Goal: Information Seeking & Learning: Learn about a topic

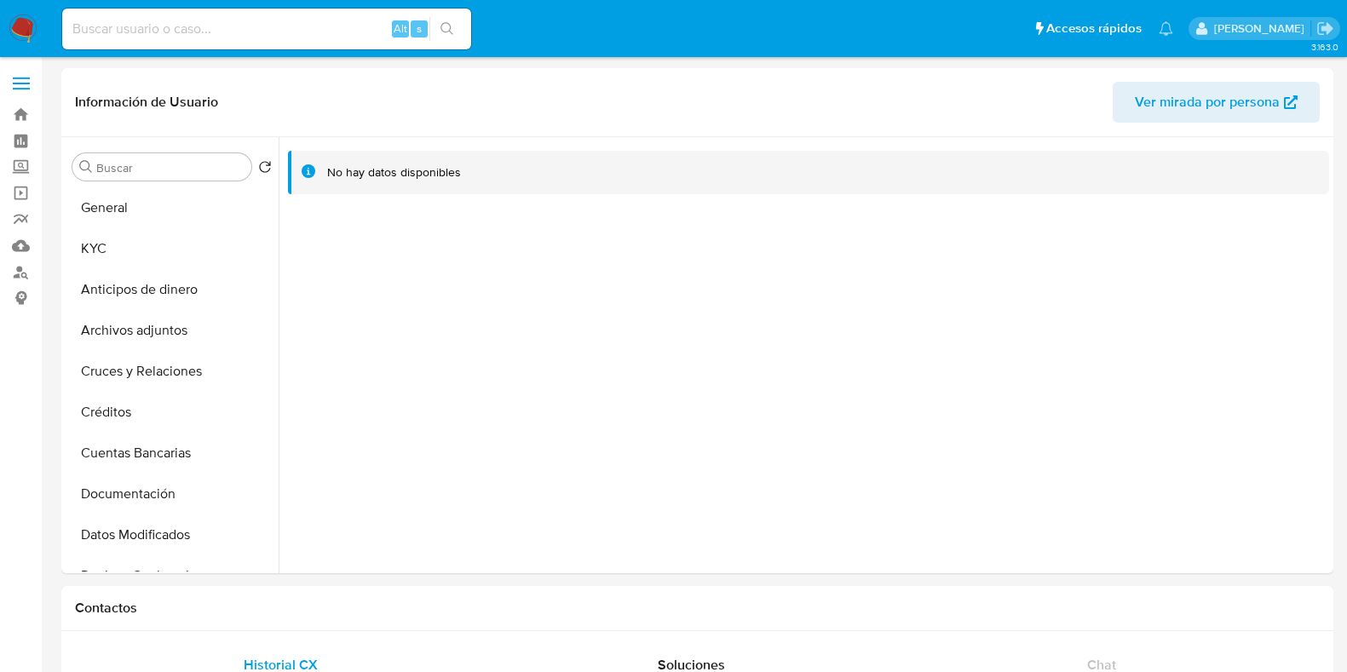
select select "10"
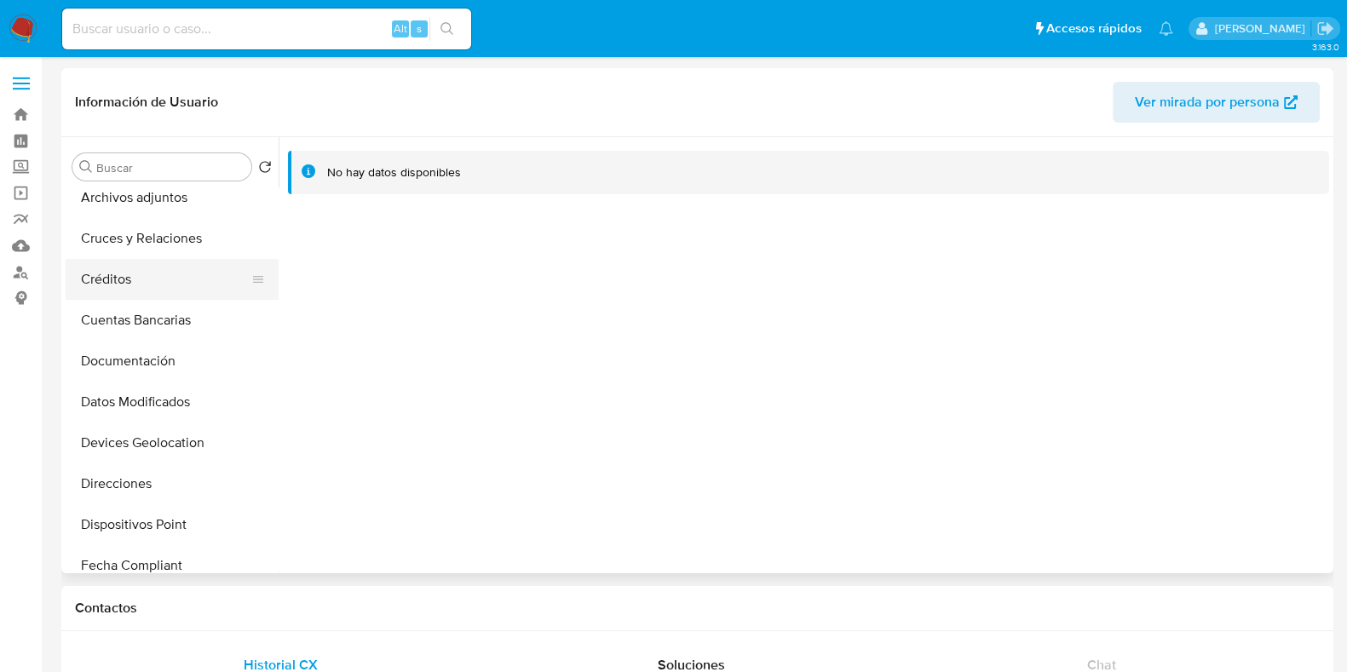
scroll to position [106, 0]
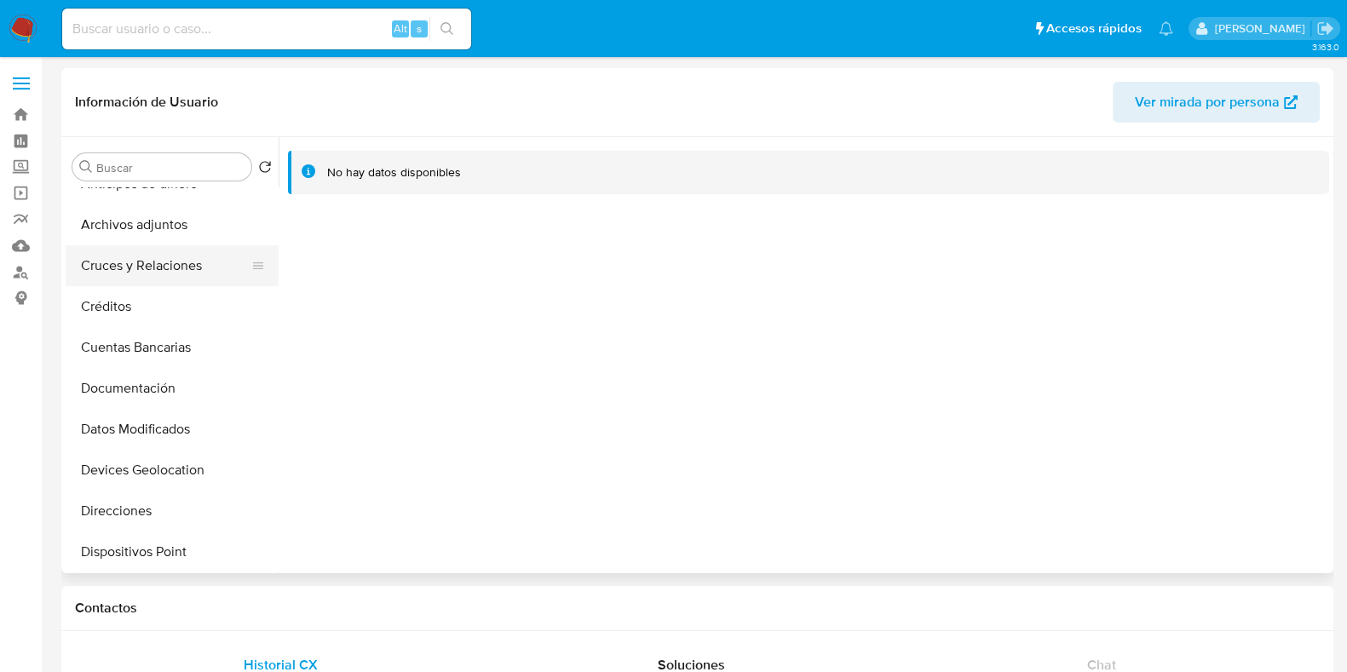
click at [148, 268] on button "Cruces y Relaciones" at bounding box center [165, 265] width 199 height 41
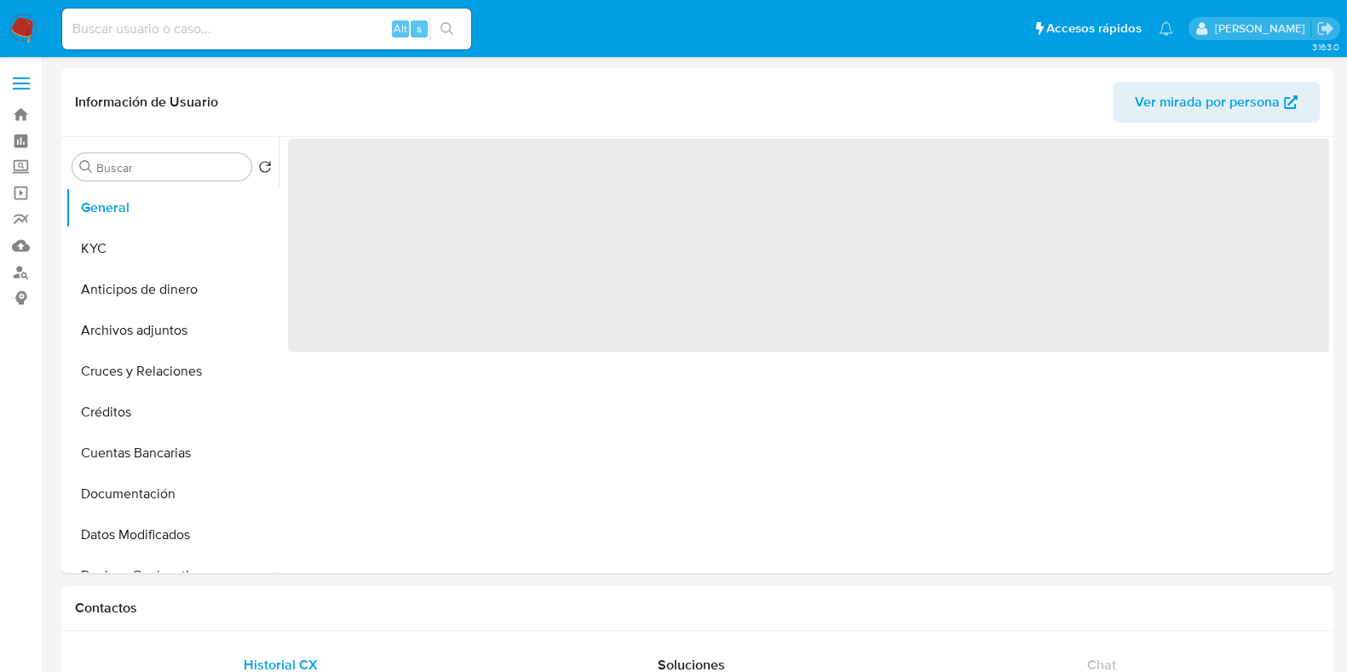
select select "10"
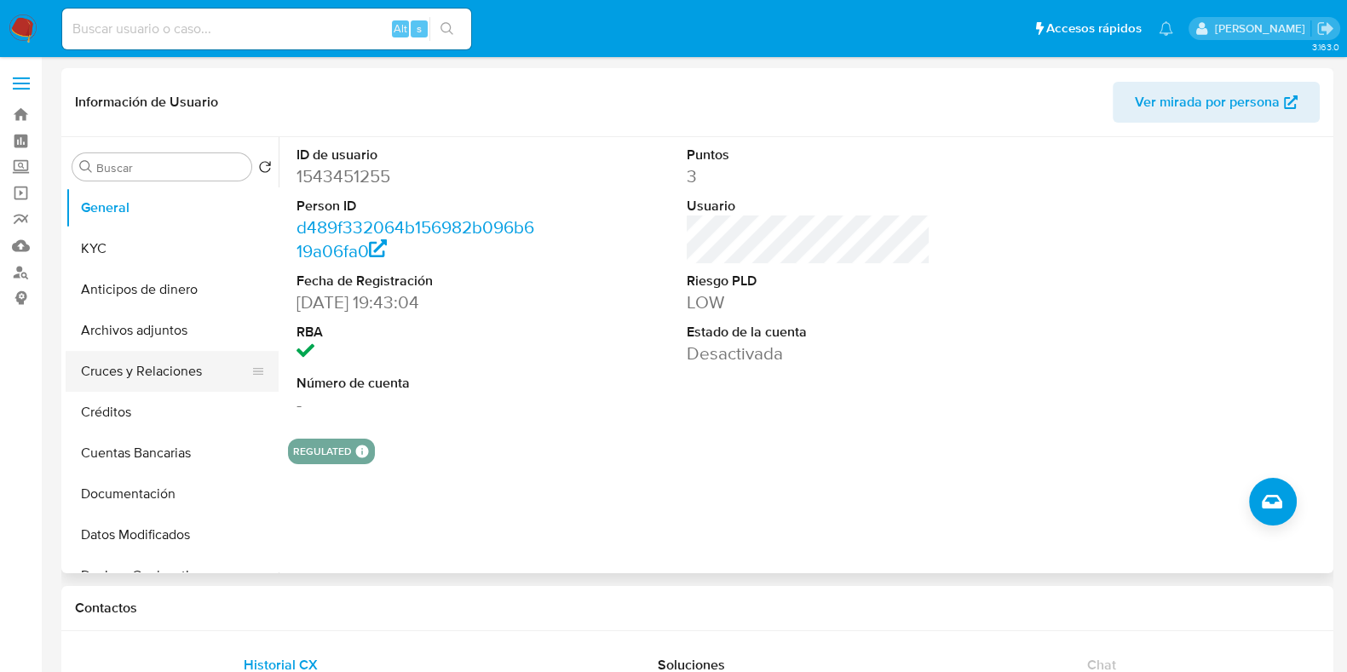
click at [162, 368] on button "Cruces y Relaciones" at bounding box center [165, 371] width 199 height 41
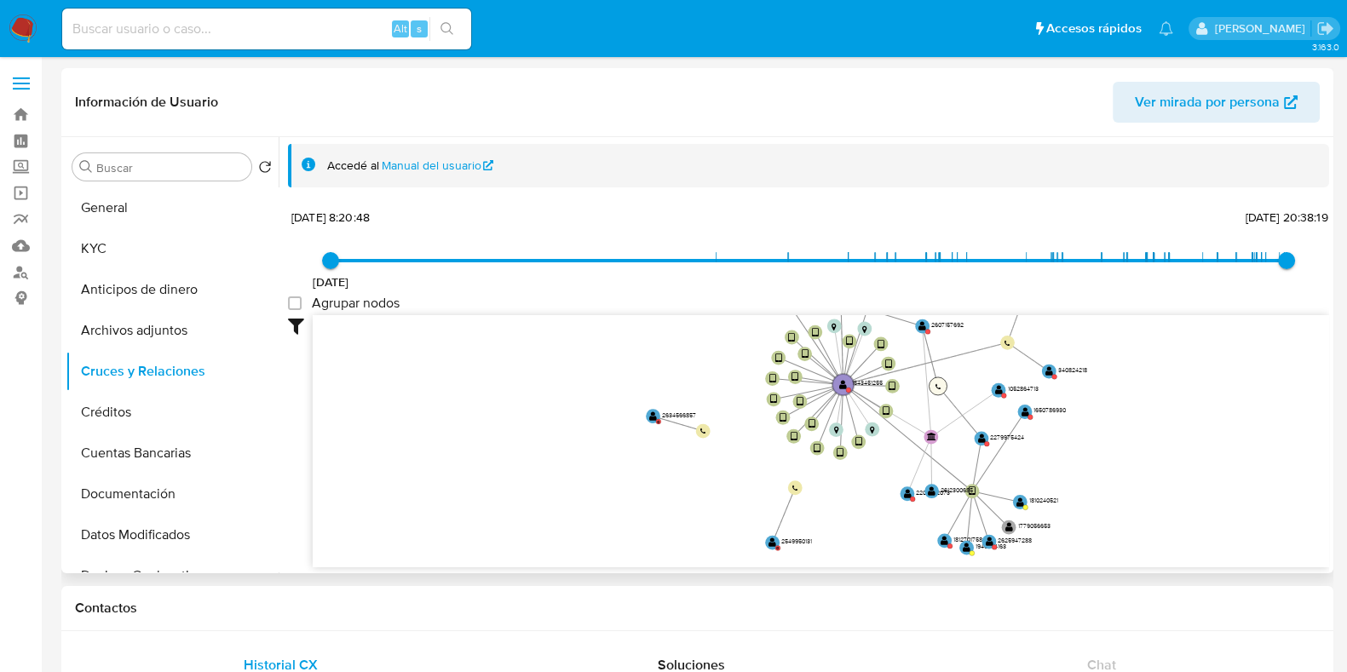
drag, startPoint x: 904, startPoint y: 370, endPoint x: 937, endPoint y: 381, distance: 35.0
click at [937, 381] on icon "device-654415e93bf94a722be1143f  device-68911aa8ee10f073e4cc488c  device-67d7…" at bounding box center [821, 438] width 1017 height 247
click at [773, 544] on text "" at bounding box center [773, 543] width 8 height 10
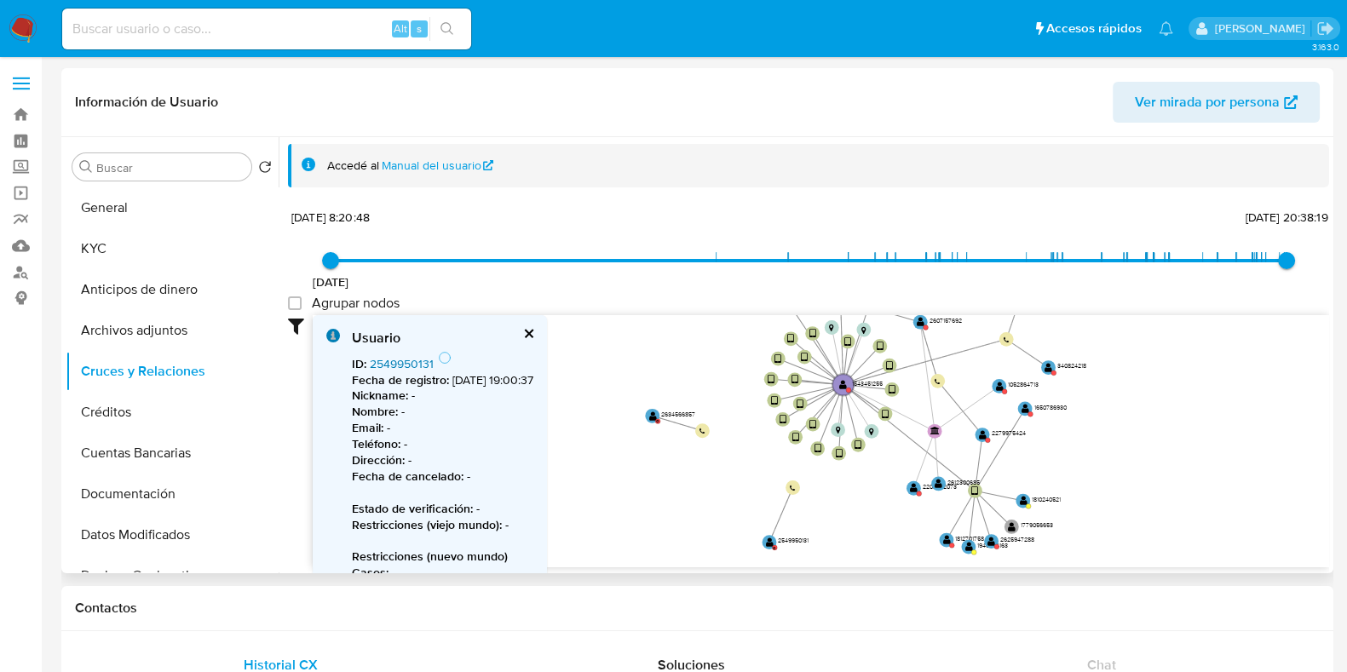
click at [394, 356] on link "2549950131" at bounding box center [402, 363] width 64 height 17
click at [654, 418] on text "" at bounding box center [652, 416] width 8 height 10
click at [419, 360] on link "2634566857" at bounding box center [403, 363] width 67 height 17
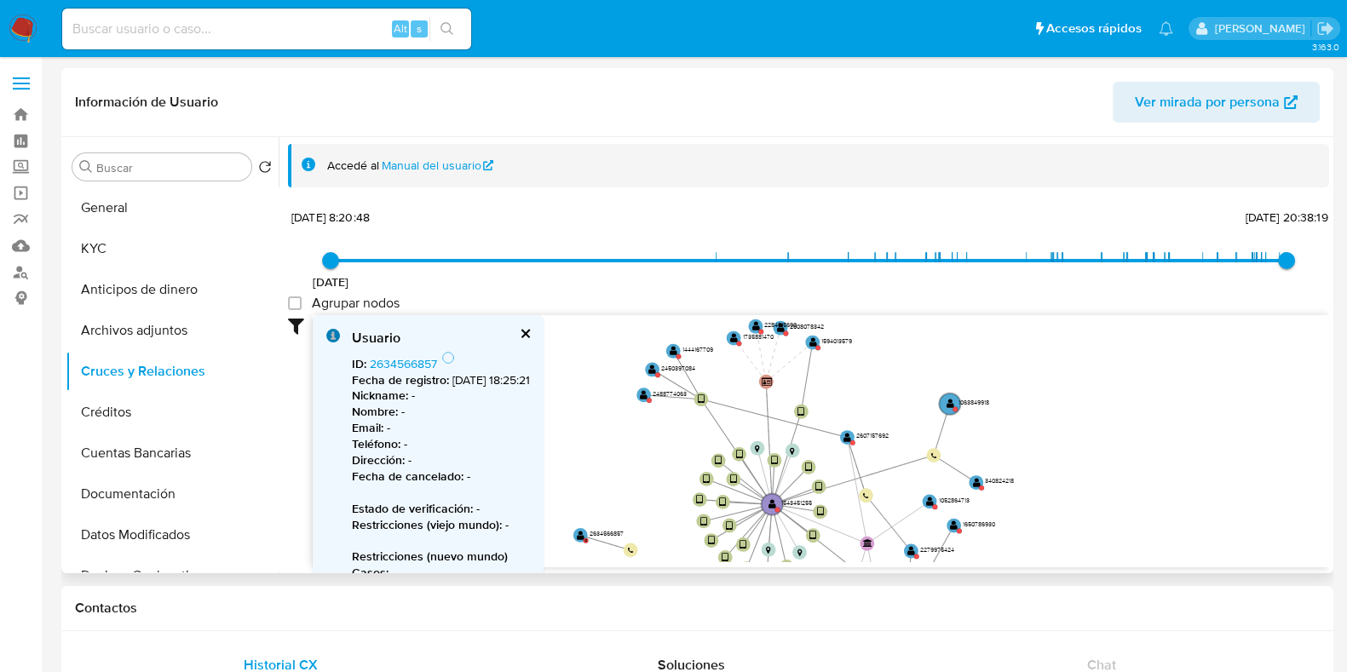
drag, startPoint x: 1149, startPoint y: 435, endPoint x: 907, endPoint y: 489, distance: 247.2
click at [1078, 554] on icon "device-654415e93bf94a722be1143f  device-68911aa8ee10f073e4cc488c  device-67d7…" at bounding box center [821, 438] width 1017 height 247
click at [645, 397] on text "" at bounding box center [645, 394] width 8 height 10
click at [416, 366] on link "2488774063" at bounding box center [403, 363] width 67 height 17
click at [652, 371] on text "" at bounding box center [653, 369] width 8 height 10
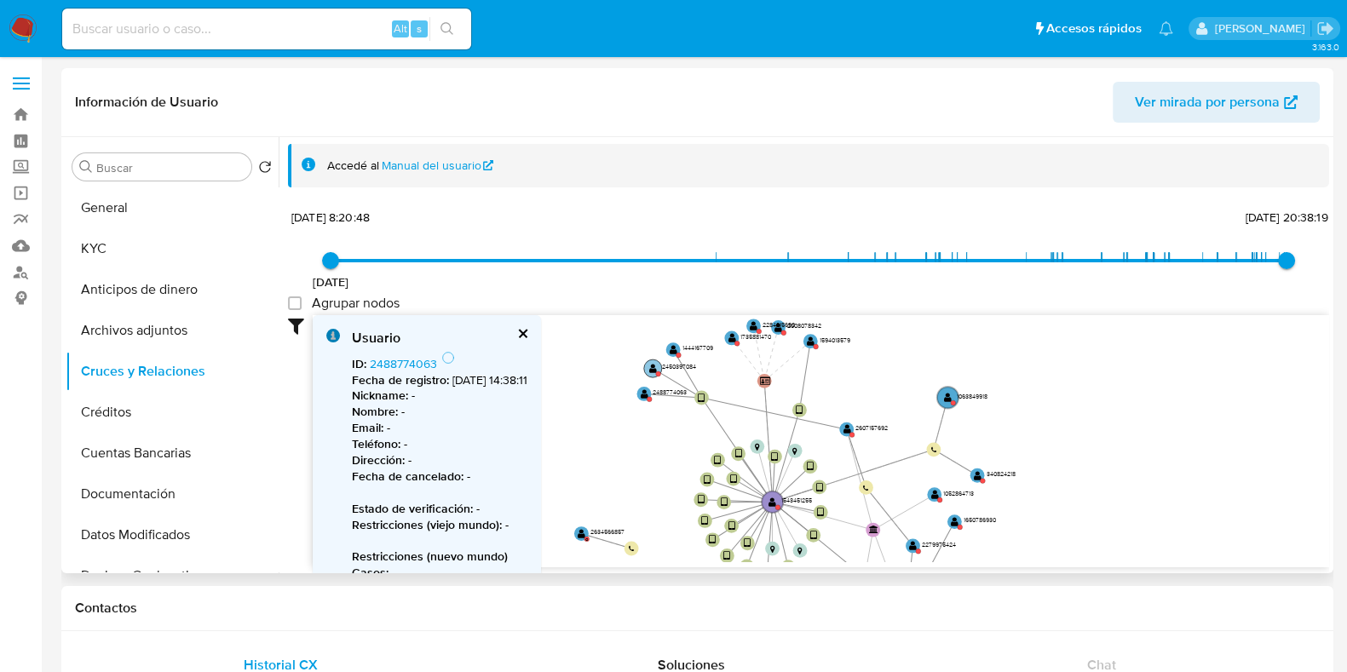
click at [655, 364] on text "" at bounding box center [653, 369] width 8 height 10
click at [412, 364] on link "2450397084" at bounding box center [404, 363] width 69 height 17
click at [674, 350] on text "" at bounding box center [673, 350] width 8 height 10
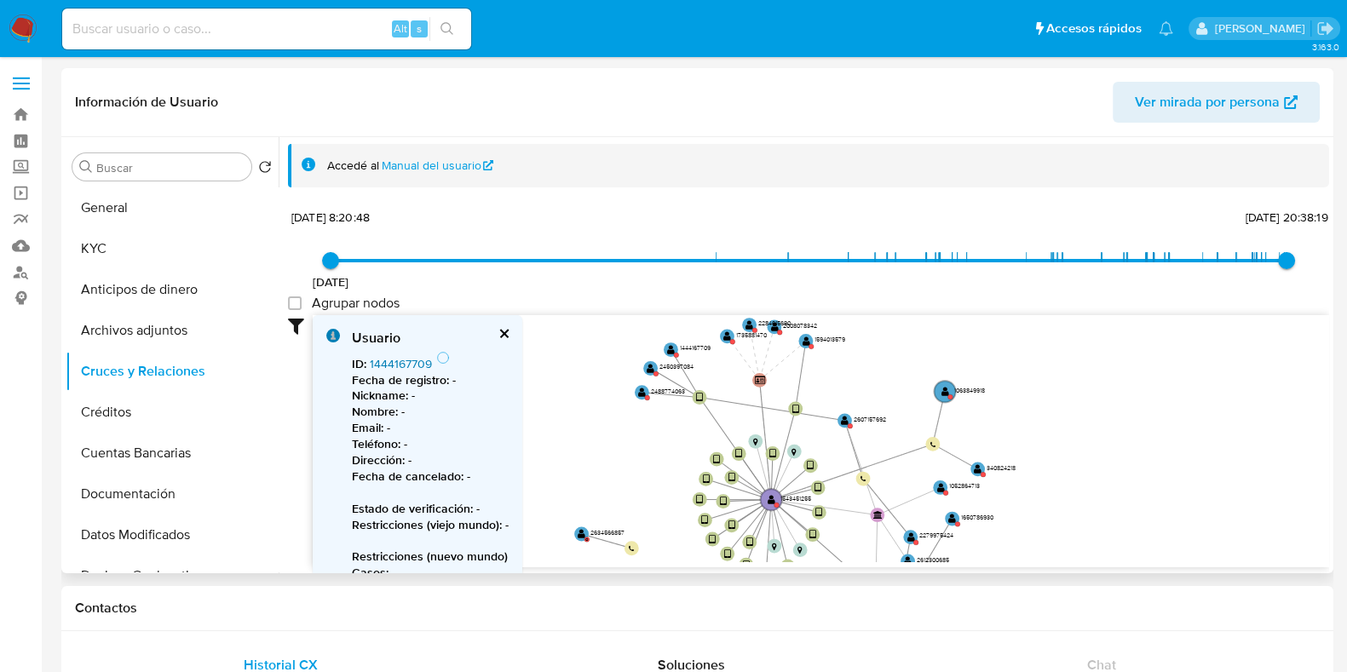
click at [421, 356] on link "1444167709" at bounding box center [401, 363] width 62 height 17
click at [726, 337] on text "" at bounding box center [727, 336] width 8 height 10
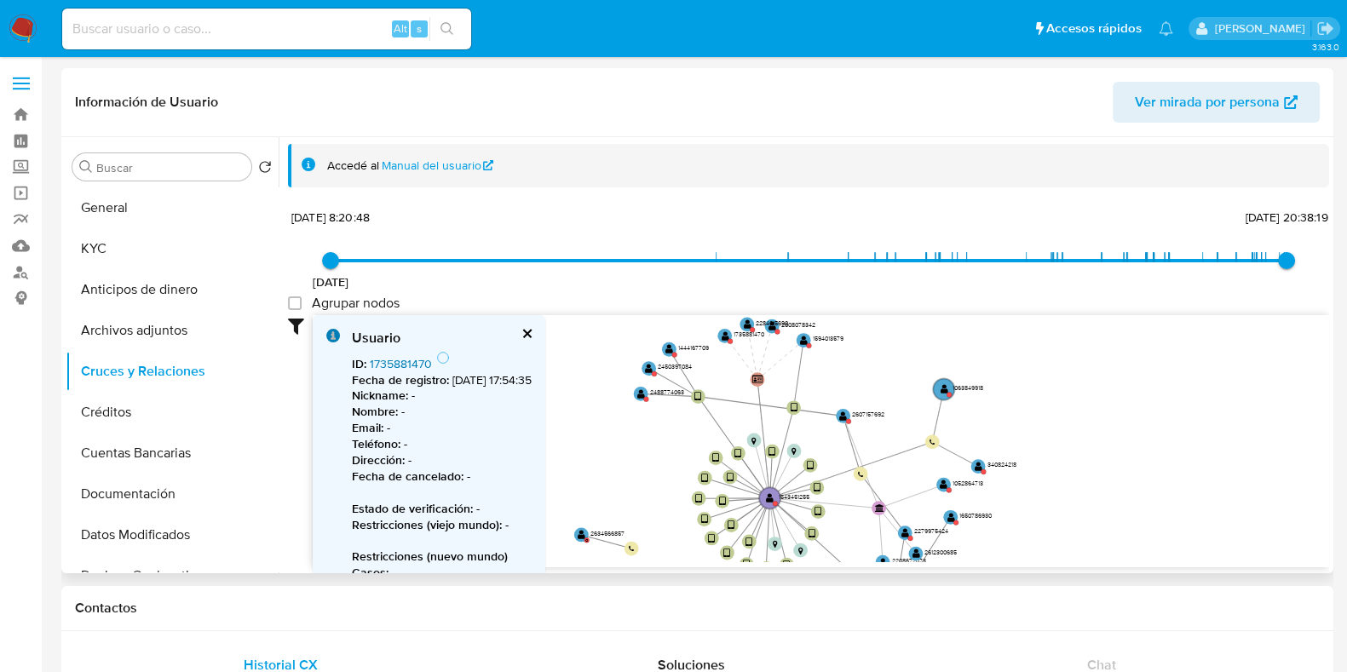
click at [392, 366] on link "1735881470" at bounding box center [401, 363] width 62 height 17
click at [748, 327] on text "" at bounding box center [747, 325] width 8 height 10
click at [389, 360] on link "2284615690" at bounding box center [403, 363] width 66 height 17
click at [772, 327] on text "" at bounding box center [770, 326] width 8 height 10
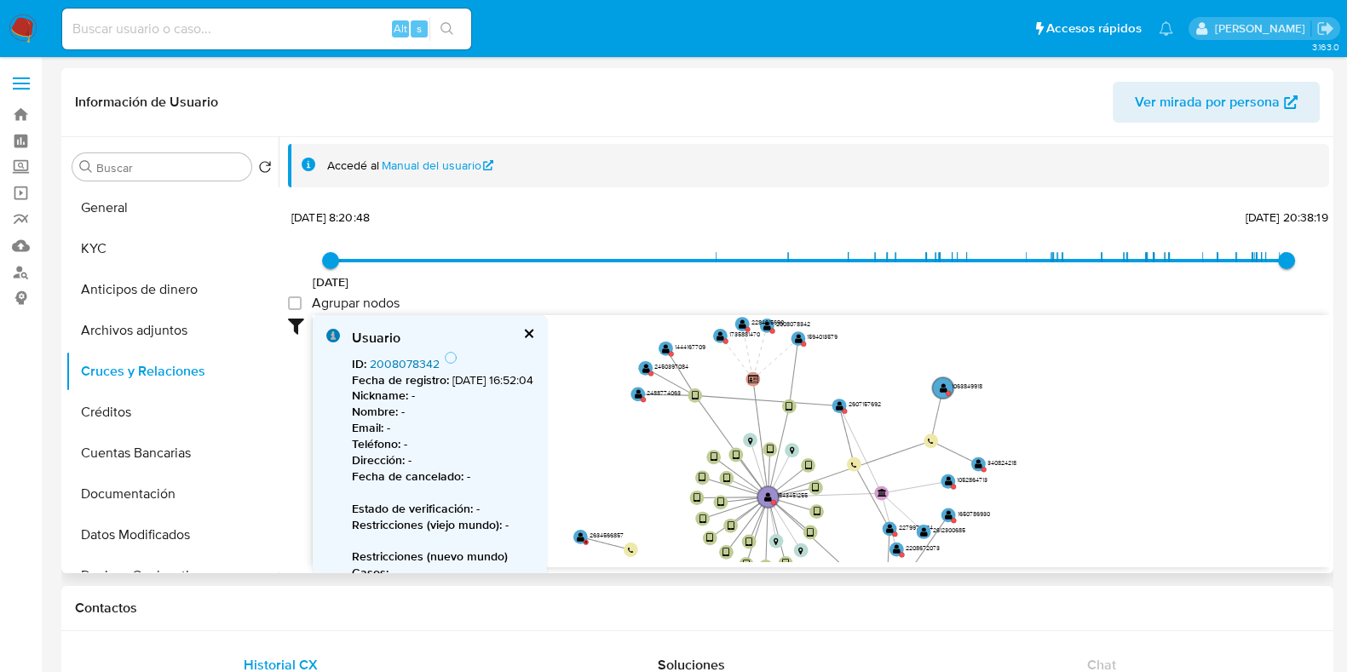
click at [427, 367] on link "2008078342" at bounding box center [405, 363] width 70 height 17
click at [797, 339] on text "" at bounding box center [798, 339] width 8 height 10
click at [409, 363] on link "1594013579" at bounding box center [401, 363] width 63 height 17
click at [844, 402] on circle at bounding box center [836, 401] width 18 height 18
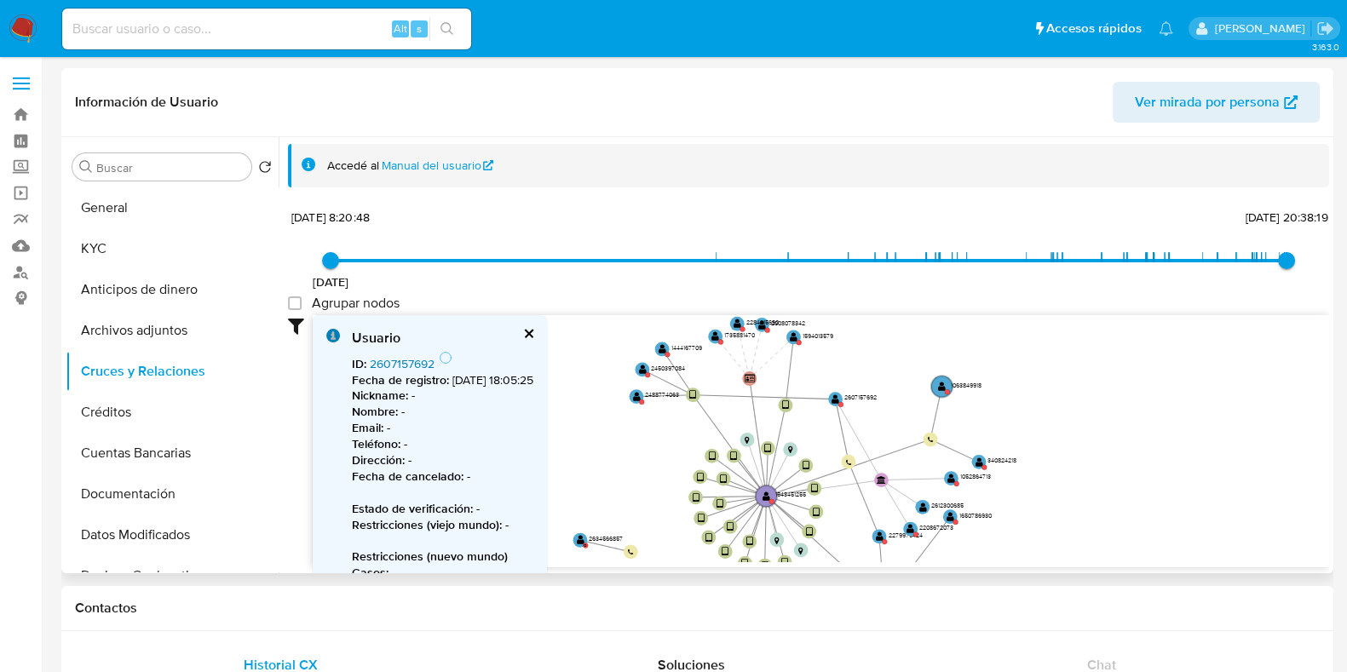
click at [415, 359] on link "2607157692" at bounding box center [402, 363] width 65 height 17
click at [943, 373] on icon "device-654415e93bf94a722be1143f  device-68911aa8ee10f073e4cc488c  device-67d7…" at bounding box center [821, 438] width 1017 height 247
click at [942, 388] on text "" at bounding box center [942, 387] width 8 height 10
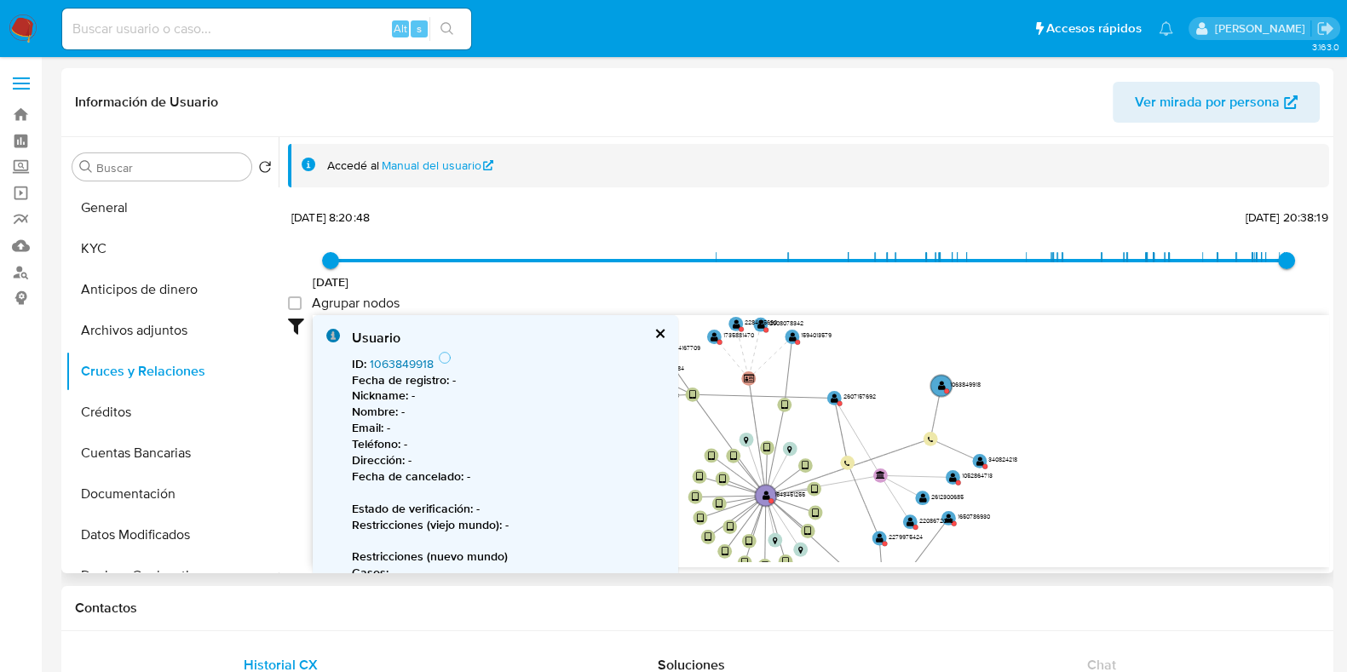
click at [390, 366] on link "1063849918" at bounding box center [402, 363] width 64 height 17
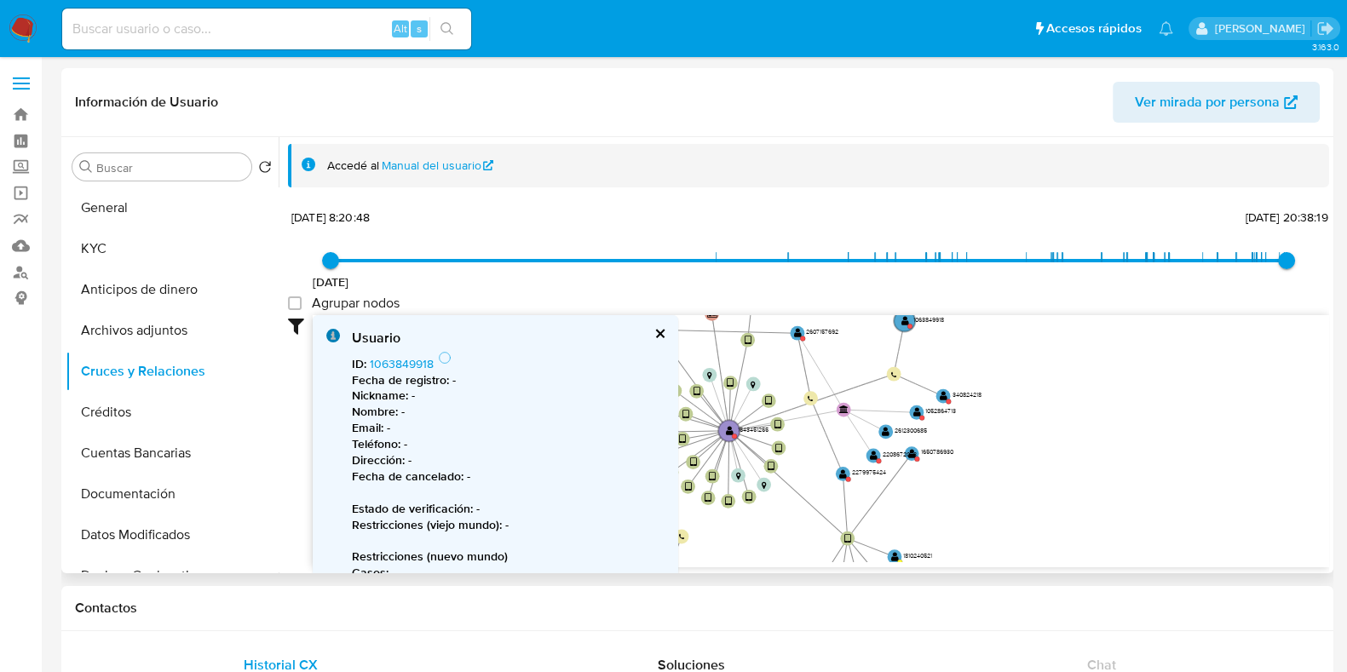
drag, startPoint x: 1078, startPoint y: 423, endPoint x: 1041, endPoint y: 359, distance: 74.4
click at [1041, 359] on icon "device-654415e93bf94a722be1143f  device-68911aa8ee10f073e4cc488c  device-67d7…" at bounding box center [821, 438] width 1017 height 247
click at [943, 402] on circle at bounding box center [943, 397] width 18 height 18
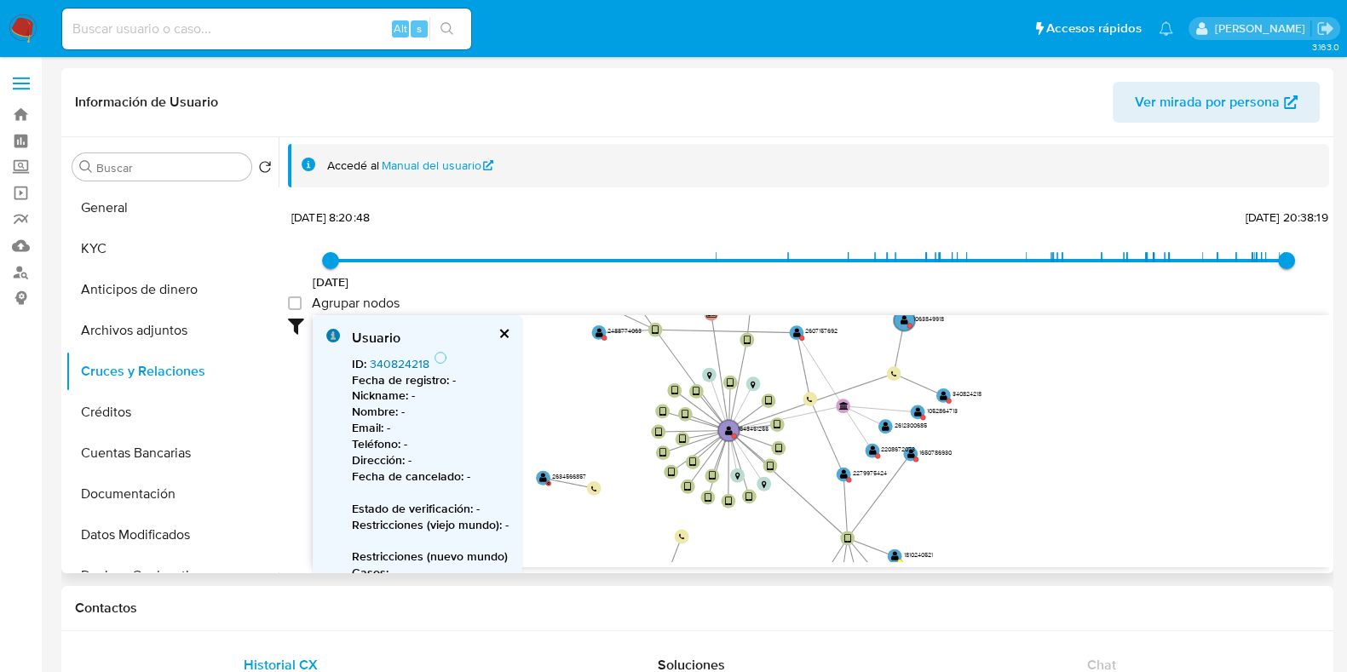
click at [387, 368] on link "340824218" at bounding box center [400, 363] width 60 height 17
click at [917, 413] on text "" at bounding box center [918, 412] width 8 height 10
click at [384, 360] on link "1052864713" at bounding box center [401, 363] width 63 height 17
click at [885, 417] on text "" at bounding box center [885, 418] width 8 height 10
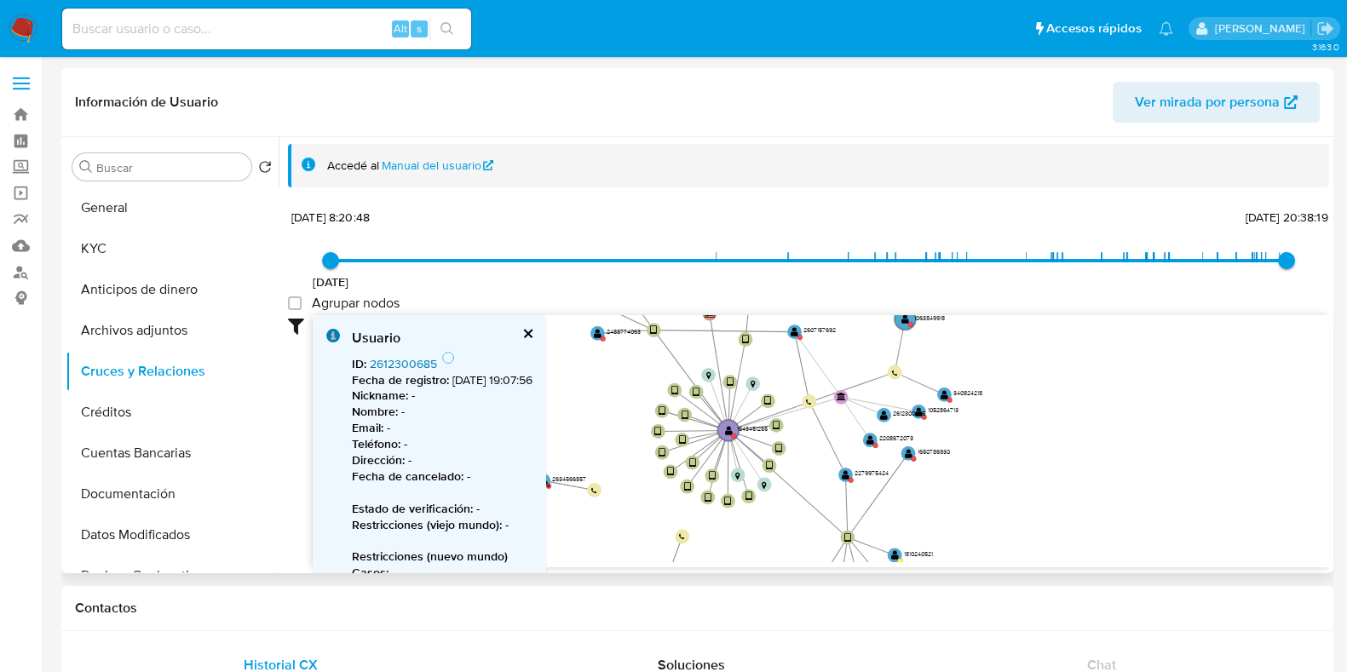
click at [412, 365] on link "2612300685" at bounding box center [403, 363] width 67 height 17
click at [886, 415] on text "" at bounding box center [887, 414] width 8 height 10
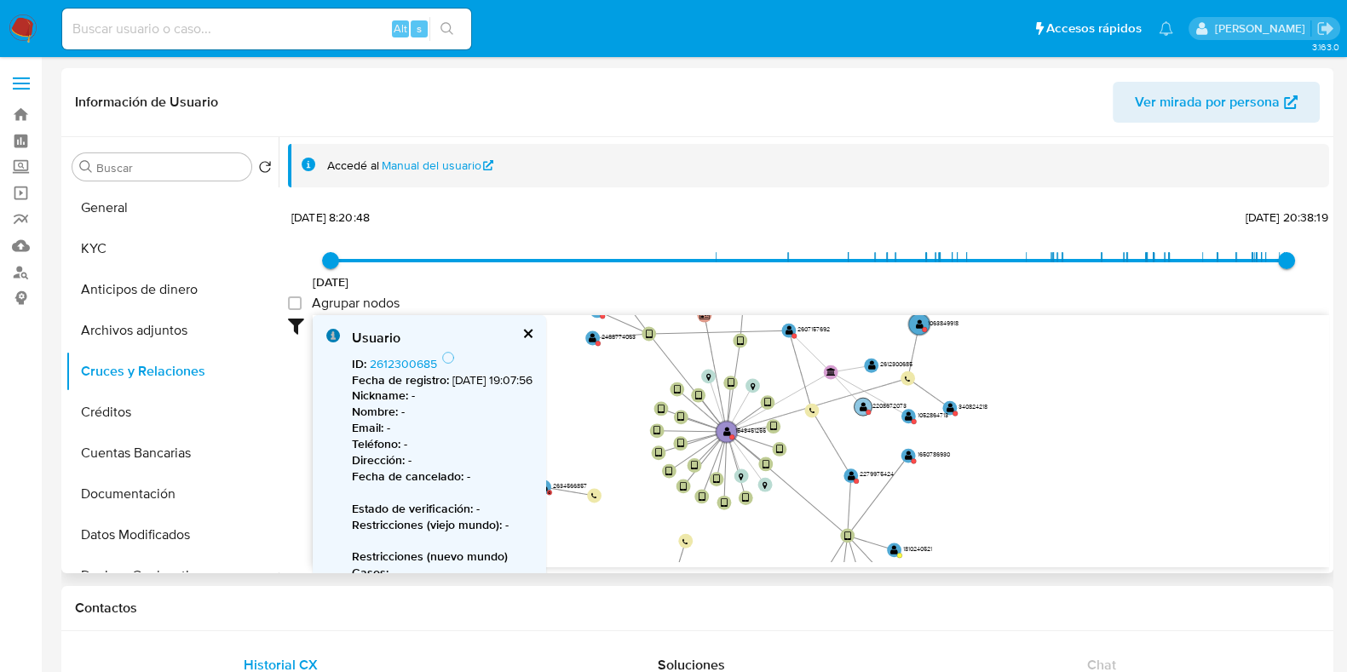
click at [860, 411] on text "" at bounding box center [864, 407] width 8 height 10
click at [863, 393] on text "" at bounding box center [865, 394] width 8 height 10
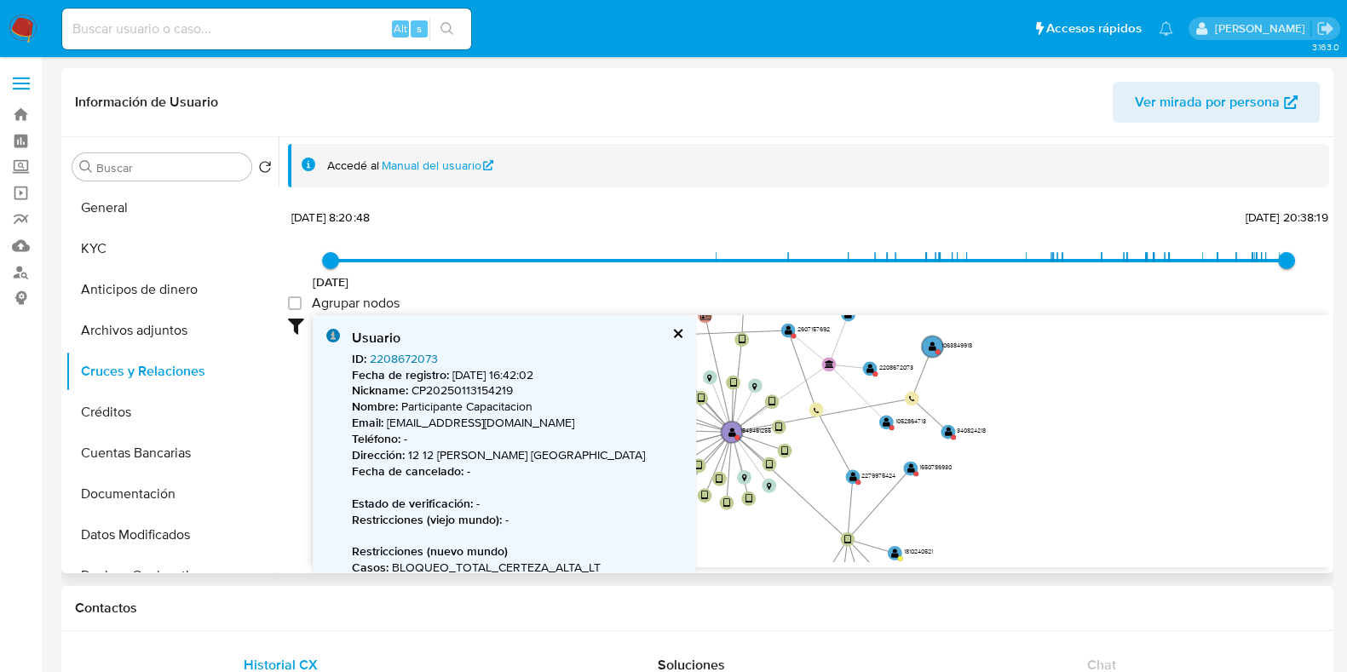
click at [416, 360] on link "2208672073" at bounding box center [404, 358] width 68 height 17
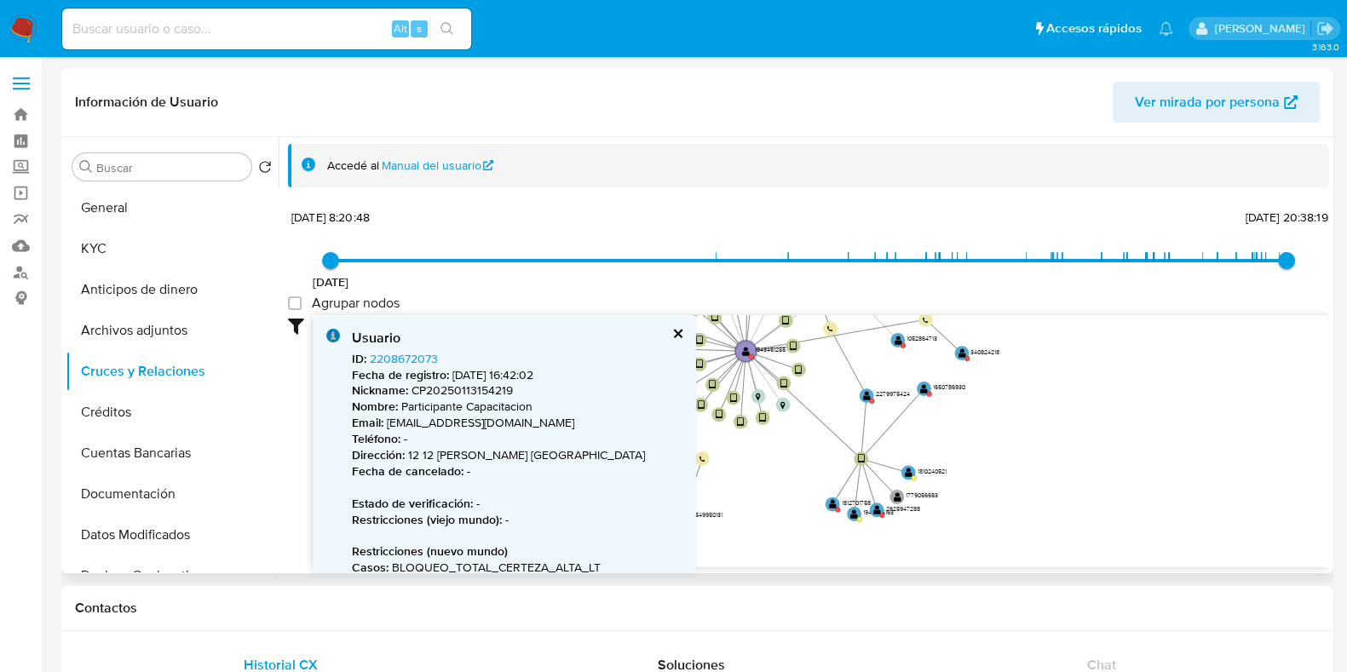
drag, startPoint x: 1057, startPoint y: 473, endPoint x: 988, endPoint y: 394, distance: 105.1
click at [1069, 389] on icon "device-654415e93bf94a722be1143f  device-68911aa8ee10f073e4cc488c  device-67d7…" at bounding box center [821, 438] width 1017 height 247
click at [868, 395] on text "" at bounding box center [867, 394] width 8 height 10
click at [418, 355] on link "2279975424" at bounding box center [403, 358] width 66 height 17
click at [919, 395] on circle at bounding box center [923, 392] width 18 height 18
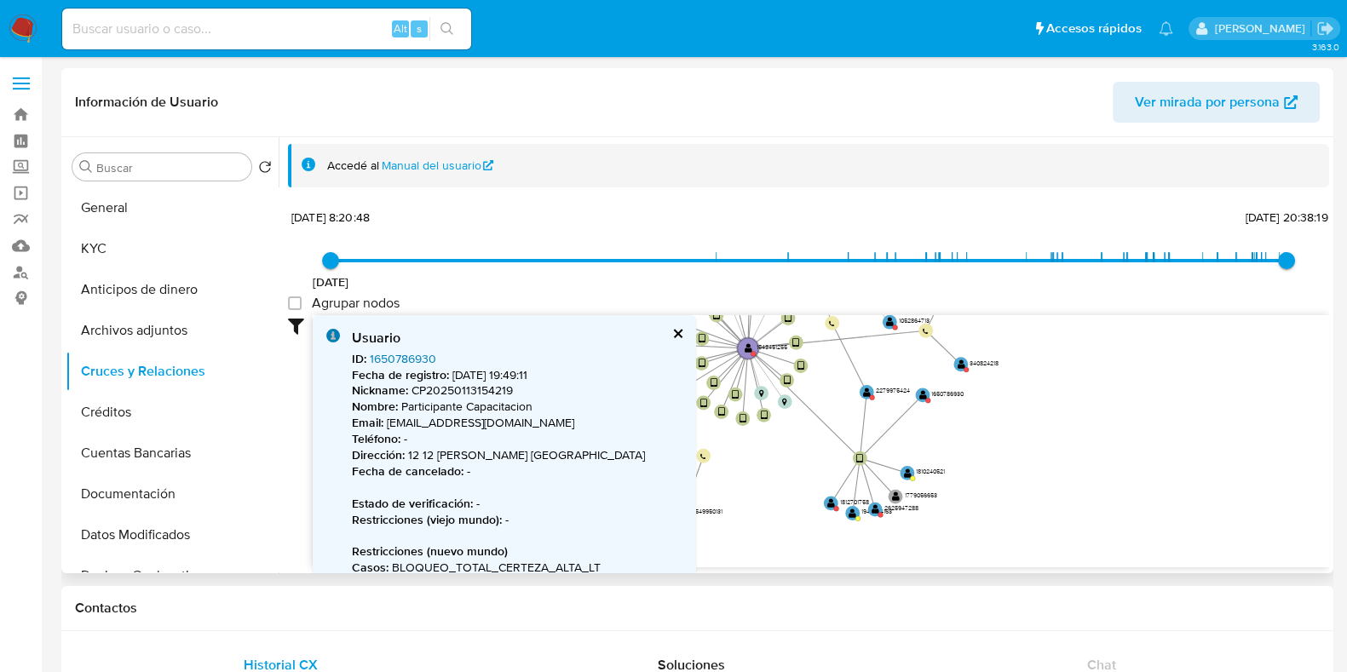
click at [414, 359] on link "1650786930" at bounding box center [403, 358] width 66 height 17
click at [877, 511] on text "" at bounding box center [876, 510] width 8 height 10
click at [402, 361] on link "2625947288" at bounding box center [403, 358] width 67 height 17
click at [828, 504] on text "" at bounding box center [829, 505] width 8 height 10
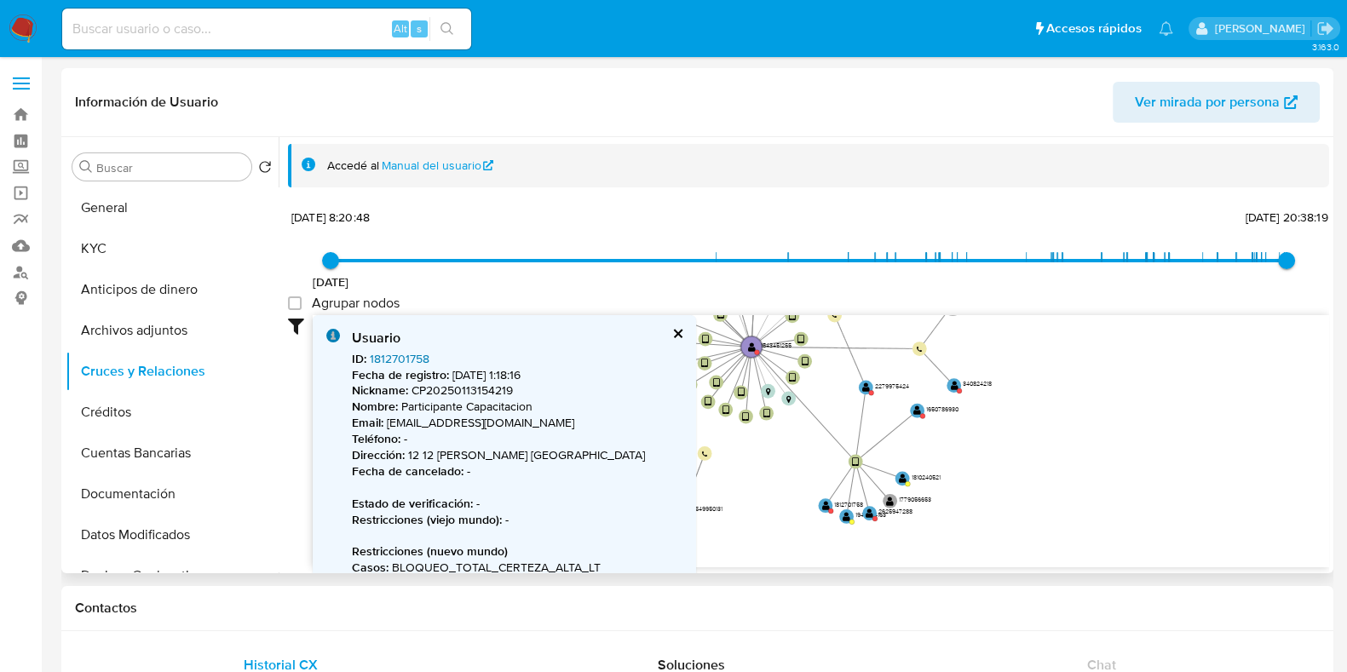
click at [404, 354] on link "1812701758" at bounding box center [400, 358] width 60 height 17
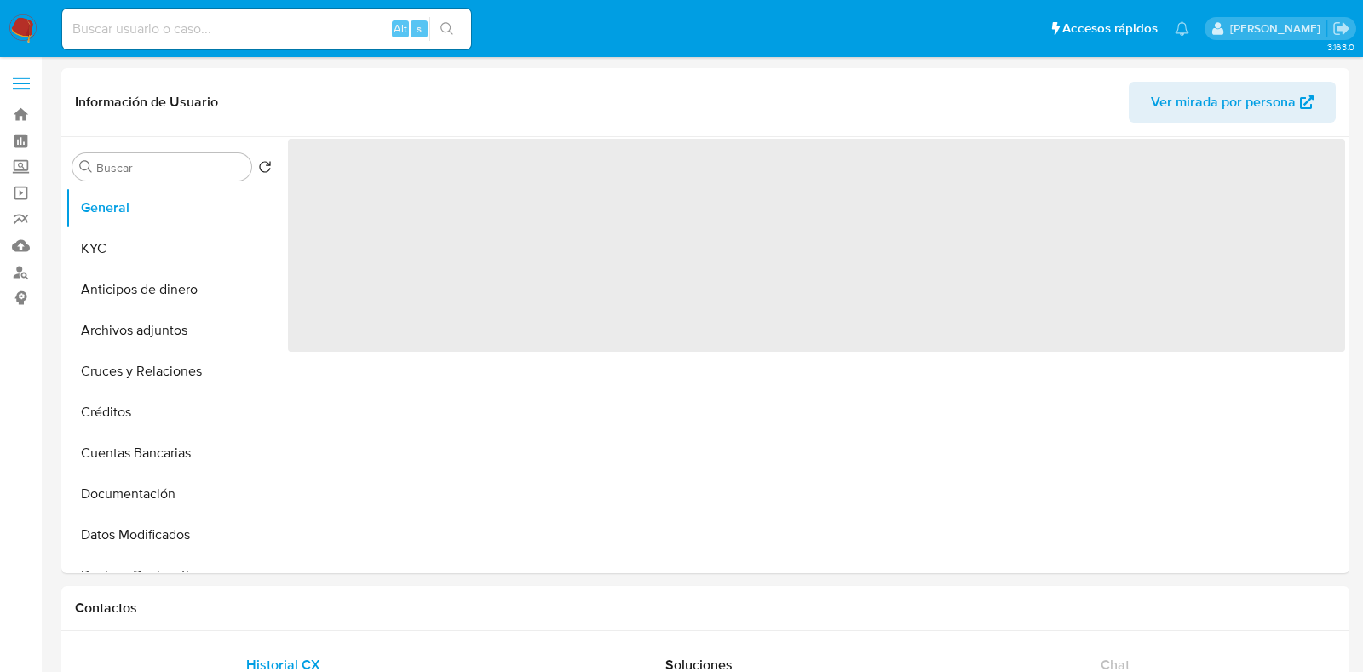
select select "10"
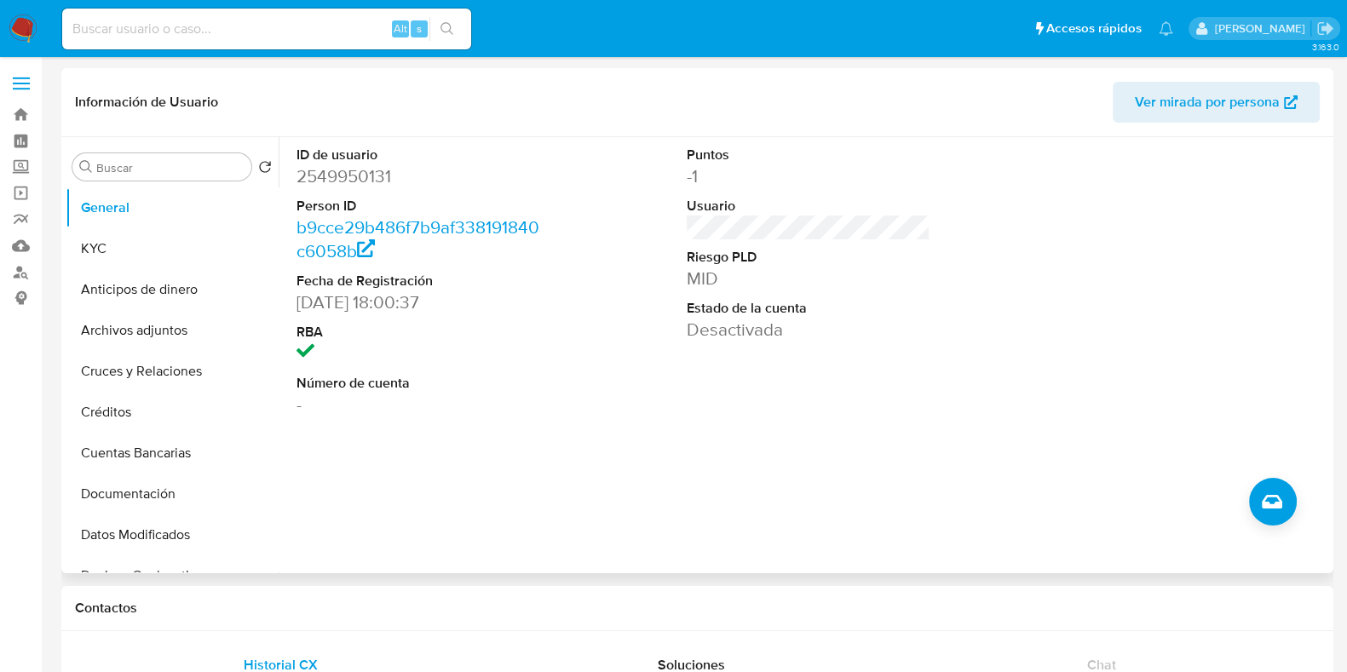
click at [342, 171] on dd "2549950131" at bounding box center [419, 176] width 244 height 24
copy dd "2549950131"
click at [369, 176] on dd "2549950131" at bounding box center [419, 176] width 244 height 24
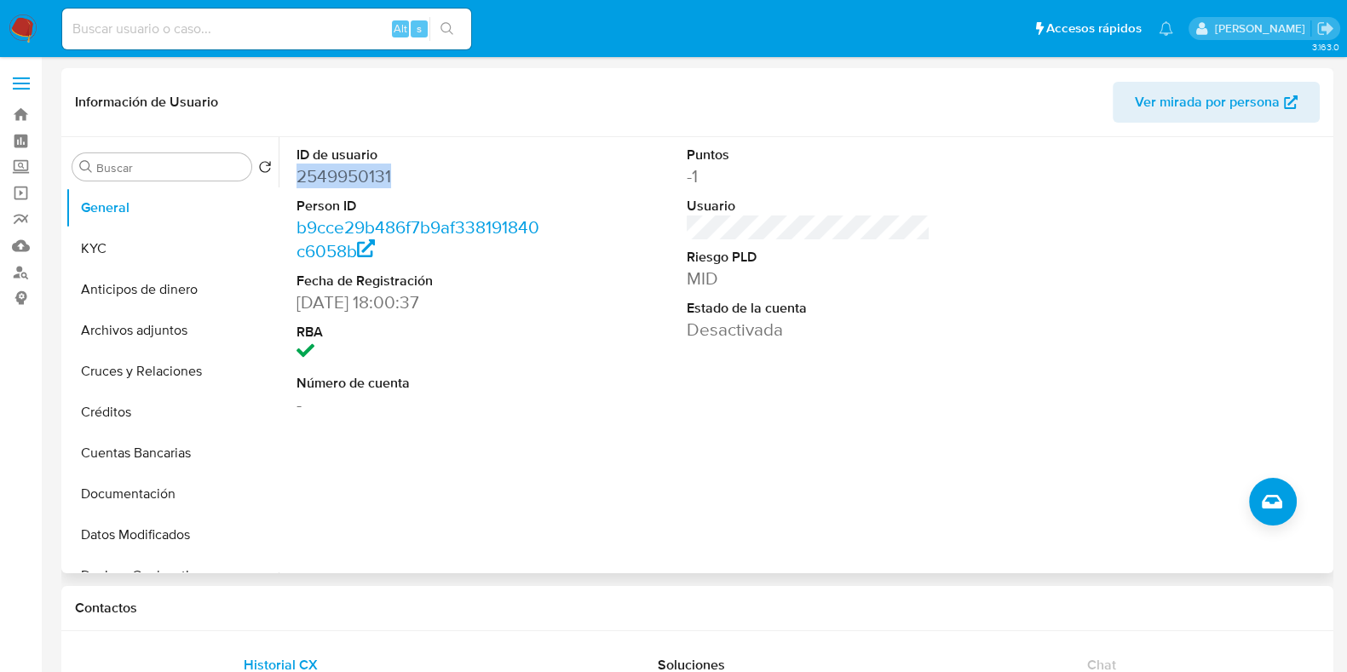
click at [367, 172] on dd "2549950131" at bounding box center [419, 176] width 244 height 24
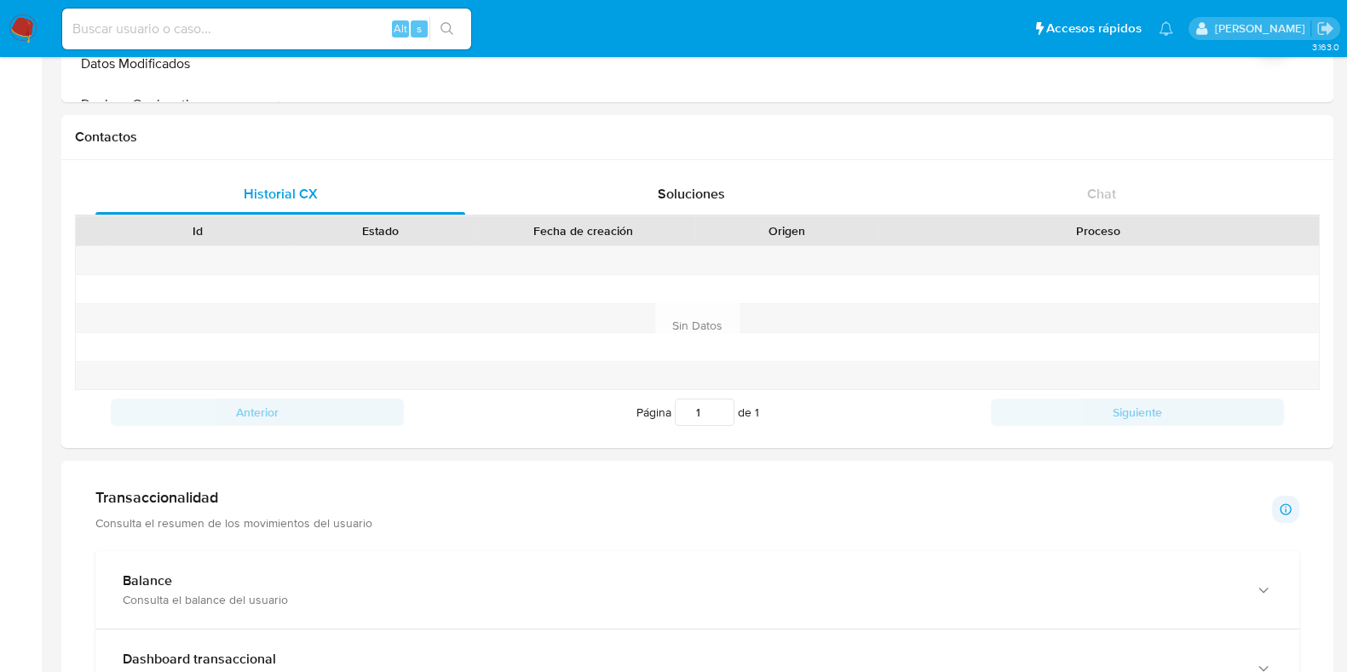
scroll to position [851, 0]
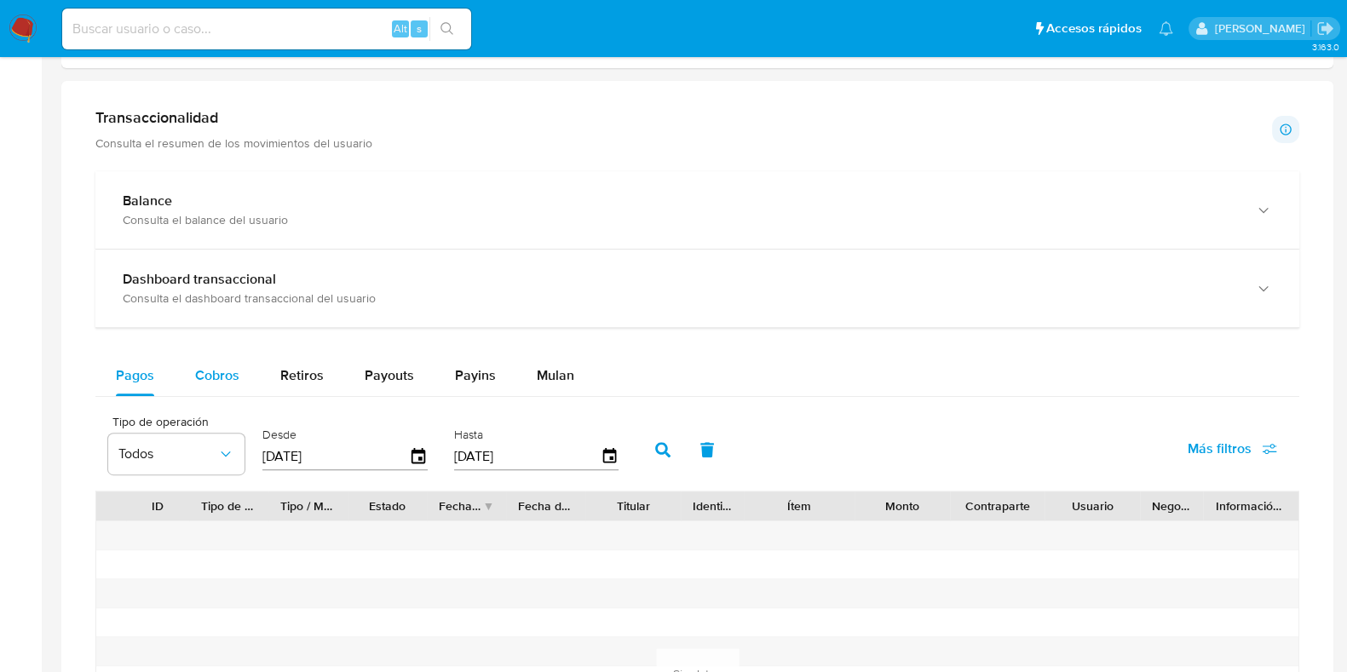
click at [197, 389] on div "Cobros" at bounding box center [217, 375] width 44 height 41
select select "10"
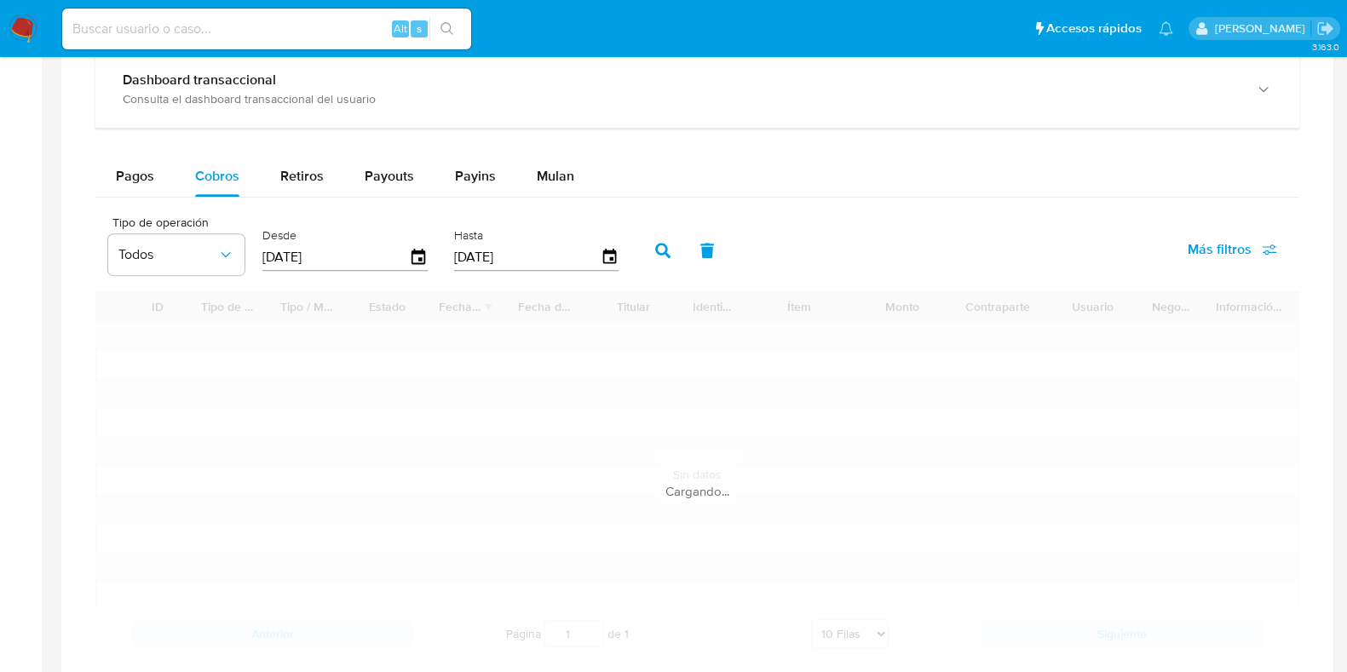
scroll to position [1065, 0]
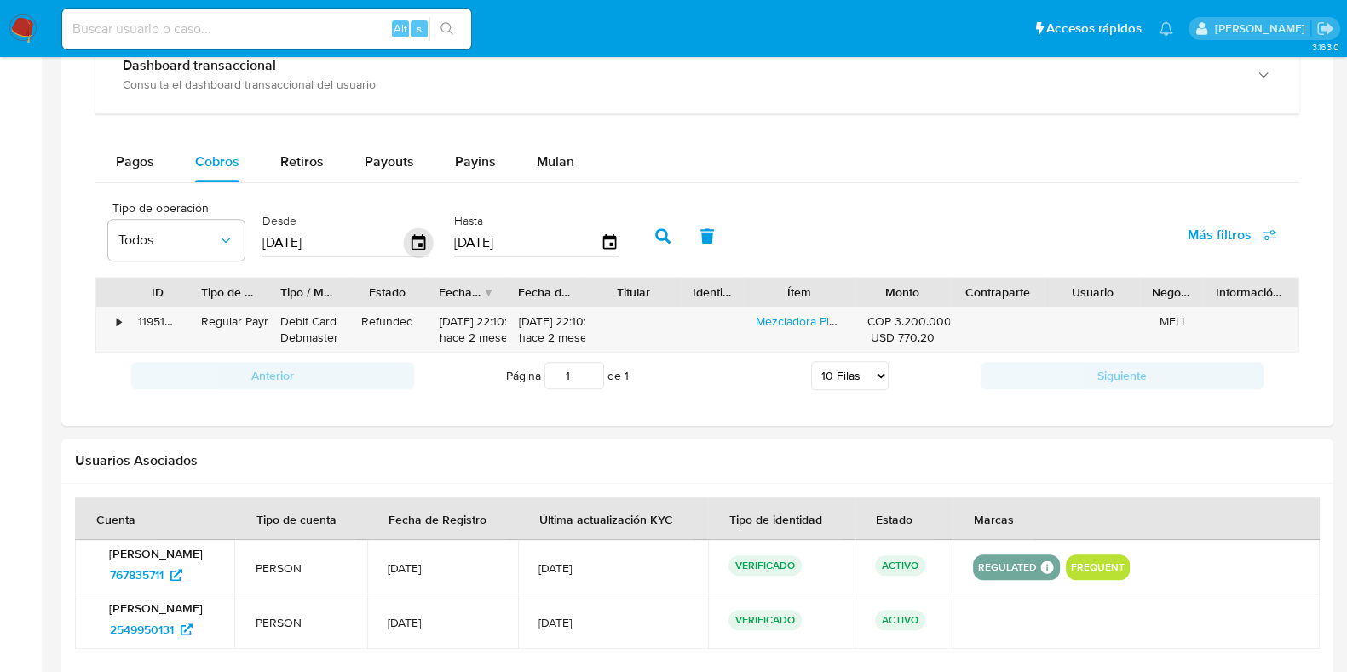
click at [415, 241] on icon "button" at bounding box center [419, 241] width 14 height 15
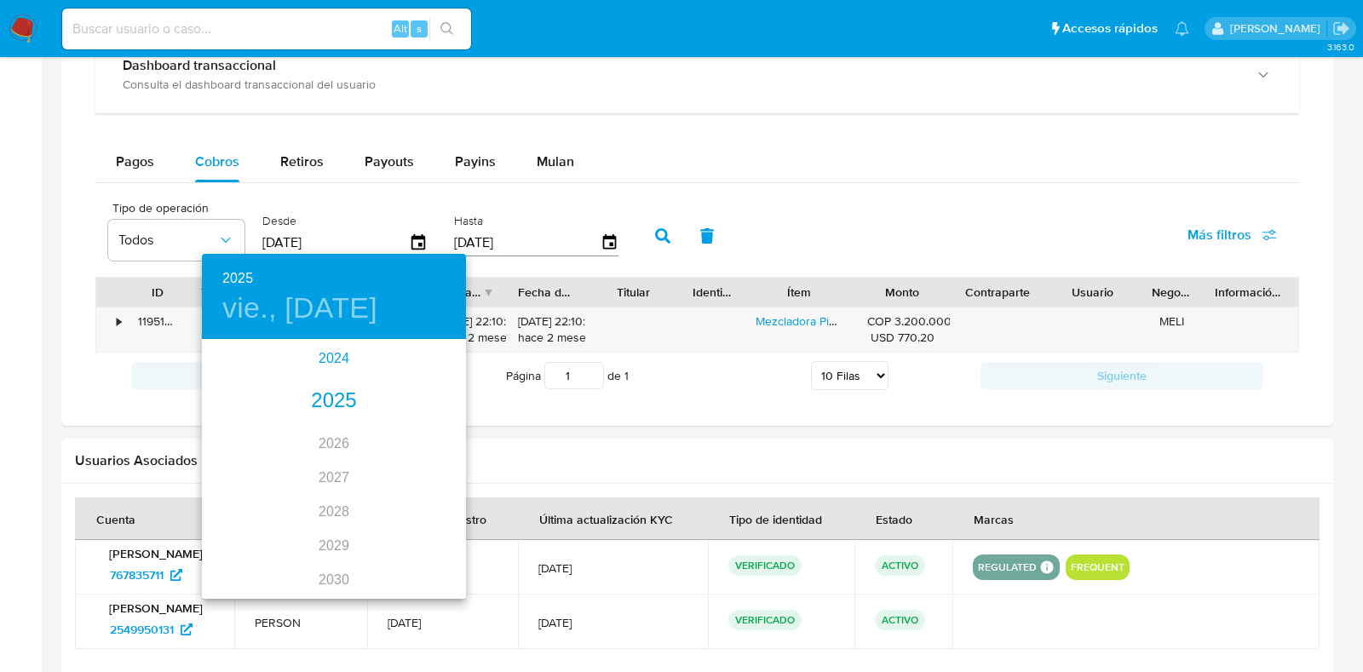
click at [349, 342] on div "2024" at bounding box center [334, 359] width 264 height 34
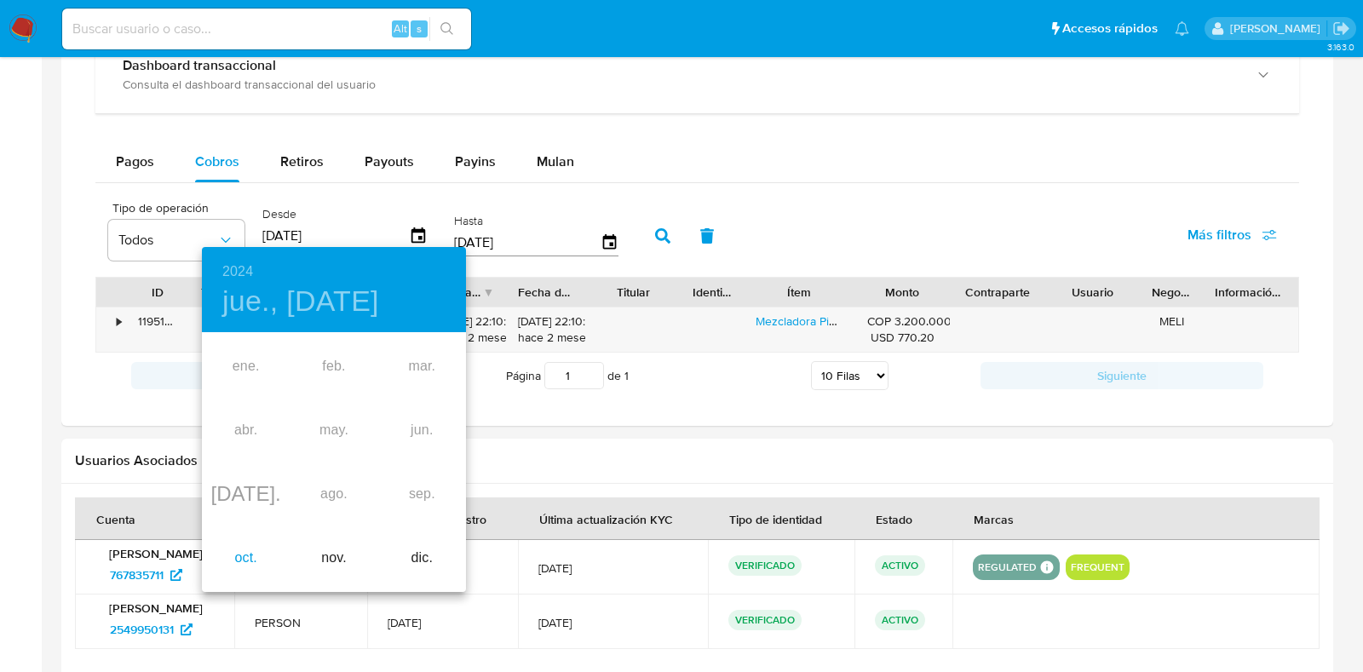
click at [252, 570] on div "oct." at bounding box center [246, 559] width 88 height 64
type input "11/10/2024"
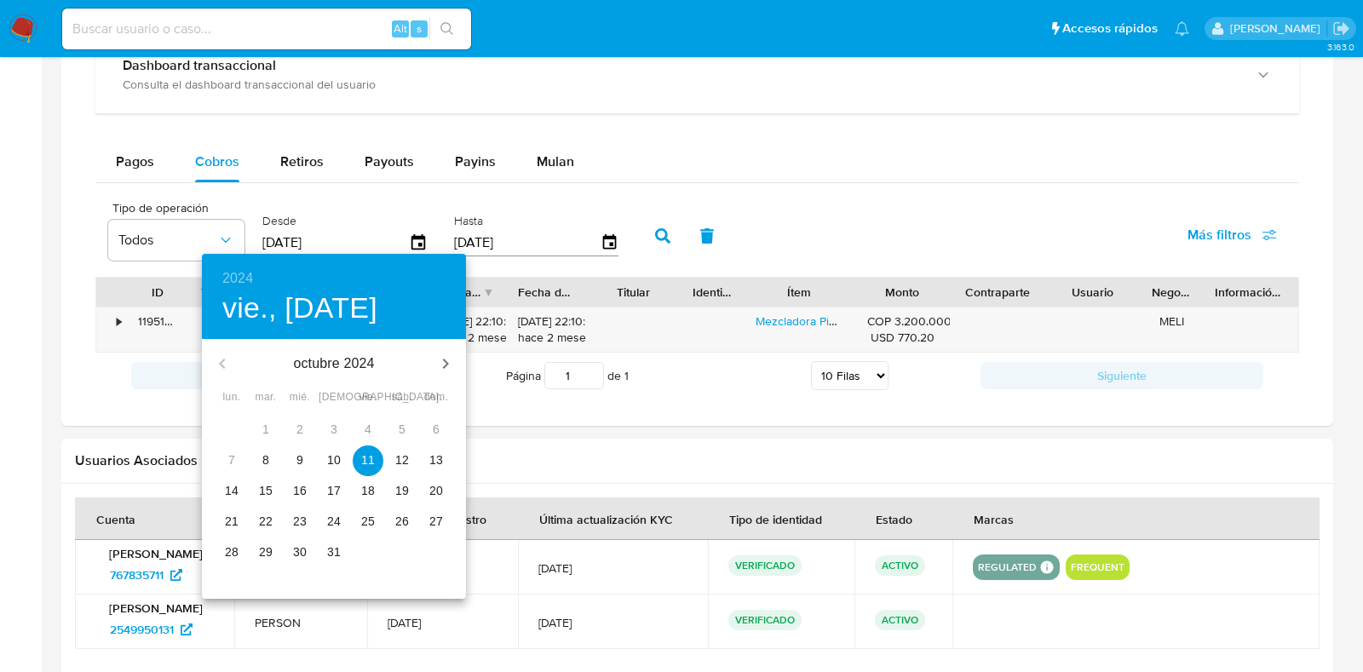
click at [362, 453] on p "11" at bounding box center [368, 460] width 14 height 17
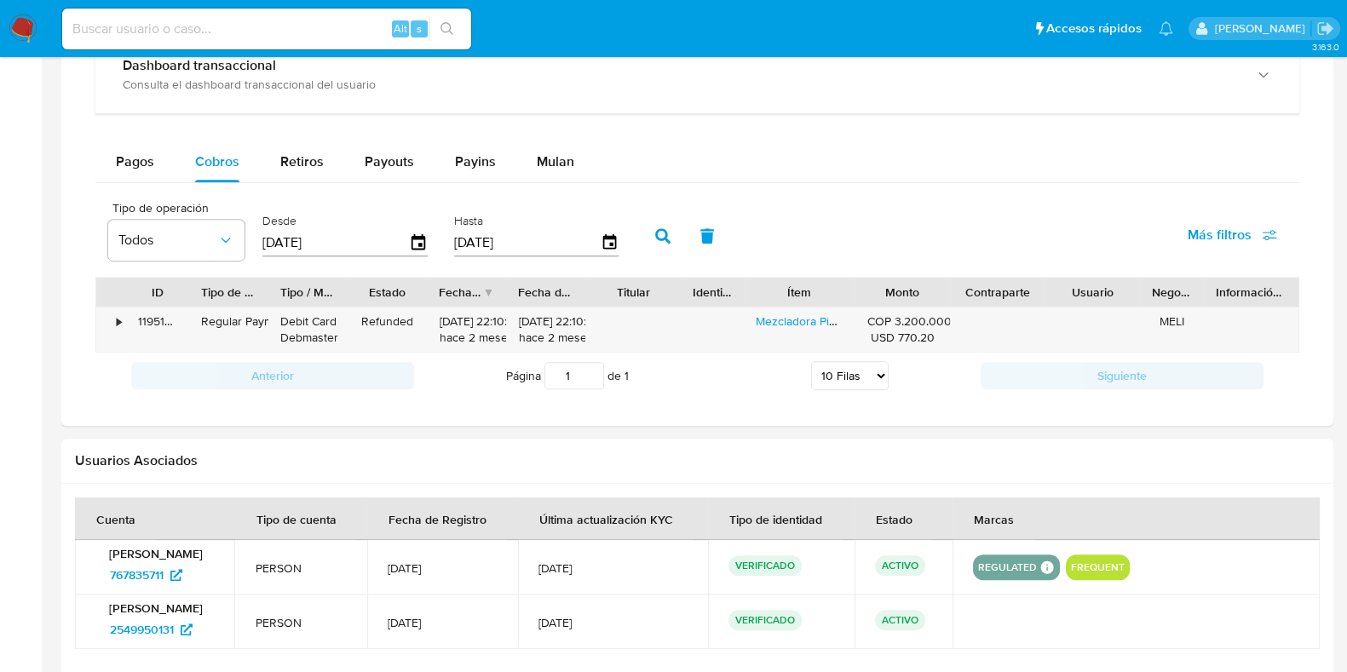
click at [643, 234] on button "button" at bounding box center [663, 236] width 44 height 41
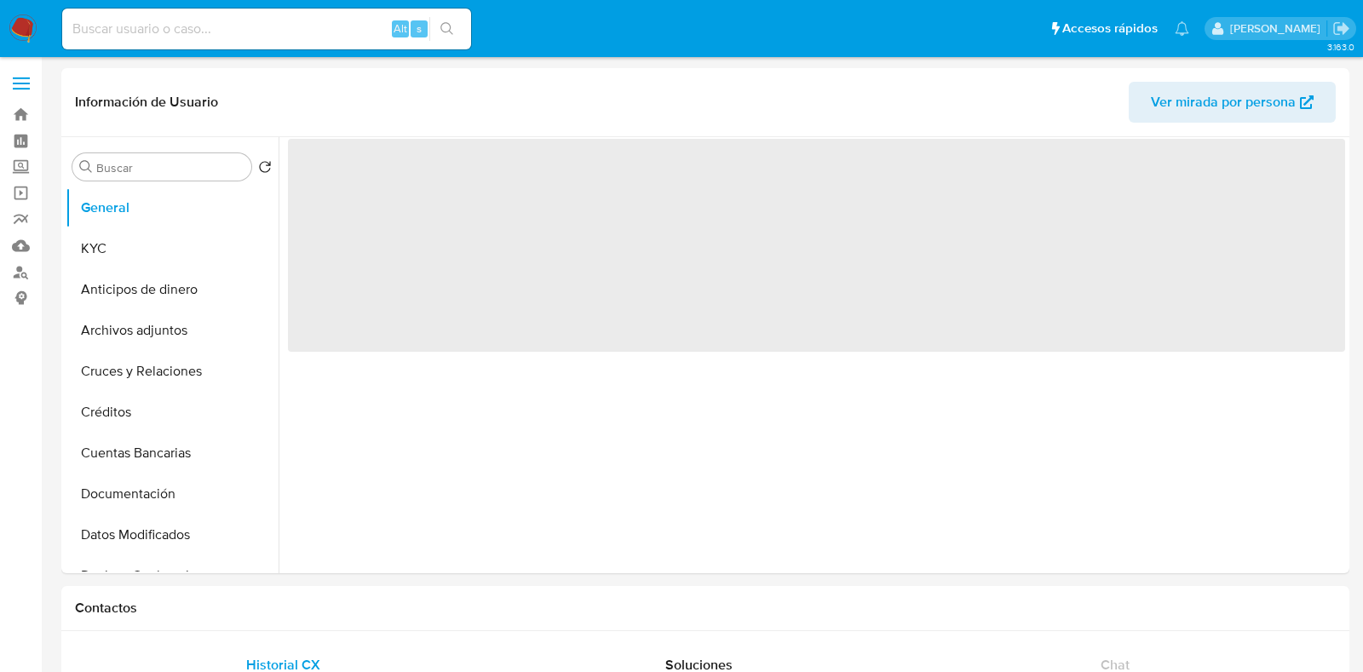
select select "10"
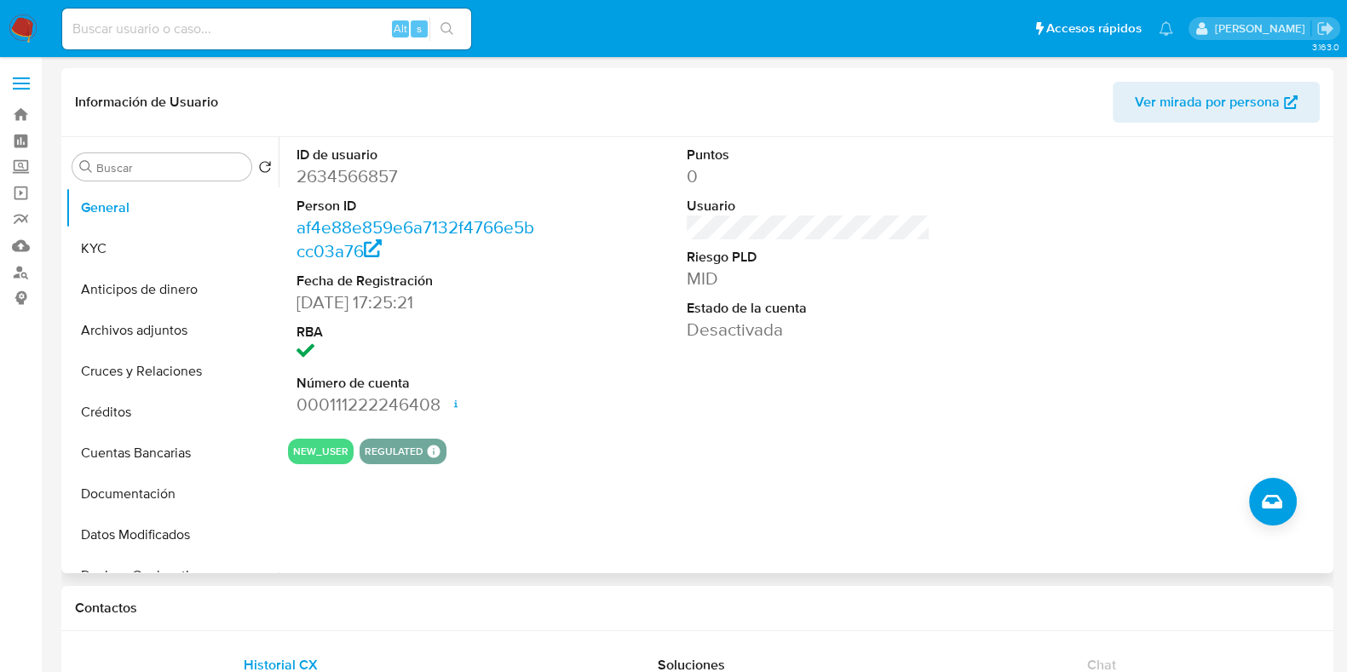
click at [341, 181] on dd "2634566857" at bounding box center [419, 176] width 244 height 24
copy dd "2634566857"
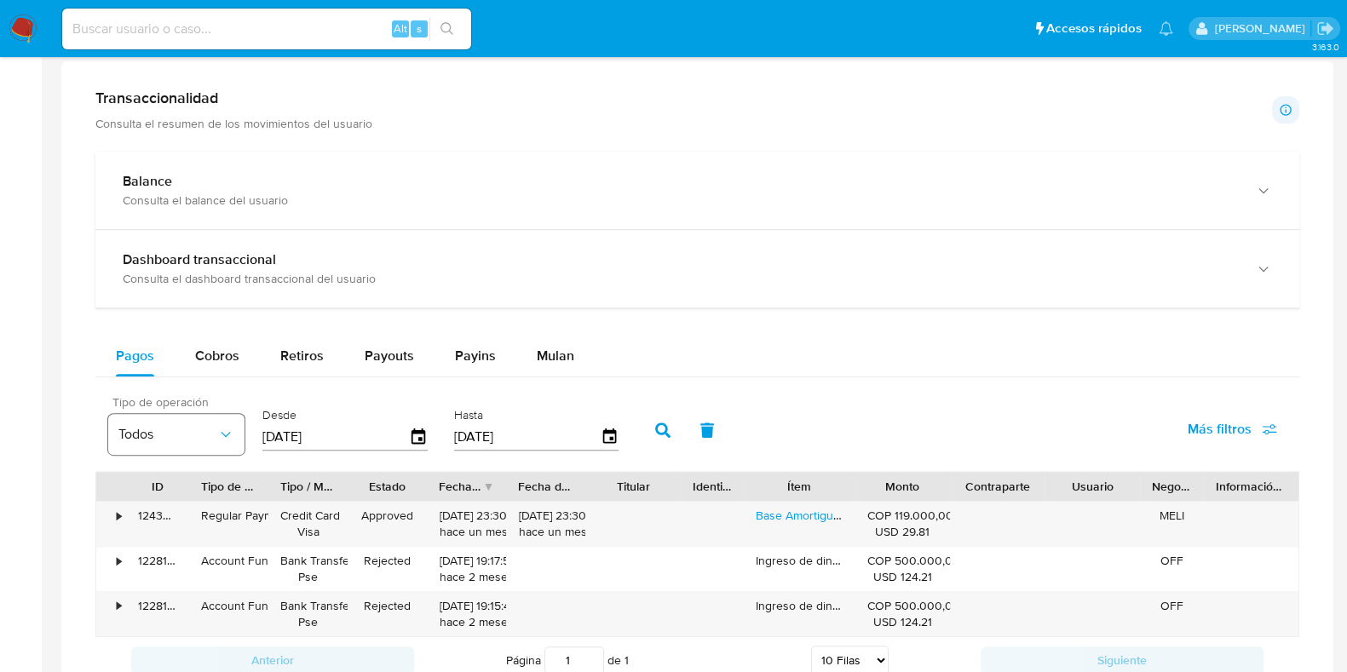
scroll to position [959, 0]
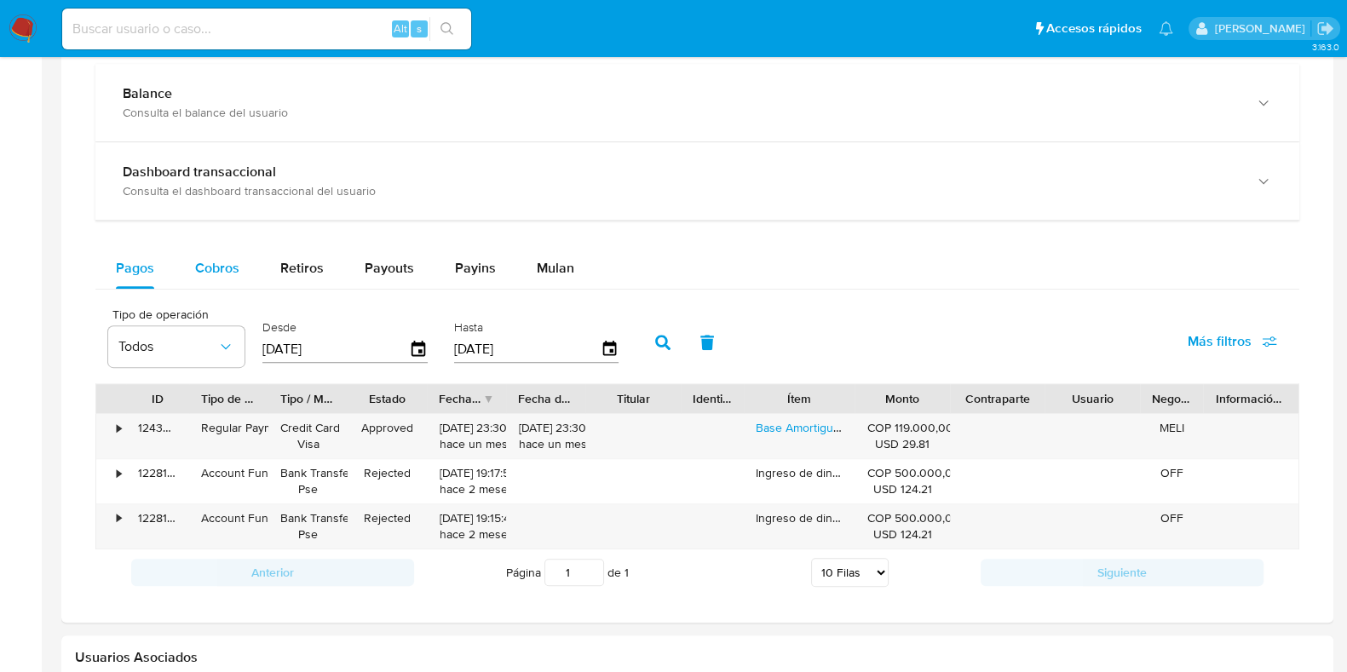
drag, startPoint x: 216, startPoint y: 272, endPoint x: 367, endPoint y: 295, distance: 152.6
click at [216, 272] on span "Cobros" at bounding box center [217, 268] width 44 height 20
select select "10"
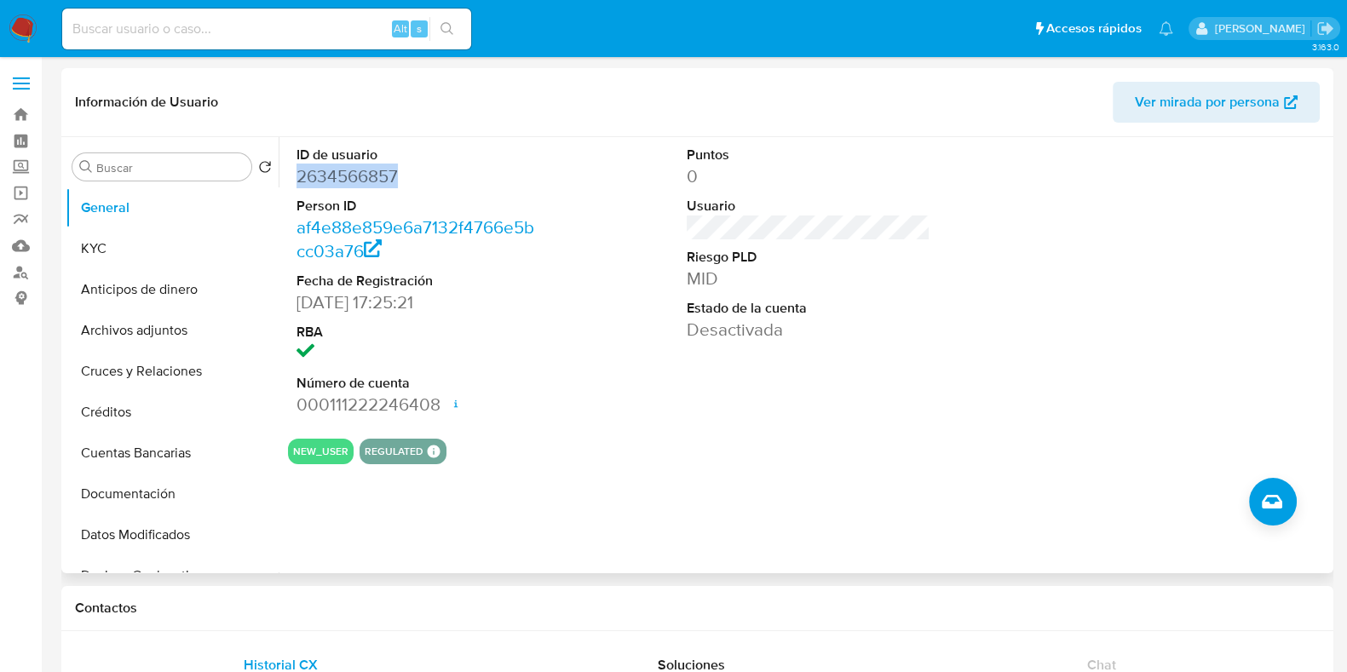
click at [343, 180] on dd "2634566857" at bounding box center [419, 176] width 244 height 24
click at [359, 169] on dd "2634566857" at bounding box center [419, 176] width 244 height 24
click at [358, 169] on dd "2634566857" at bounding box center [419, 176] width 244 height 24
copy dd "2634566857"
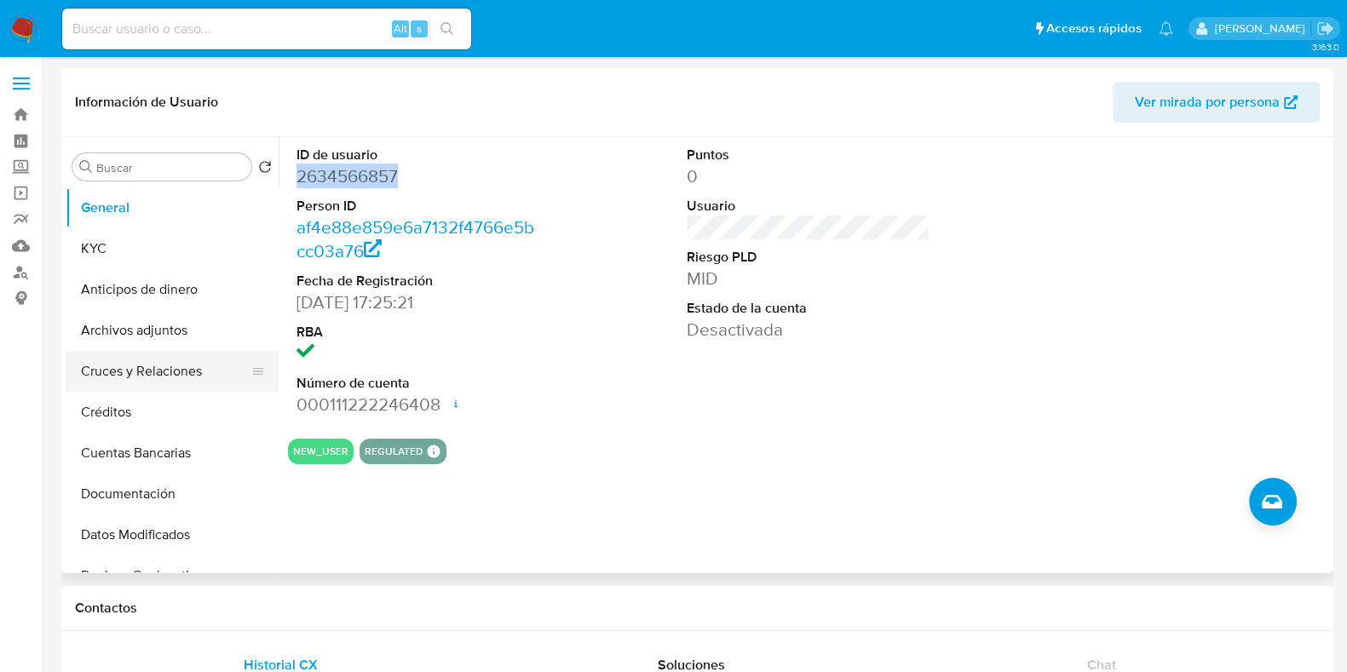
click at [173, 379] on button "Cruces y Relaciones" at bounding box center [165, 371] width 199 height 41
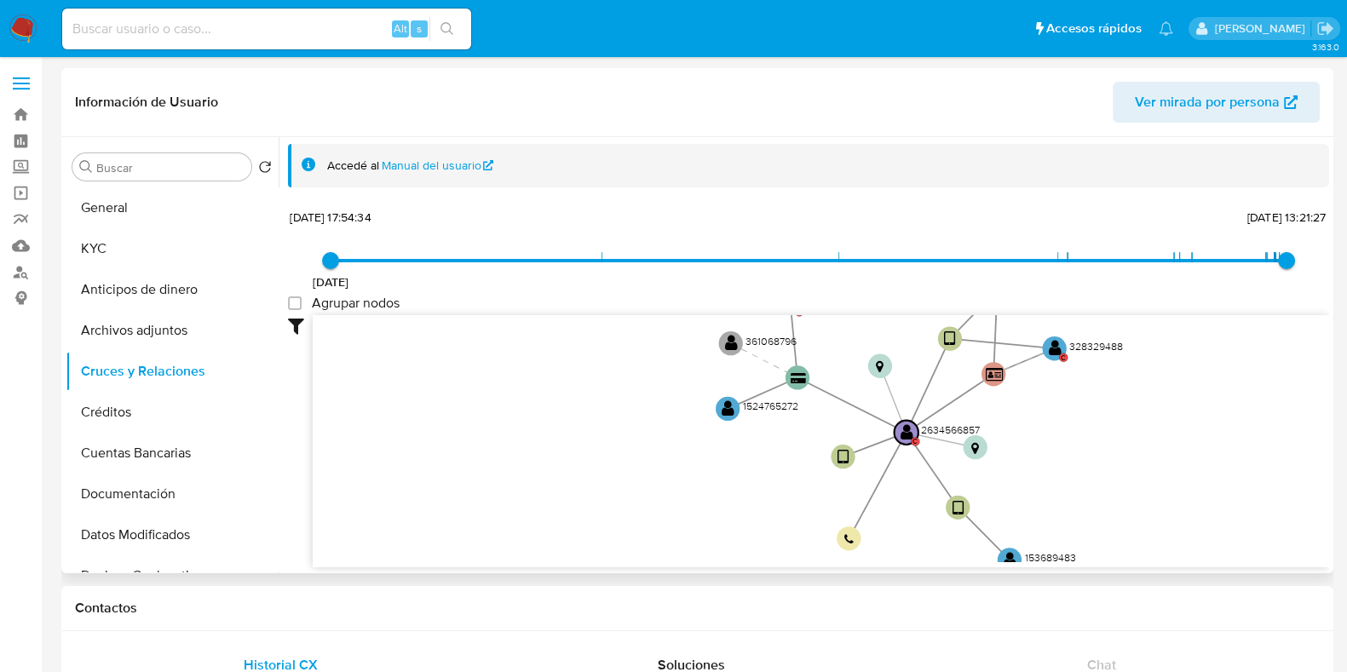
drag, startPoint x: 1159, startPoint y: 406, endPoint x: 1096, endPoint y: 463, distance: 85.1
click at [1103, 458] on icon "device-67db0b9aadf6817dc084a851  device-68a4f827d861be30dcf8a832  user-263456…" at bounding box center [821, 438] width 1017 height 247
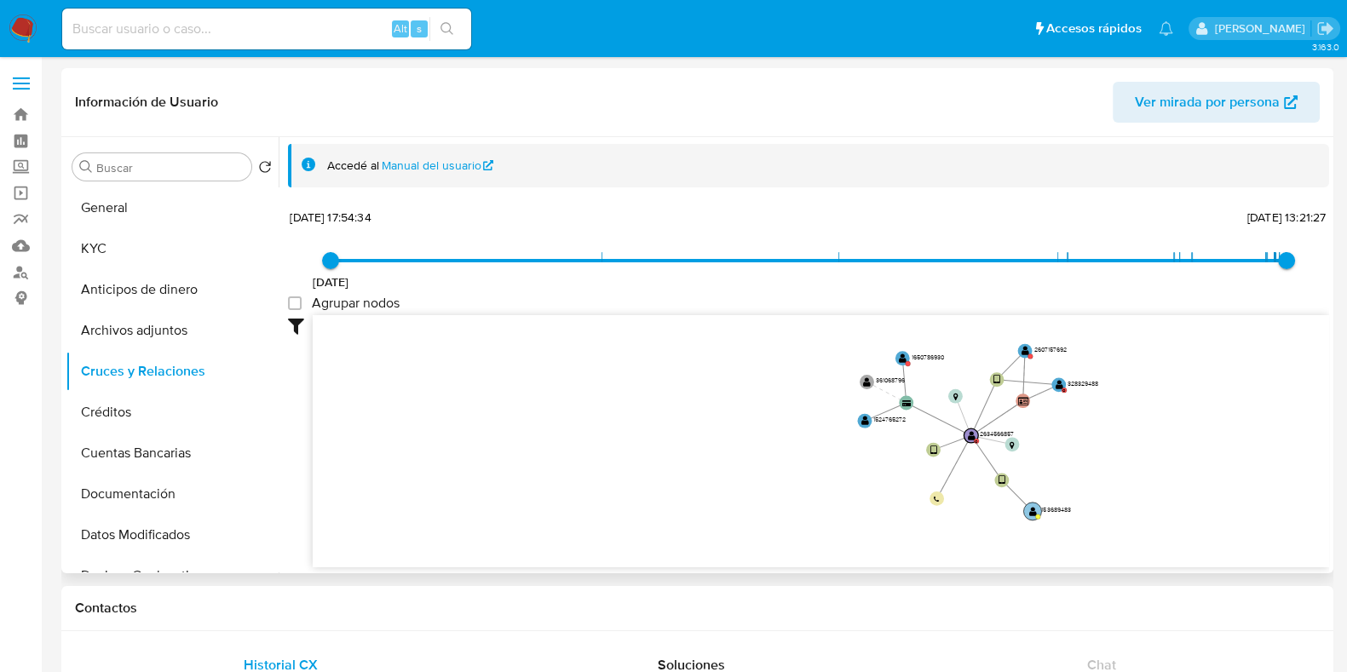
click at [1031, 516] on text "" at bounding box center [1033, 512] width 8 height 10
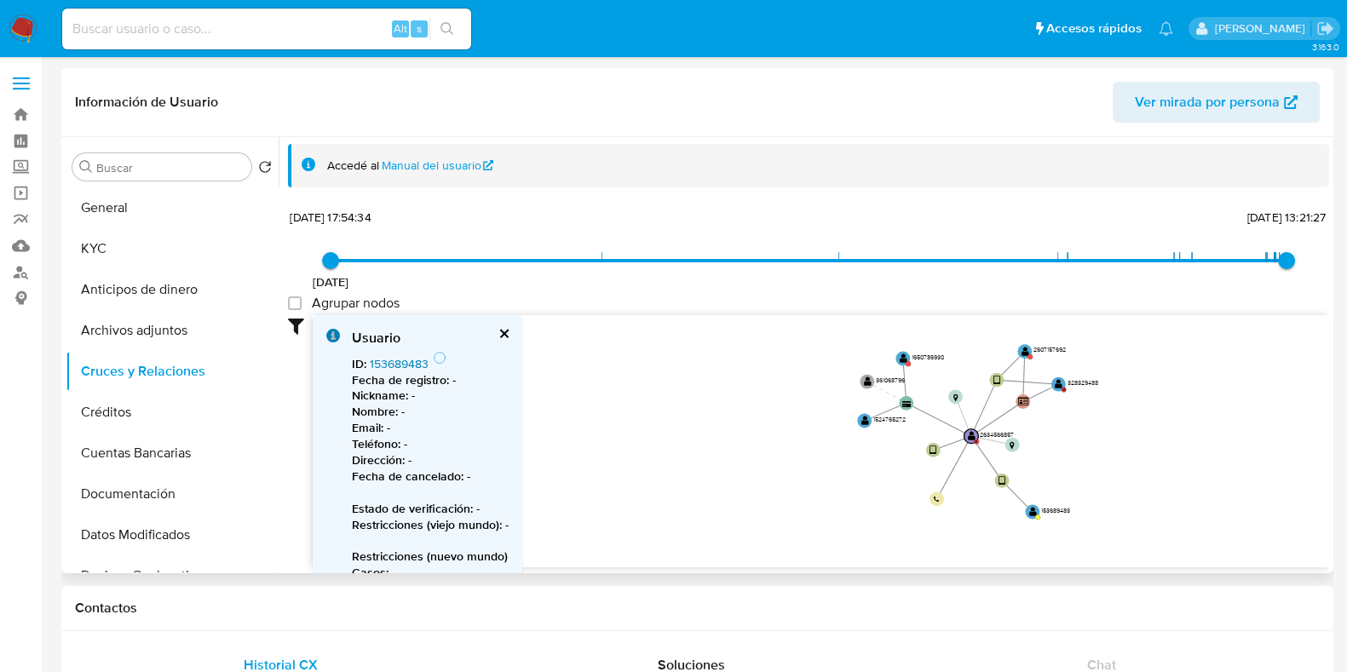
click at [383, 368] on link "153689483" at bounding box center [399, 363] width 59 height 17
click at [1058, 383] on text "" at bounding box center [1059, 384] width 8 height 10
click at [420, 362] on link "328329488" at bounding box center [400, 363] width 61 height 17
click at [1020, 355] on circle at bounding box center [1025, 352] width 18 height 18
click at [409, 362] on link "2607157692" at bounding box center [402, 363] width 65 height 17
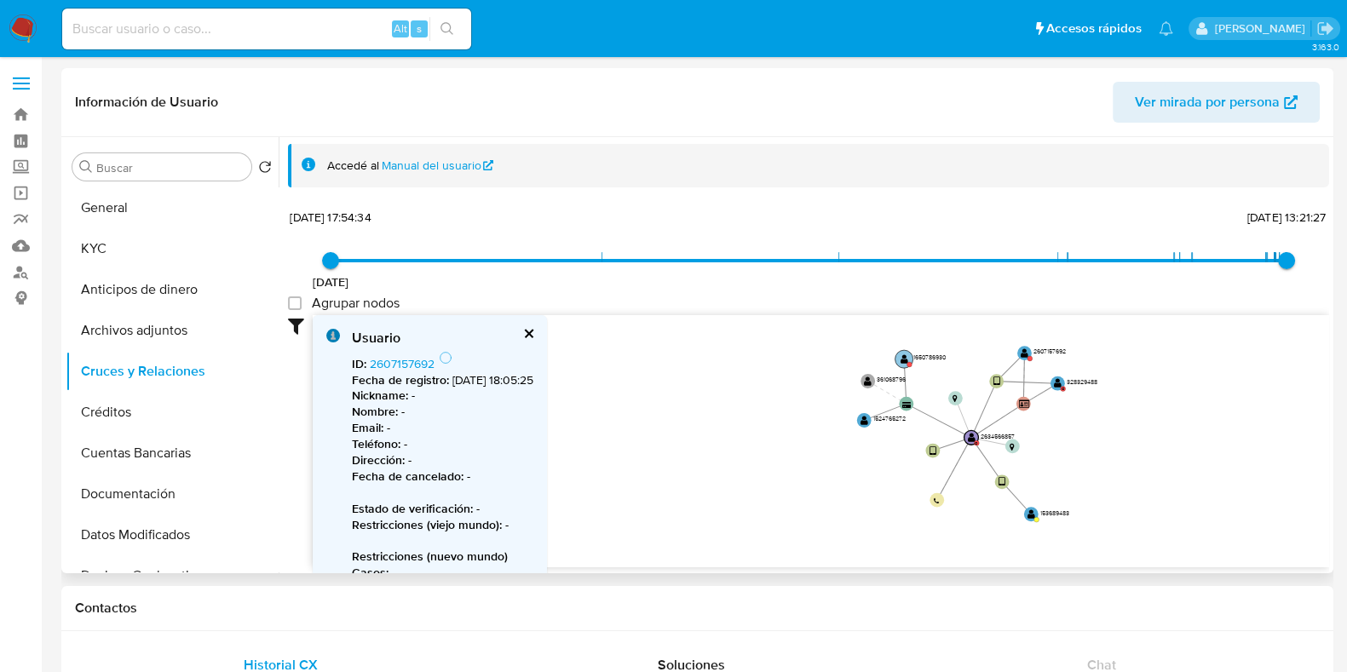
click at [908, 364] on circle at bounding box center [909, 364] width 5 height 5
click at [423, 360] on link "2607157692" at bounding box center [402, 363] width 65 height 17
click at [865, 419] on text "" at bounding box center [865, 420] width 8 height 10
click at [387, 360] on link "1524765272" at bounding box center [402, 363] width 64 height 17
click at [870, 379] on text "" at bounding box center [869, 381] width 8 height 10
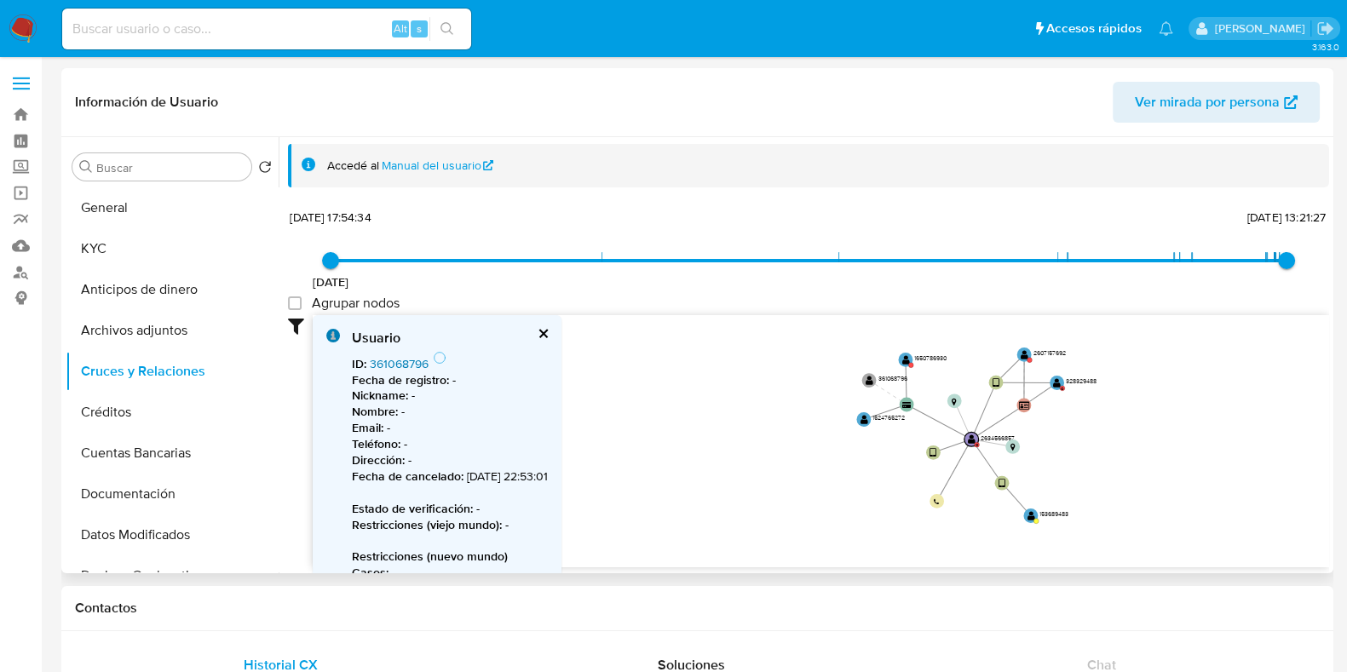
click at [412, 355] on link "361068796" at bounding box center [399, 363] width 59 height 17
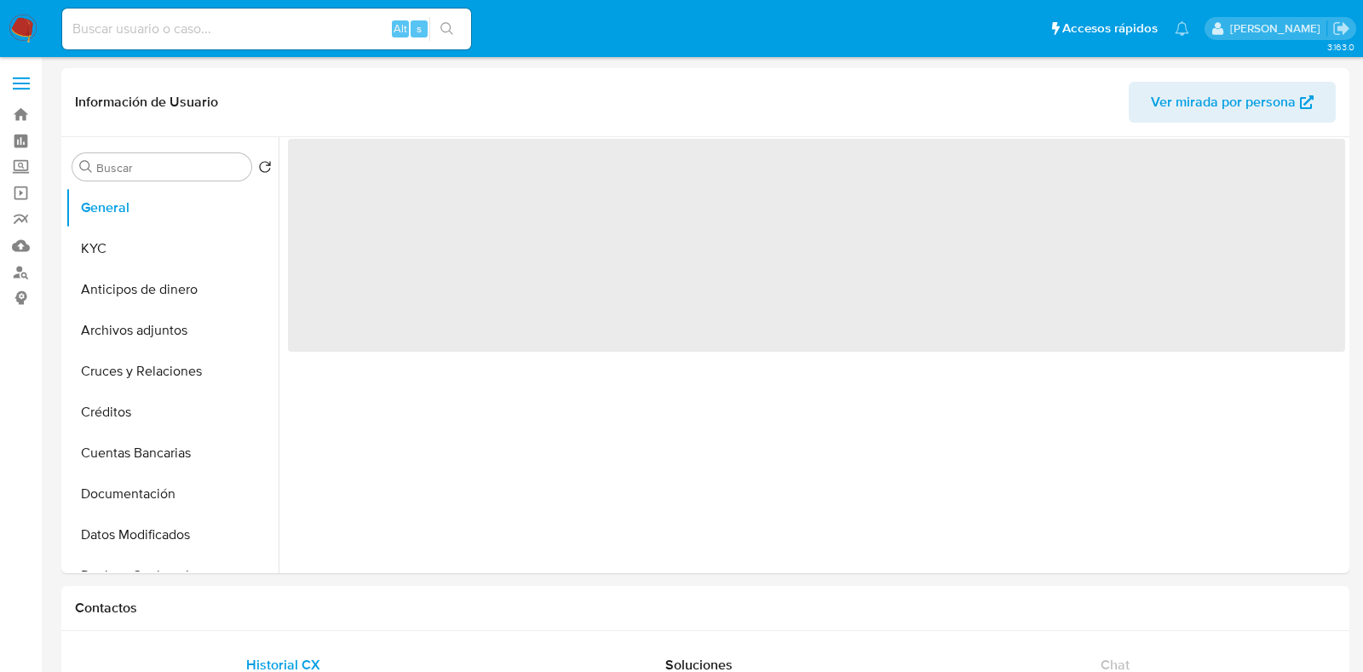
select select "10"
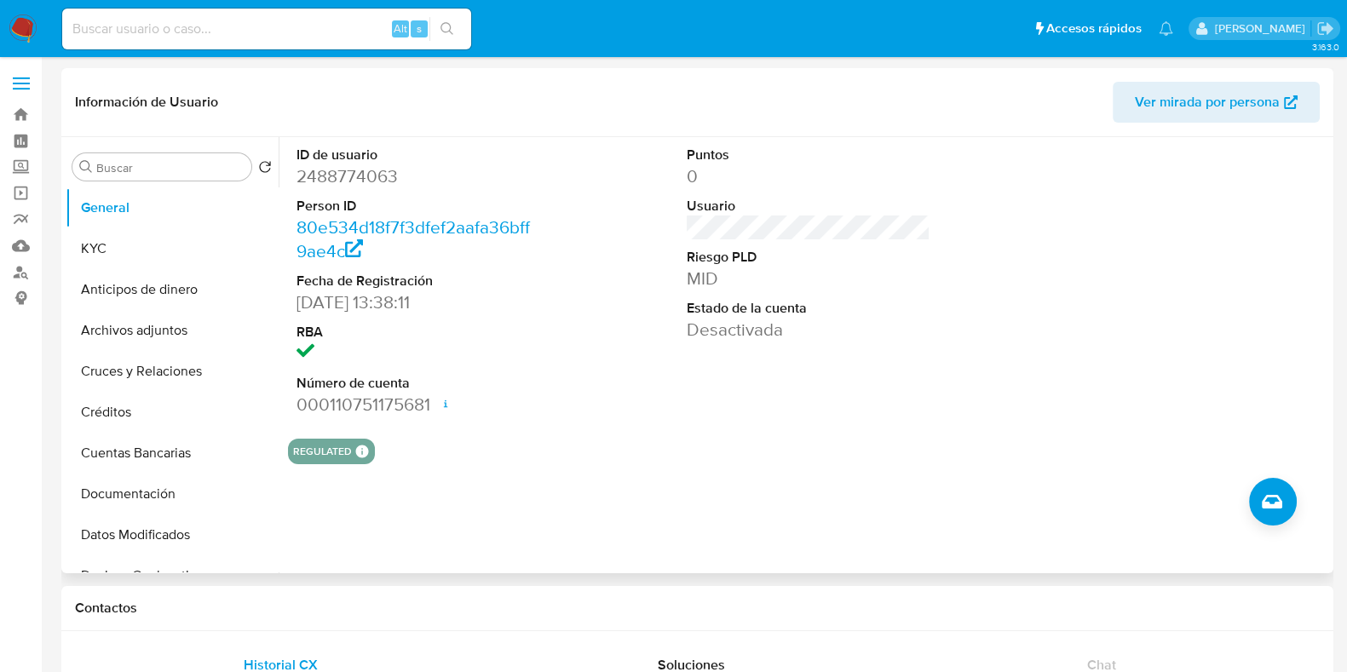
click at [365, 175] on dd "2488774063" at bounding box center [419, 176] width 244 height 24
click at [366, 175] on dd "2488774063" at bounding box center [419, 176] width 244 height 24
copy dd "2488774063"
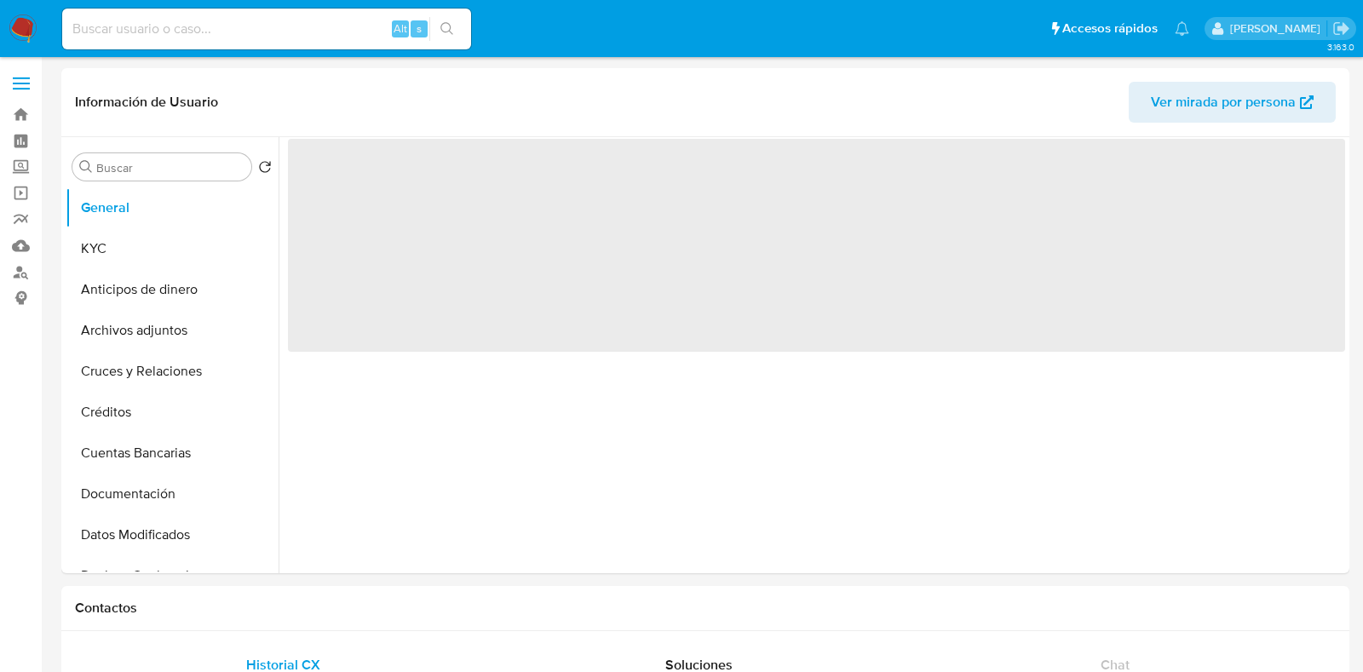
select select "10"
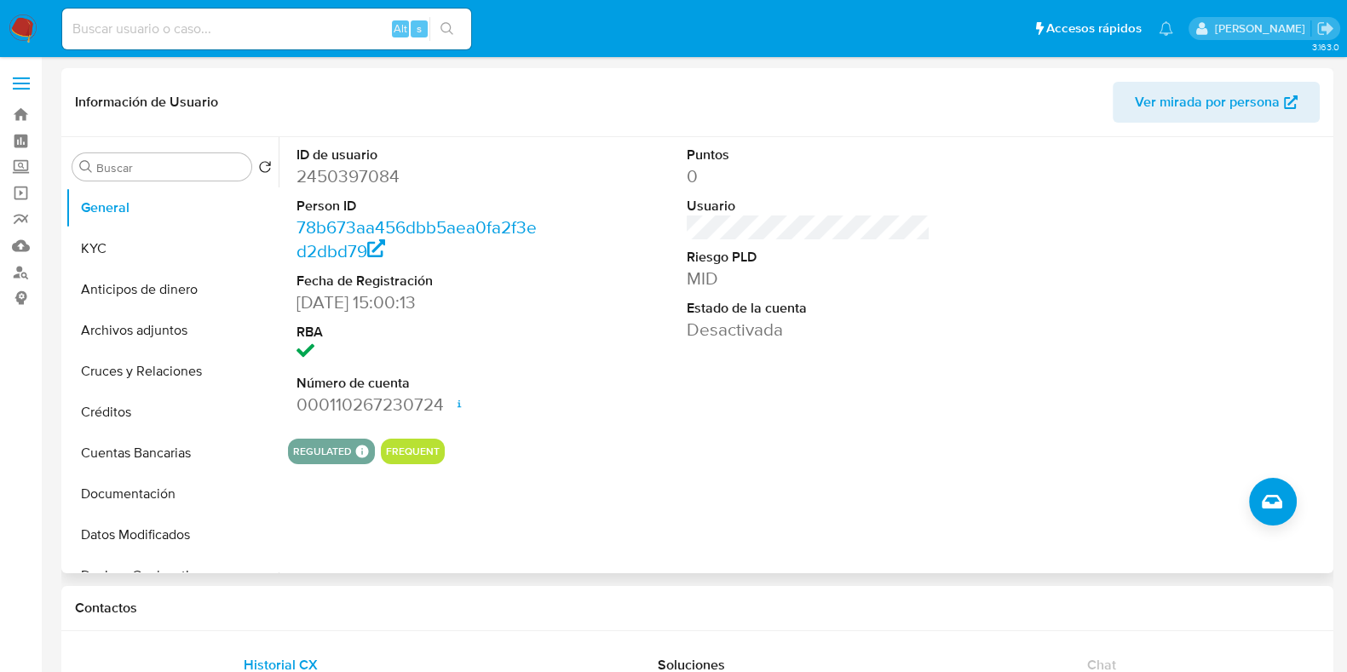
click at [332, 182] on dd "2450397084" at bounding box center [419, 176] width 244 height 24
copy dd "2450397084"
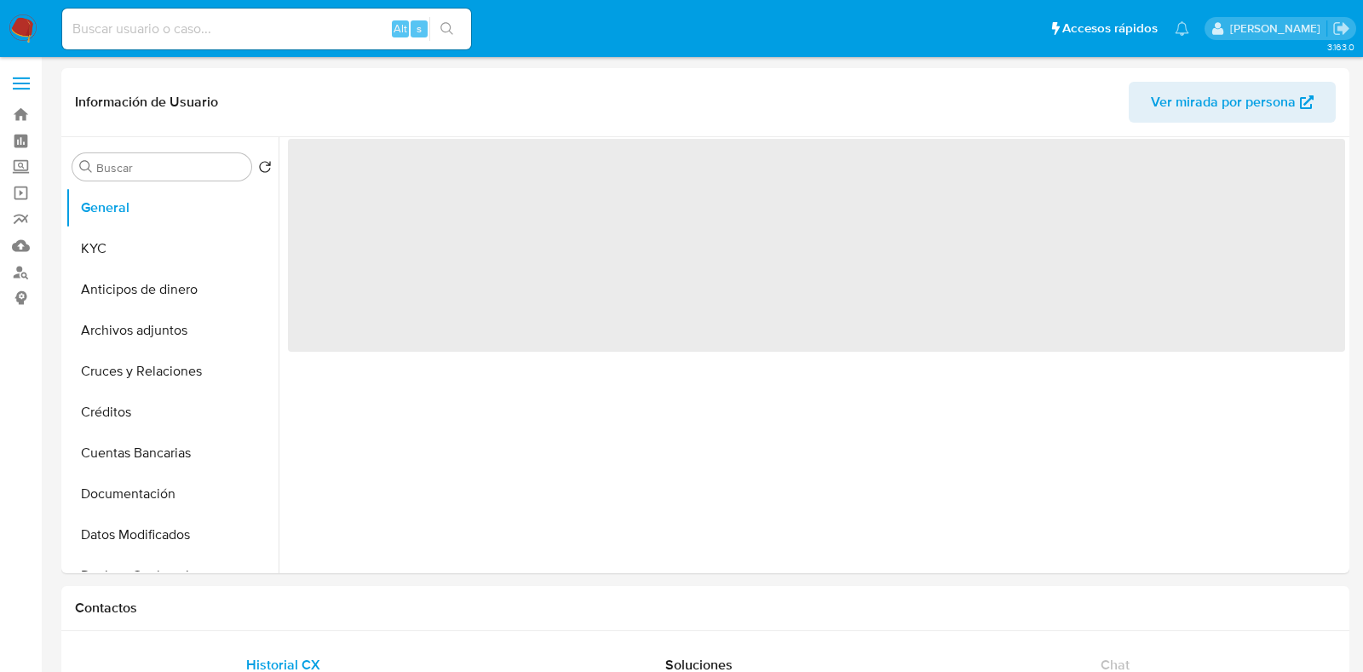
select select "10"
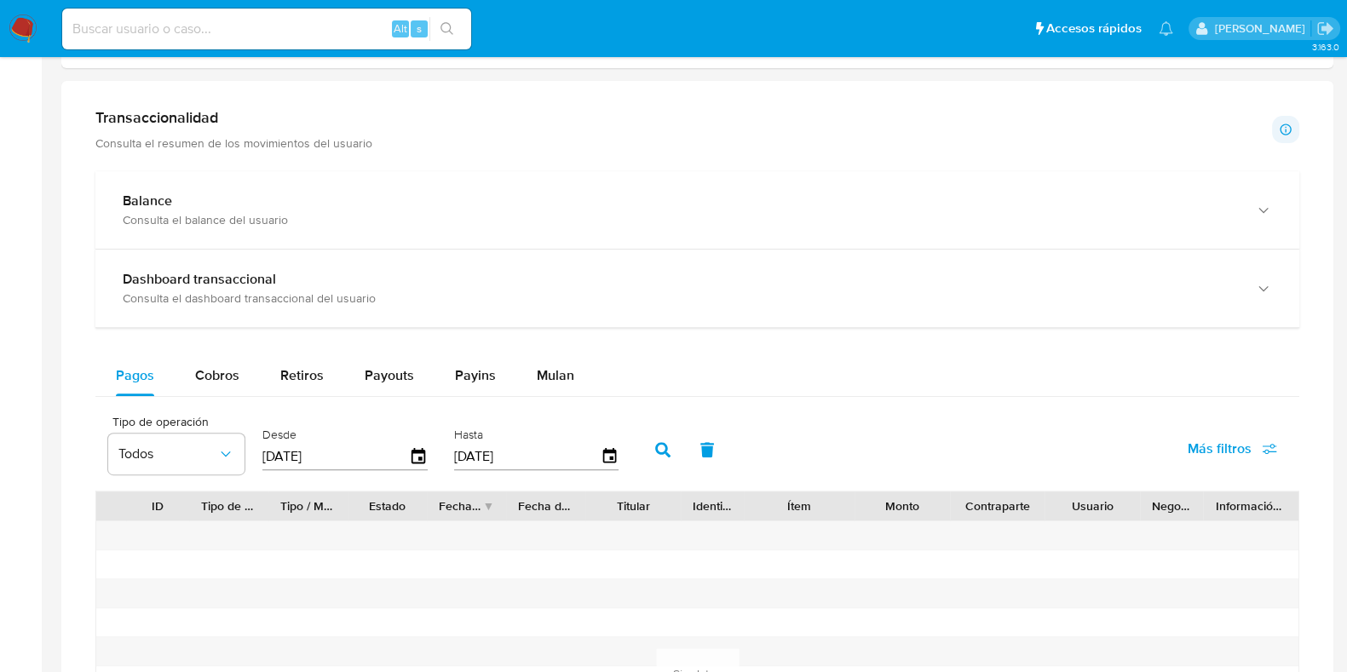
click at [222, 372] on span "Cobros" at bounding box center [217, 376] width 44 height 20
select select "10"
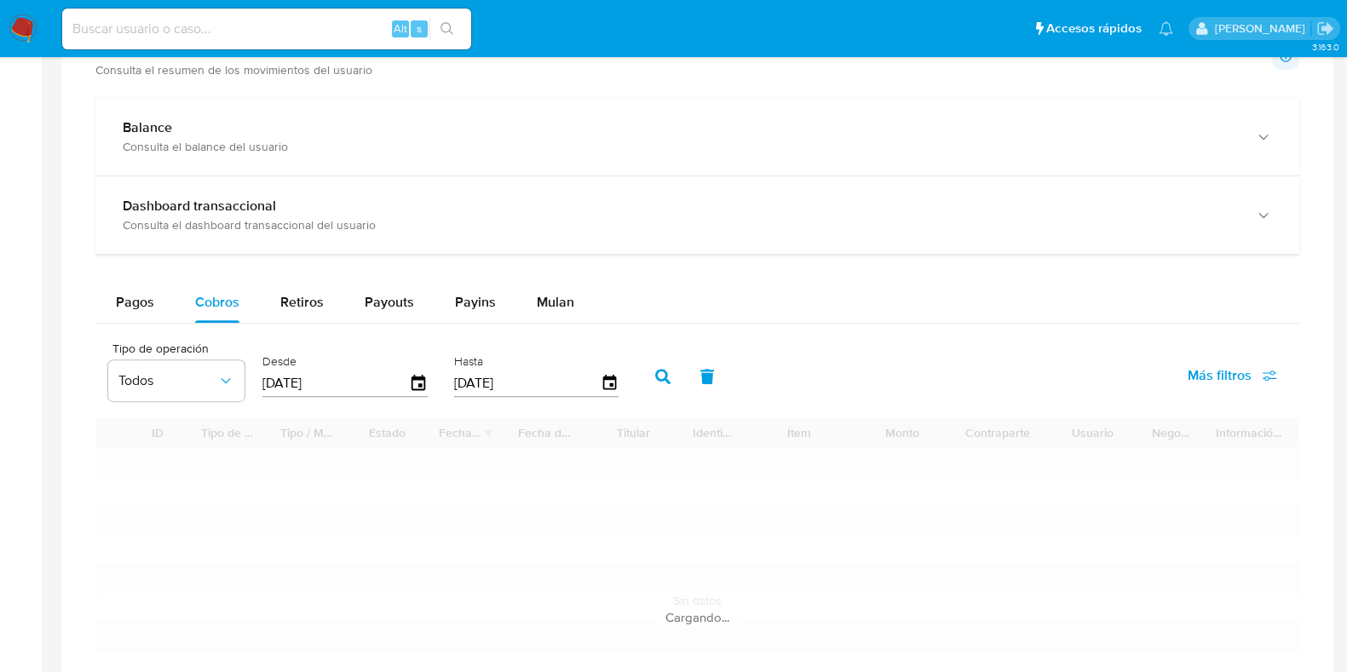
scroll to position [1065, 0]
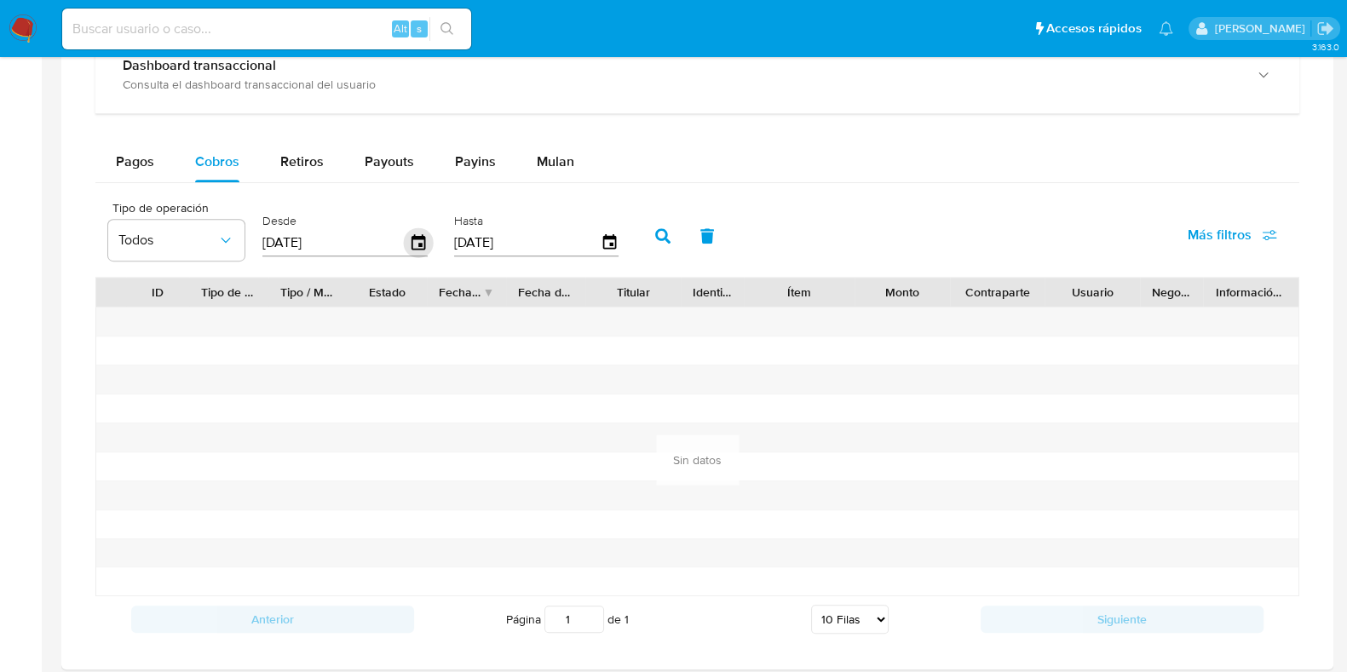
click at [412, 240] on icon "button" at bounding box center [419, 241] width 14 height 15
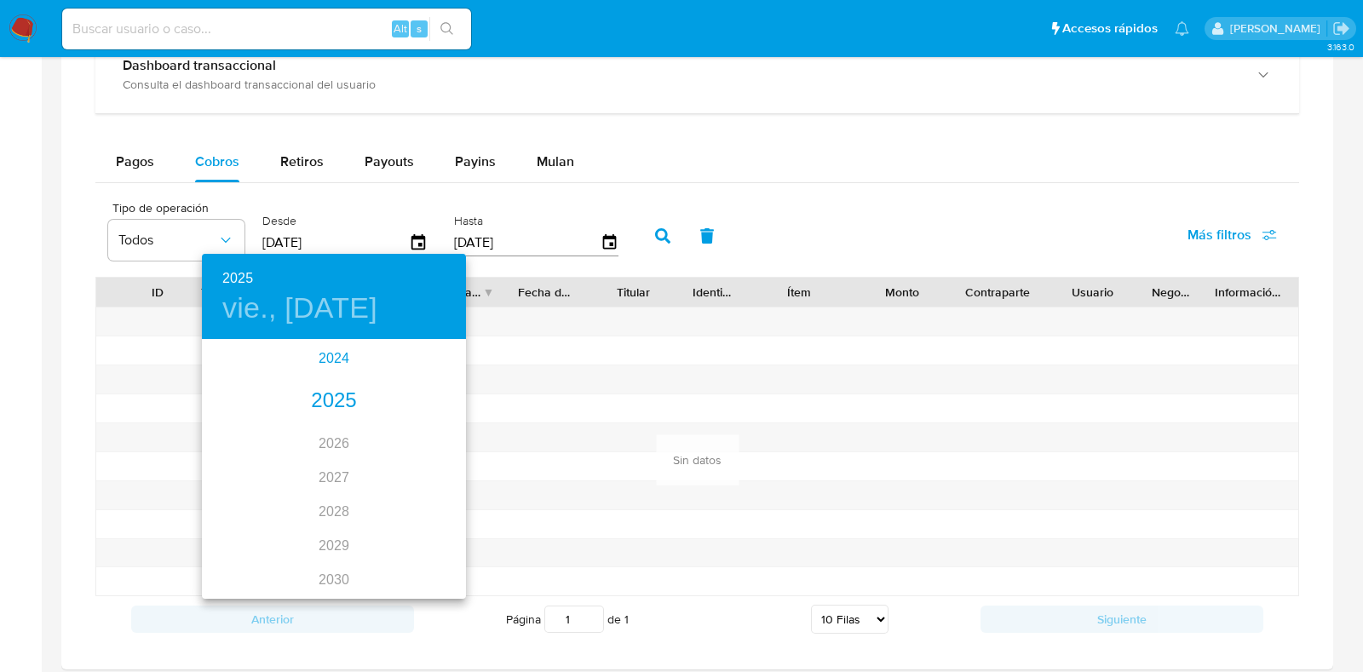
click at [320, 360] on div "2024" at bounding box center [334, 359] width 264 height 34
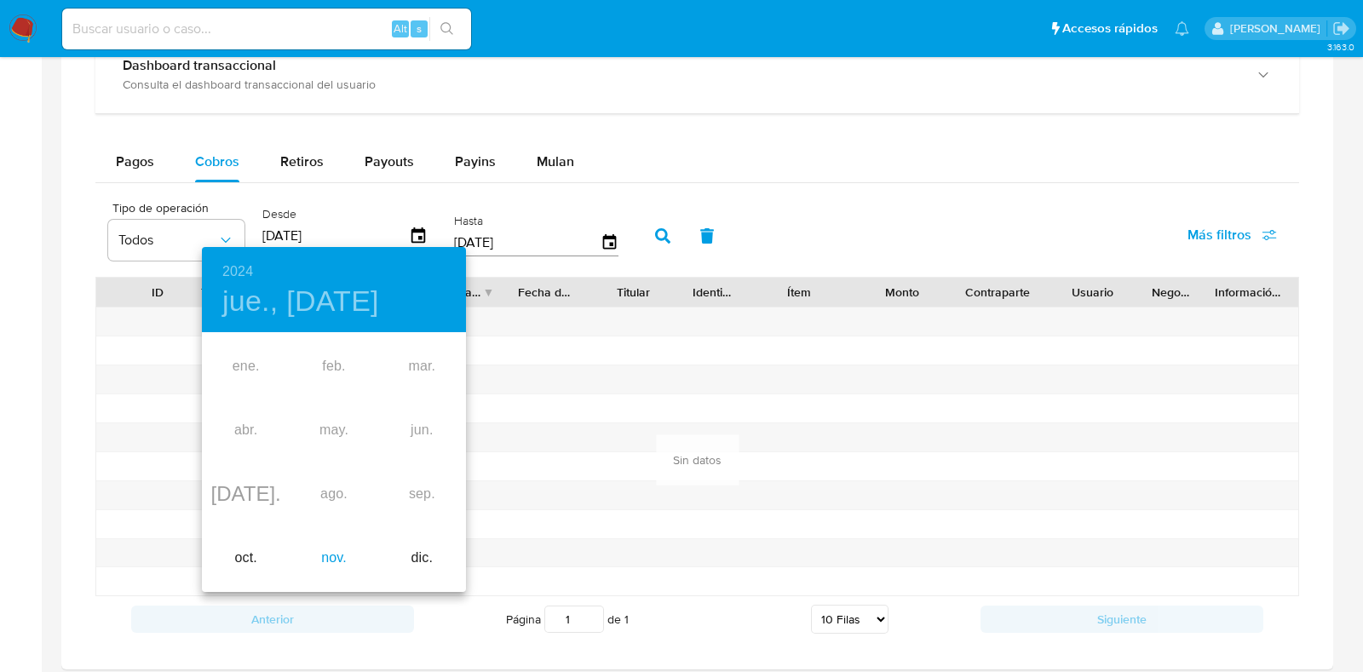
click at [320, 556] on div "nov." at bounding box center [334, 559] width 88 height 64
type input "11/11/2024"
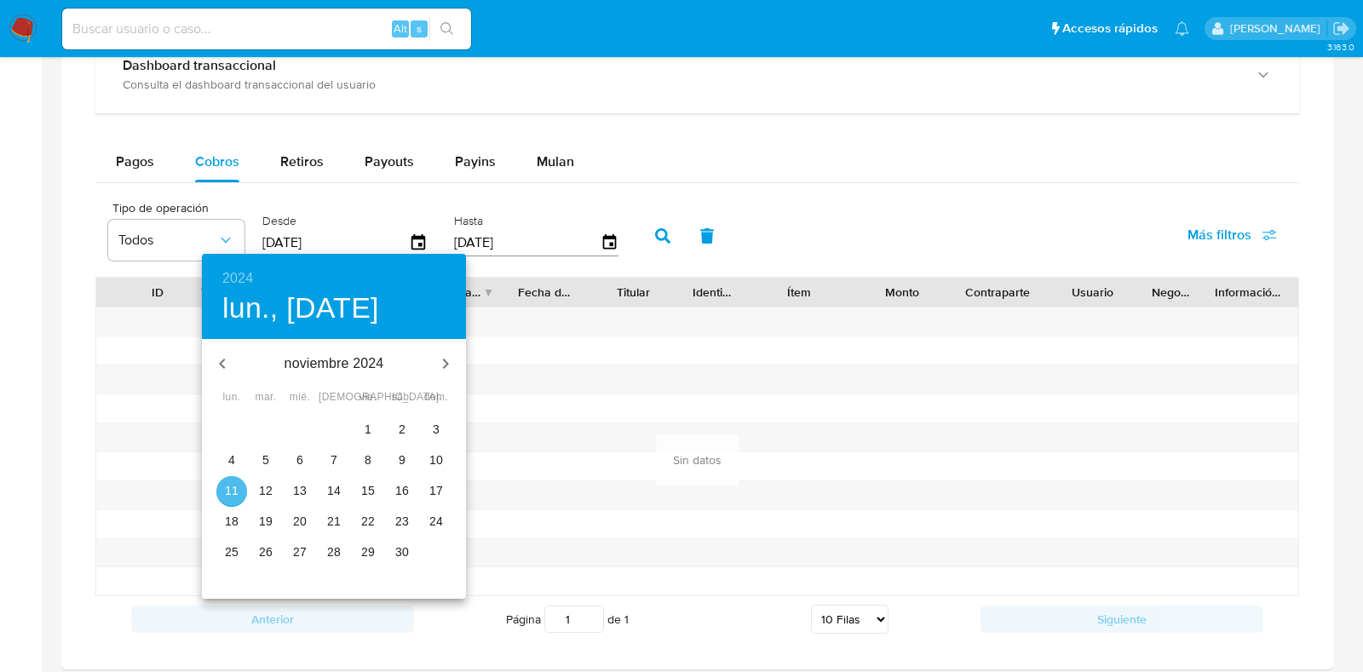
click at [235, 482] on button "11" at bounding box center [231, 491] width 31 height 31
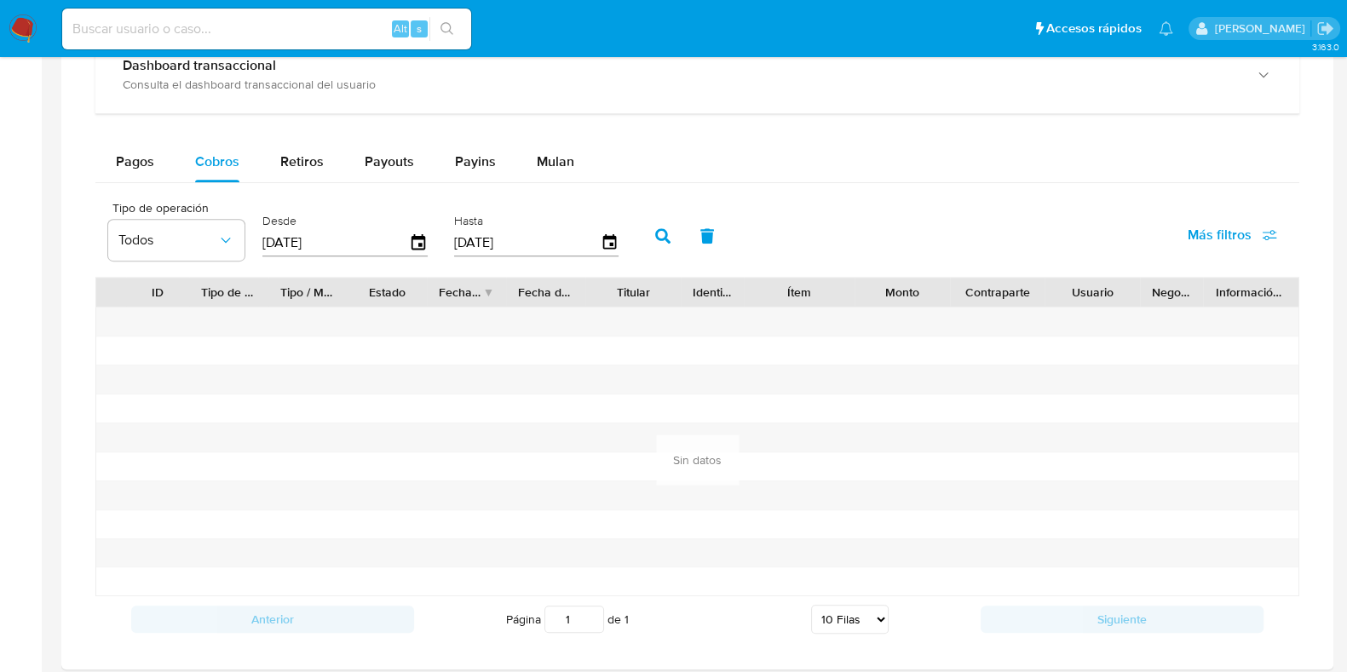
click at [655, 229] on icon "button" at bounding box center [662, 235] width 15 height 15
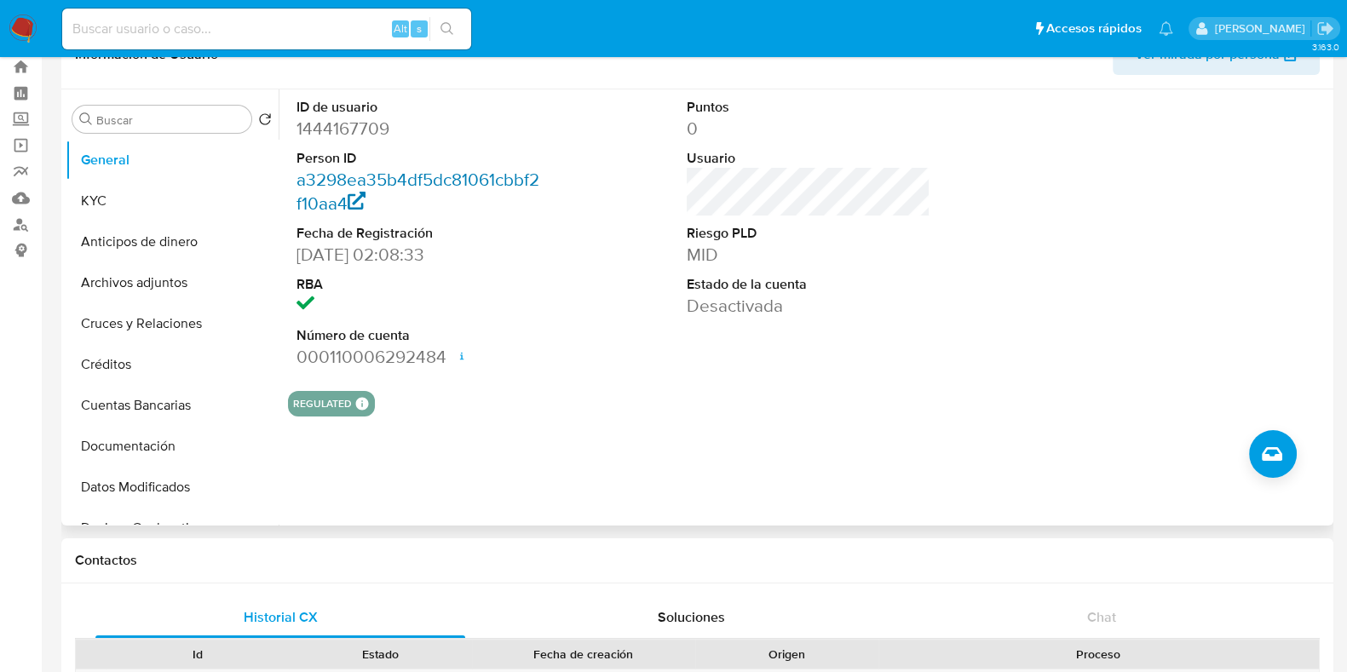
scroll to position [0, 0]
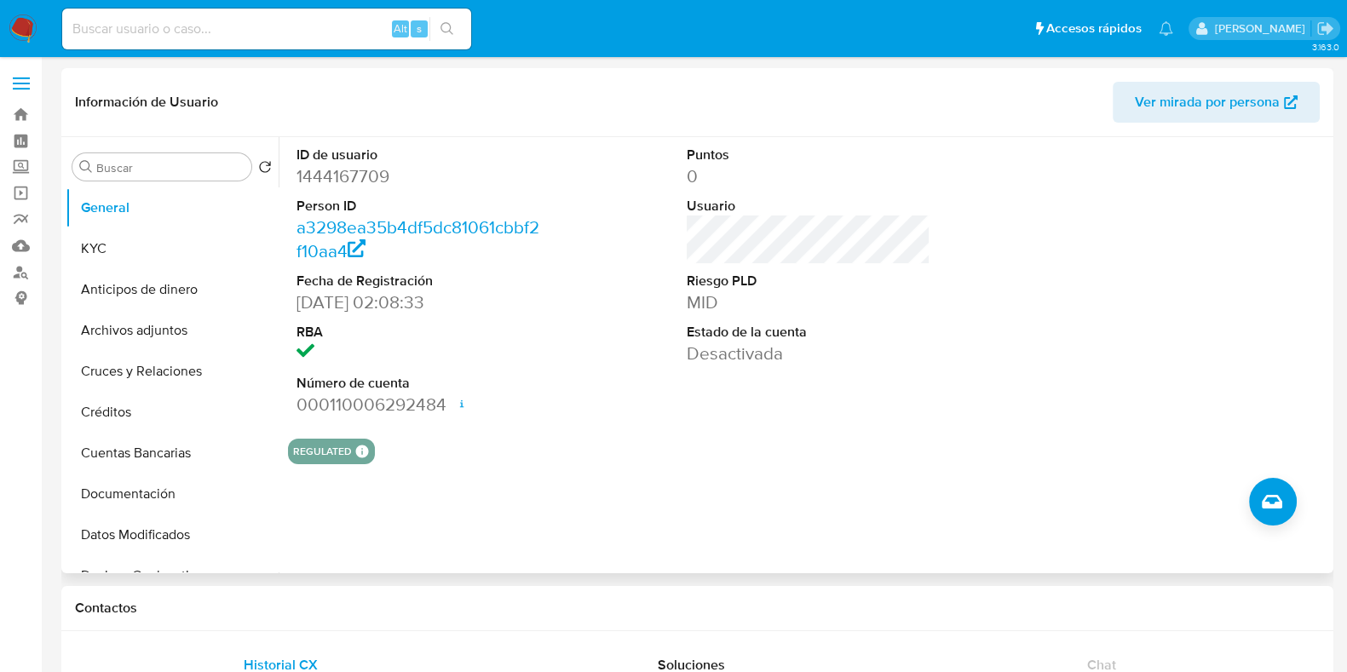
click at [326, 171] on dd "1444167709" at bounding box center [419, 176] width 244 height 24
drag, startPoint x: 326, startPoint y: 171, endPoint x: 337, endPoint y: 173, distance: 11.2
click at [326, 172] on dd "1444167709" at bounding box center [419, 176] width 244 height 24
copy dd "4"
click at [355, 187] on dd "1444167709" at bounding box center [419, 176] width 244 height 24
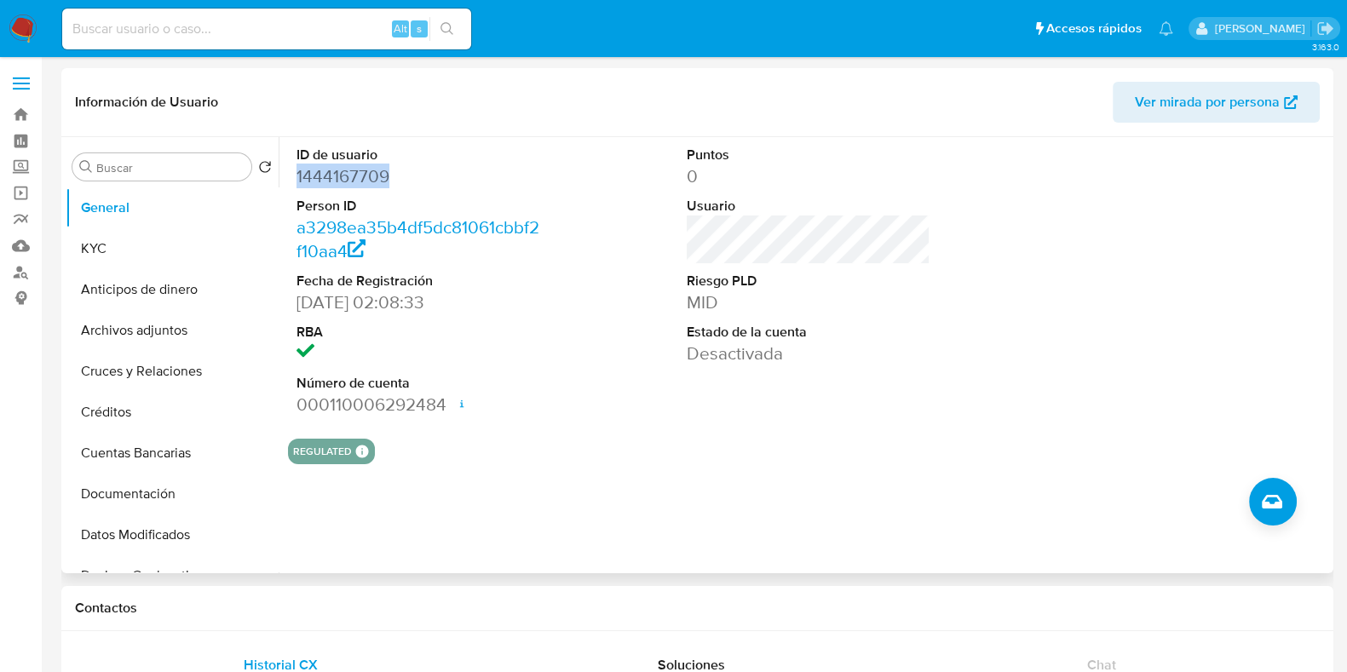
click at [354, 187] on dd "1444167709" at bounding box center [419, 176] width 244 height 24
copy dd "1444167709"
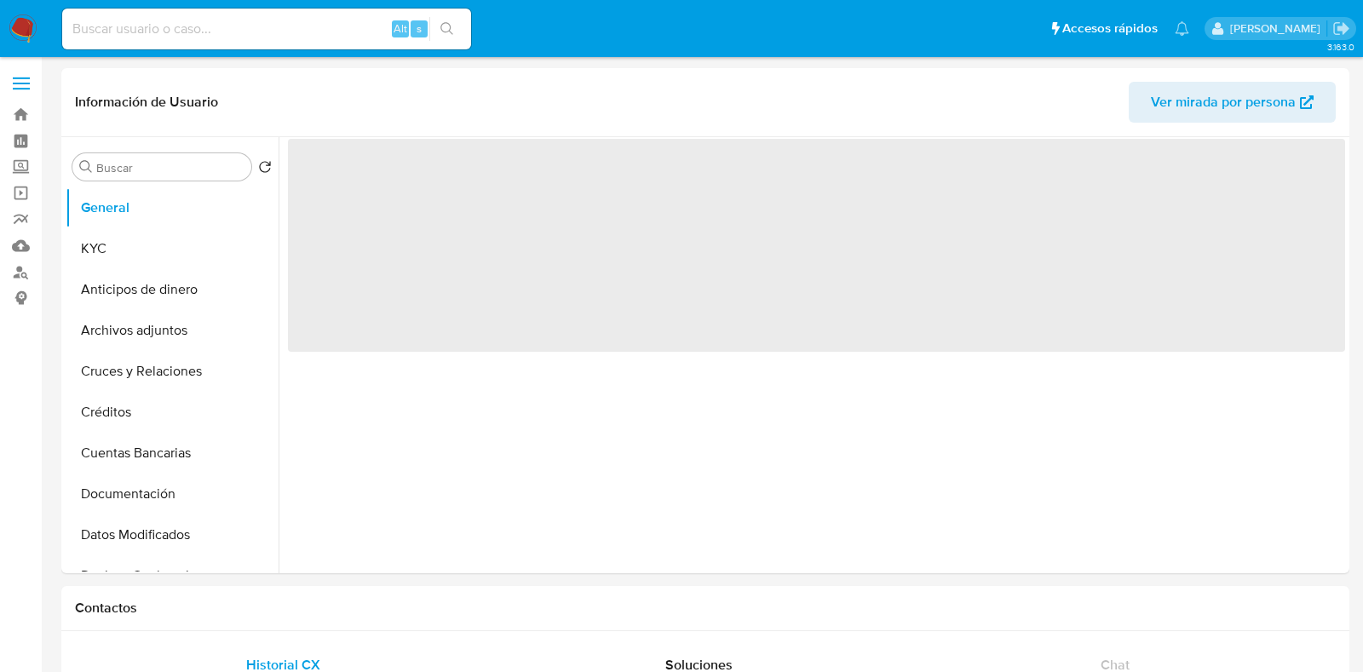
select select "10"
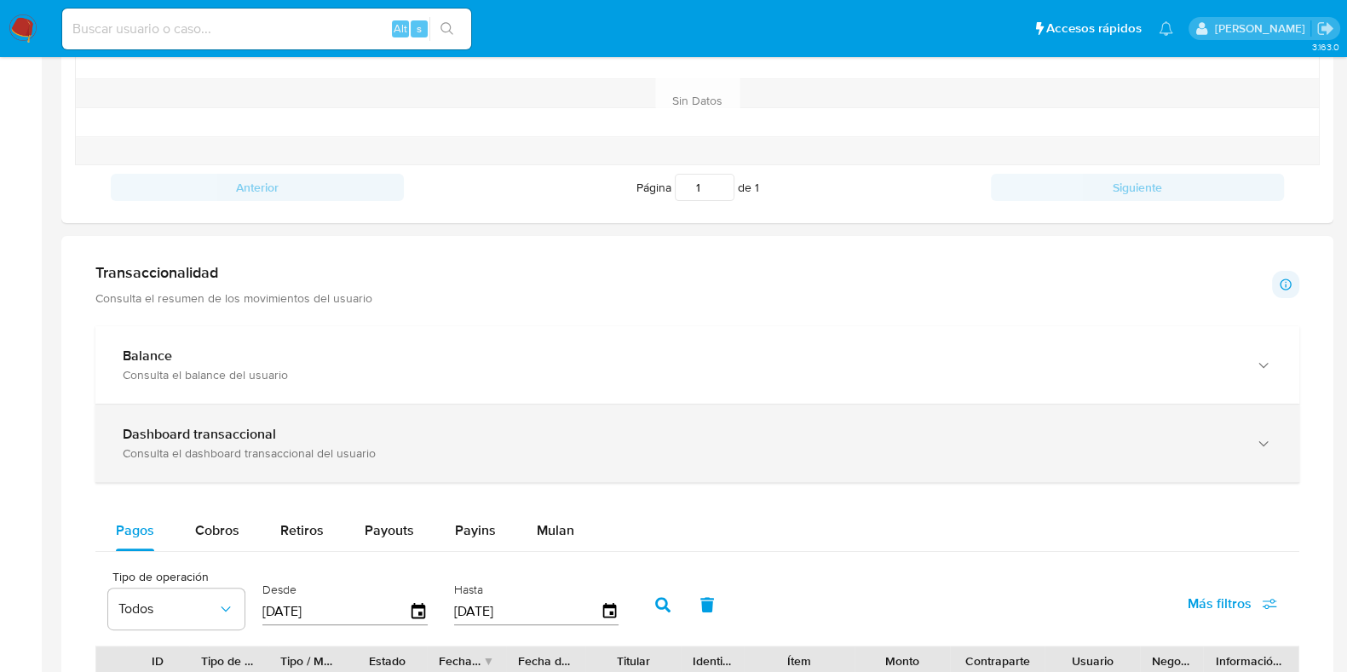
scroll to position [745, 0]
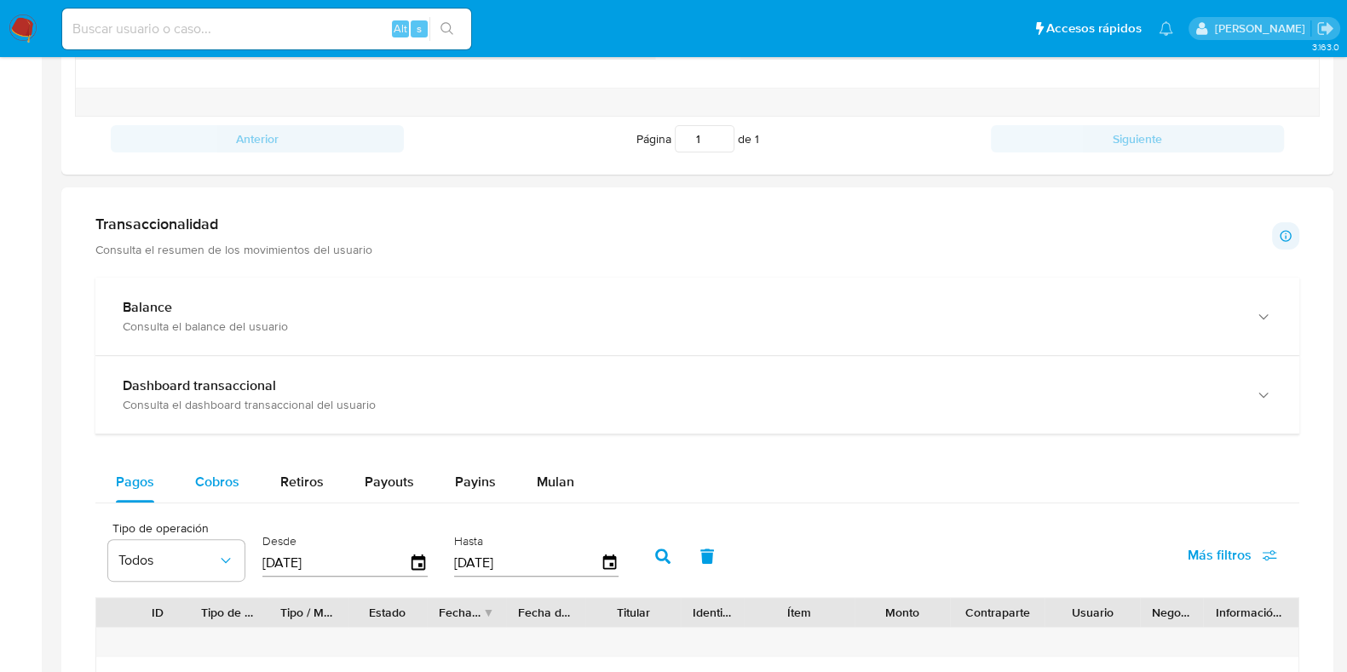
click at [223, 483] on span "Cobros" at bounding box center [217, 482] width 44 height 20
select select "10"
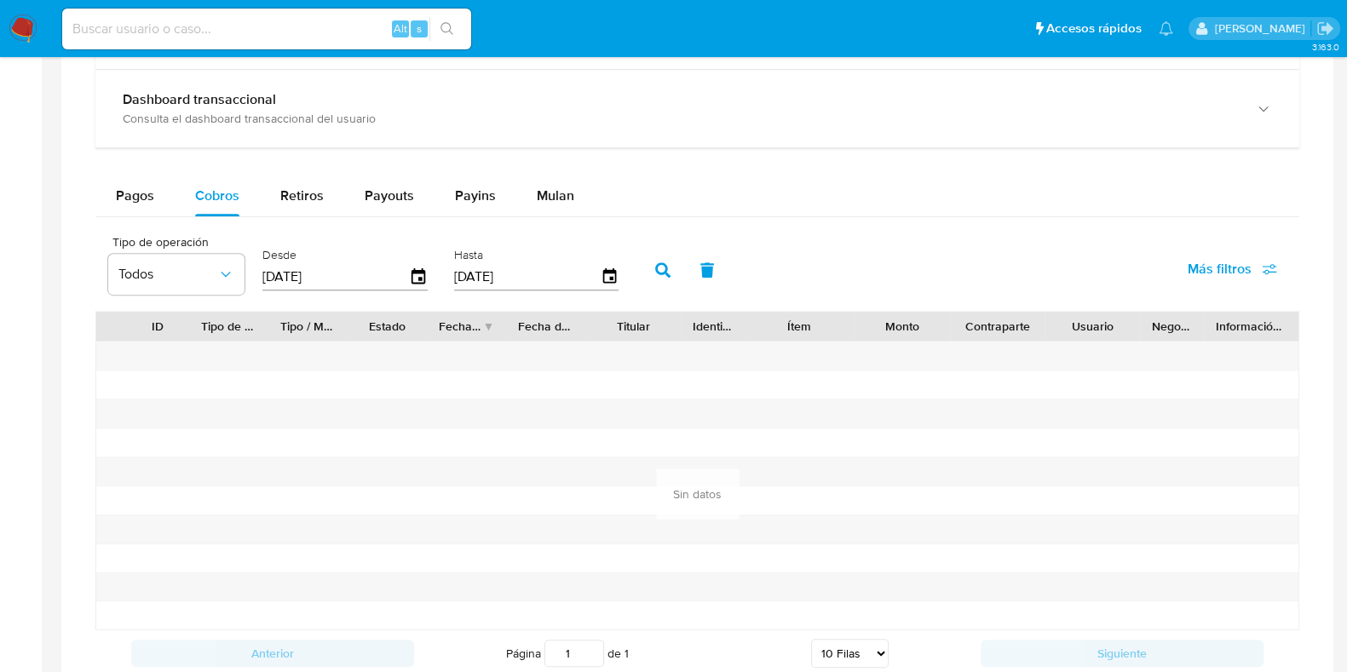
scroll to position [1065, 0]
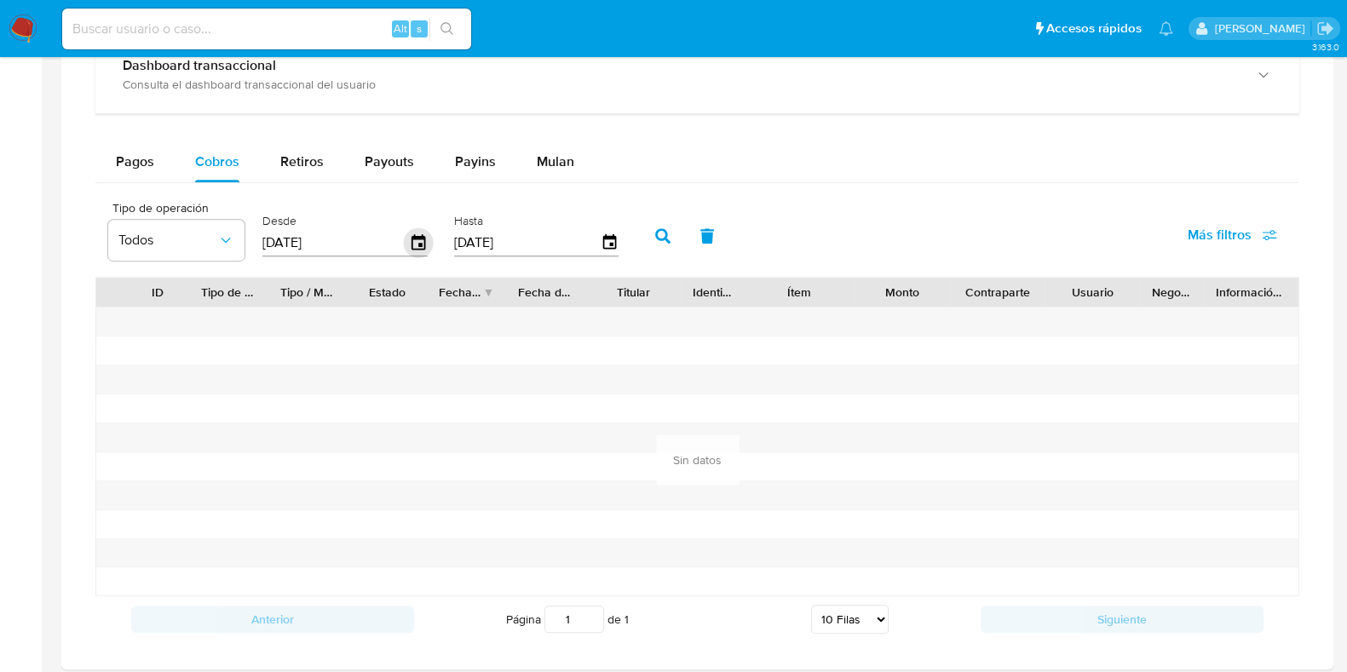
click at [412, 238] on icon "button" at bounding box center [419, 243] width 30 height 30
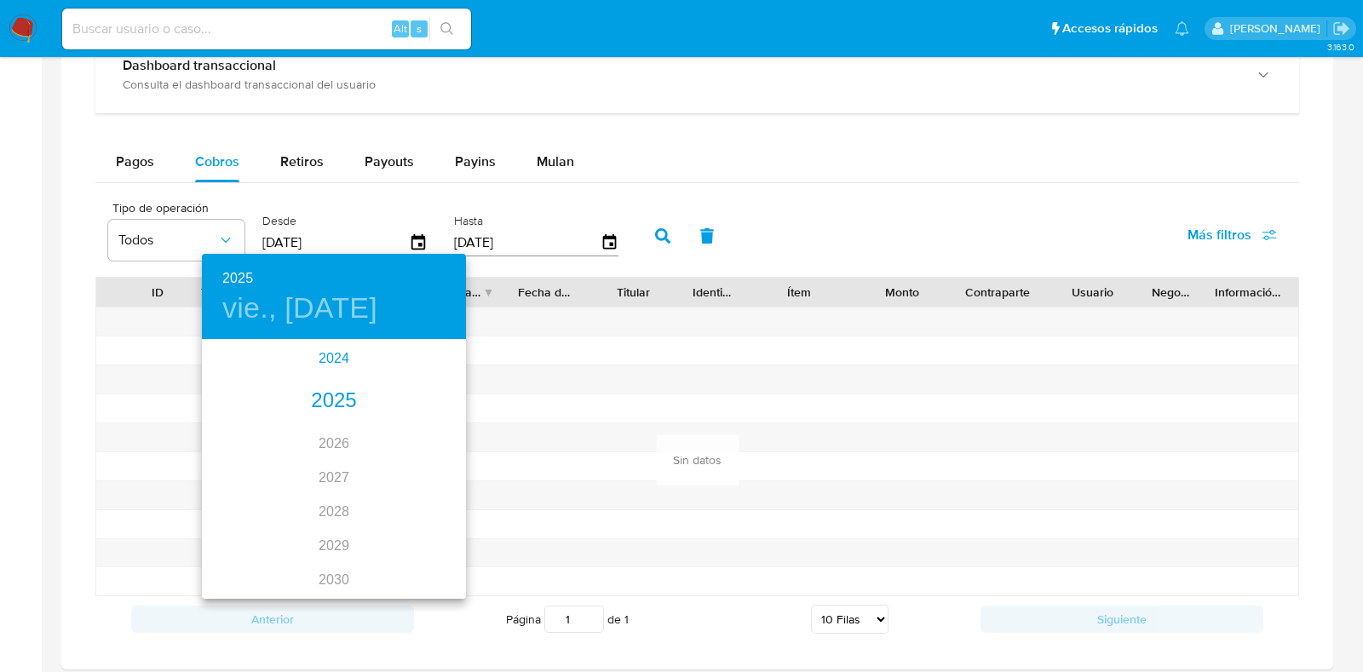
click at [335, 354] on div "2024" at bounding box center [334, 359] width 264 height 34
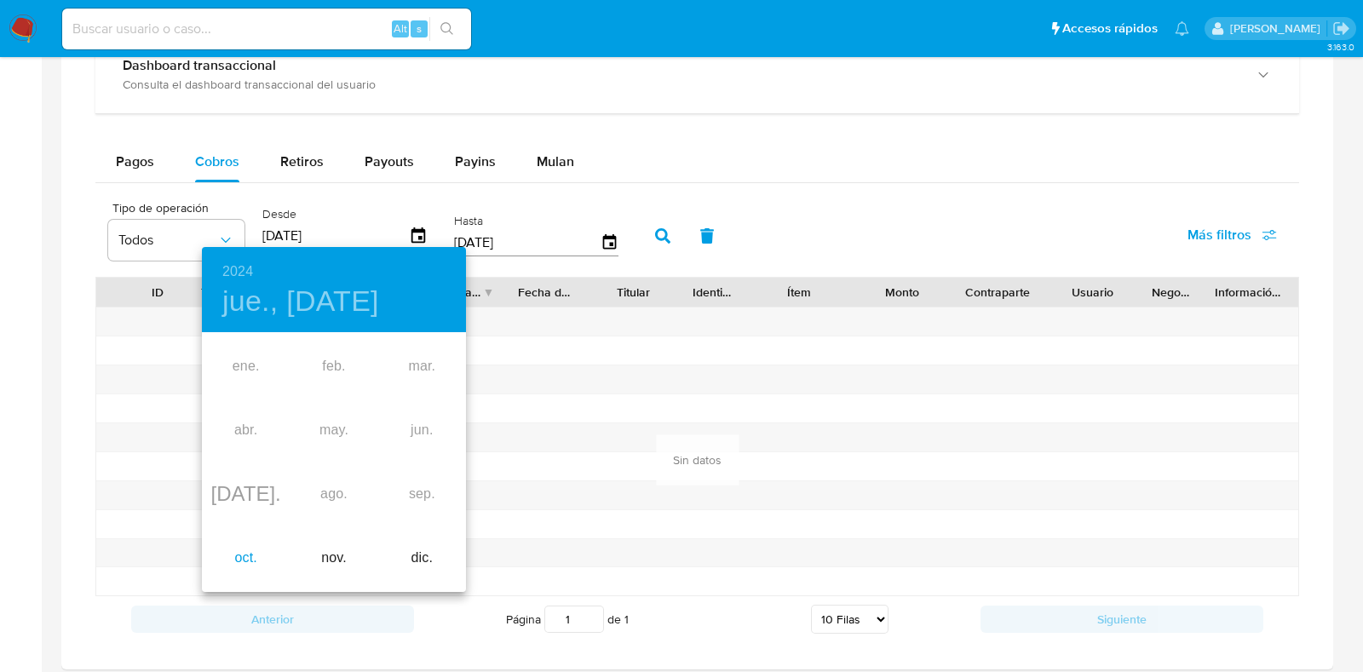
click at [233, 573] on div "oct." at bounding box center [246, 559] width 88 height 64
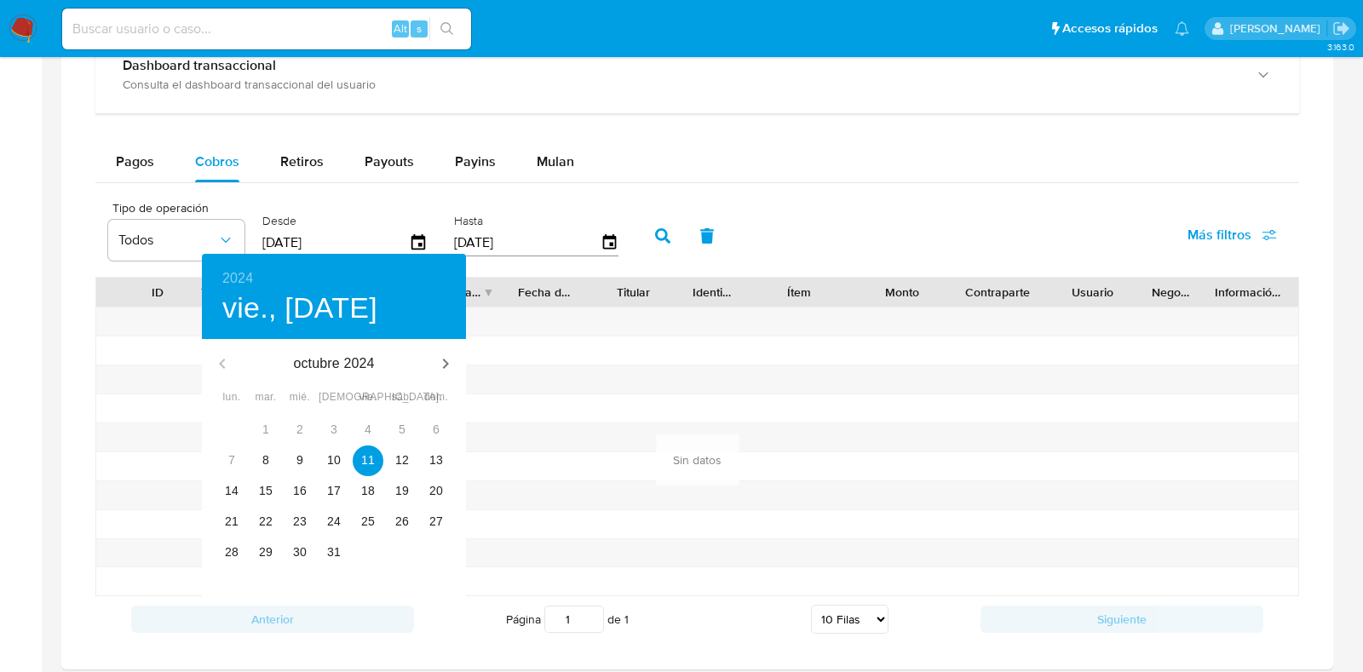
type input "[DATE]"
click at [373, 453] on p "11" at bounding box center [368, 460] width 14 height 17
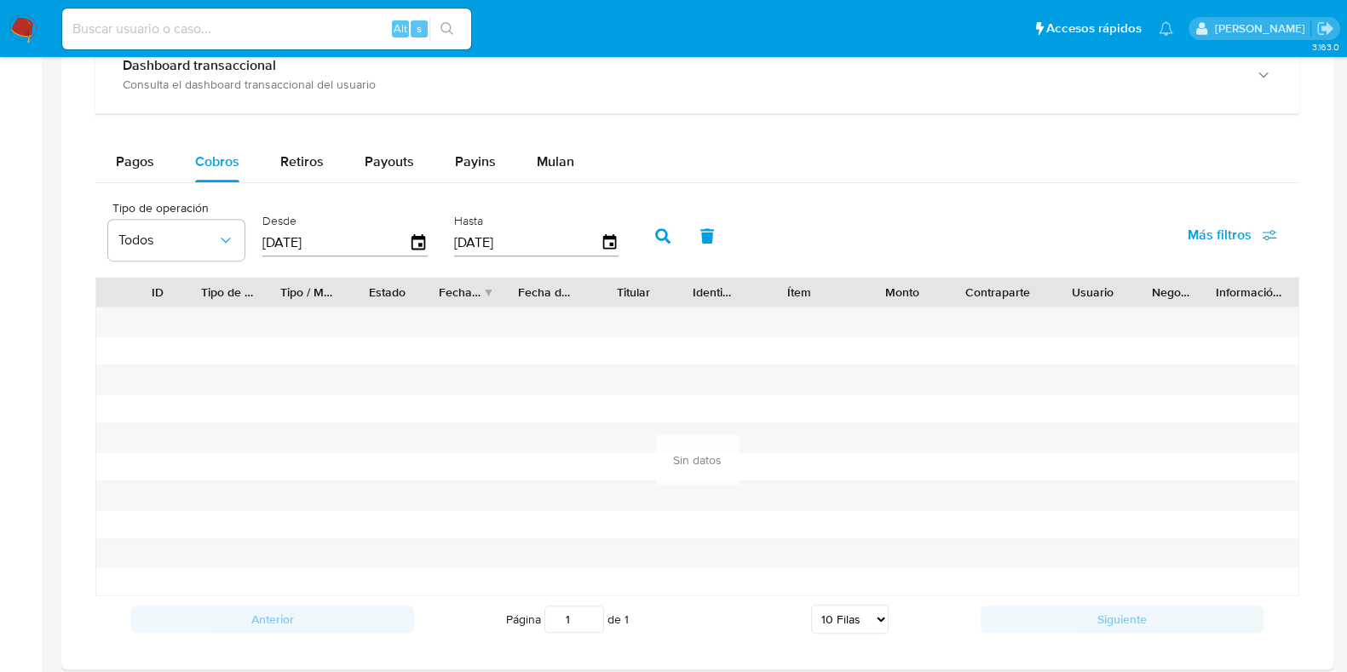
click at [647, 220] on button "button" at bounding box center [663, 236] width 44 height 41
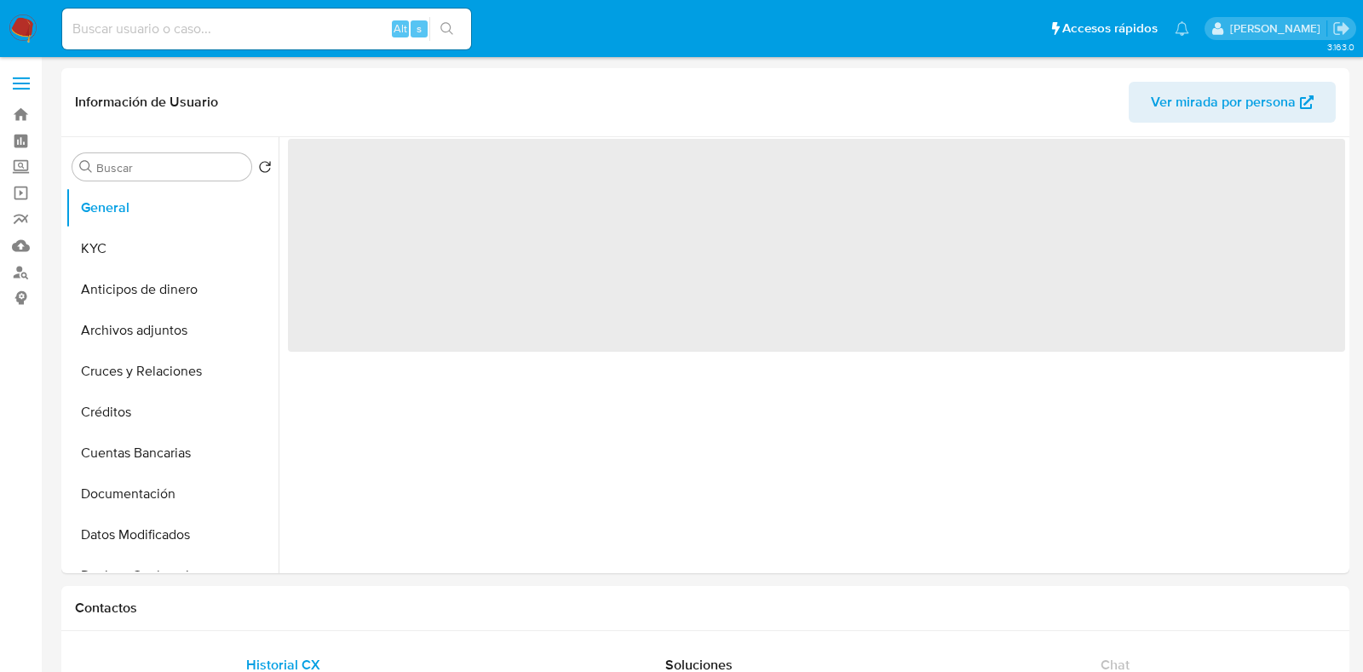
select select "10"
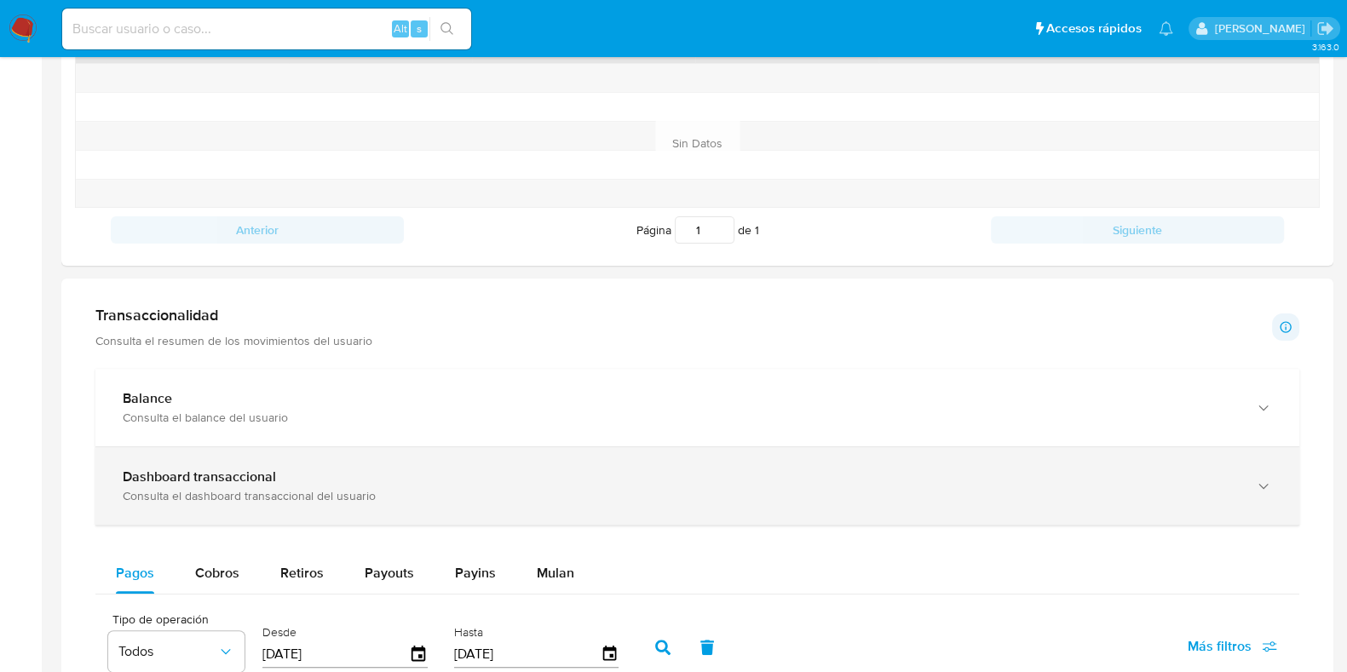
scroll to position [745, 0]
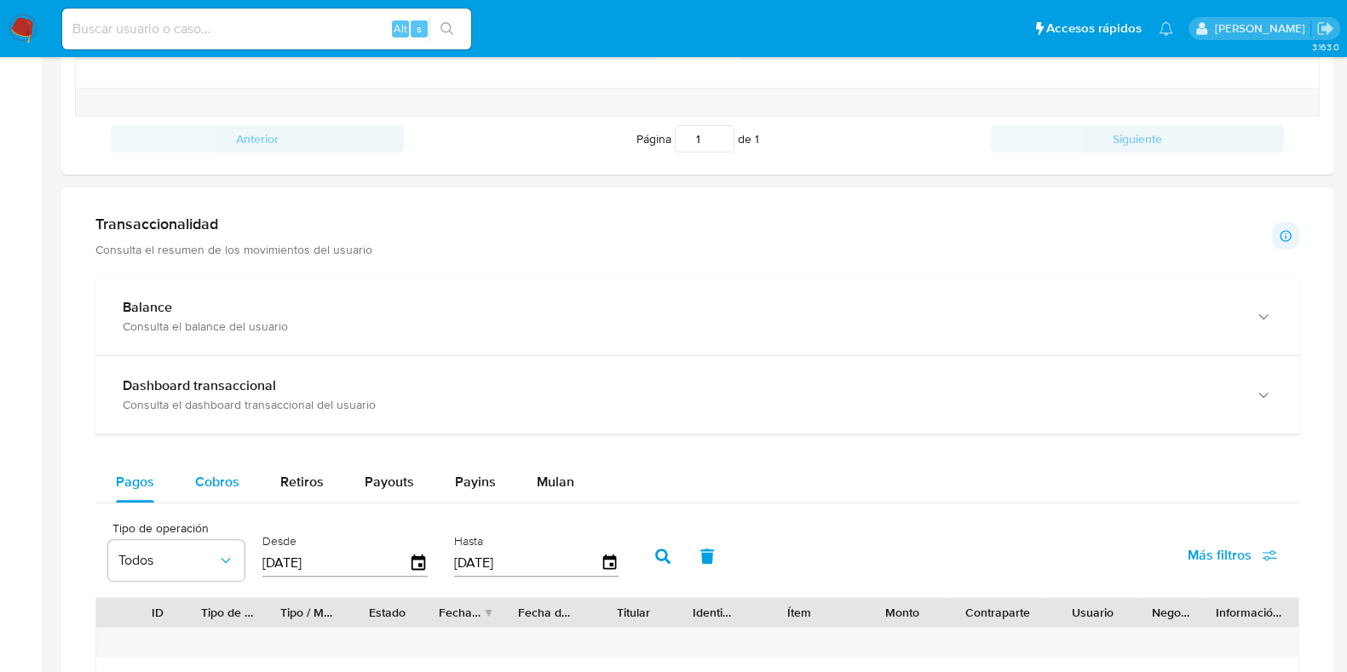
click at [200, 472] on span "Cobros" at bounding box center [217, 482] width 44 height 20
select select "10"
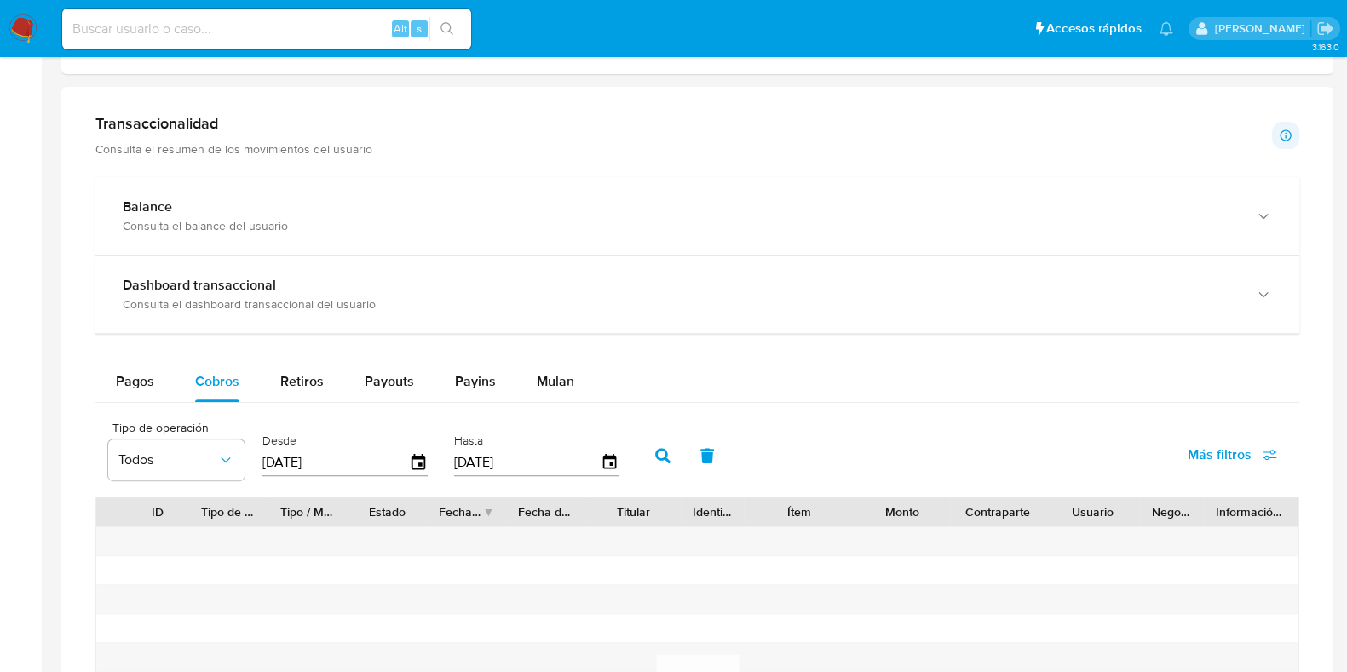
scroll to position [959, 0]
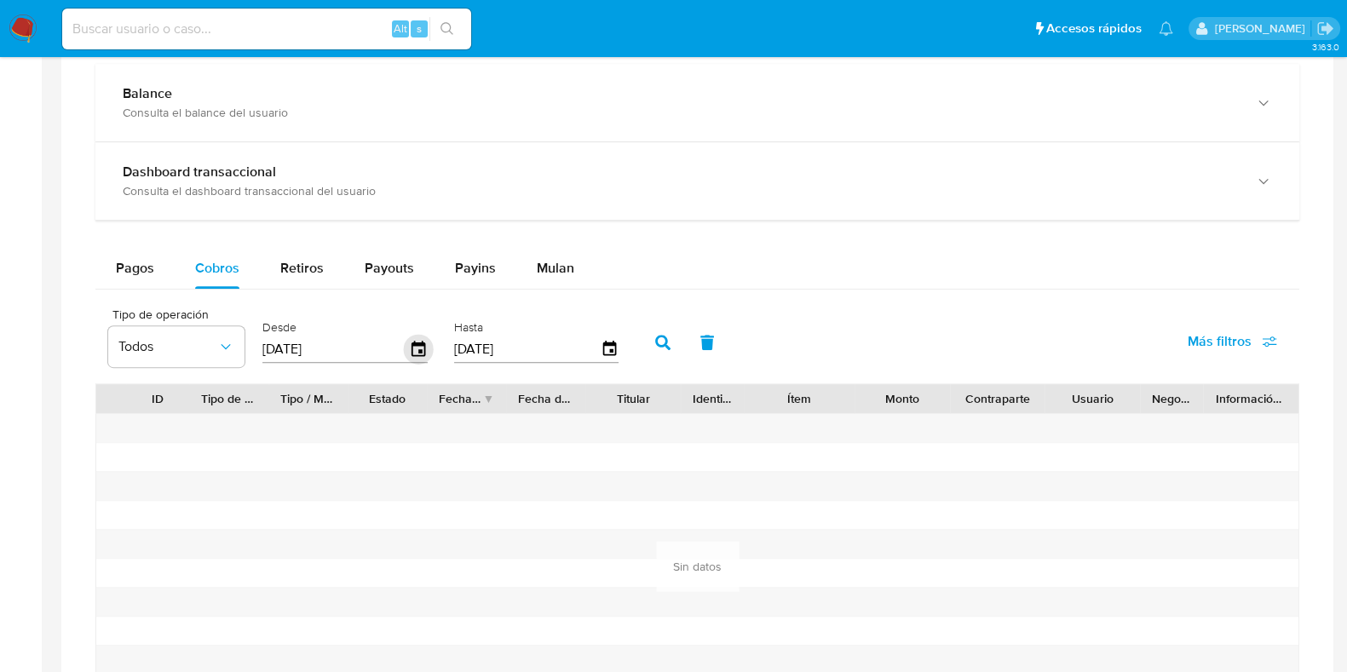
click at [417, 343] on icon "button" at bounding box center [419, 348] width 14 height 15
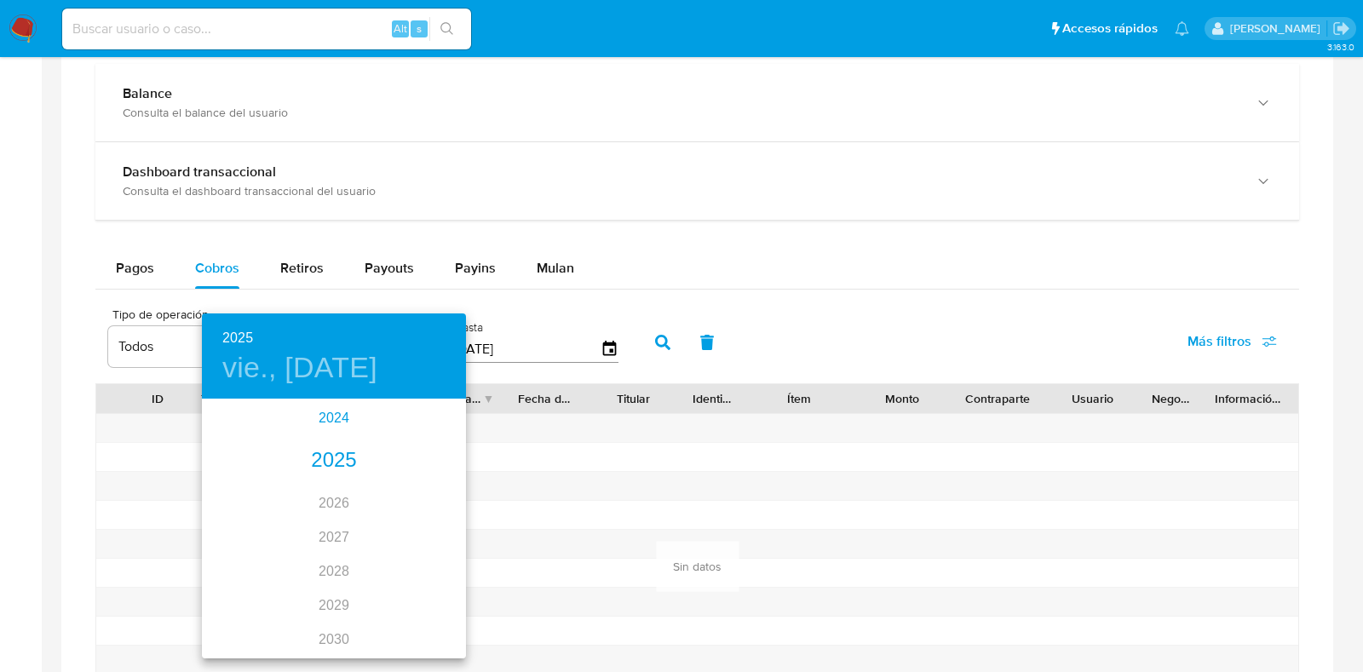
click at [331, 424] on div "2024" at bounding box center [334, 418] width 264 height 34
click at [259, 619] on div "oct." at bounding box center [246, 625] width 88 height 64
type input "[DATE]"
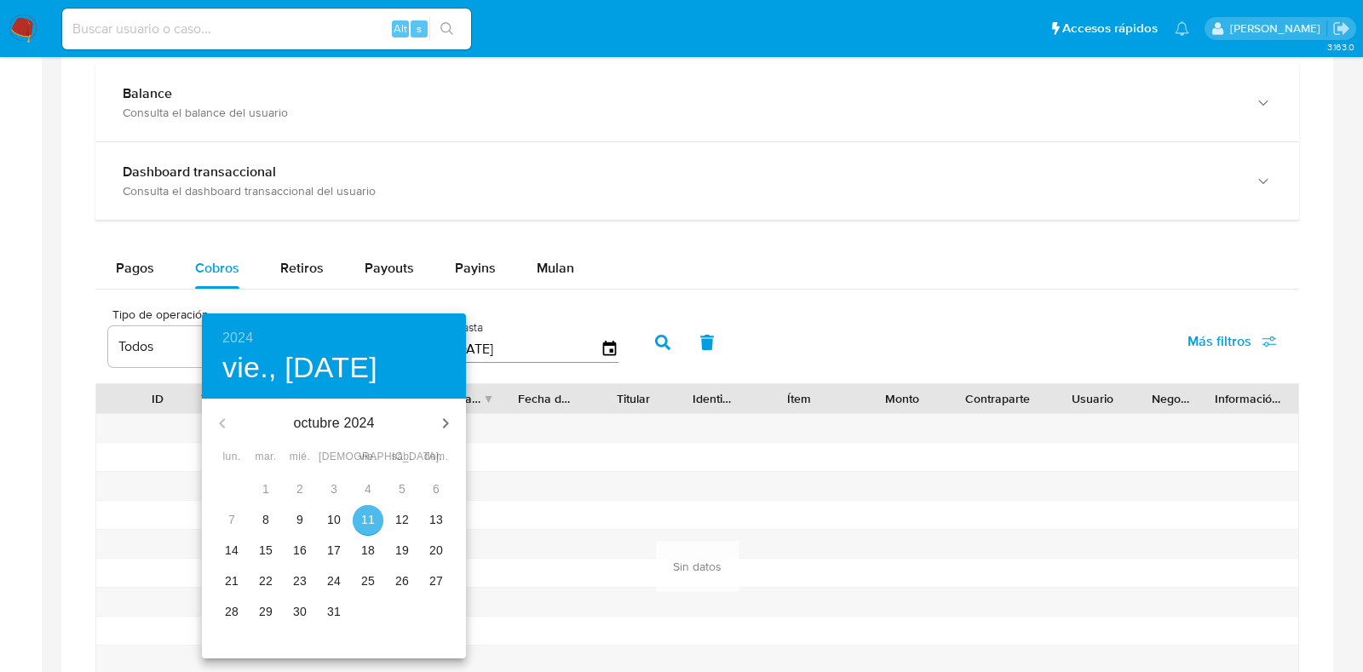
click at [368, 523] on p "11" at bounding box center [368, 519] width 14 height 17
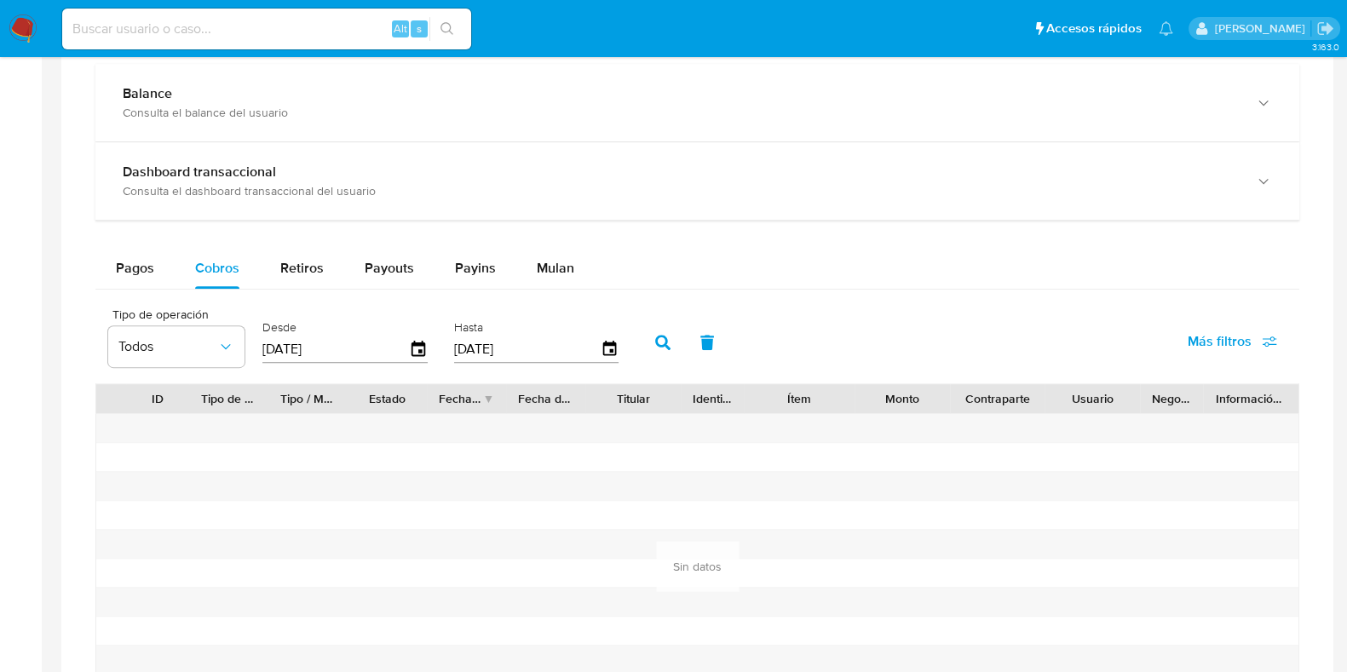
click at [655, 335] on icon "button" at bounding box center [662, 342] width 15 height 15
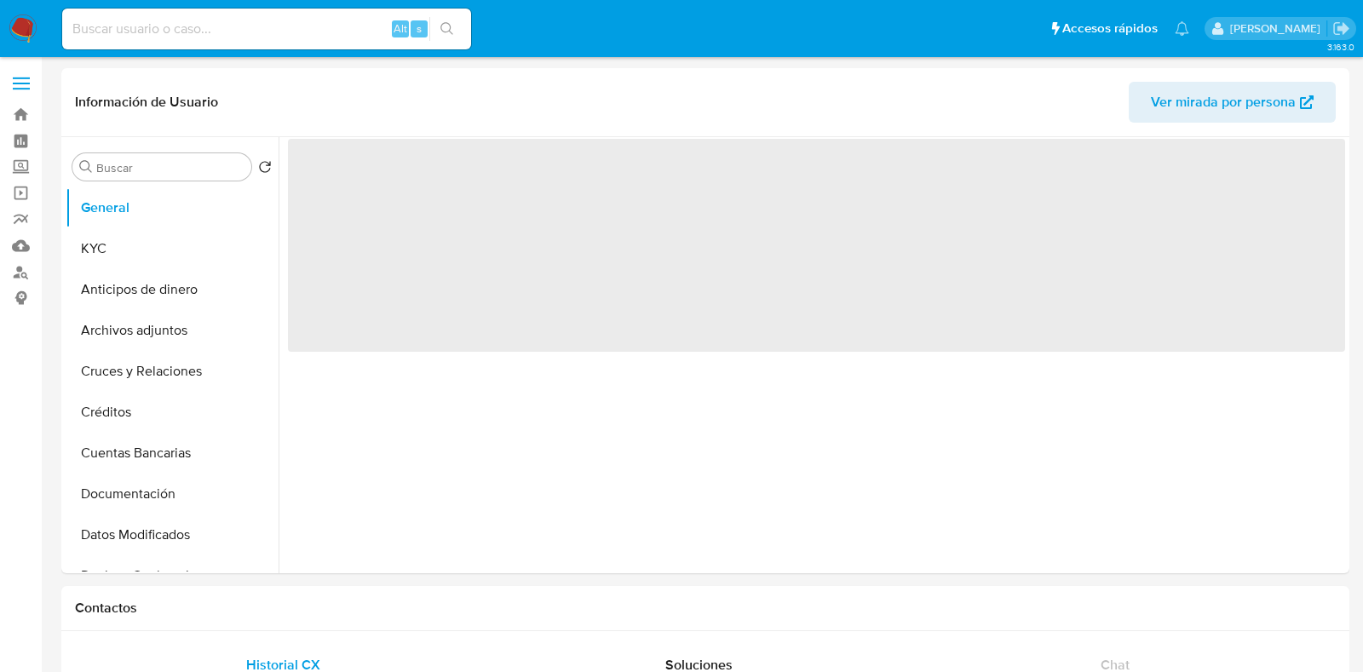
select select "10"
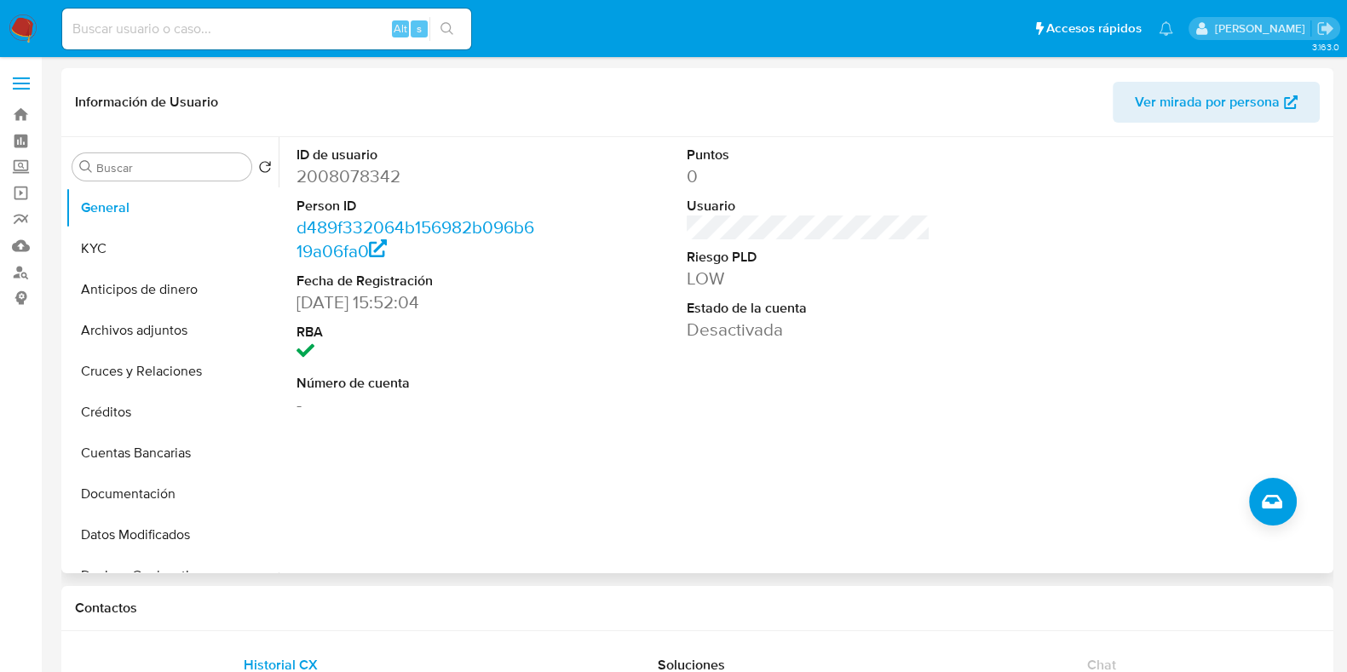
click at [371, 170] on dd "2008078342" at bounding box center [419, 176] width 244 height 24
copy dd "2008078342"
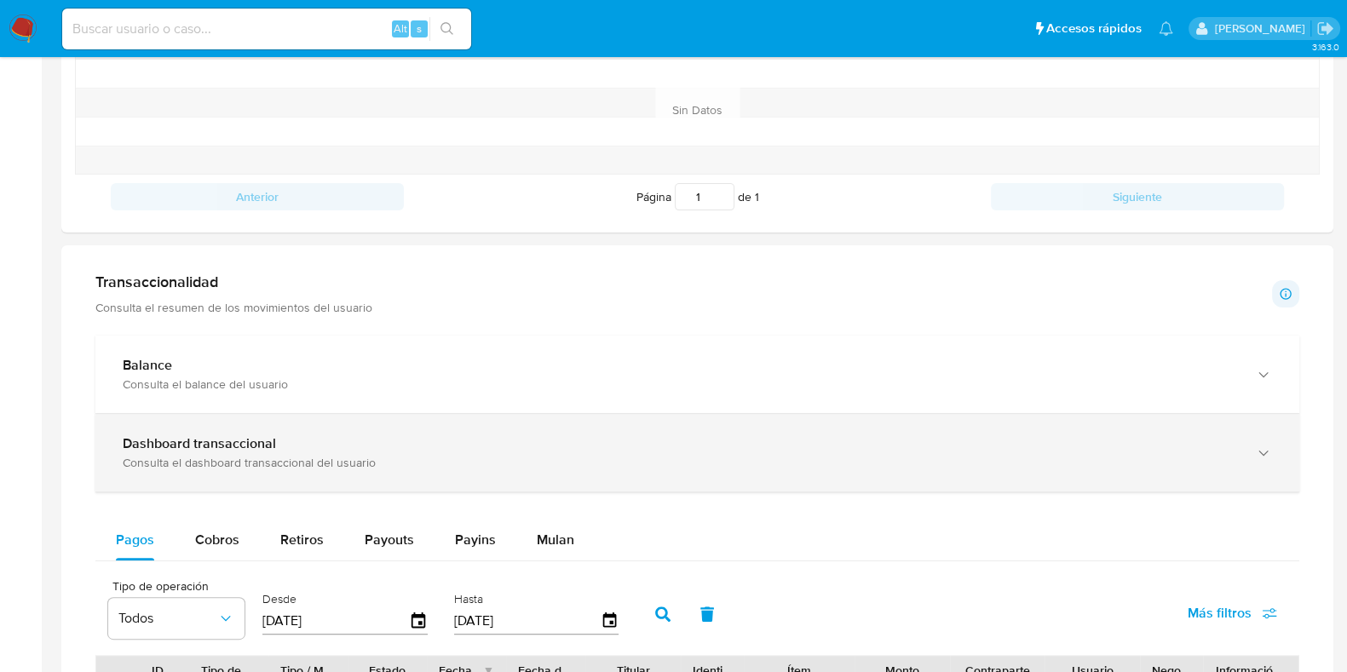
scroll to position [851, 0]
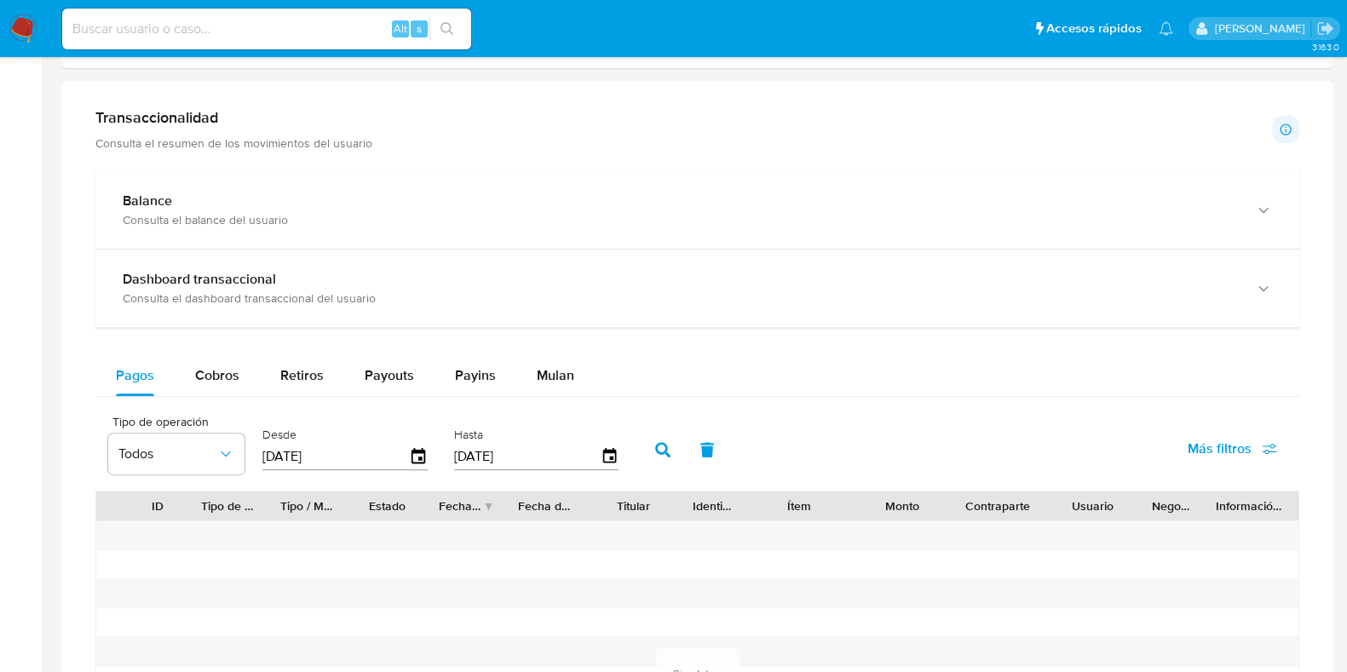
click at [198, 396] on div "Pagos Cobros Retiros Payouts Payins Mulan Tipo de operación Todos Desde 11/07/2…" at bounding box center [697, 605] width 1204 height 501
drag, startPoint x: 210, startPoint y: 371, endPoint x: 0, endPoint y: 421, distance: 216.4
click at [209, 373] on span "Cobros" at bounding box center [217, 376] width 44 height 20
select select "10"
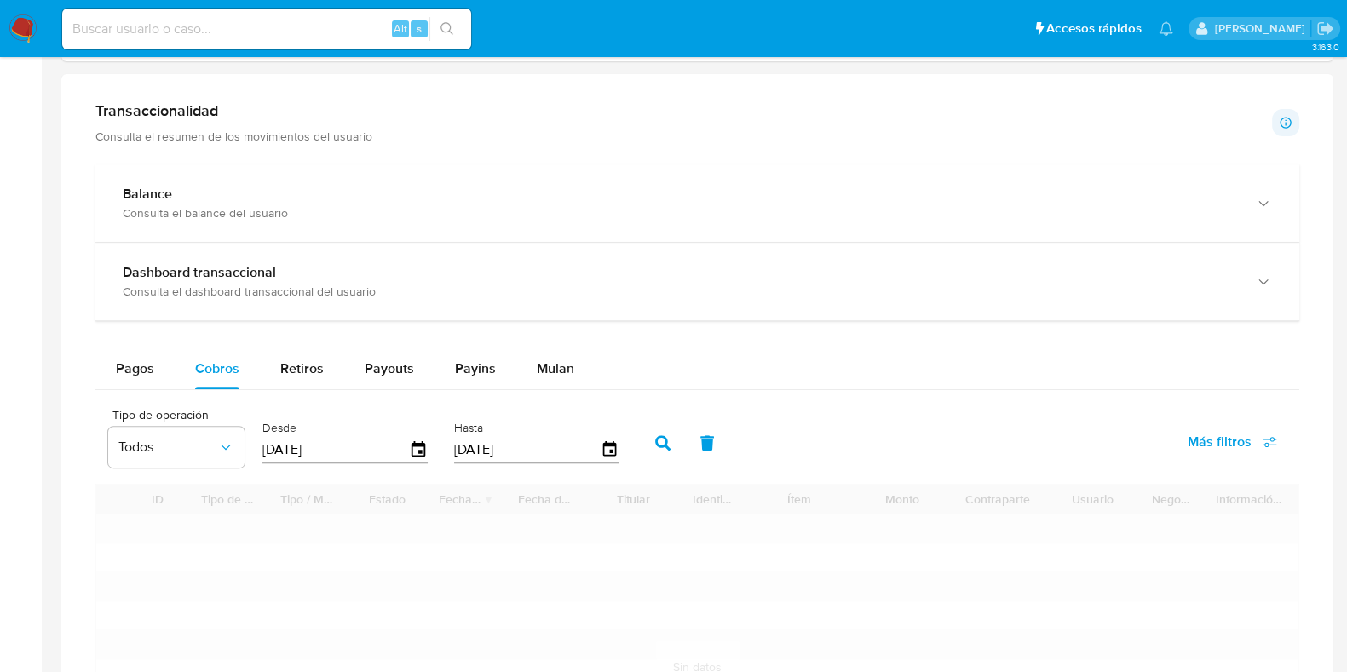
scroll to position [1065, 0]
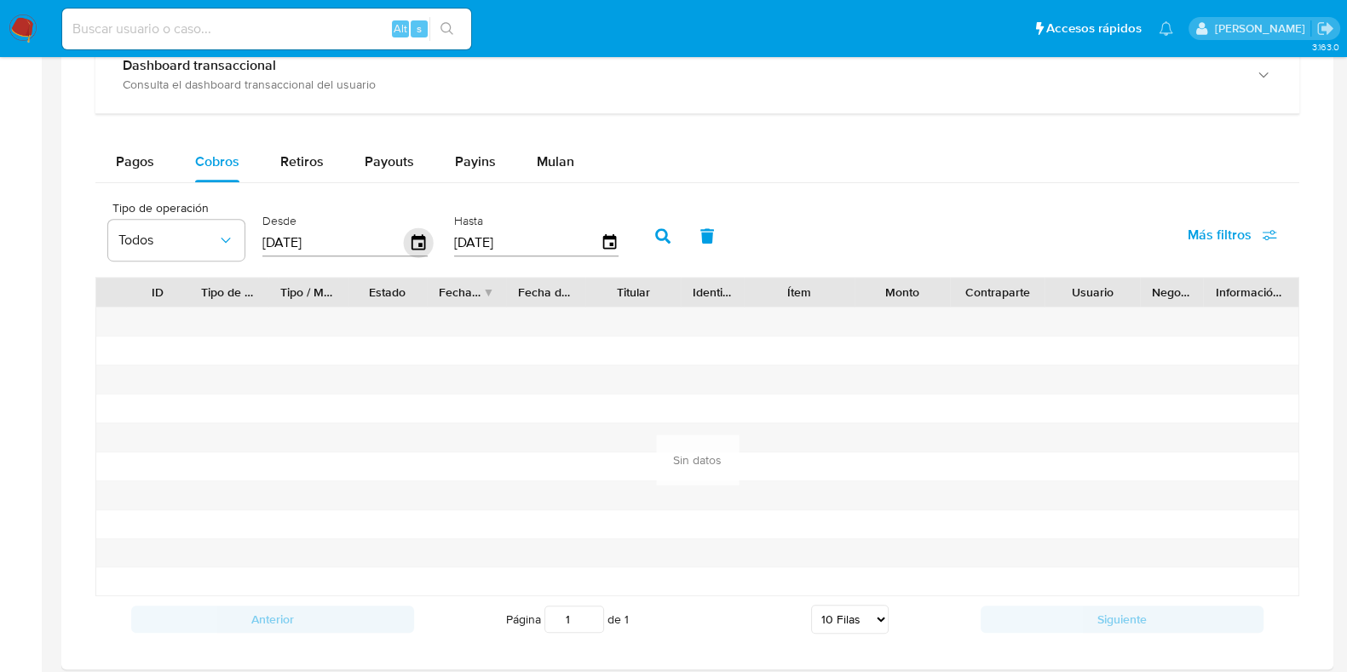
click at [418, 245] on icon "button" at bounding box center [419, 243] width 30 height 30
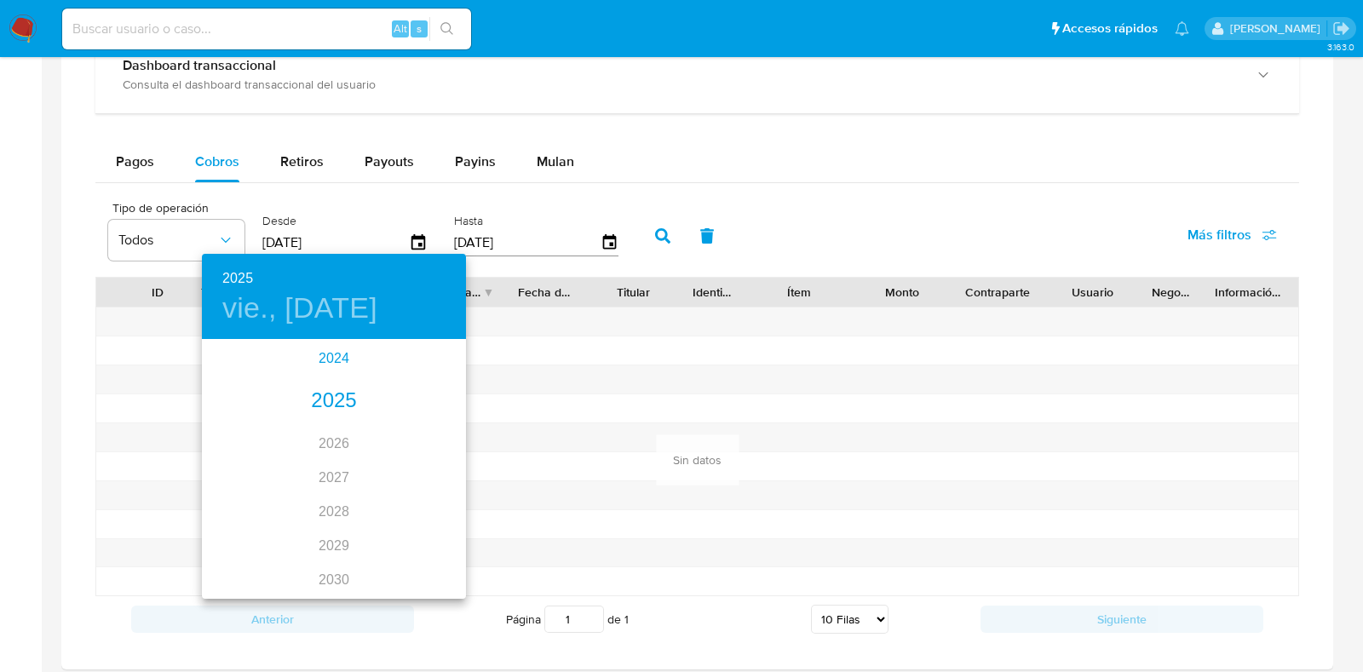
click at [335, 360] on div "2024" at bounding box center [334, 359] width 264 height 34
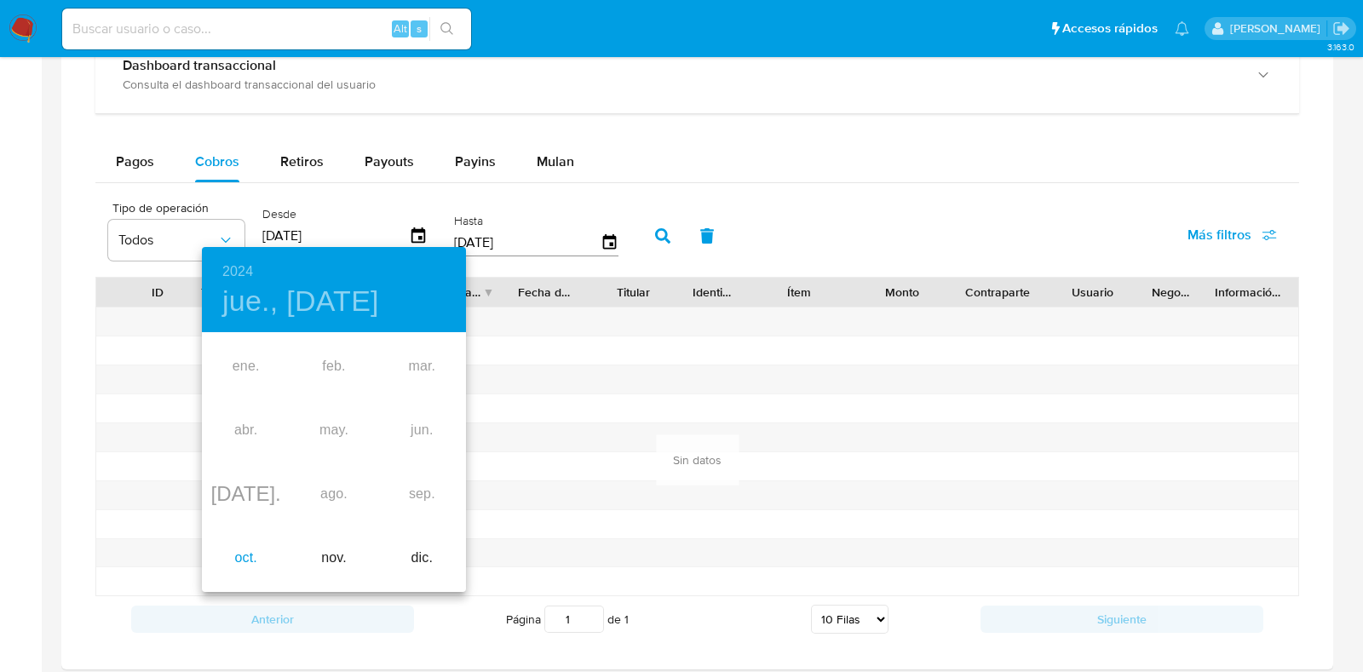
click at [245, 554] on div "oct." at bounding box center [246, 559] width 88 height 64
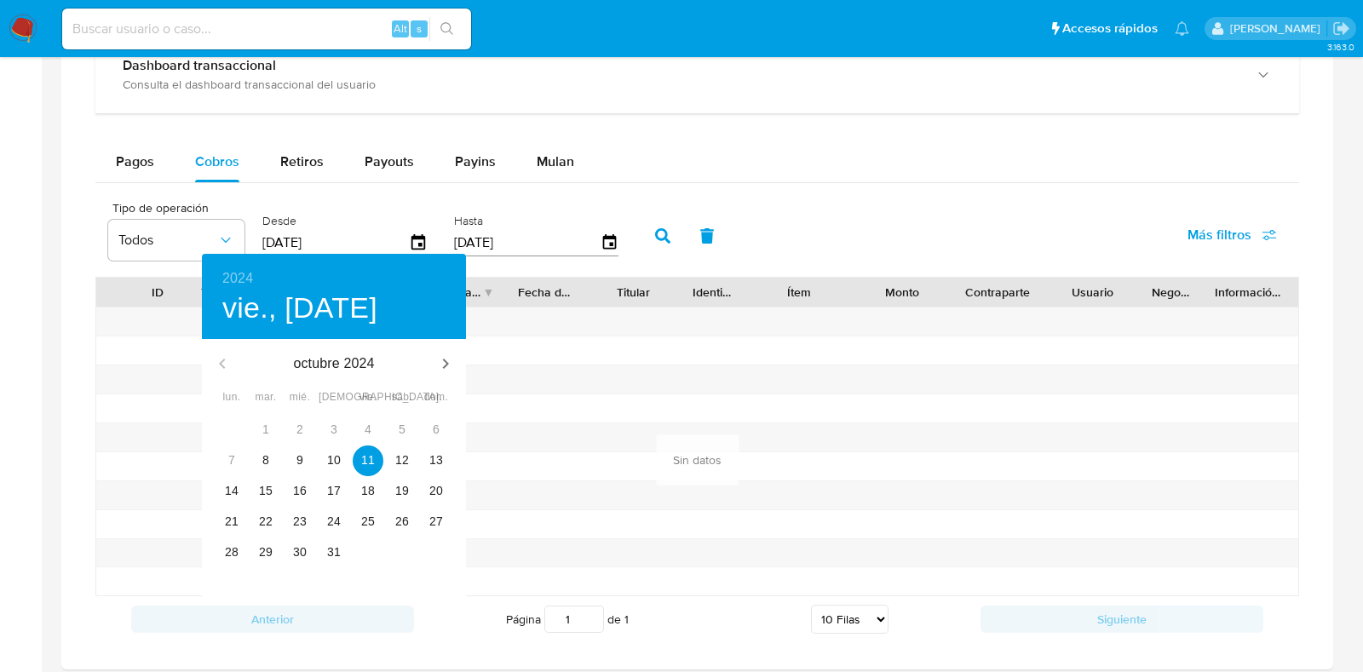
type input "11/10/2024"
click at [366, 452] on p "11" at bounding box center [368, 460] width 14 height 17
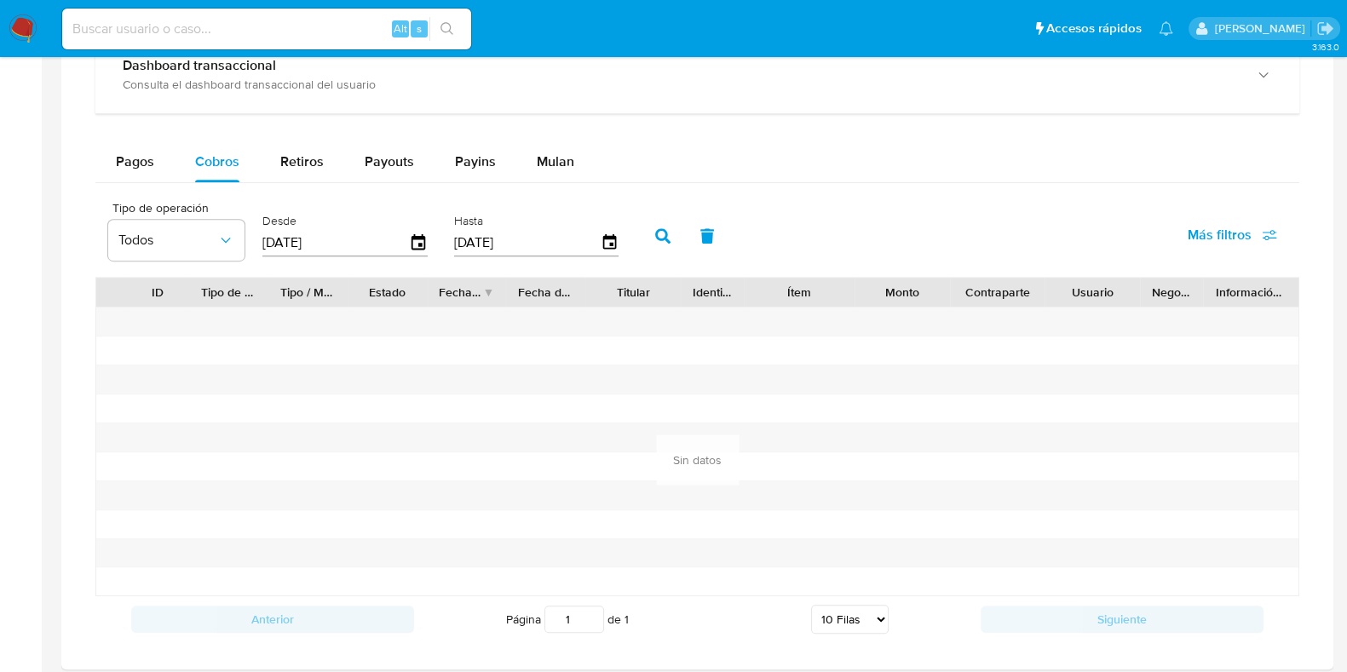
click at [657, 224] on button "button" at bounding box center [663, 236] width 44 height 41
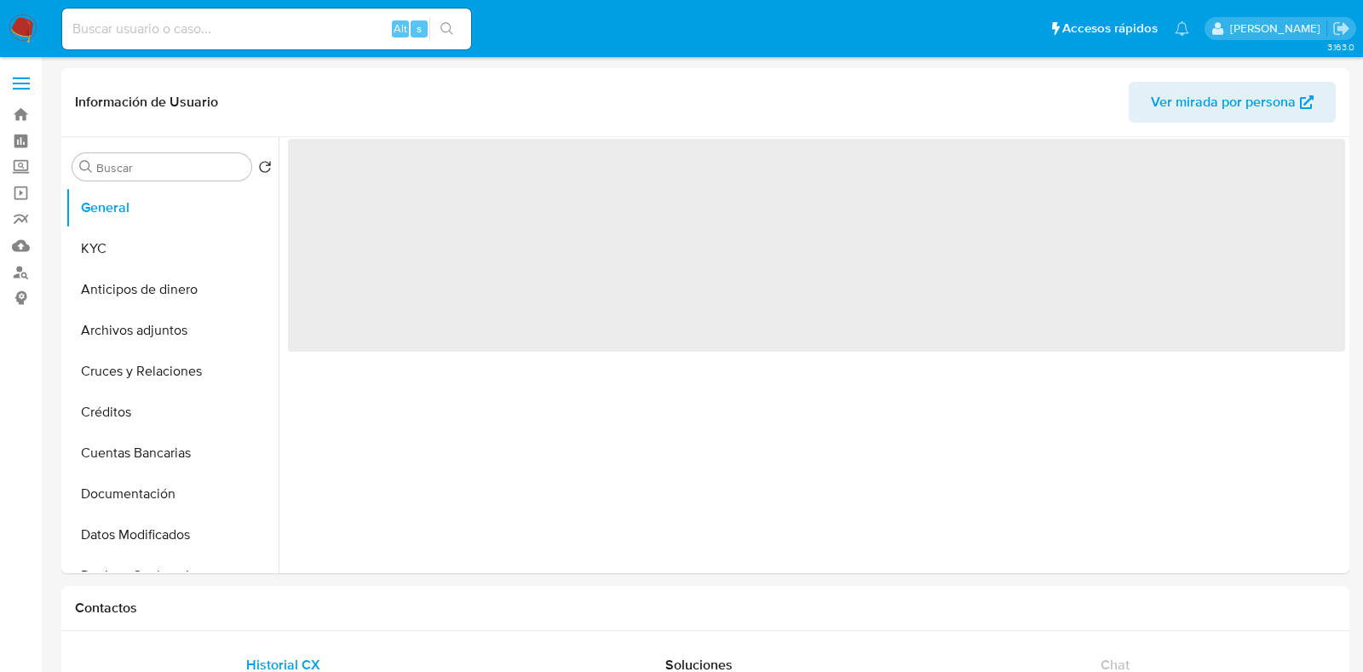
select select "10"
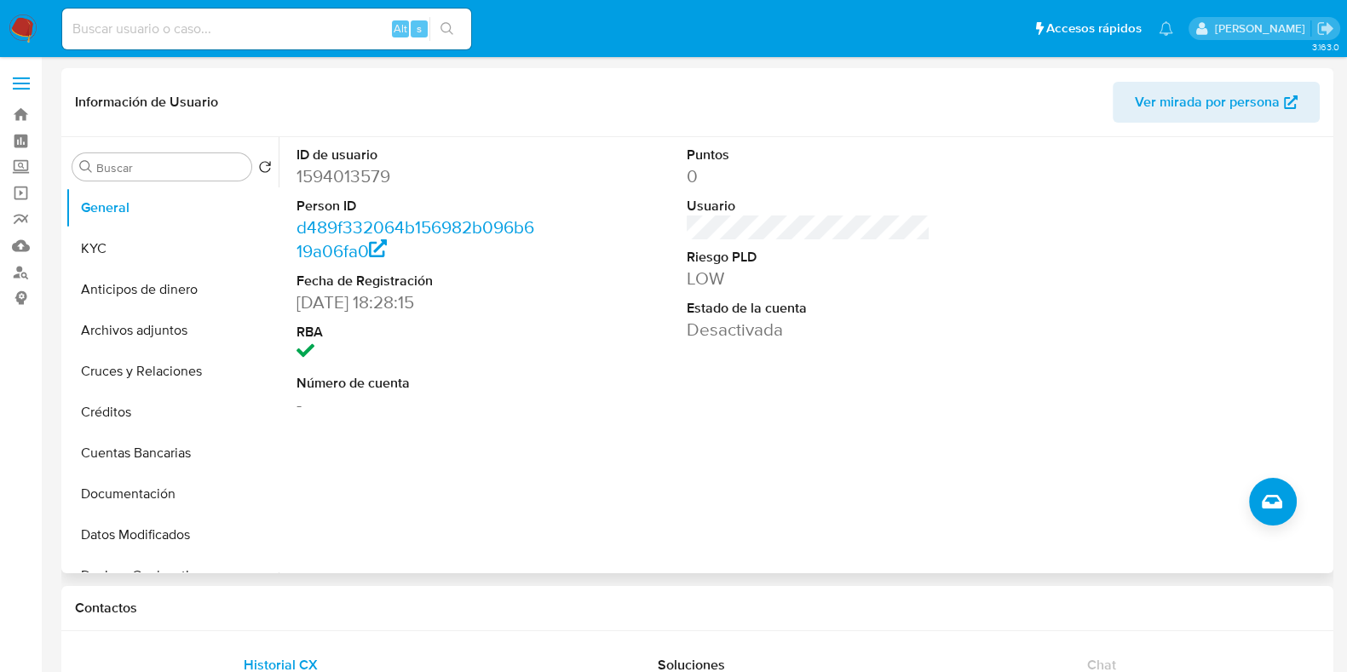
click at [364, 184] on dd "1594013579" at bounding box center [419, 176] width 244 height 24
copy dd "1594013579"
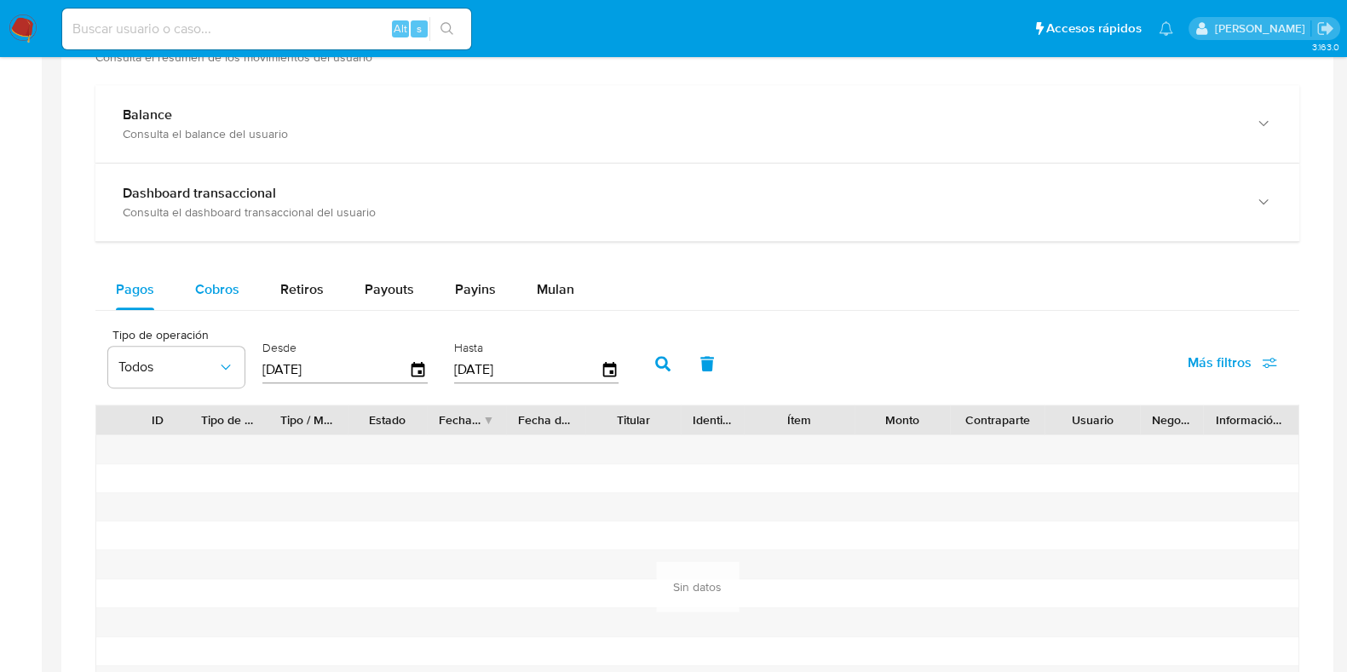
click at [207, 275] on div "Cobros" at bounding box center [217, 289] width 44 height 41
select select "10"
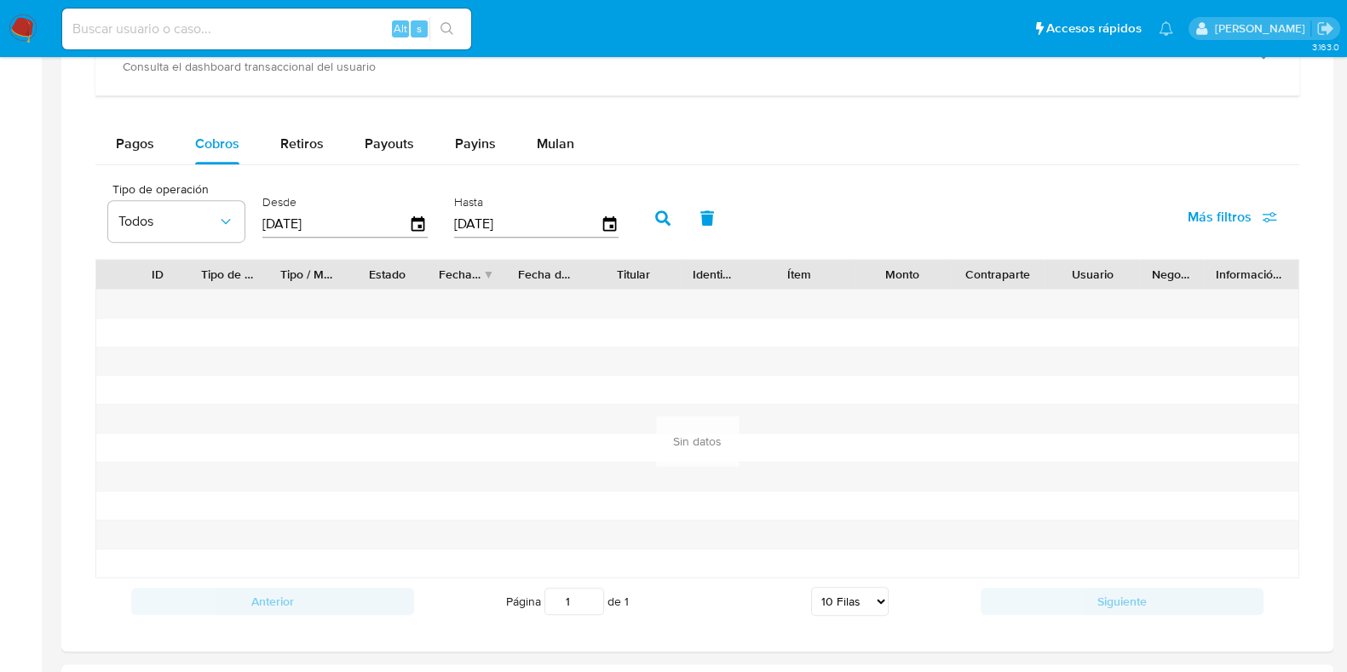
scroll to position [1065, 0]
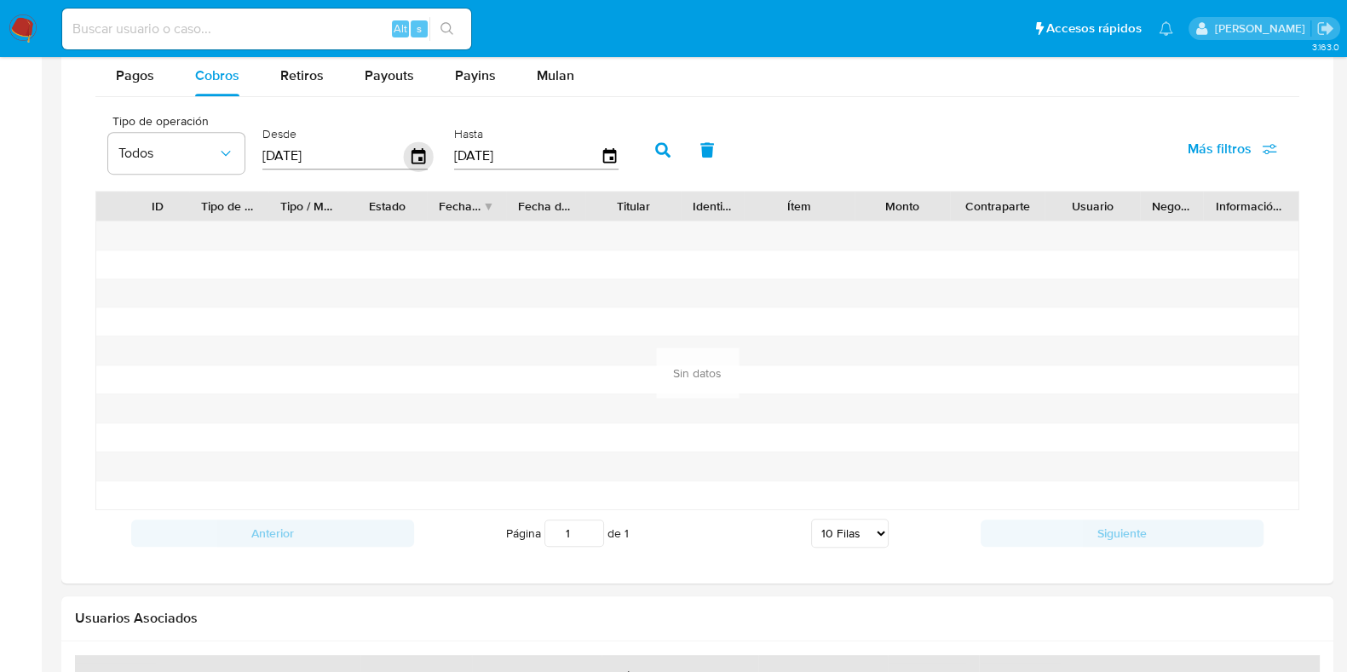
click at [412, 151] on icon "button" at bounding box center [419, 154] width 14 height 15
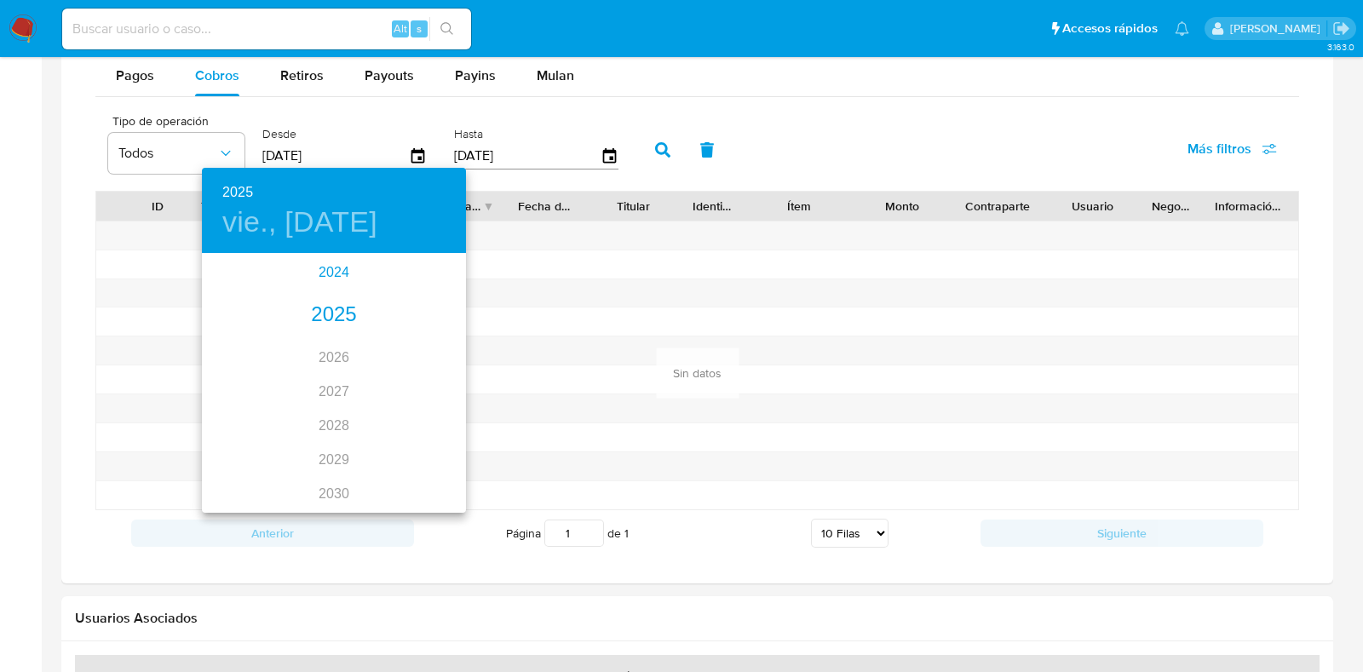
click at [315, 271] on div "2024" at bounding box center [334, 273] width 264 height 34
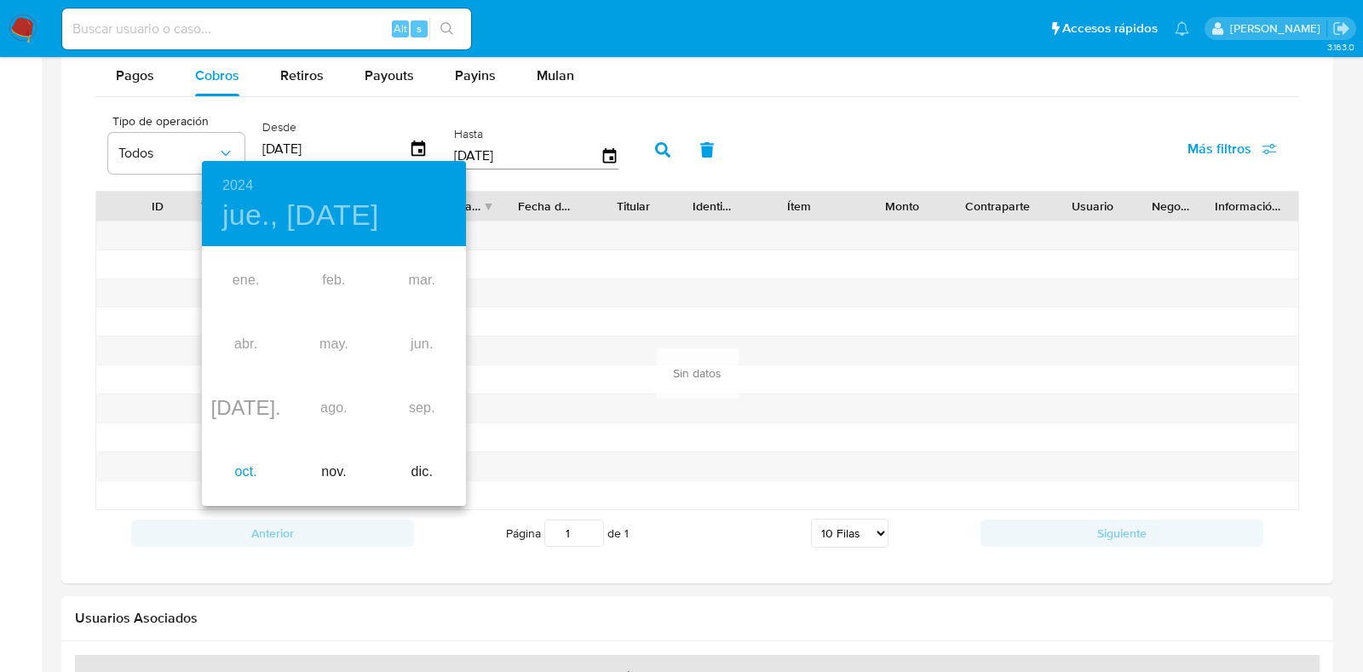
click at [239, 474] on div "oct." at bounding box center [246, 473] width 88 height 64
type input "11/10/2024"
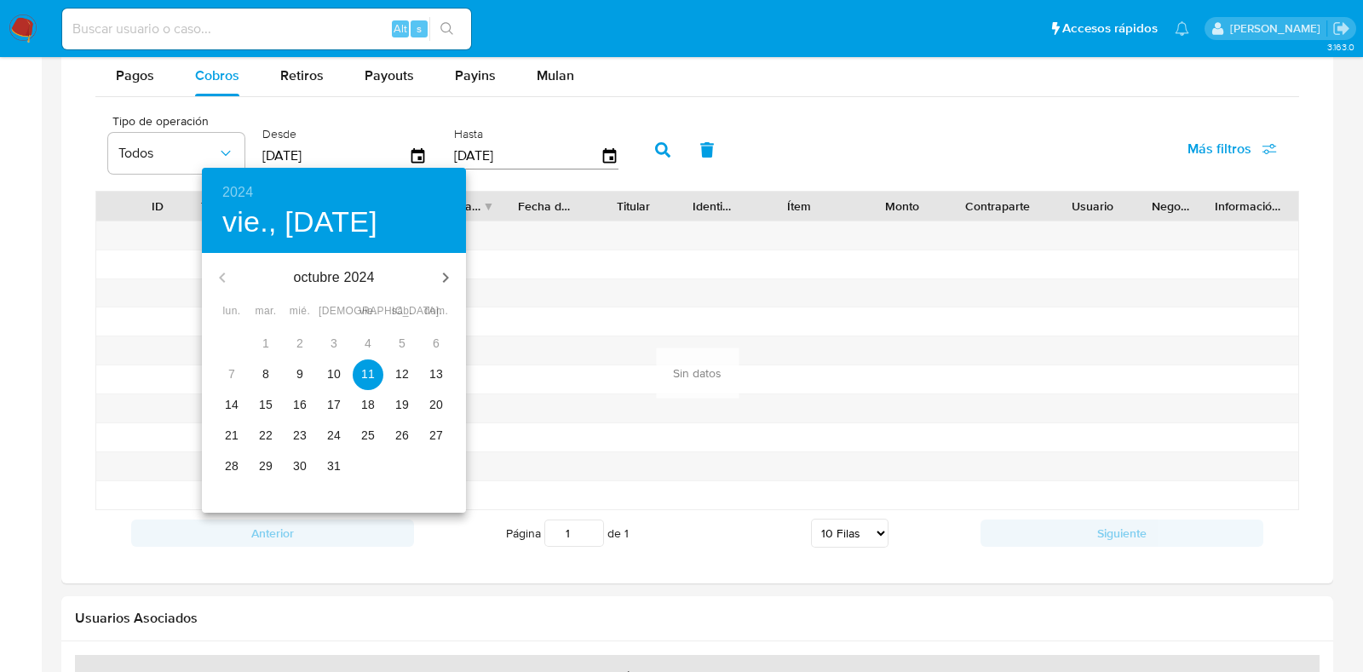
click at [364, 374] on p "11" at bounding box center [368, 374] width 14 height 17
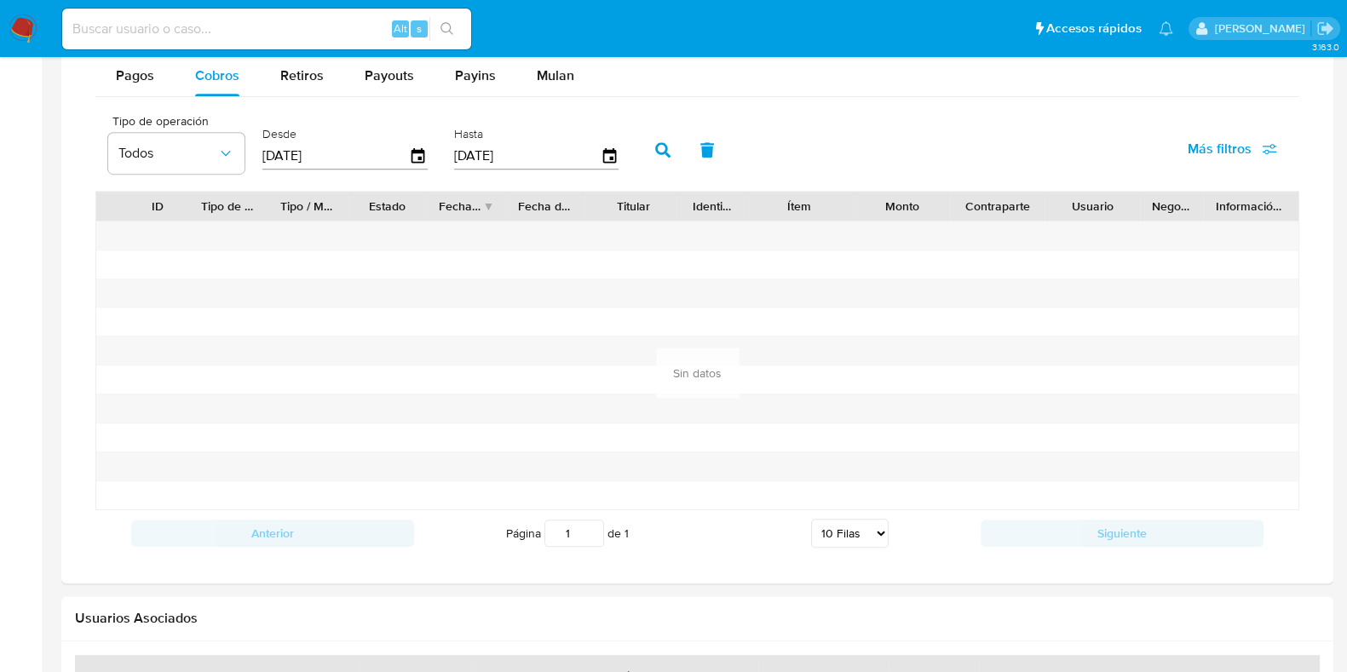
click at [656, 135] on button "button" at bounding box center [663, 150] width 44 height 41
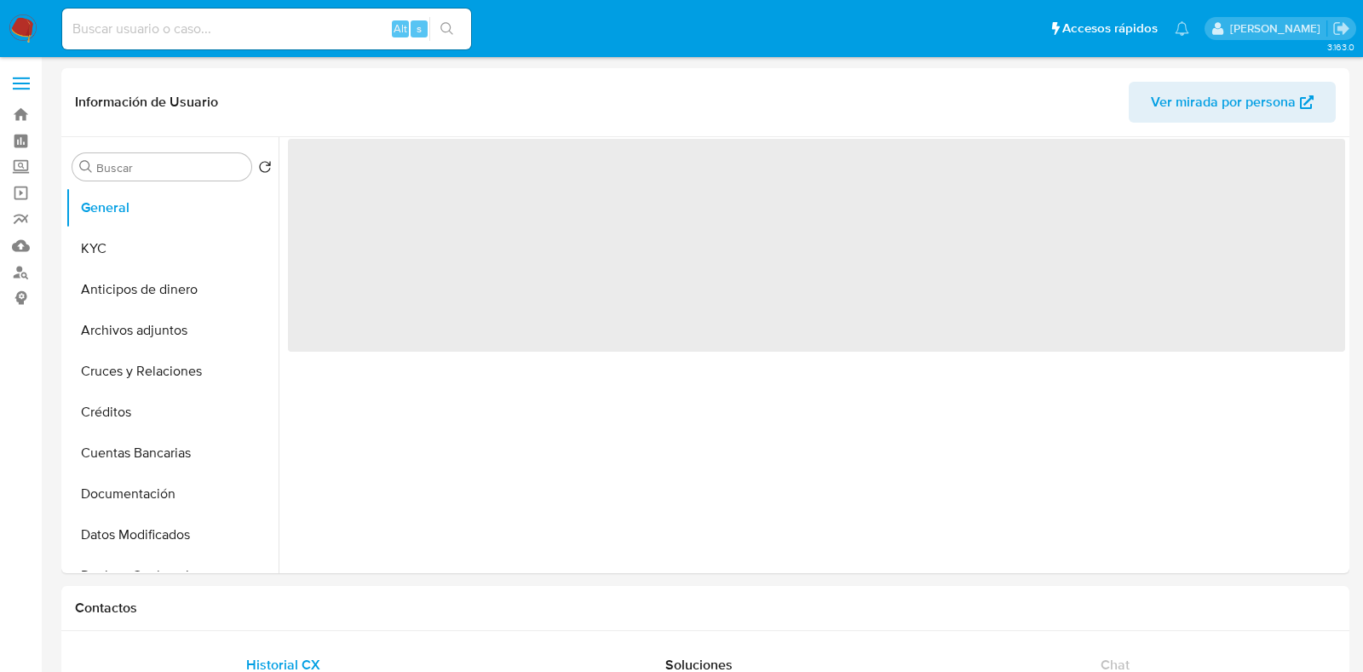
select select "10"
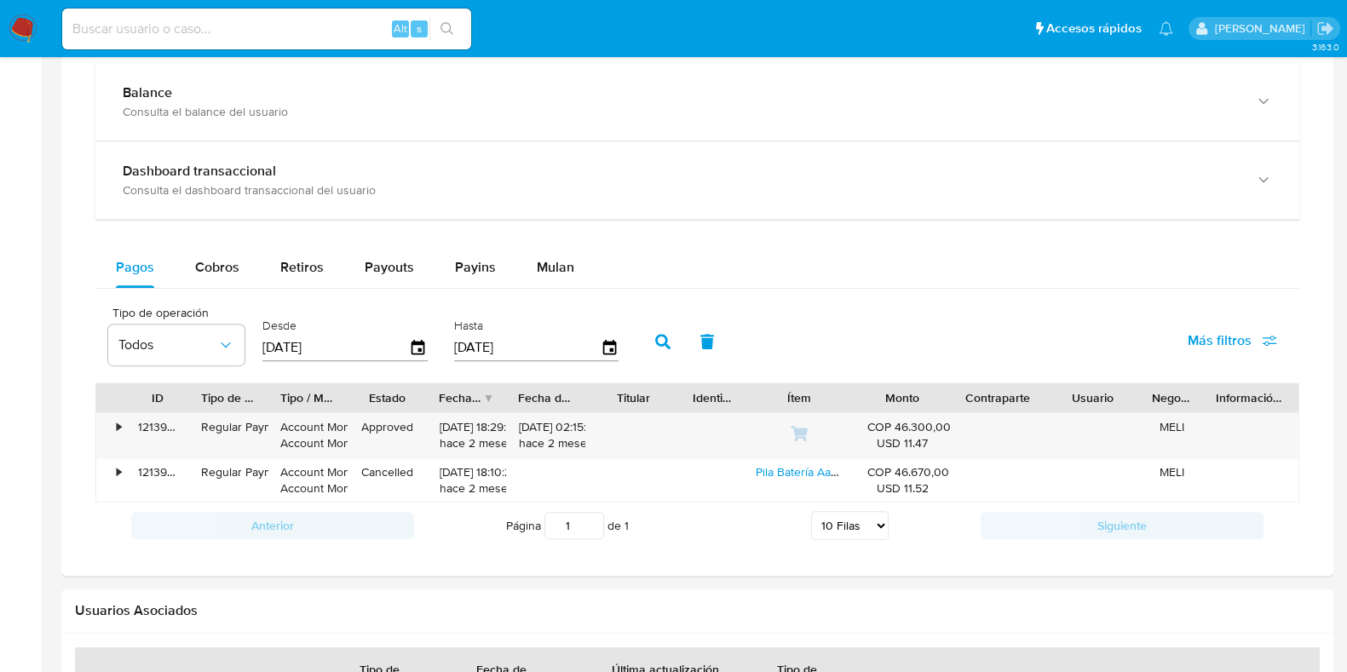
scroll to position [959, 0]
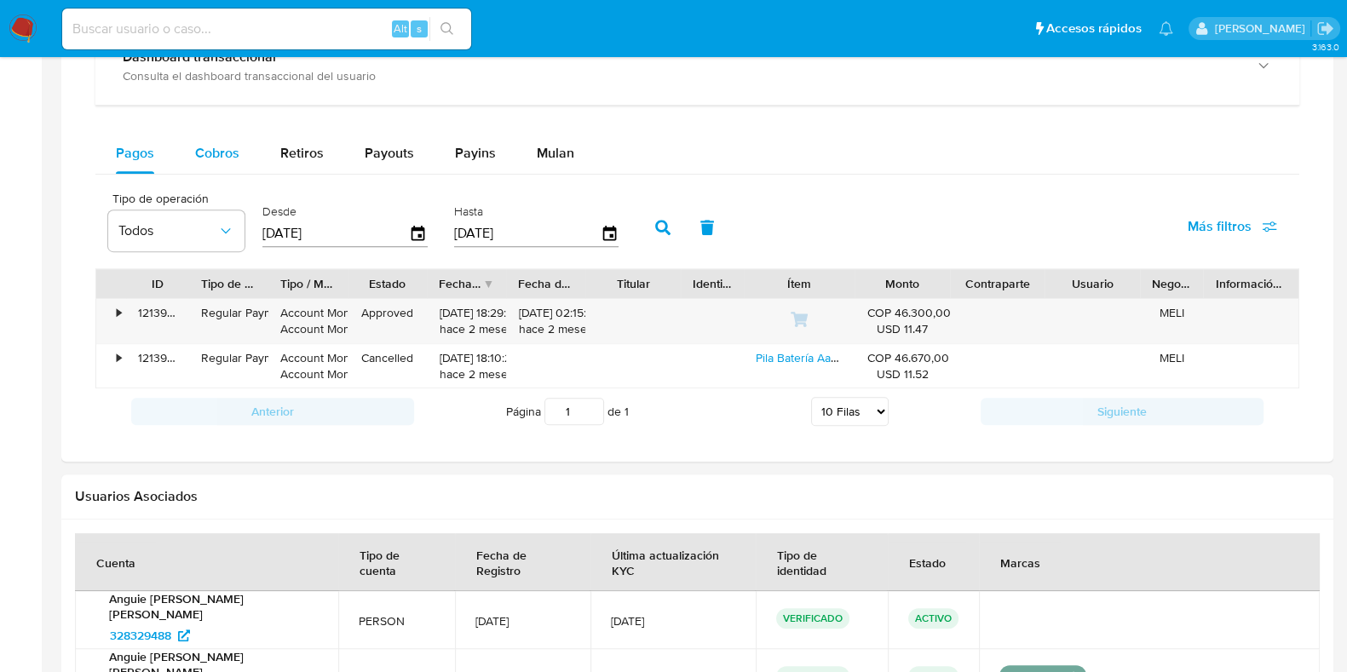
click at [215, 145] on span "Cobros" at bounding box center [217, 153] width 44 height 20
select select "10"
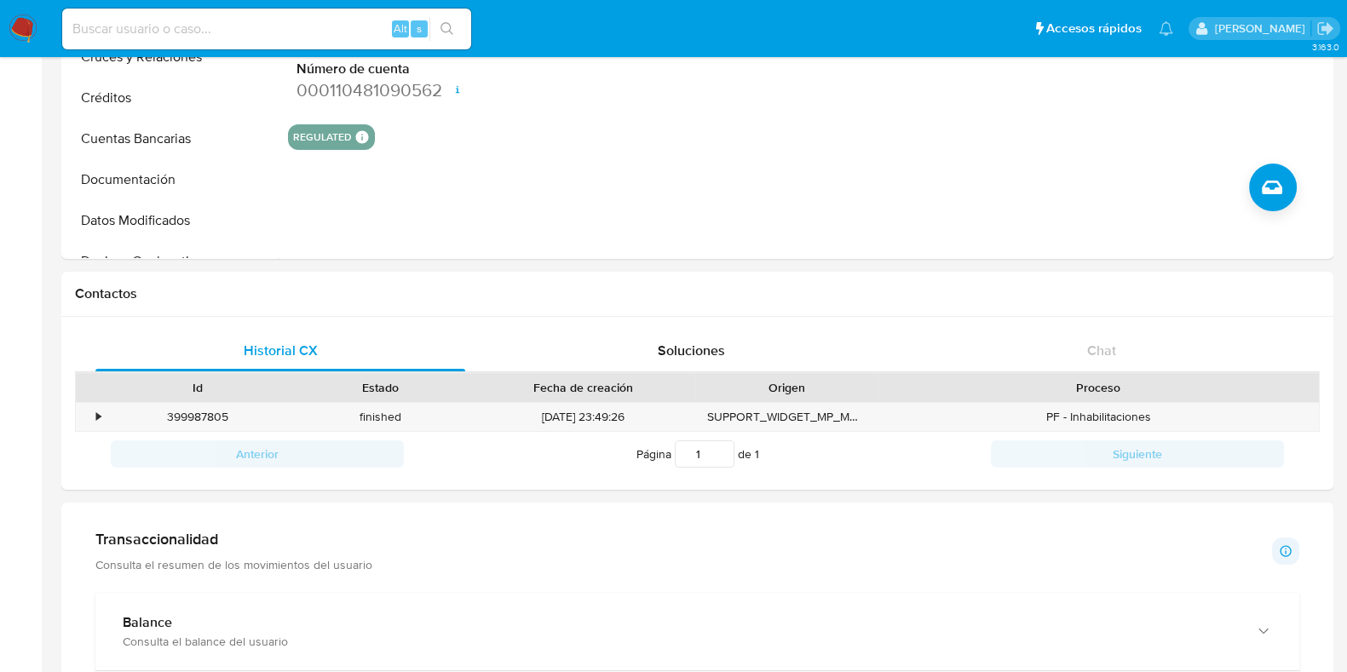
scroll to position [0, 0]
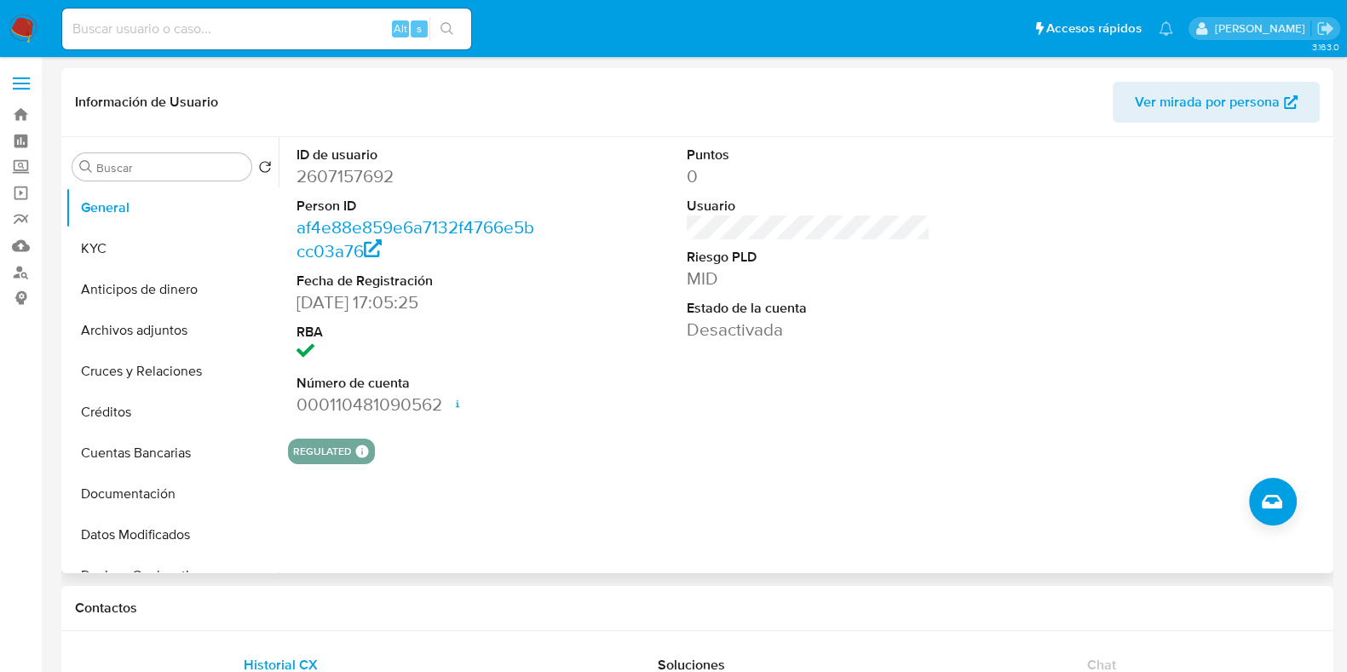
click at [381, 176] on dd "2607157692" at bounding box center [419, 176] width 244 height 24
copy dd "2607157692"
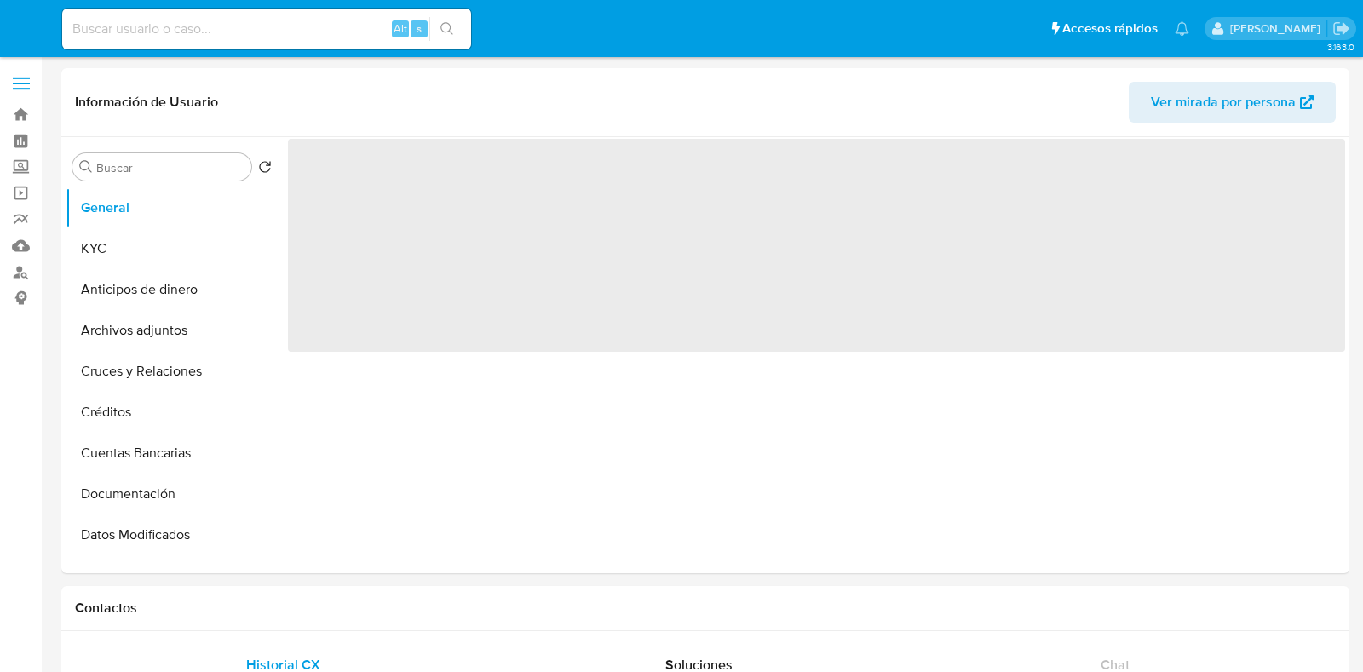
select select "10"
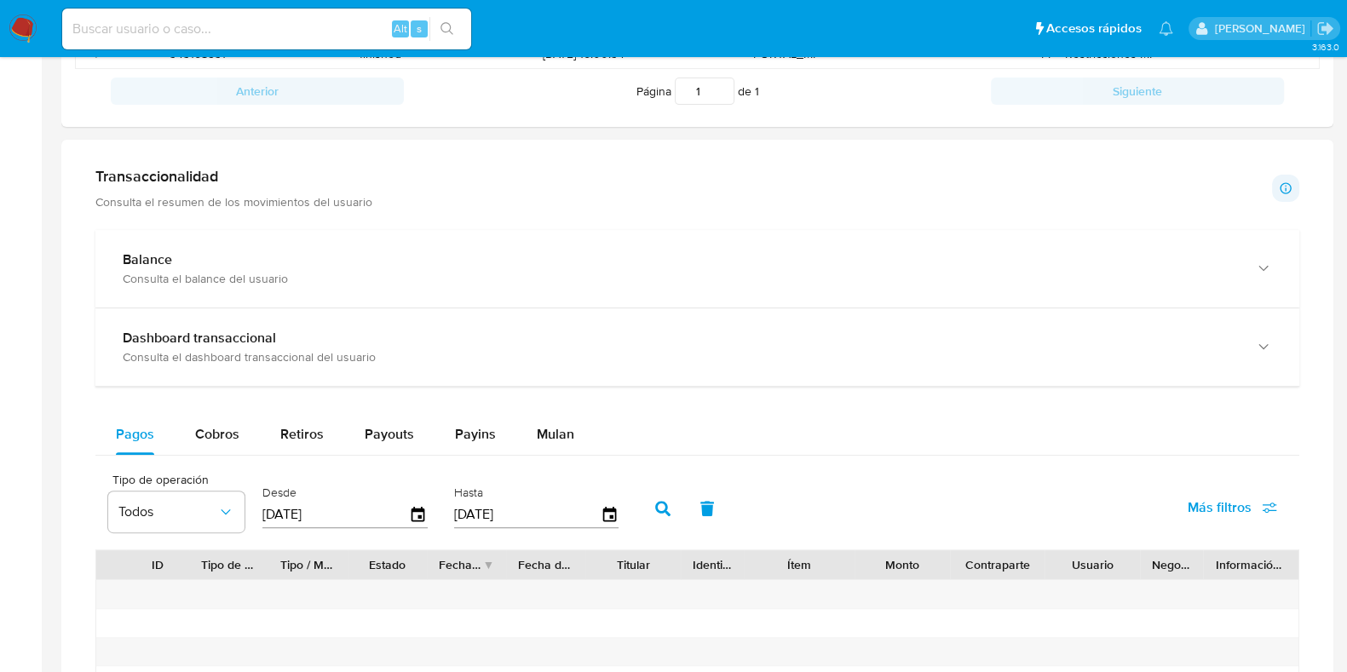
scroll to position [851, 0]
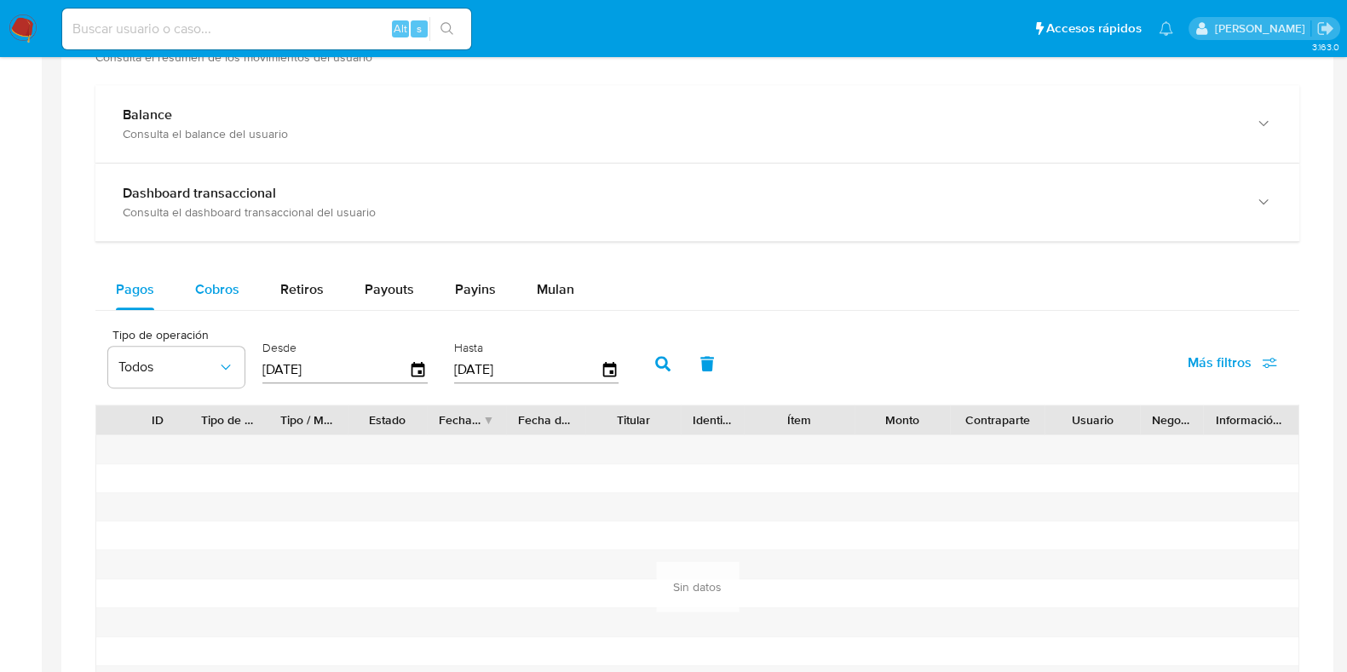
click at [216, 282] on span "Cobros" at bounding box center [217, 289] width 44 height 20
select select "10"
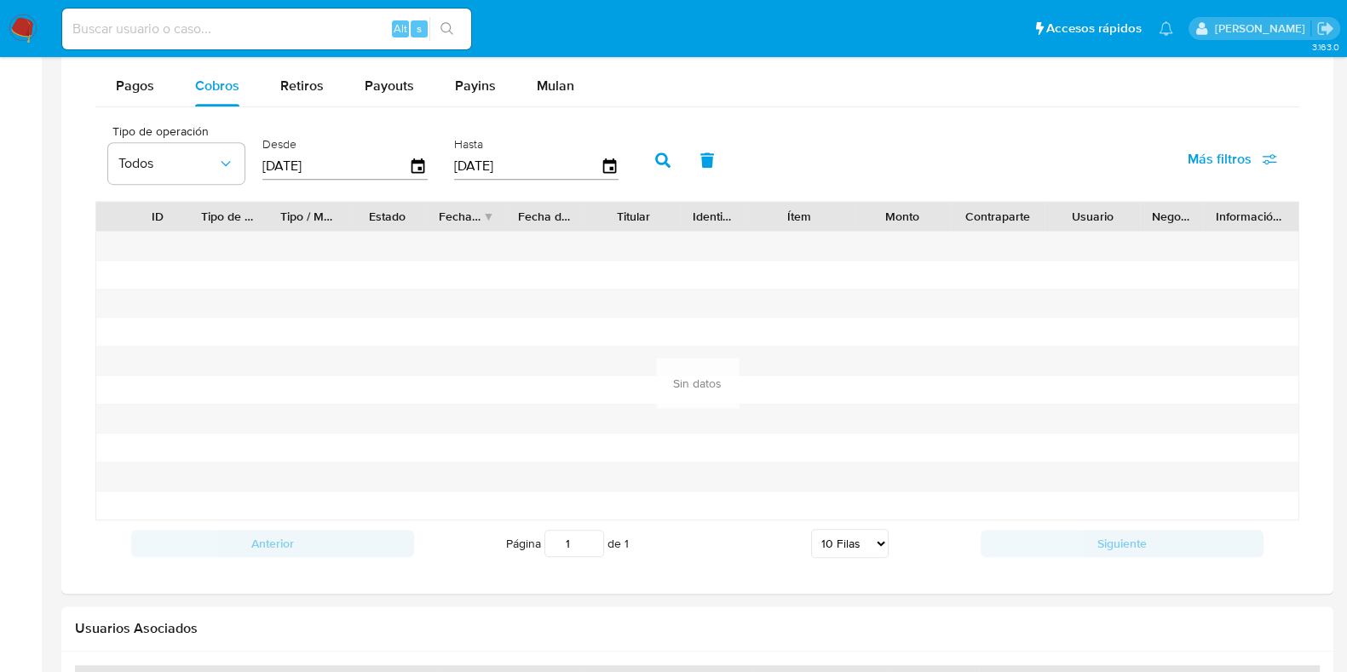
scroll to position [1065, 0]
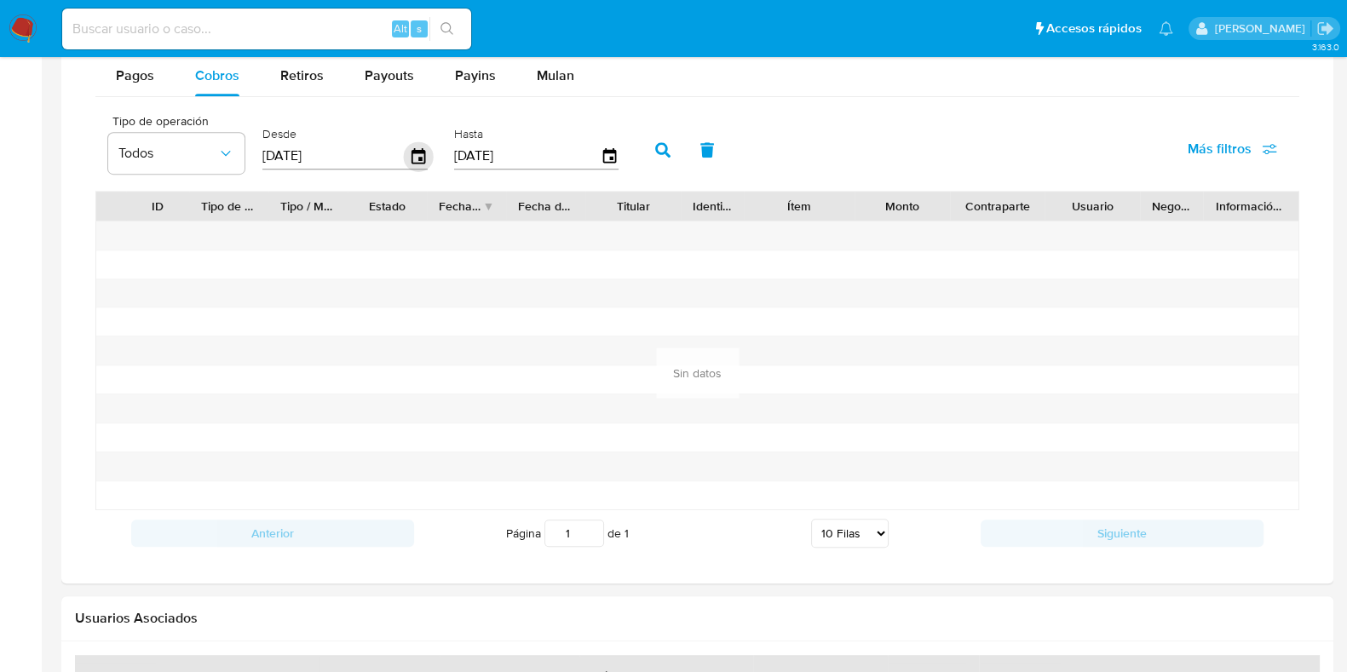
click at [413, 154] on icon "button" at bounding box center [419, 156] width 30 height 30
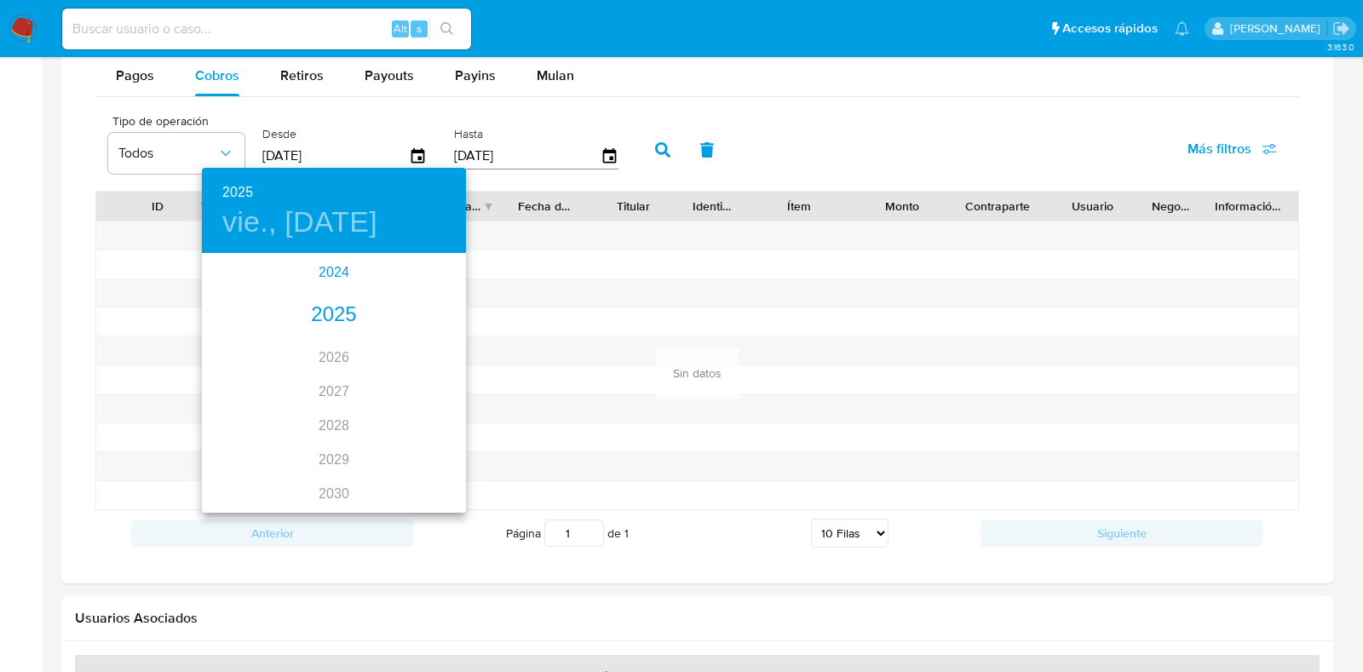
click at [319, 274] on div "2024" at bounding box center [334, 273] width 264 height 34
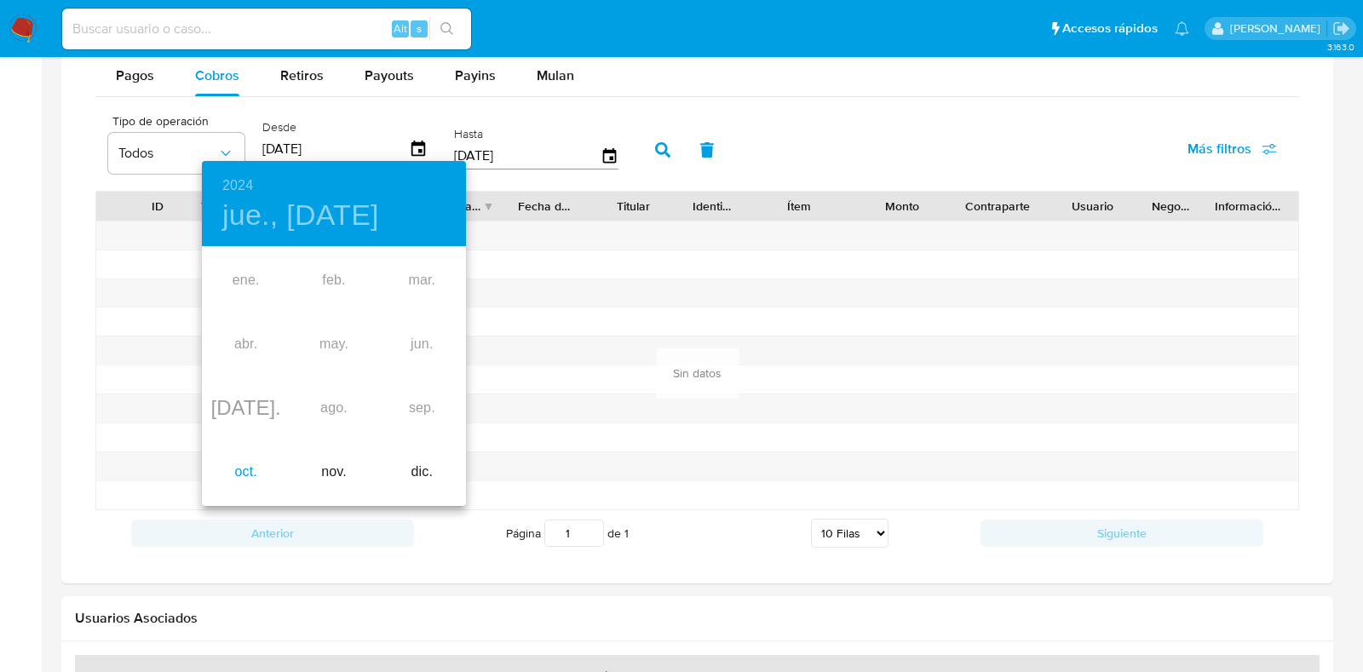
click at [247, 479] on div "oct." at bounding box center [246, 473] width 88 height 64
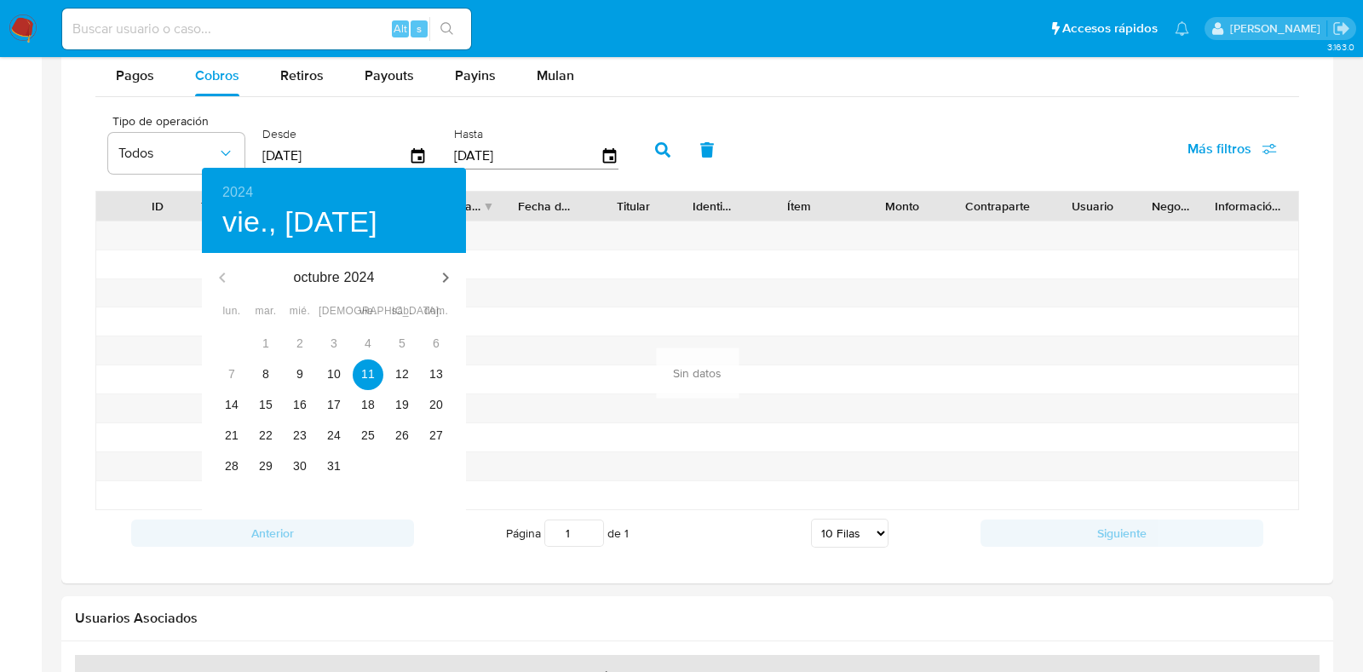
type input "[DATE]"
click at [379, 370] on span "11" at bounding box center [368, 374] width 31 height 17
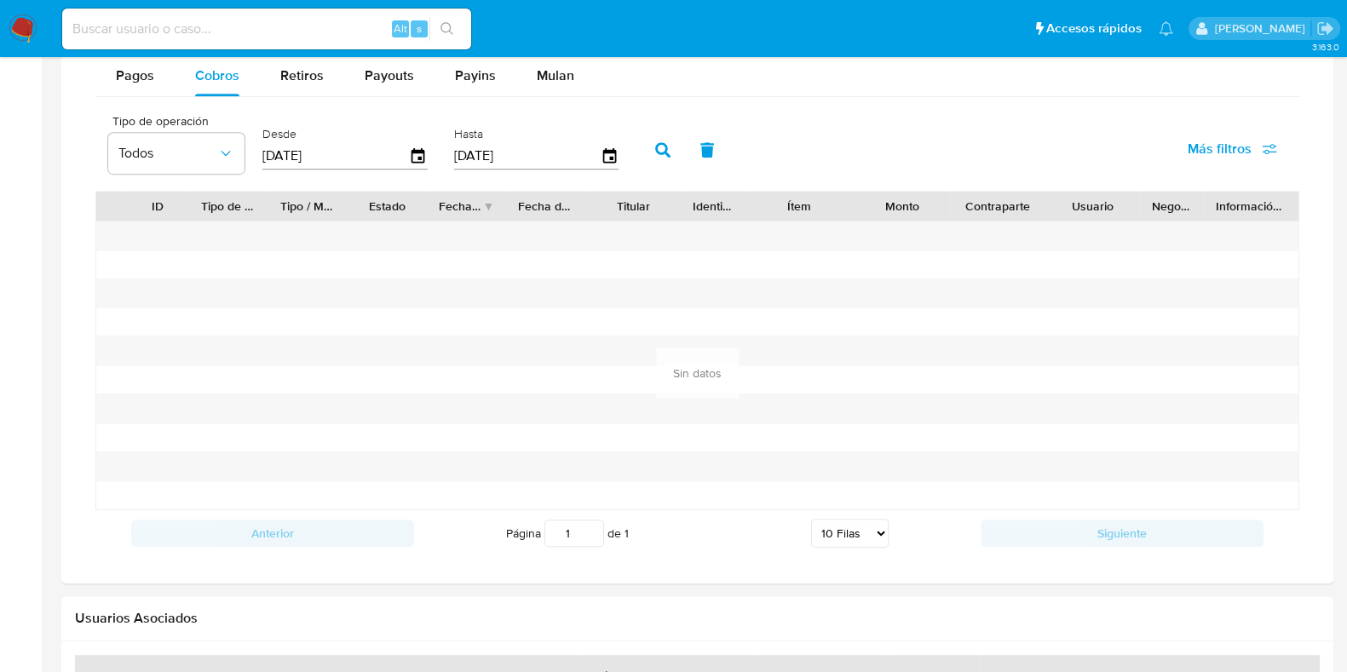
click at [643, 149] on button "button" at bounding box center [663, 150] width 44 height 41
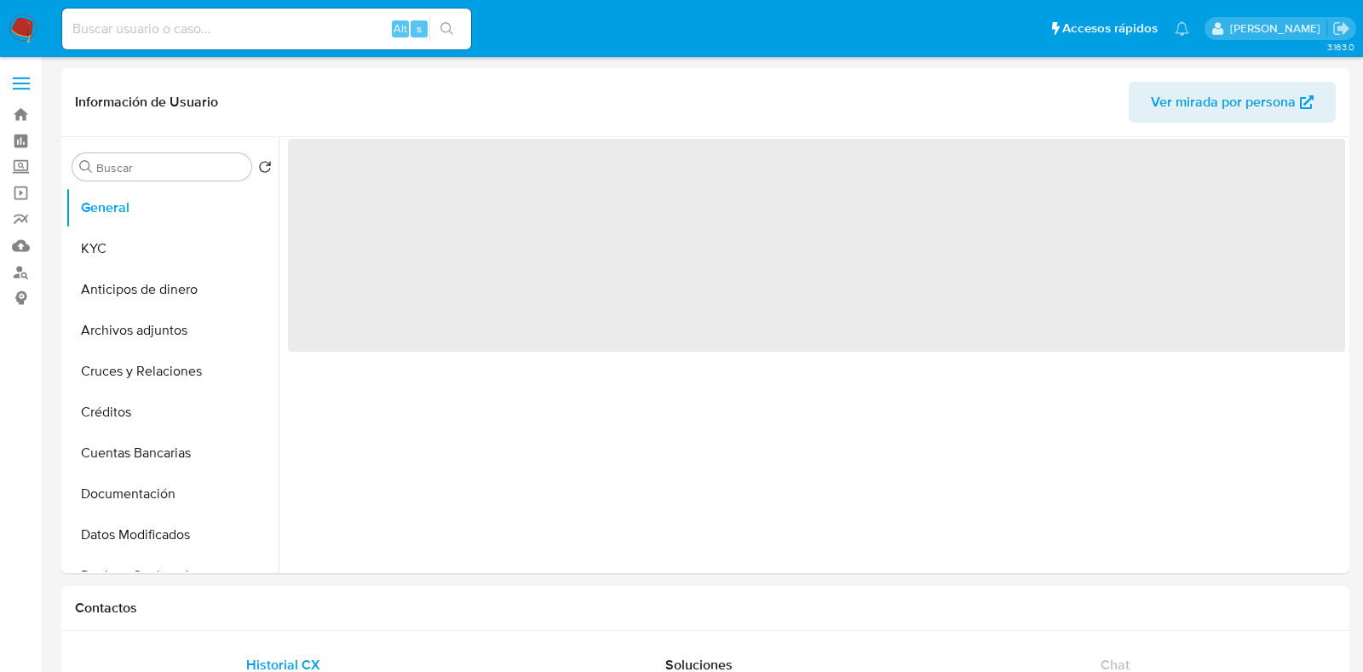
select select "10"
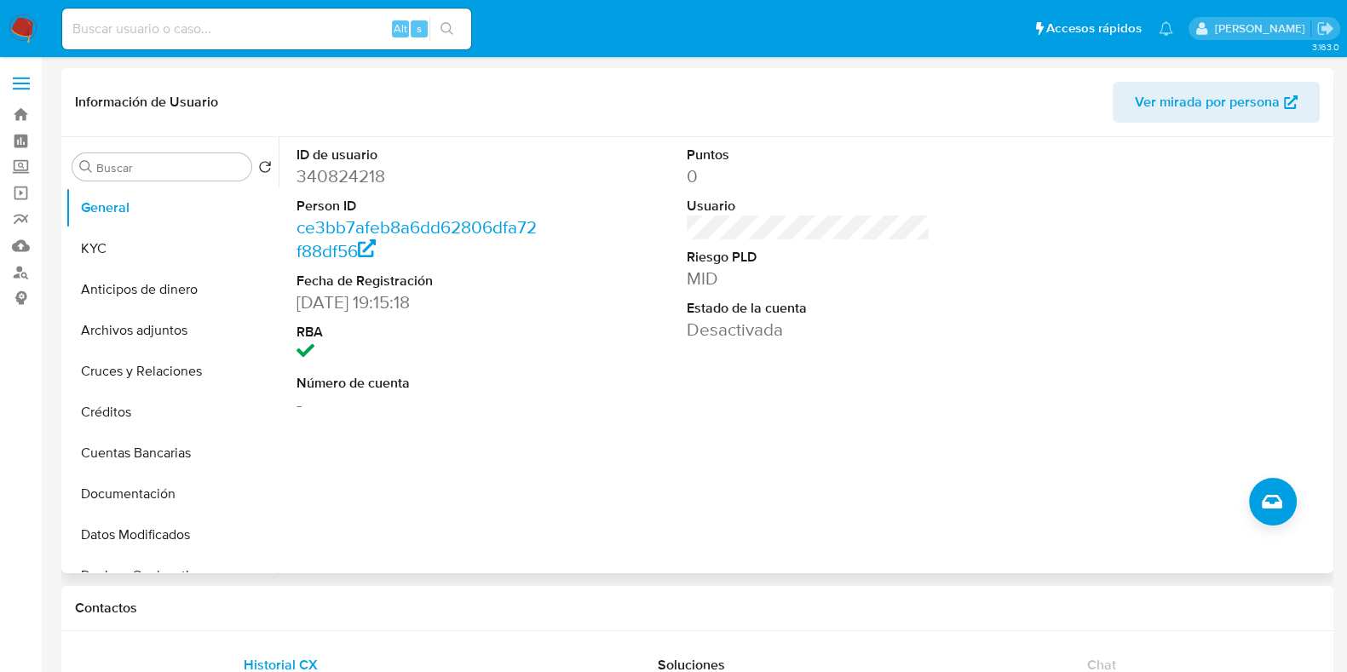
click at [354, 168] on dd "340824218" at bounding box center [419, 176] width 244 height 24
copy dd "340824218"
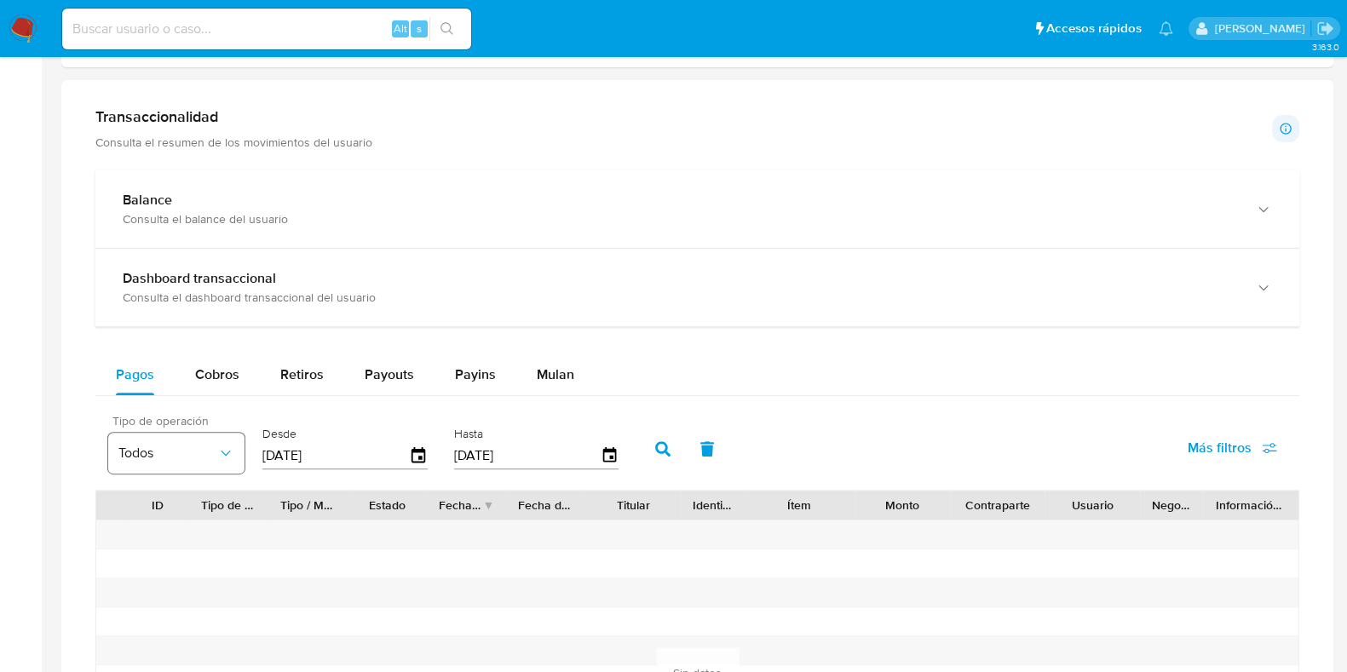
scroll to position [959, 0]
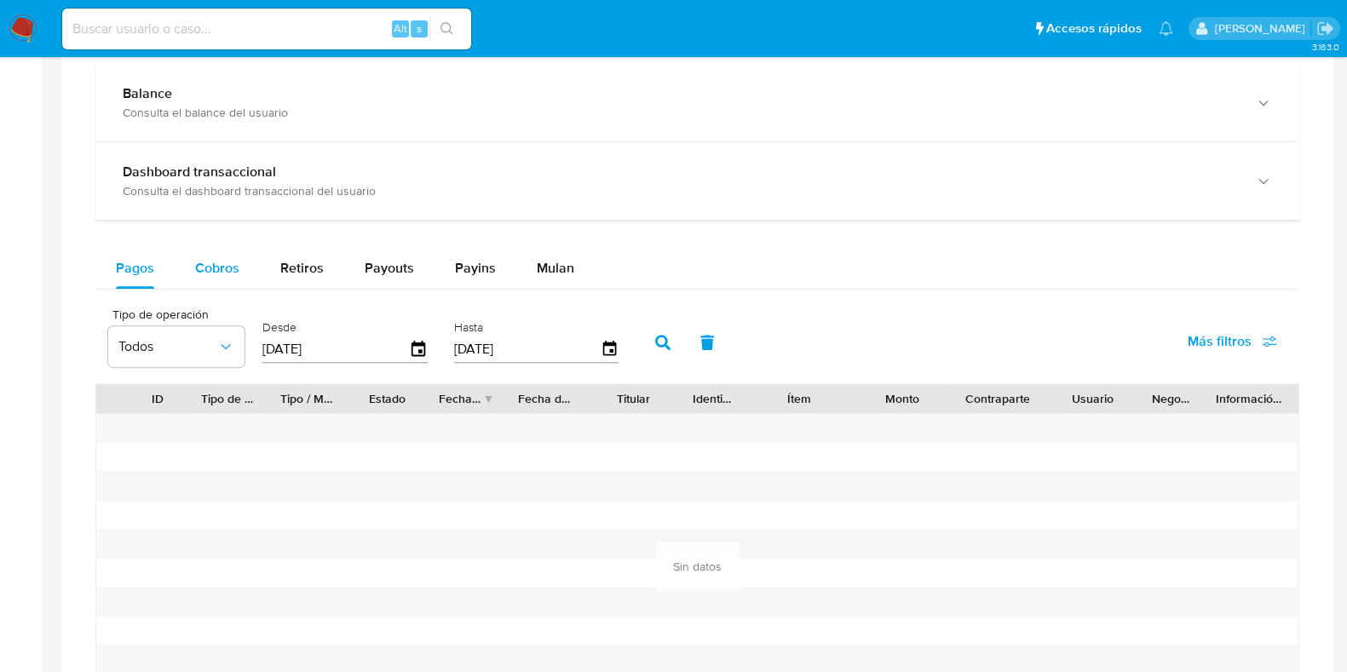
click at [215, 258] on span "Cobros" at bounding box center [217, 268] width 44 height 20
select select "10"
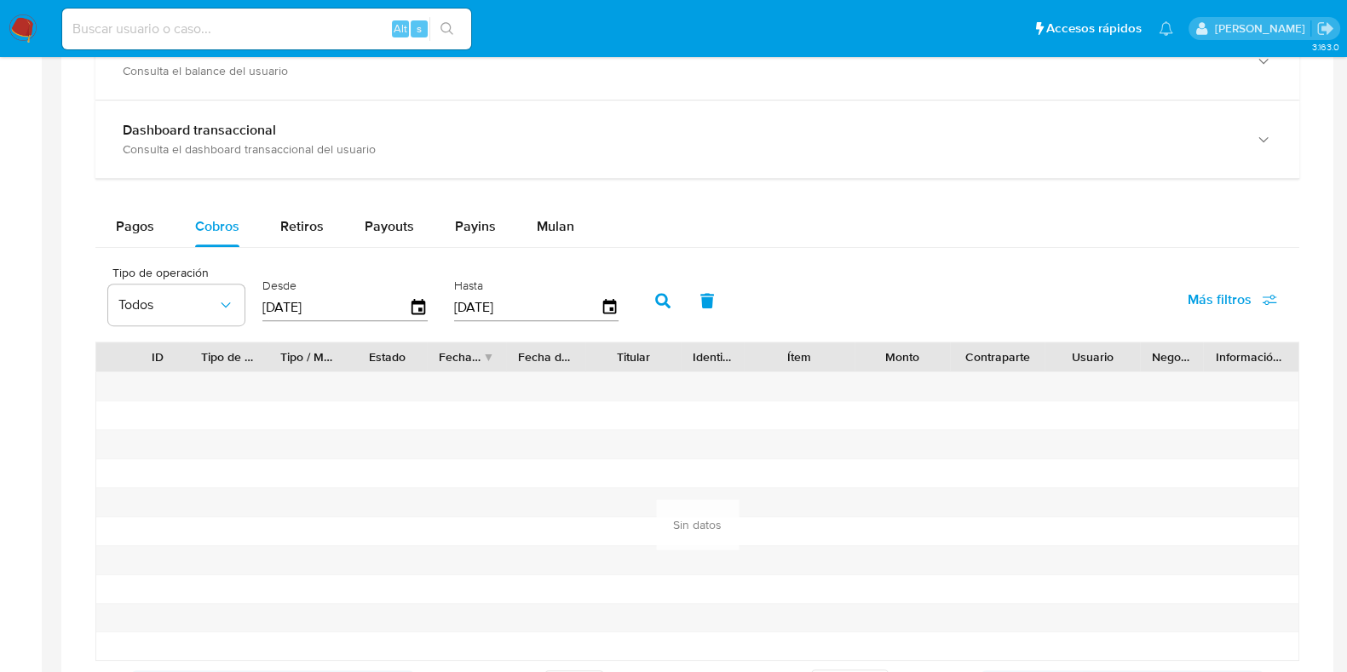
scroll to position [1065, 0]
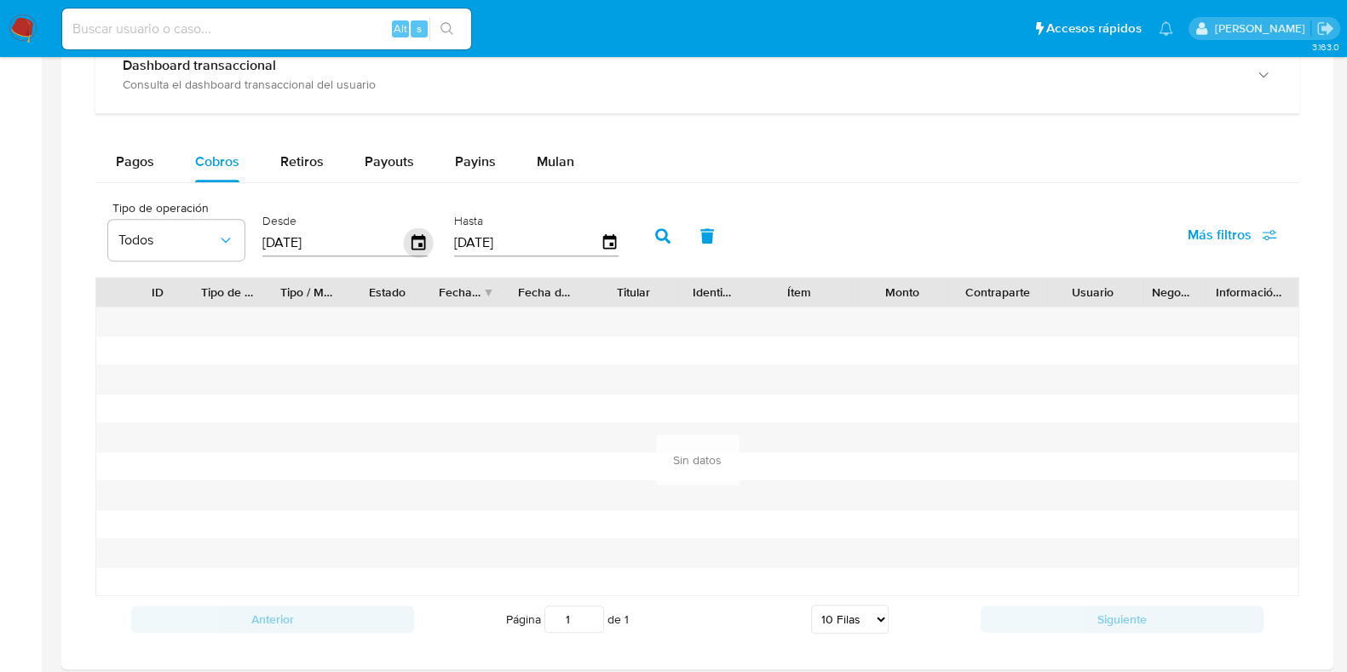
click at [414, 246] on icon "button" at bounding box center [419, 241] width 14 height 15
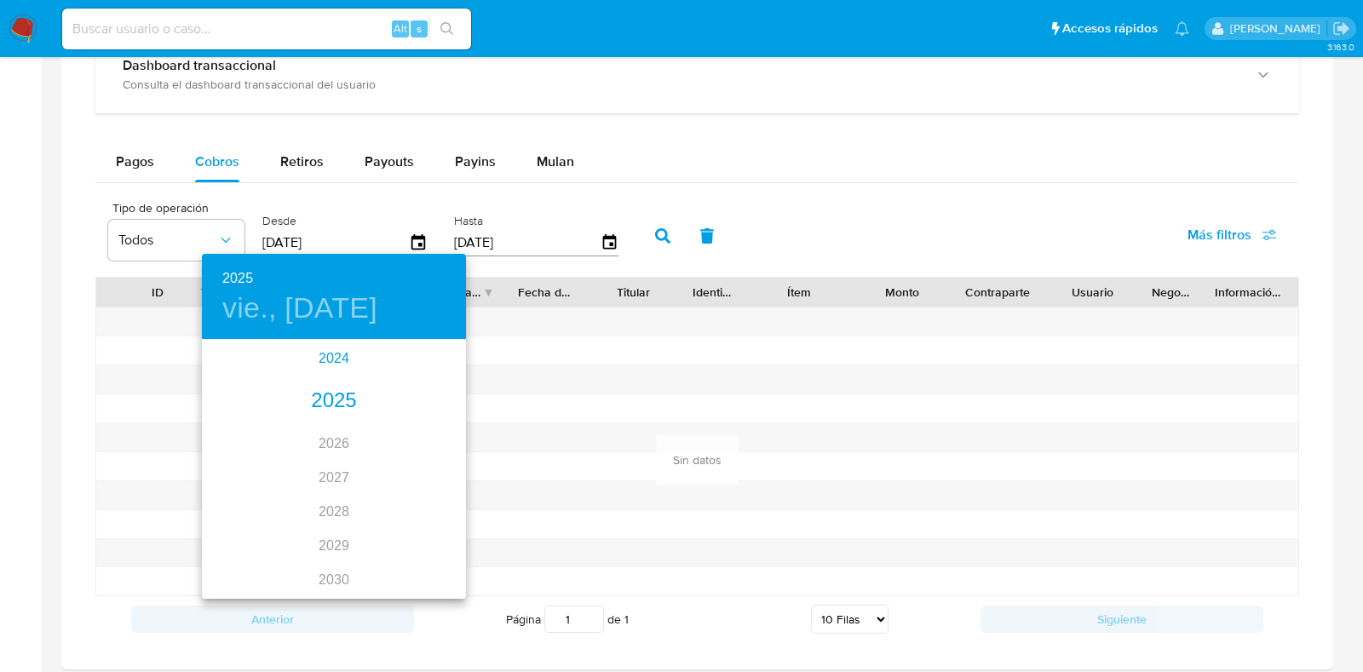
click at [335, 361] on div "2024" at bounding box center [334, 359] width 264 height 34
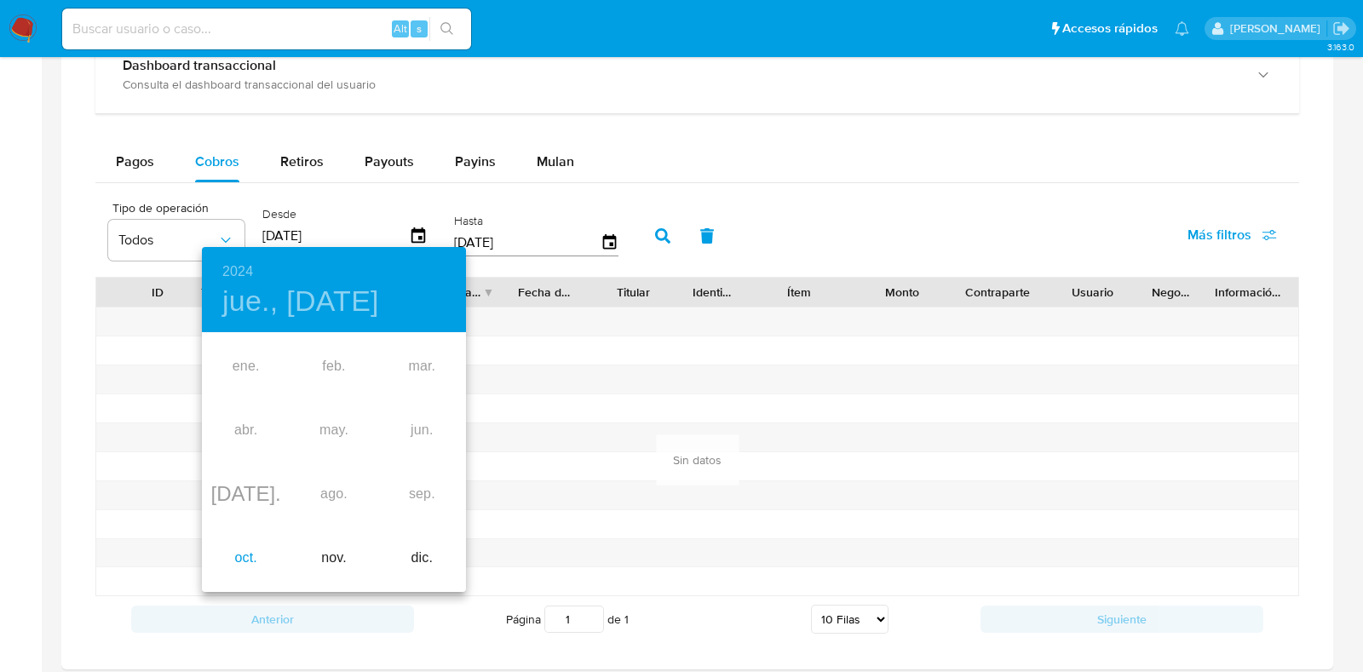
click at [247, 568] on div "oct." at bounding box center [246, 559] width 88 height 64
type input "[DATE]"
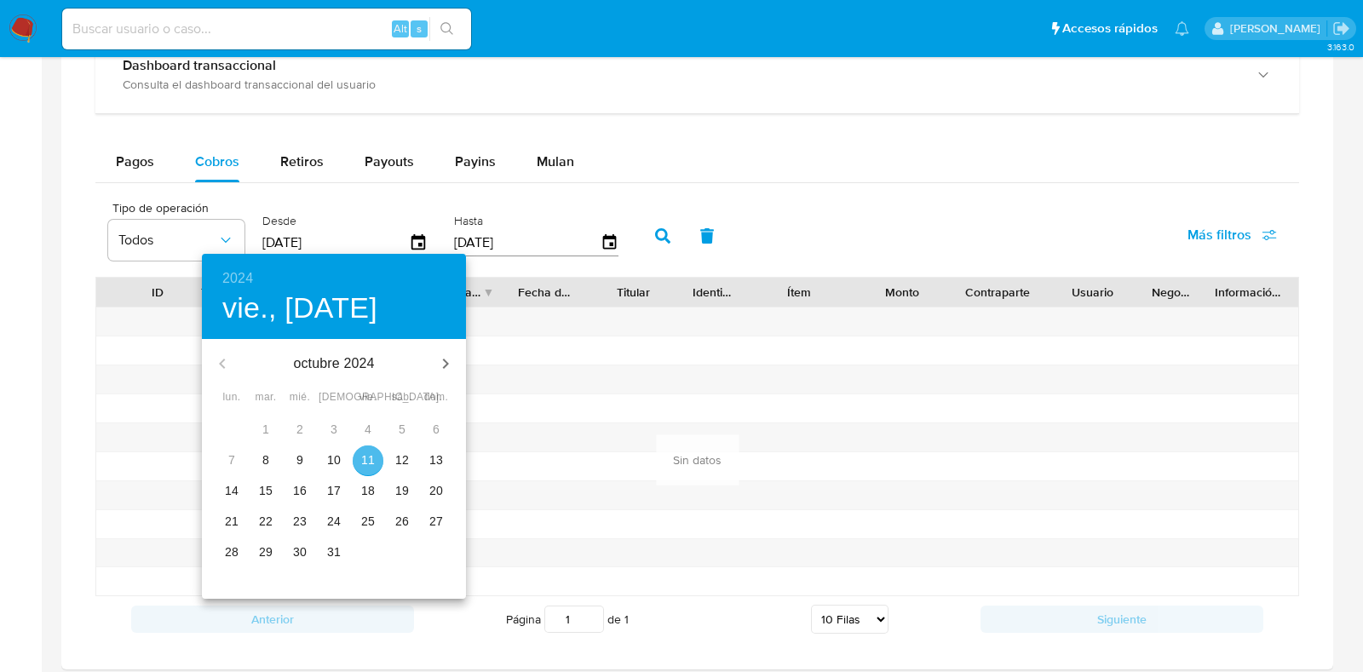
click at [373, 458] on p "11" at bounding box center [368, 460] width 14 height 17
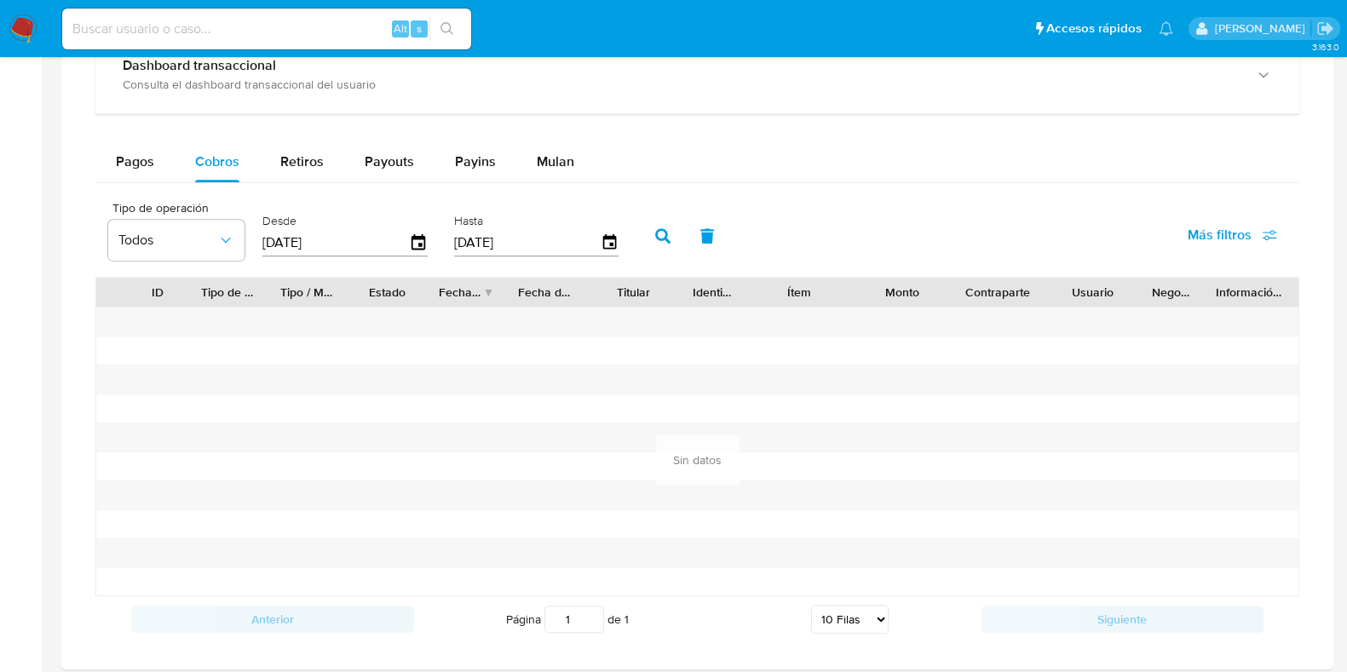
click at [657, 233] on icon "button" at bounding box center [662, 235] width 15 height 15
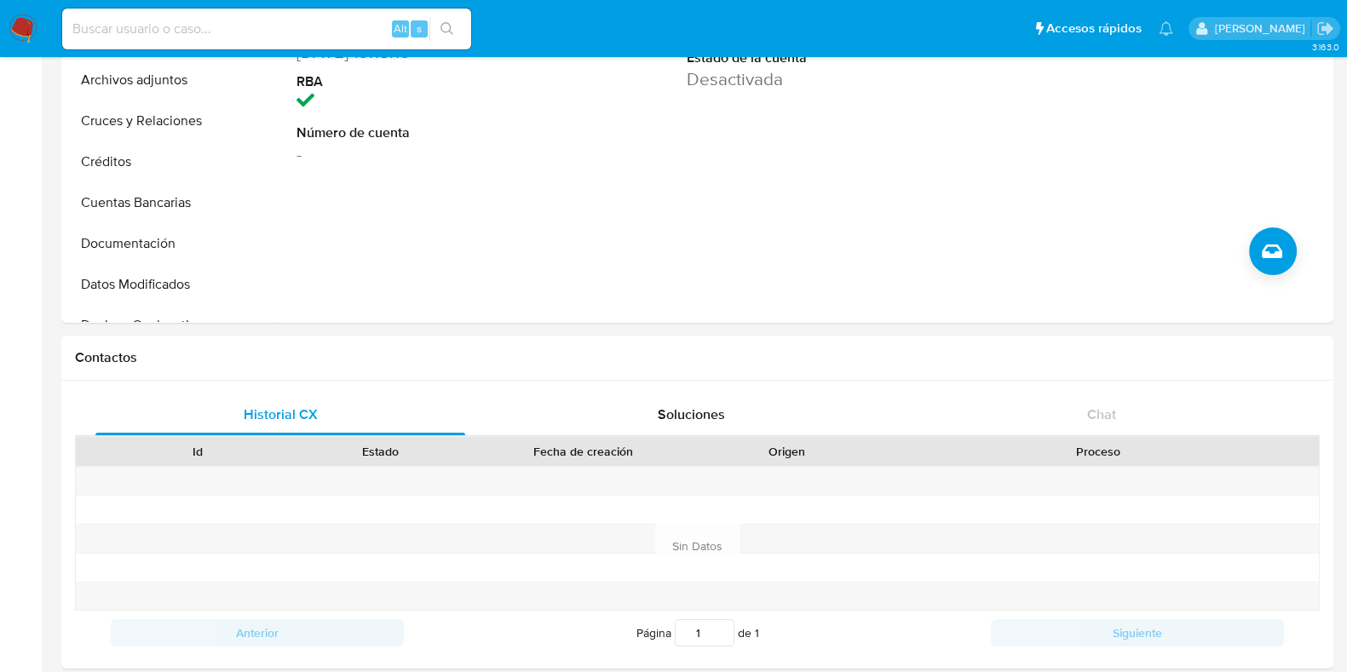
scroll to position [212, 0]
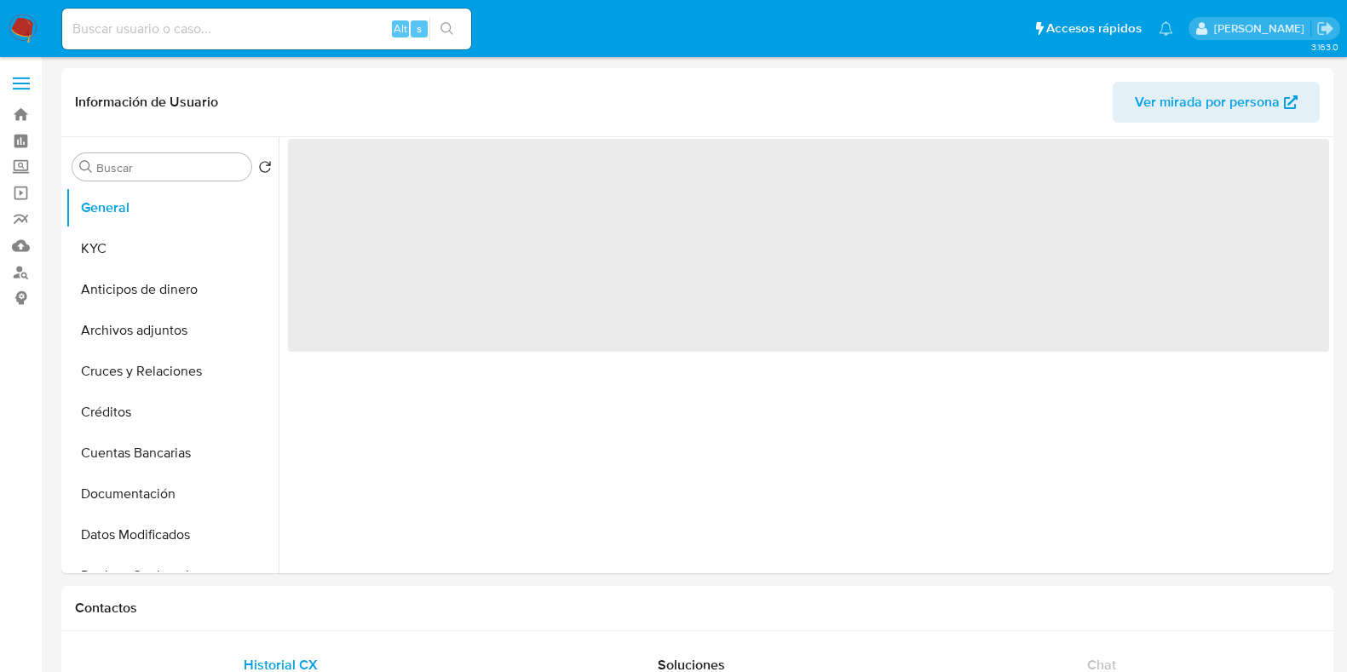
select select "10"
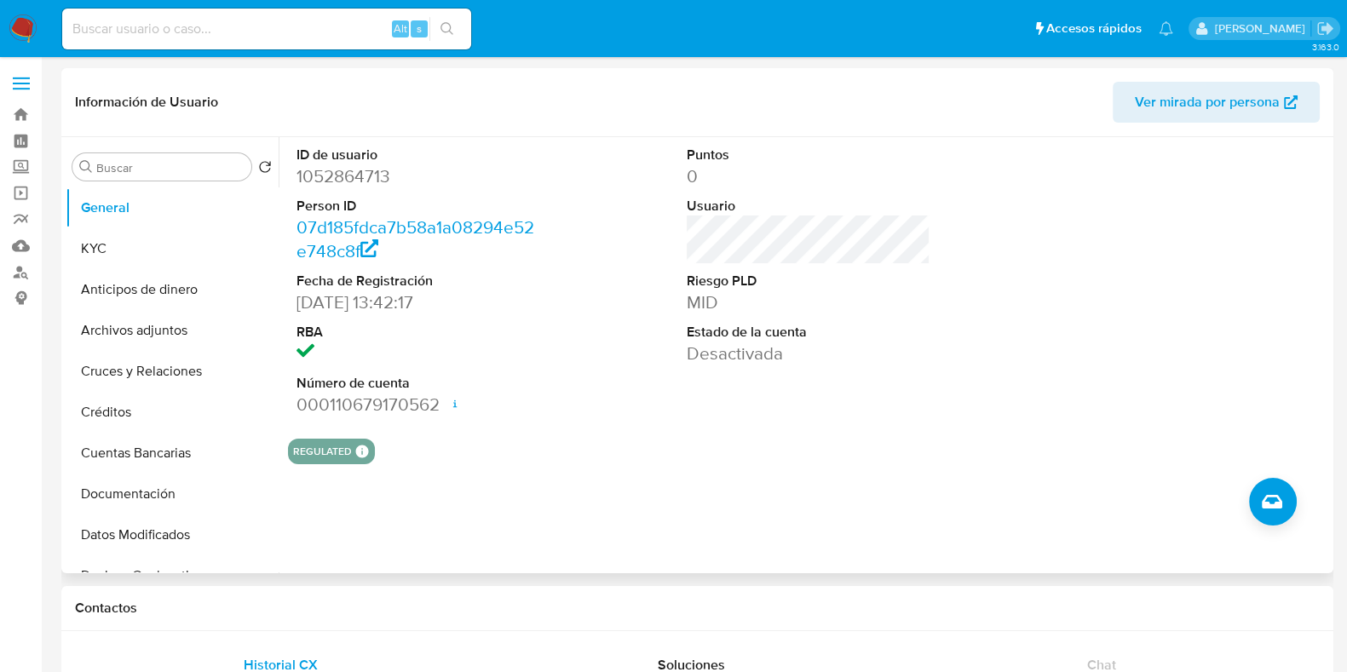
click at [333, 170] on dd "1052864713" at bounding box center [419, 176] width 244 height 24
copy dd "1052864713"
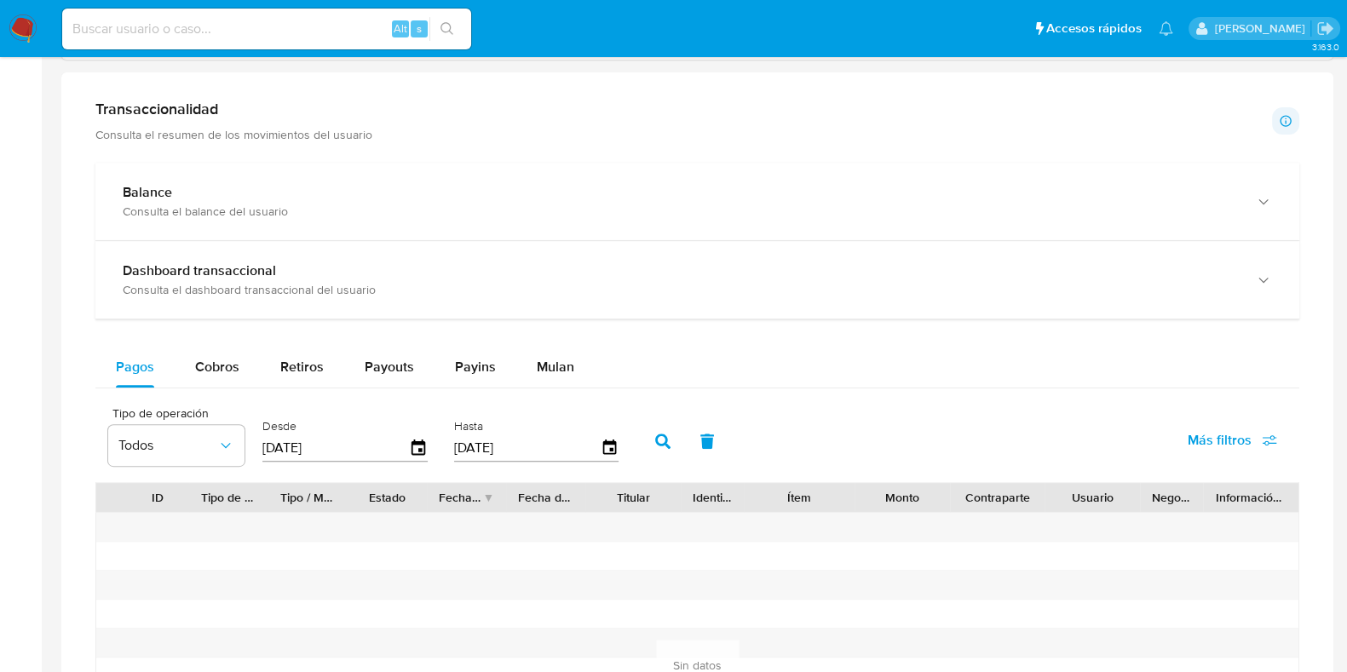
scroll to position [959, 0]
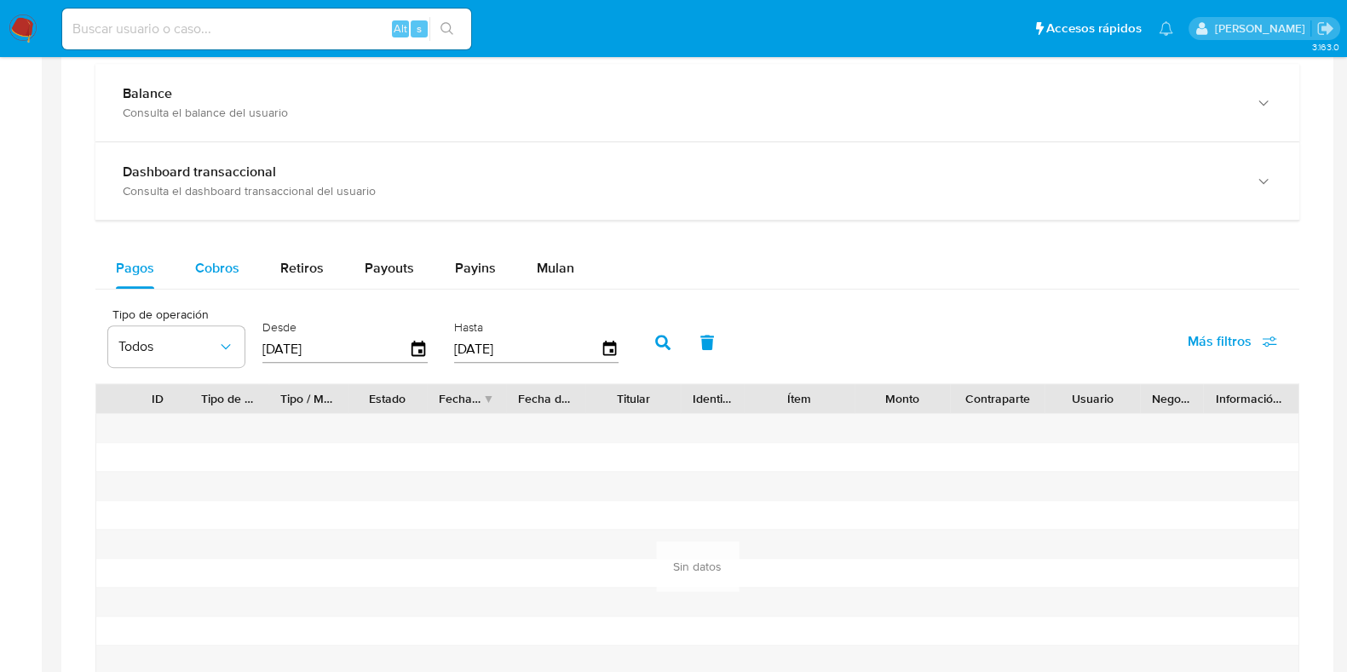
click at [203, 266] on span "Cobros" at bounding box center [217, 268] width 44 height 20
select select "10"
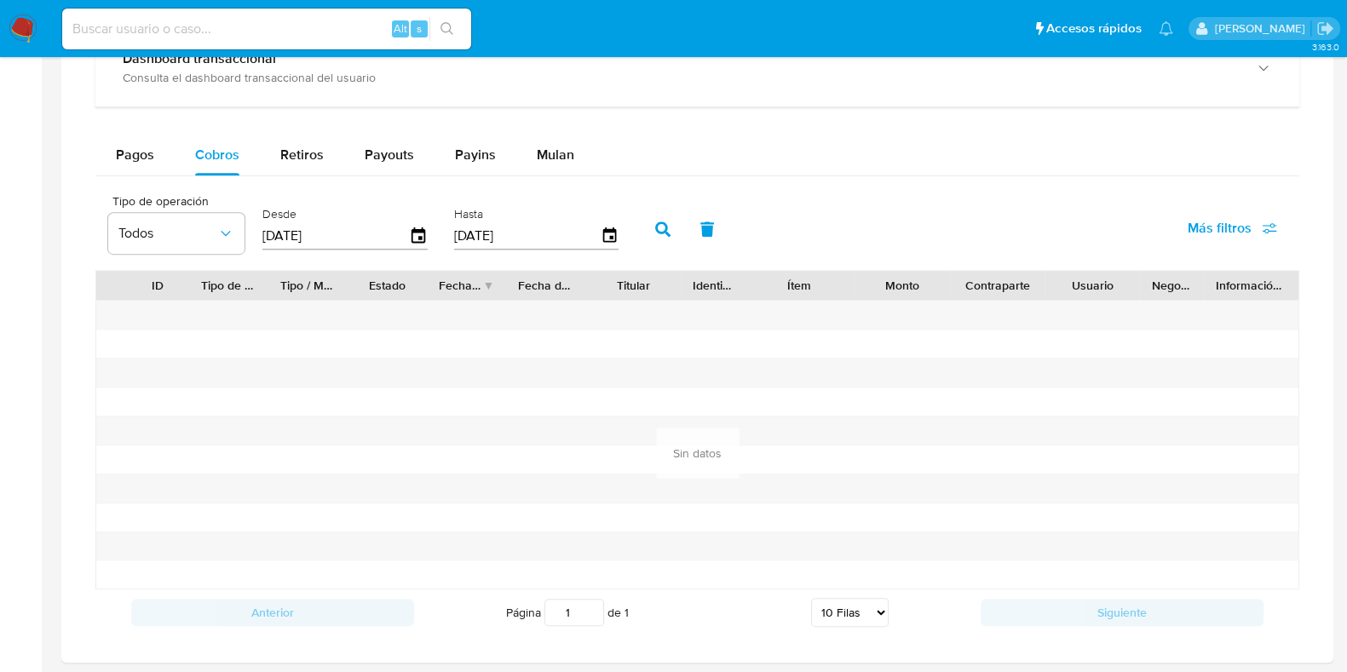
scroll to position [1172, 0]
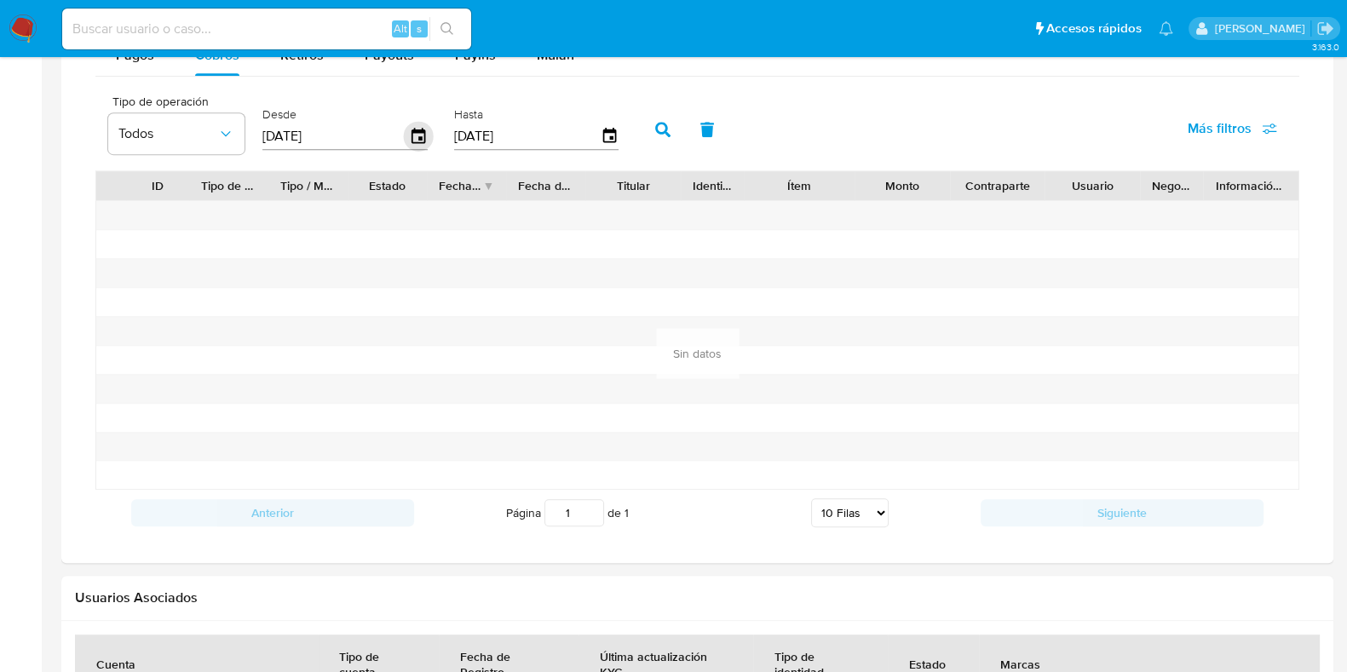
click at [410, 139] on icon "button" at bounding box center [419, 137] width 30 height 30
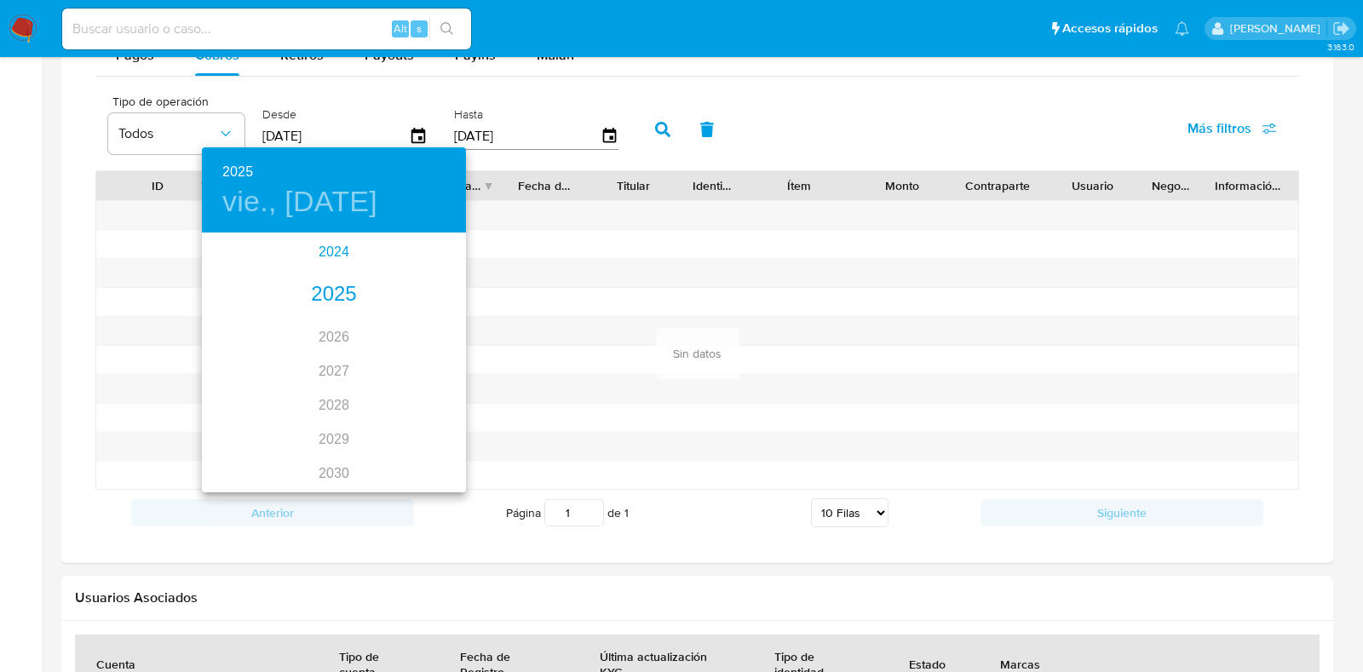
click at [335, 253] on div "2024" at bounding box center [334, 252] width 264 height 34
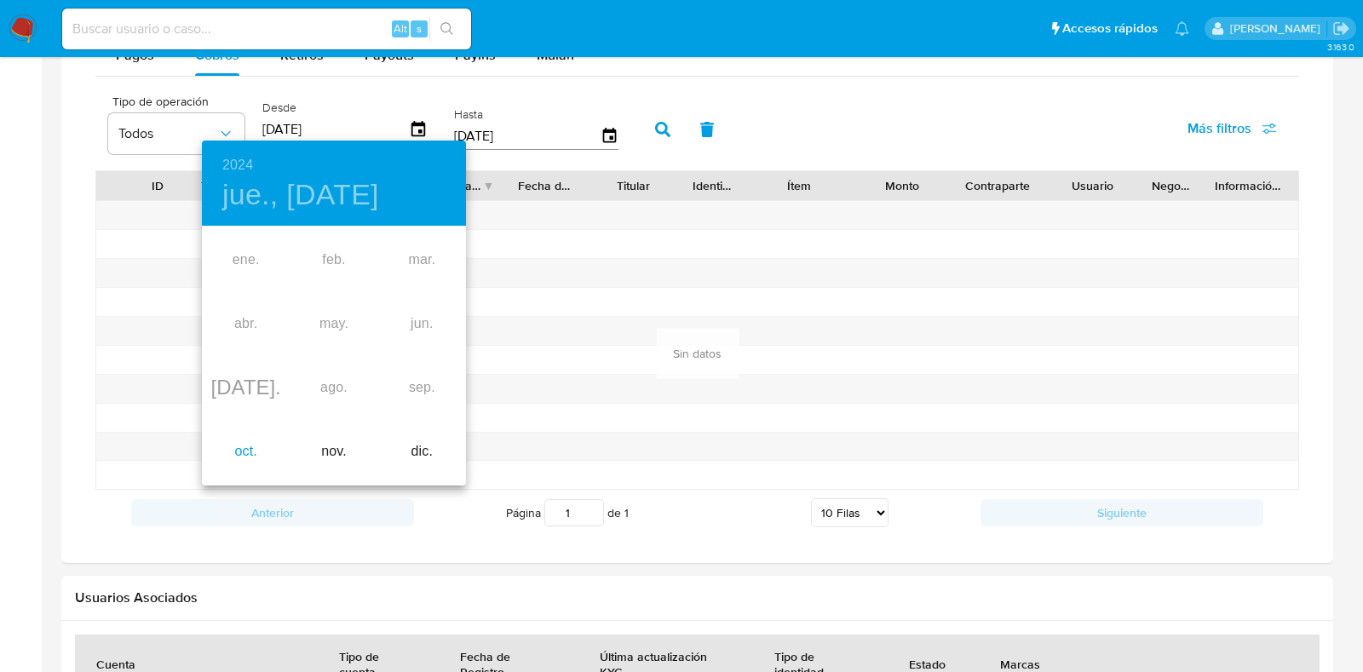
click at [251, 461] on div "oct." at bounding box center [246, 452] width 88 height 64
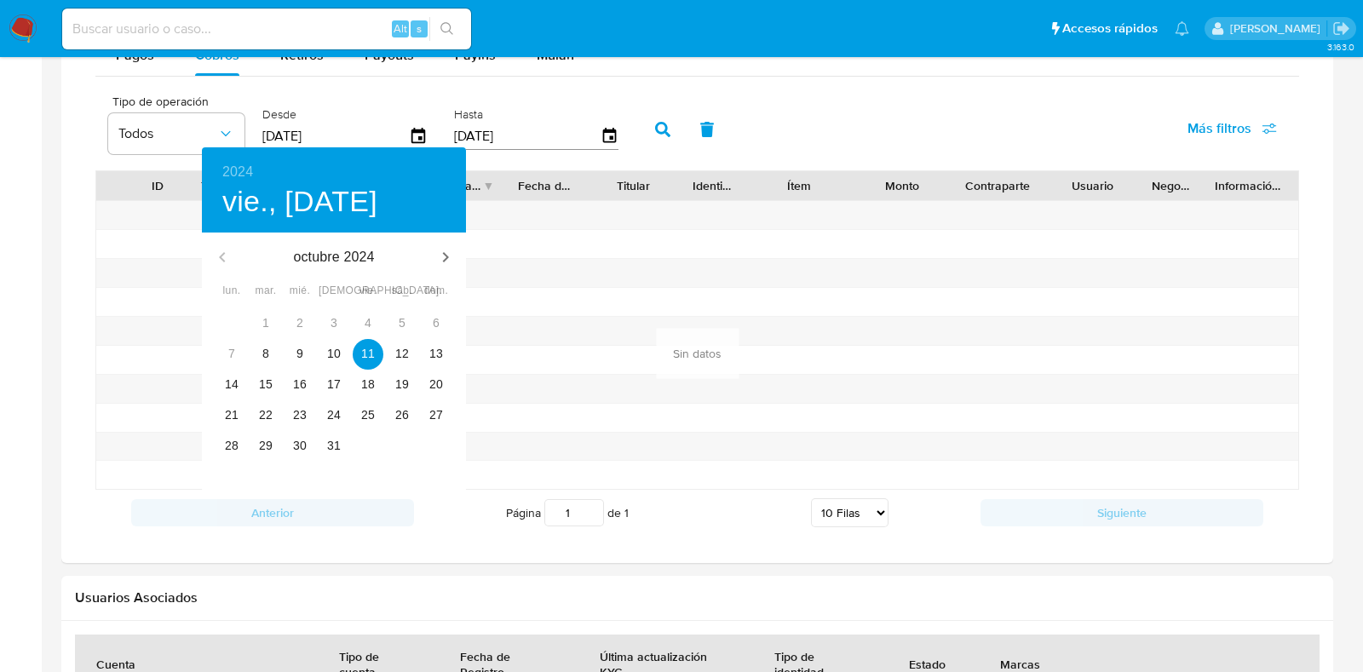
type input "11/10/2024"
click at [372, 359] on p "11" at bounding box center [368, 353] width 14 height 17
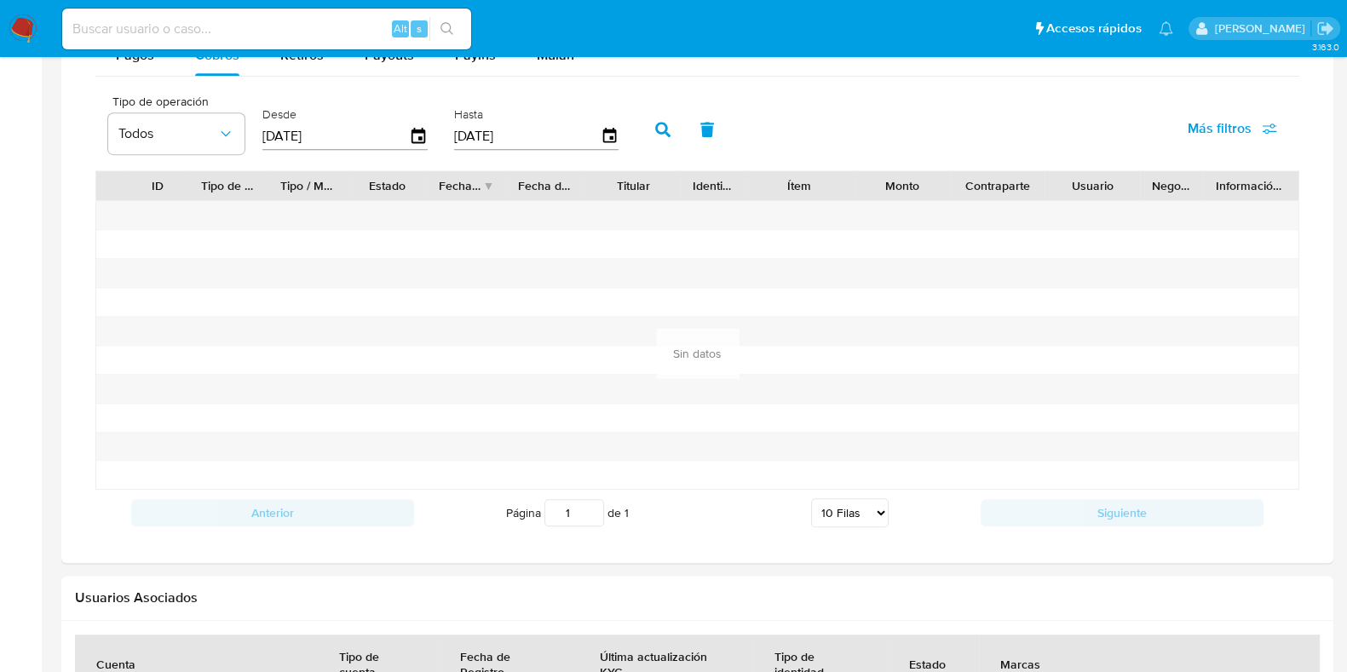
click at [655, 128] on icon "button" at bounding box center [662, 129] width 15 height 15
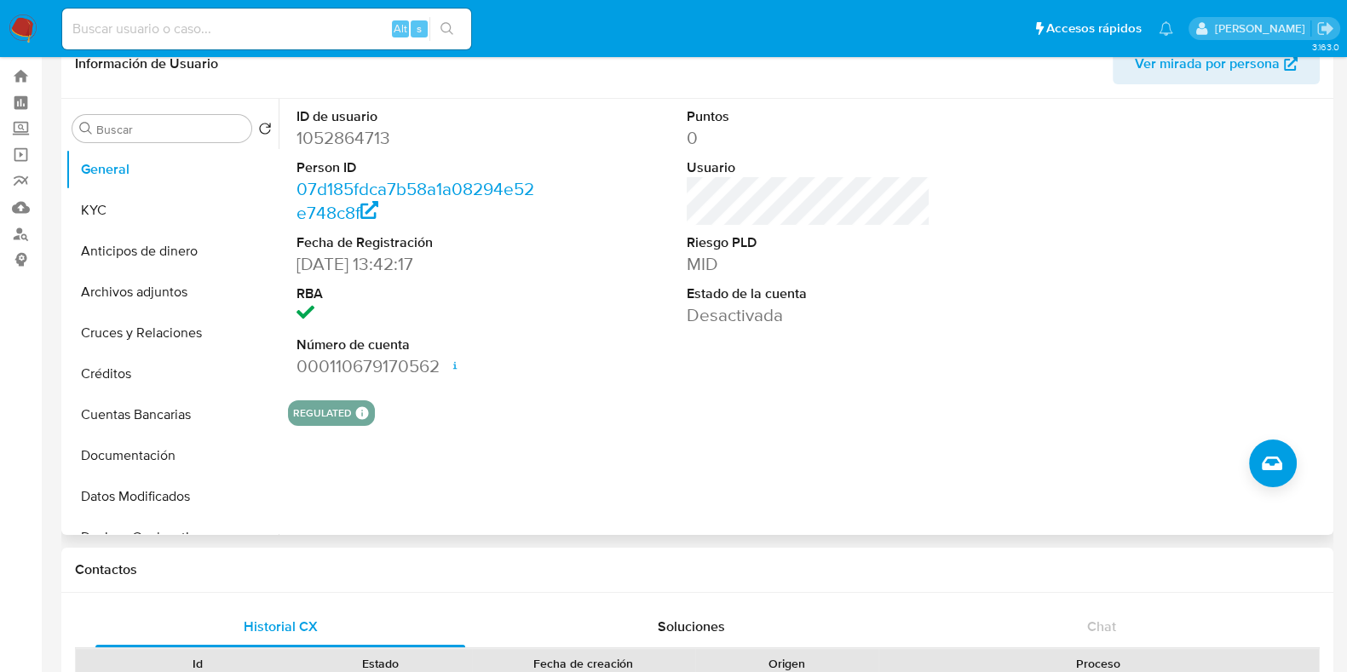
scroll to position [0, 0]
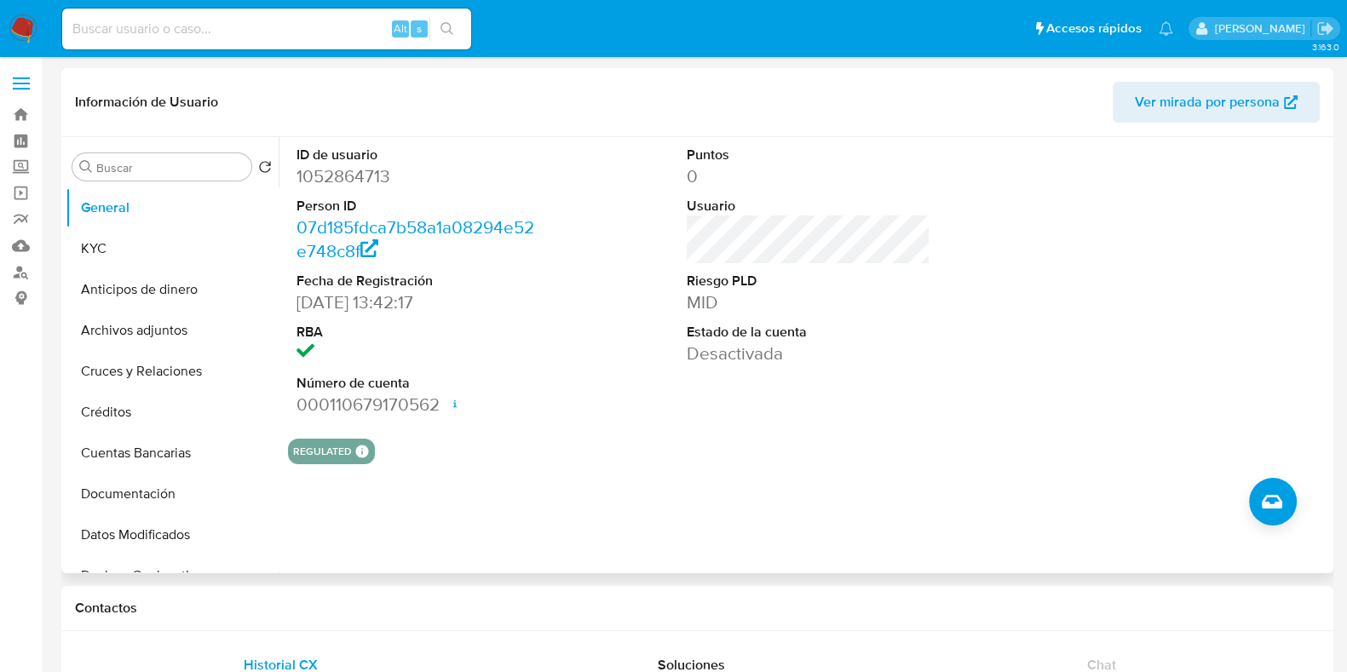
click at [349, 176] on dd "1052864713" at bounding box center [419, 176] width 244 height 24
copy dd "1052864713"
click at [150, 369] on button "Cruces y Relaciones" at bounding box center [165, 371] width 199 height 41
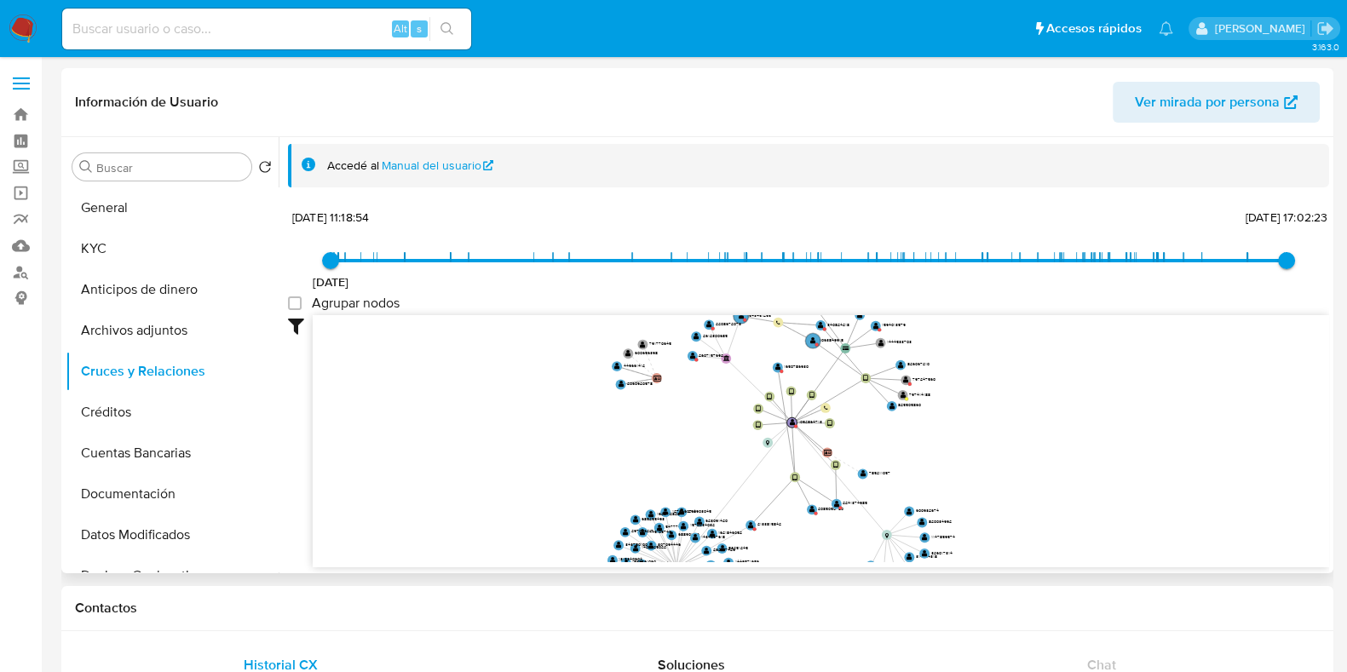
drag, startPoint x: 1023, startPoint y: 381, endPoint x: 990, endPoint y: 445, distance: 71.6
click at [990, 445] on icon "device-62ce4cfc08813b001861fc3a  device-60ba3b9a08813b00186f1d64  device-678e…" at bounding box center [821, 438] width 1017 height 247
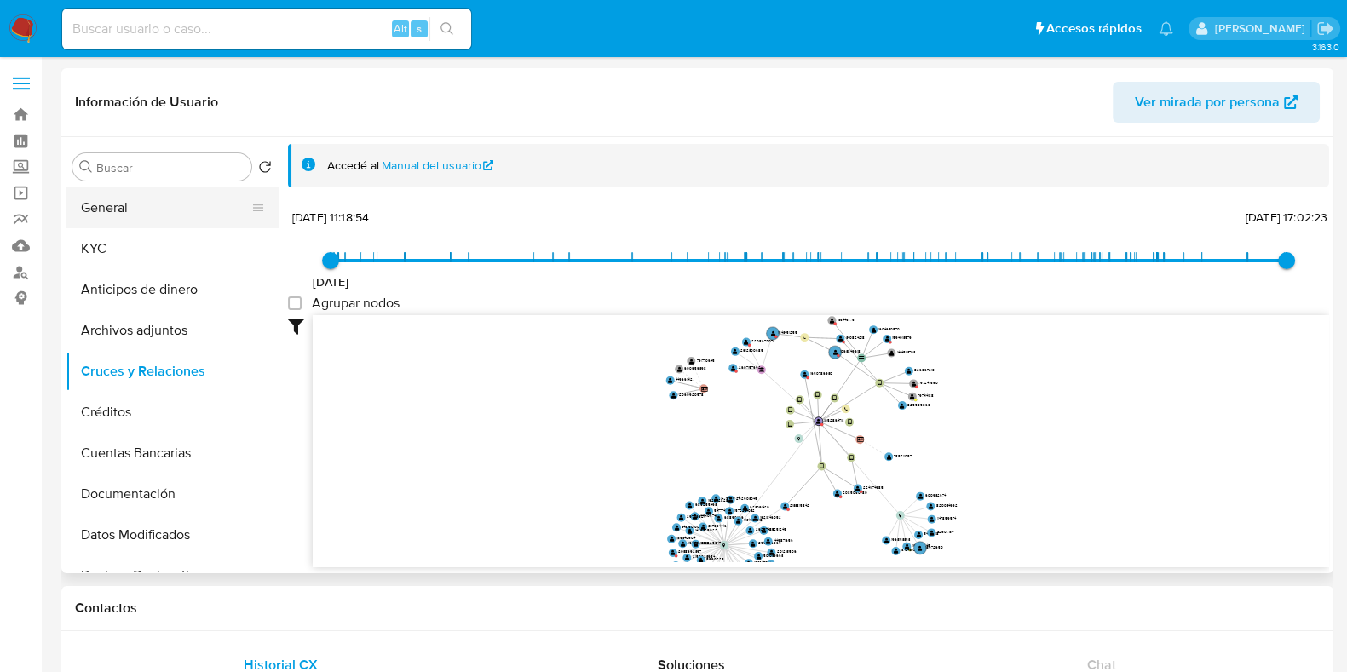
click at [172, 204] on button "General" at bounding box center [165, 207] width 199 height 41
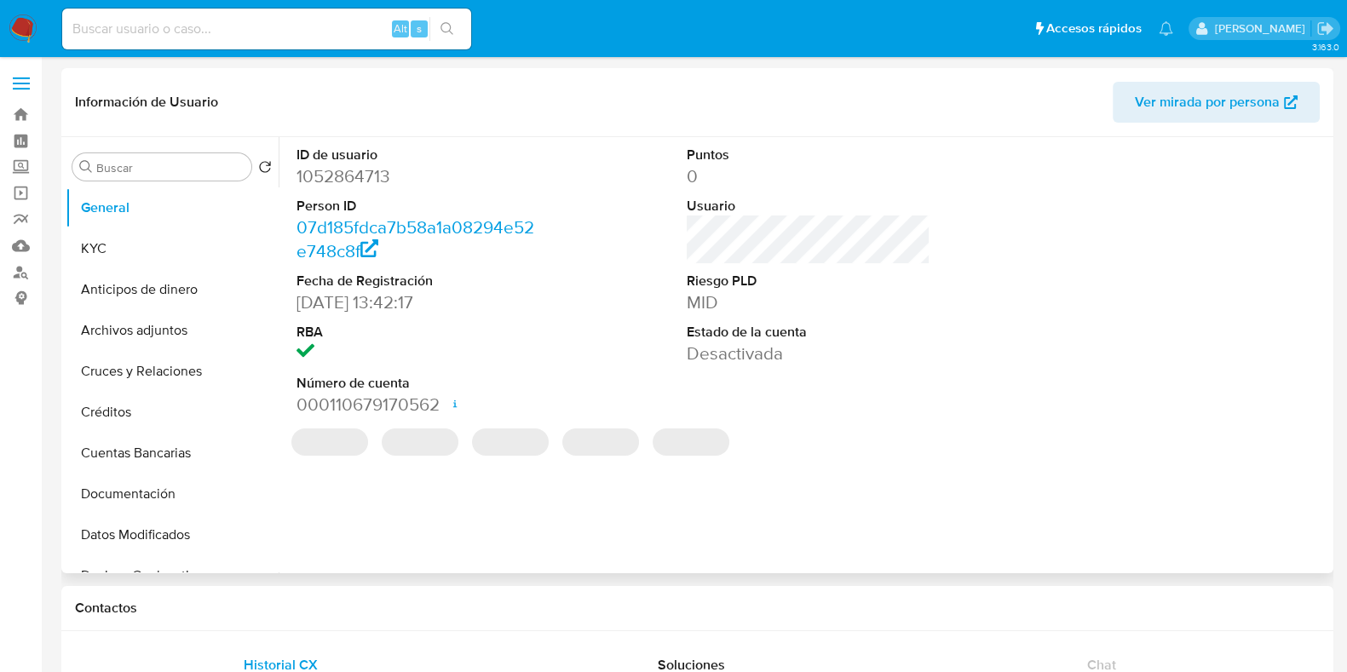
click at [350, 182] on dd "1052864713" at bounding box center [419, 176] width 244 height 24
copy dd "1052864713"
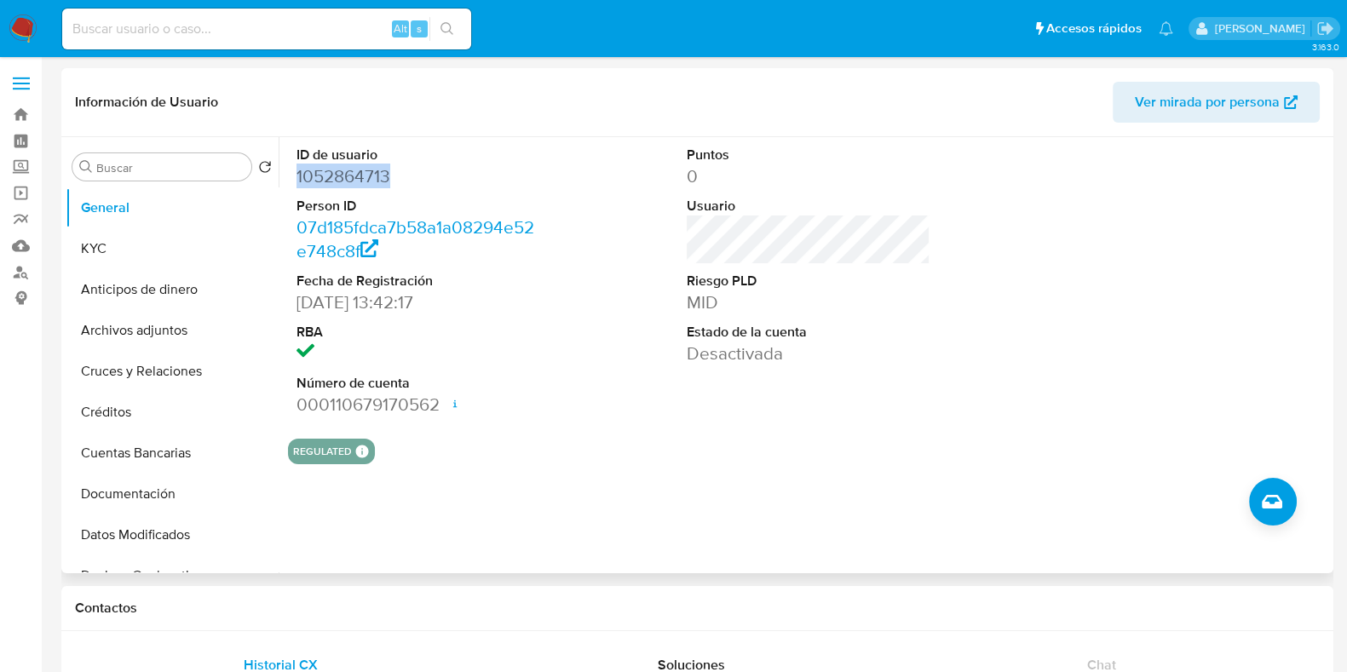
click at [325, 175] on dd "1052864713" at bounding box center [419, 176] width 244 height 24
click at [166, 384] on button "Cruces y Relaciones" at bounding box center [165, 371] width 199 height 41
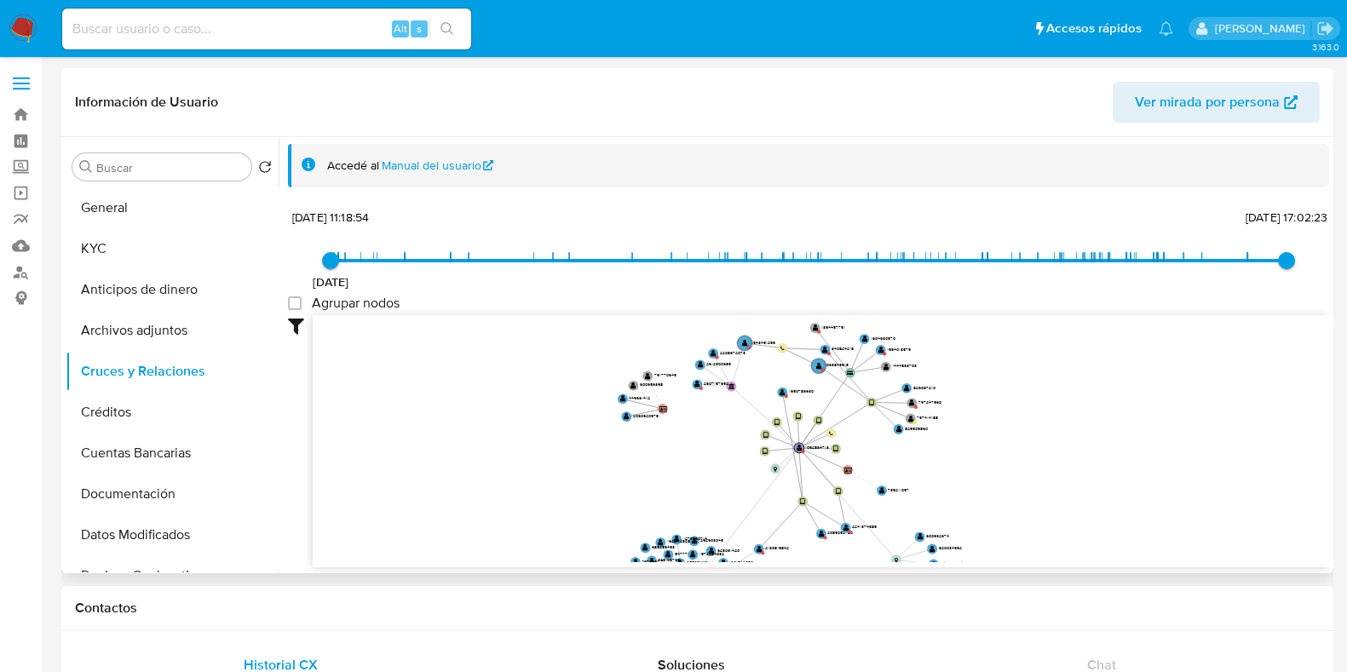
drag, startPoint x: 758, startPoint y: 348, endPoint x: 685, endPoint y: 459, distance: 133.5
click at [685, 459] on icon "device-62ce4cfc08813b001861fc3a  device-60ba3b9a08813b00186f1d64  device-678e…" at bounding box center [821, 438] width 1017 height 247
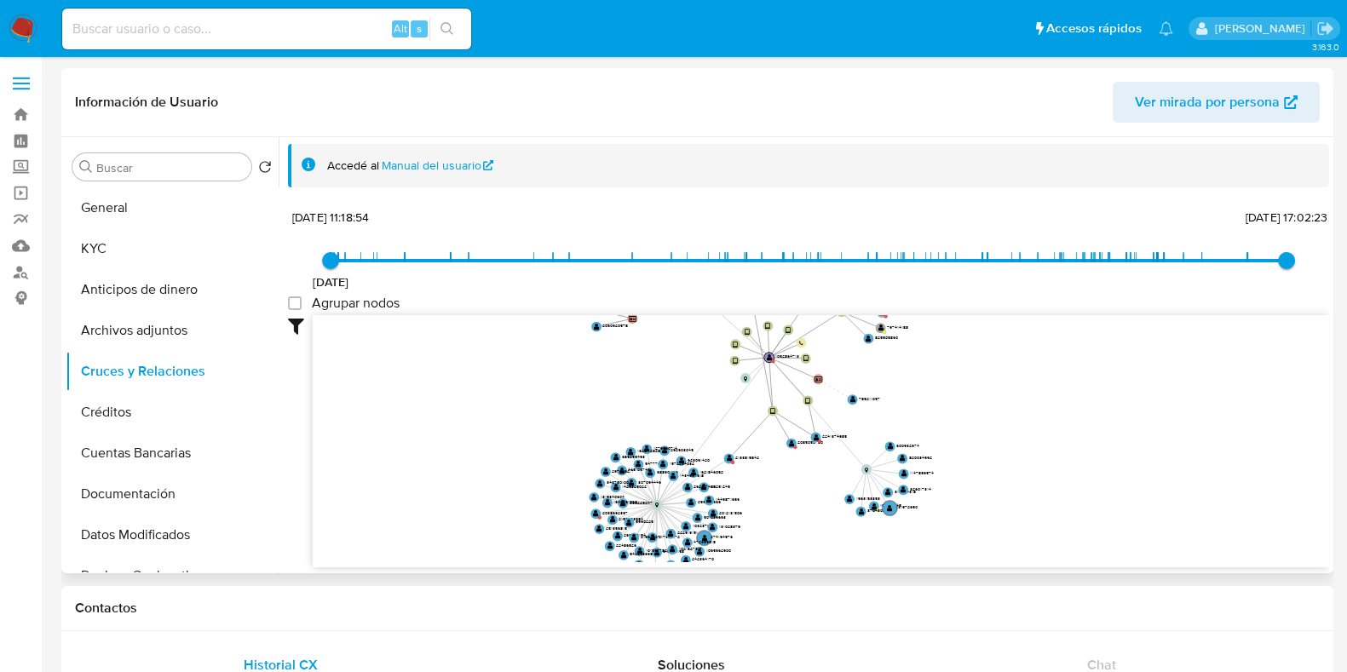
drag, startPoint x: 963, startPoint y: 458, endPoint x: 933, endPoint y: 366, distance: 95.9
click at [933, 366] on icon "device-62ce4cfc08813b001861fc3a  device-60ba3b9a08813b00186f1d64  device-678e…" at bounding box center [821, 438] width 1017 height 247
click at [729, 460] on text "" at bounding box center [730, 458] width 6 height 7
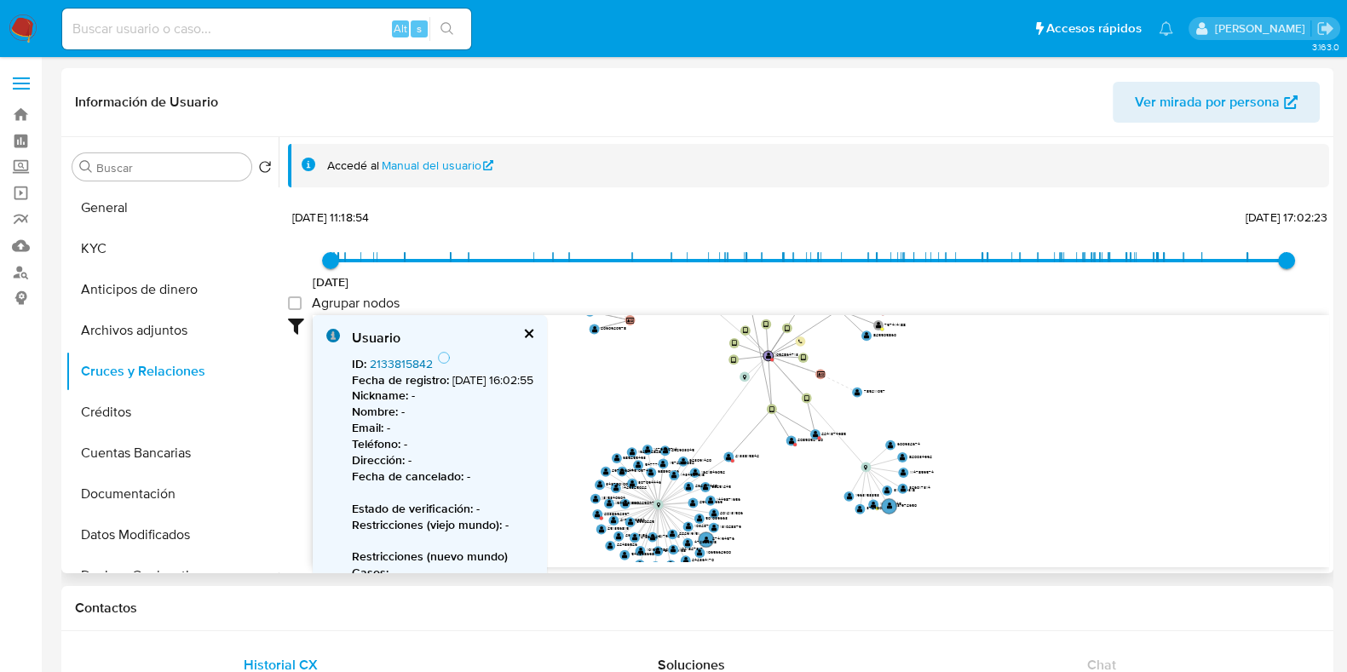
click at [397, 360] on link "2133815842" at bounding box center [401, 363] width 63 height 17
click at [792, 441] on text "" at bounding box center [792, 440] width 6 height 7
click at [424, 364] on link "2085050780" at bounding box center [405, 363] width 71 height 17
click at [815, 433] on text "" at bounding box center [816, 432] width 6 height 7
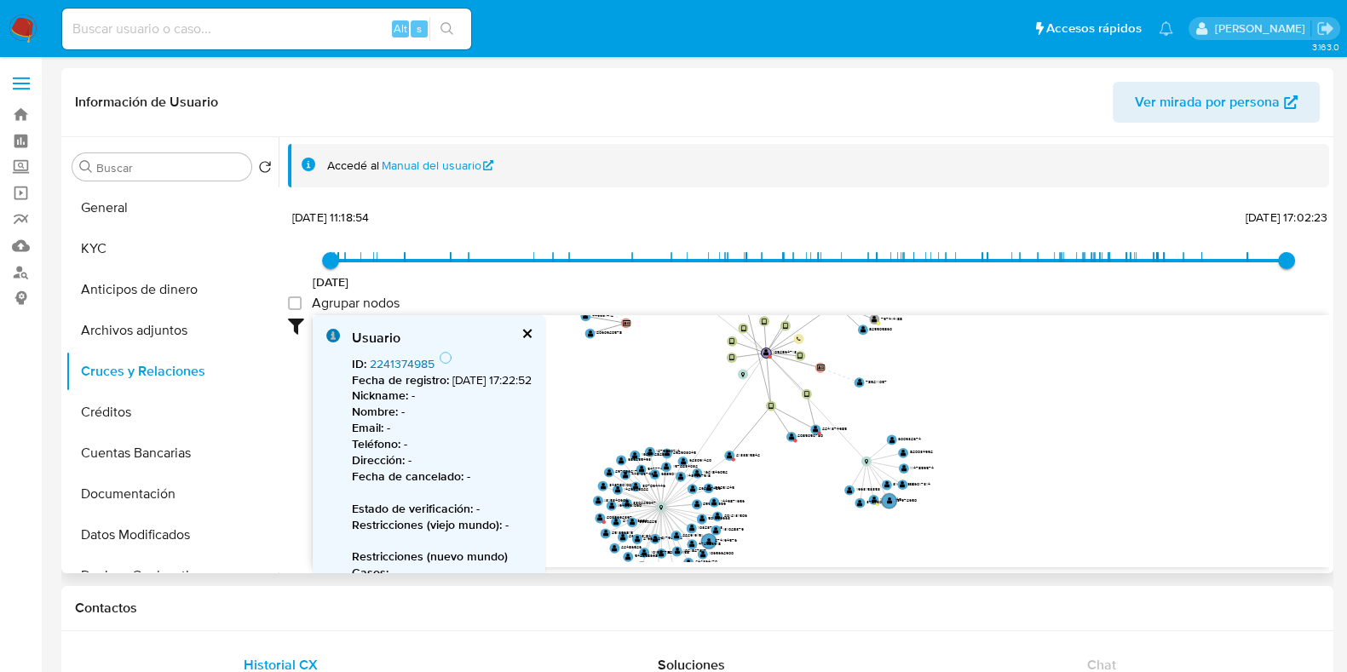
click at [375, 355] on link "2241374985" at bounding box center [402, 363] width 65 height 17
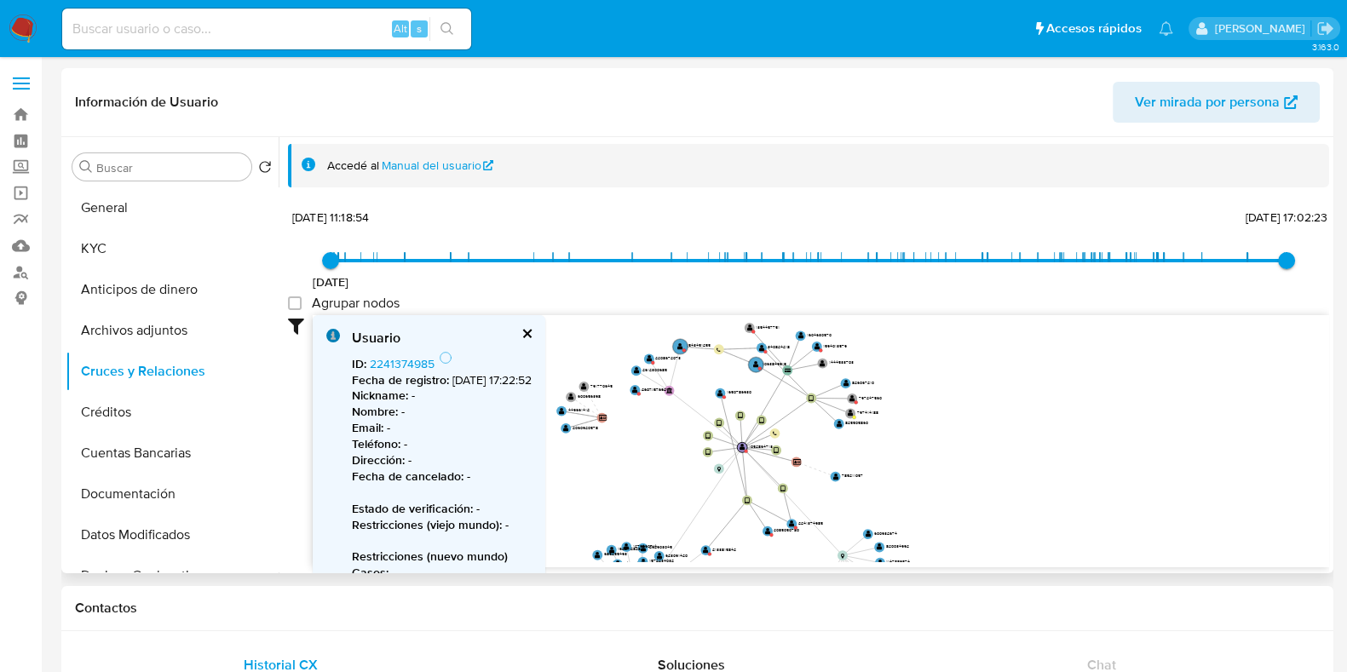
drag, startPoint x: 931, startPoint y: 357, endPoint x: 907, endPoint y: 452, distance: 97.5
click at [907, 452] on icon "device-62ce4cfc08813b001861fc3a  device-60ba3b9a08813b00186f1d64  device-678e…" at bounding box center [821, 438] width 1017 height 247
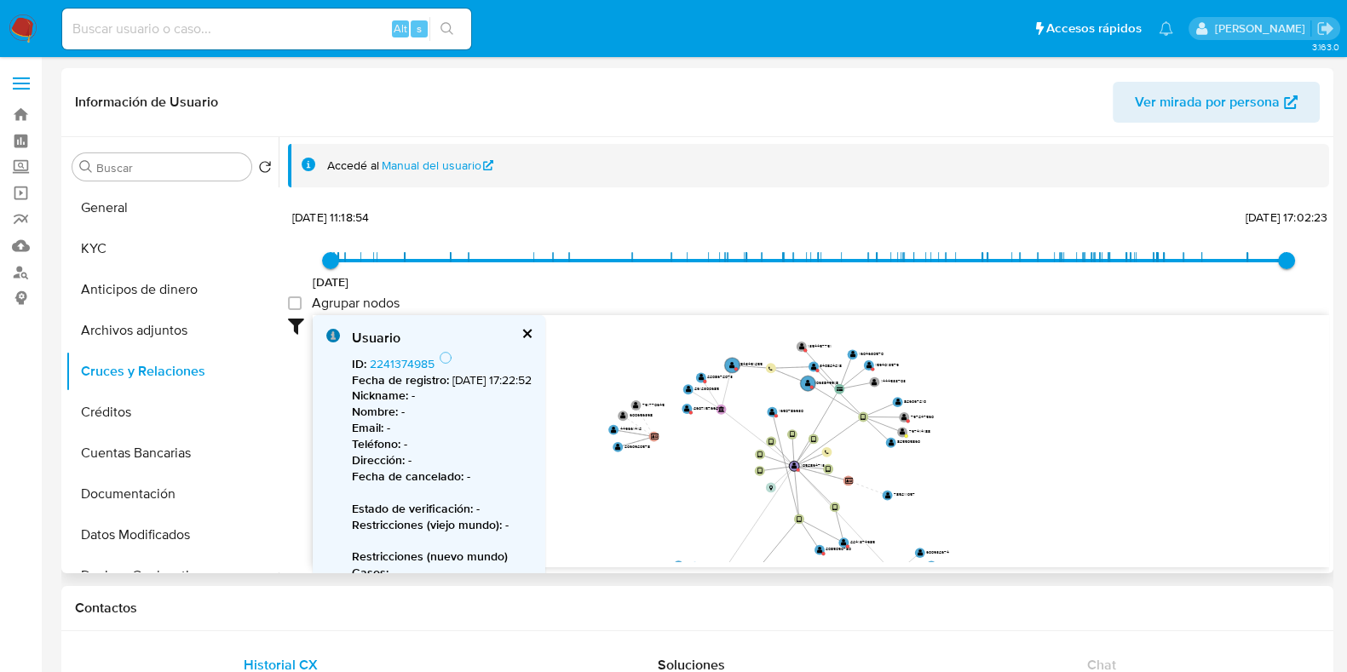
drag, startPoint x: 925, startPoint y: 436, endPoint x: 968, endPoint y: 447, distance: 44.0
click at [968, 447] on icon "device-62ce4cfc08813b001861fc3a  device-60ba3b9a08813b00186f1d64  device-678e…" at bounding box center [821, 438] width 1017 height 247
click at [624, 450] on text "" at bounding box center [622, 450] width 6 height 7
click at [427, 366] on link "2060920578" at bounding box center [405, 363] width 70 height 17
click at [614, 434] on text "" at bounding box center [617, 435] width 6 height 7
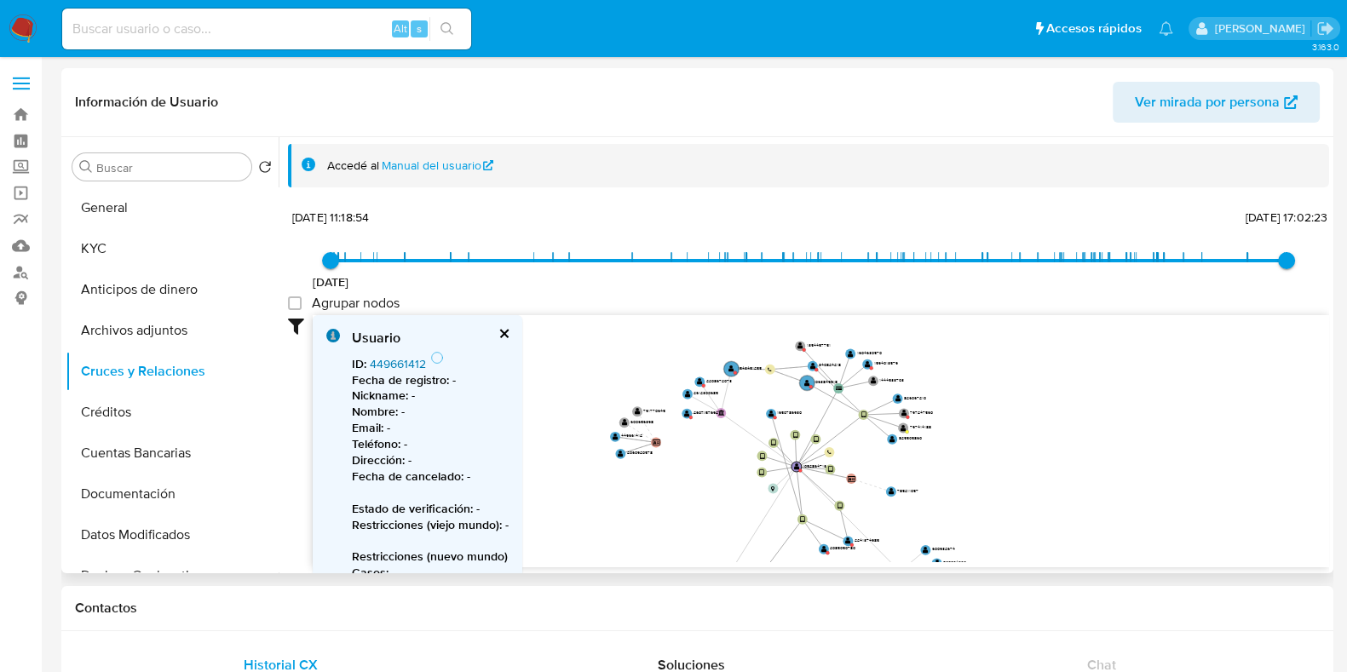
click at [400, 368] on link "449661412" at bounding box center [398, 363] width 56 height 17
click at [686, 416] on text "" at bounding box center [686, 414] width 6 height 7
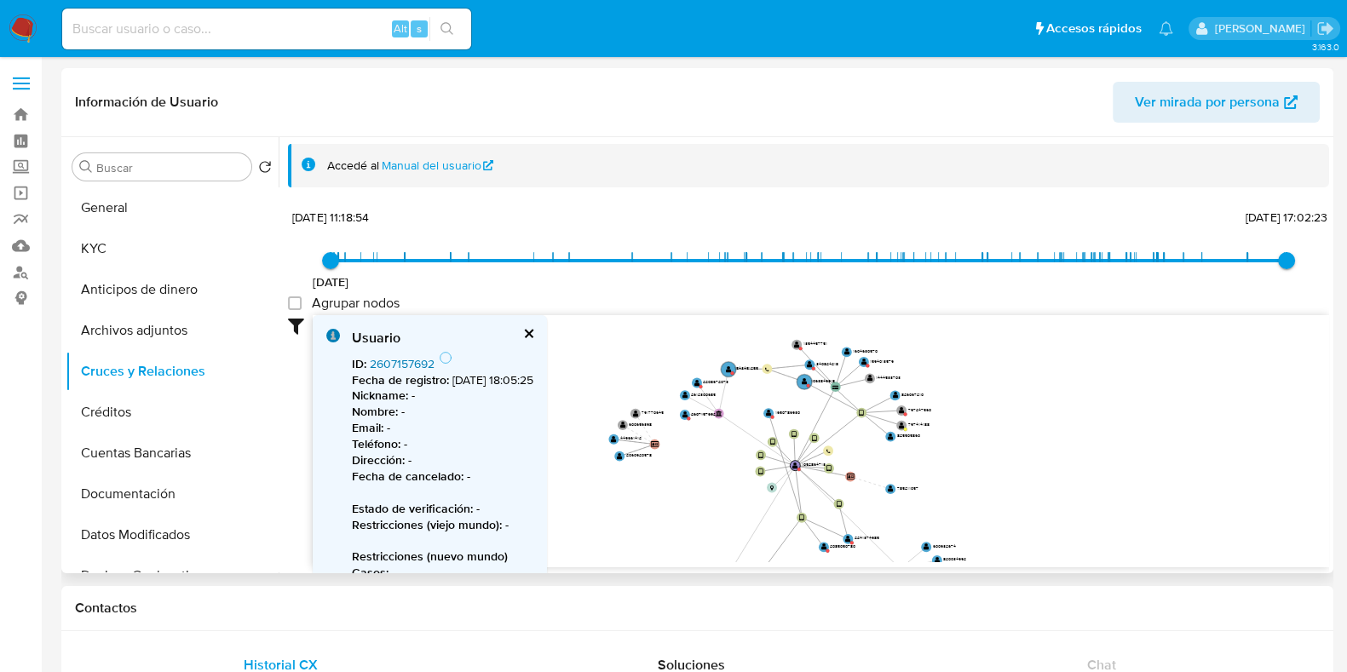
click at [400, 364] on link "2607157692" at bounding box center [402, 363] width 65 height 17
click at [683, 393] on text "" at bounding box center [684, 396] width 6 height 7
click at [422, 364] on link "2612300685" at bounding box center [403, 363] width 67 height 17
click at [691, 385] on text "" at bounding box center [692, 385] width 6 height 7
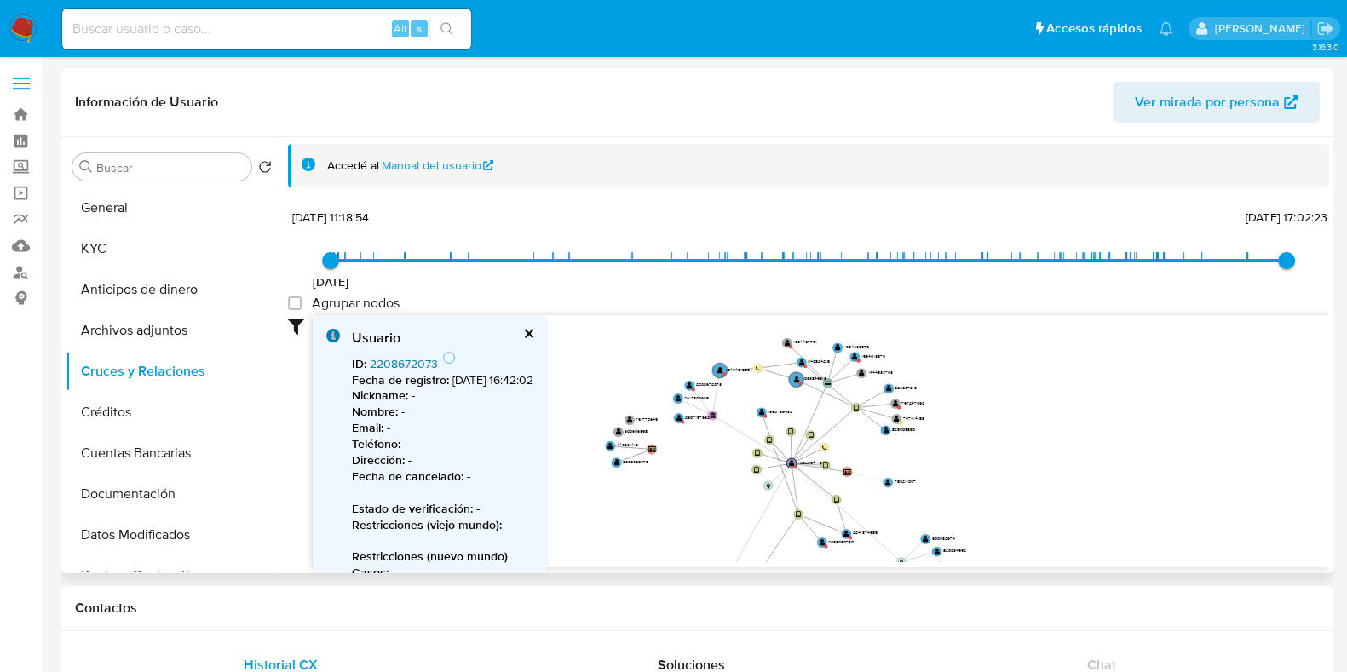
click at [413, 359] on link "2208672073" at bounding box center [404, 363] width 68 height 17
click at [717, 368] on text "" at bounding box center [720, 370] width 6 height 7
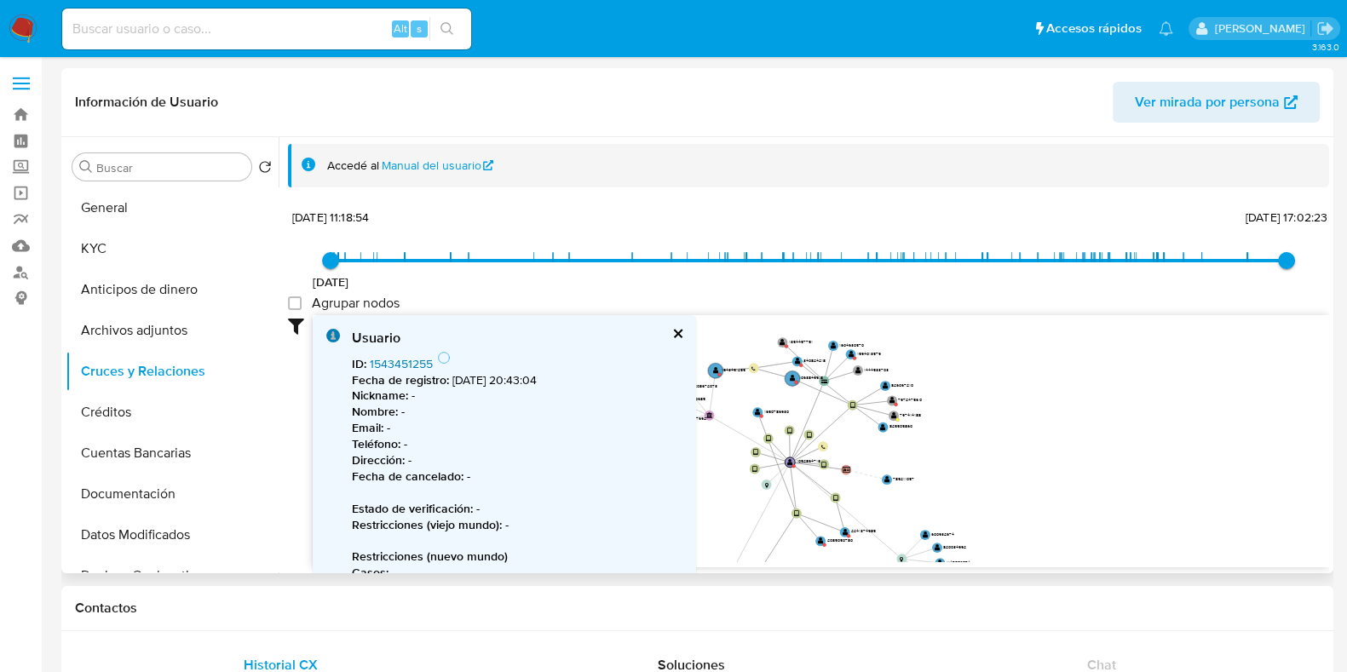
click at [417, 359] on link "1543451255" at bounding box center [401, 363] width 63 height 17
click at [789, 373] on circle at bounding box center [792, 379] width 18 height 18
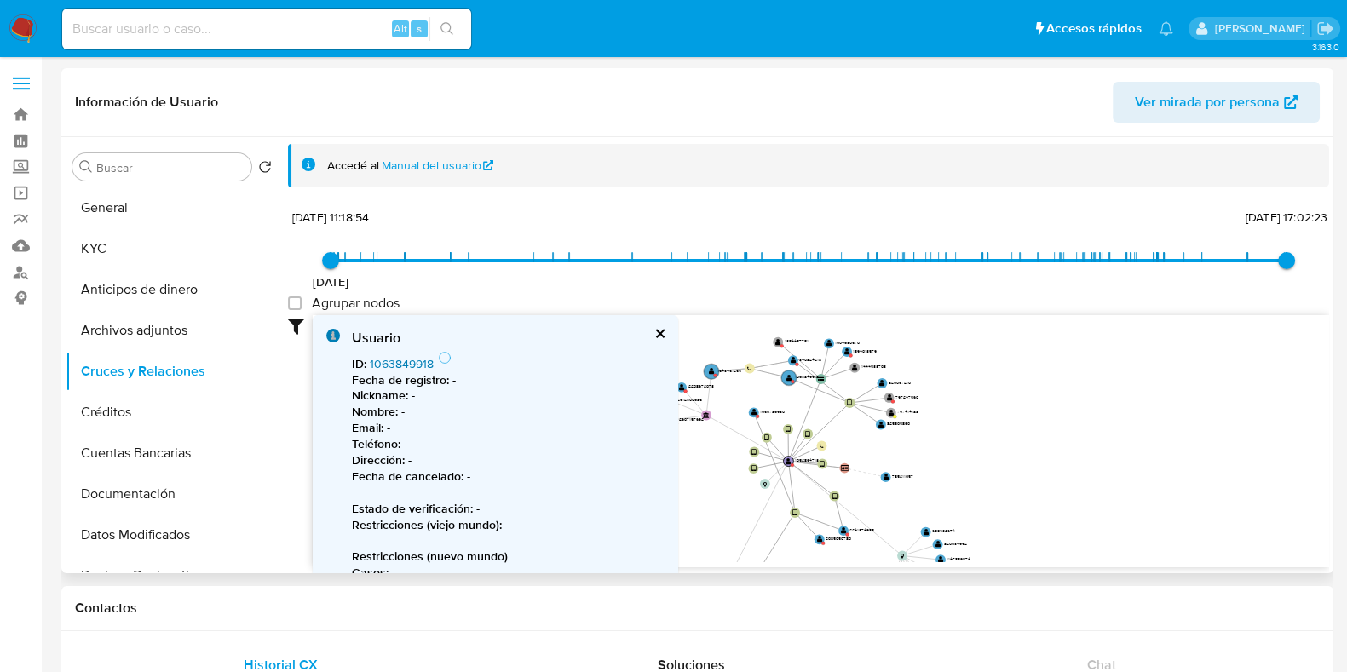
click at [409, 366] on link "1063849918" at bounding box center [402, 363] width 64 height 17
click at [794, 360] on text "" at bounding box center [793, 360] width 6 height 7
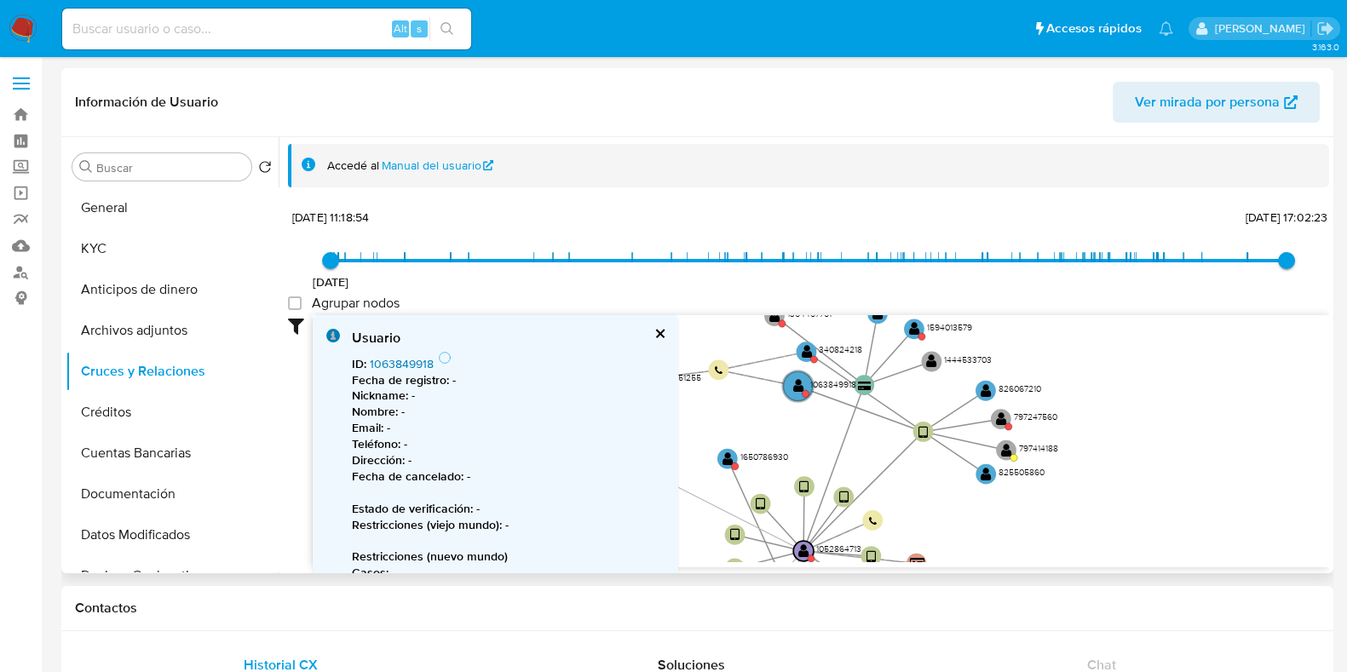
click at [425, 362] on link "1063849918" at bounding box center [402, 363] width 64 height 17
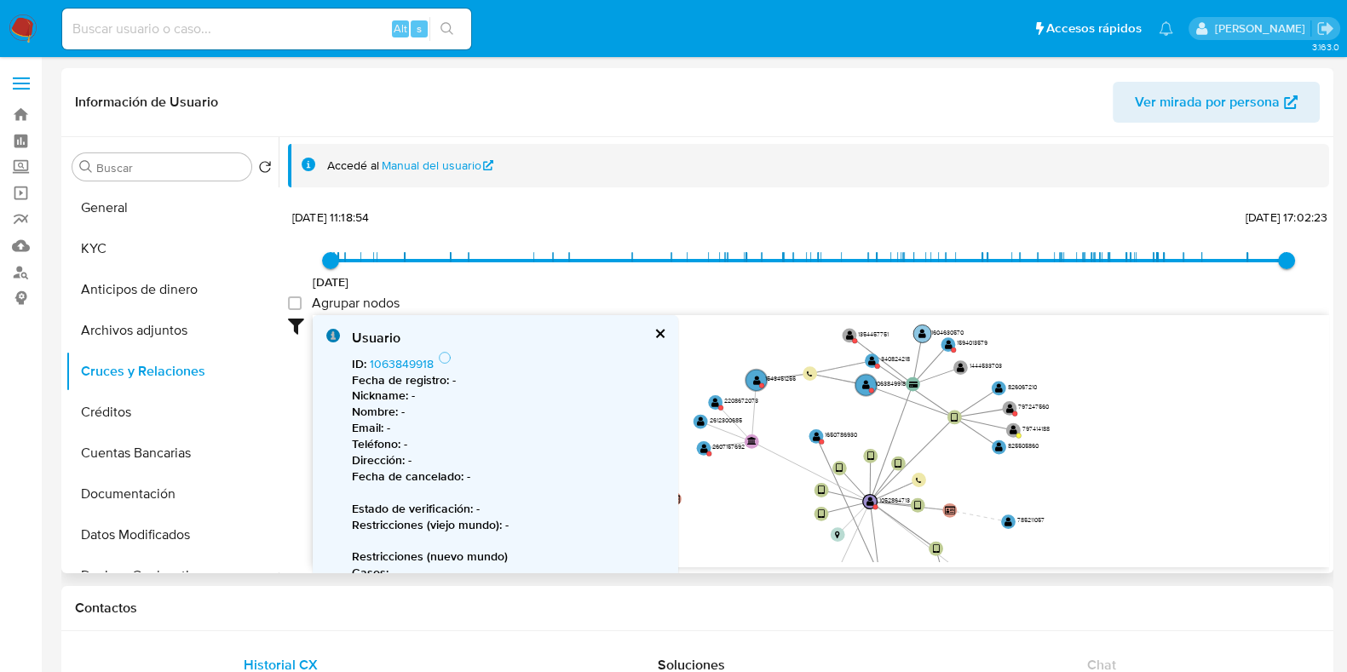
click at [922, 330] on text "" at bounding box center [923, 334] width 8 height 10
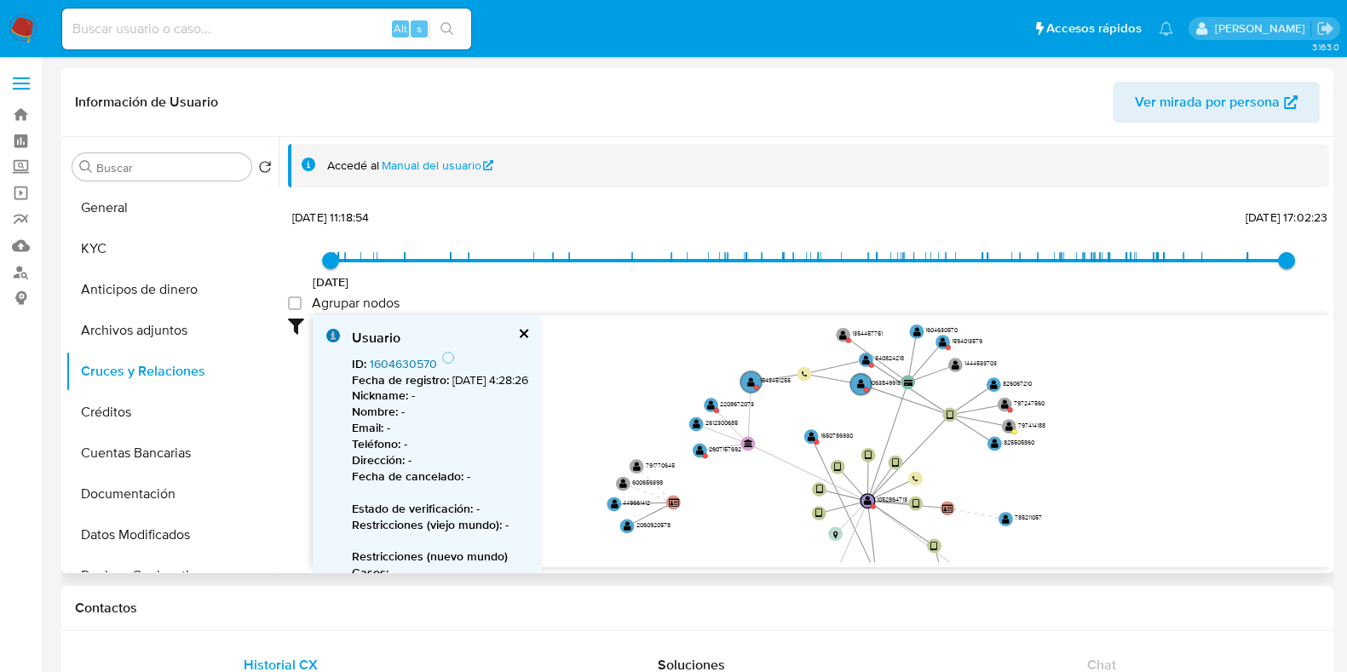
click at [416, 356] on link "1604630570" at bounding box center [403, 363] width 67 height 17
click at [941, 343] on text "" at bounding box center [943, 342] width 8 height 10
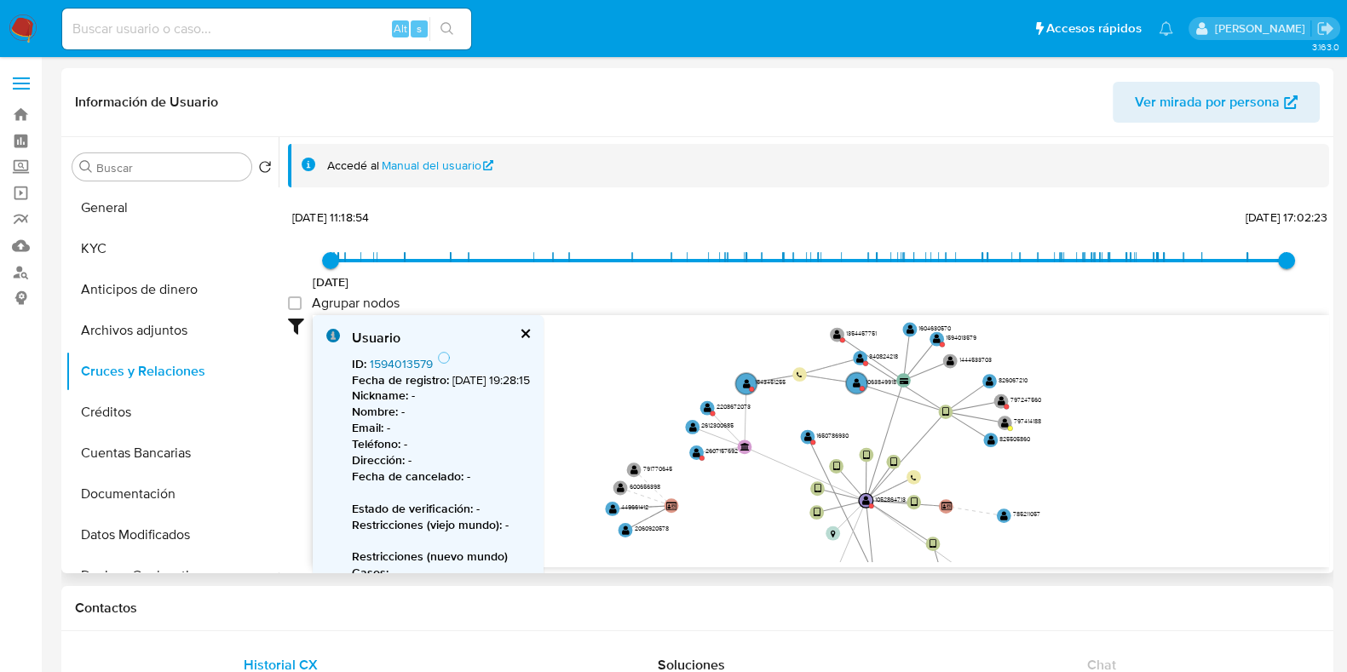
click at [398, 365] on link "1594013579" at bounding box center [401, 363] width 63 height 17
click at [988, 379] on text "" at bounding box center [988, 380] width 8 height 10
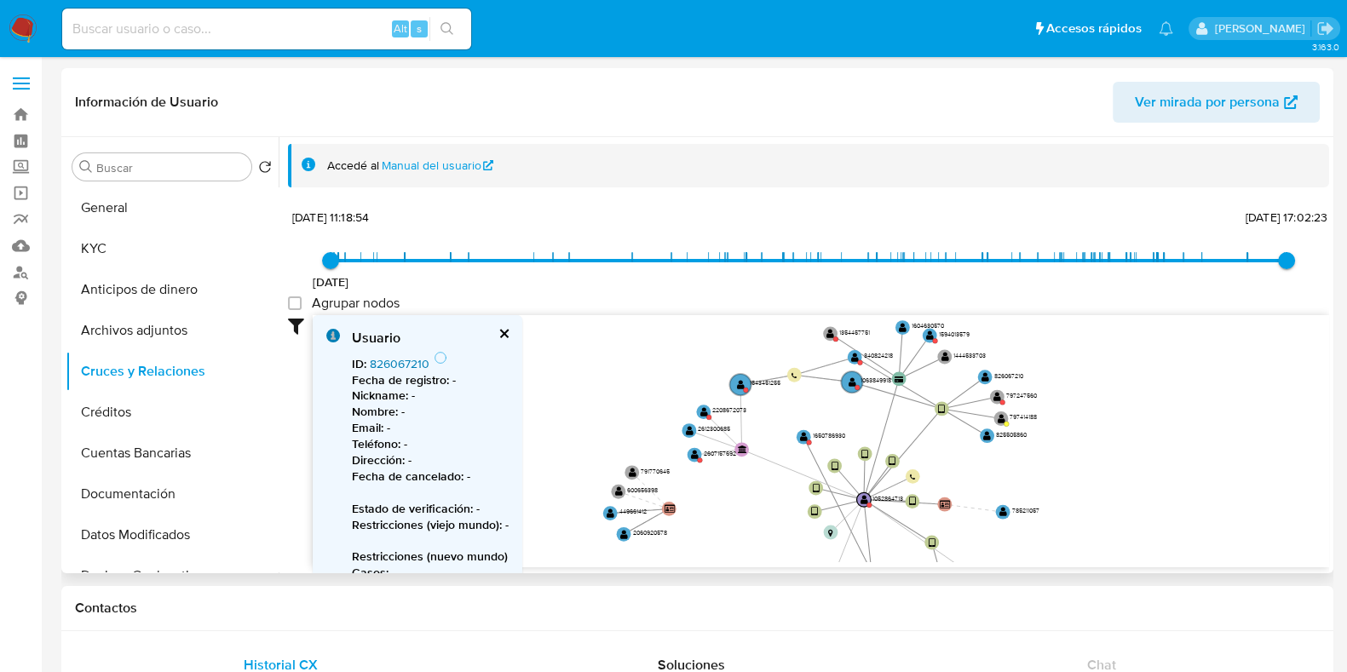
click at [385, 355] on link "826067210" at bounding box center [400, 363] width 60 height 17
click at [985, 434] on text "" at bounding box center [986, 434] width 8 height 10
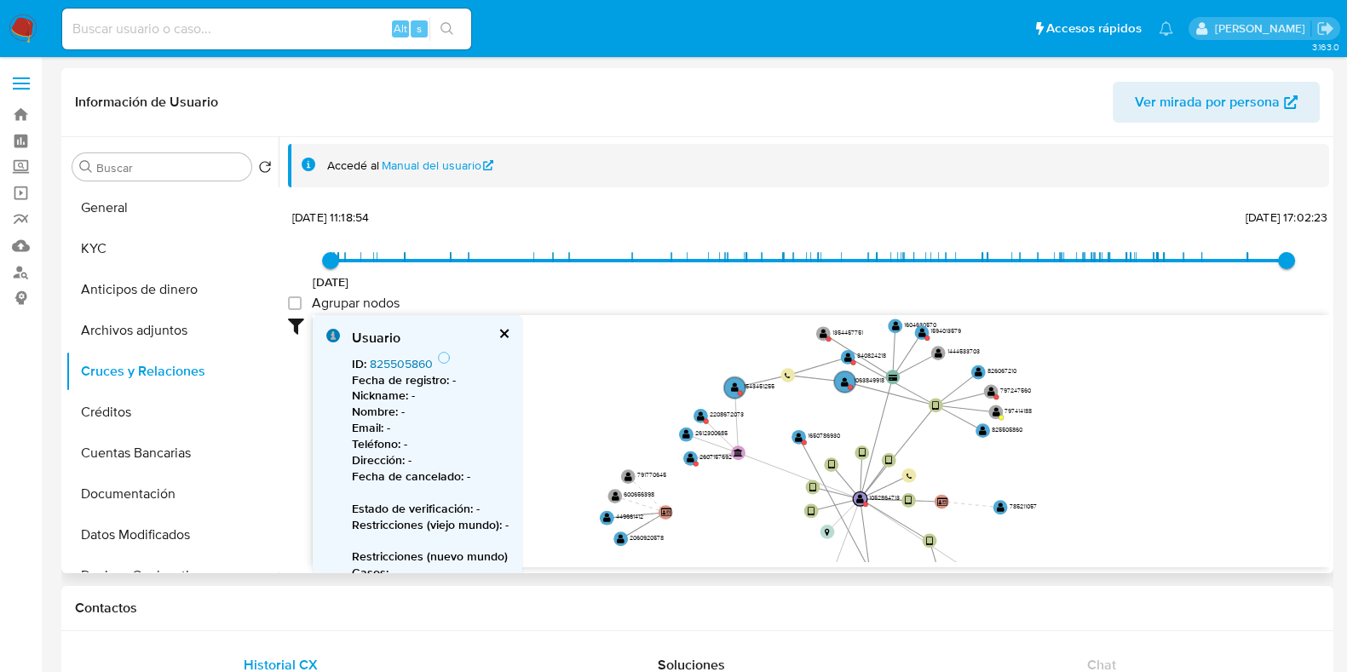
click at [379, 365] on link "825505860" at bounding box center [401, 363] width 63 height 17
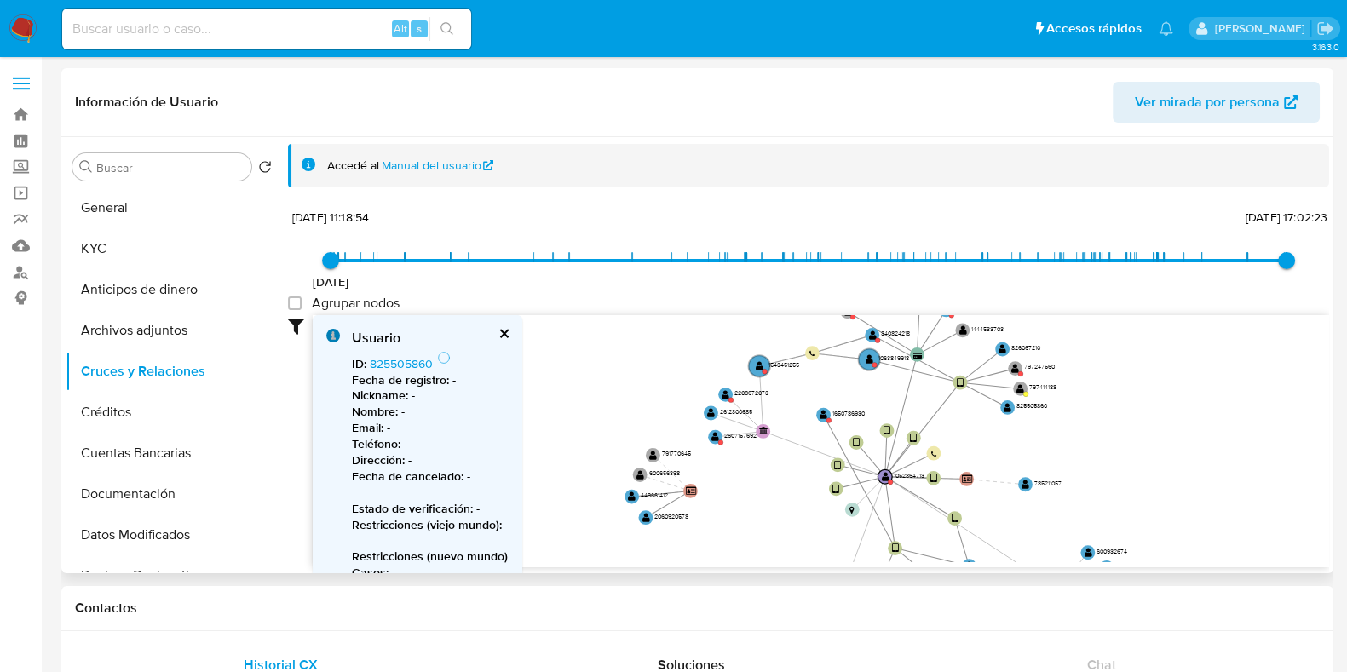
drag, startPoint x: 1065, startPoint y: 531, endPoint x: 1091, endPoint y: 509, distance: 33.8
click at [1091, 509] on icon "device-62ce4cfc08813b001861fc3a  device-60ba3b9a08813b00186f1d64  device-678e…" at bounding box center [821, 438] width 1017 height 247
click at [826, 412] on text "" at bounding box center [824, 415] width 8 height 10
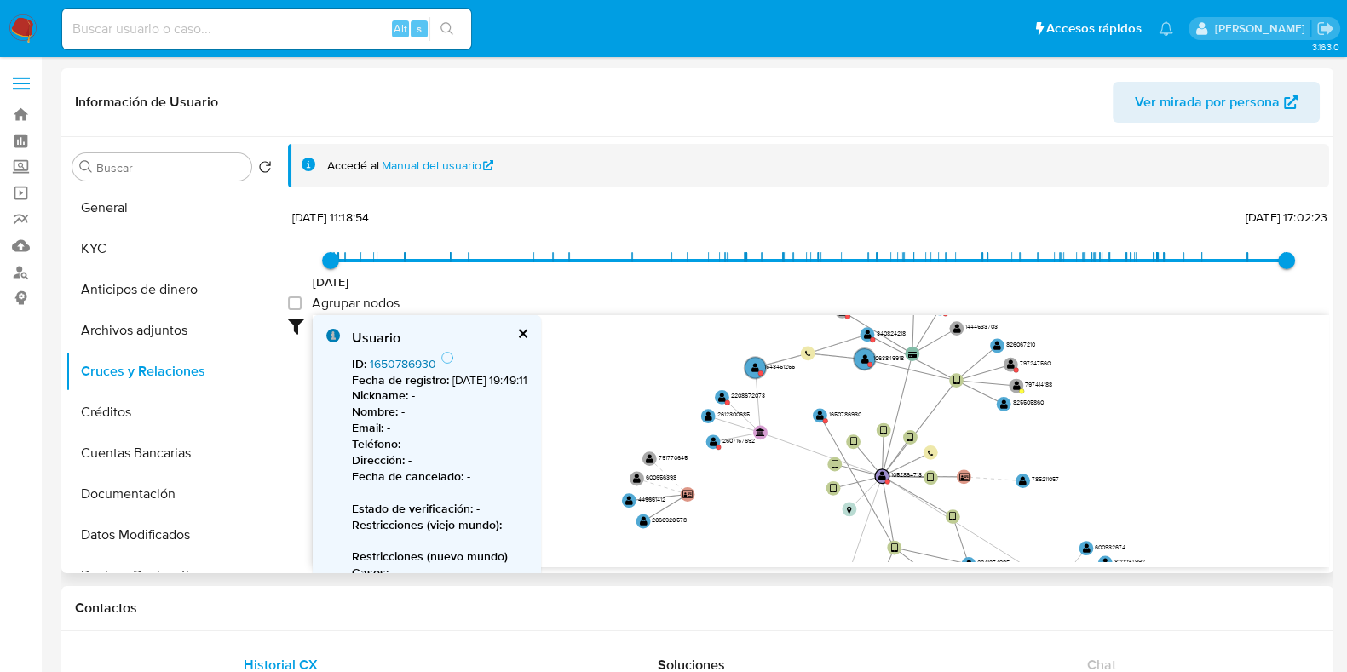
click at [411, 355] on link "1650786930" at bounding box center [403, 363] width 66 height 17
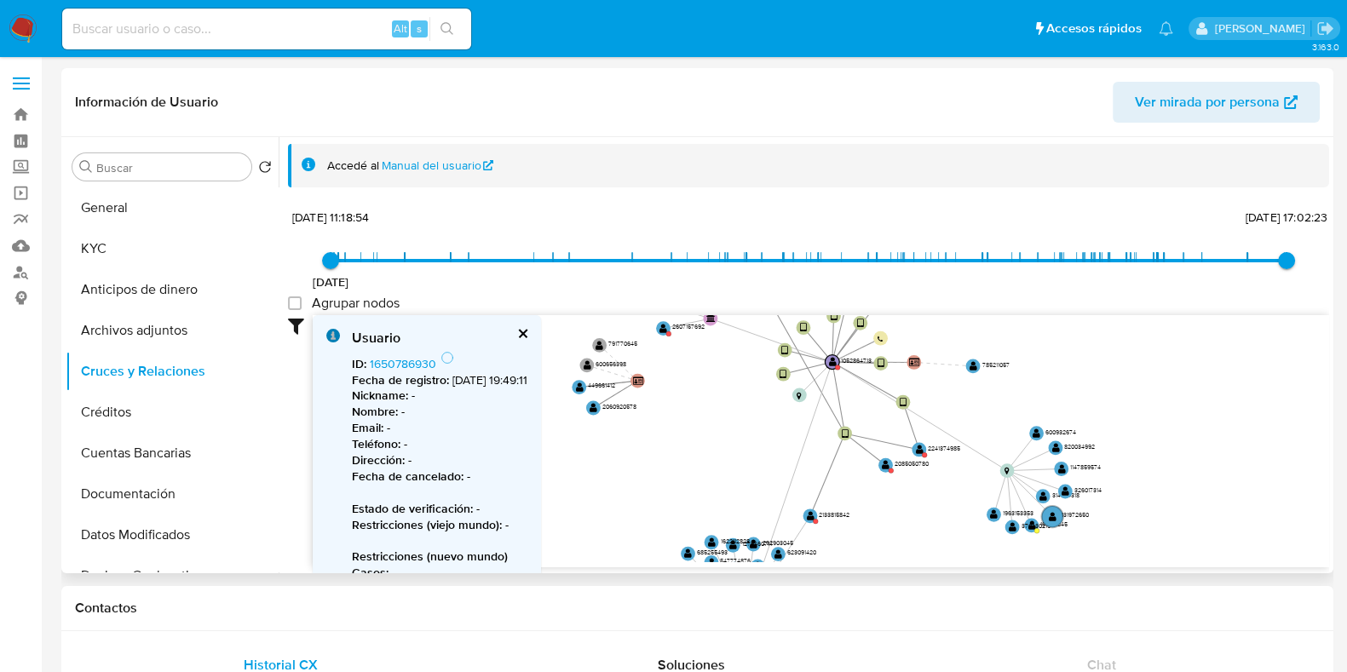
drag, startPoint x: 1142, startPoint y: 372, endPoint x: 1100, endPoint y: 283, distance: 98.0
click at [1100, 283] on div "3/7/2021 3/7/2021, 11:18:54 11/8/2025, 17:02:23 Agrupar nodos Filtros Confianza…" at bounding box center [808, 416] width 1041 height 423
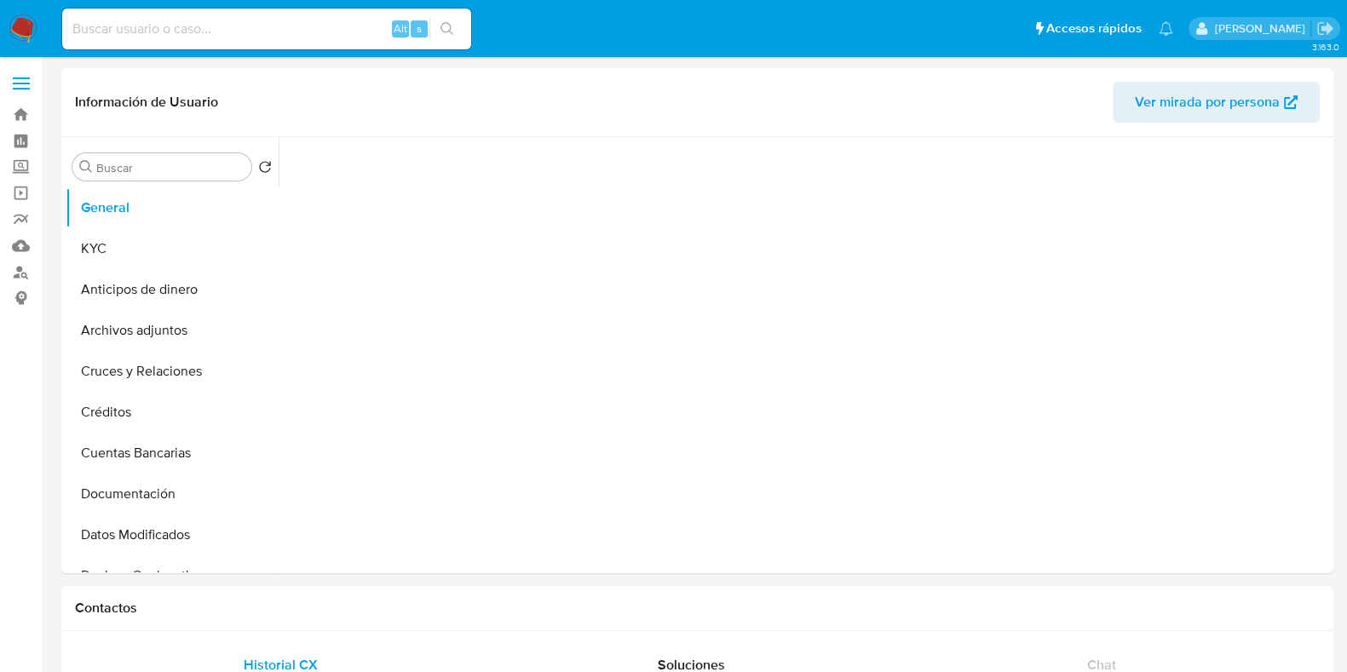
select select "10"
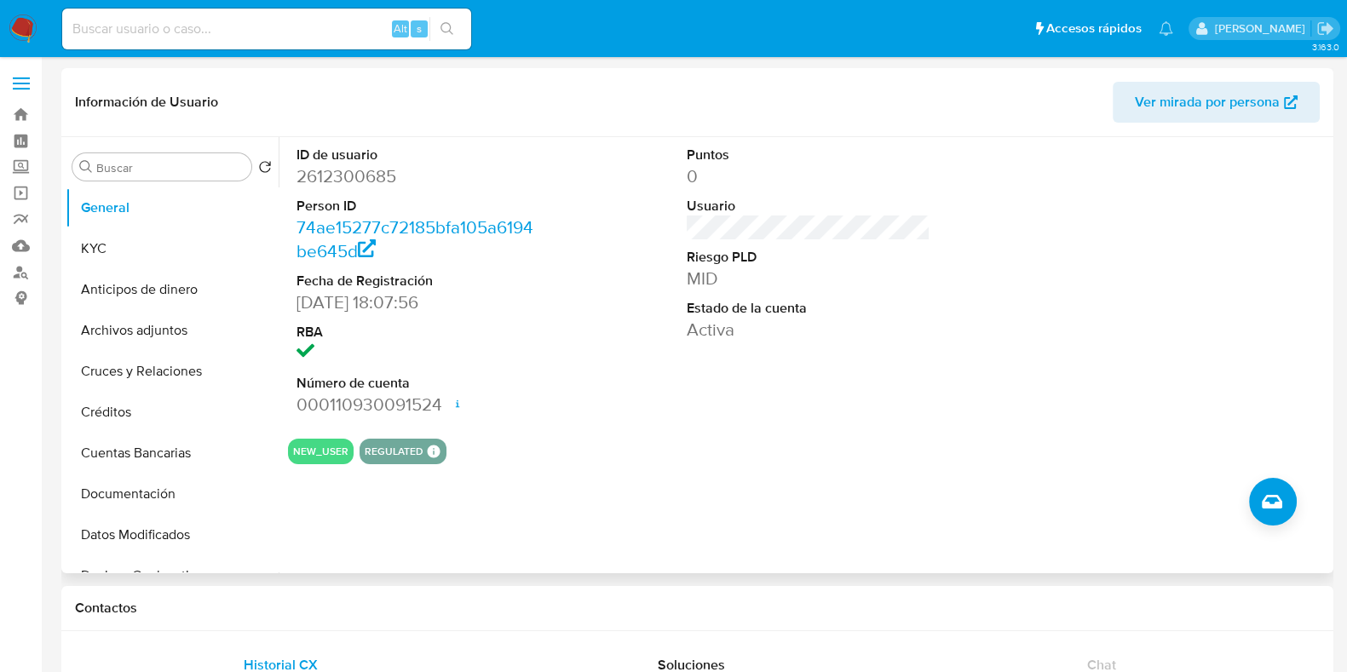
click at [353, 181] on dd "2612300685" at bounding box center [419, 176] width 244 height 24
copy dd "2612300685"
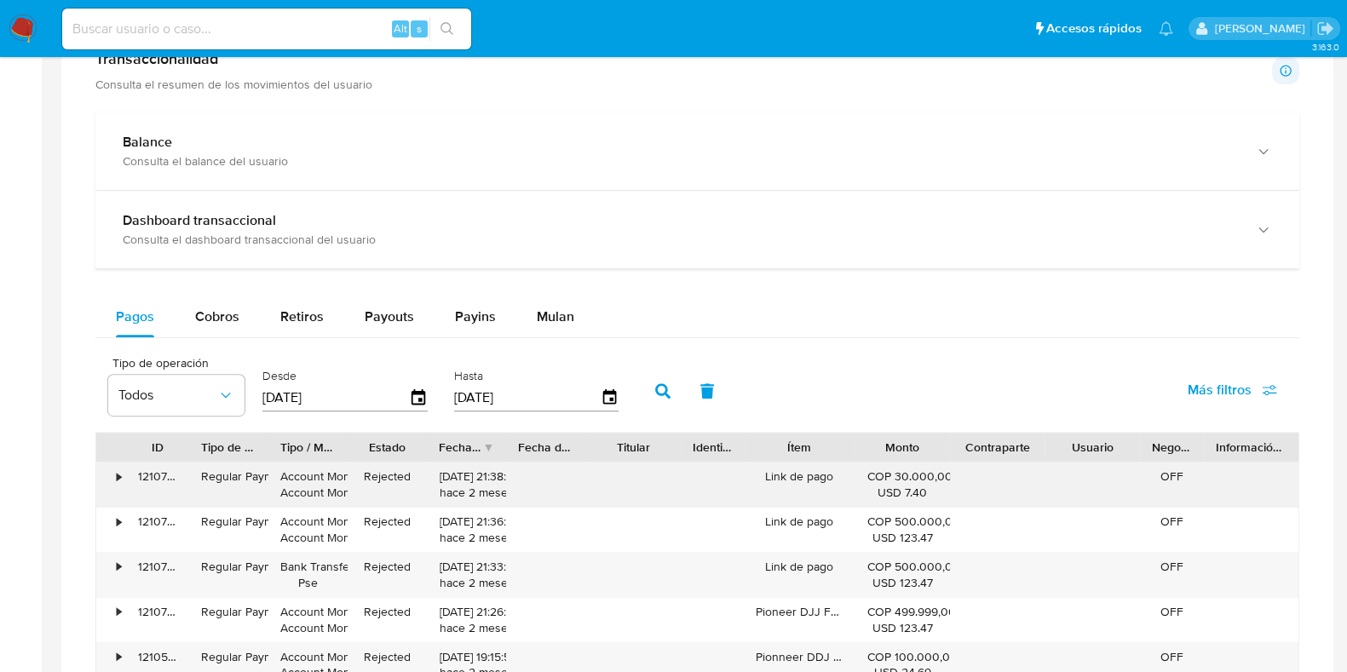
scroll to position [959, 0]
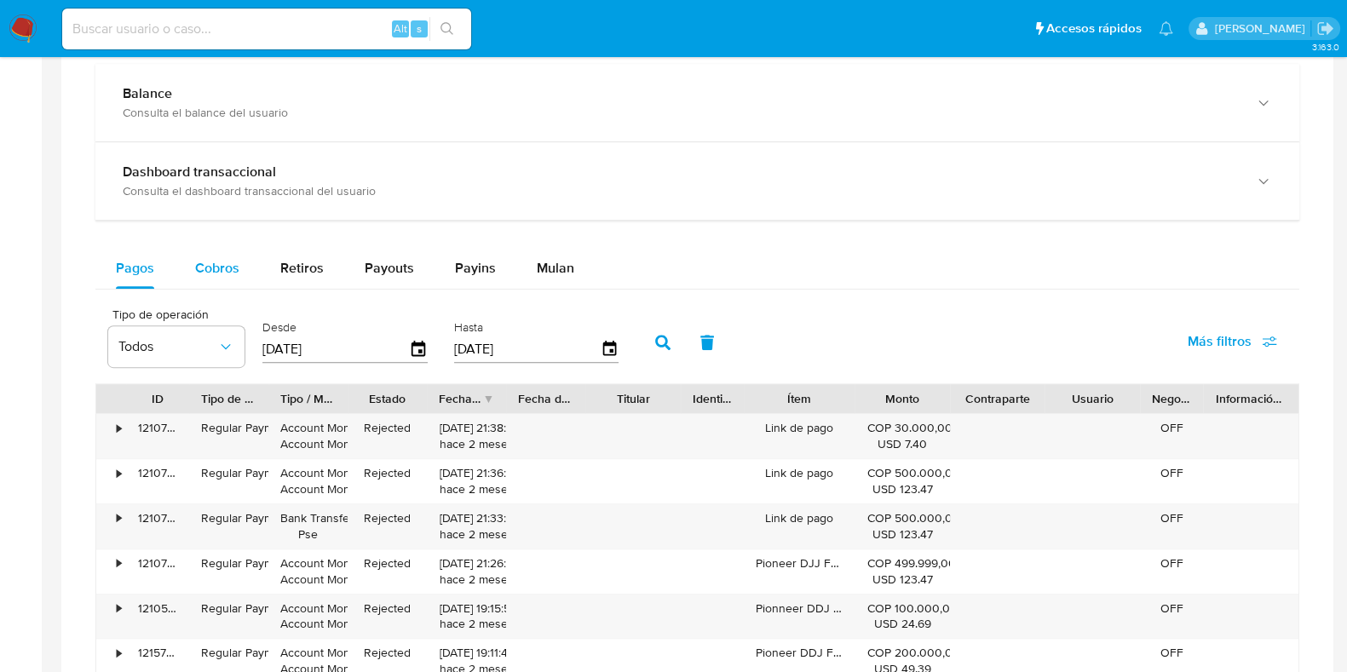
click at [199, 266] on span "Cobros" at bounding box center [217, 268] width 44 height 20
select select "10"
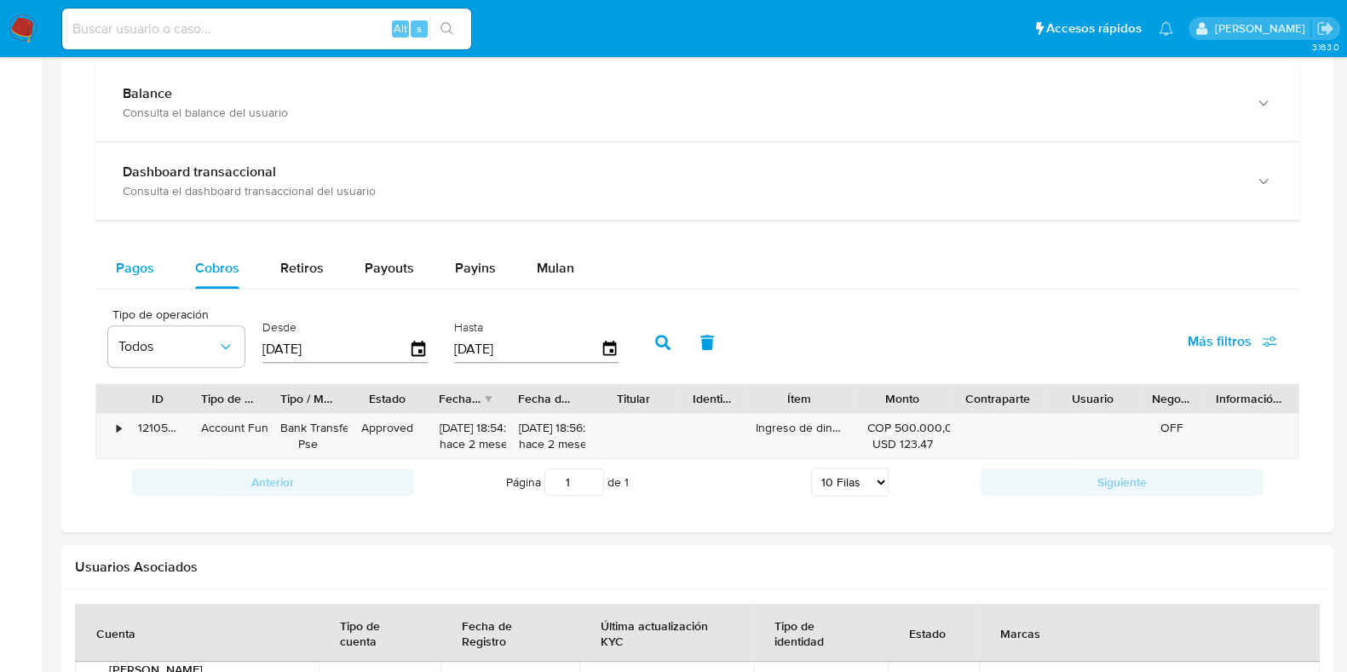
click at [147, 260] on span "Pagos" at bounding box center [135, 268] width 38 height 20
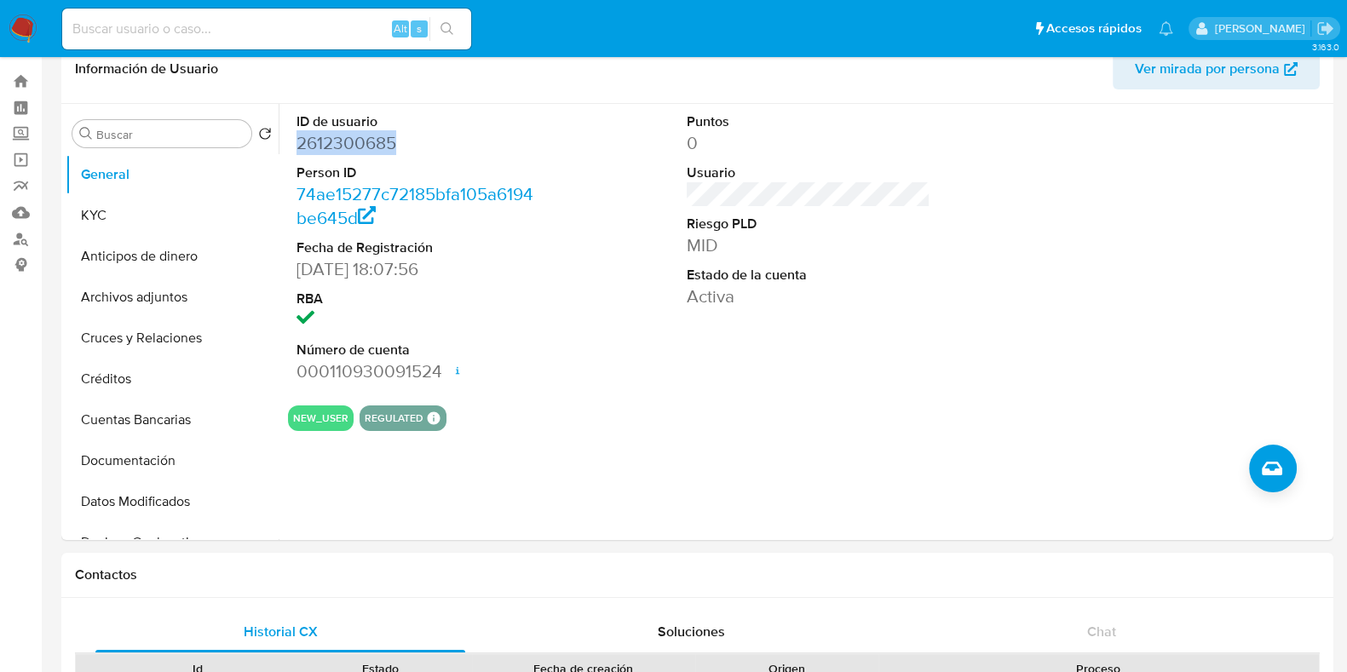
scroll to position [0, 0]
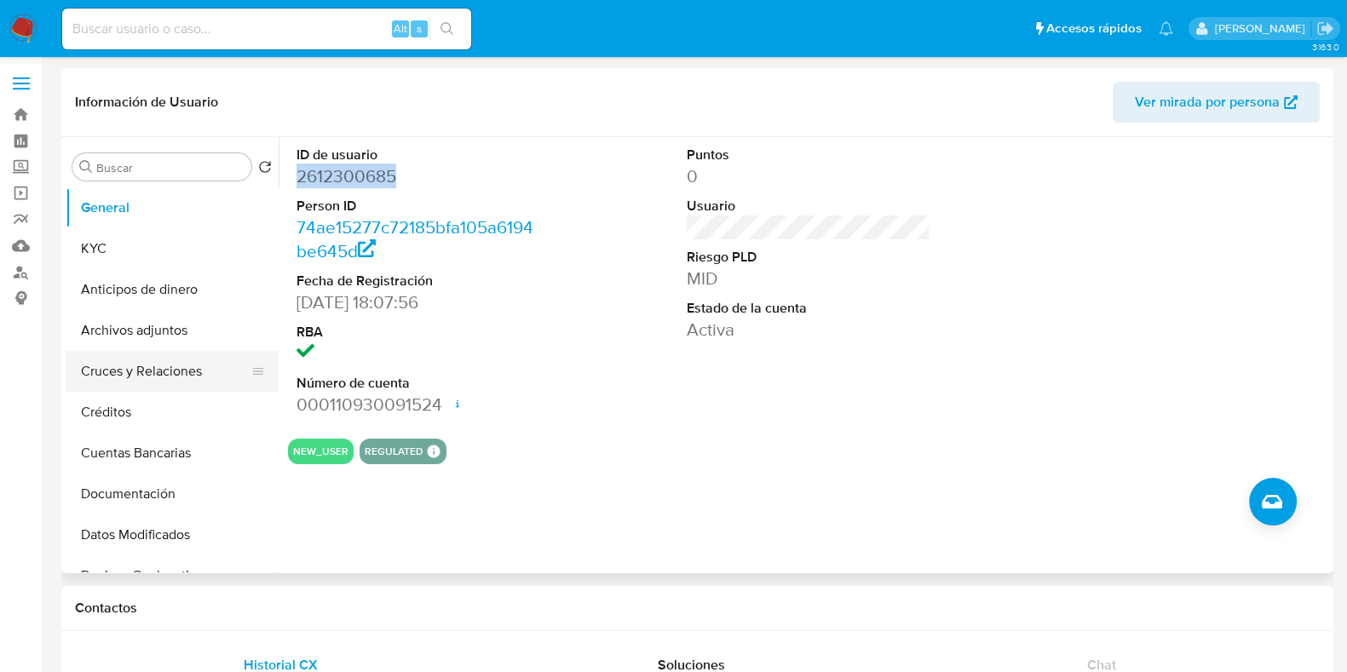
click at [152, 362] on button "Cruces y Relaciones" at bounding box center [165, 371] width 199 height 41
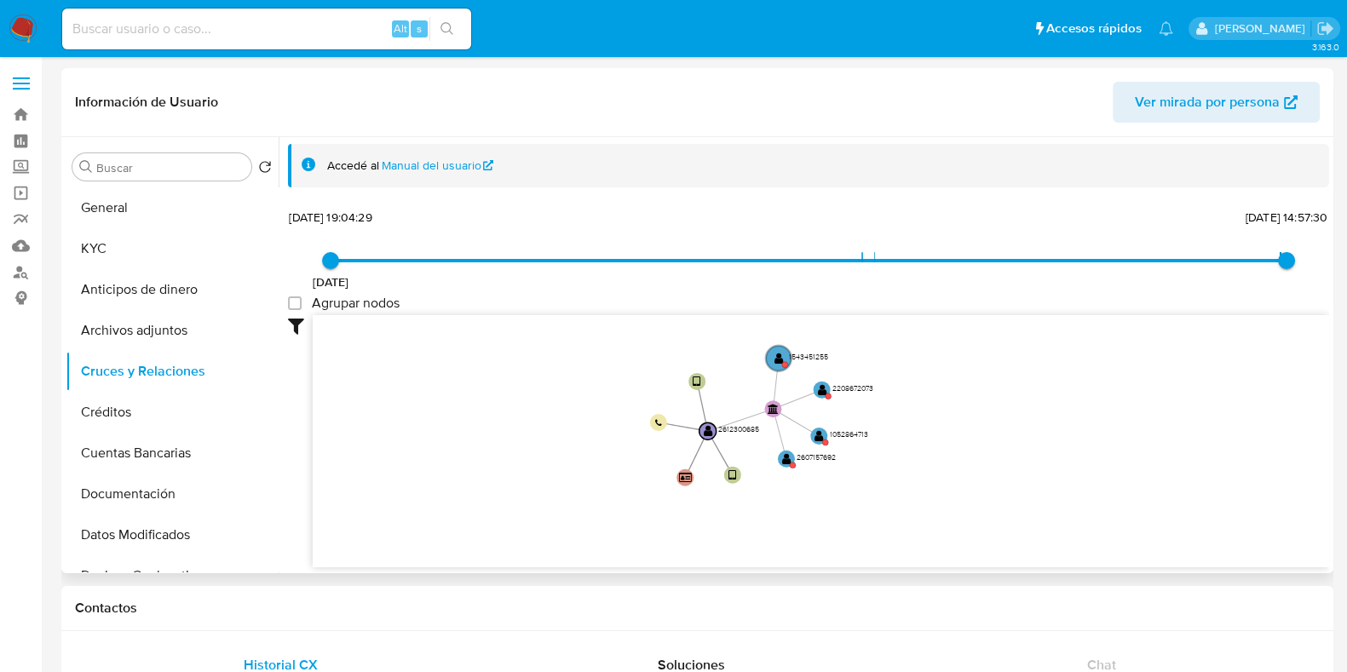
drag, startPoint x: 1031, startPoint y: 406, endPoint x: 947, endPoint y: 429, distance: 87.7
click at [947, 429] on icon "device-671ecb64d07ea68ac6aaa9e6  device-6896753cd8dac29563645711  user-261230…" at bounding box center [821, 438] width 1017 height 247
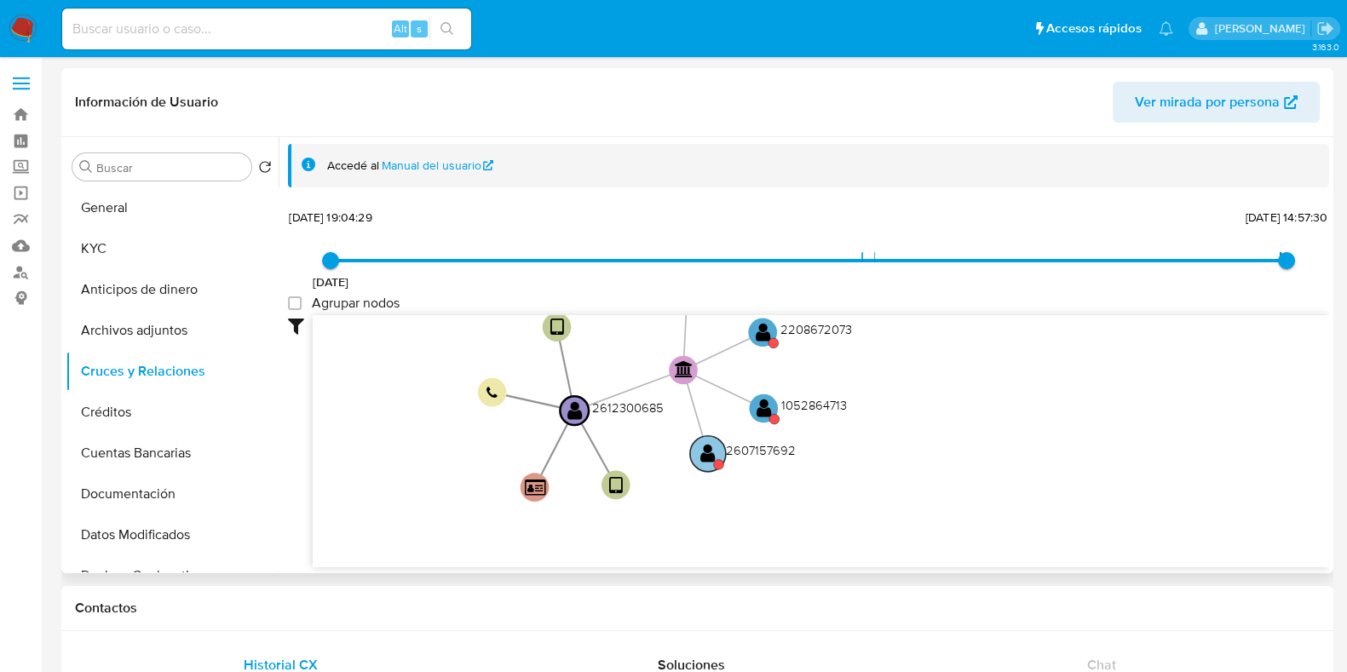
drag, startPoint x: 852, startPoint y: 451, endPoint x: 782, endPoint y: 455, distance: 70.0
click at [797, 453] on icon "device-671ecb64d07ea68ac6aaa9e6  device-6896753cd8dac29563645711  user-261230…" at bounding box center [821, 438] width 1017 height 247
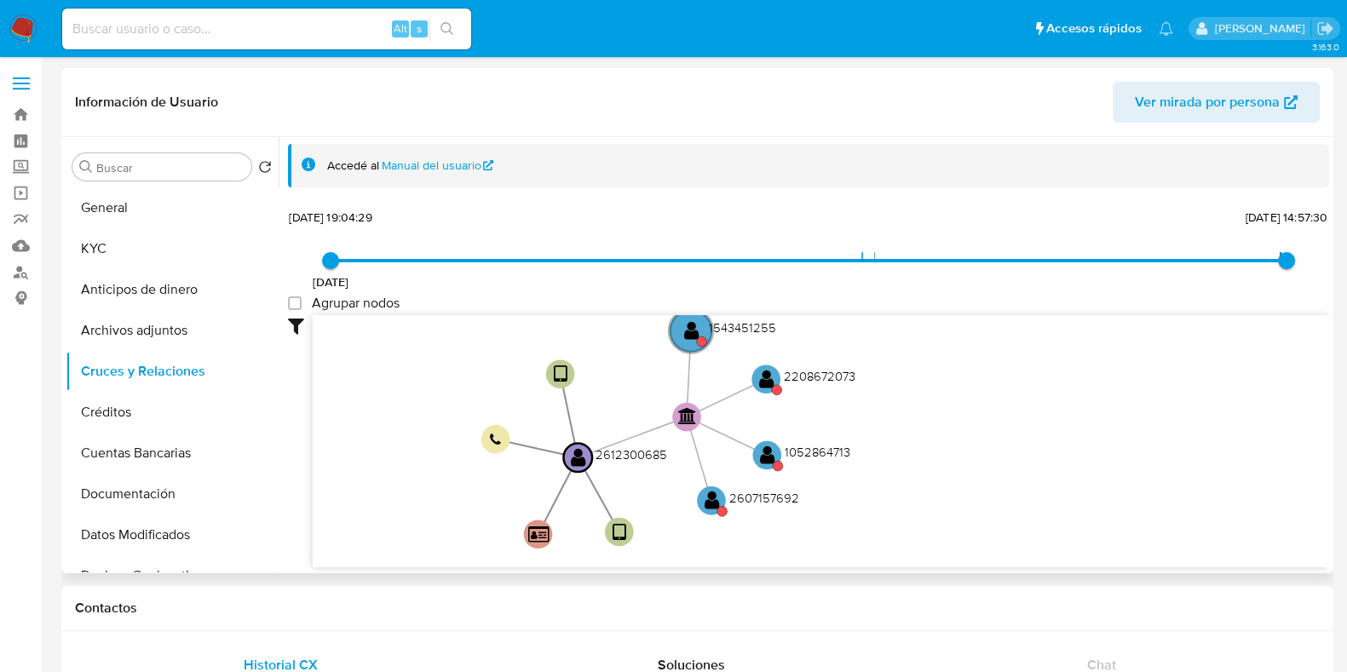
drag, startPoint x: 993, startPoint y: 405, endPoint x: 992, endPoint y: 415, distance: 10.3
click at [992, 415] on icon "device-671ecb64d07ea68ac6aaa9e6  device-6896753cd8dac29563645711  user-261230…" at bounding box center [821, 438] width 1017 height 247
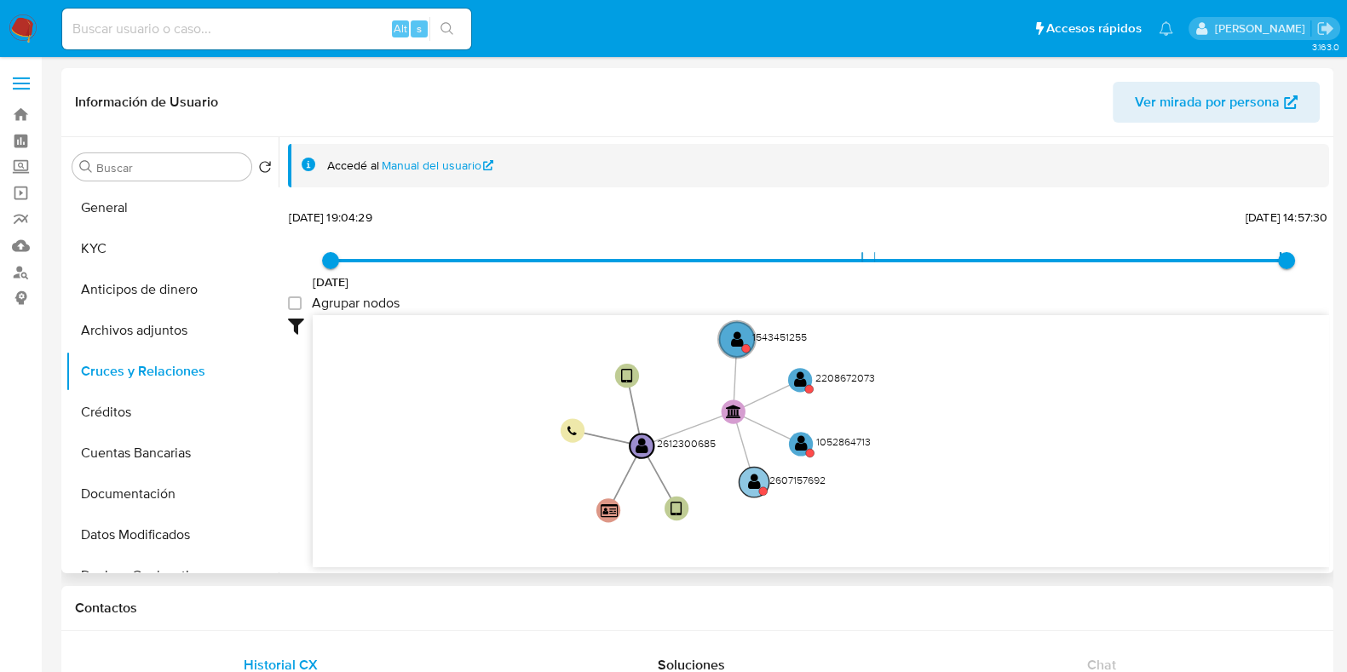
click at [759, 482] on text "" at bounding box center [754, 482] width 13 height 17
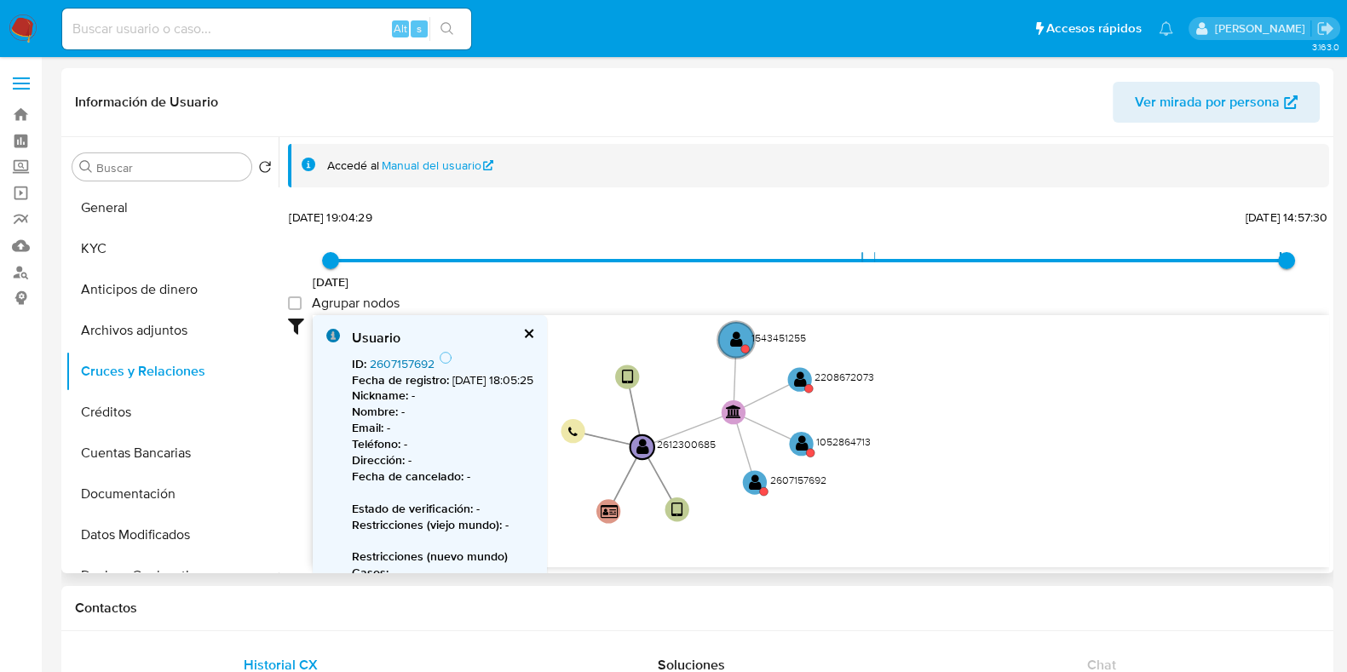
click at [409, 360] on link "2607157692" at bounding box center [402, 363] width 65 height 17
click at [801, 446] on text "" at bounding box center [802, 443] width 13 height 17
click at [392, 365] on link "1052864713" at bounding box center [401, 363] width 63 height 17
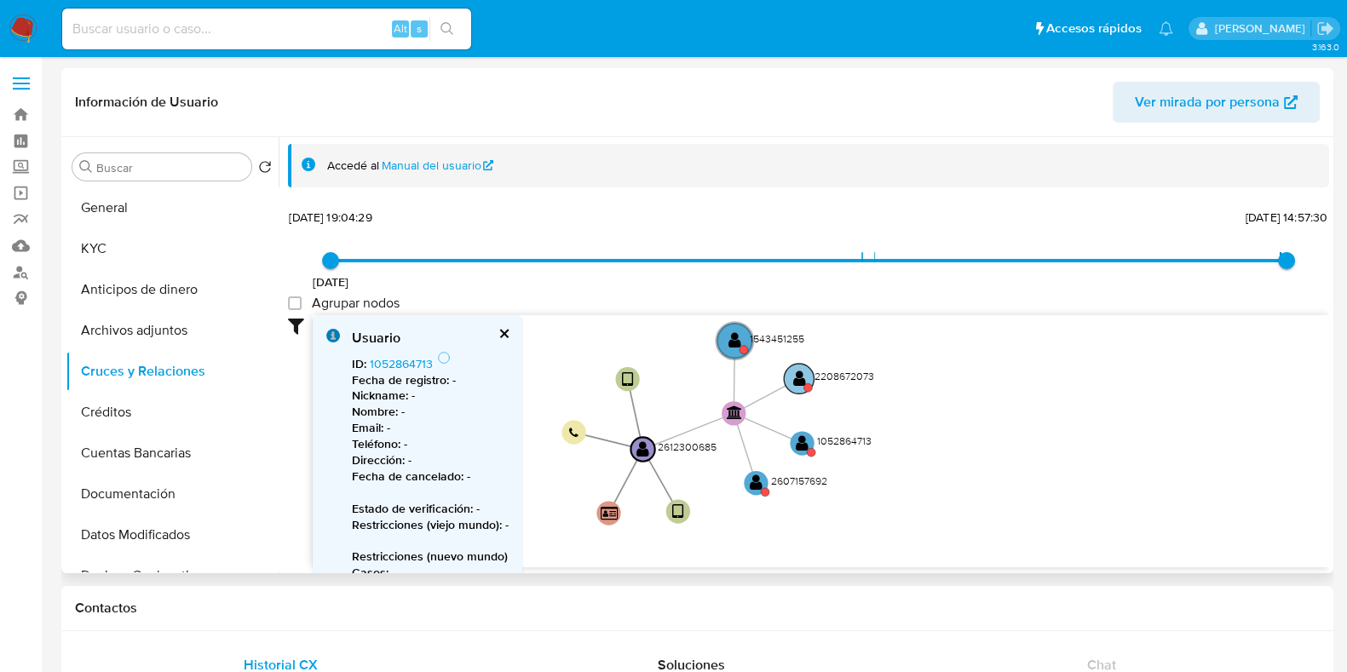
click at [804, 378] on text "" at bounding box center [799, 379] width 13 height 17
click at [407, 367] on link "2208672073" at bounding box center [404, 363] width 68 height 17
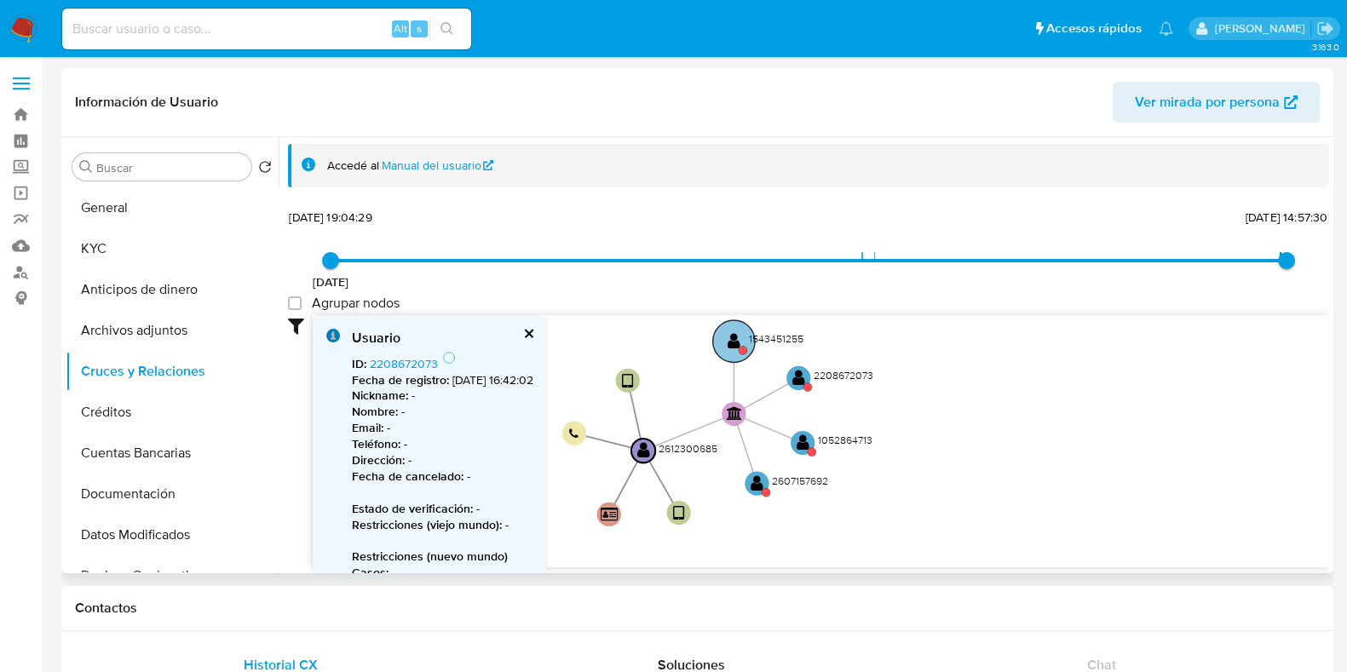
click at [733, 343] on text "" at bounding box center [734, 341] width 13 height 17
click at [737, 343] on text "" at bounding box center [733, 342] width 13 height 17
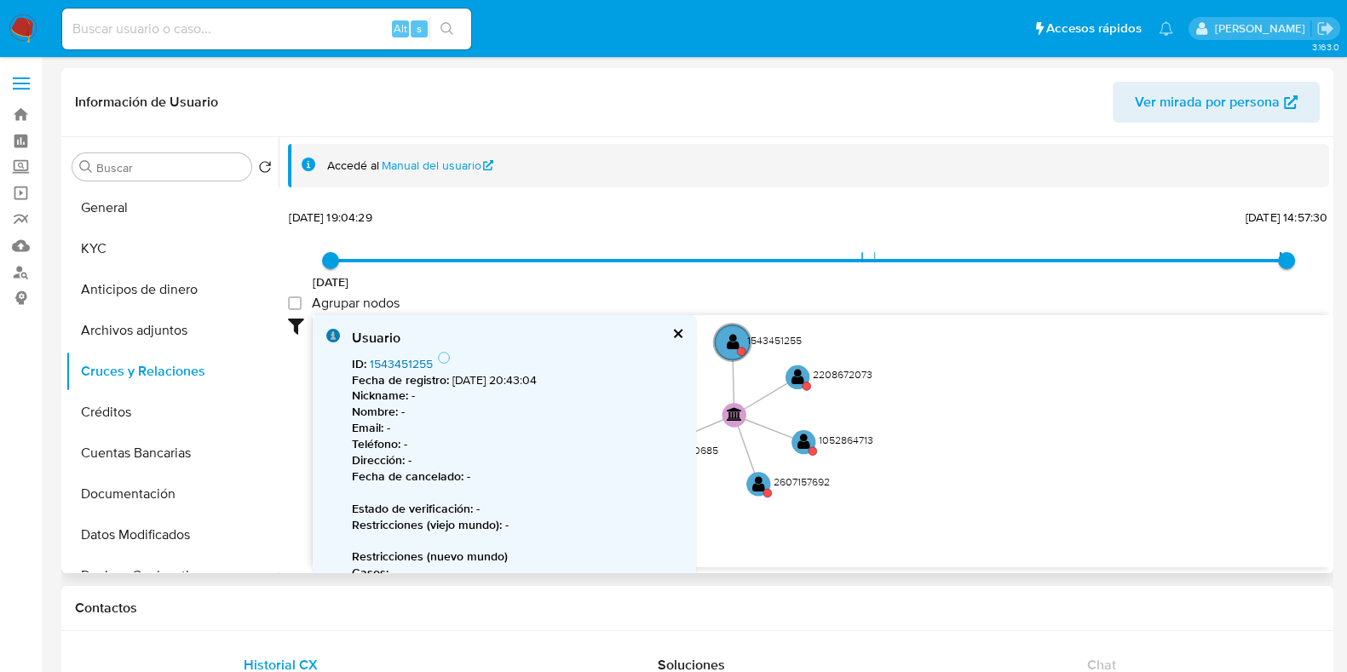
click at [411, 366] on link "1543451255" at bounding box center [401, 363] width 63 height 17
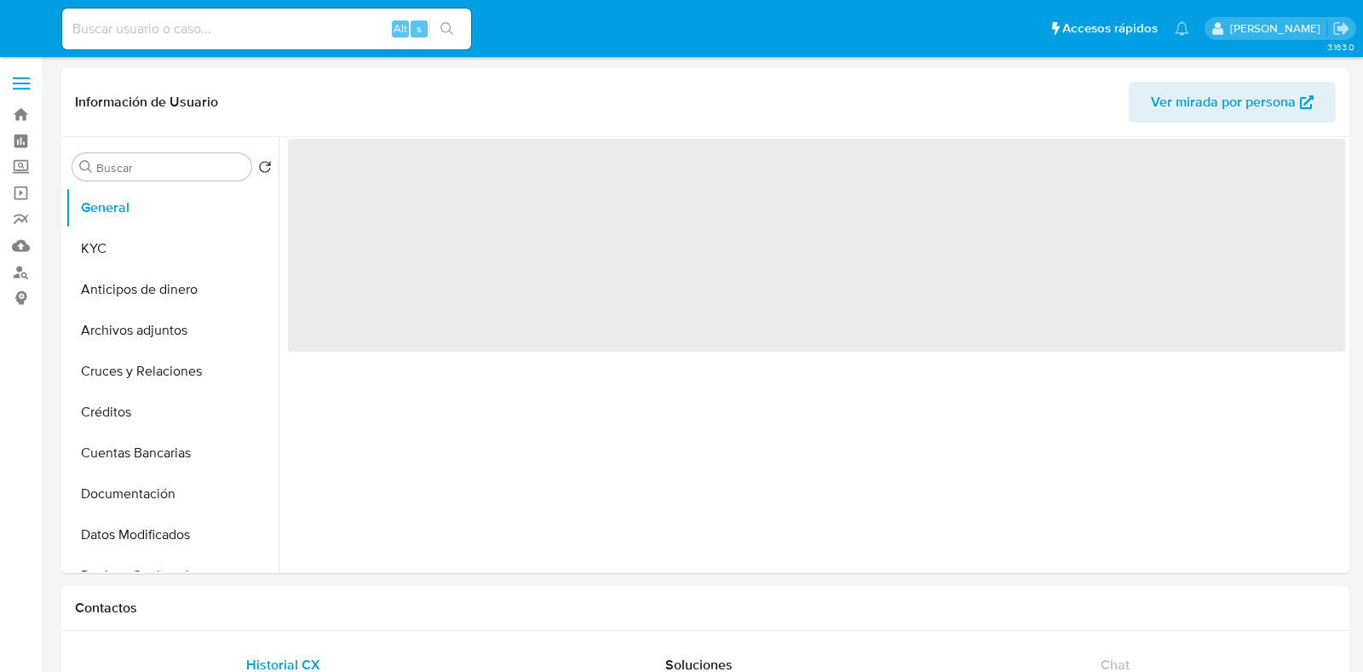
select select "10"
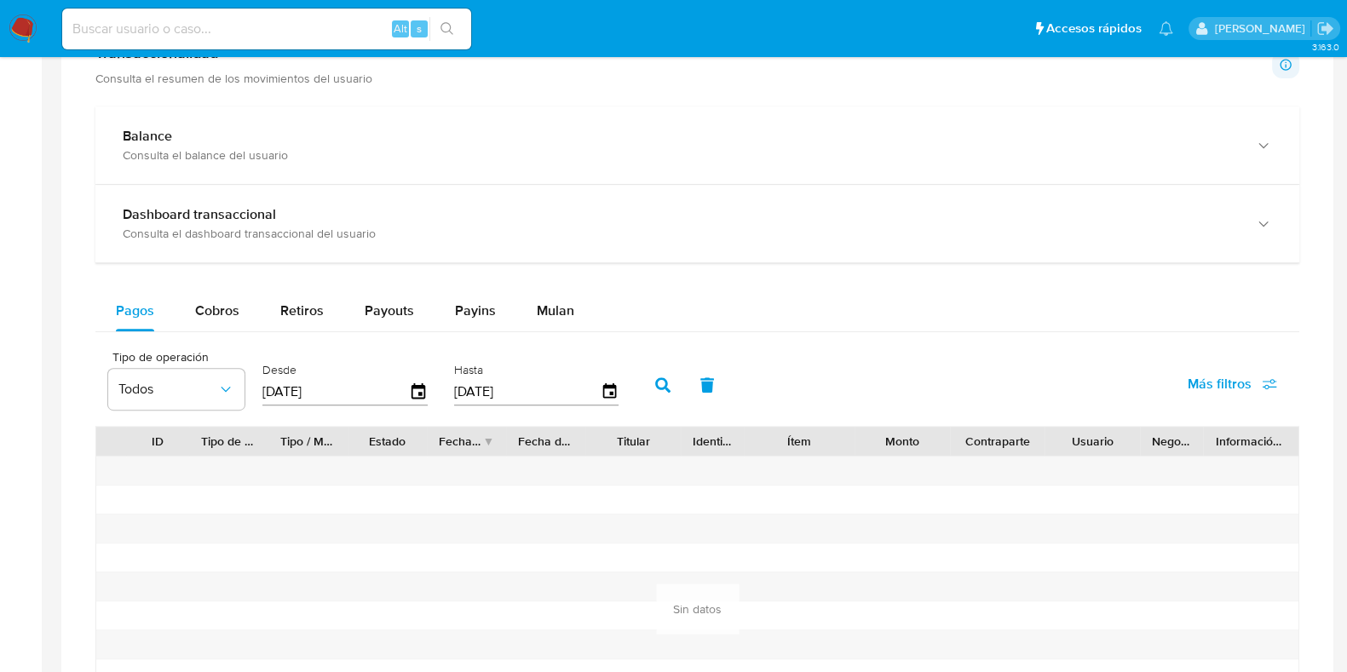
scroll to position [959, 0]
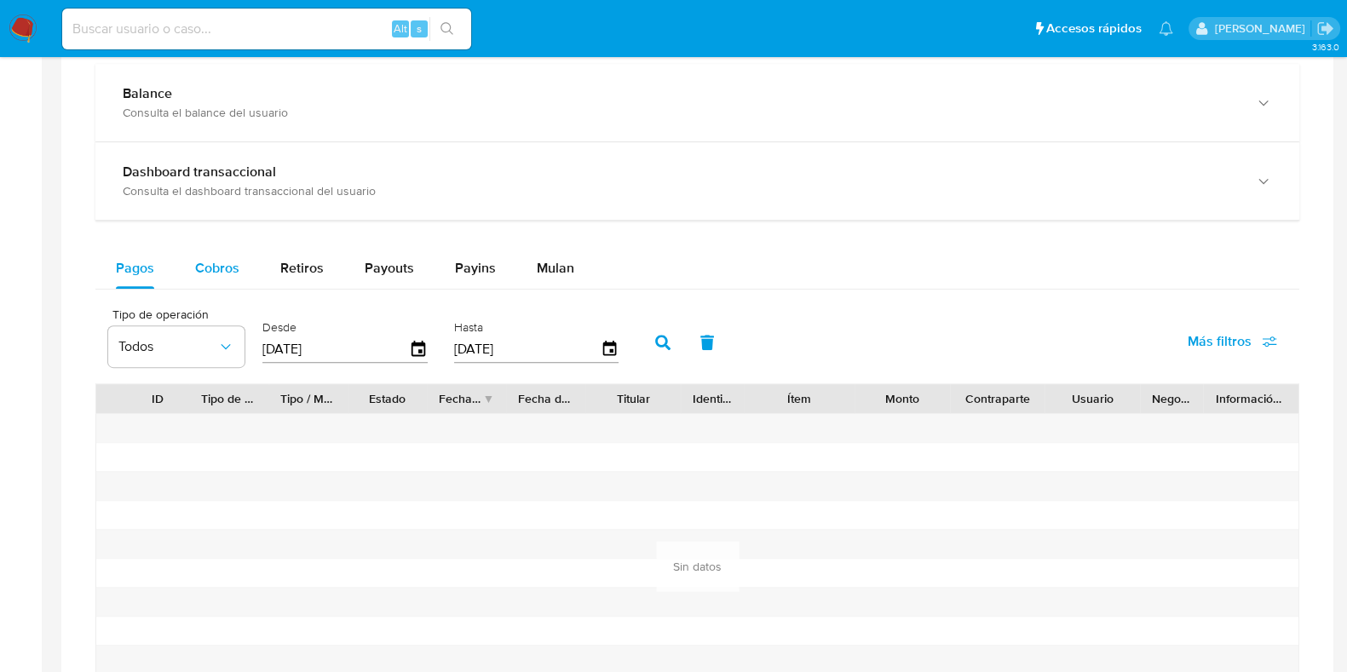
click at [204, 271] on span "Cobros" at bounding box center [217, 268] width 44 height 20
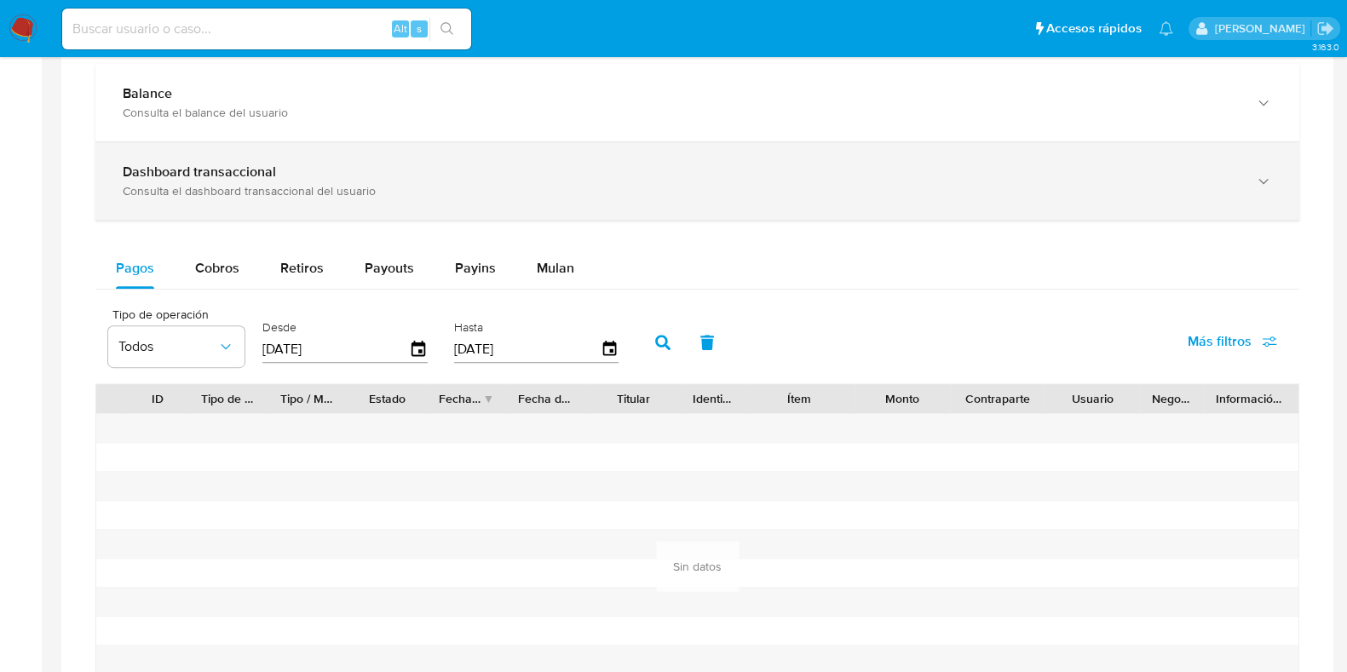
select select "10"
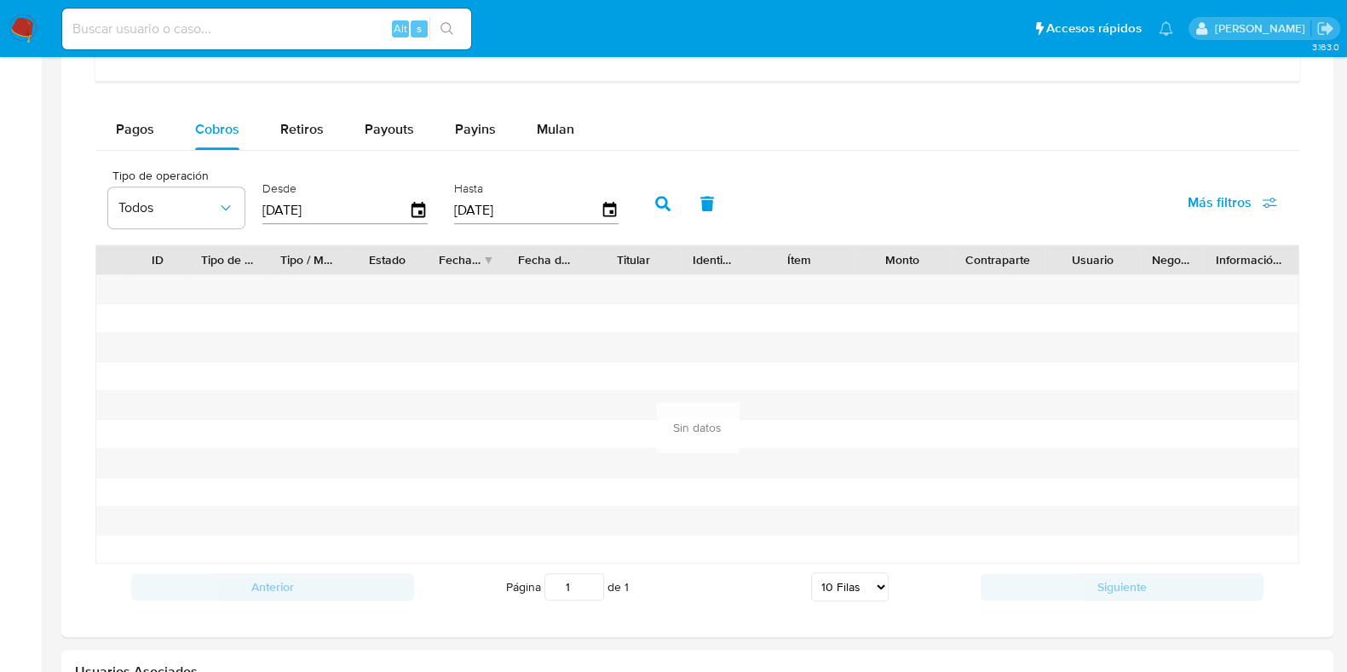
scroll to position [1065, 0]
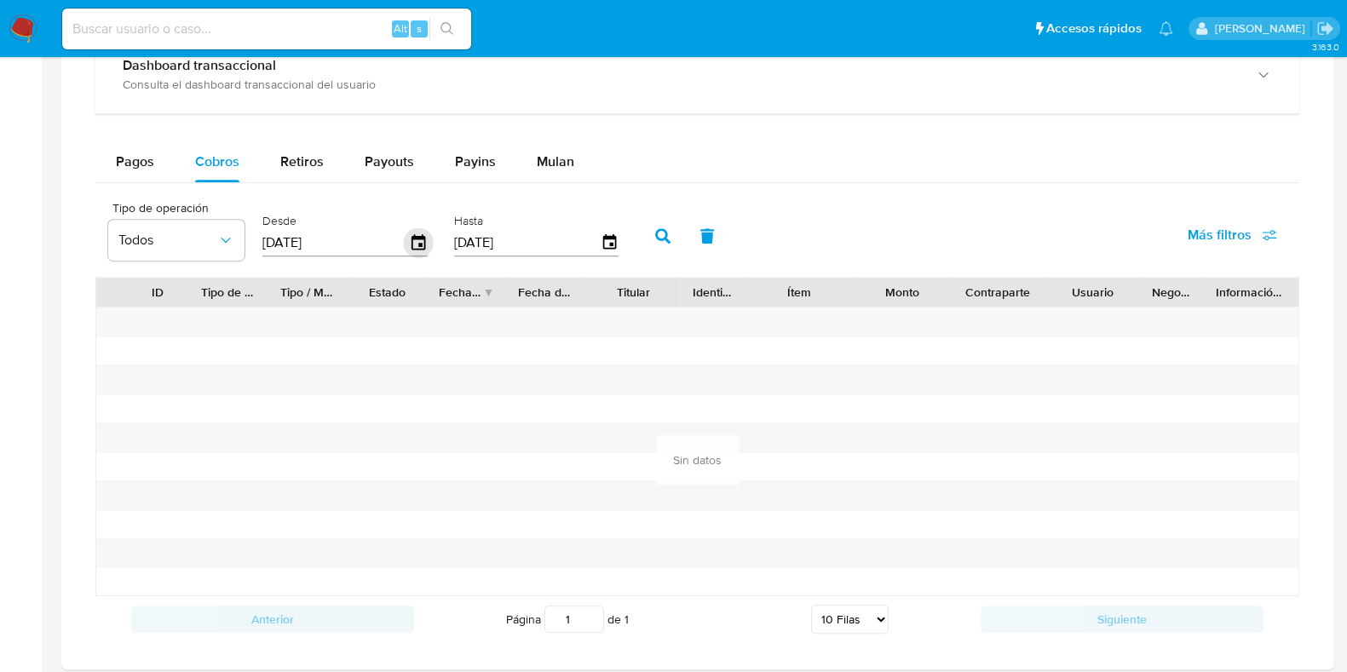
click at [414, 239] on icon "button" at bounding box center [419, 243] width 30 height 30
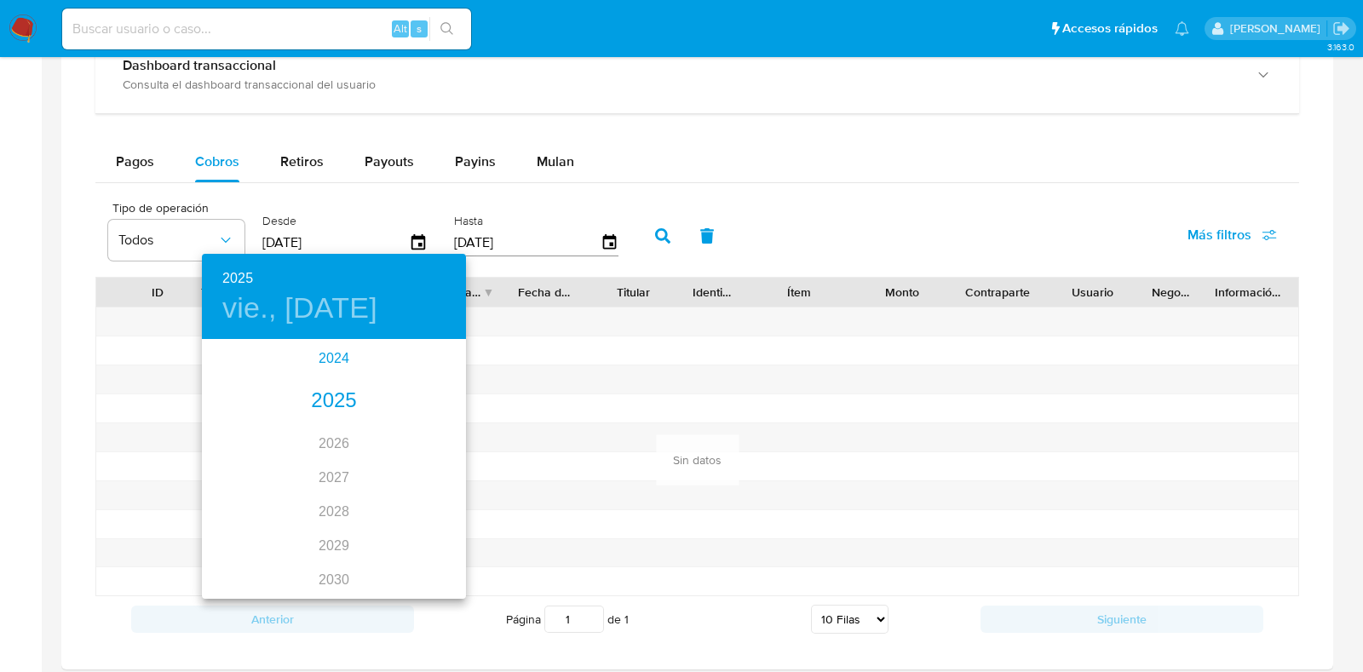
click at [330, 354] on div "2024" at bounding box center [334, 359] width 264 height 34
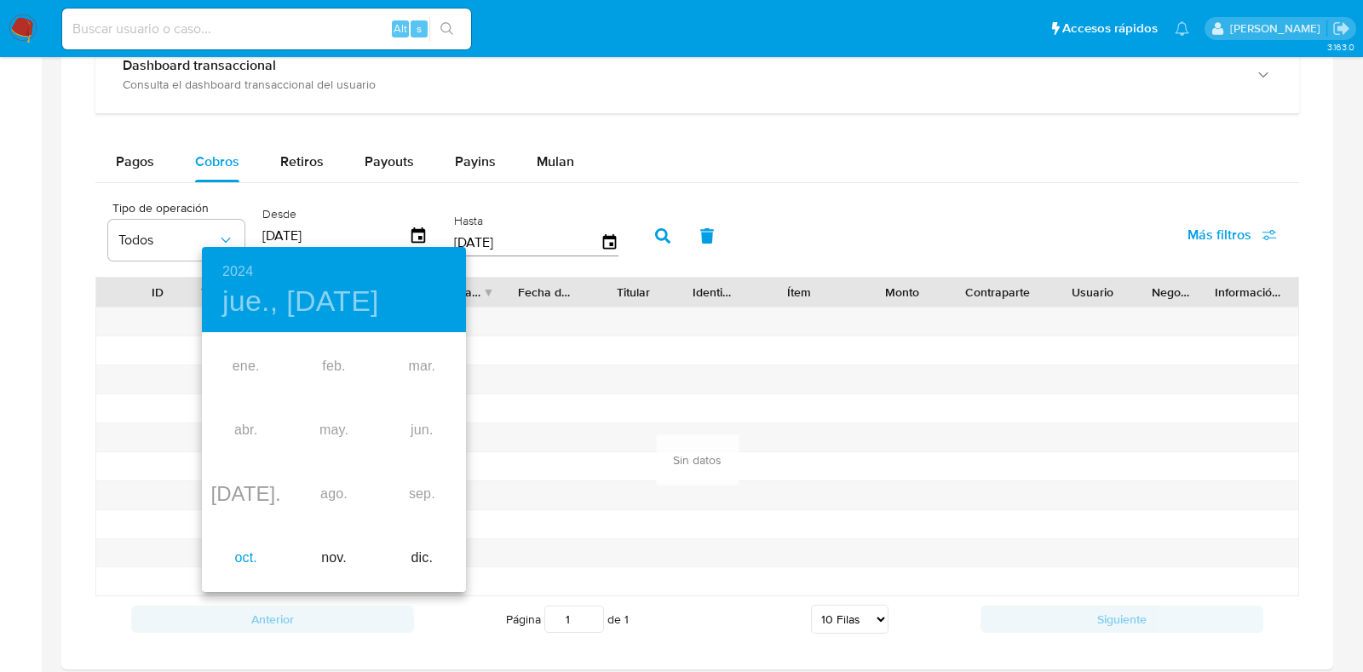
click at [238, 557] on div "oct." at bounding box center [246, 559] width 88 height 64
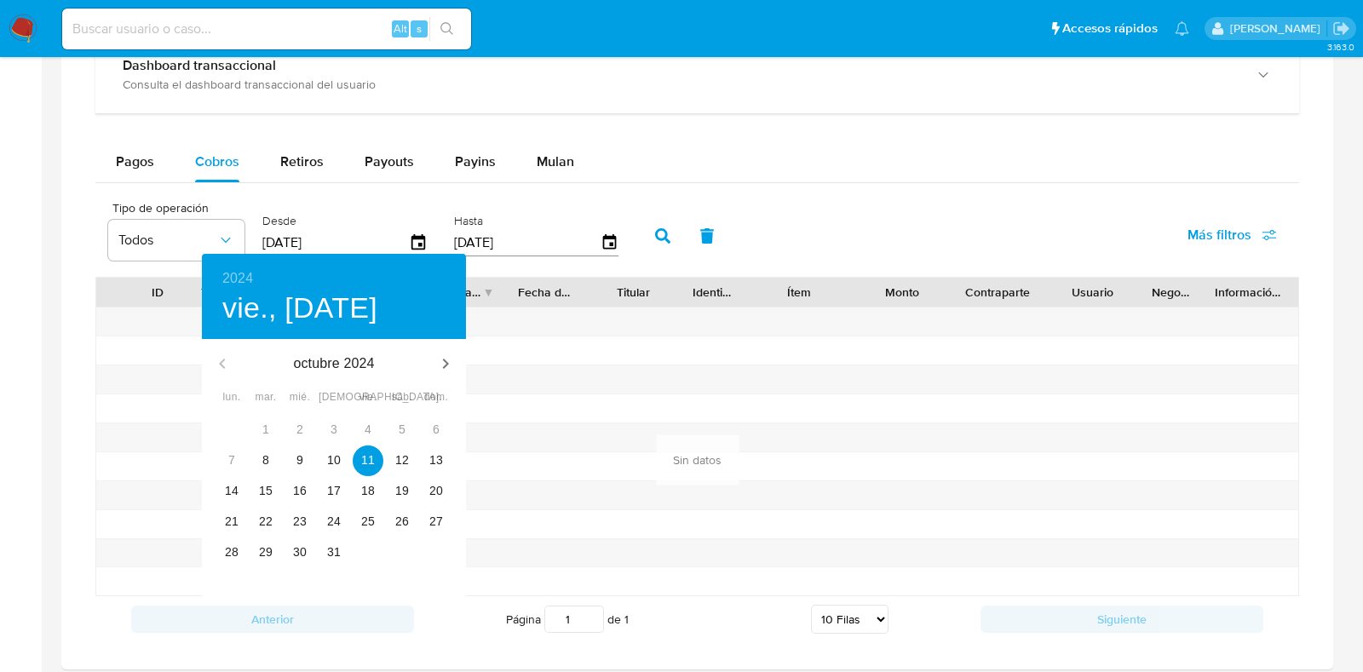
type input "[DATE]"
click at [366, 453] on p "11" at bounding box center [368, 460] width 14 height 17
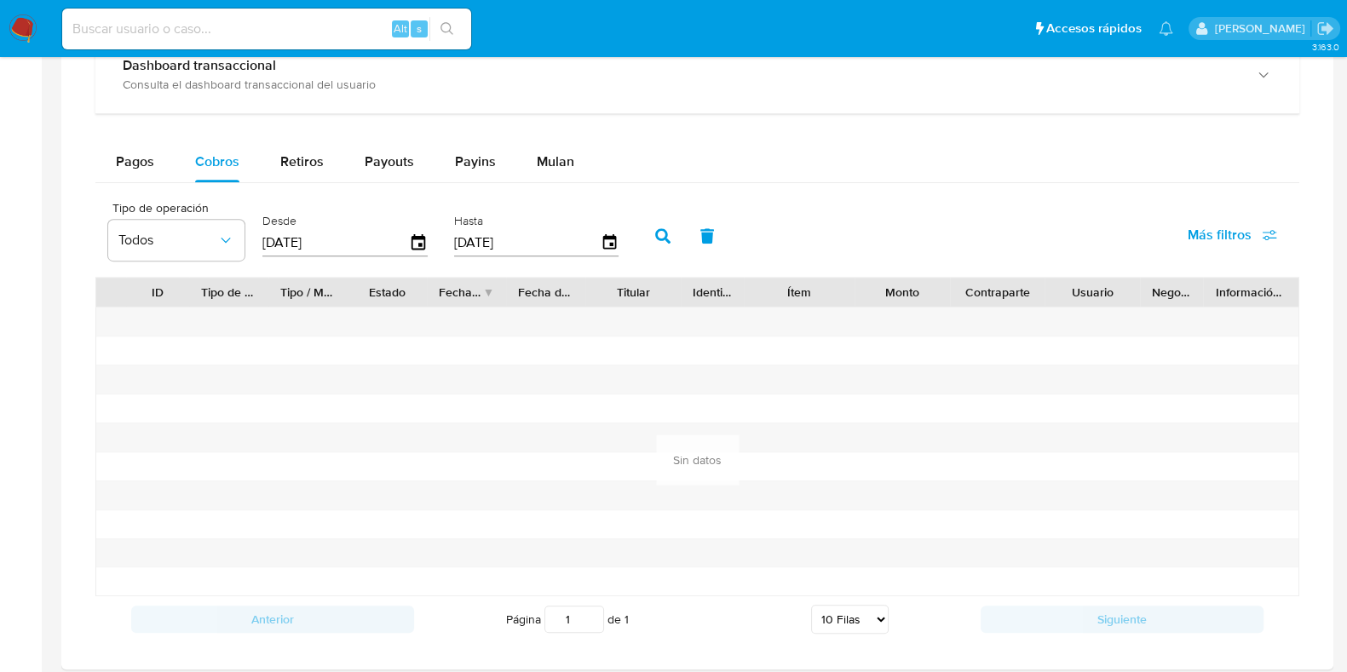
click at [656, 234] on icon "button" at bounding box center [662, 235] width 15 height 15
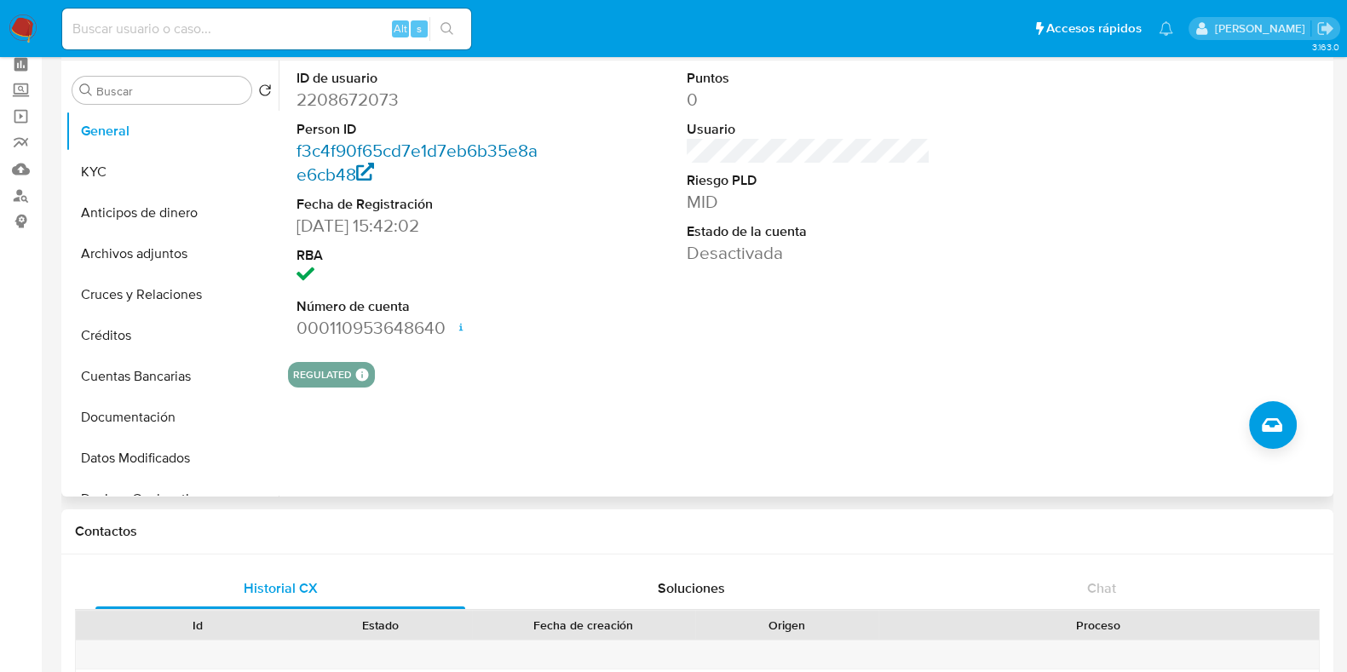
scroll to position [0, 0]
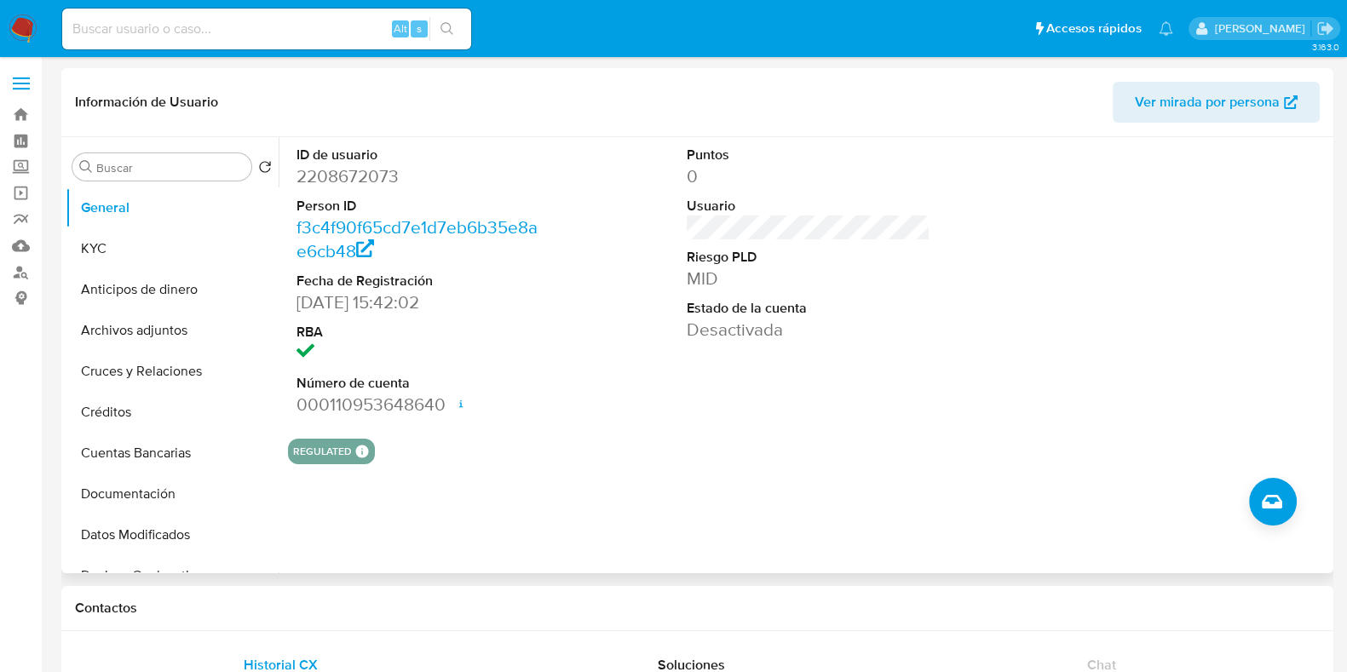
click at [352, 174] on dd "2208672073" at bounding box center [419, 176] width 244 height 24
copy dd "2208672073"
click at [170, 369] on button "Cruces y Relaciones" at bounding box center [165, 371] width 199 height 41
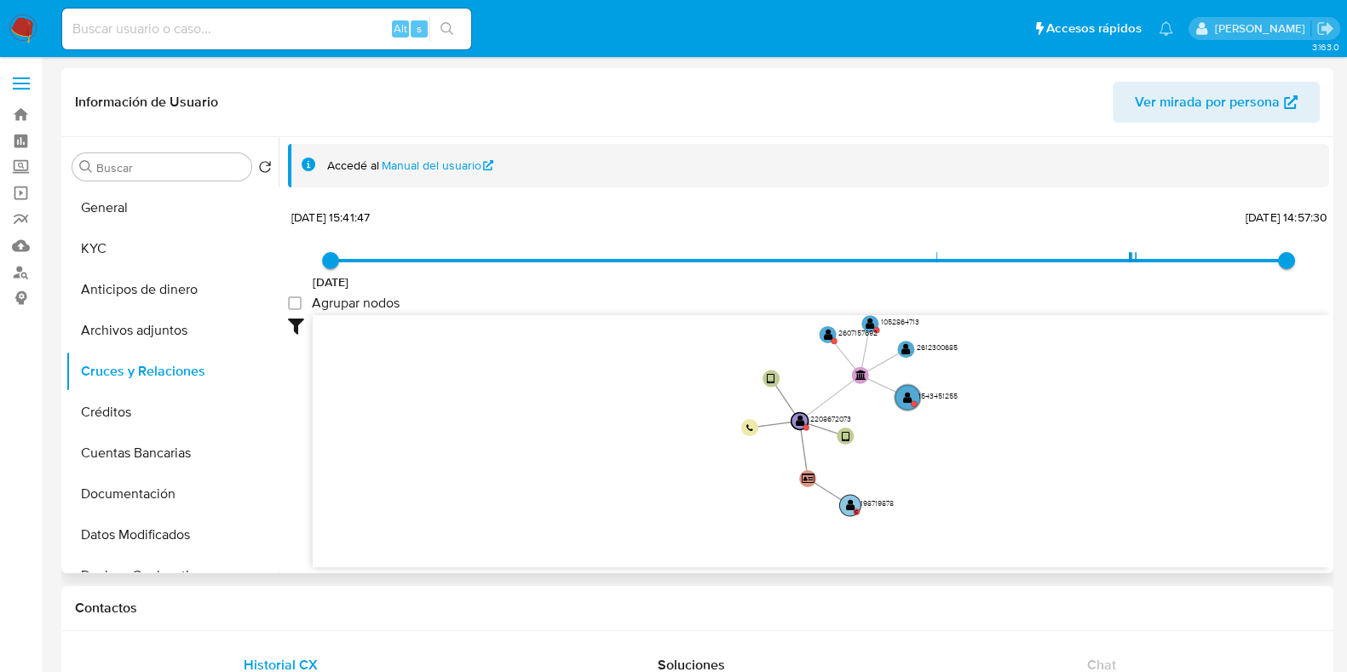
click at [856, 501] on circle at bounding box center [849, 505] width 21 height 21
click at [850, 504] on text "" at bounding box center [849, 506] width 9 height 12
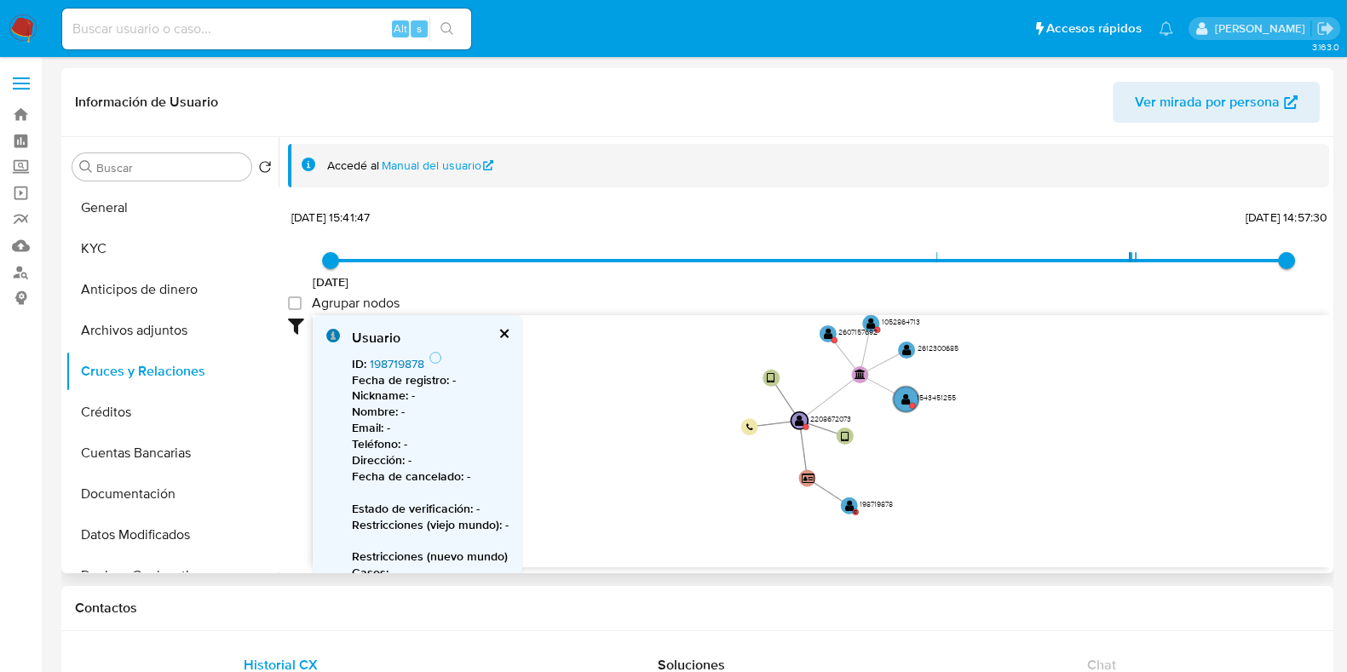
click at [383, 360] on link "198719878" at bounding box center [397, 363] width 55 height 17
click at [912, 398] on circle at bounding box center [906, 399] width 30 height 30
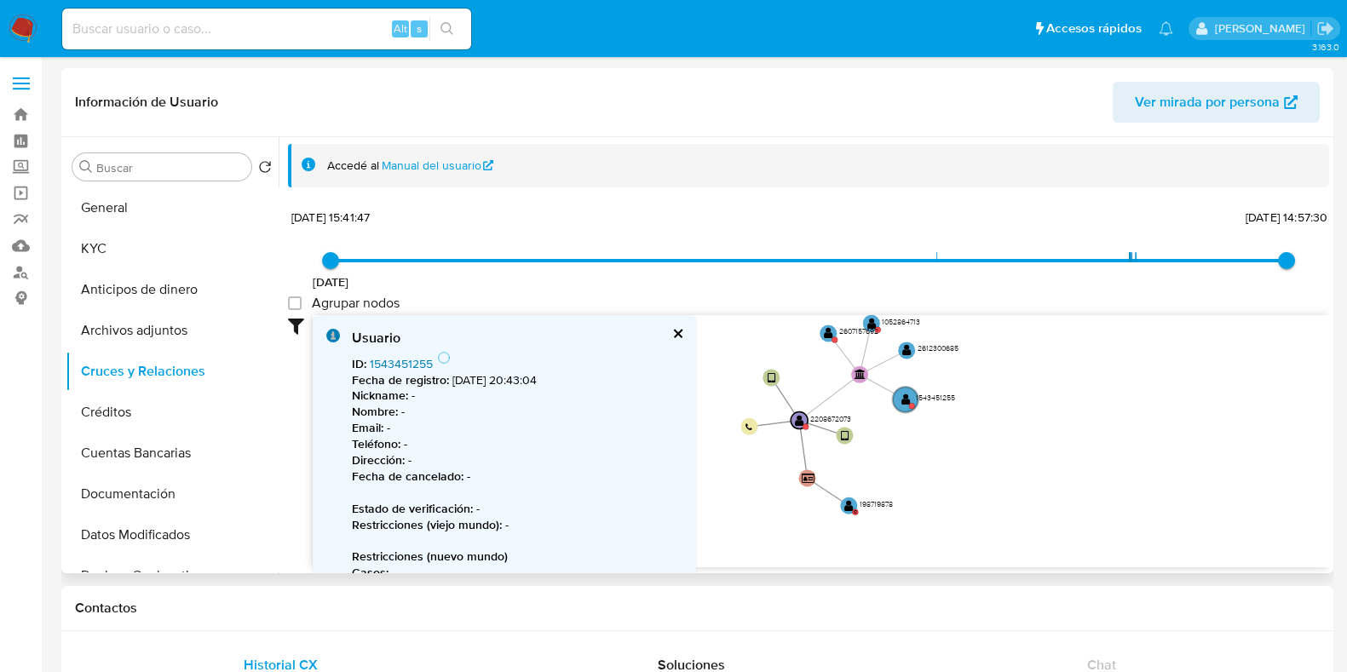
click at [392, 362] on link "1543451255" at bounding box center [401, 363] width 63 height 17
click at [902, 348] on text "" at bounding box center [906, 351] width 9 height 12
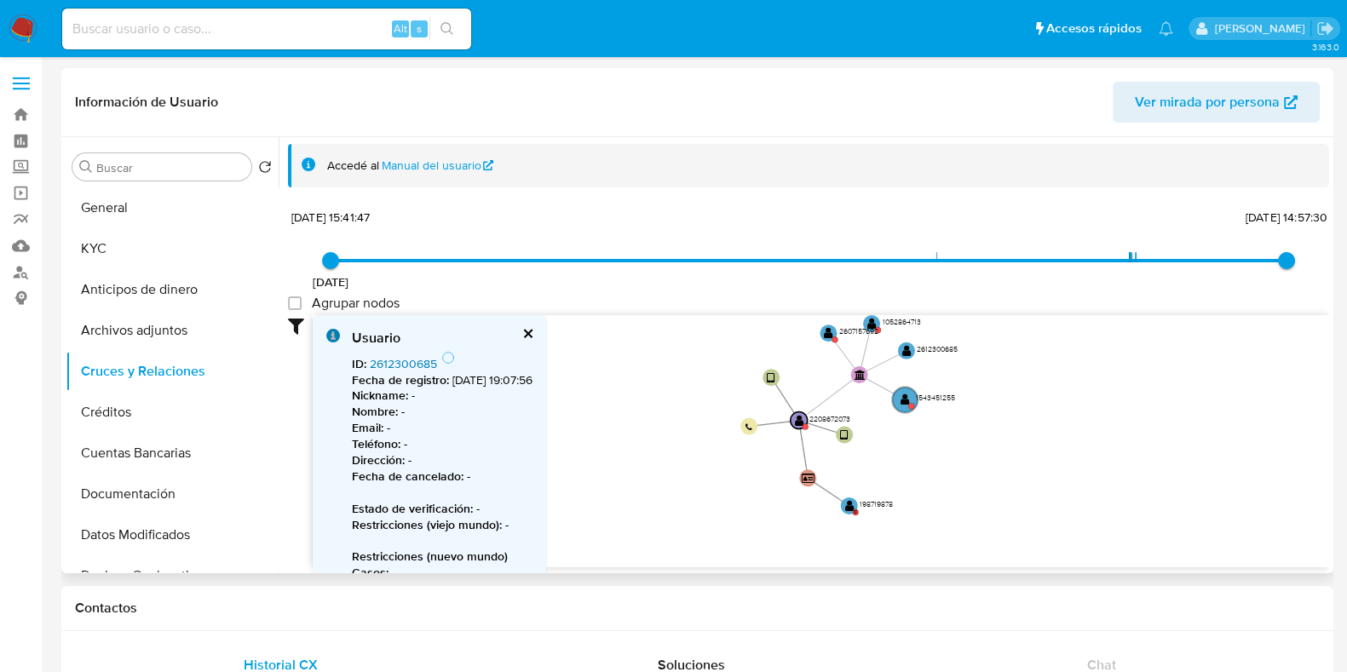
click at [392, 367] on link "2612300685" at bounding box center [403, 363] width 67 height 17
click at [871, 326] on text "" at bounding box center [871, 324] width 9 height 12
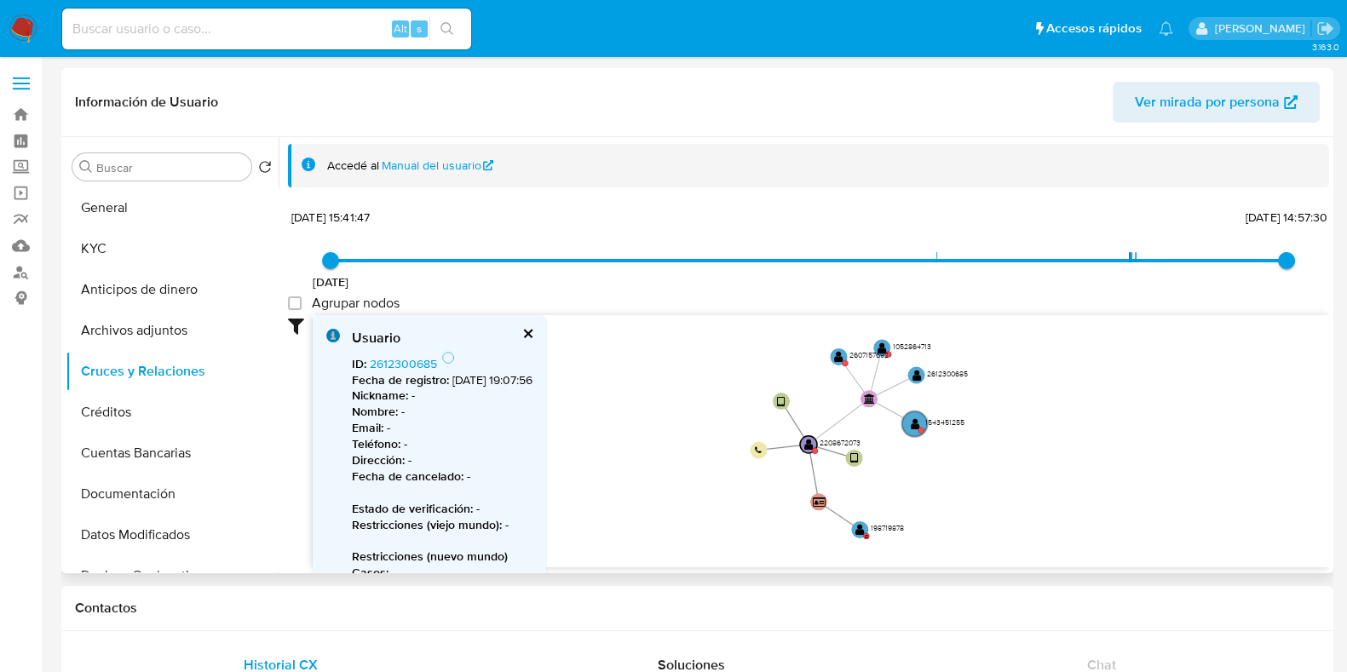
drag, startPoint x: 1030, startPoint y: 355, endPoint x: 1040, endPoint y: 387, distance: 33.1
click at [1047, 387] on icon "device-67856b2be681961de9604177  user-2208672073  2208672073 device-678572c9e…" at bounding box center [821, 438] width 1017 height 247
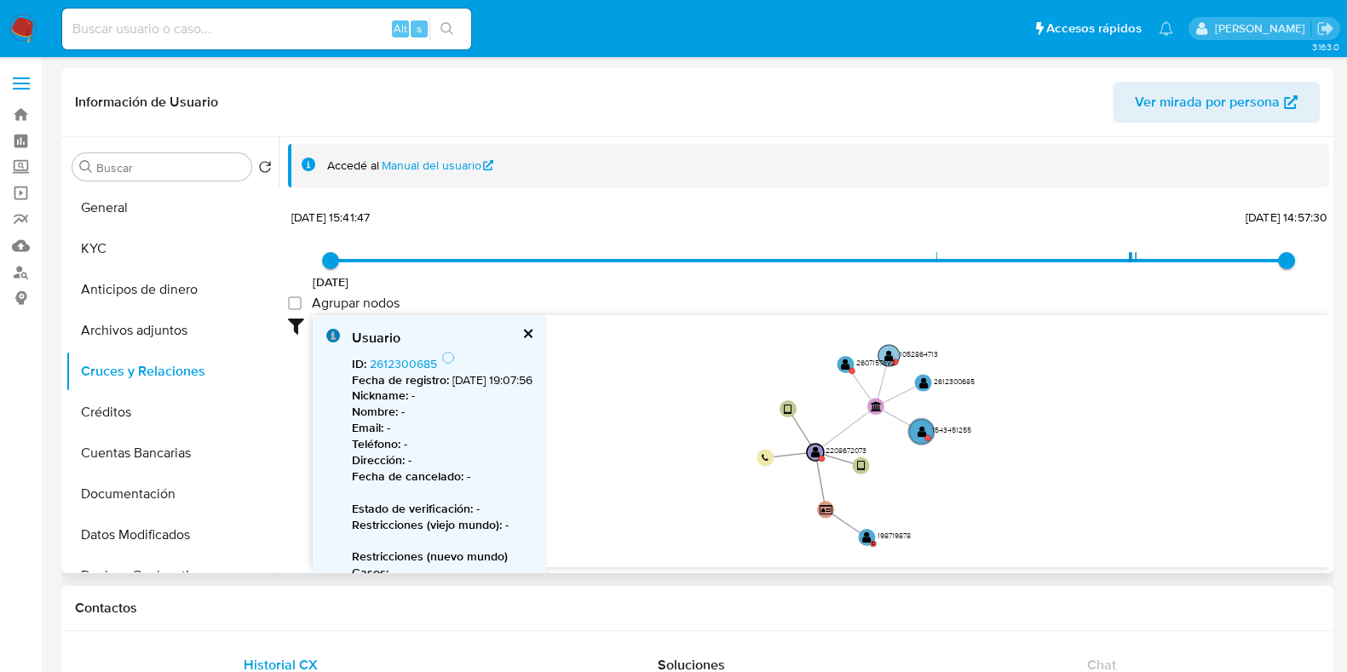
click at [888, 354] on text "" at bounding box center [888, 356] width 9 height 12
click at [422, 355] on link "1052864713" at bounding box center [401, 363] width 63 height 17
click at [845, 364] on text "" at bounding box center [845, 365] width 9 height 12
click at [389, 360] on link "2607157692" at bounding box center [402, 363] width 65 height 17
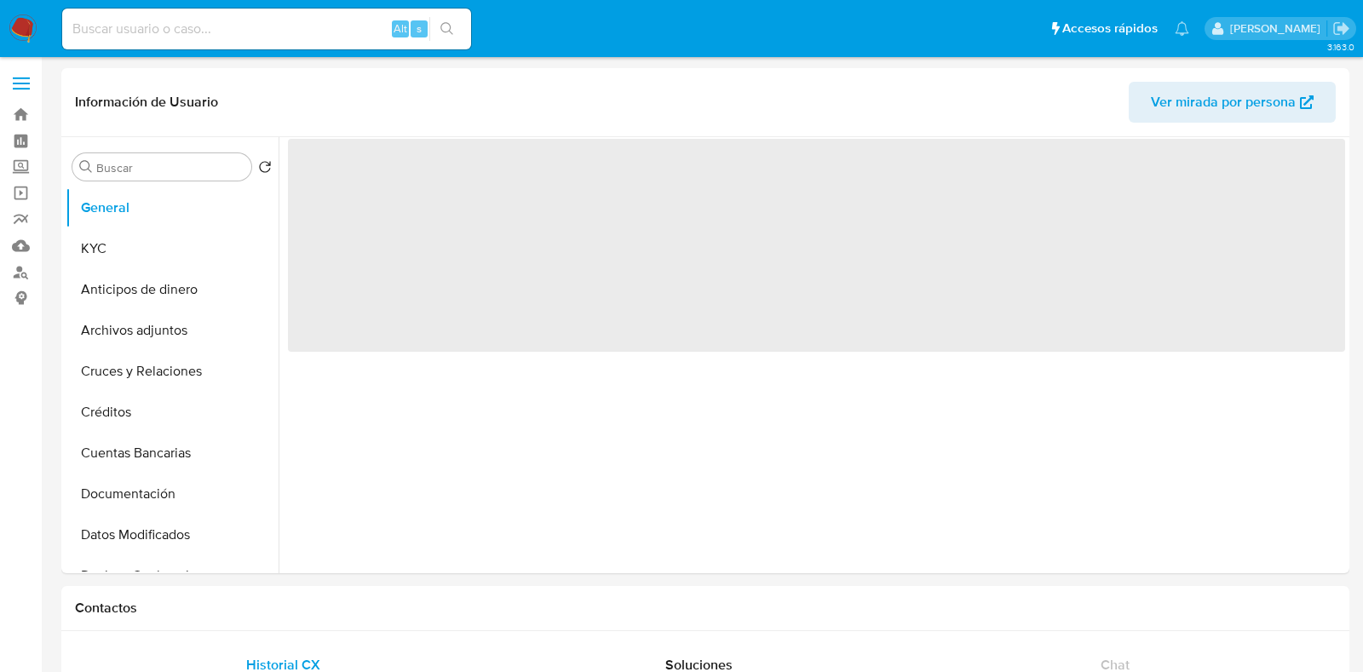
select select "10"
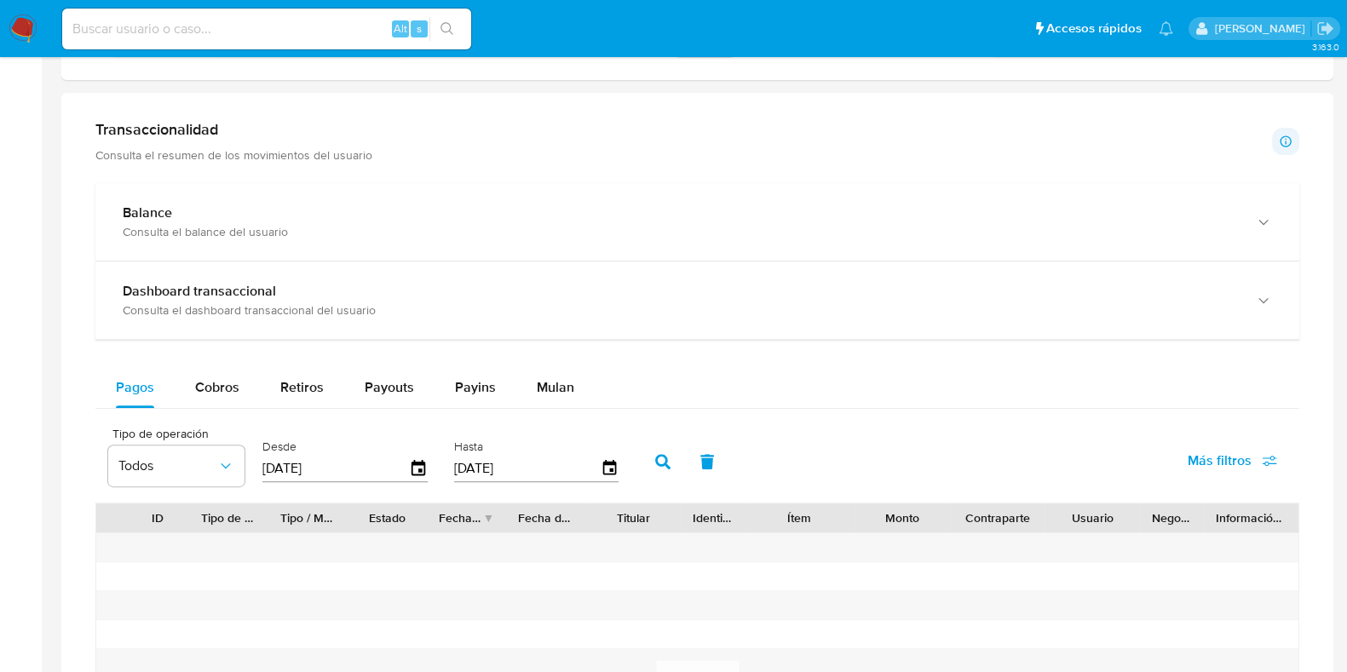
scroll to position [1065, 0]
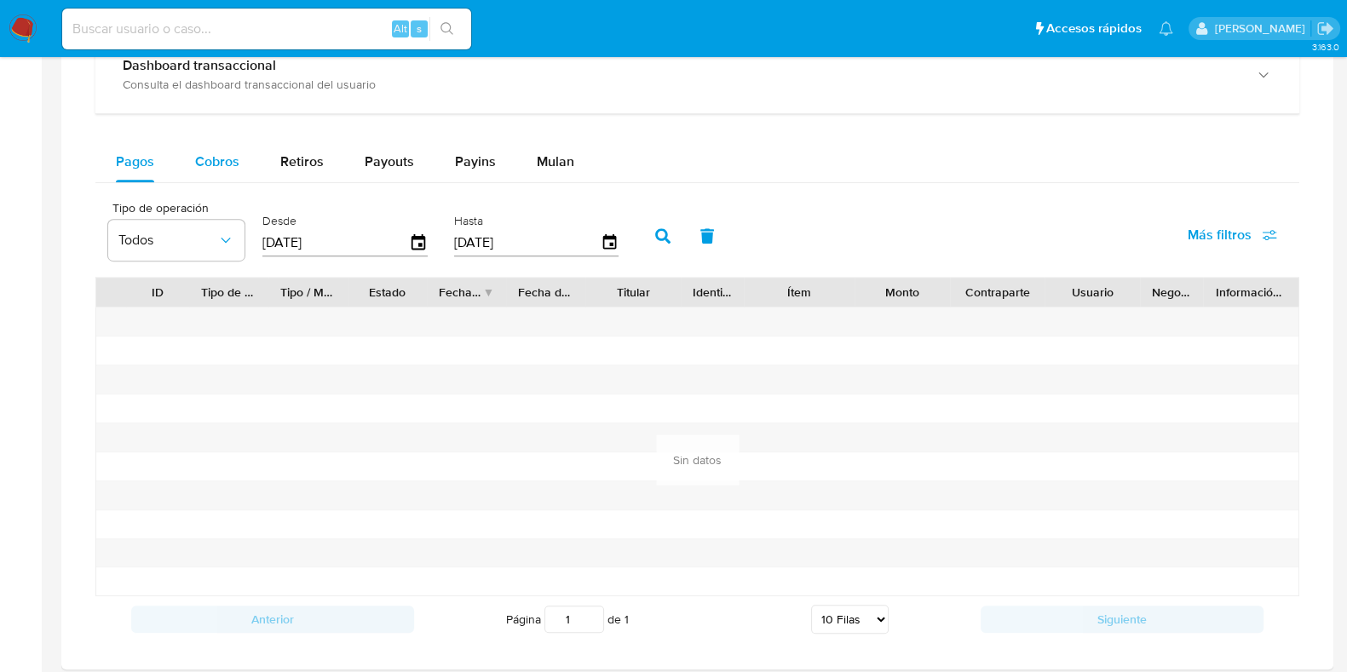
click at [193, 155] on button "Cobros" at bounding box center [217, 161] width 85 height 41
select select "10"
click at [412, 236] on icon "button" at bounding box center [419, 241] width 14 height 15
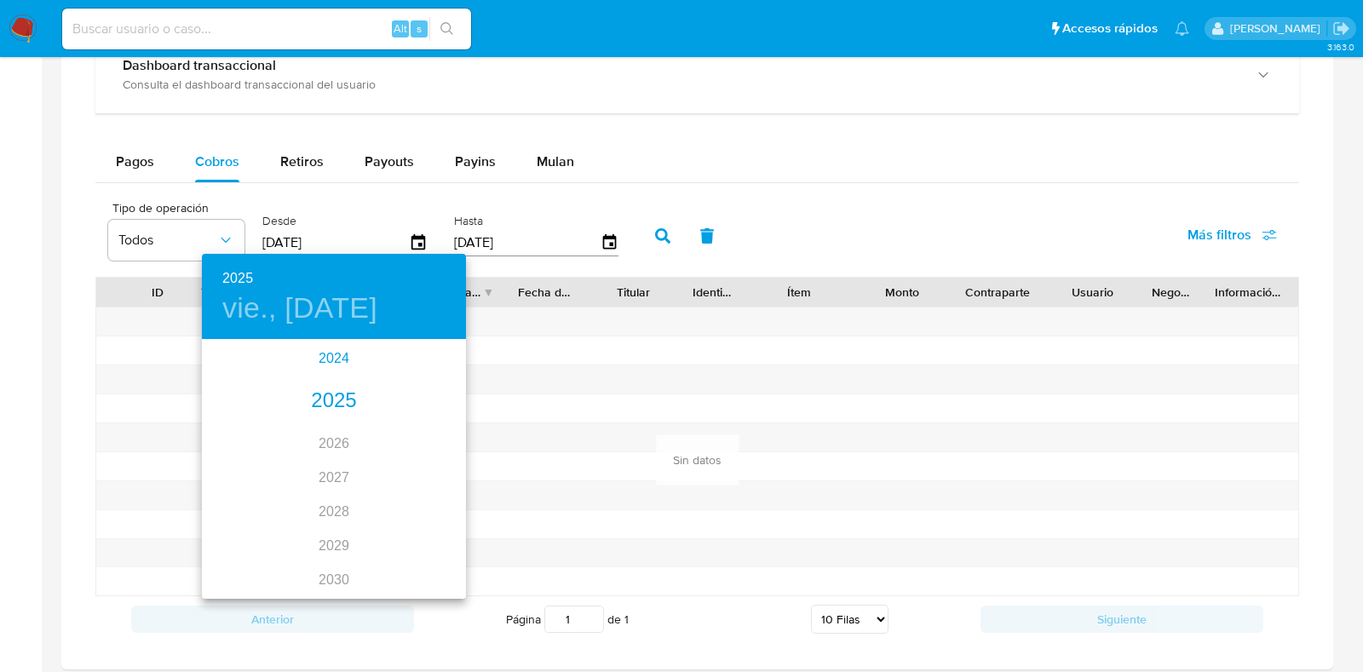
click at [334, 350] on div "2024" at bounding box center [334, 359] width 264 height 34
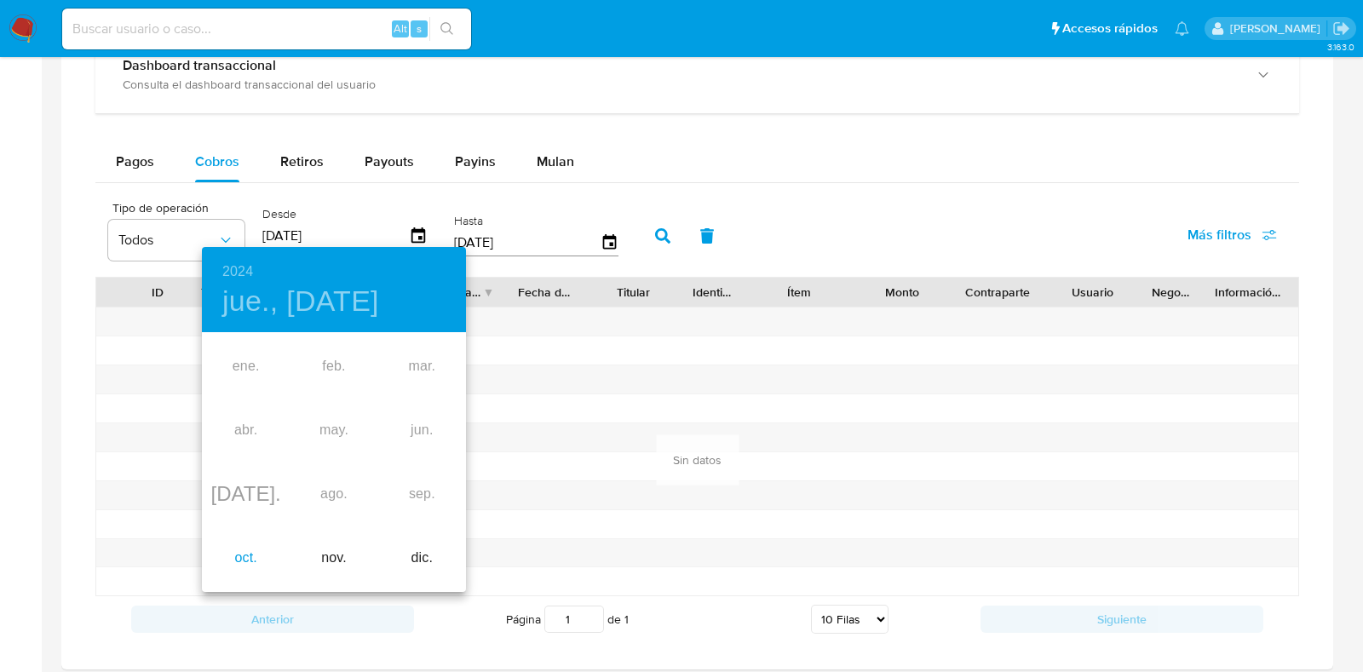
click at [239, 560] on div "oct." at bounding box center [246, 559] width 88 height 64
type input "11/10/2024"
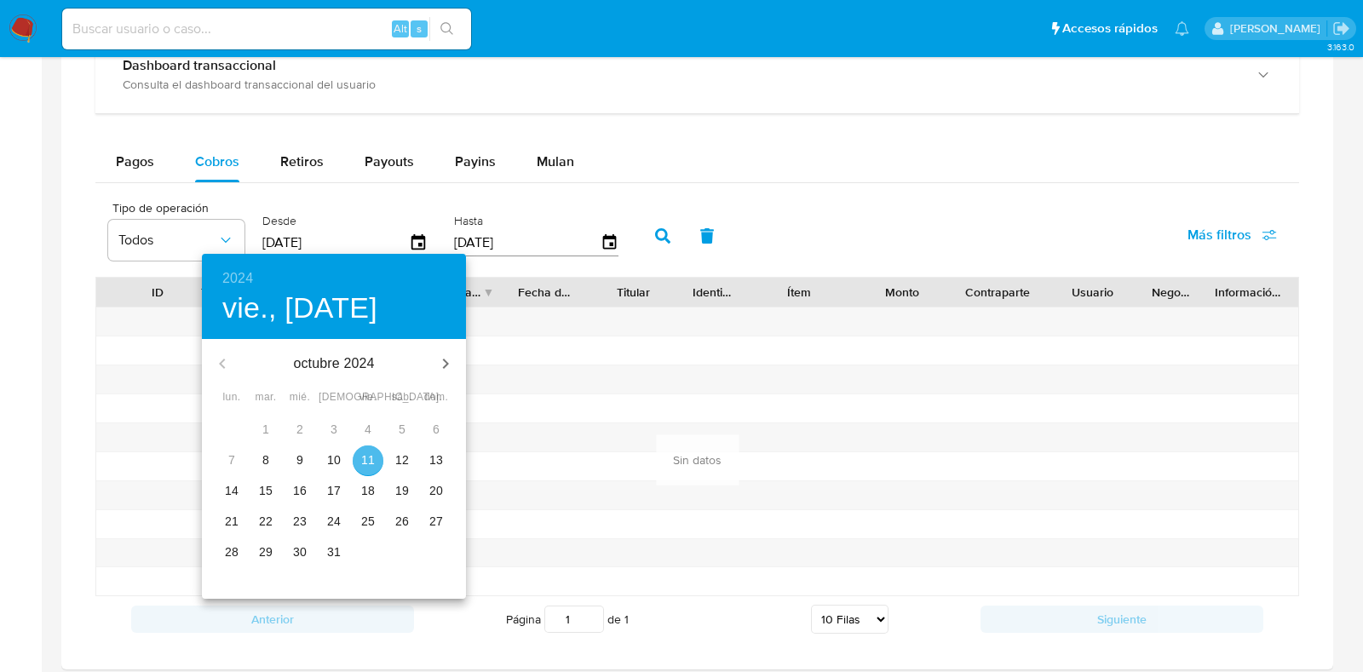
click at [371, 453] on p "11" at bounding box center [368, 460] width 14 height 17
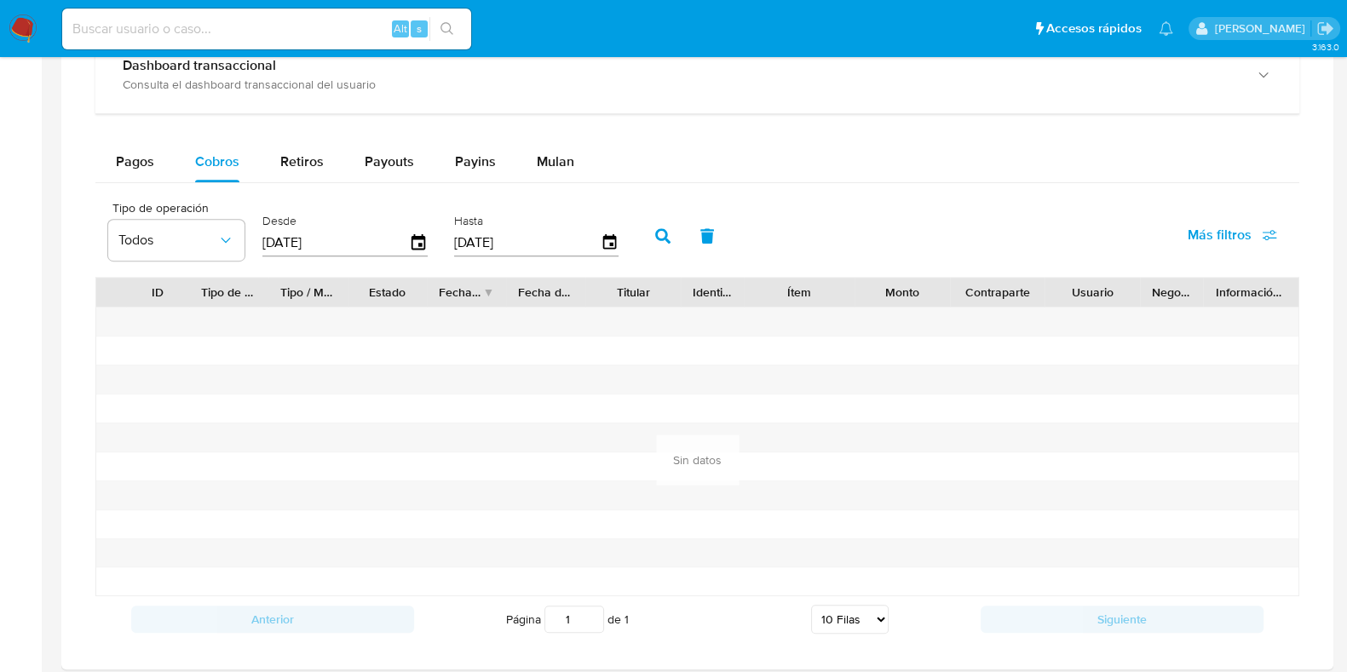
click at [660, 231] on icon "button" at bounding box center [662, 235] width 15 height 15
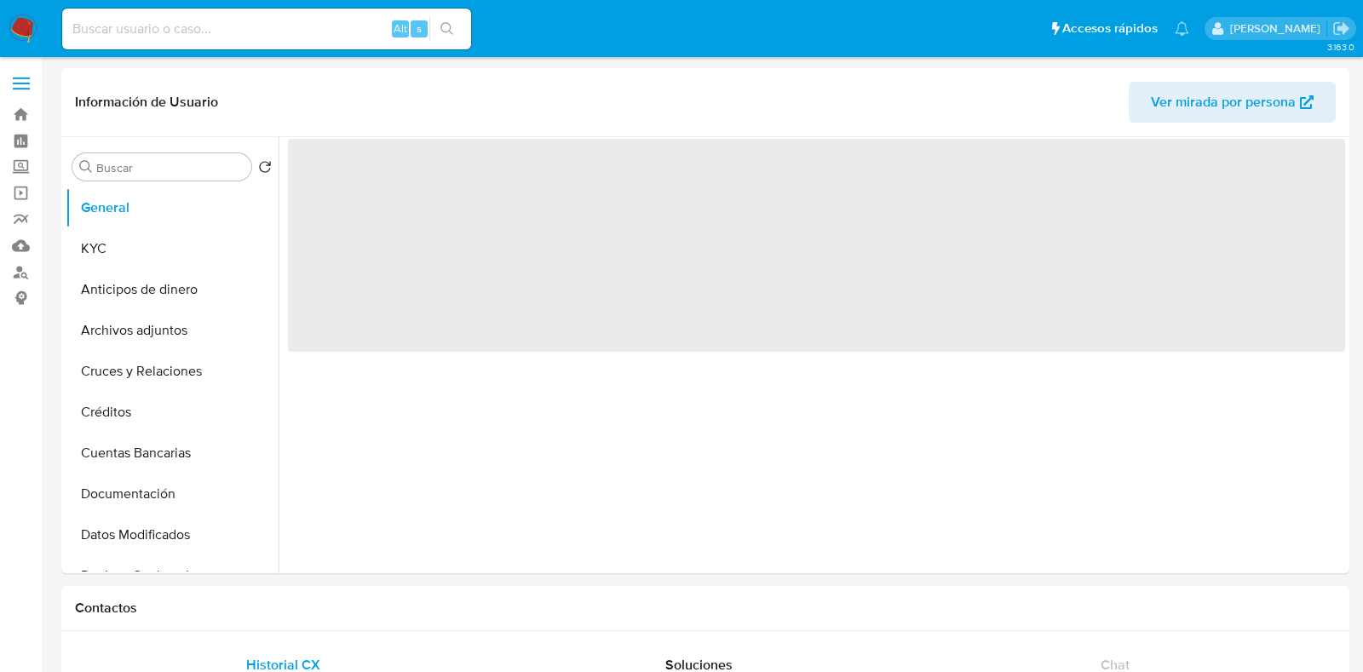
select select "10"
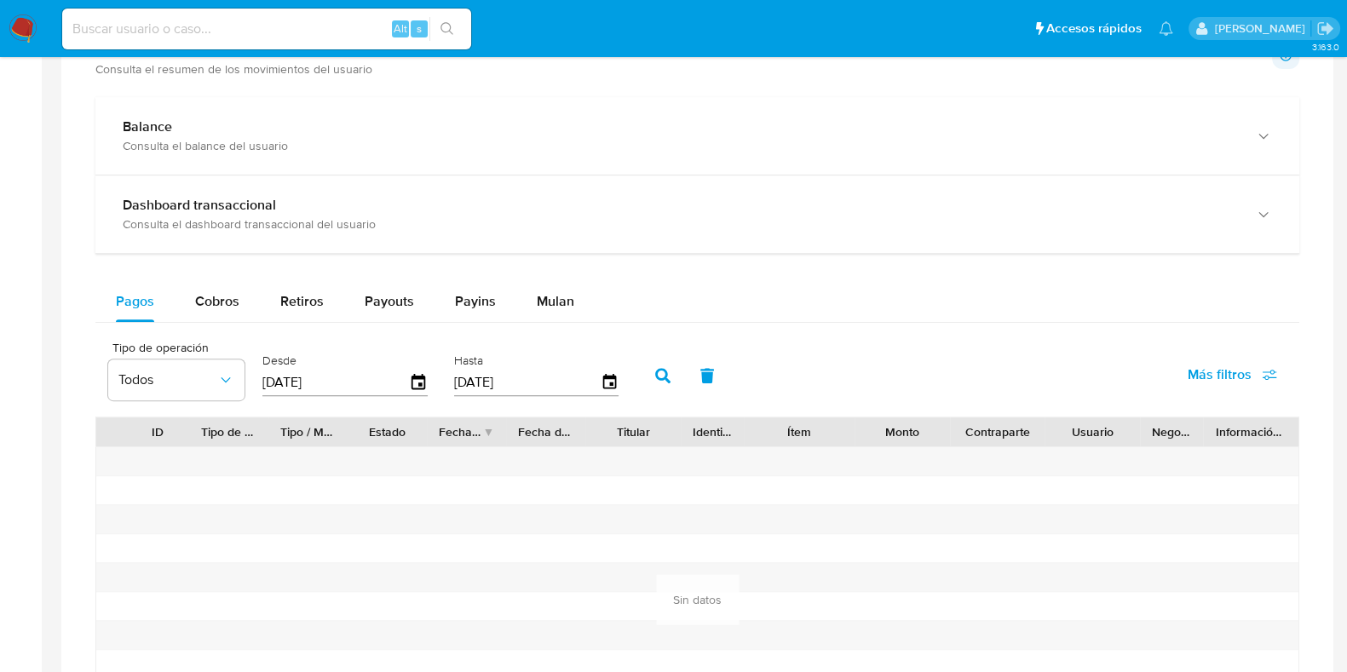
scroll to position [959, 0]
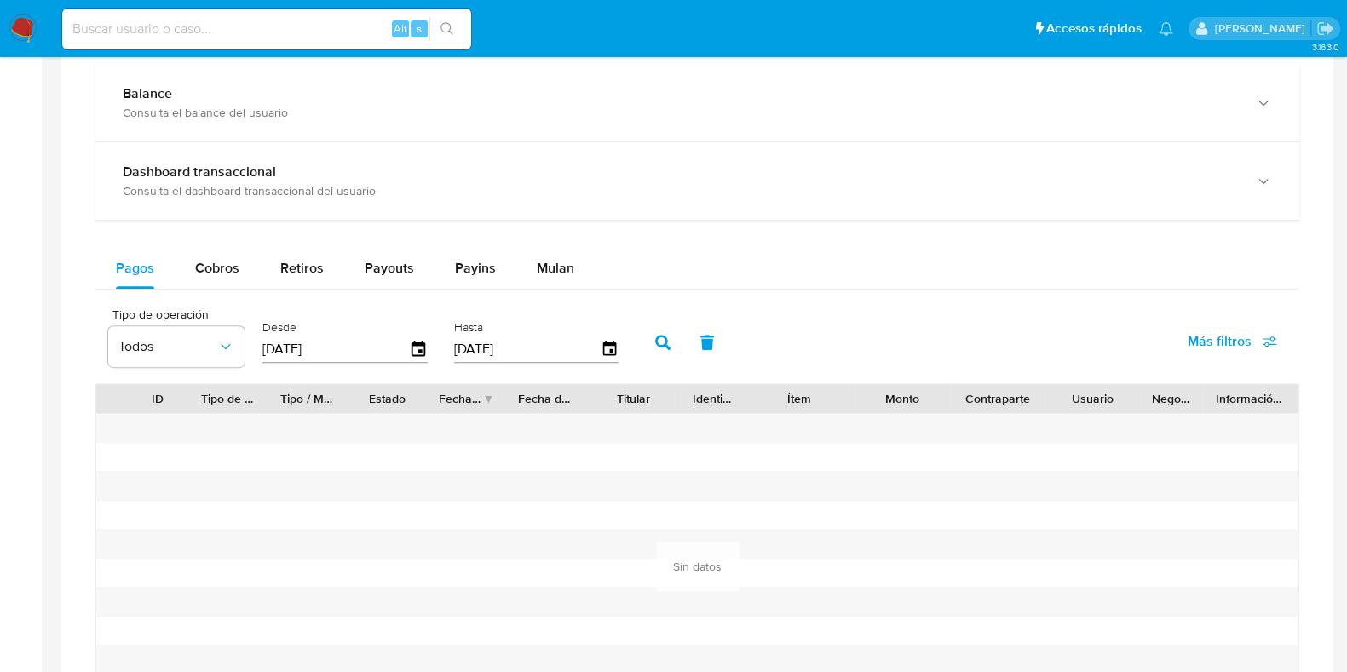
drag, startPoint x: 227, startPoint y: 261, endPoint x: 481, endPoint y: 231, distance: 256.5
click at [226, 262] on span "Cobros" at bounding box center [217, 268] width 44 height 20
select select "10"
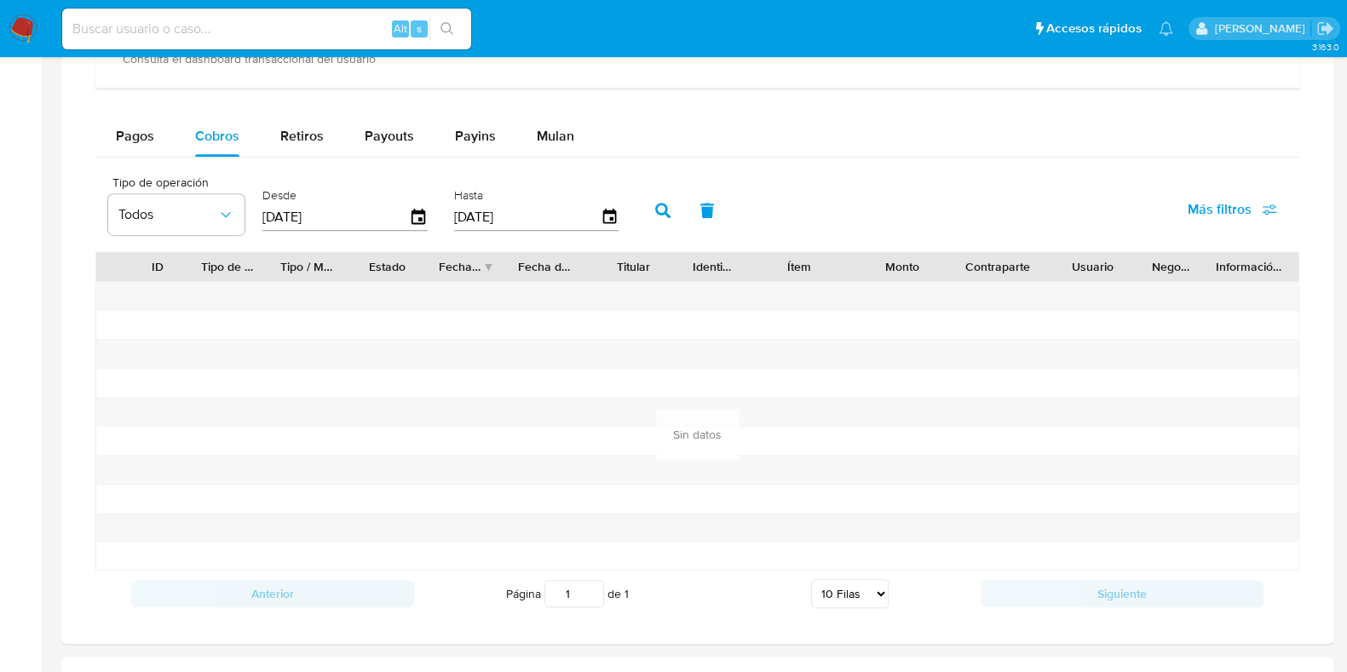
scroll to position [1065, 0]
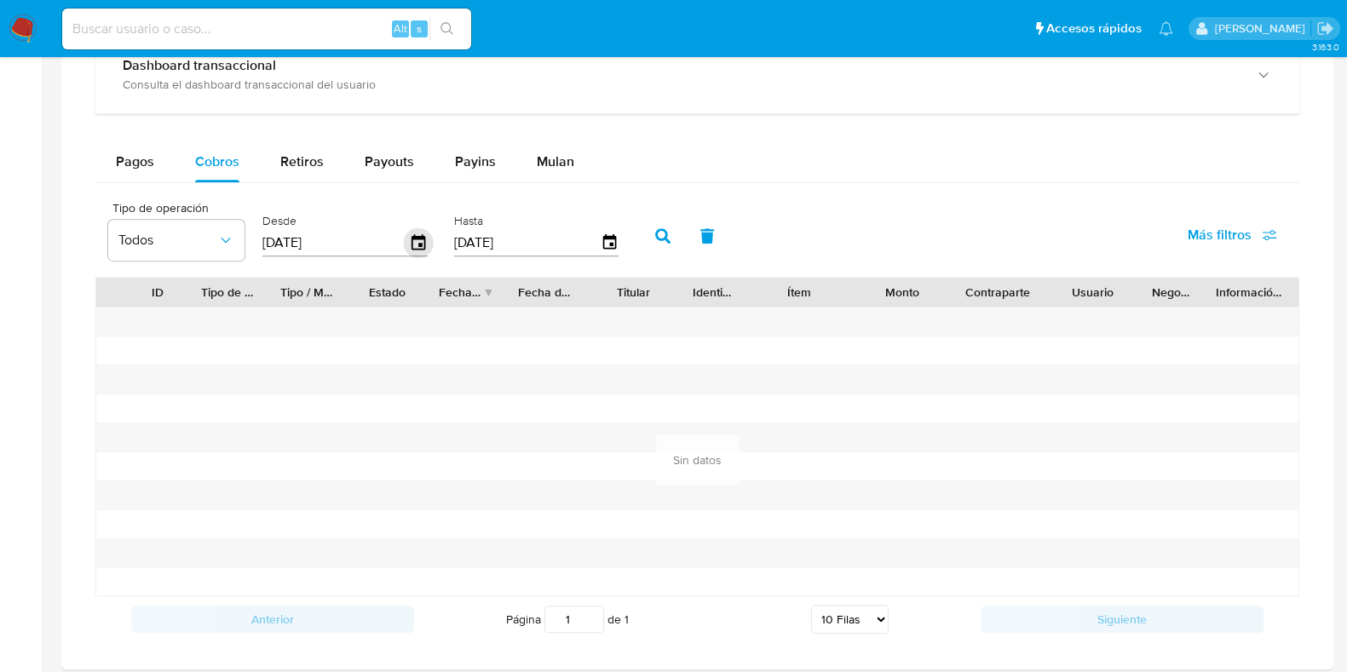
click at [418, 237] on icon "button" at bounding box center [419, 241] width 14 height 15
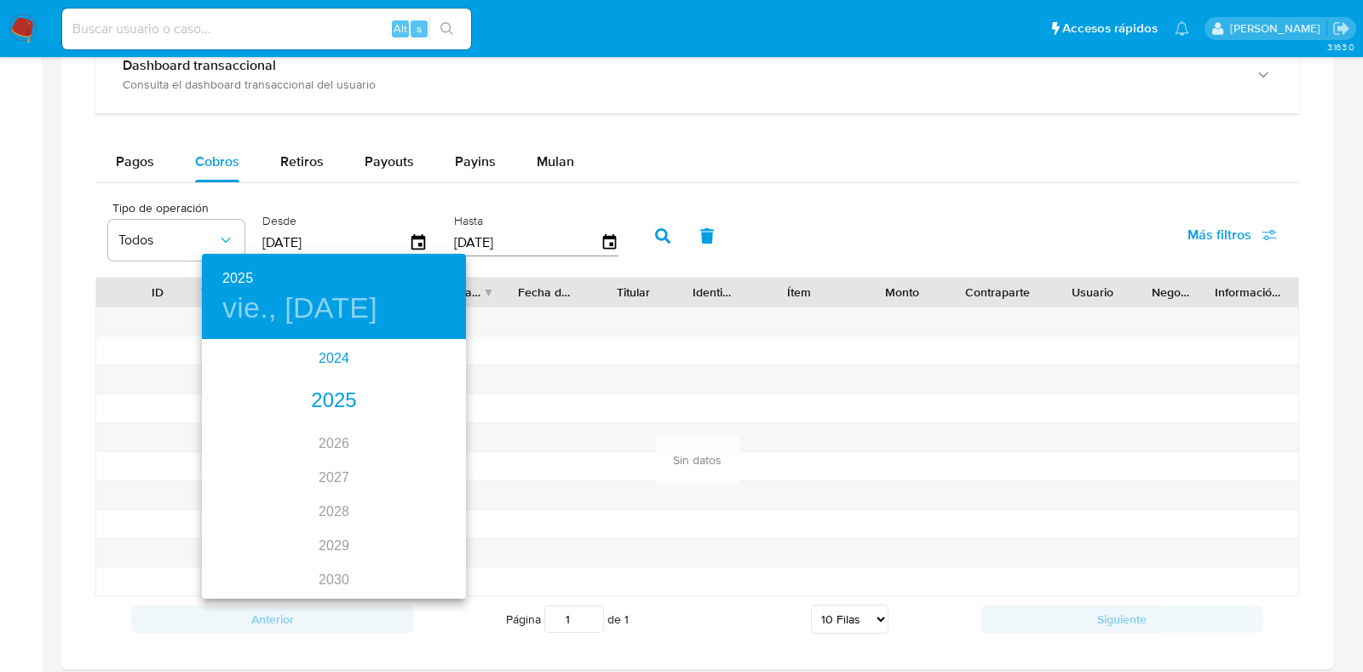
click at [330, 367] on div "2024" at bounding box center [334, 359] width 264 height 34
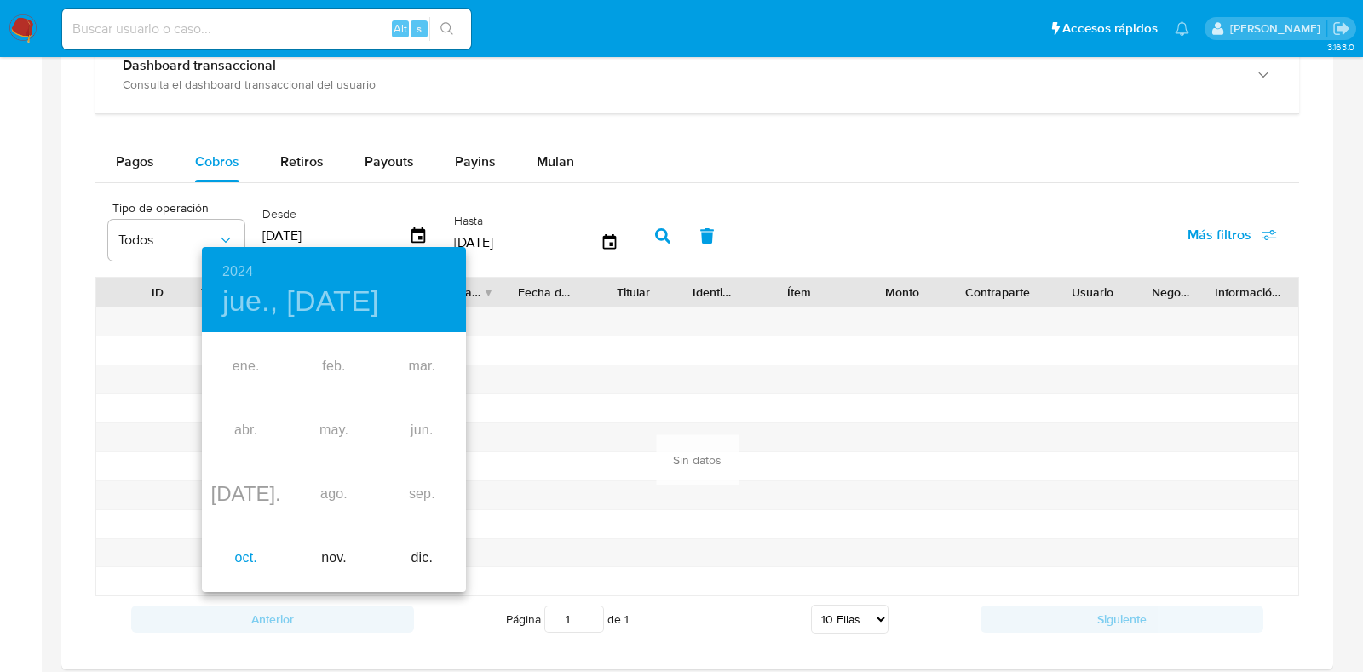
click at [251, 553] on div "oct." at bounding box center [246, 559] width 88 height 64
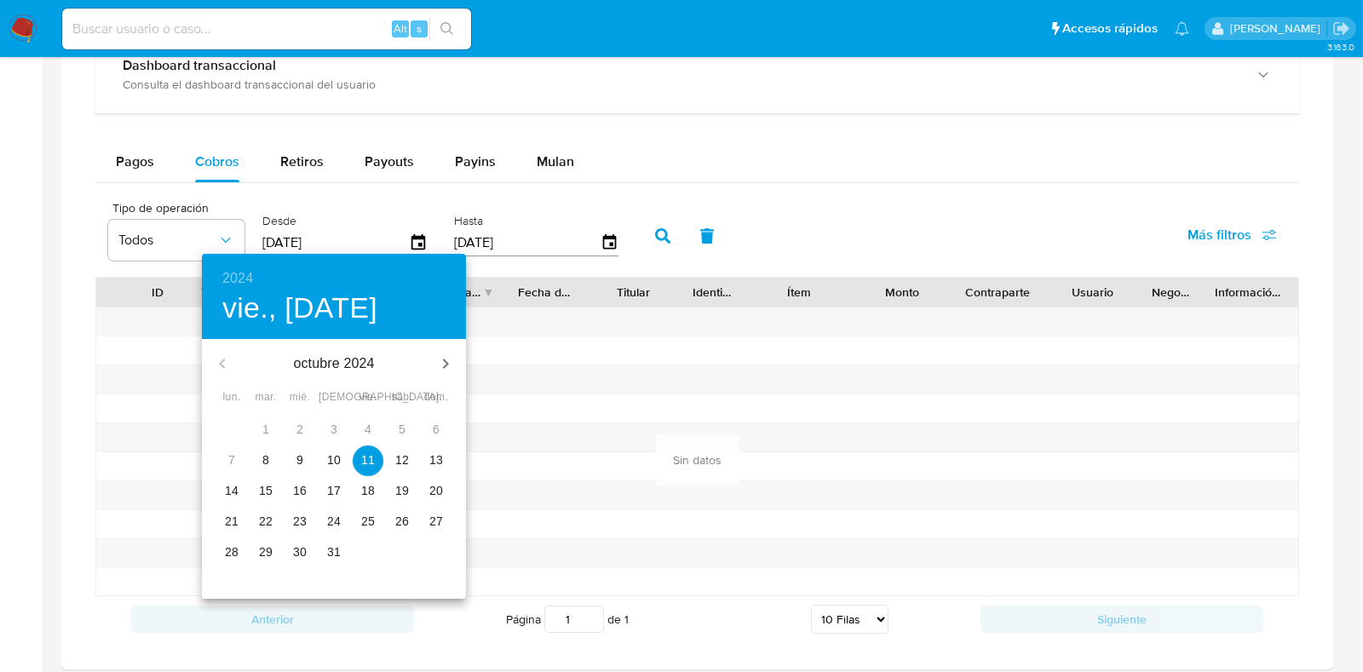
click at [328, 479] on button "17" at bounding box center [334, 491] width 31 height 31
type input "[DATE]"
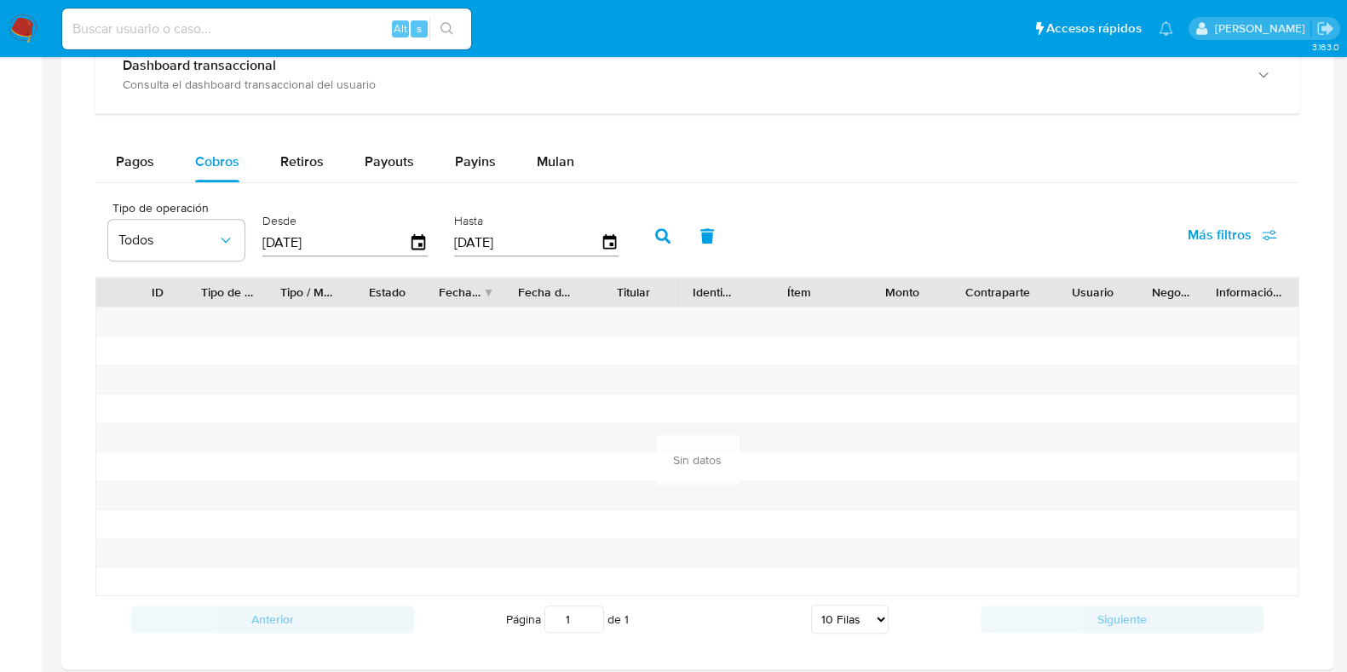
click at [655, 228] on icon "button" at bounding box center [662, 235] width 15 height 15
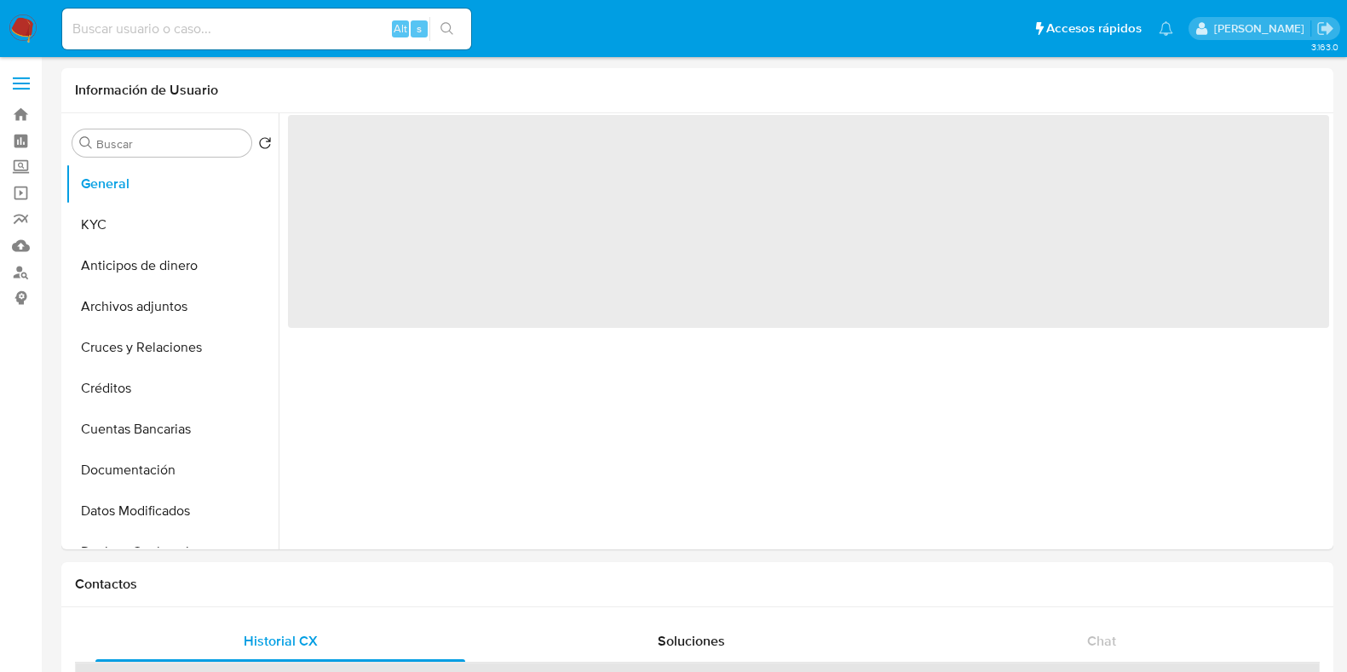
select select "10"
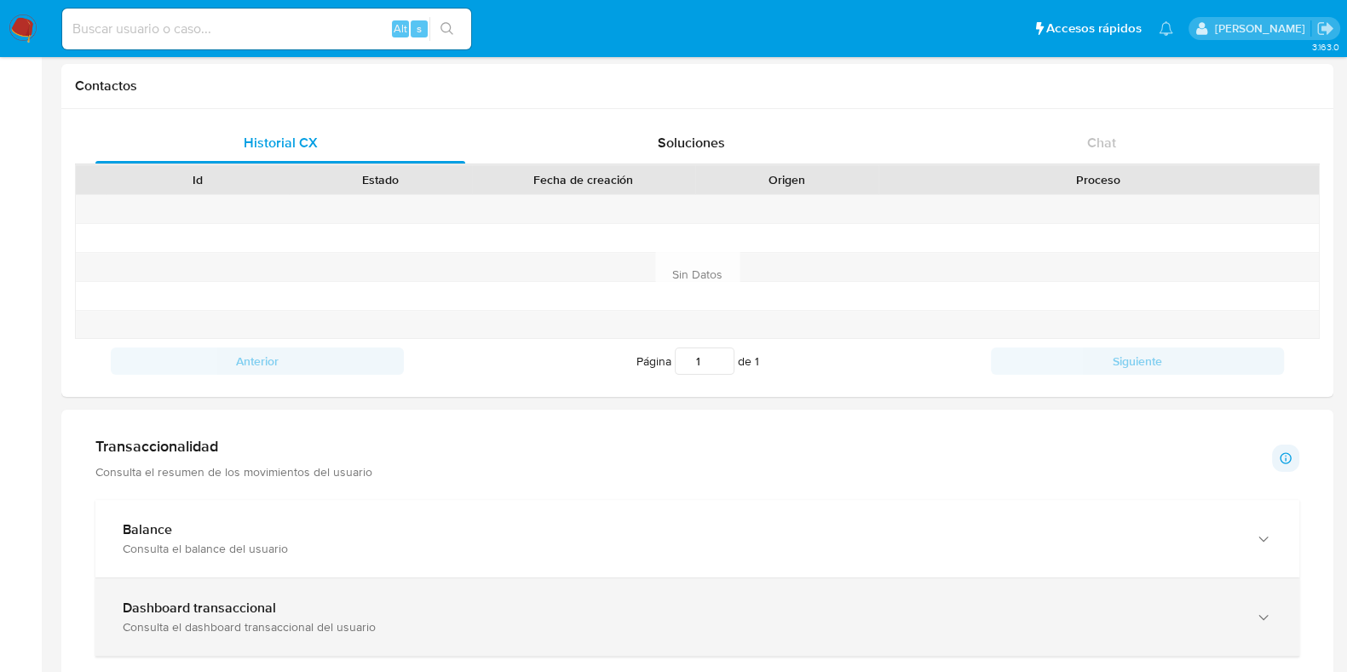
scroll to position [745, 0]
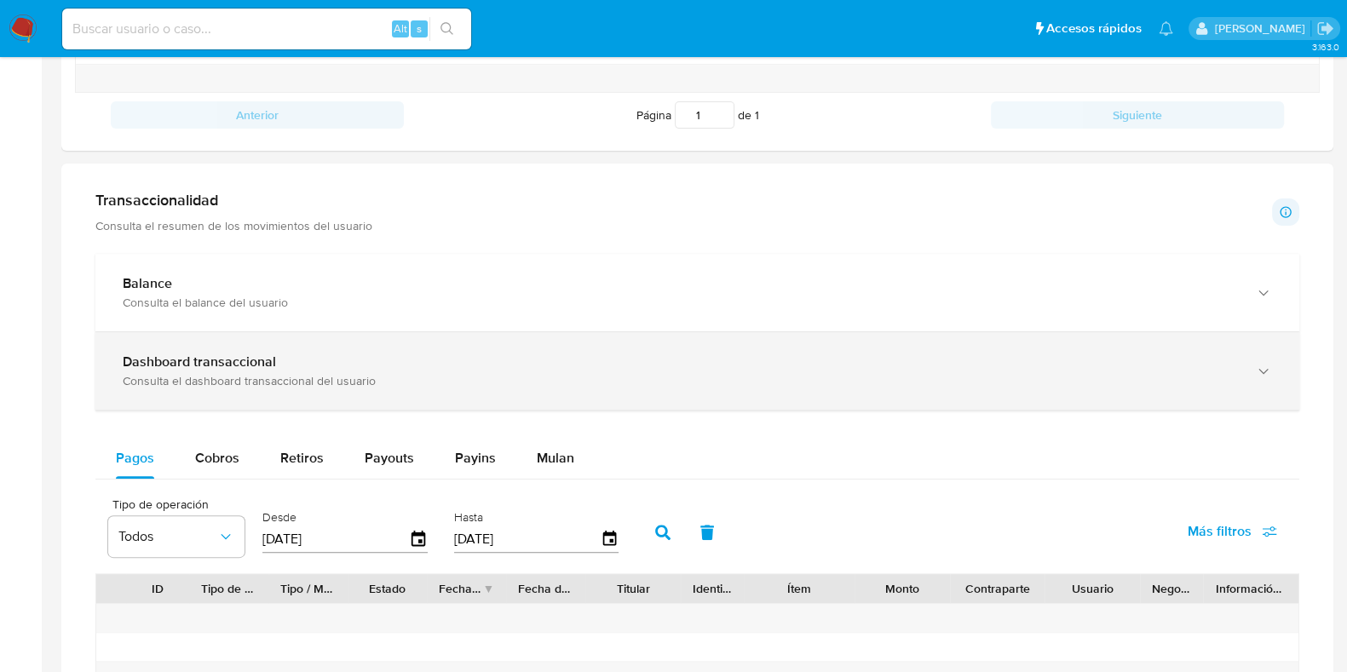
click at [211, 464] on span "Cobros" at bounding box center [217, 458] width 44 height 20
select select "10"
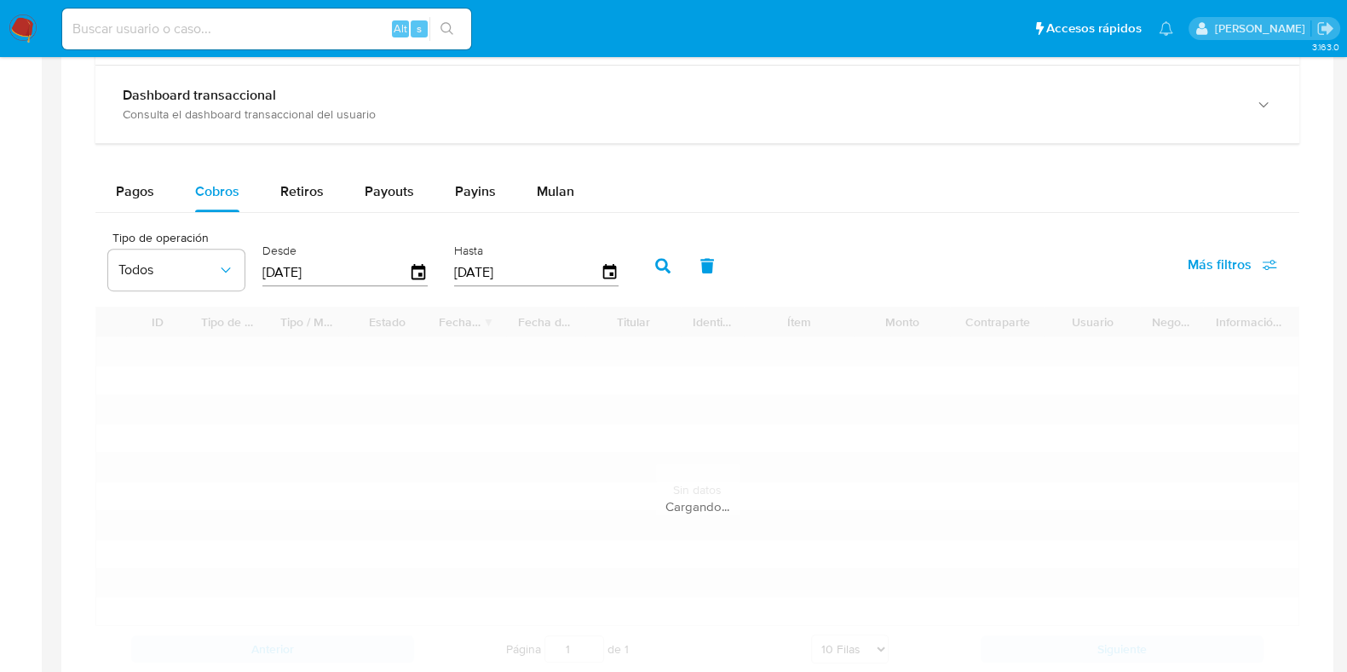
scroll to position [1065, 0]
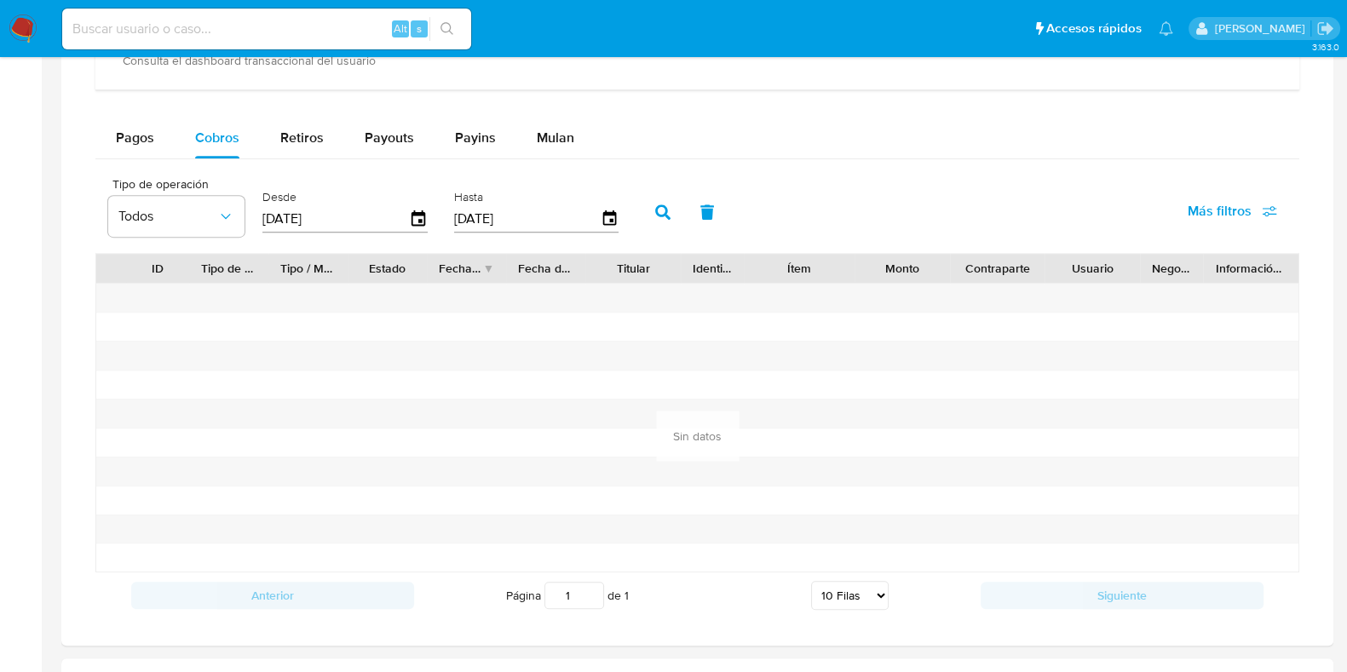
click at [406, 230] on div "[DATE]" at bounding box center [344, 218] width 165 height 27
click at [407, 228] on div "[DATE]" at bounding box center [344, 218] width 165 height 27
click at [412, 218] on icon "button" at bounding box center [419, 220] width 30 height 30
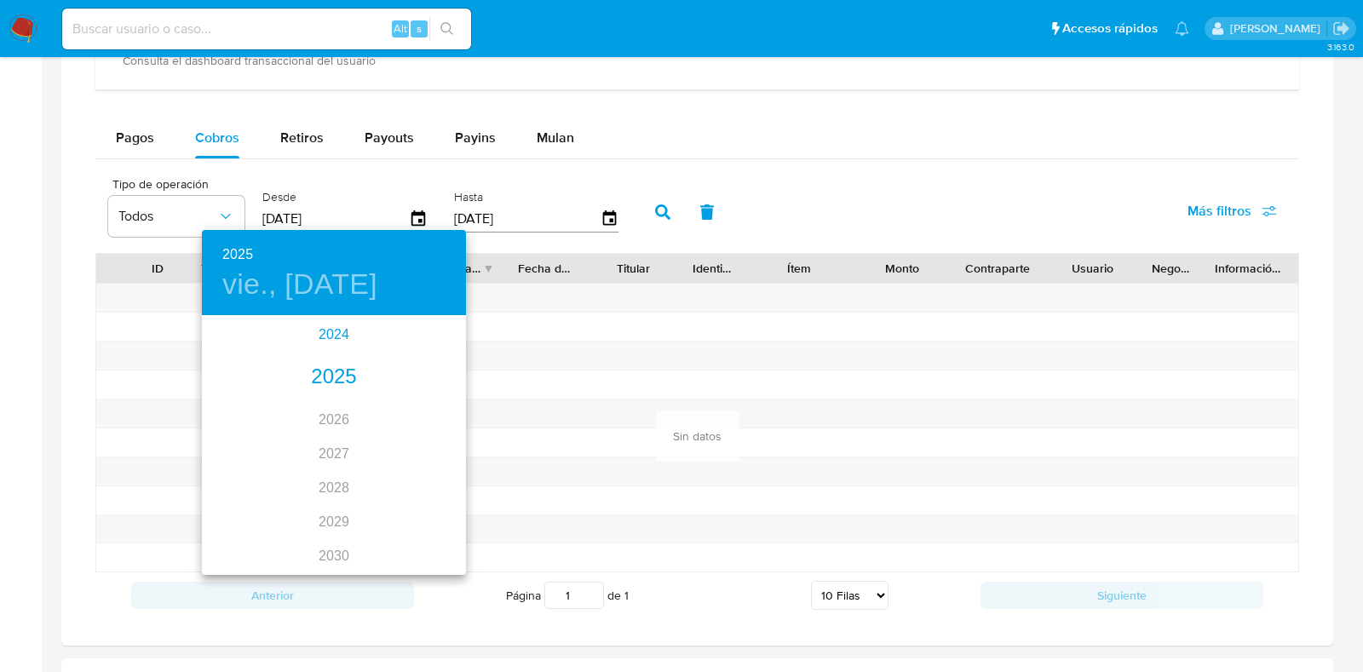
click at [352, 324] on div "2024" at bounding box center [334, 335] width 264 height 34
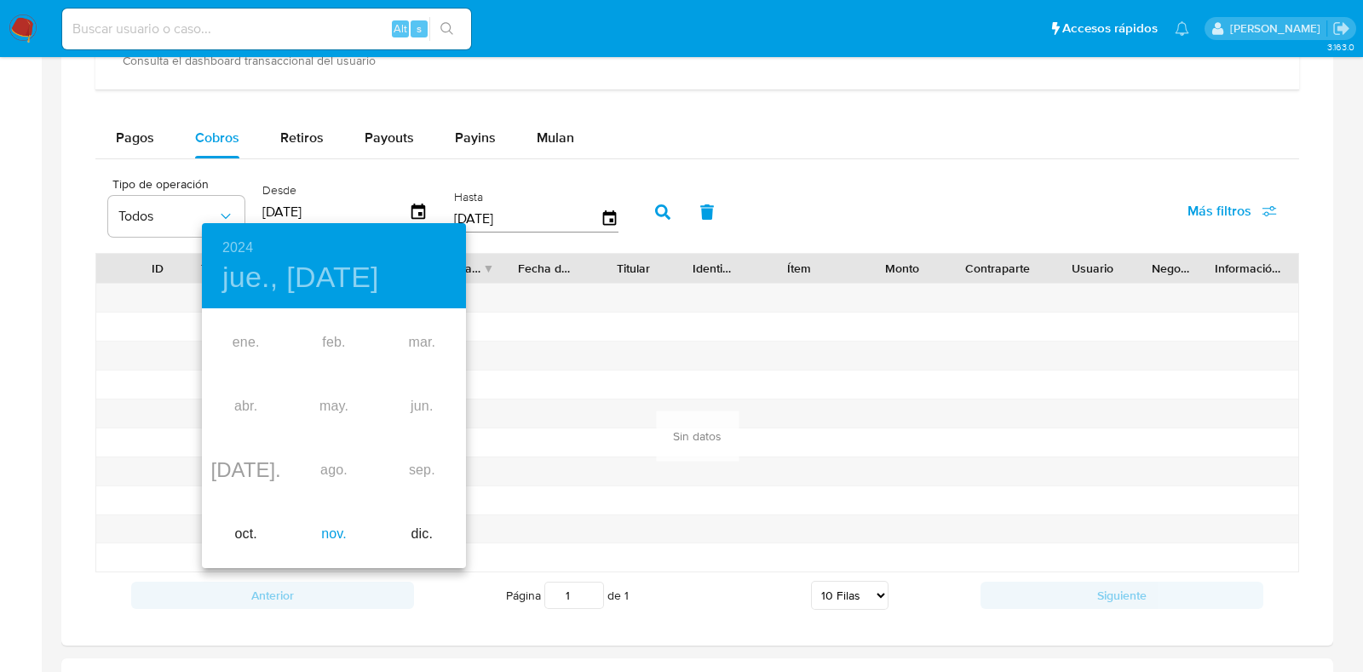
click at [330, 531] on div "nov." at bounding box center [334, 535] width 88 height 64
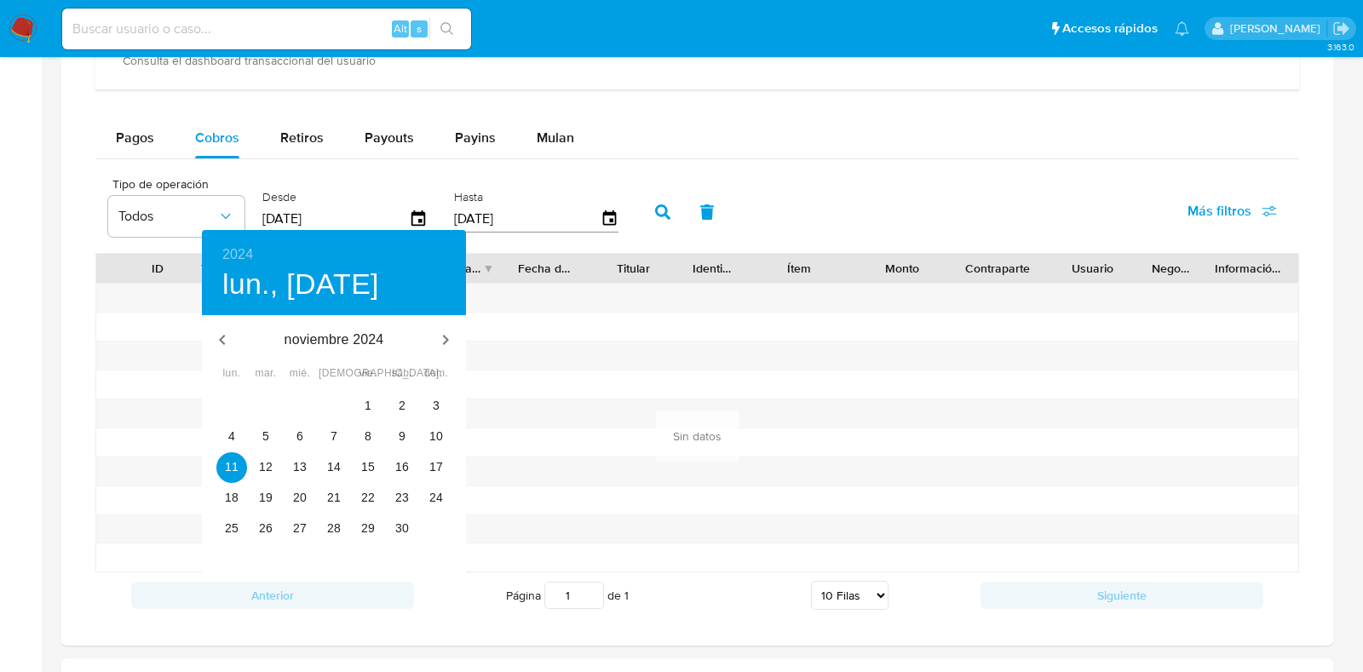
type input "[DATE]"
click at [228, 468] on p "11" at bounding box center [232, 466] width 14 height 17
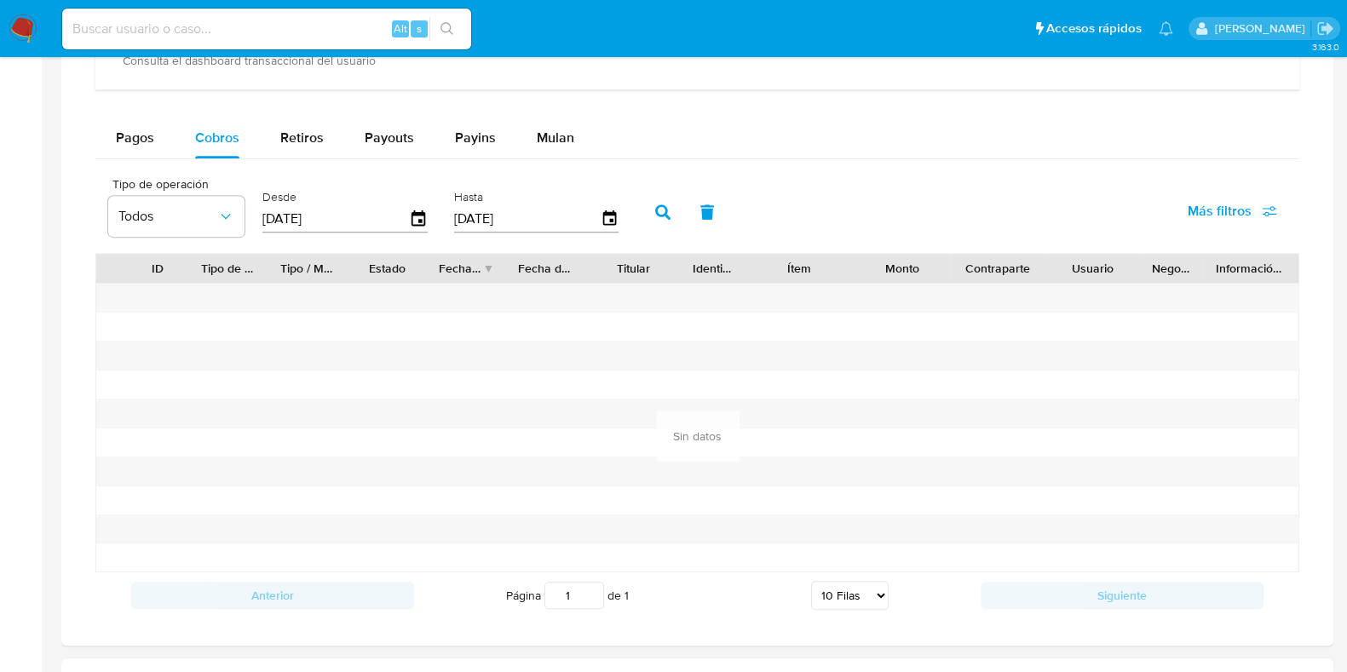
click at [641, 210] on button "button" at bounding box center [663, 212] width 44 height 41
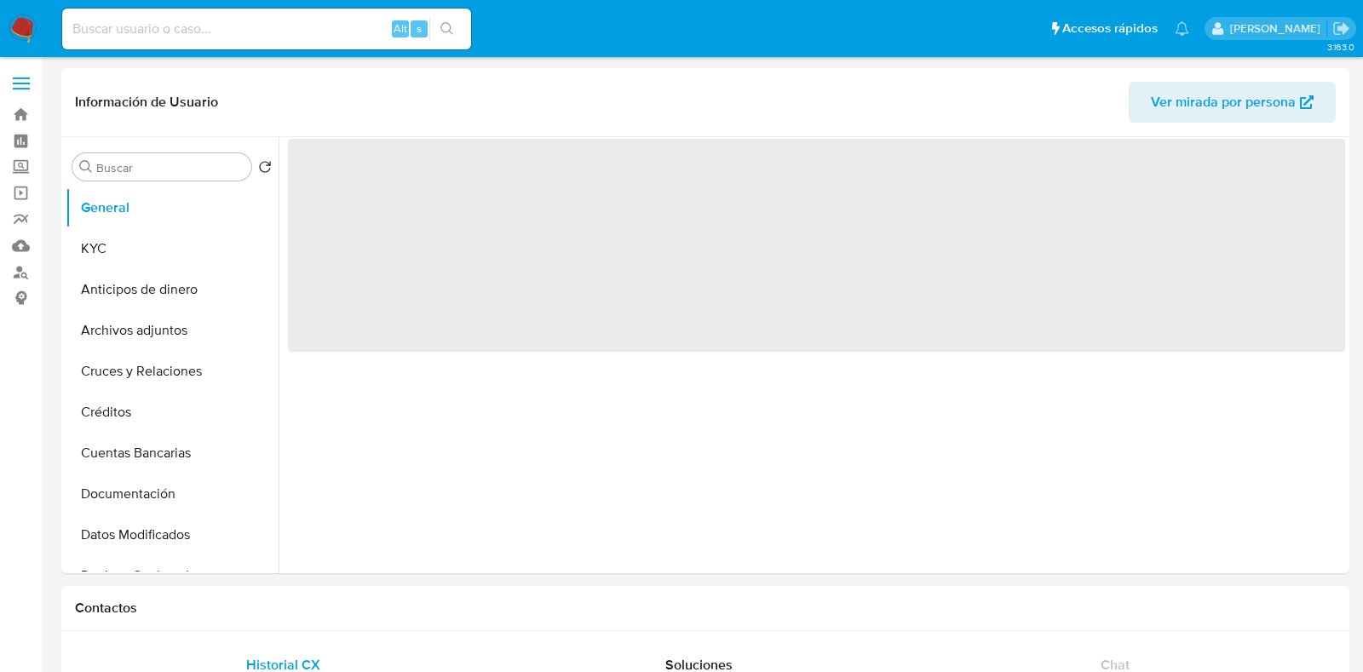
select select "10"
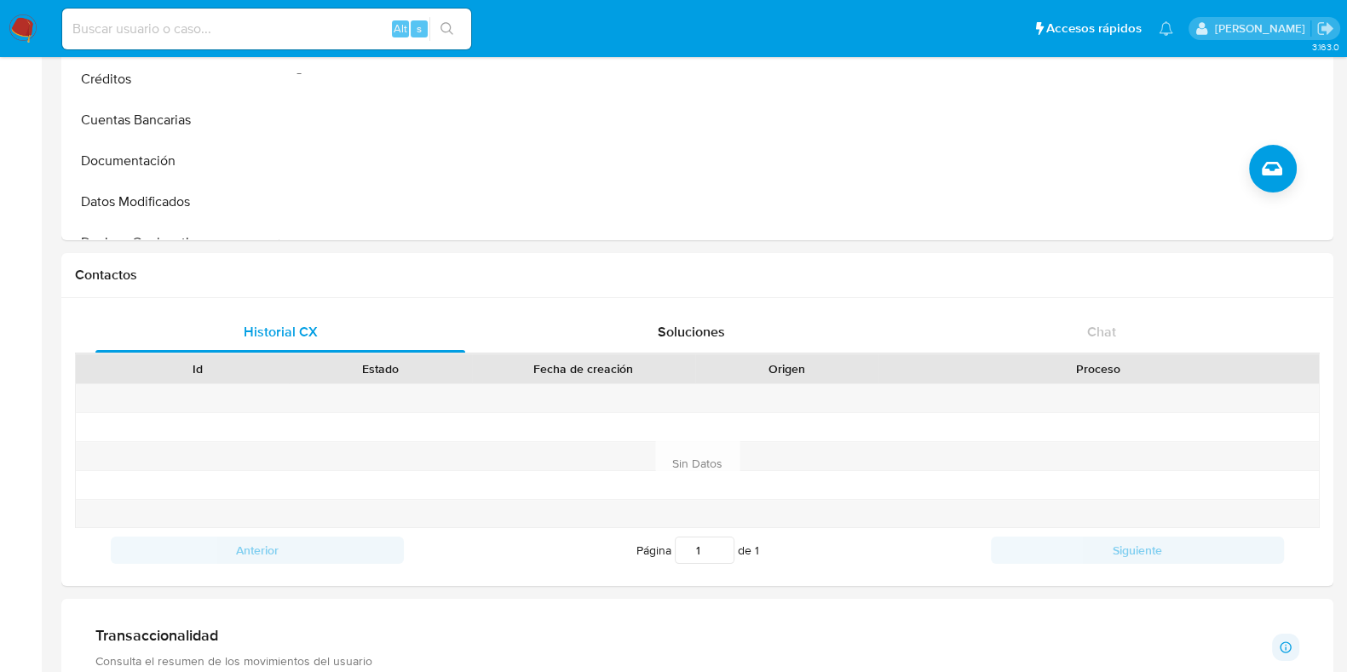
scroll to position [851, 0]
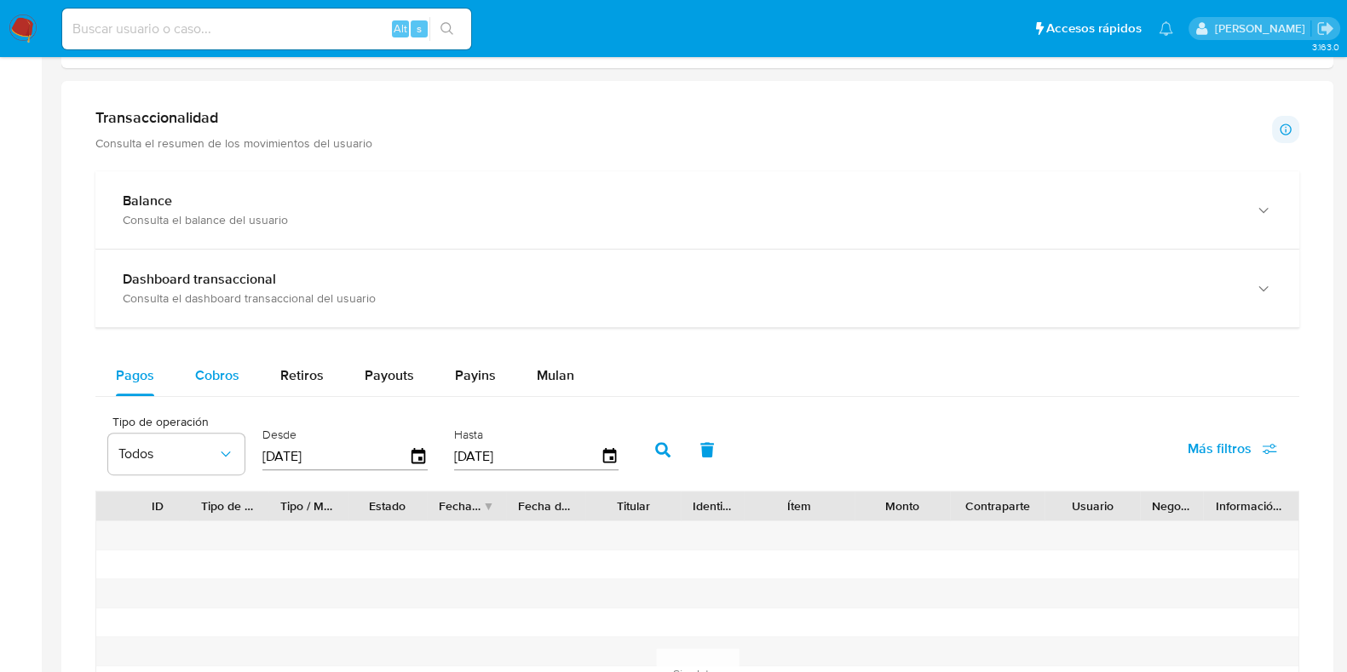
drag, startPoint x: 226, startPoint y: 355, endPoint x: 221, endPoint y: 374, distance: 19.4
click at [225, 355] on div "Cobros" at bounding box center [217, 375] width 44 height 41
select select "10"
click at [419, 463] on icon "button" at bounding box center [419, 457] width 30 height 30
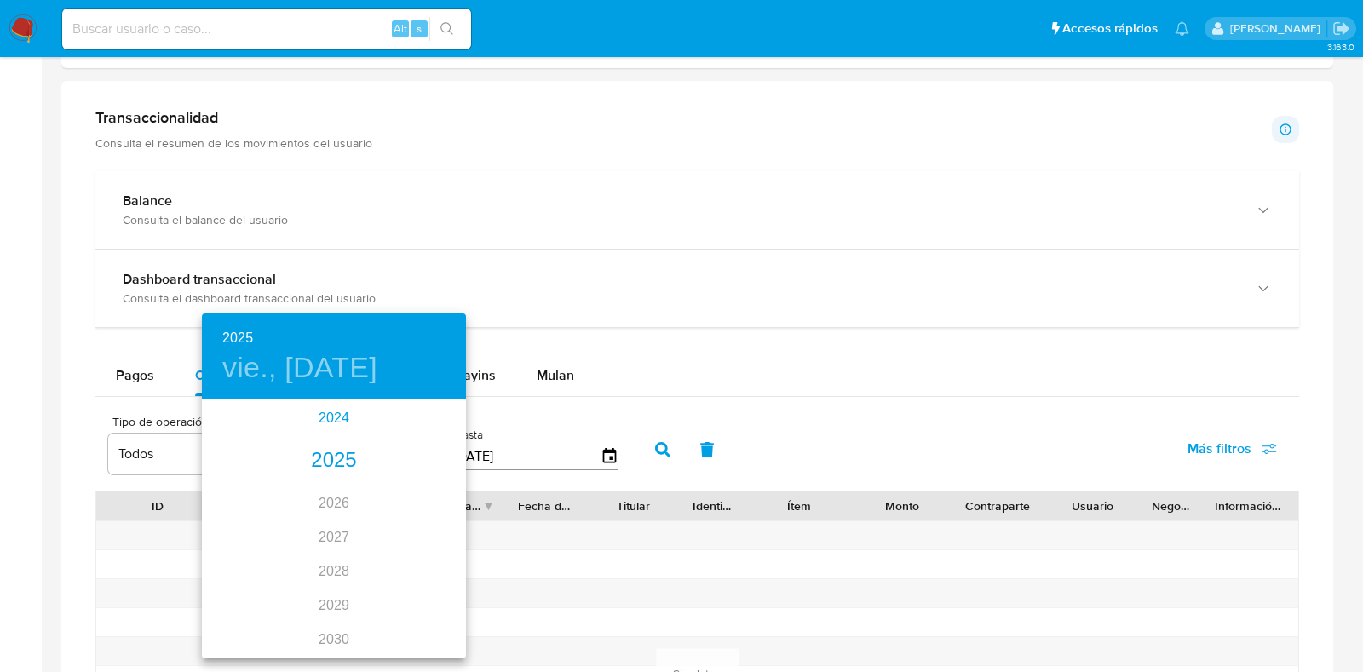
click at [324, 415] on div "2024" at bounding box center [334, 418] width 264 height 34
click at [320, 633] on div "nov." at bounding box center [334, 625] width 88 height 64
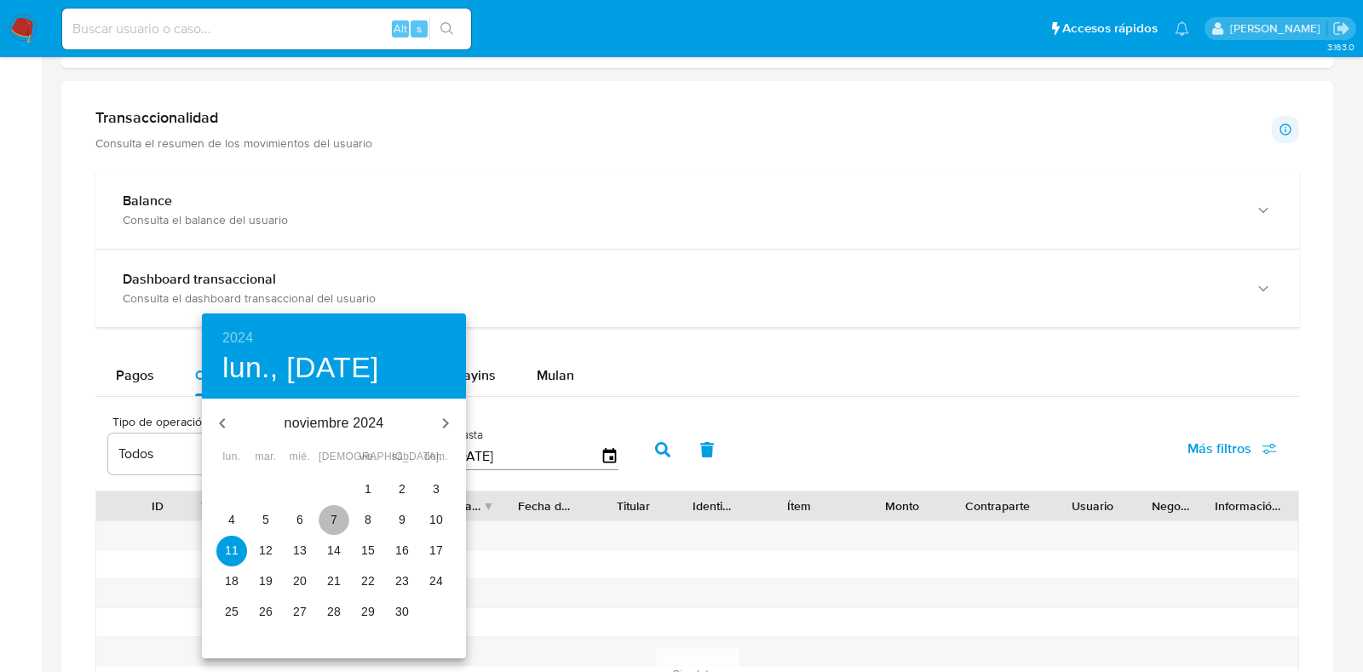
click at [327, 520] on span "7" at bounding box center [334, 519] width 31 height 17
type input "[DATE]"
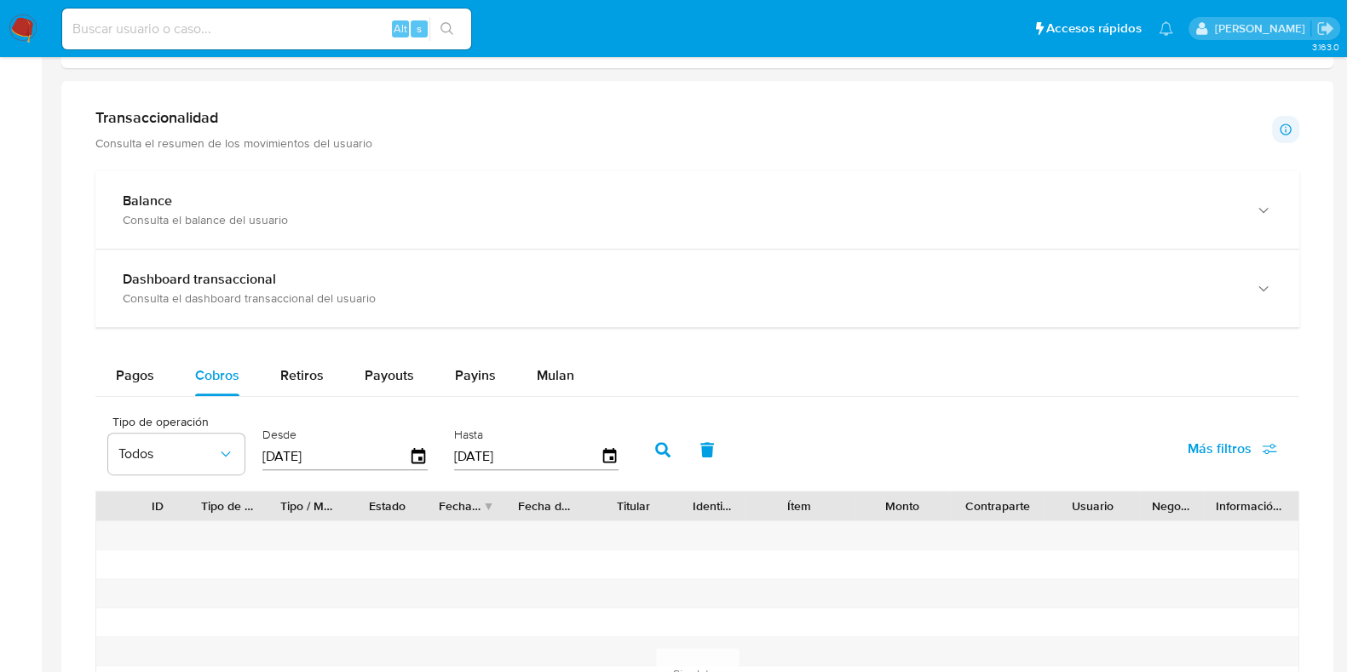
click at [655, 445] on icon "button" at bounding box center [662, 449] width 15 height 15
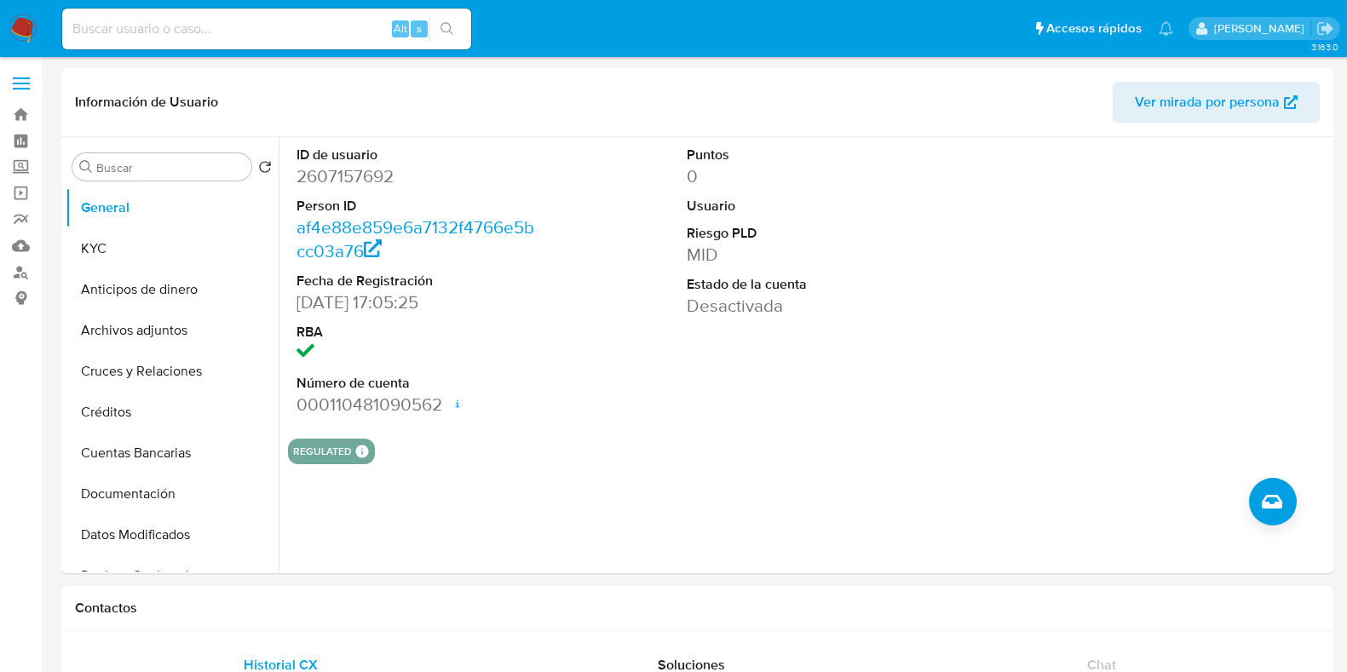
select select "10"
click at [132, 372] on button "Cruces y Relaciones" at bounding box center [165, 371] width 199 height 41
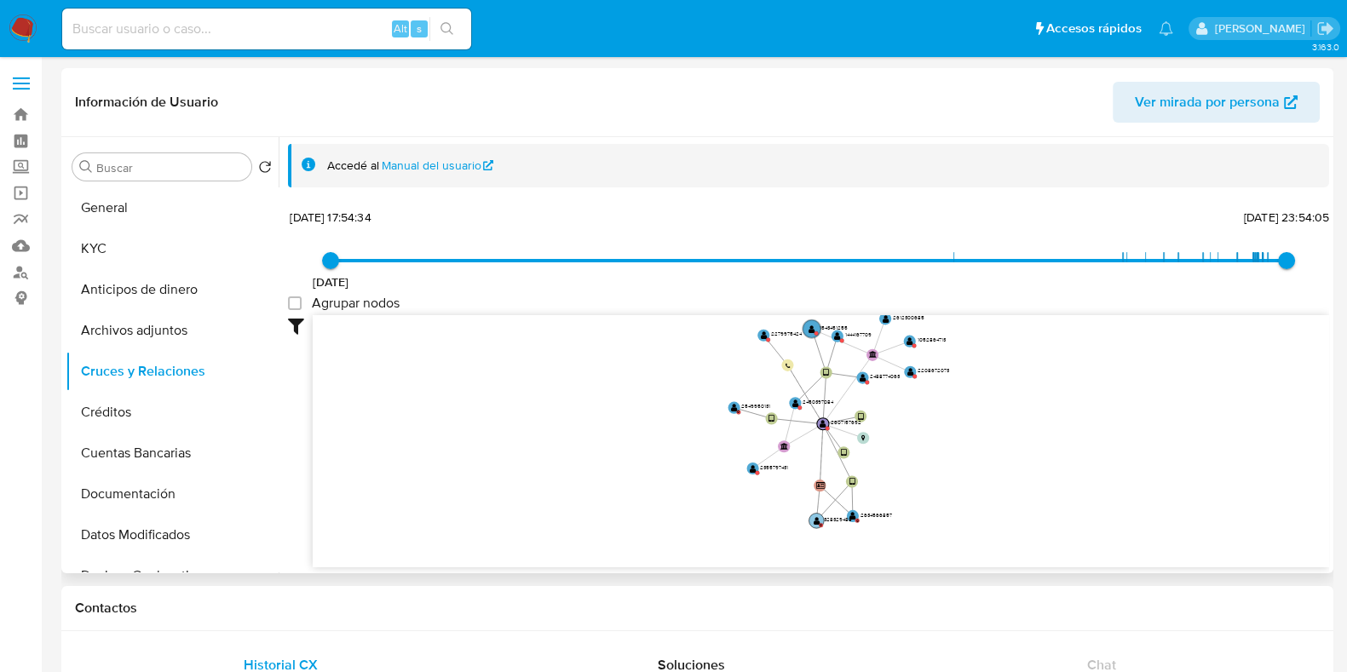
click at [818, 522] on text "" at bounding box center [817, 520] width 7 height 9
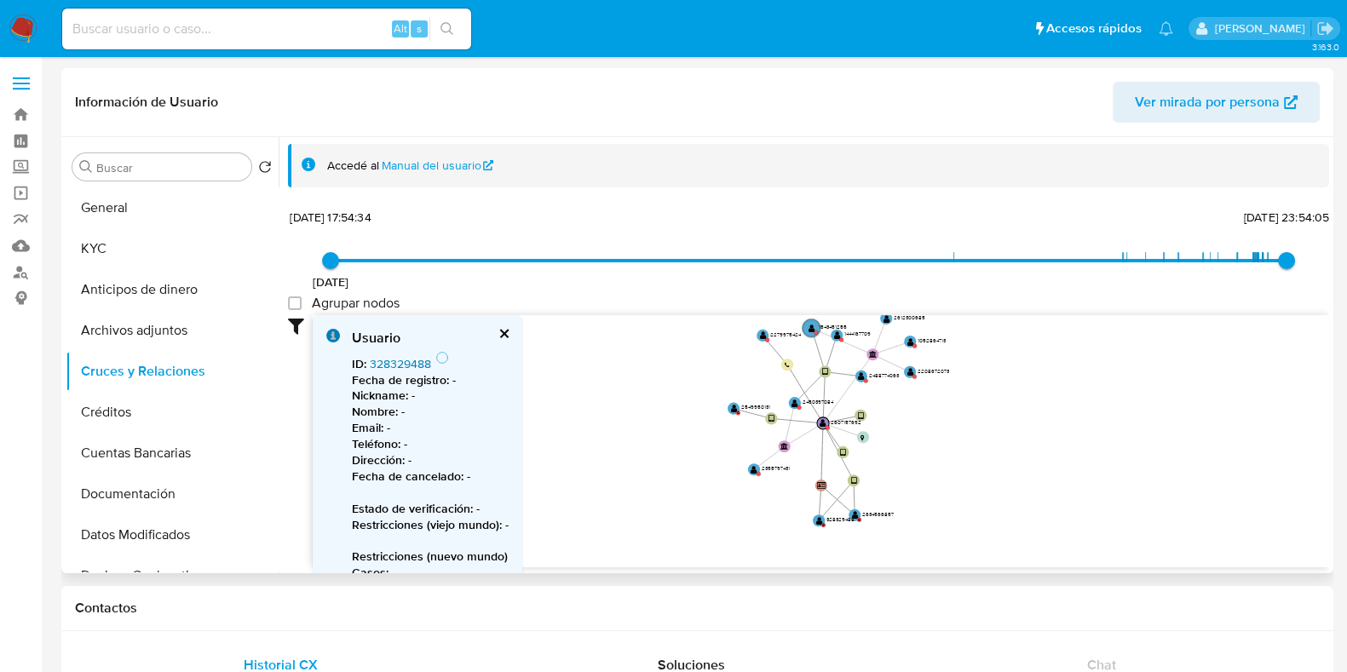
click at [397, 355] on link "328329488" at bounding box center [400, 363] width 61 height 17
click at [852, 516] on text "328329488" at bounding box center [841, 520] width 28 height 8
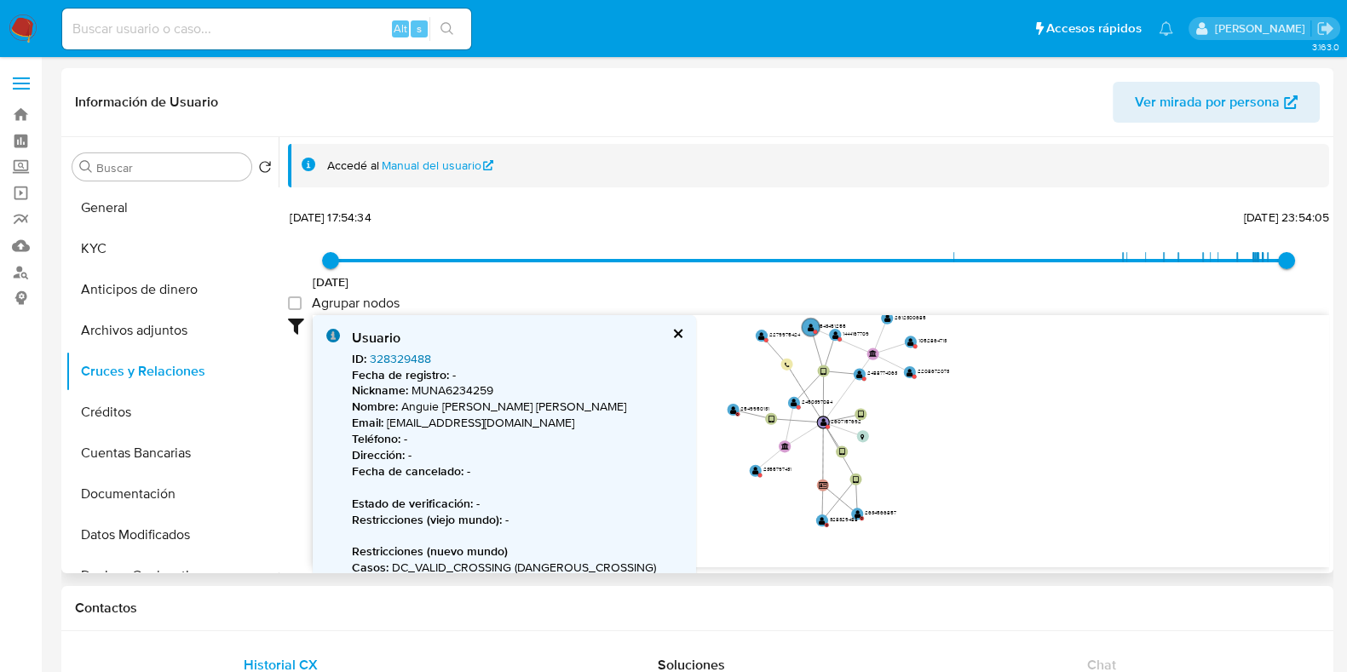
click at [412, 354] on link "328329488" at bounding box center [400, 358] width 61 height 17
click at [758, 470] on text "" at bounding box center [755, 471] width 7 height 9
click at [394, 364] on link "2355797431" at bounding box center [402, 358] width 64 height 17
click at [734, 411] on text "" at bounding box center [733, 410] width 7 height 9
click at [426, 362] on link "2549950131" at bounding box center [402, 358] width 64 height 17
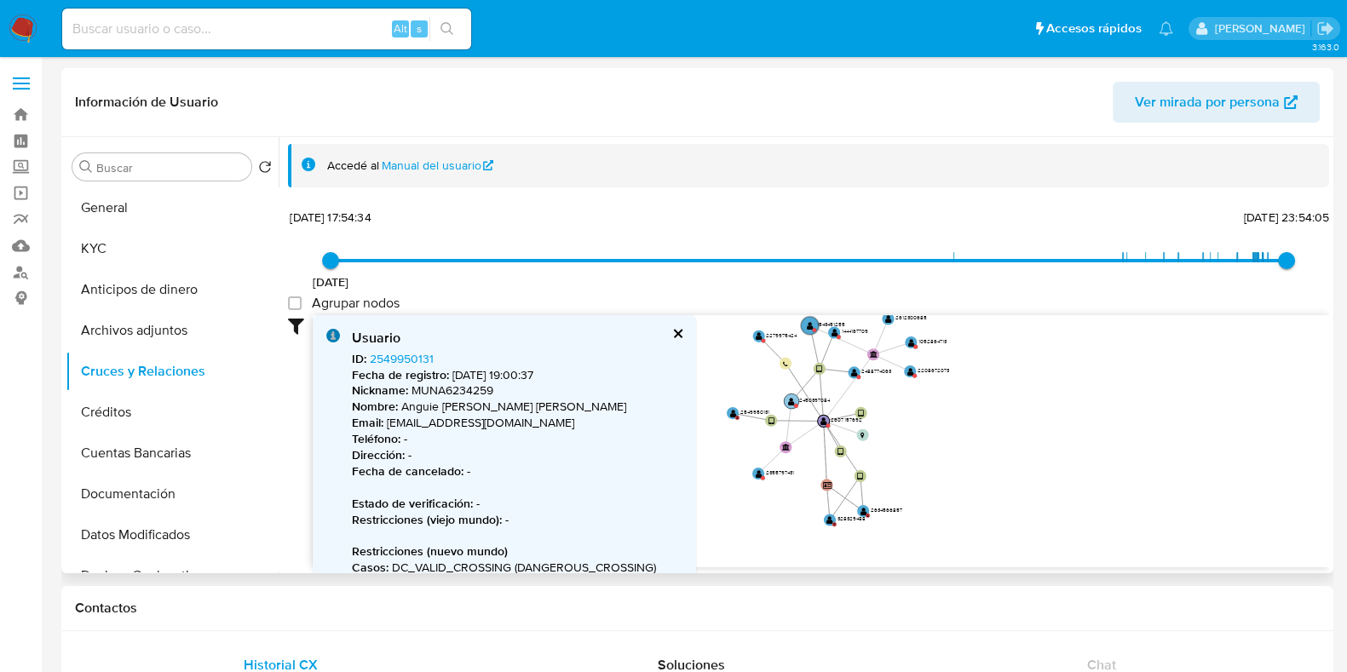
click at [791, 400] on text "" at bounding box center [791, 401] width 7 height 9
click at [395, 360] on link "2450397084" at bounding box center [404, 358] width 69 height 17
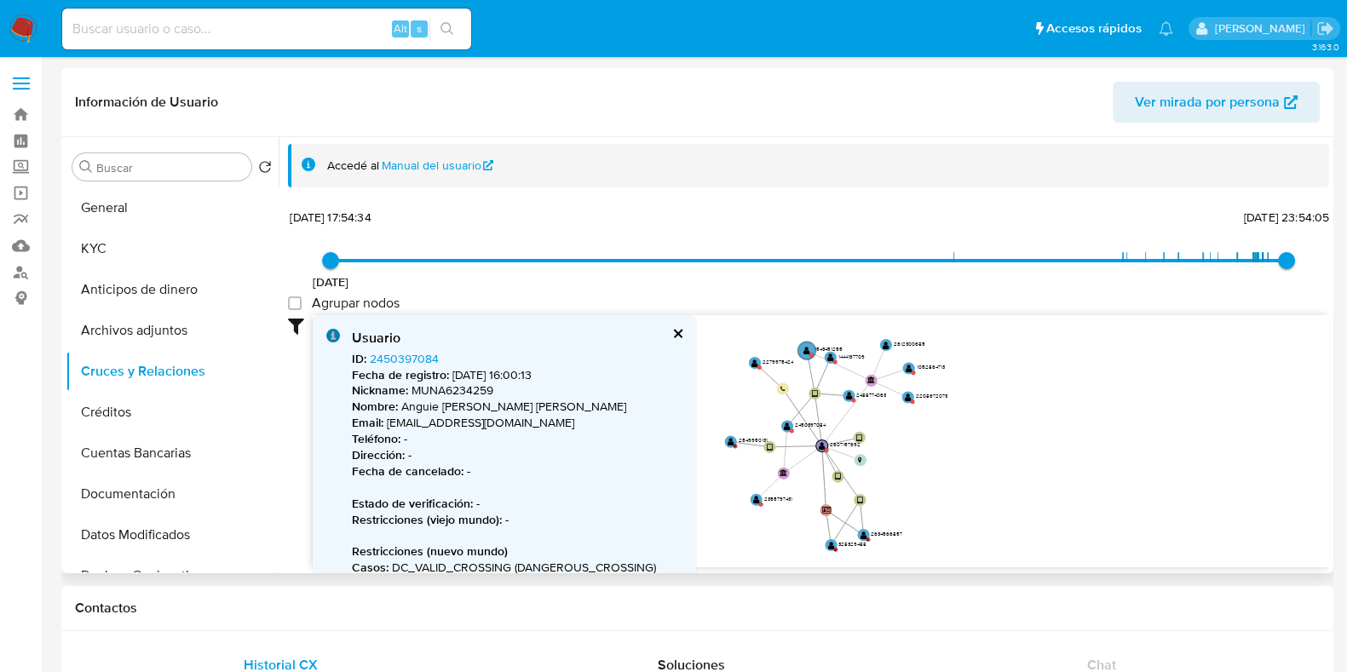
drag, startPoint x: 978, startPoint y: 425, endPoint x: 971, endPoint y: 460, distance: 35.6
click at [971, 460] on icon "device-68921e08c6294341129b79ee  device-67db0b9aadf6817dc084a851  device-67d7…" at bounding box center [821, 438] width 1017 height 247
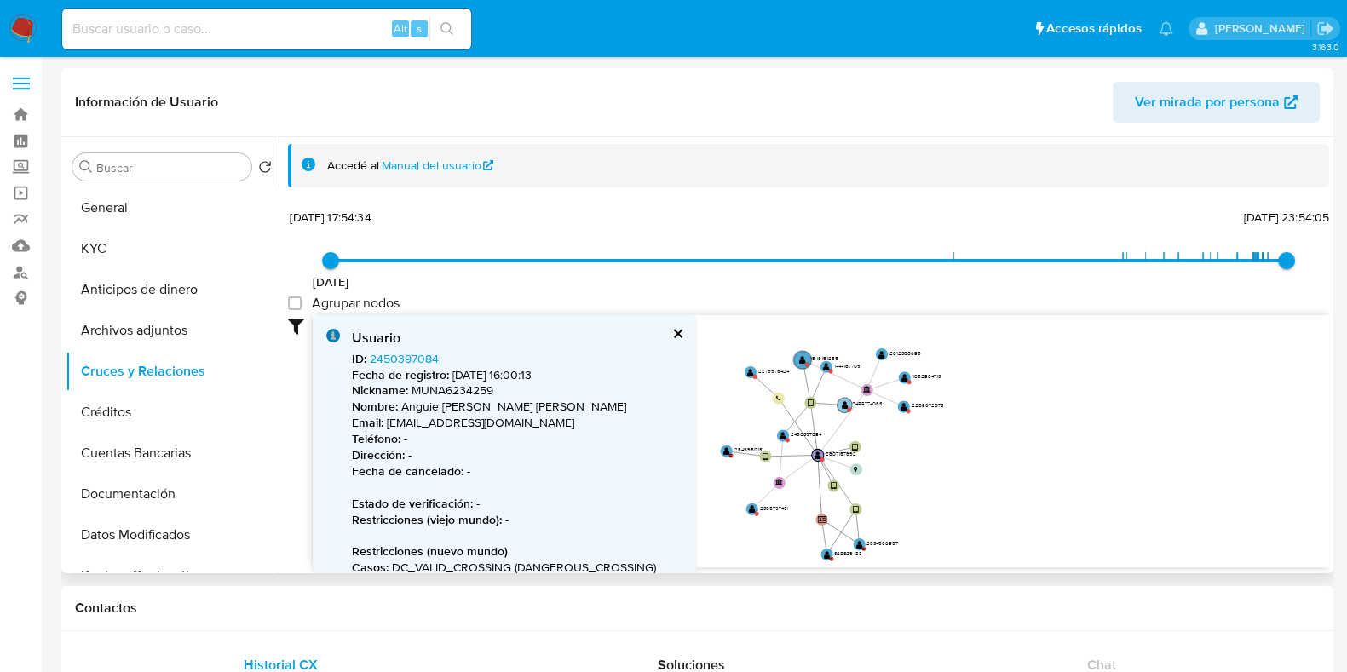
click at [844, 403] on text "" at bounding box center [845, 404] width 7 height 9
click at [418, 363] on link "2488774063" at bounding box center [403, 358] width 67 height 17
click at [823, 370] on text "" at bounding box center [825, 366] width 7 height 9
click at [406, 347] on div "Usuario" at bounding box center [517, 338] width 331 height 19
click at [415, 362] on link "1444167709" at bounding box center [401, 358] width 62 height 17
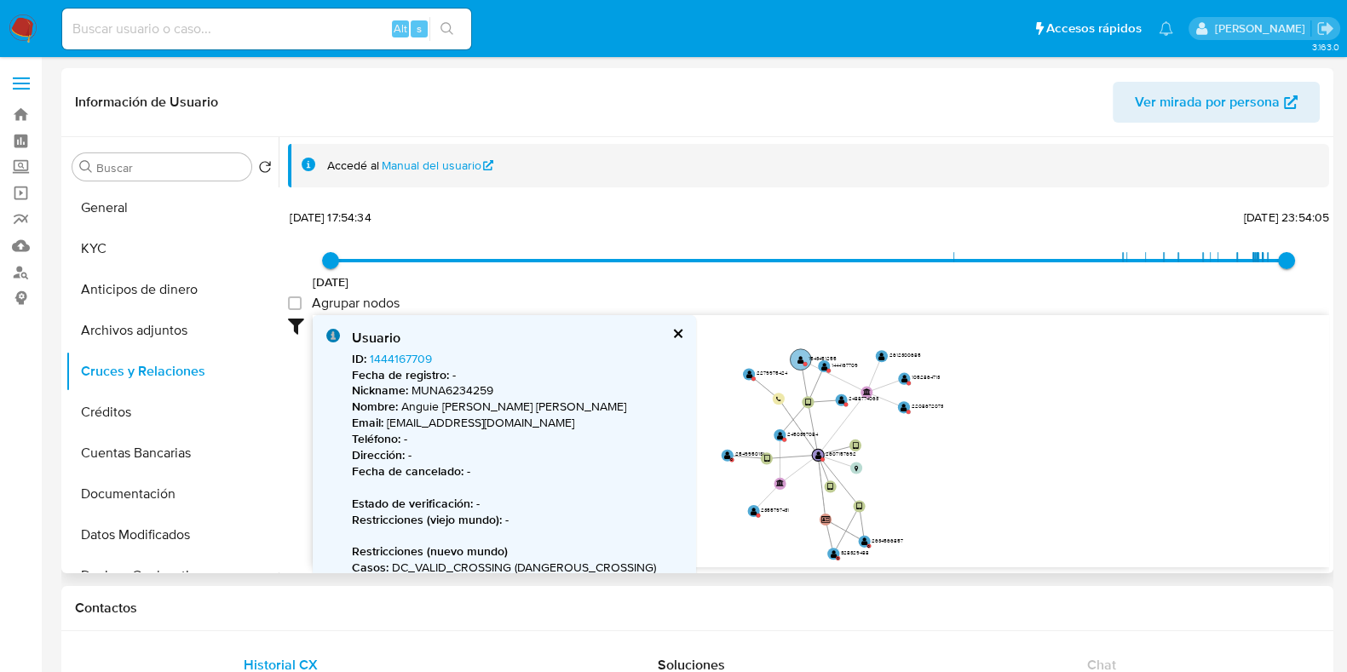
click at [798, 357] on text "" at bounding box center [801, 359] width 7 height 9
click at [418, 362] on link "1543451255" at bounding box center [401, 358] width 63 height 17
click at [747, 377] on text "" at bounding box center [749, 376] width 7 height 9
click at [429, 355] on link "2279975424" at bounding box center [403, 358] width 66 height 17
click at [904, 405] on circle at bounding box center [903, 411] width 15 height 15
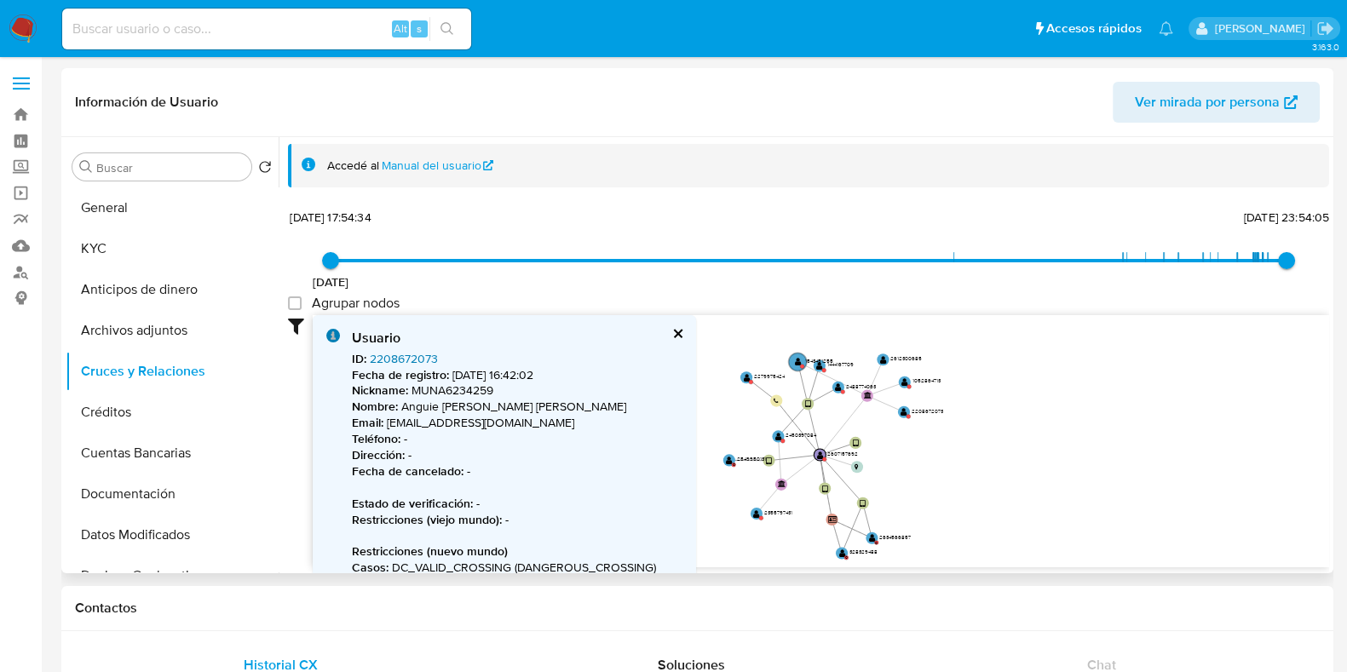
click at [421, 354] on link "2208672073" at bounding box center [404, 358] width 68 height 17
click at [902, 383] on text "" at bounding box center [905, 382] width 7 height 9
click at [412, 355] on link "1052864713" at bounding box center [401, 358] width 63 height 17
click at [882, 362] on text "" at bounding box center [883, 362] width 7 height 9
click at [413, 354] on link "2612300685" at bounding box center [403, 358] width 67 height 17
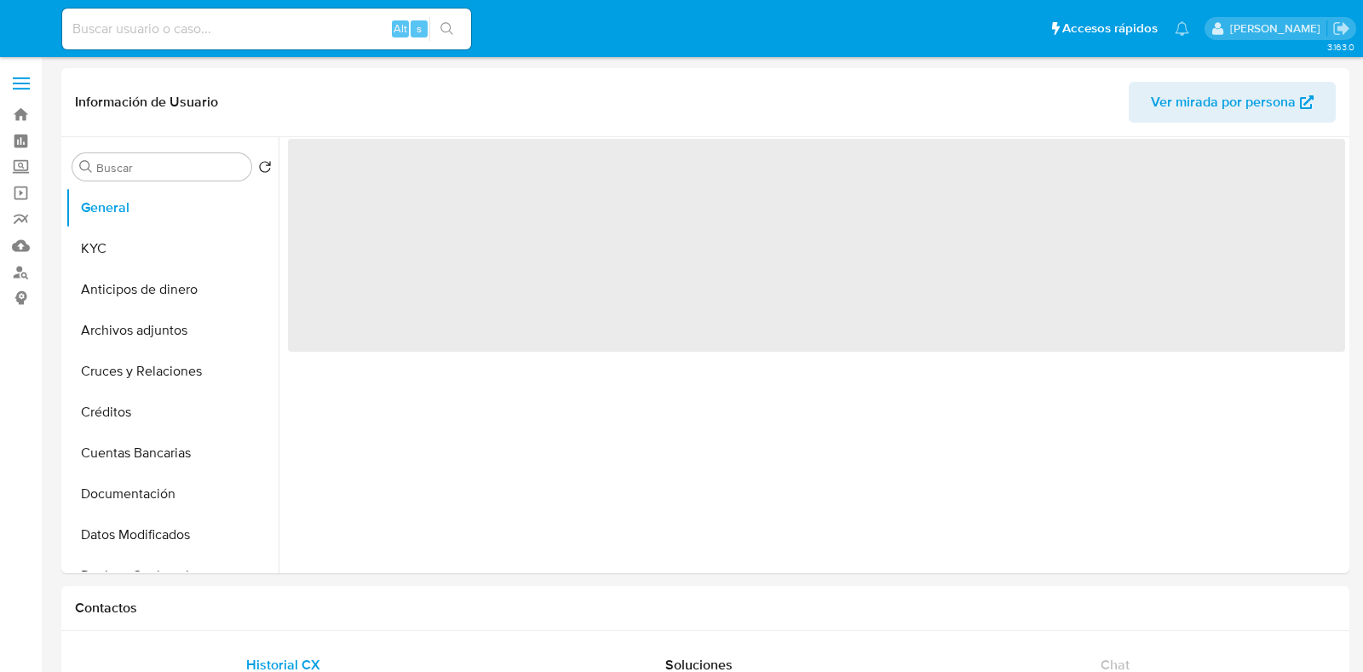
select select "10"
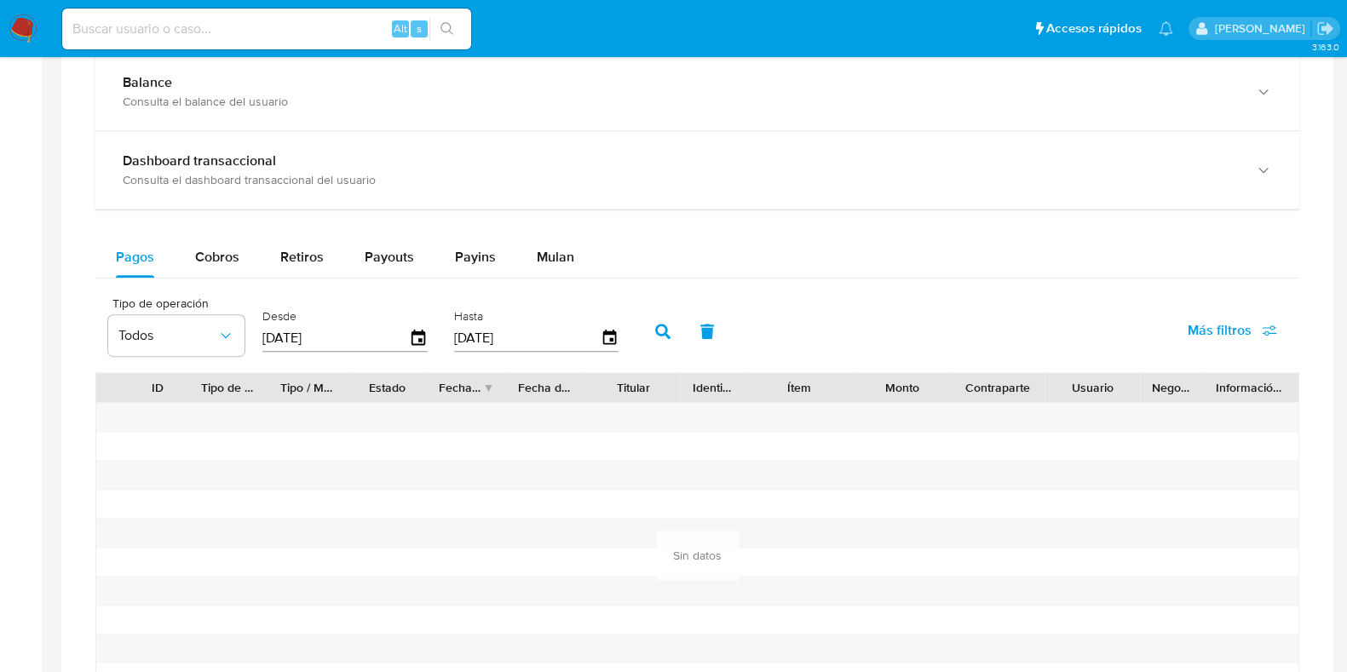
scroll to position [1065, 0]
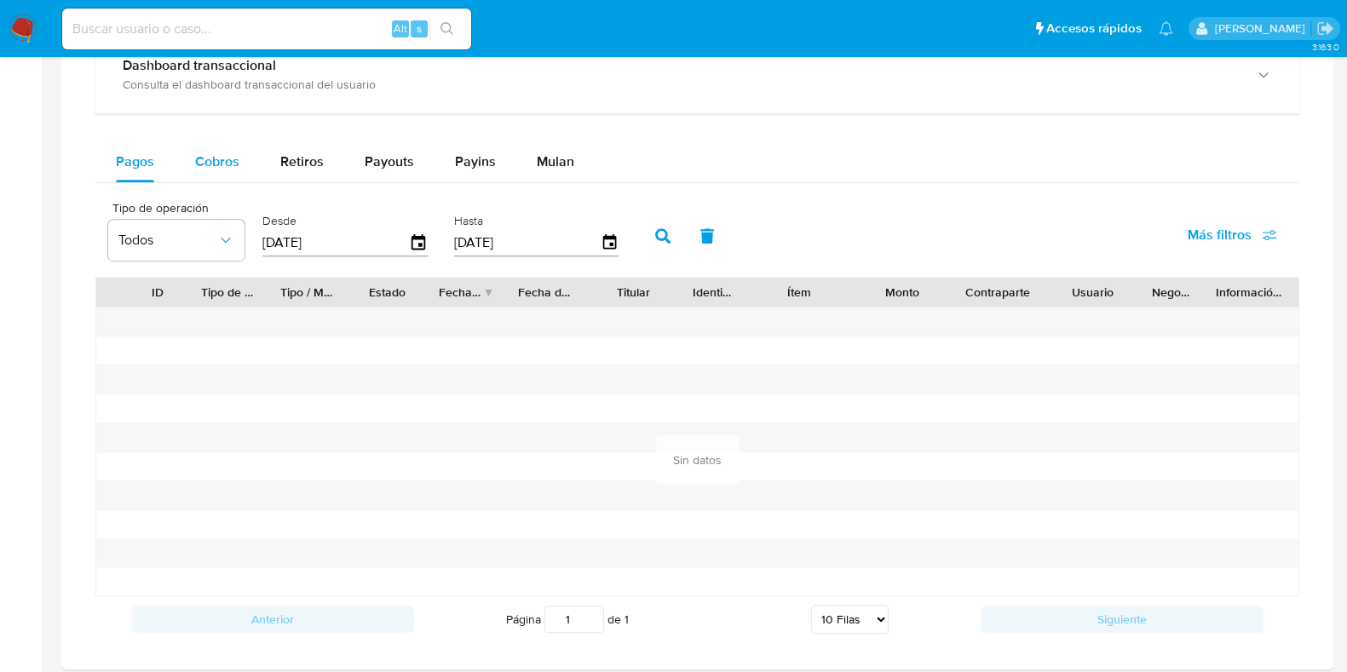
click at [222, 176] on div "Cobros" at bounding box center [217, 161] width 44 height 41
select select "10"
click at [418, 240] on icon "button" at bounding box center [419, 241] width 14 height 15
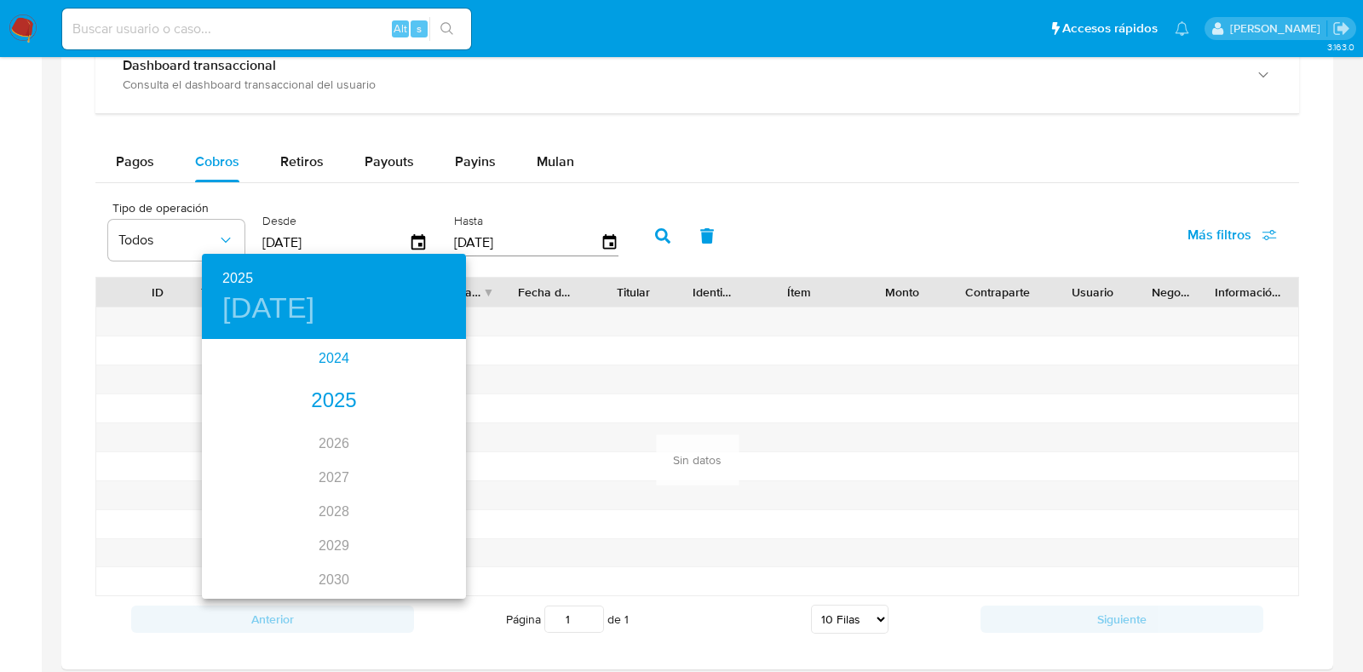
click at [339, 356] on div "2024" at bounding box center [334, 359] width 264 height 34
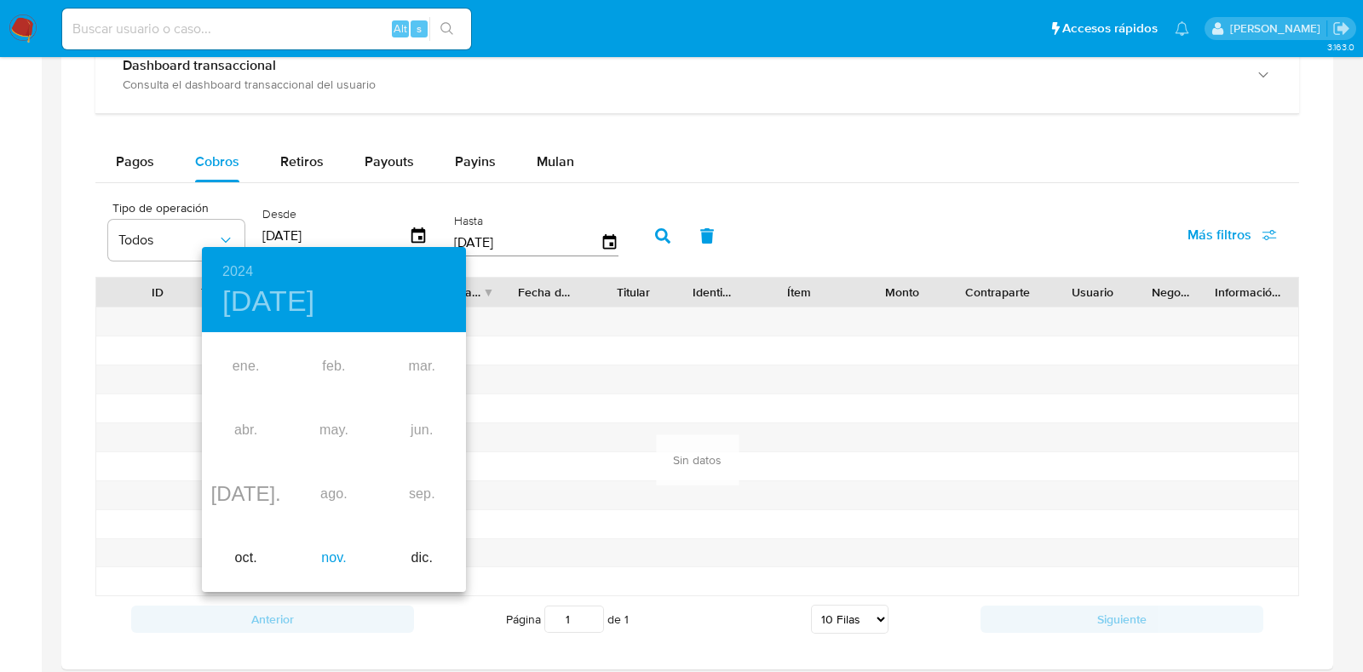
click at [333, 546] on div "nov." at bounding box center [334, 559] width 88 height 64
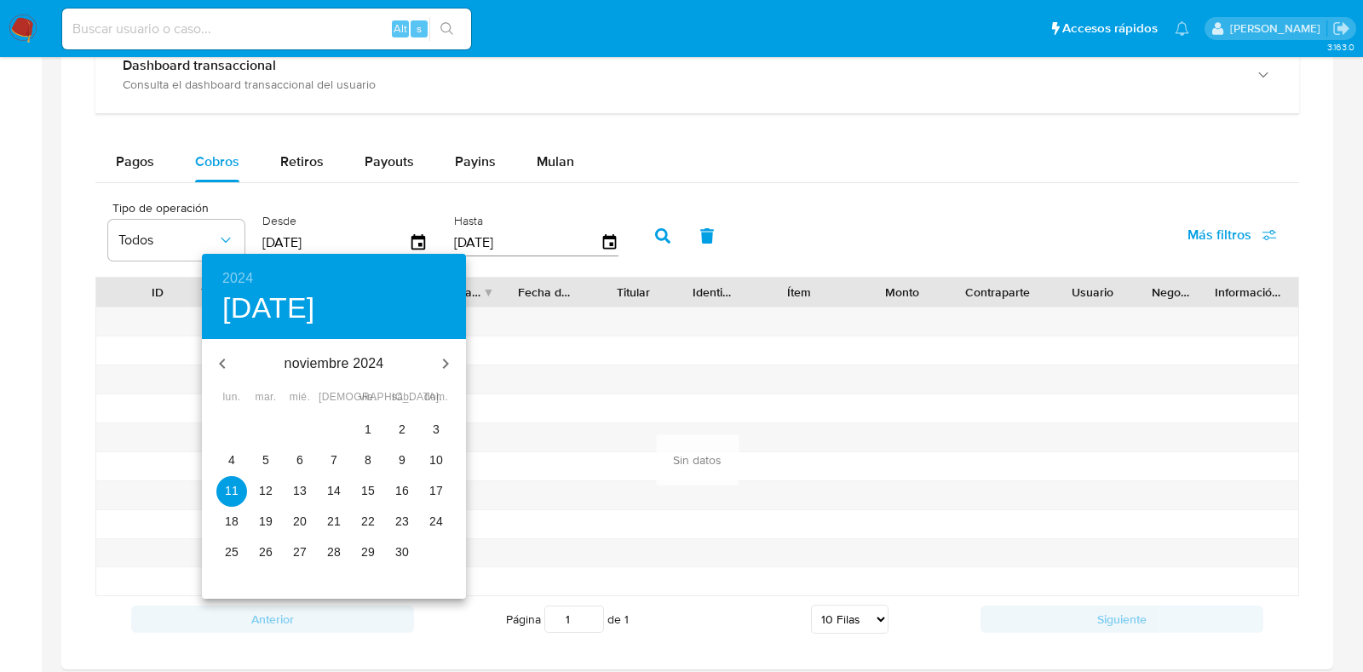
click at [277, 461] on span "5" at bounding box center [266, 460] width 31 height 17
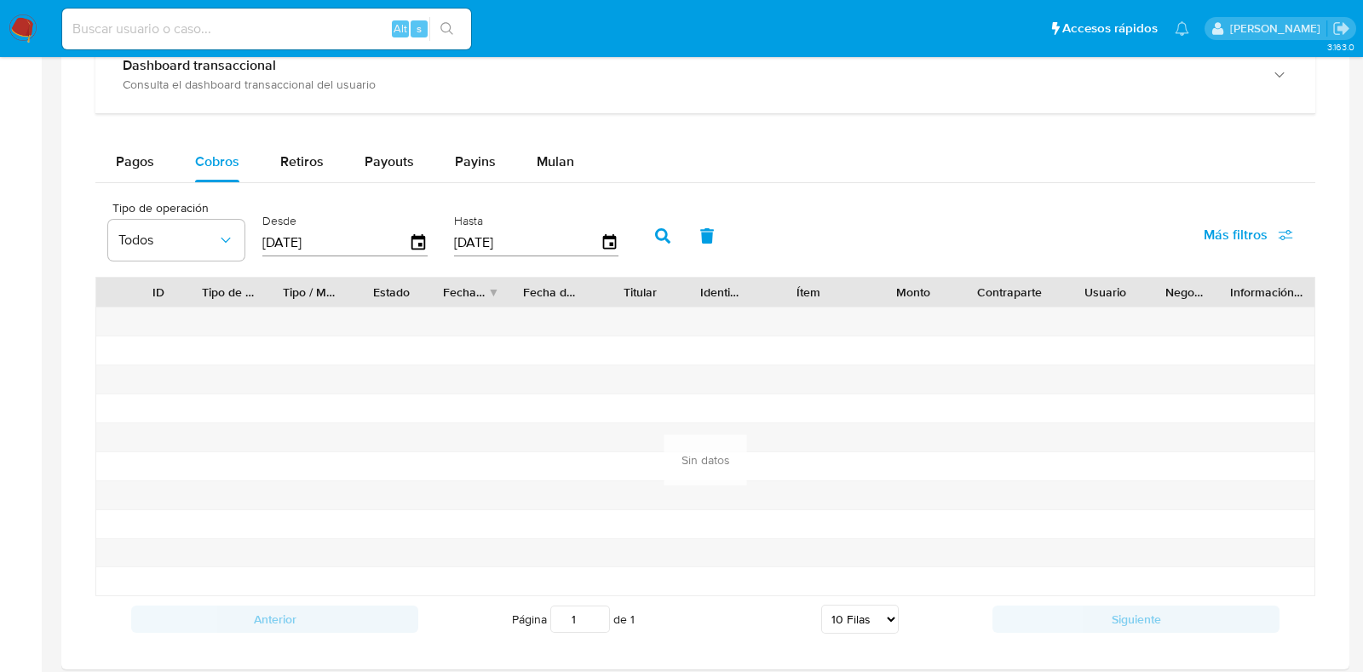
type input "05/11/2024"
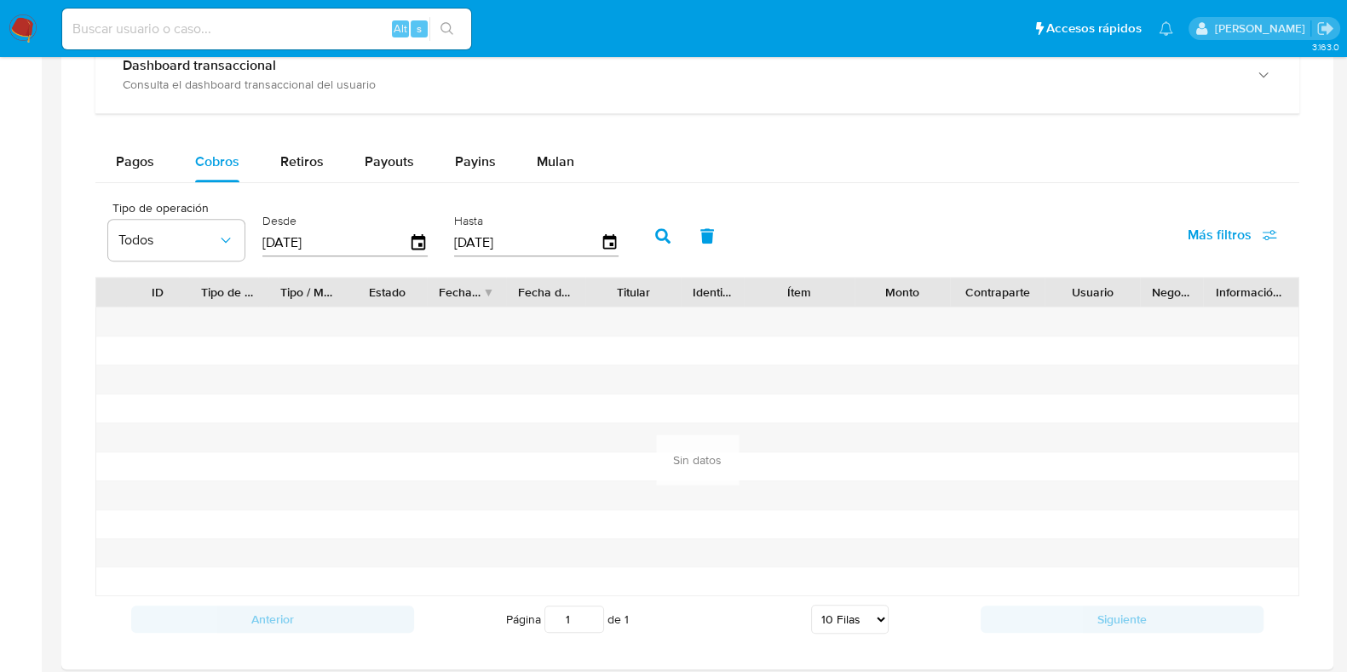
click at [643, 236] on button "button" at bounding box center [663, 236] width 44 height 41
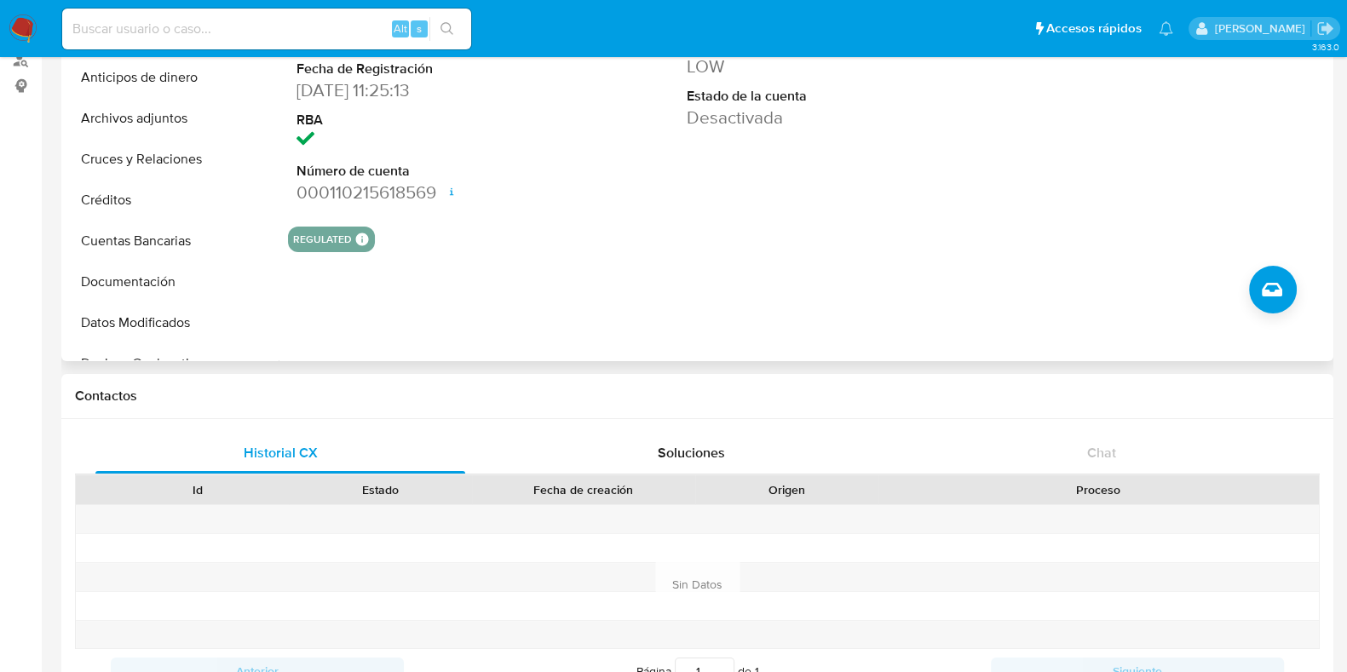
scroll to position [959, 0]
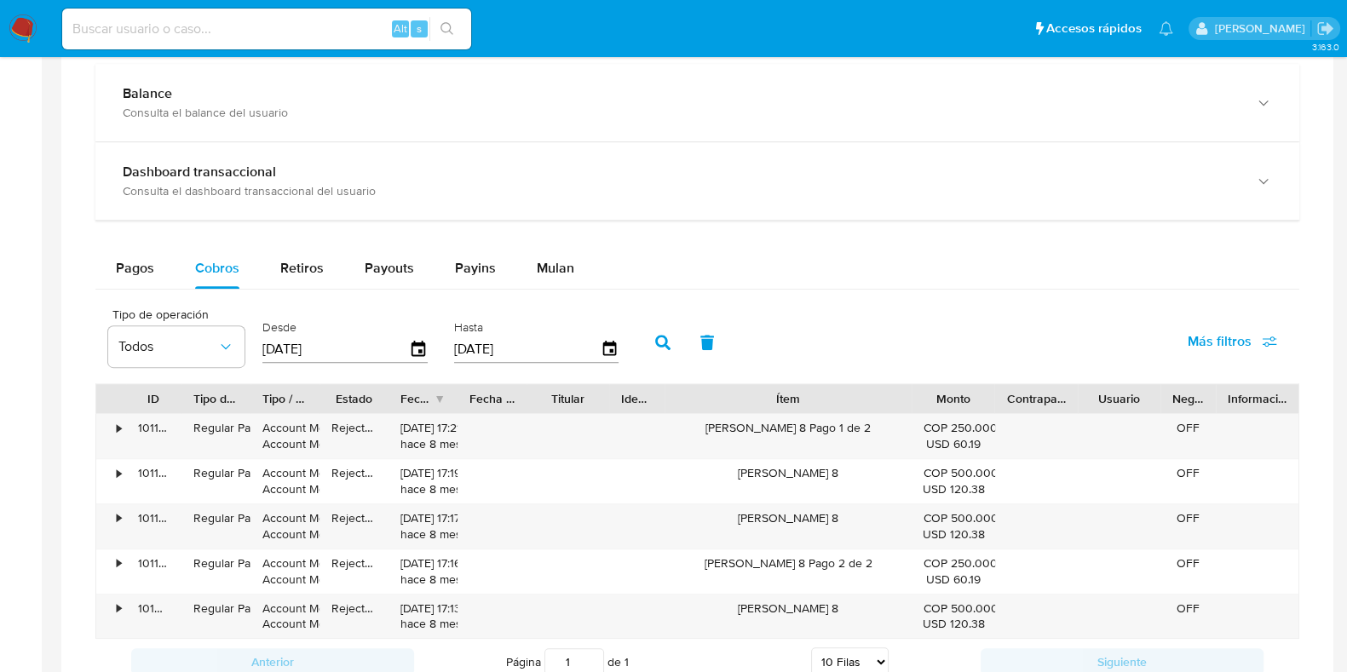
drag, startPoint x: 854, startPoint y: 398, endPoint x: 990, endPoint y: 376, distance: 138.1
click at [990, 376] on div "Tipo de operación Todos Desde 05/11/2024 Hasta 08/10/2025 Más filtros ID Tipo d…" at bounding box center [697, 491] width 1204 height 387
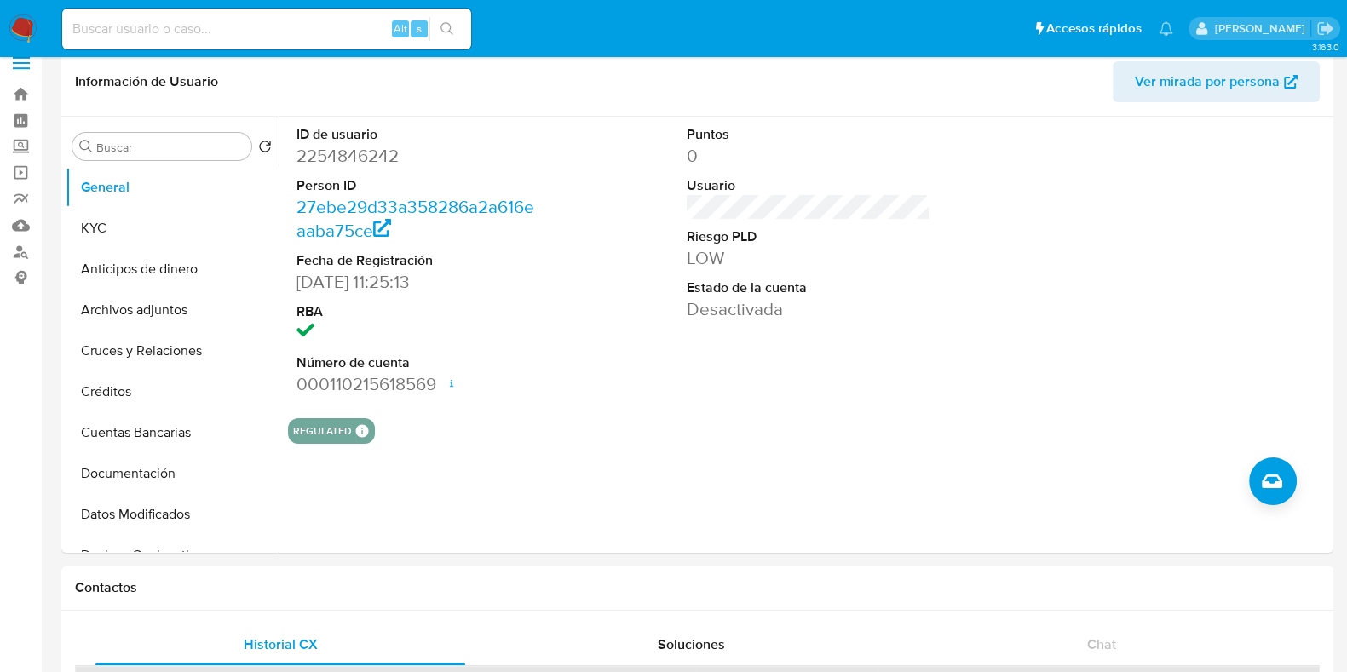
scroll to position [0, 0]
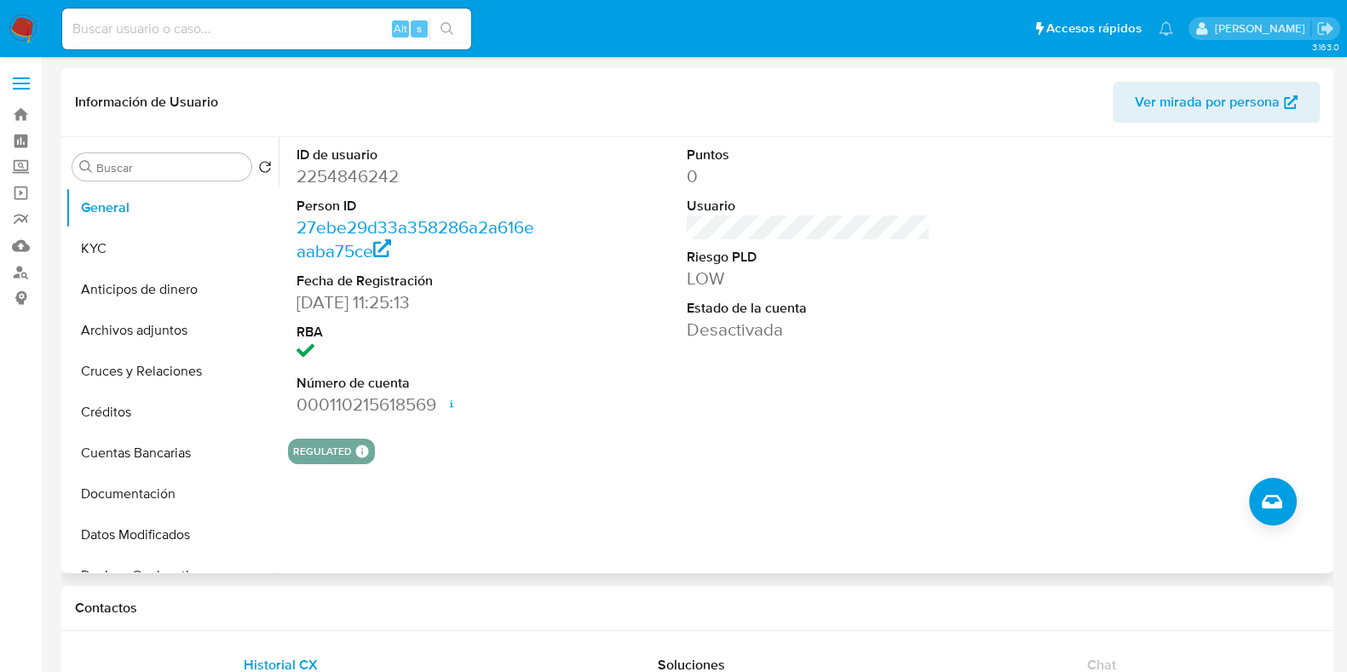
click at [366, 171] on dd "2254846242" at bounding box center [419, 176] width 244 height 24
copy dd "2254846242"
click at [381, 179] on dd "2254846242" at bounding box center [419, 176] width 244 height 24
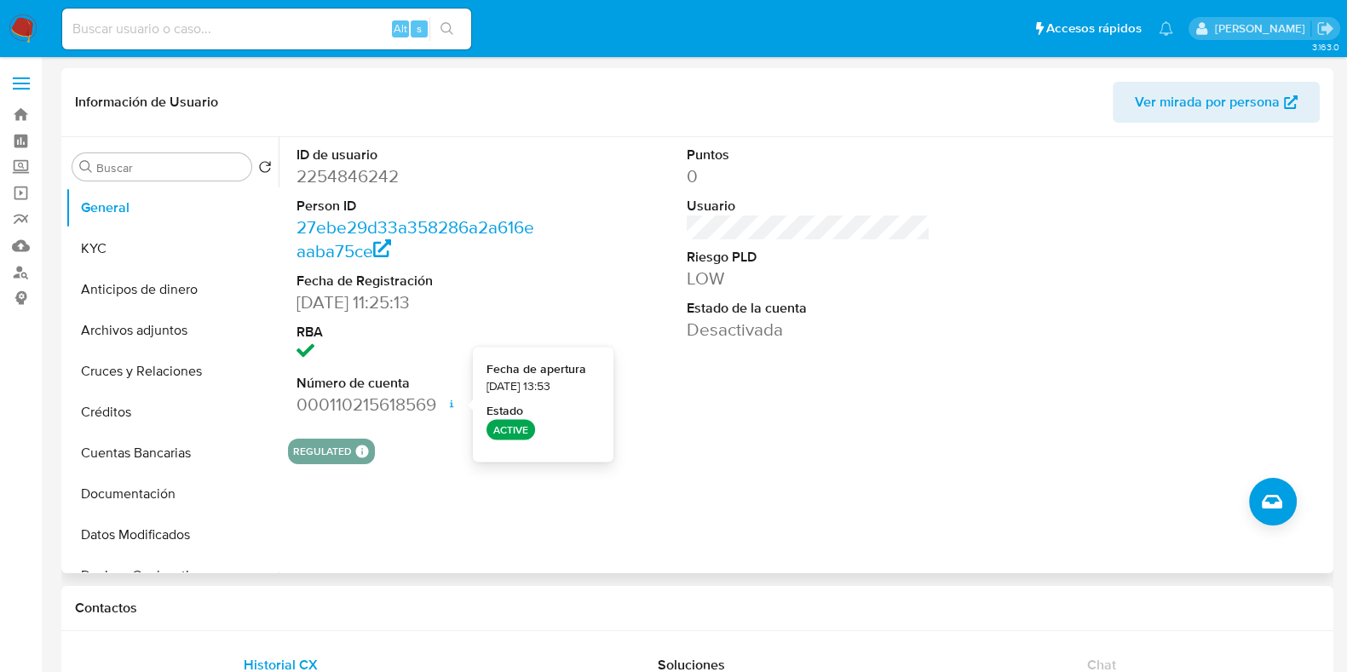
click at [448, 410] on icon at bounding box center [452, 404] width 14 height 14
click at [156, 365] on button "Cruces y Relaciones" at bounding box center [165, 371] width 199 height 41
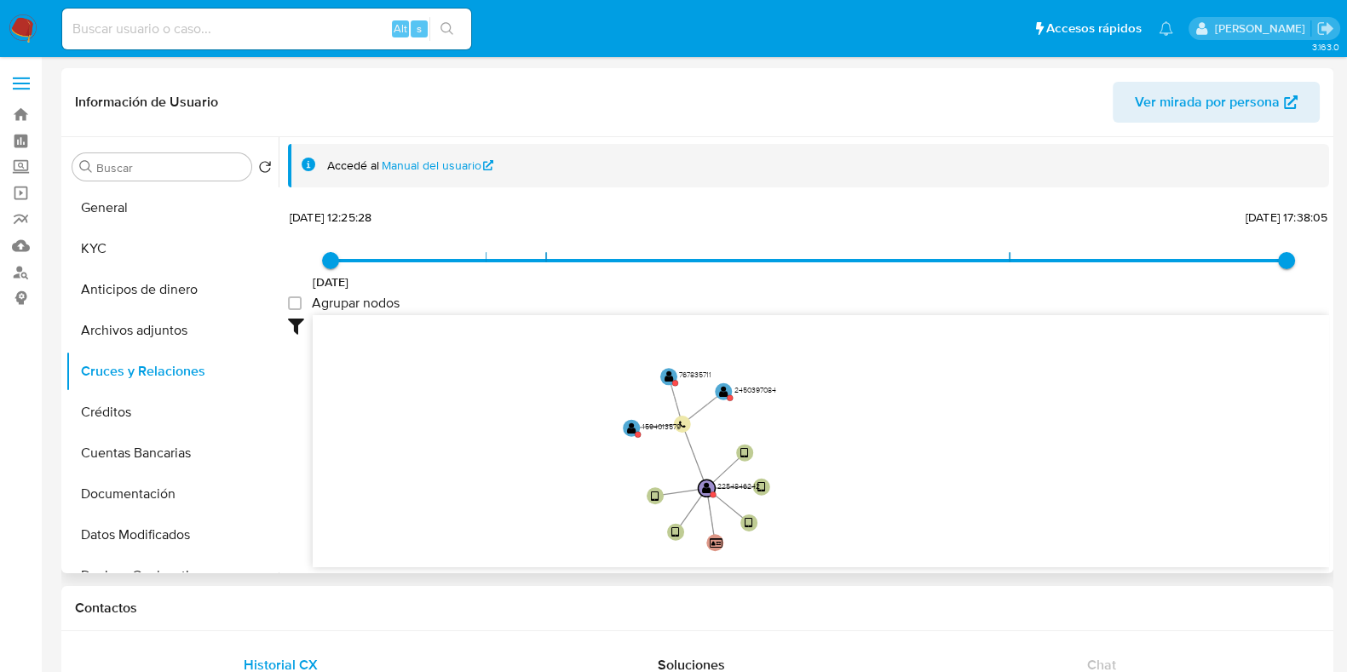
drag, startPoint x: 844, startPoint y: 377, endPoint x: 758, endPoint y: 408, distance: 90.9
click at [833, 441] on icon "device-67a4dcc98680899980032005  device-67a4f537dd9428dd5e91614c  user-225484…" at bounding box center [821, 438] width 1017 height 247
click at [725, 383] on text "" at bounding box center [723, 389] width 9 height 12
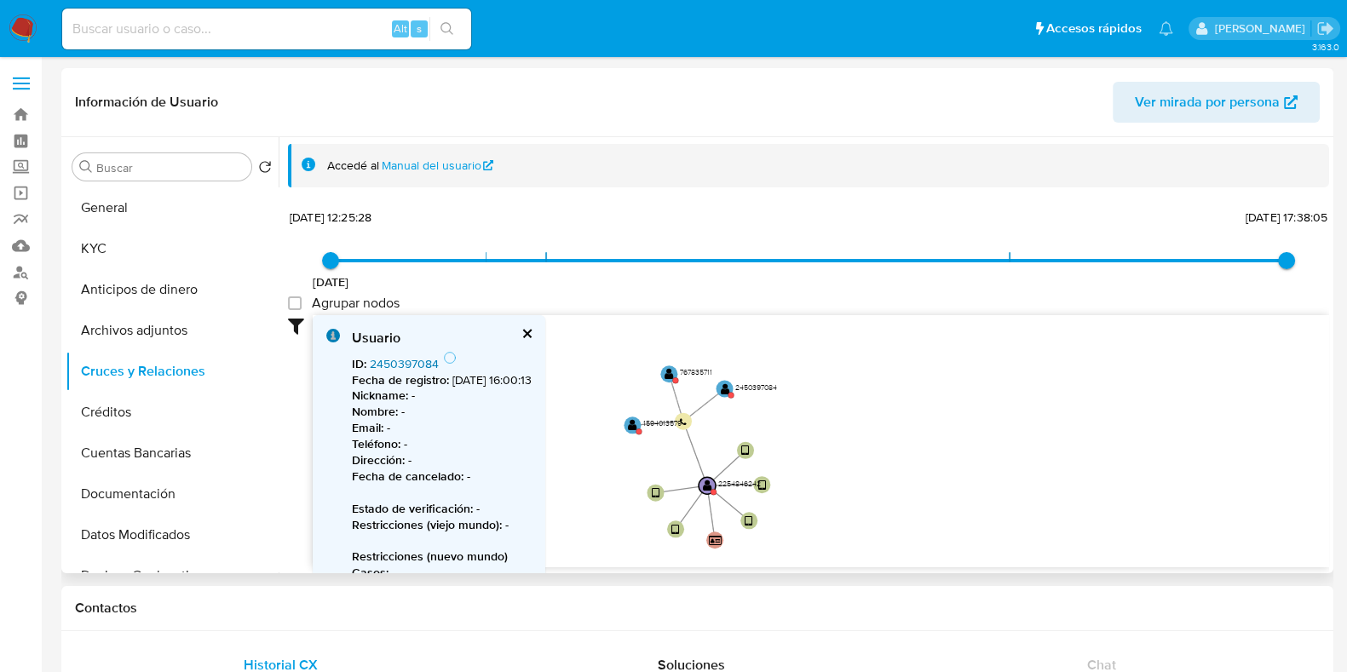
click at [396, 361] on link "2450397084" at bounding box center [404, 363] width 69 height 17
click at [673, 372] on text "" at bounding box center [669, 374] width 9 height 12
click at [639, 423] on circle at bounding box center [633, 424] width 21 height 21
click at [388, 360] on link "1594013579" at bounding box center [401, 363] width 63 height 17
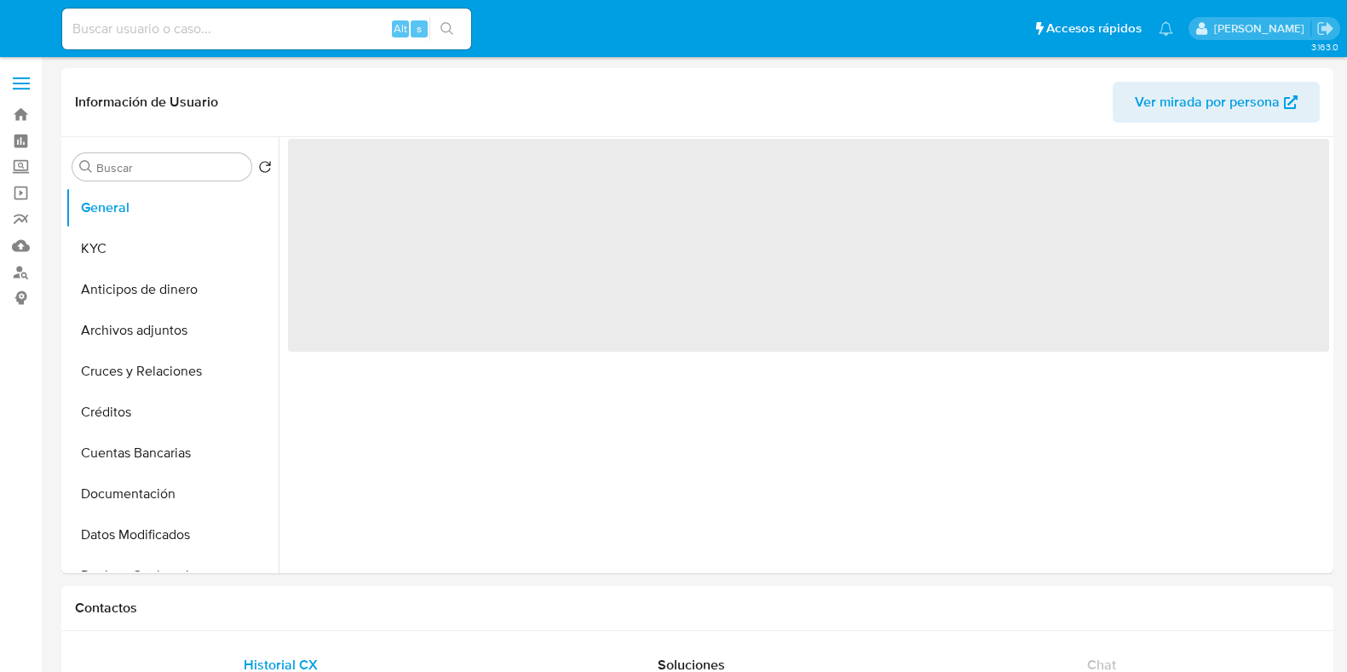
select select "10"
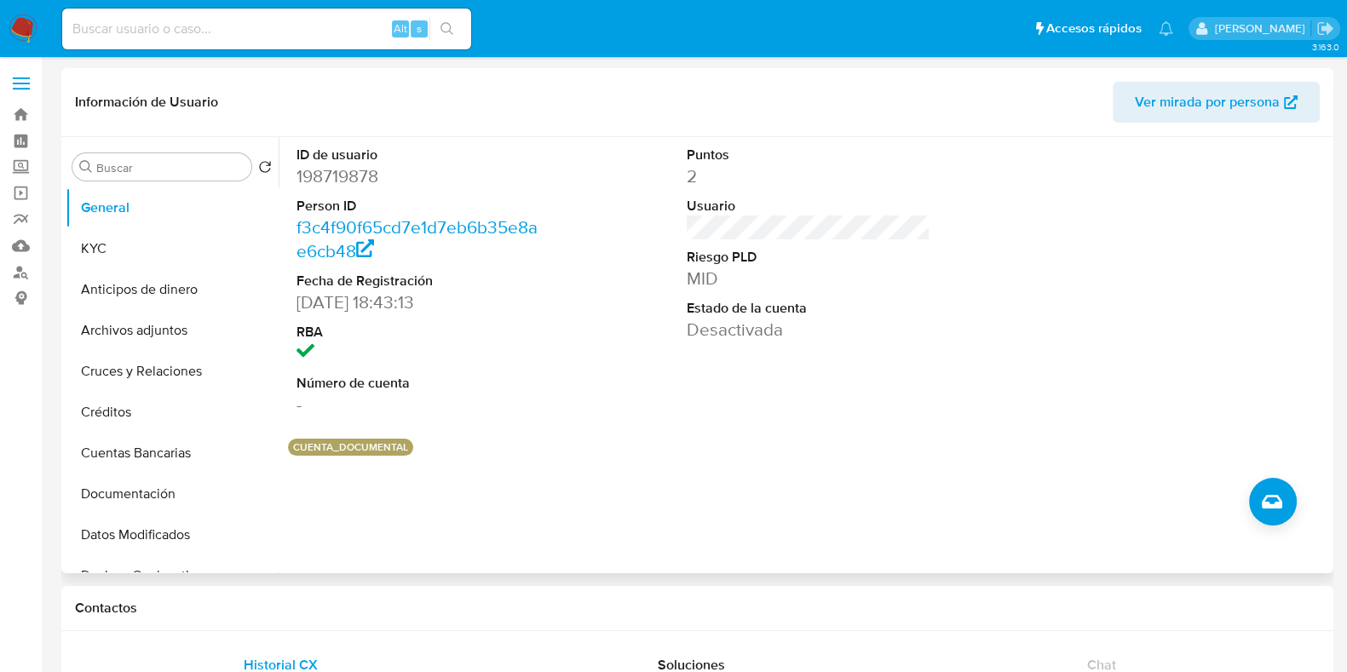
click at [352, 181] on dd "198719878" at bounding box center [419, 176] width 244 height 24
copy dd "198719878"
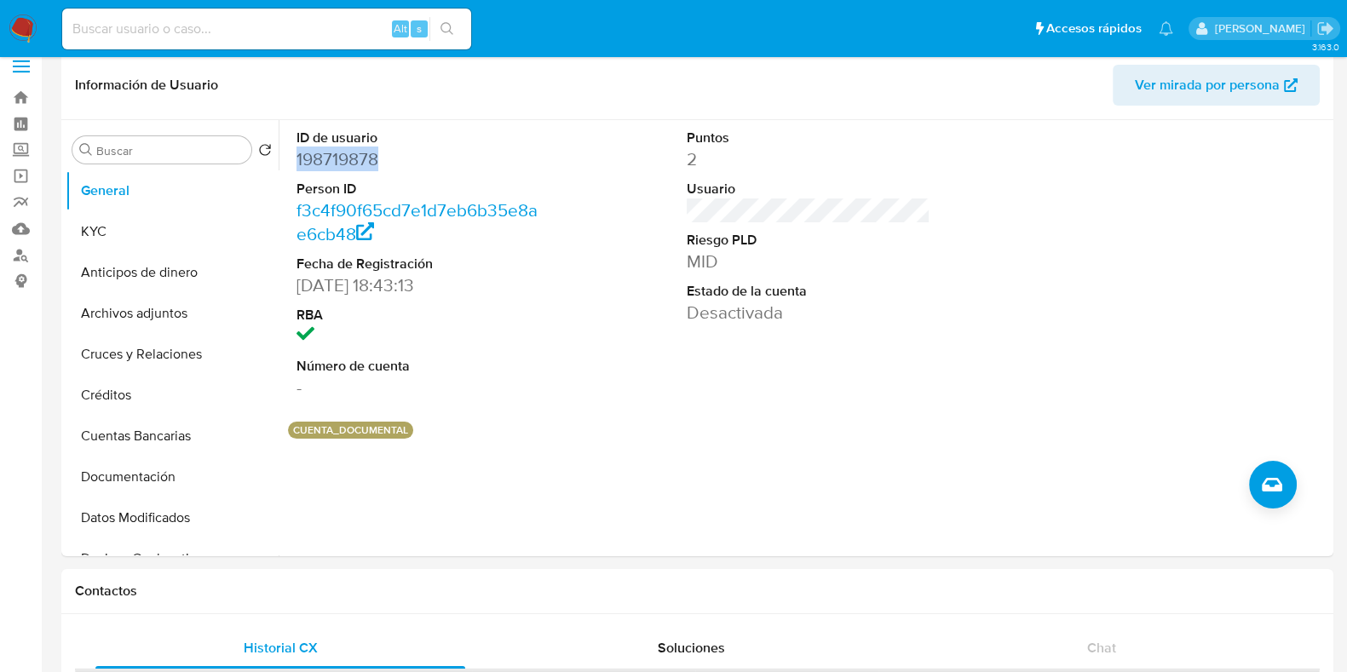
scroll to position [745, 0]
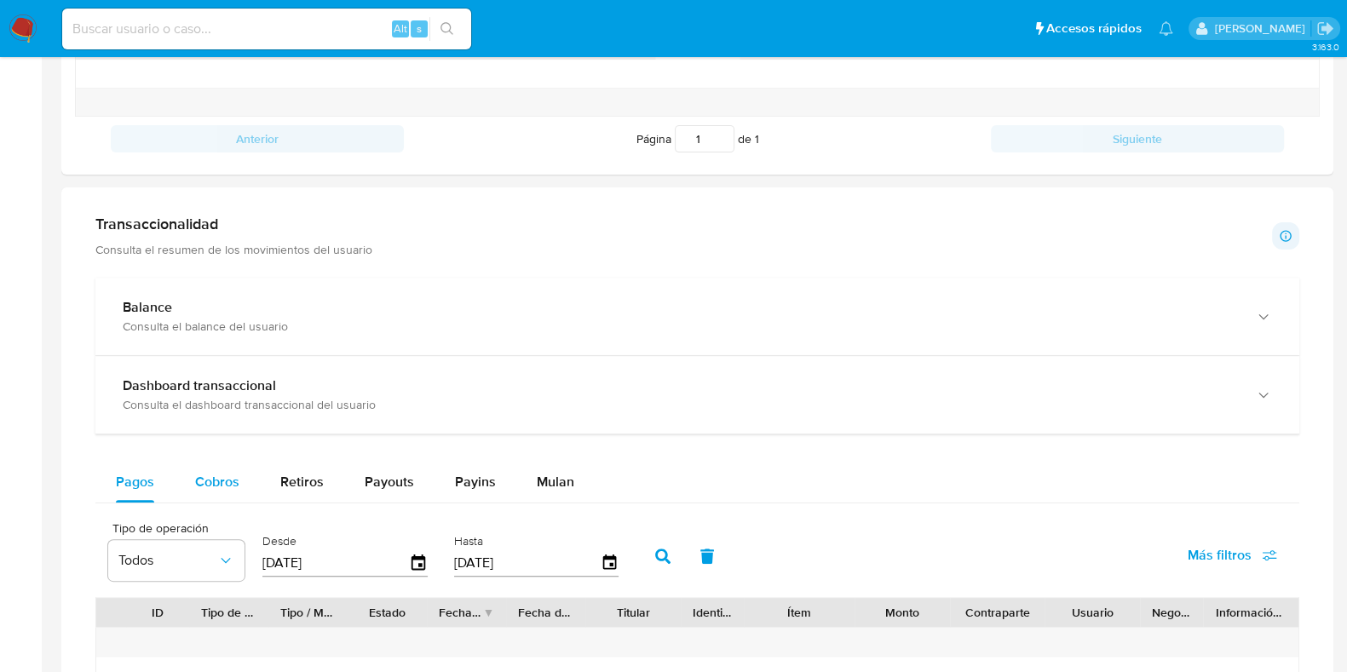
click at [209, 486] on span "Cobros" at bounding box center [217, 482] width 44 height 20
select select "10"
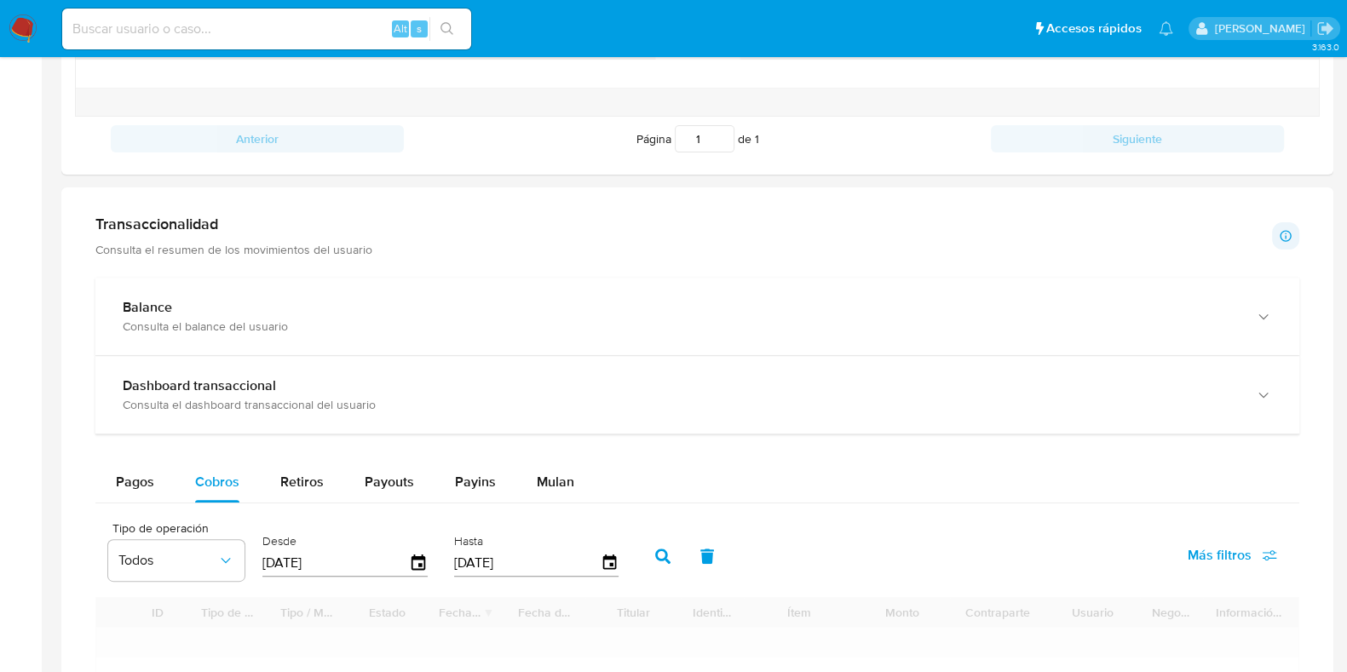
scroll to position [959, 0]
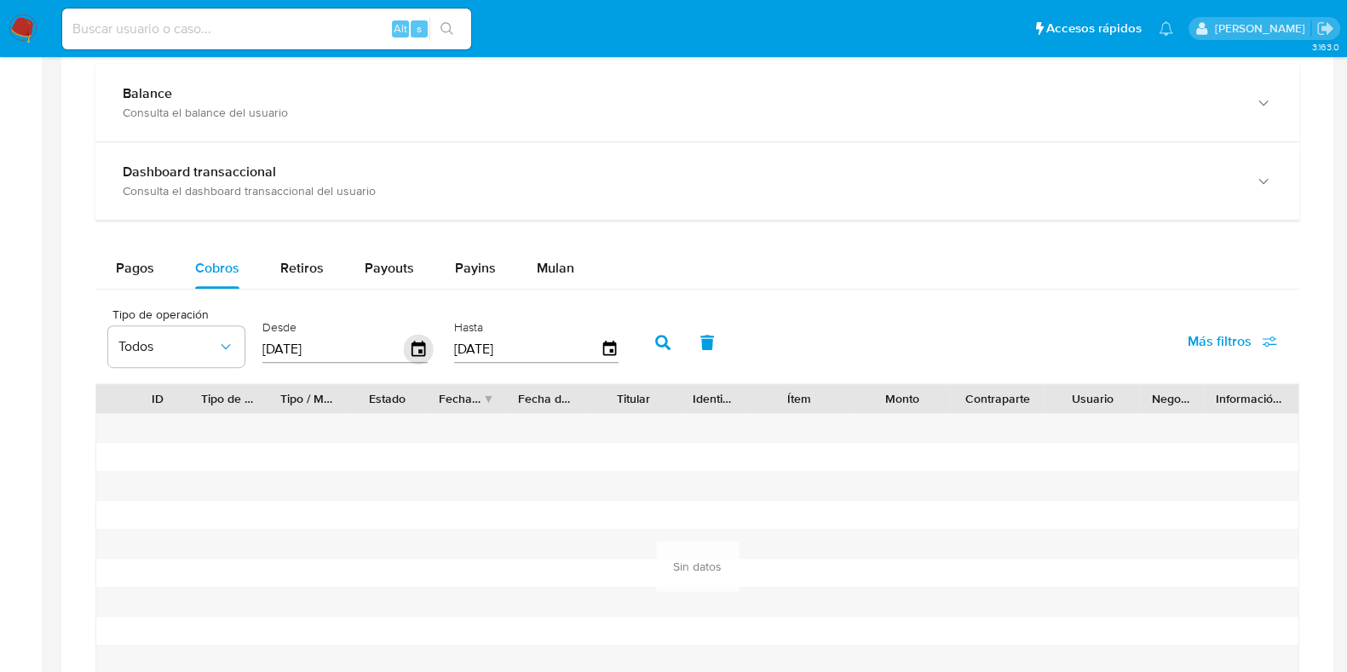
click at [414, 349] on icon "button" at bounding box center [419, 348] width 14 height 15
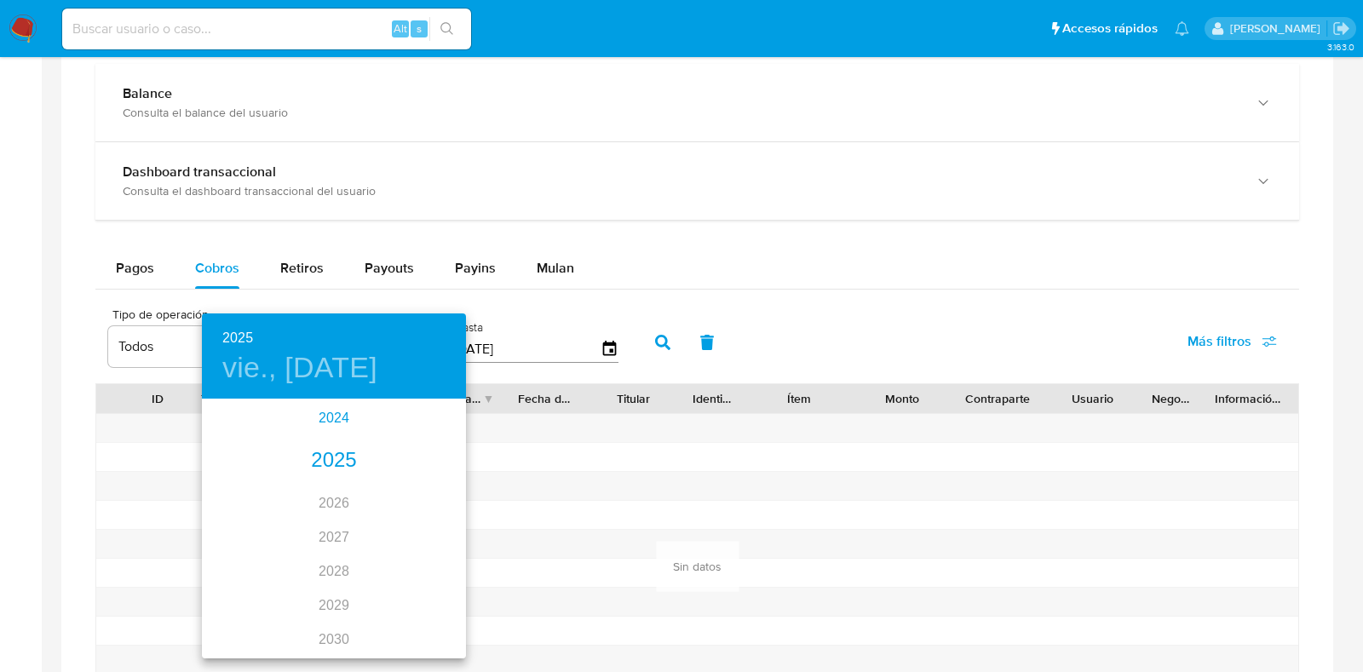
click at [335, 407] on div "2024" at bounding box center [334, 418] width 264 height 34
click at [250, 628] on div "oct." at bounding box center [246, 625] width 88 height 64
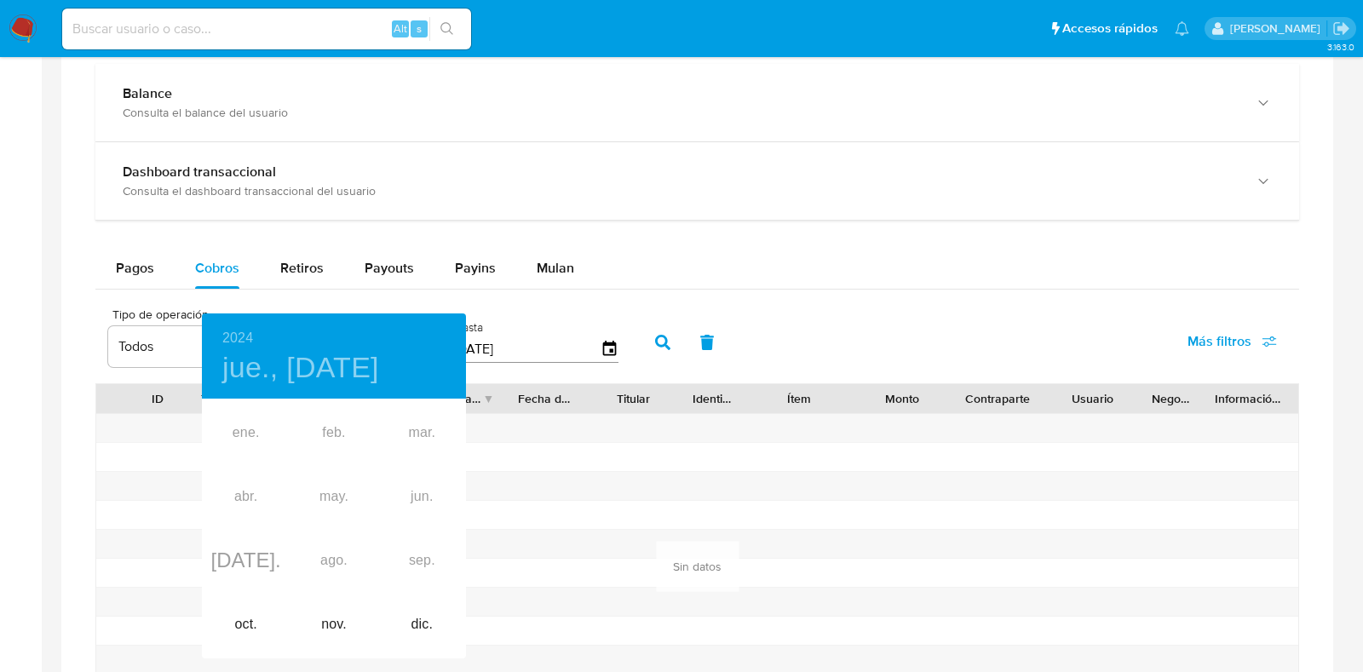
type input "11/10/2024"
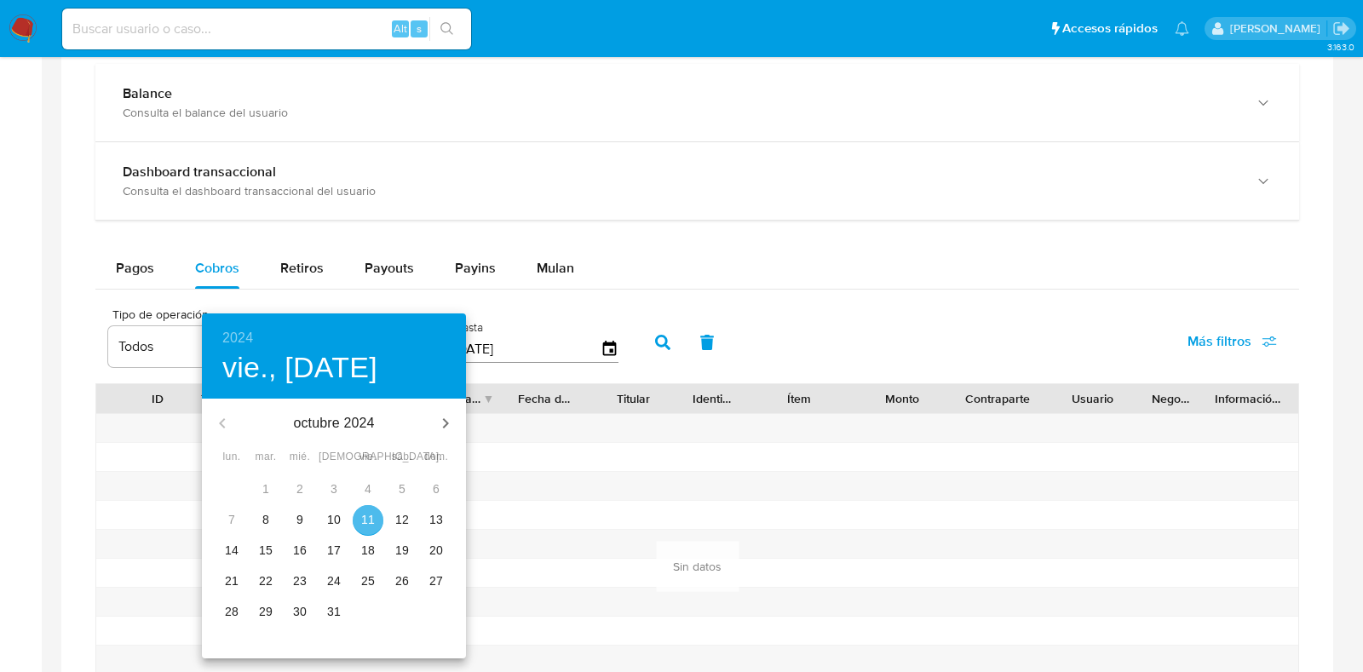
click at [375, 523] on span "11" at bounding box center [368, 519] width 31 height 17
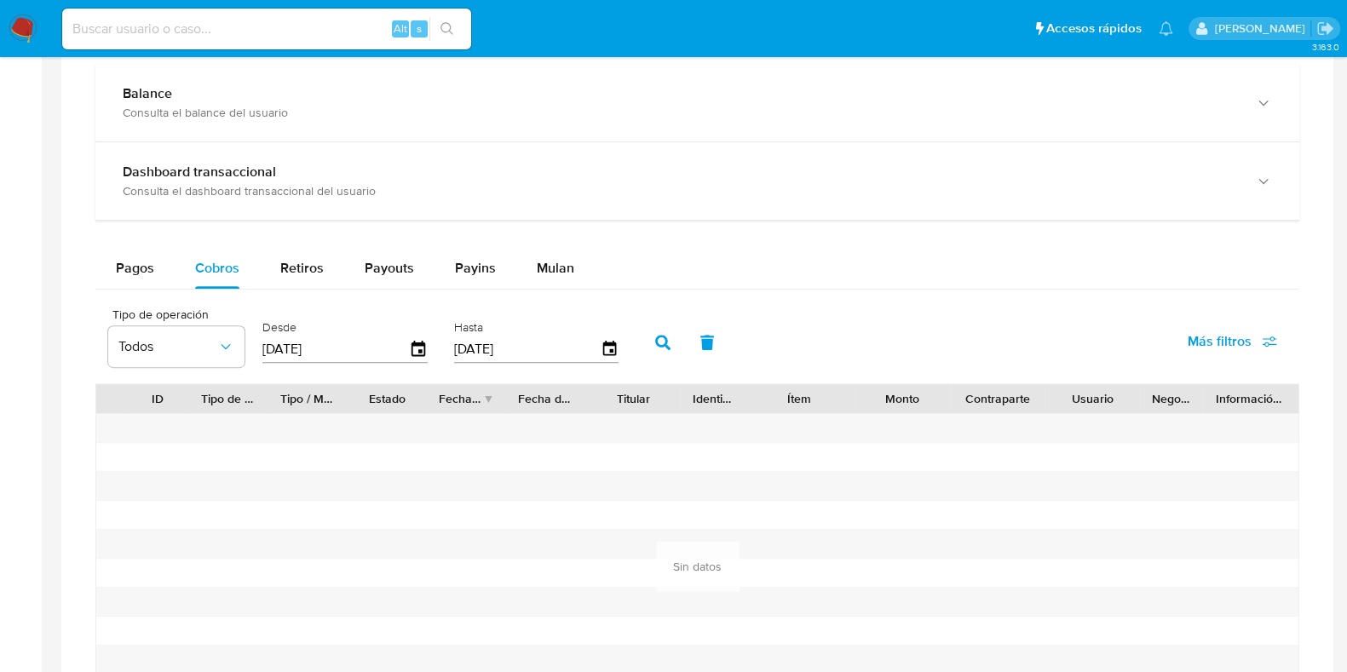
click at [642, 342] on button "button" at bounding box center [663, 342] width 44 height 41
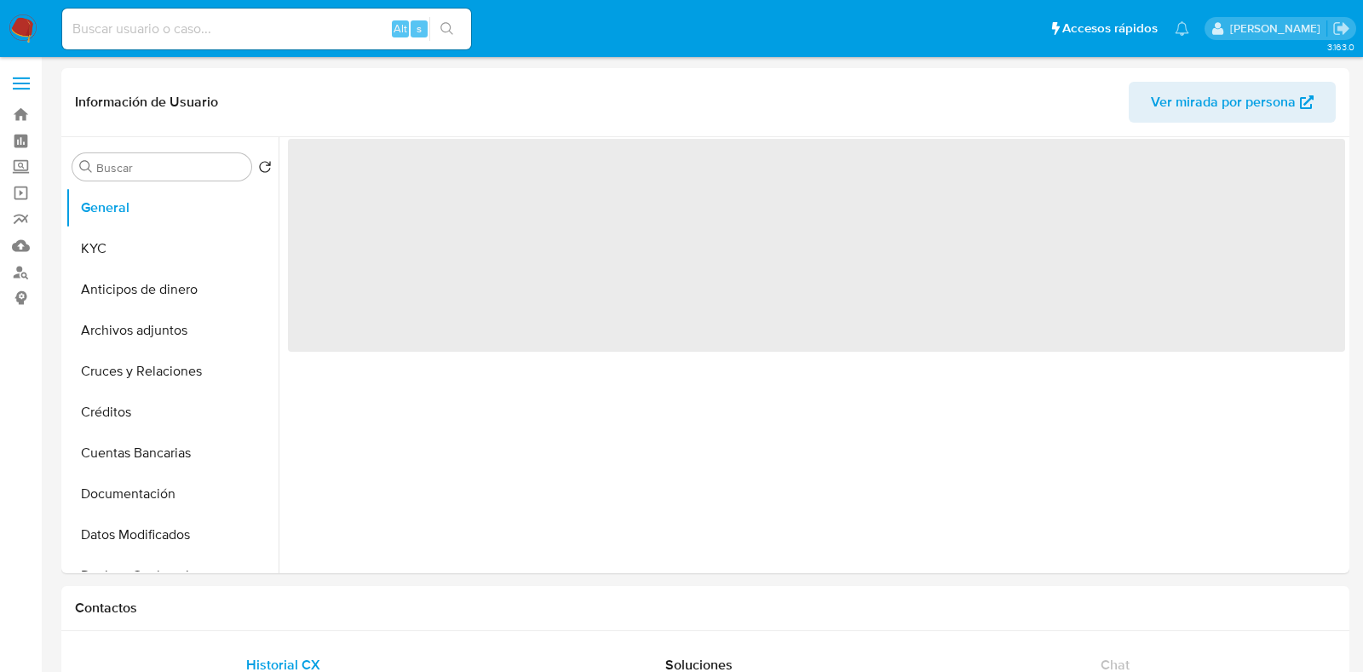
select select "10"
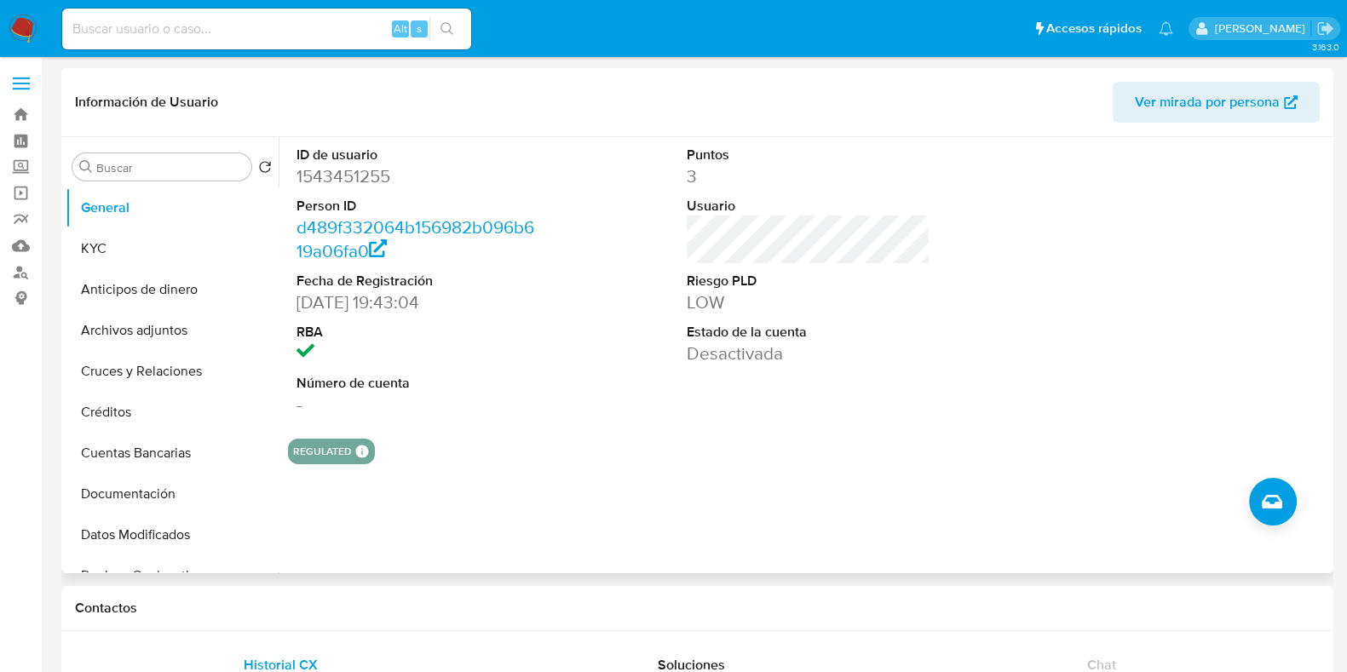
click at [351, 181] on dd "1543451255" at bounding box center [419, 176] width 244 height 24
copy dd "1543451255"
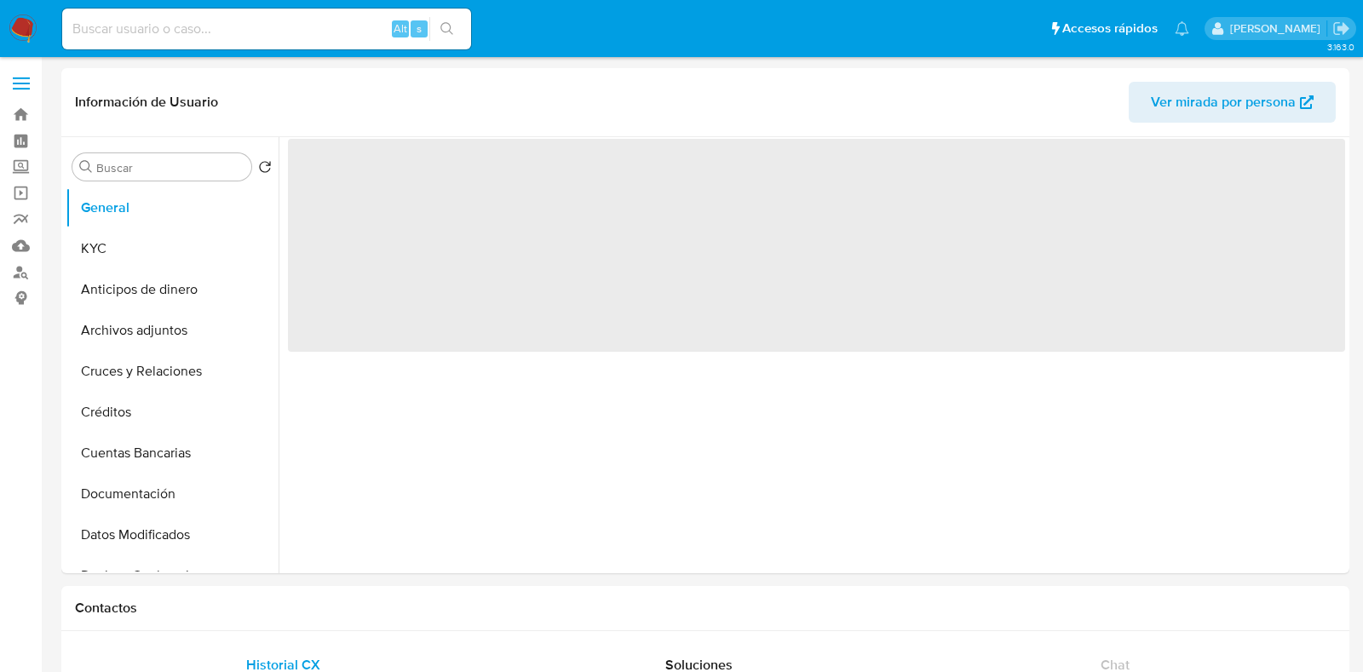
select select "10"
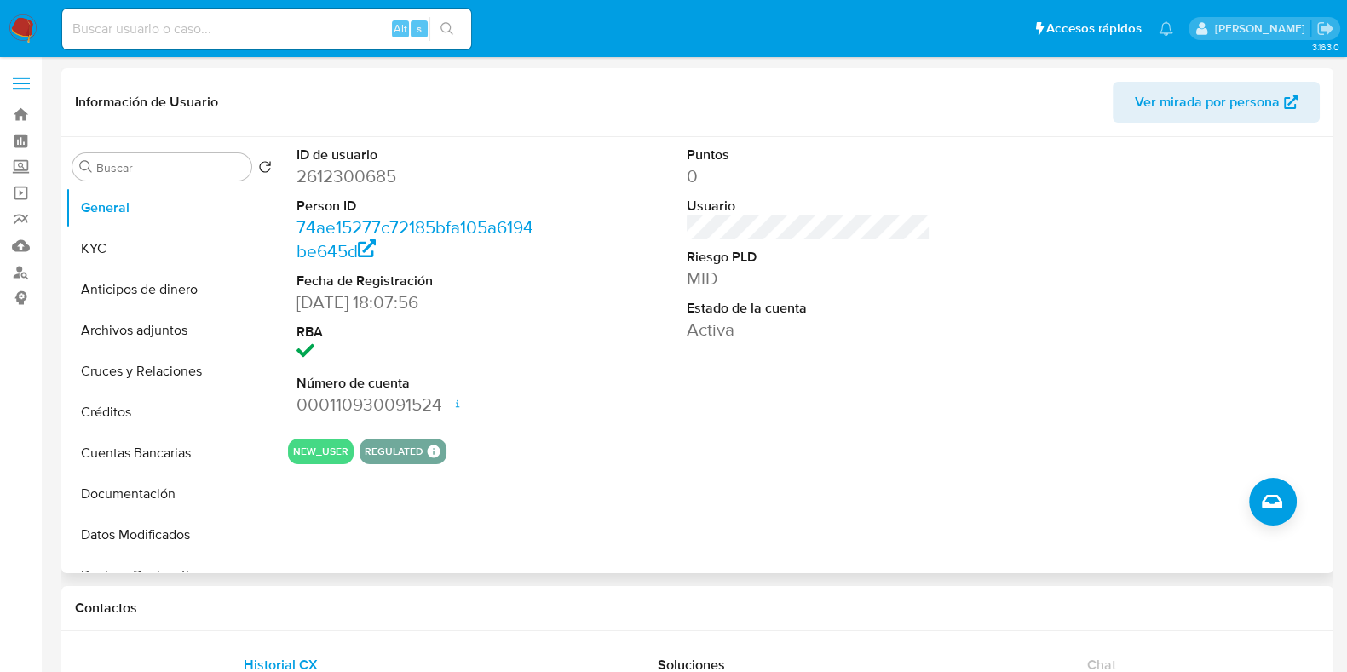
click at [324, 175] on dd "2612300685" at bounding box center [419, 176] width 244 height 24
copy dd "2612300685"
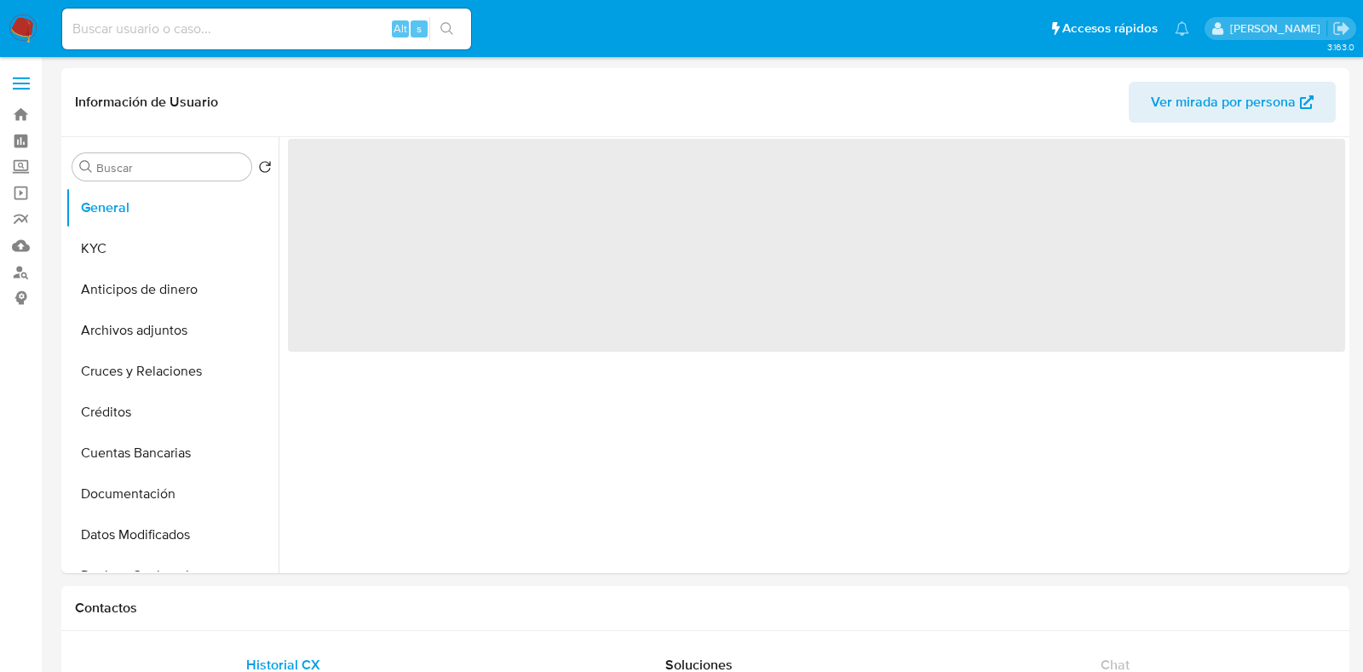
select select "10"
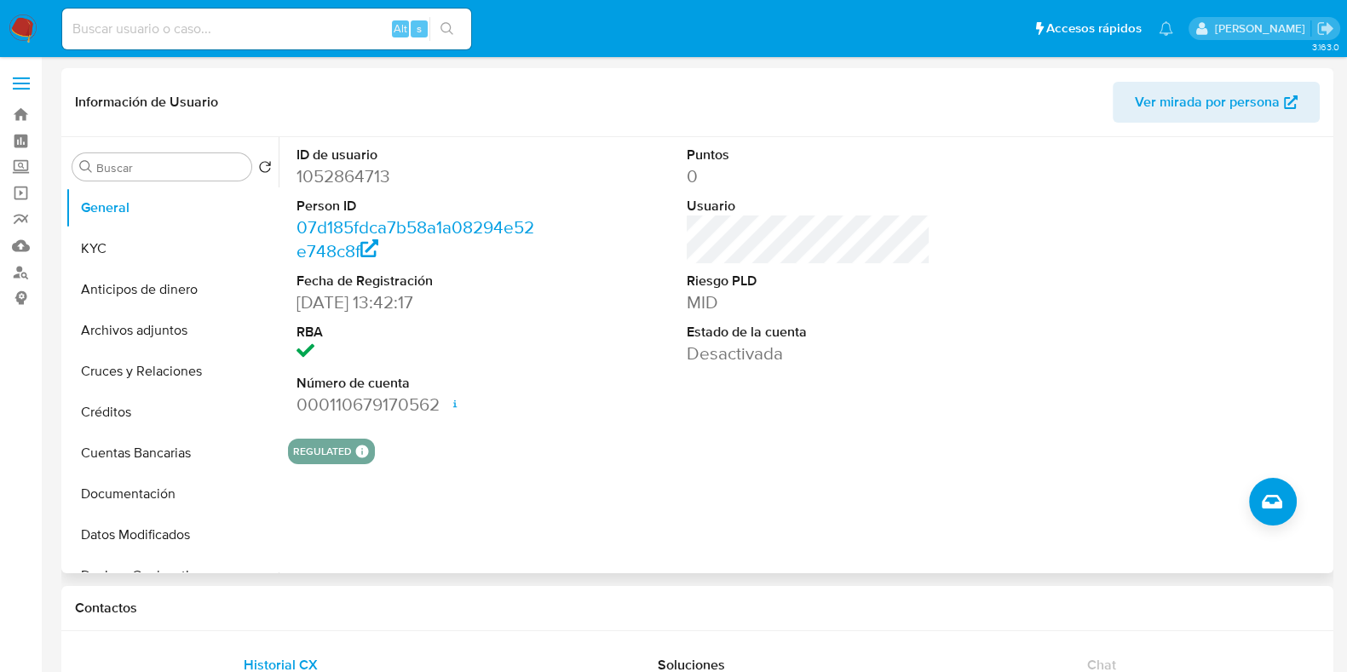
click at [307, 172] on dd "1052864713" at bounding box center [419, 176] width 244 height 24
copy dd "1052864713"
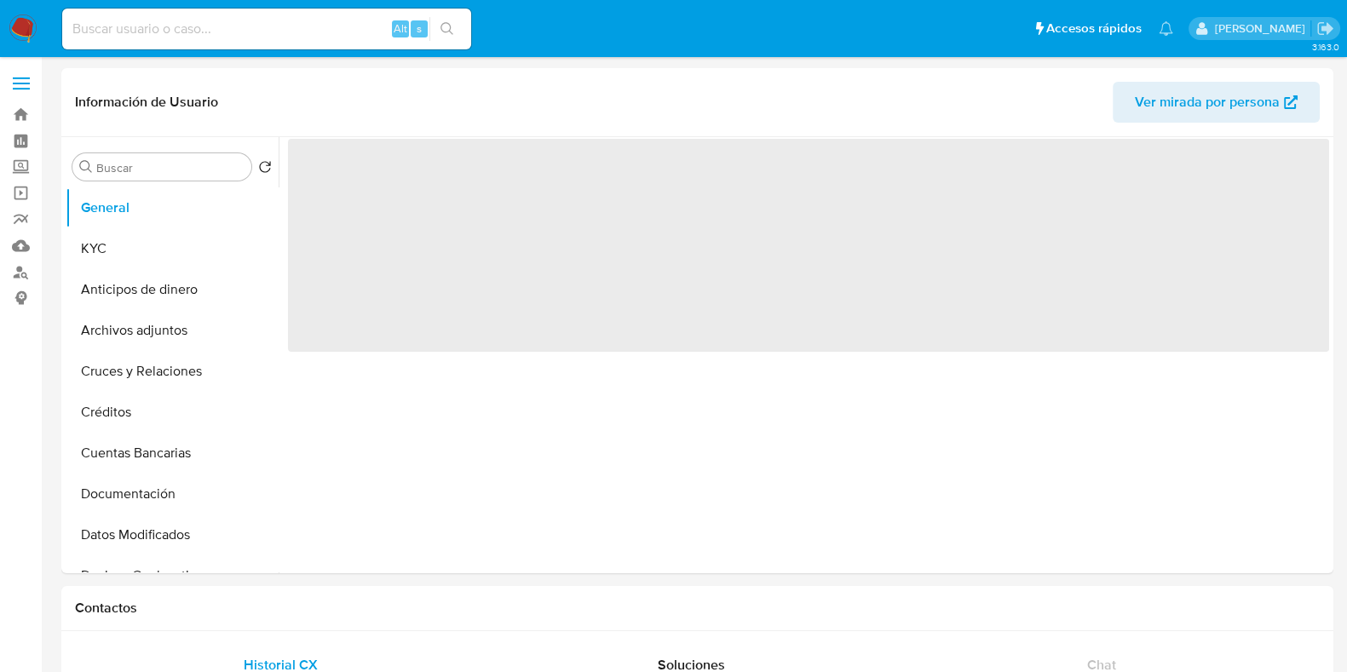
select select "10"
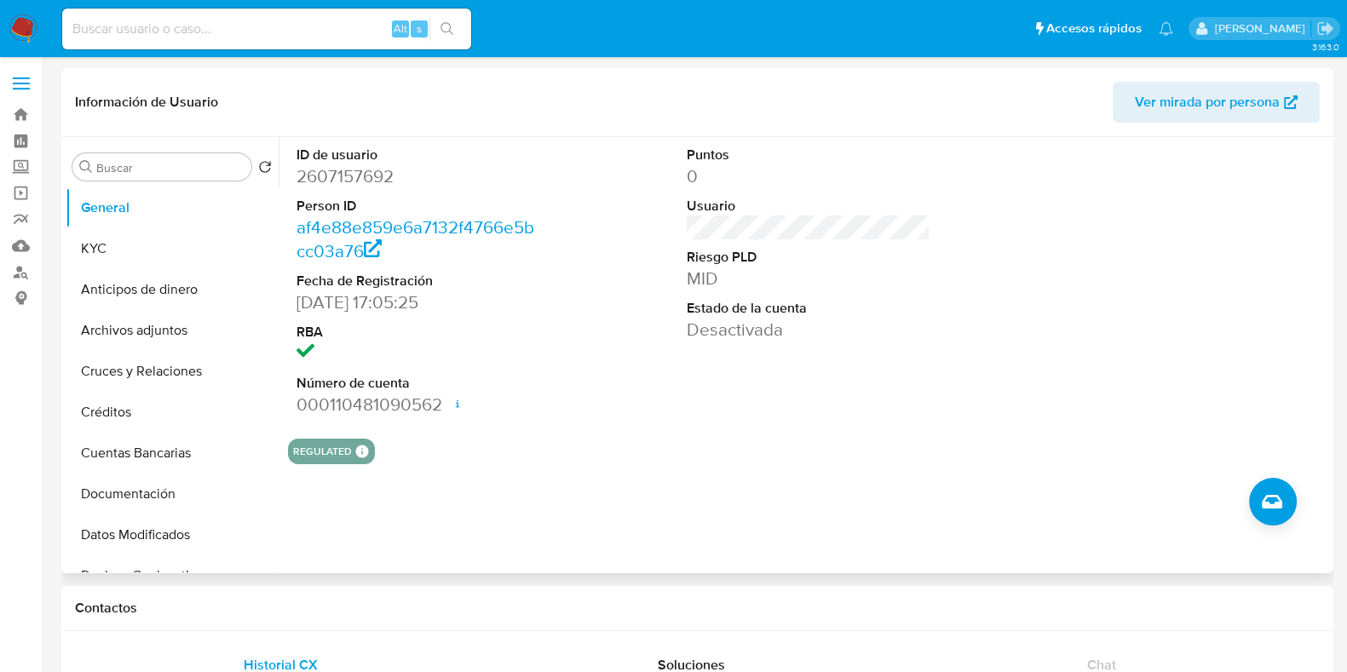
click at [364, 173] on dd "2607157692" at bounding box center [419, 176] width 244 height 24
copy dd "2607157692"
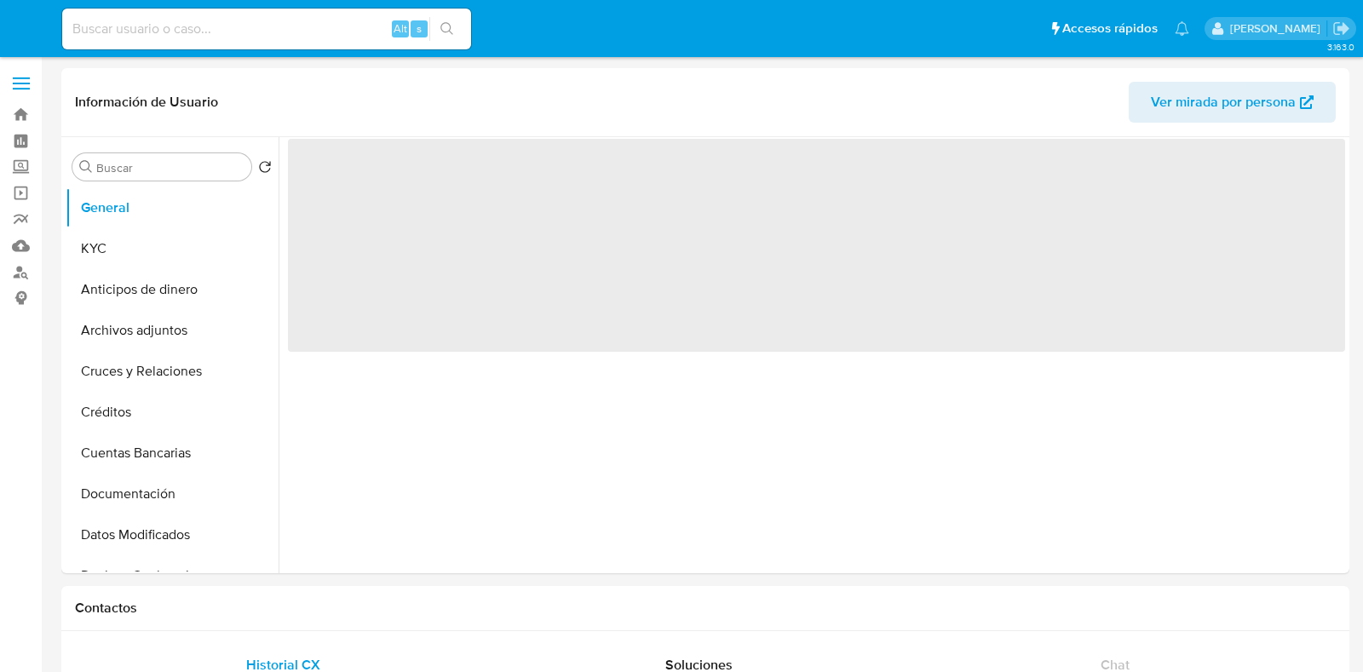
select select "10"
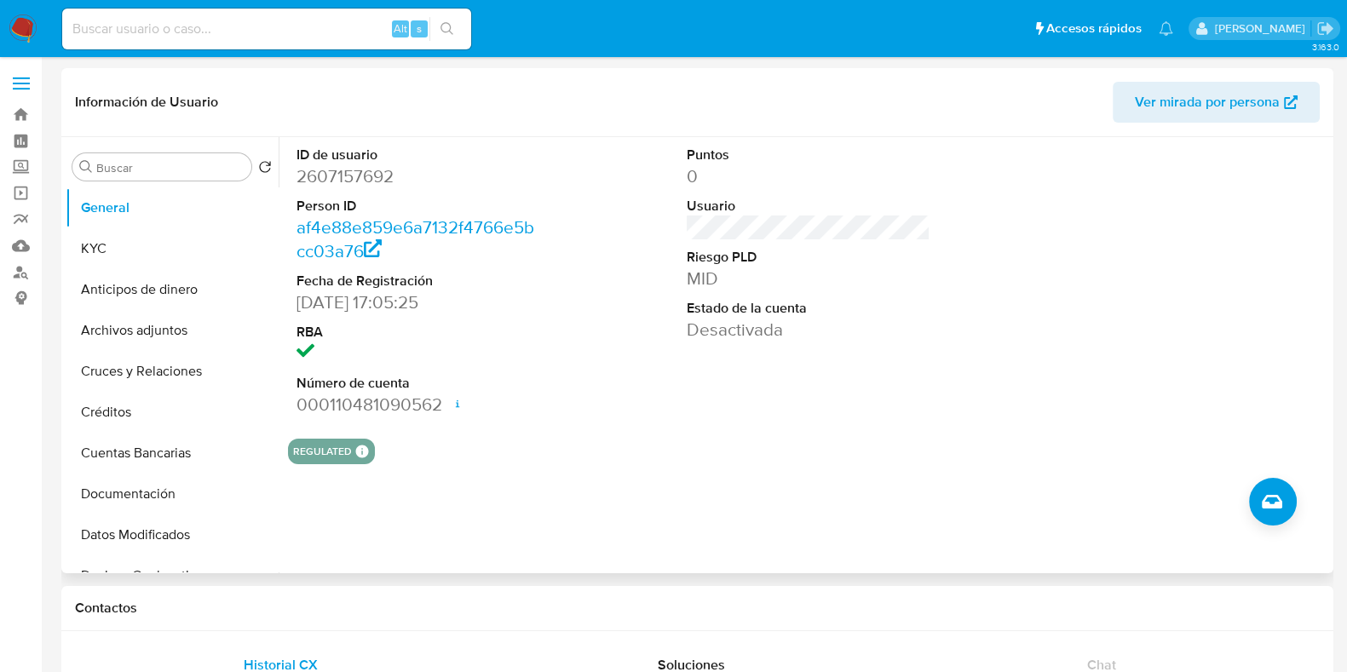
click at [371, 176] on dd "2607157692" at bounding box center [419, 176] width 244 height 24
copy dd "2607157692"
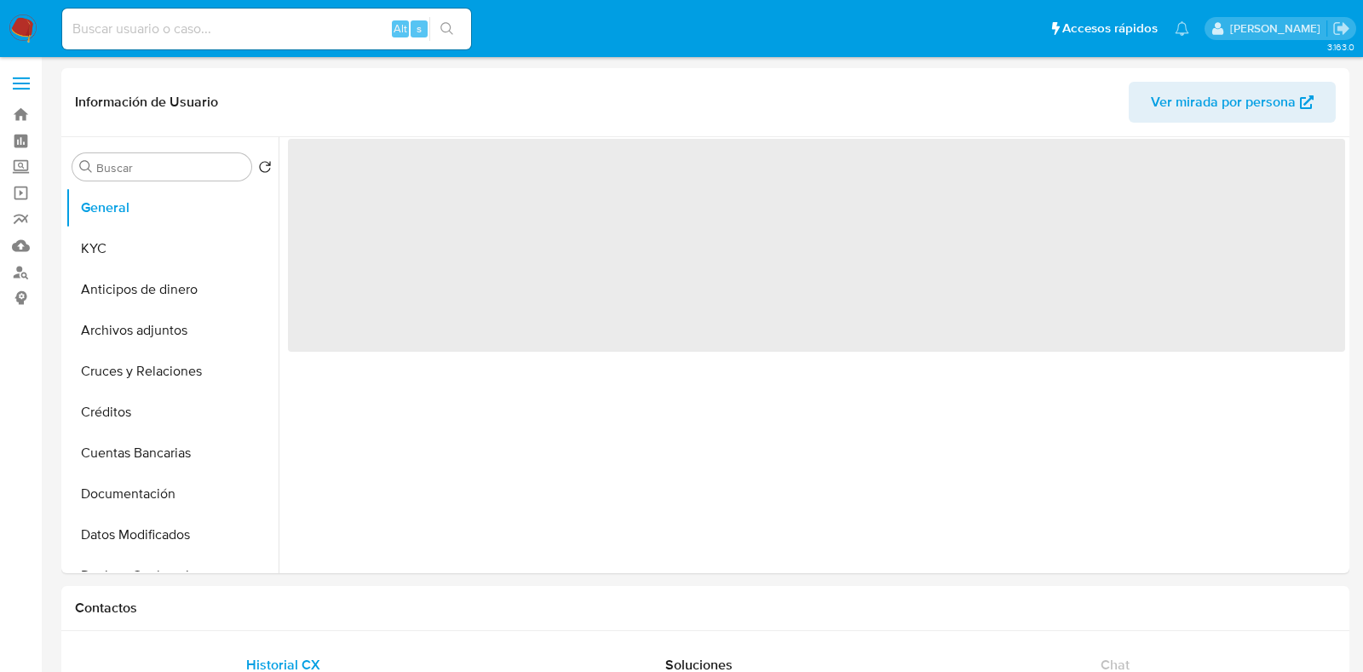
select select "10"
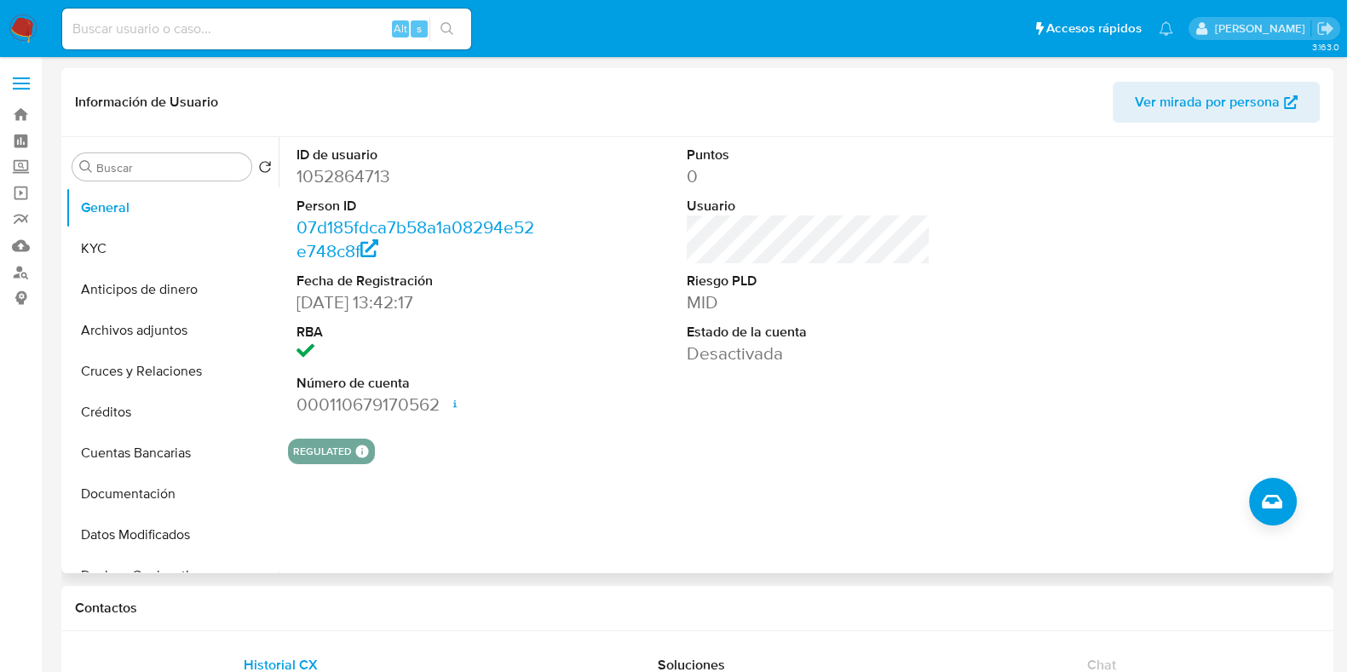
click at [355, 179] on dd "1052864713" at bounding box center [419, 176] width 244 height 24
copy dd "1052864713"
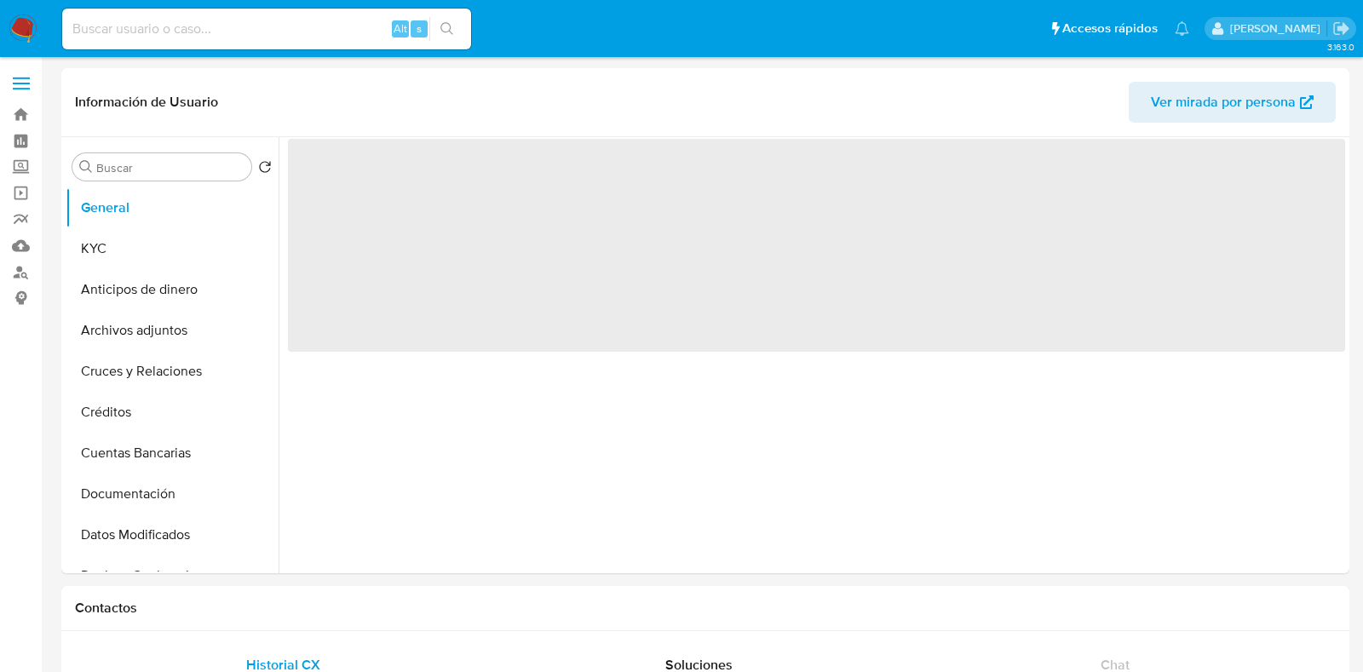
select select "10"
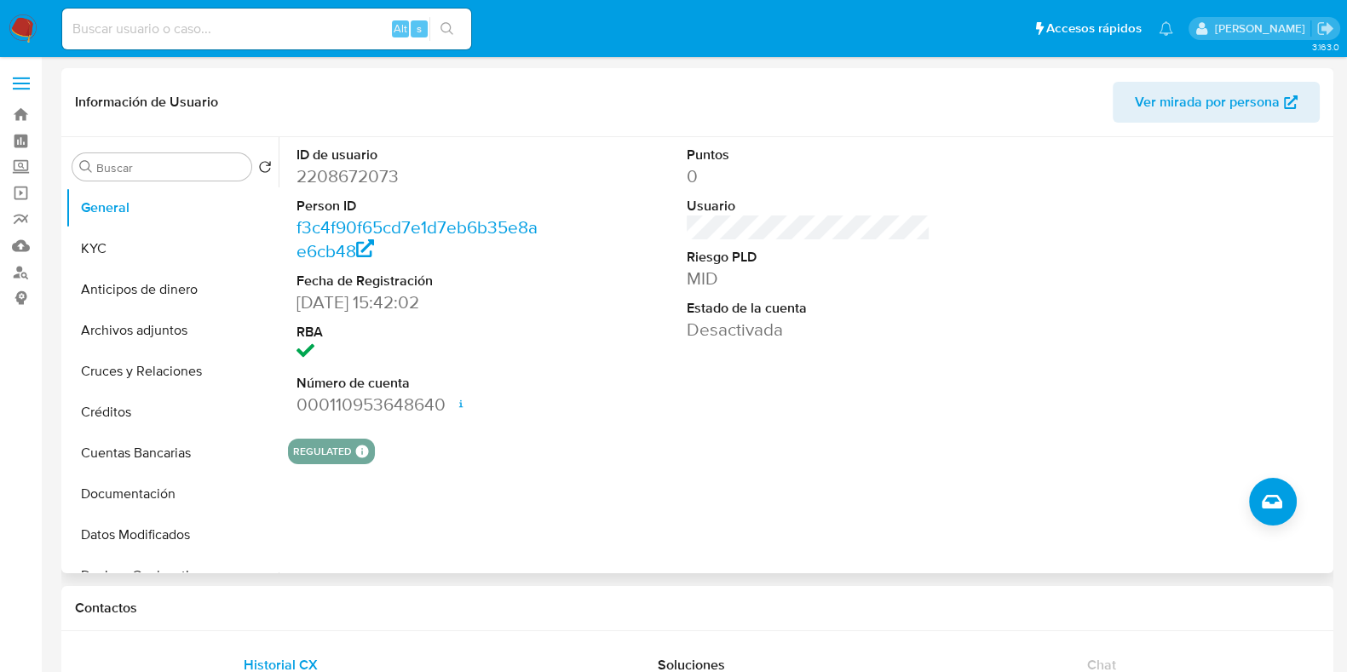
click at [372, 155] on dt "ID de usuario" at bounding box center [419, 155] width 244 height 19
click at [371, 171] on dd "2208672073" at bounding box center [419, 176] width 244 height 24
copy dd "2208672073"
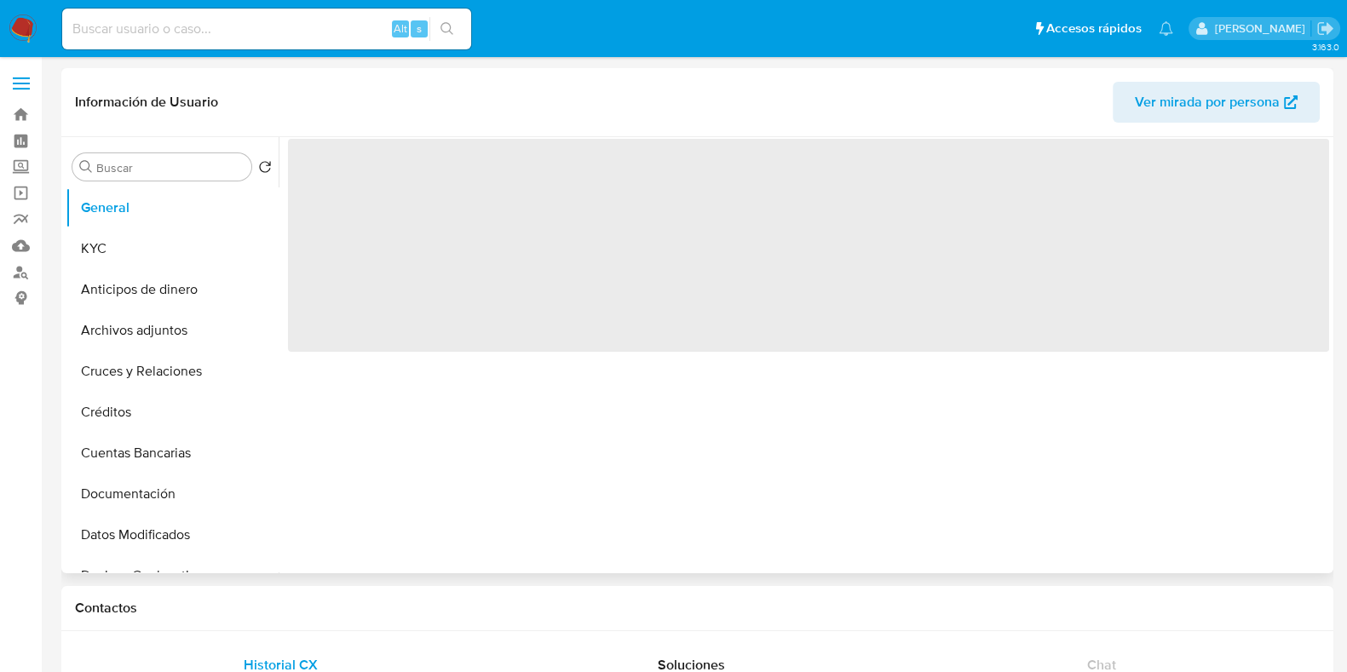
select select "10"
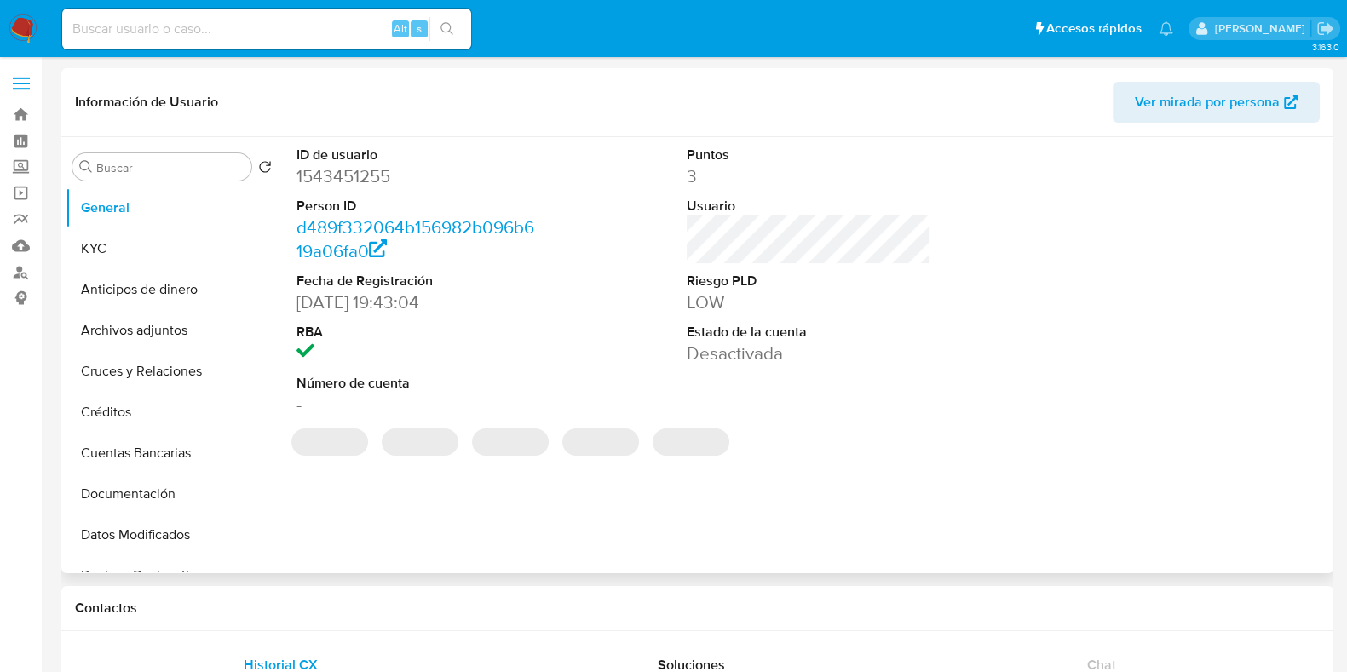
click at [343, 172] on dd "1543451255" at bounding box center [419, 176] width 244 height 24
copy dd "1543451255"
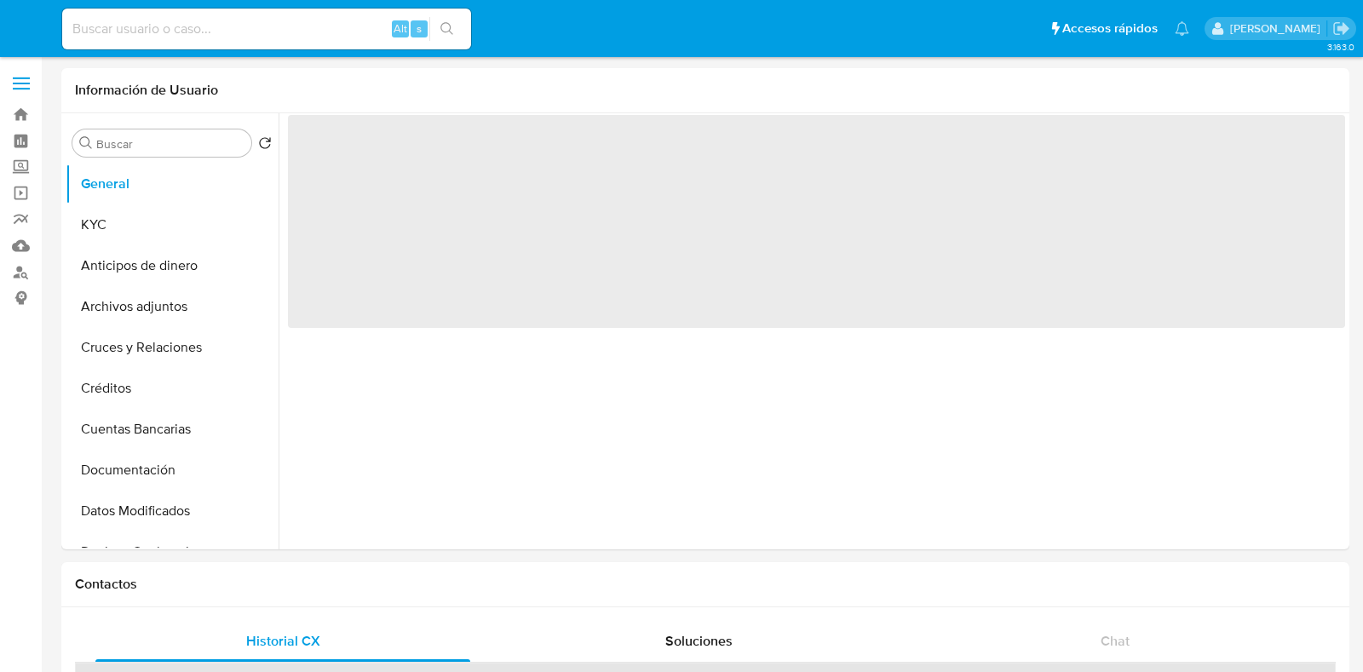
select select "10"
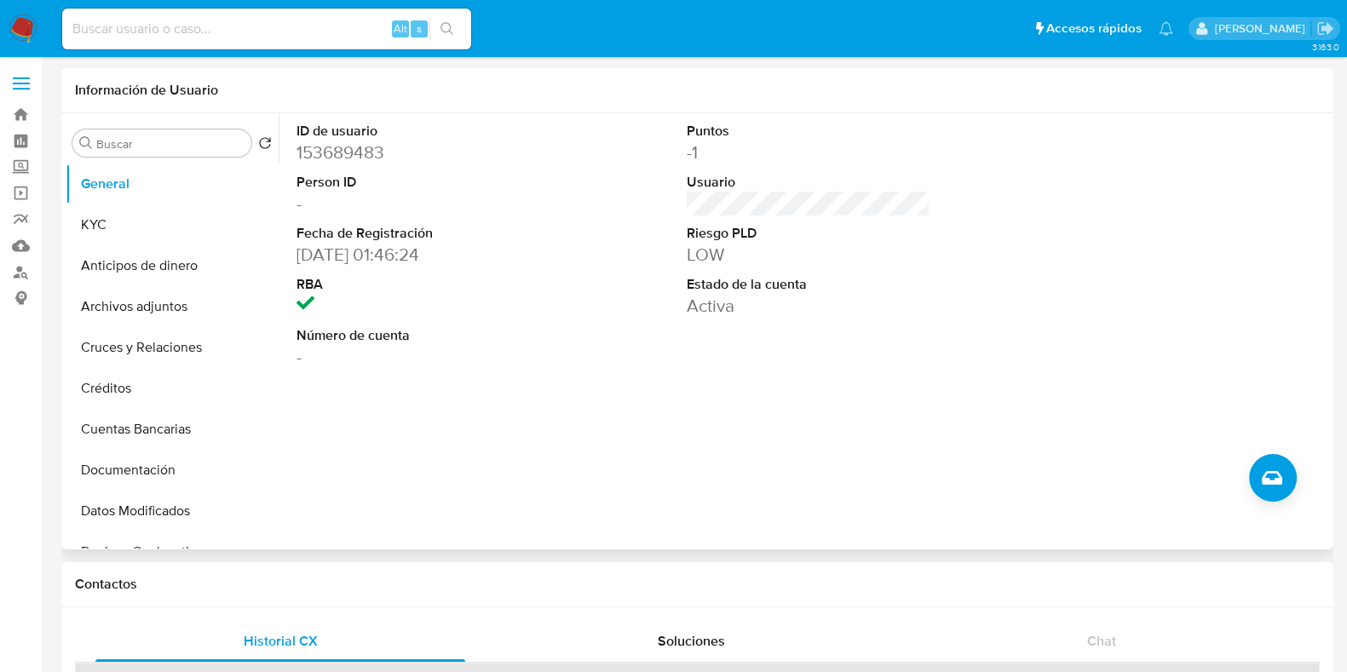
click at [358, 153] on dd "153689483" at bounding box center [419, 153] width 244 height 24
copy dd "153689483"
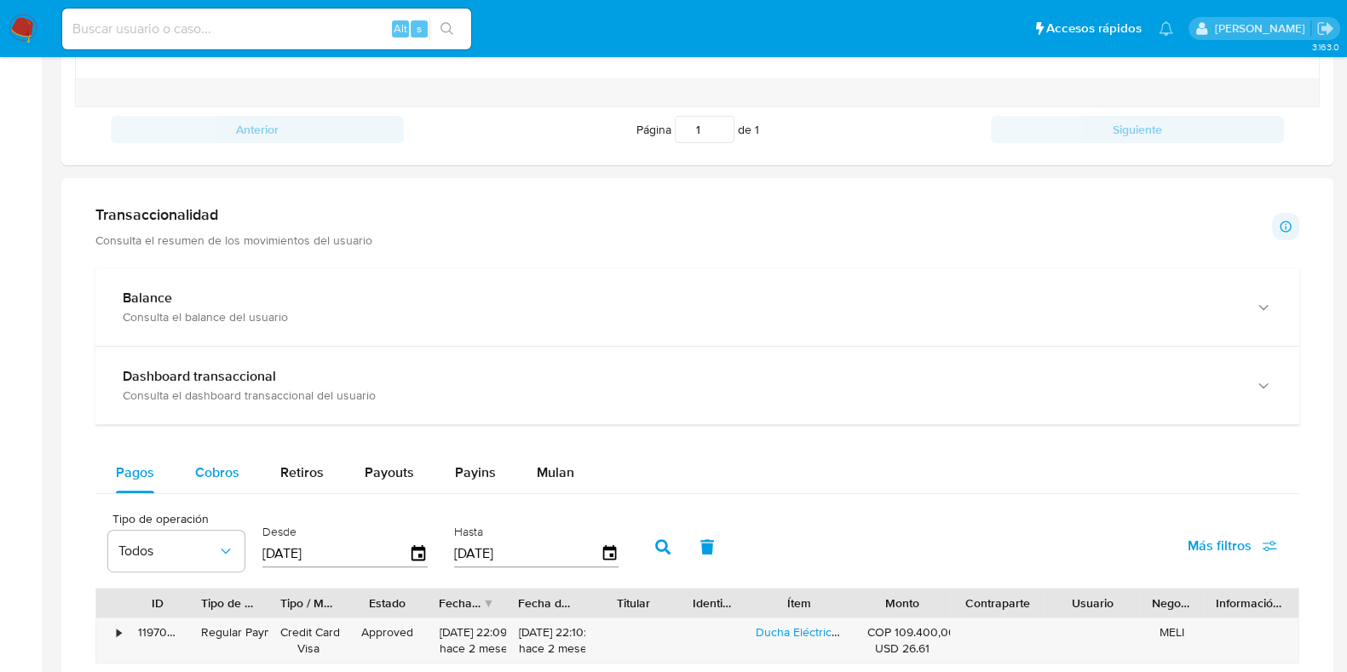
scroll to position [851, 0]
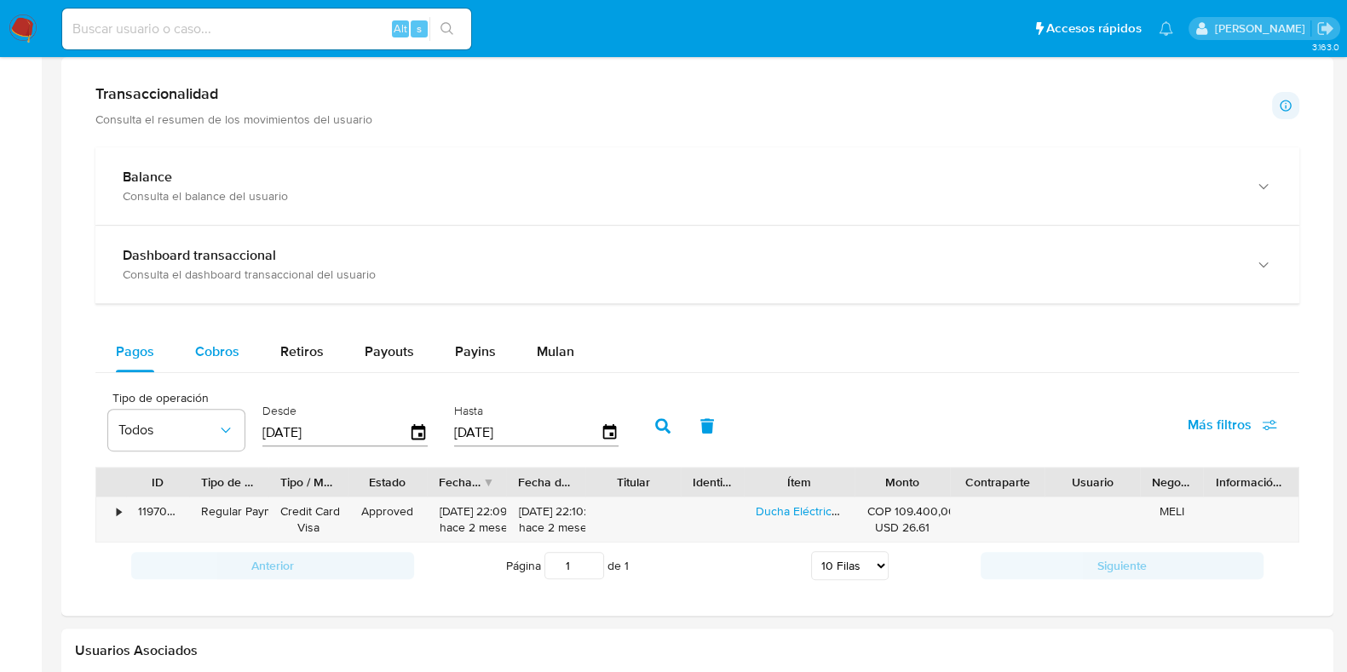
click at [226, 346] on span "Cobros" at bounding box center [217, 352] width 44 height 20
select select "10"
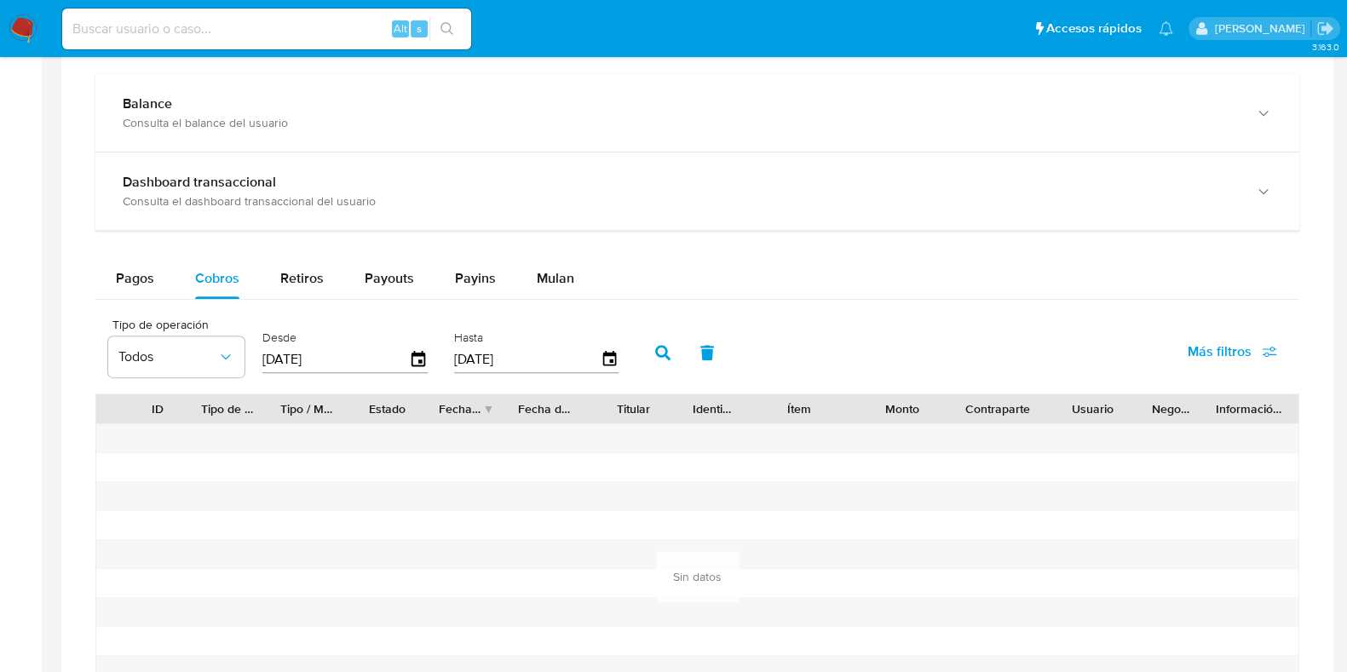
scroll to position [959, 0]
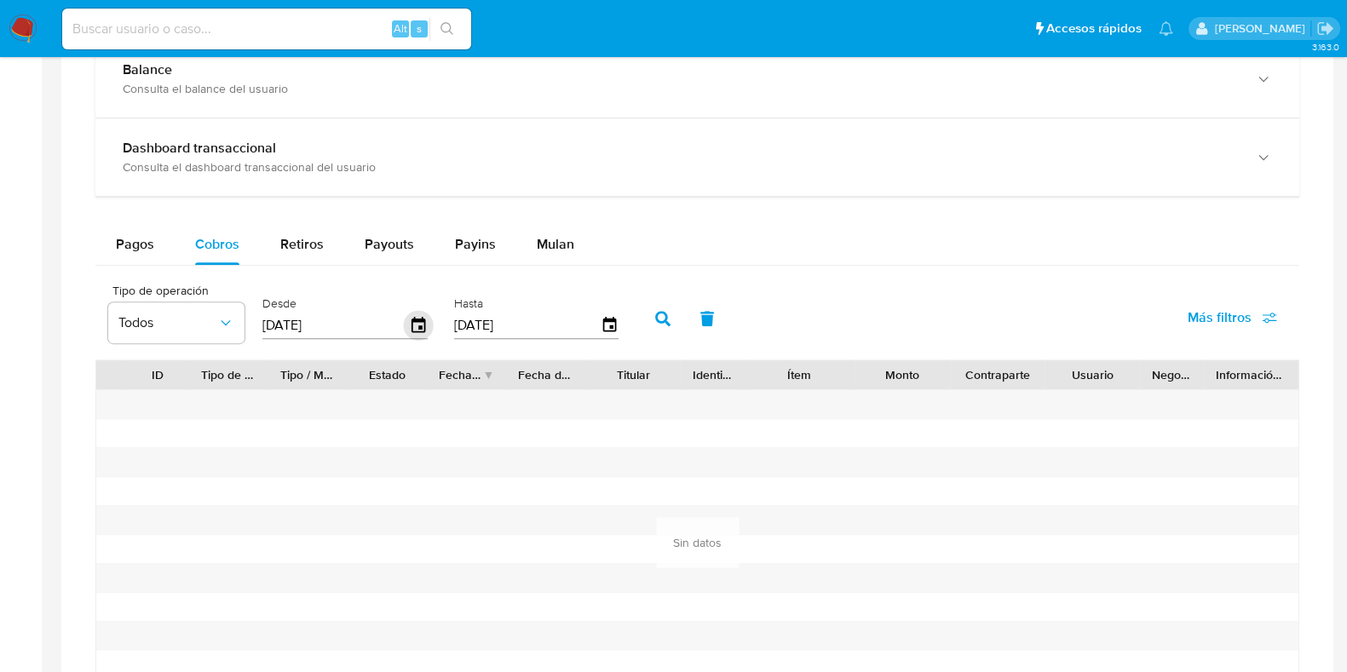
click at [414, 326] on icon "button" at bounding box center [419, 324] width 14 height 15
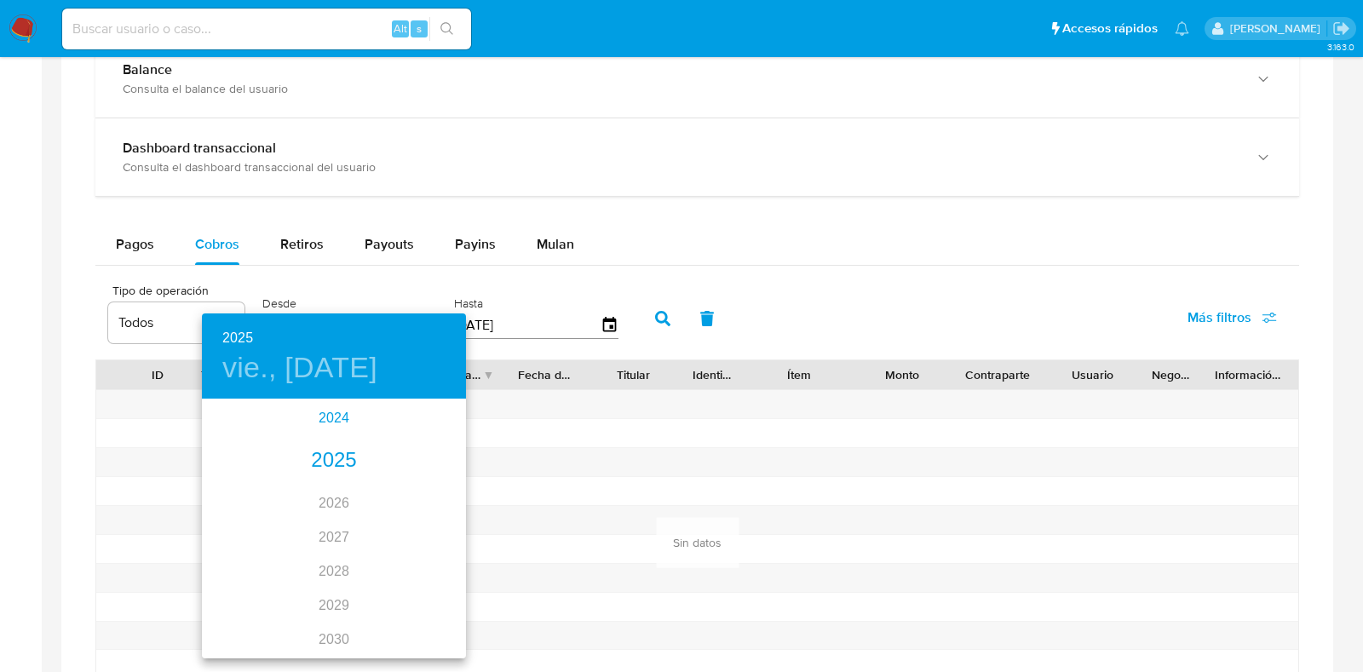
click at [331, 416] on div "2024" at bounding box center [334, 418] width 264 height 34
click at [245, 624] on div "oct." at bounding box center [246, 625] width 88 height 64
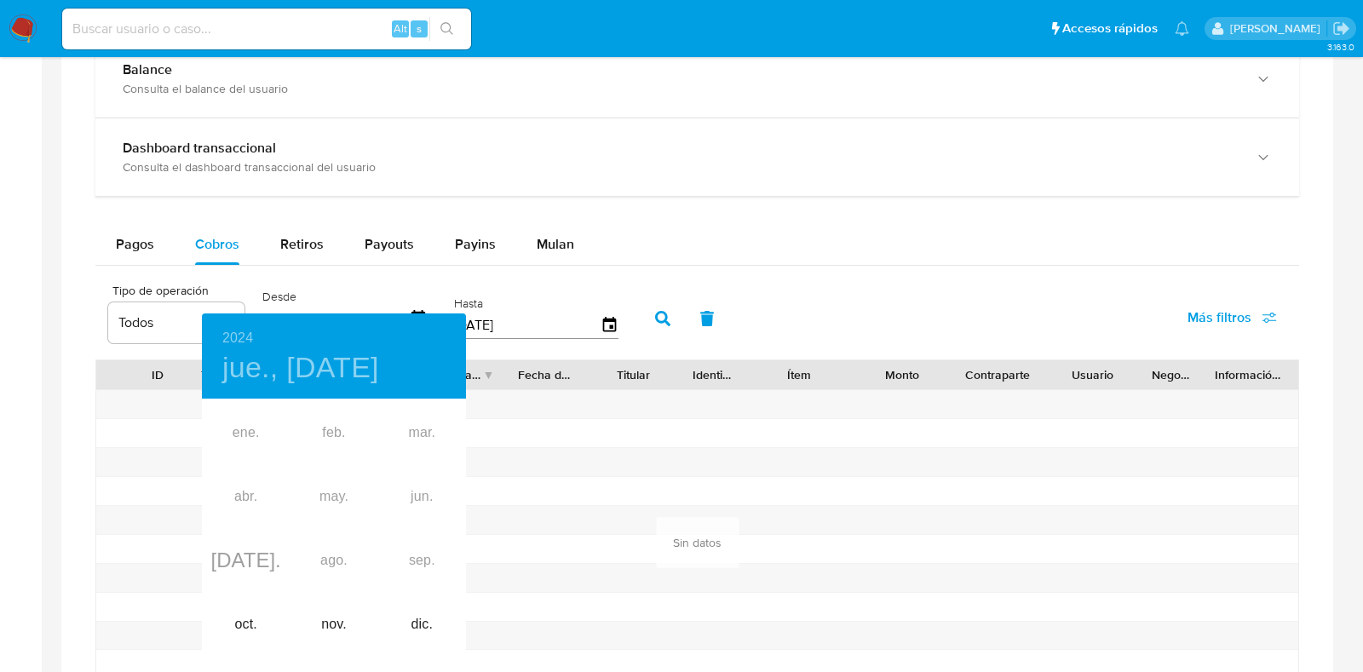
type input "[DATE]"
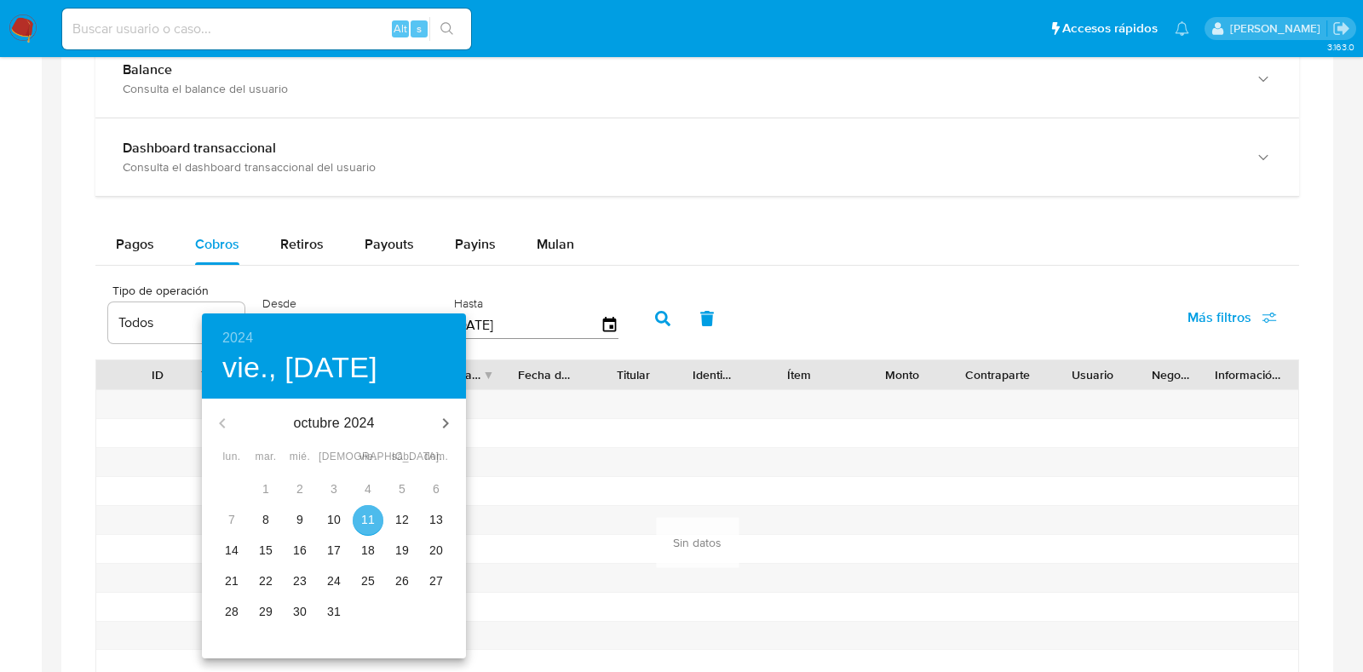
click at [370, 522] on p "11" at bounding box center [368, 519] width 14 height 17
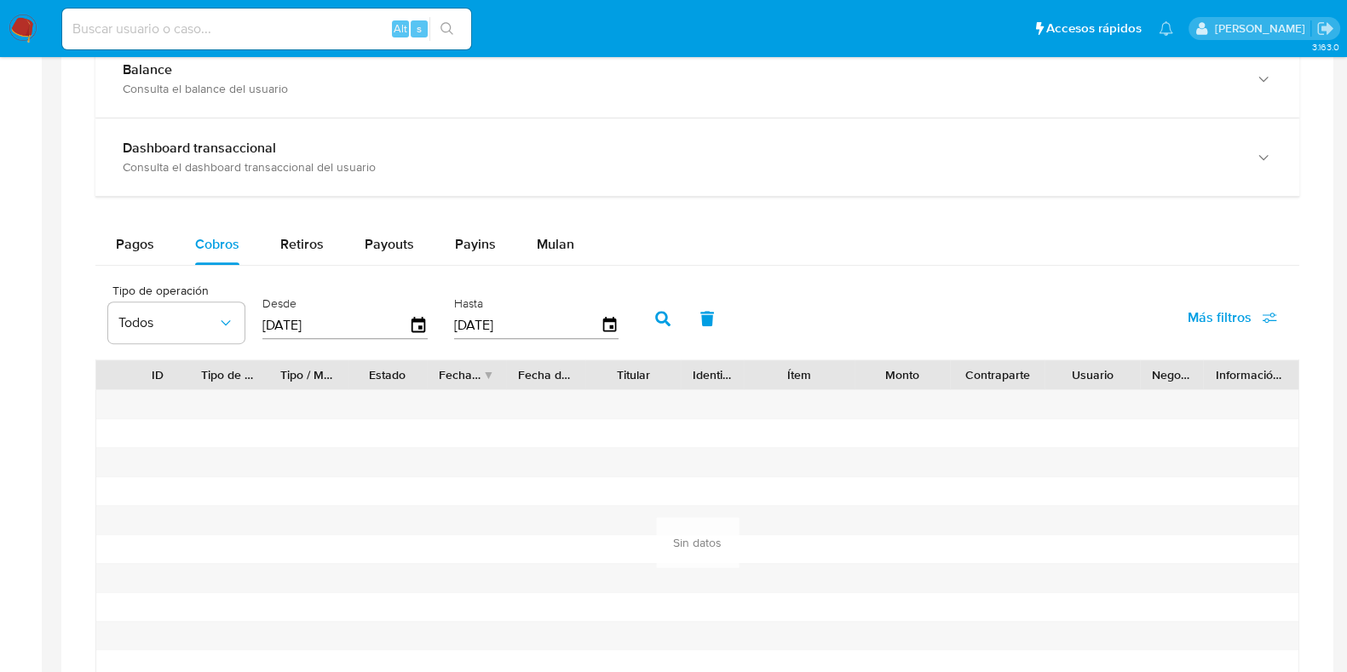
click at [648, 326] on button "button" at bounding box center [663, 318] width 44 height 41
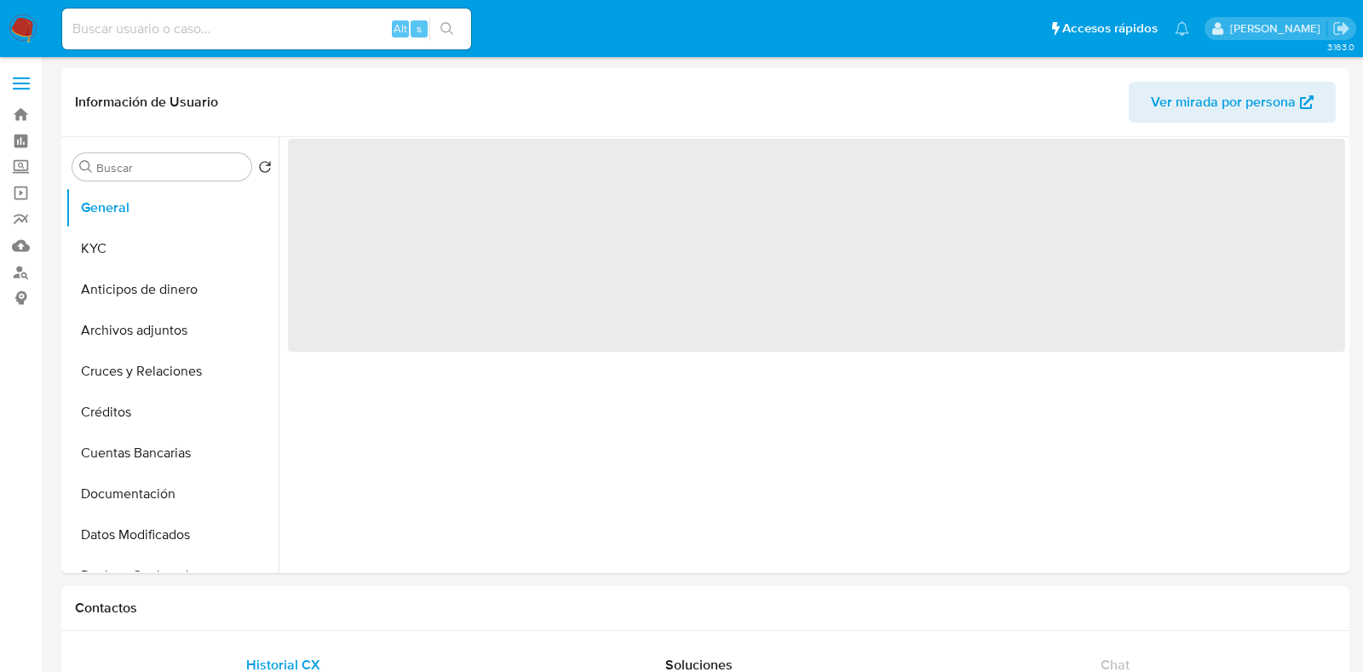
select select "10"
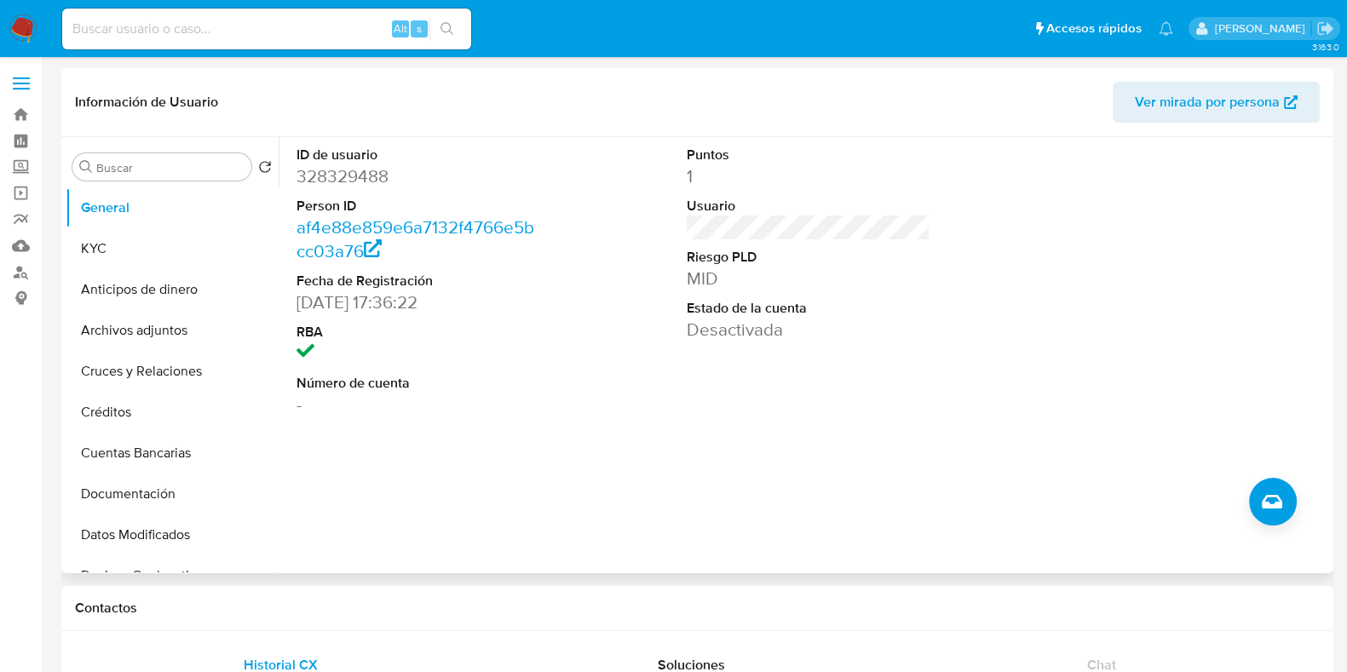
click at [358, 174] on dd "328329488" at bounding box center [419, 176] width 244 height 24
copy dd "328329488"
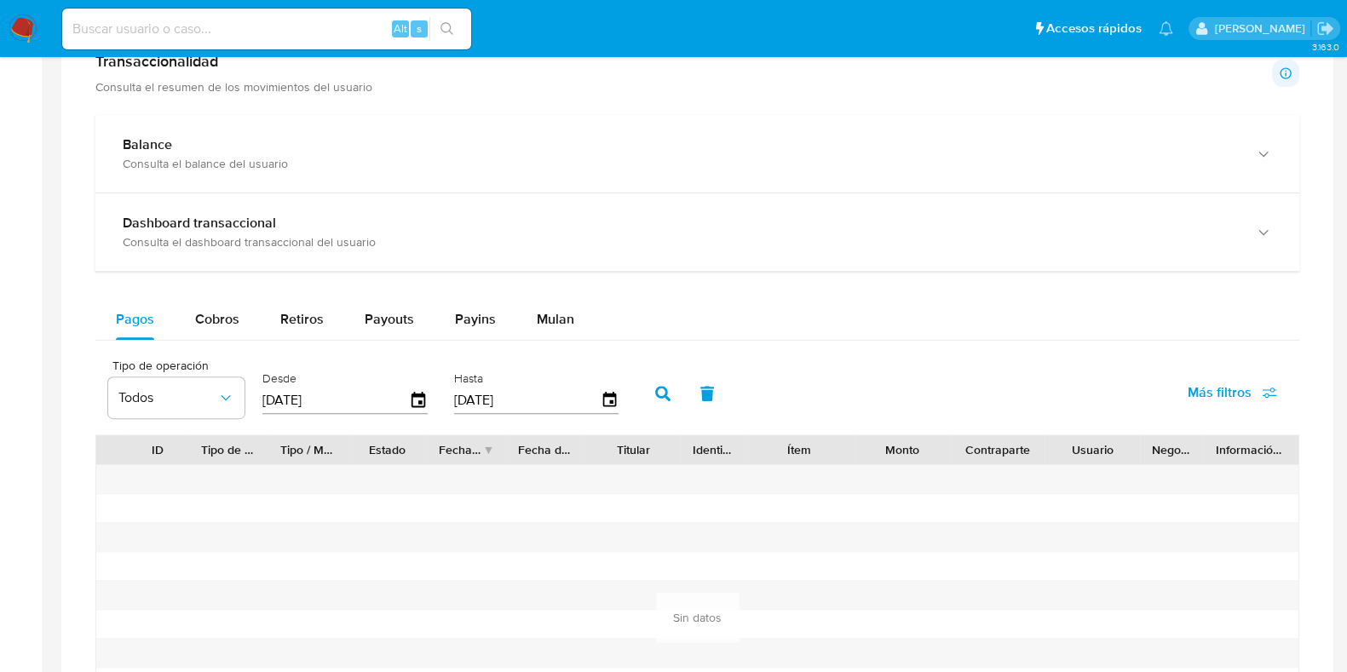
scroll to position [959, 0]
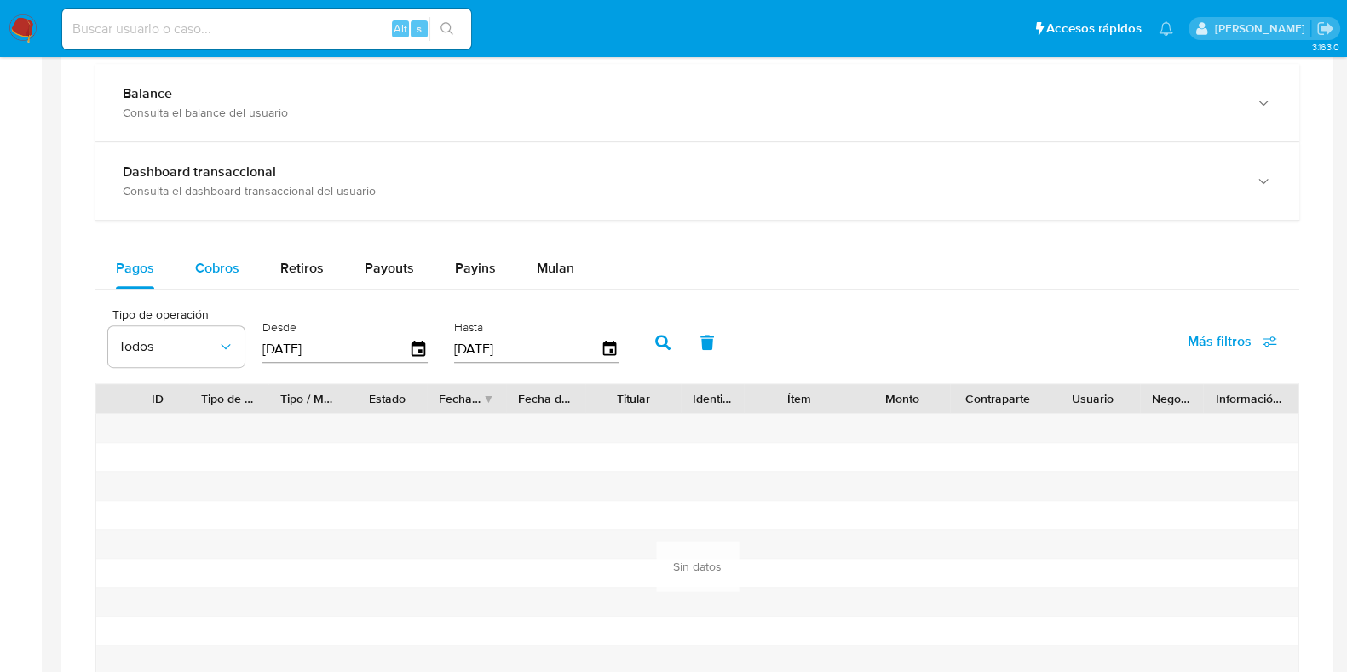
click at [200, 248] on div "Cobros" at bounding box center [217, 268] width 44 height 41
select select "10"
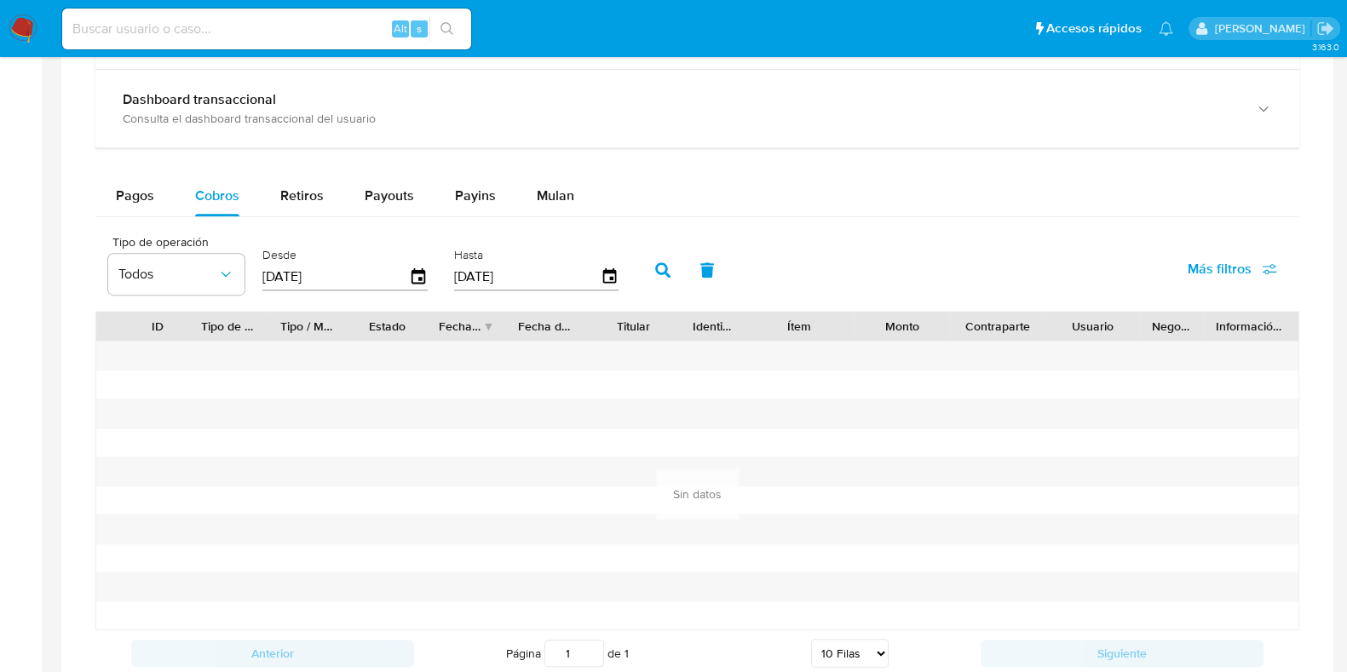
scroll to position [1065, 0]
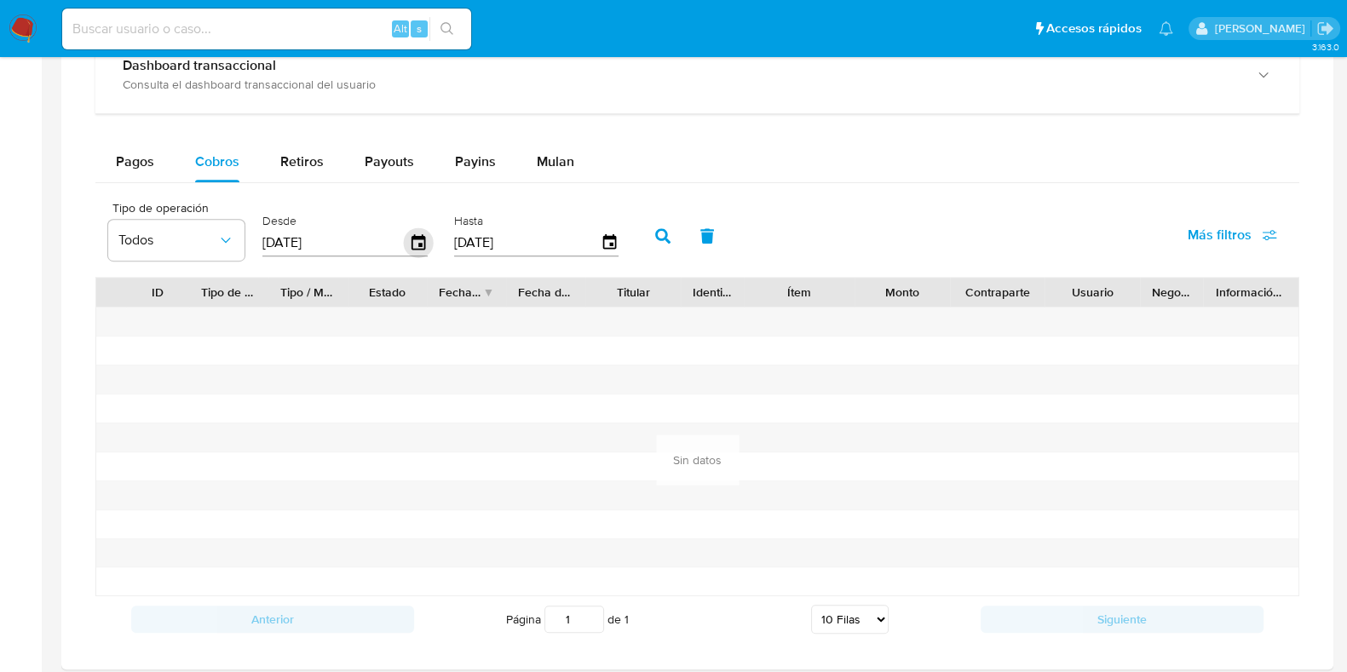
click at [412, 240] on icon "button" at bounding box center [419, 243] width 30 height 30
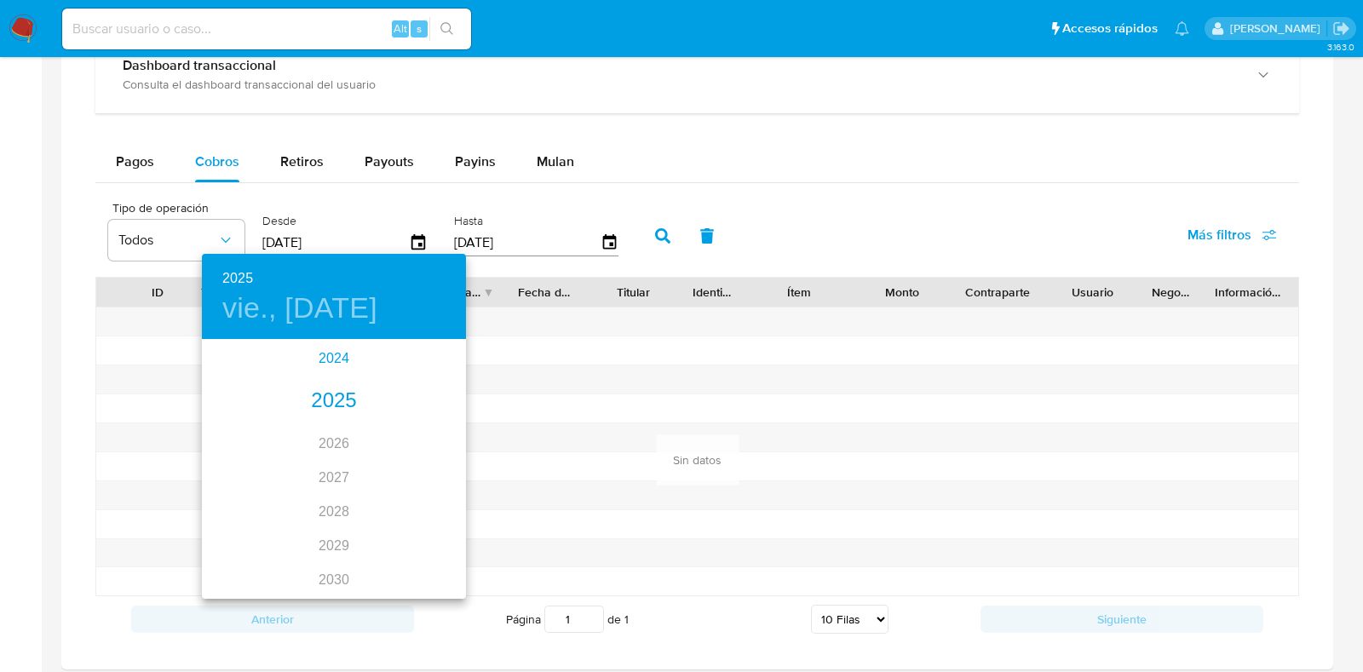
click at [341, 362] on div "2024" at bounding box center [334, 359] width 264 height 34
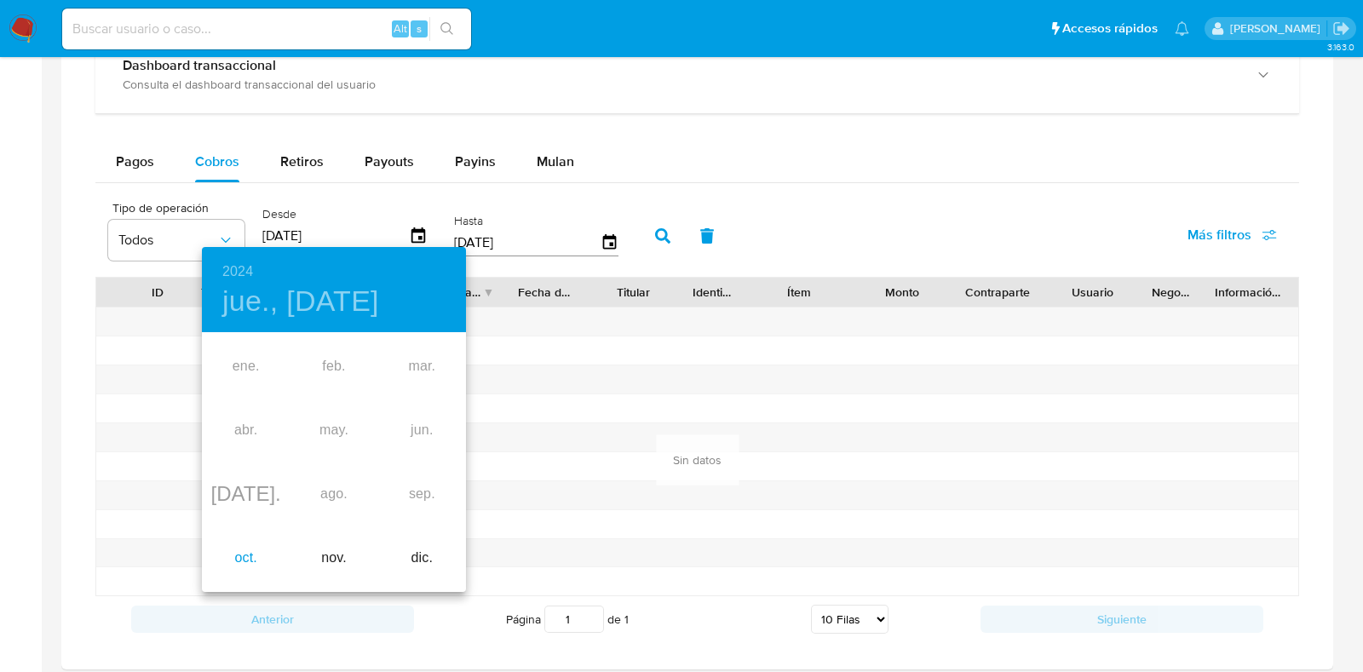
click at [247, 566] on div "oct." at bounding box center [246, 559] width 88 height 64
type input "[DATE]"
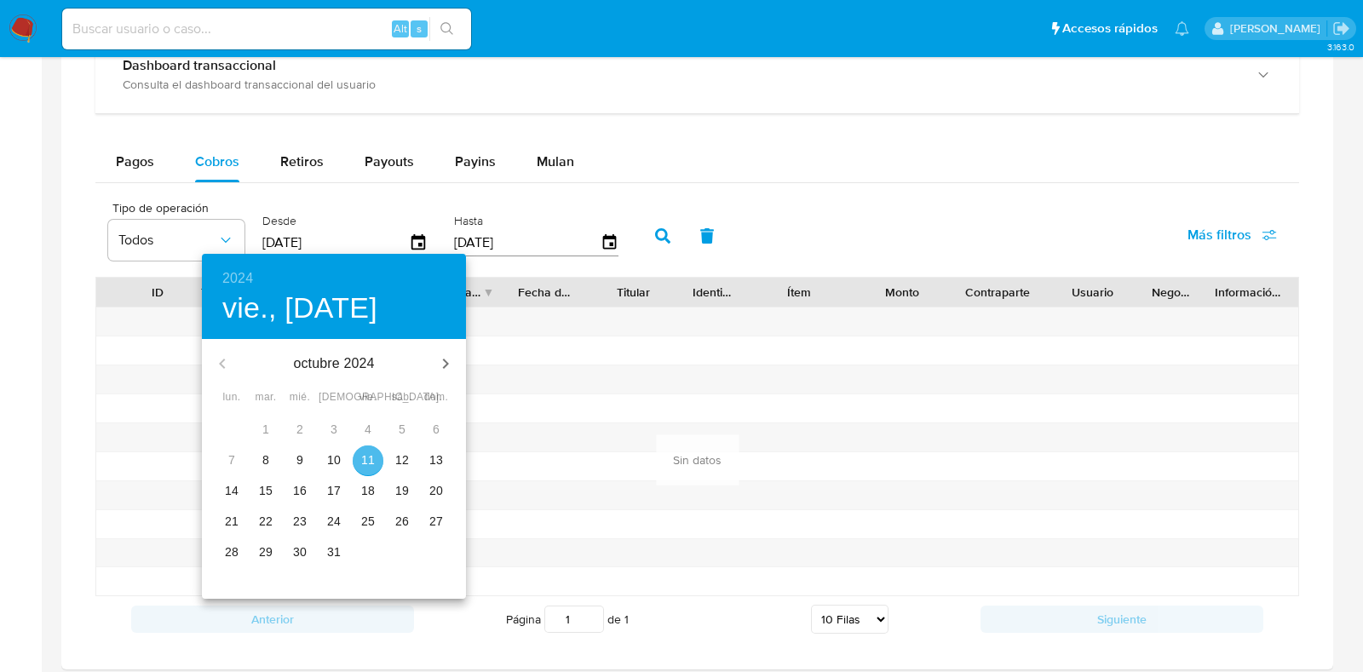
click at [367, 458] on p "11" at bounding box center [368, 460] width 14 height 17
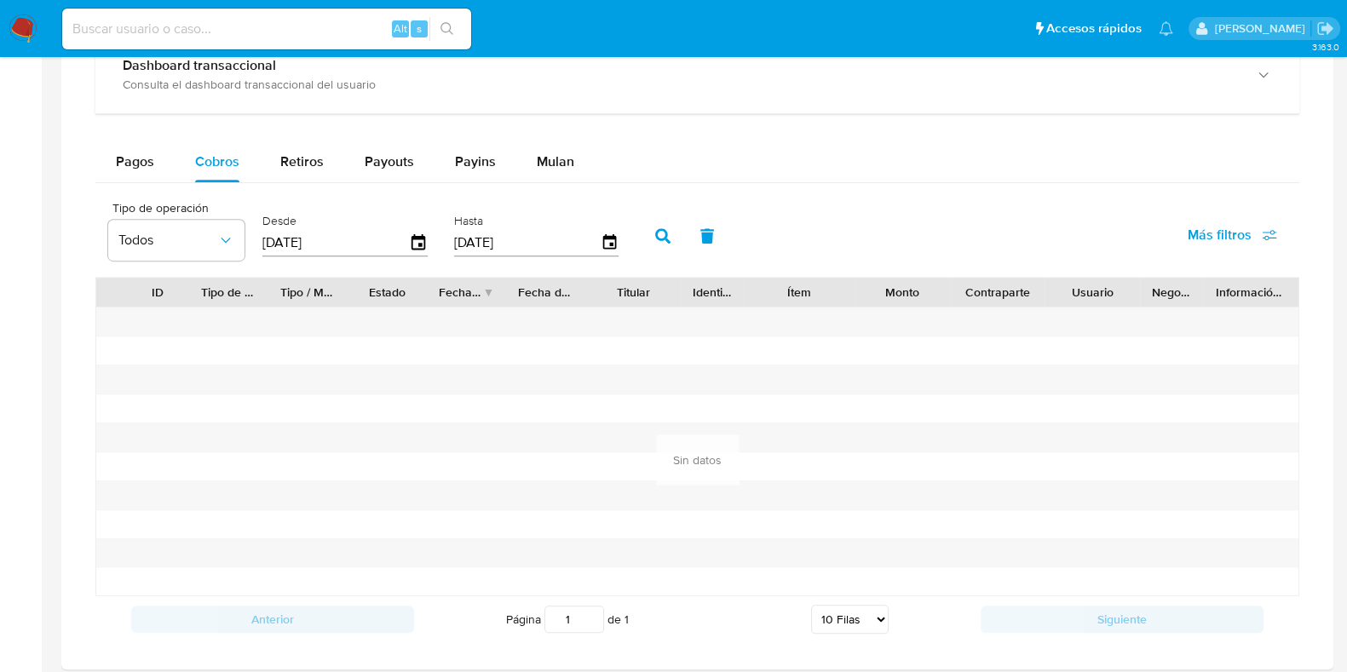
click at [665, 228] on button "button" at bounding box center [663, 236] width 44 height 41
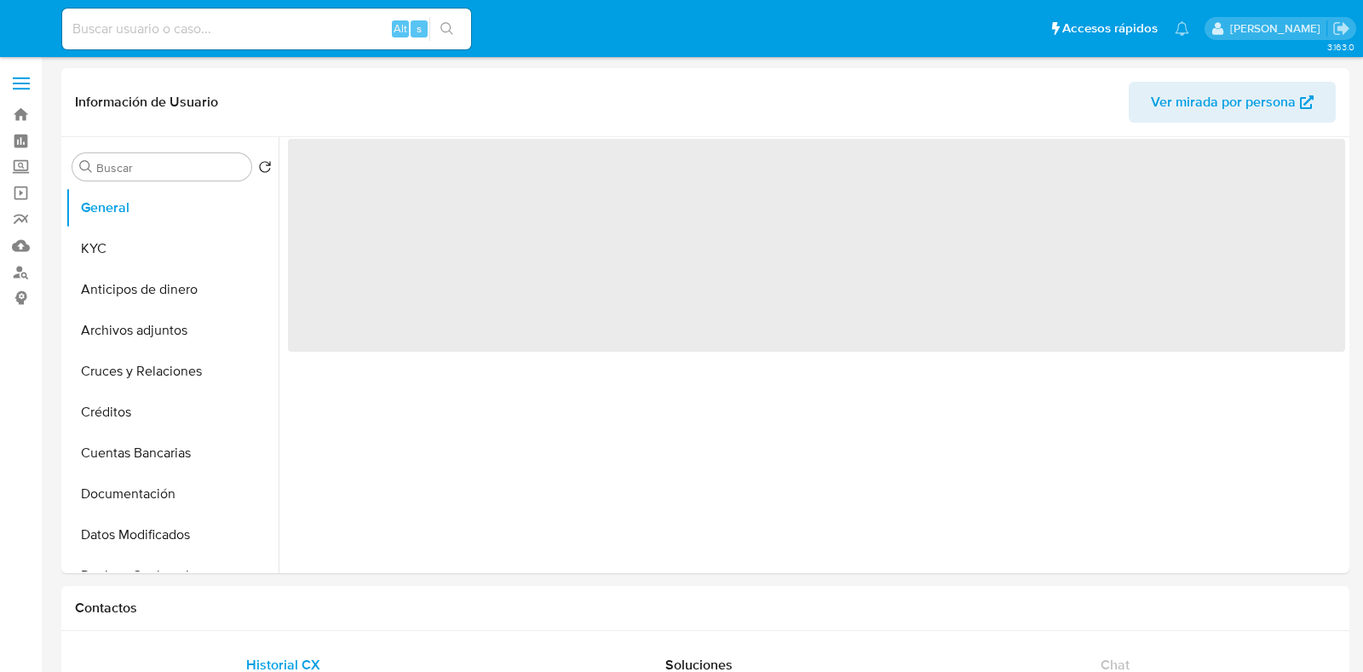
select select "10"
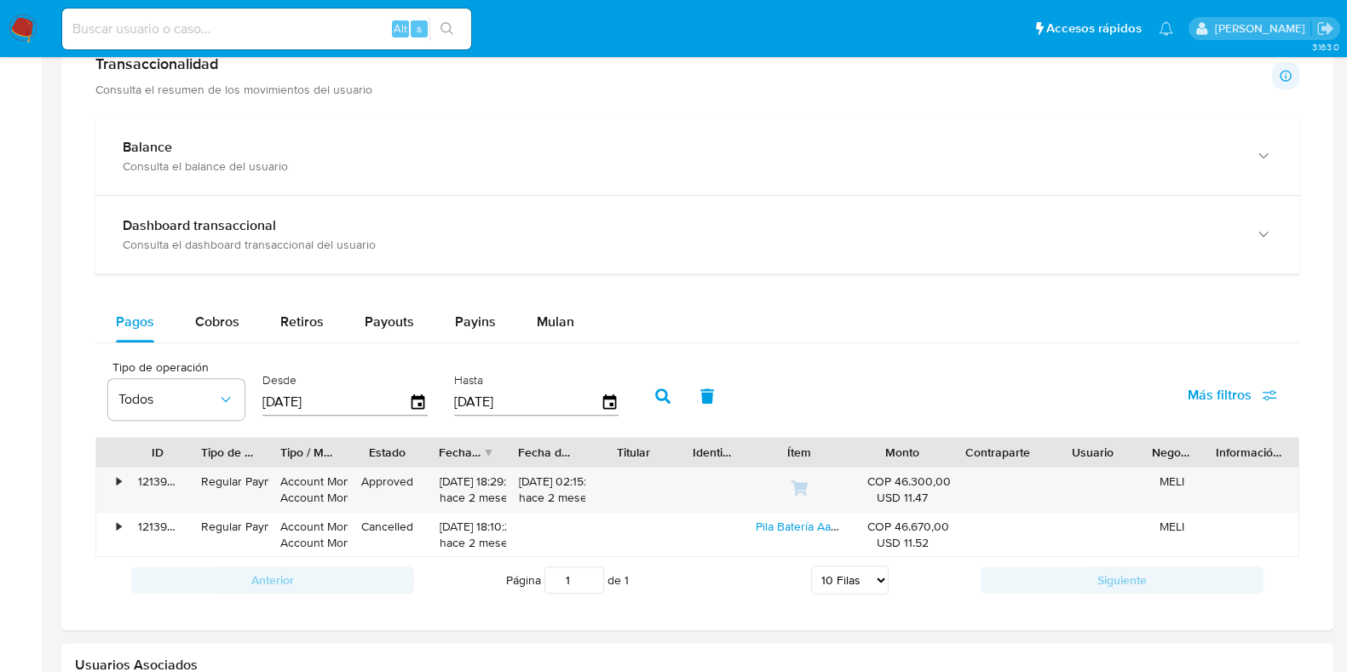
scroll to position [851, 0]
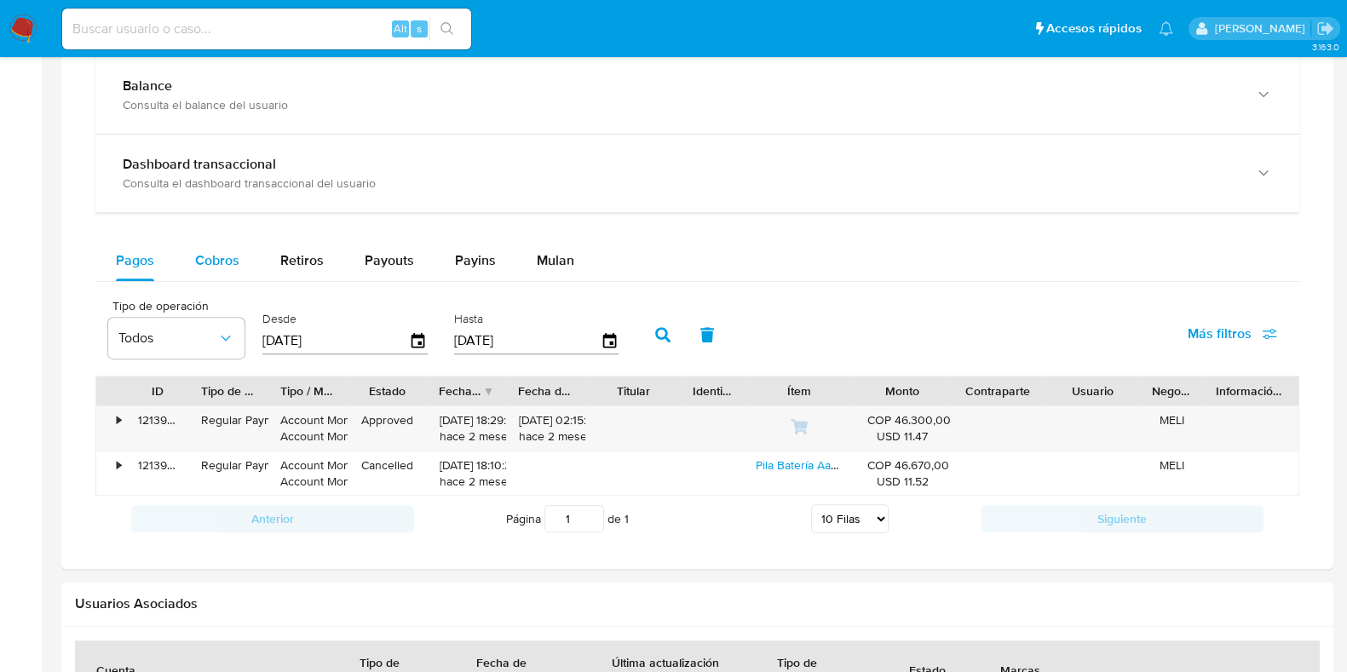
click at [213, 258] on span "Cobros" at bounding box center [217, 261] width 44 height 20
select select "10"
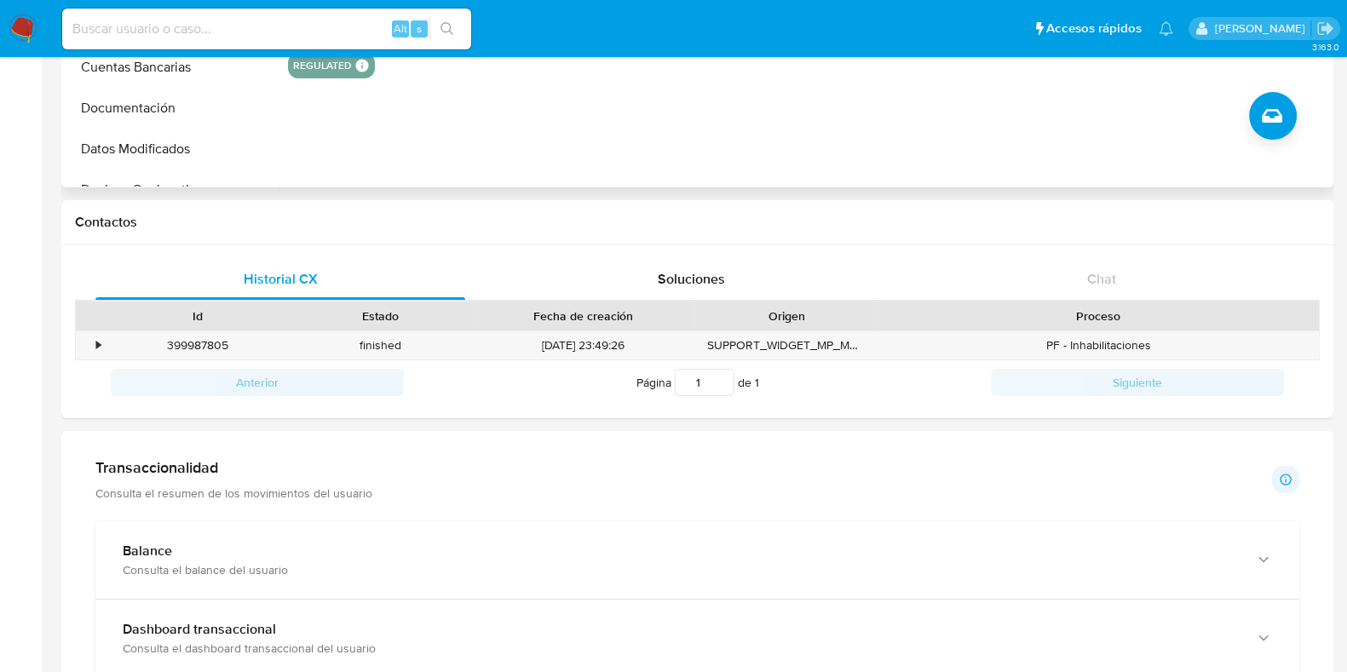
scroll to position [0, 0]
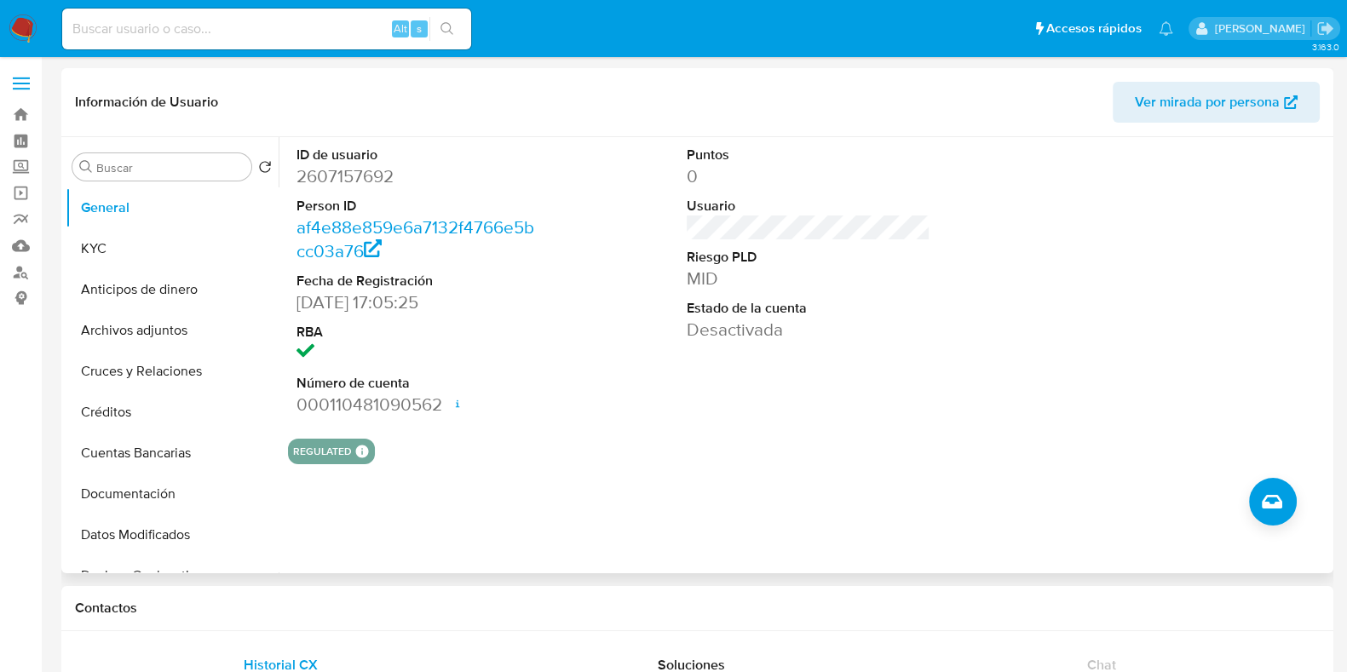
click at [343, 179] on dd "2607157692" at bounding box center [419, 176] width 244 height 24
copy dd "2607157692"
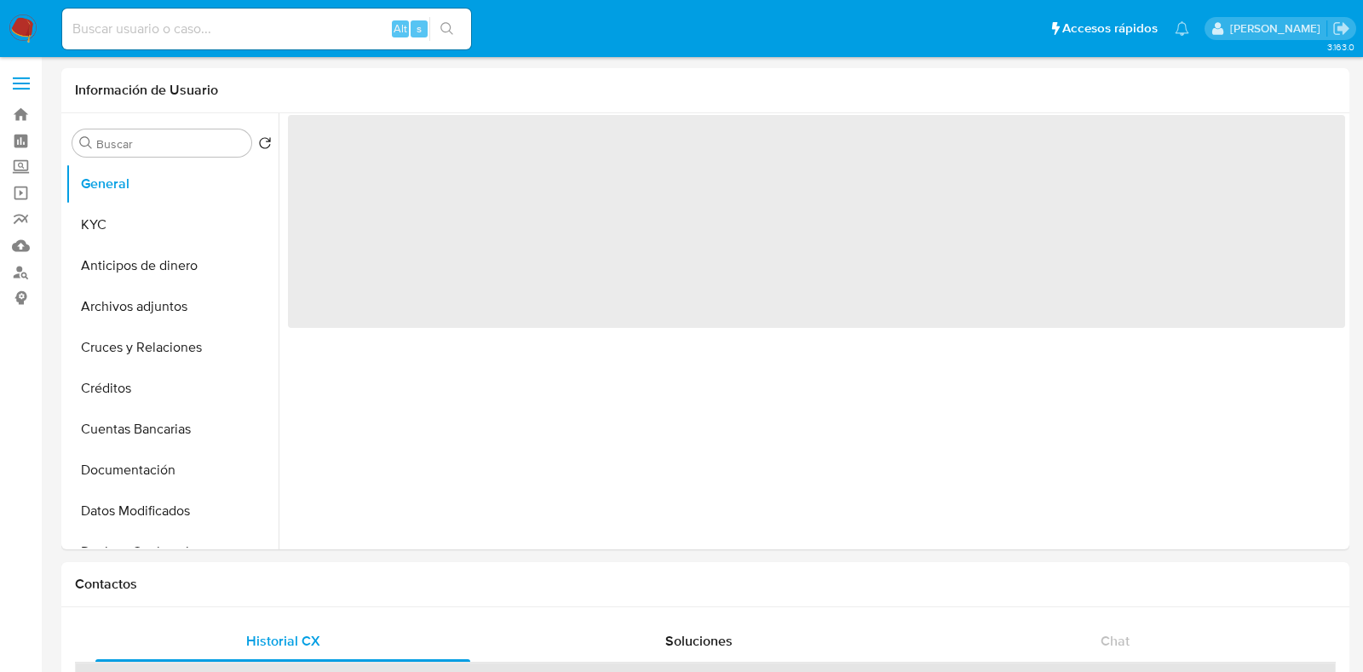
select select "10"
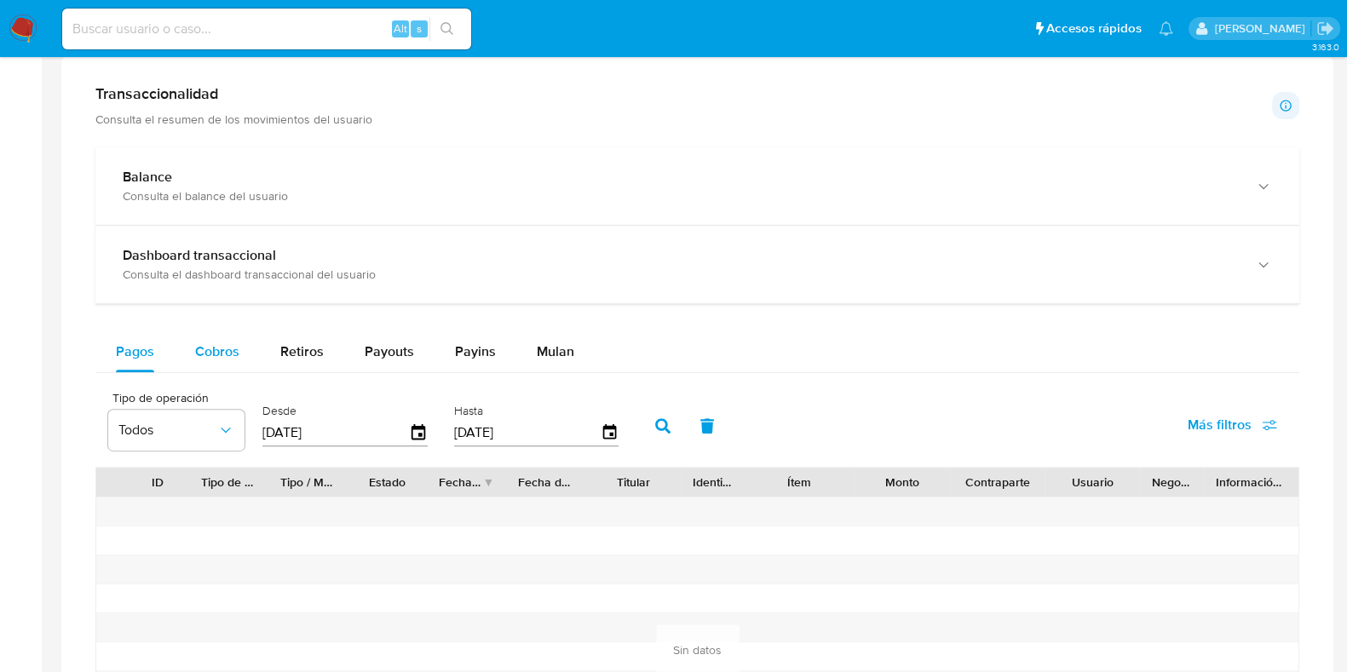
click at [216, 342] on span "Cobros" at bounding box center [217, 352] width 44 height 20
select select "10"
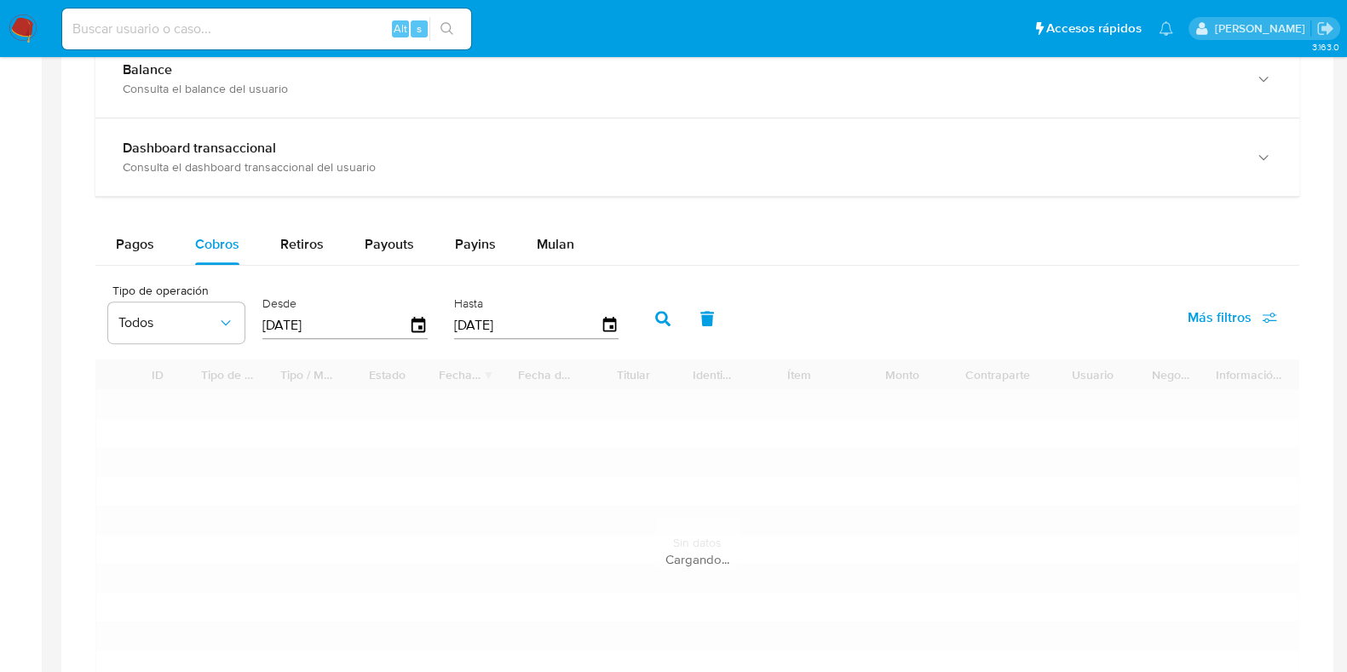
scroll to position [1065, 0]
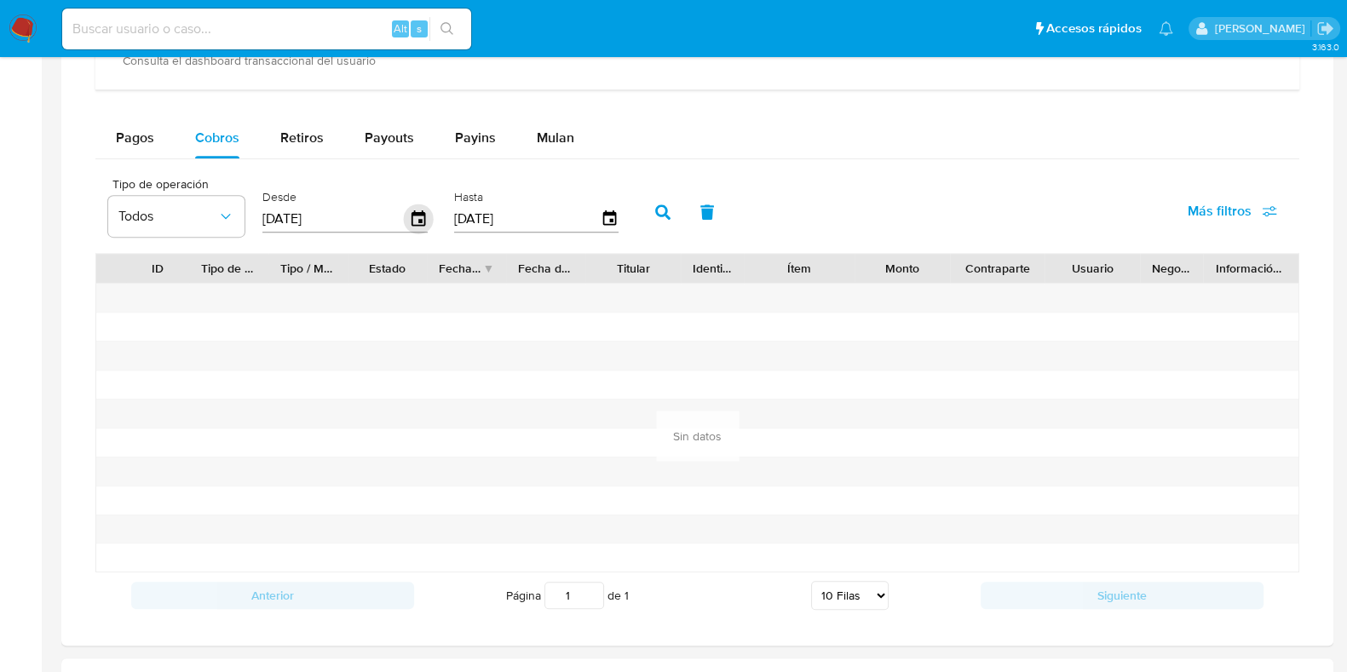
click at [424, 223] on icon "button" at bounding box center [419, 220] width 30 height 30
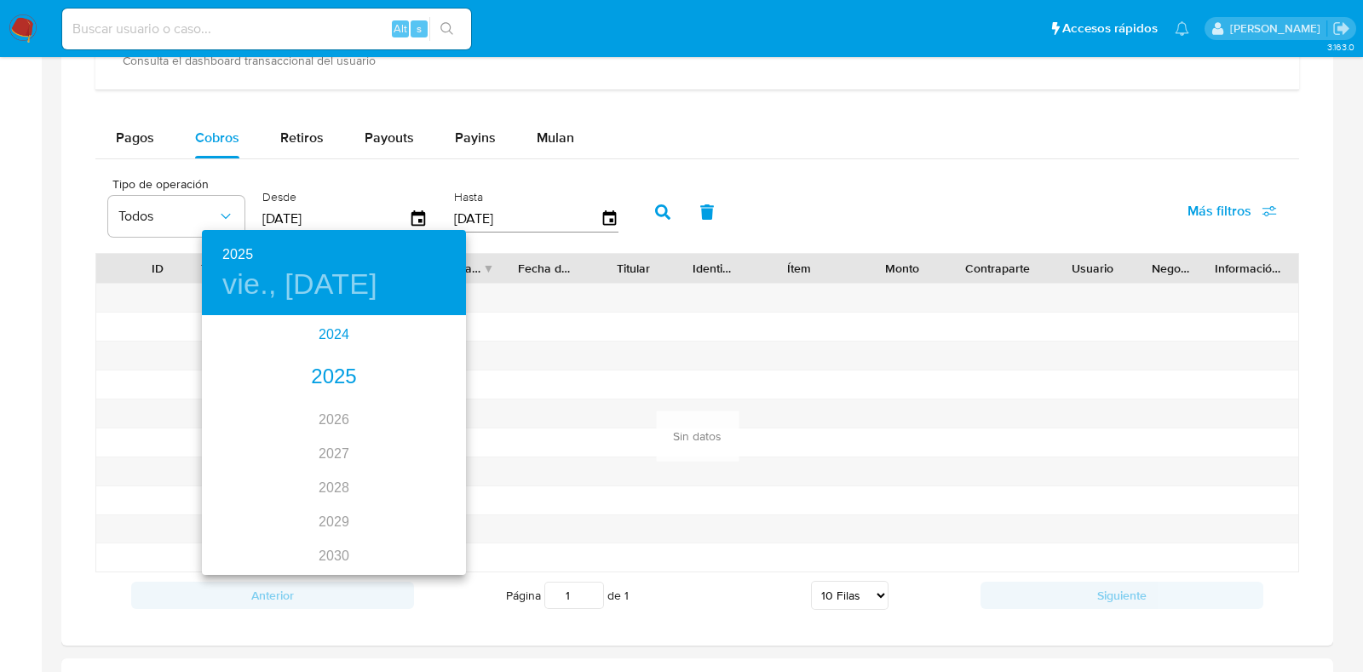
click at [321, 334] on div "2024" at bounding box center [334, 335] width 264 height 34
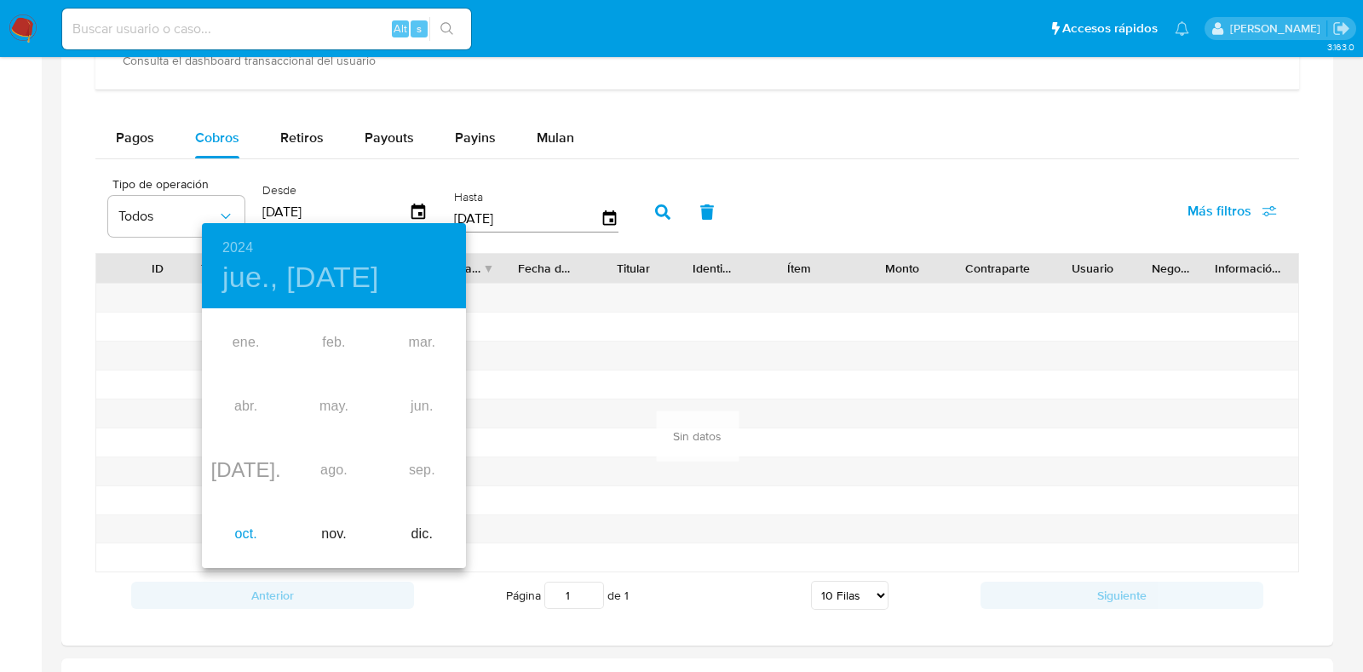
click at [242, 537] on div "oct." at bounding box center [246, 535] width 88 height 64
type input "[DATE]"
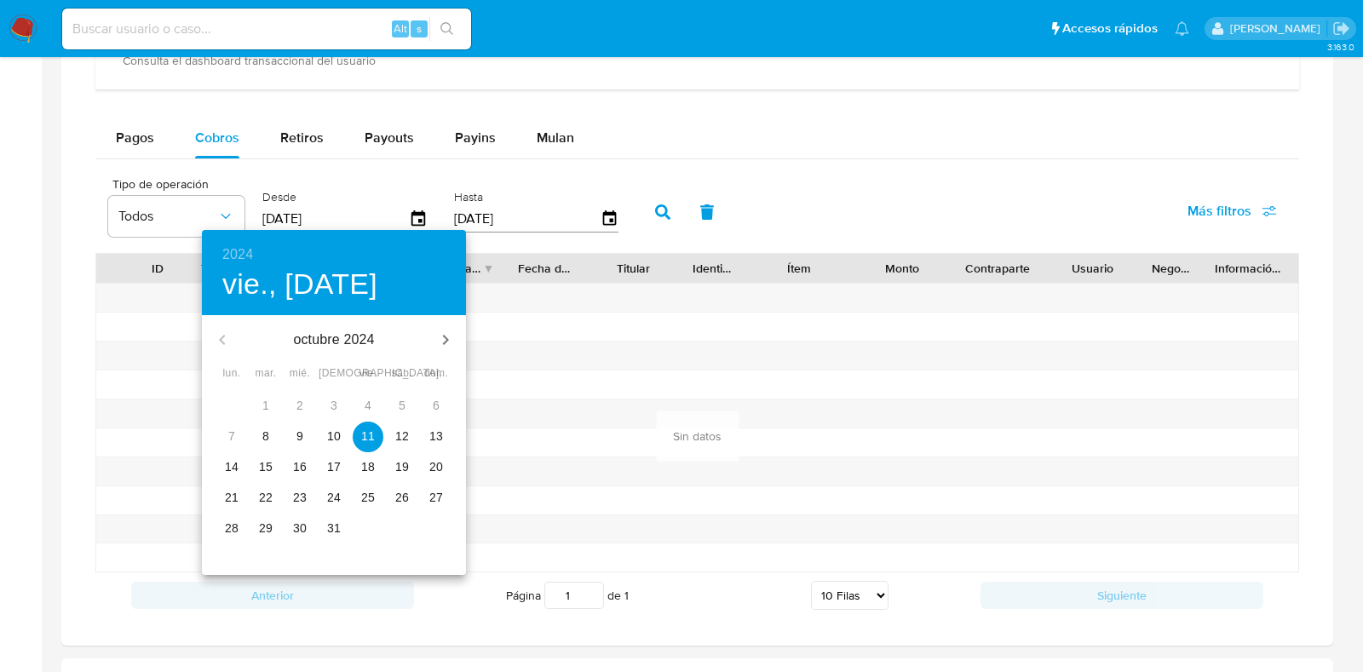
click at [366, 437] on p "11" at bounding box center [368, 436] width 14 height 17
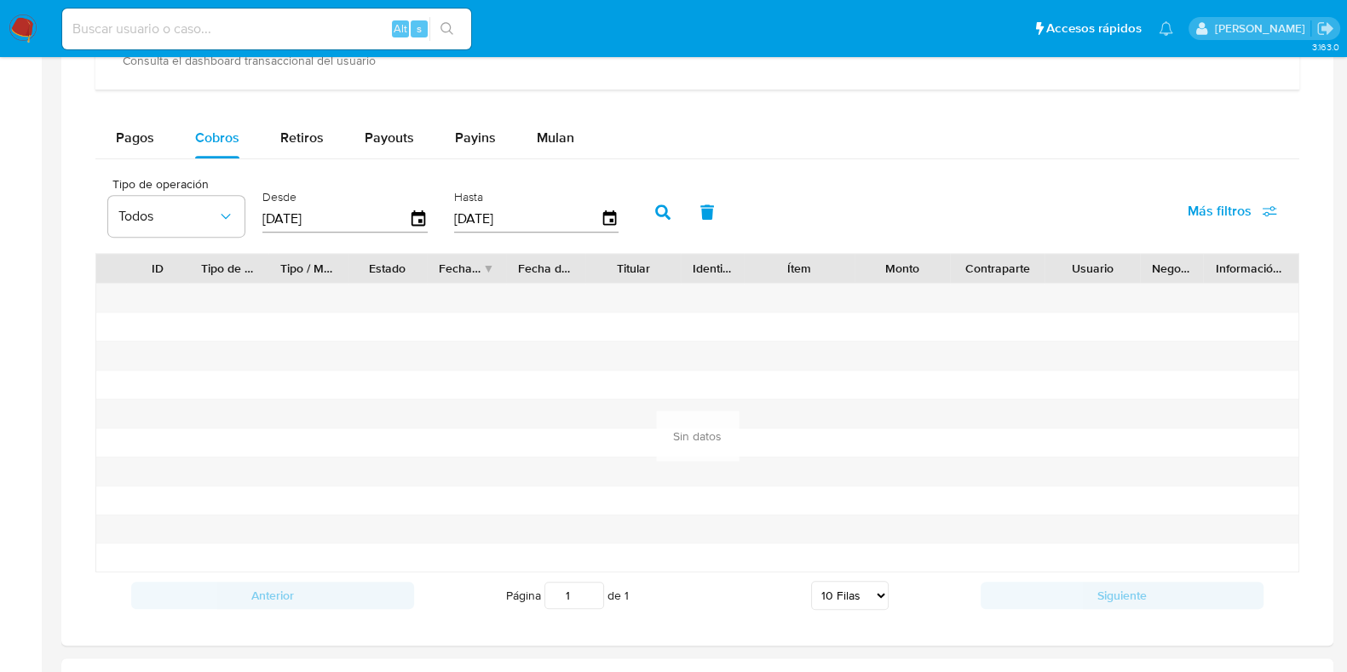
click at [665, 212] on button "button" at bounding box center [663, 212] width 44 height 41
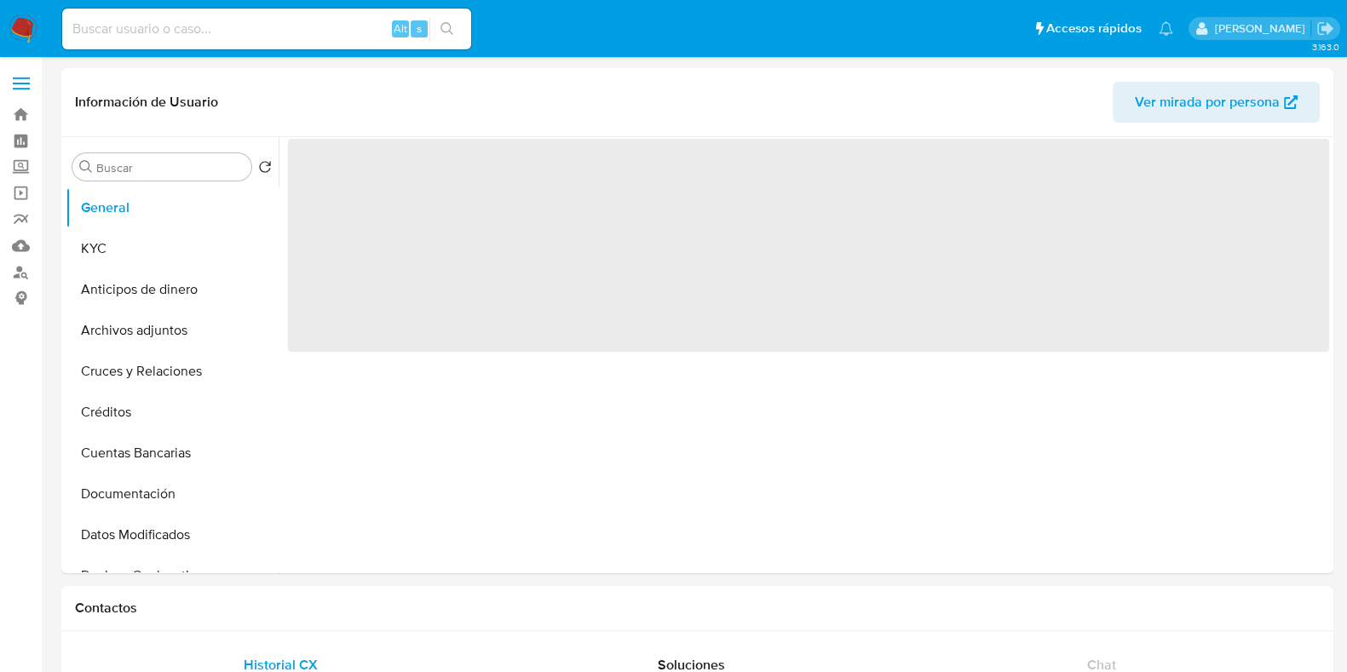
select select "10"
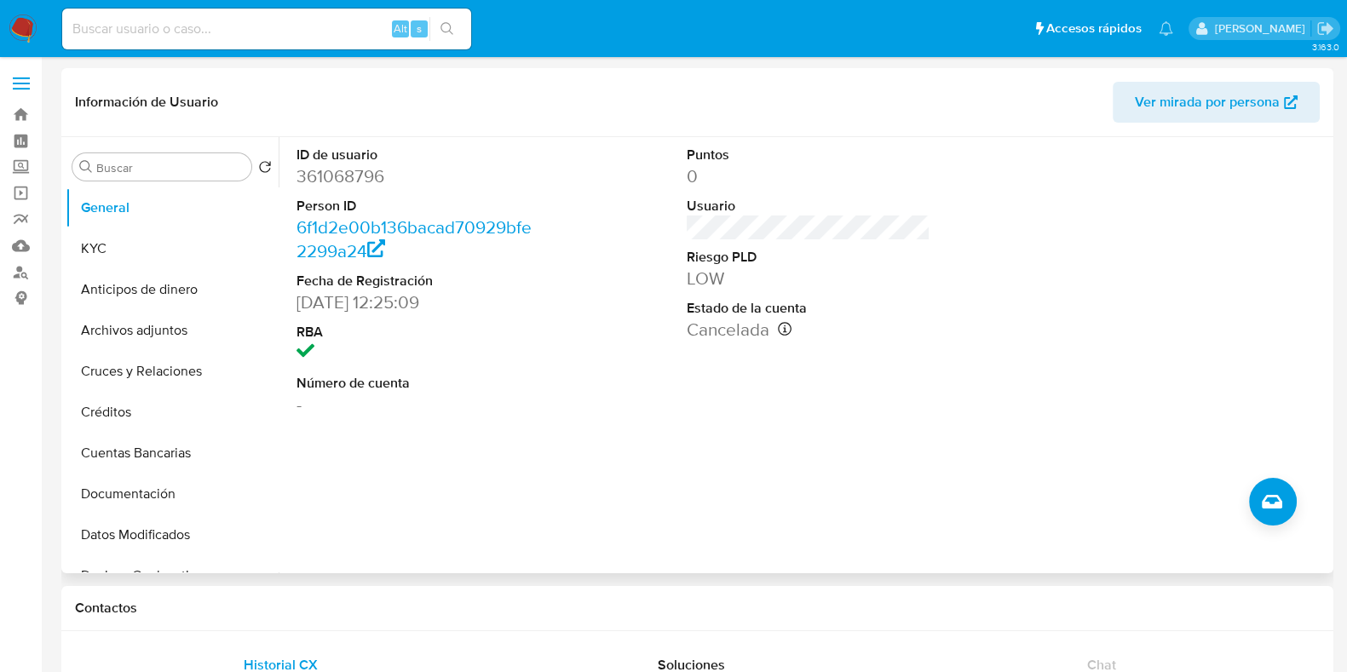
click at [354, 176] on dd "361068796" at bounding box center [419, 176] width 244 height 24
copy dd "361068796"
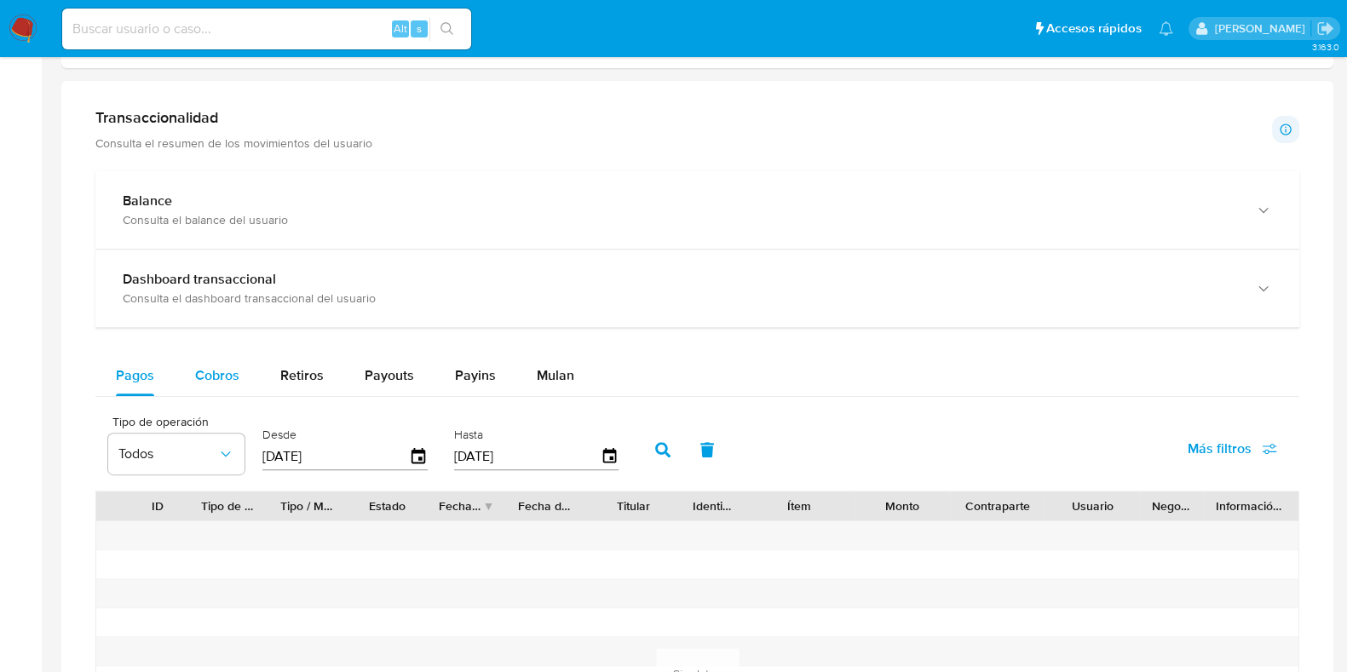
click at [210, 355] on div "Cobros" at bounding box center [217, 375] width 44 height 41
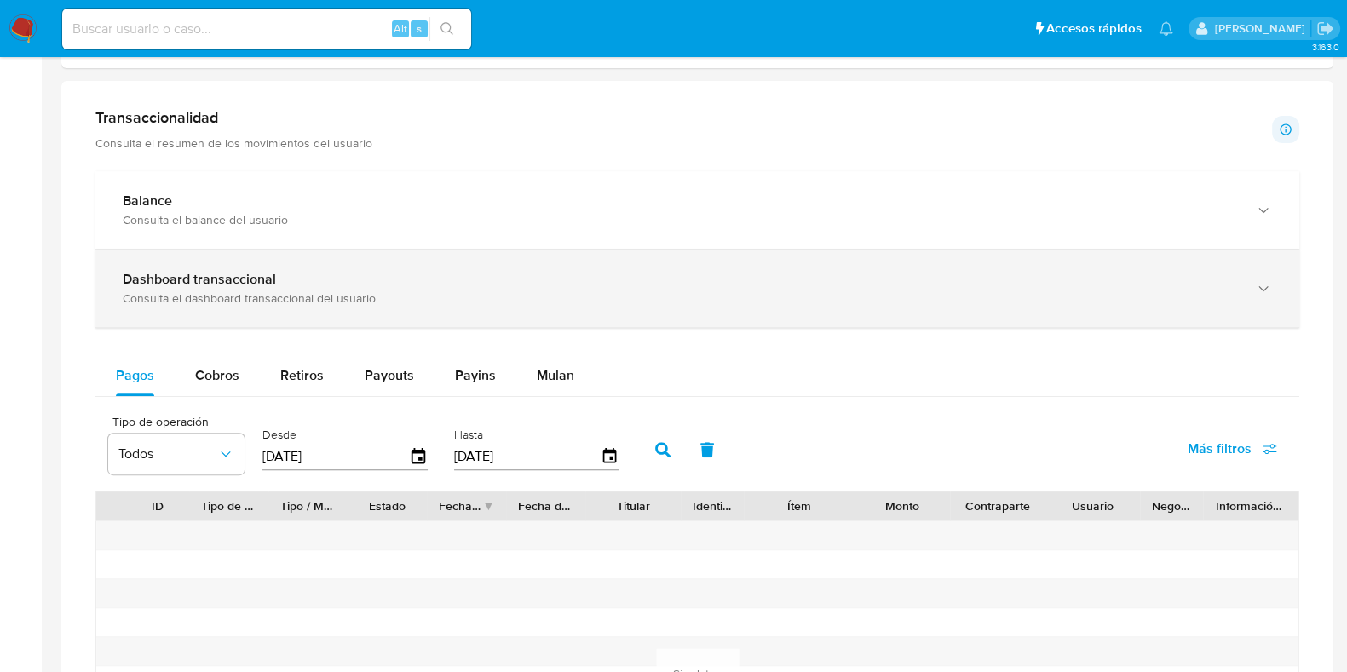
select select "10"
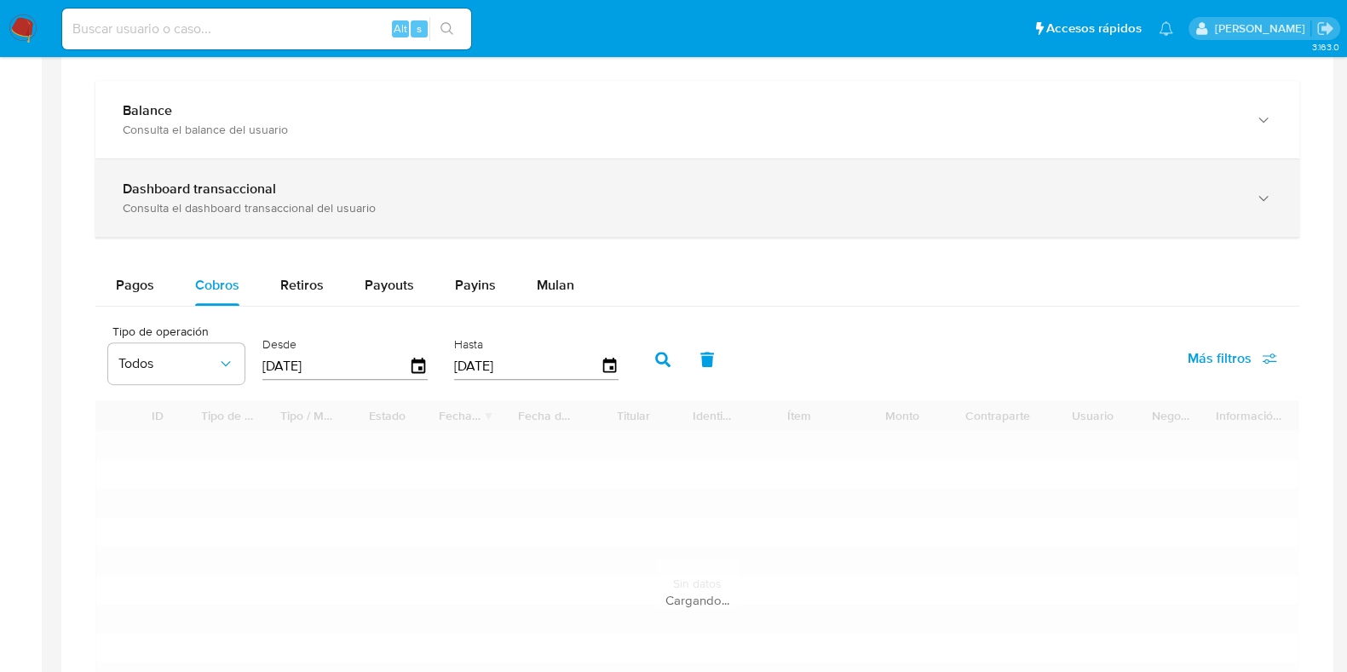
scroll to position [1065, 0]
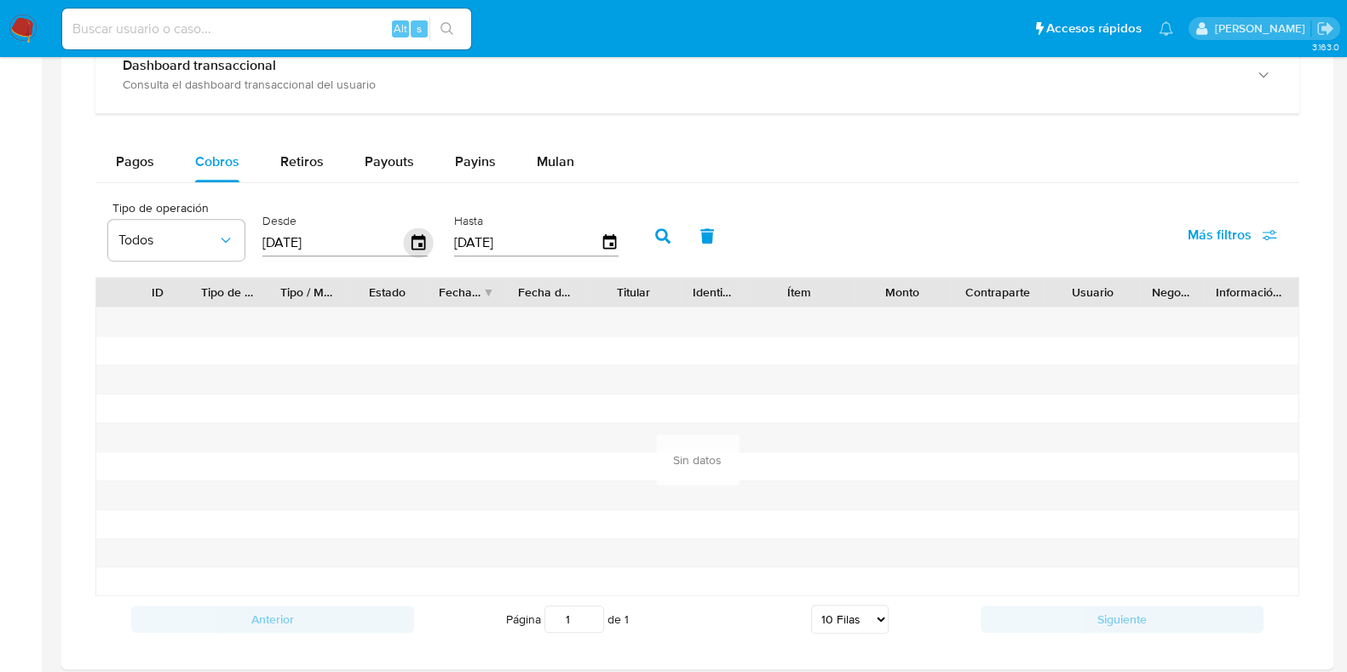
click at [406, 236] on icon "button" at bounding box center [419, 243] width 30 height 30
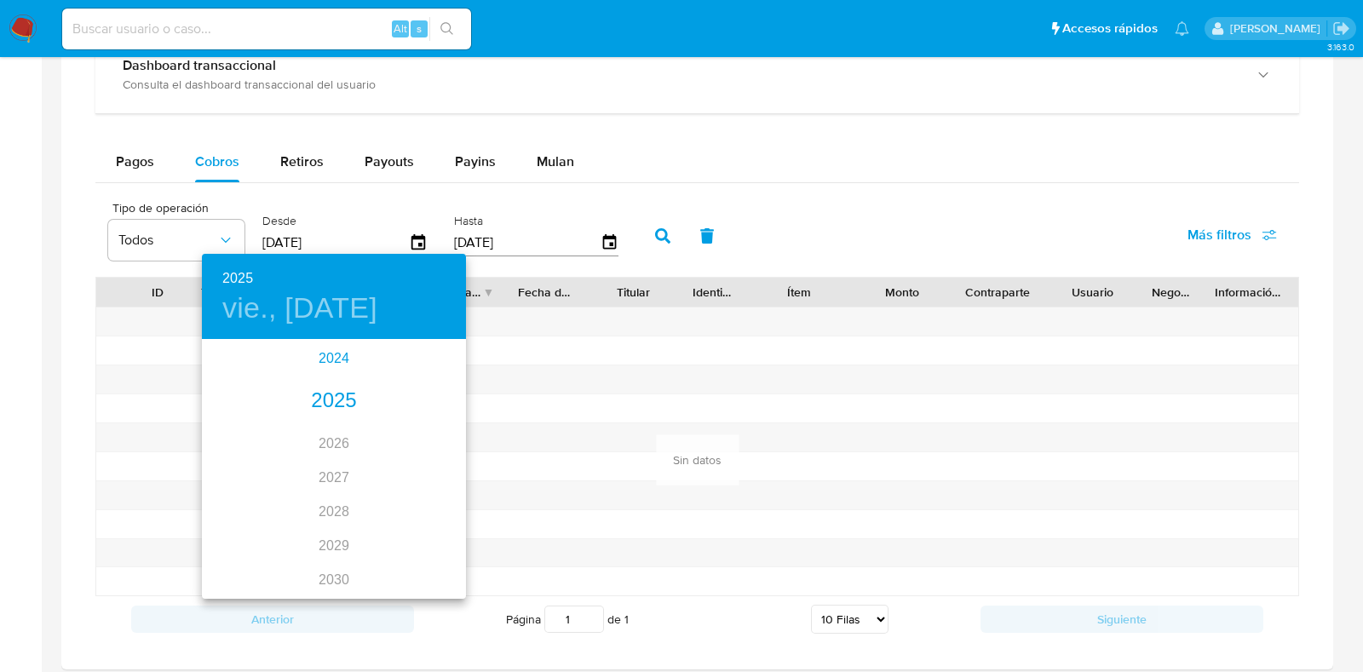
click at [329, 365] on div "2024" at bounding box center [334, 359] width 264 height 34
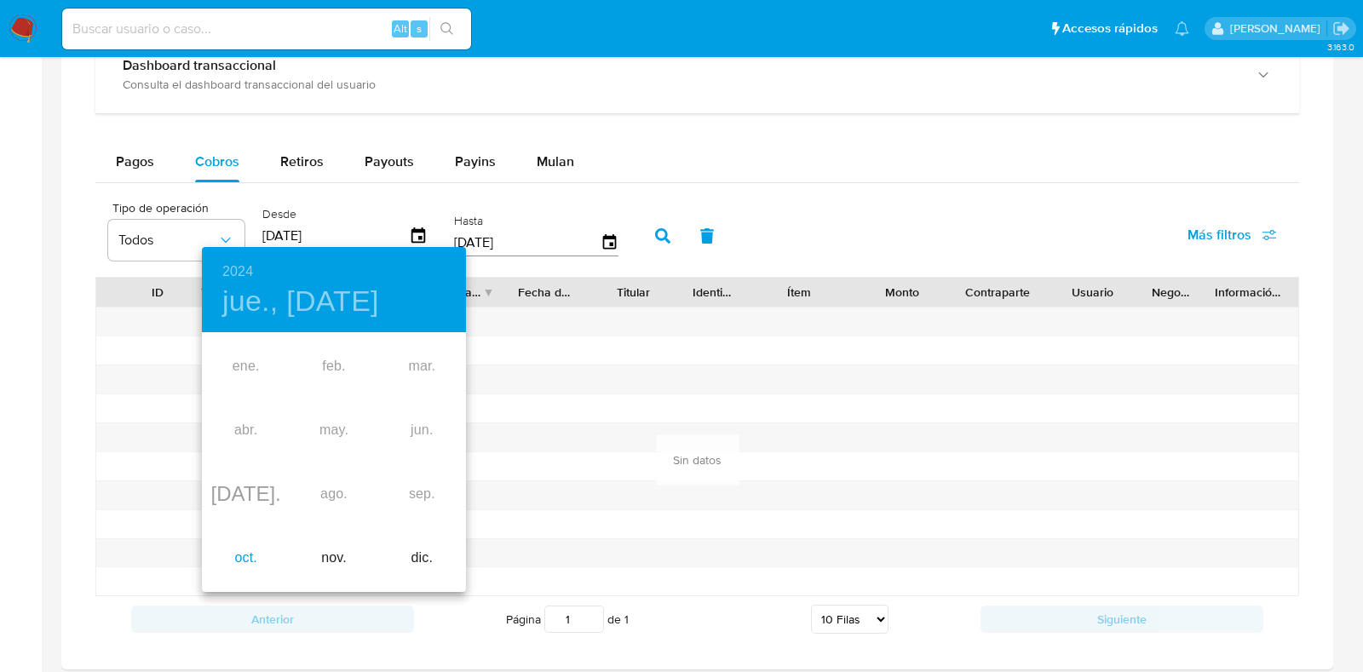
click at [238, 566] on div "oct." at bounding box center [246, 559] width 88 height 64
type input "[DATE]"
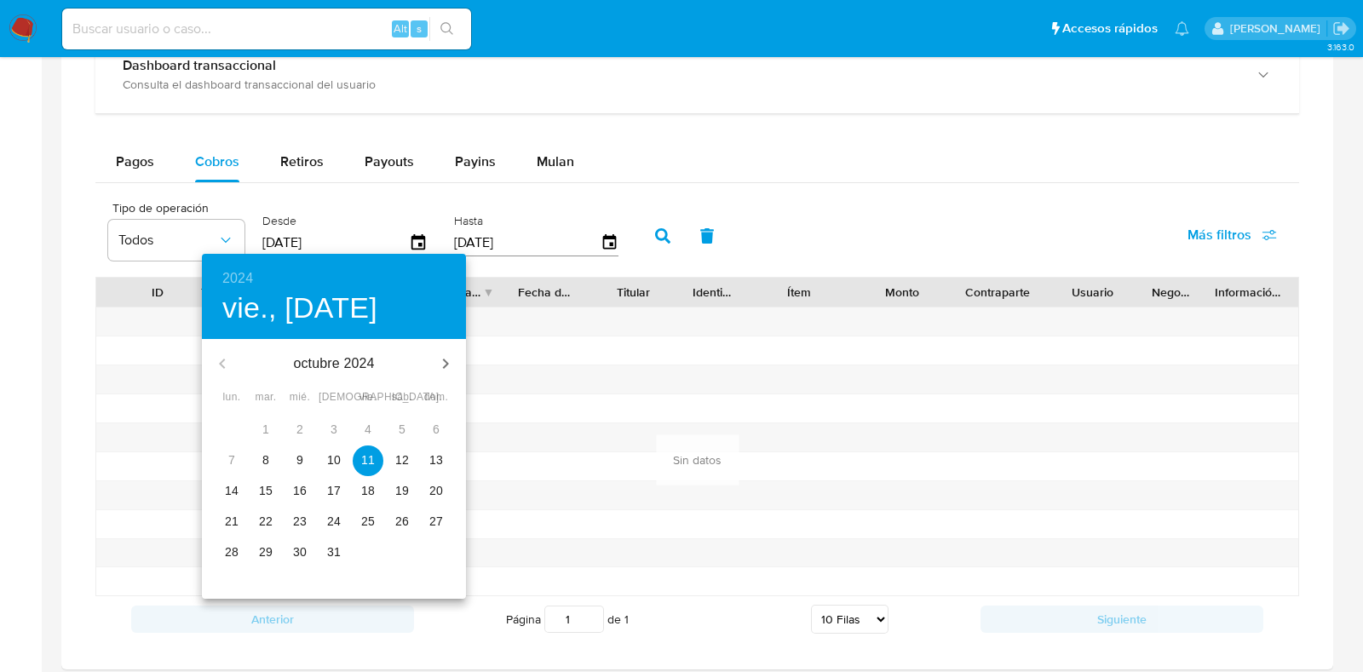
click at [367, 468] on p "11" at bounding box center [368, 460] width 14 height 17
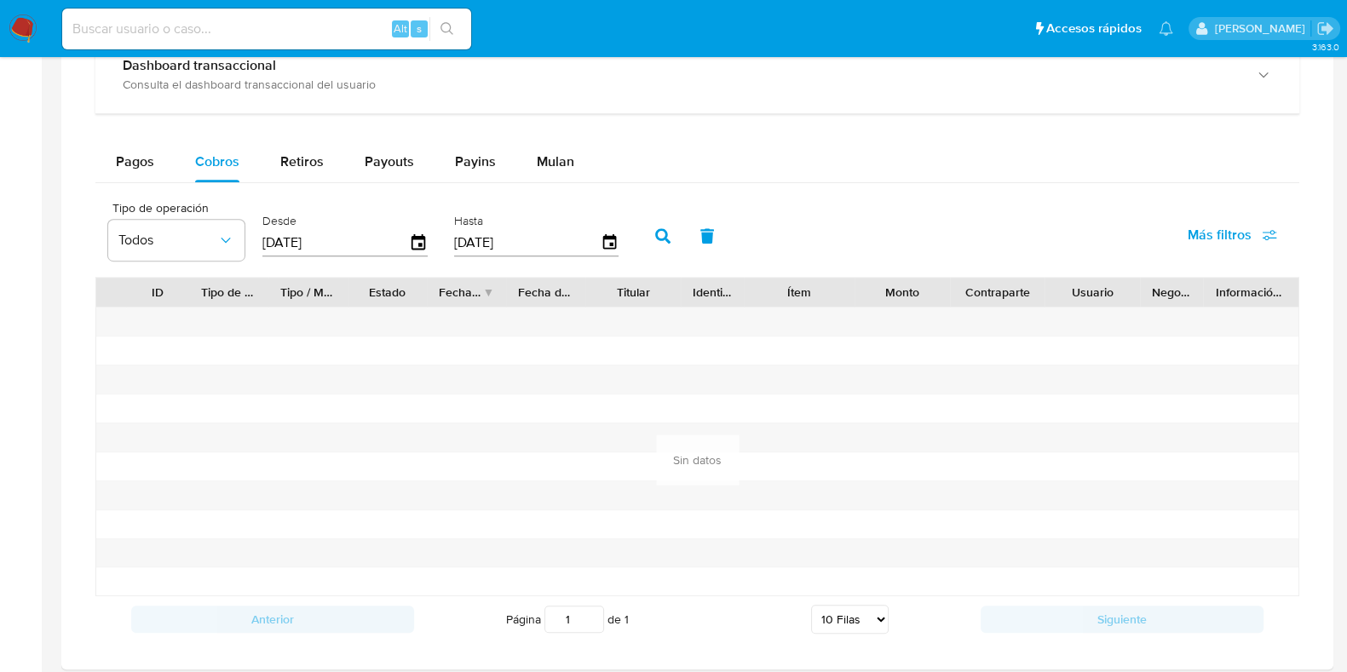
click at [655, 233] on icon "button" at bounding box center [662, 235] width 15 height 15
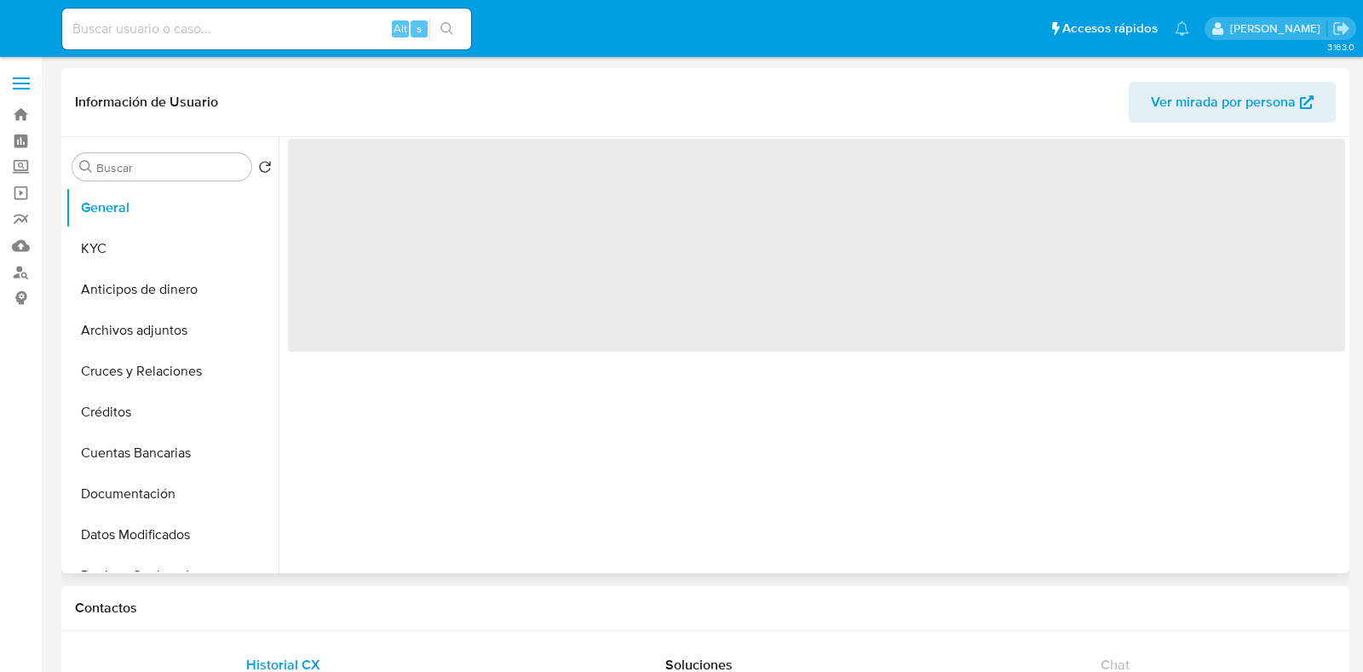
select select "10"
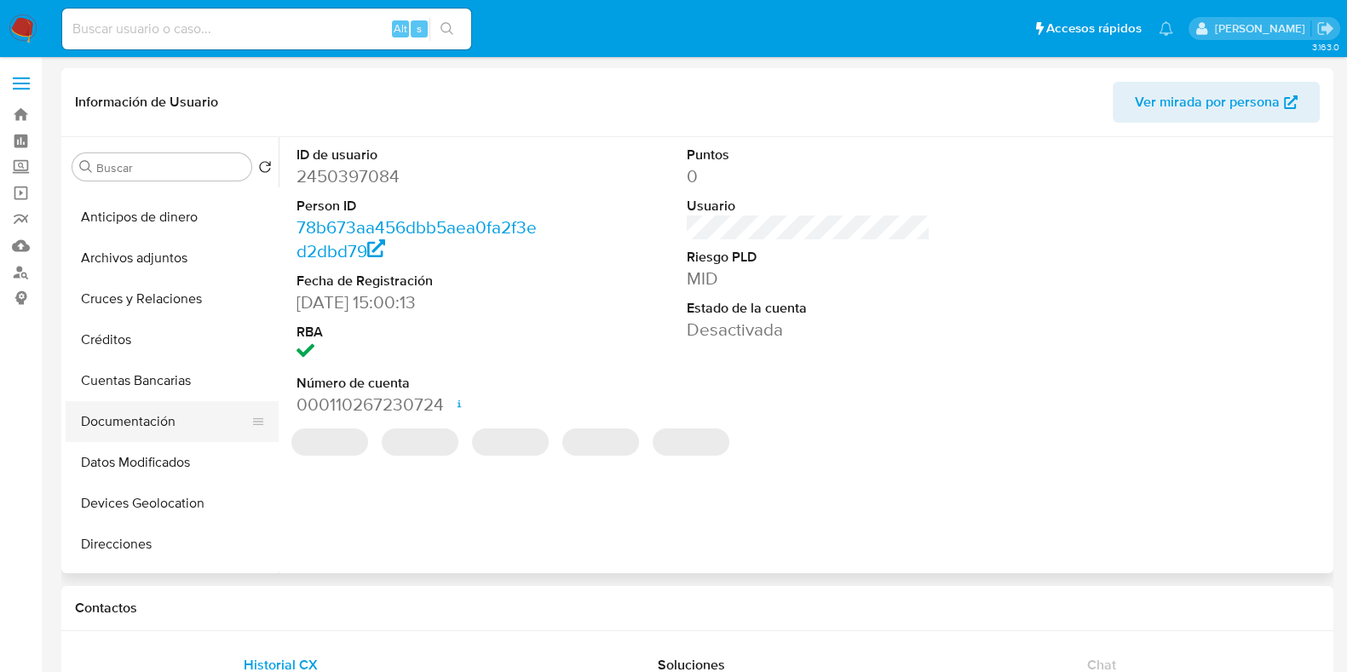
scroll to position [106, 0]
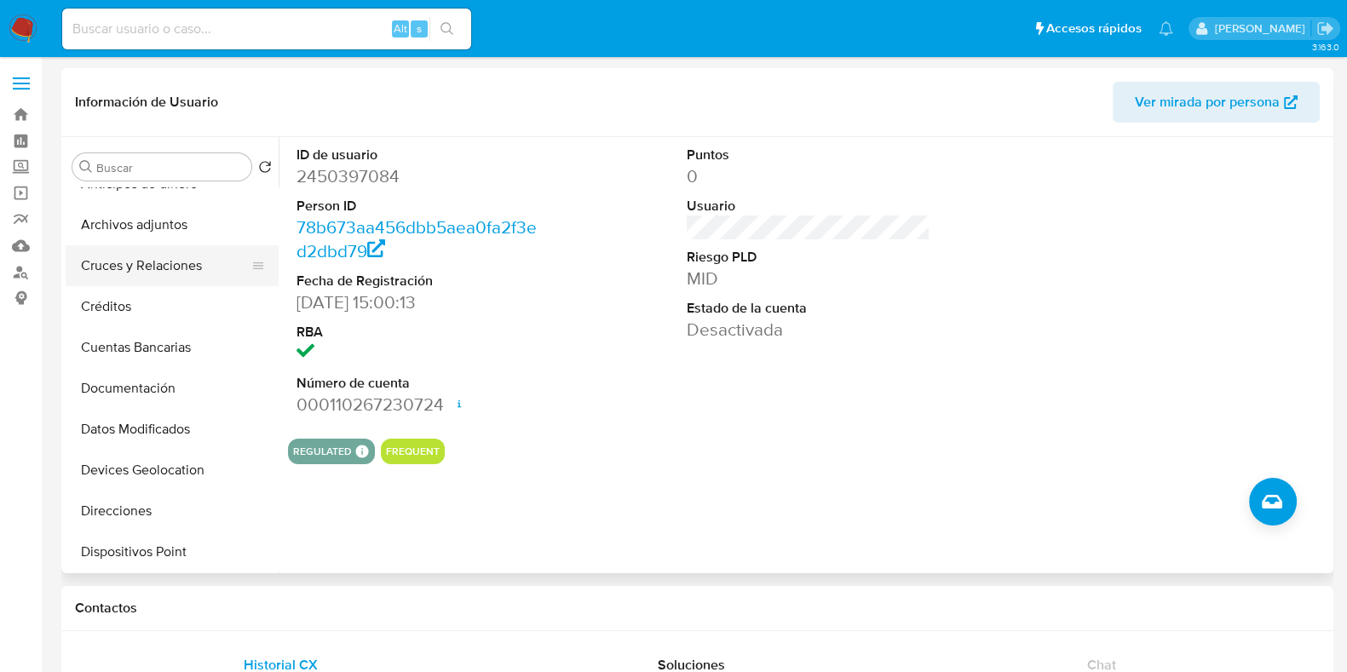
click at [140, 266] on button "Cruces y Relaciones" at bounding box center [165, 265] width 199 height 41
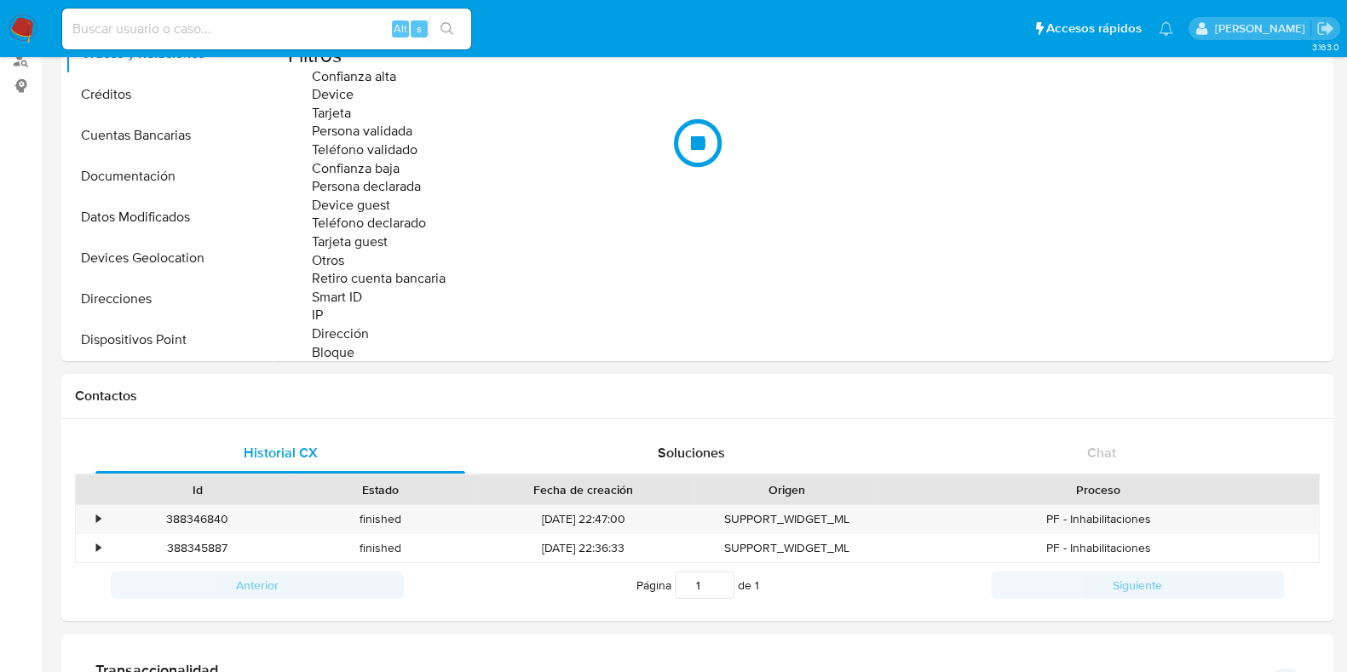
scroll to position [851, 0]
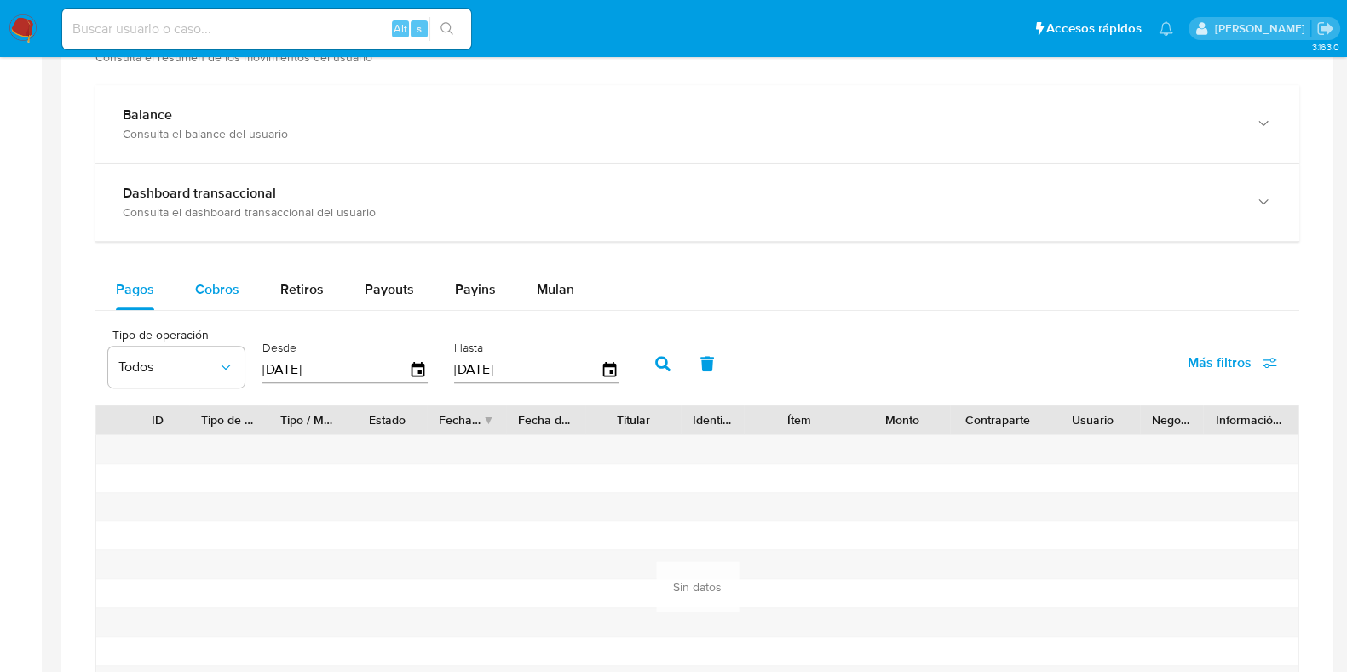
click at [213, 279] on span "Cobros" at bounding box center [217, 289] width 44 height 20
select select "10"
click at [413, 372] on icon "button" at bounding box center [419, 370] width 30 height 30
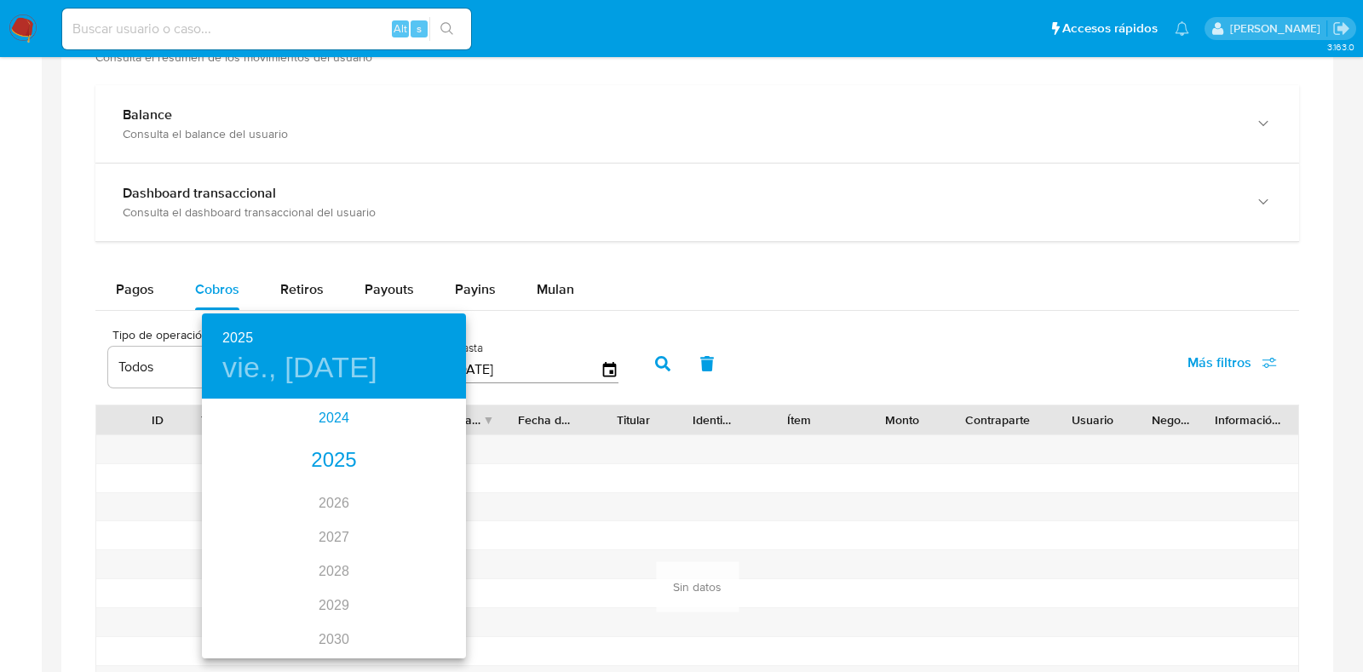
click at [334, 407] on div "2024" at bounding box center [334, 418] width 264 height 34
click at [246, 623] on div "oct." at bounding box center [246, 625] width 88 height 64
type input "[DATE]"
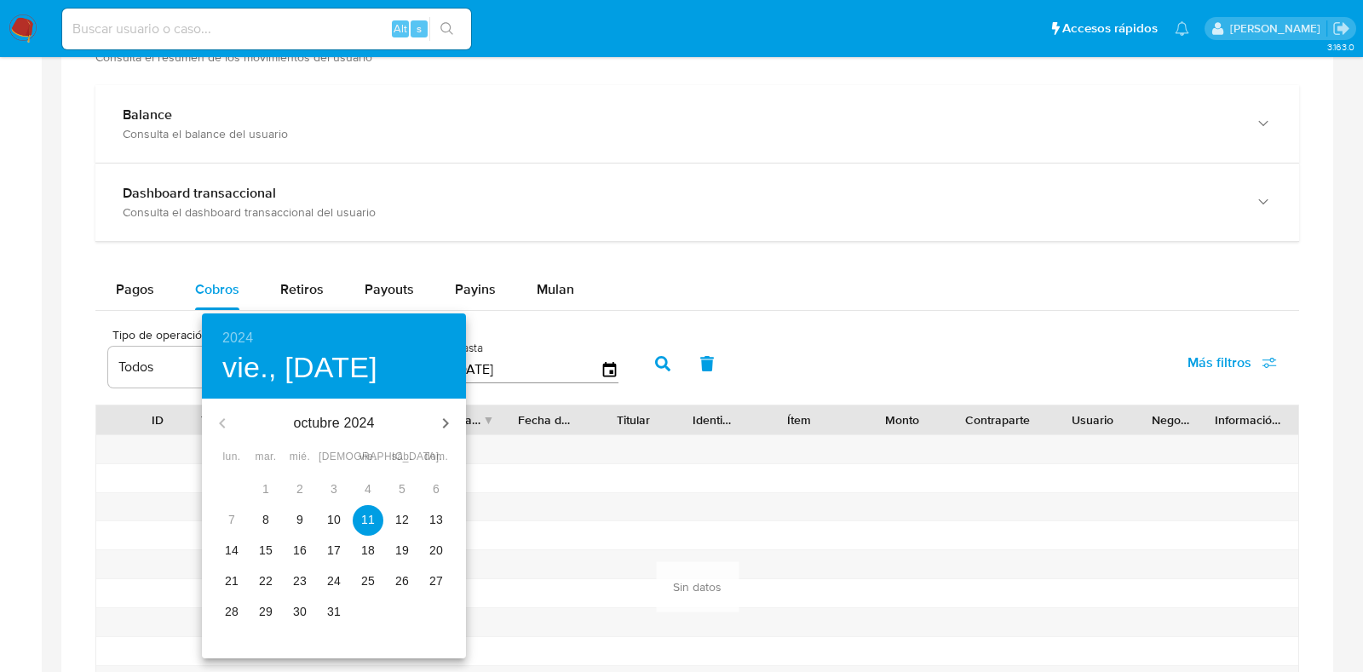
click at [364, 518] on p "11" at bounding box center [368, 519] width 14 height 17
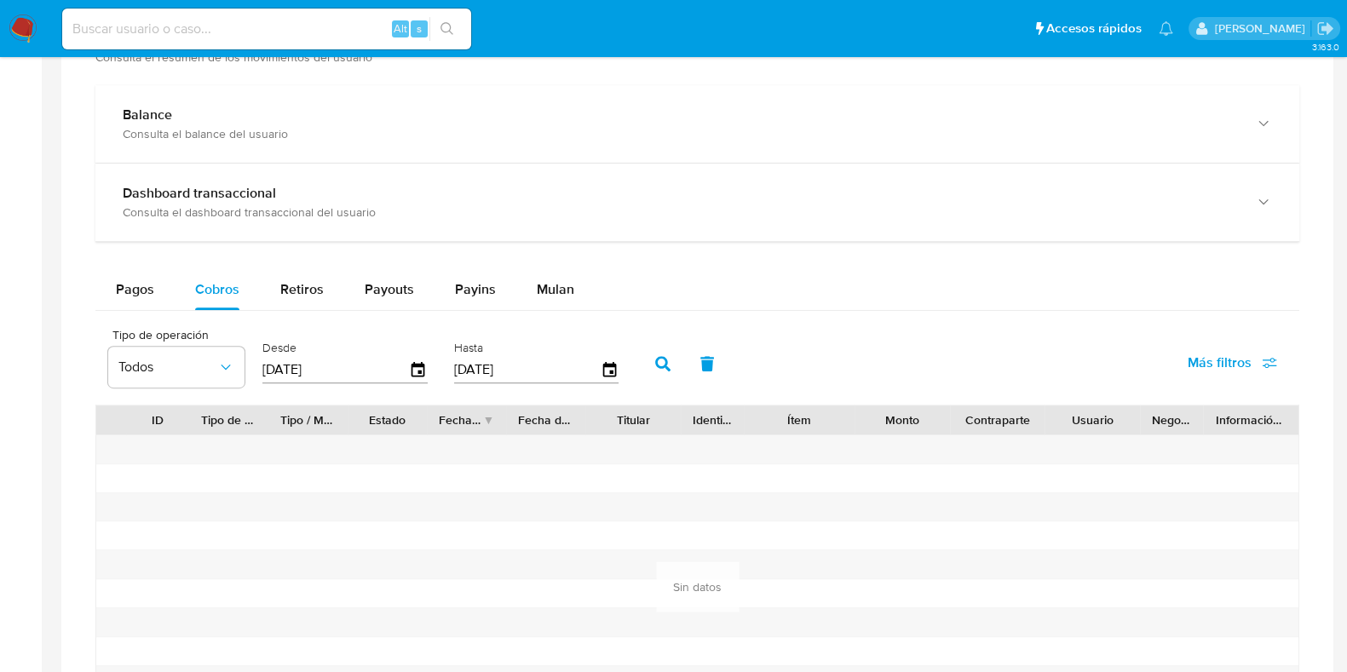
click at [656, 353] on button "button" at bounding box center [663, 363] width 44 height 41
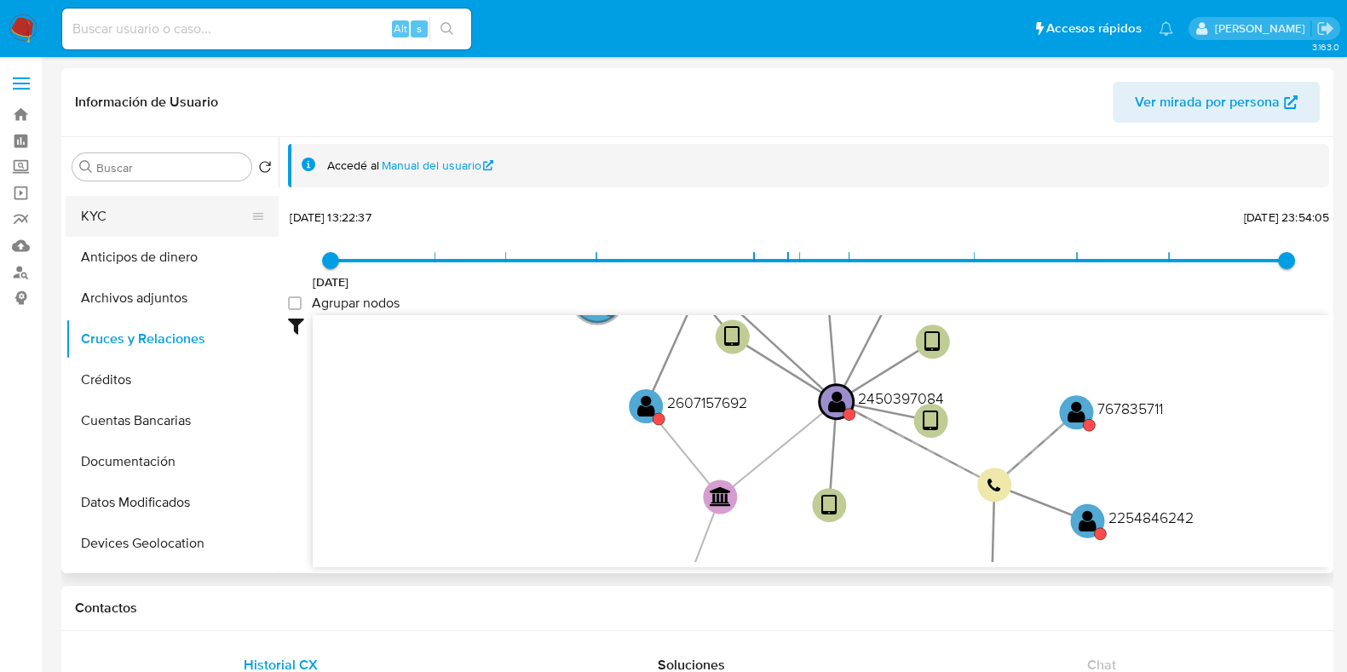
scroll to position [0, 0]
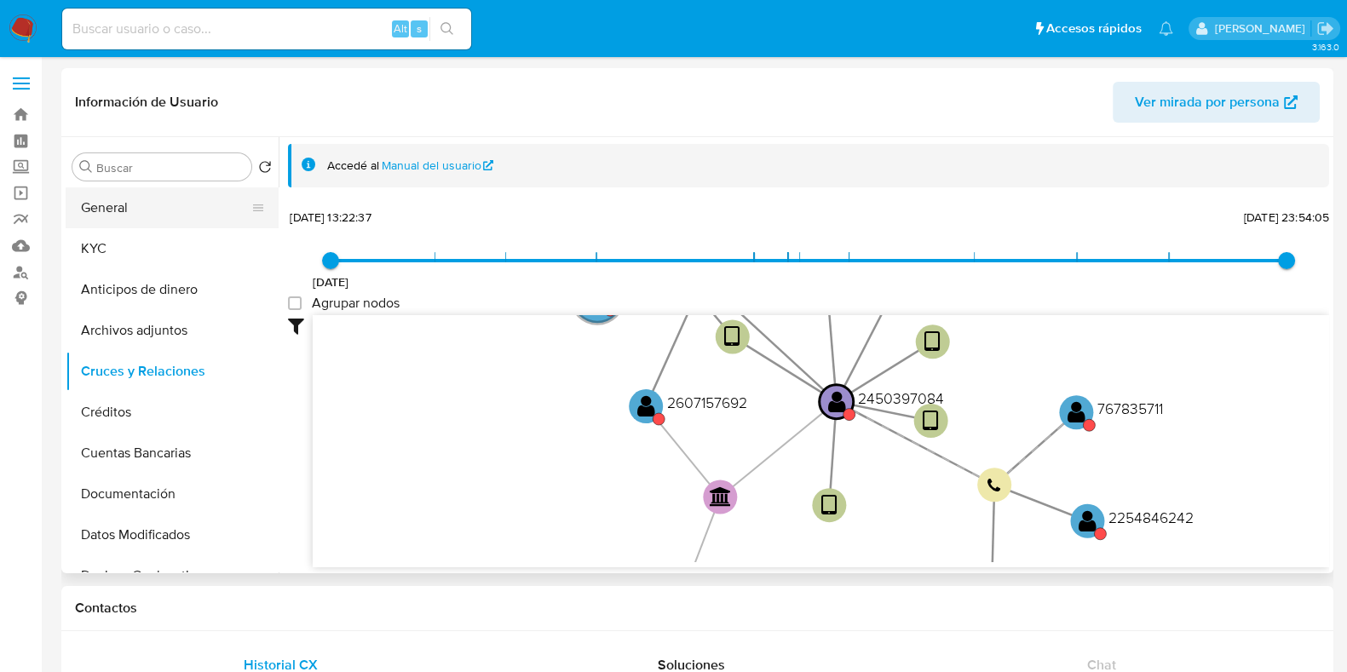
drag, startPoint x: 143, startPoint y: 215, endPoint x: 153, endPoint y: 215, distance: 10.2
click at [142, 215] on button "General" at bounding box center [165, 207] width 199 height 41
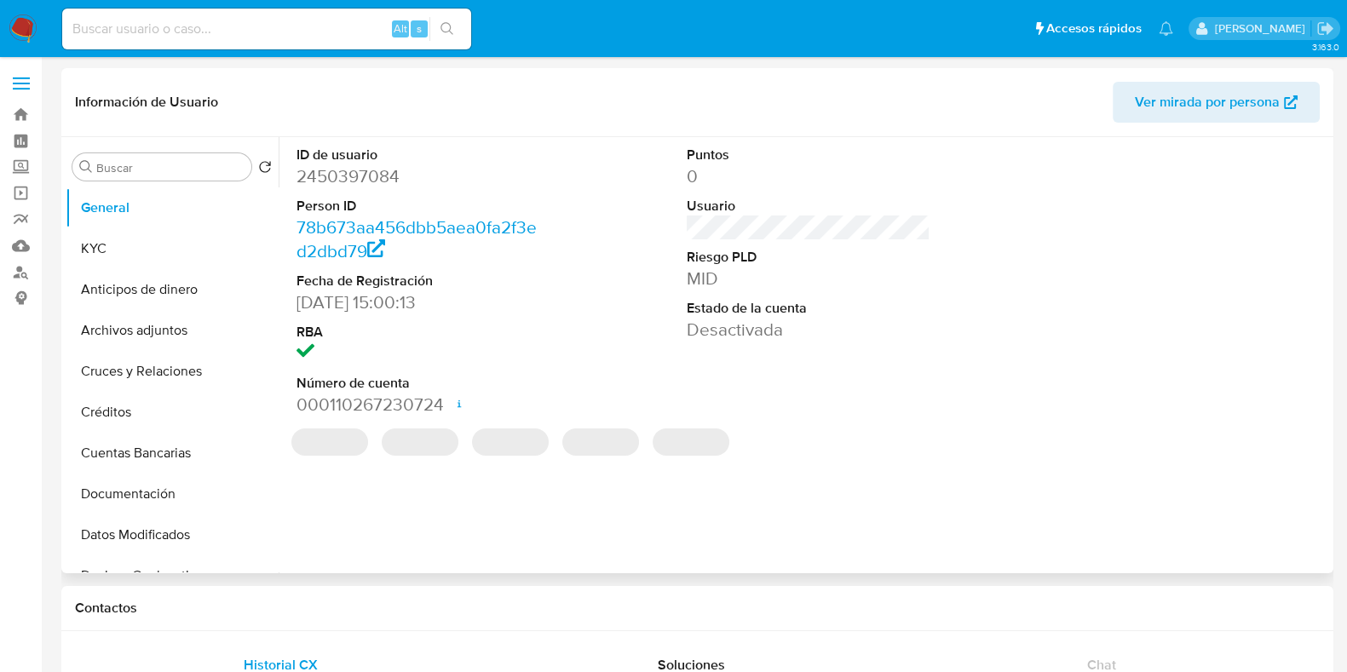
click at [349, 180] on dd "2450397084" at bounding box center [419, 176] width 244 height 24
copy dd "2450397084"
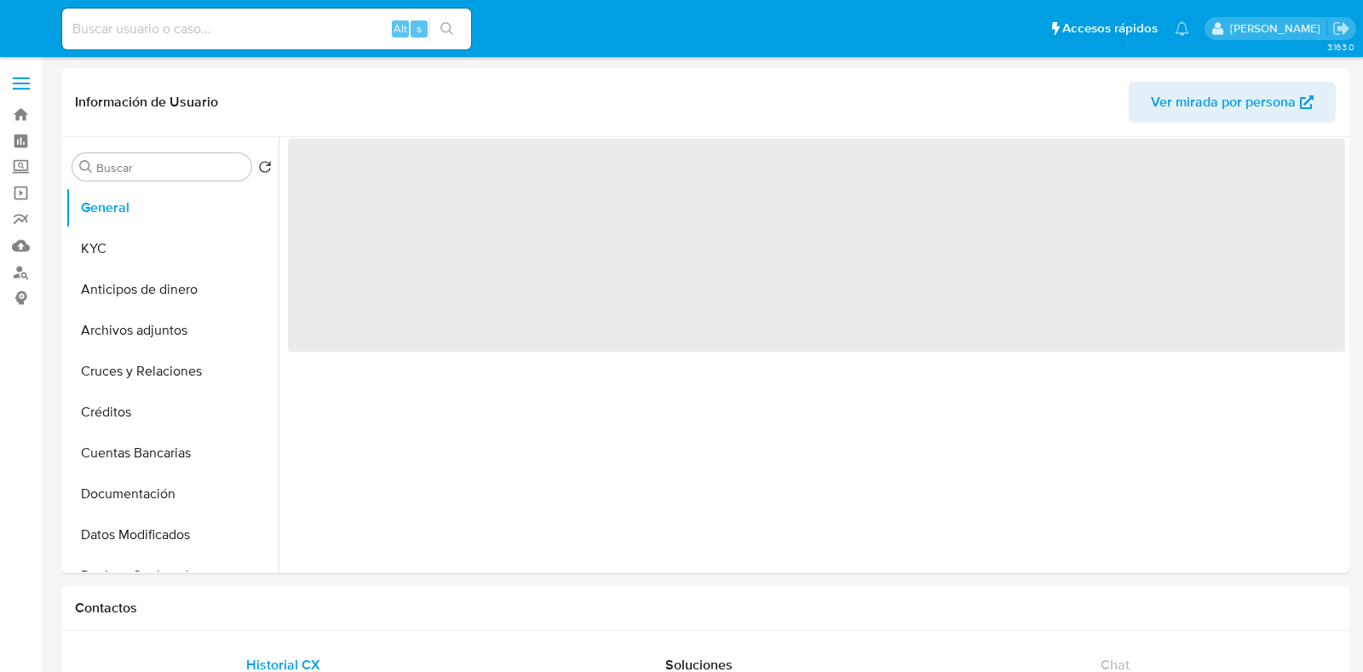
select select "10"
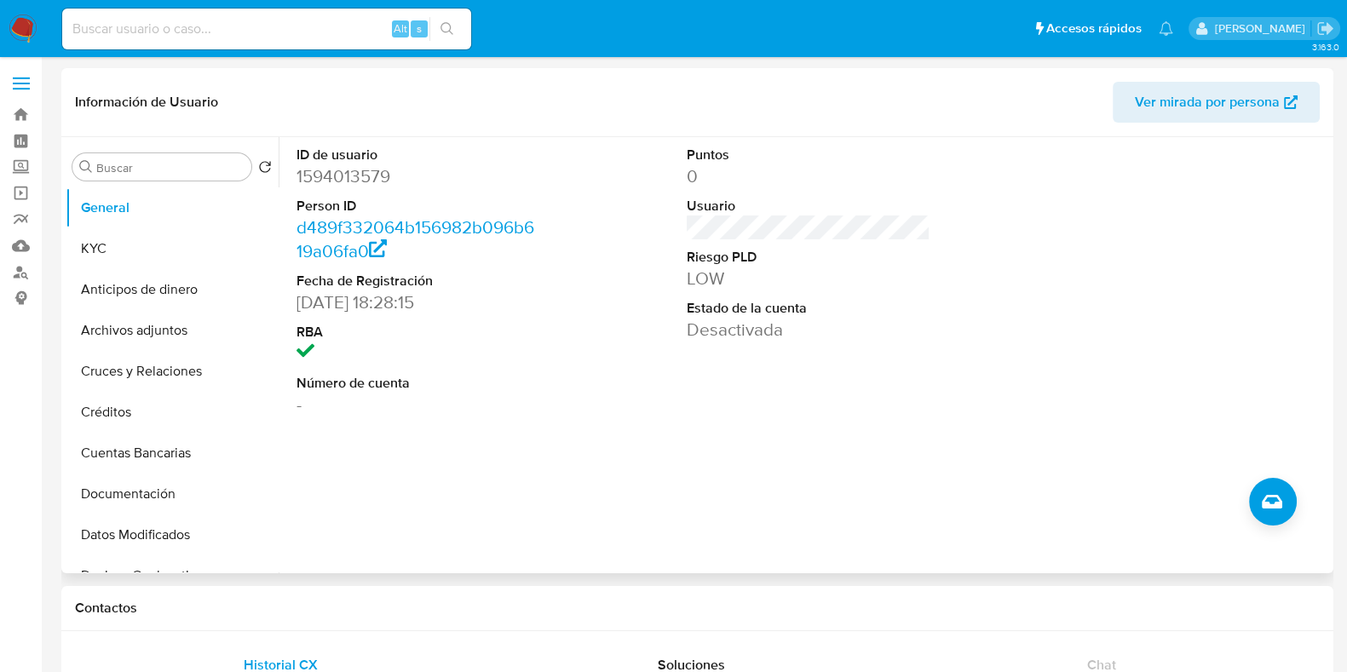
click at [358, 184] on dd "1594013579" at bounding box center [419, 176] width 244 height 24
copy dd "1594013579"
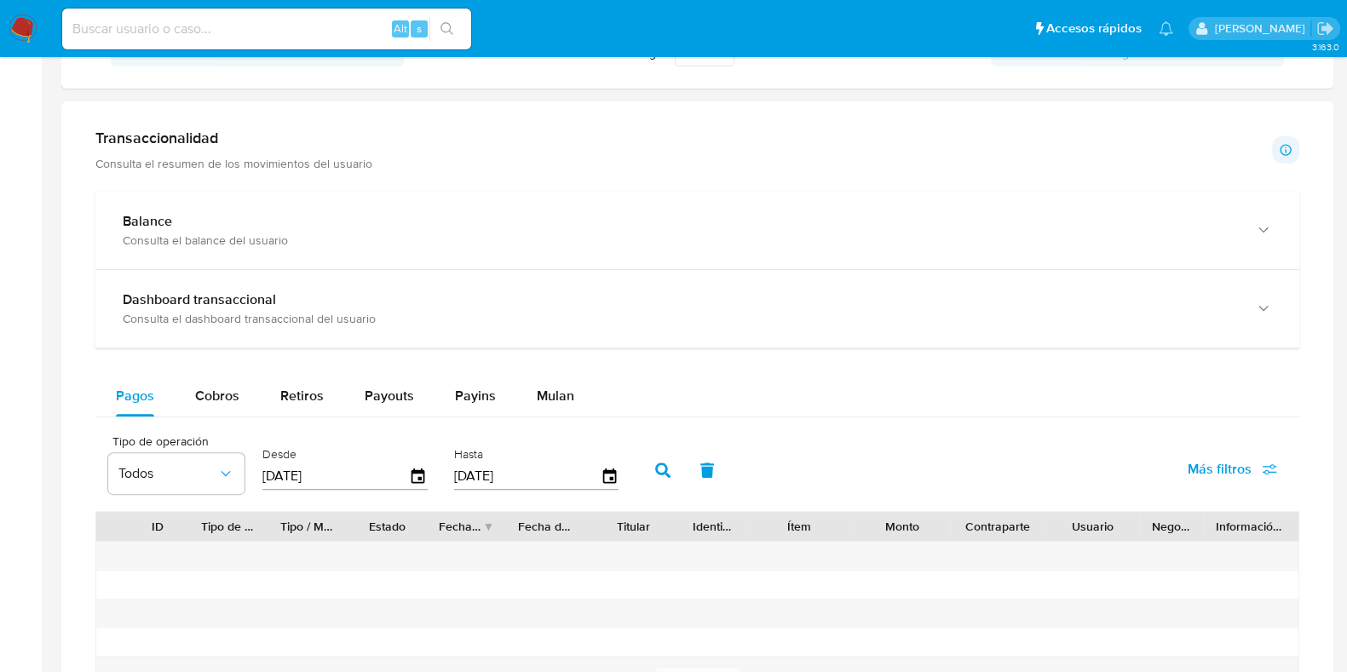
drag, startPoint x: 225, startPoint y: 387, endPoint x: 0, endPoint y: 368, distance: 225.7
click at [224, 386] on span "Cobros" at bounding box center [217, 396] width 44 height 20
select select "10"
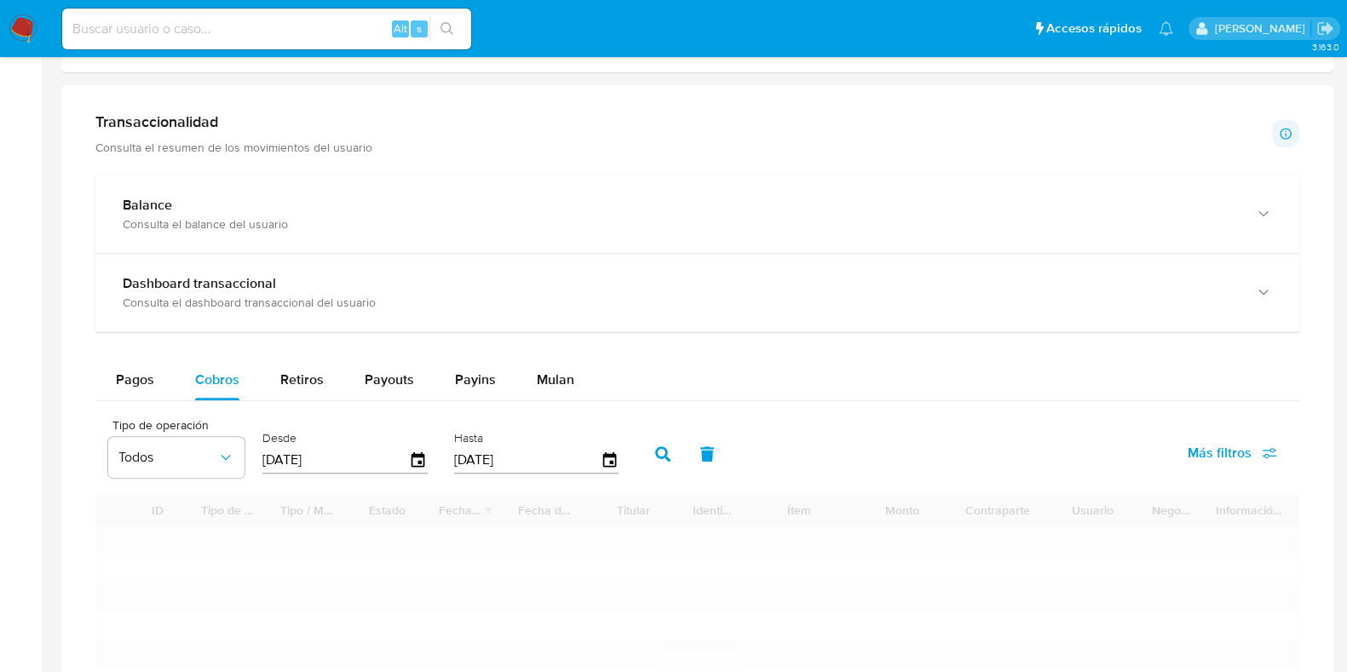
scroll to position [959, 0]
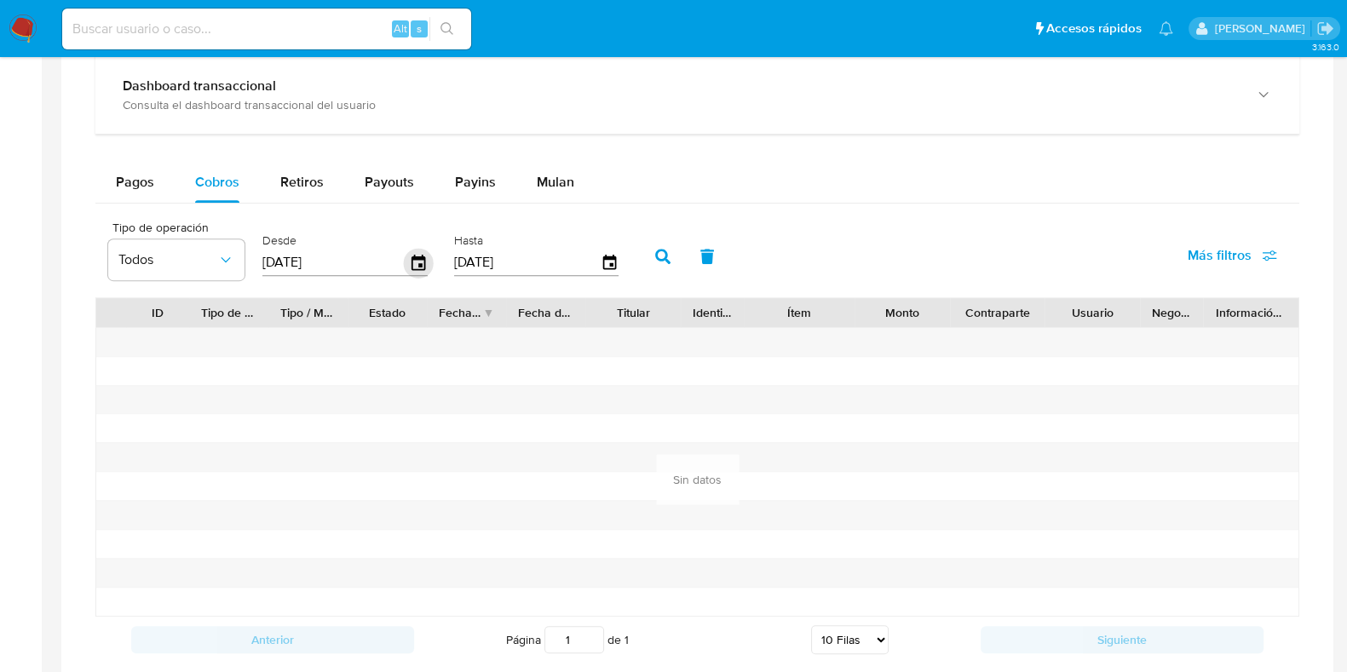
click at [416, 270] on icon "button" at bounding box center [419, 263] width 30 height 30
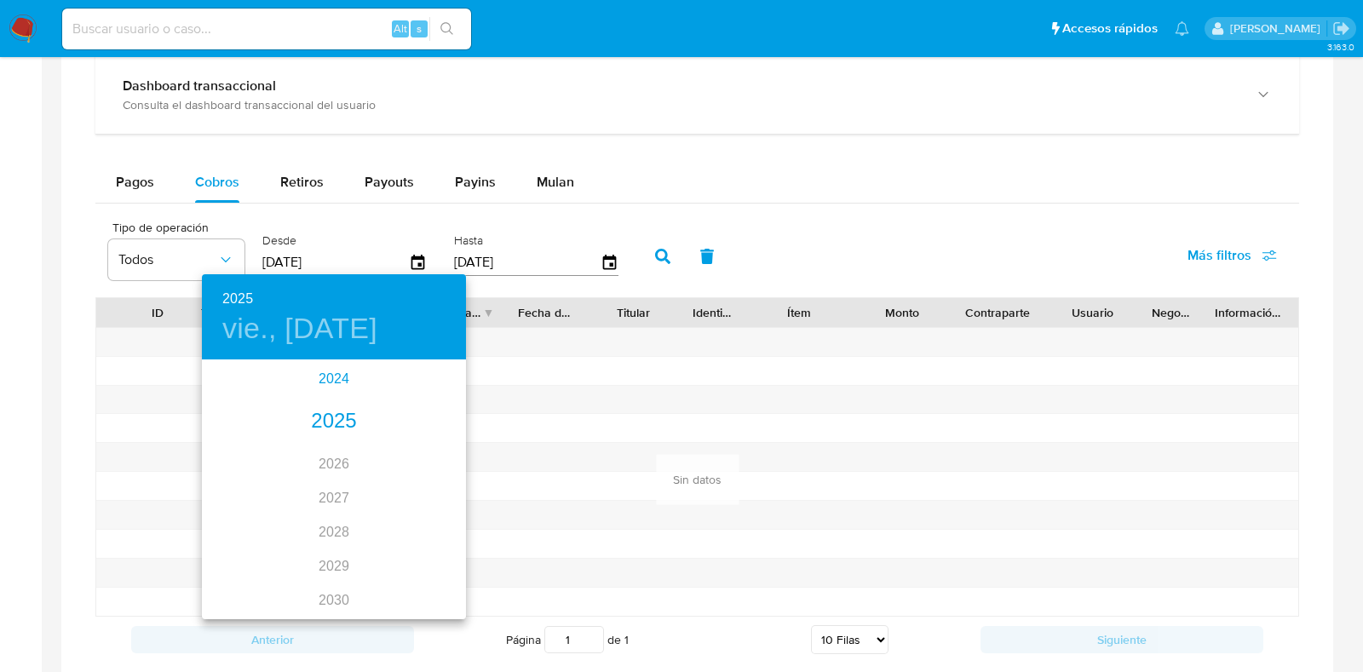
click at [338, 375] on div "2024" at bounding box center [334, 379] width 264 height 34
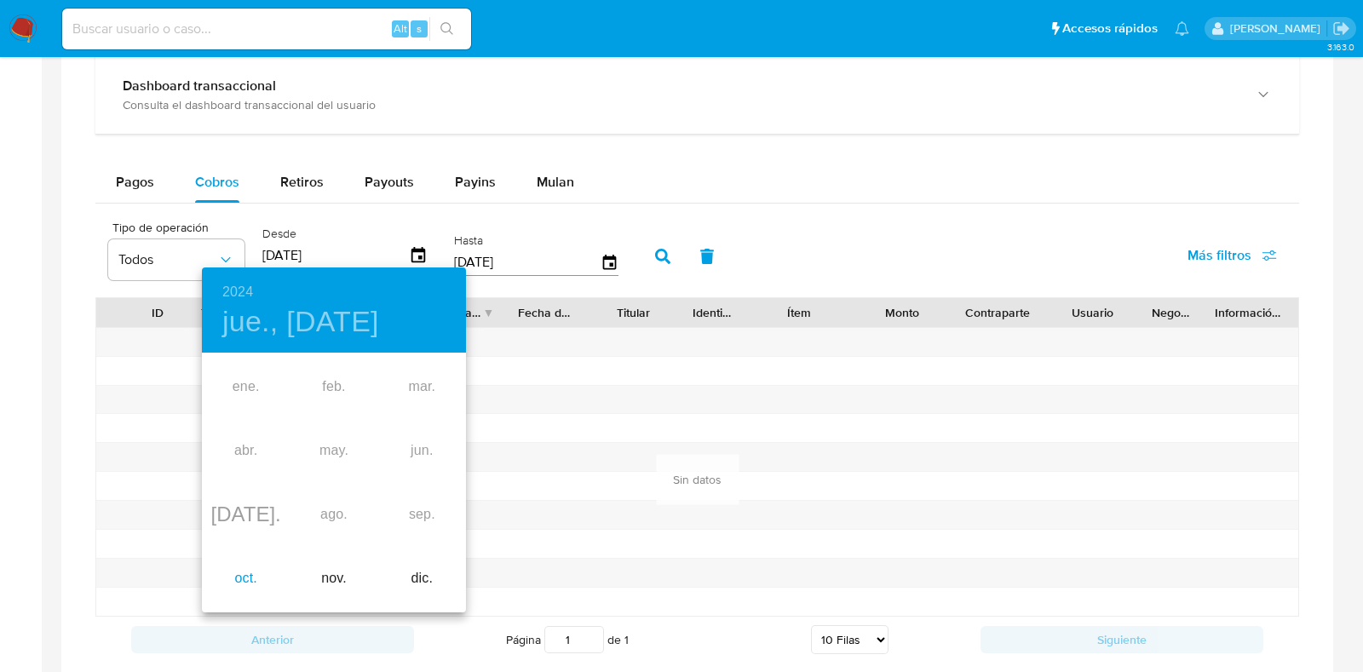
click at [245, 576] on div "oct." at bounding box center [246, 579] width 88 height 64
type input "11/10/2024"
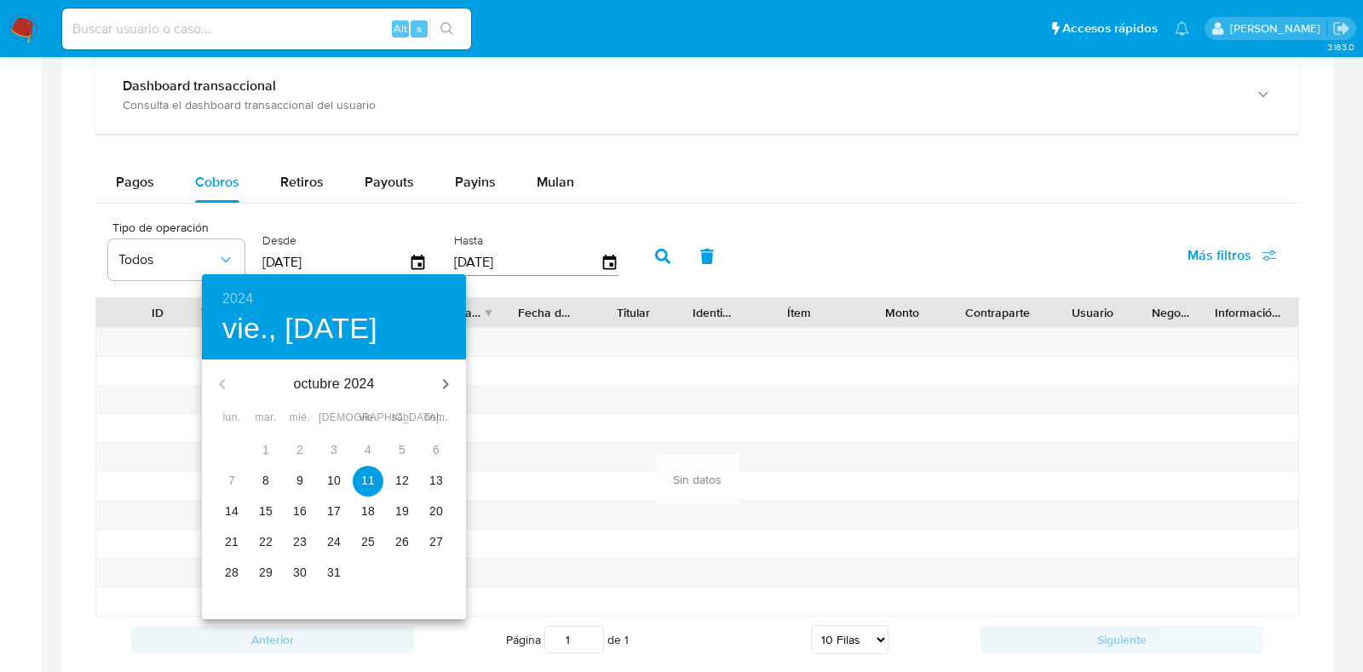
click at [363, 481] on p "11" at bounding box center [368, 480] width 14 height 17
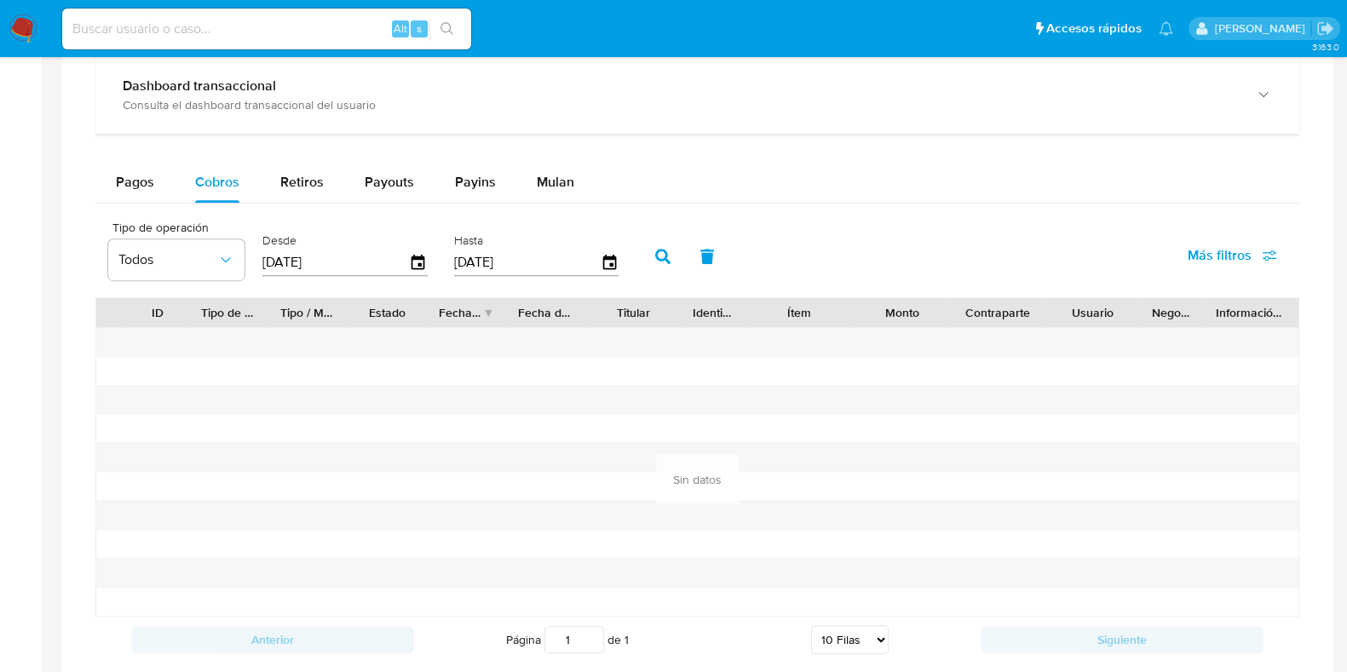
click at [655, 256] on icon "button" at bounding box center [662, 256] width 15 height 15
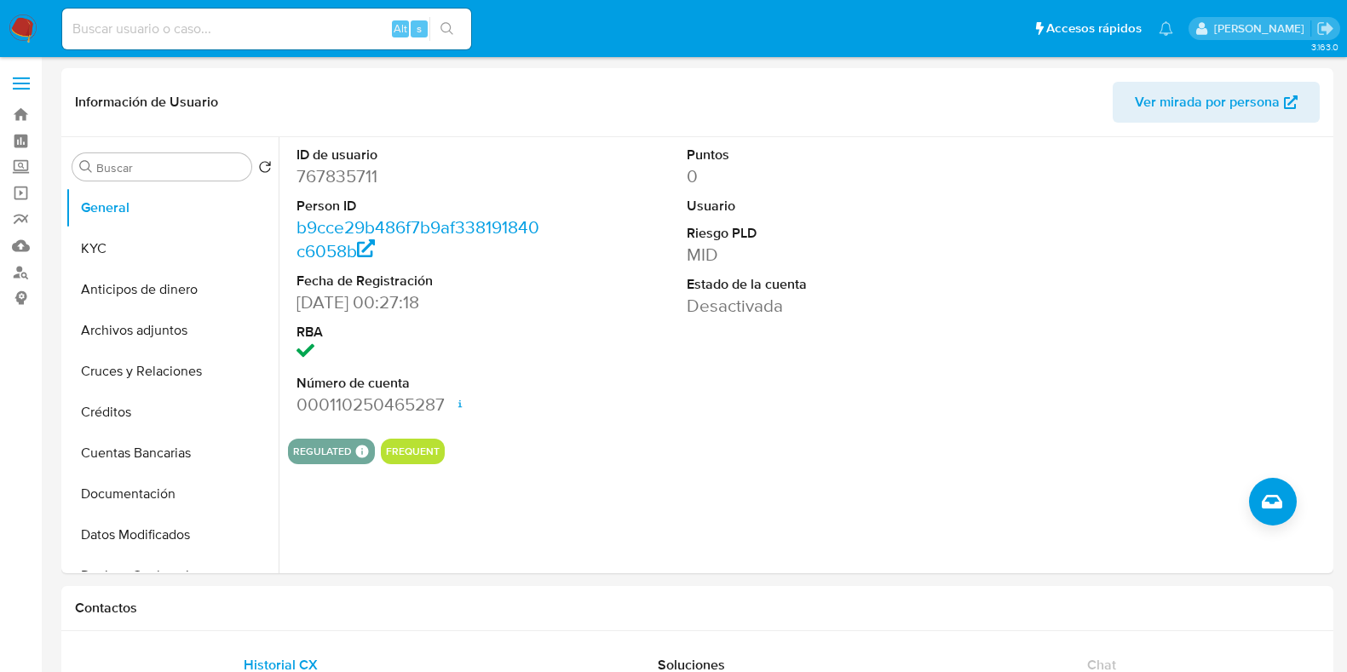
select select "10"
click at [174, 376] on button "Cruces y Relaciones" at bounding box center [165, 371] width 199 height 41
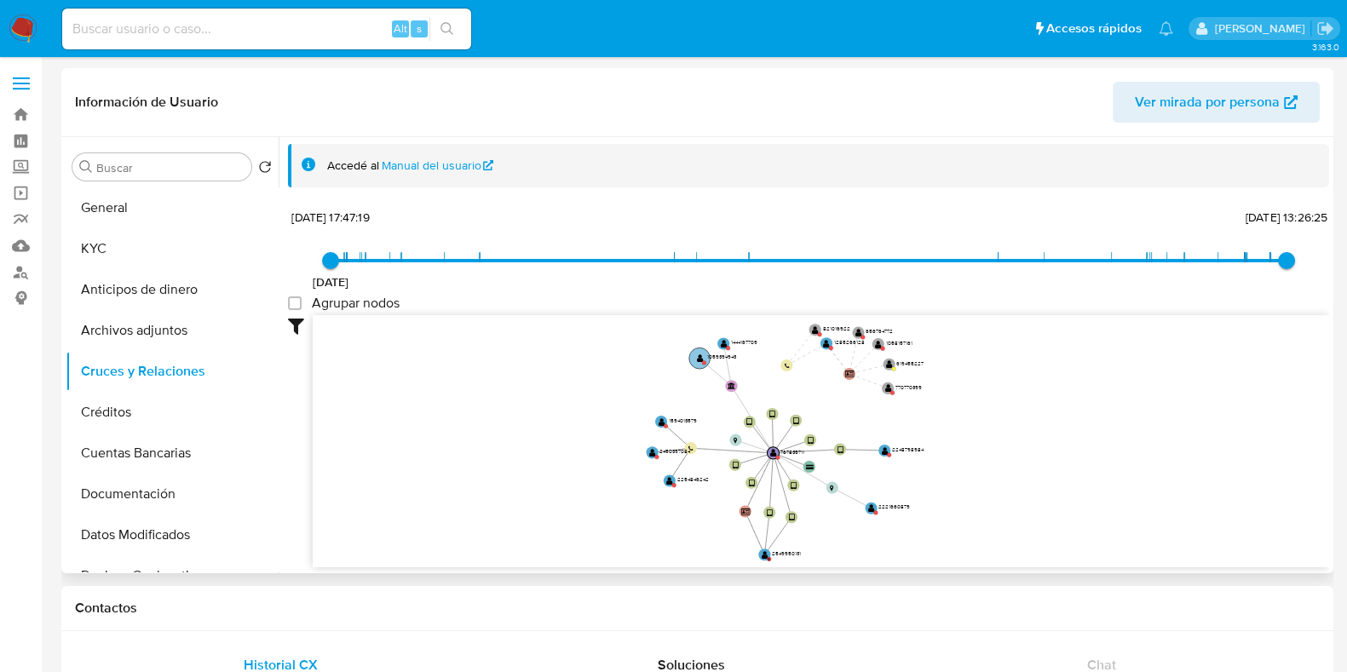
click at [698, 360] on text "" at bounding box center [700, 358] width 7 height 9
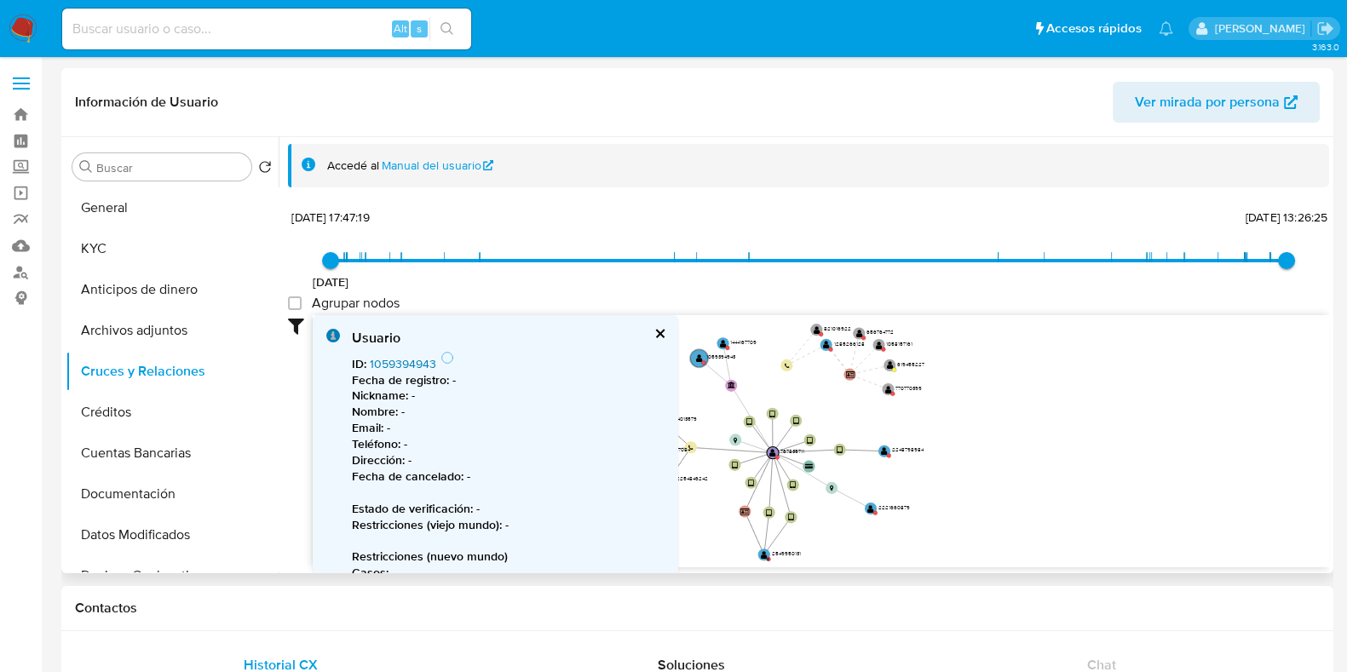
click at [409, 363] on link "1059394943" at bounding box center [403, 363] width 66 height 17
click at [724, 343] on text "" at bounding box center [723, 343] width 7 height 9
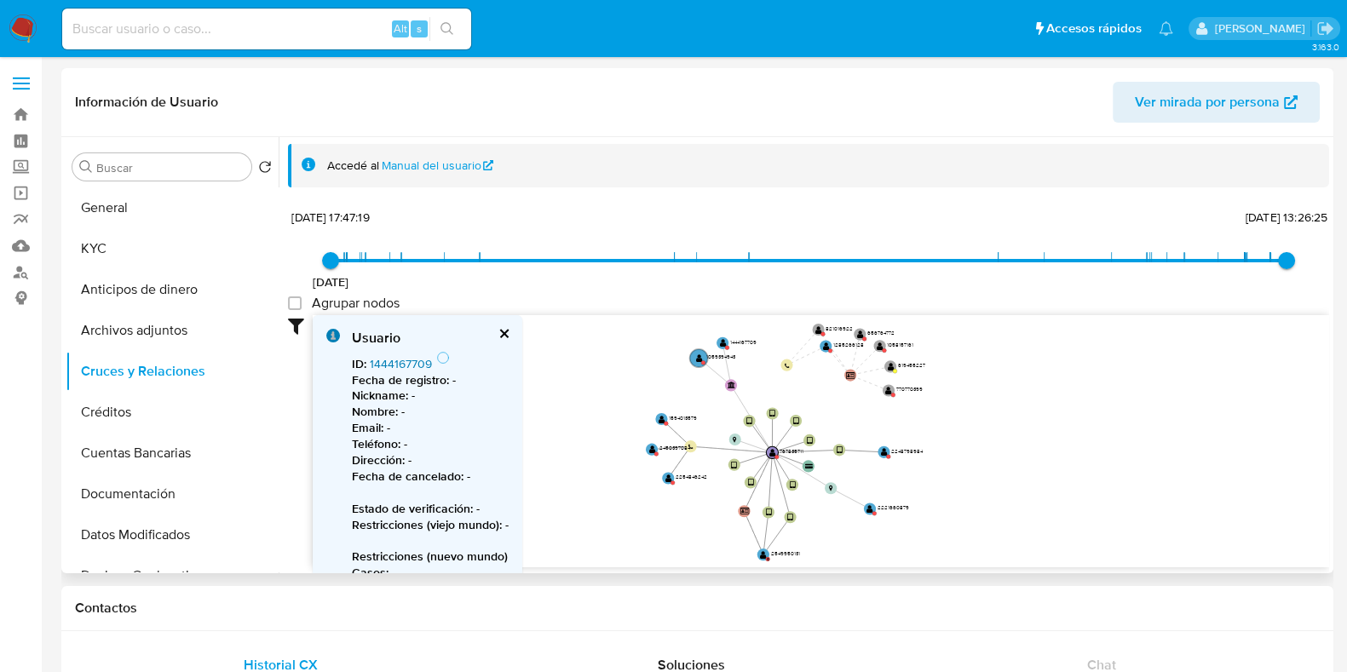
click at [410, 368] on link "1444167709" at bounding box center [401, 363] width 62 height 17
click at [827, 348] on text "" at bounding box center [825, 347] width 7 height 9
click at [390, 364] on link "1285266128" at bounding box center [401, 363] width 63 height 17
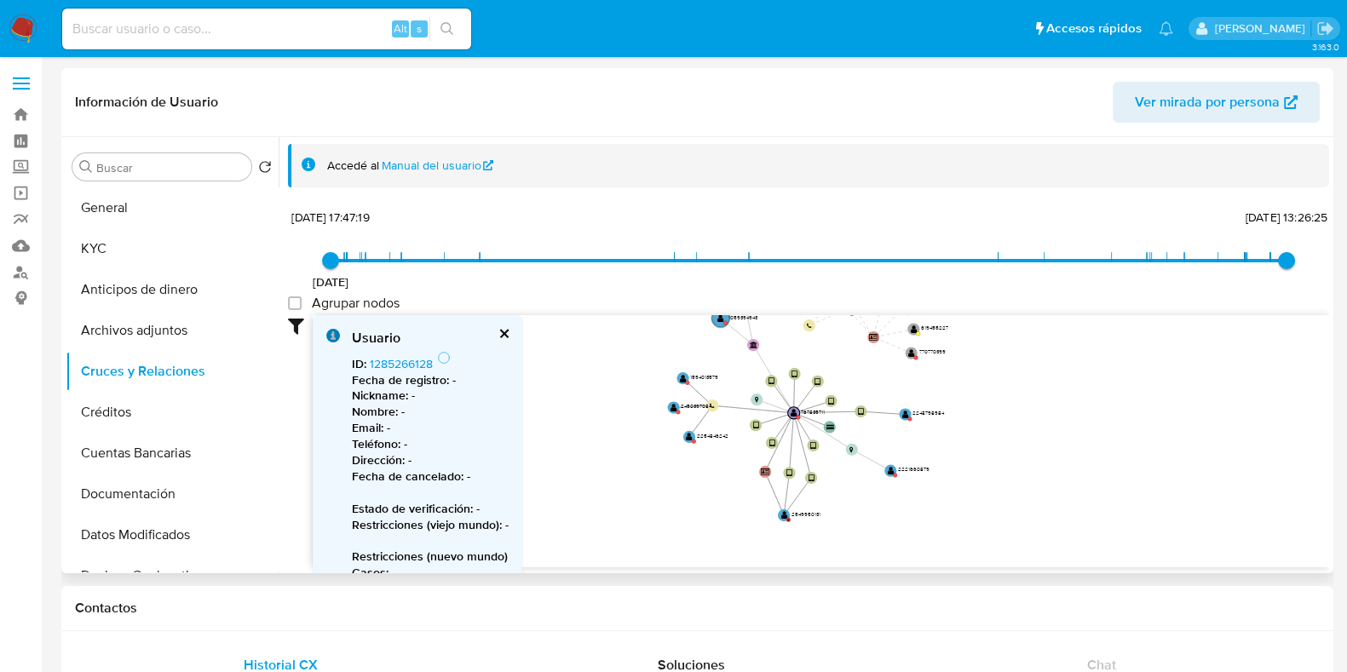
drag, startPoint x: 908, startPoint y: 443, endPoint x: 926, endPoint y: 403, distance: 43.9
click at [929, 404] on icon "device-65e38356554d0cccdcaf3839  device-68702299dca3e5ea20f0a760  device-665c…" at bounding box center [821, 438] width 1017 height 247
click at [902, 412] on text "" at bounding box center [905, 412] width 7 height 9
click at [420, 358] on link "2248798984" at bounding box center [403, 363] width 67 height 17
click at [895, 475] on circle at bounding box center [893, 475] width 4 height 4
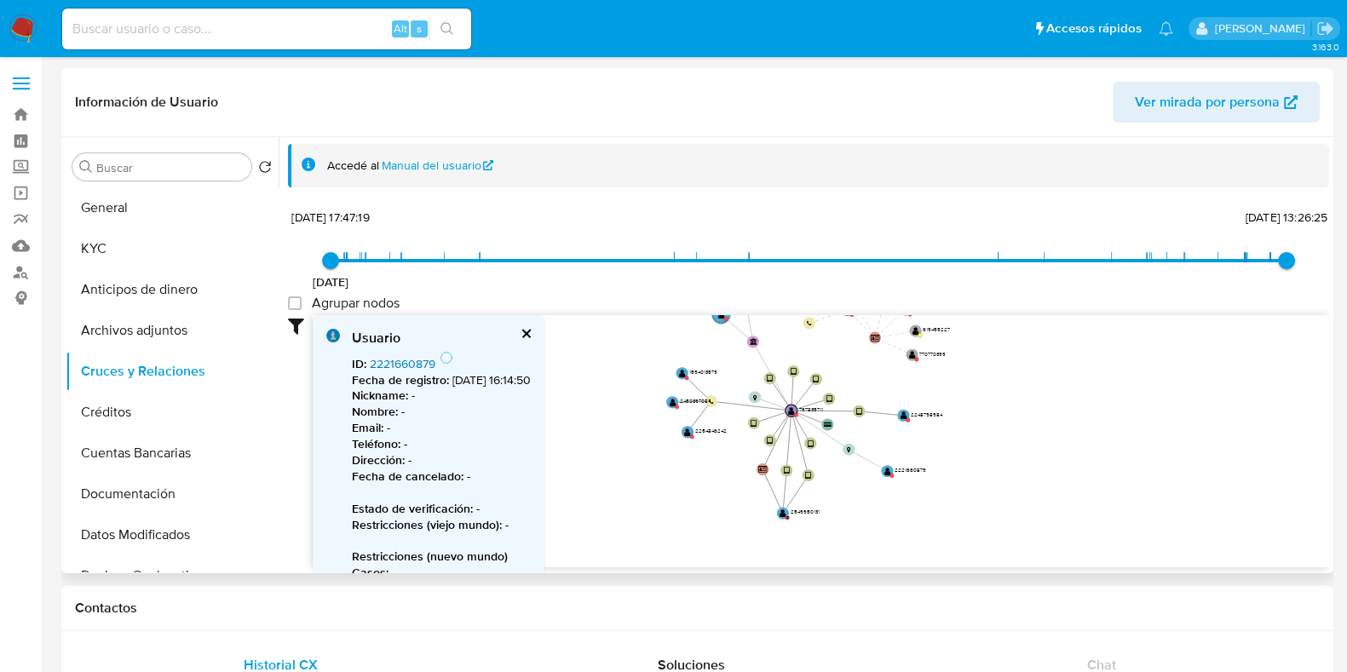
click at [409, 365] on link "2221660879" at bounding box center [403, 363] width 66 height 17
click at [781, 514] on text "" at bounding box center [783, 513] width 7 height 9
click at [409, 365] on link "2549950131" at bounding box center [402, 363] width 64 height 17
click at [686, 431] on text "" at bounding box center [687, 431] width 7 height 9
click at [400, 364] on link "2254846242" at bounding box center [404, 363] width 68 height 17
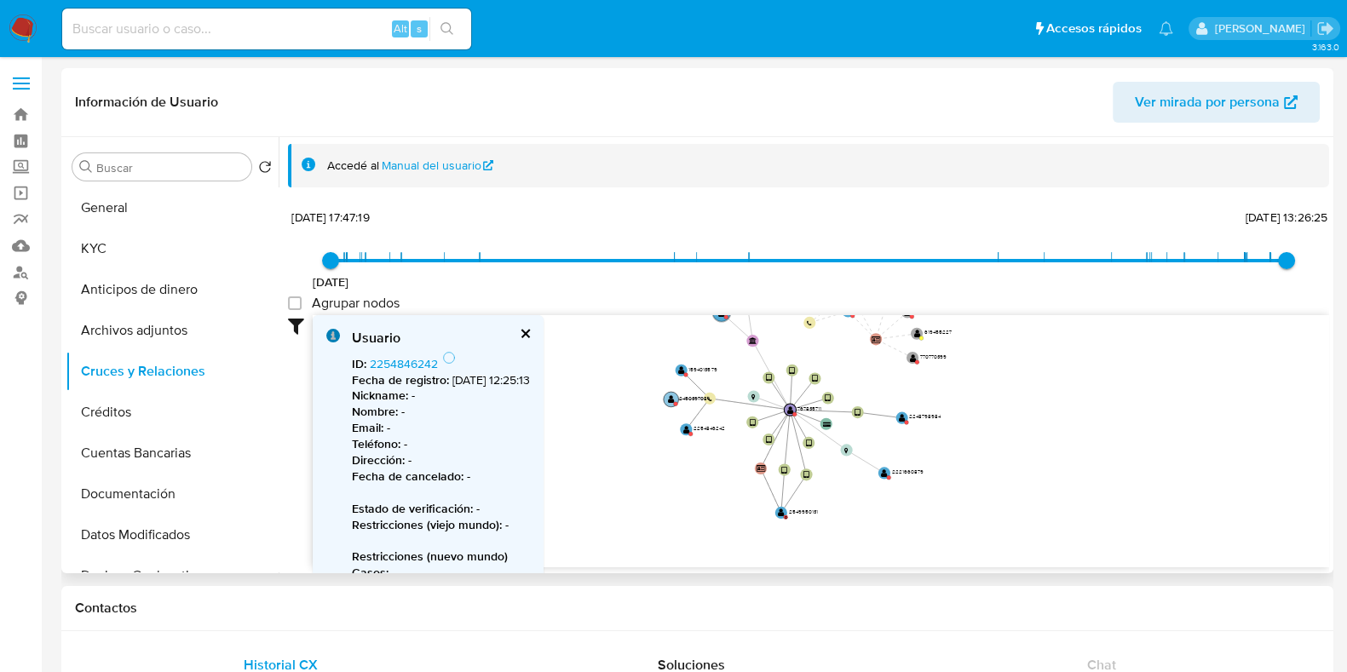
click at [667, 399] on circle at bounding box center [671, 399] width 15 height 15
click at [394, 360] on link "2450397084" at bounding box center [404, 363] width 69 height 17
click at [684, 370] on circle at bounding box center [681, 368] width 15 height 15
click at [411, 364] on link "1594013579" at bounding box center [401, 363] width 63 height 17
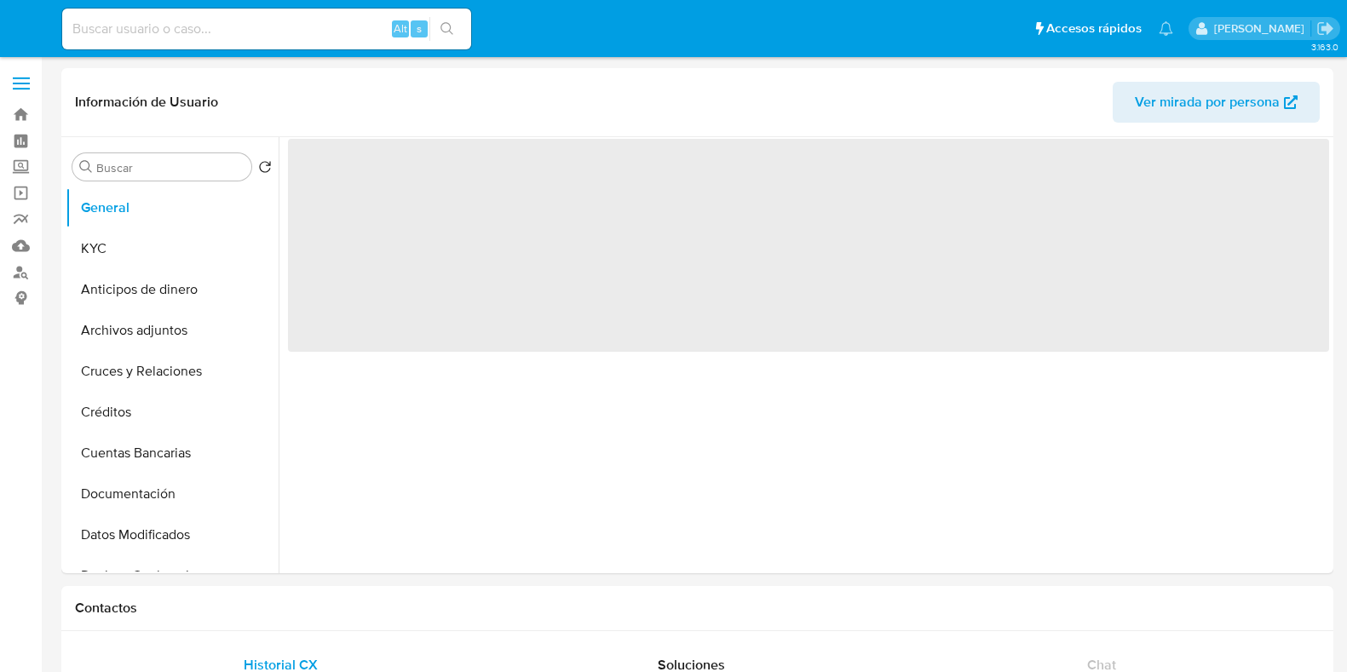
select select "10"
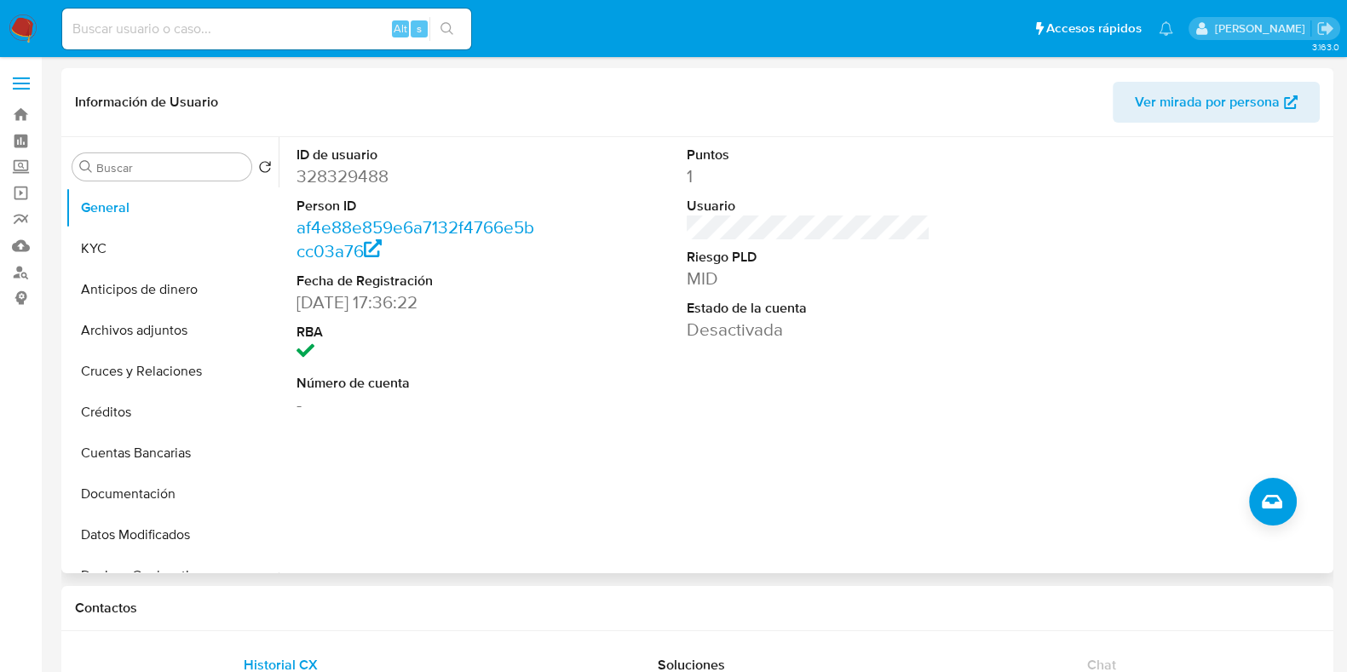
click at [342, 166] on dd "328329488" at bounding box center [419, 176] width 244 height 24
copy dd "328329488"
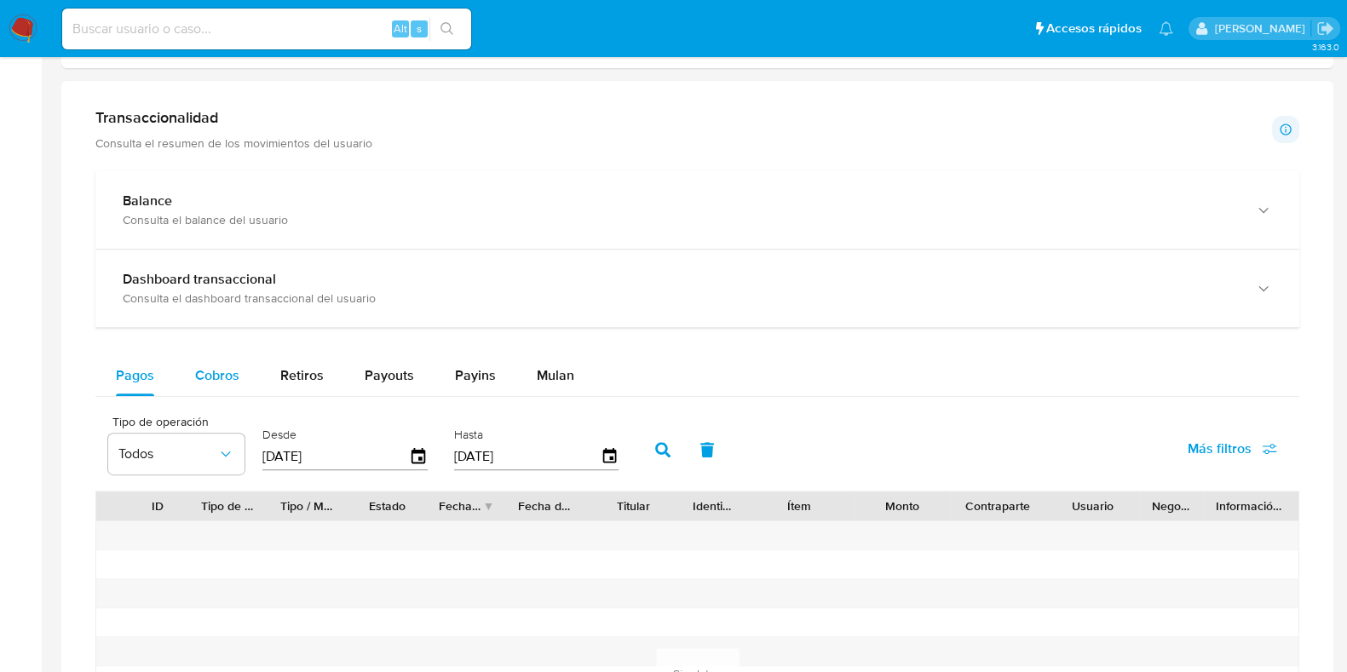
click at [211, 380] on span "Cobros" at bounding box center [217, 376] width 44 height 20
select select "10"
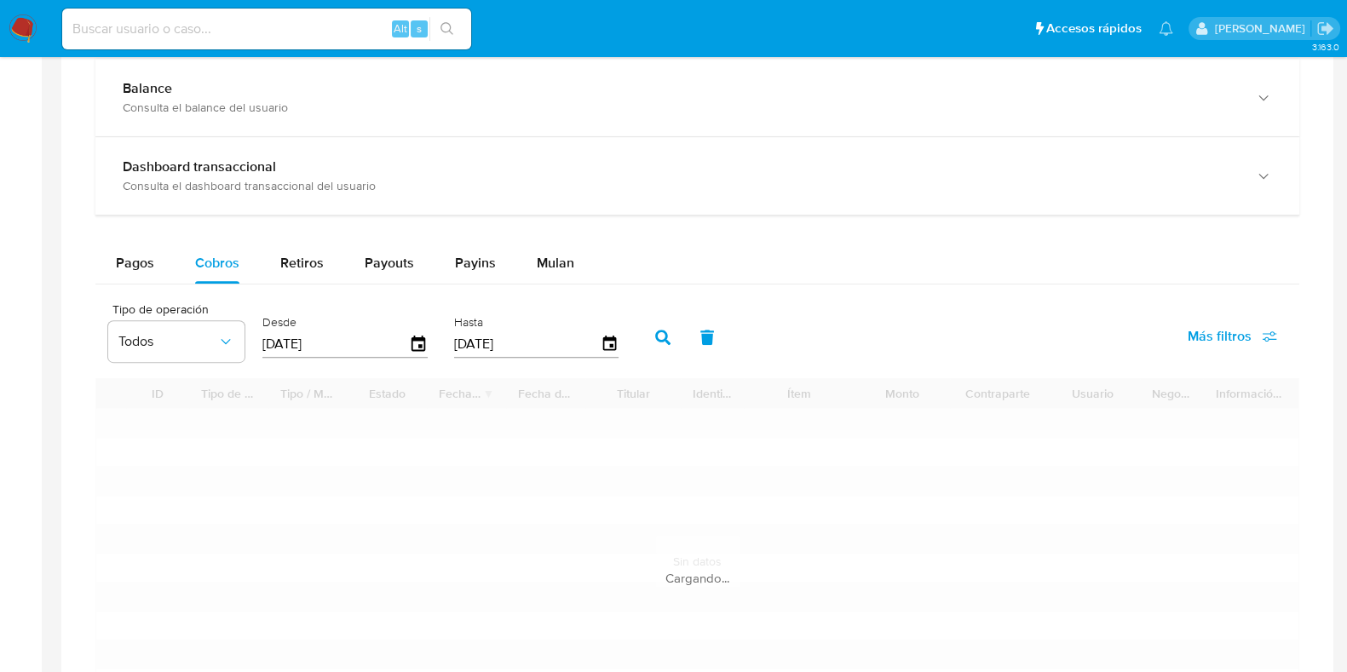
scroll to position [1065, 0]
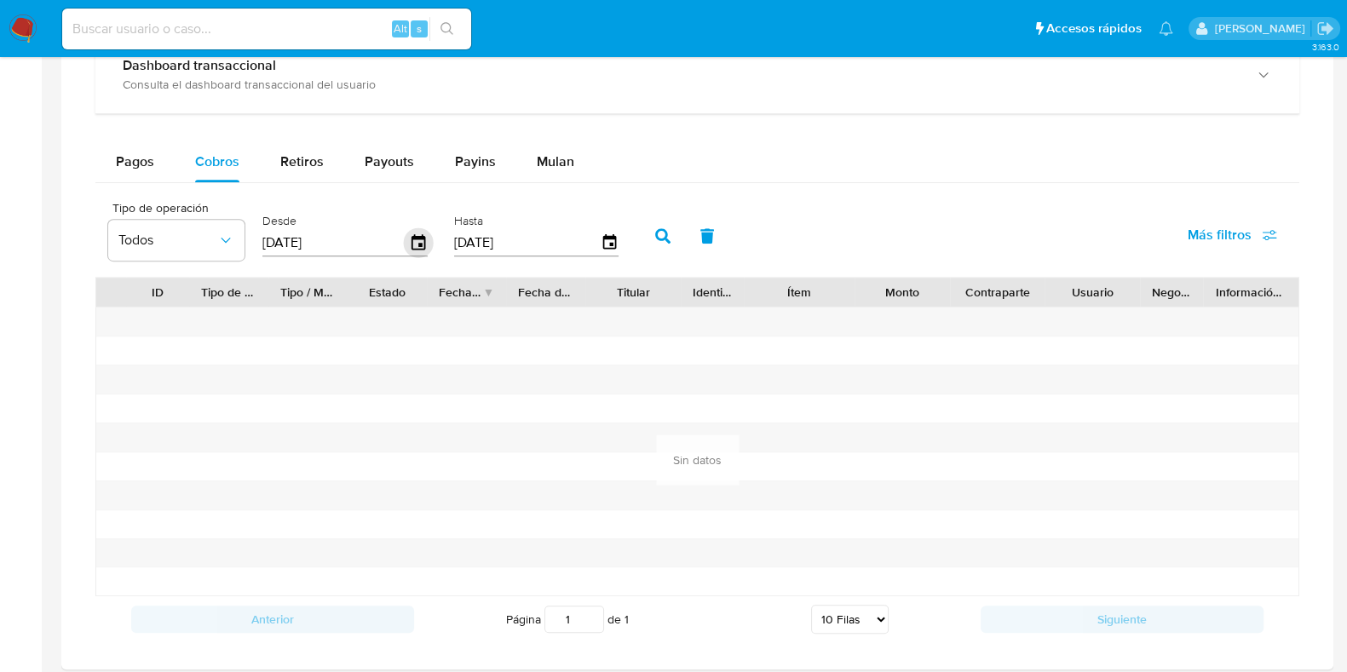
click at [418, 236] on icon "button" at bounding box center [419, 241] width 14 height 15
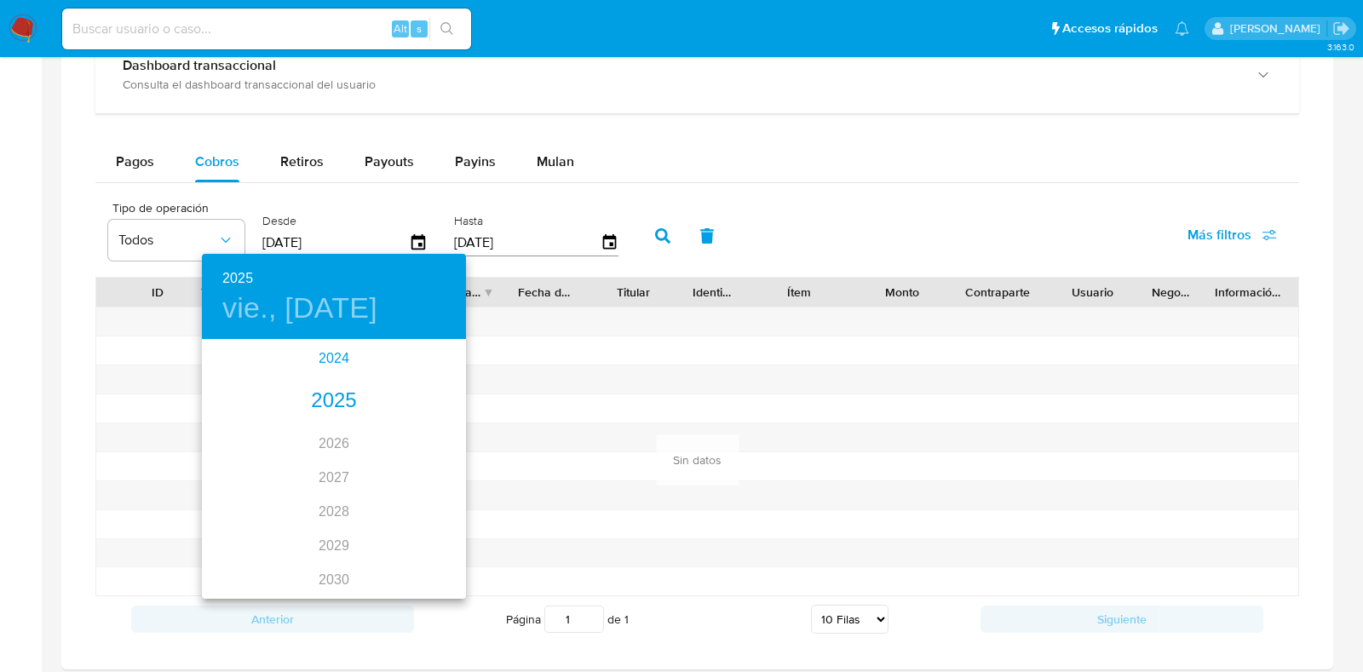
click at [316, 354] on div "2024" at bounding box center [334, 359] width 264 height 34
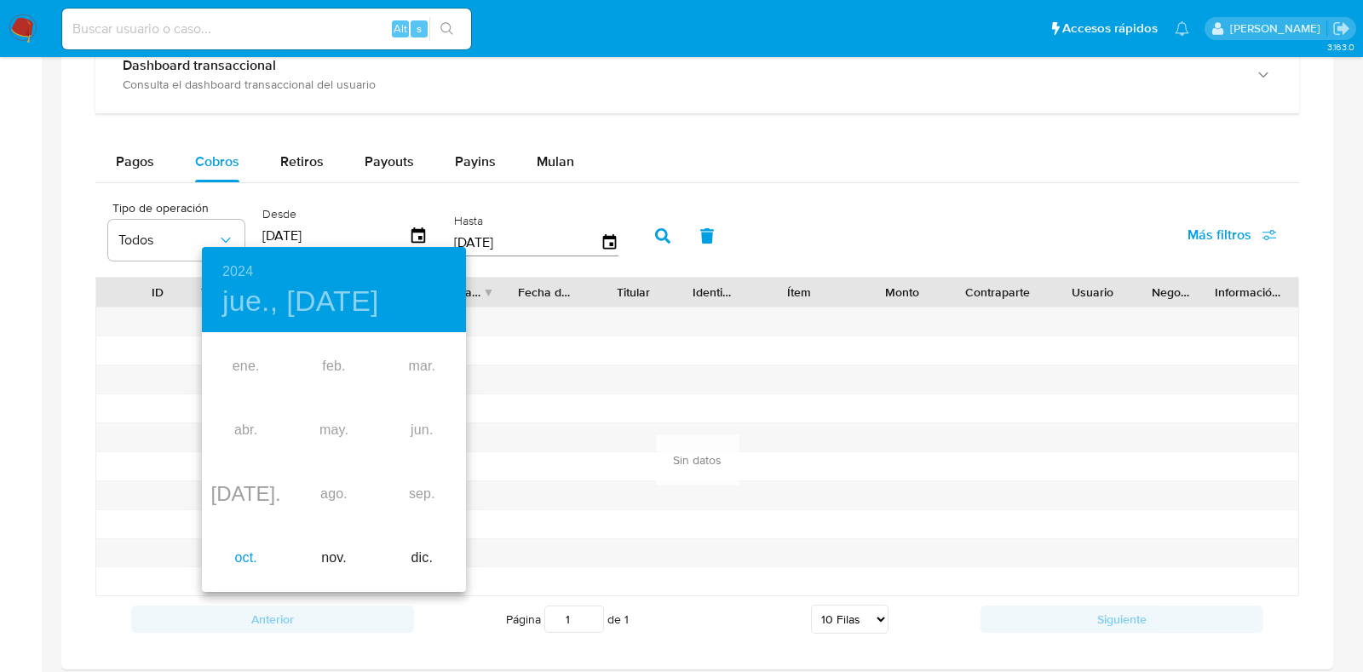
click at [256, 550] on div "oct." at bounding box center [246, 559] width 88 height 64
type input "[DATE]"
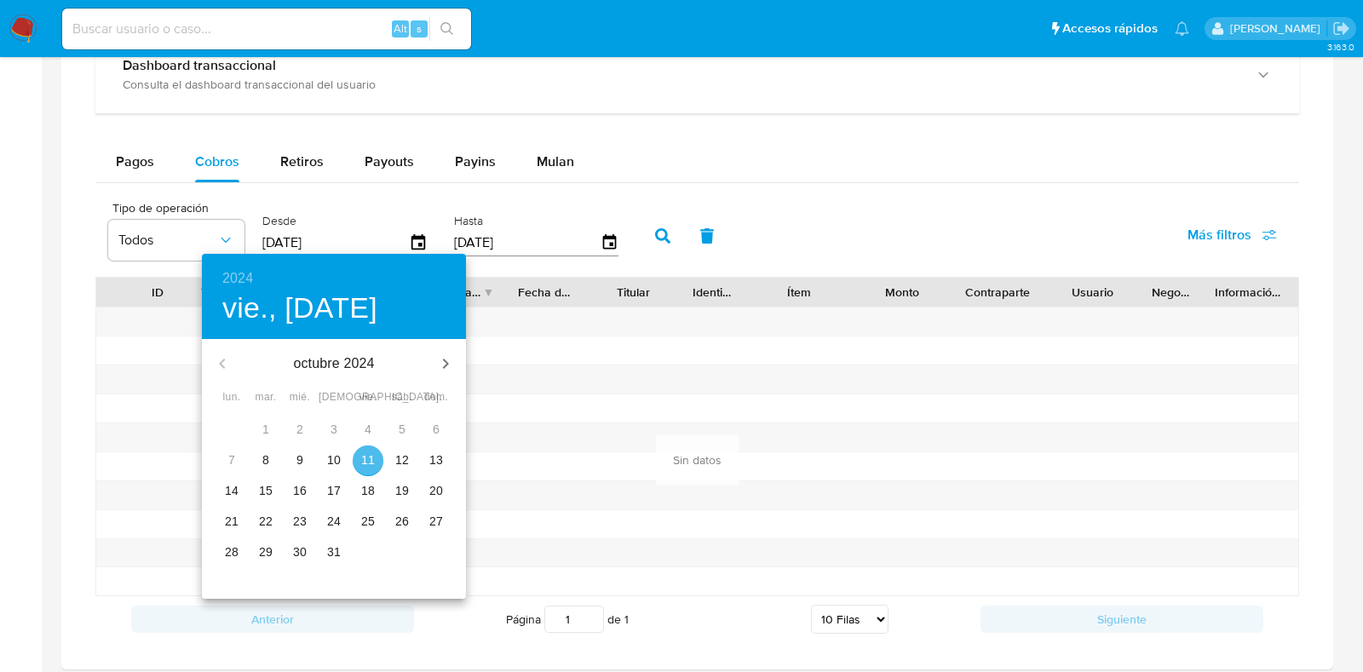
click at [371, 450] on button "11" at bounding box center [368, 461] width 31 height 31
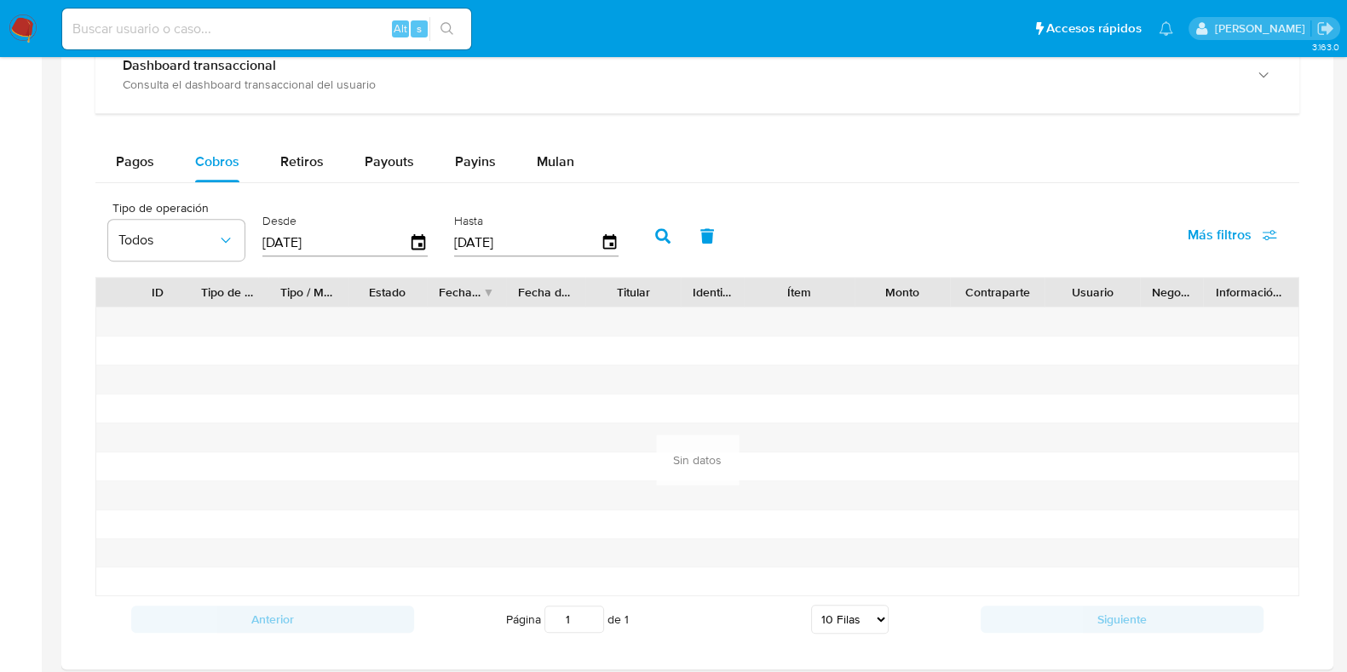
click at [665, 234] on button "button" at bounding box center [663, 236] width 44 height 41
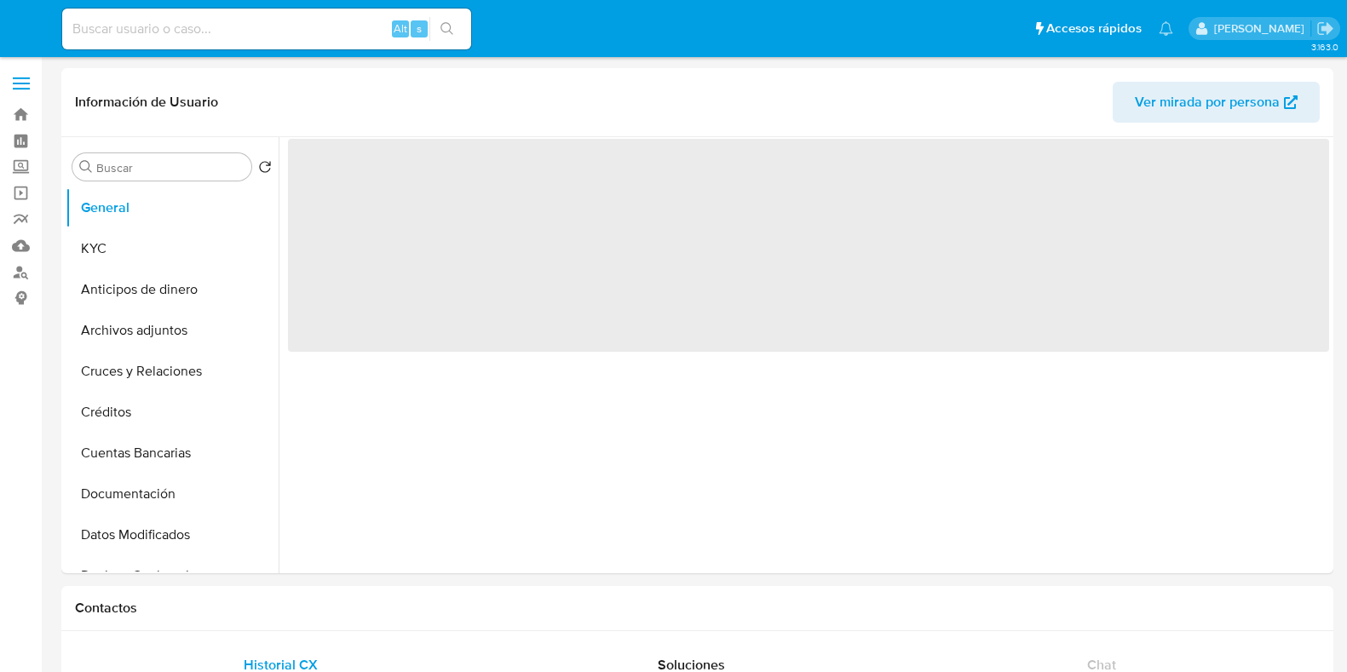
select select "10"
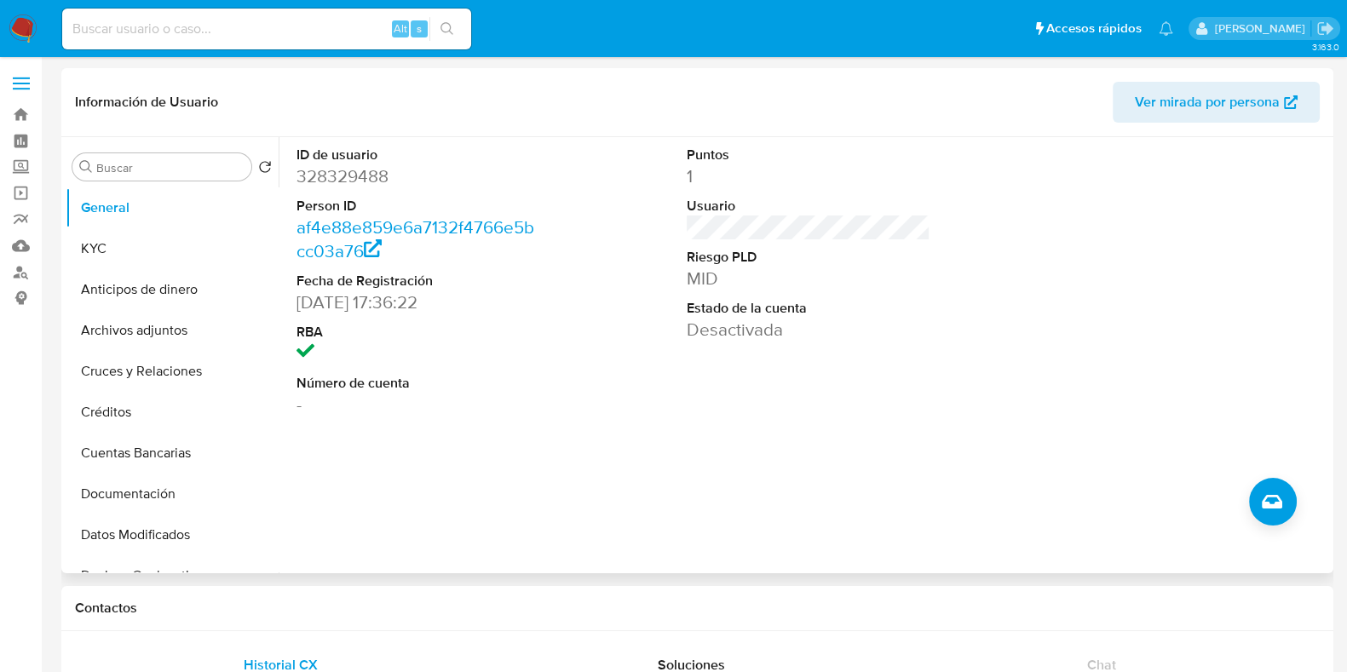
click at [351, 189] on dl "ID de usuario 328329488 Person ID af4e88e859e6a7132f4766e5bcc03a76 Fecha de Reg…" at bounding box center [419, 281] width 244 height 271
click at [359, 173] on dd "328329488" at bounding box center [419, 176] width 244 height 24
copy dd "328329488"
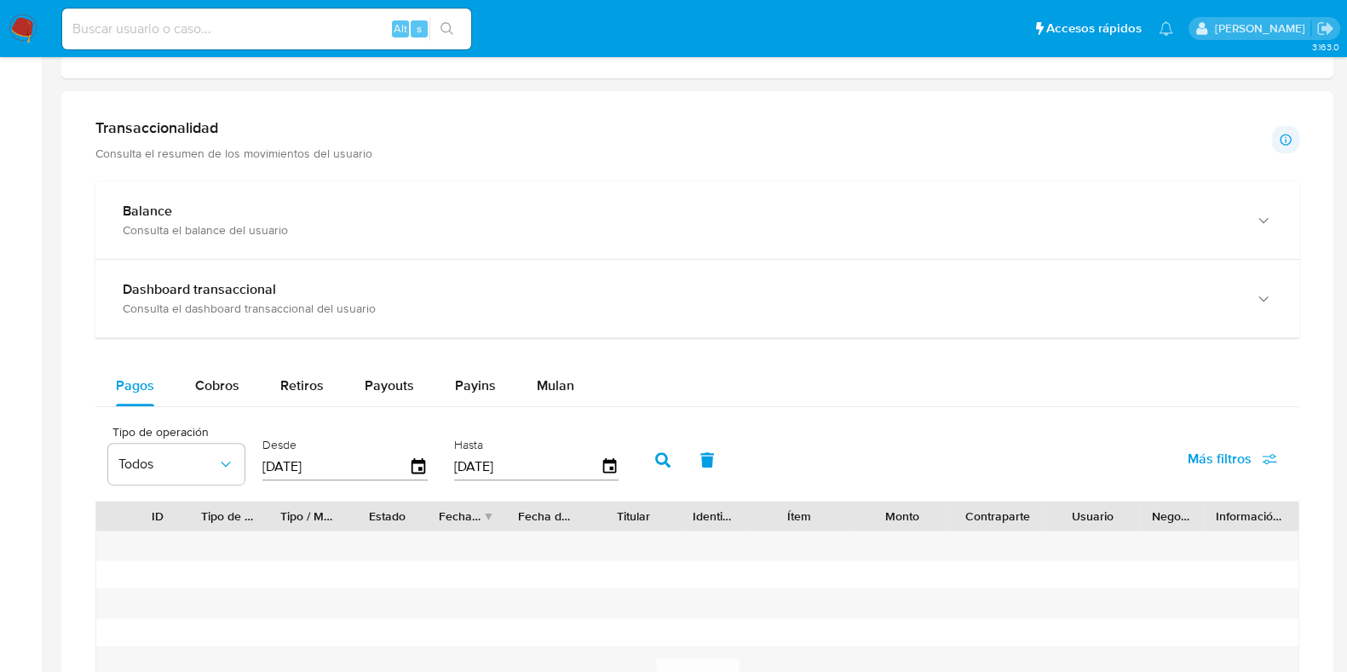
scroll to position [851, 0]
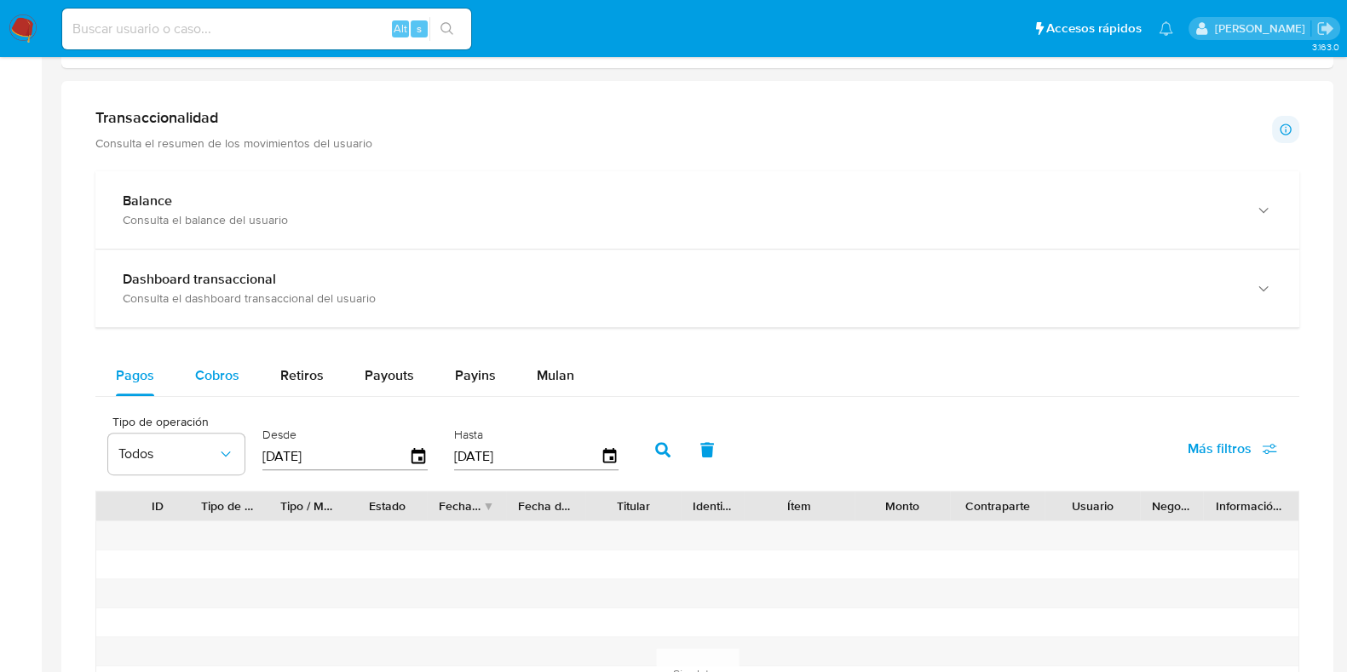
click at [205, 375] on span "Cobros" at bounding box center [217, 376] width 44 height 20
select select "10"
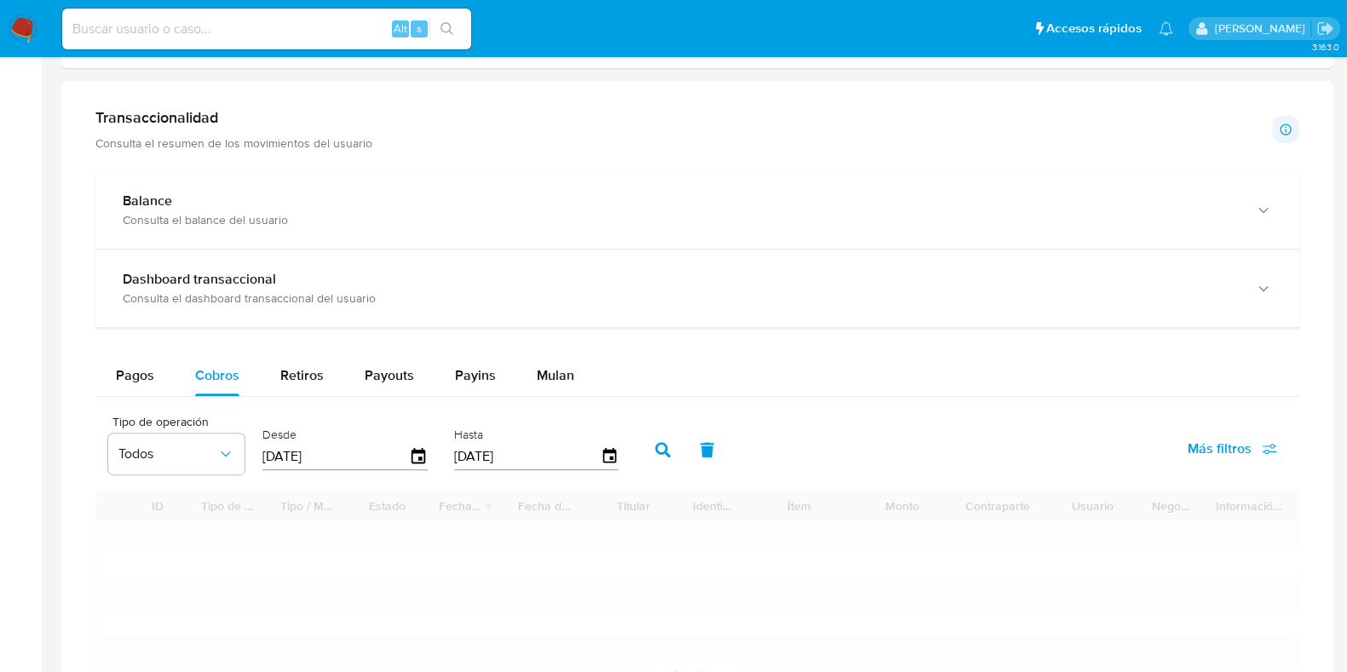
scroll to position [1065, 0]
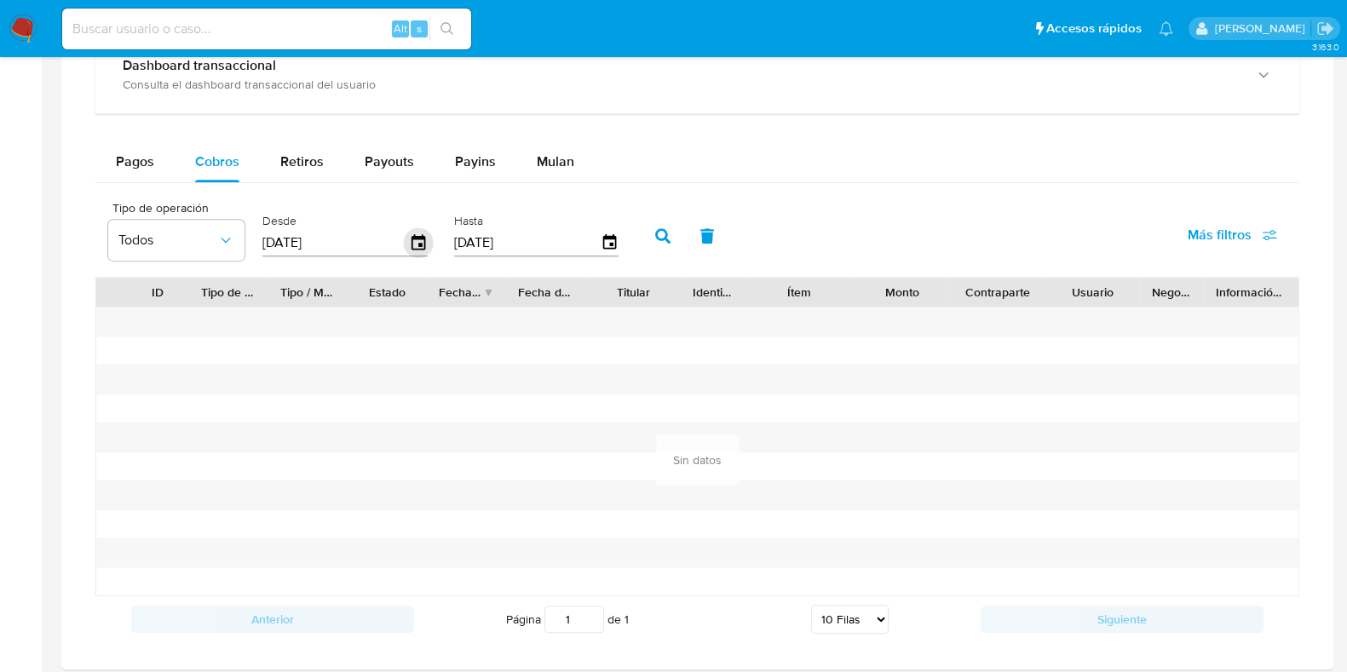
click at [406, 245] on icon "button" at bounding box center [419, 243] width 30 height 30
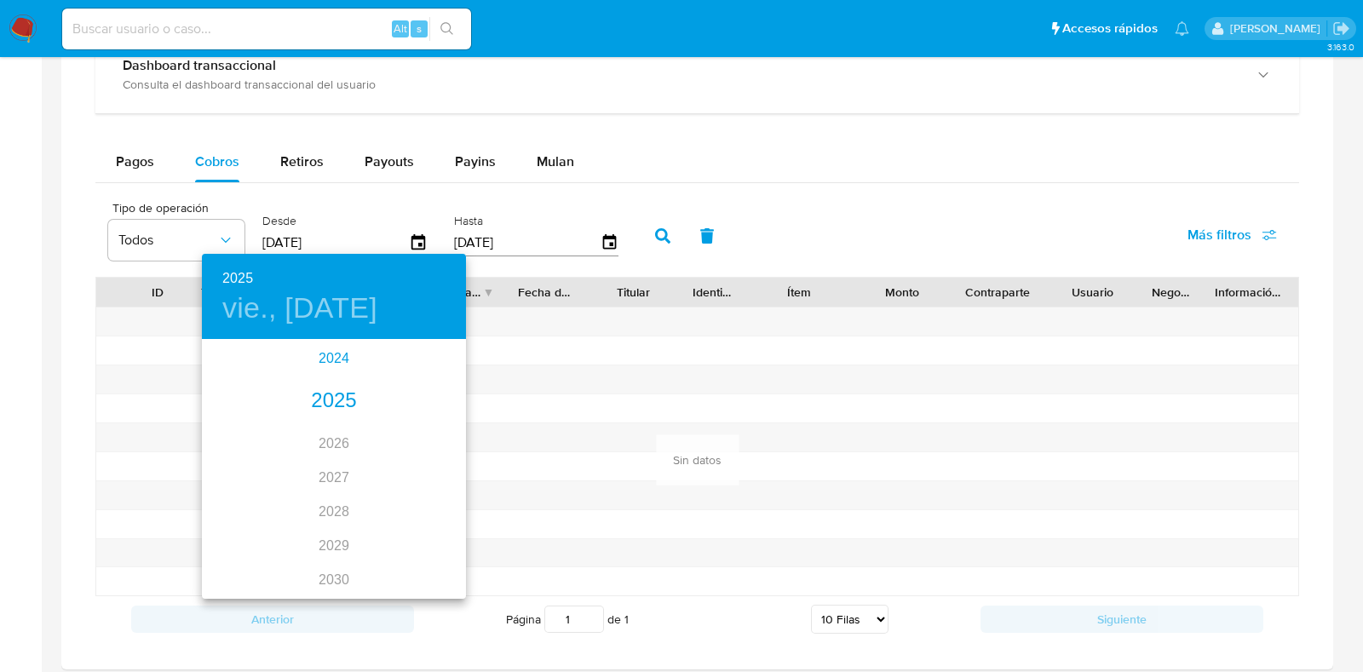
click at [317, 366] on div "2024" at bounding box center [334, 359] width 264 height 34
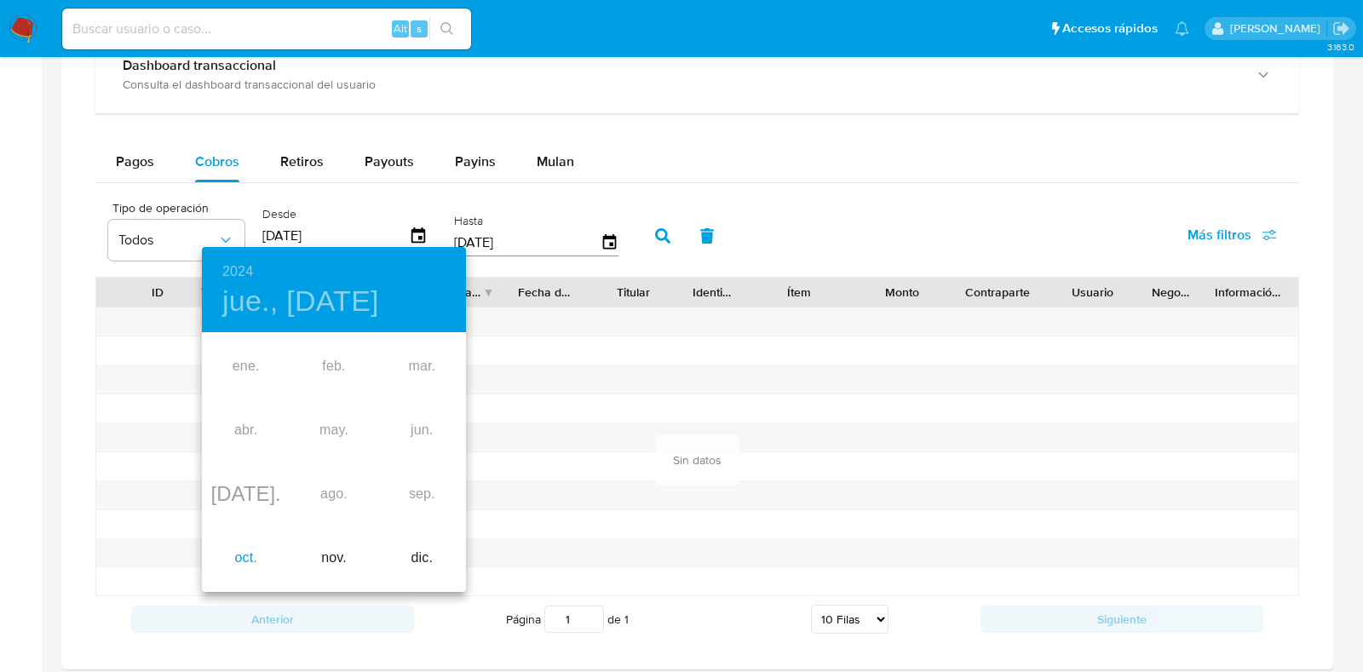
click at [251, 559] on div "oct." at bounding box center [246, 559] width 88 height 64
type input "[DATE]"
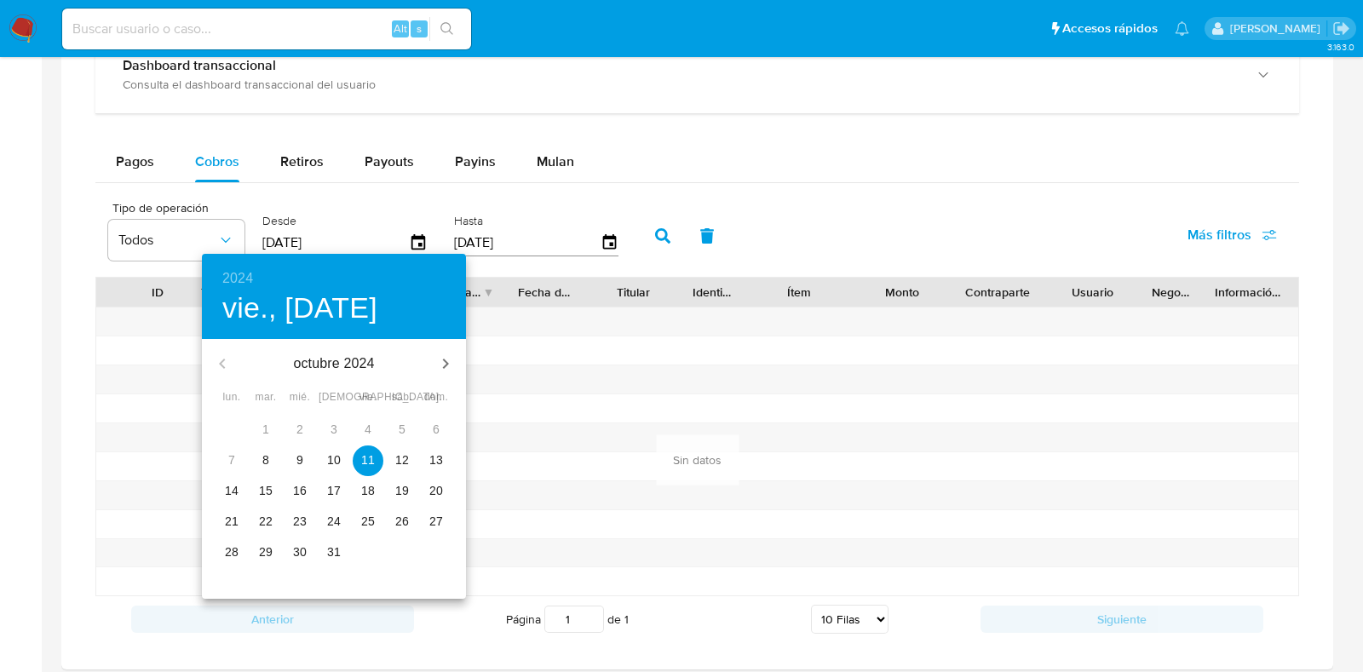
click at [366, 457] on p "11" at bounding box center [368, 460] width 14 height 17
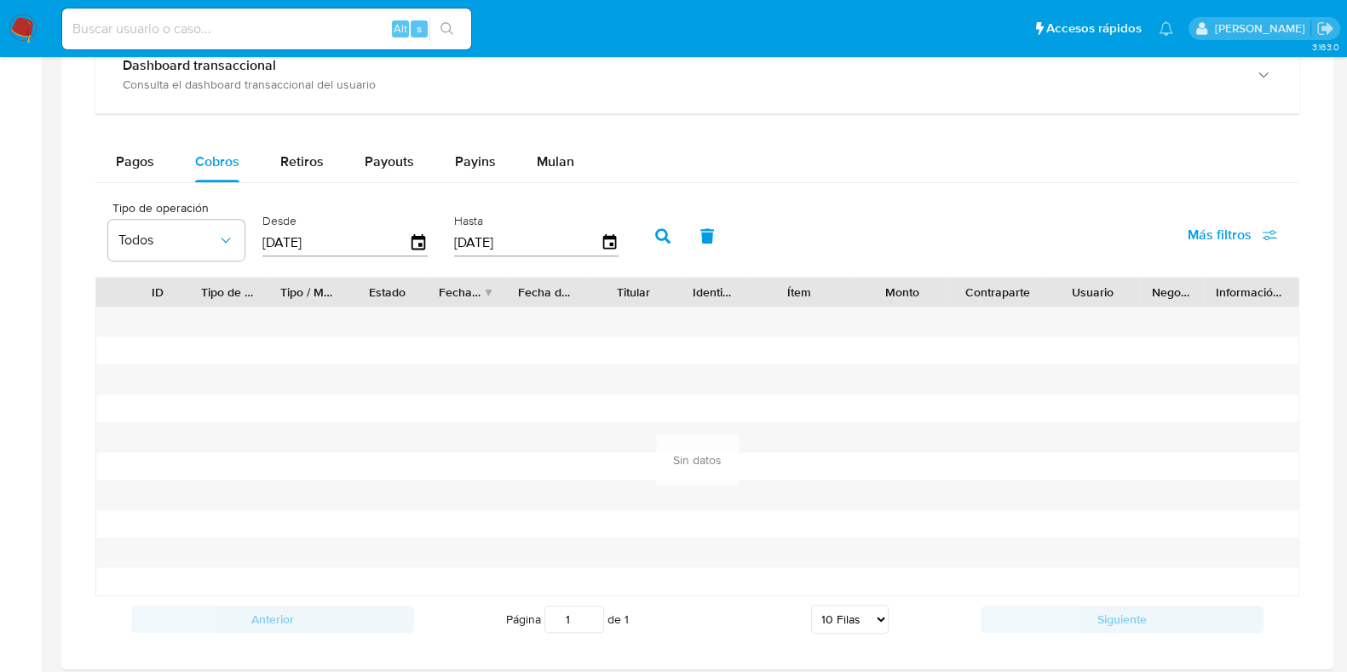
click at [657, 219] on button "button" at bounding box center [663, 236] width 44 height 41
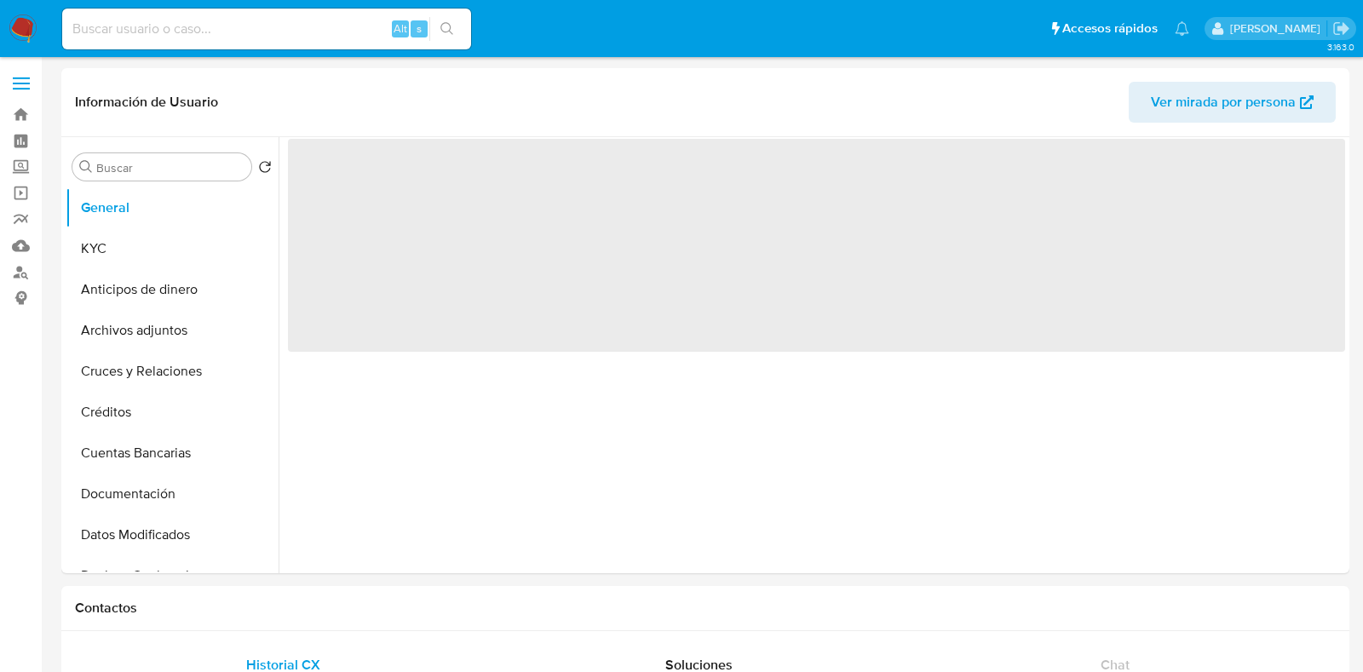
select select "10"
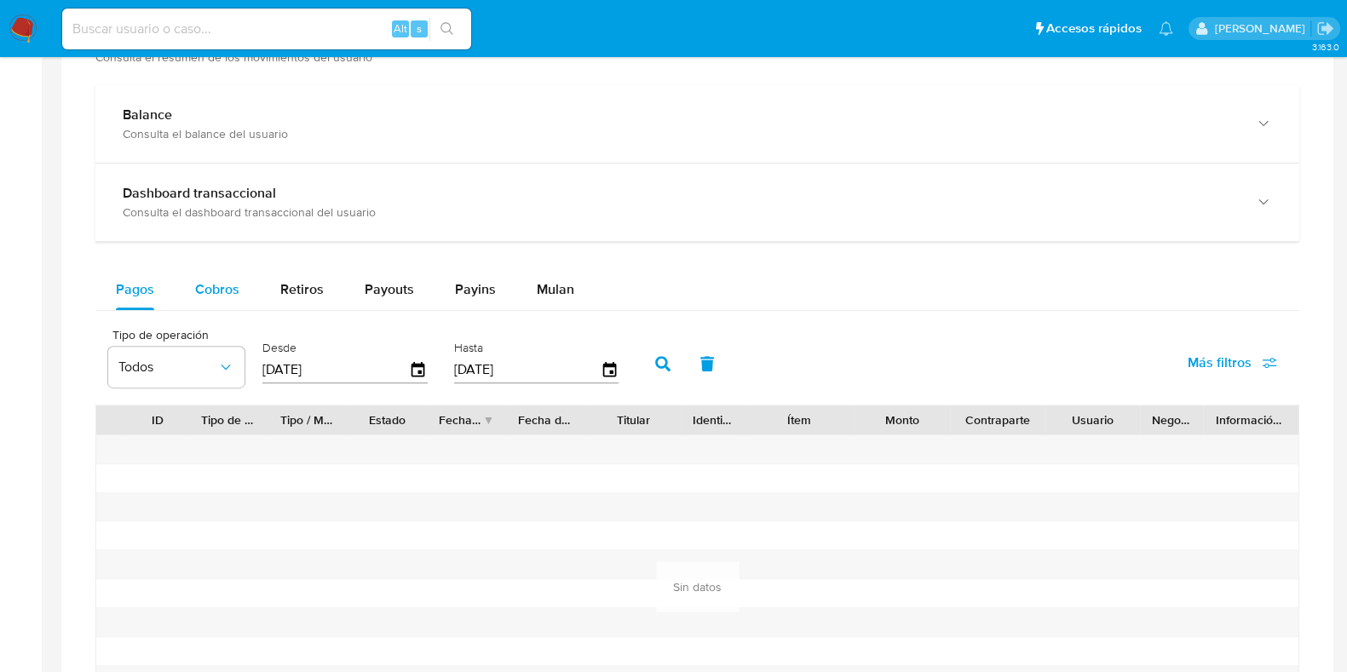
click at [215, 279] on span "Cobros" at bounding box center [217, 289] width 44 height 20
select select "10"
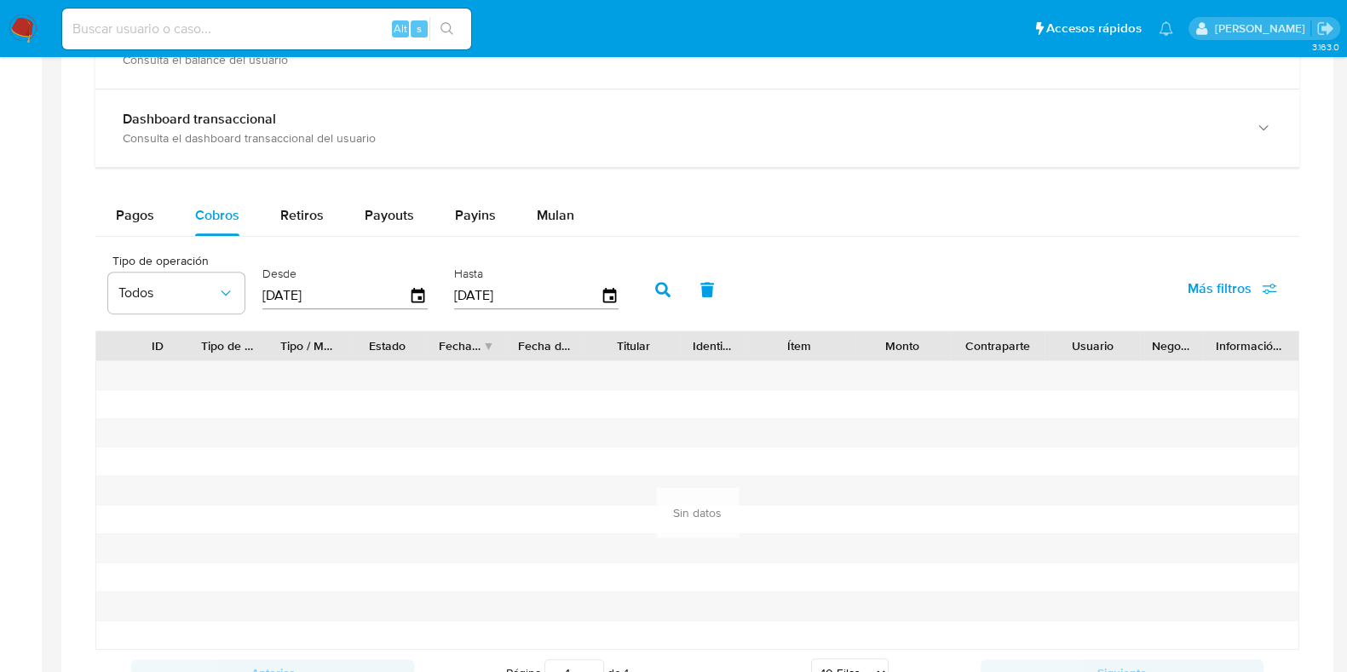
scroll to position [959, 0]
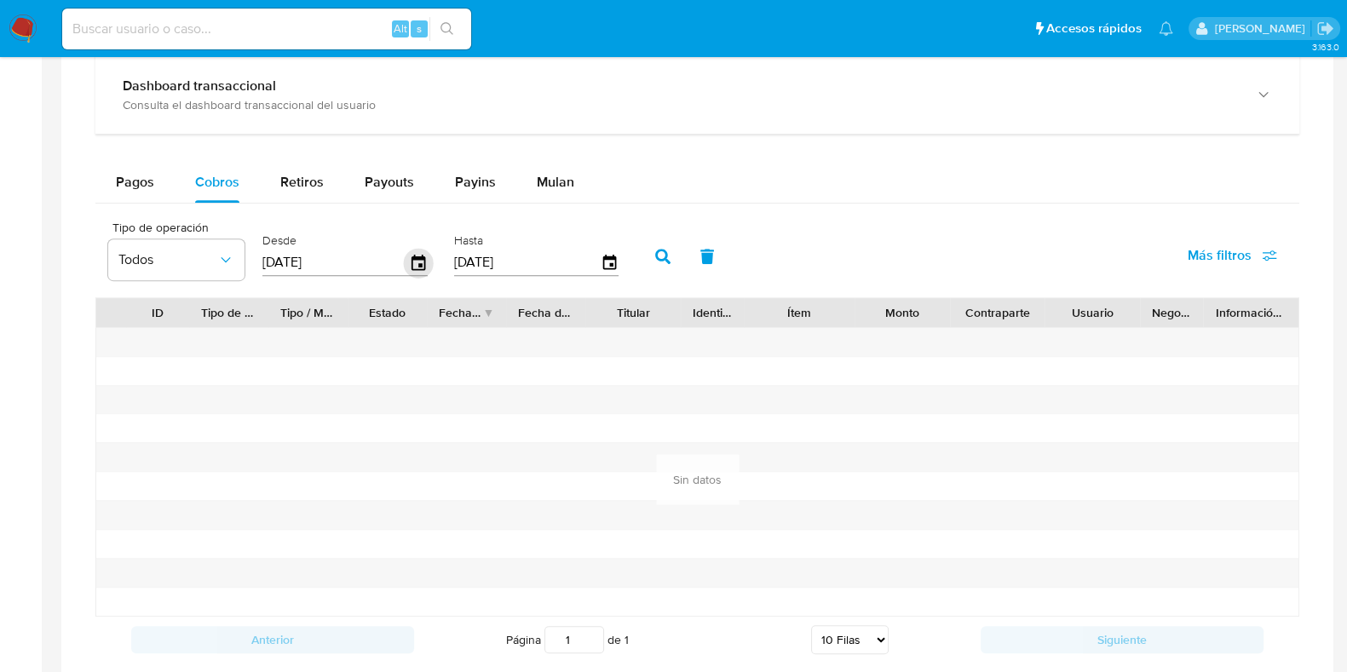
click at [418, 262] on icon "button" at bounding box center [419, 261] width 14 height 15
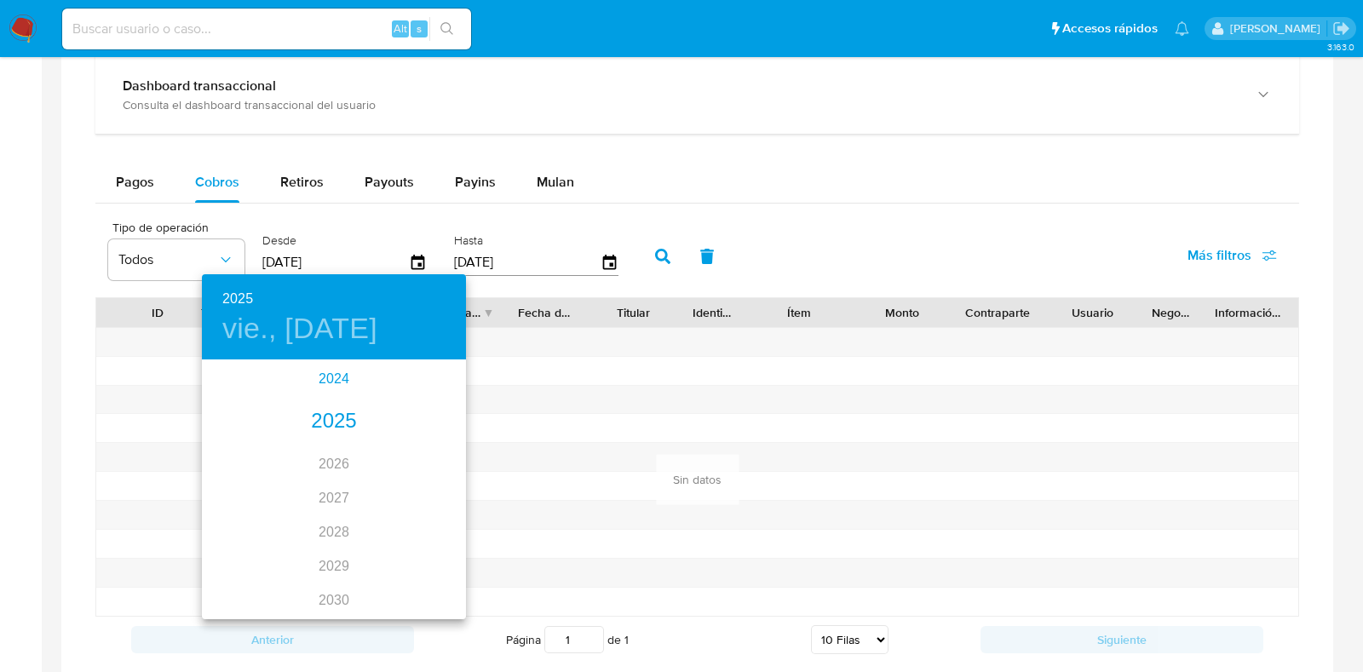
click at [332, 381] on div "2024" at bounding box center [334, 379] width 264 height 34
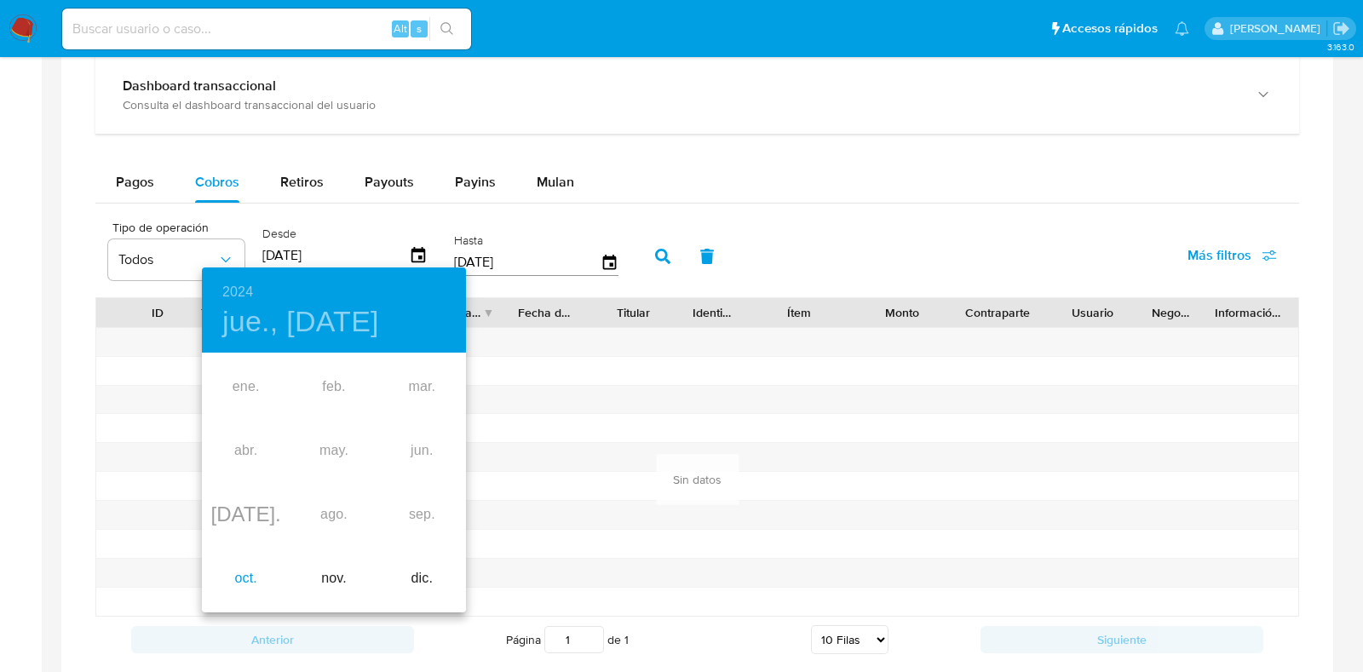
click at [242, 587] on div "oct." at bounding box center [246, 579] width 88 height 64
type input "[DATE]"
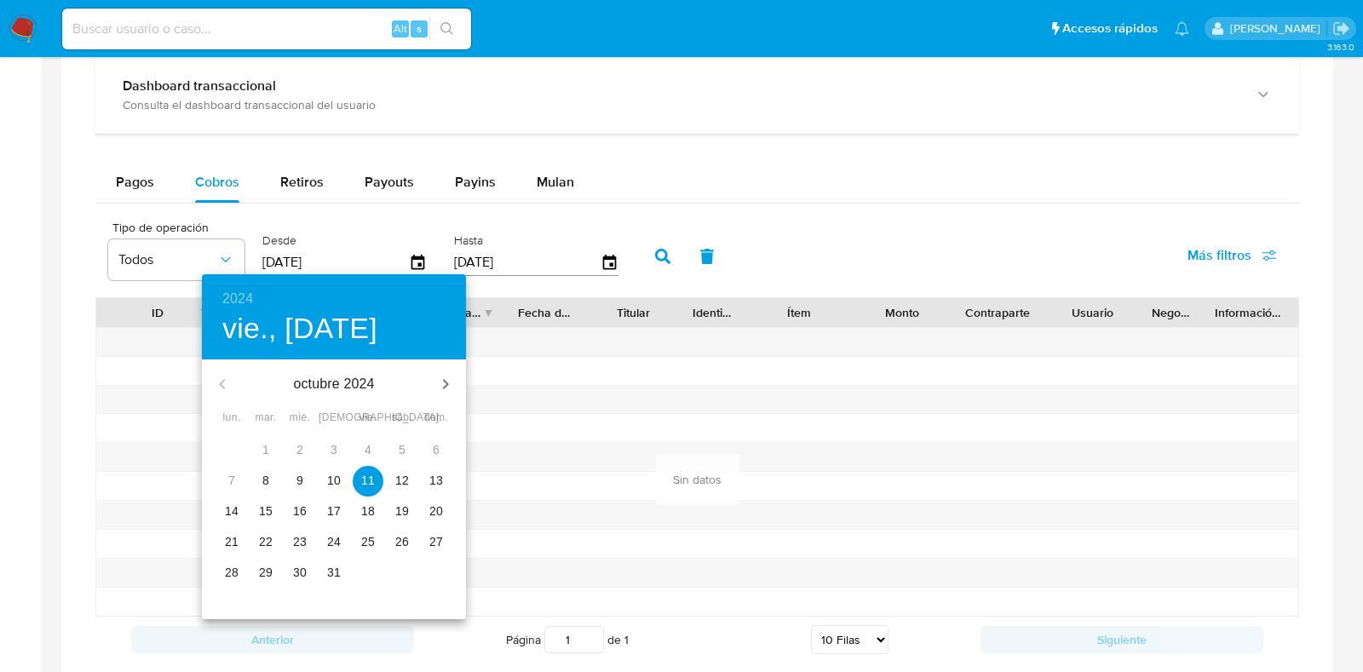
click at [375, 479] on span "11" at bounding box center [368, 480] width 31 height 17
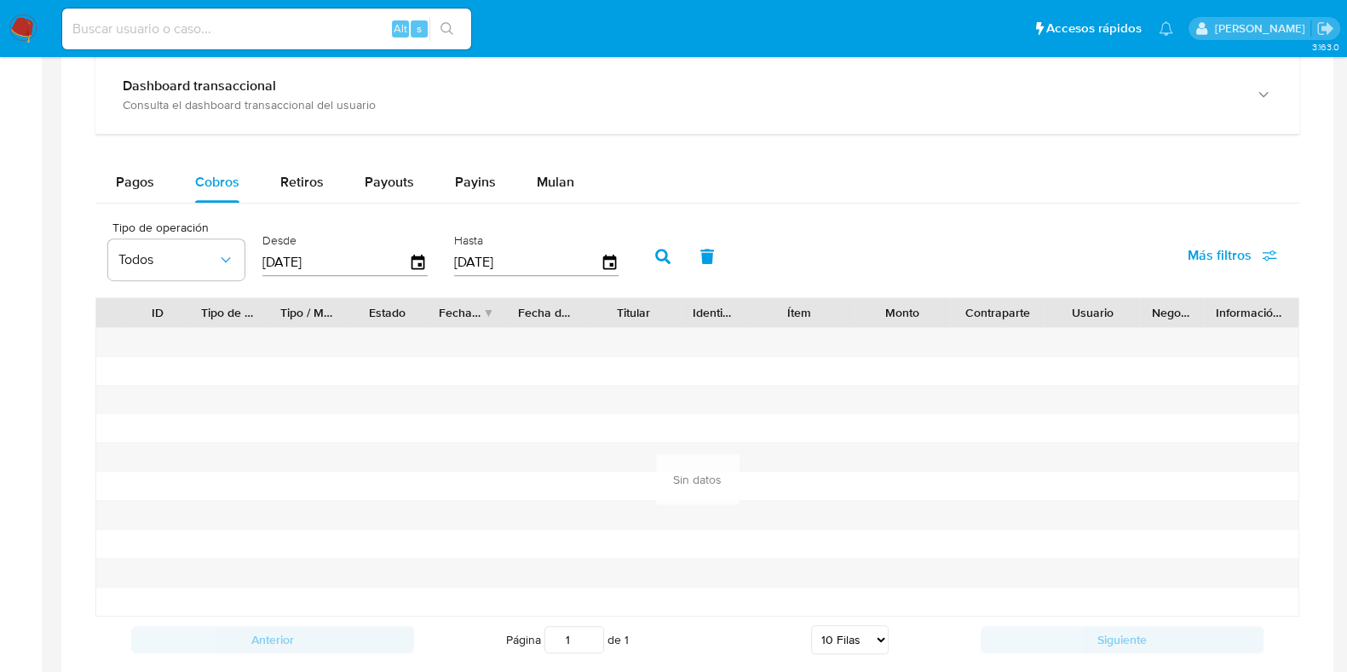
click at [655, 258] on icon "button" at bounding box center [662, 256] width 15 height 15
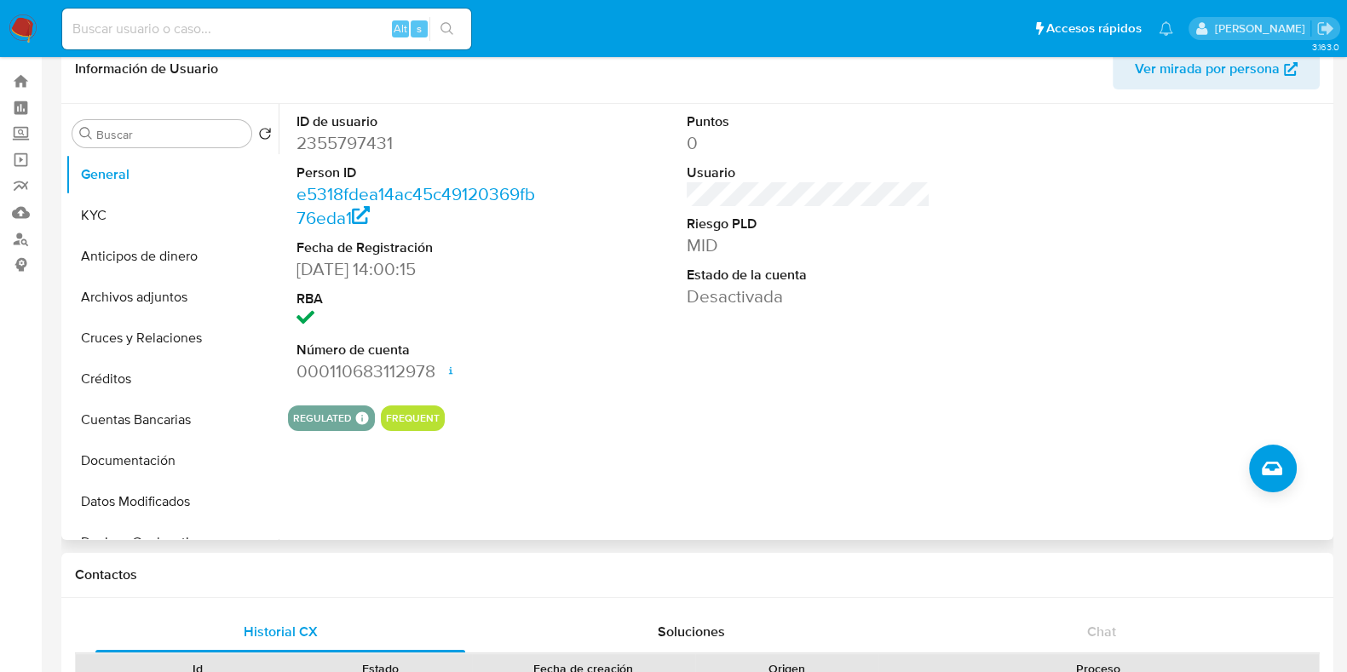
scroll to position [0, 0]
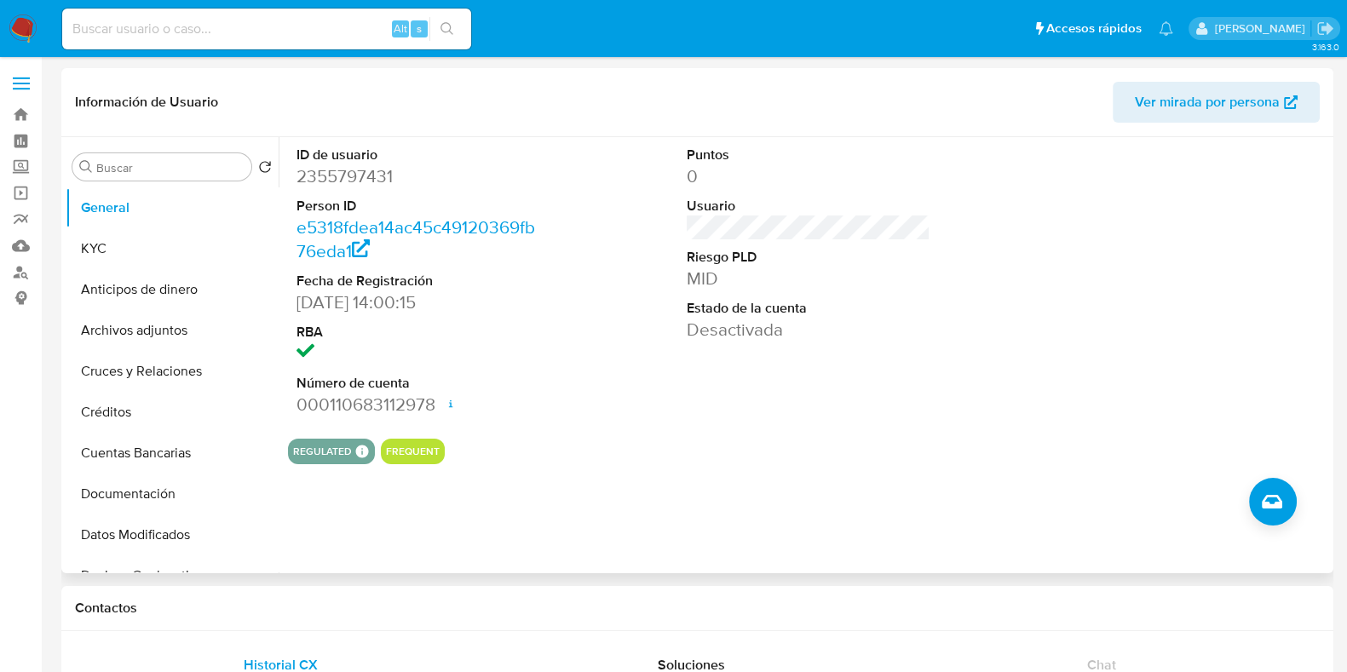
click at [354, 170] on dd "2355797431" at bounding box center [419, 176] width 244 height 24
copy dd "2355797431"
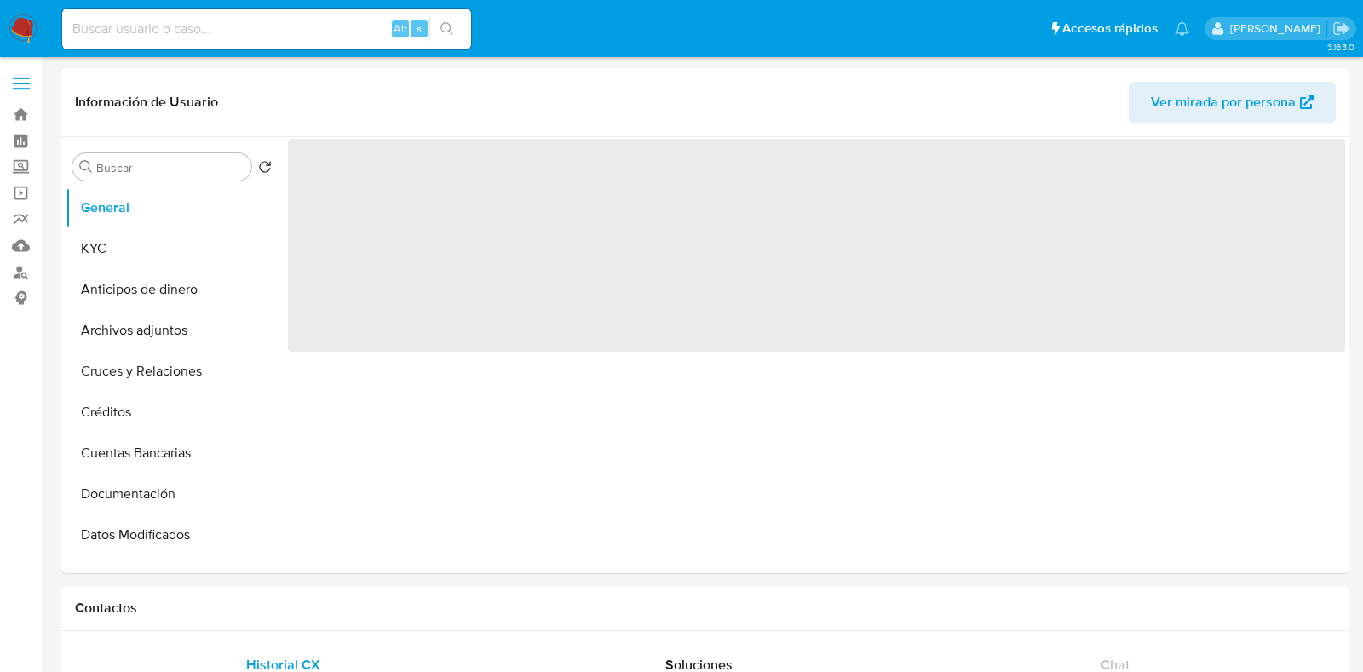
select select "10"
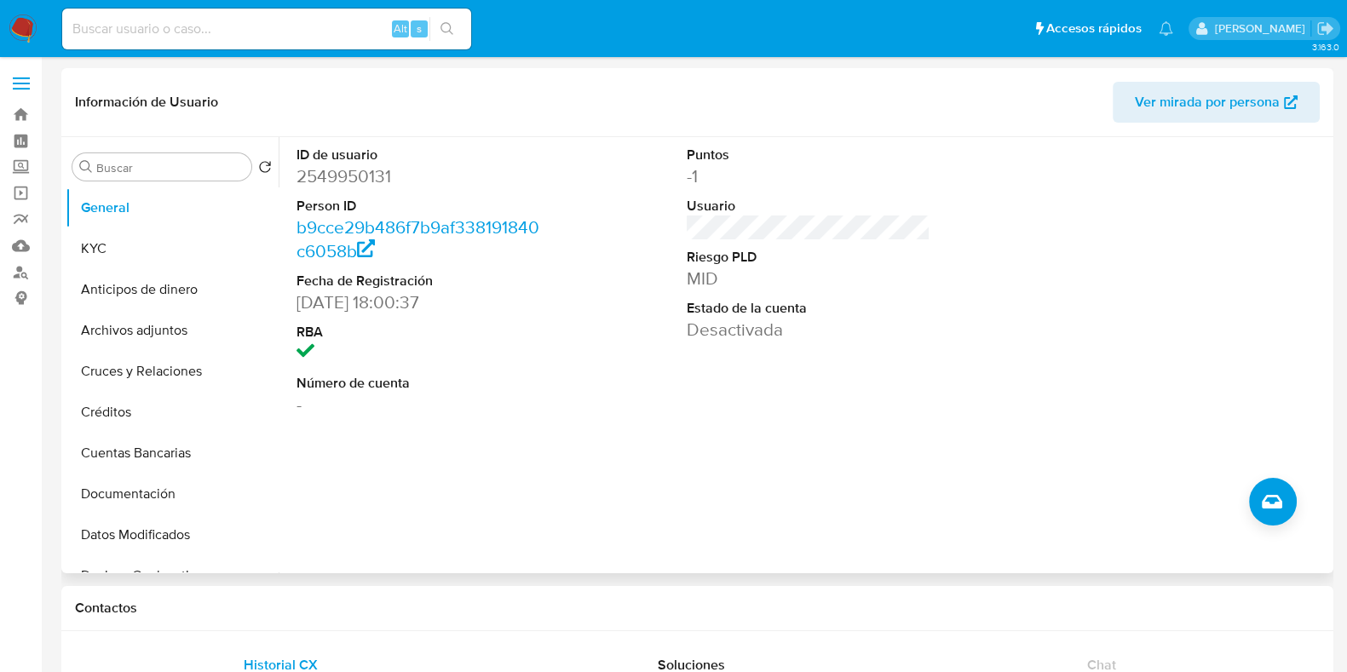
click at [360, 179] on dd "2549950131" at bounding box center [419, 176] width 244 height 24
copy dd "2549950131"
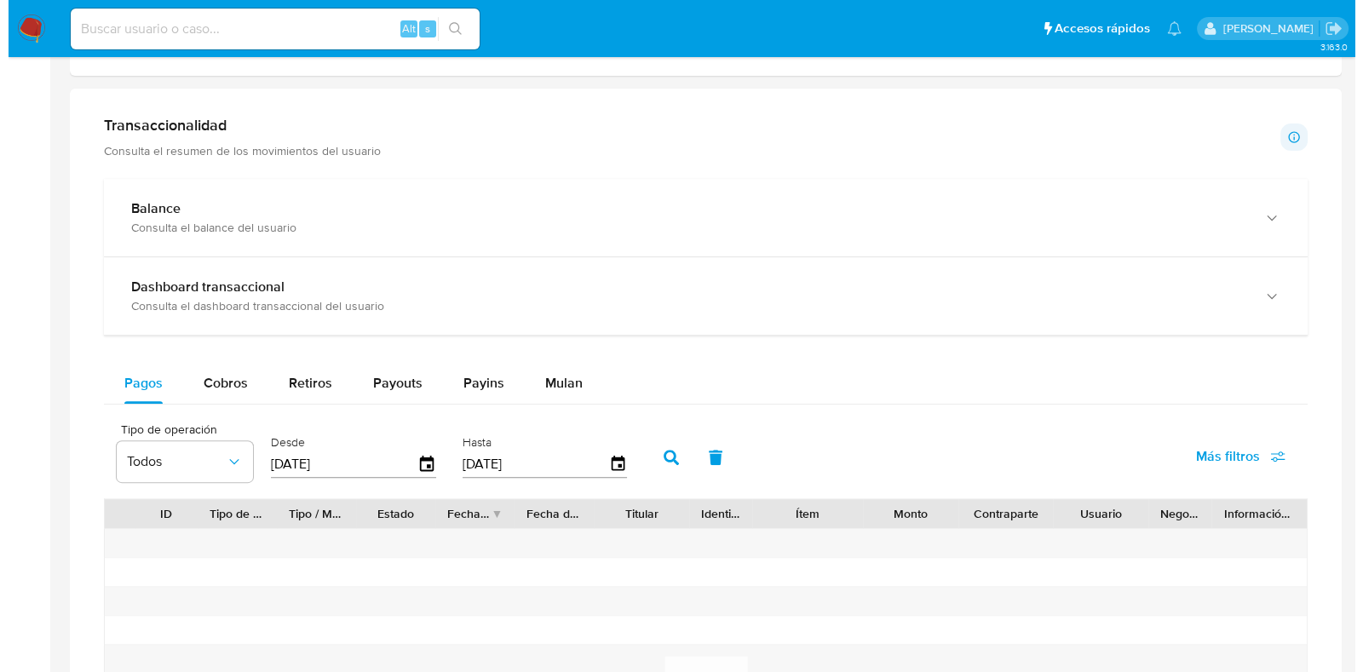
scroll to position [959, 0]
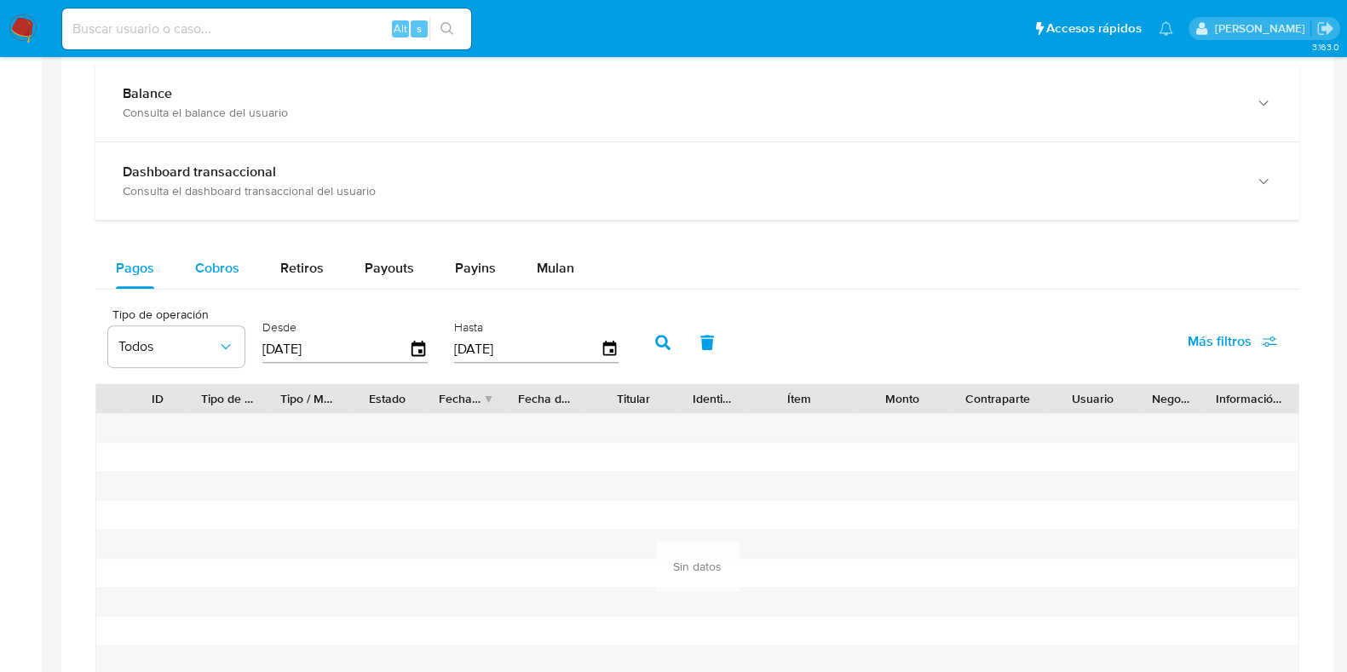
click at [204, 267] on span "Cobros" at bounding box center [217, 268] width 44 height 20
select select "10"
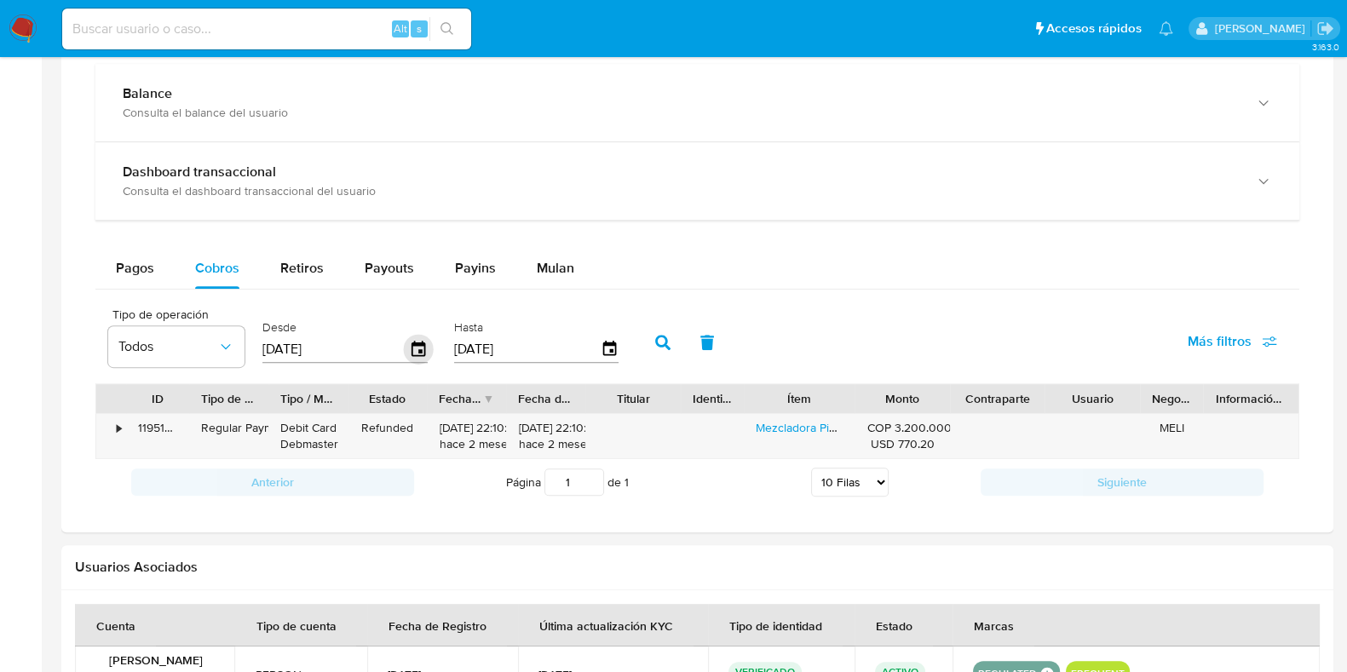
click at [406, 347] on icon "button" at bounding box center [419, 350] width 30 height 30
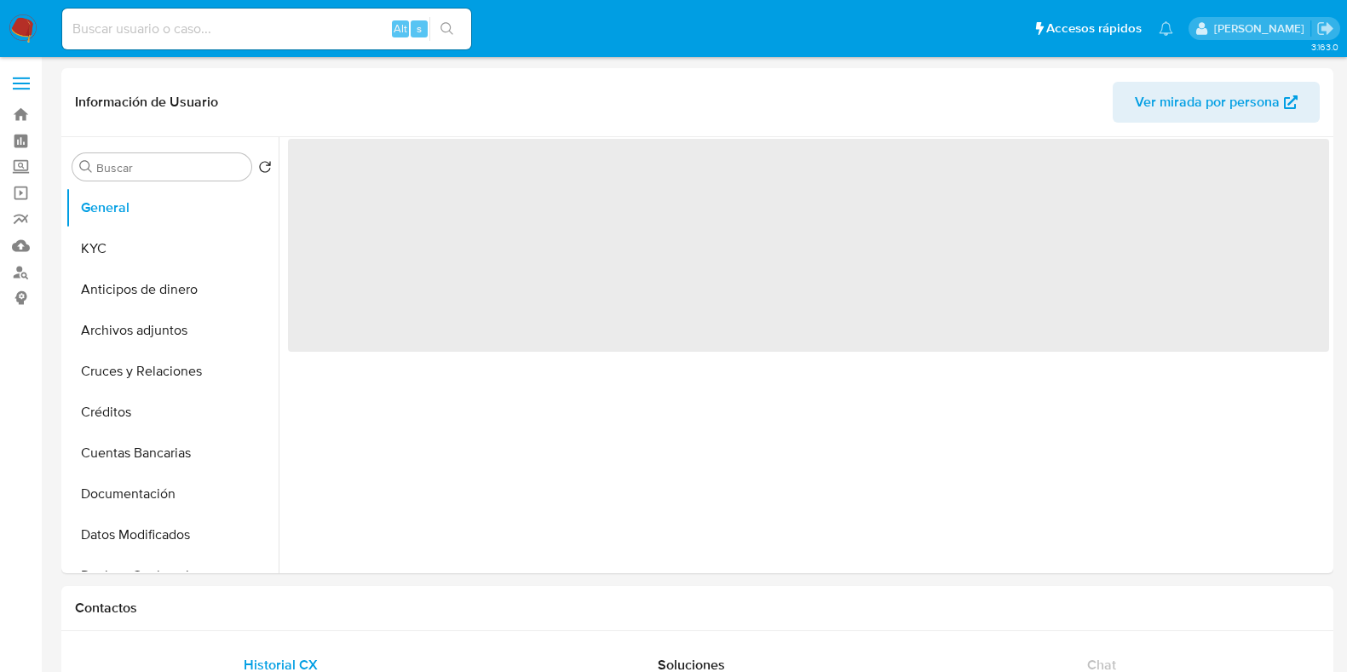
select select "10"
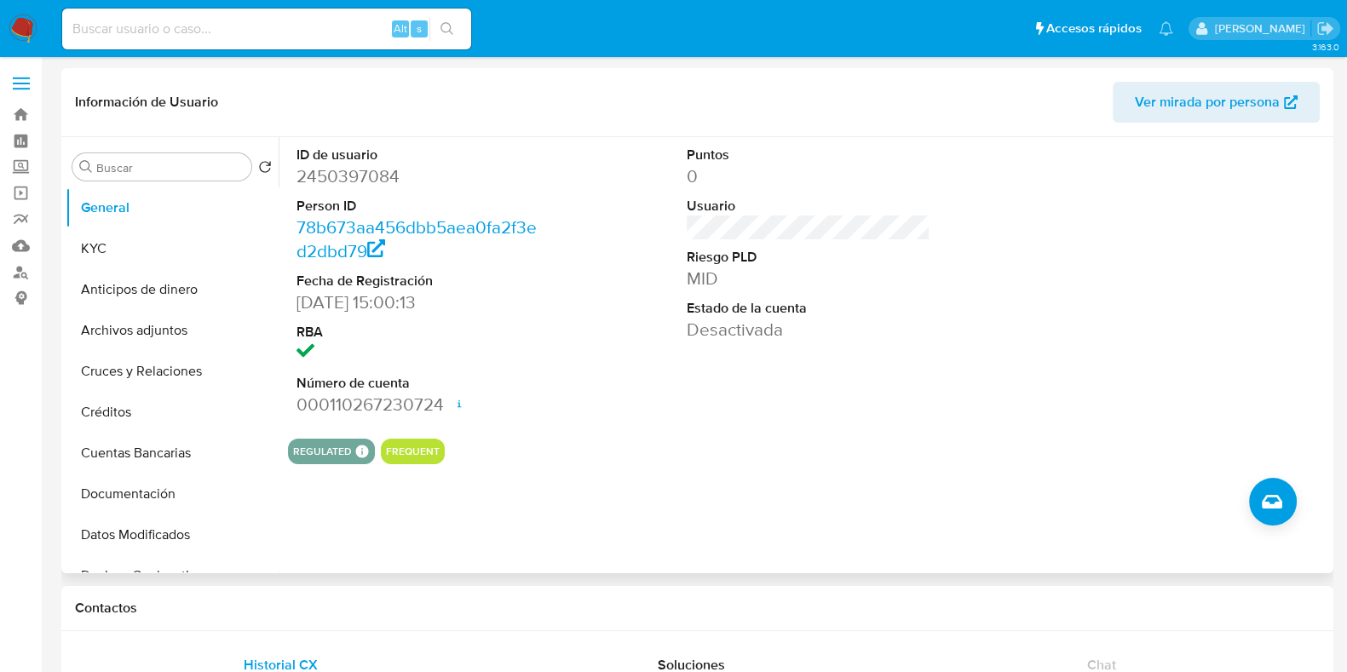
click at [325, 156] on dt "ID de usuario" at bounding box center [419, 155] width 244 height 19
click at [337, 164] on dd "2450397084" at bounding box center [419, 176] width 244 height 24
copy dd "2450397084"
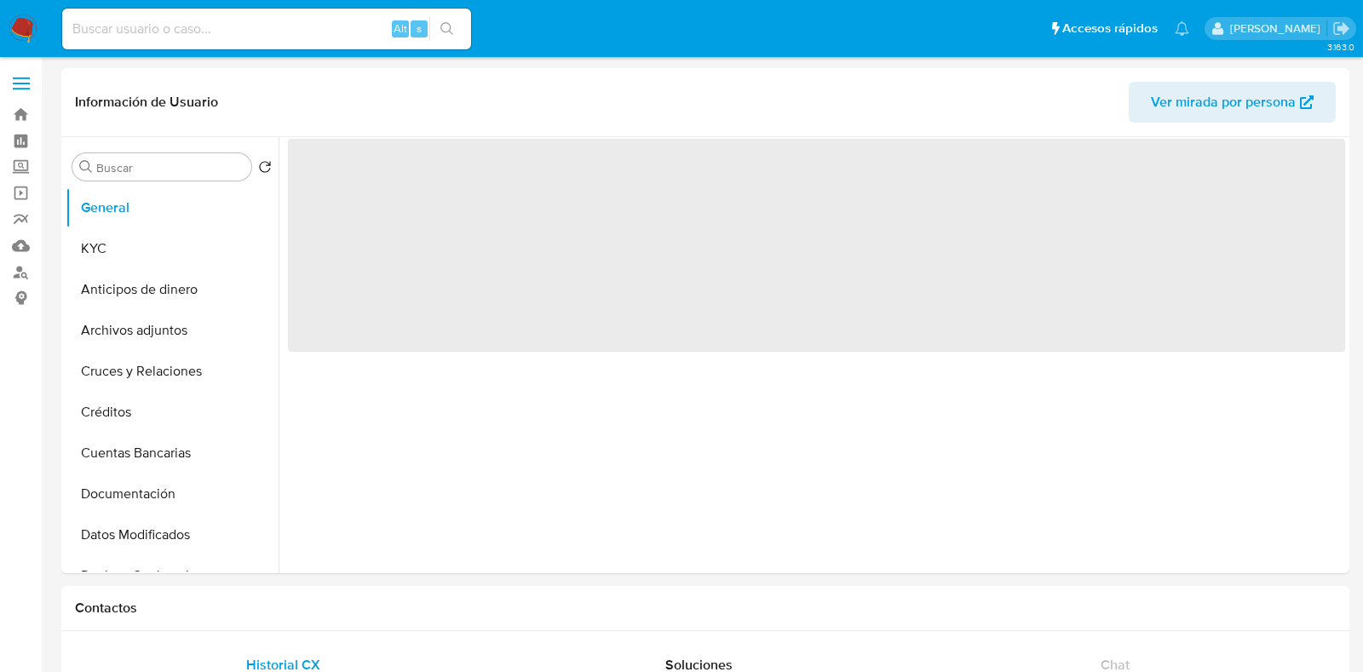
select select "10"
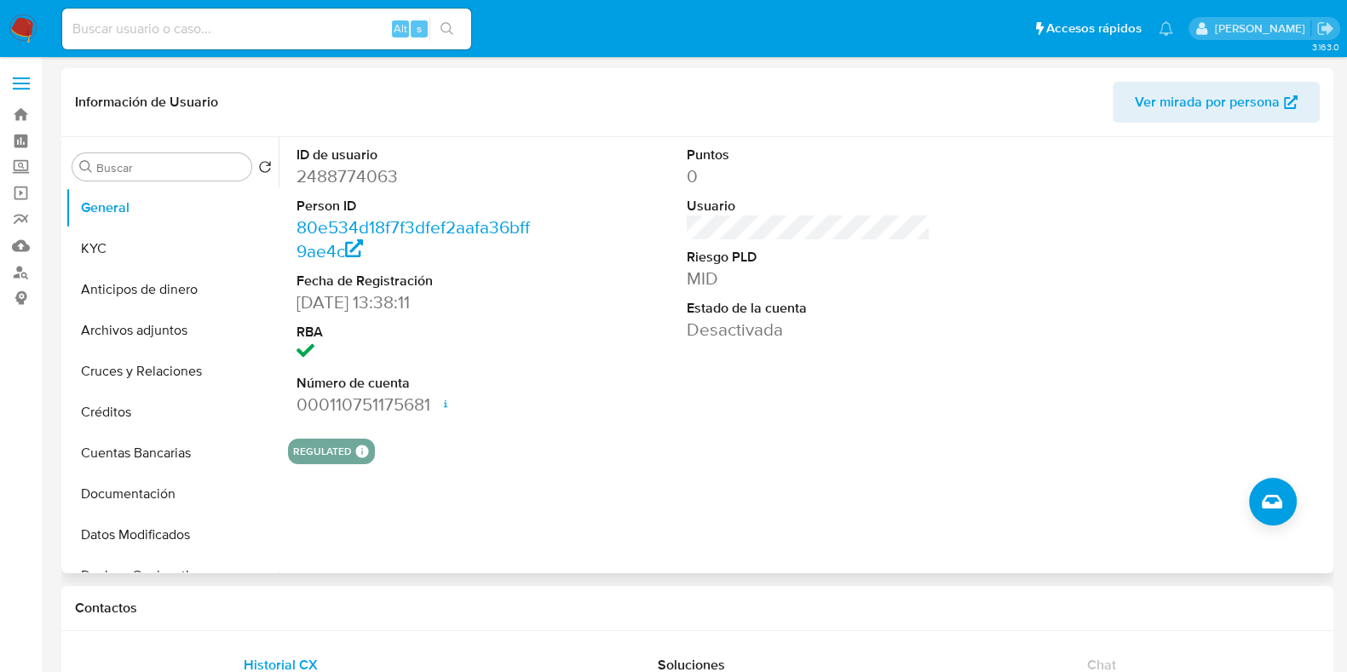
click at [320, 187] on dd "2488774063" at bounding box center [419, 176] width 244 height 24
click at [320, 185] on dd "2488774063" at bounding box center [419, 176] width 244 height 24
copy dd "2488774063"
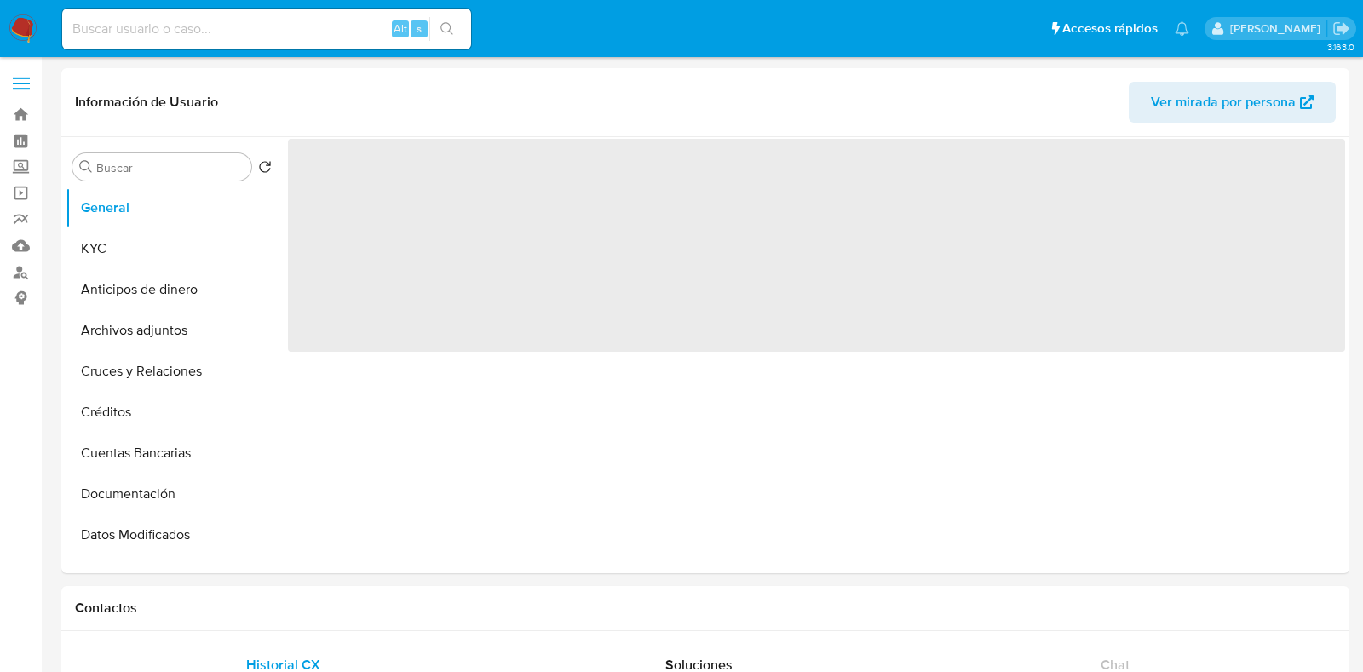
select select "10"
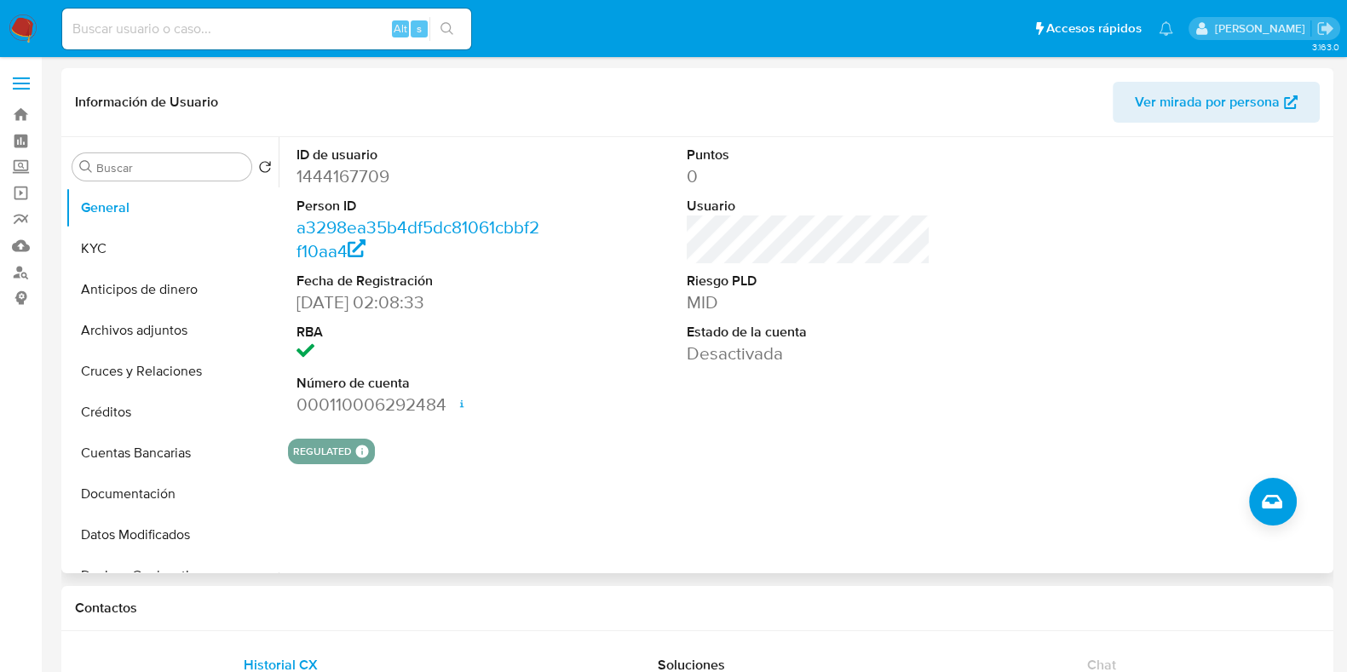
click at [349, 178] on dd "1444167709" at bounding box center [419, 176] width 244 height 24
copy dd "1444167709"
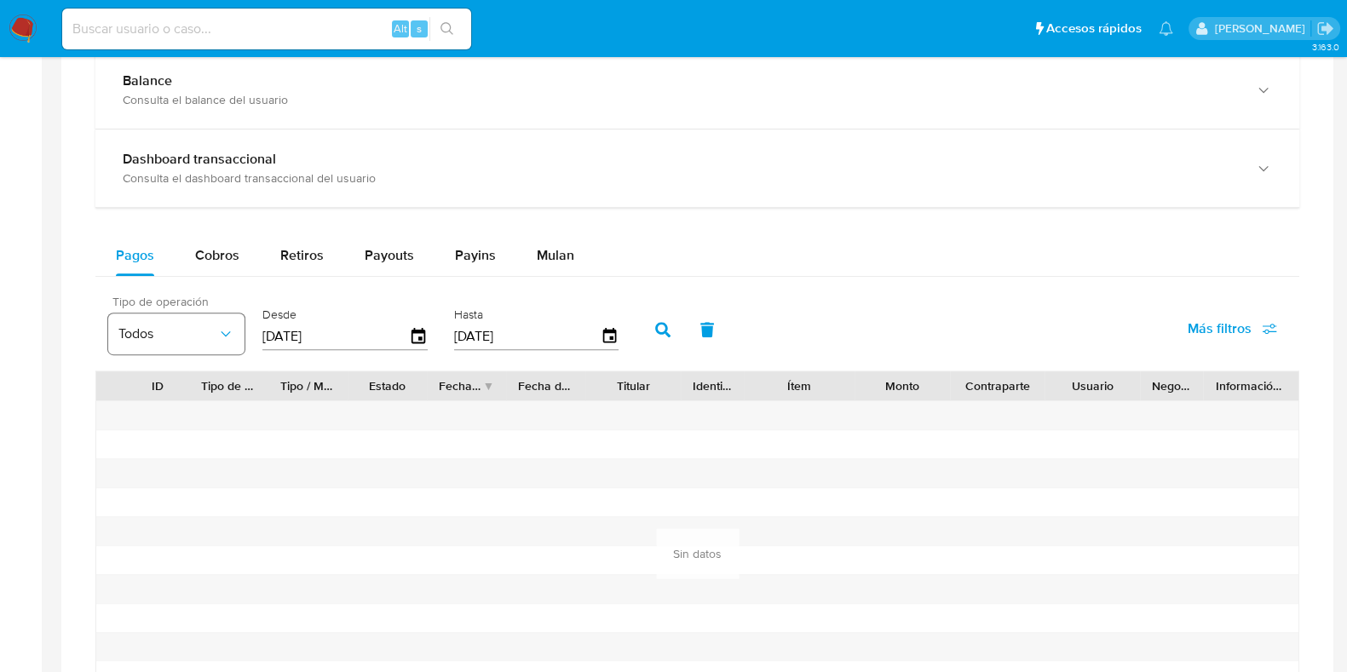
scroll to position [1065, 0]
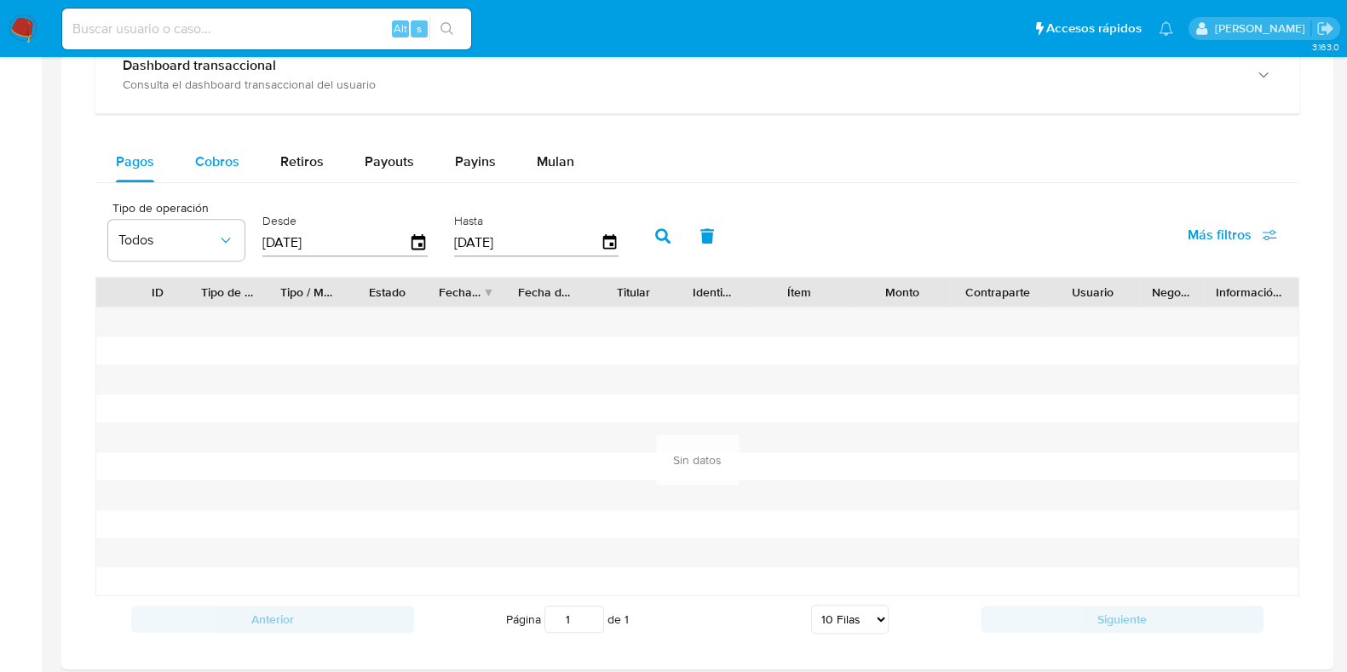
click at [210, 152] on span "Cobros" at bounding box center [217, 162] width 44 height 20
select select "10"
click at [413, 234] on icon "button" at bounding box center [419, 241] width 14 height 15
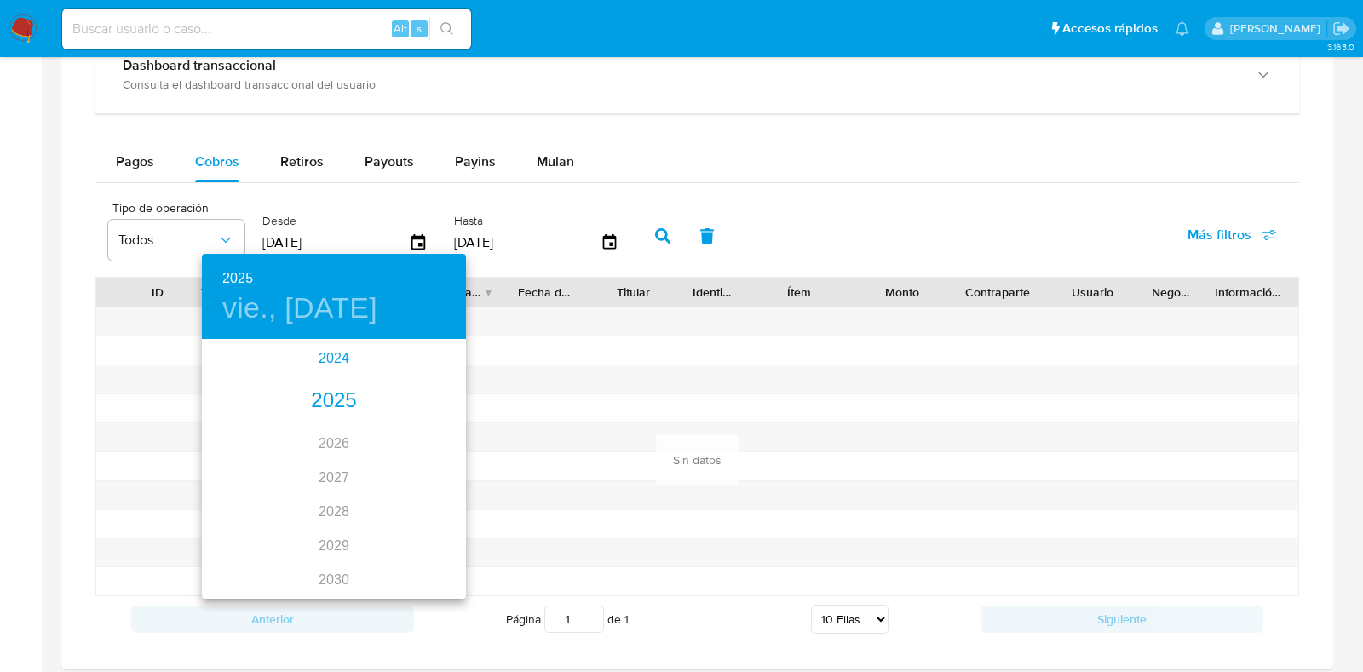
click at [312, 355] on div "2024" at bounding box center [334, 359] width 264 height 34
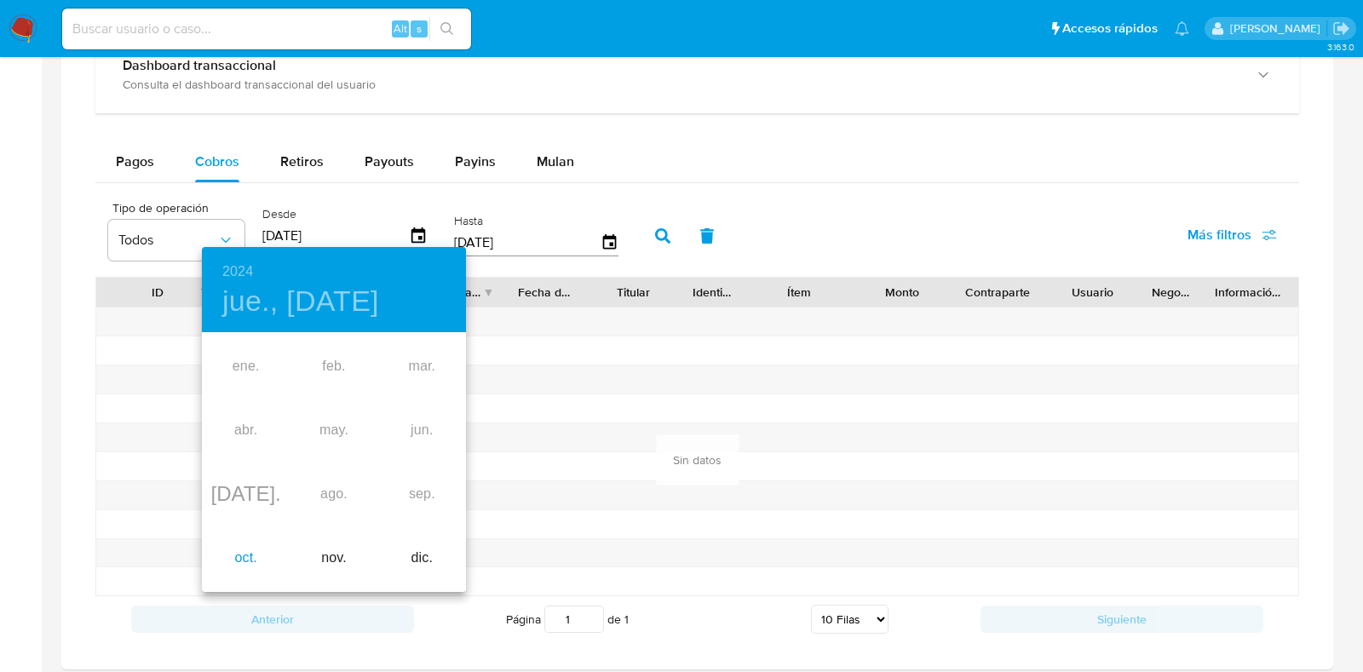
click at [249, 565] on div "oct." at bounding box center [246, 559] width 88 height 64
type input "[DATE]"
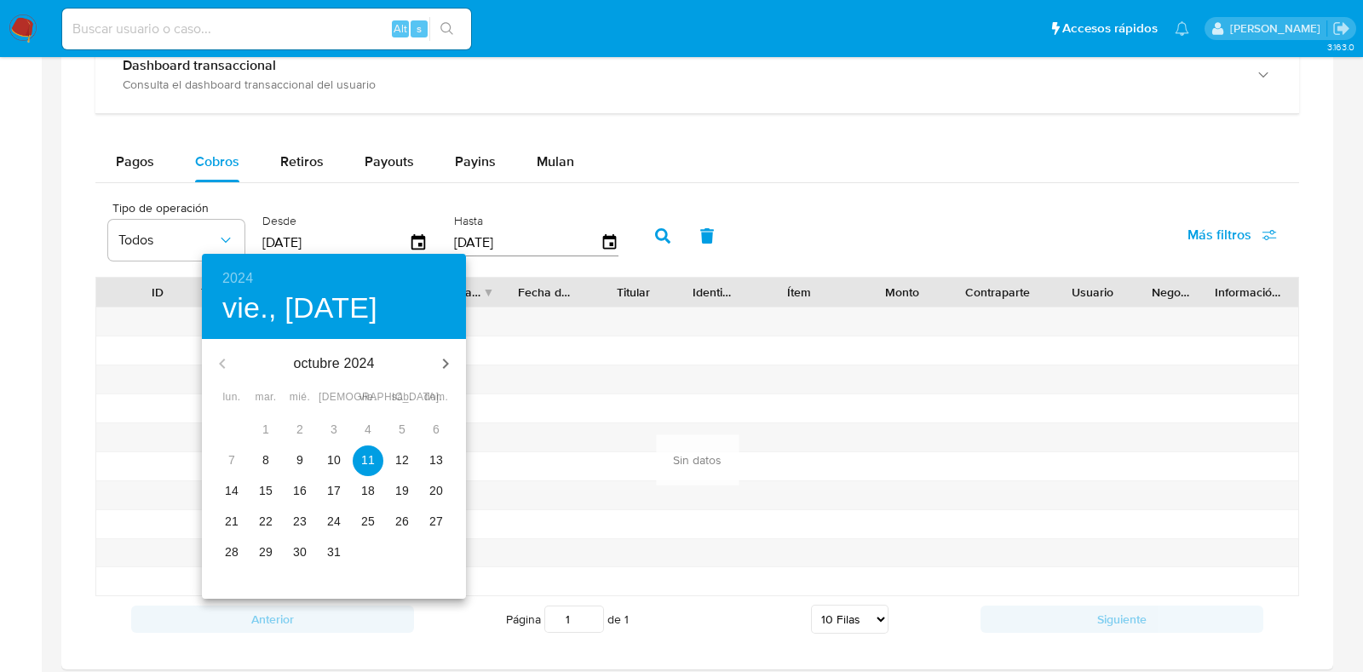
click at [371, 460] on p "11" at bounding box center [368, 460] width 14 height 17
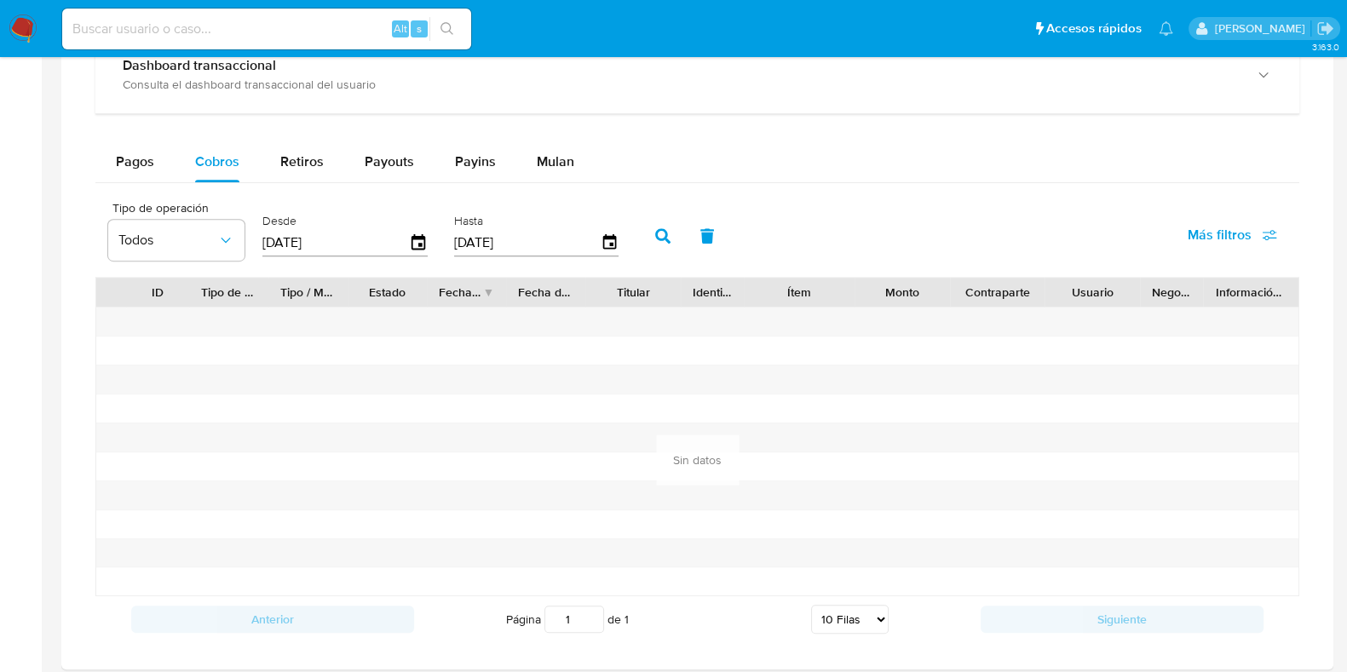
click at [659, 233] on icon "button" at bounding box center [662, 235] width 15 height 15
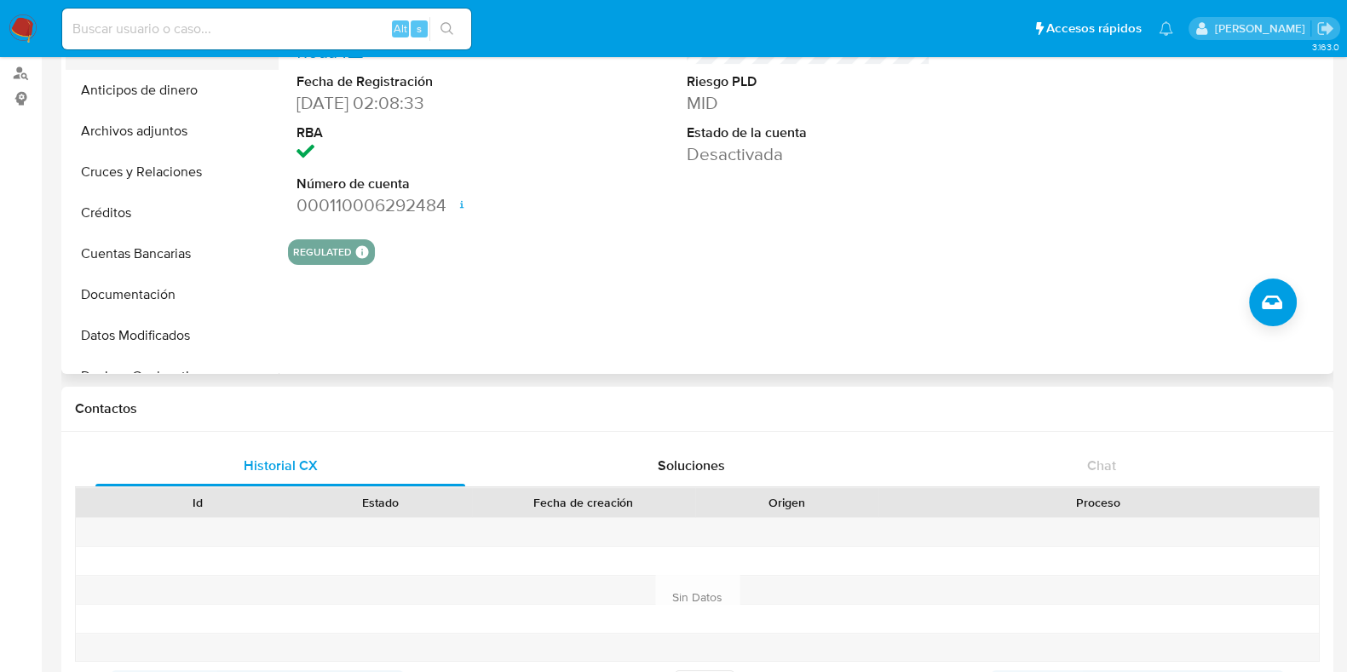
scroll to position [0, 0]
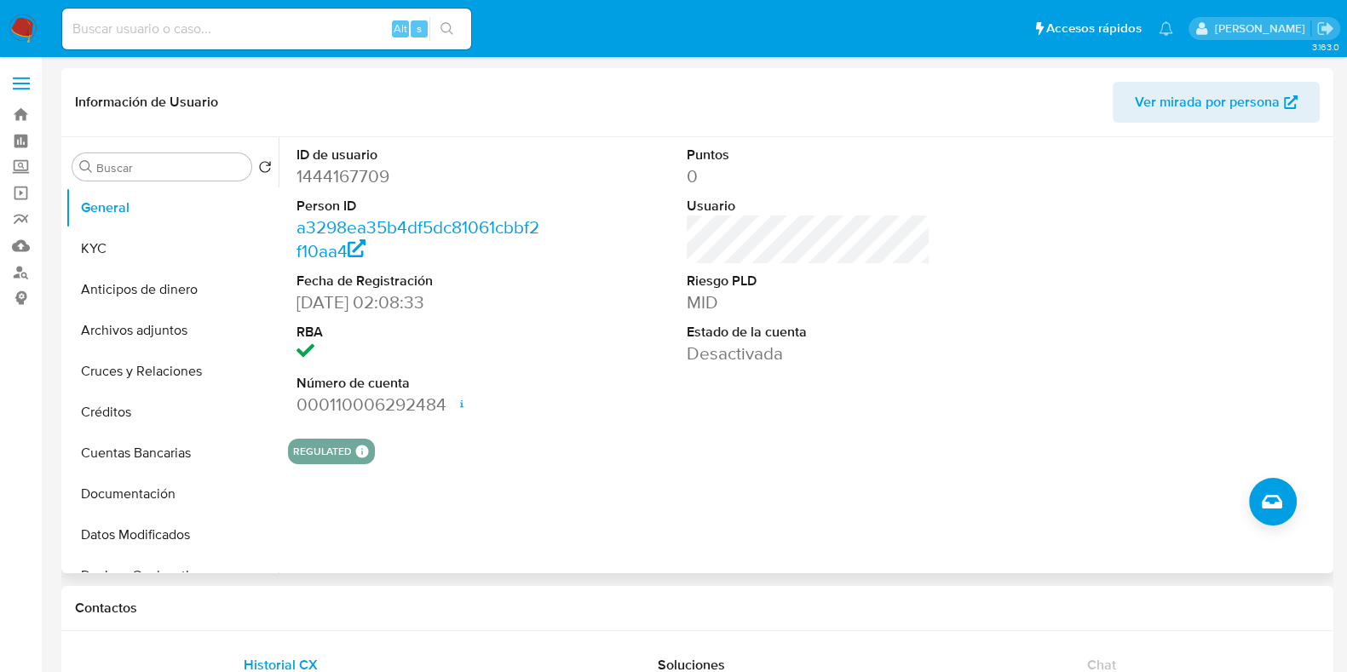
click at [372, 170] on dd "1444167709" at bounding box center [419, 176] width 244 height 24
copy dd "0"
click at [371, 176] on dd "1444167709" at bounding box center [419, 176] width 244 height 24
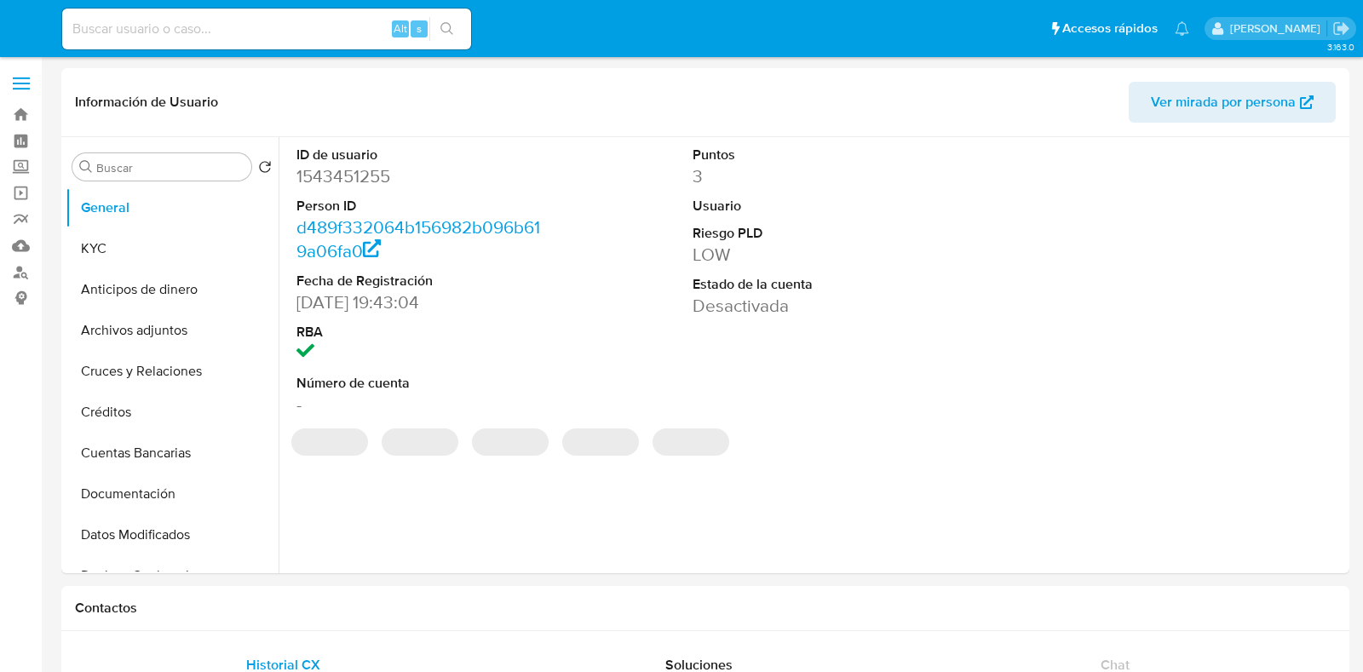
select select "10"
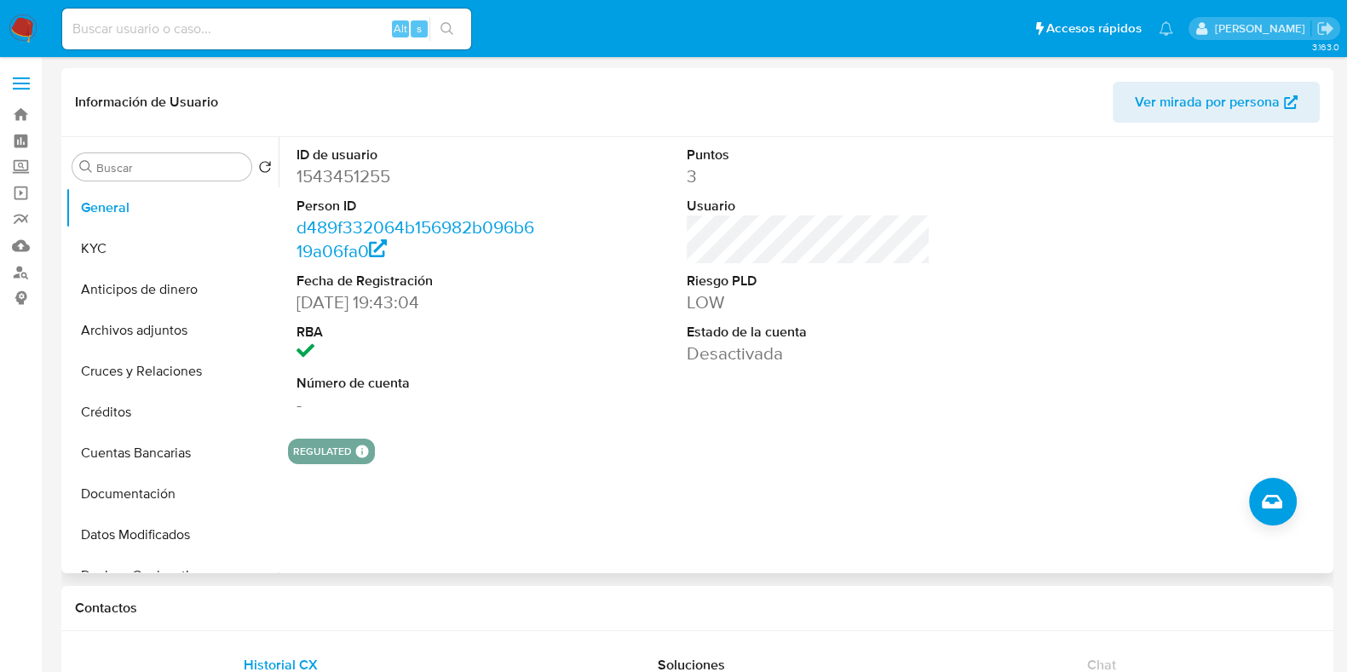
click at [366, 173] on dd "1543451255" at bounding box center [419, 176] width 244 height 24
copy dd "1543451255"
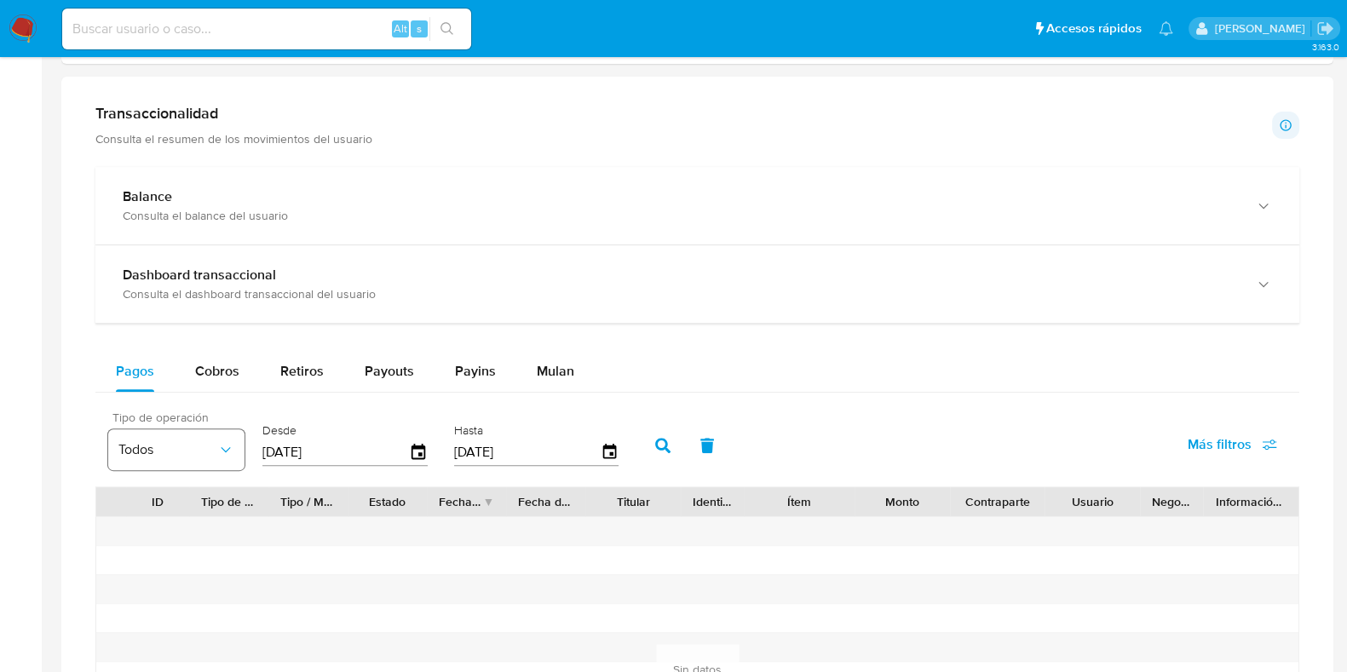
scroll to position [959, 0]
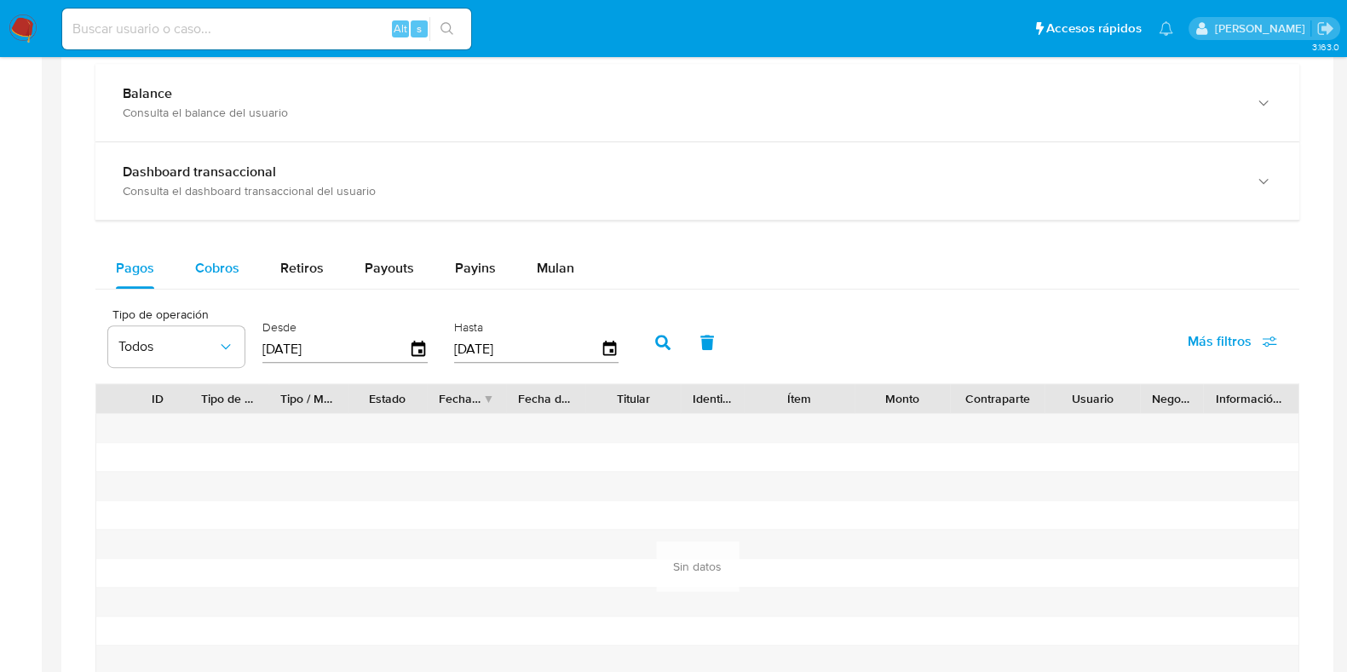
click at [216, 274] on div "Pagos Cobros Retiros Payouts Payins Mulan Tipo de operación Todos Desde [DATE] …" at bounding box center [697, 498] width 1204 height 501
click at [216, 270] on span "Cobros" at bounding box center [217, 268] width 44 height 20
select select "10"
click at [416, 345] on icon "button" at bounding box center [419, 350] width 30 height 30
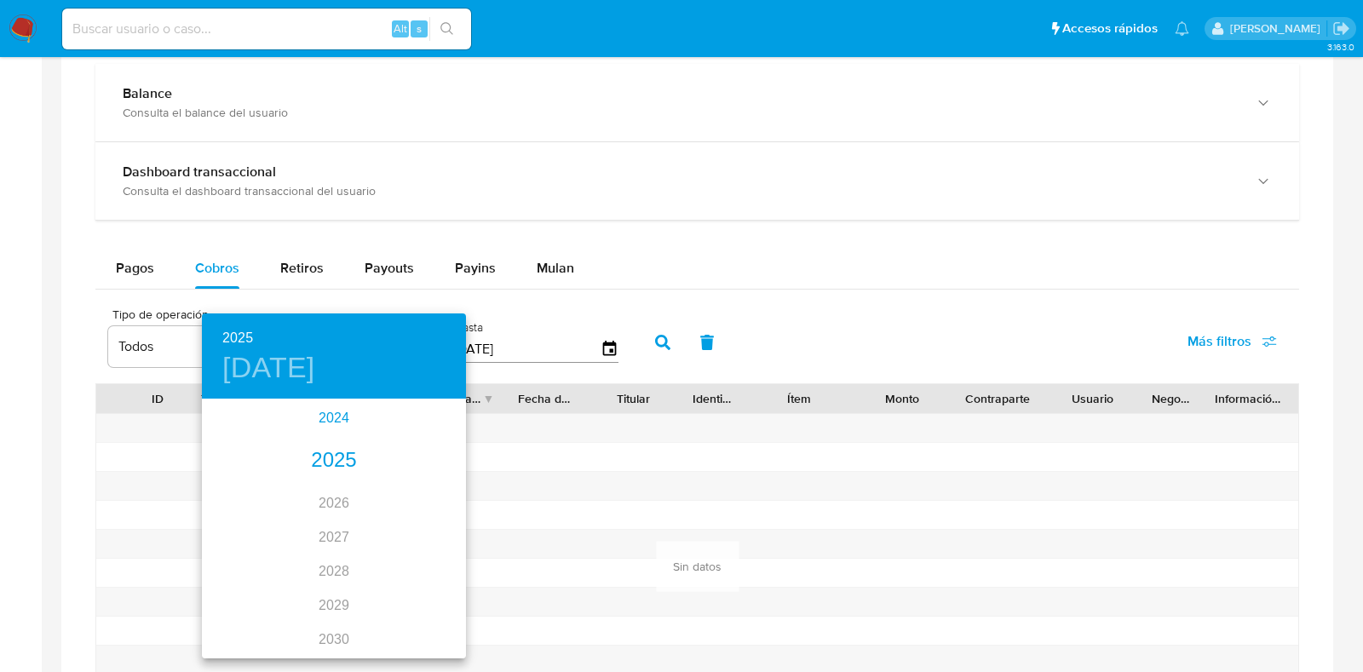
click at [335, 413] on div "2024" at bounding box center [334, 418] width 264 height 34
click at [235, 625] on div "oct." at bounding box center [246, 625] width 88 height 64
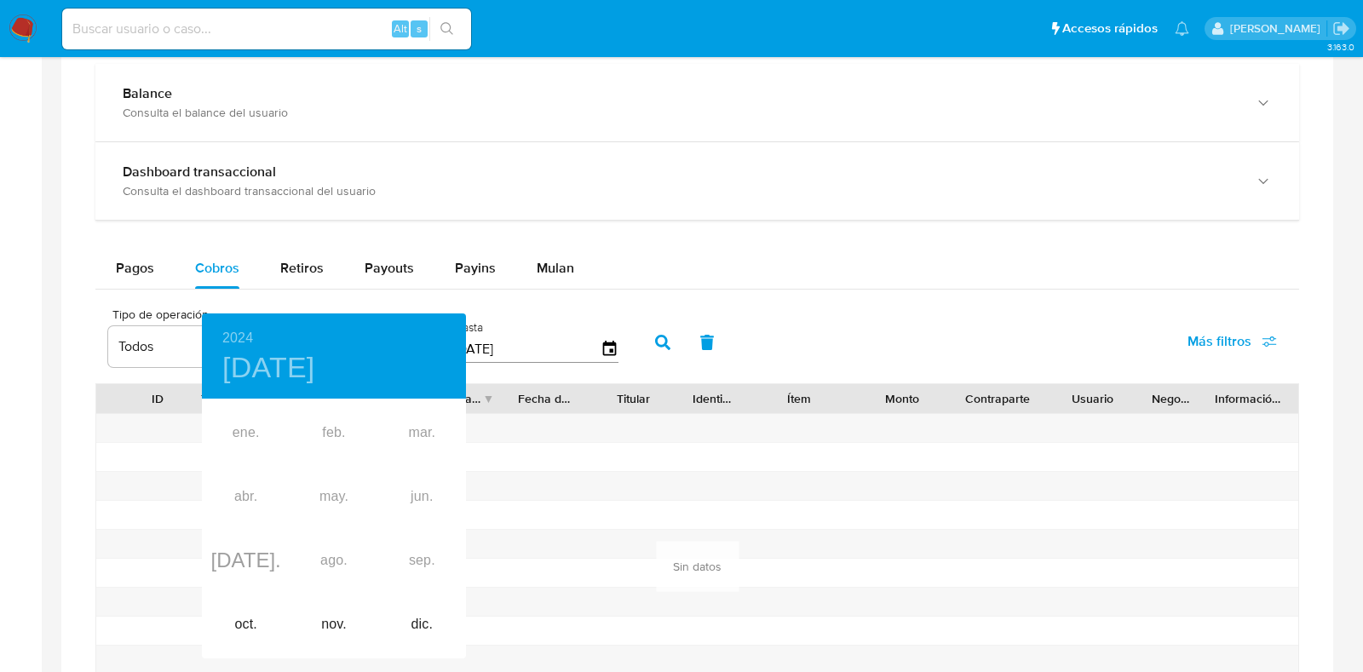
type input "[DATE]"
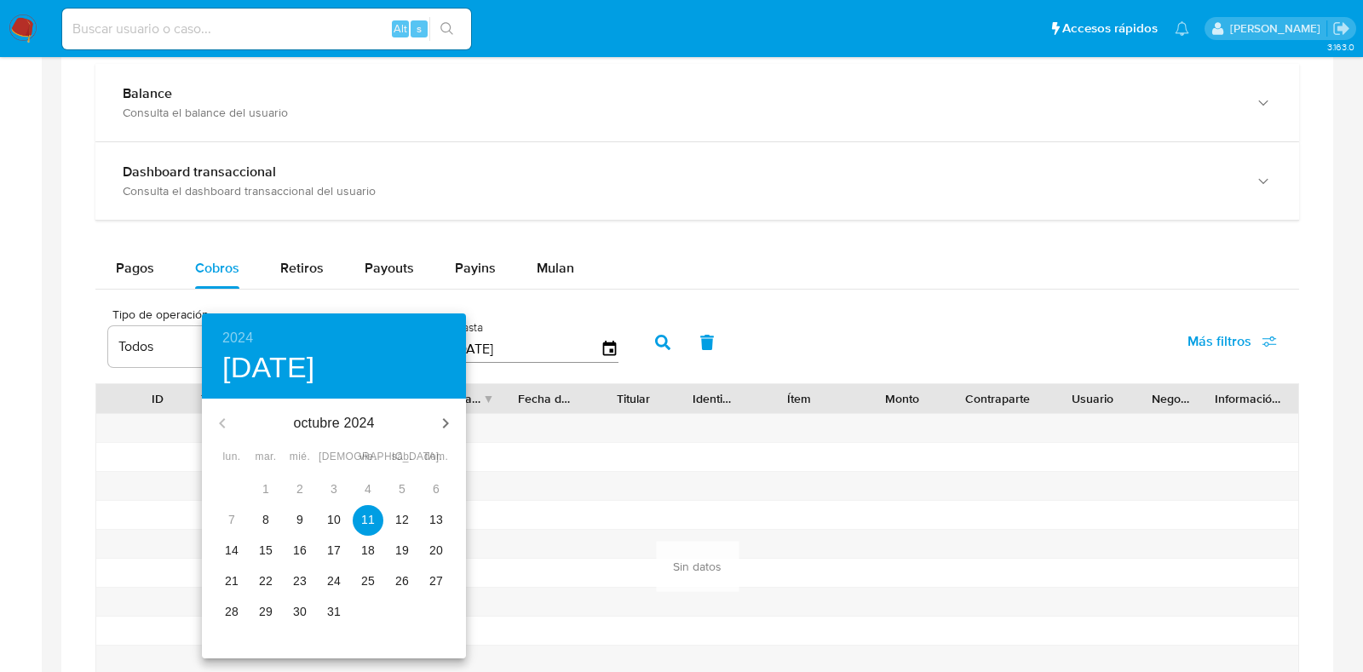
click at [360, 521] on span "11" at bounding box center [368, 519] width 31 height 17
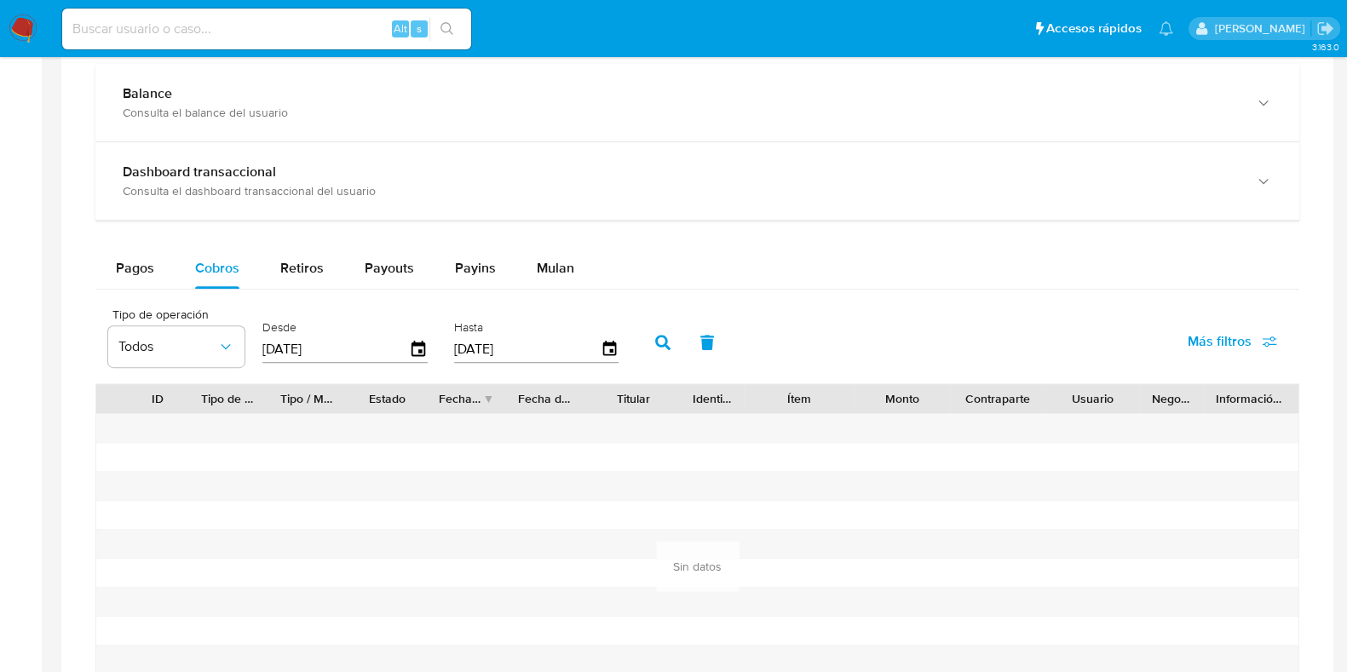
click at [658, 335] on icon "button" at bounding box center [662, 342] width 15 height 15
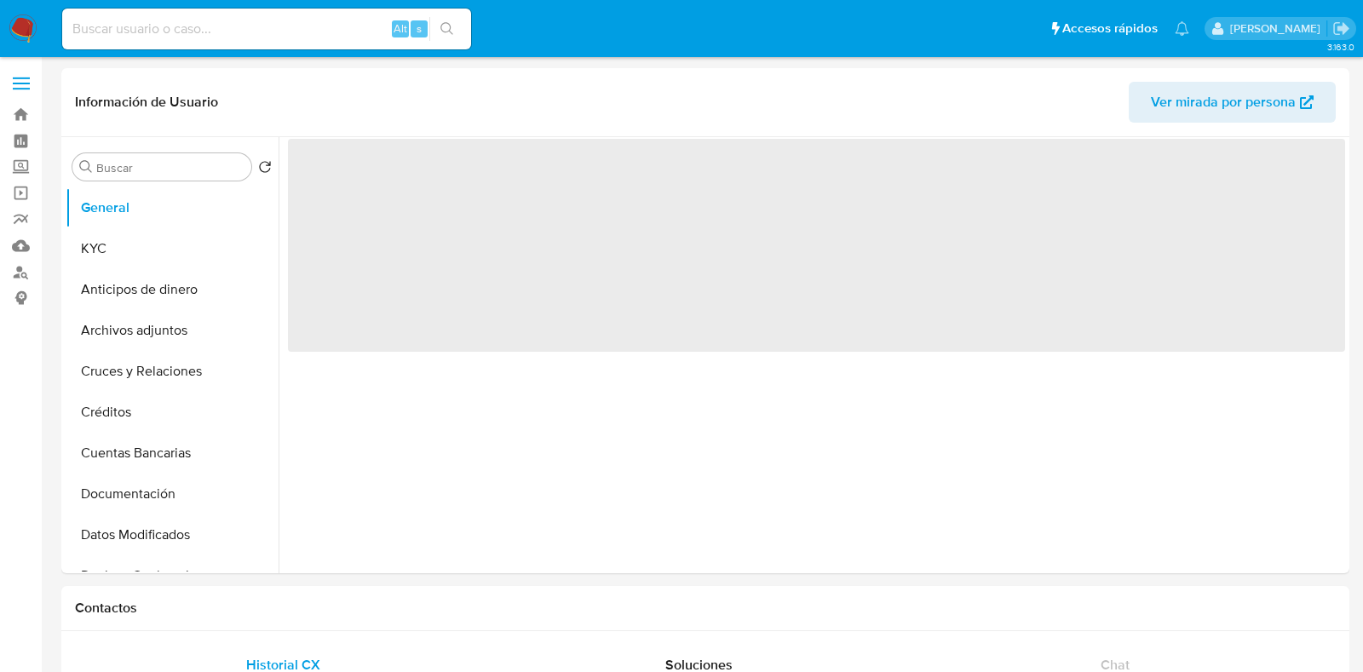
select select "10"
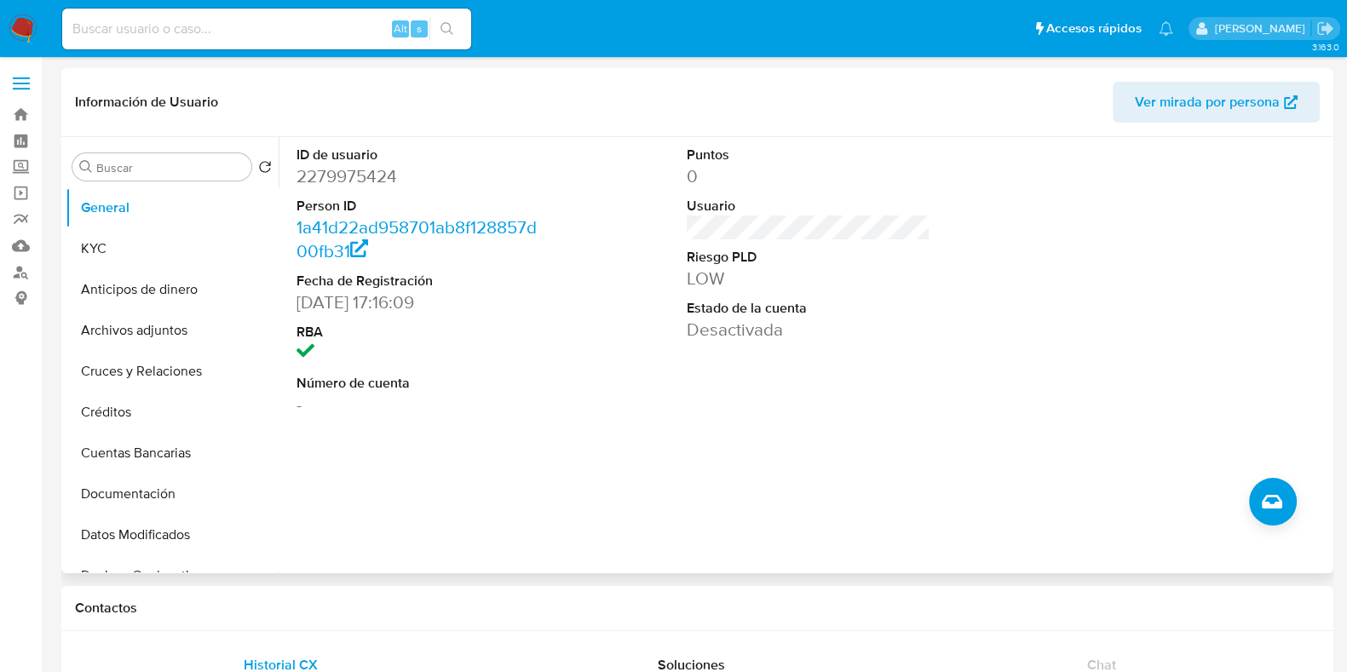
click at [357, 176] on dd "2279975424" at bounding box center [419, 176] width 244 height 24
click at [358, 176] on dd "2279975424" at bounding box center [419, 176] width 244 height 24
copy dd "2279975424"
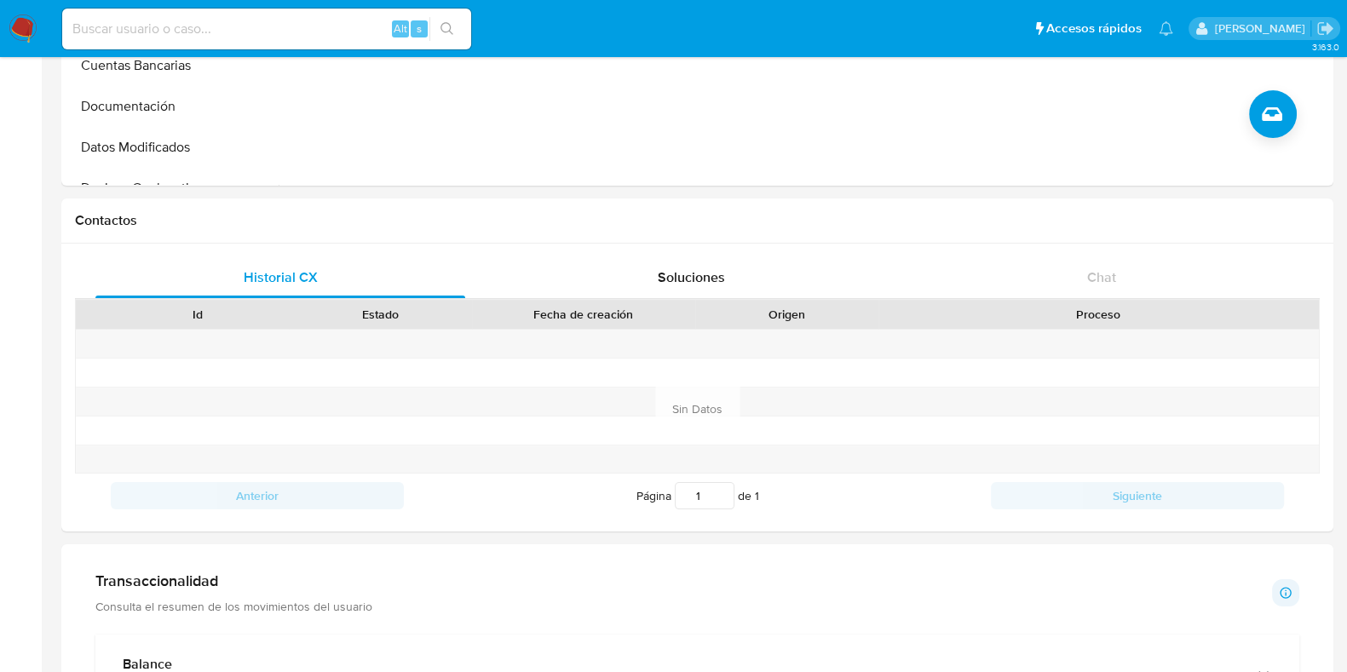
scroll to position [959, 0]
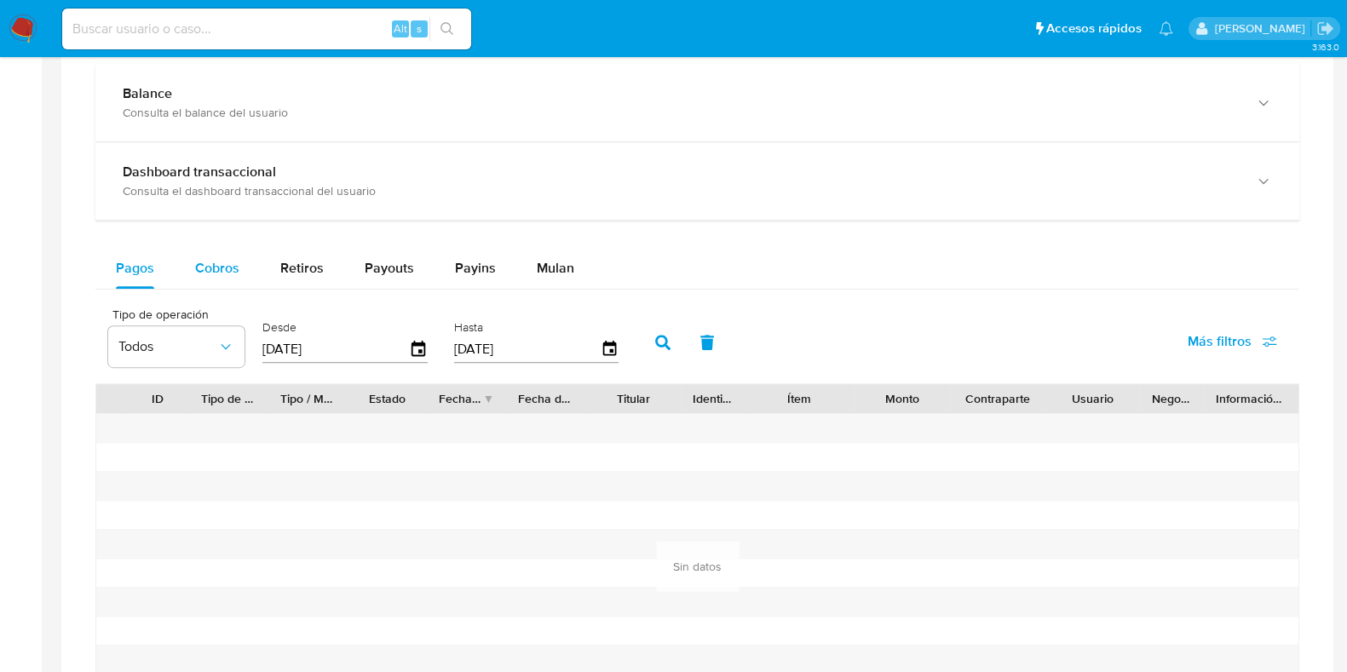
drag, startPoint x: 186, startPoint y: 252, endPoint x: 217, endPoint y: 273, distance: 37.6
click at [192, 257] on button "Cobros" at bounding box center [217, 268] width 85 height 41
select select "10"
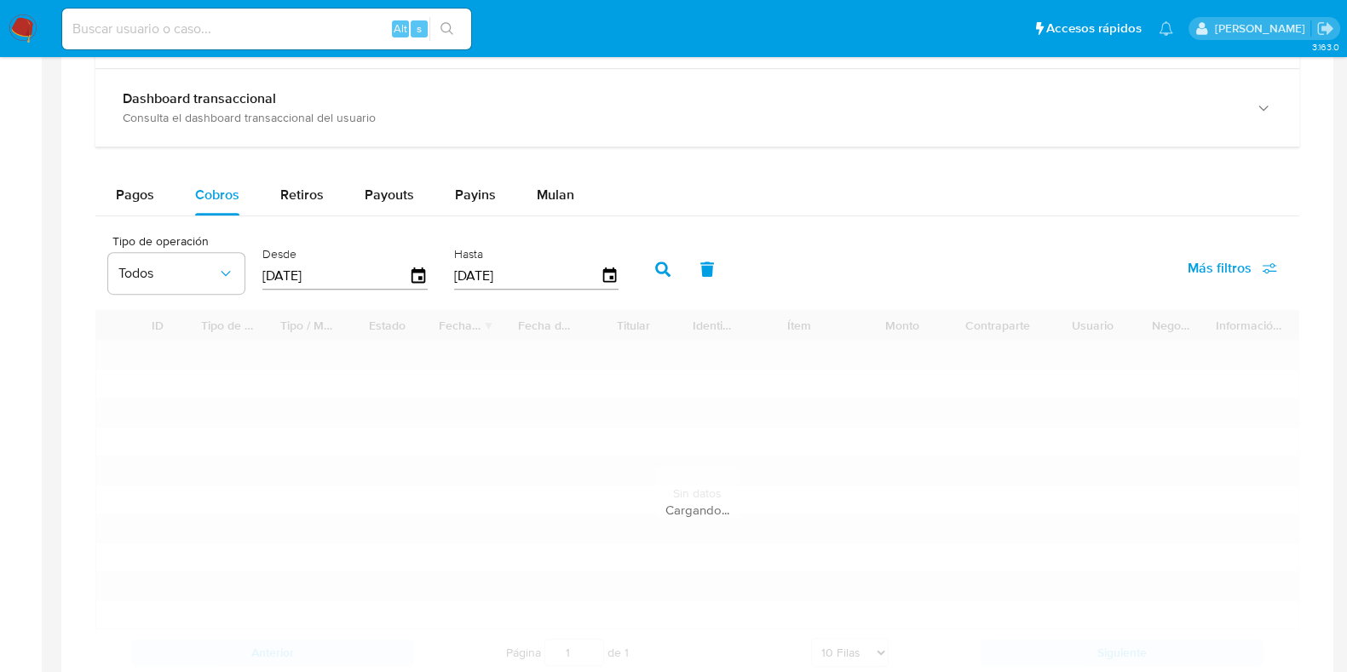
scroll to position [1065, 0]
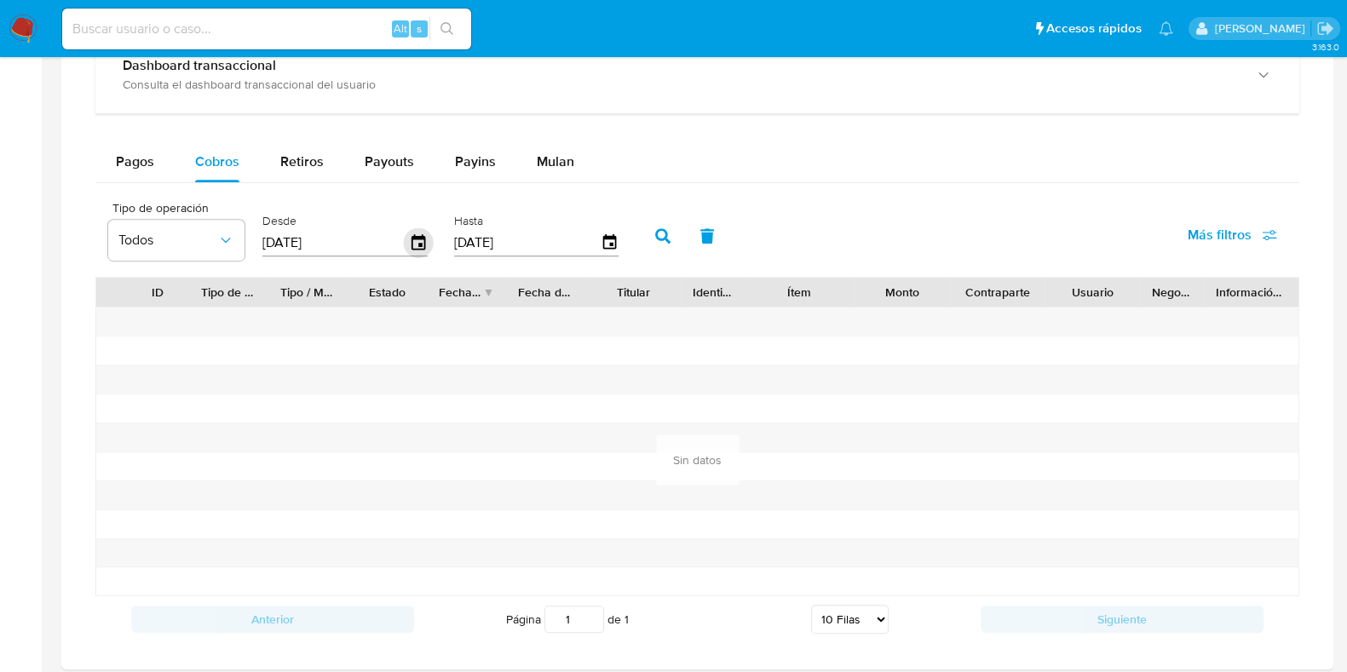
click at [409, 240] on icon "button" at bounding box center [419, 243] width 30 height 30
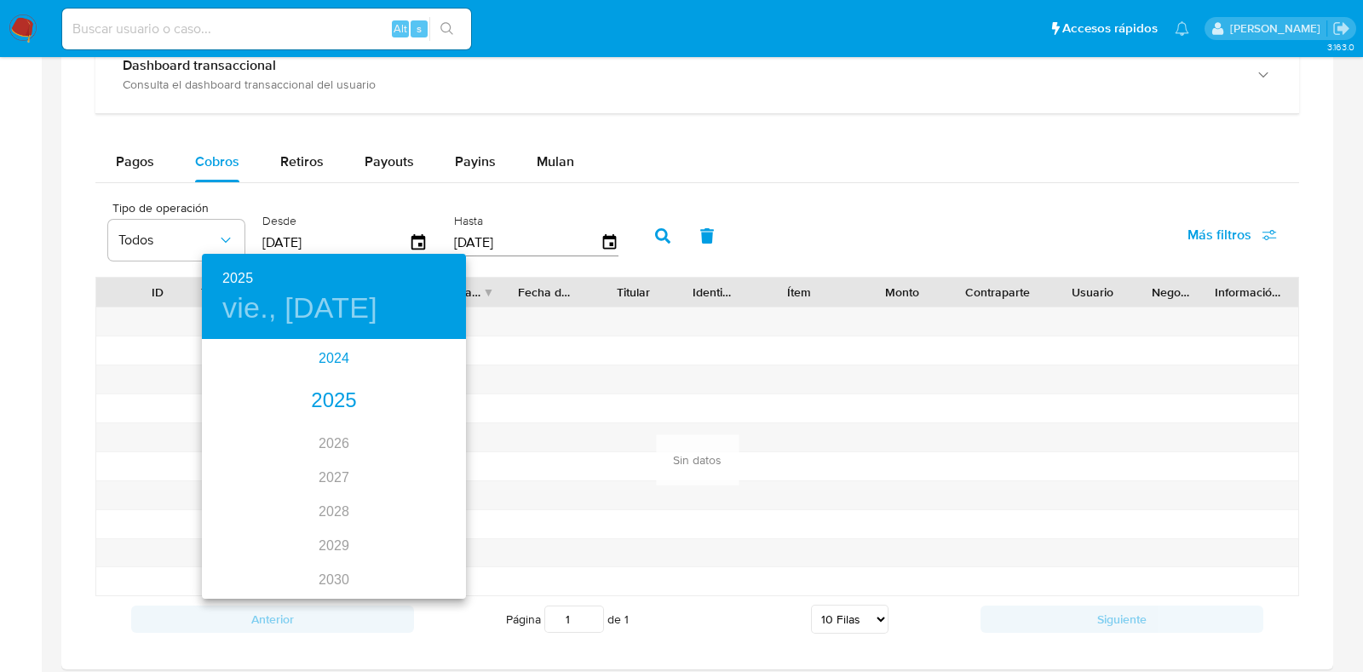
click at [322, 359] on div "2024" at bounding box center [334, 359] width 264 height 34
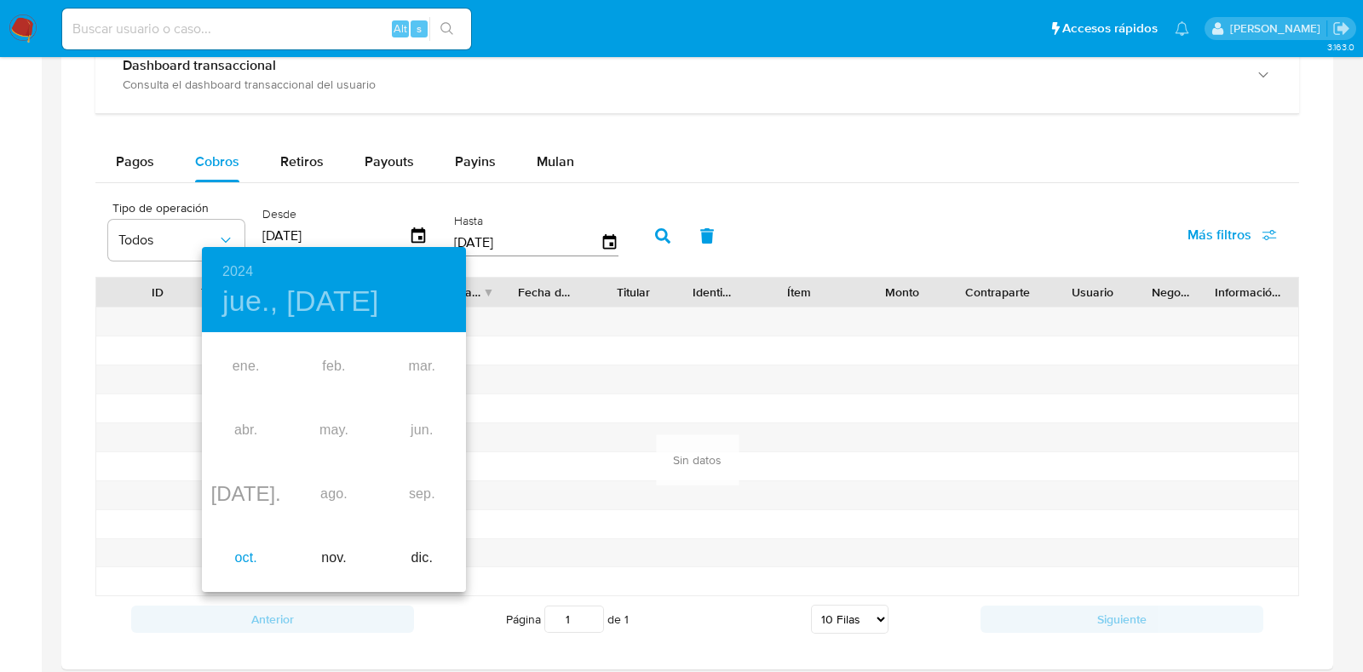
click at [245, 553] on div "oct." at bounding box center [246, 559] width 88 height 64
type input "[DATE]"
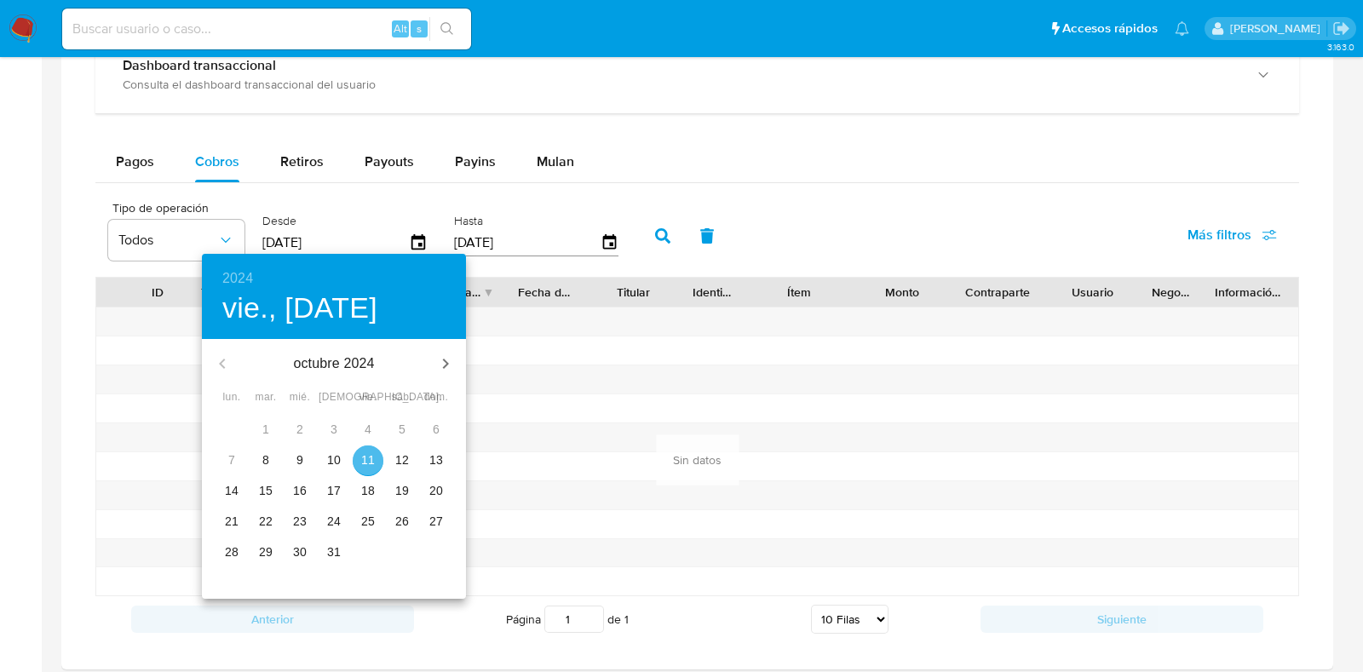
click at [370, 458] on p "11" at bounding box center [368, 460] width 14 height 17
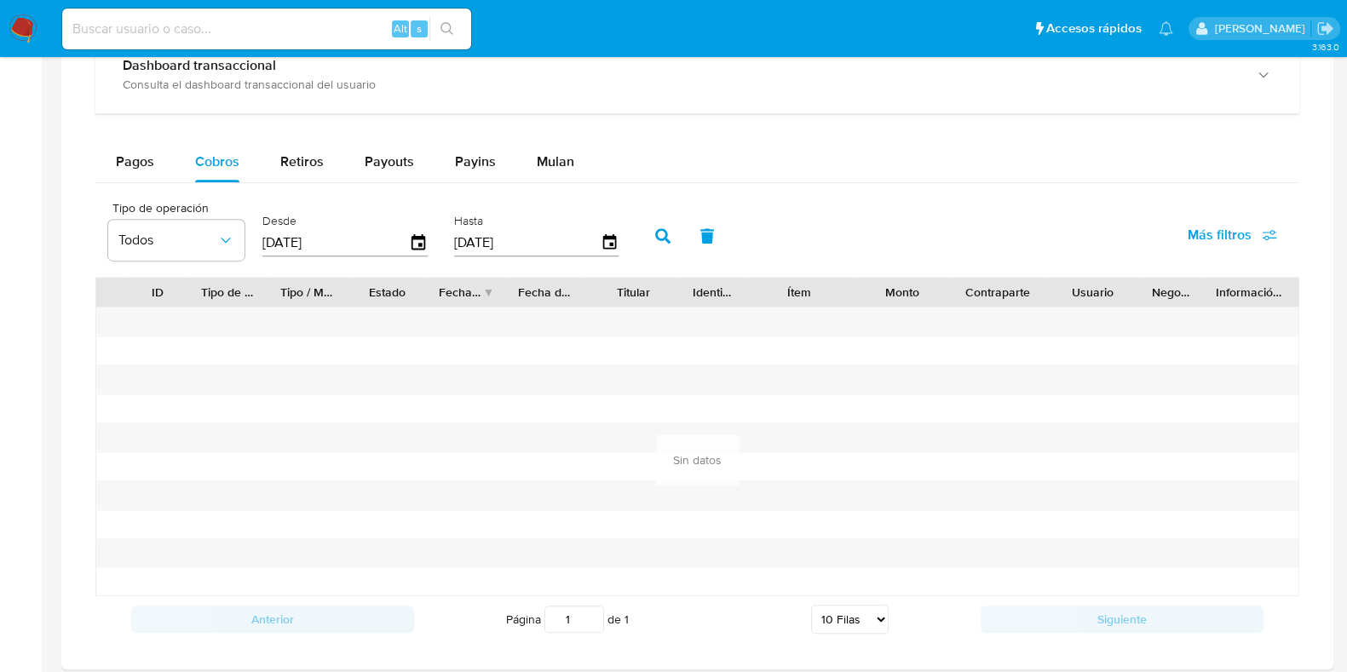
click at [661, 229] on icon "button" at bounding box center [662, 235] width 15 height 15
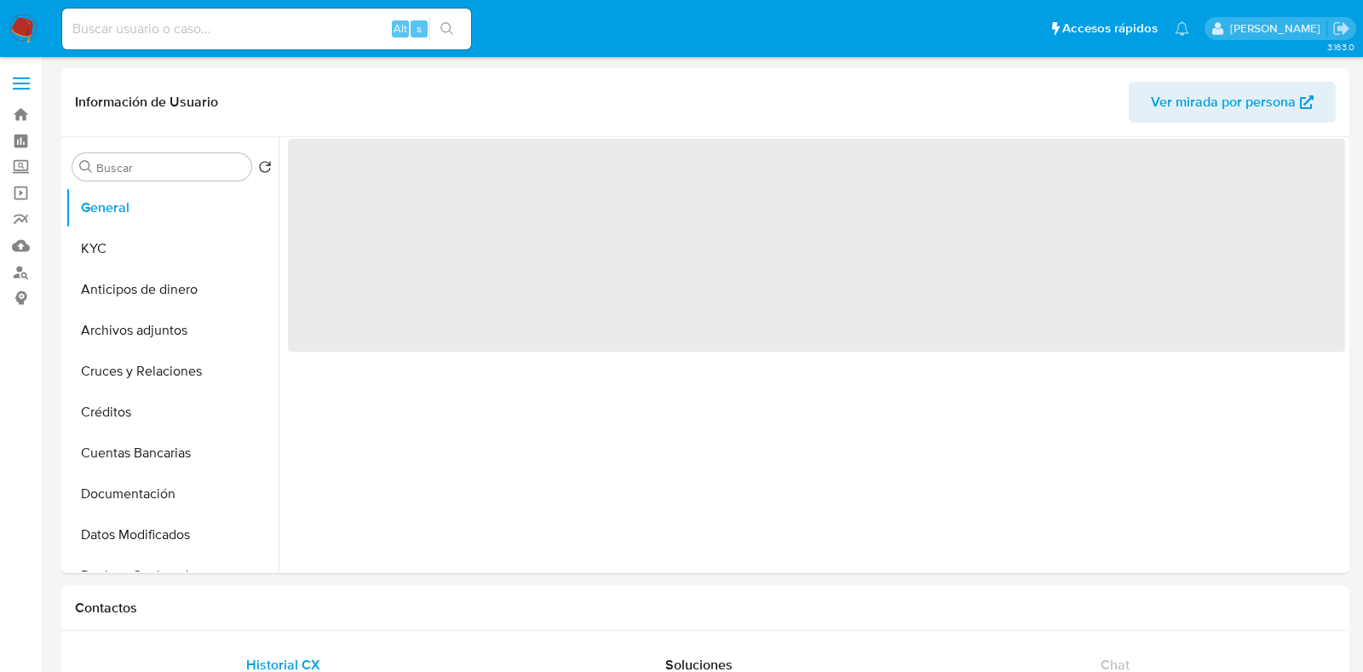
select select "10"
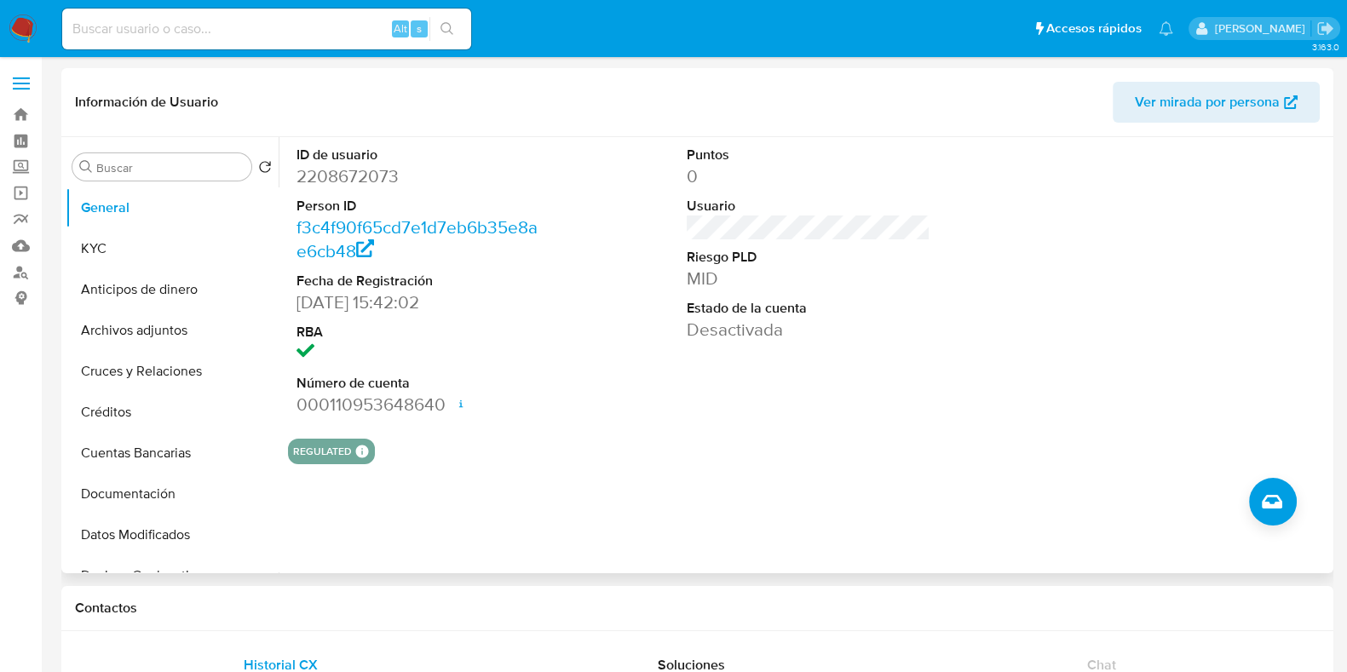
click at [342, 191] on dl "ID de usuario 2208672073 Person ID f3c4f90f65cd7e1d7eb6b35e8ae6cb48 Fecha de Re…" at bounding box center [419, 281] width 244 height 271
click at [349, 183] on dd "2208672073" at bounding box center [419, 176] width 244 height 24
copy dd "2208672073"
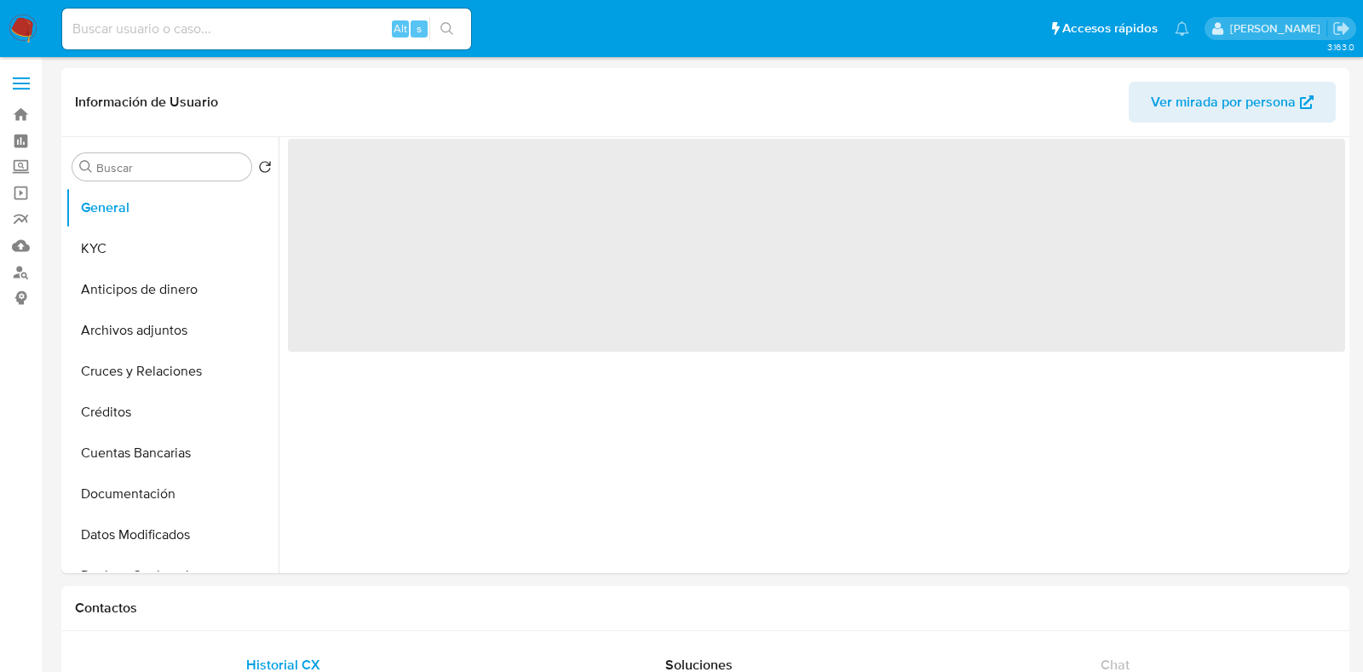
select select "10"
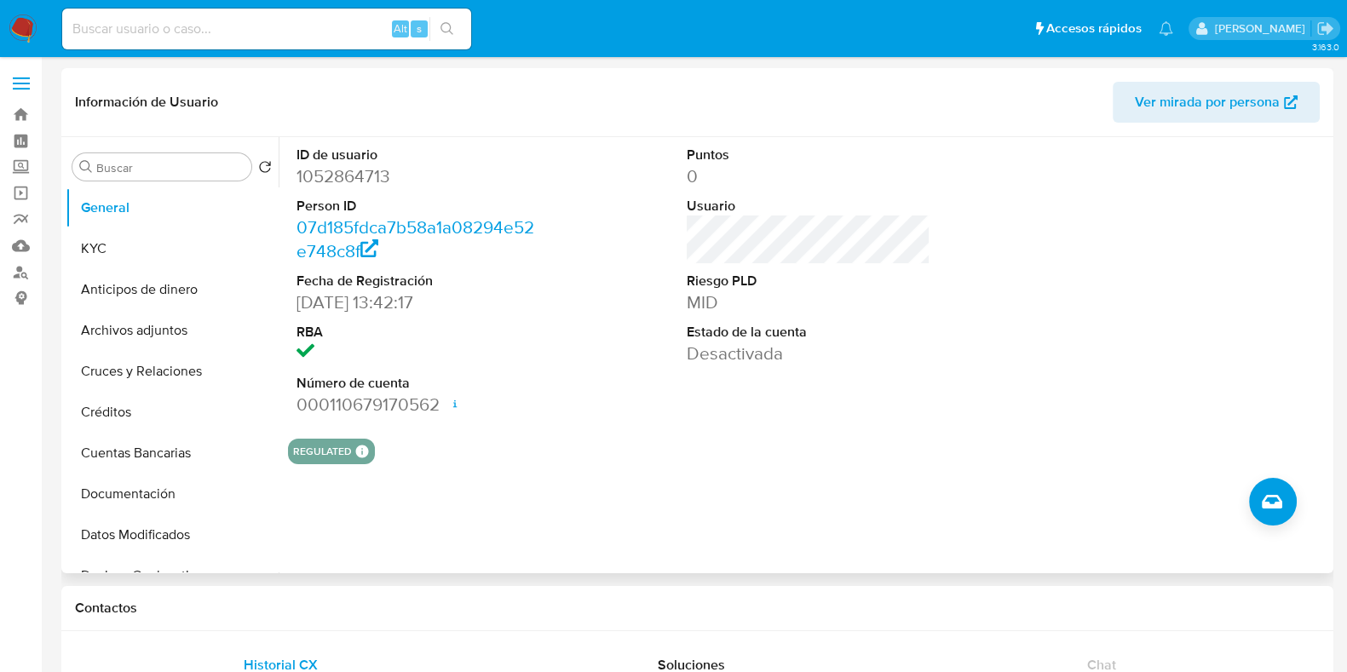
click at [338, 176] on dd "1052864713" at bounding box center [419, 176] width 244 height 24
copy dd "1052864713"
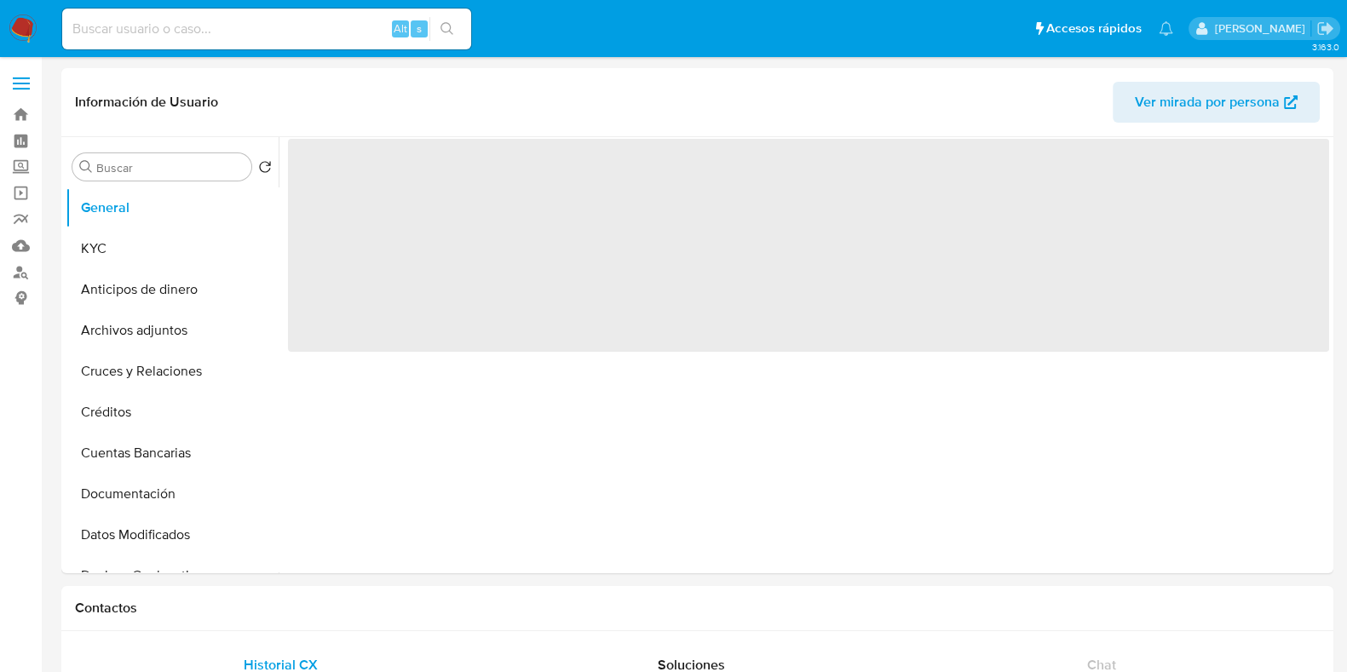
select select "10"
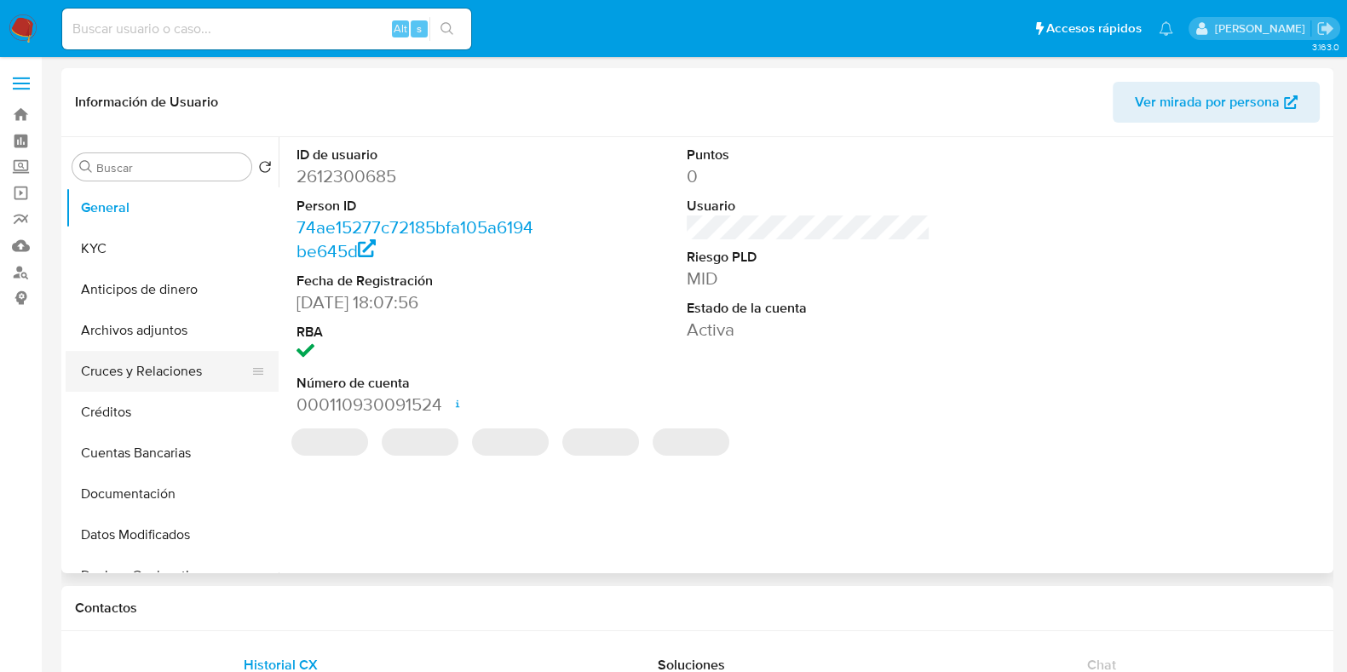
click at [119, 370] on button "Cruces y Relaciones" at bounding box center [165, 371] width 199 height 41
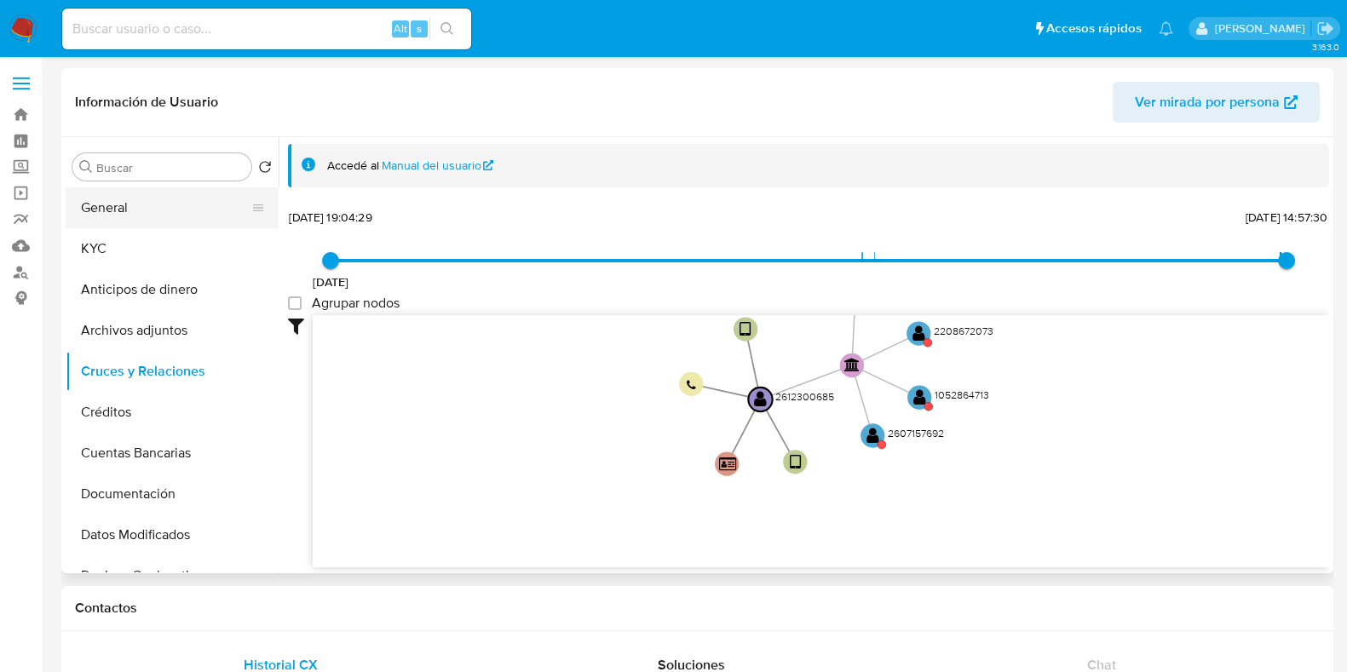
drag, startPoint x: 158, startPoint y: 201, endPoint x: 188, endPoint y: 200, distance: 30.7
click at [161, 199] on button "General" at bounding box center [165, 207] width 199 height 41
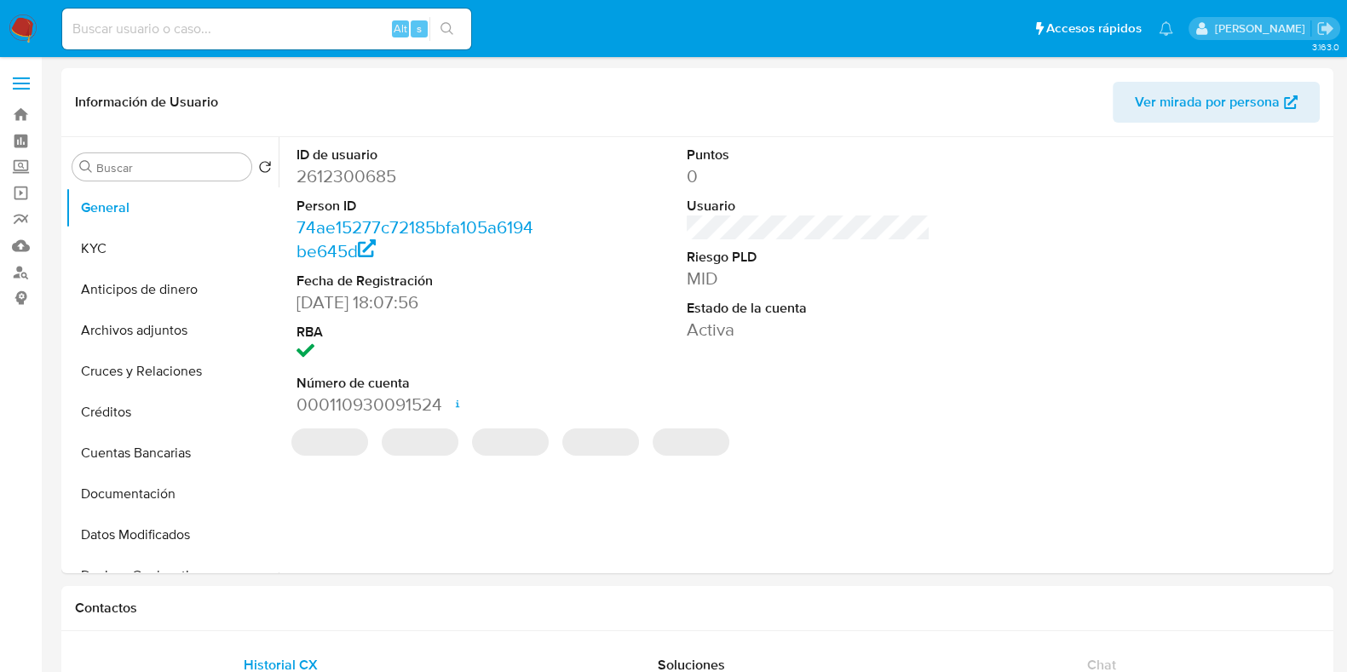
click at [357, 177] on dd "2612300685" at bounding box center [419, 176] width 244 height 24
copy dd "2612300685"
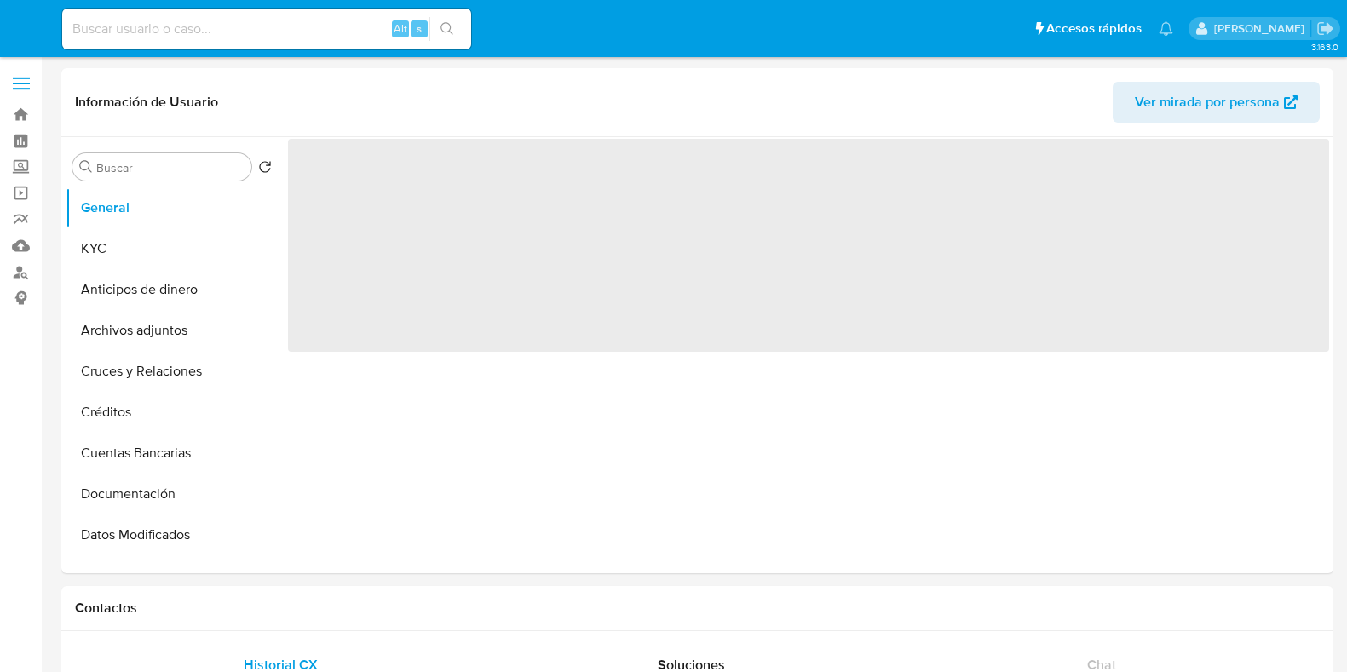
select select "10"
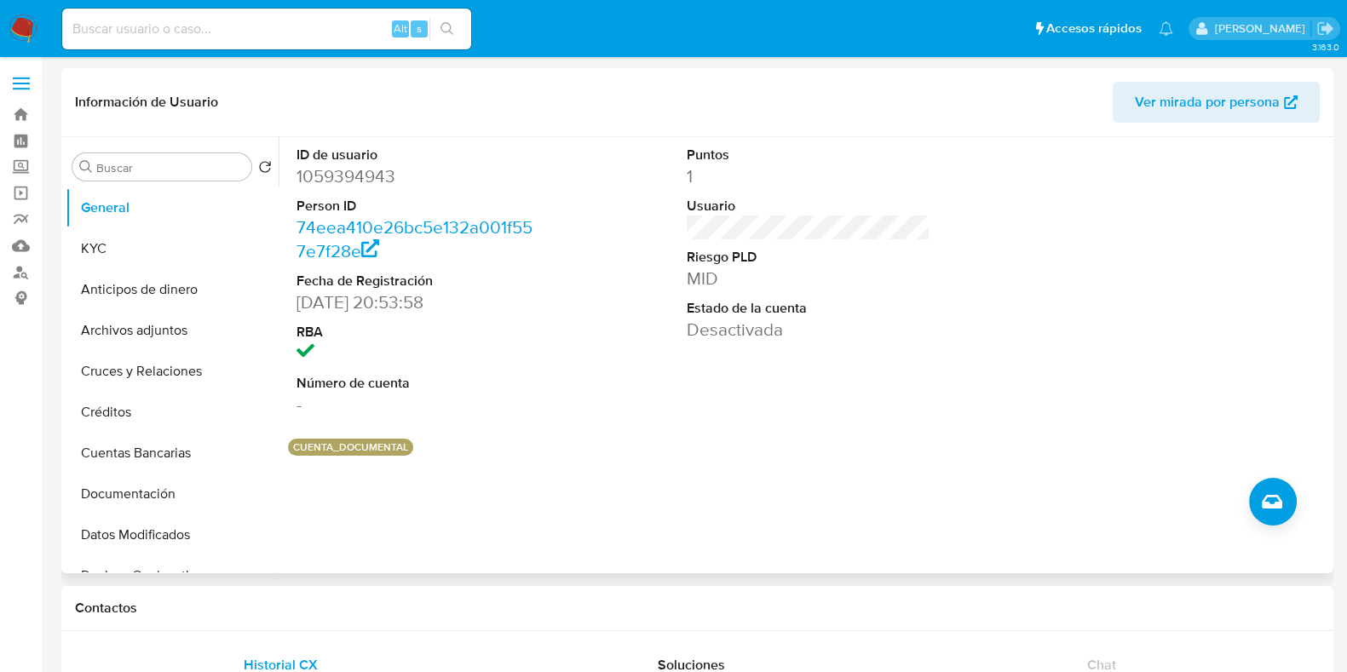
click at [355, 160] on dt "ID de usuario" at bounding box center [419, 155] width 244 height 19
click at [367, 177] on dd "1059394943" at bounding box center [419, 176] width 244 height 24
copy dd "1059394943"
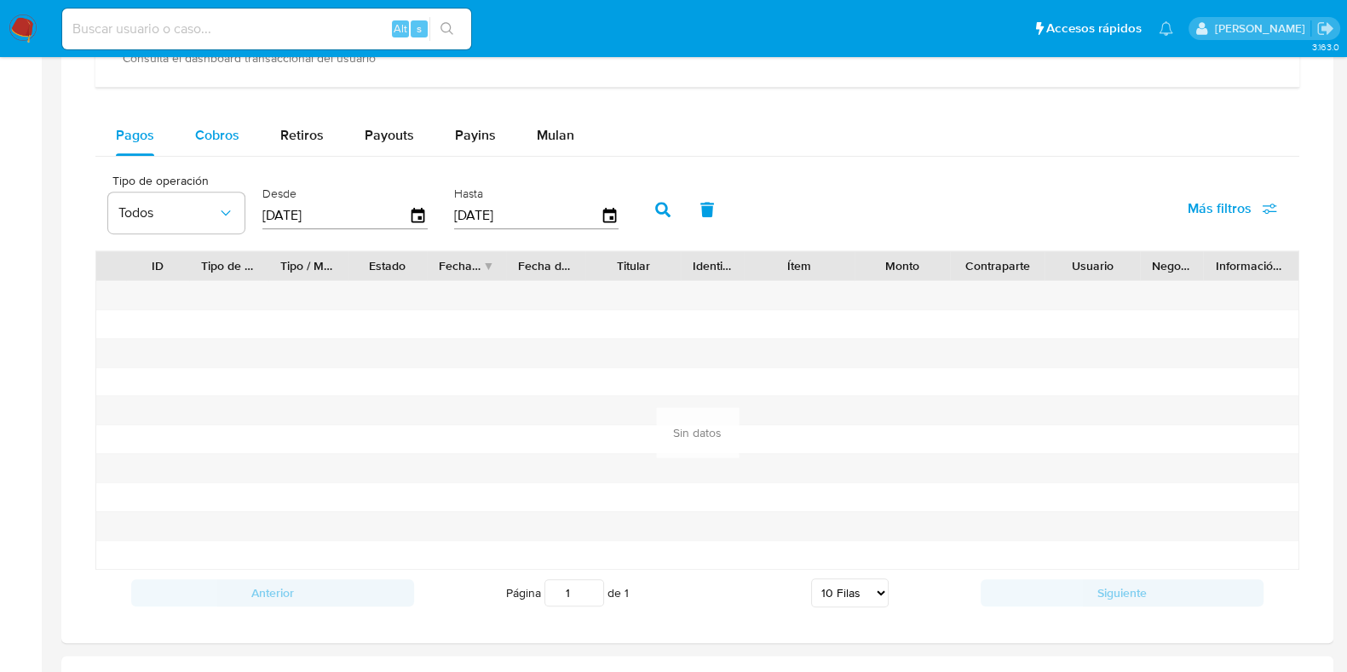
scroll to position [959, 0]
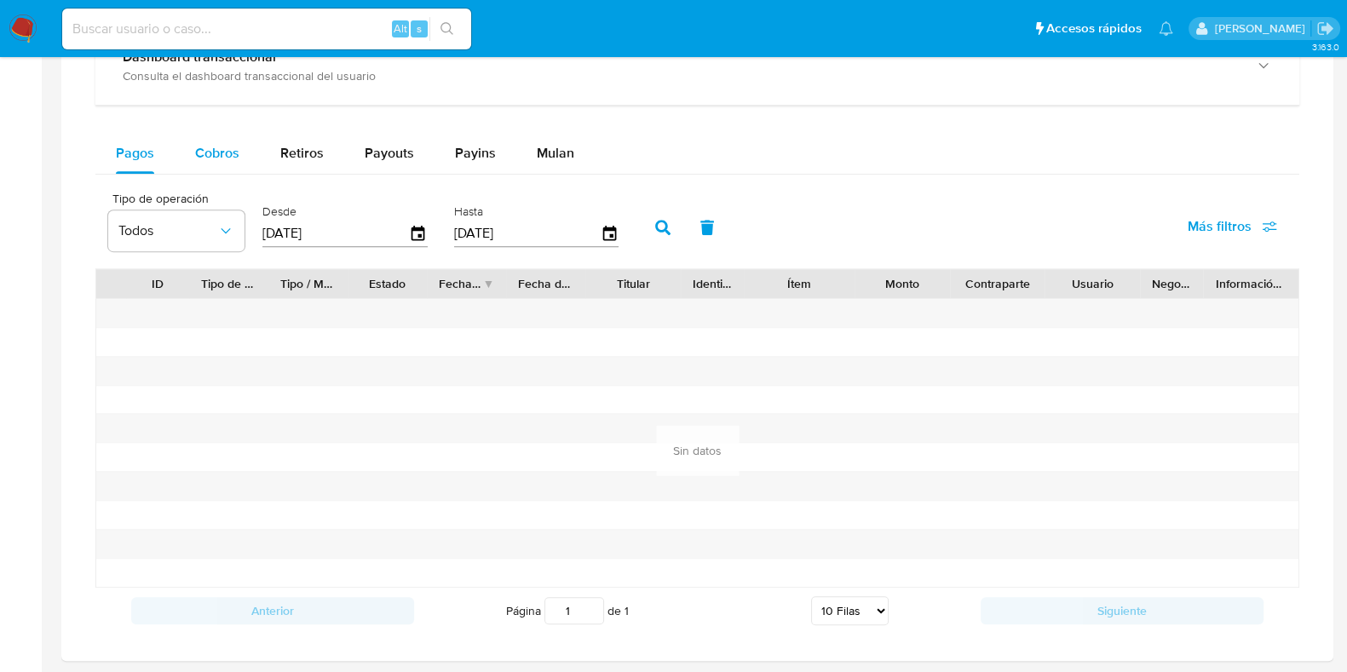
click at [211, 151] on span "Cobros" at bounding box center [217, 153] width 44 height 20
select select "10"
click at [418, 232] on icon "button" at bounding box center [419, 234] width 30 height 30
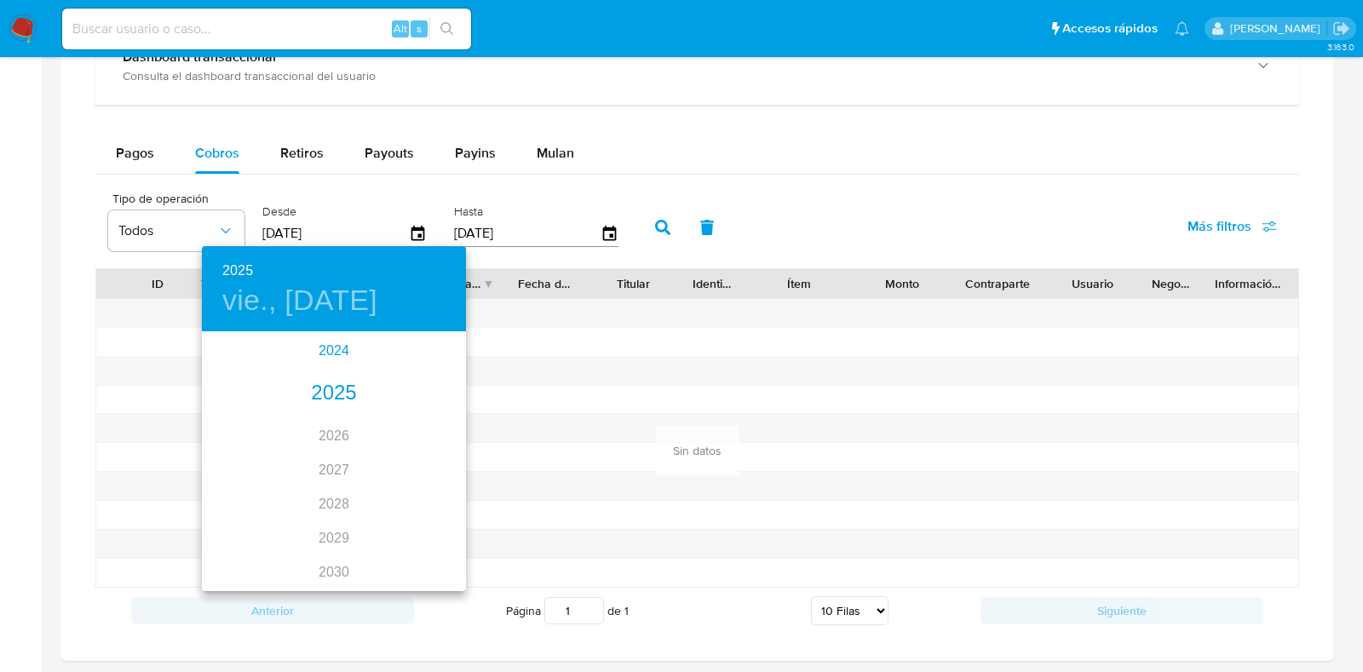
click at [321, 355] on div "2024" at bounding box center [334, 351] width 264 height 34
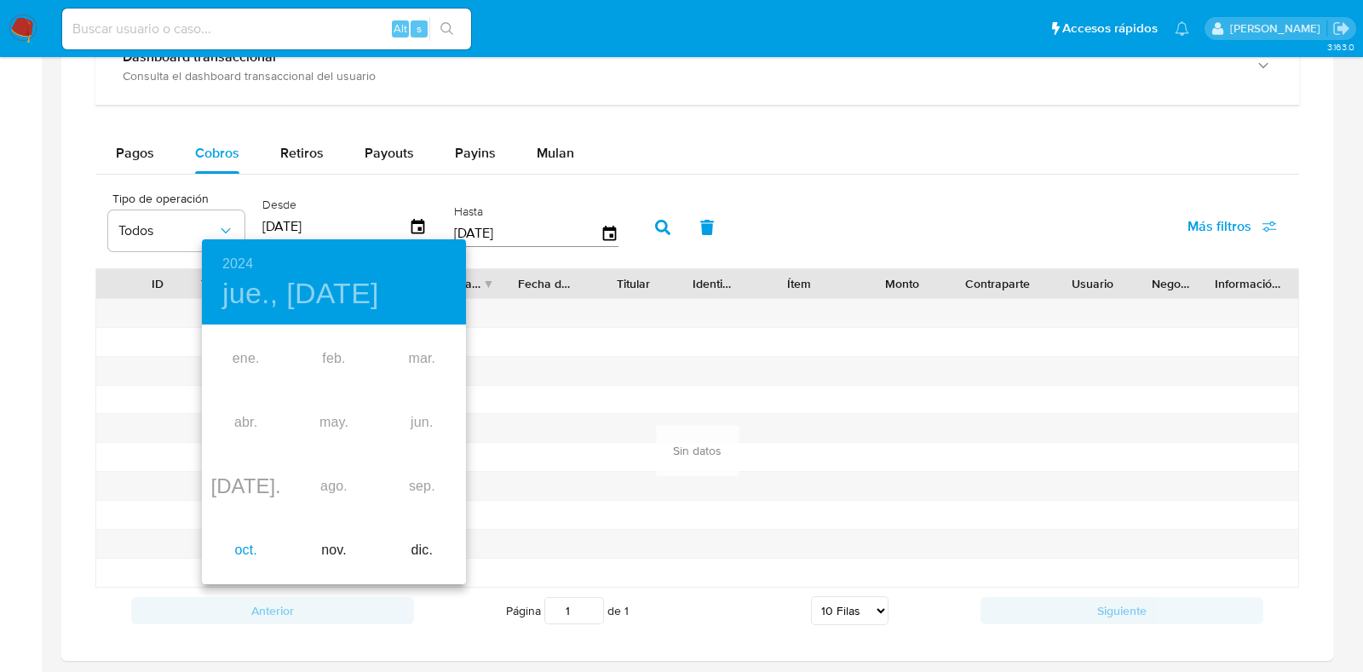
click at [248, 556] on div "oct." at bounding box center [246, 551] width 88 height 64
type input "[DATE]"
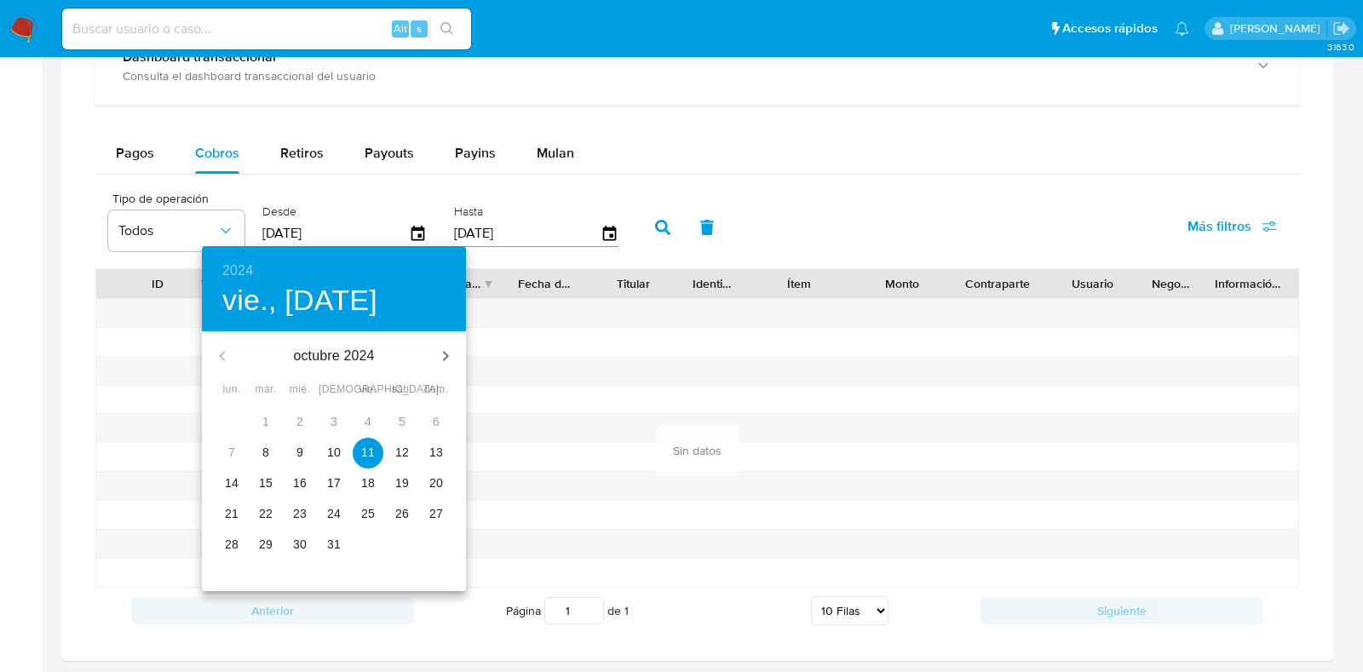
click at [367, 453] on p "11" at bounding box center [368, 452] width 14 height 17
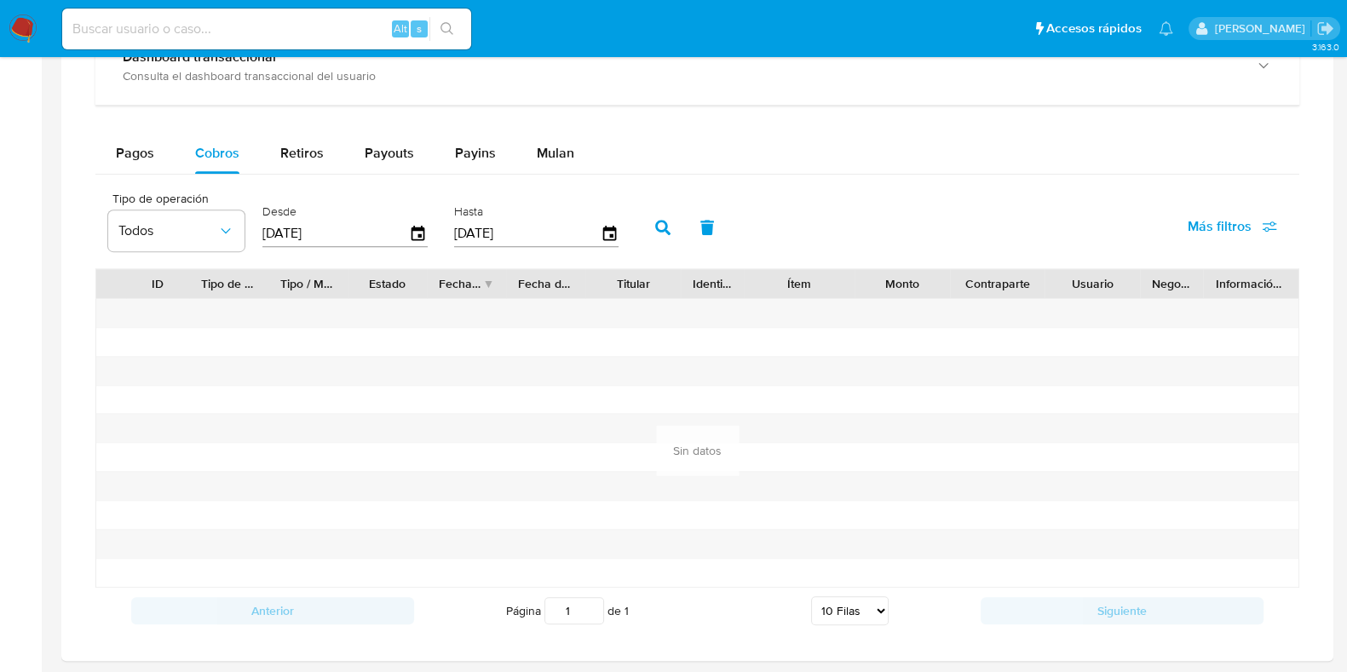
click at [658, 228] on icon "button" at bounding box center [662, 227] width 15 height 15
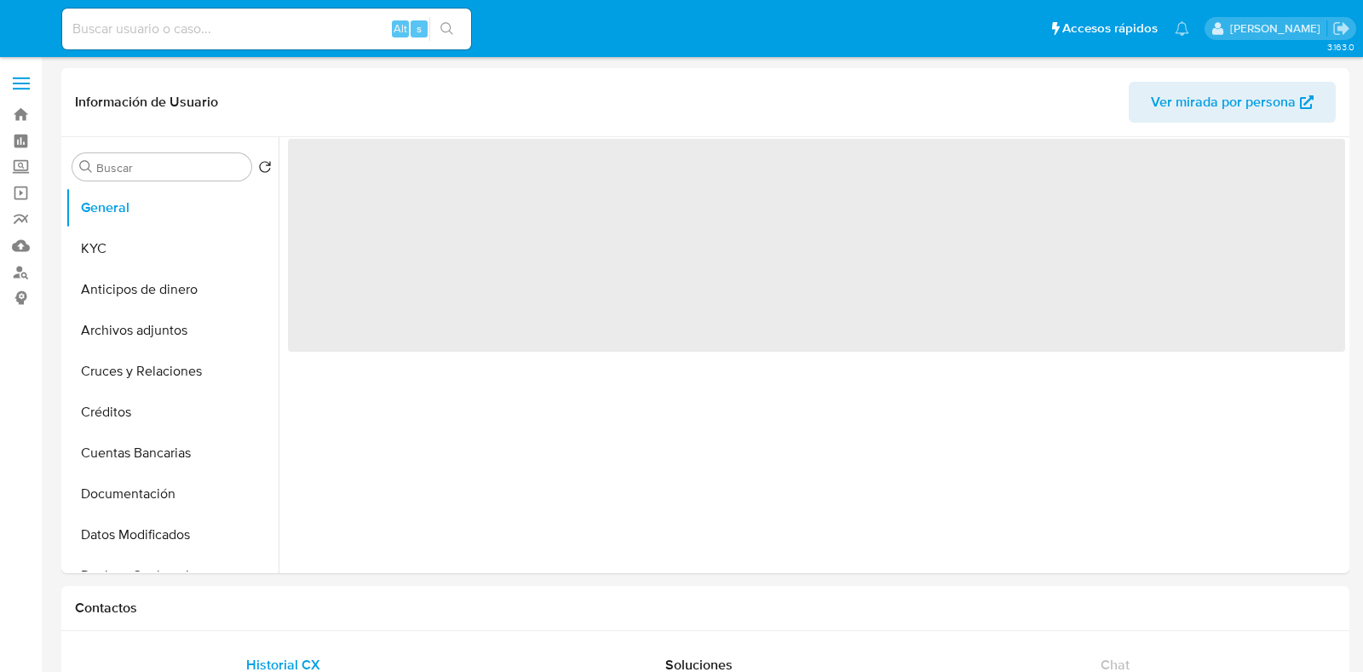
select select "10"
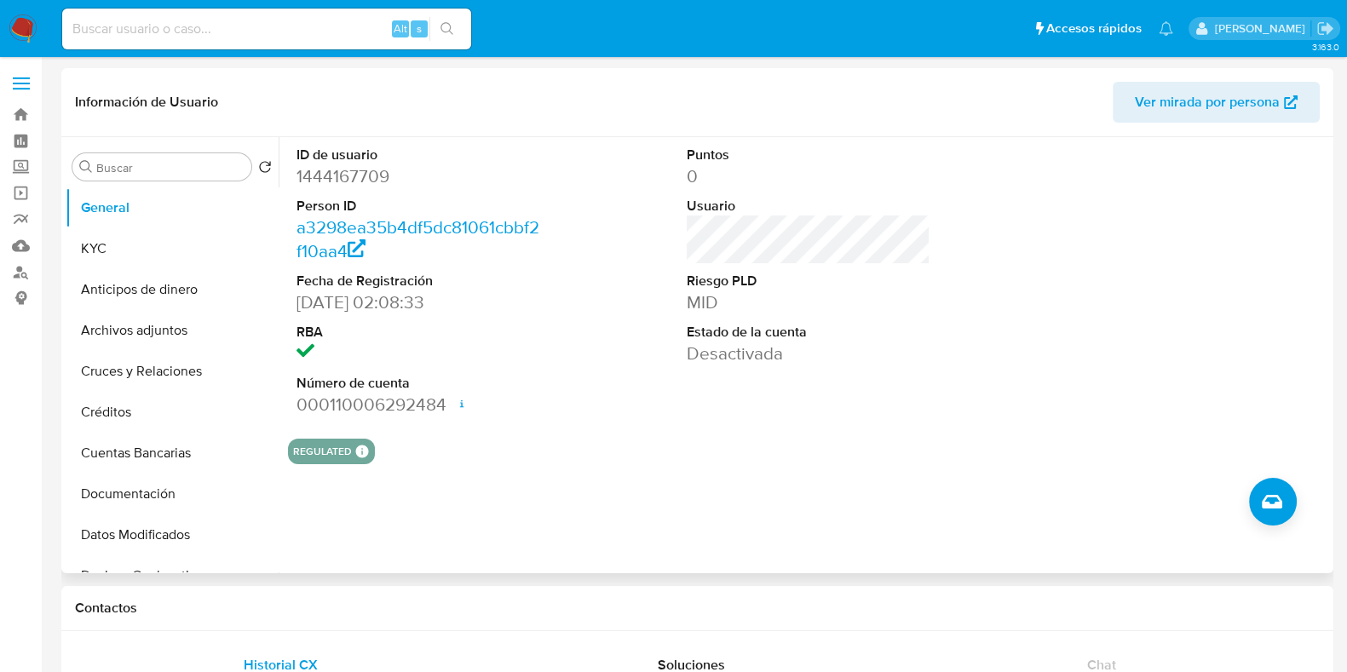
click at [341, 176] on dd "1444167709" at bounding box center [419, 176] width 244 height 24
click at [338, 174] on dd "1444167709" at bounding box center [419, 176] width 244 height 24
click at [337, 174] on dd "1444167709" at bounding box center [419, 176] width 244 height 24
copy dd "1444167709"
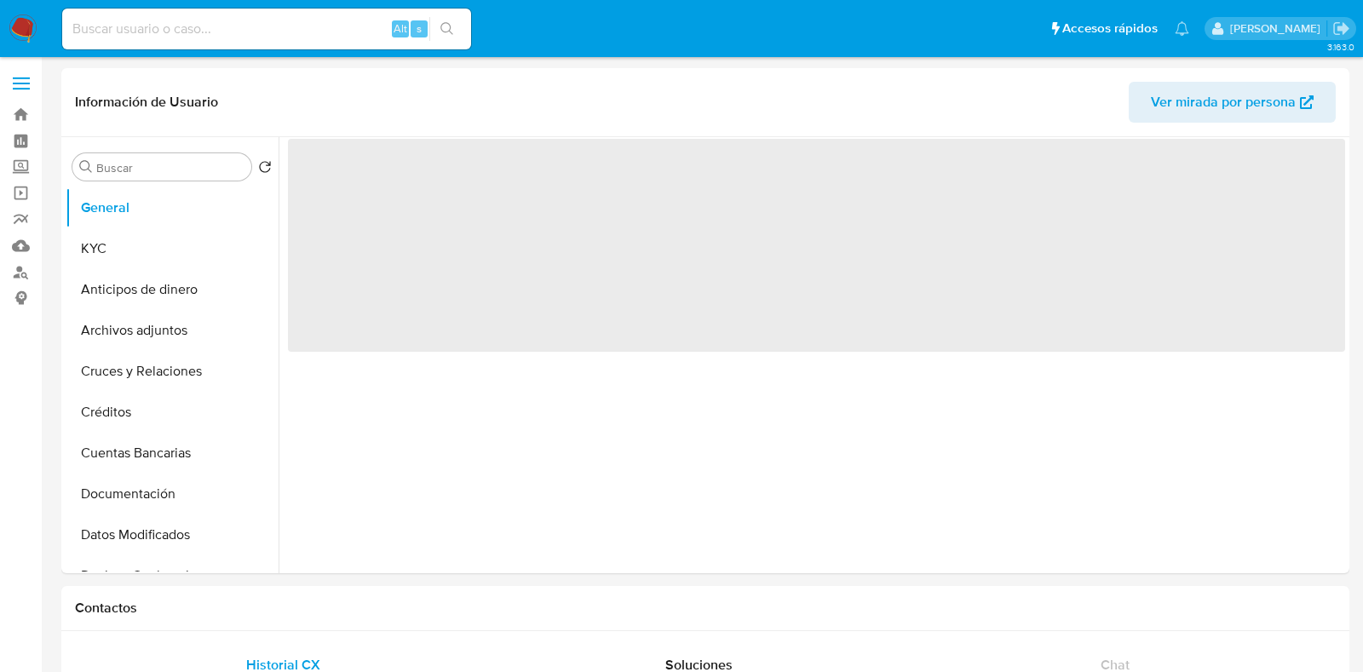
select select "10"
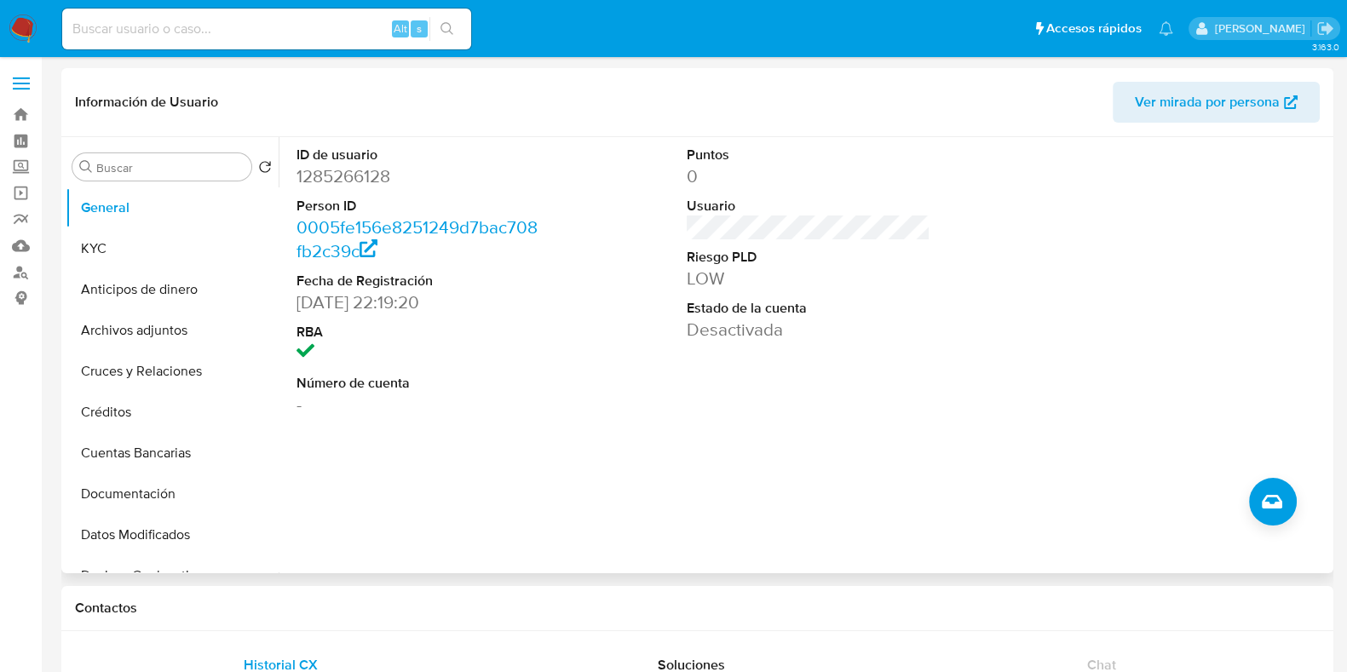
click at [349, 185] on dd "1285266128" at bounding box center [419, 176] width 244 height 24
copy dd "1285266128"
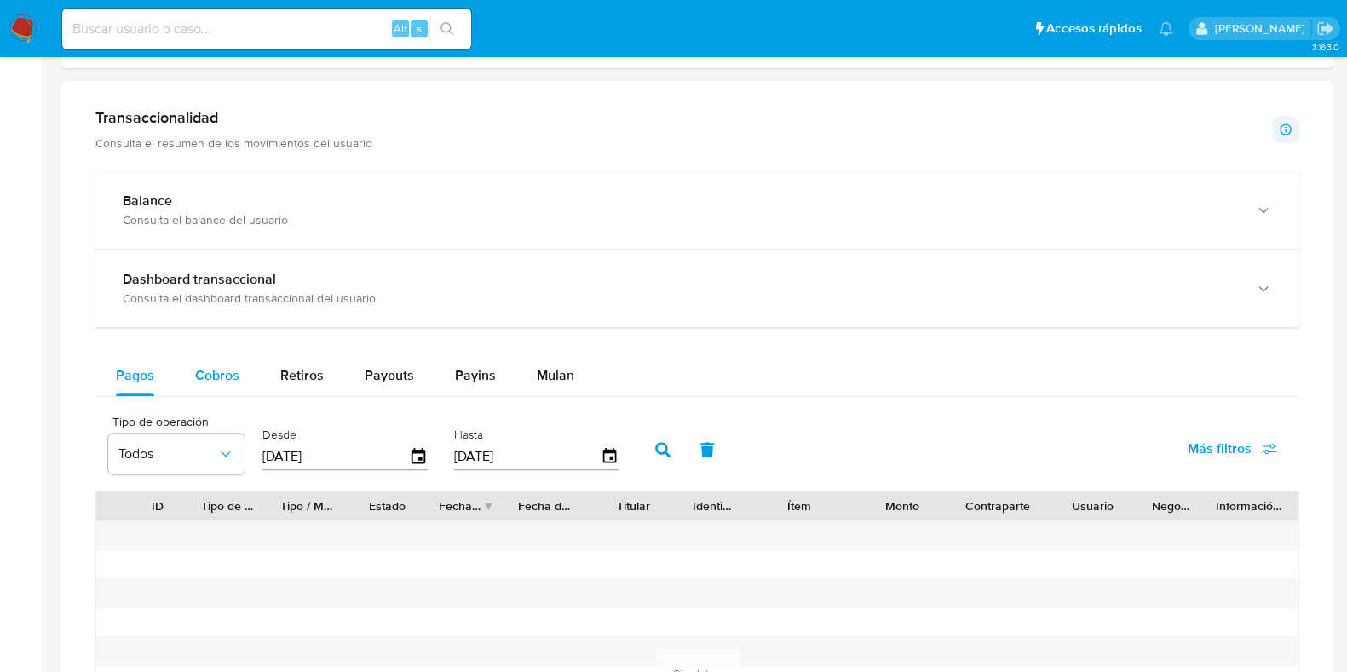
click at [199, 373] on span "Cobros" at bounding box center [217, 376] width 44 height 20
select select "10"
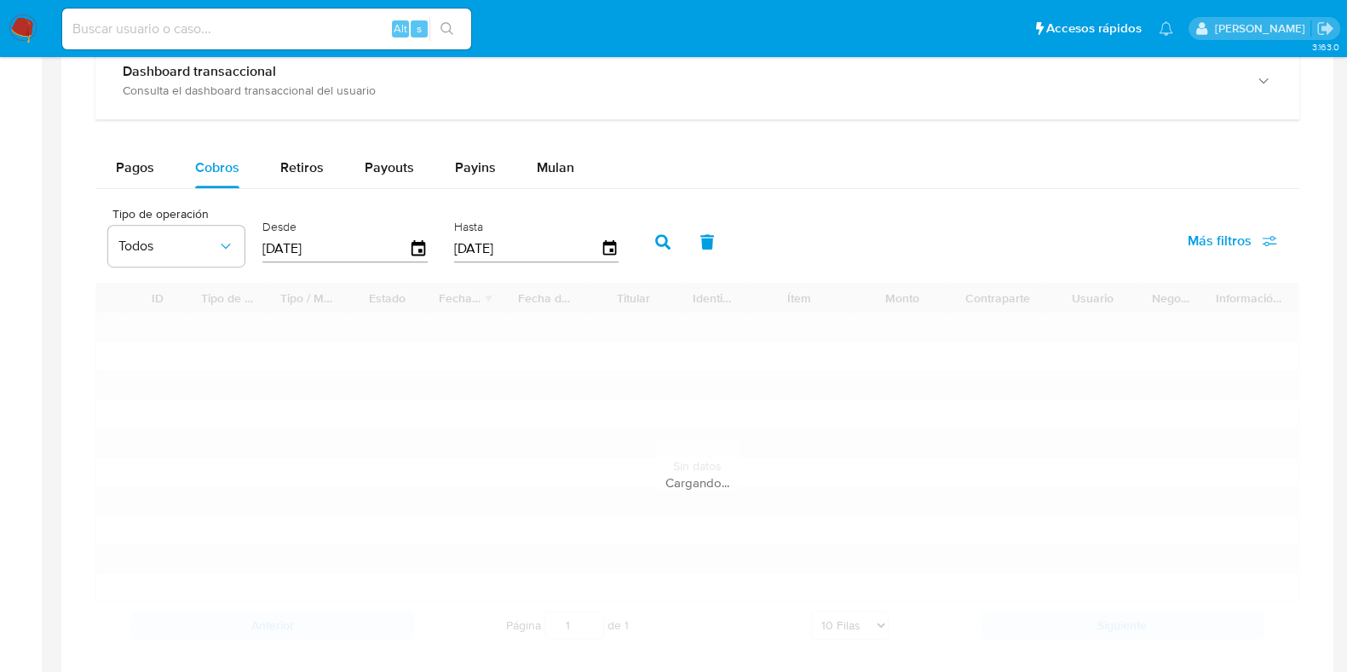
scroll to position [1065, 0]
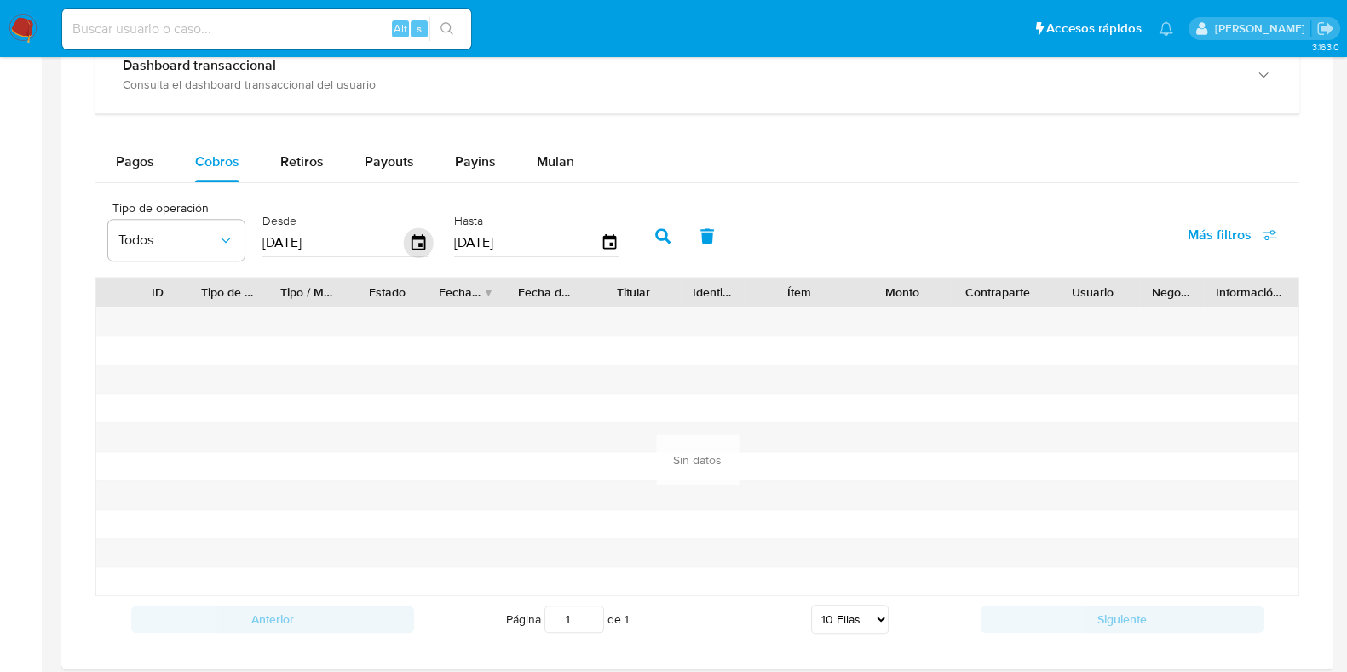
click at [418, 236] on icon "button" at bounding box center [419, 241] width 14 height 15
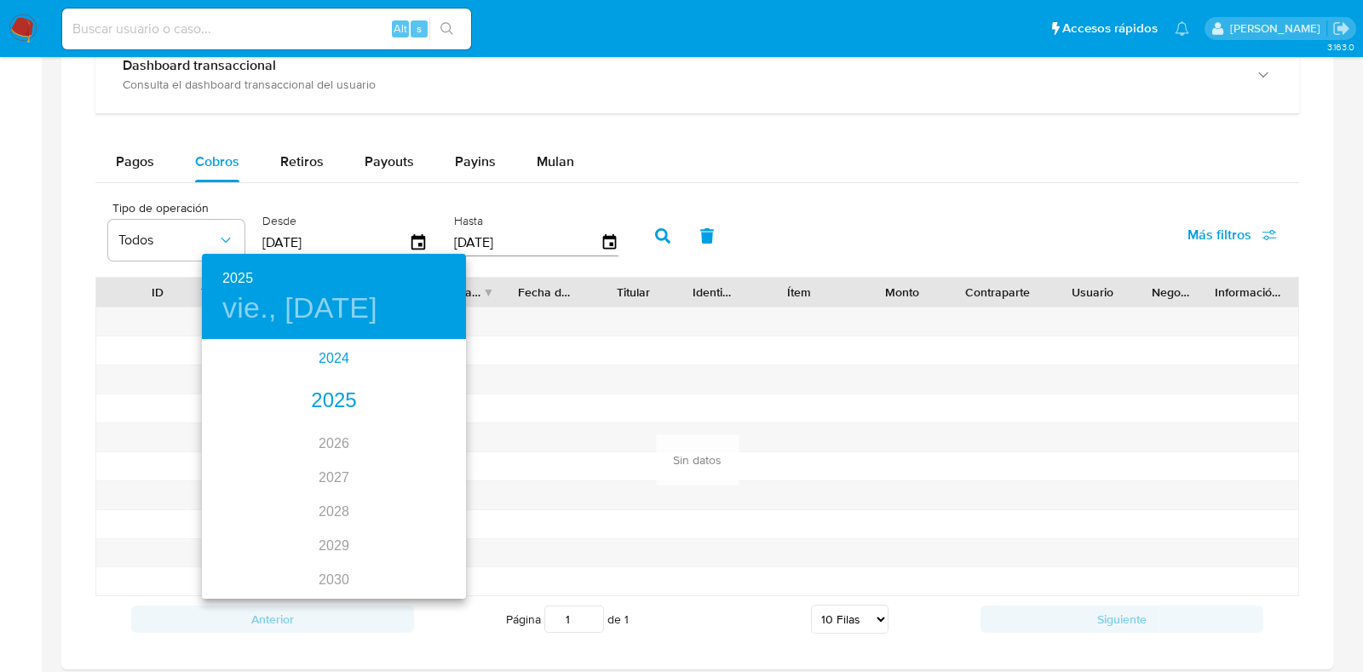
click at [340, 354] on div "2024" at bounding box center [334, 359] width 264 height 34
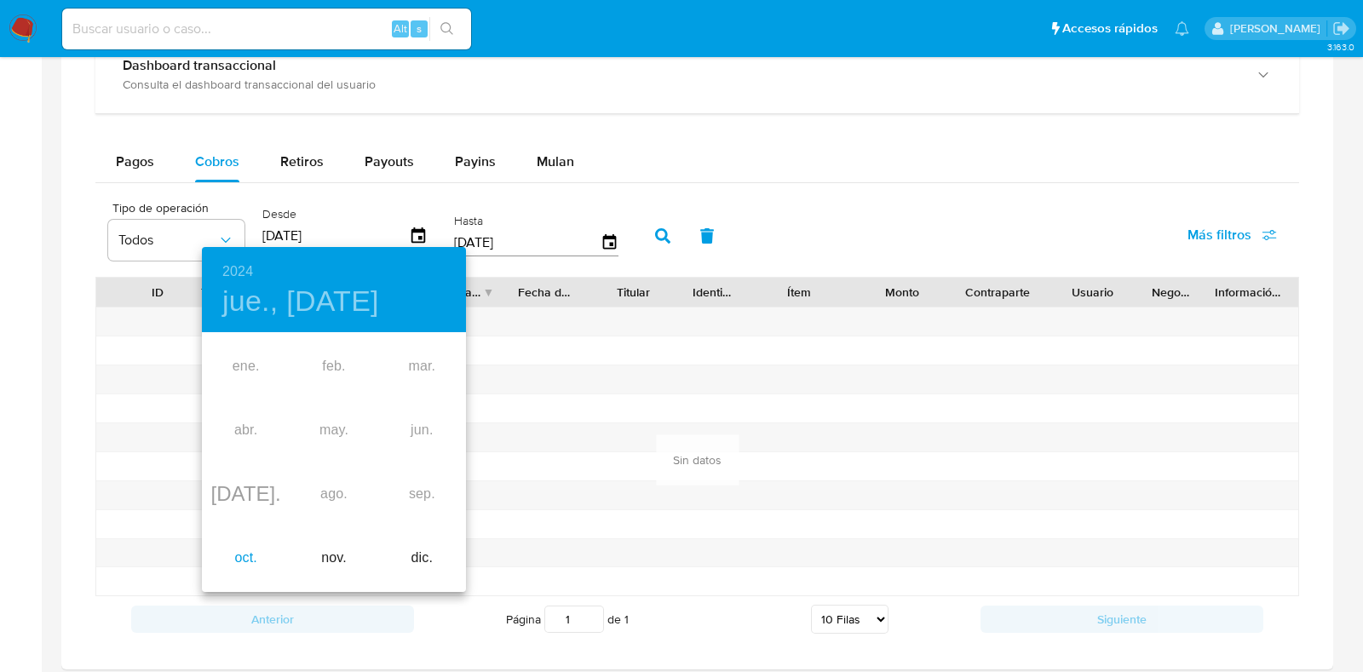
click at [258, 559] on div "oct." at bounding box center [246, 559] width 88 height 64
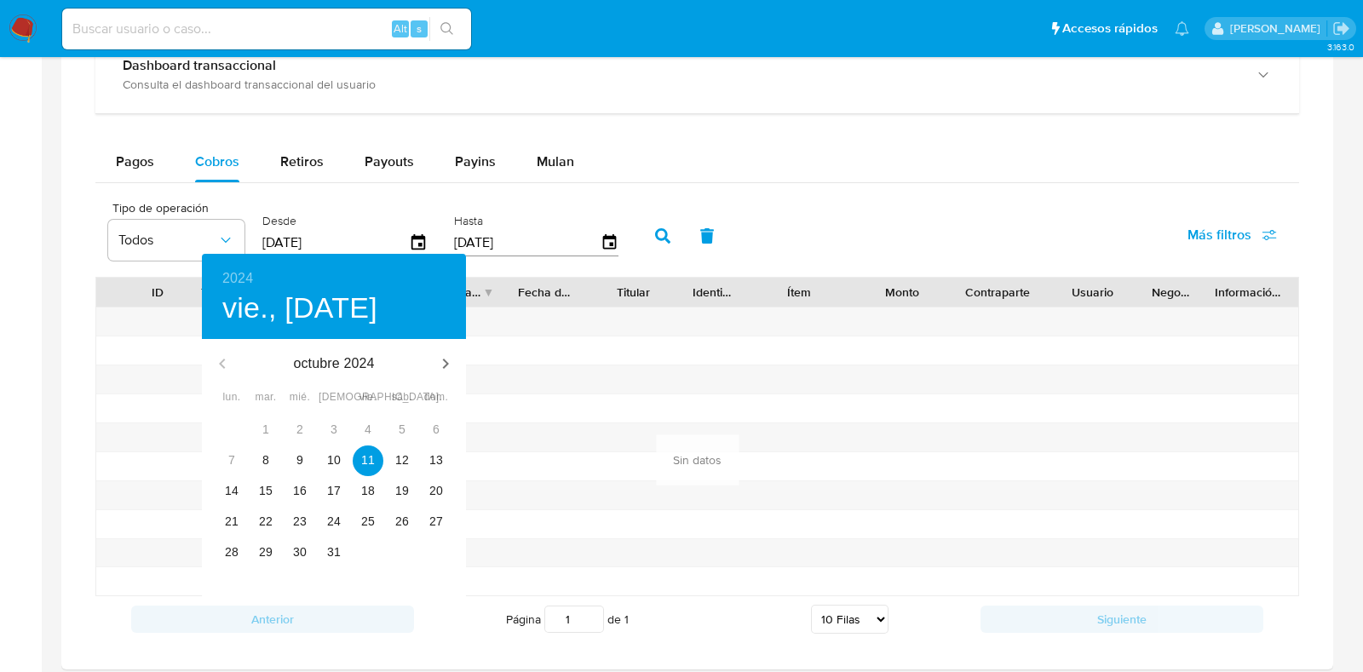
type input "[DATE]"
click at [366, 462] on p "11" at bounding box center [368, 460] width 14 height 17
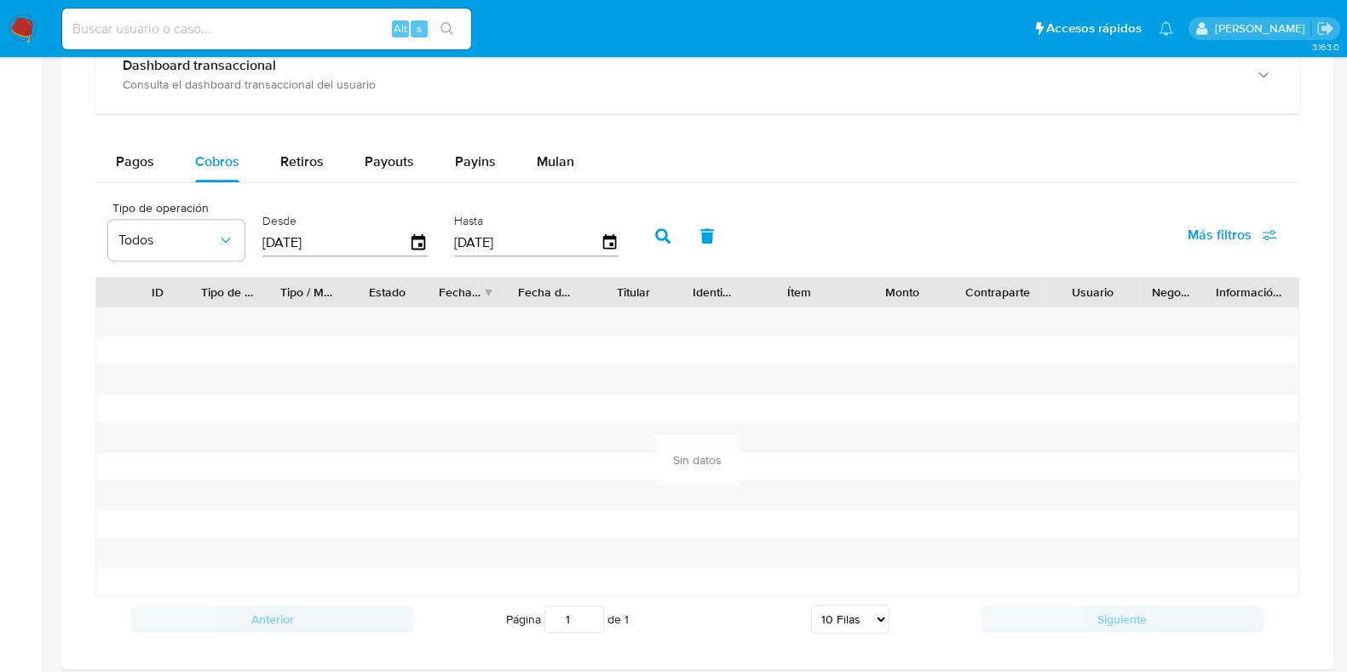
click at [647, 240] on button "button" at bounding box center [663, 236] width 44 height 41
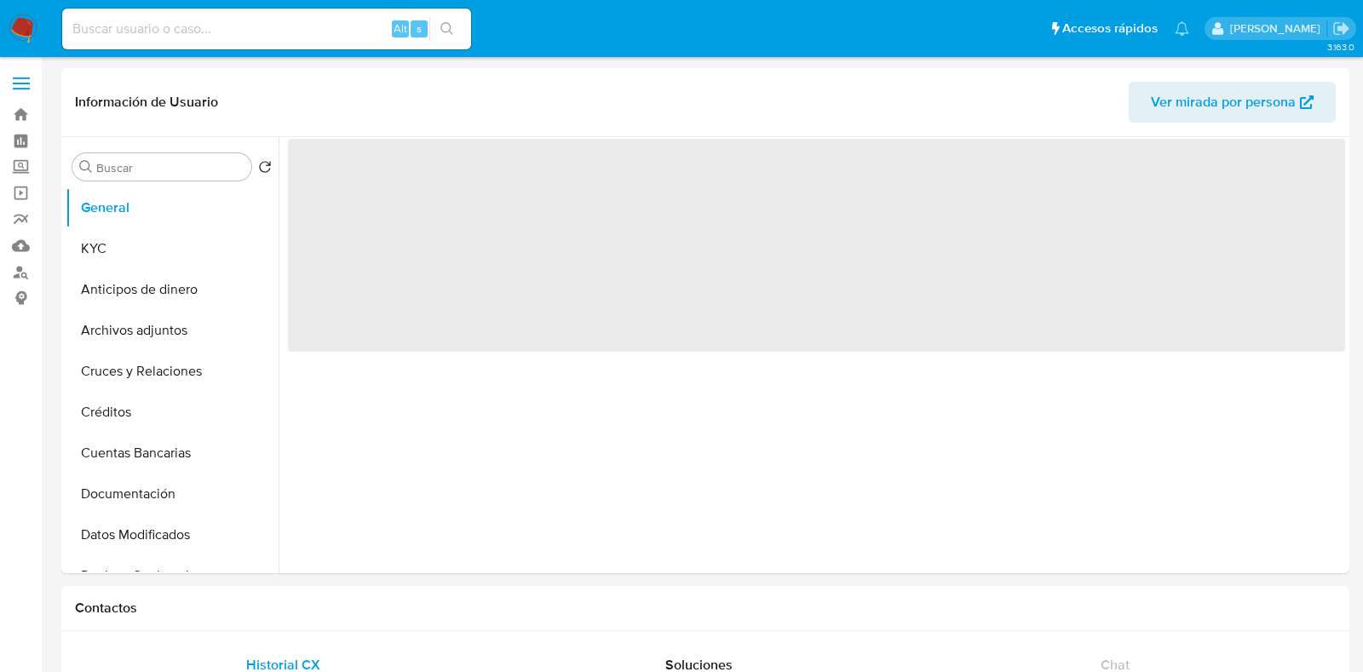
select select "10"
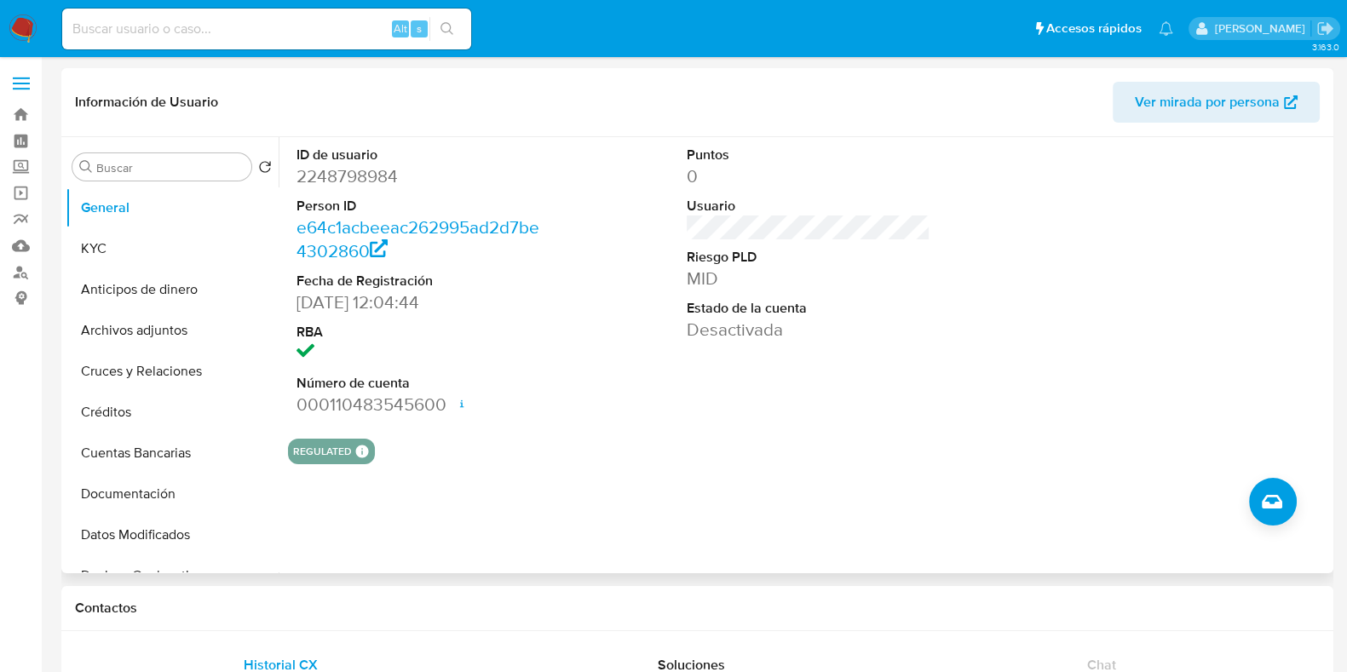
click at [343, 171] on dd "2248798984" at bounding box center [419, 176] width 244 height 24
copy dd "2248798984"
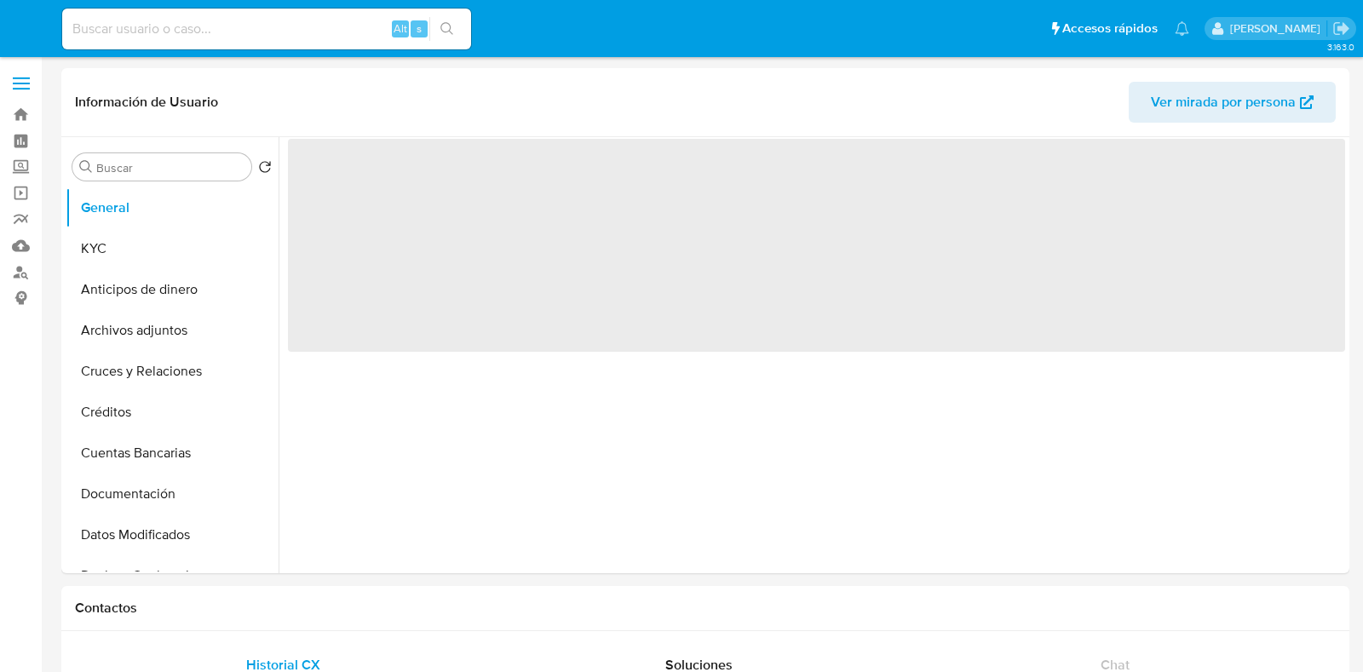
select select "10"
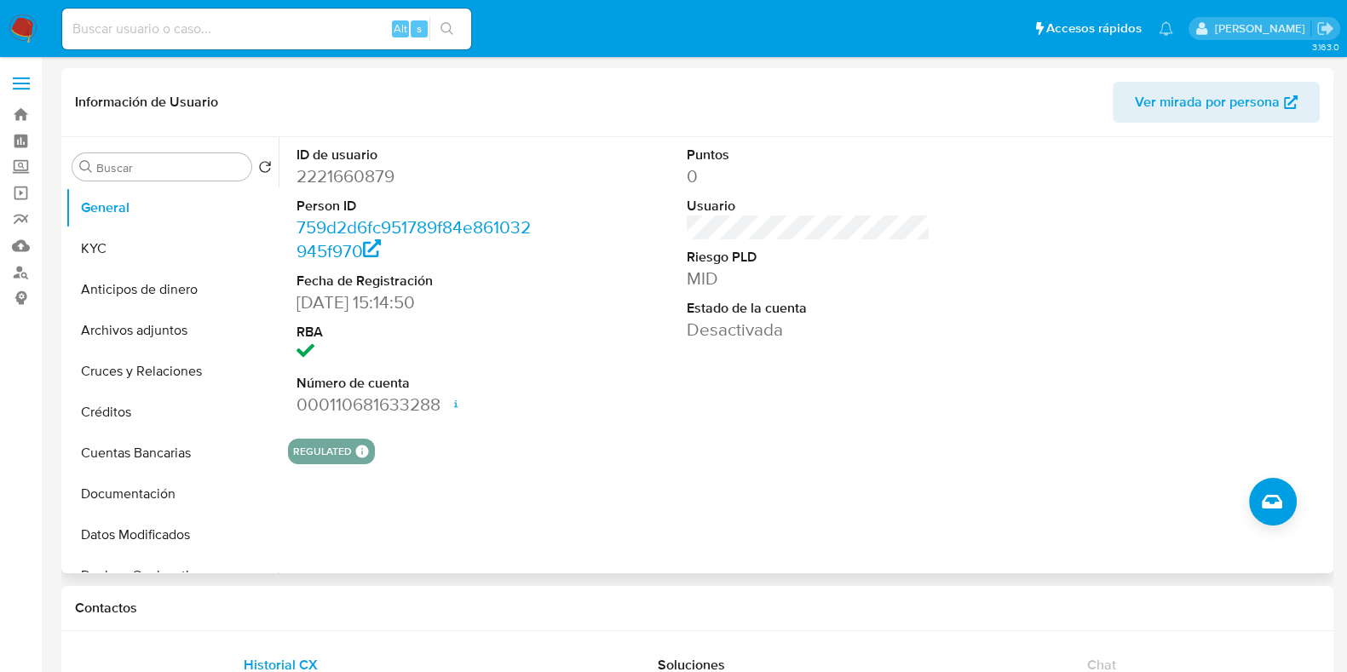
click at [337, 180] on dd "2221660879" at bounding box center [419, 176] width 244 height 24
copy dd "2221660879"
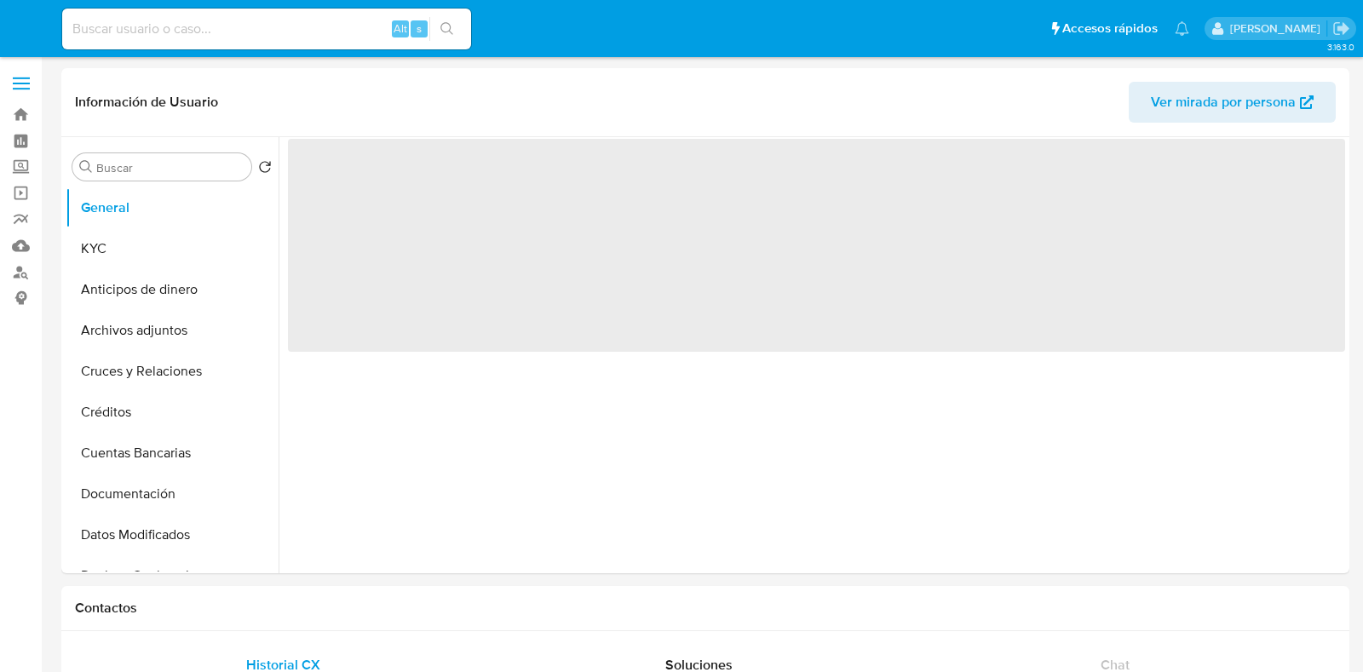
select select "10"
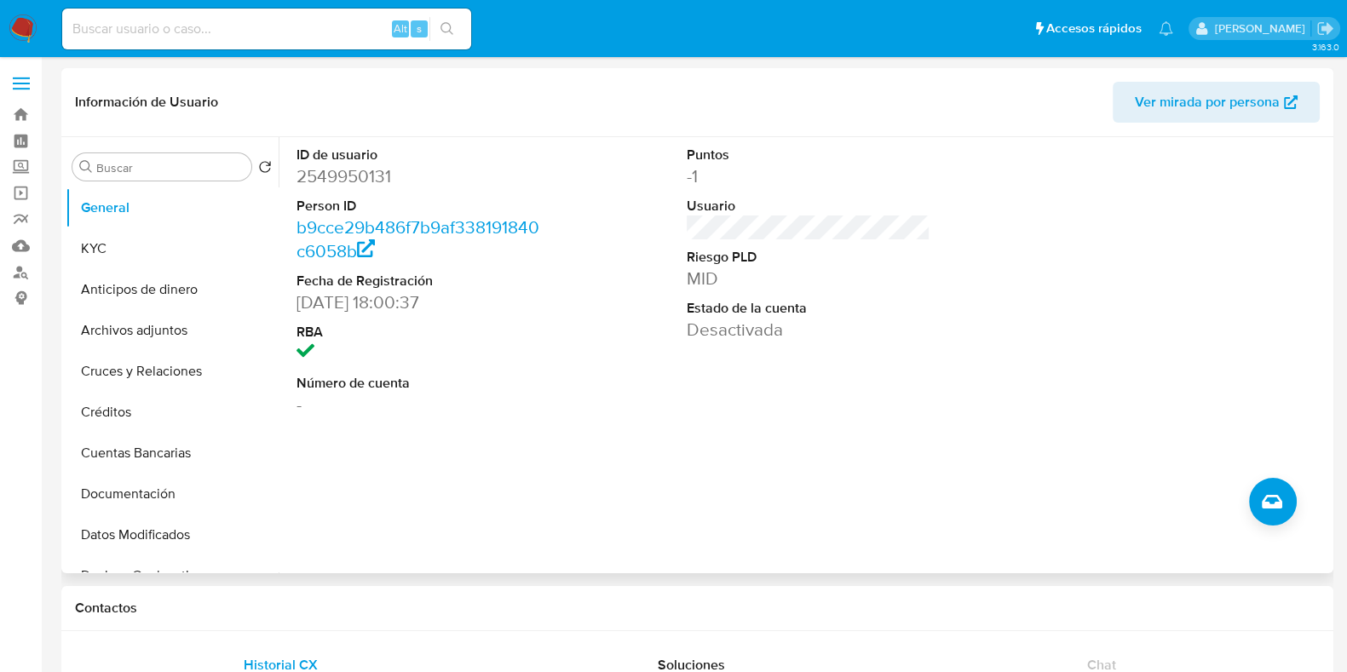
click at [342, 176] on dd "2549950131" at bounding box center [419, 176] width 244 height 24
copy dd "2549950131"
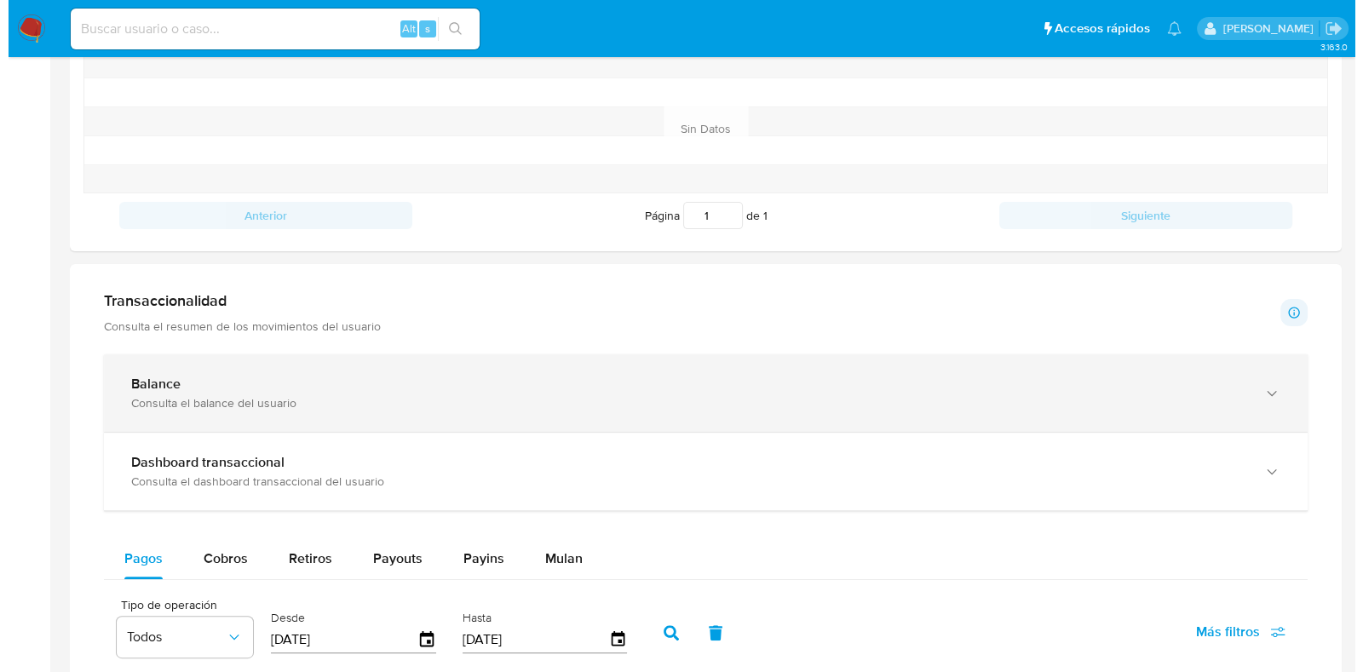
scroll to position [959, 0]
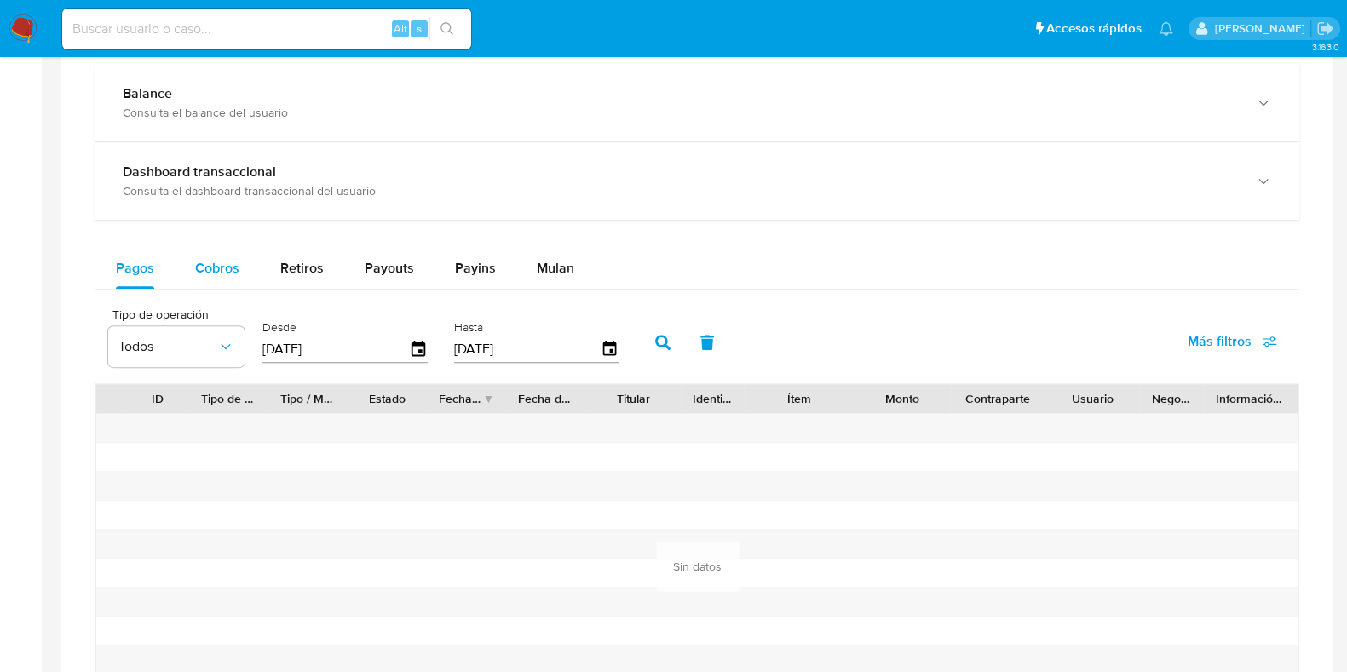
click at [206, 268] on span "Cobros" at bounding box center [217, 268] width 44 height 20
select select "10"
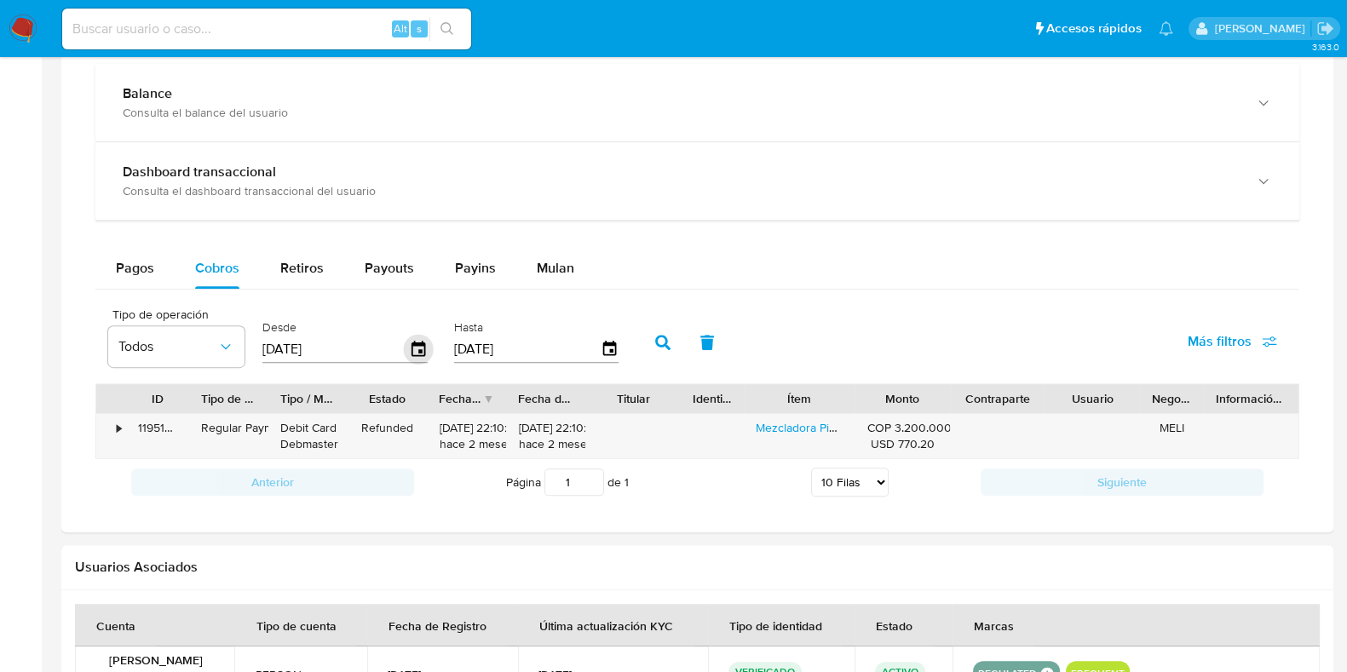
click at [416, 350] on icon "button" at bounding box center [419, 348] width 14 height 15
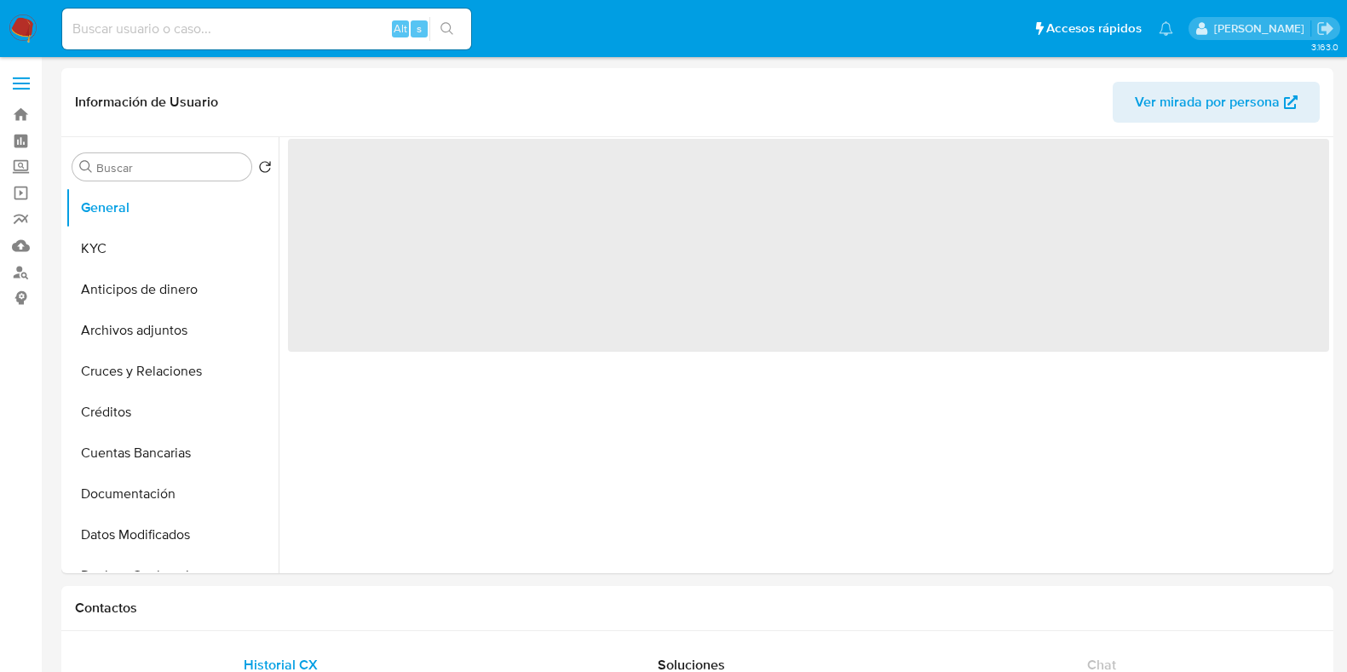
select select "10"
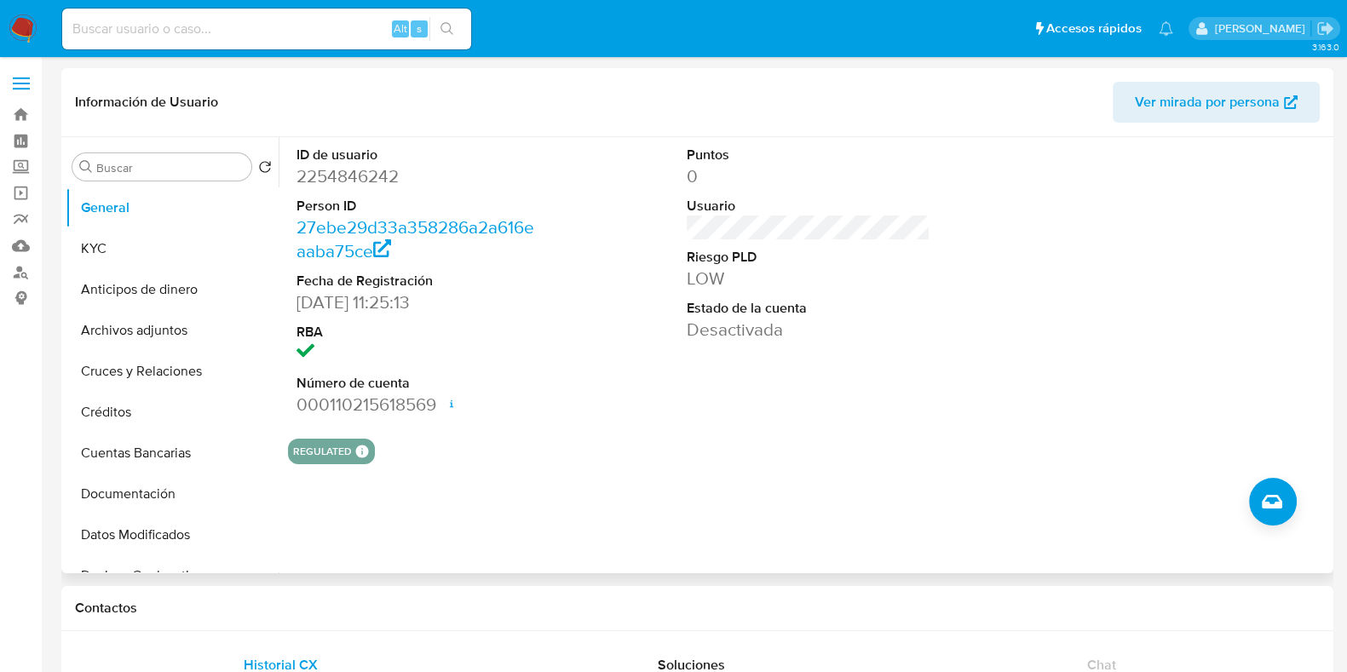
click at [347, 161] on dt "ID de usuario" at bounding box center [419, 155] width 244 height 19
click at [354, 184] on dd "2254846242" at bounding box center [419, 176] width 244 height 24
copy dd "2254846242"
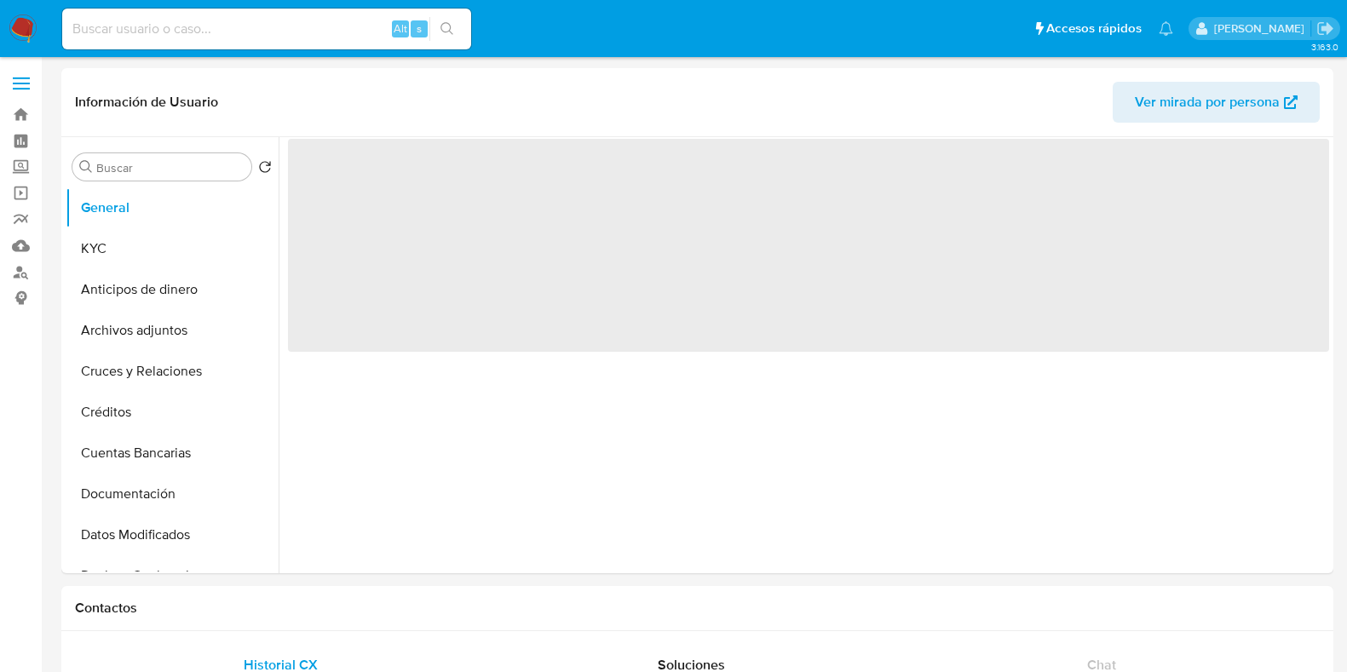
select select "10"
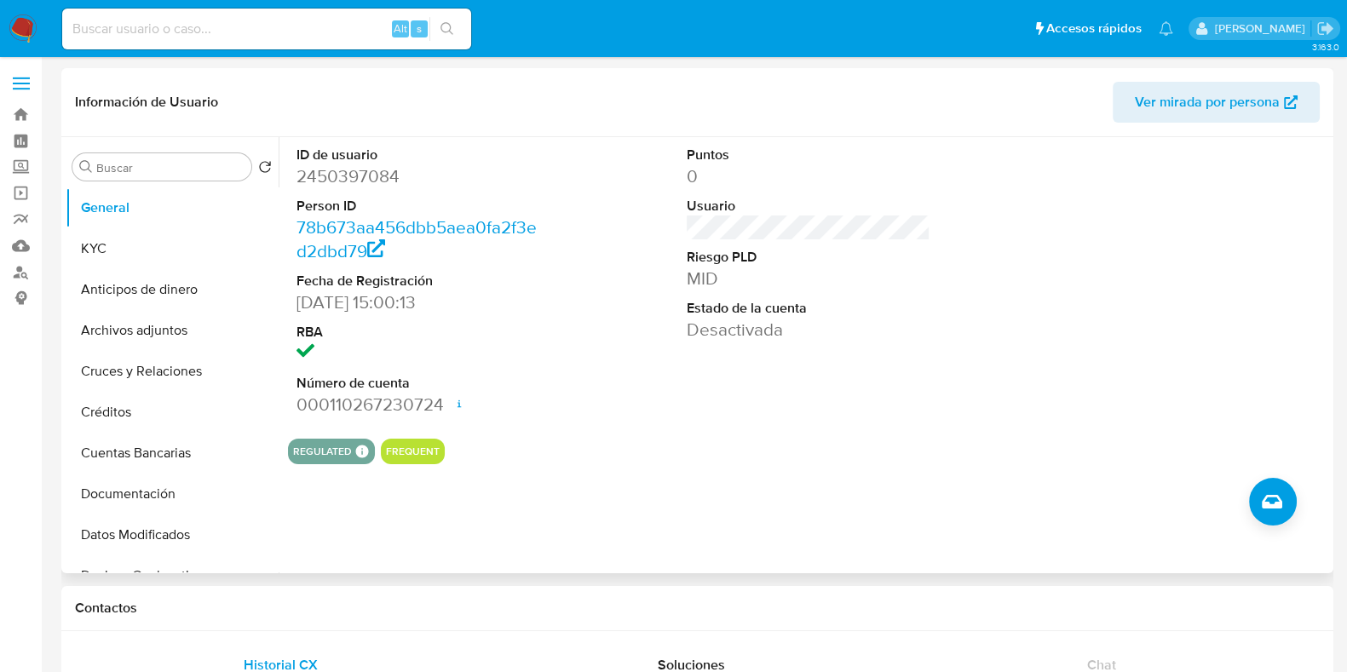
click at [364, 172] on dd "2450397084" at bounding box center [419, 176] width 244 height 24
copy dd "2450397084"
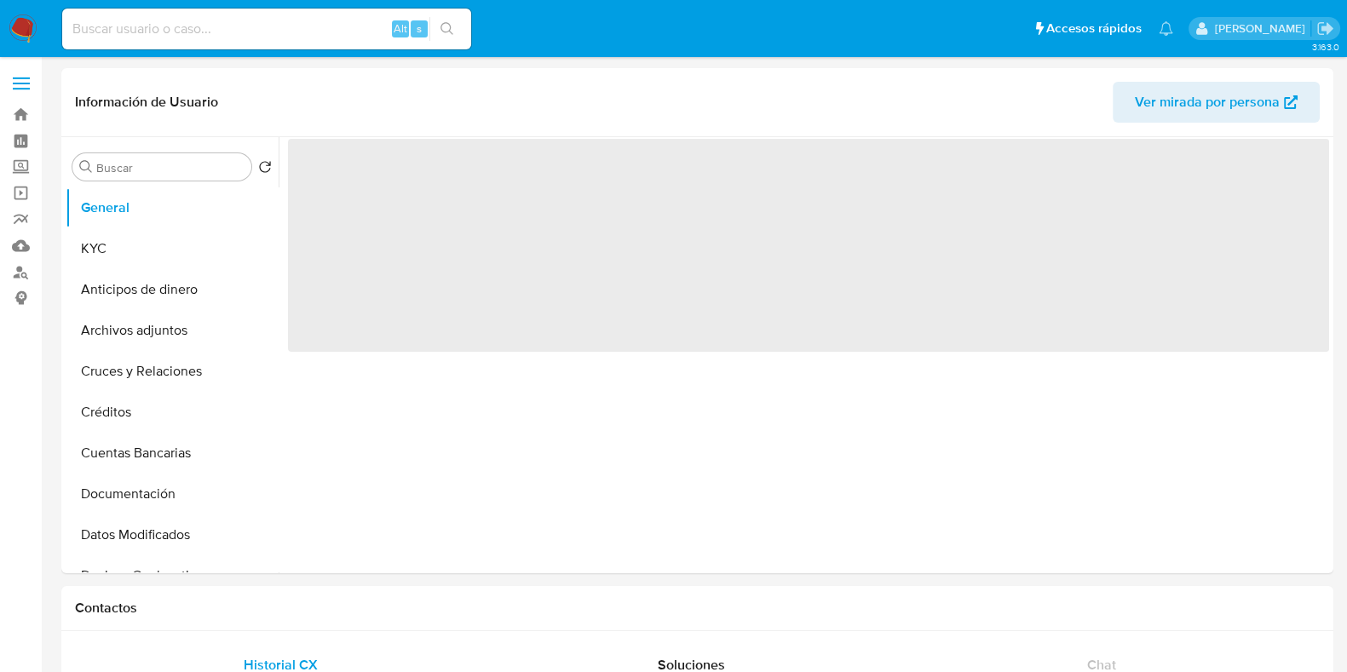
select select "10"
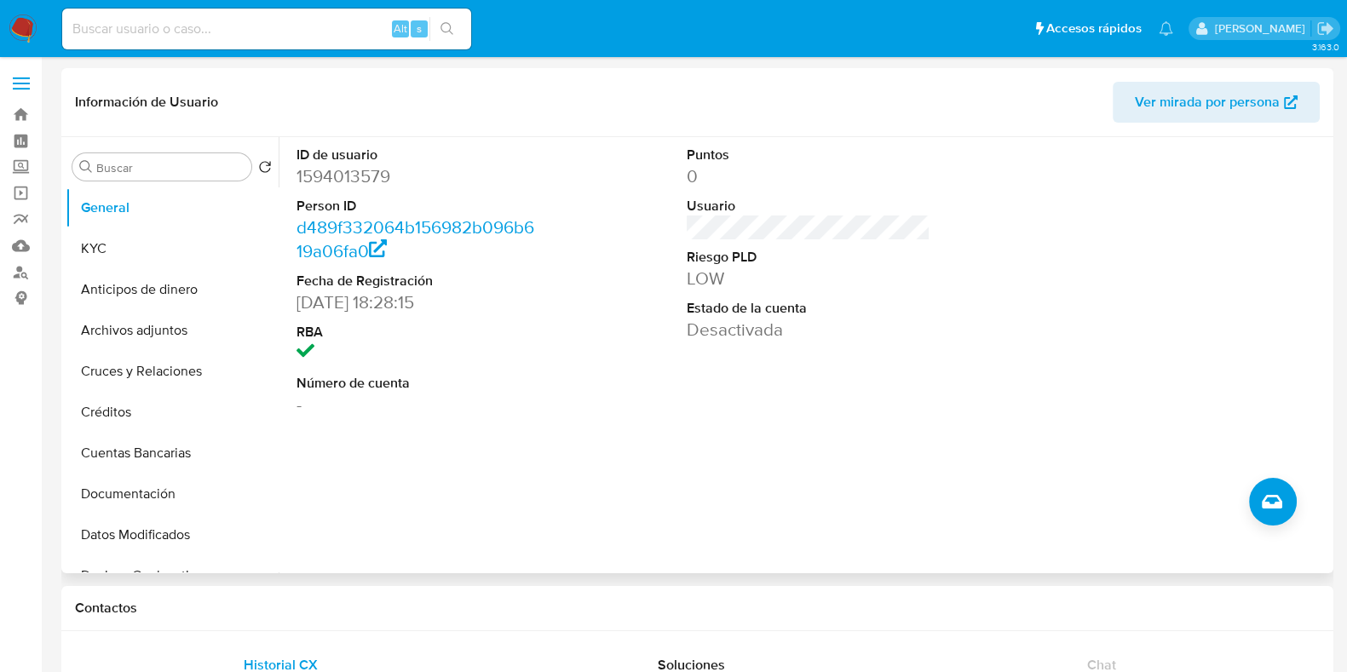
click at [357, 174] on dd "1594013579" at bounding box center [419, 176] width 244 height 24
copy dd "1594013579"
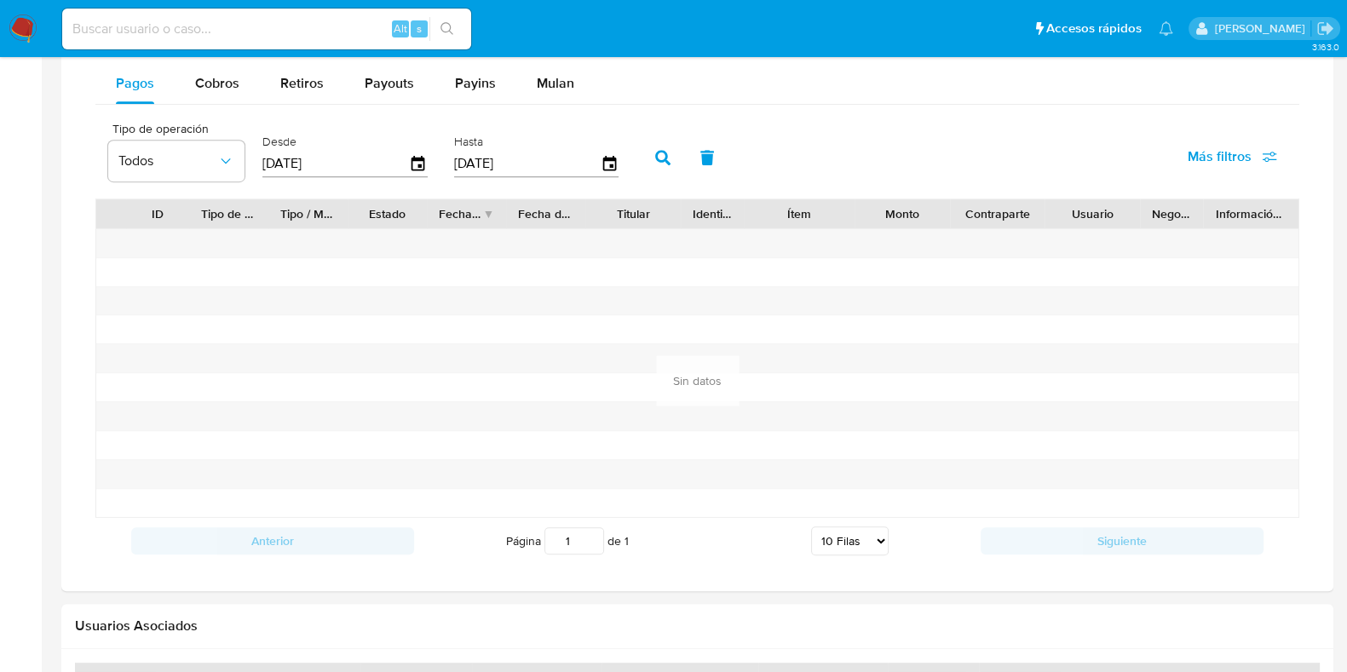
scroll to position [1065, 0]
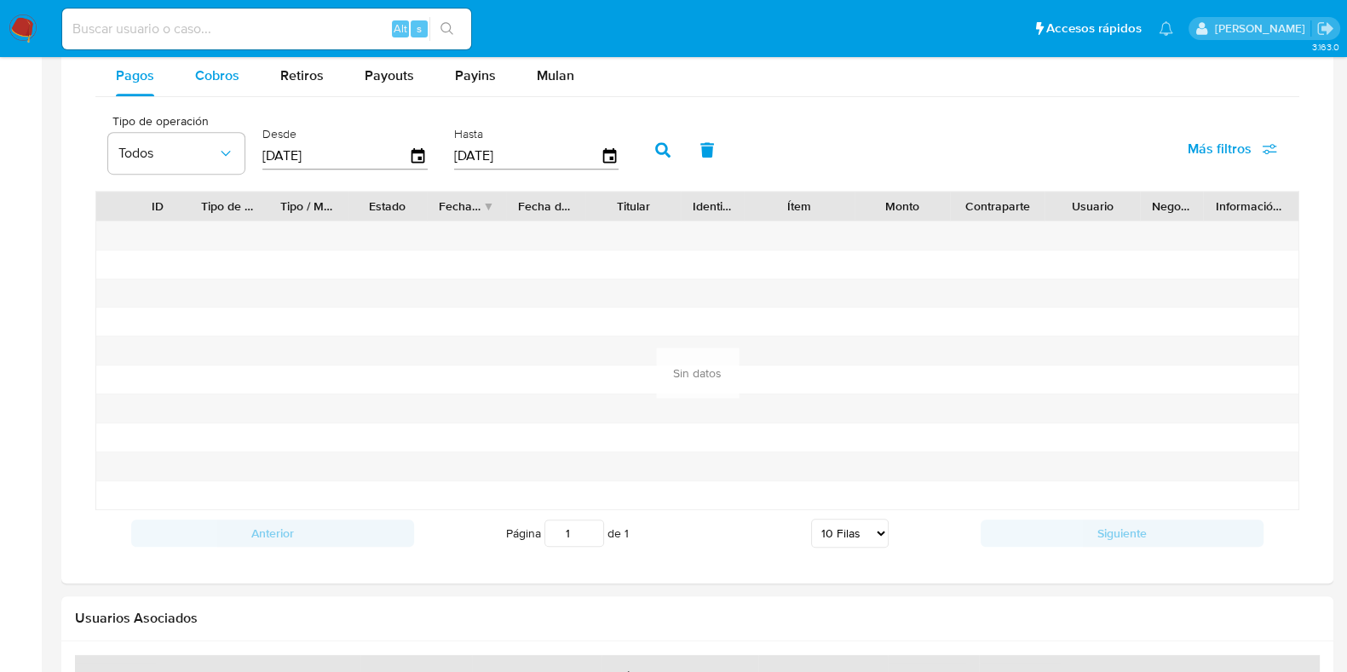
click at [190, 89] on button "Cobros" at bounding box center [217, 75] width 85 height 41
select select "10"
click at [415, 146] on icon "button" at bounding box center [419, 156] width 30 height 30
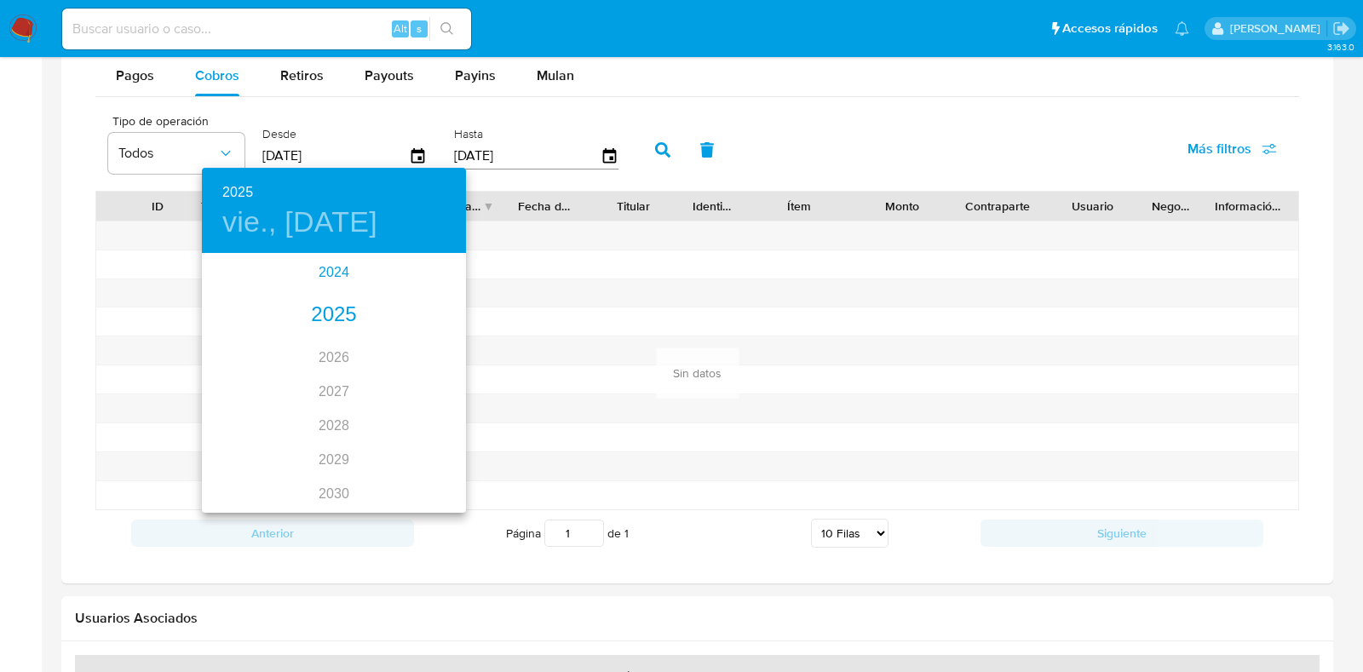
click at [331, 269] on div "2024" at bounding box center [334, 273] width 264 height 34
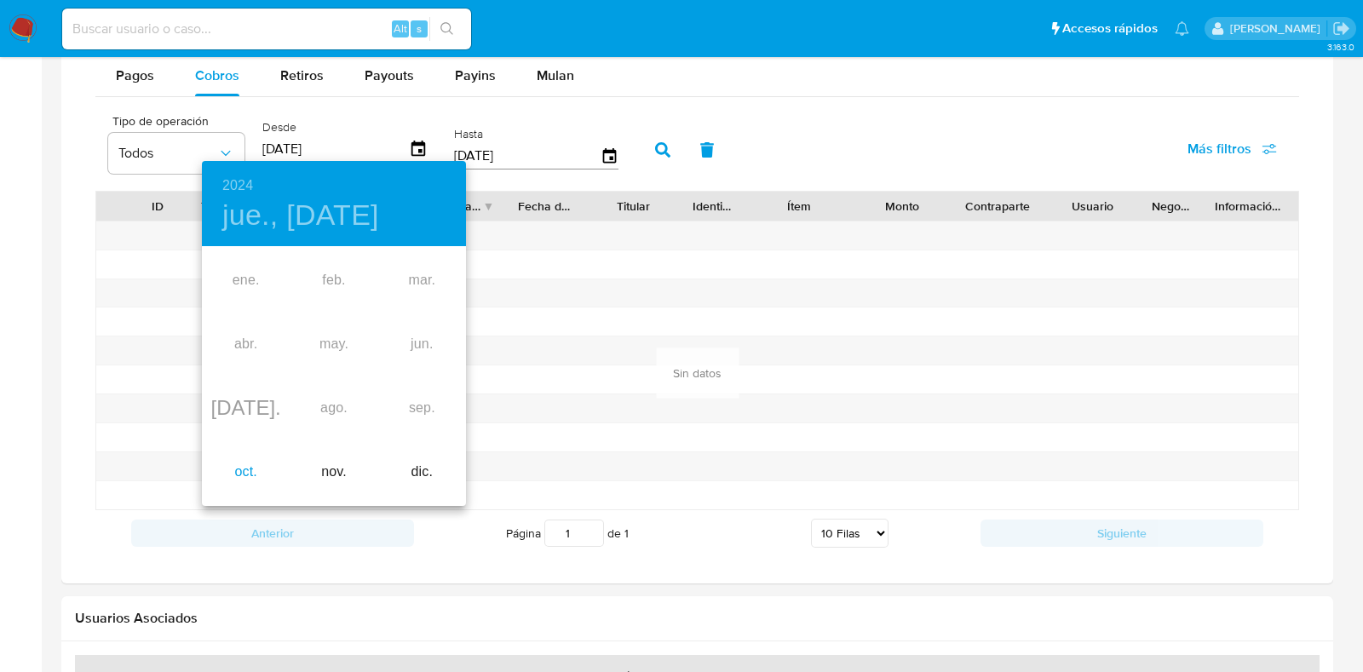
click at [251, 470] on div "oct." at bounding box center [246, 473] width 88 height 64
type input "[DATE]"
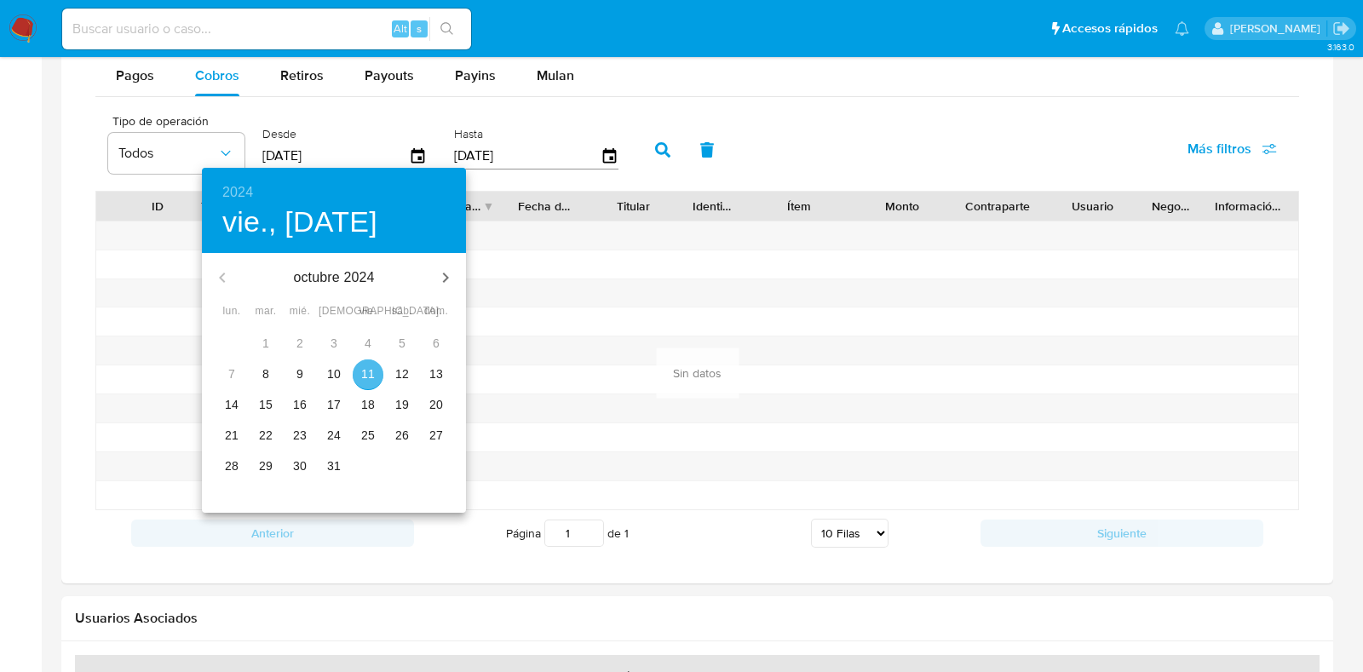
click at [369, 376] on p "11" at bounding box center [368, 374] width 14 height 17
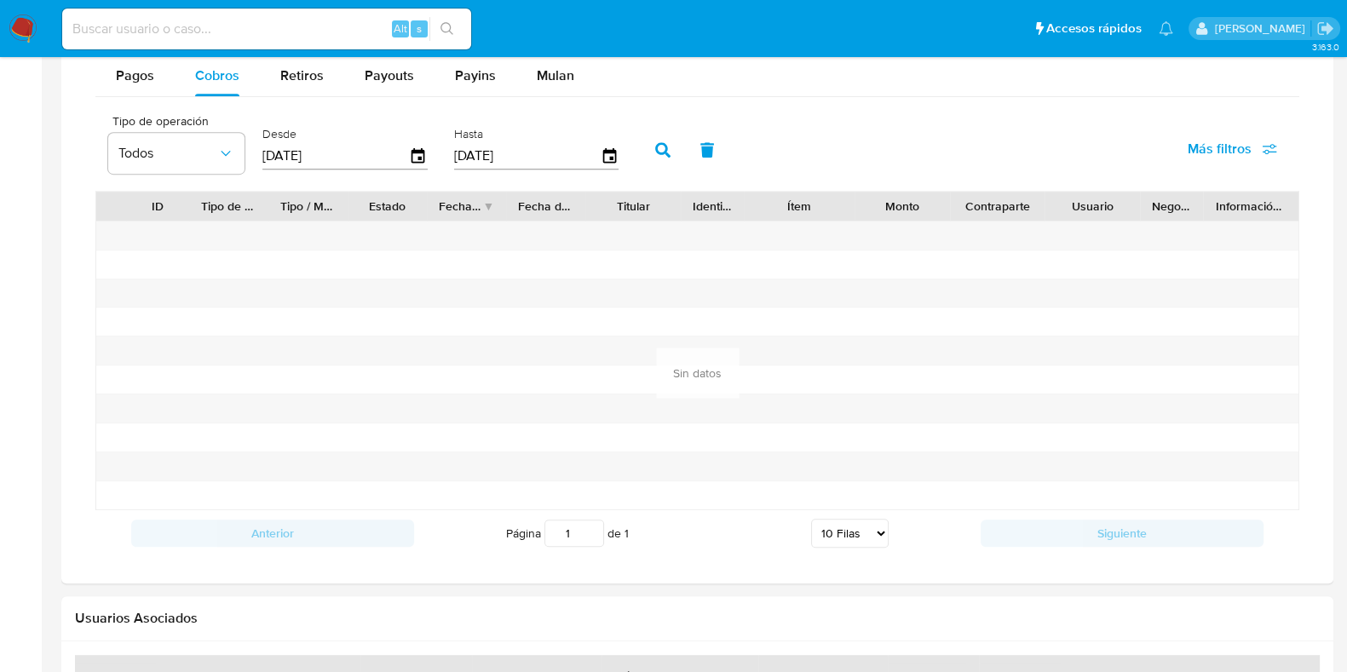
click at [655, 145] on icon "button" at bounding box center [662, 149] width 15 height 15
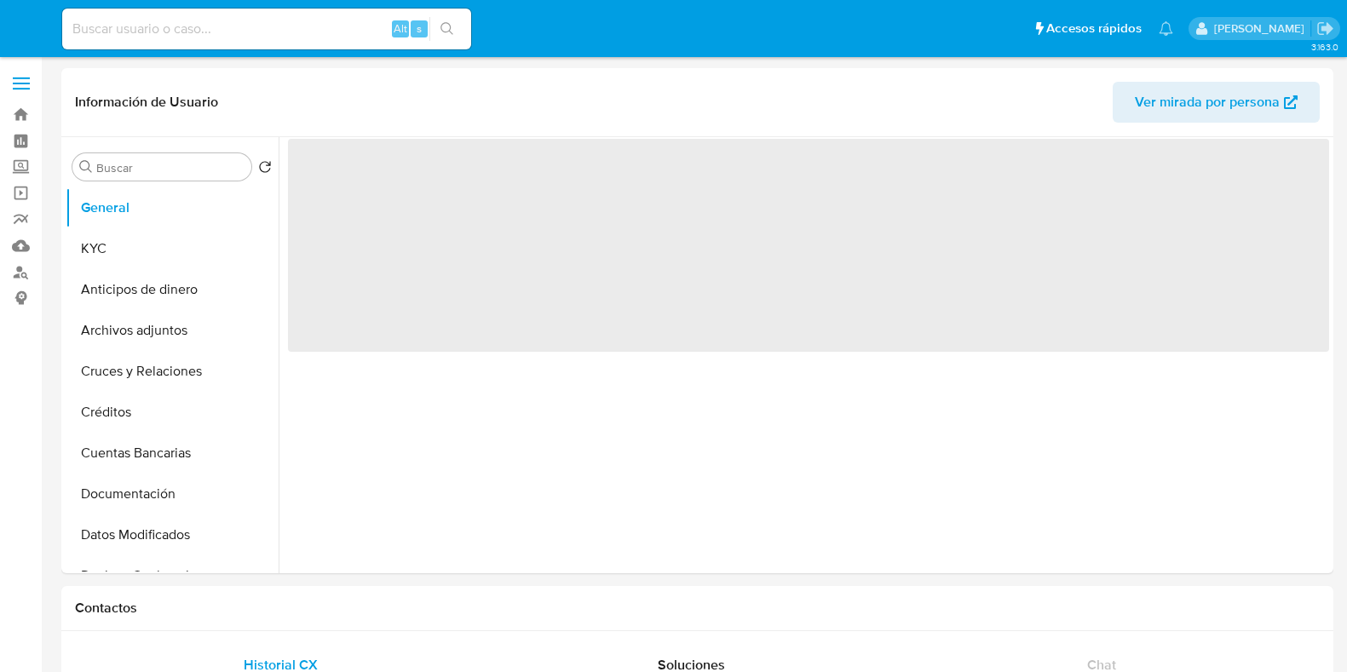
select select "10"
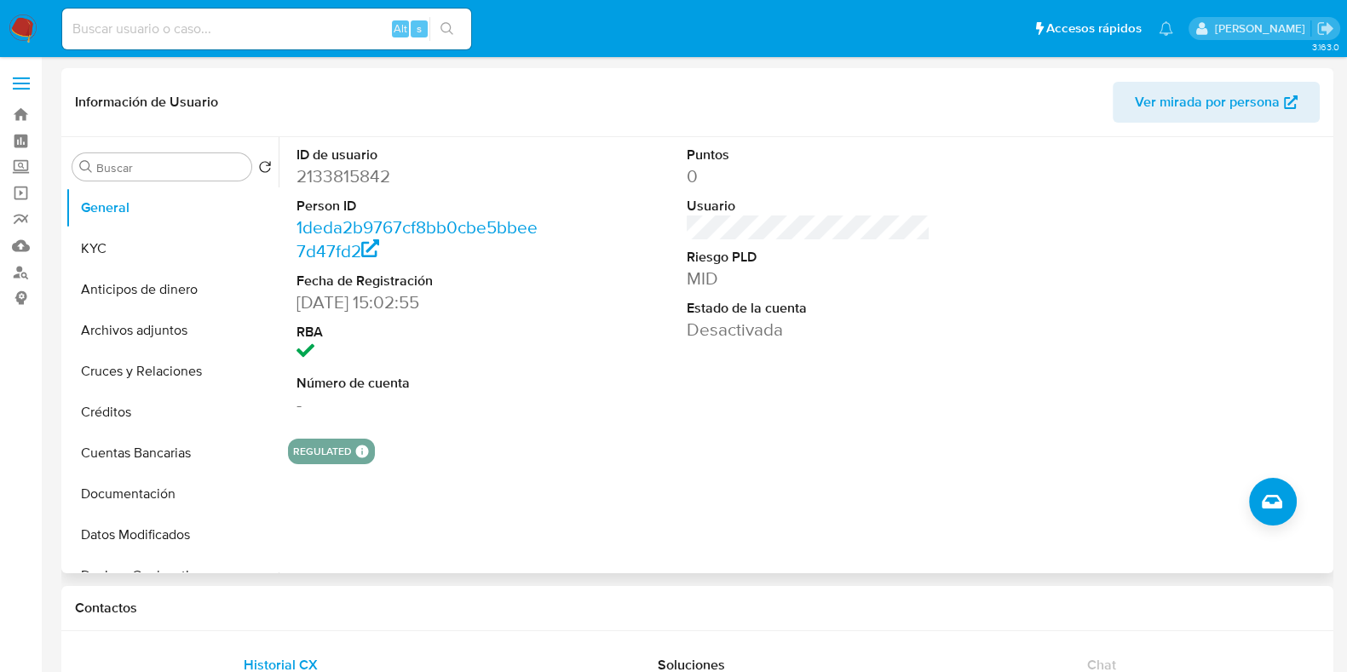
click at [360, 174] on dd "2133815842" at bounding box center [419, 176] width 244 height 24
copy dd "2133815842"
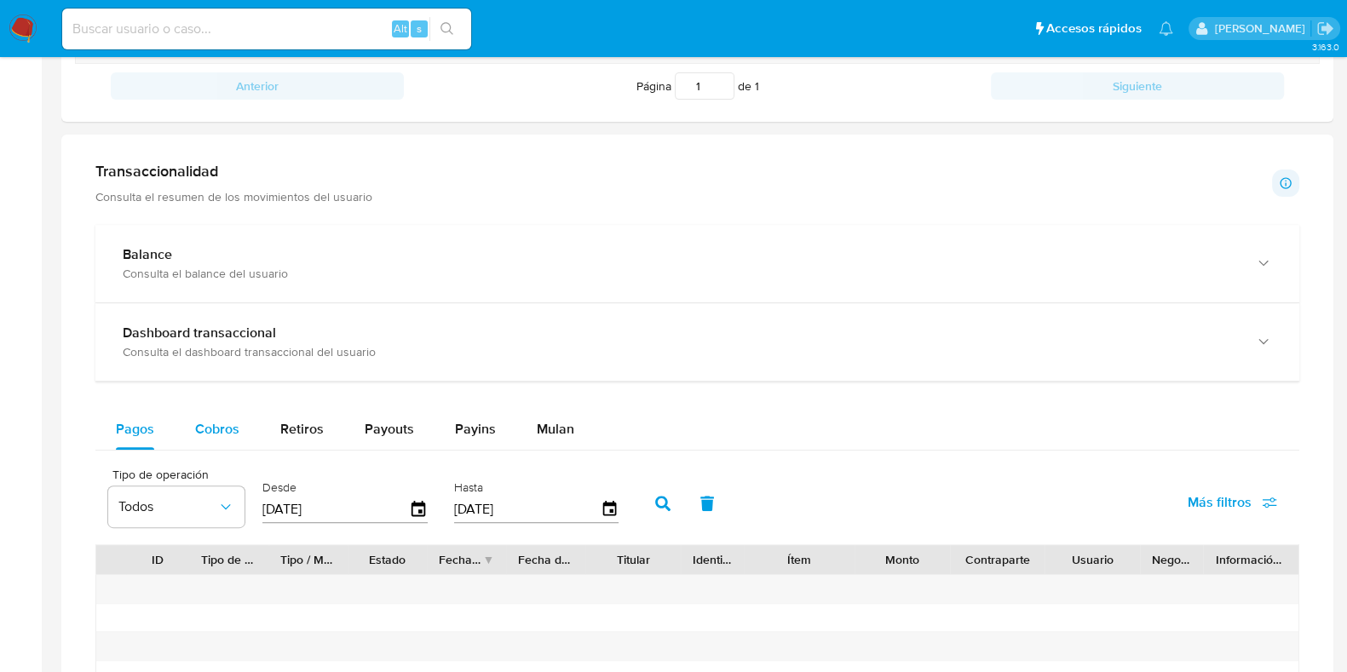
scroll to position [745, 0]
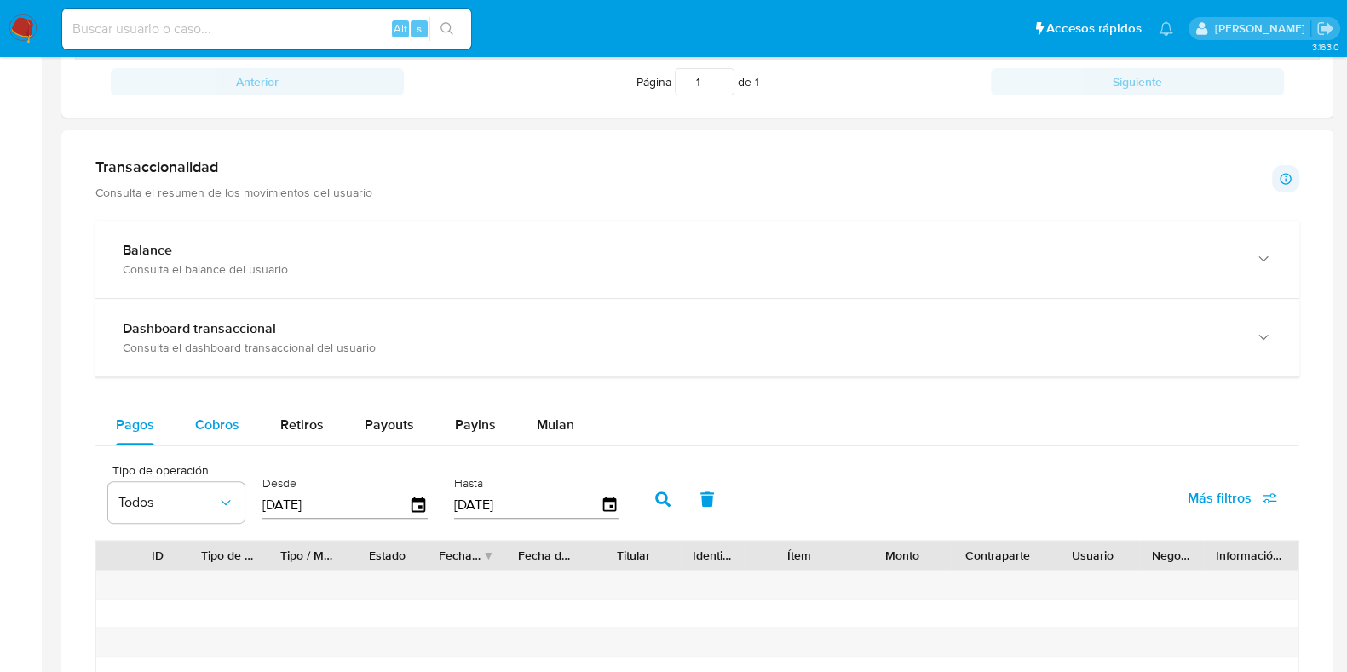
click at [210, 420] on span "Cobros" at bounding box center [217, 425] width 44 height 20
select select "10"
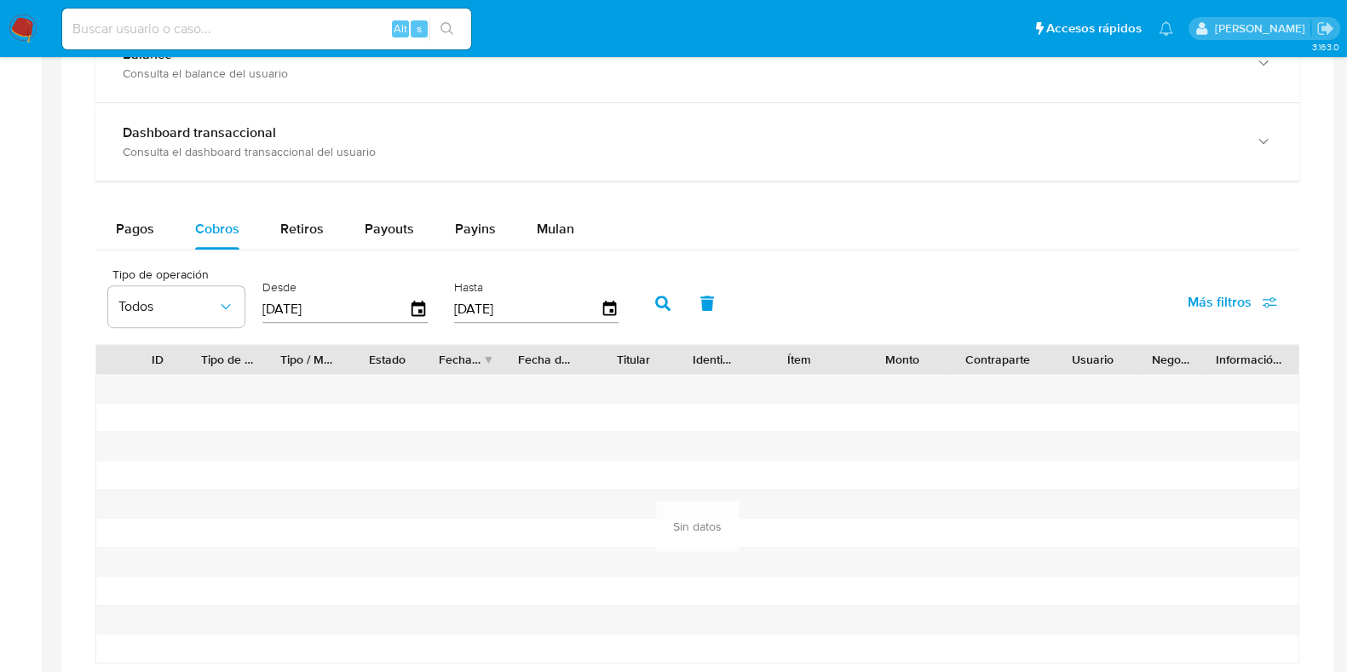
scroll to position [959, 0]
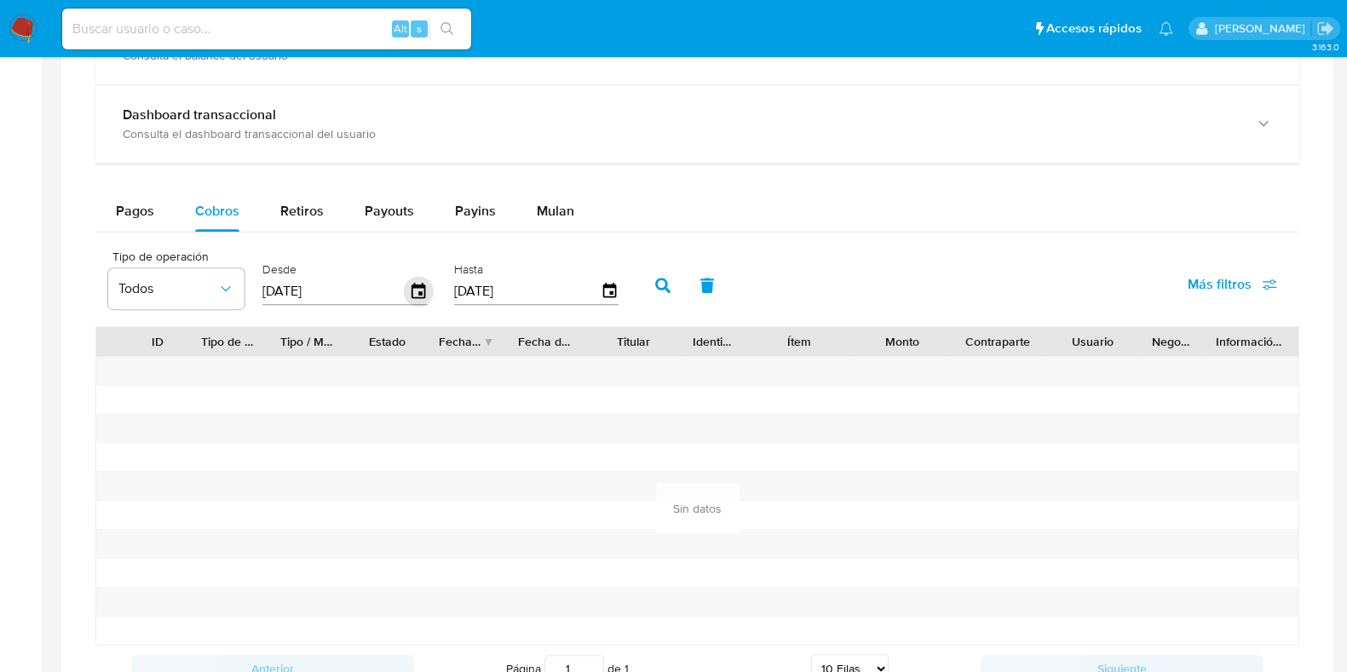
click at [421, 293] on icon "button" at bounding box center [419, 290] width 14 height 15
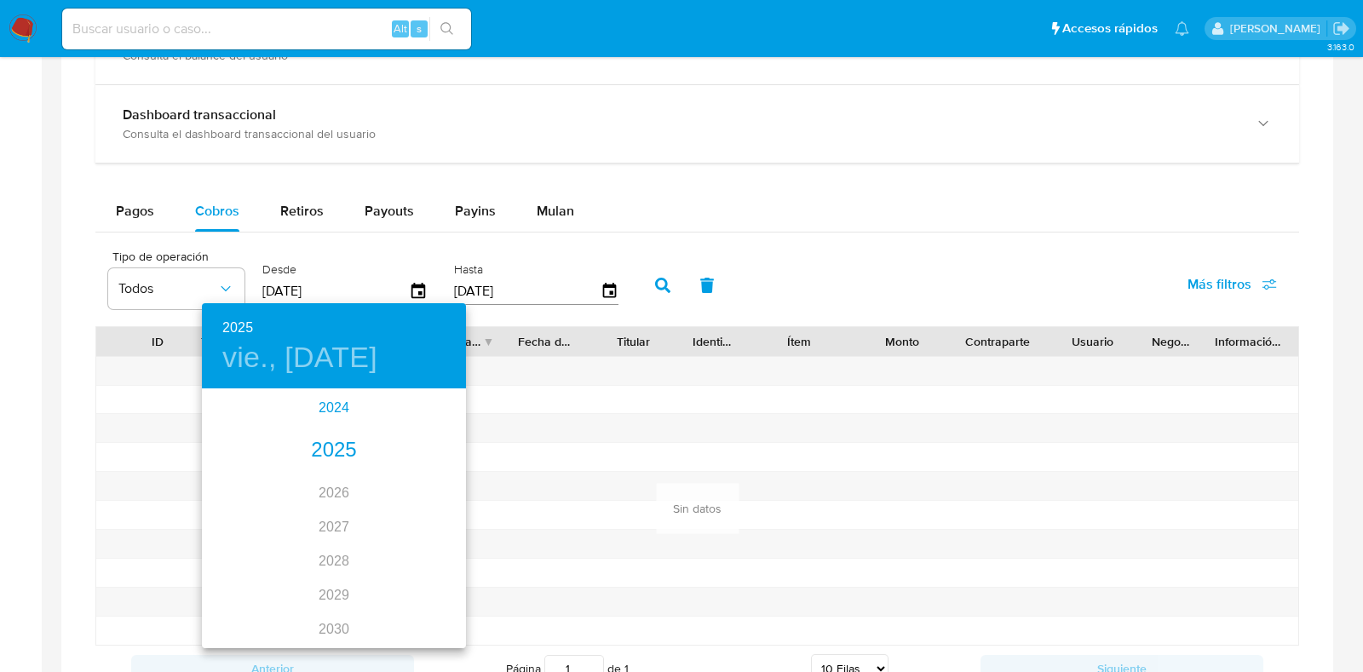
click at [330, 407] on div "2024" at bounding box center [334, 408] width 264 height 34
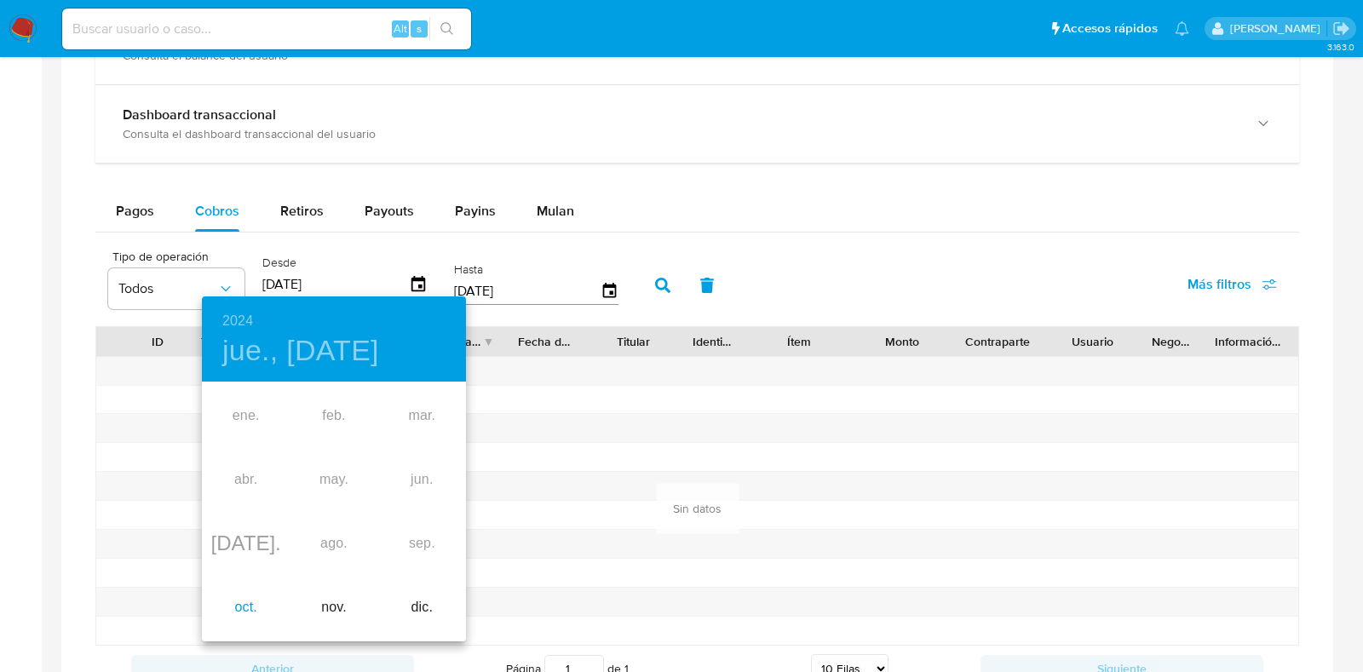
click at [241, 609] on div "oct." at bounding box center [246, 608] width 88 height 64
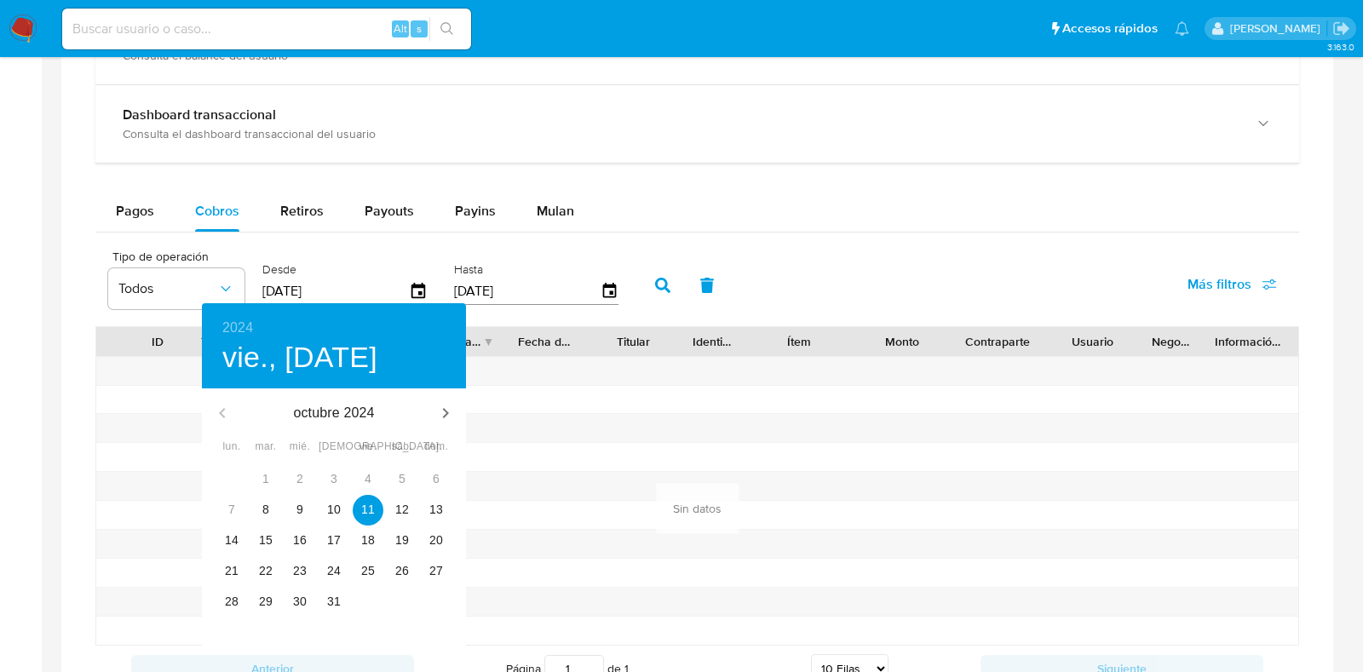
type input "11/10/2024"
click at [368, 514] on p "11" at bounding box center [368, 509] width 14 height 17
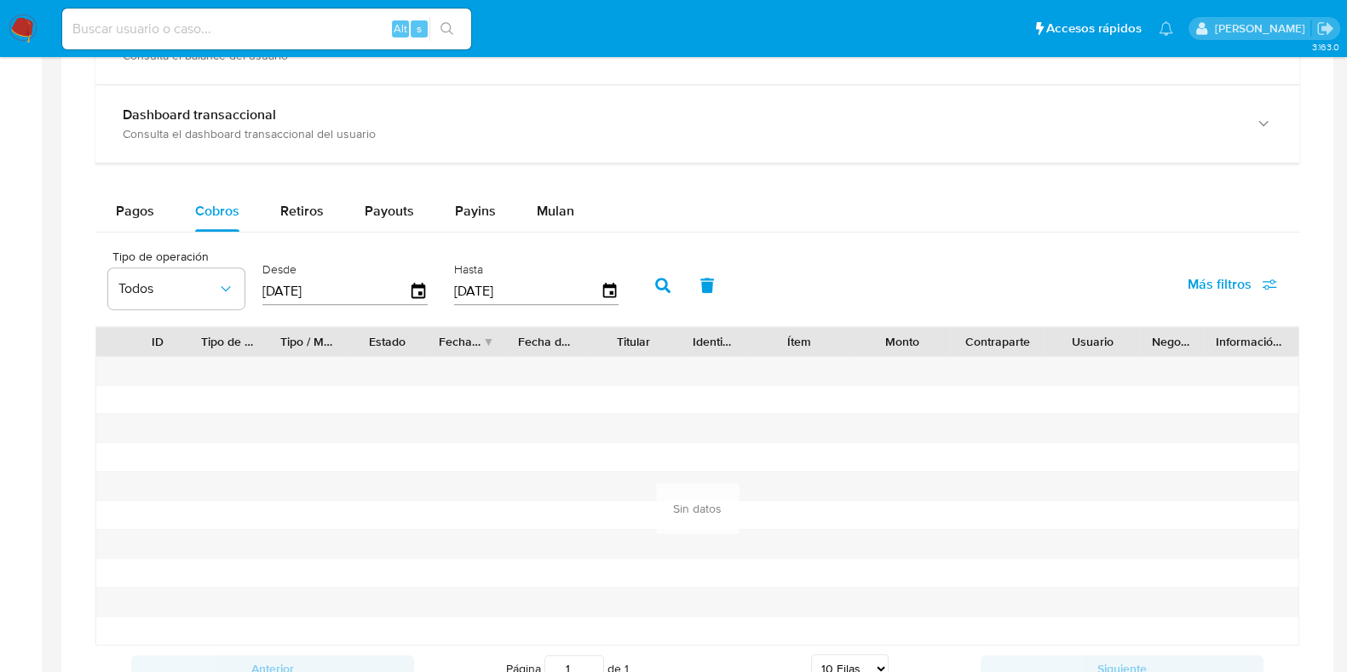
click at [660, 293] on button "button" at bounding box center [663, 285] width 44 height 41
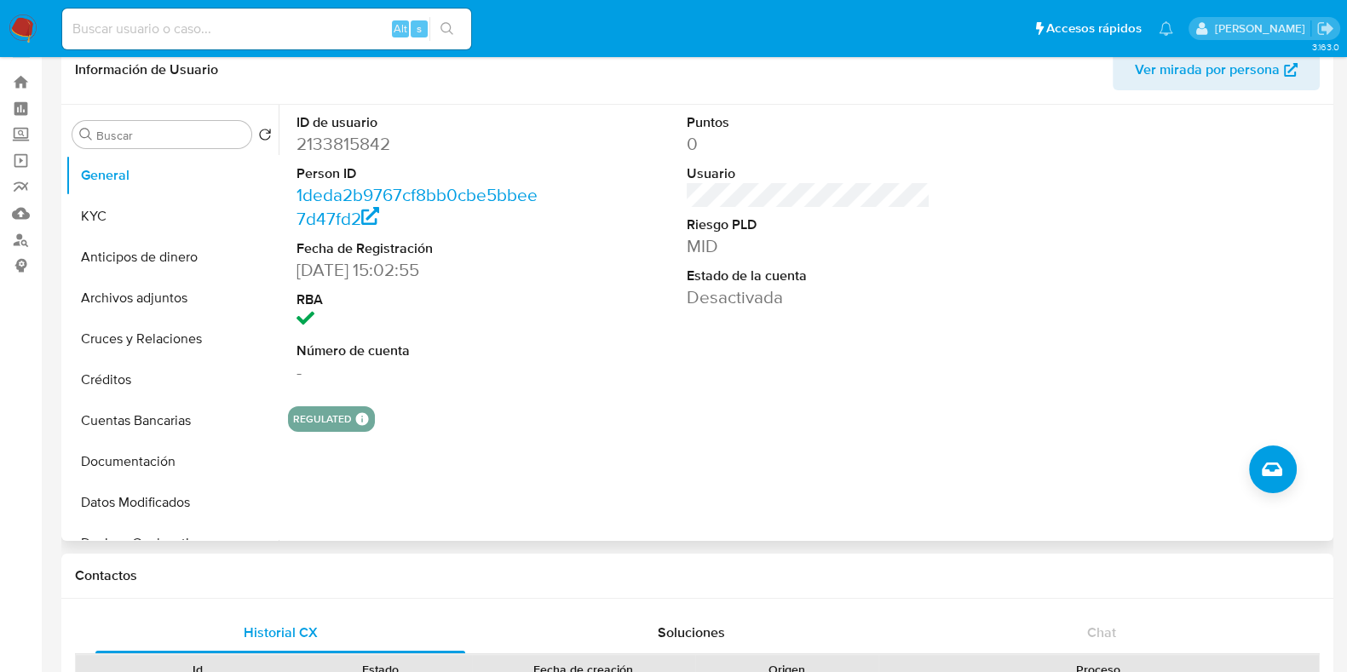
scroll to position [0, 0]
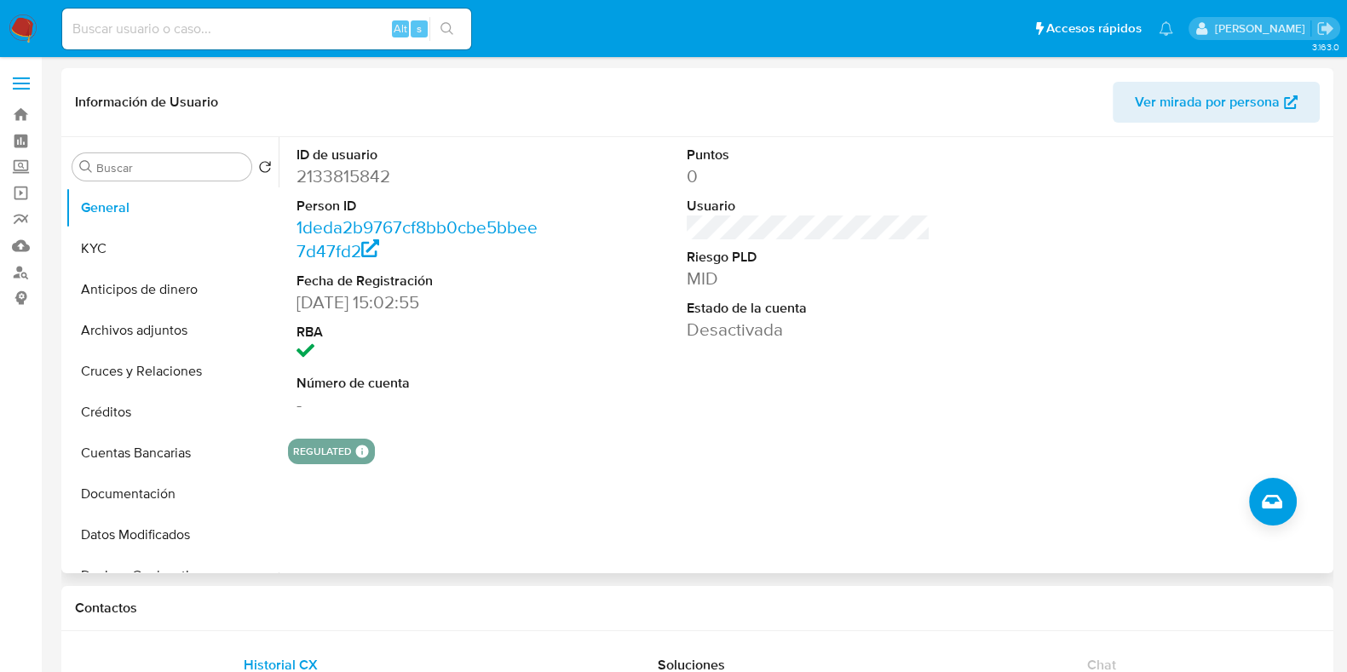
click at [367, 164] on dd "2133815842" at bounding box center [419, 176] width 244 height 24
copy dd "2133815842"
click at [181, 377] on button "Cruces y Relaciones" at bounding box center [165, 371] width 199 height 41
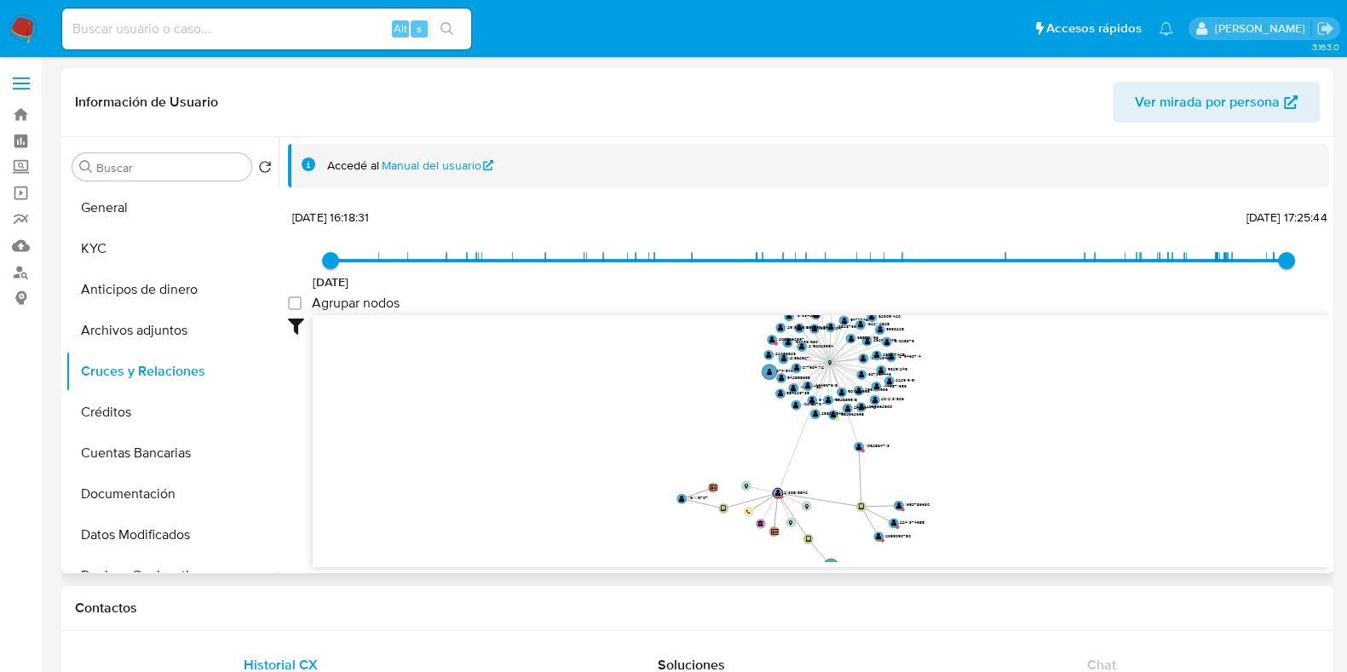
drag, startPoint x: 954, startPoint y: 409, endPoint x: 942, endPoint y: 343, distance: 67.7
click at [942, 343] on icon "device-66b67bb9885d003fcb3ff92e  device-66f46b491a16a1fcd11180a5  device-66f5…" at bounding box center [821, 438] width 1017 height 247
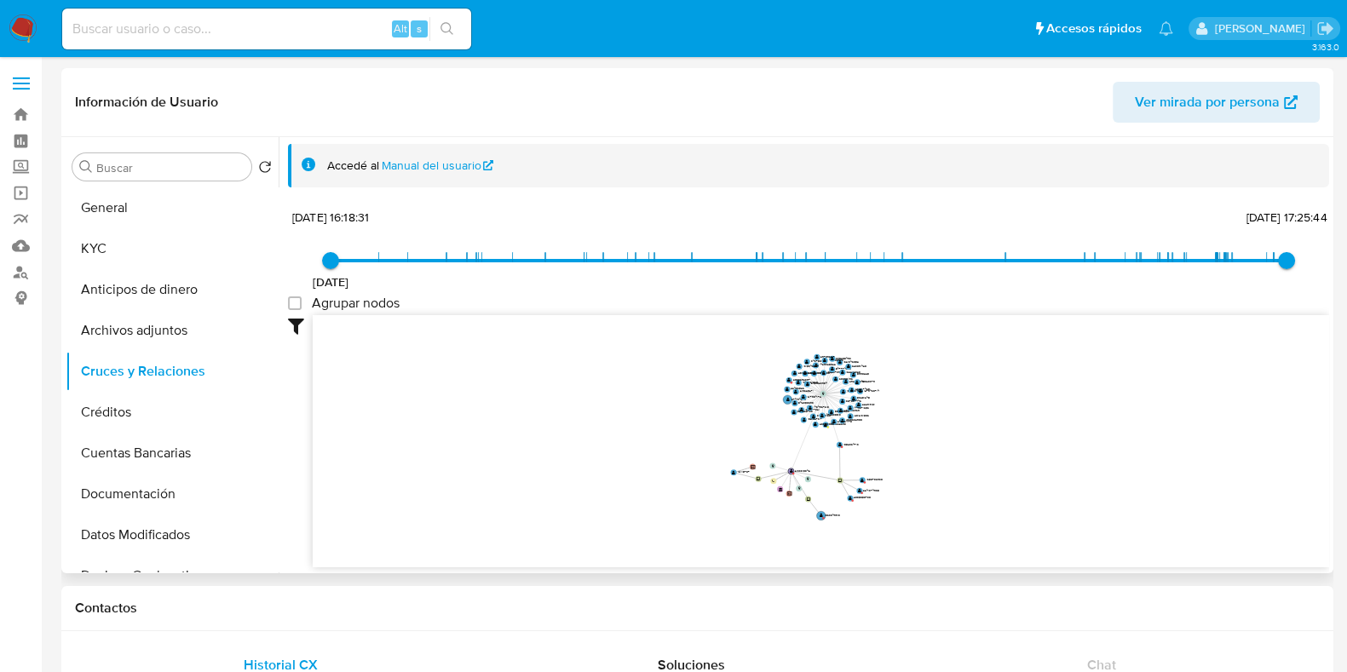
drag, startPoint x: 1032, startPoint y: 400, endPoint x: 964, endPoint y: 425, distance: 72.8
click at [989, 430] on icon "device-66b67bb9885d003fcb3ff92e  device-66f46b491a16a1fcd11180a5  device-66f5…" at bounding box center [821, 438] width 1017 height 247
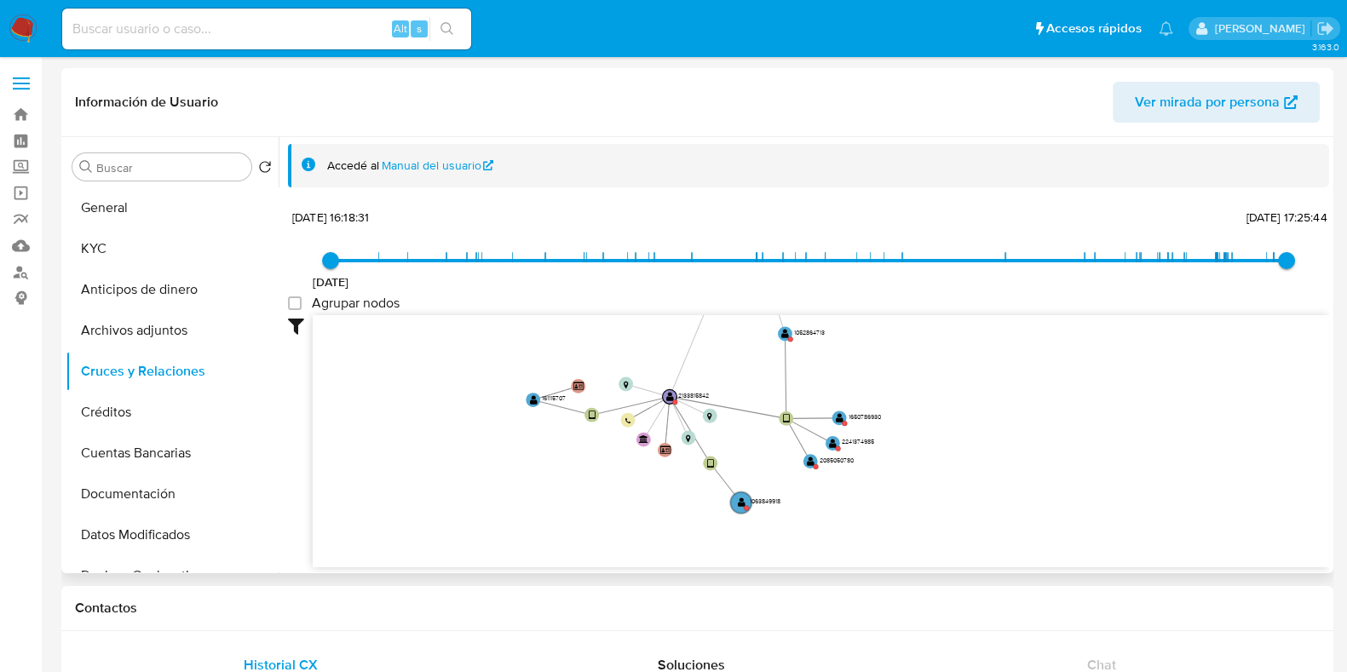
drag, startPoint x: 873, startPoint y: 470, endPoint x: 937, endPoint y: 347, distance: 138.7
click at [936, 348] on icon "device-66b67bb9885d003fcb3ff92e  device-66f46b491a16a1fcd11180a5  device-66f5…" at bounding box center [821, 438] width 1017 height 247
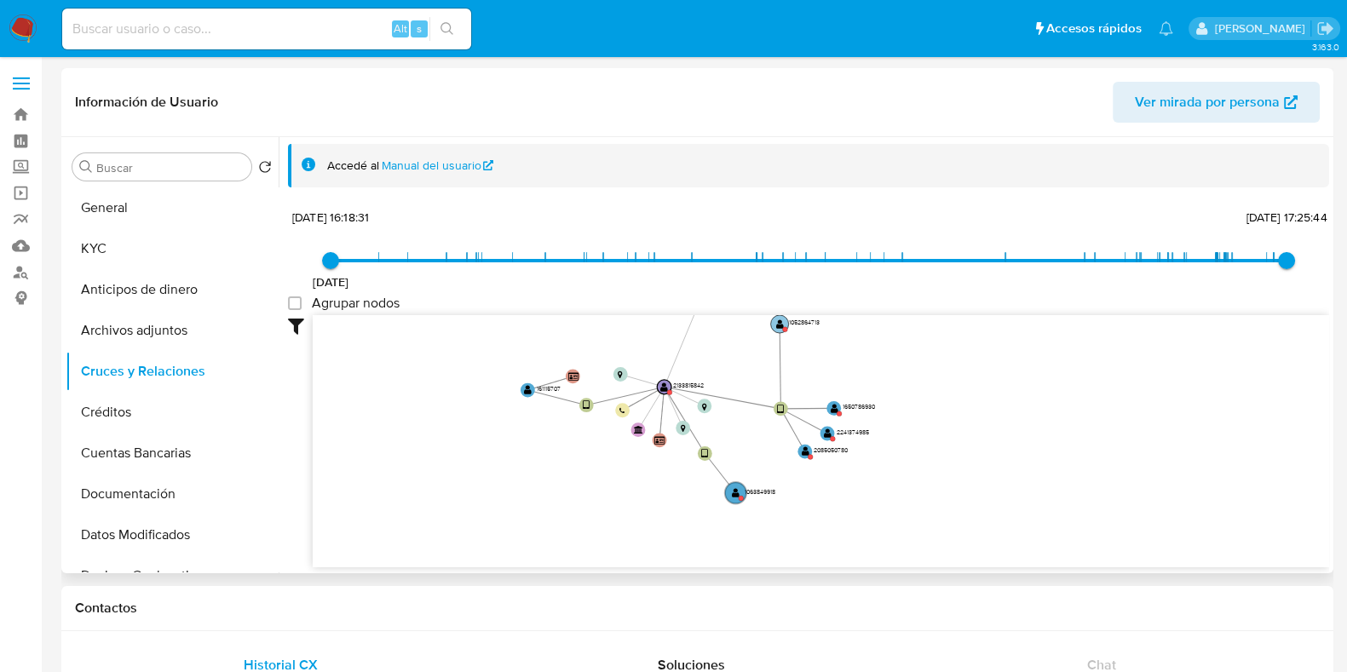
click at [780, 327] on text "" at bounding box center [780, 325] width 8 height 10
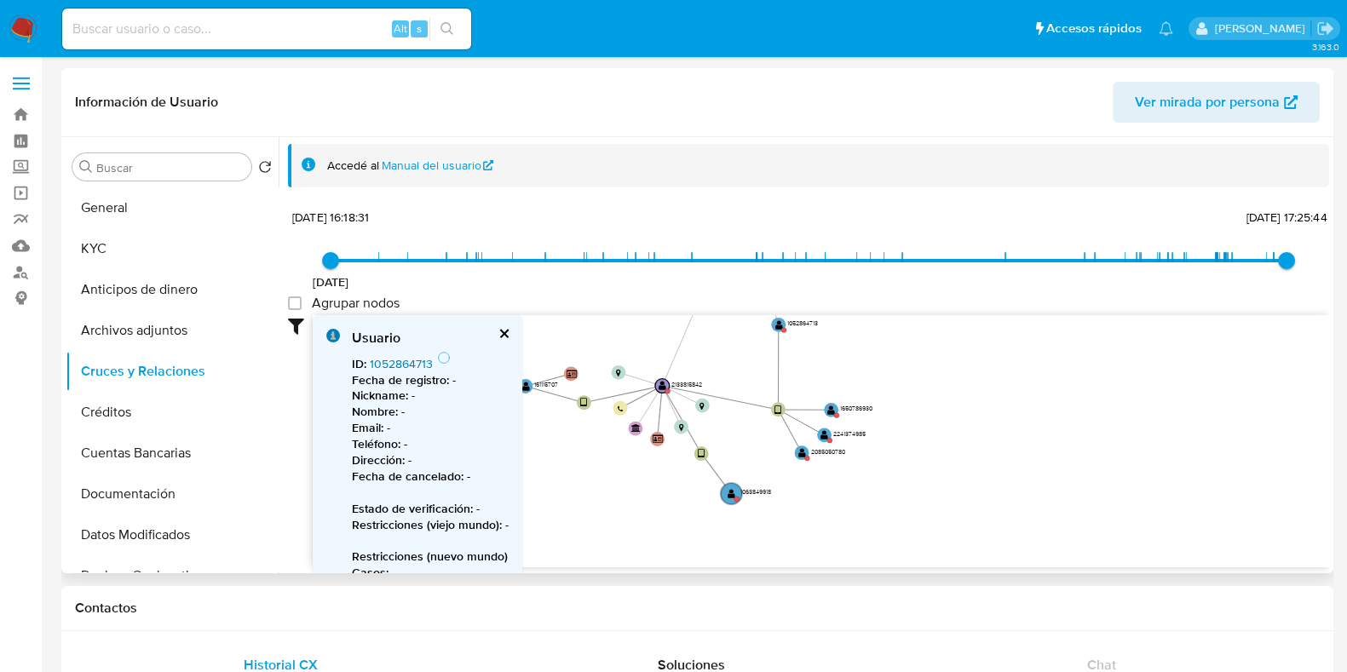
click at [392, 366] on link "1052864713" at bounding box center [401, 363] width 63 height 17
click at [831, 403] on circle at bounding box center [832, 411] width 18 height 18
click at [833, 409] on circle at bounding box center [830, 412] width 18 height 18
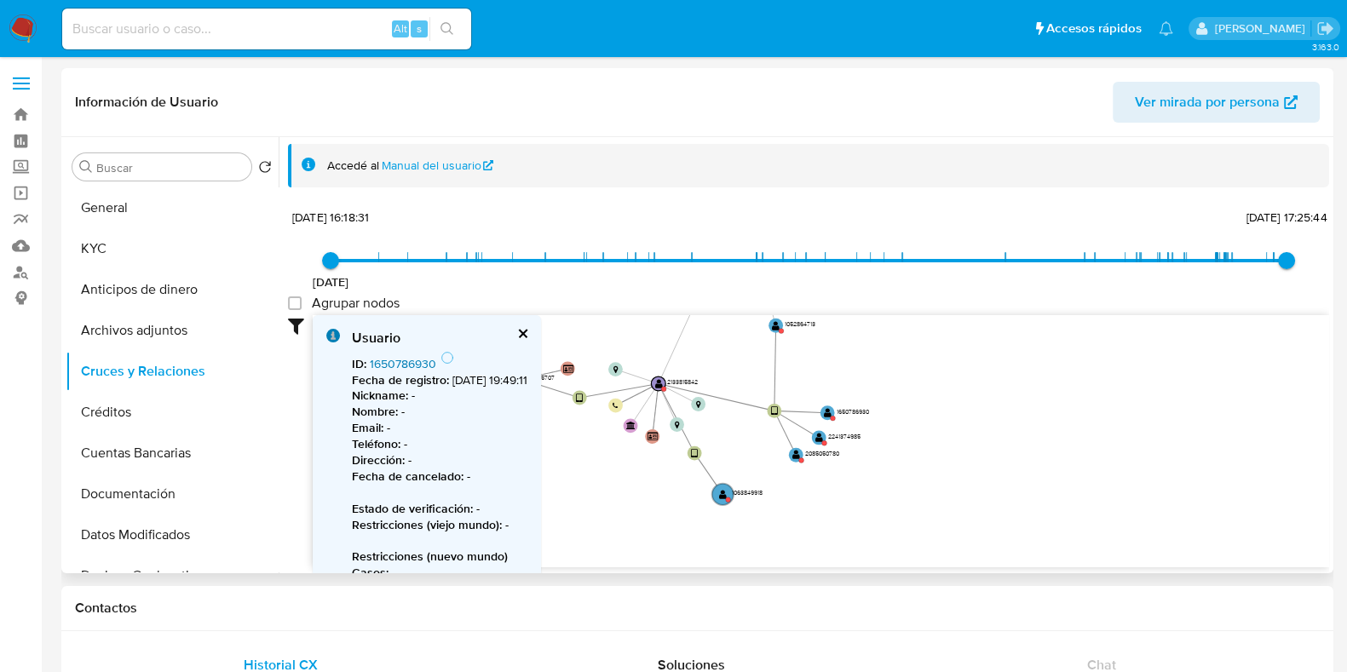
click at [383, 357] on link "1650786930" at bounding box center [403, 363] width 66 height 17
click at [815, 432] on circle at bounding box center [818, 439] width 18 height 18
click at [393, 361] on link "2241374985" at bounding box center [402, 363] width 65 height 17
click at [790, 450] on circle at bounding box center [791, 456] width 18 height 18
click at [397, 361] on link "2085050780" at bounding box center [405, 363] width 71 height 17
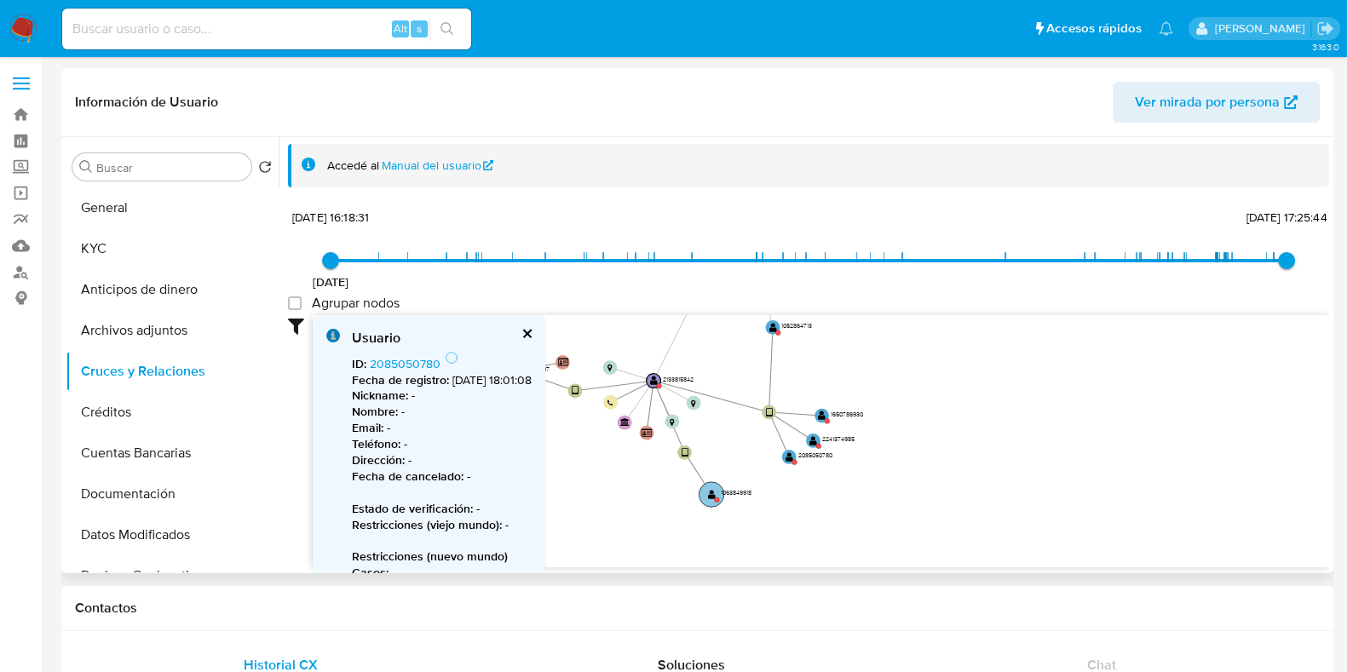
click at [712, 497] on text "" at bounding box center [712, 495] width 8 height 10
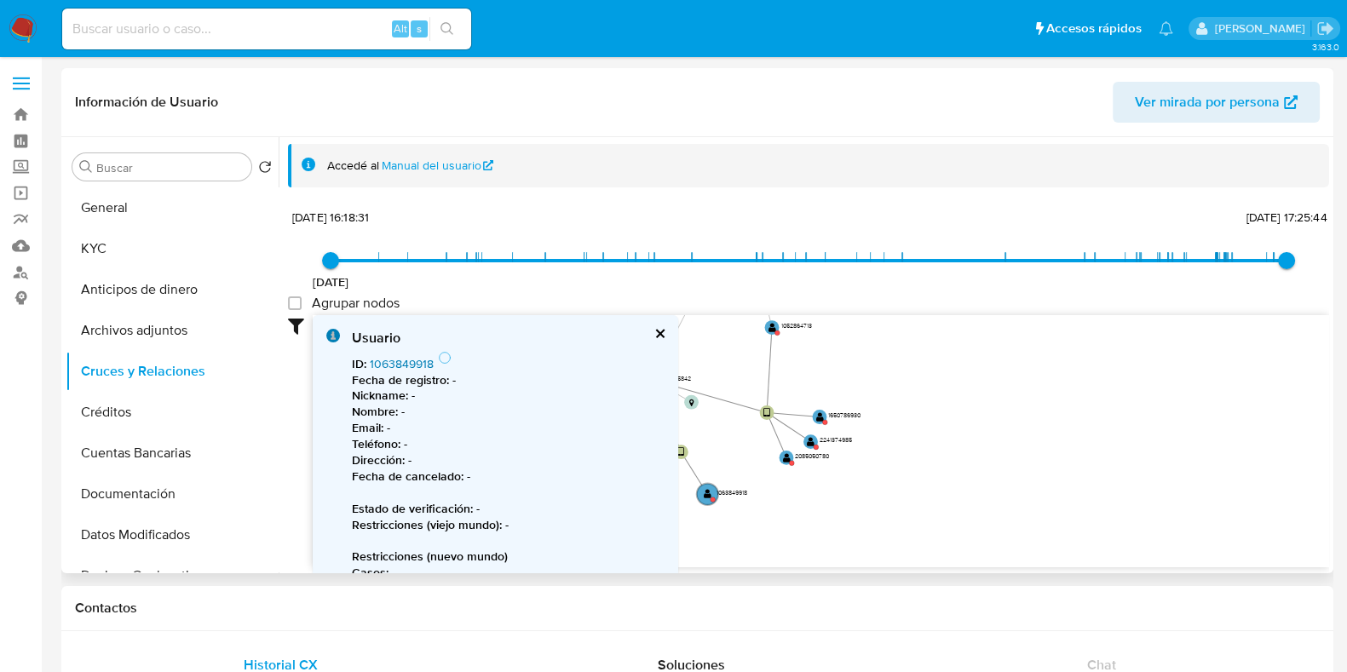
click at [400, 360] on link "1063849918" at bounding box center [402, 363] width 64 height 17
drag, startPoint x: 805, startPoint y: 436, endPoint x: 905, endPoint y: 449, distance: 100.5
click at [907, 449] on circle at bounding box center [914, 454] width 14 height 14
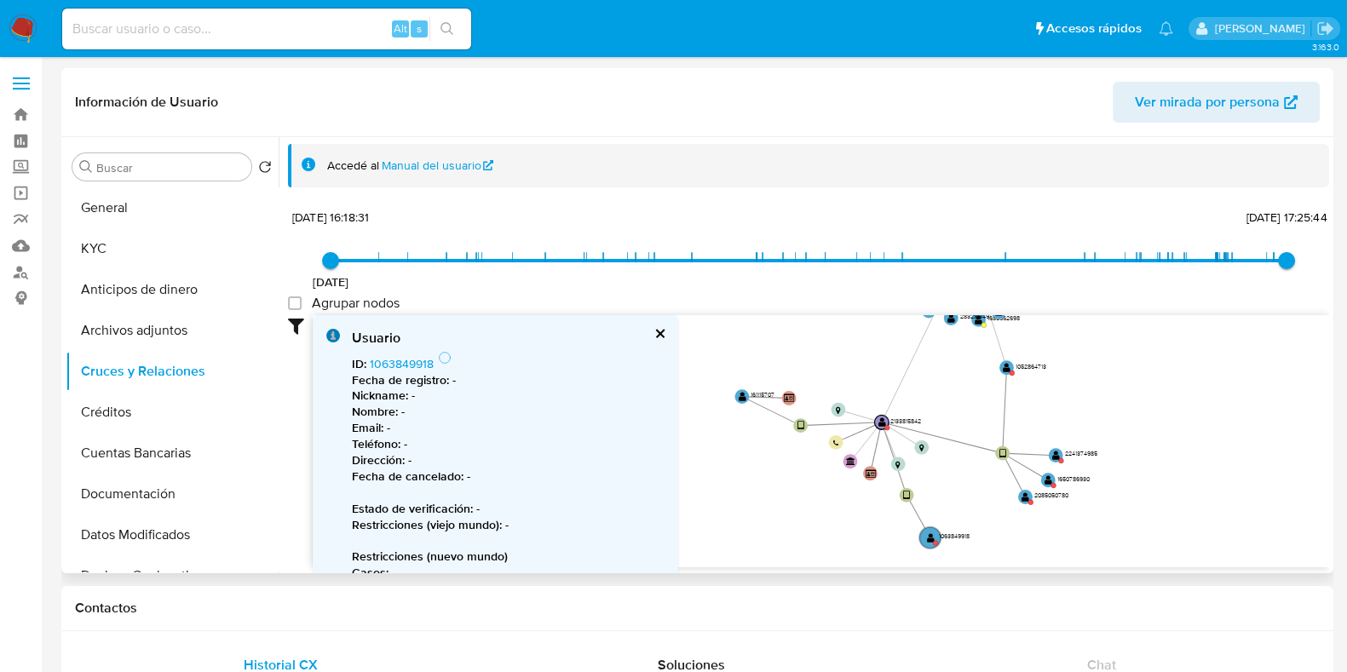
drag, startPoint x: 962, startPoint y: 354, endPoint x: 1190, endPoint y: 394, distance: 231.0
click at [1190, 394] on icon "device-66b67bb9885d003fcb3ff92e  device-66f46b491a16a1fcd11180a5  device-66f5…" at bounding box center [821, 438] width 1017 height 247
click at [742, 397] on text "" at bounding box center [742, 396] width 8 height 10
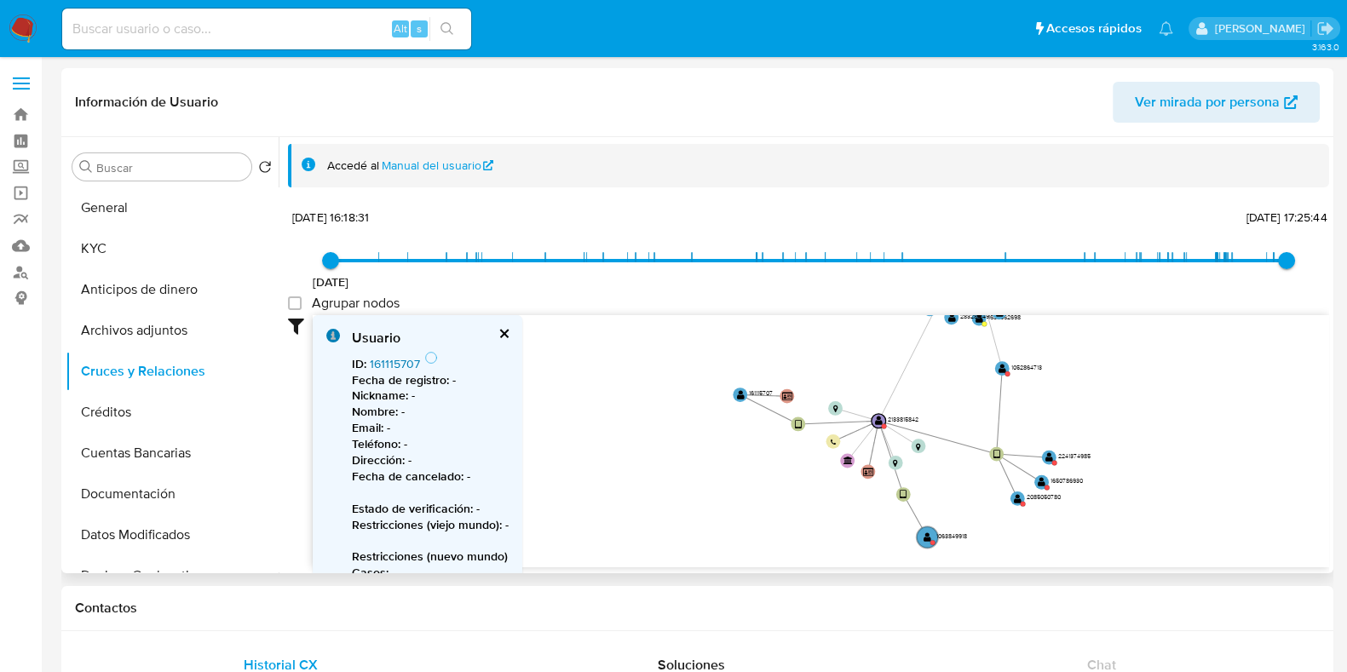
click at [389, 364] on link "161115707" at bounding box center [395, 363] width 50 height 17
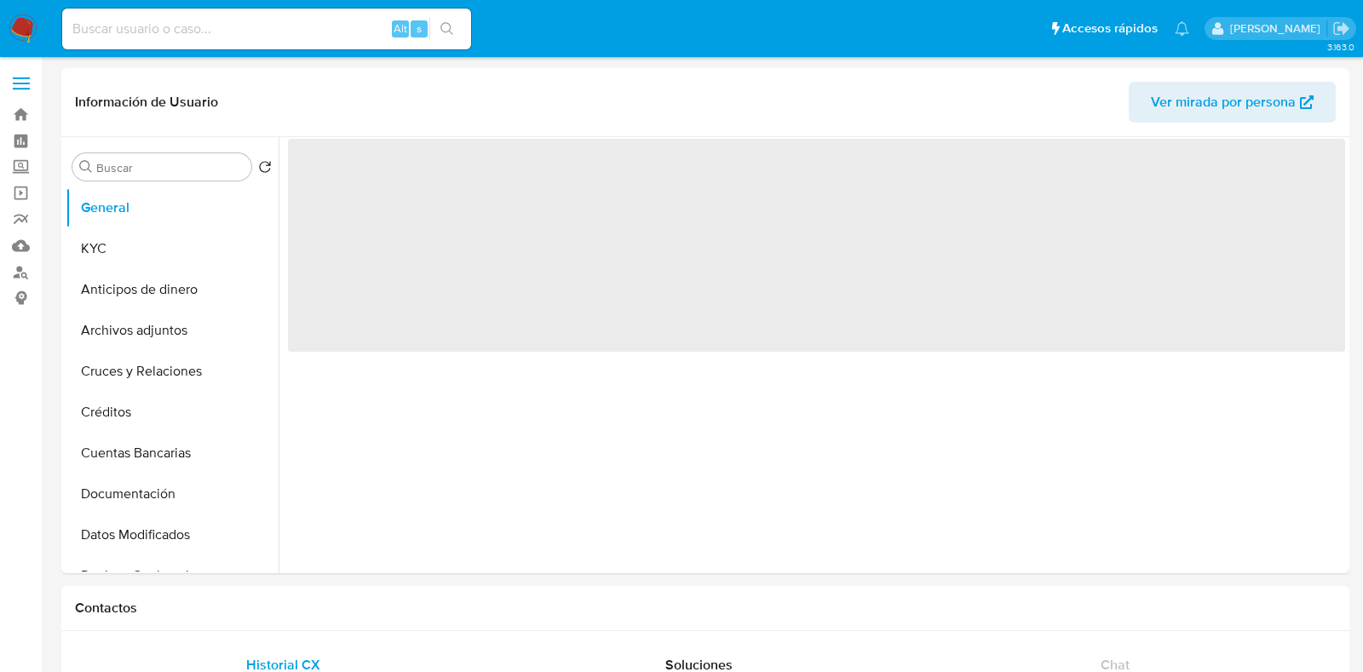
select select "10"
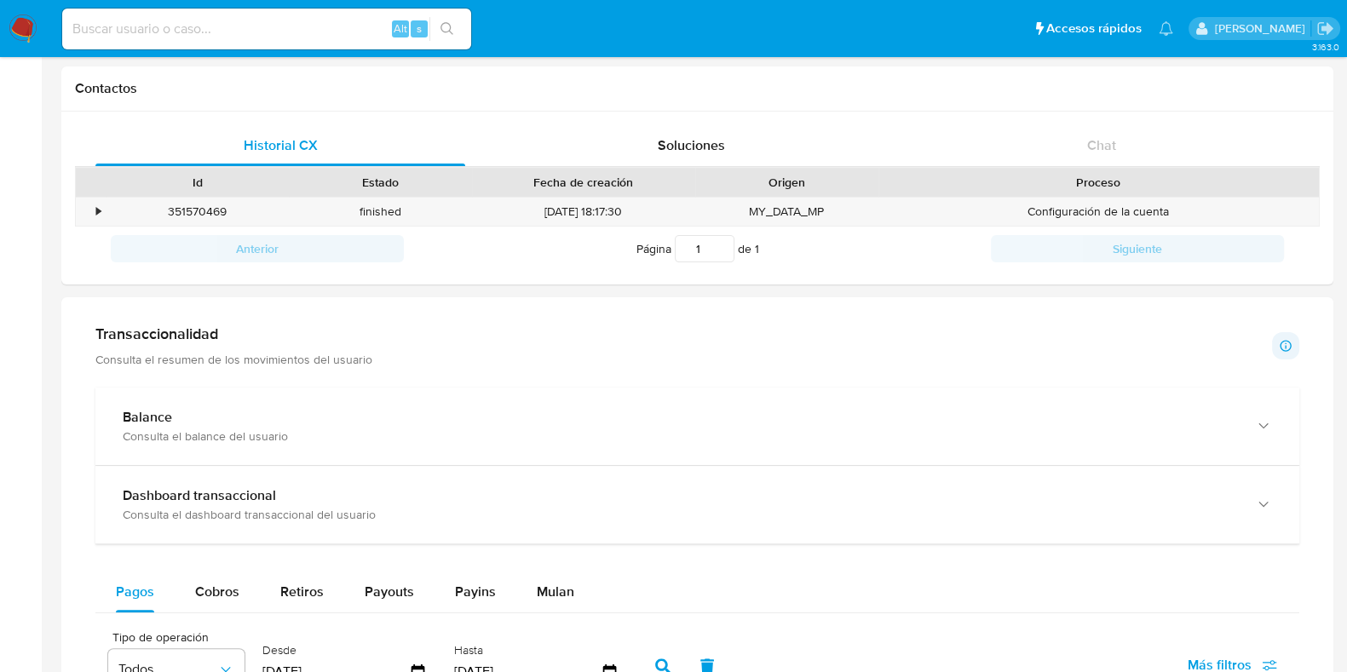
scroll to position [851, 0]
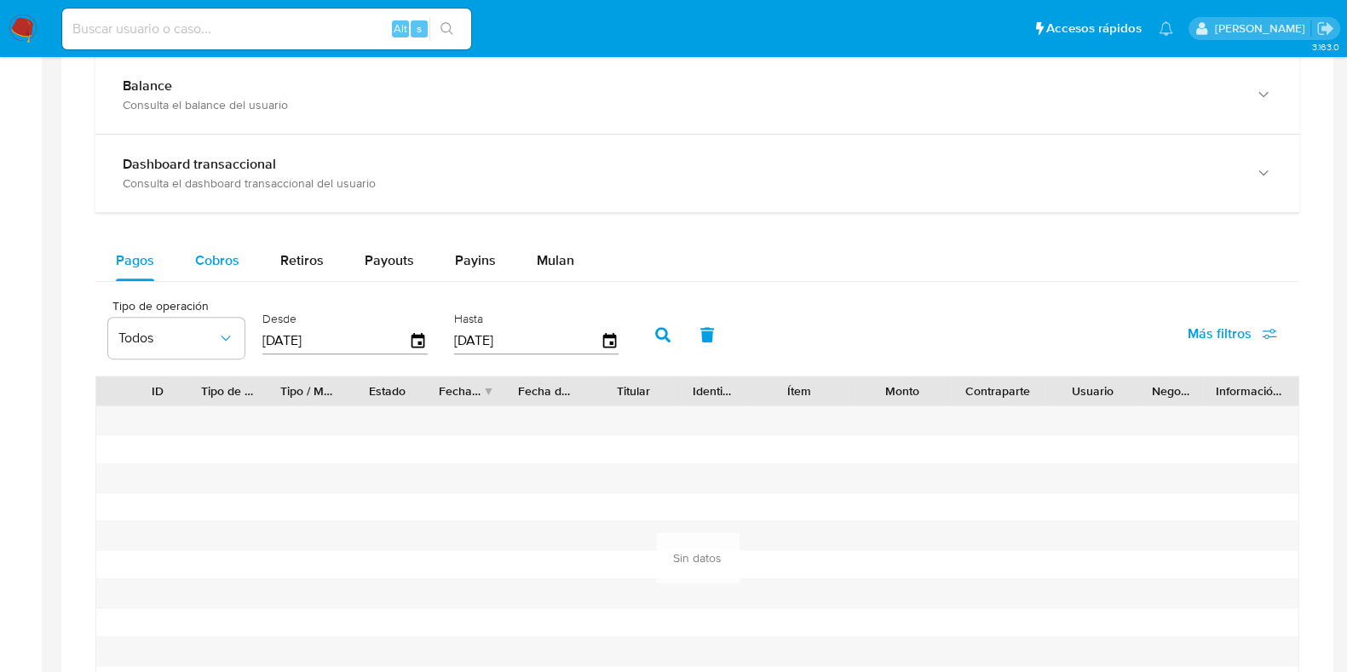
click at [218, 274] on div "Cobros" at bounding box center [217, 260] width 44 height 41
select select "10"
click at [415, 336] on icon "button" at bounding box center [419, 341] width 30 height 30
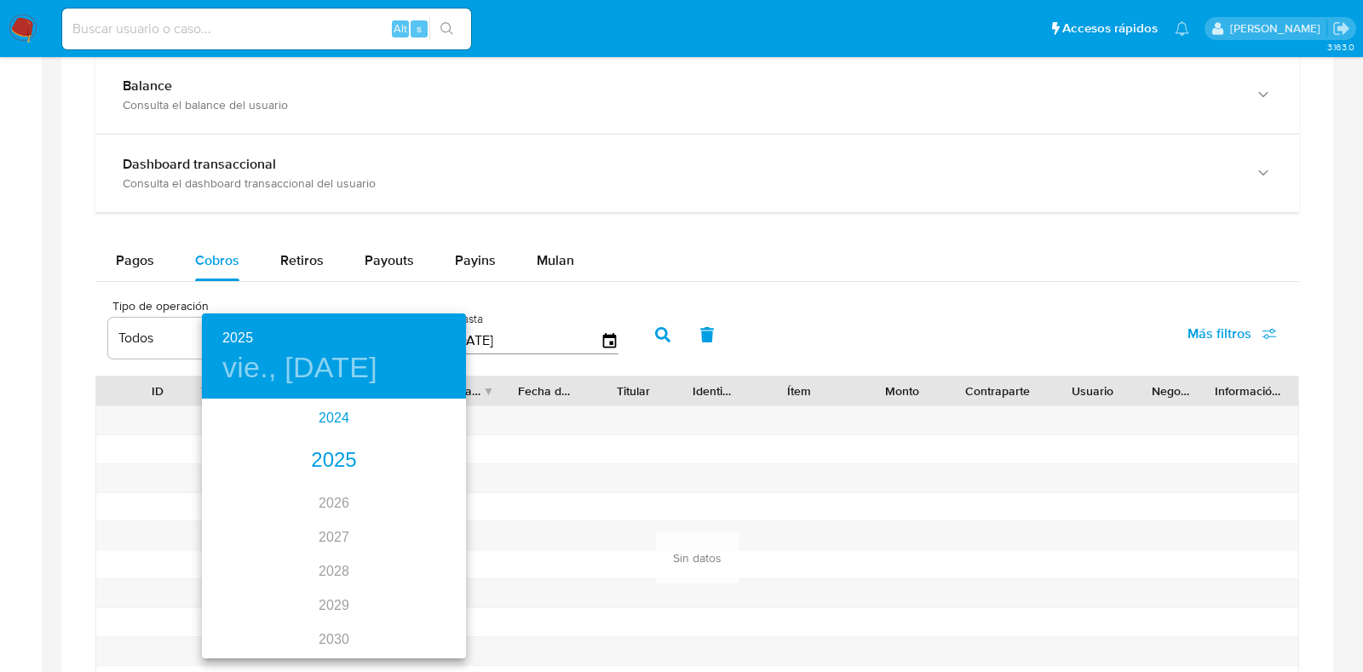
click at [330, 416] on div "2024" at bounding box center [334, 418] width 264 height 34
click at [239, 627] on div "oct." at bounding box center [246, 625] width 88 height 64
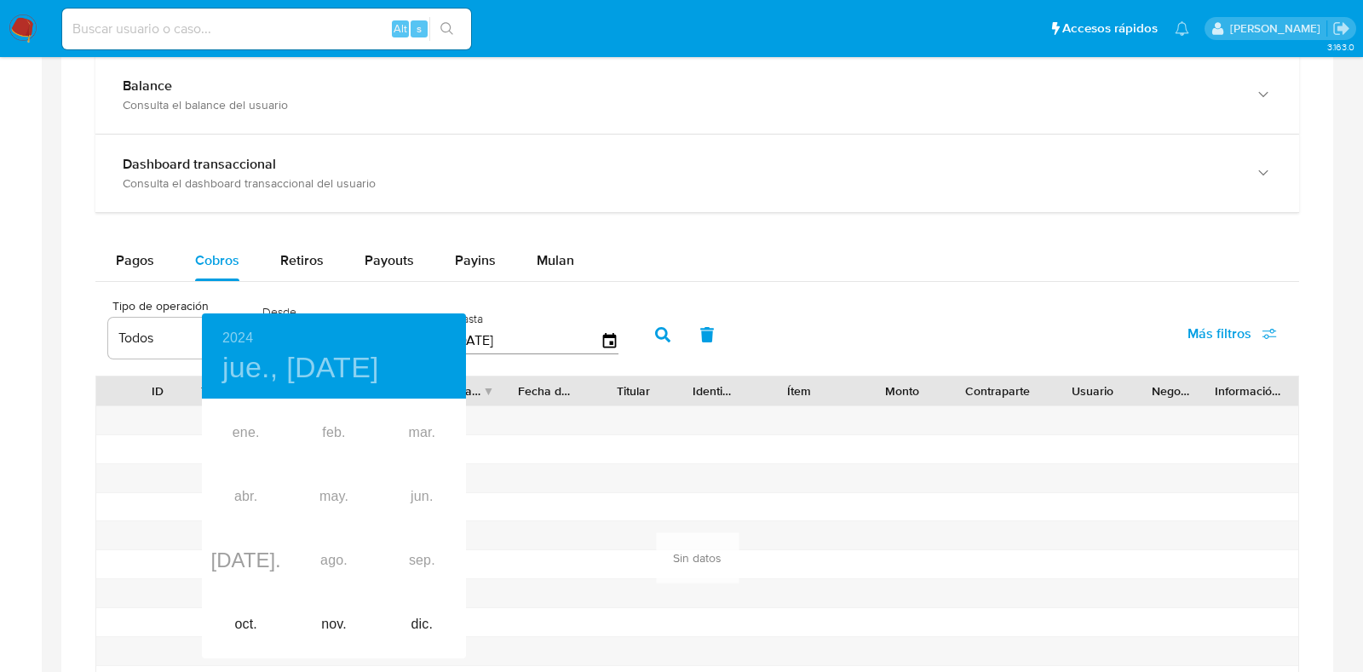
type input "11/10/2024"
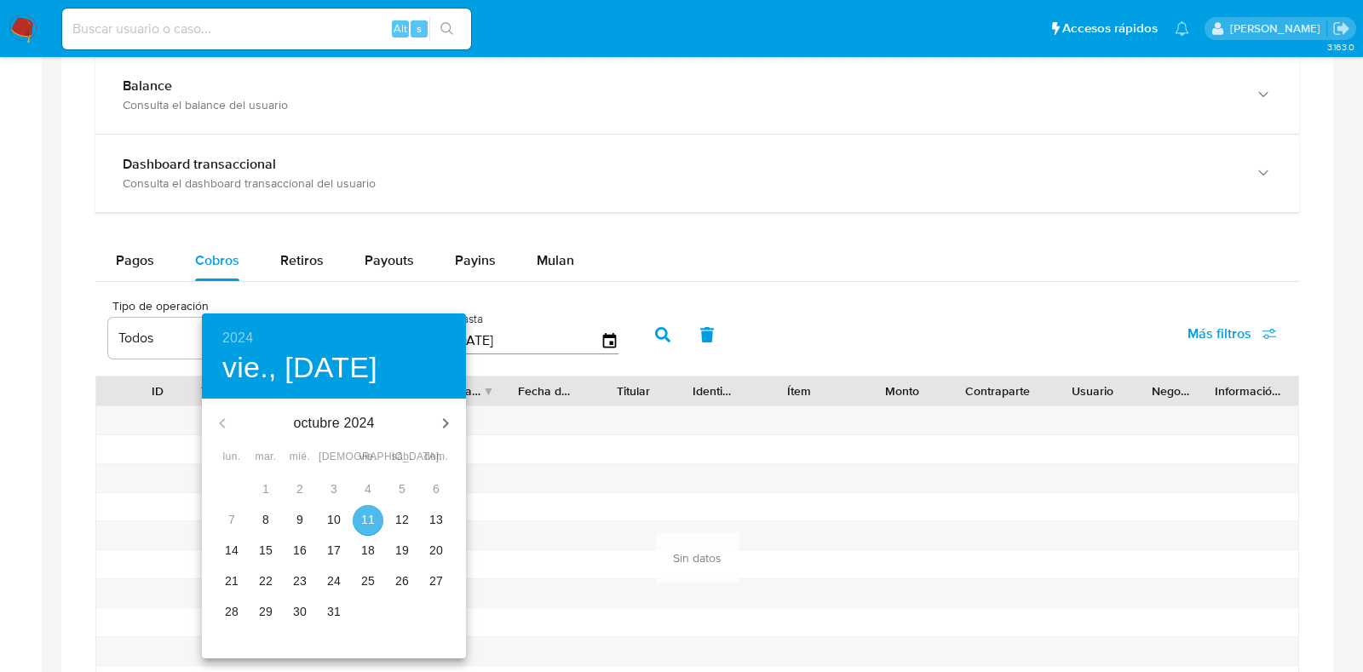
click at [365, 514] on p "11" at bounding box center [368, 519] width 14 height 17
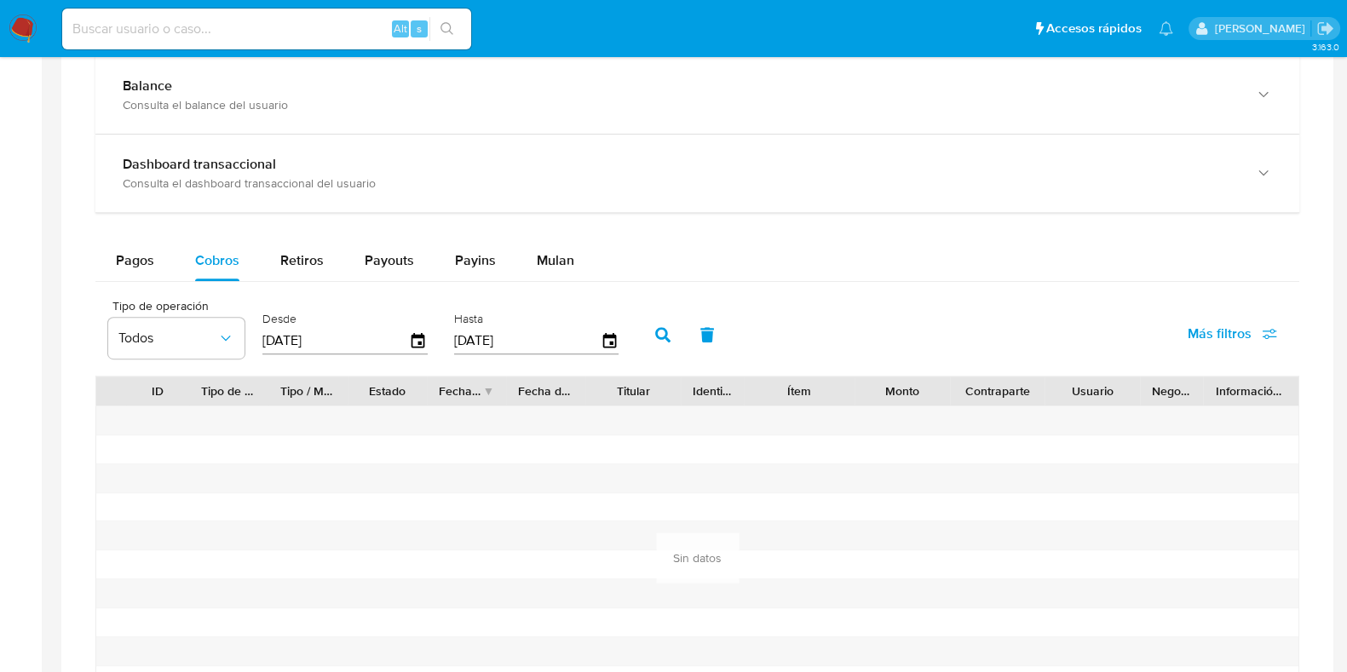
click at [643, 338] on button "button" at bounding box center [663, 334] width 44 height 41
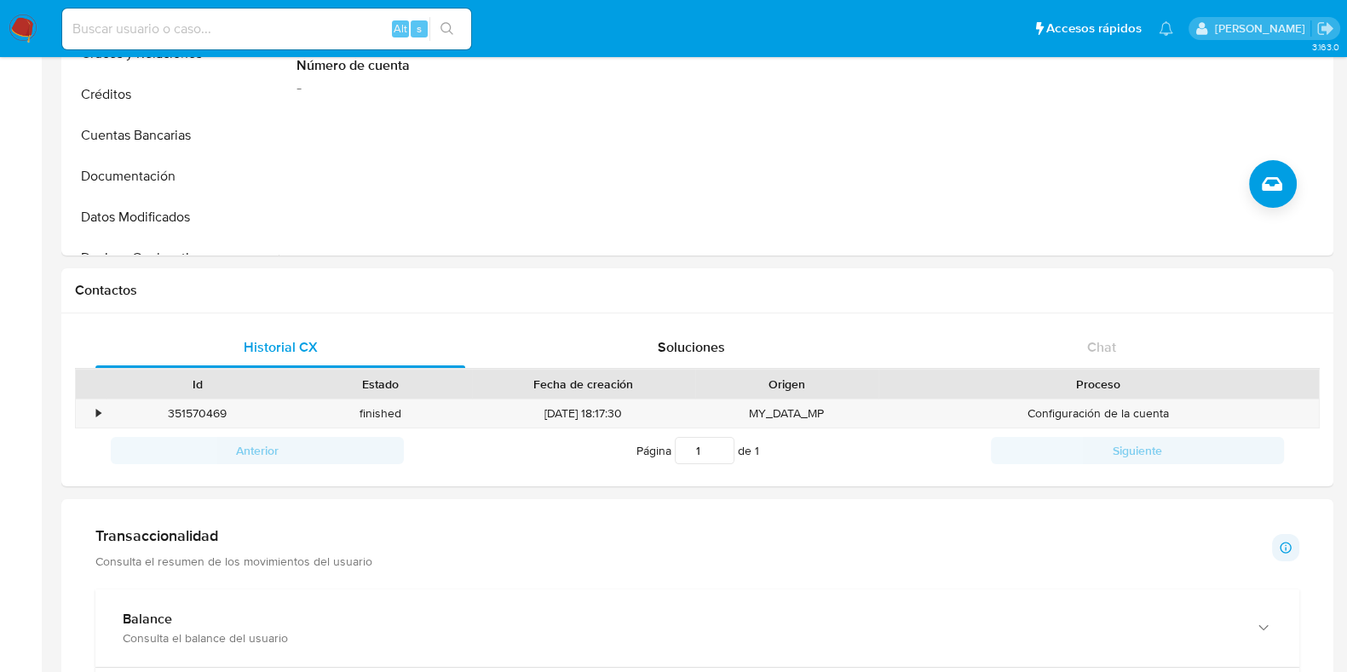
scroll to position [0, 0]
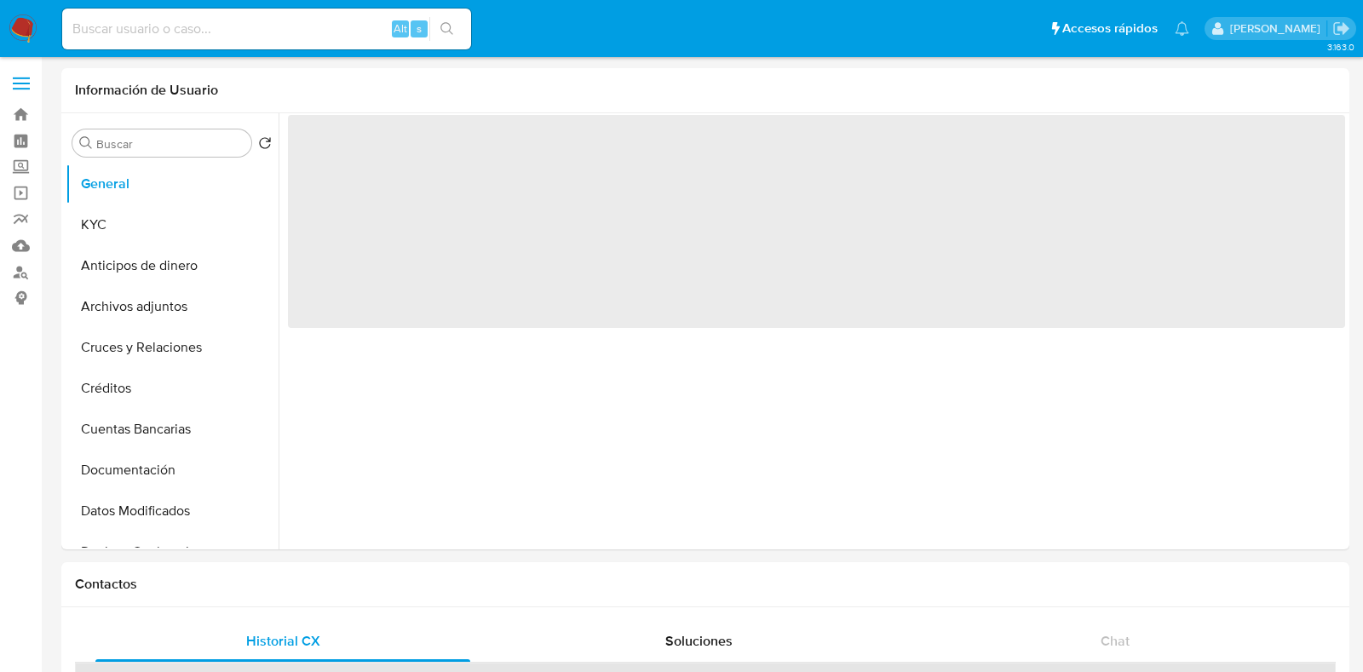
select select "10"
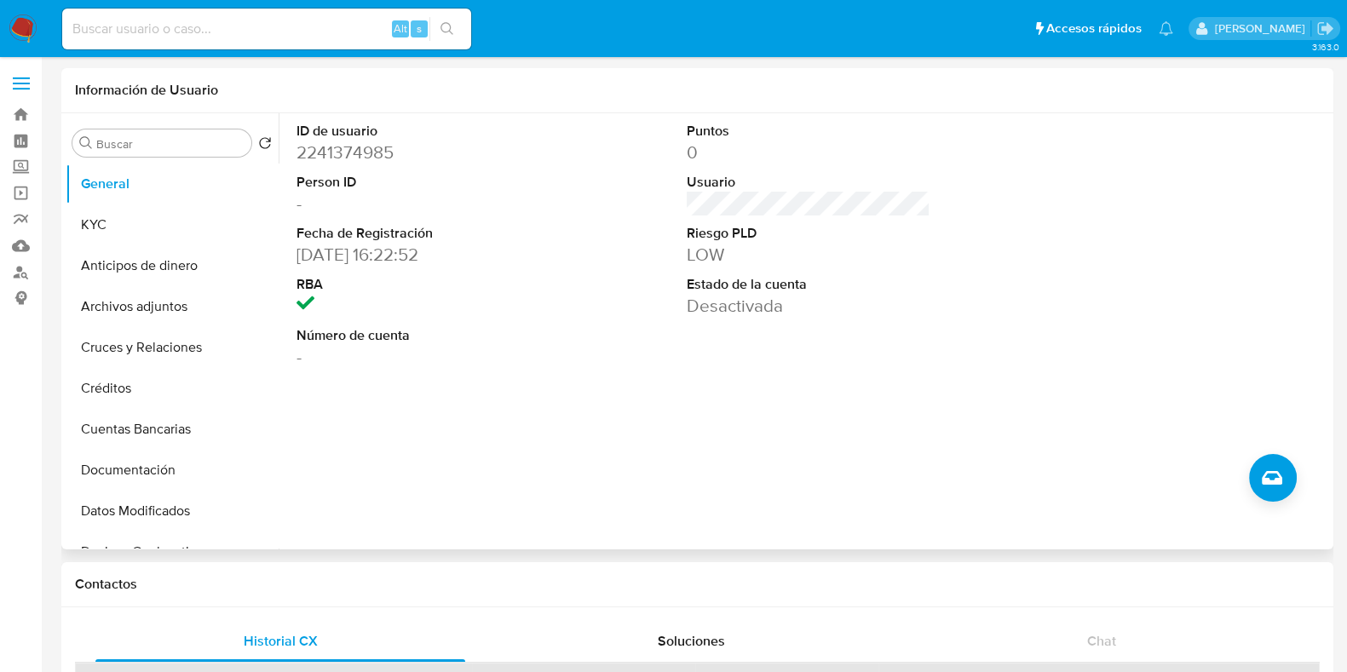
click at [339, 147] on dd "2241374985" at bounding box center [419, 153] width 244 height 24
copy dd "2241374985"
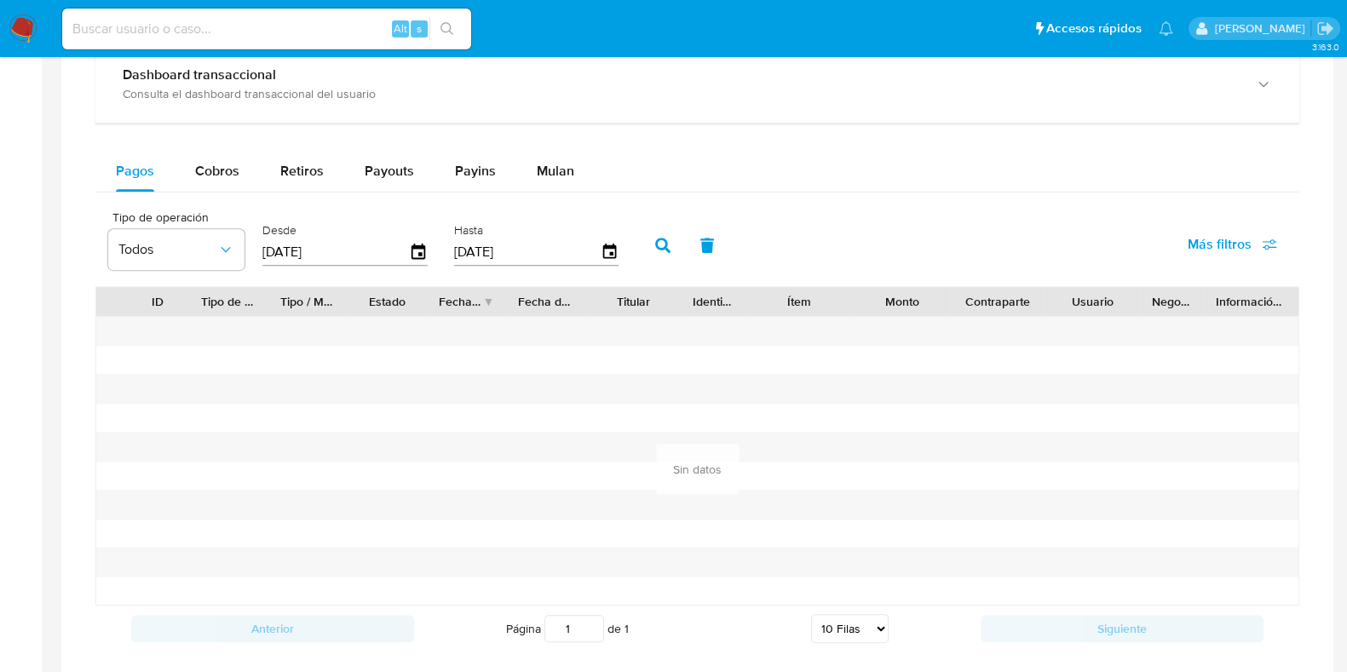
scroll to position [1065, 0]
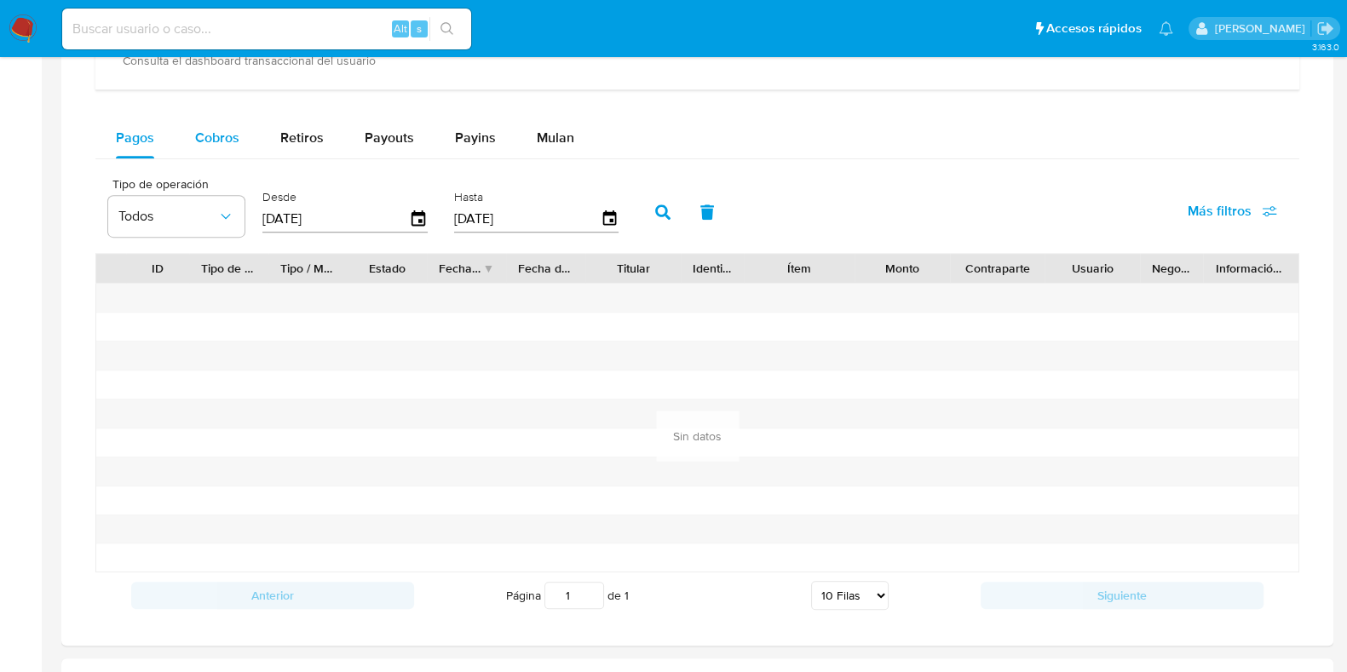
click at [226, 136] on span "Cobros" at bounding box center [217, 138] width 44 height 20
select select "10"
click at [406, 211] on icon "button" at bounding box center [419, 220] width 30 height 30
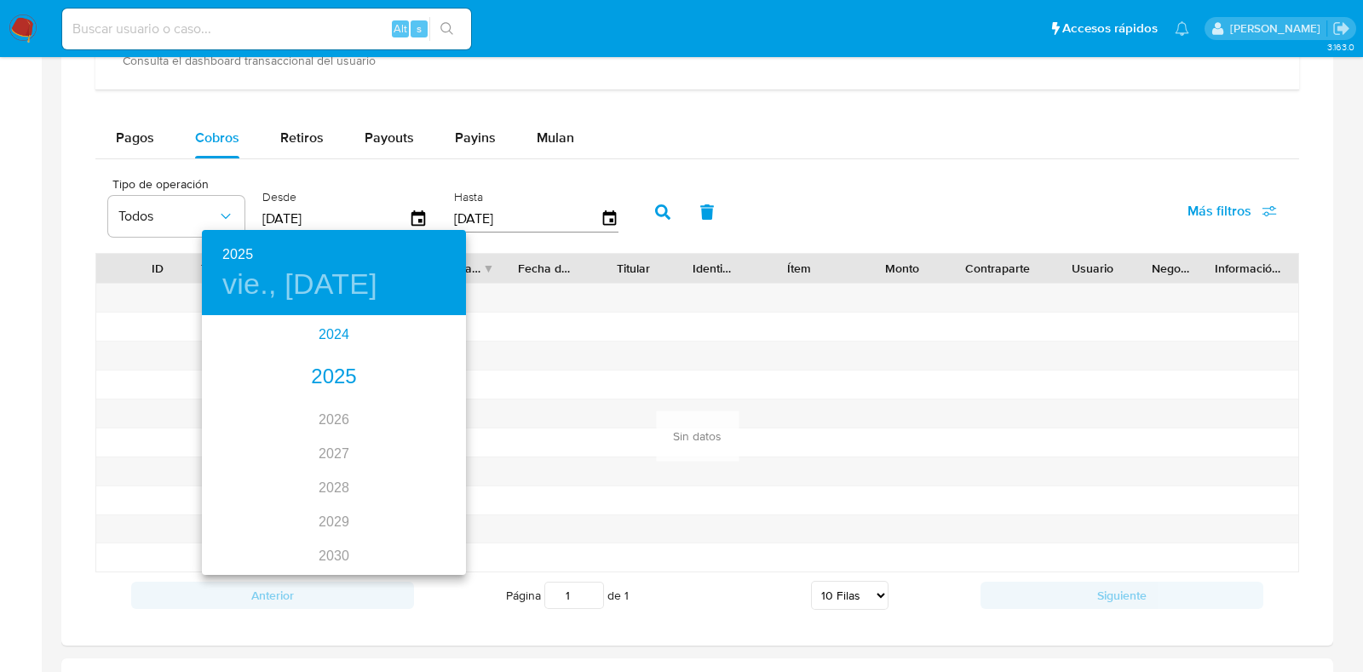
click at [328, 330] on div "2024" at bounding box center [334, 335] width 264 height 34
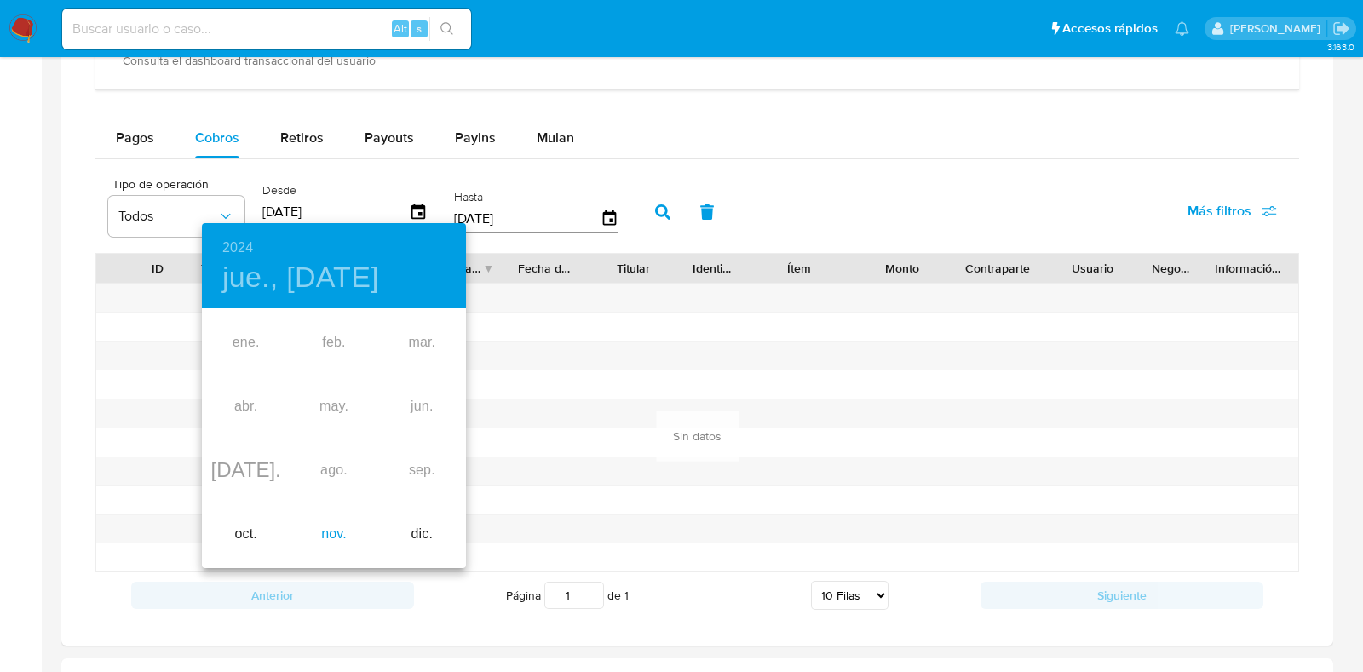
click at [320, 534] on div "nov." at bounding box center [334, 535] width 88 height 64
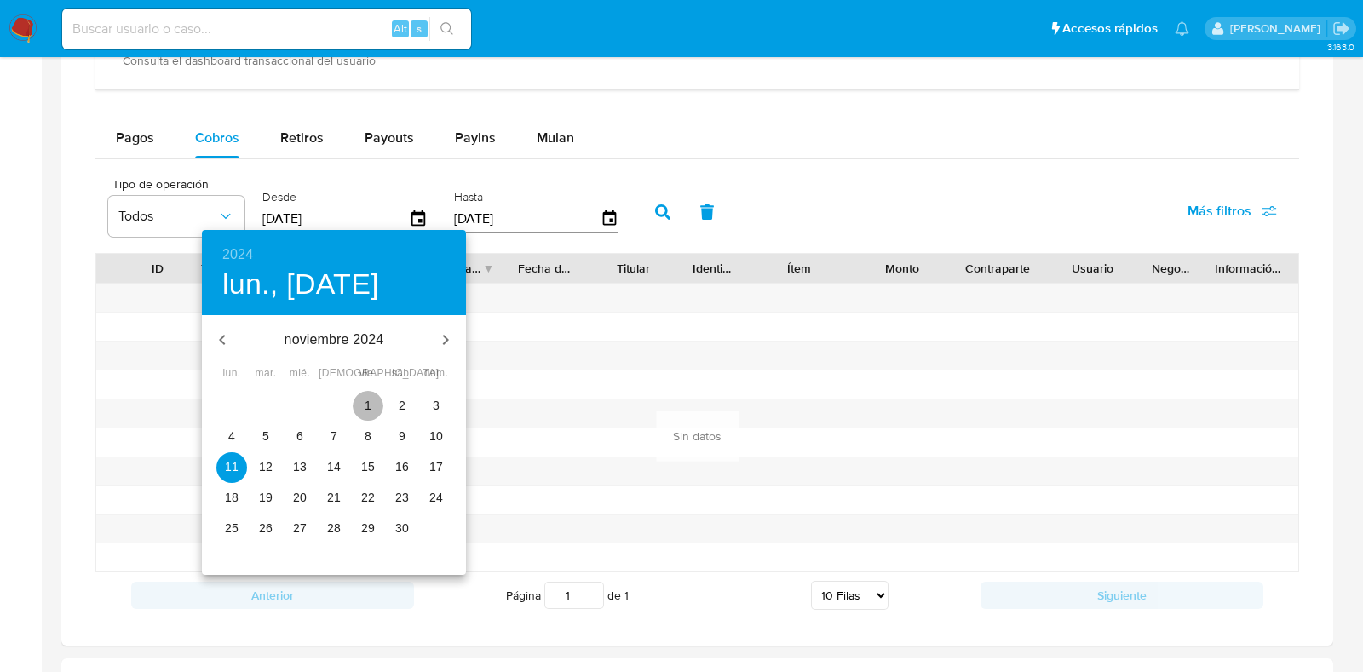
click at [376, 404] on span "1" at bounding box center [368, 405] width 31 height 17
type input "01/11/2024"
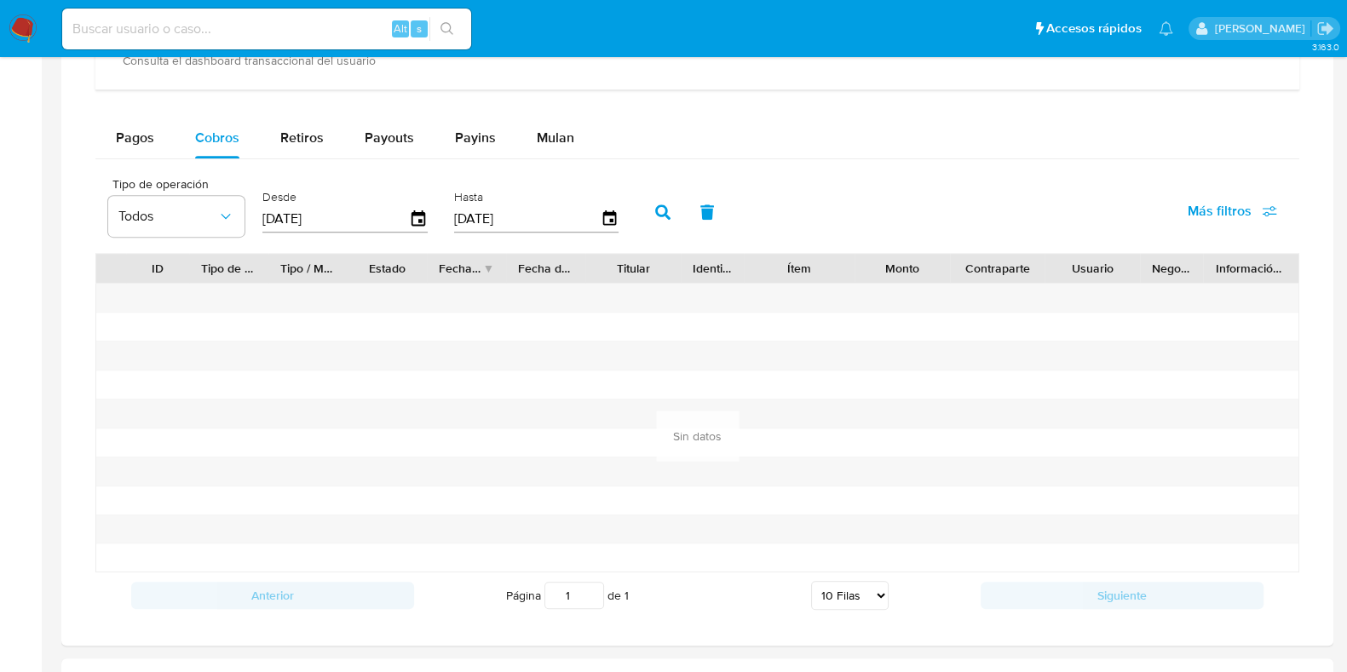
click at [646, 210] on button "button" at bounding box center [663, 212] width 44 height 41
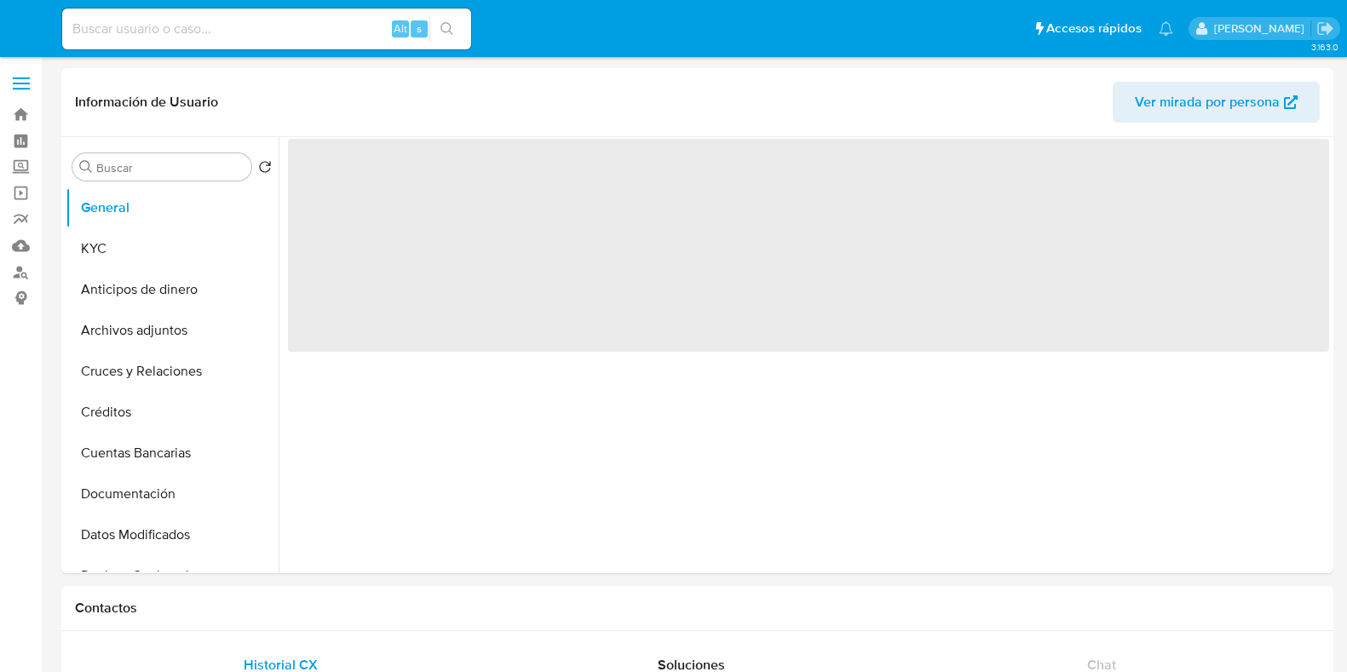
select select "10"
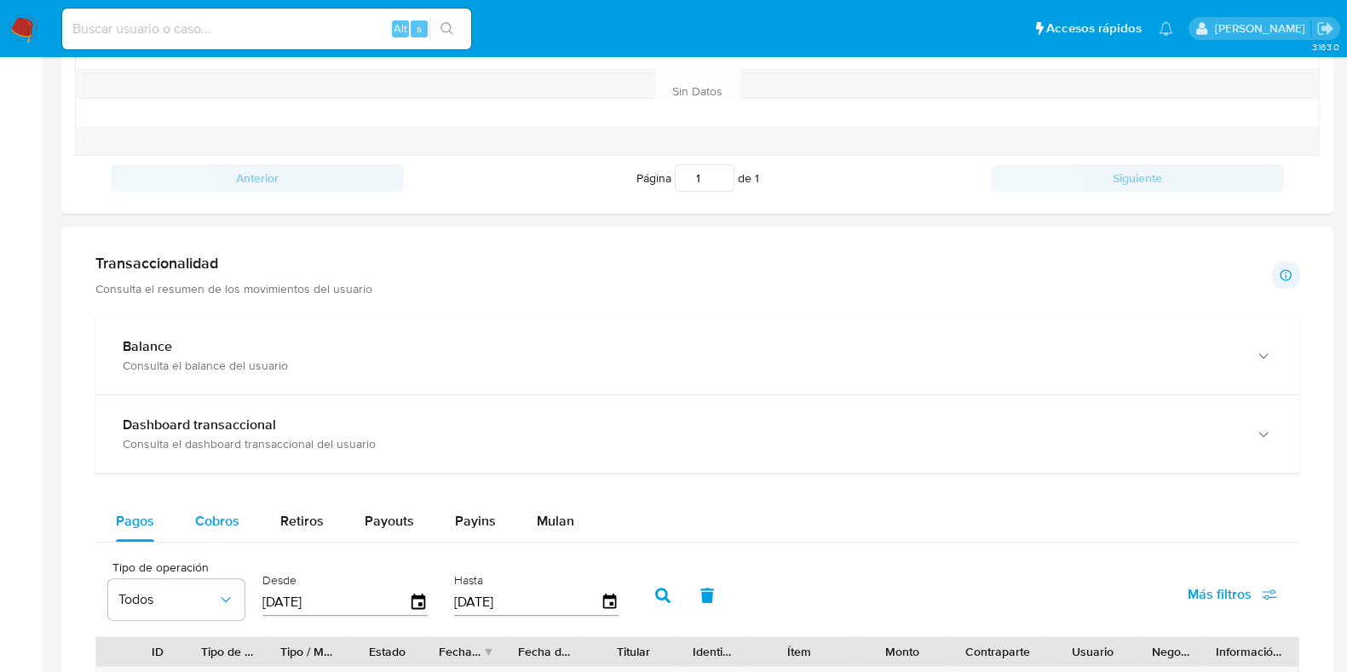
scroll to position [851, 0]
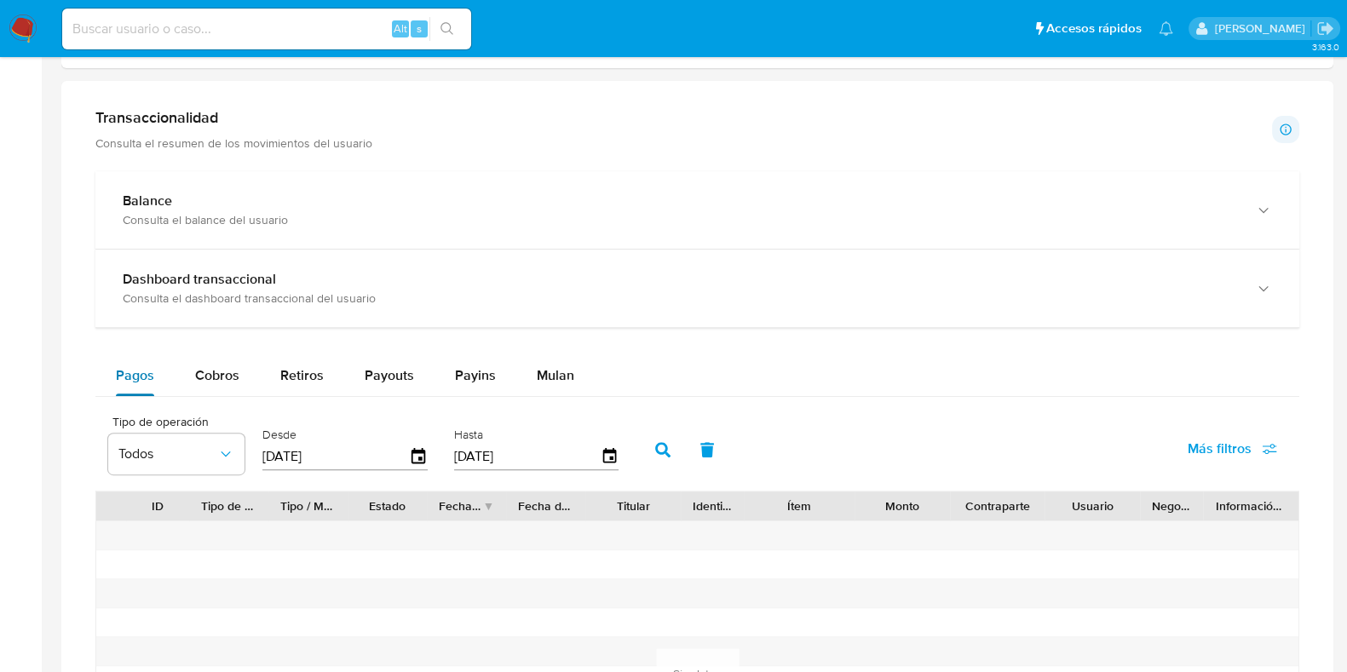
drag, startPoint x: 210, startPoint y: 374, endPoint x: 164, endPoint y: 371, distance: 45.3
click at [210, 374] on span "Cobros" at bounding box center [217, 376] width 44 height 20
select select "10"
click at [412, 453] on icon "button" at bounding box center [419, 457] width 30 height 30
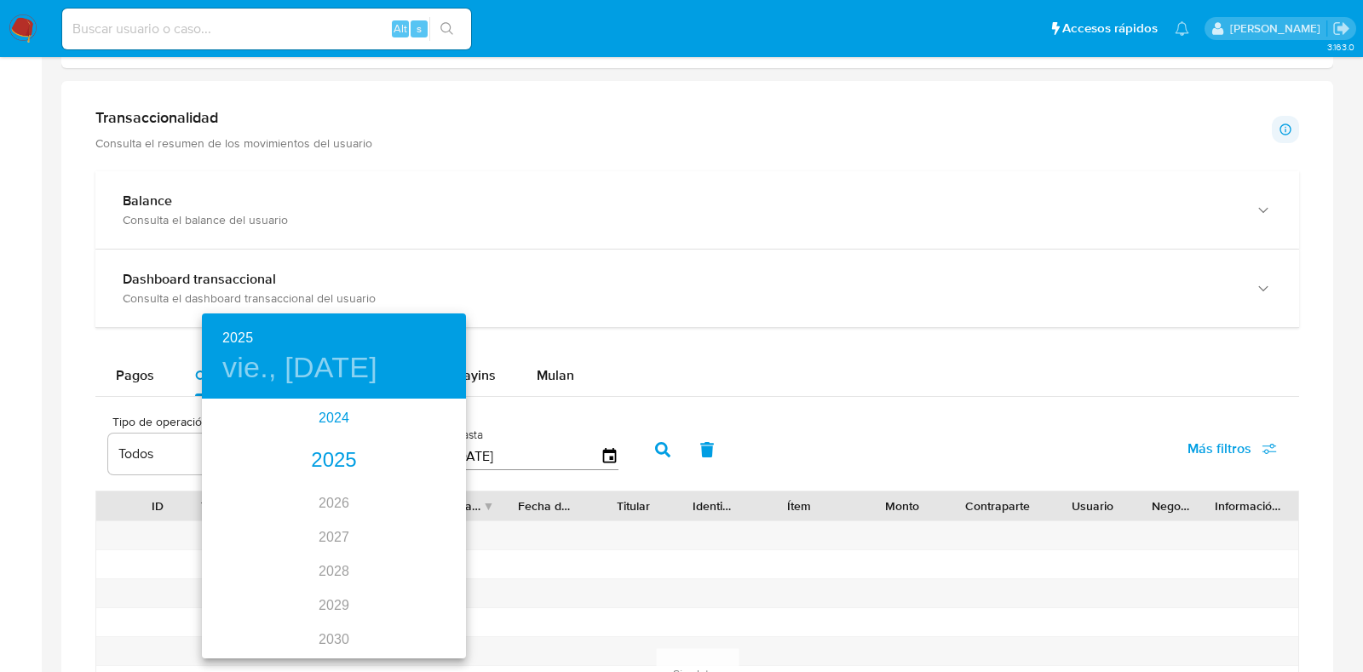
click at [318, 414] on div "2024" at bounding box center [334, 418] width 264 height 34
click at [251, 619] on div "oct." at bounding box center [246, 625] width 88 height 64
type input "11/10/2024"
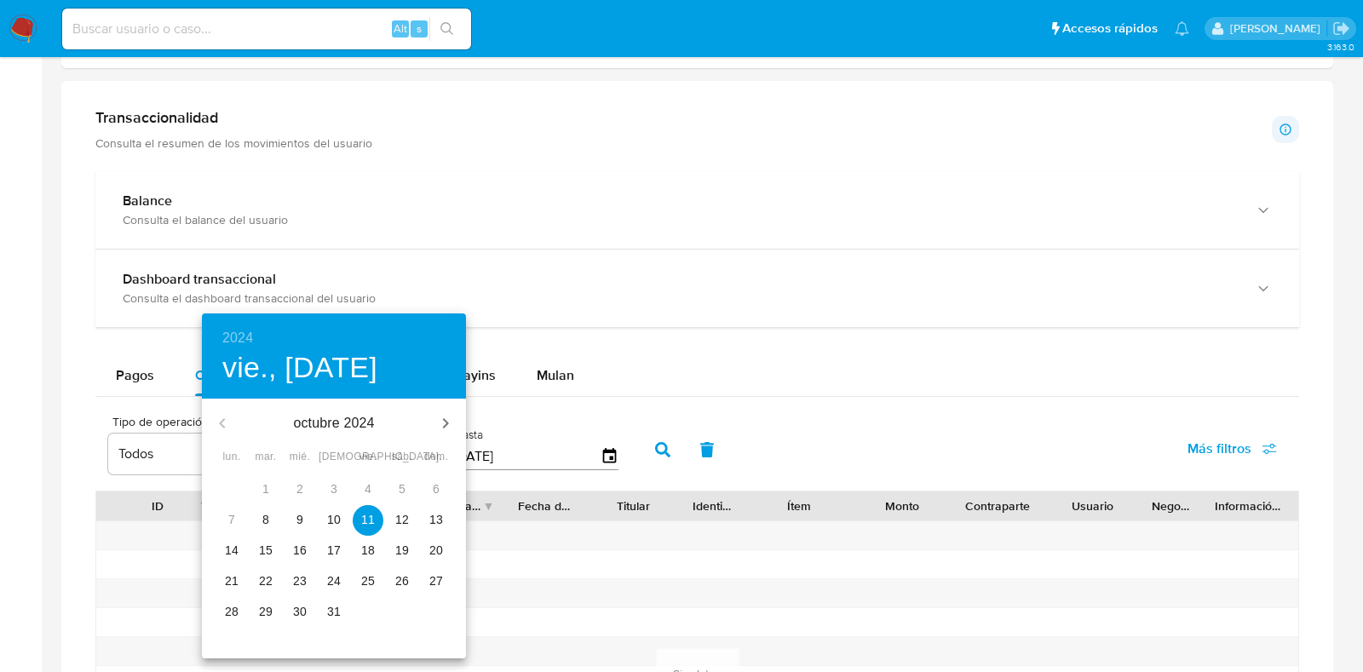
click at [364, 515] on p "11" at bounding box center [368, 519] width 14 height 17
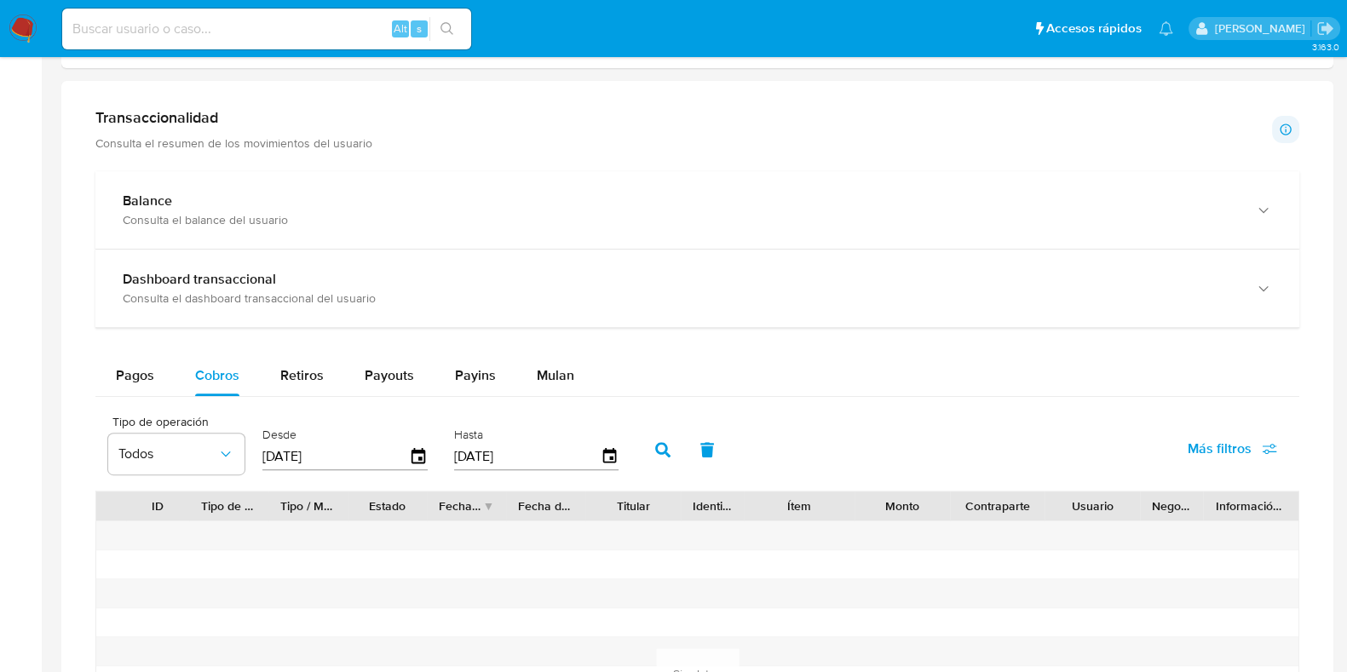
click at [655, 449] on icon "button" at bounding box center [662, 449] width 15 height 15
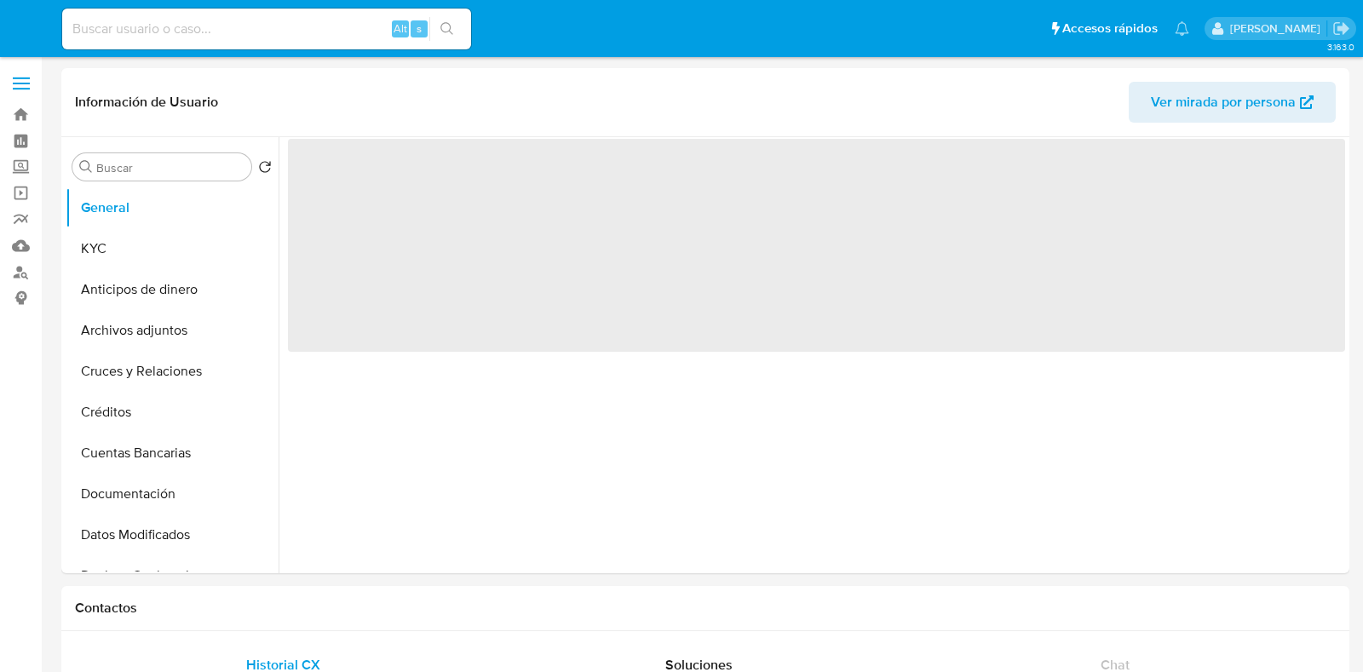
select select "10"
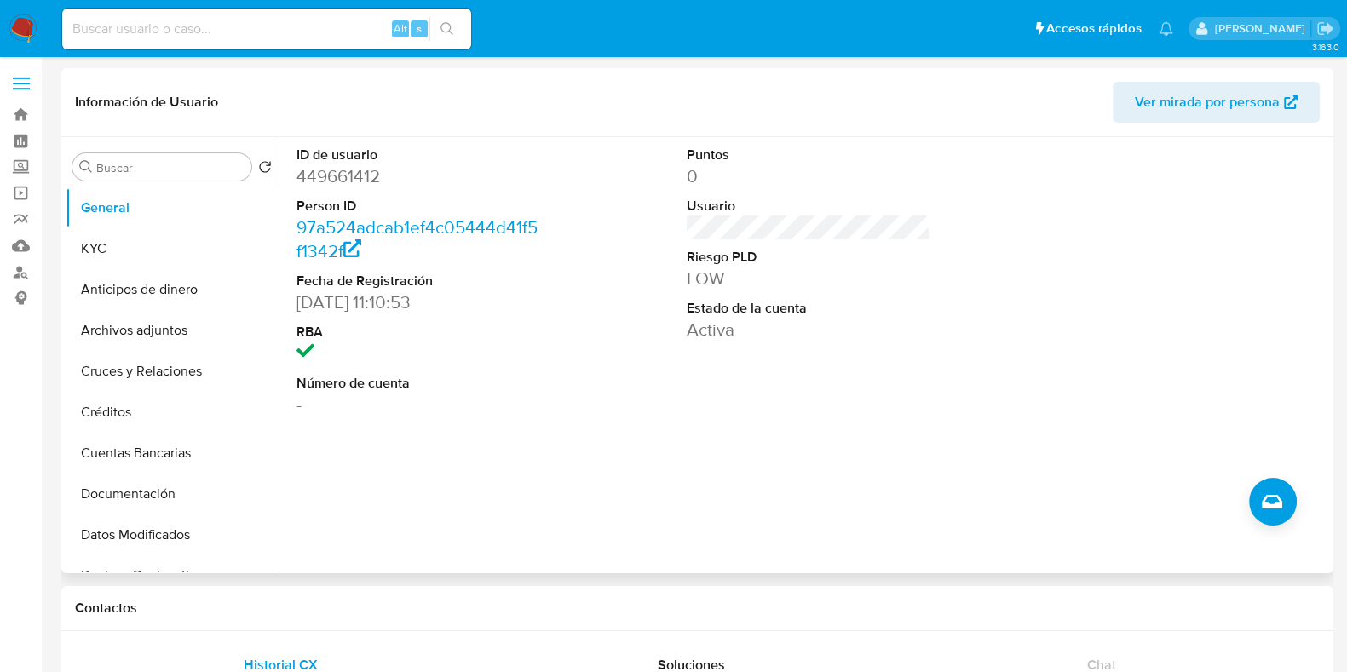
click at [328, 174] on dd "449661412" at bounding box center [419, 176] width 244 height 24
copy dd "449661412"
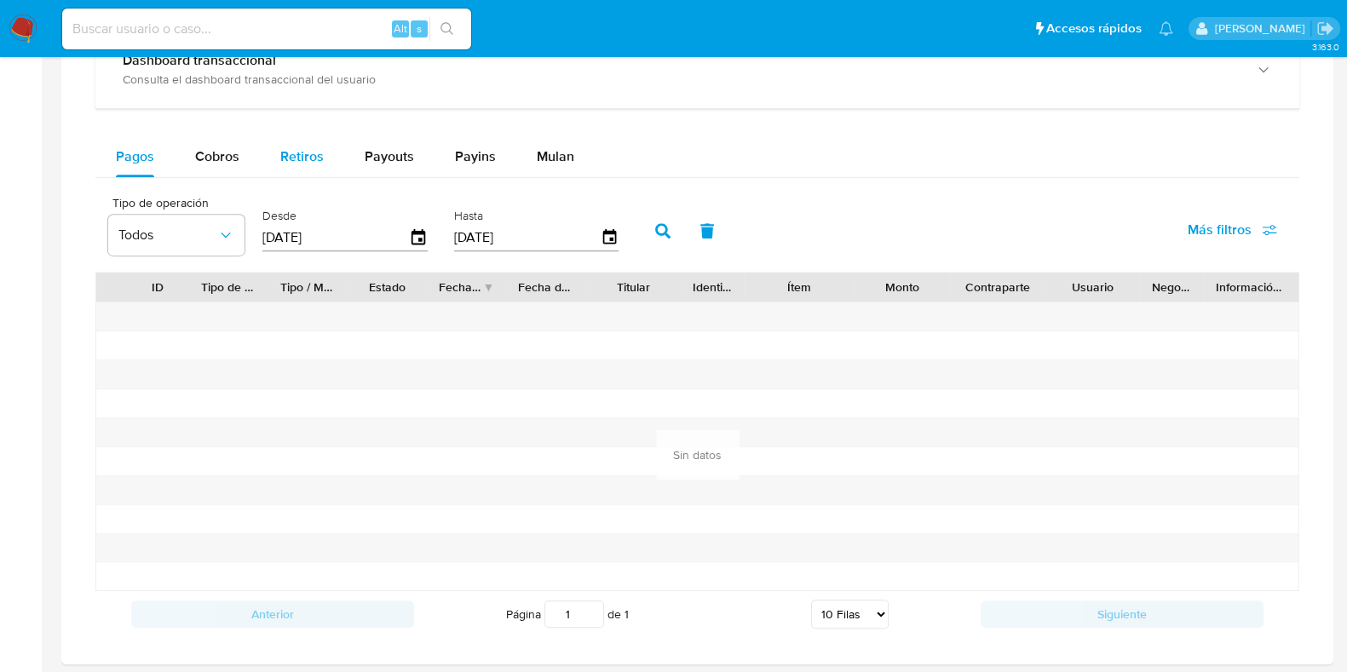
scroll to position [959, 0]
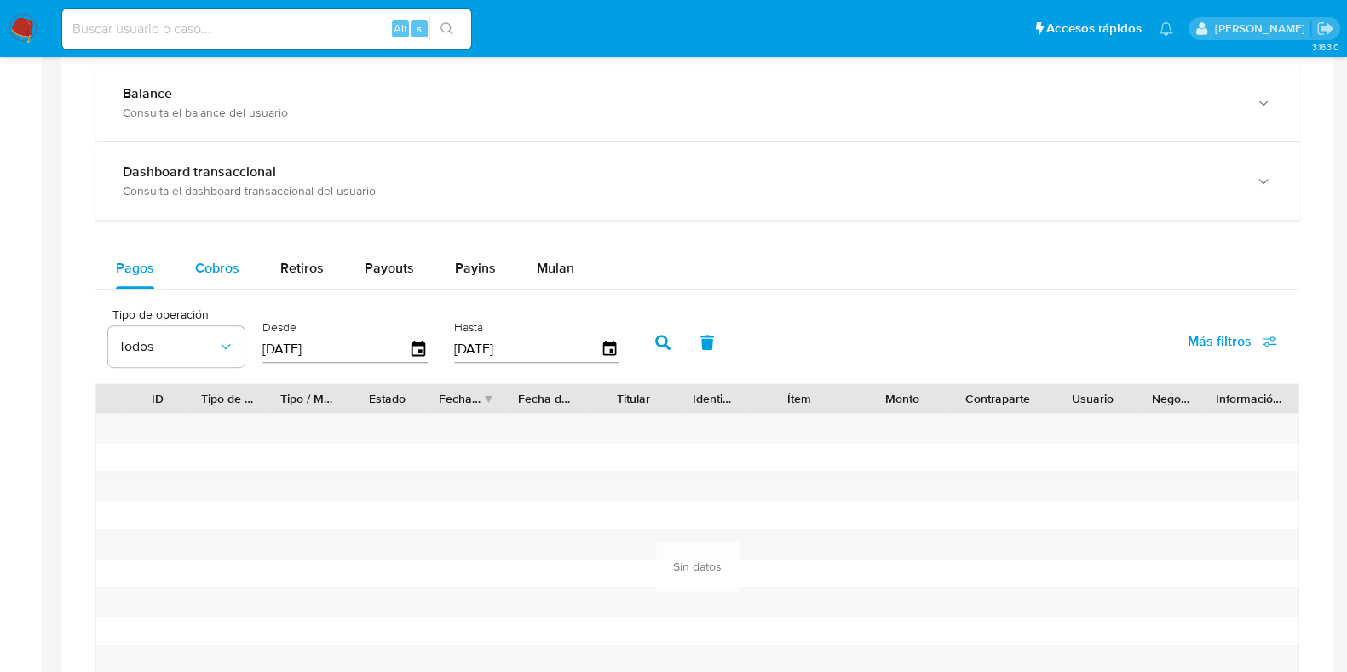
click at [229, 258] on span "Cobros" at bounding box center [217, 268] width 44 height 20
select select "10"
click at [417, 343] on icon "button" at bounding box center [419, 348] width 14 height 15
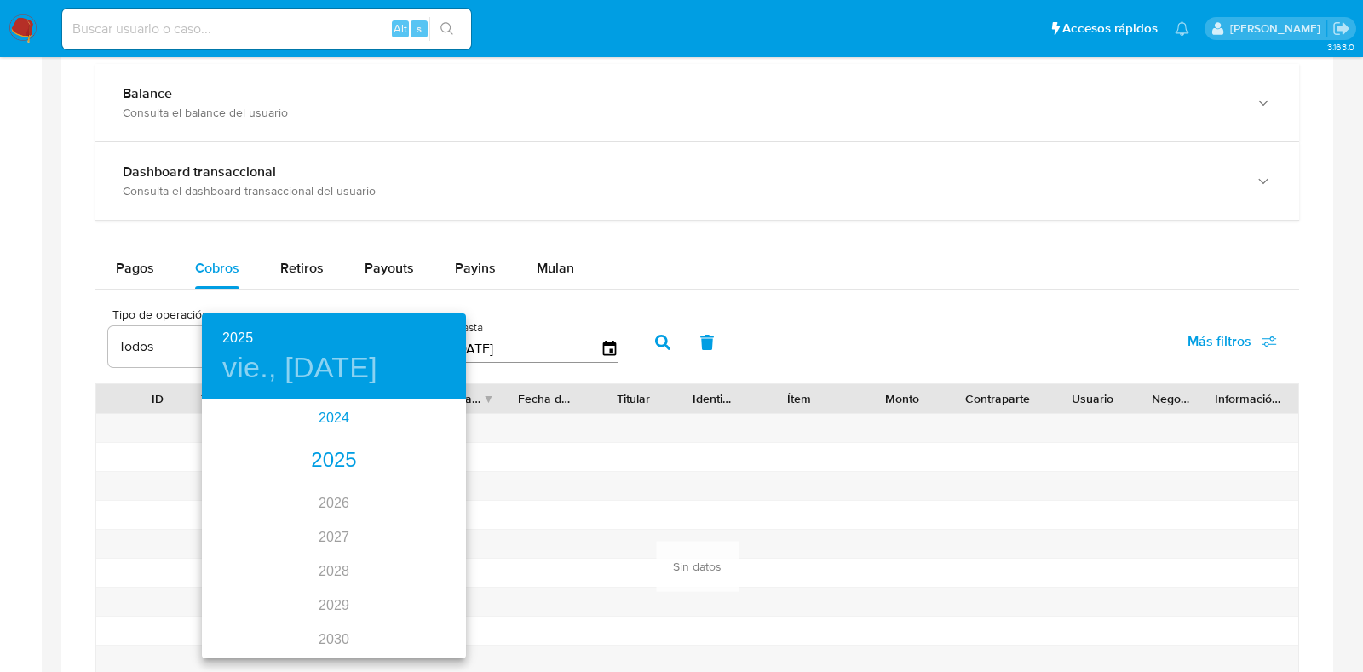
click at [311, 427] on div "2024" at bounding box center [334, 418] width 264 height 34
click at [244, 628] on div "oct." at bounding box center [246, 625] width 88 height 64
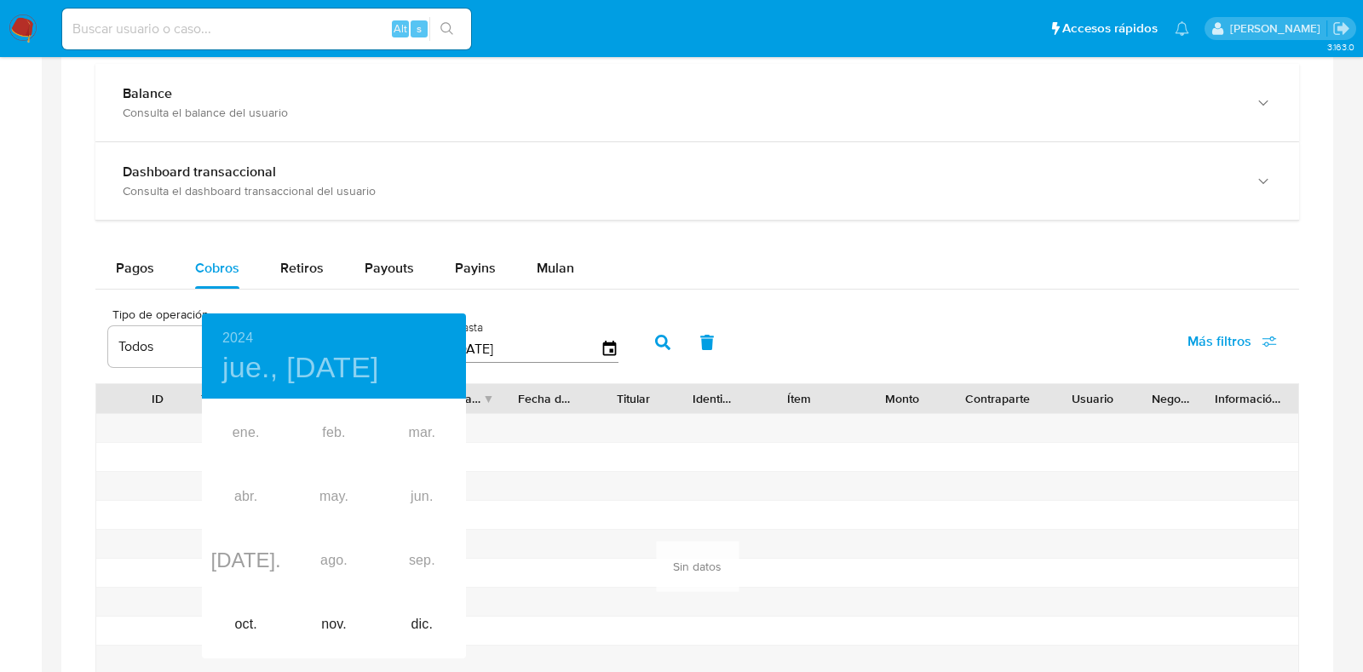
type input "[DATE]"
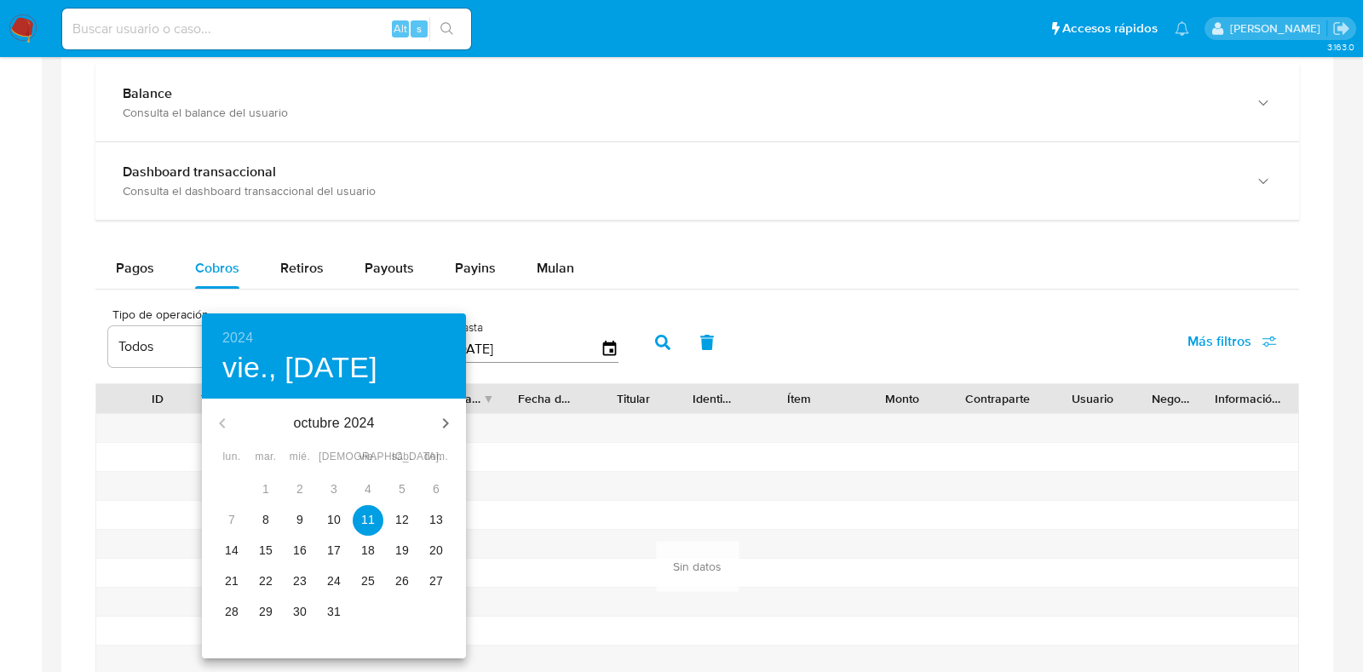
click at [363, 521] on p "11" at bounding box center [368, 519] width 14 height 17
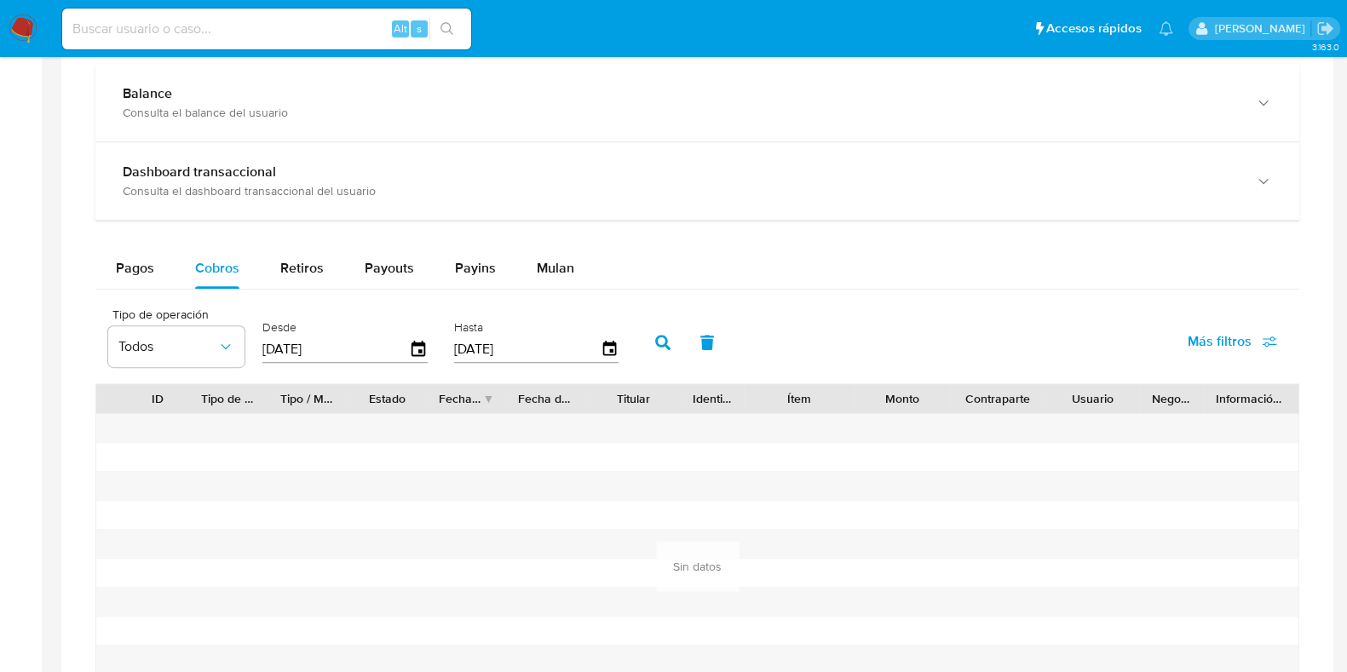
click at [656, 335] on icon "button" at bounding box center [662, 342] width 15 height 15
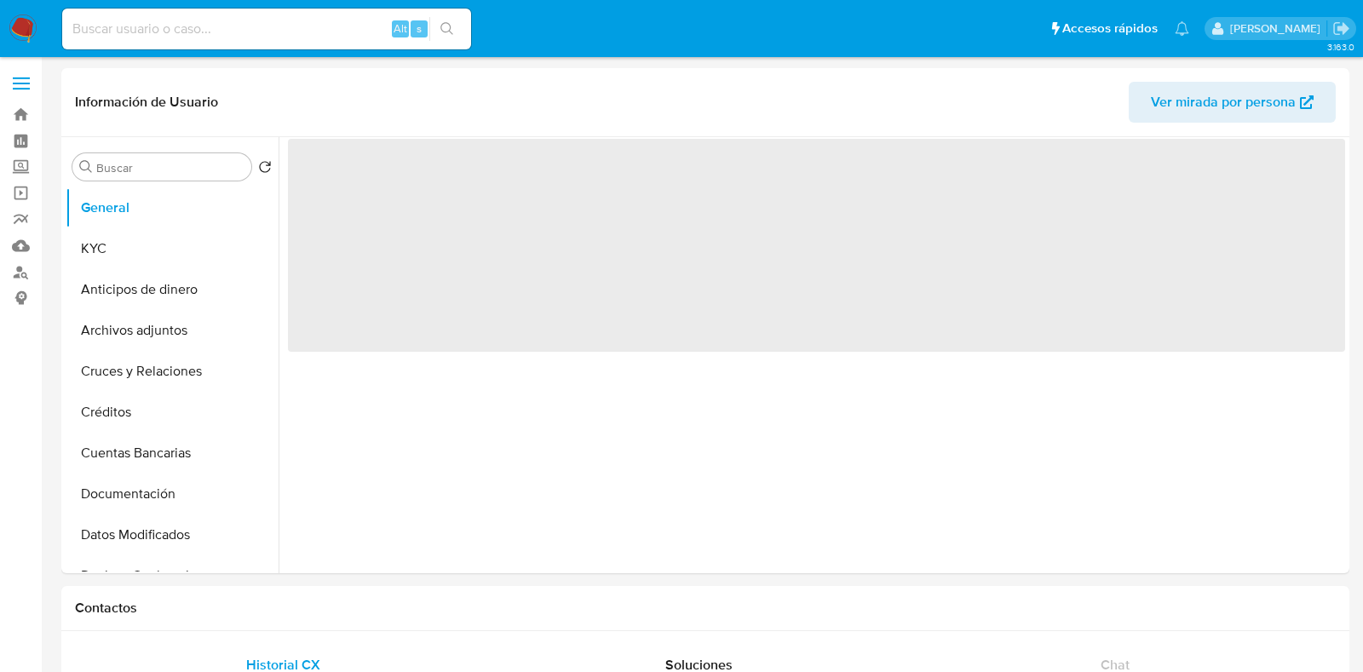
select select "10"
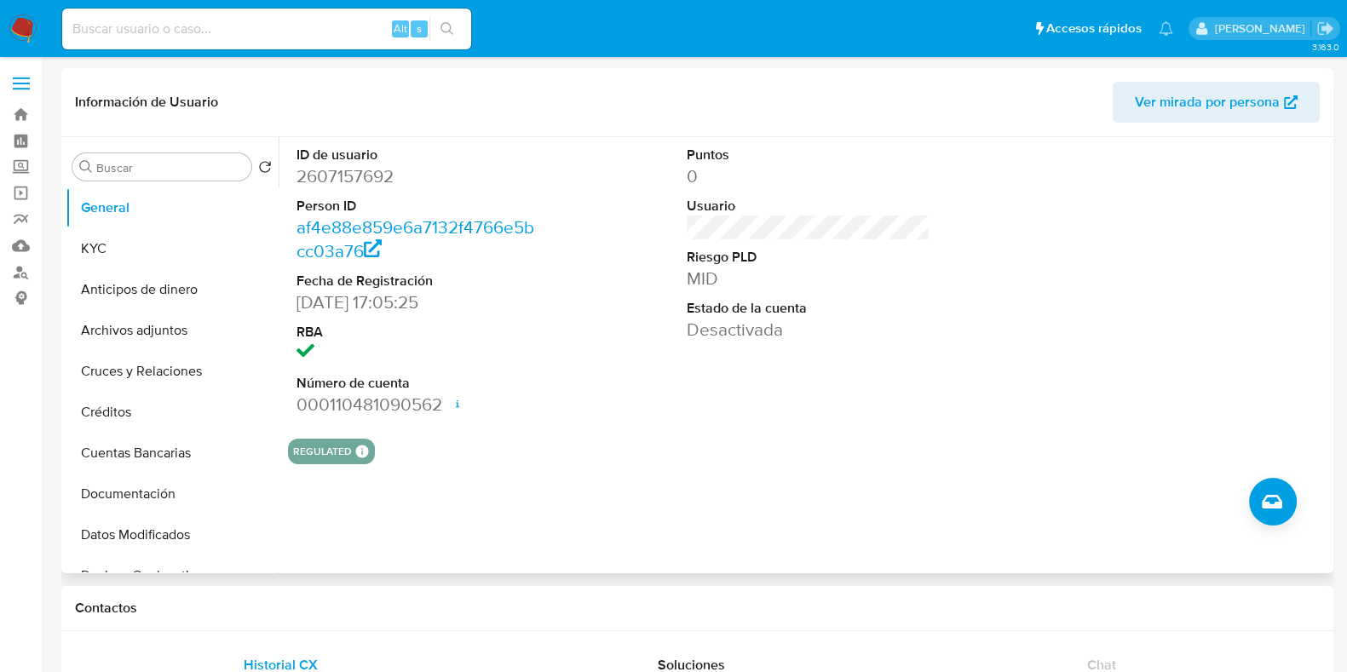
click at [340, 181] on dd "2607157692" at bounding box center [419, 176] width 244 height 24
click at [340, 180] on dd "2607157692" at bounding box center [419, 176] width 244 height 24
copy dd "2607157692"
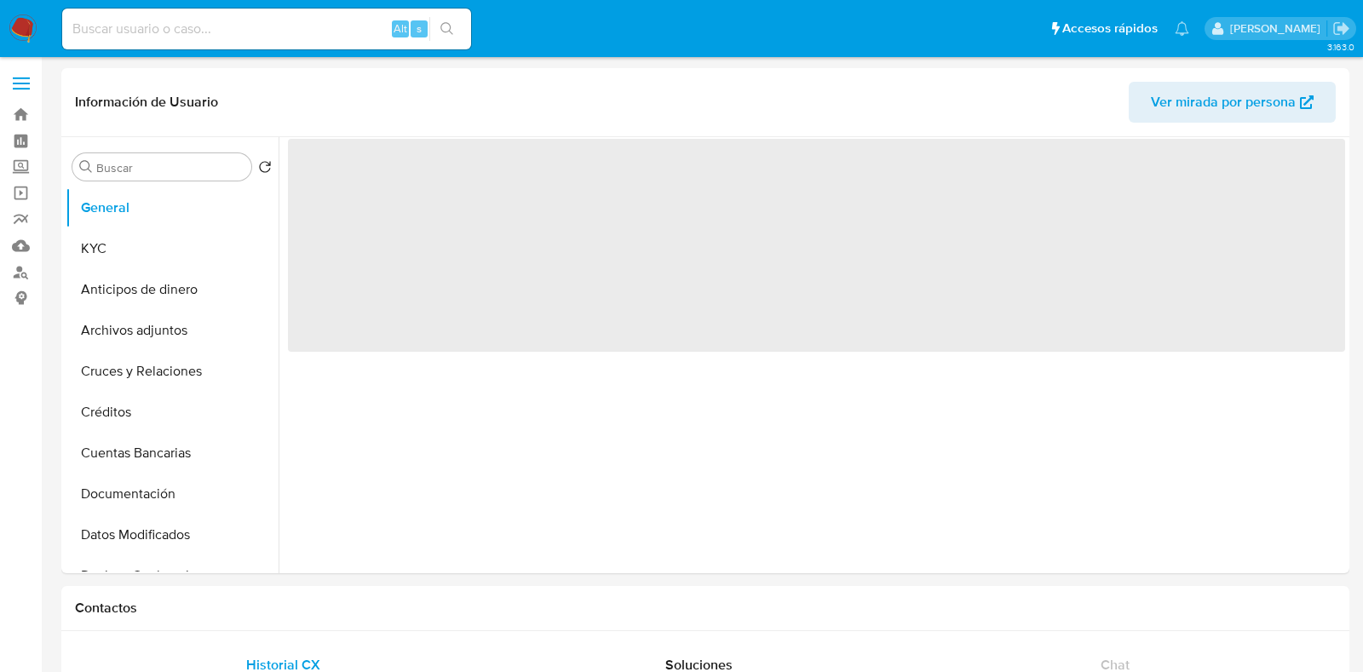
select select "10"
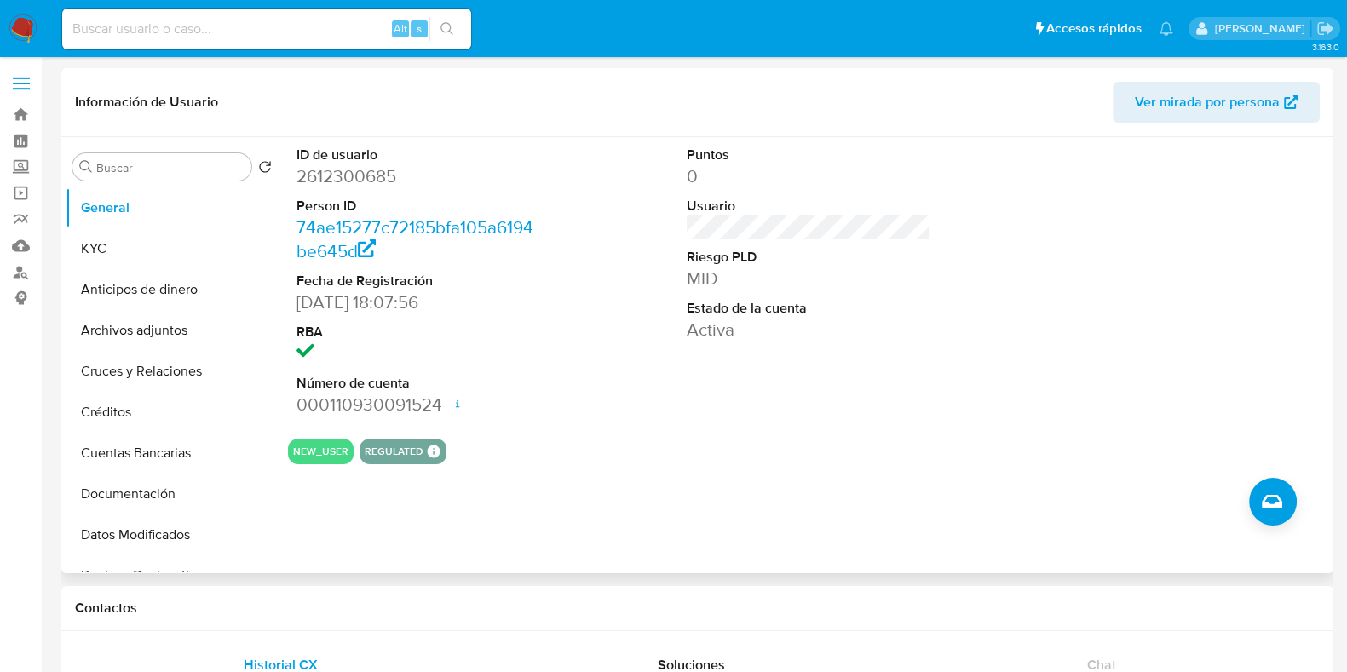
click at [351, 169] on dd "2612300685" at bounding box center [419, 176] width 244 height 24
copy dd "2612300685"
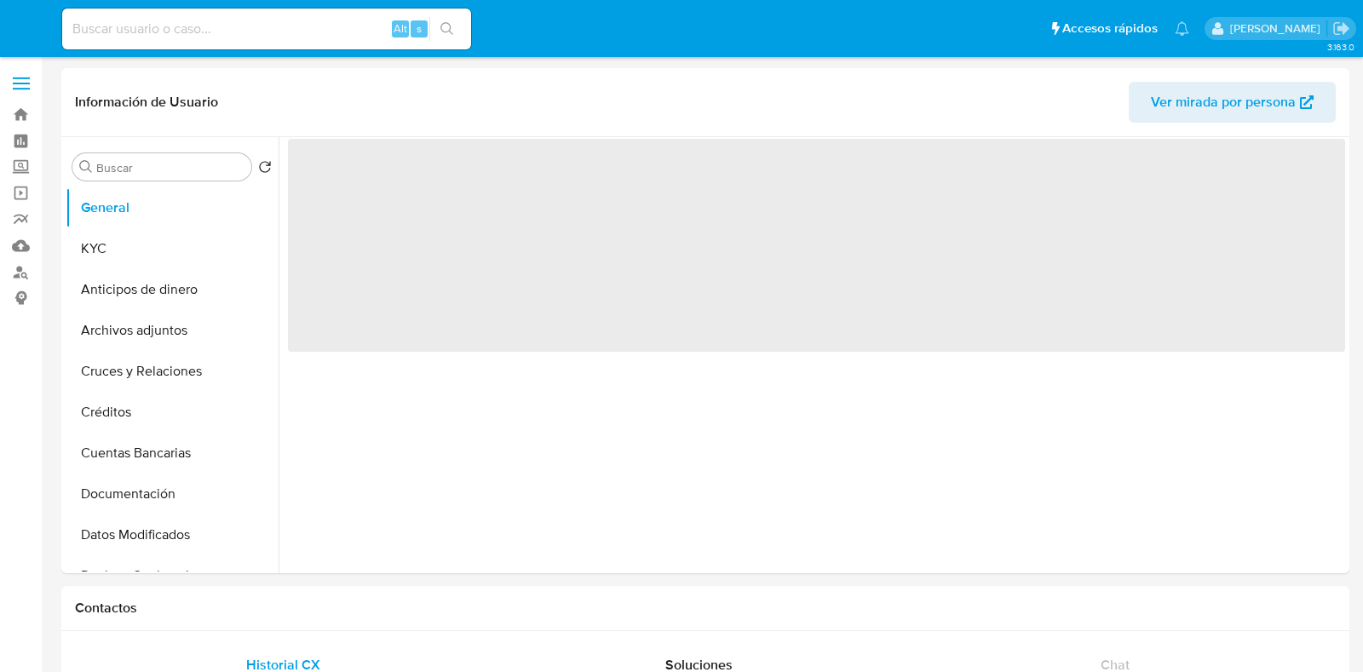
select select "10"
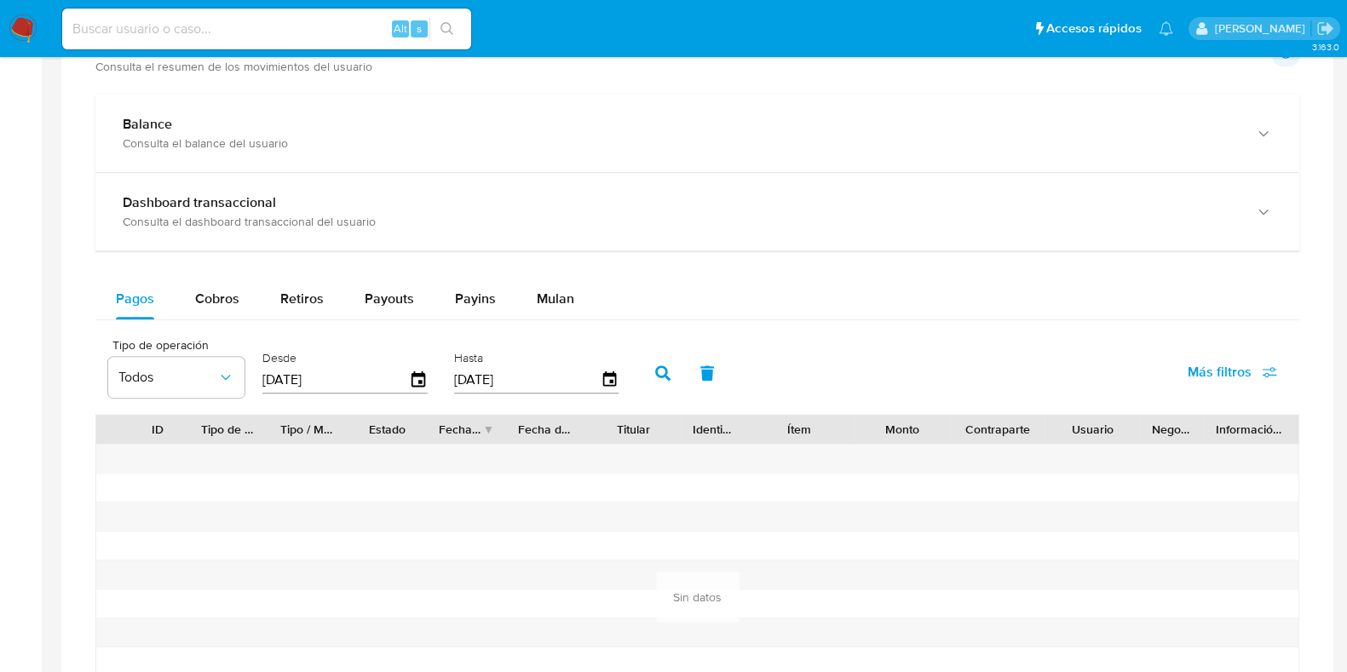
scroll to position [959, 0]
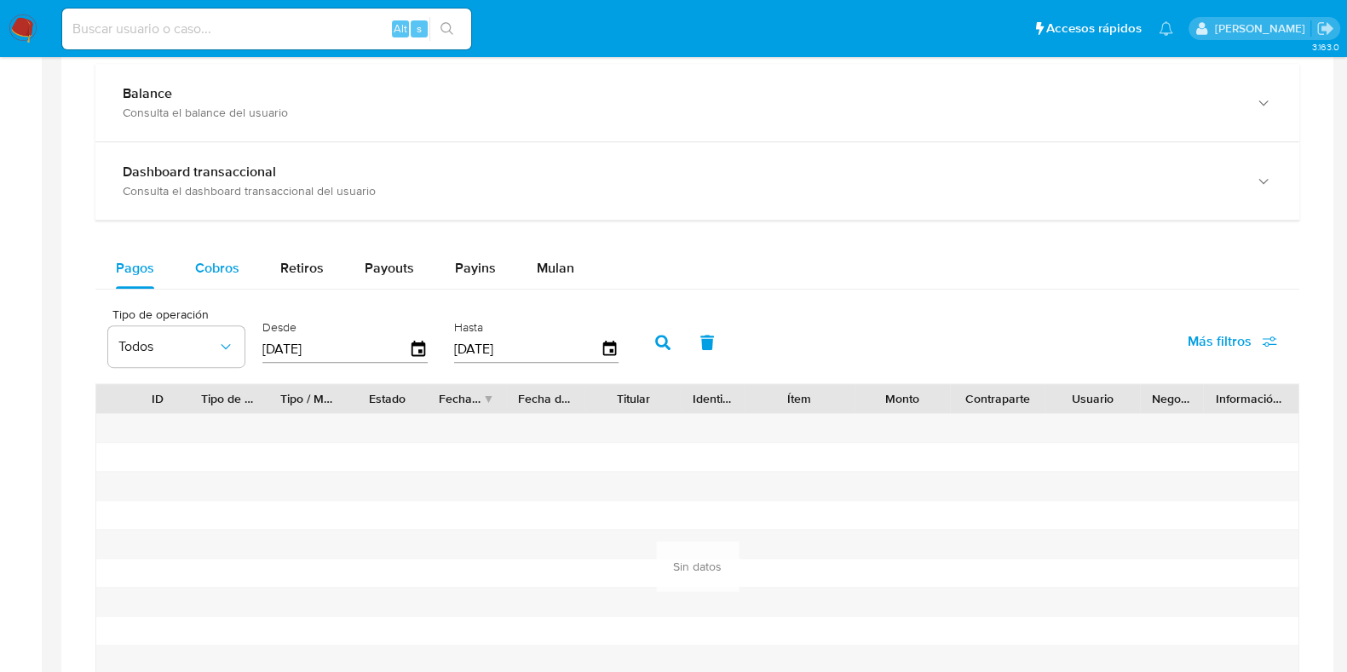
click at [210, 262] on span "Cobros" at bounding box center [217, 268] width 44 height 20
select select "10"
click at [418, 337] on icon "button" at bounding box center [419, 350] width 30 height 30
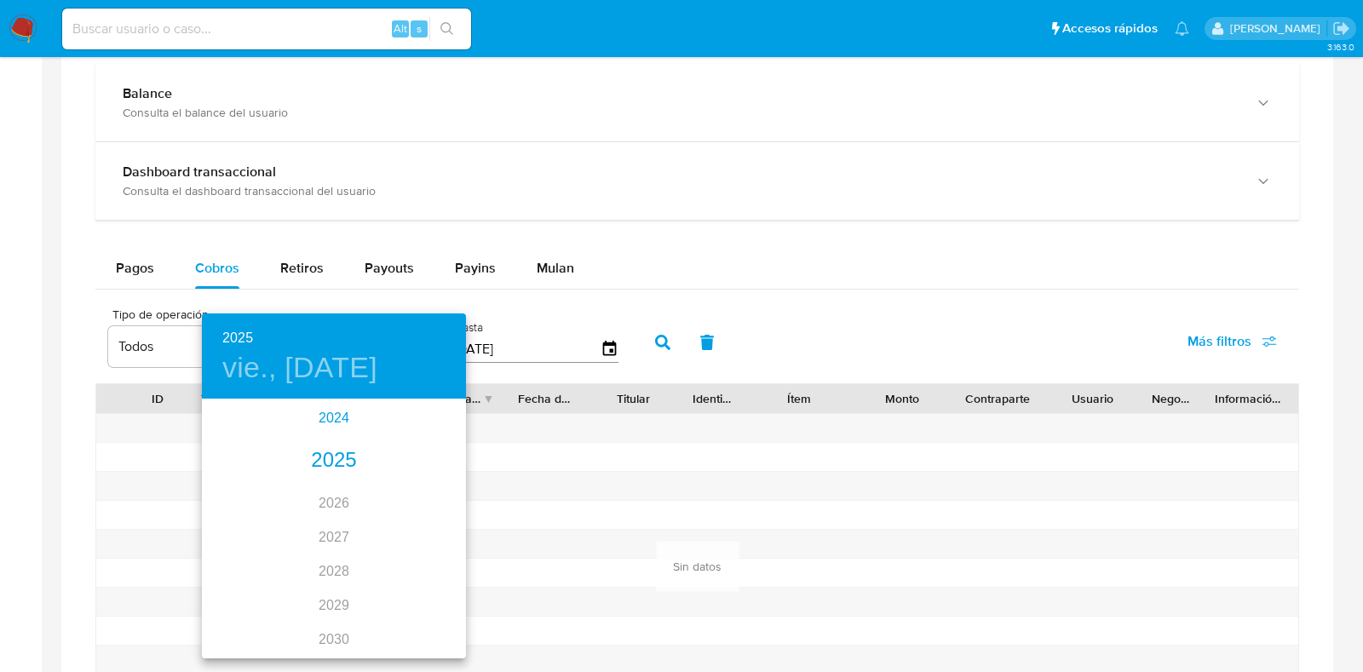
click at [331, 406] on div "2024" at bounding box center [334, 418] width 264 height 34
click at [251, 620] on div "oct." at bounding box center [246, 625] width 88 height 64
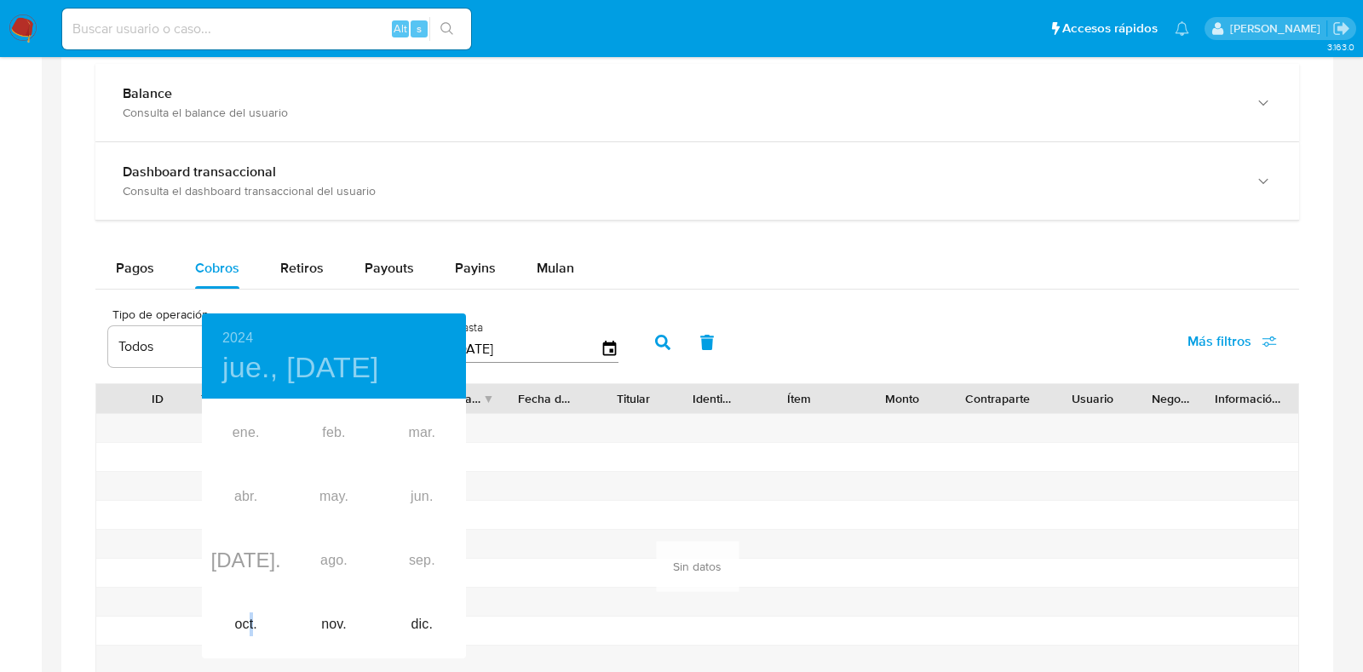
type input "[DATE]"
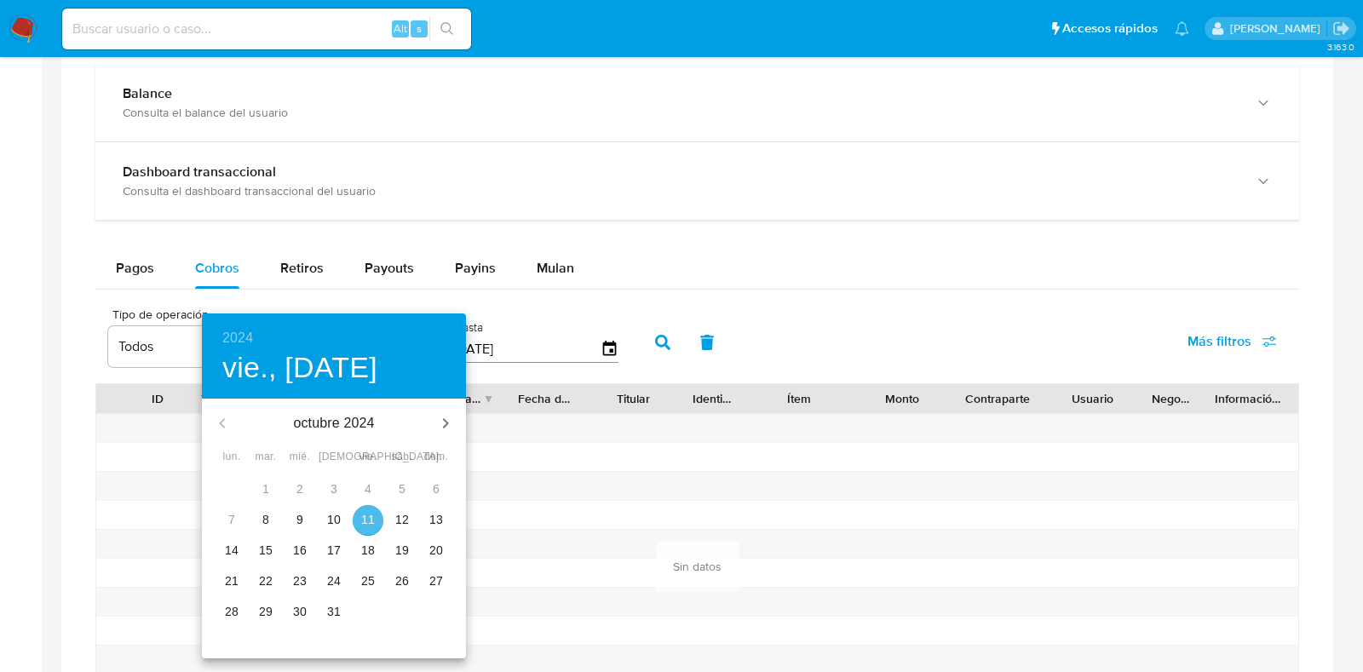
click at [366, 521] on p "11" at bounding box center [368, 519] width 14 height 17
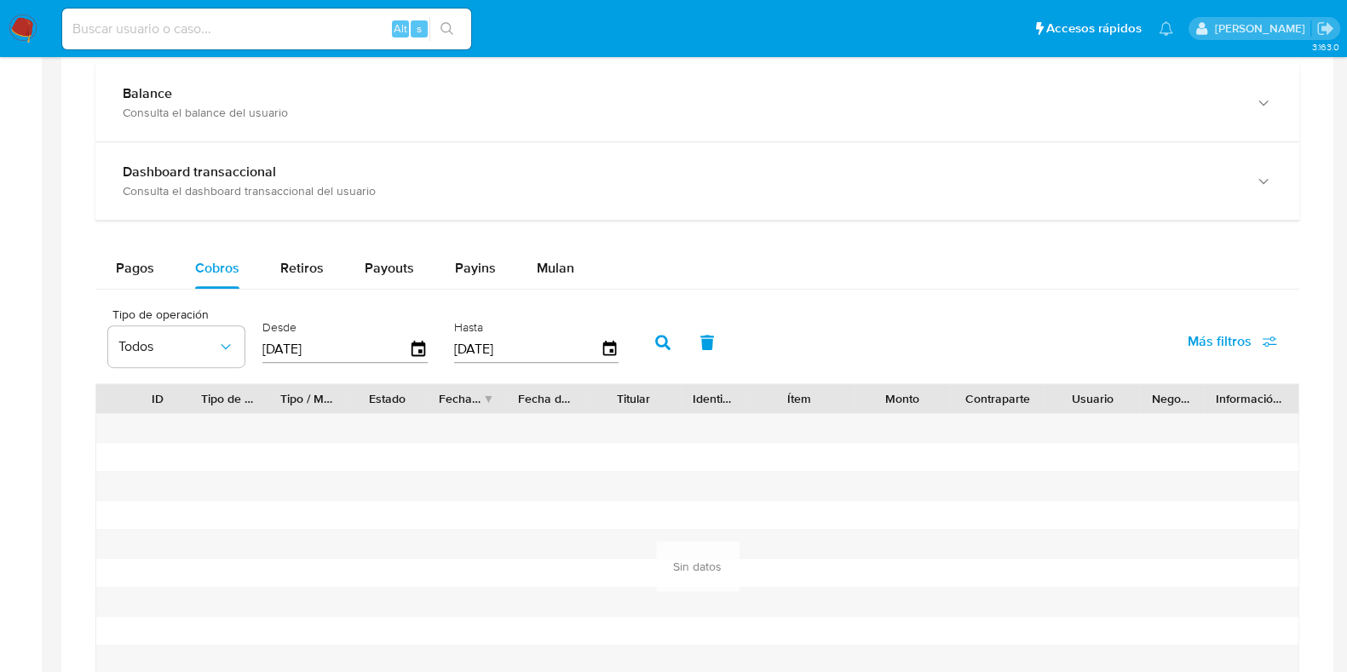
click at [660, 335] on icon "button" at bounding box center [662, 342] width 15 height 15
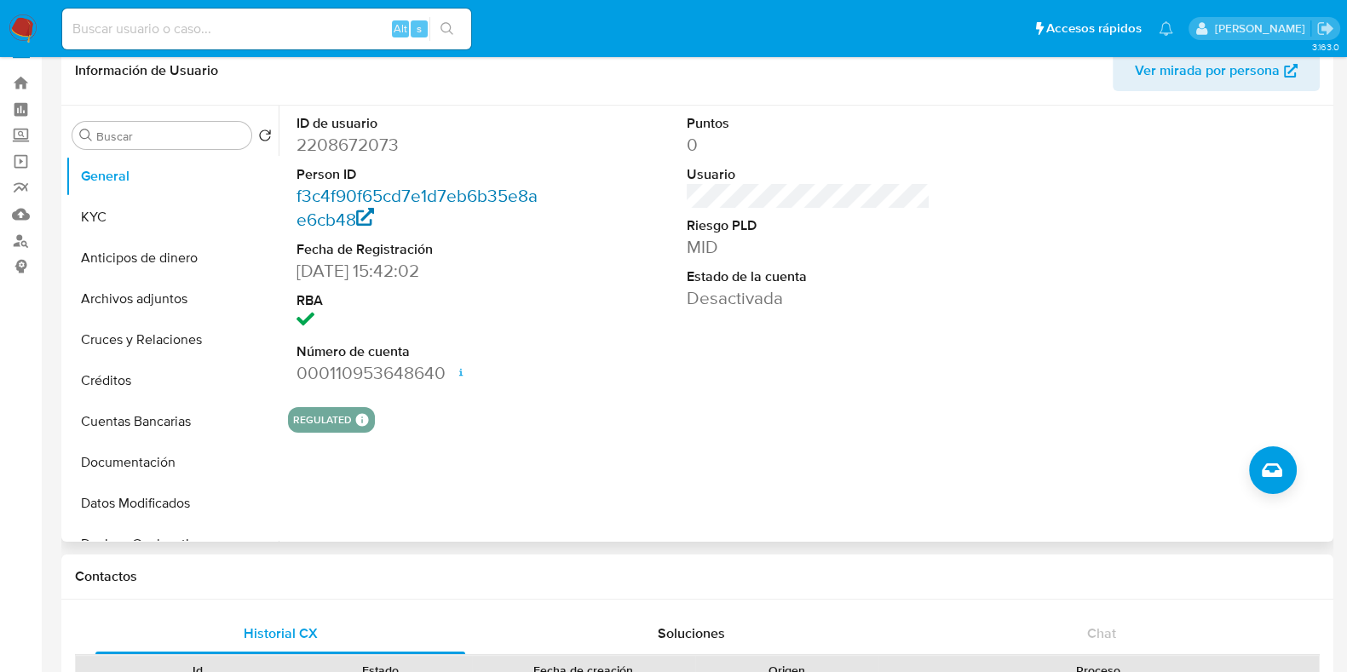
scroll to position [0, 0]
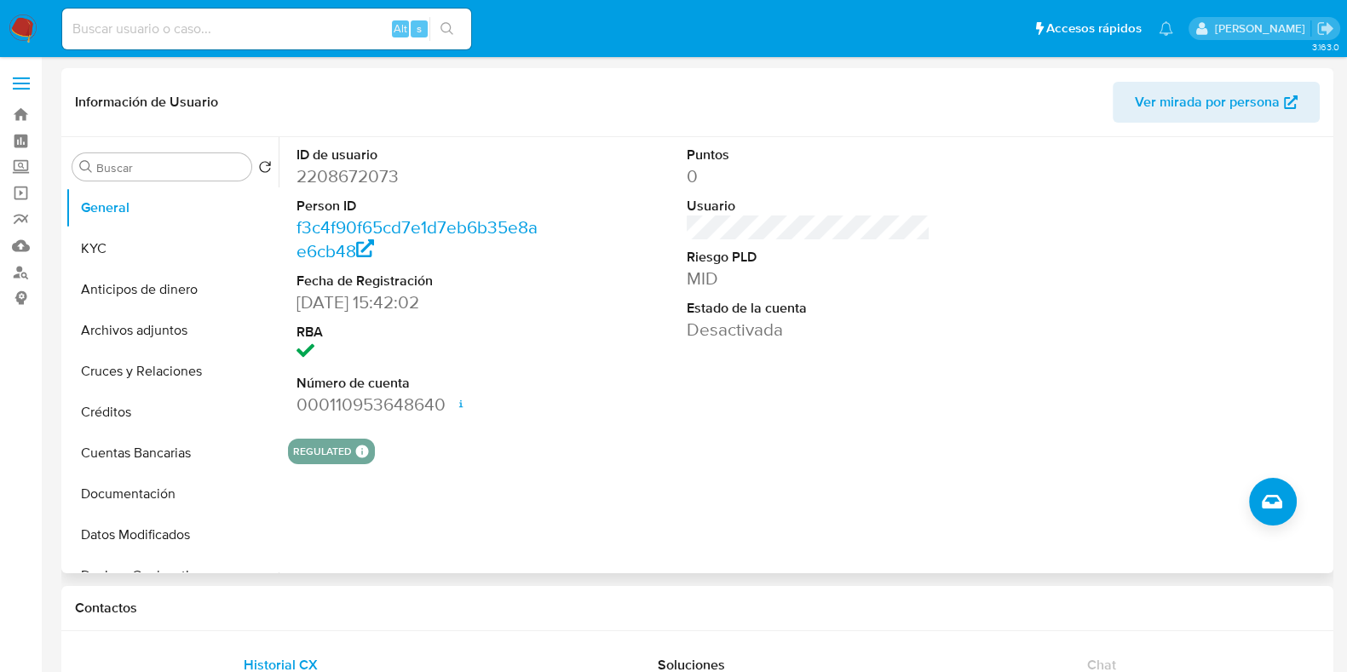
click at [355, 161] on dt "ID de usuario" at bounding box center [419, 155] width 244 height 19
click at [366, 176] on dd "2208672073" at bounding box center [419, 176] width 244 height 24
copy dd "2208672073"
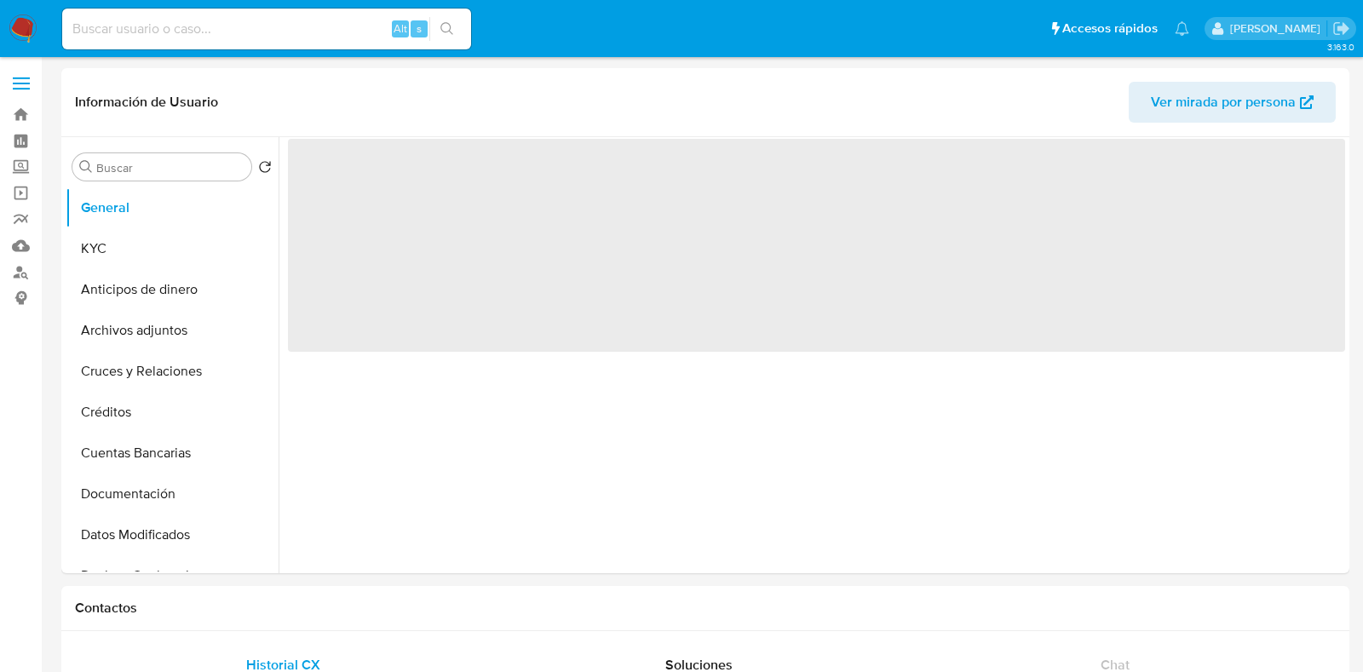
select select "10"
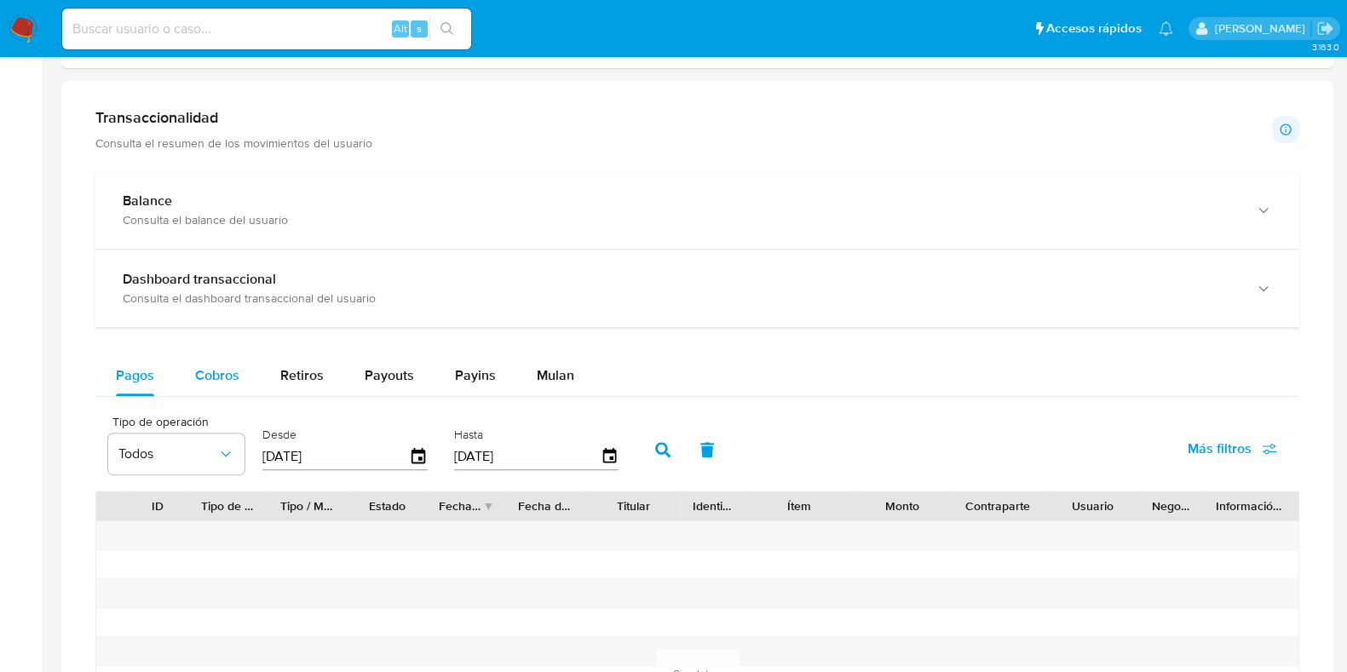
click at [228, 374] on span "Cobros" at bounding box center [217, 376] width 44 height 20
select select "10"
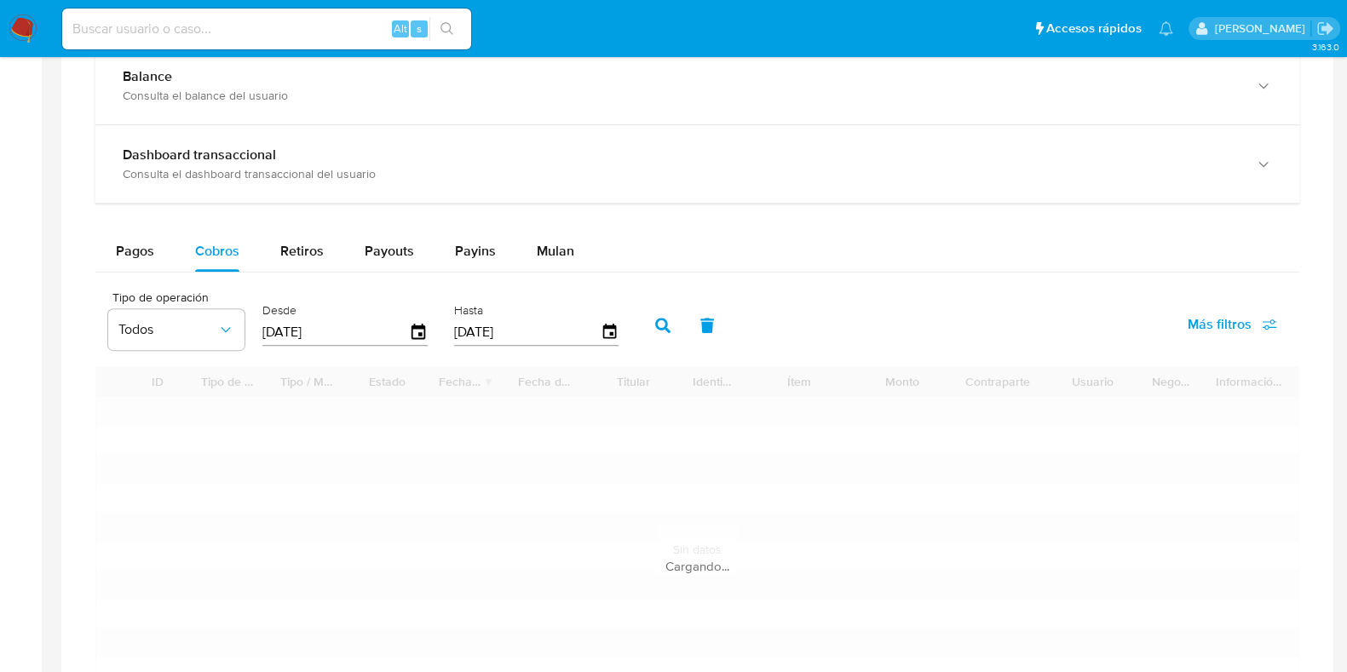
scroll to position [1065, 0]
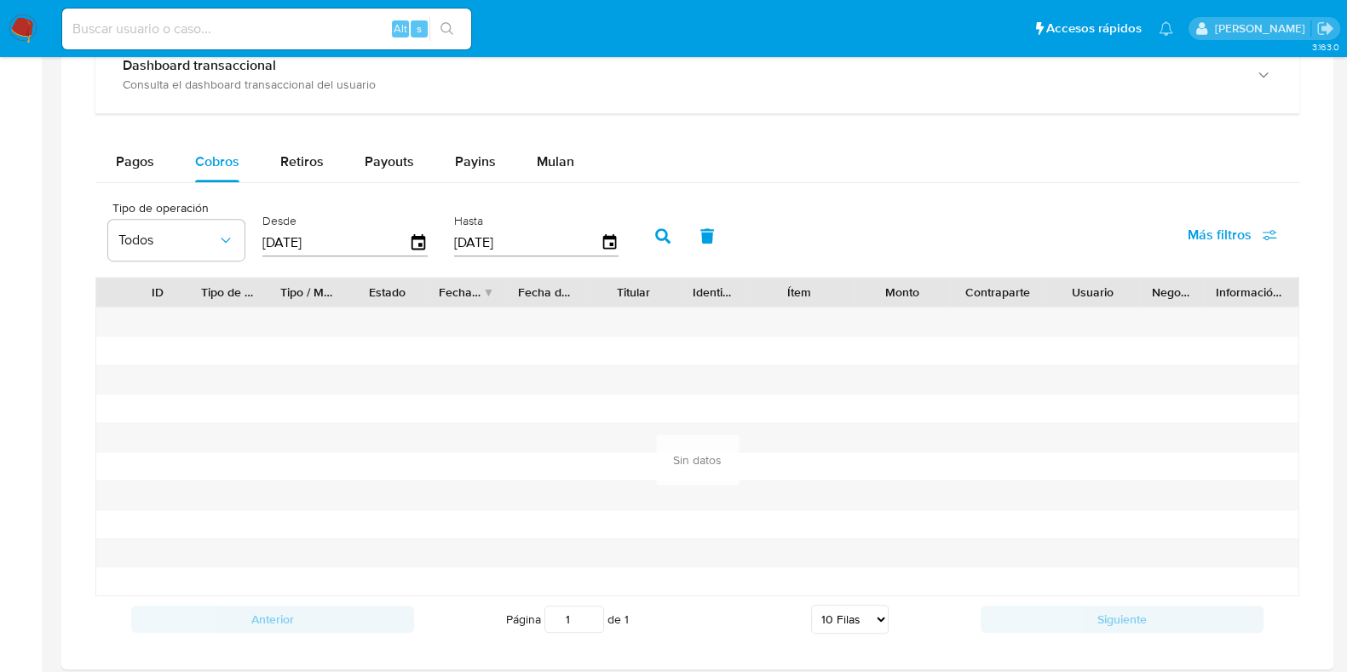
click at [404, 236] on input "[DATE]" at bounding box center [335, 242] width 147 height 27
click at [413, 240] on icon "button" at bounding box center [419, 243] width 30 height 30
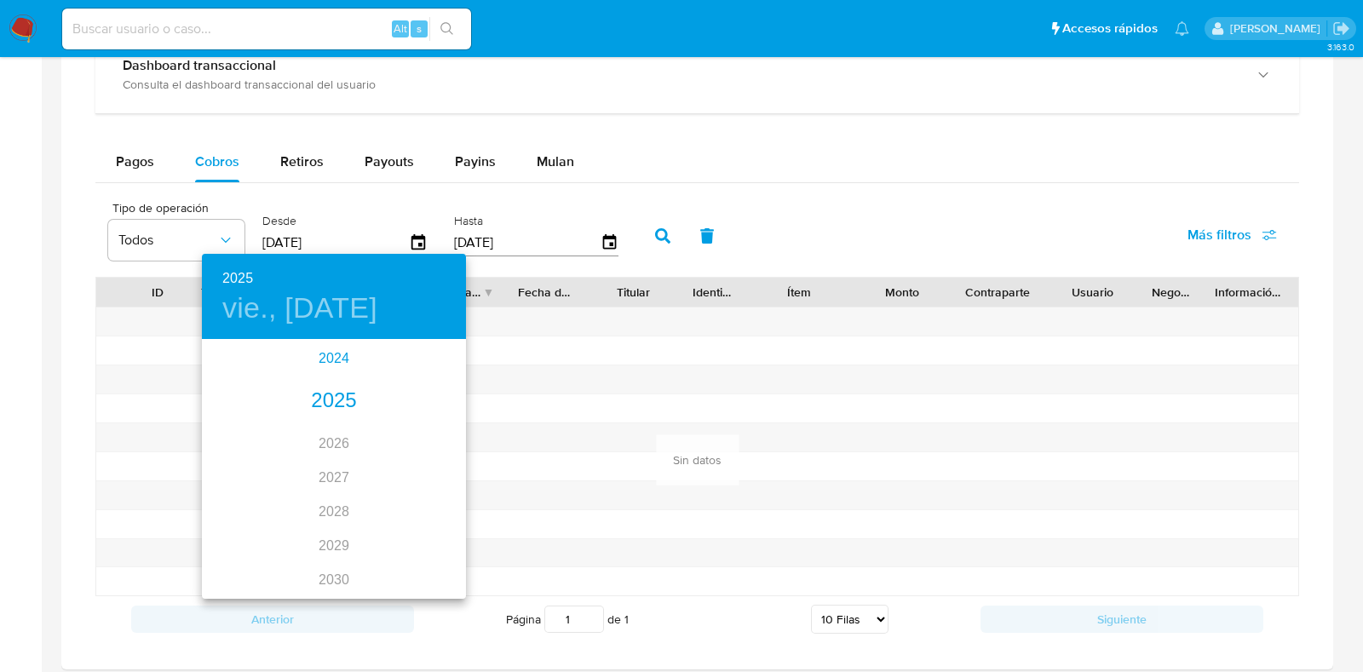
click at [326, 358] on div "2024" at bounding box center [334, 359] width 264 height 34
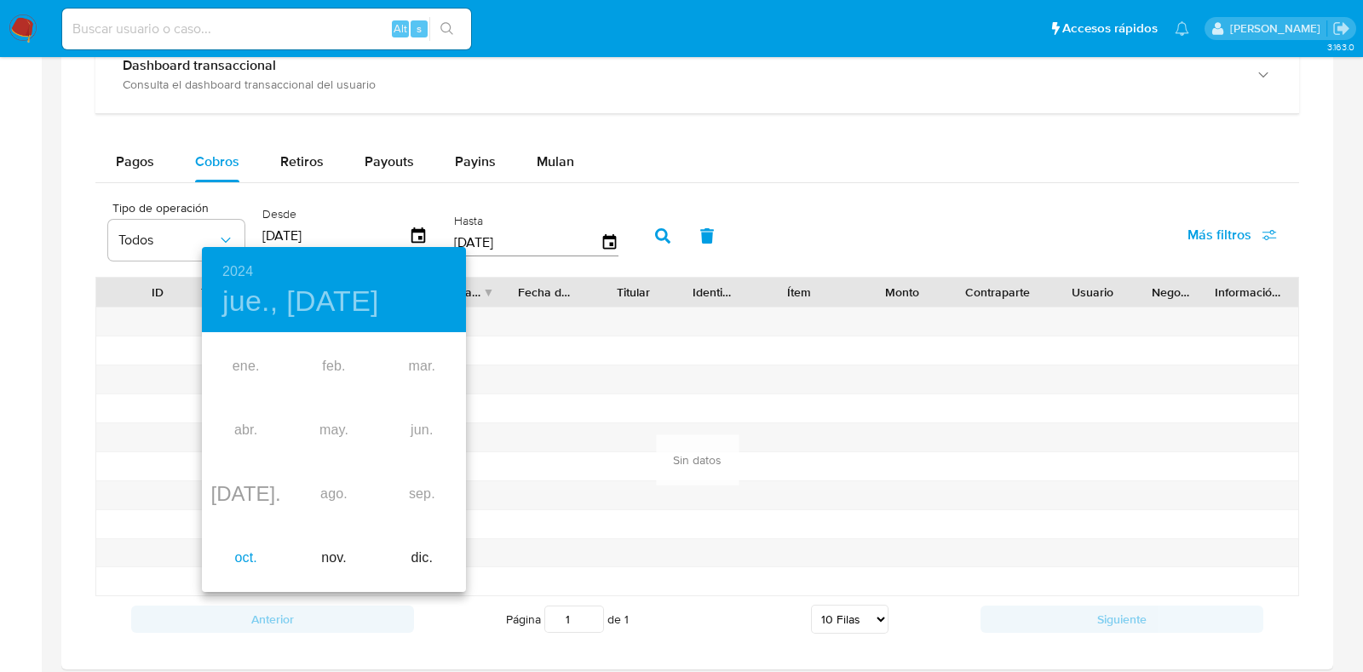
click at [250, 556] on div "oct." at bounding box center [246, 559] width 88 height 64
type input "[DATE]"
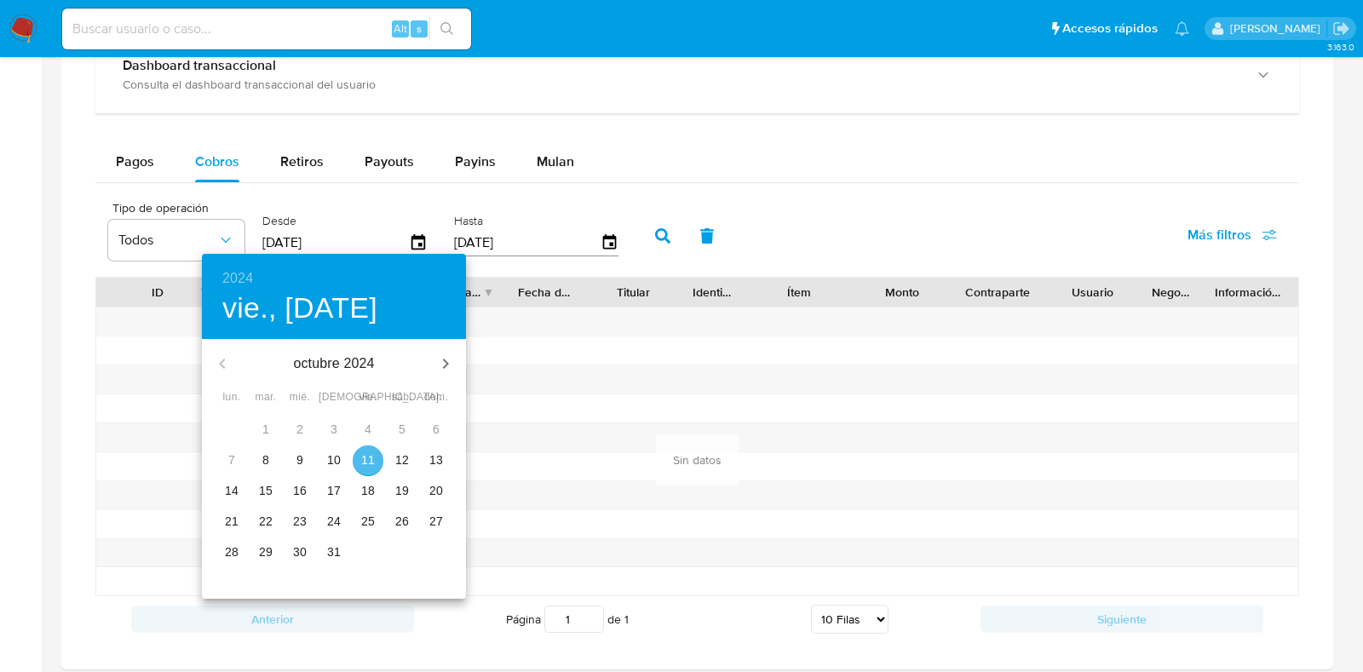
click at [363, 455] on p "11" at bounding box center [368, 460] width 14 height 17
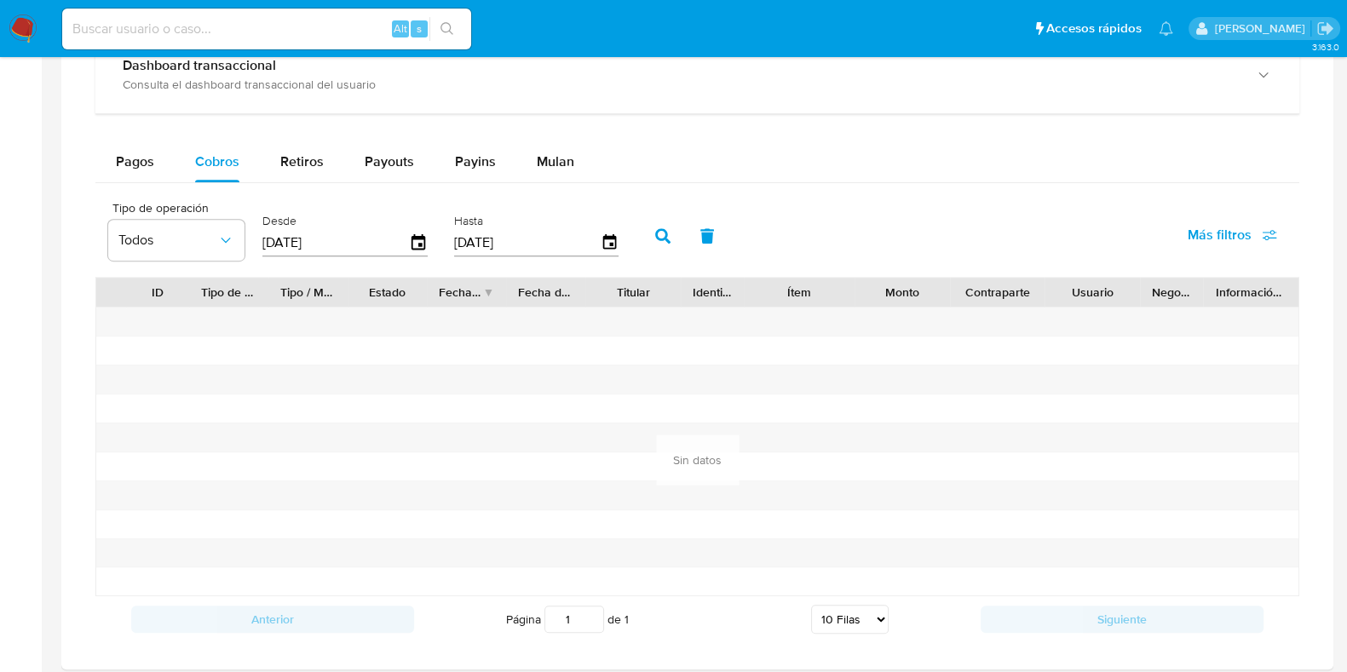
click at [667, 230] on button "button" at bounding box center [663, 236] width 44 height 41
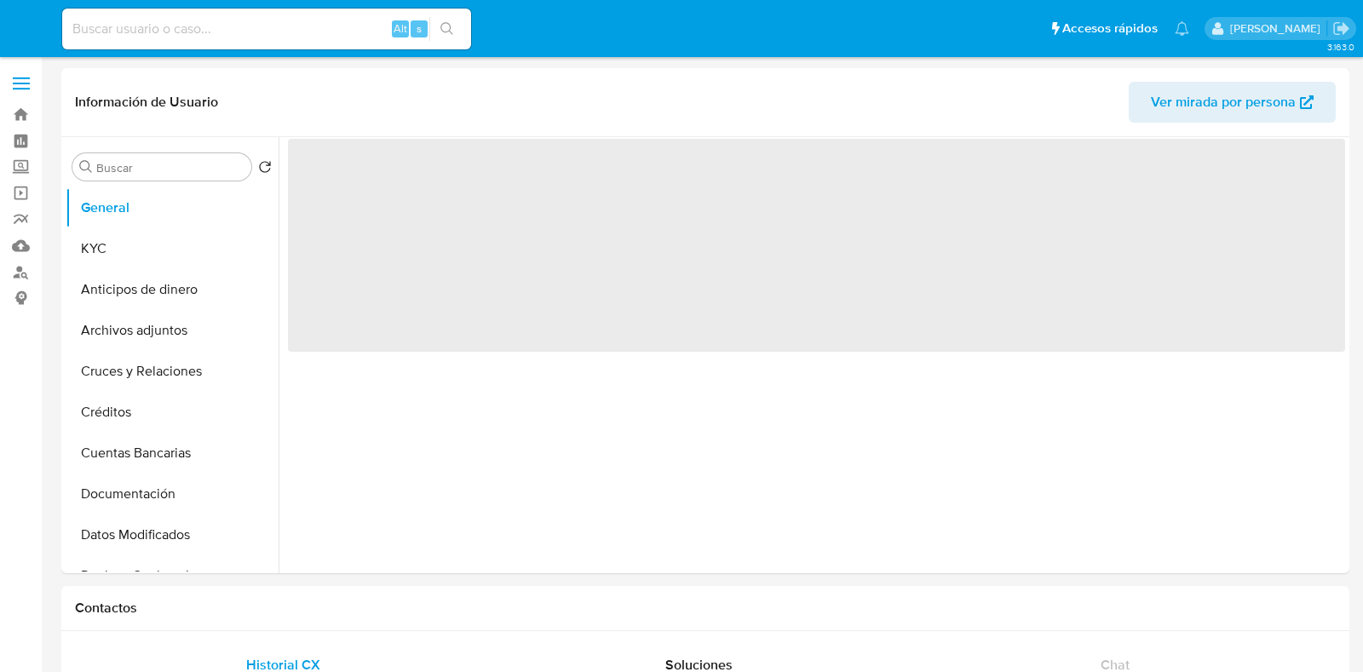
select select "10"
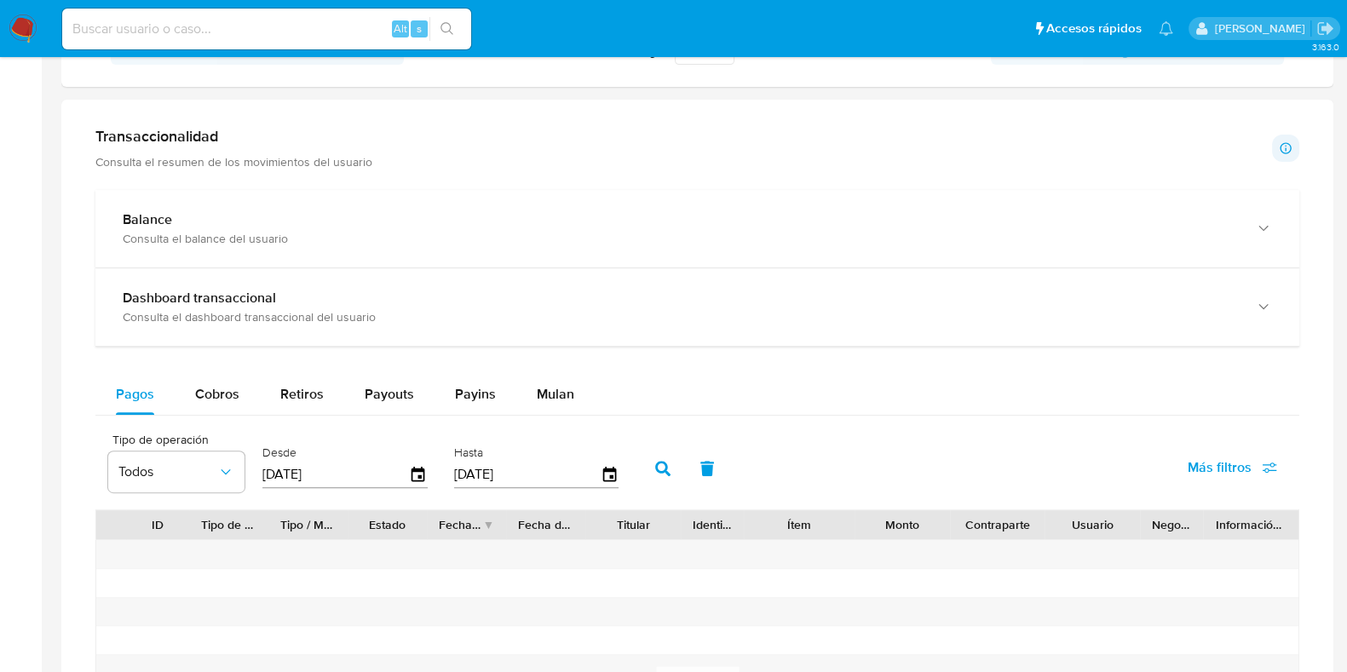
scroll to position [851, 0]
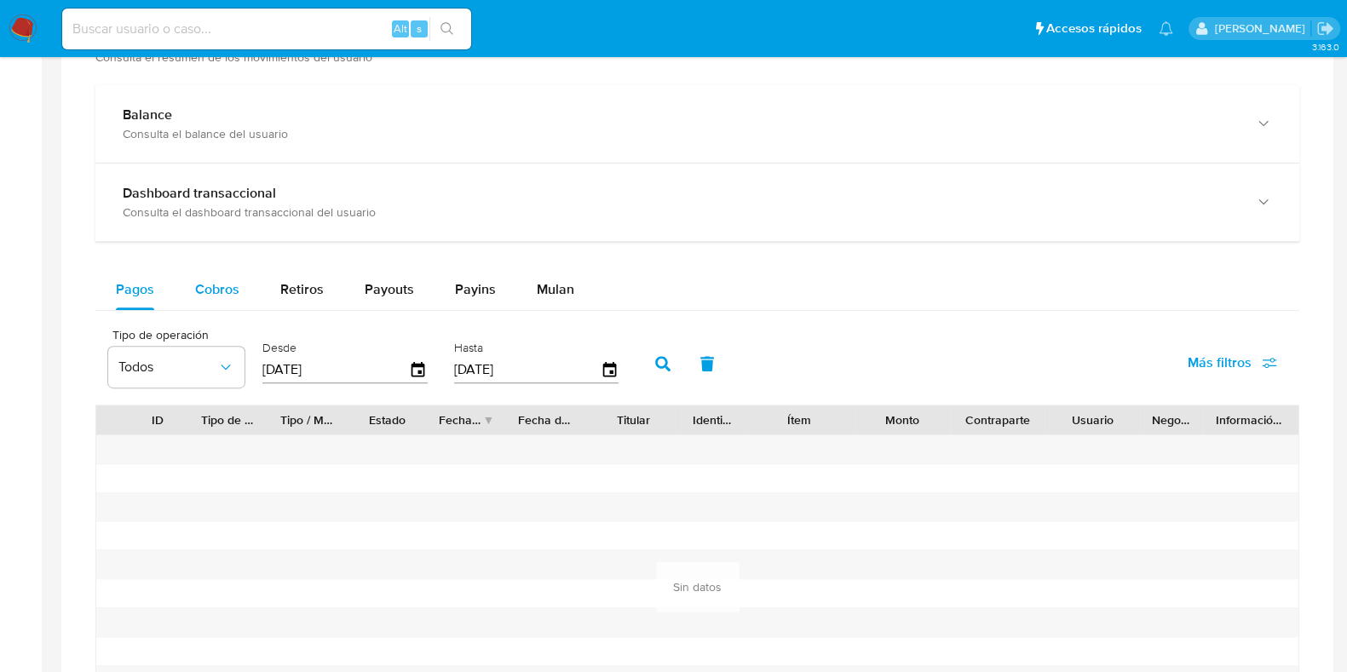
click at [214, 299] on div "Cobros" at bounding box center [217, 289] width 44 height 41
select select "10"
click at [413, 371] on icon "button" at bounding box center [419, 370] width 30 height 30
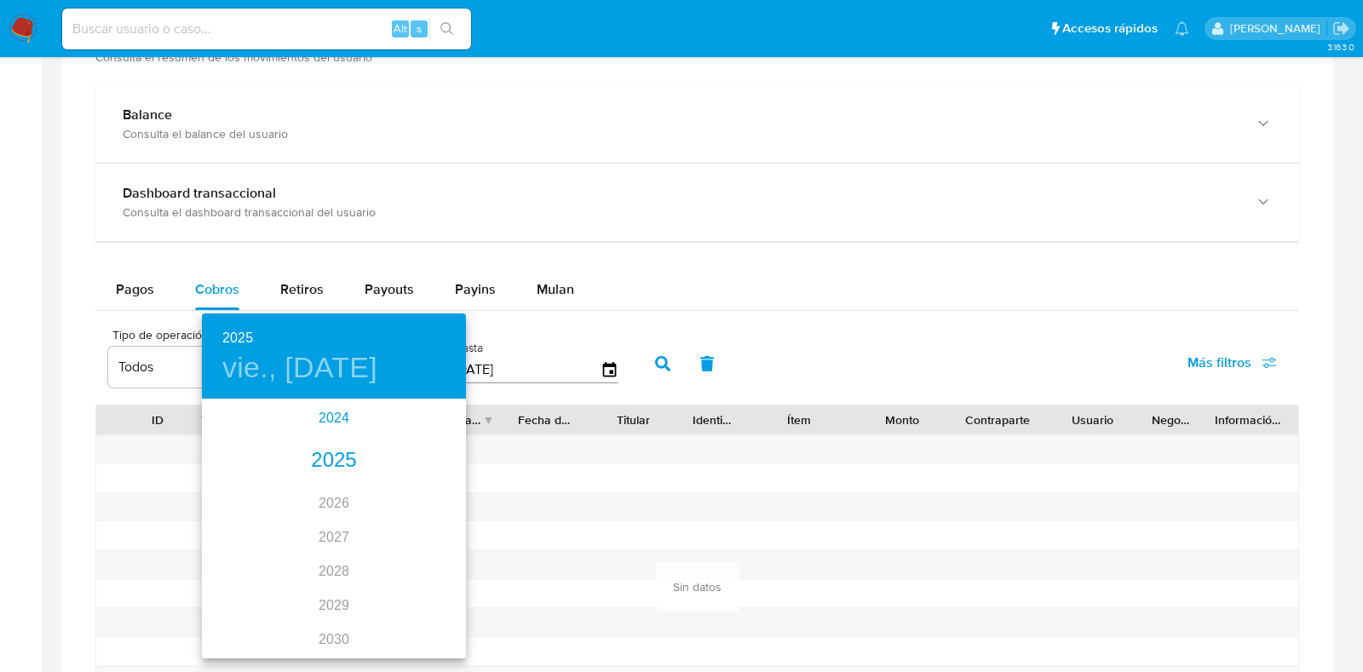
click at [331, 428] on div "2024" at bounding box center [334, 418] width 264 height 34
click at [248, 638] on div "oct." at bounding box center [246, 625] width 88 height 64
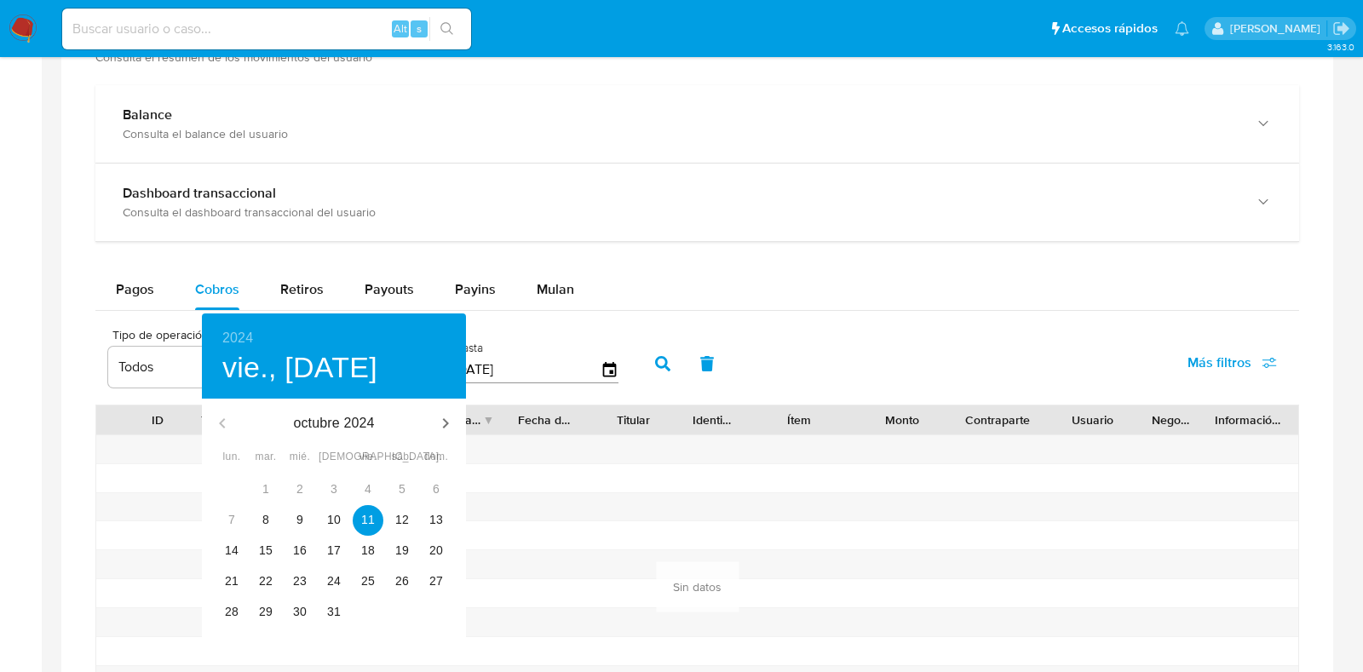
type input "[DATE]"
click at [369, 521] on p "11" at bounding box center [368, 519] width 14 height 17
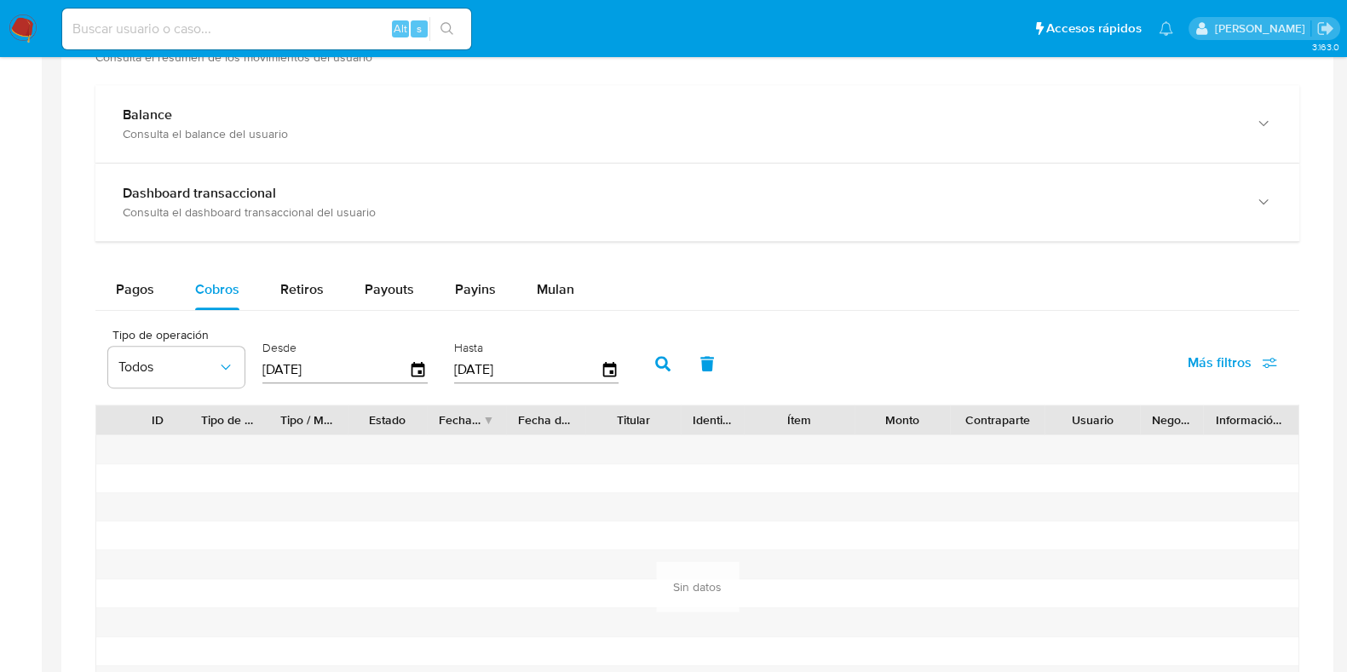
click at [658, 364] on icon "button" at bounding box center [662, 363] width 15 height 15
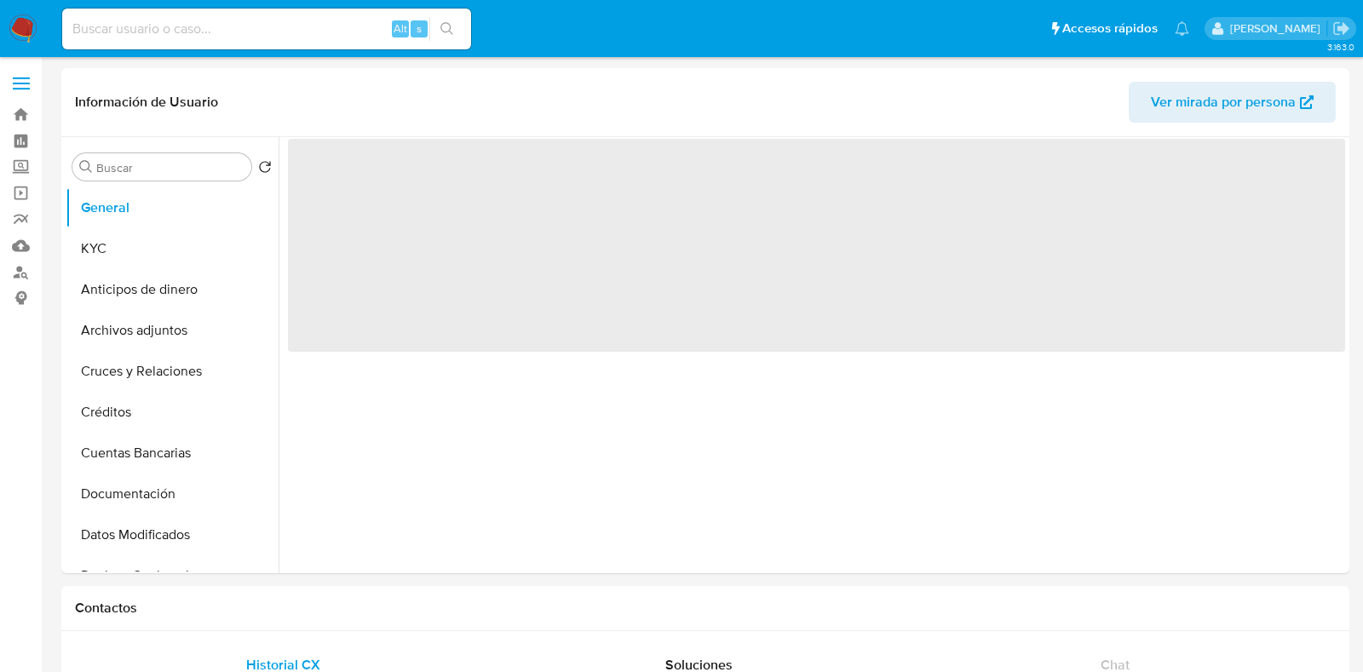
select select "10"
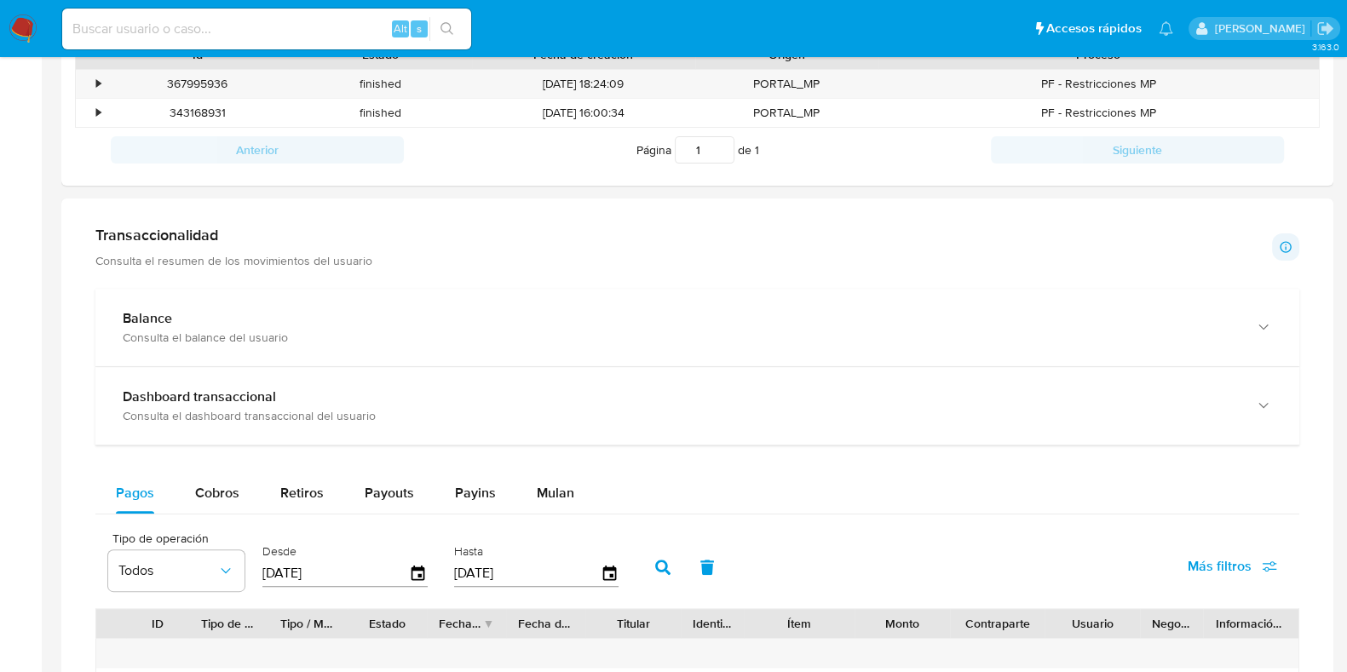
scroll to position [959, 0]
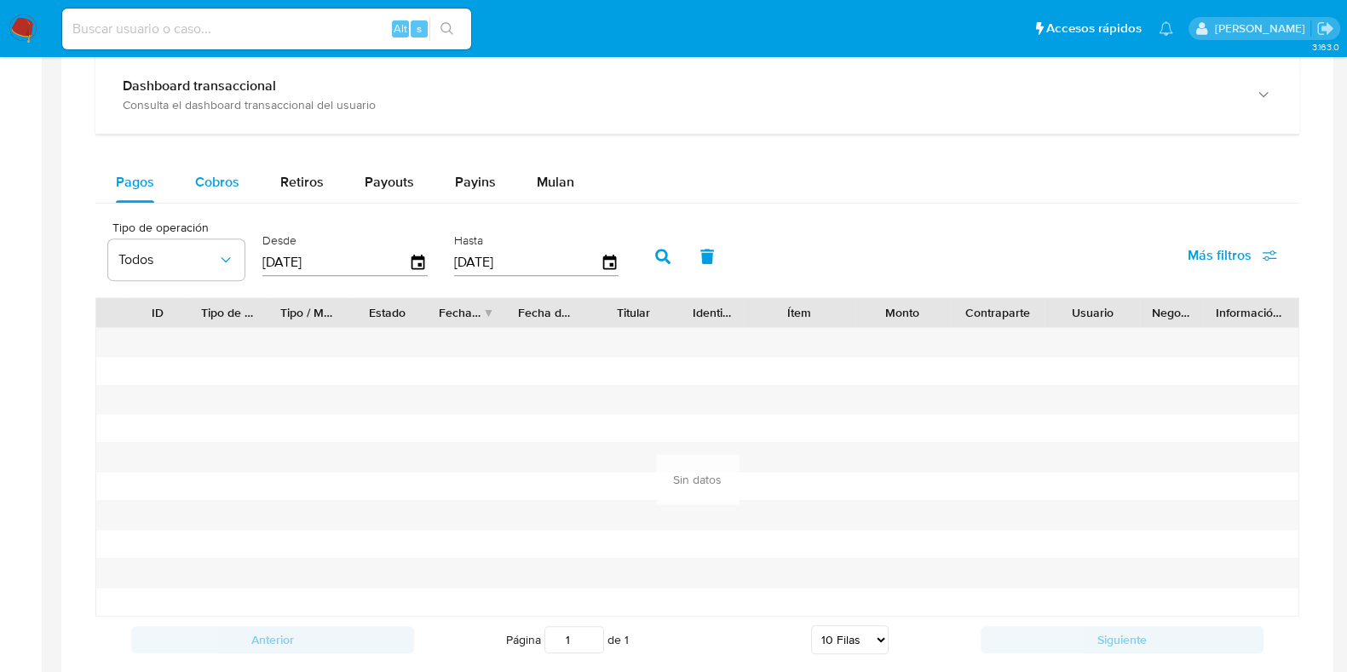
click at [216, 180] on span "Cobros" at bounding box center [217, 182] width 44 height 20
select select "10"
click at [416, 251] on icon "button" at bounding box center [419, 263] width 30 height 30
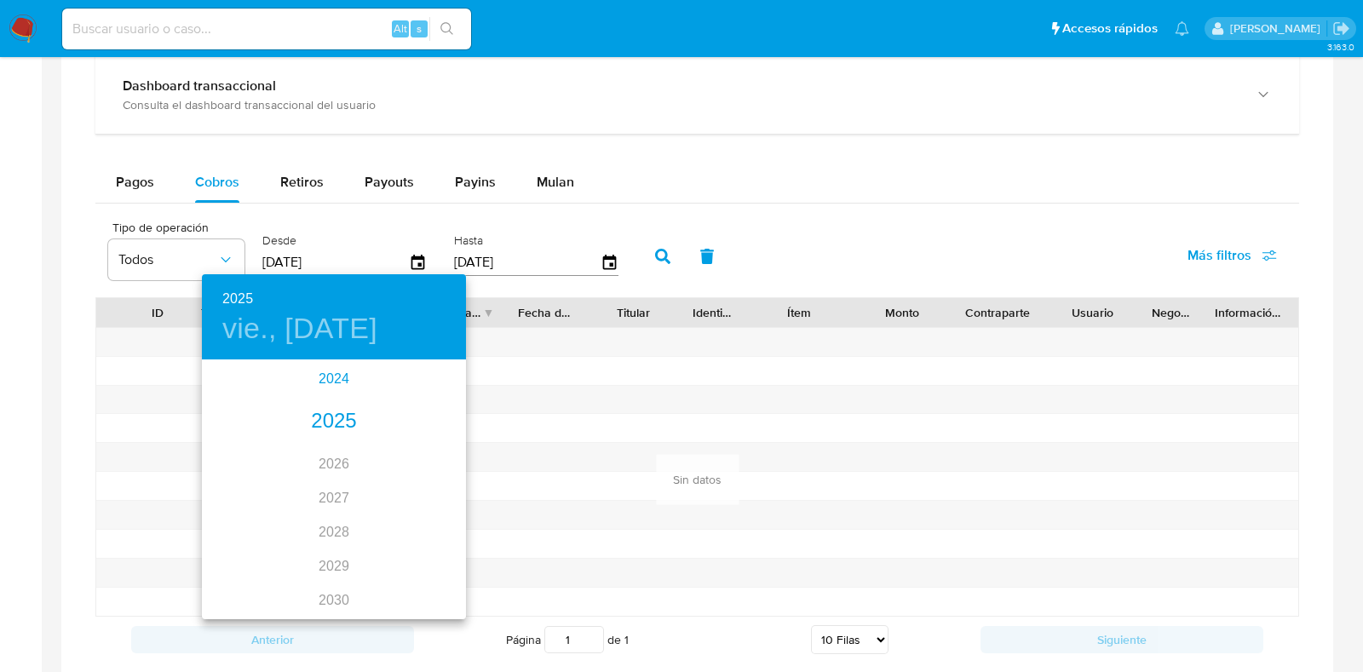
click at [314, 370] on div "2024" at bounding box center [334, 379] width 264 height 34
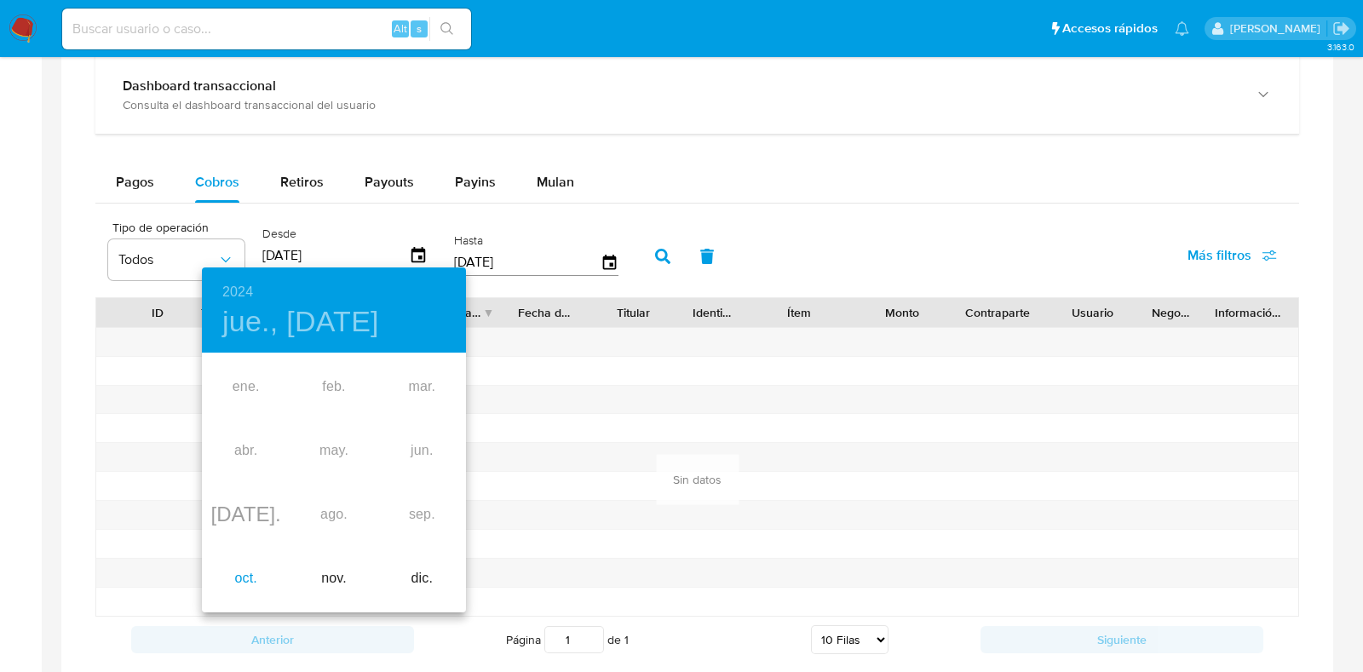
click at [264, 578] on div "oct." at bounding box center [246, 579] width 88 height 64
type input "[DATE]"
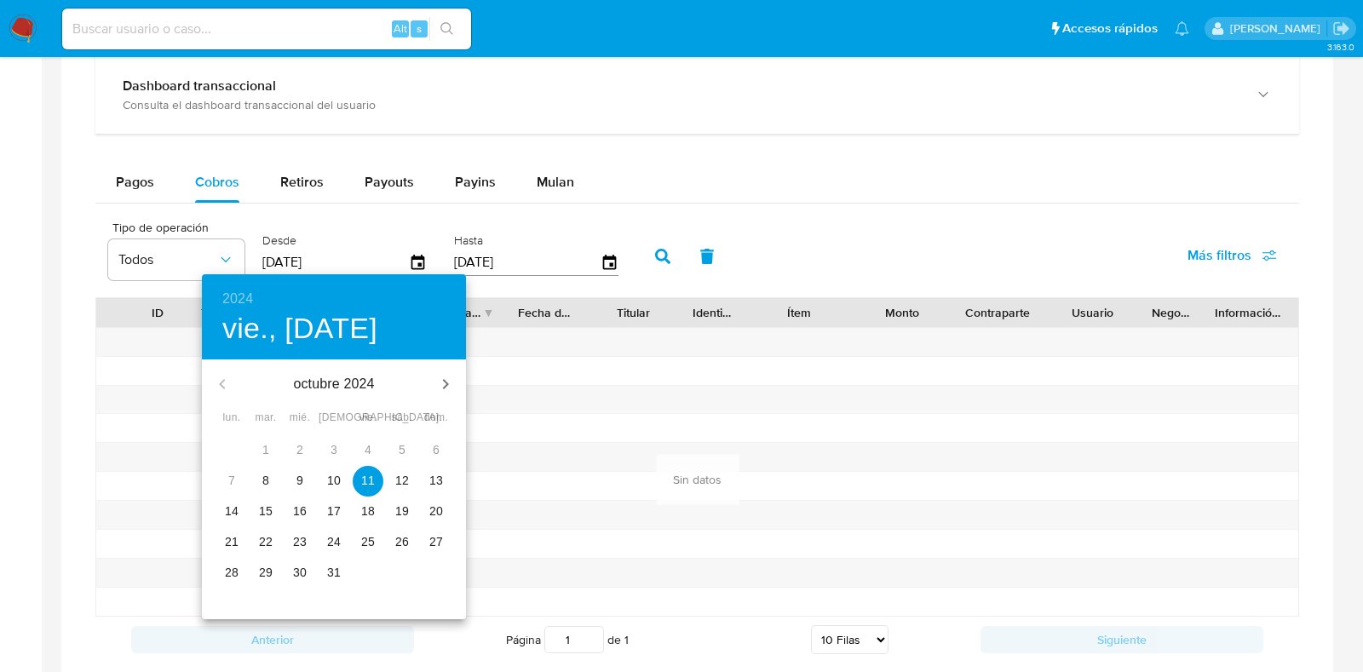
click at [366, 483] on p "11" at bounding box center [368, 480] width 14 height 17
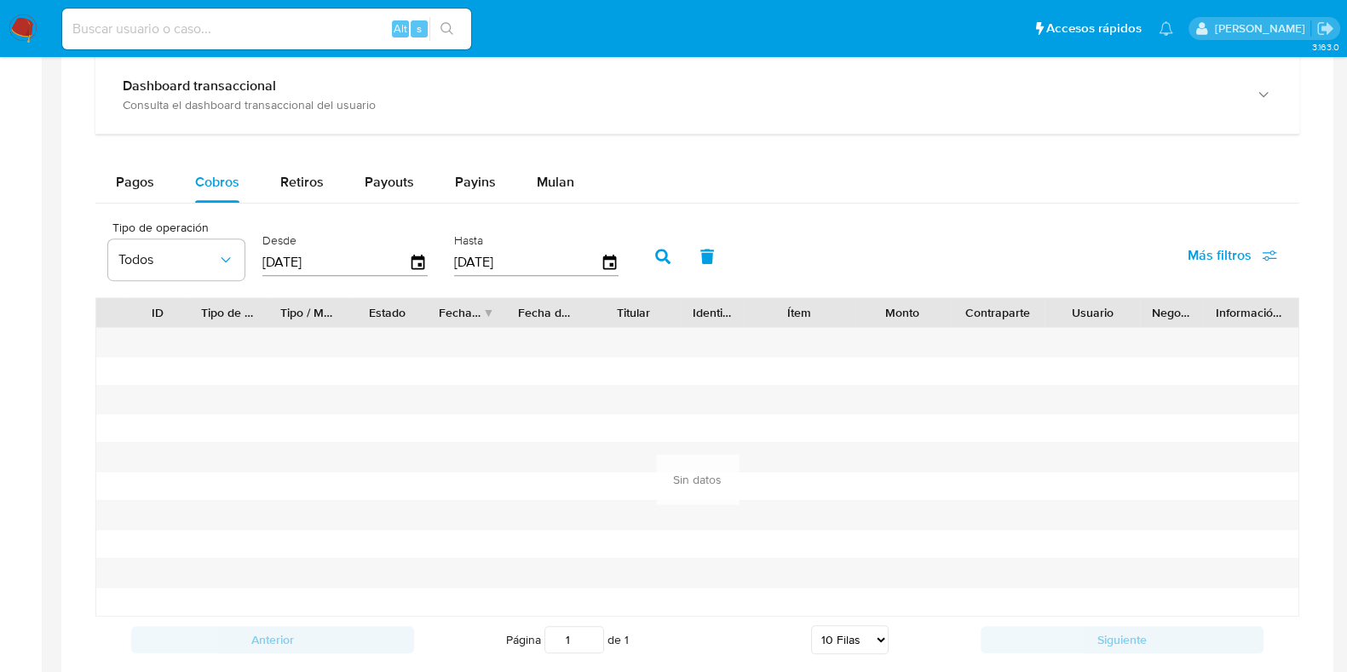
click at [644, 252] on button "button" at bounding box center [663, 256] width 44 height 41
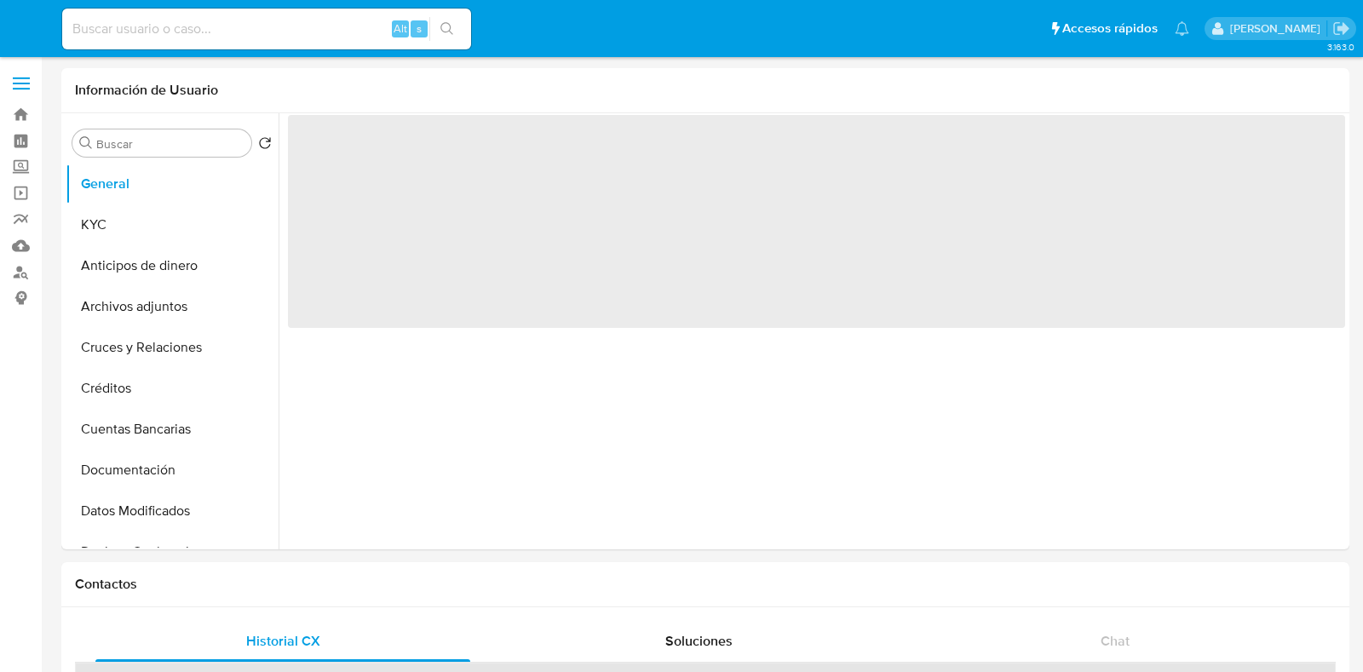
select select "10"
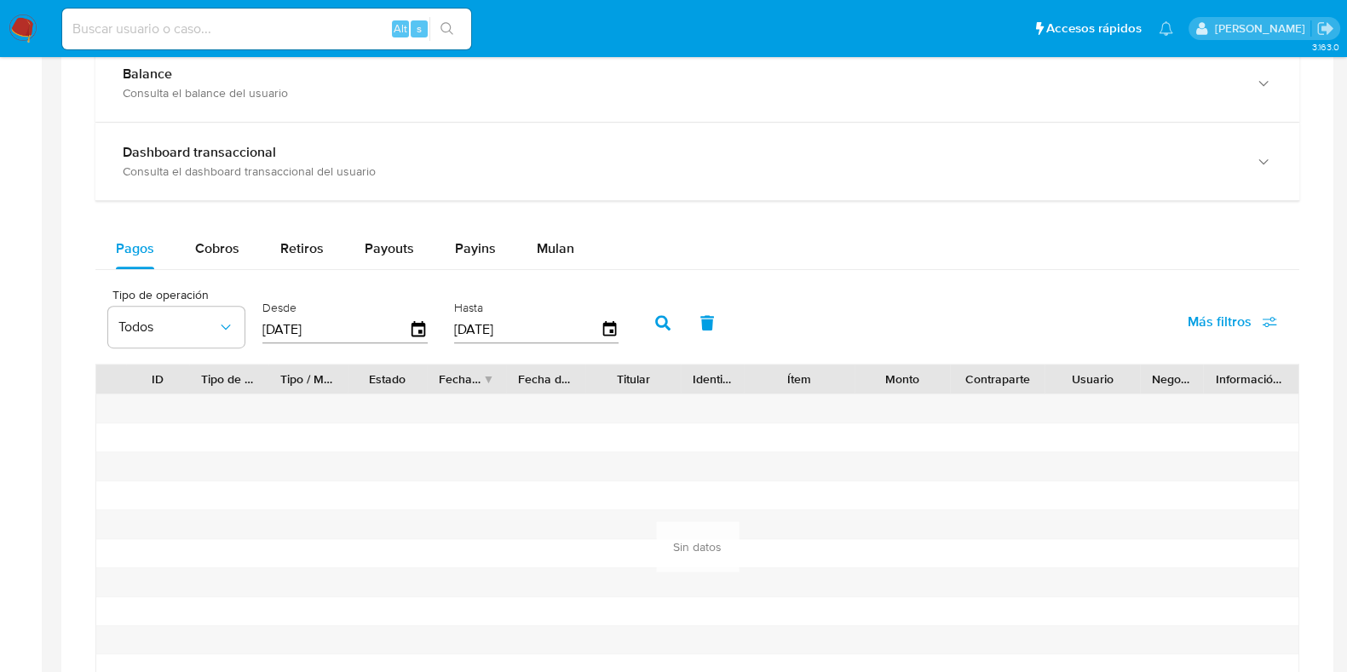
scroll to position [959, 0]
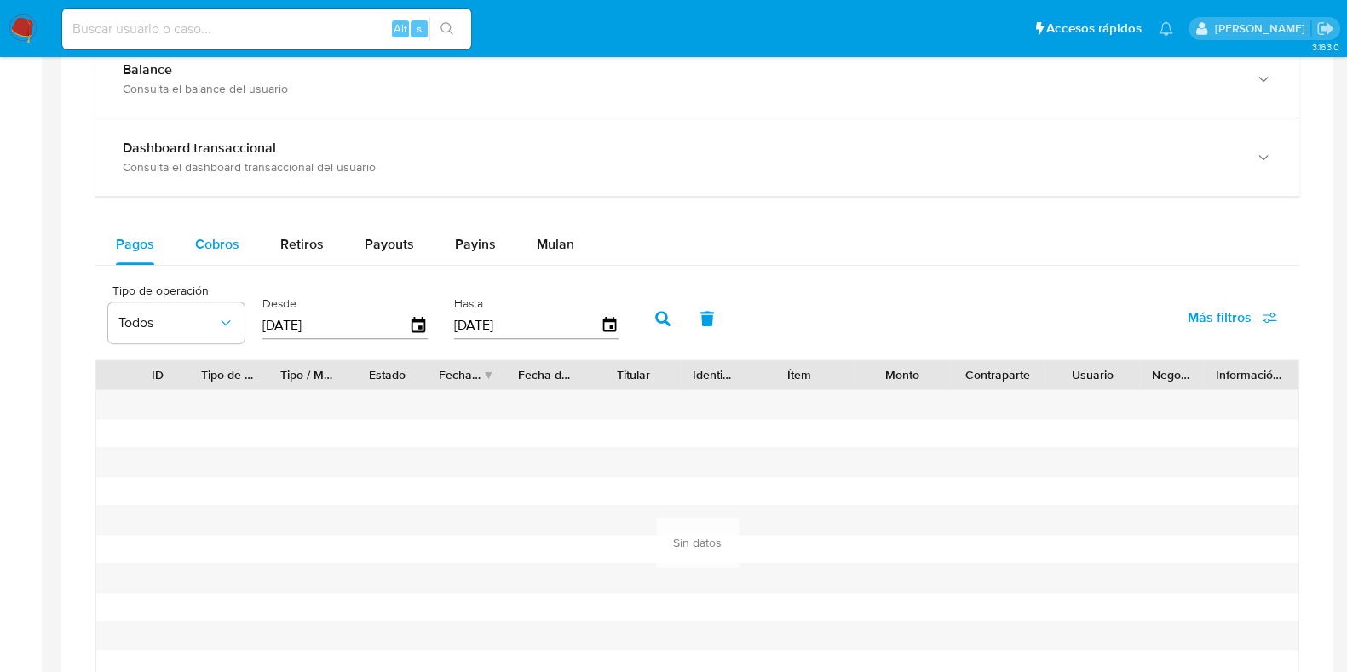
click at [225, 245] on span "Cobros" at bounding box center [217, 244] width 44 height 20
select select "10"
click at [412, 321] on icon "button" at bounding box center [419, 326] width 30 height 30
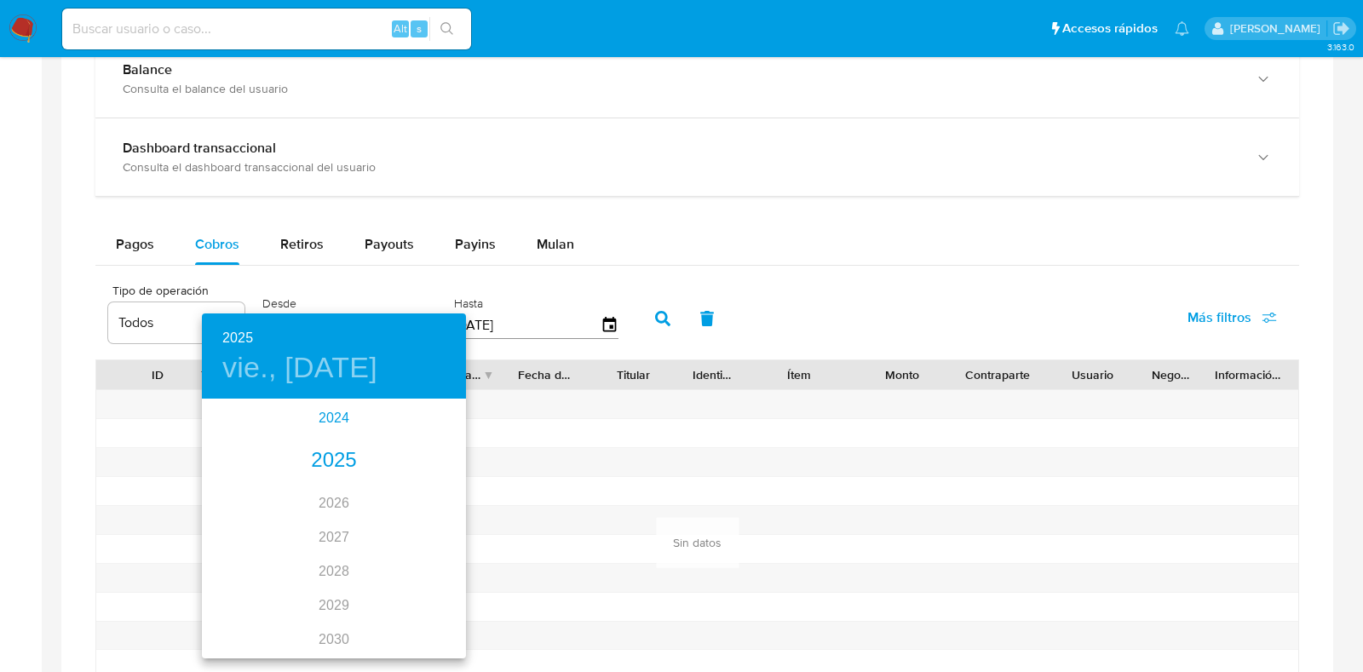
click at [318, 415] on div "2024" at bounding box center [334, 418] width 264 height 34
click at [239, 634] on div "oct." at bounding box center [246, 625] width 88 height 64
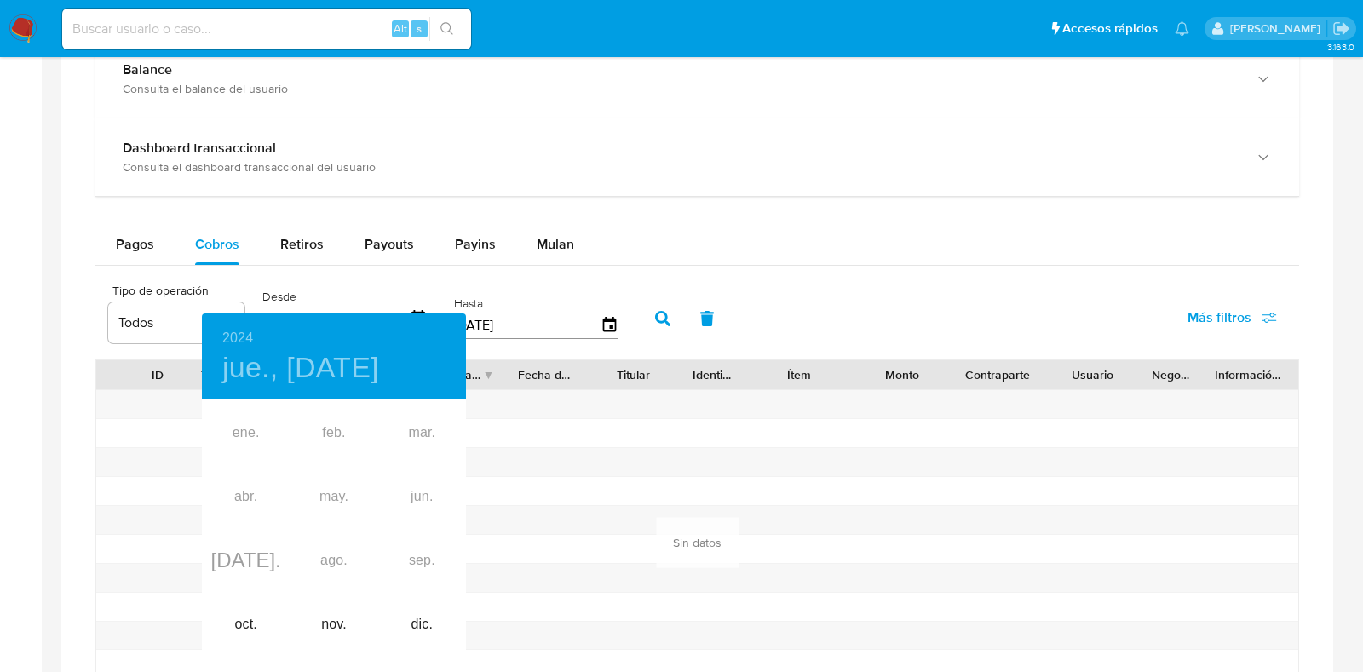
type input "[DATE]"
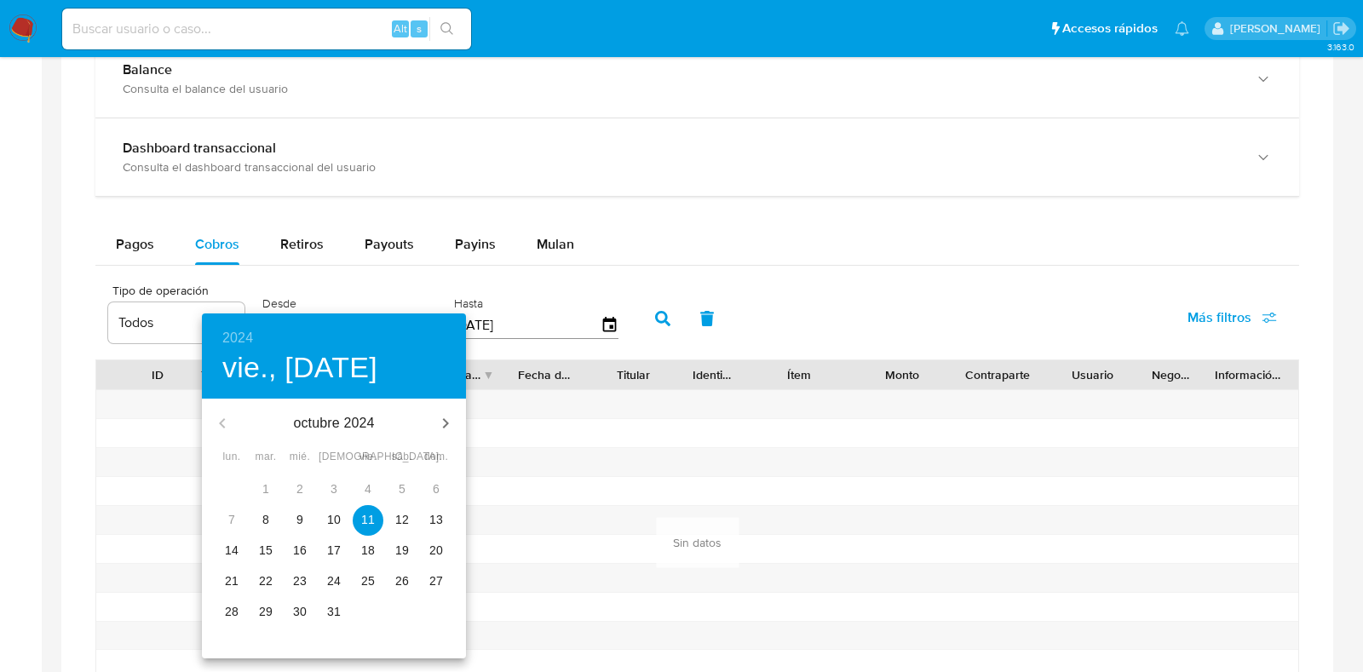
click at [371, 513] on p "11" at bounding box center [368, 519] width 14 height 17
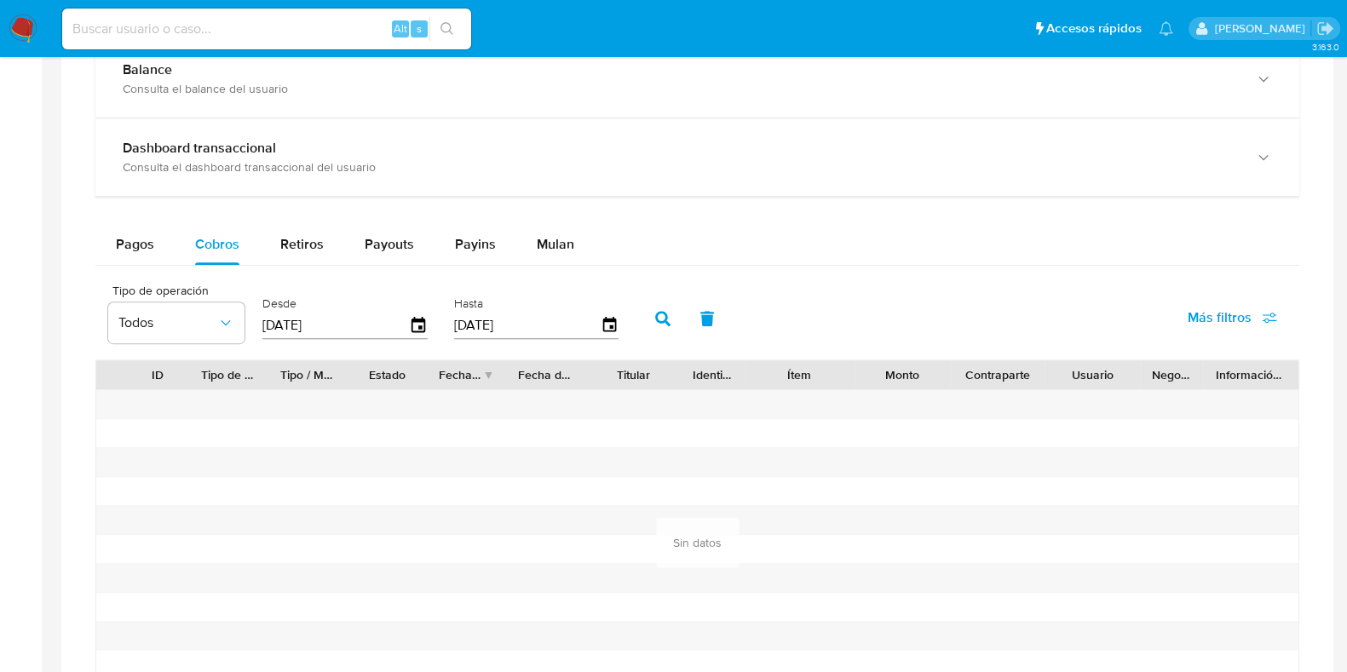
click at [646, 321] on button "button" at bounding box center [663, 318] width 44 height 41
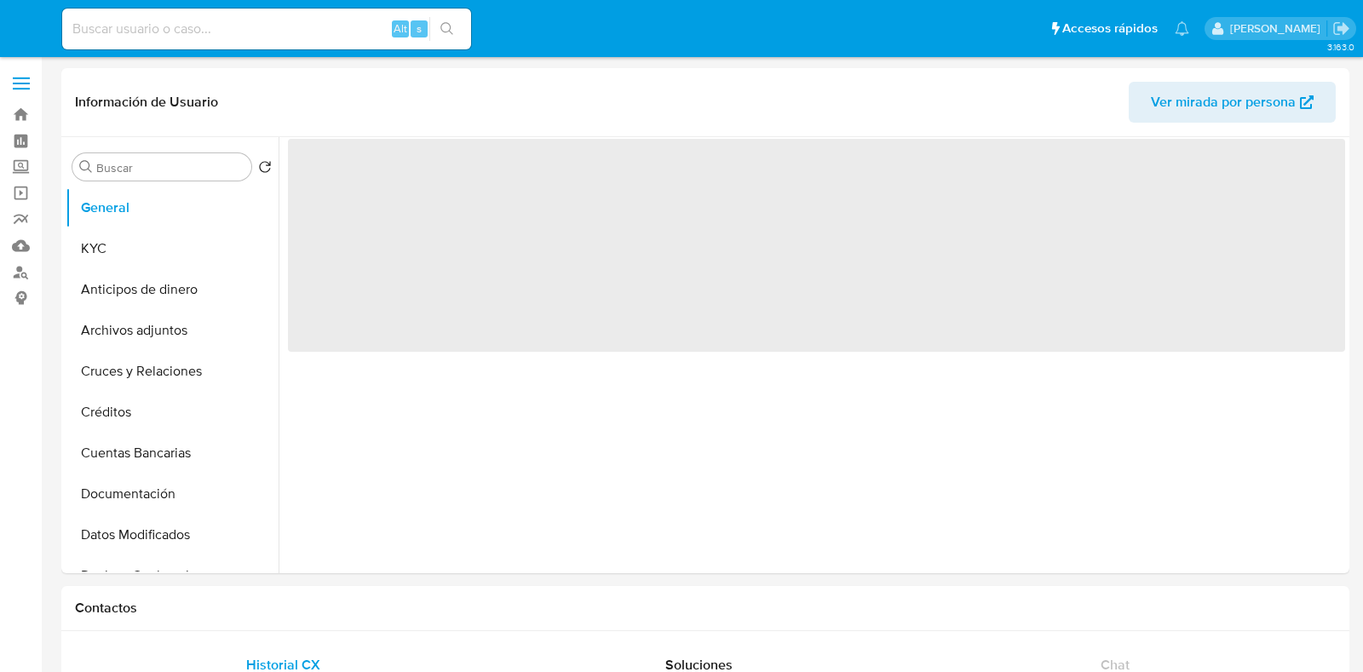
select select "10"
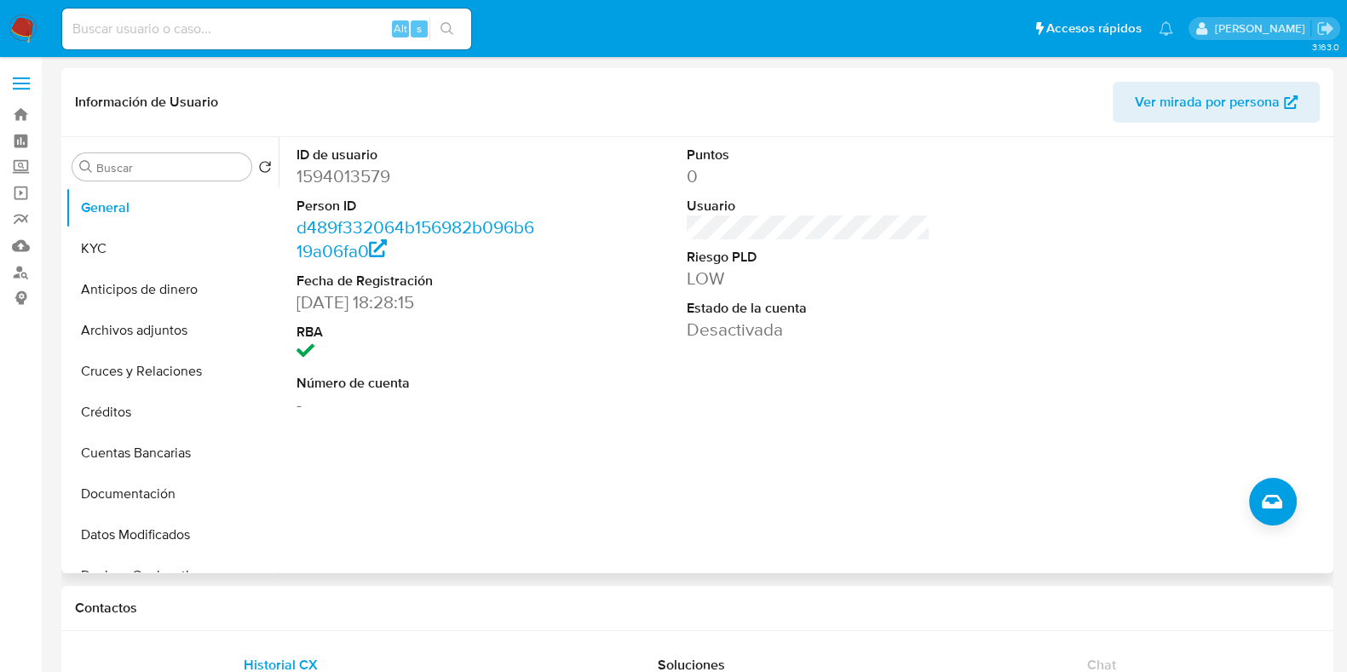
click at [336, 170] on dd "1594013579" at bounding box center [419, 176] width 244 height 24
copy dd "1594013579"
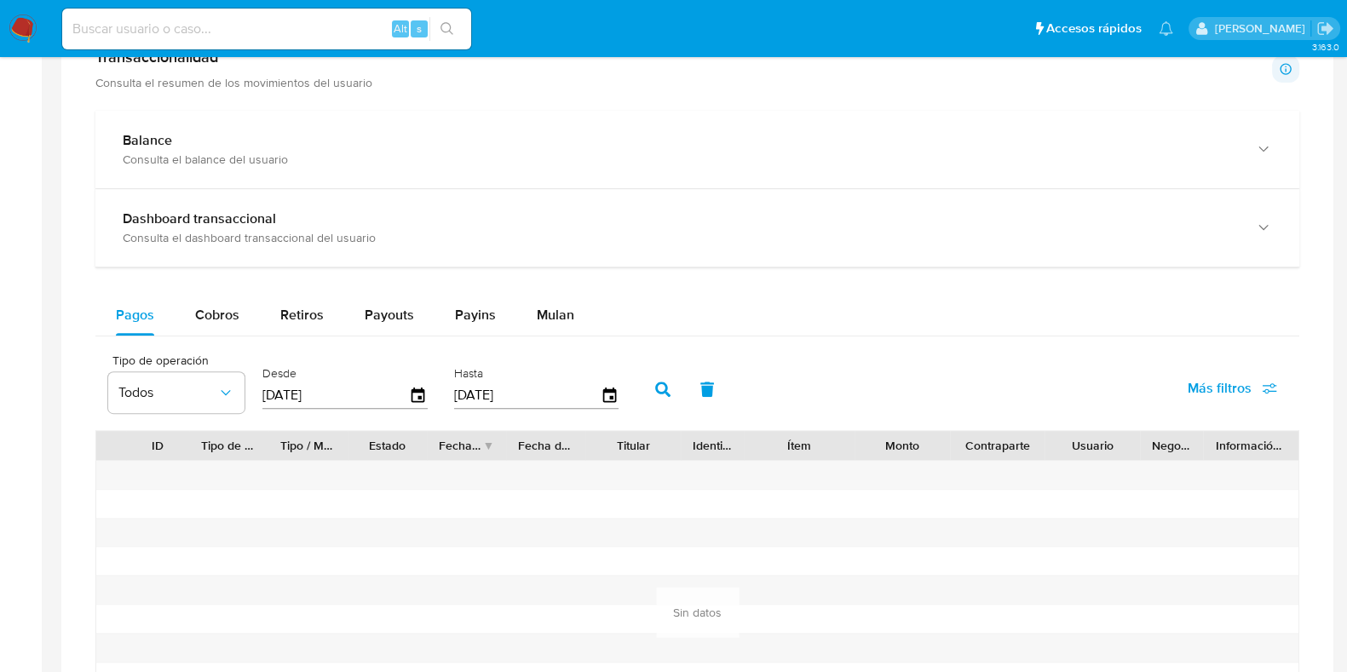
scroll to position [851, 0]
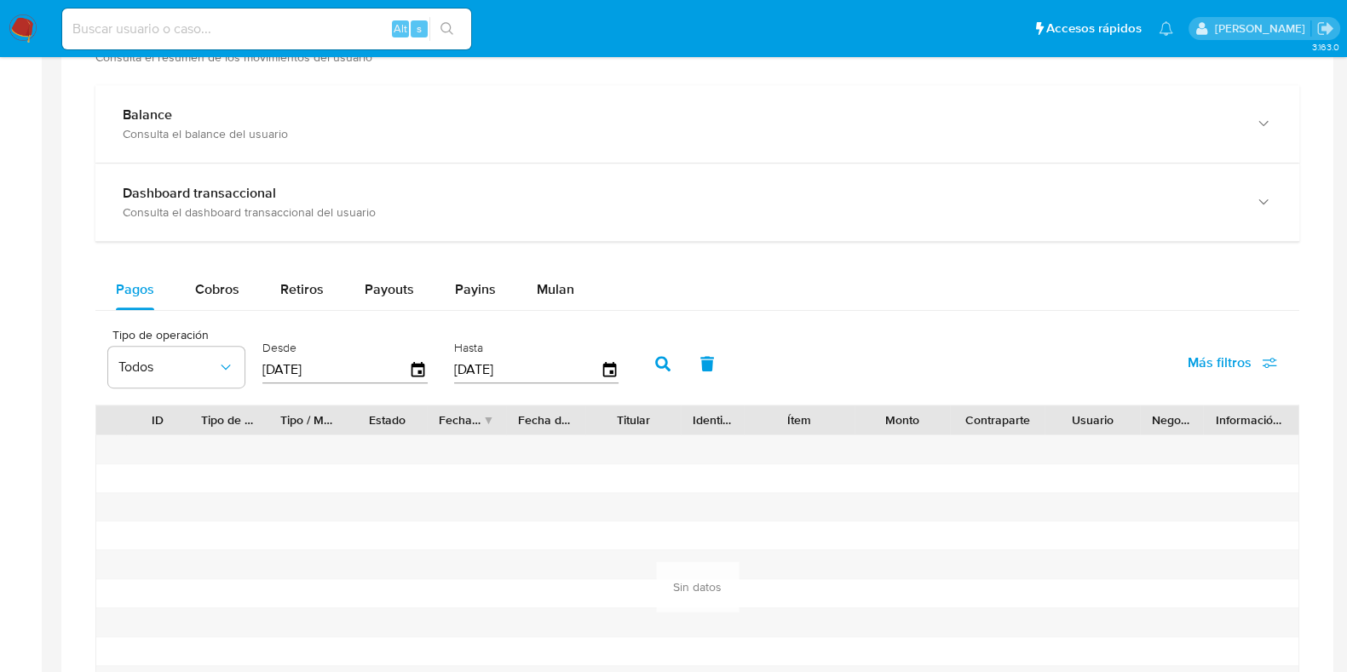
drag, startPoint x: 205, startPoint y: 285, endPoint x: 0, endPoint y: 287, distance: 204.5
click at [201, 283] on span "Cobros" at bounding box center [217, 289] width 44 height 20
select select "10"
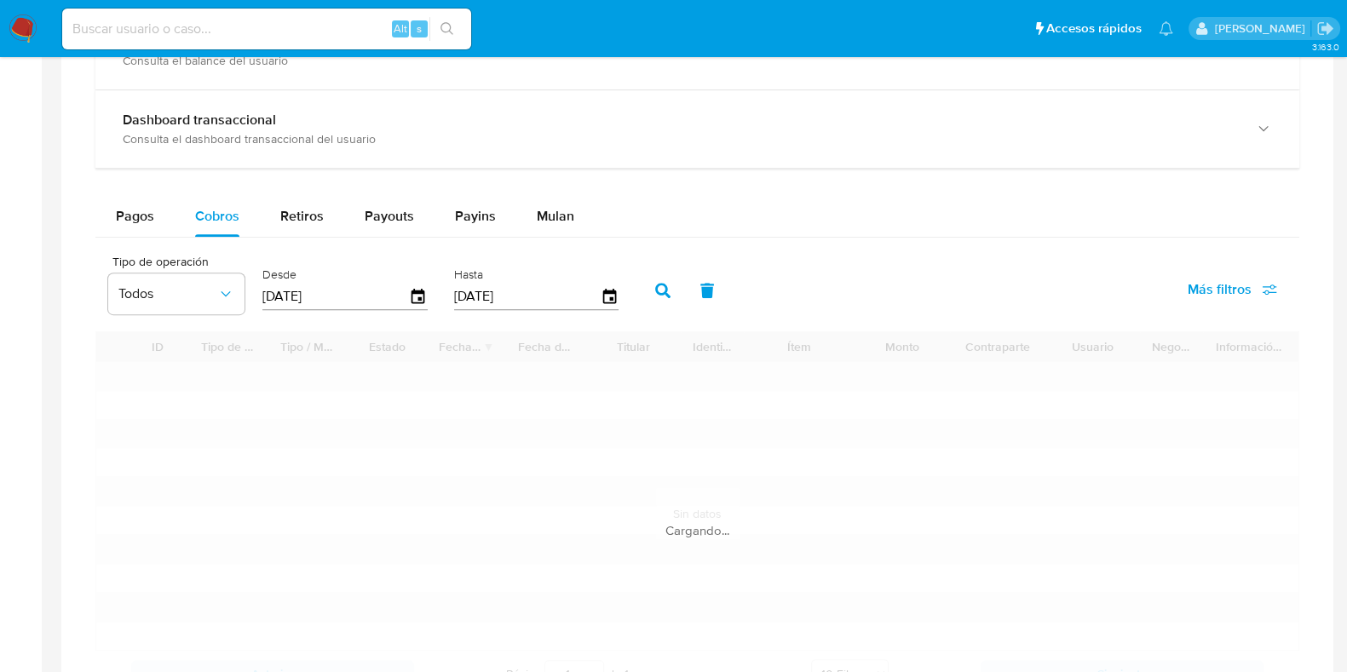
scroll to position [959, 0]
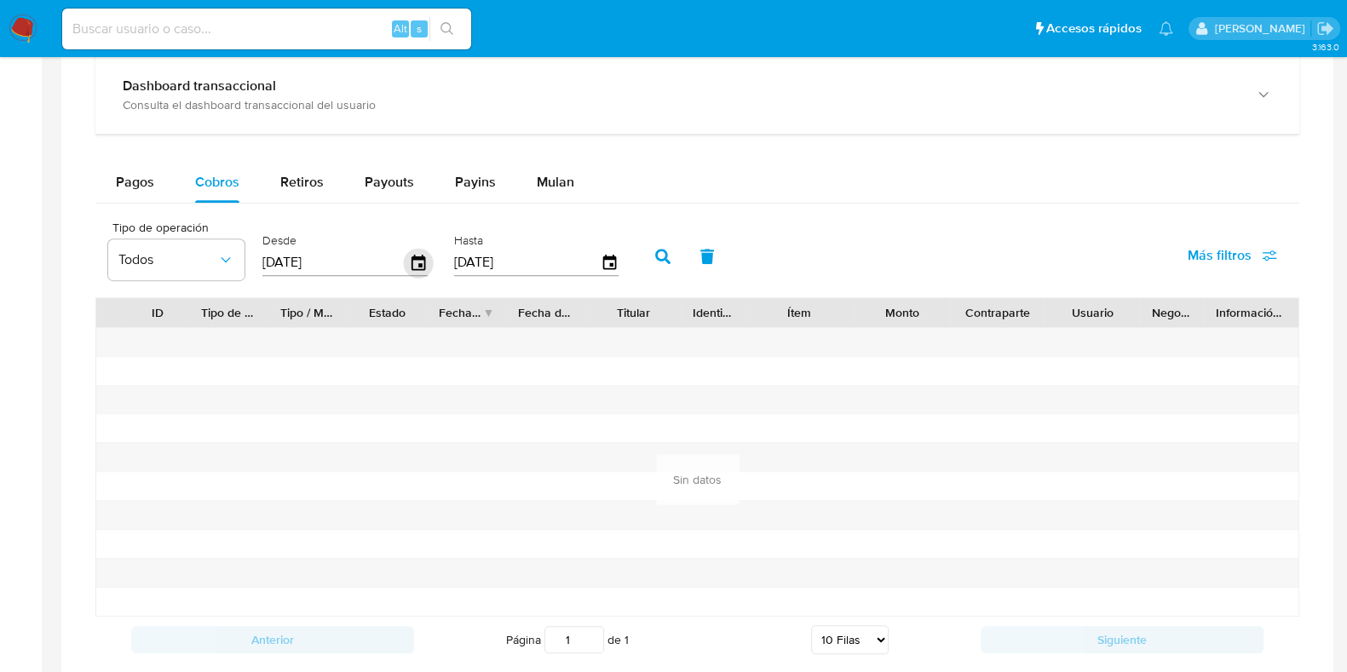
click at [411, 261] on icon "button" at bounding box center [419, 263] width 30 height 30
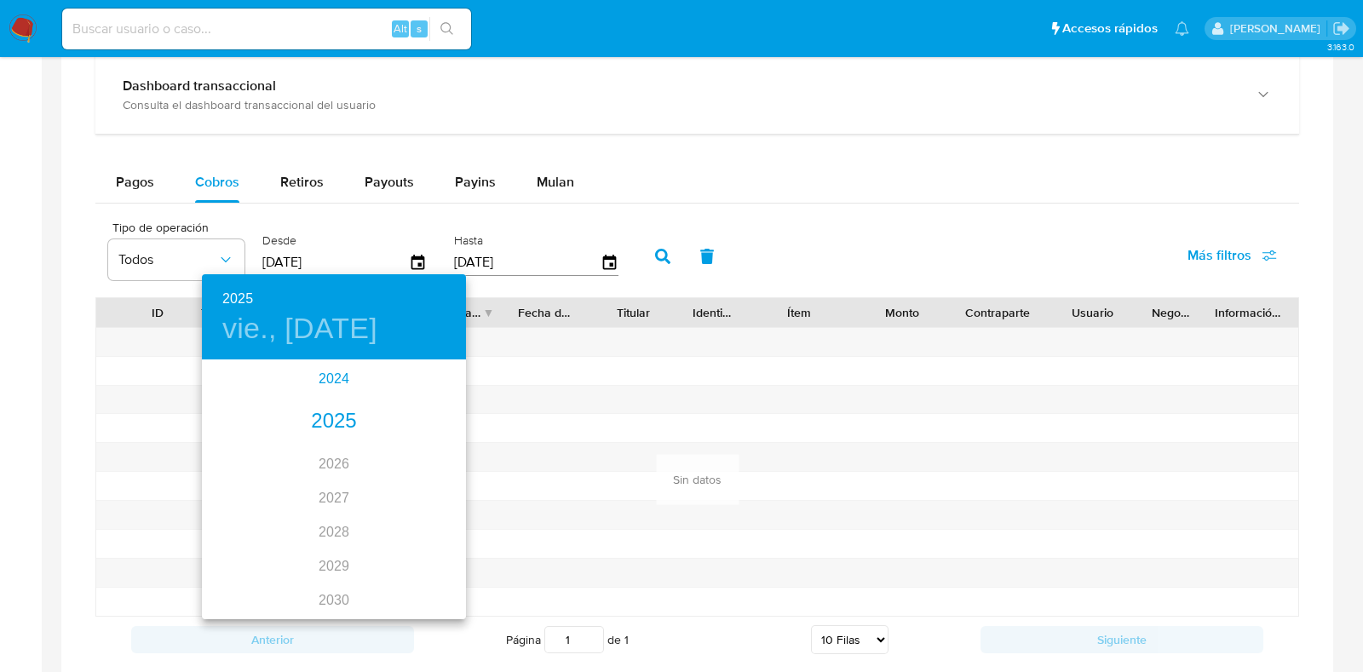
click at [331, 377] on div "2024" at bounding box center [334, 379] width 264 height 34
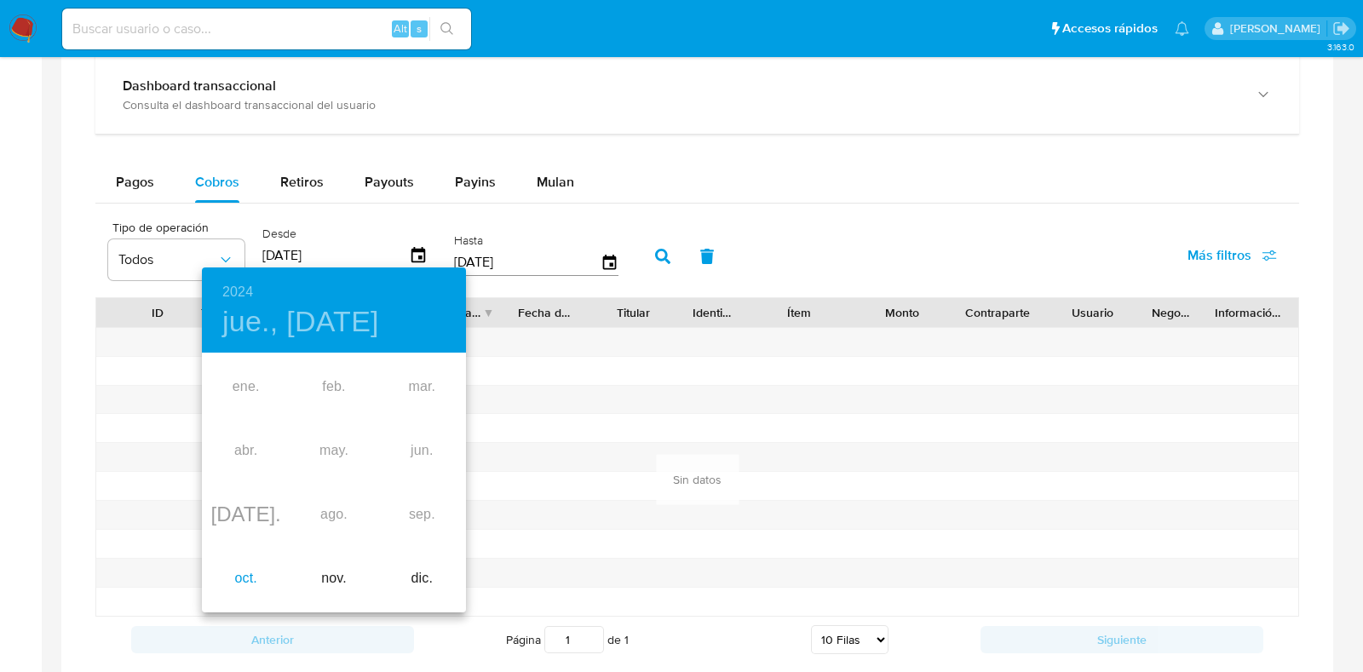
click at [233, 582] on div "oct." at bounding box center [246, 579] width 88 height 64
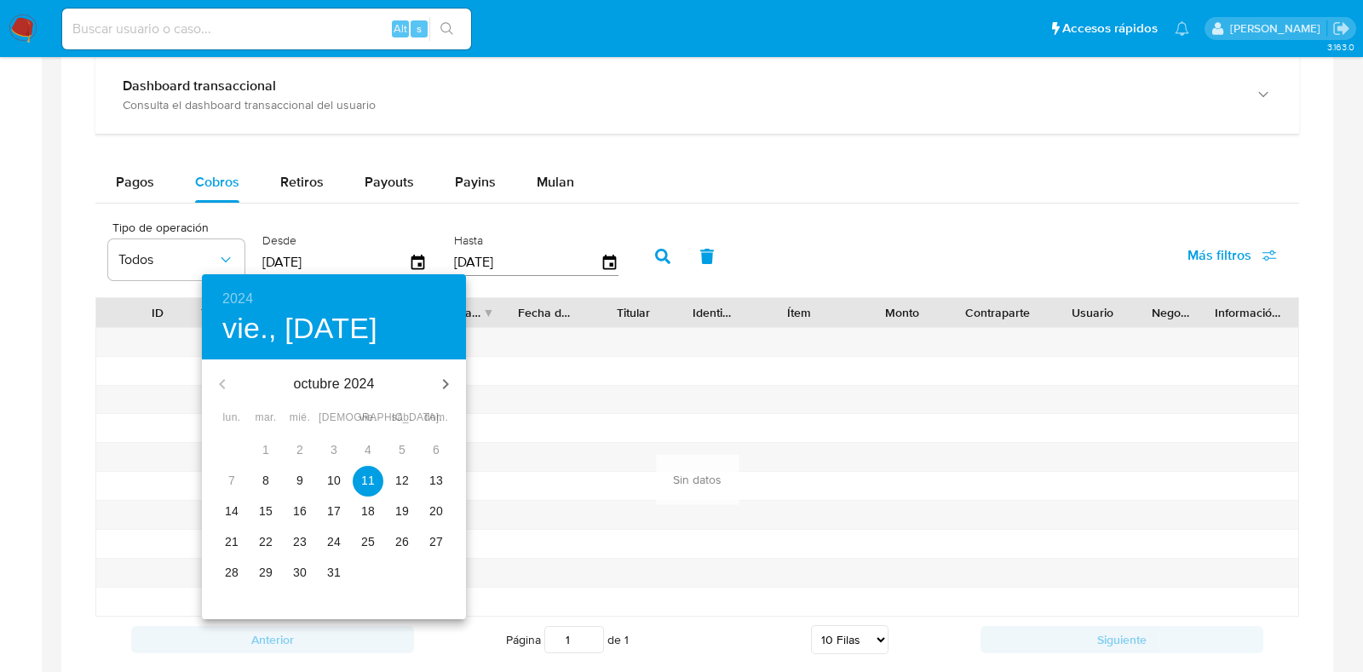
click at [297, 484] on p "9" at bounding box center [300, 480] width 7 height 17
type input "09/10/2024"
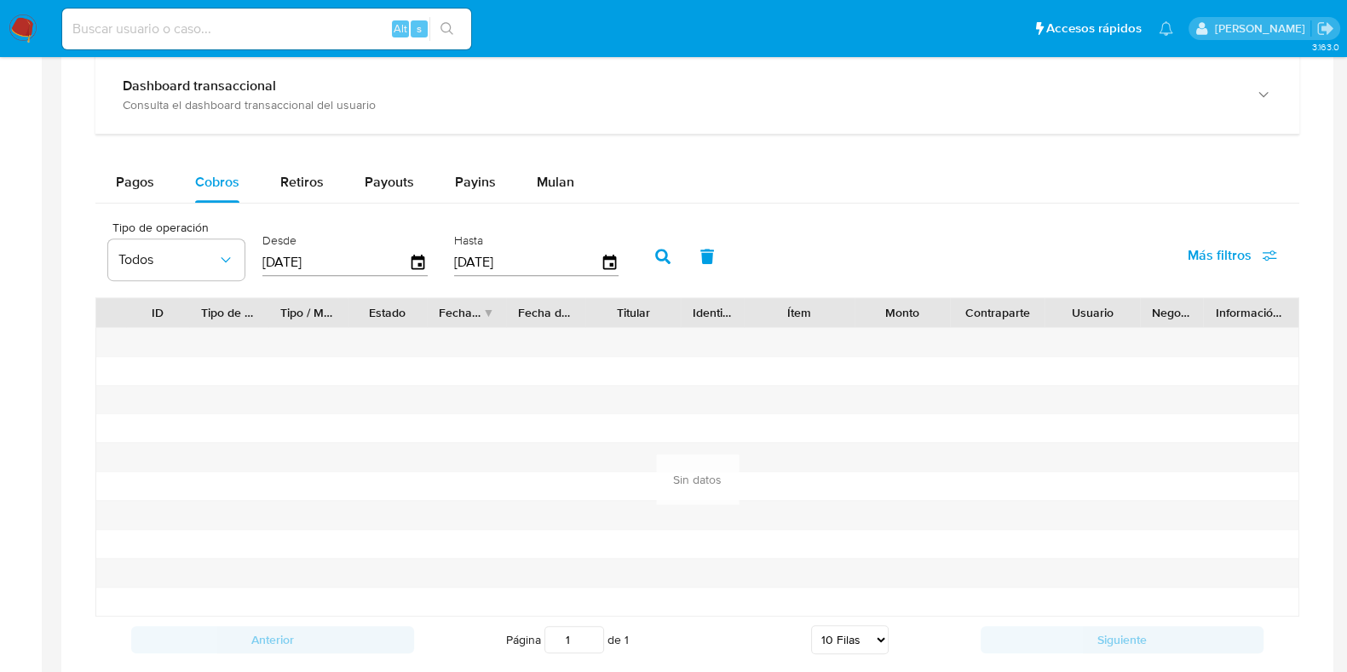
click at [651, 245] on button "button" at bounding box center [663, 256] width 44 height 41
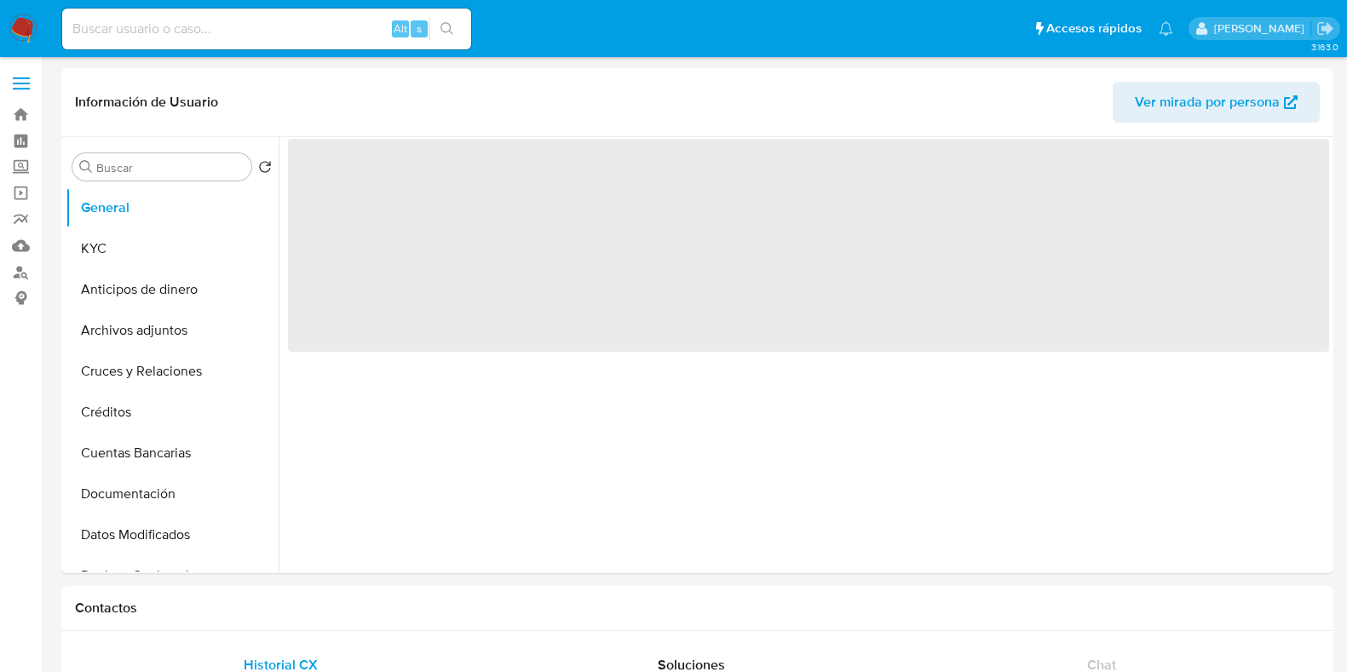
select select "10"
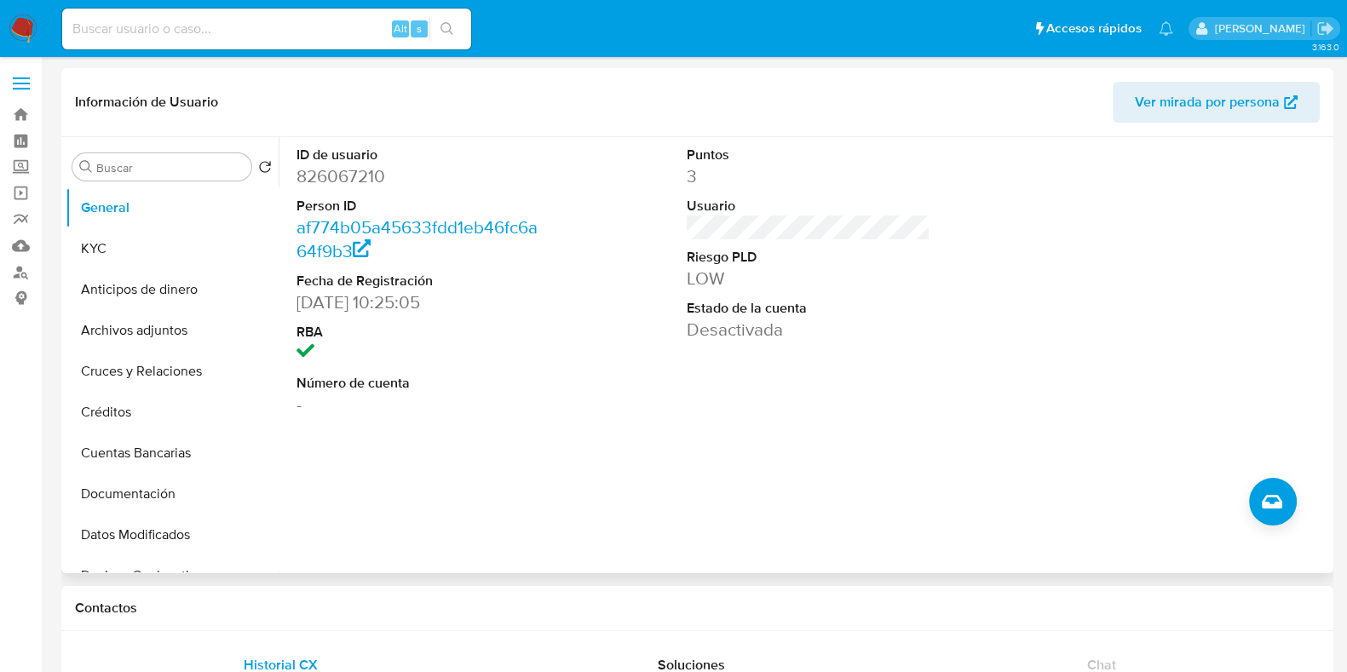
click at [344, 172] on dd "826067210" at bounding box center [419, 176] width 244 height 24
copy dd "826067210"
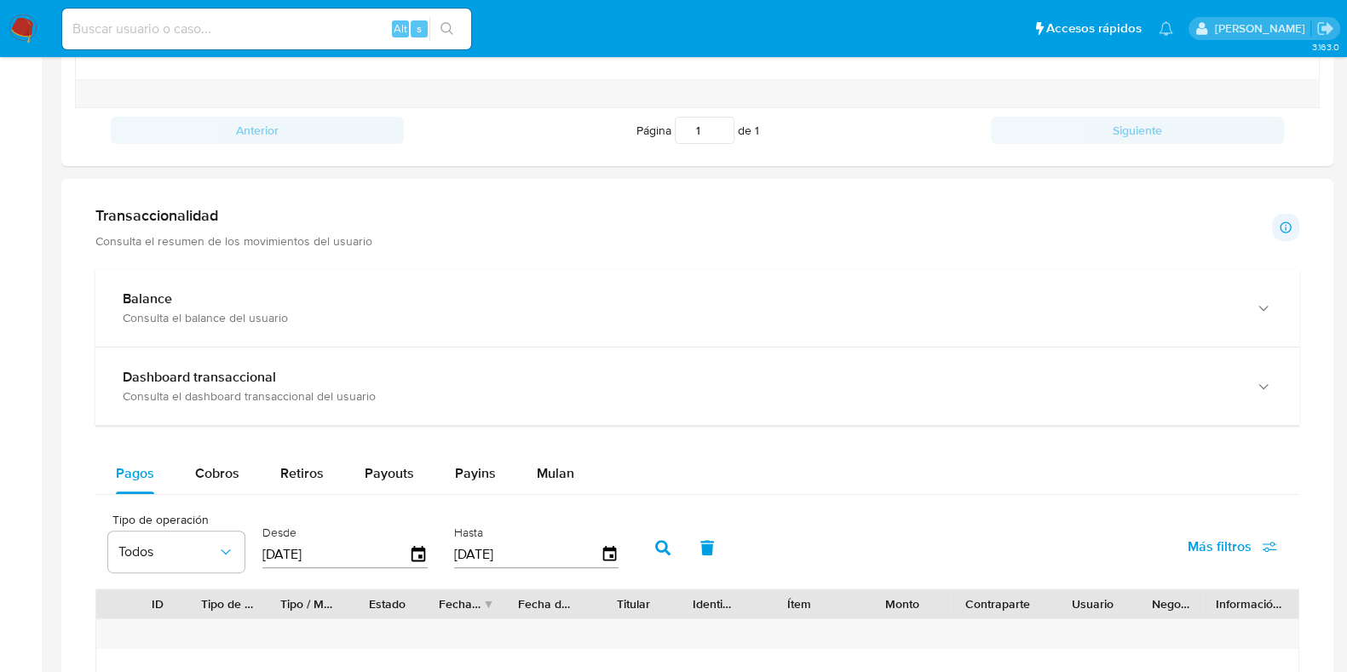
scroll to position [959, 0]
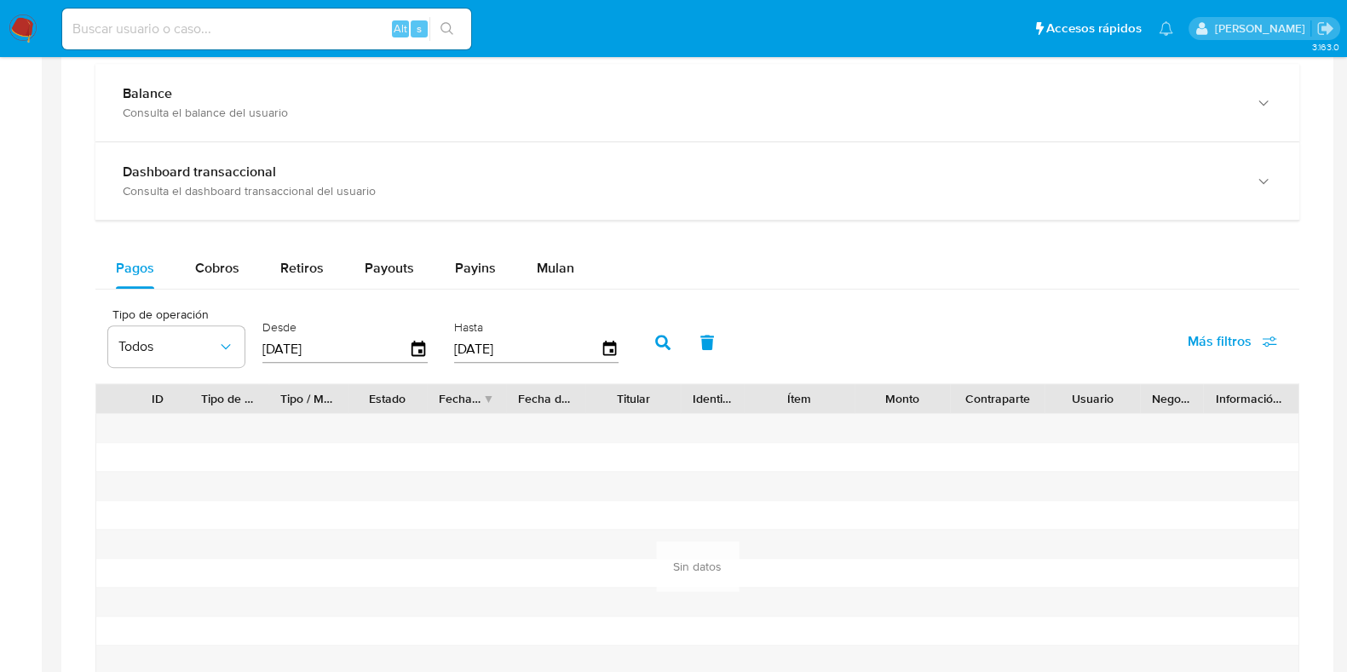
drag, startPoint x: 200, startPoint y: 270, endPoint x: 33, endPoint y: 282, distance: 167.4
click at [202, 270] on span "Cobros" at bounding box center [217, 268] width 44 height 20
select select "10"
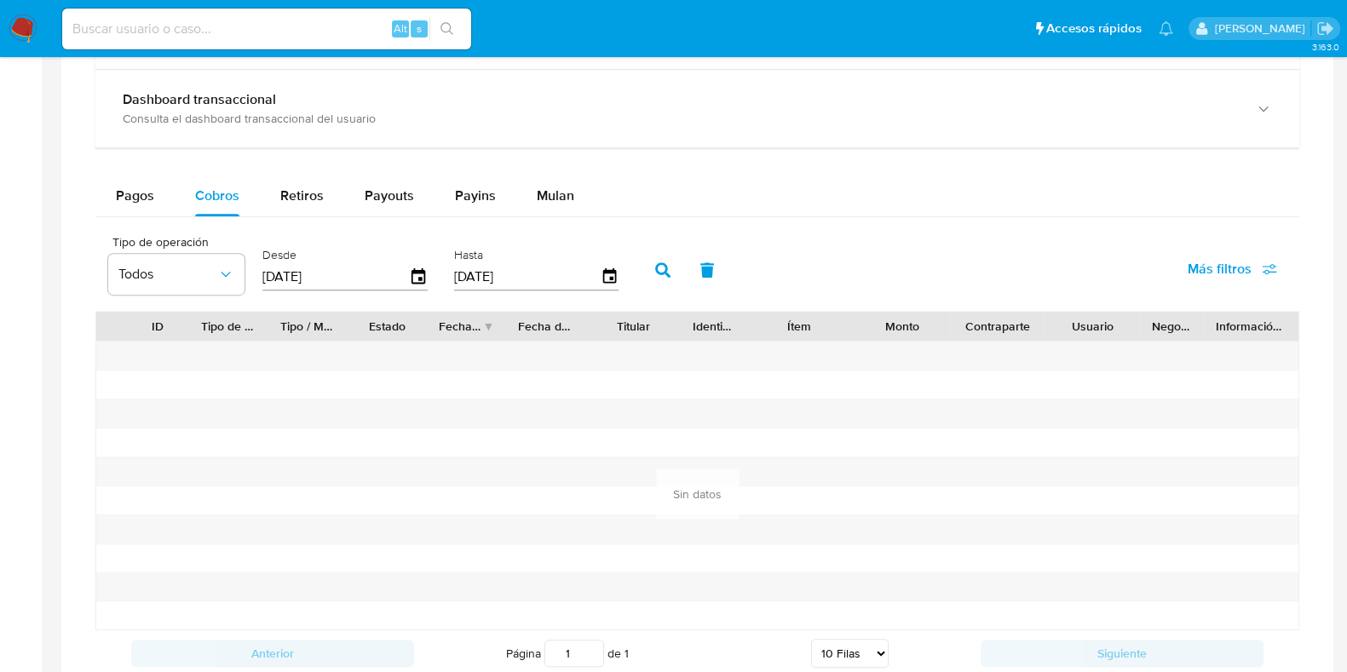
scroll to position [1065, 0]
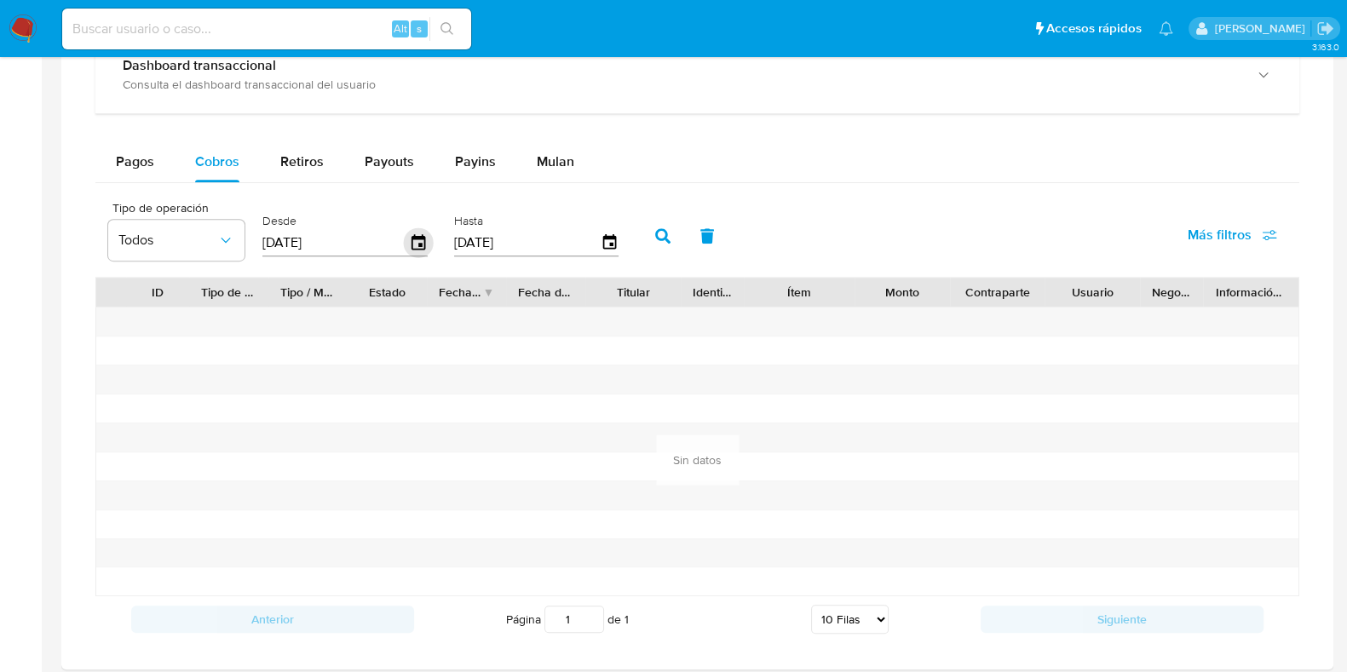
click at [422, 244] on icon "button" at bounding box center [419, 243] width 30 height 30
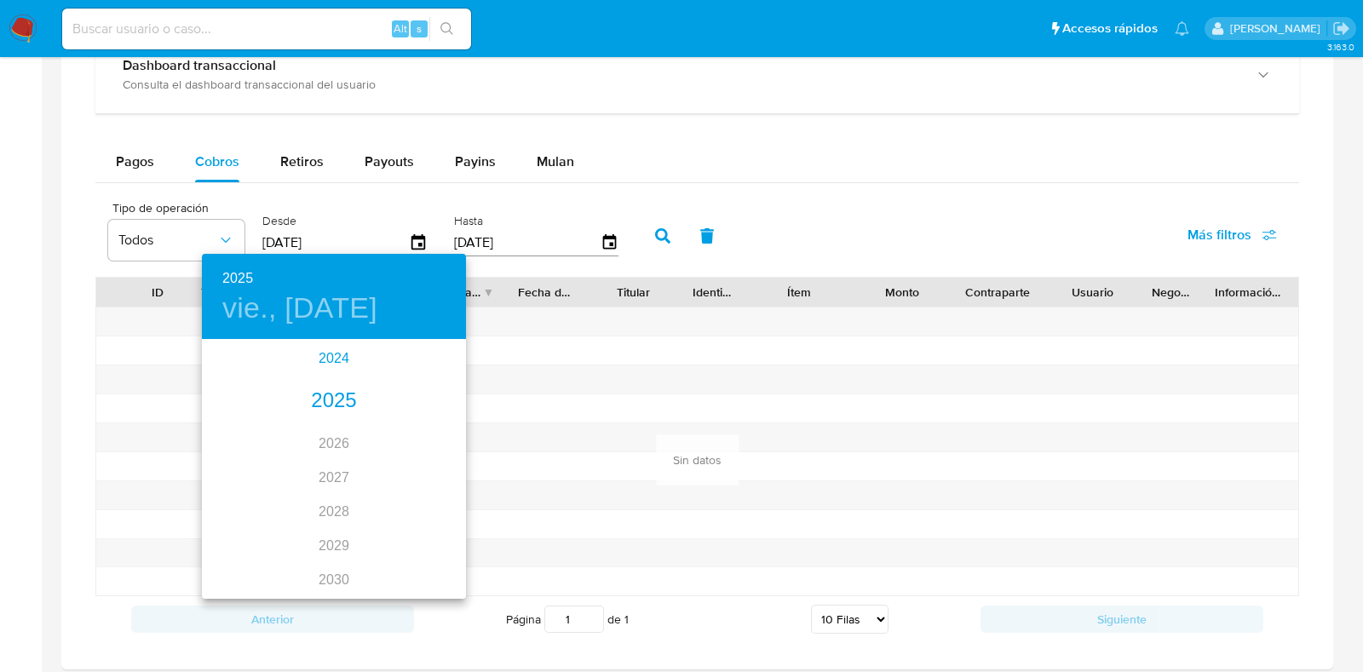
click at [328, 355] on div "2024" at bounding box center [334, 359] width 264 height 34
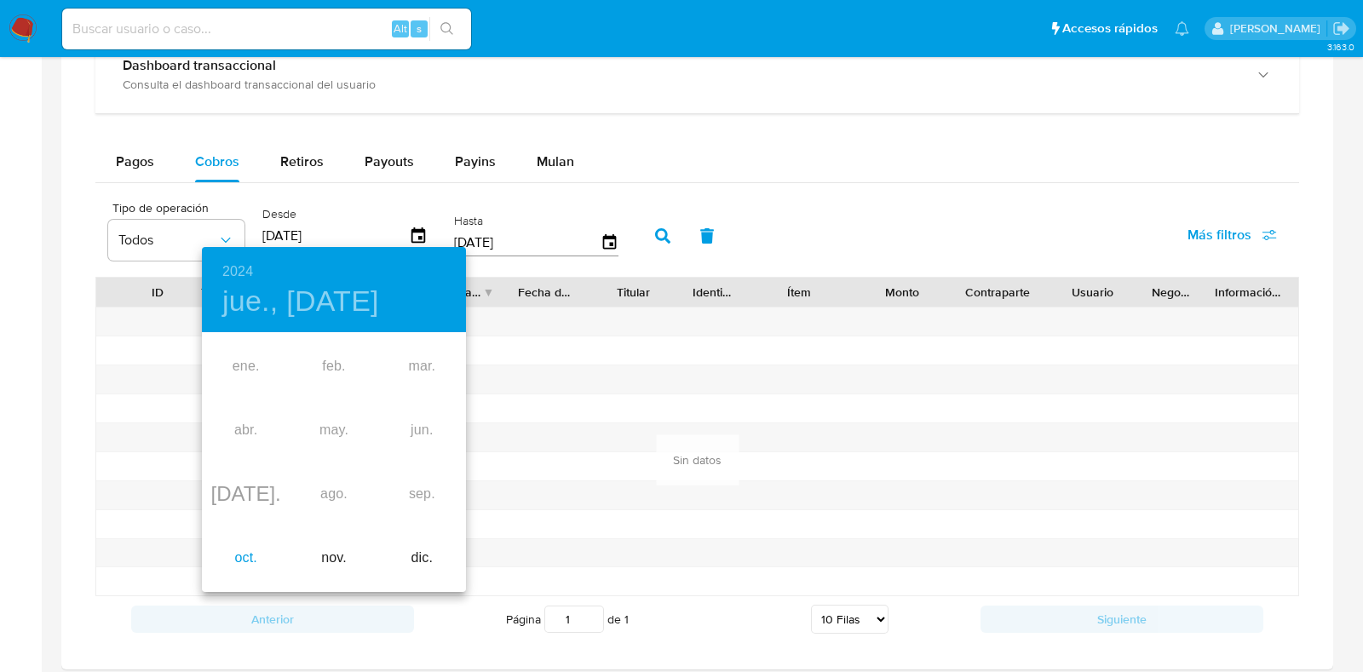
click at [247, 556] on div "oct." at bounding box center [246, 559] width 88 height 64
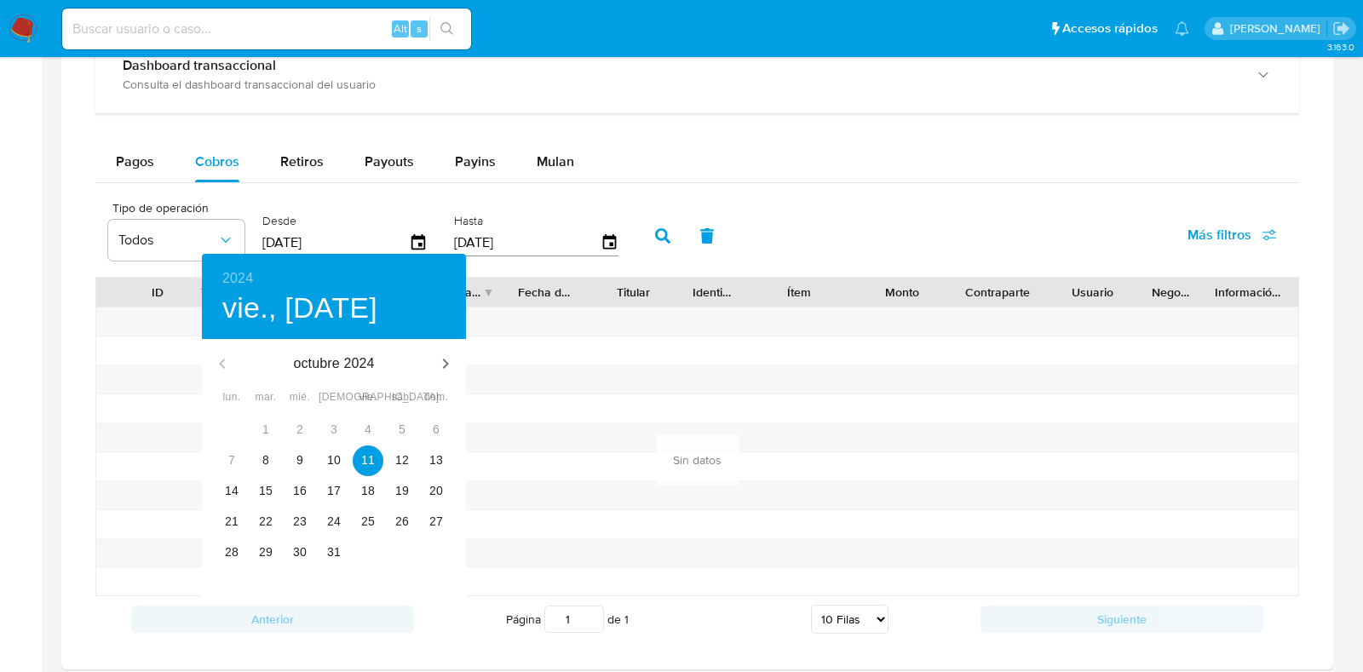
type input "[DATE]"
click at [362, 466] on p "11" at bounding box center [368, 460] width 14 height 17
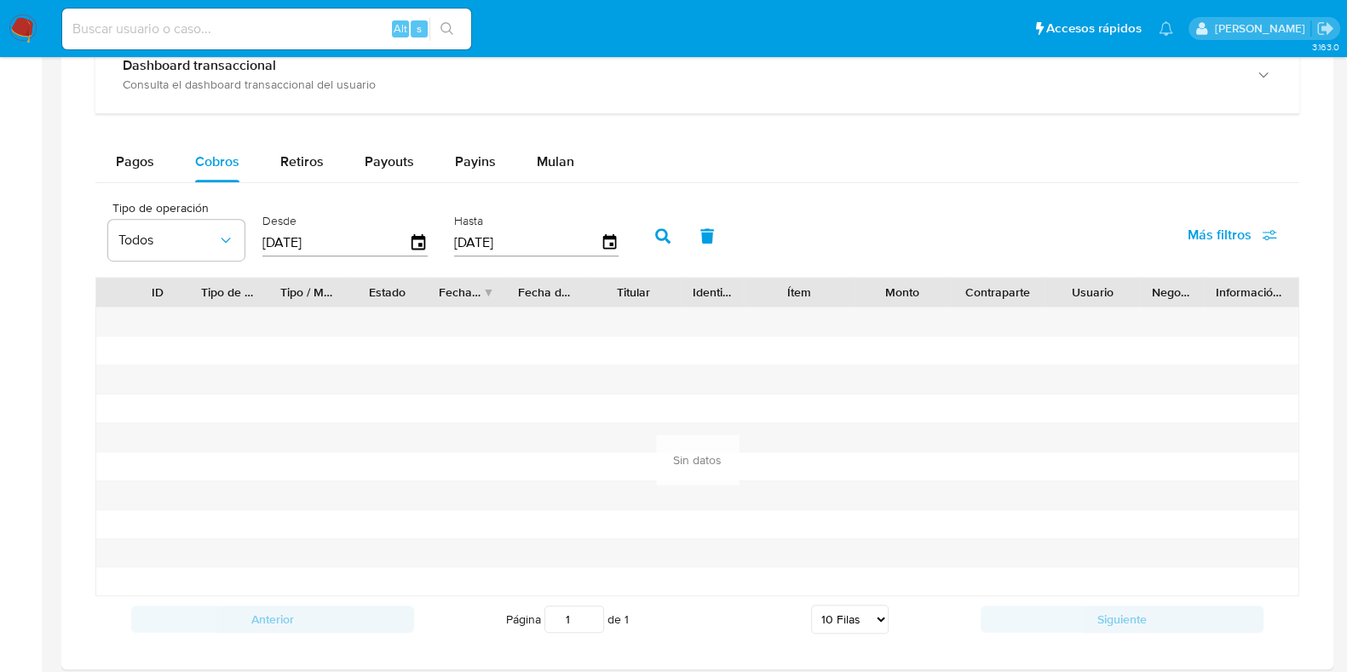
click at [655, 228] on icon "button" at bounding box center [662, 235] width 15 height 15
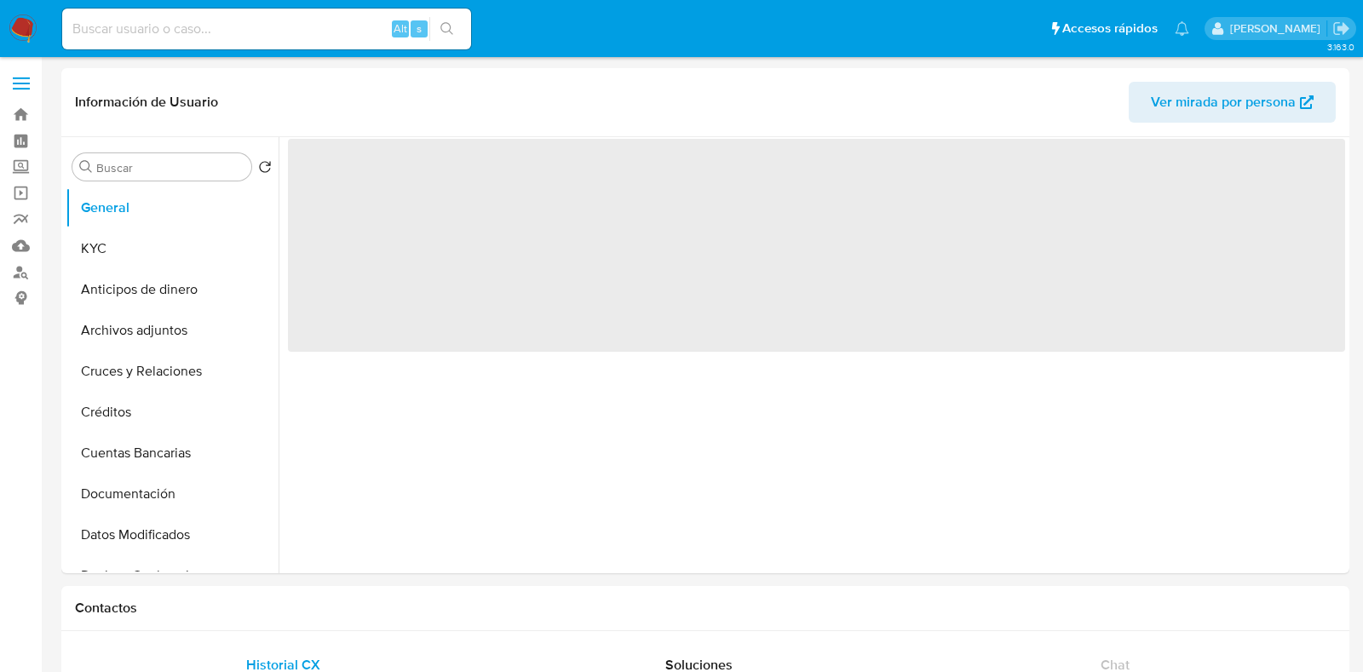
select select "10"
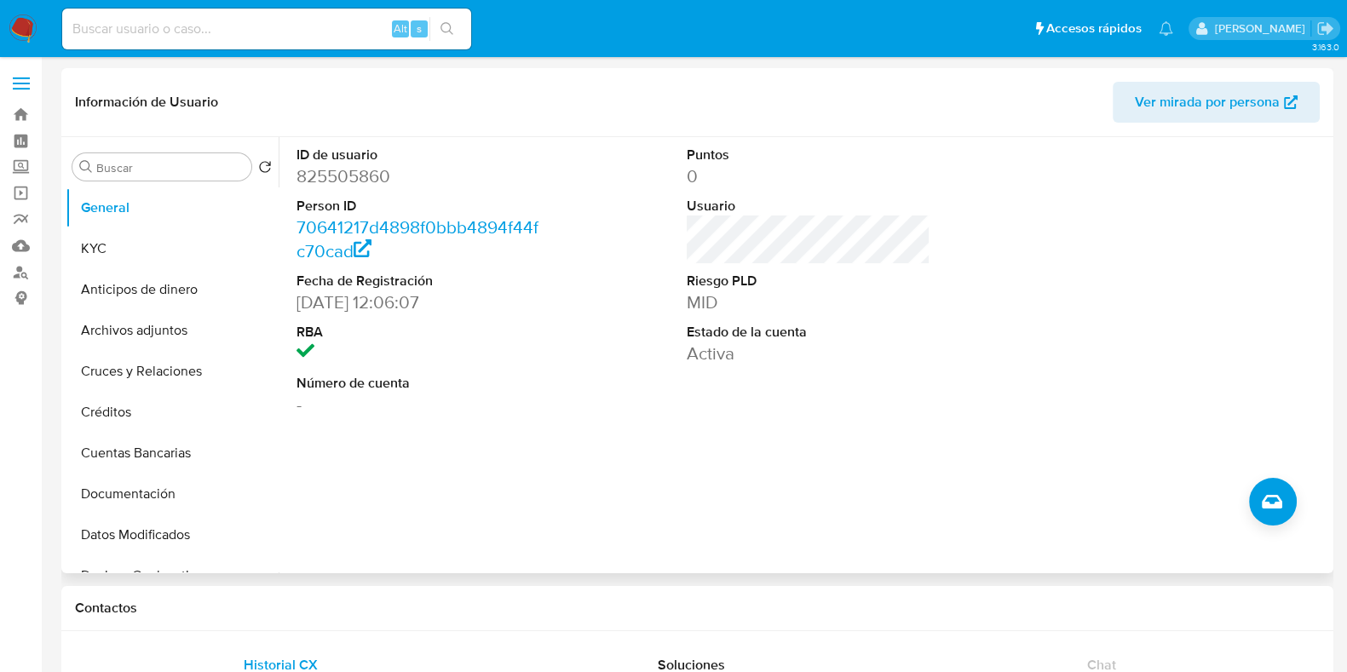
click at [343, 170] on dd "825505860" at bounding box center [419, 176] width 244 height 24
copy dd "825505860"
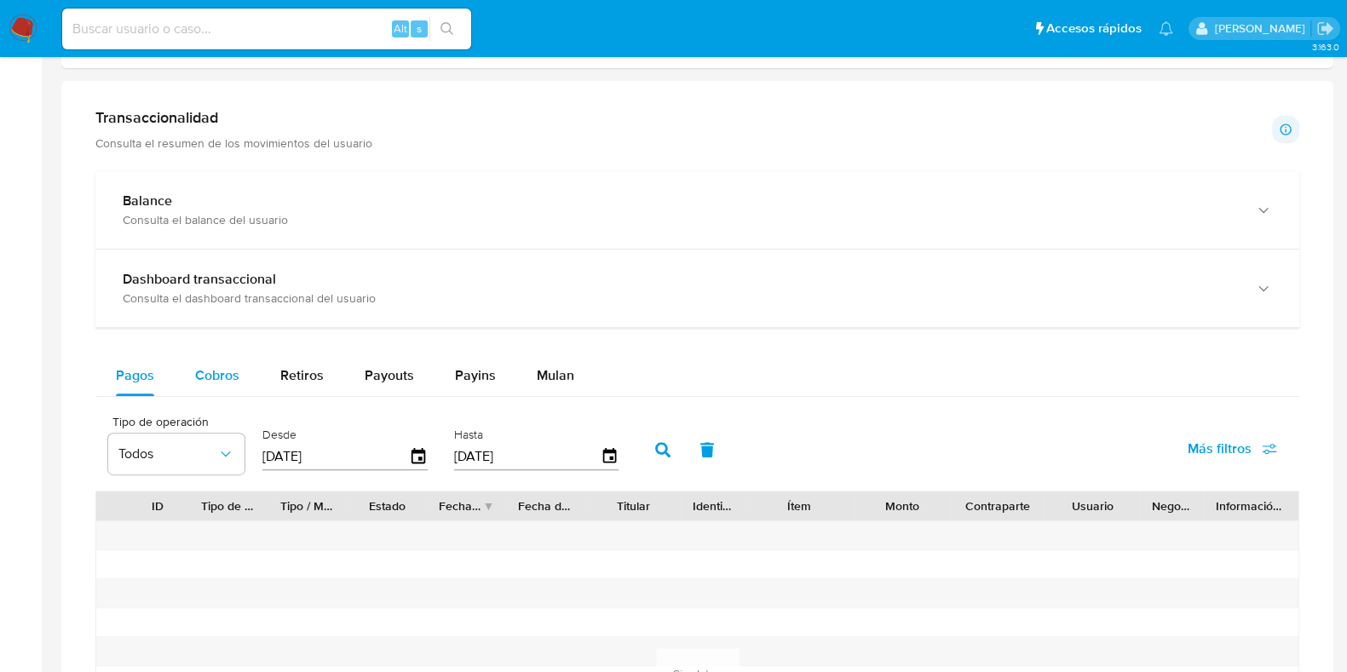
click at [204, 368] on span "Cobros" at bounding box center [217, 376] width 44 height 20
select select "10"
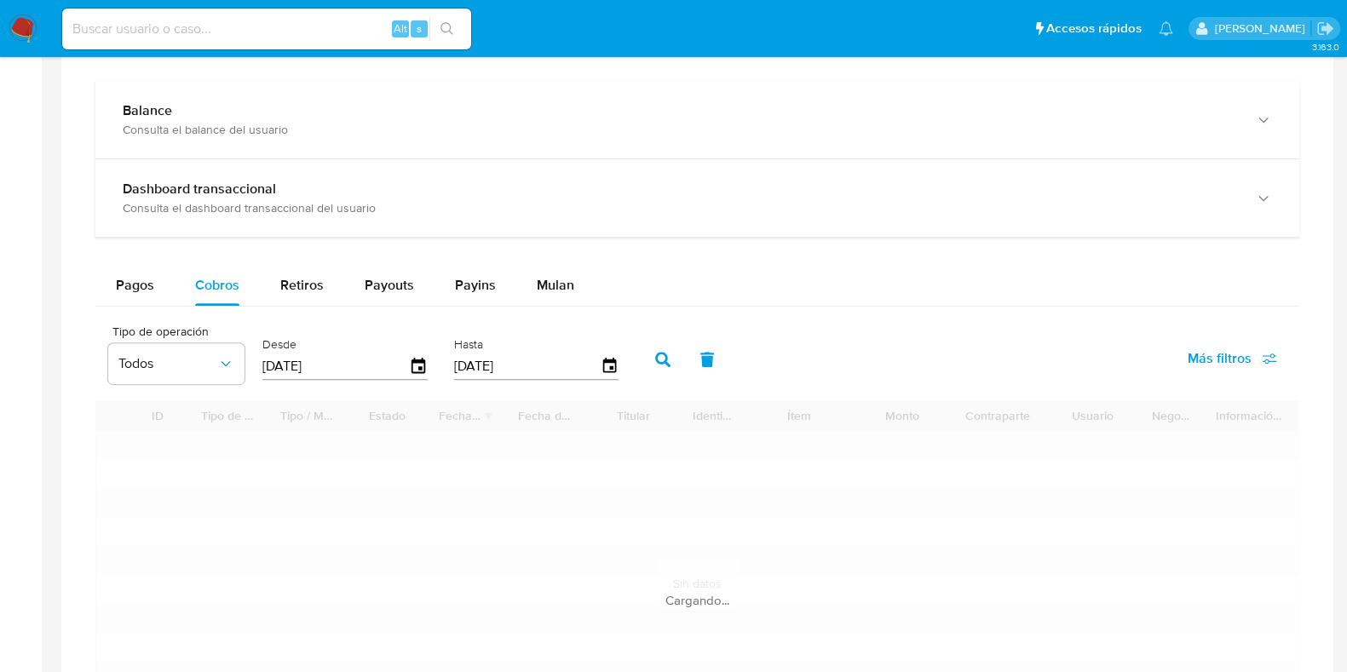
scroll to position [1065, 0]
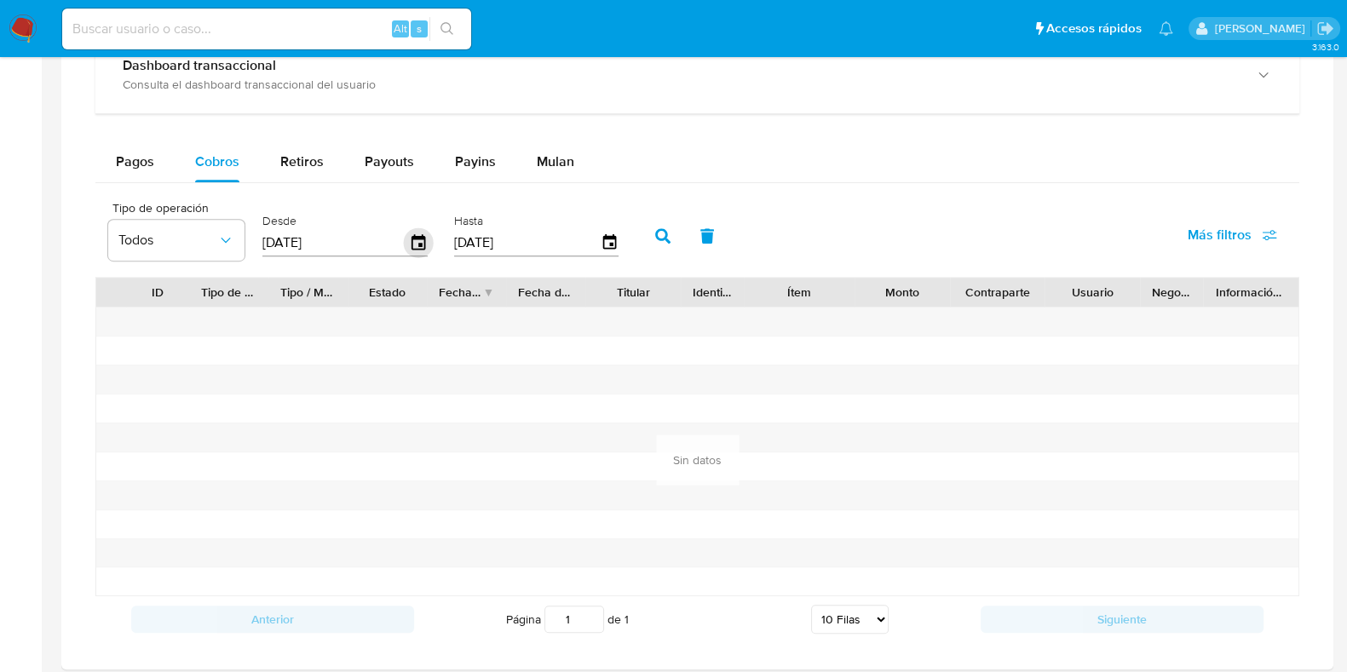
click at [413, 245] on icon "button" at bounding box center [419, 243] width 30 height 30
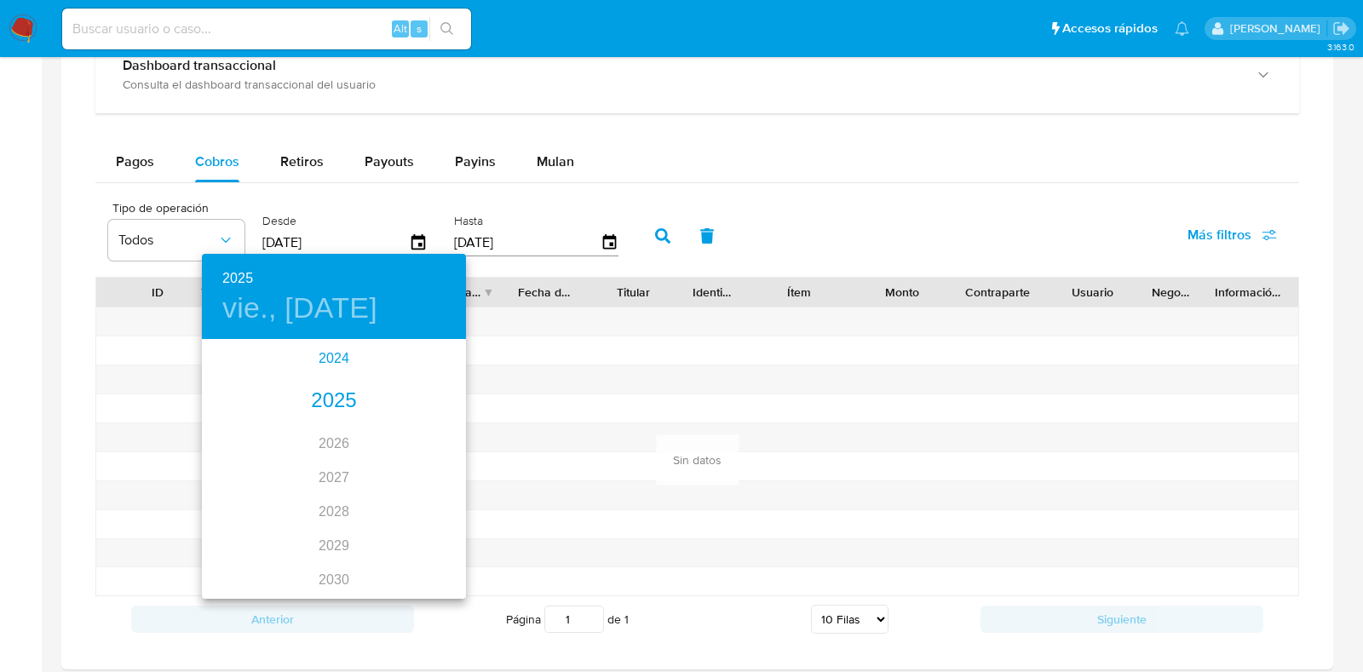
click at [341, 356] on div "2024" at bounding box center [334, 359] width 264 height 34
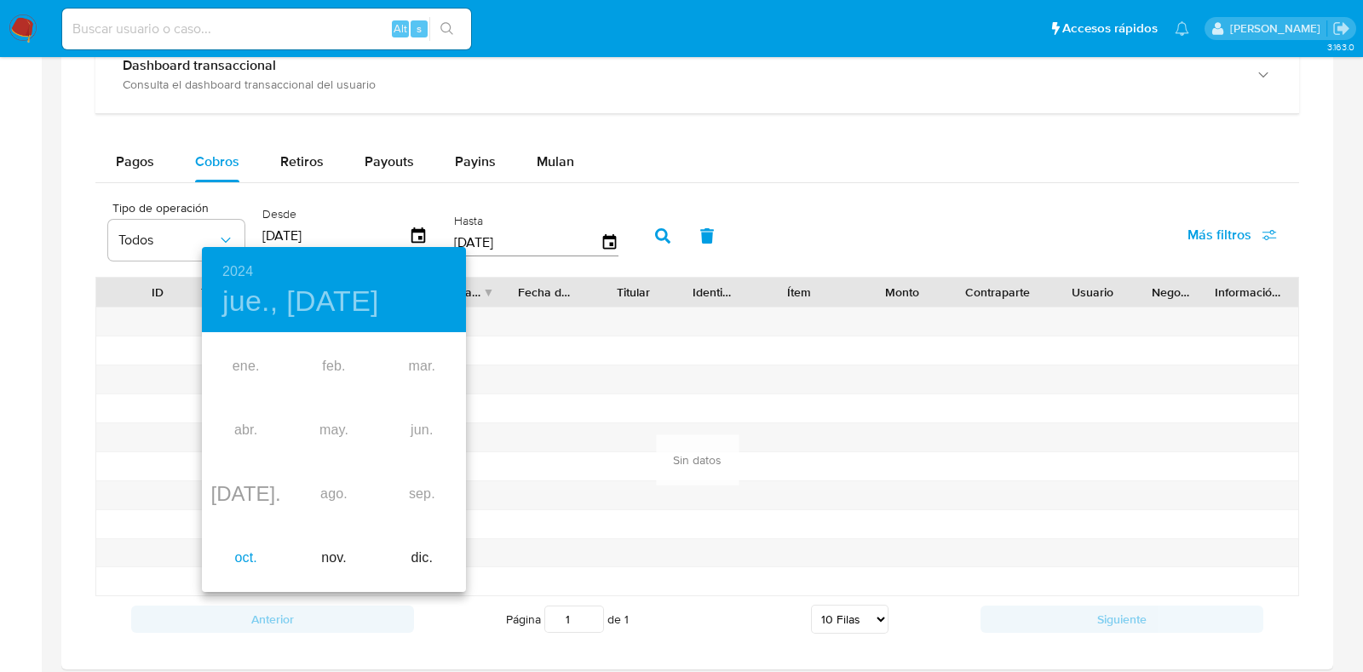
click at [241, 562] on div "oct." at bounding box center [246, 559] width 88 height 64
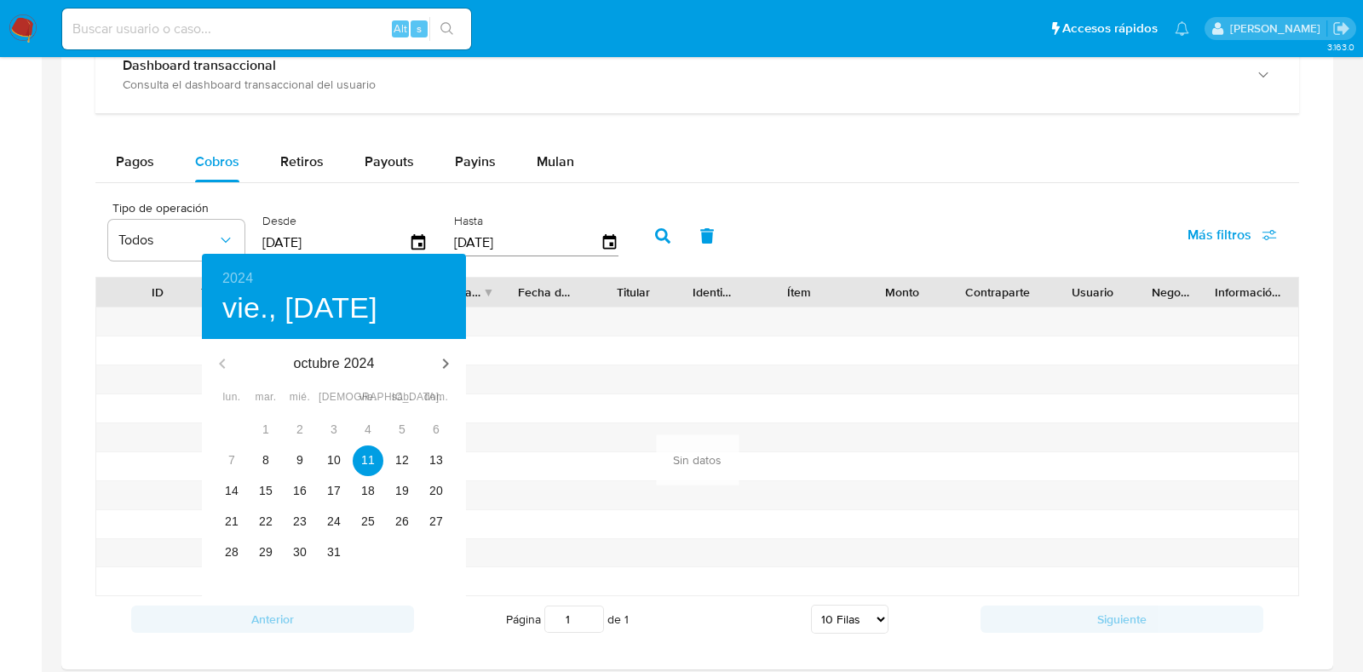
type input "[DATE]"
click at [371, 458] on p "11" at bounding box center [368, 460] width 14 height 17
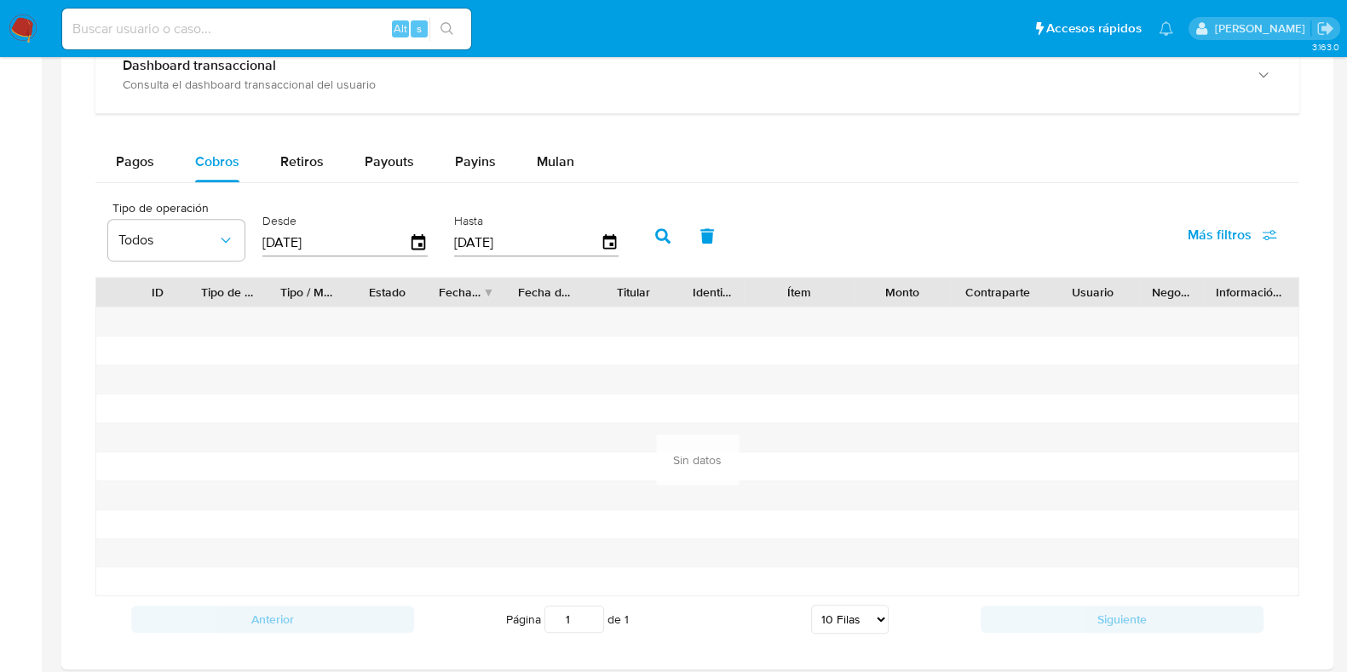
click at [664, 228] on button "button" at bounding box center [663, 236] width 44 height 41
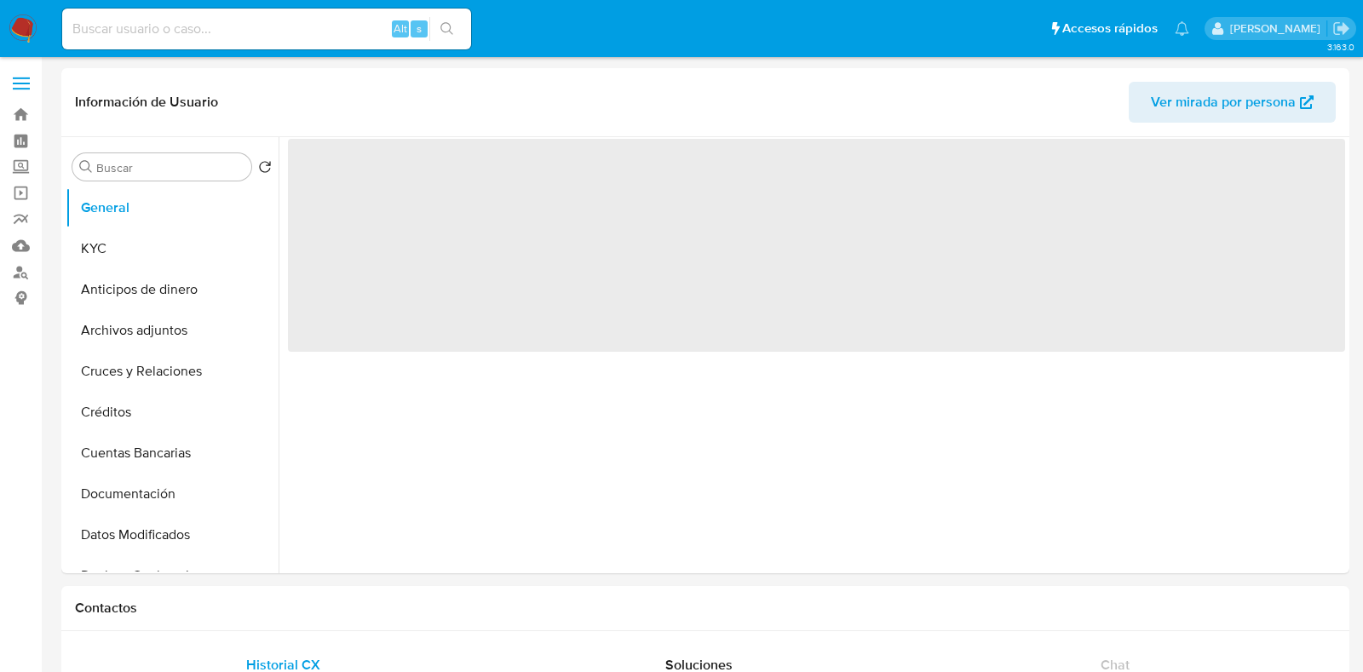
select select "10"
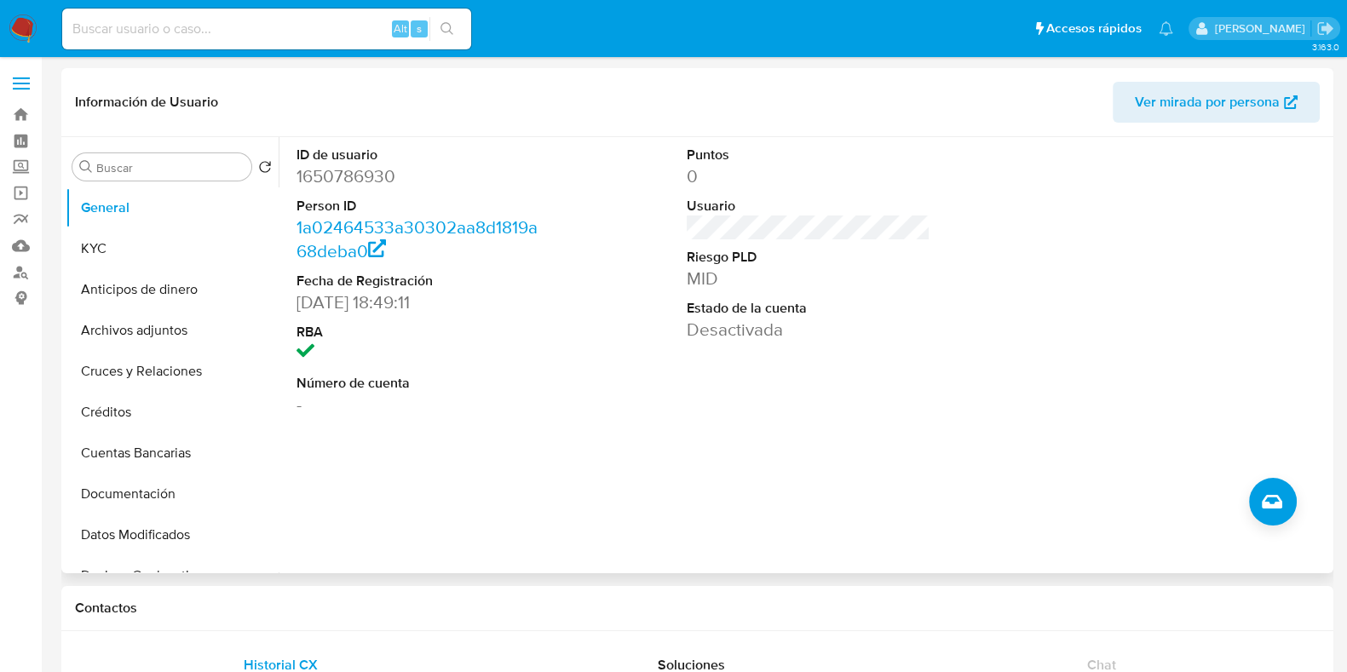
click at [348, 184] on dd "1650786930" at bounding box center [419, 176] width 244 height 24
copy dd "1650786930"
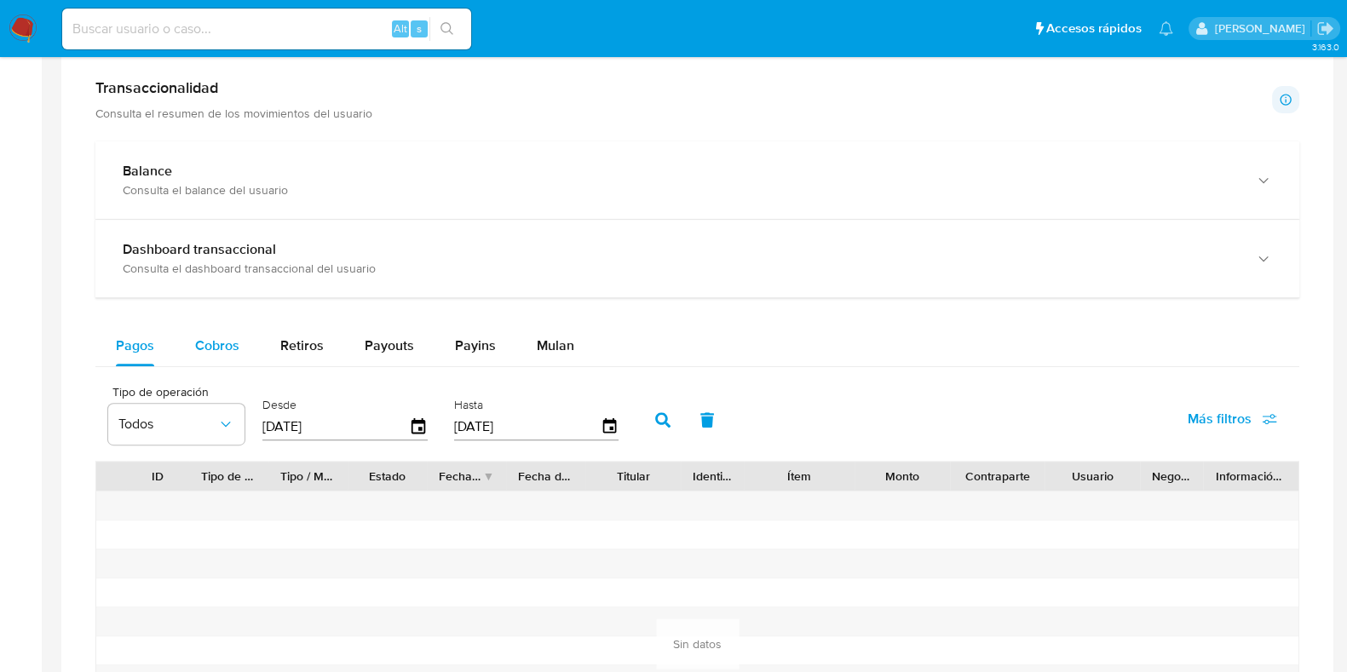
scroll to position [959, 0]
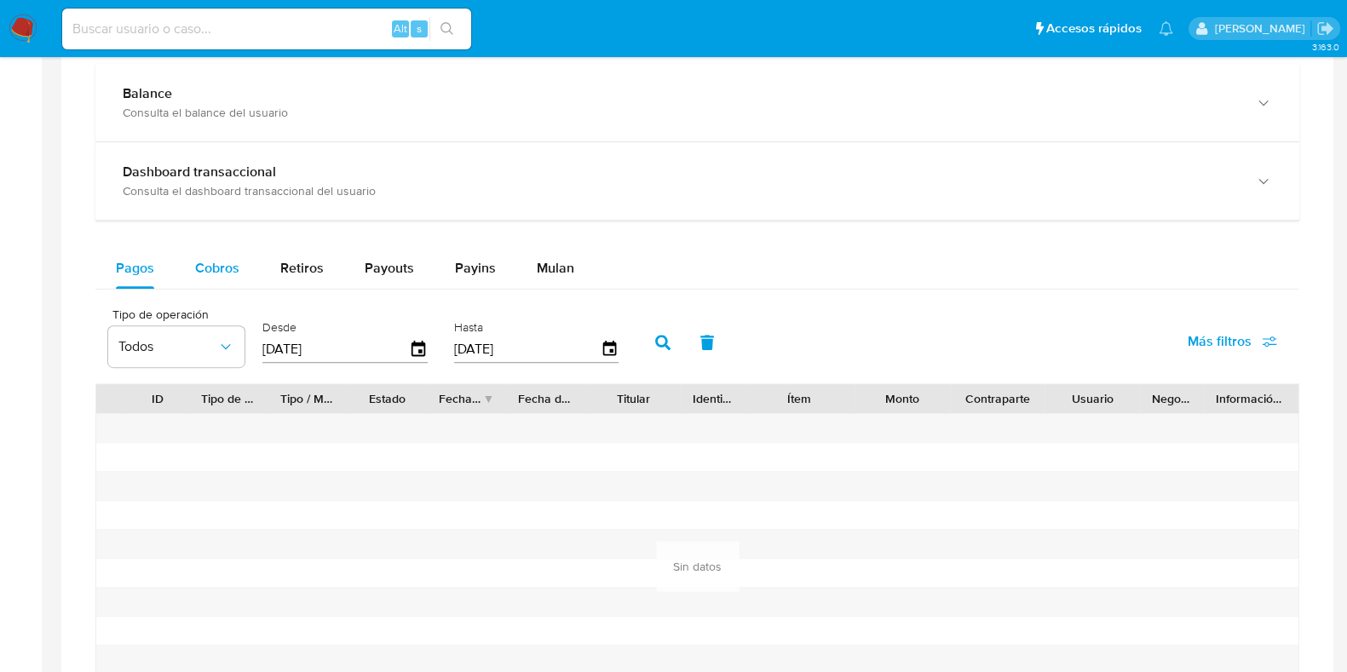
click at [216, 260] on span "Cobros" at bounding box center [217, 268] width 44 height 20
select select "10"
click at [424, 343] on icon "button" at bounding box center [419, 350] width 30 height 30
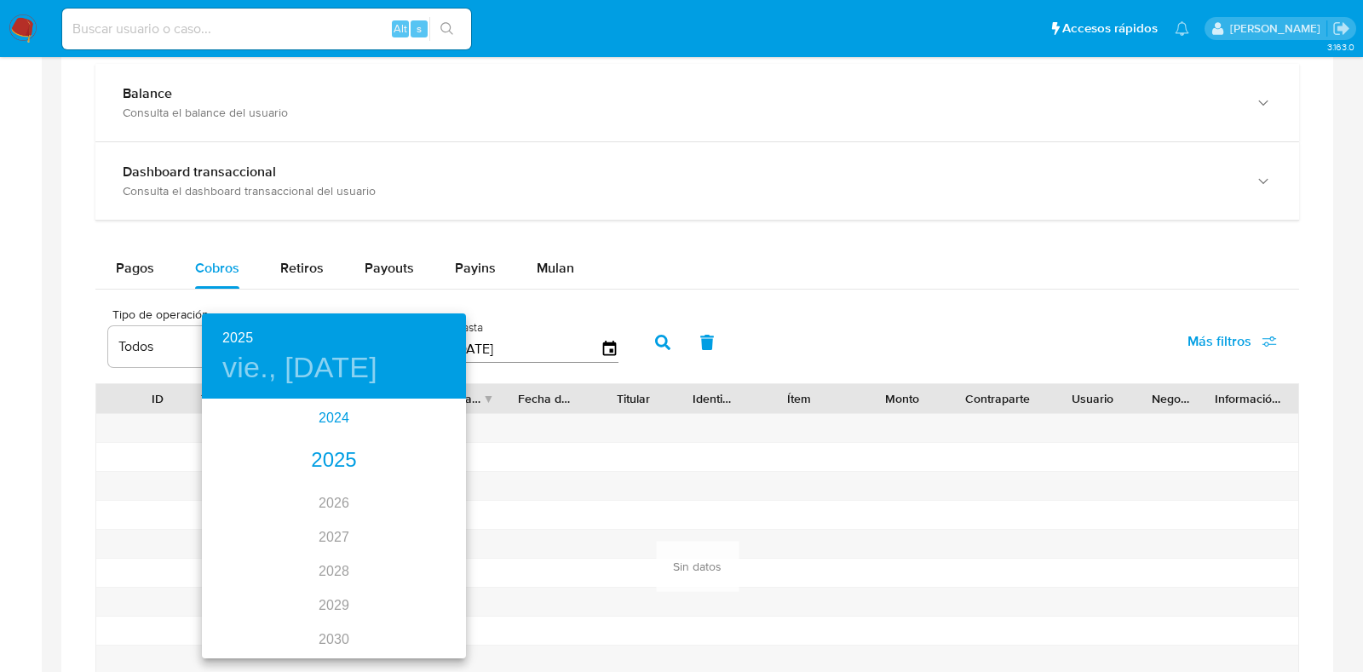
click at [327, 414] on div "2024" at bounding box center [334, 418] width 264 height 34
click at [239, 633] on div "oct." at bounding box center [246, 625] width 88 height 64
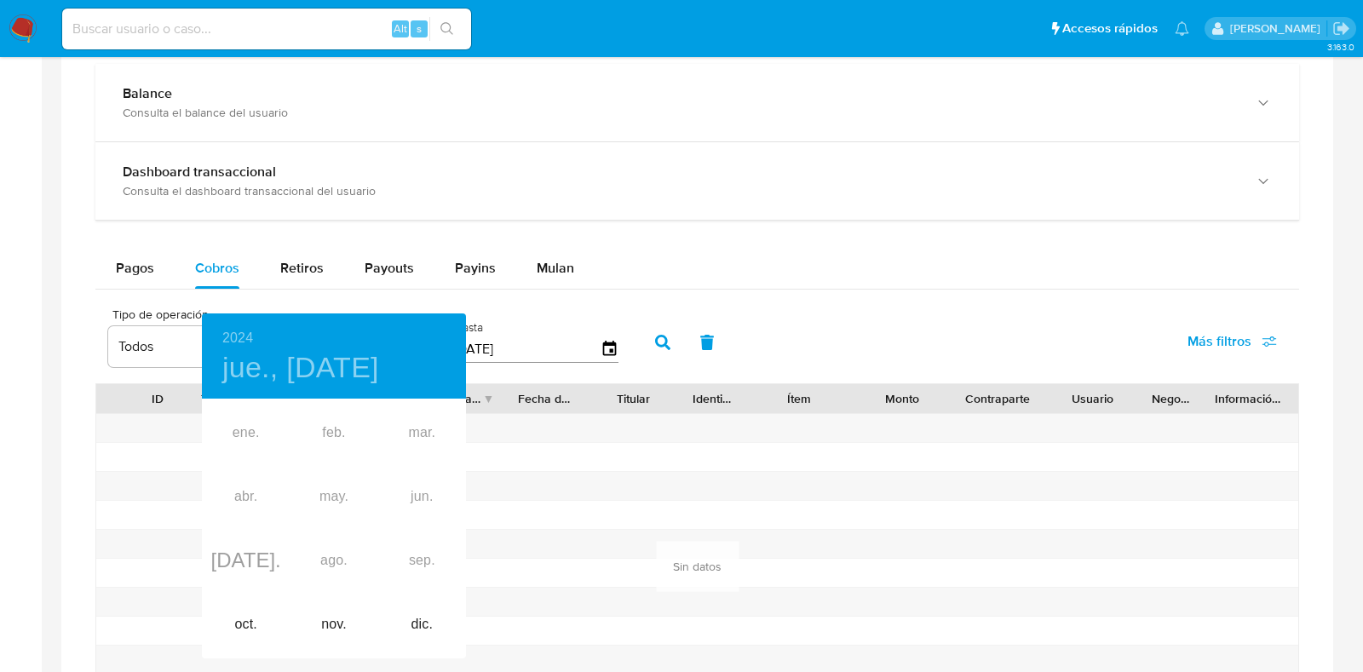
type input "[DATE]"
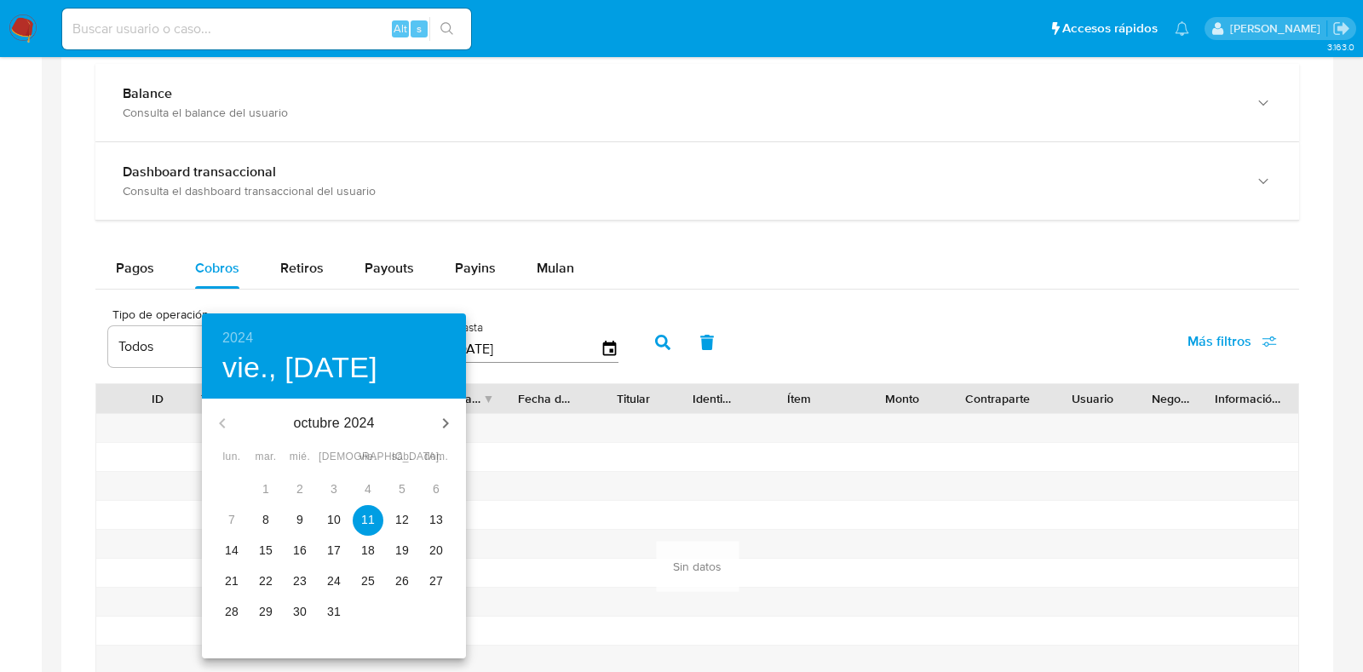
click at [360, 514] on span "11" at bounding box center [368, 519] width 31 height 17
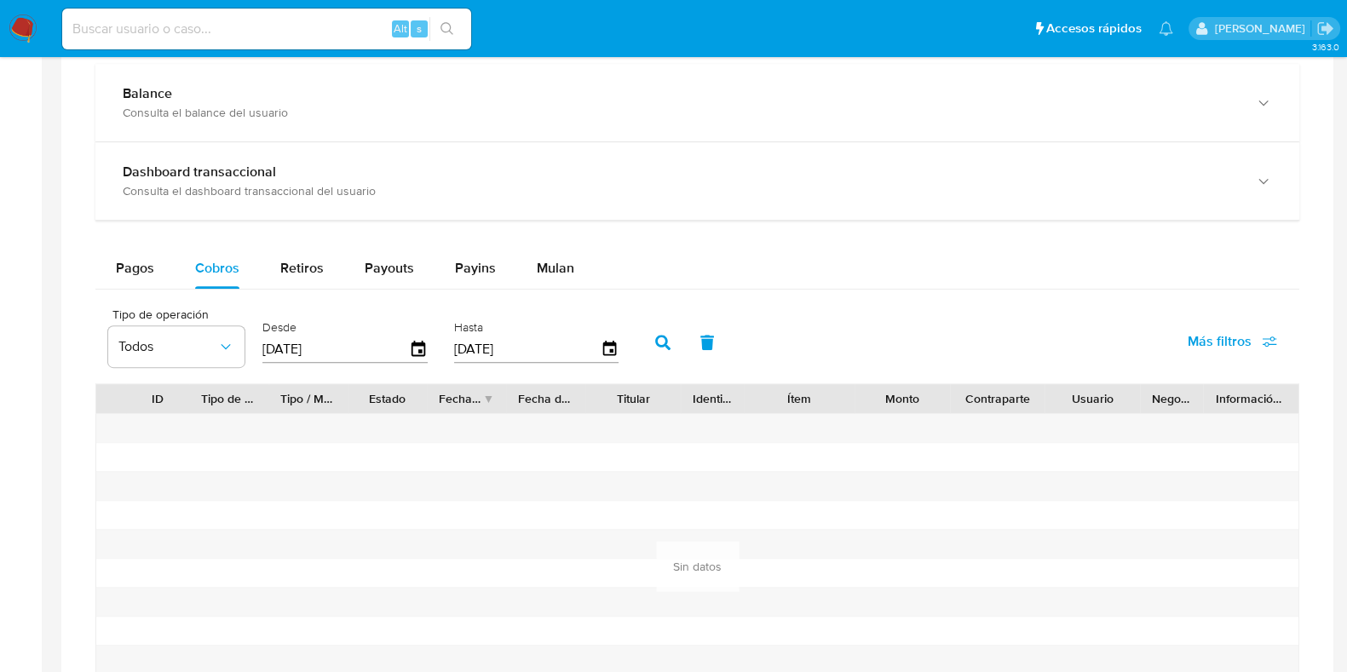
click at [665, 336] on button "button" at bounding box center [663, 342] width 44 height 41
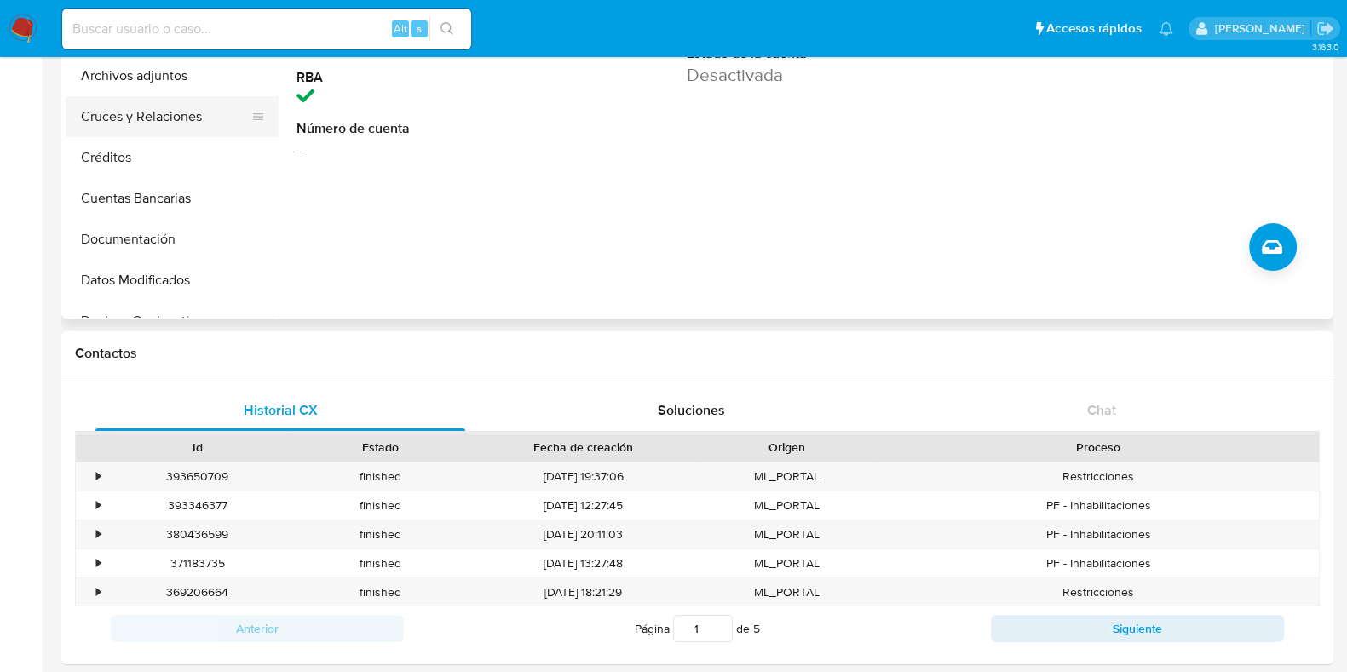
scroll to position [0, 0]
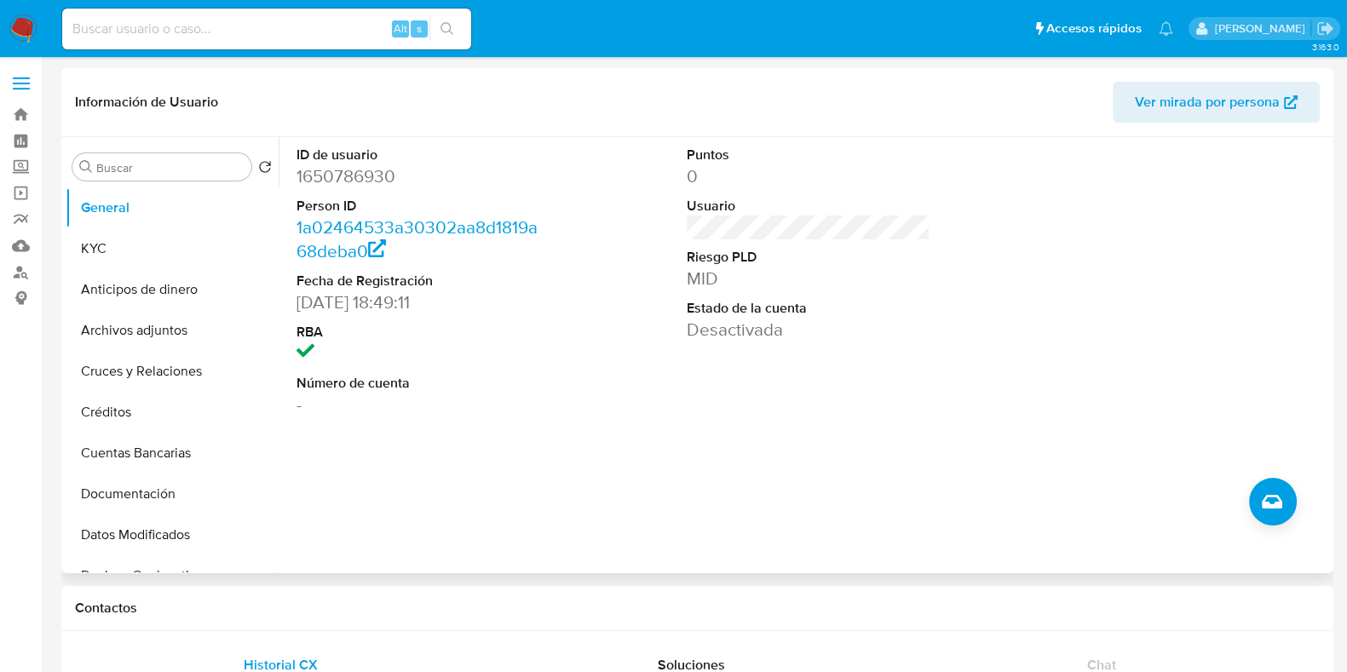
click at [377, 168] on dd "1650786930" at bounding box center [419, 176] width 244 height 24
copy dd "1650786930"
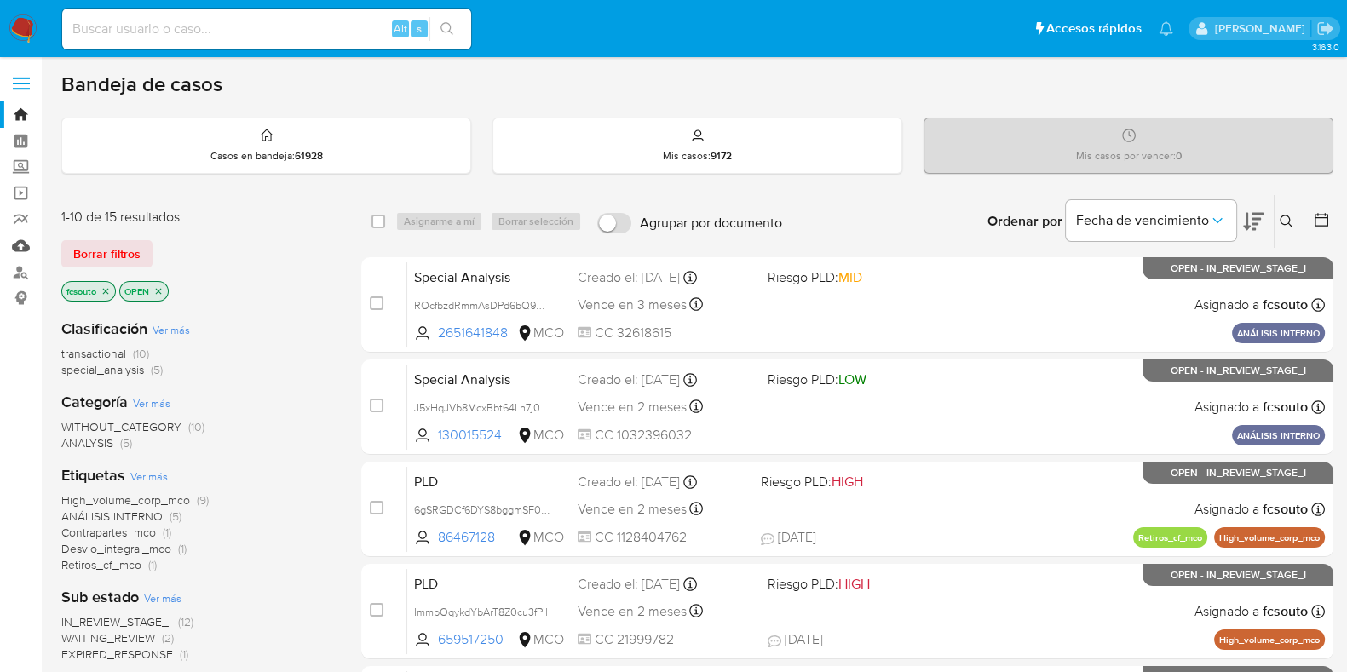
click at [26, 245] on link "Mulan" at bounding box center [101, 246] width 203 height 26
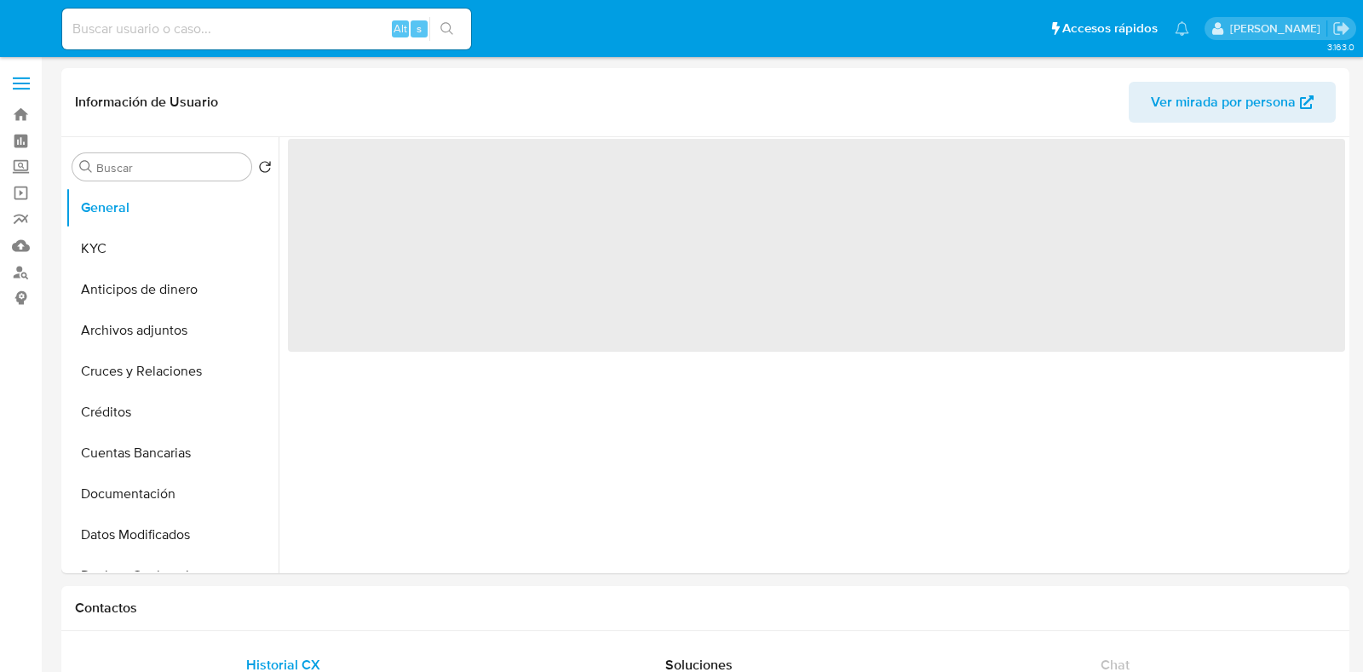
select select "10"
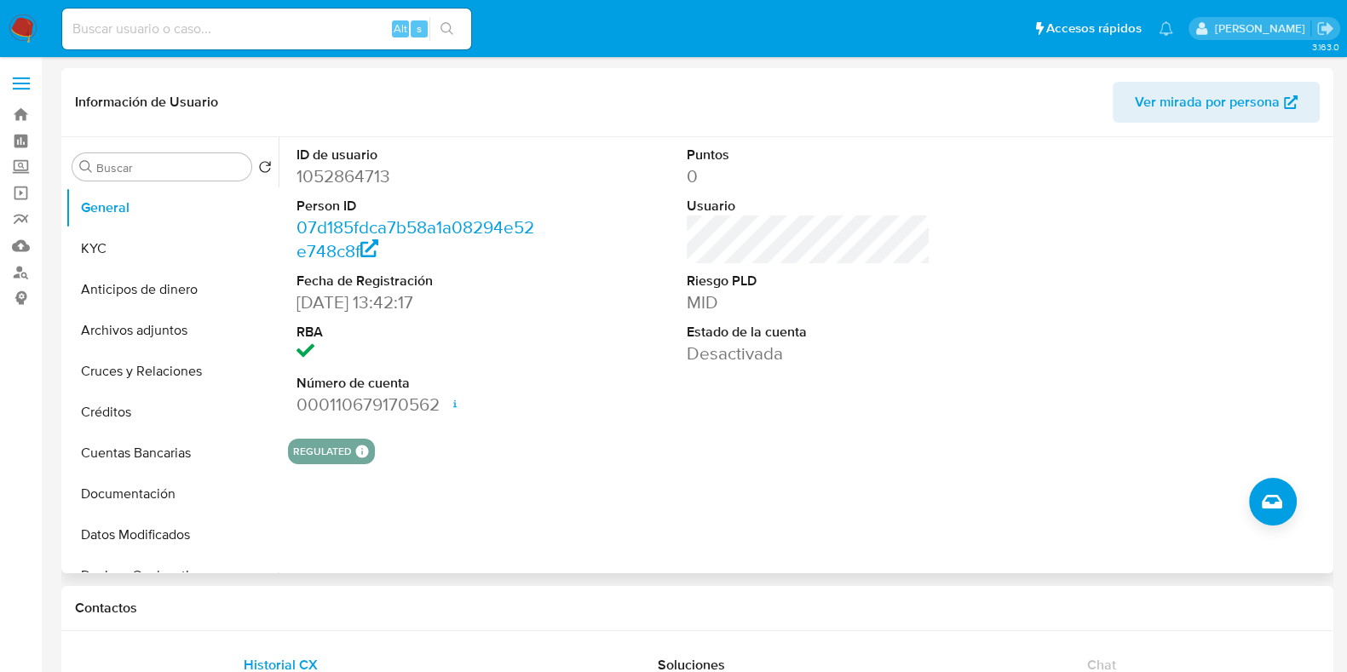
click at [375, 167] on dd "1052864713" at bounding box center [419, 176] width 244 height 24
copy dd "1052864713"
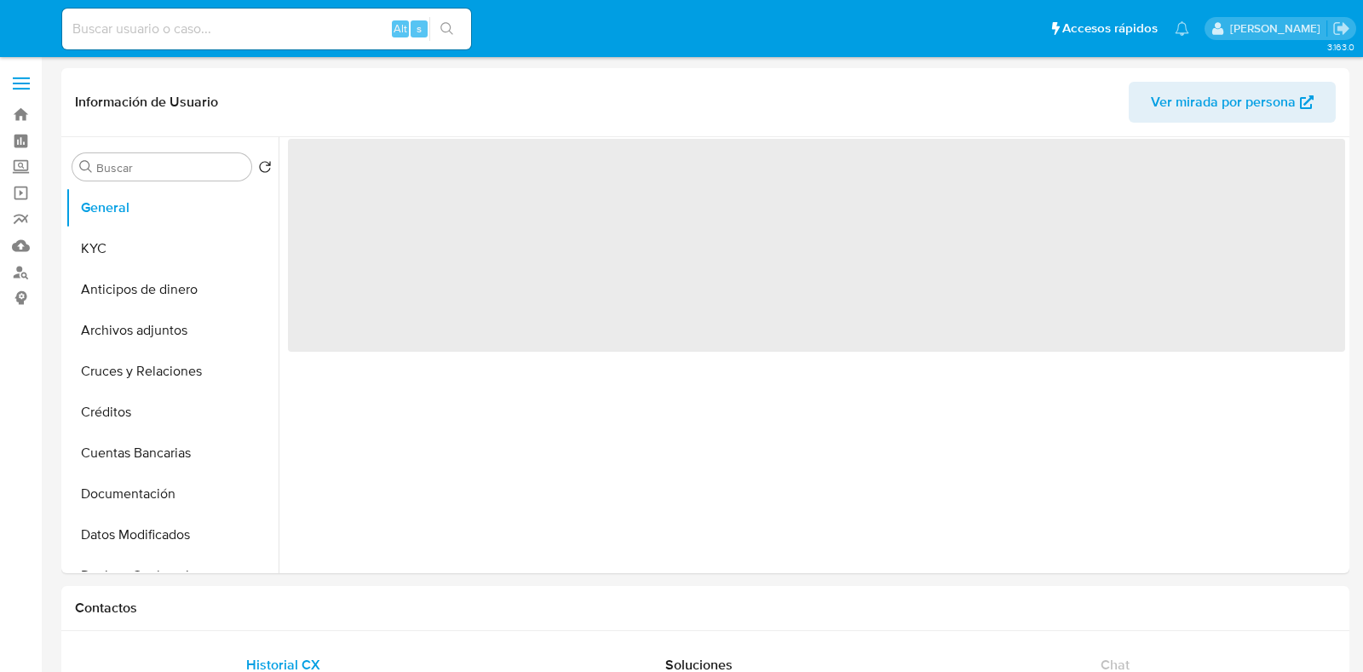
select select "10"
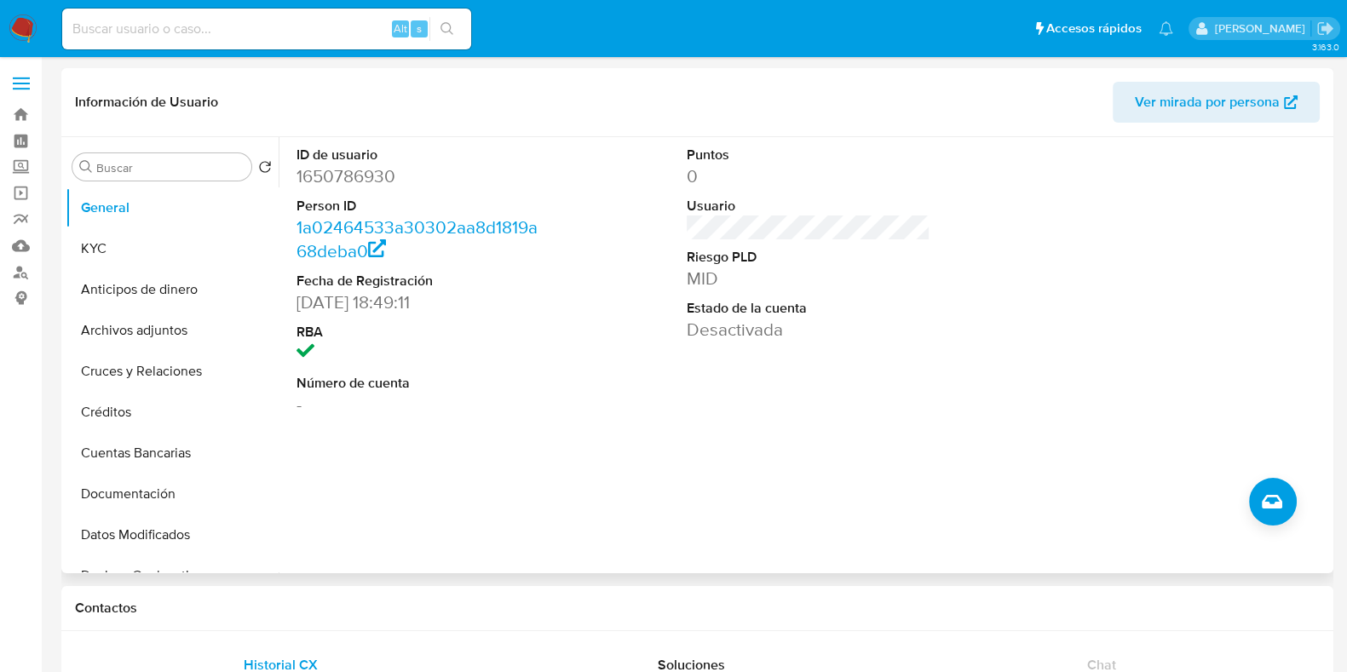
click at [345, 176] on dd "1650786930" at bounding box center [419, 176] width 244 height 24
copy dd "1650786930"
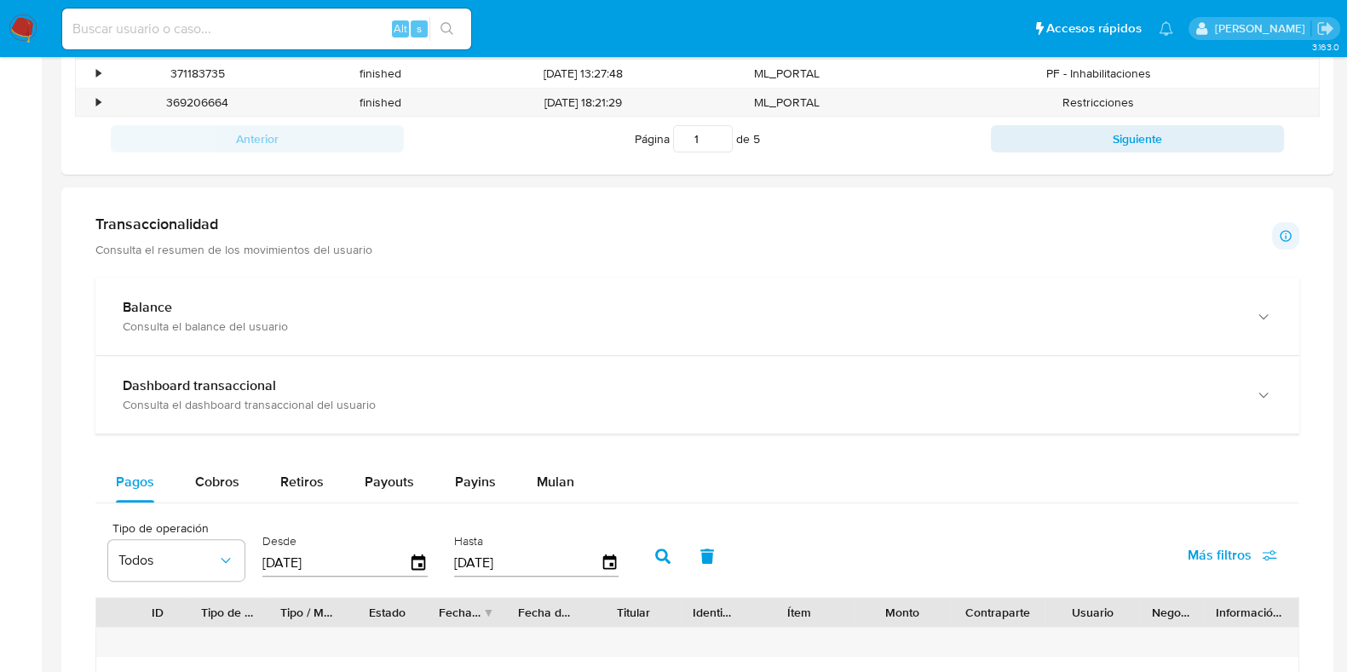
drag, startPoint x: 199, startPoint y: 489, endPoint x: 0, endPoint y: 438, distance: 205.8
click at [199, 488] on div "Cobros" at bounding box center [217, 482] width 44 height 41
select select "10"
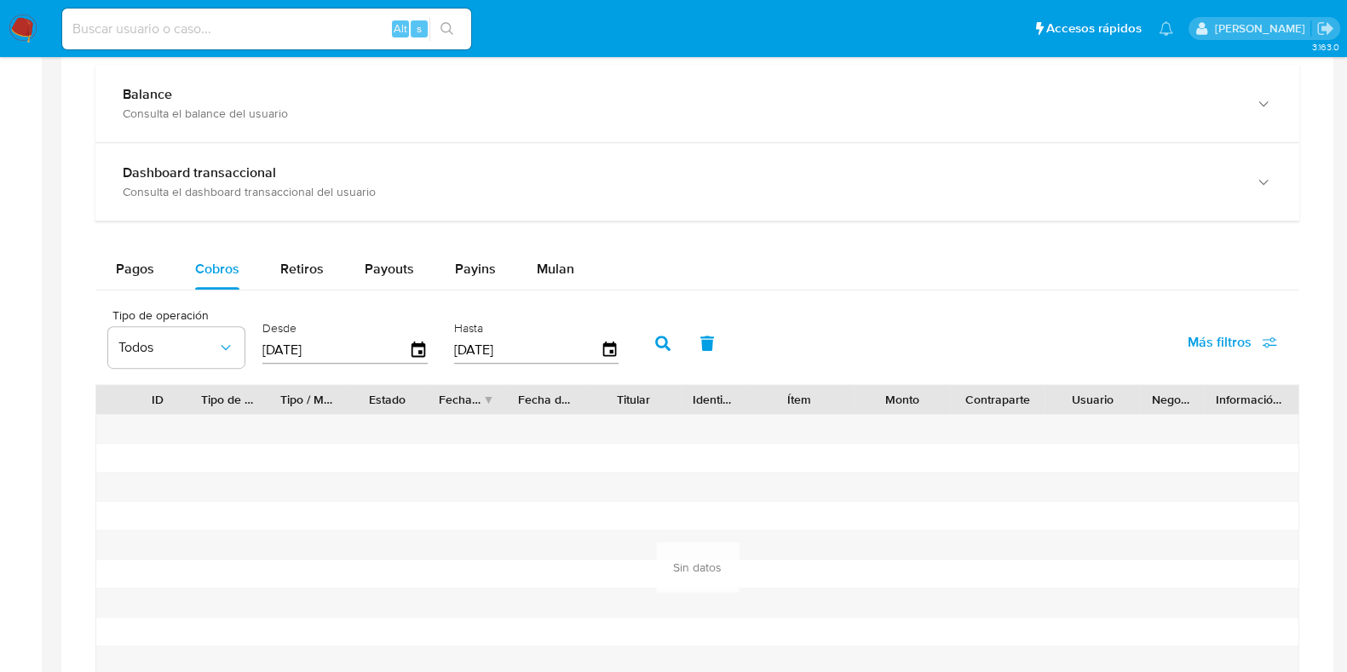
scroll to position [959, 0]
click at [418, 354] on icon "button" at bounding box center [419, 350] width 30 height 30
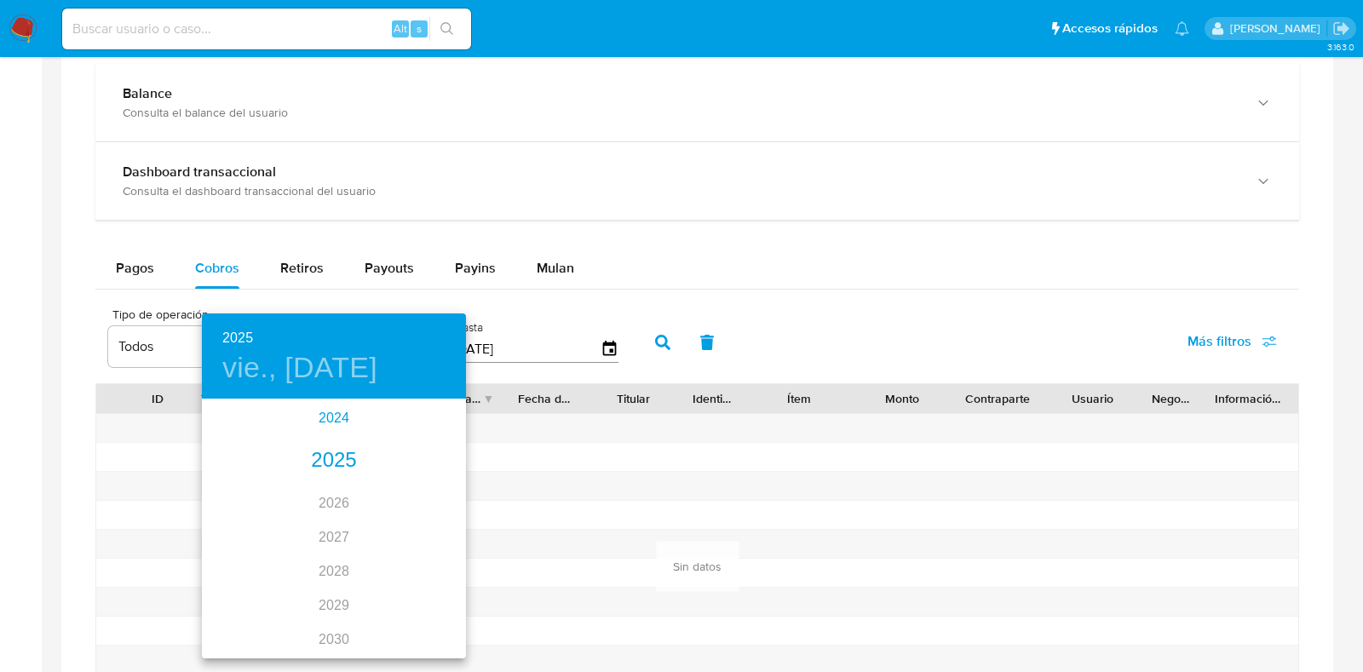
click at [340, 422] on div "2024" at bounding box center [334, 418] width 264 height 34
click at [251, 620] on div "oct." at bounding box center [246, 625] width 88 height 64
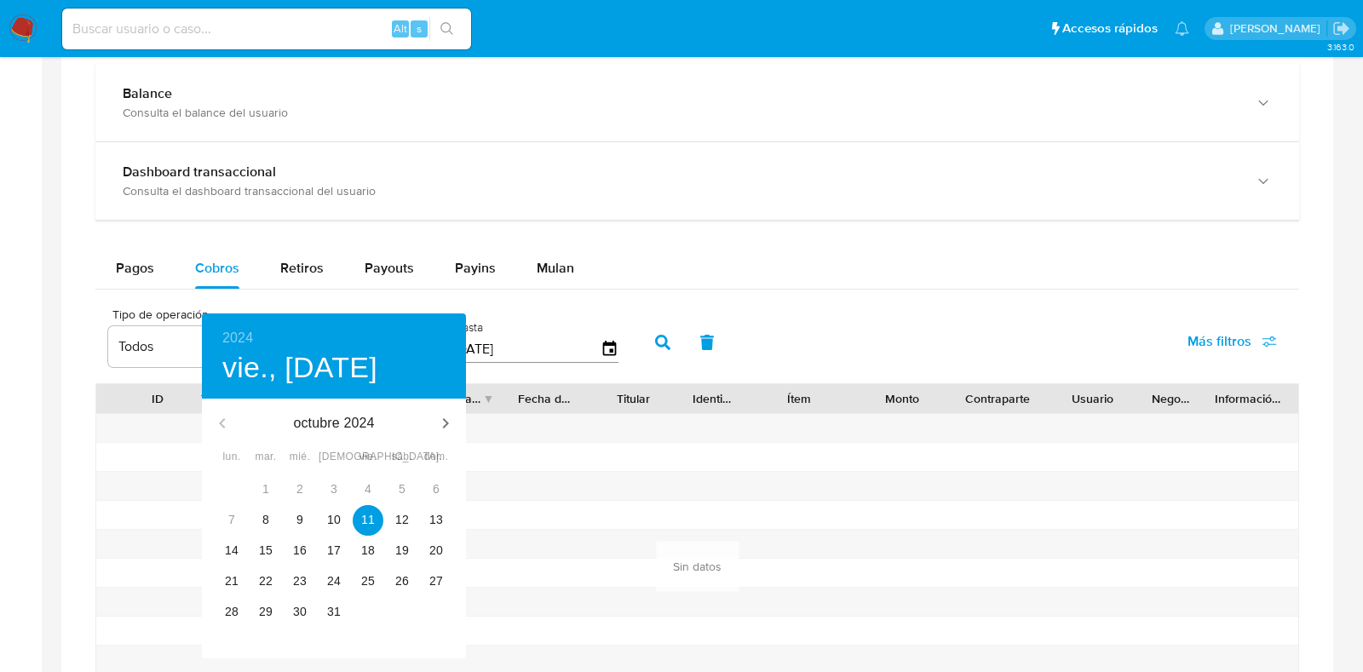
type input "[DATE]"
click at [367, 517] on p "11" at bounding box center [368, 519] width 14 height 17
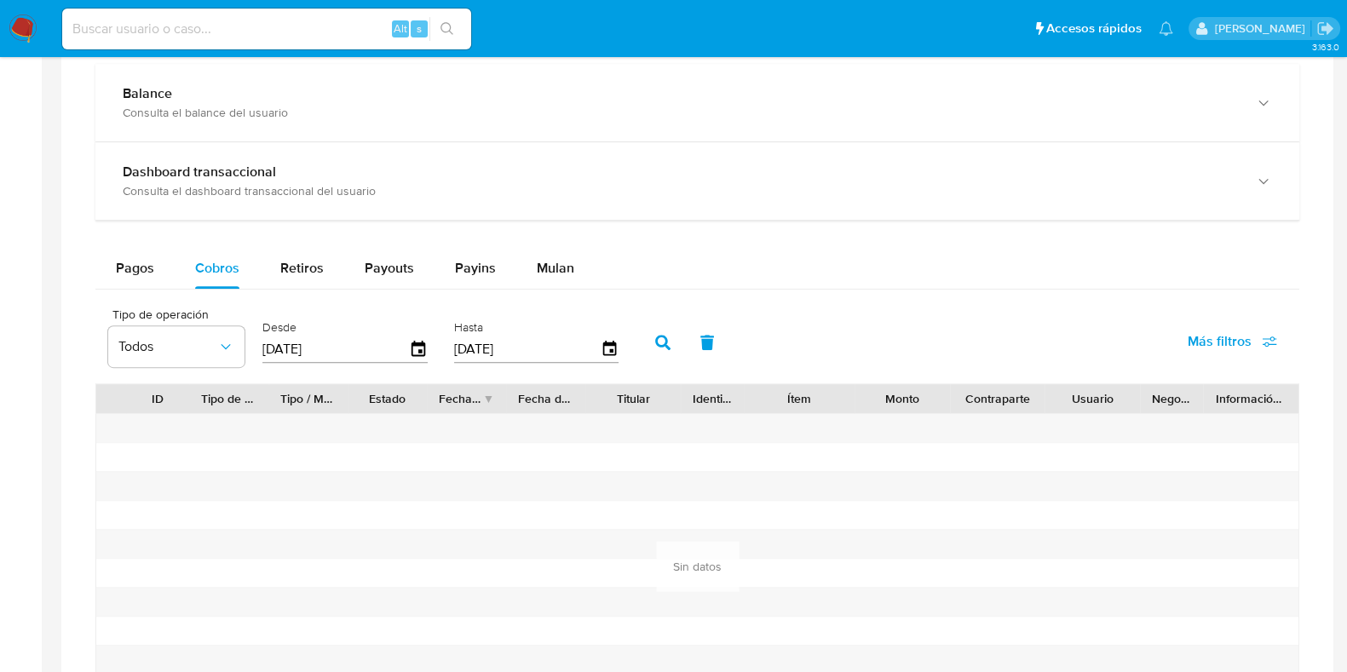
click at [655, 335] on icon "button" at bounding box center [662, 342] width 15 height 15
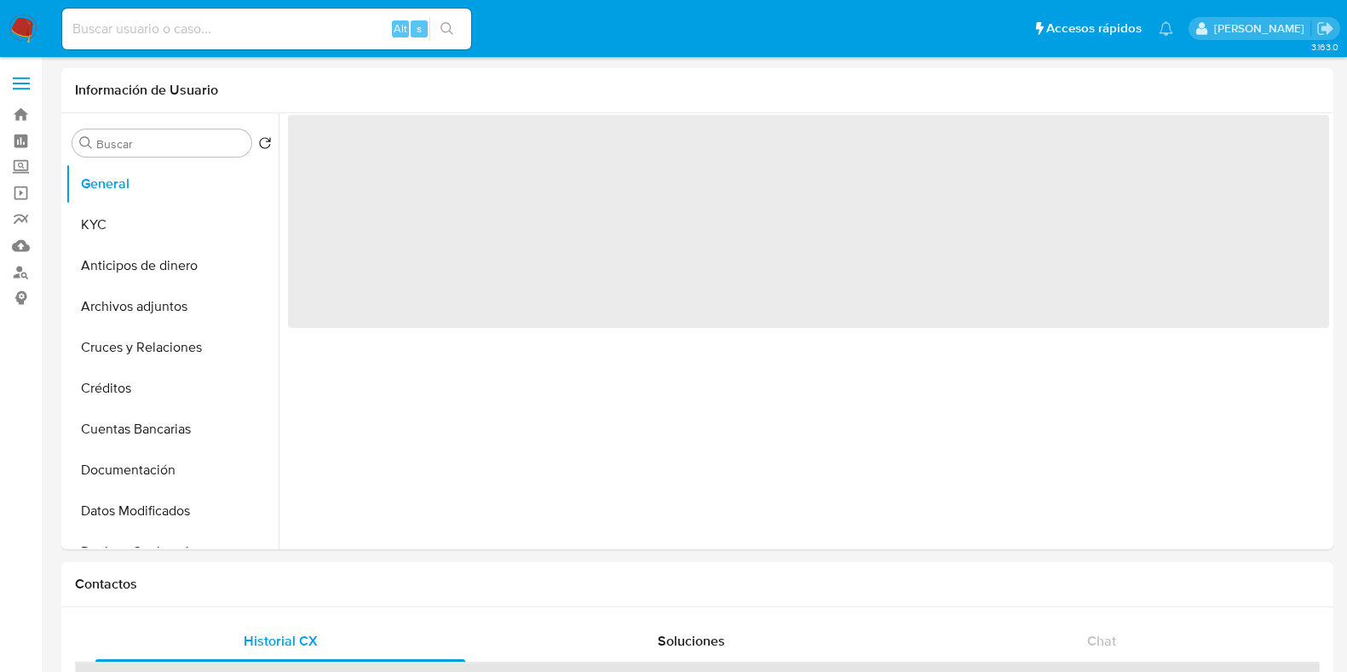
select select "10"
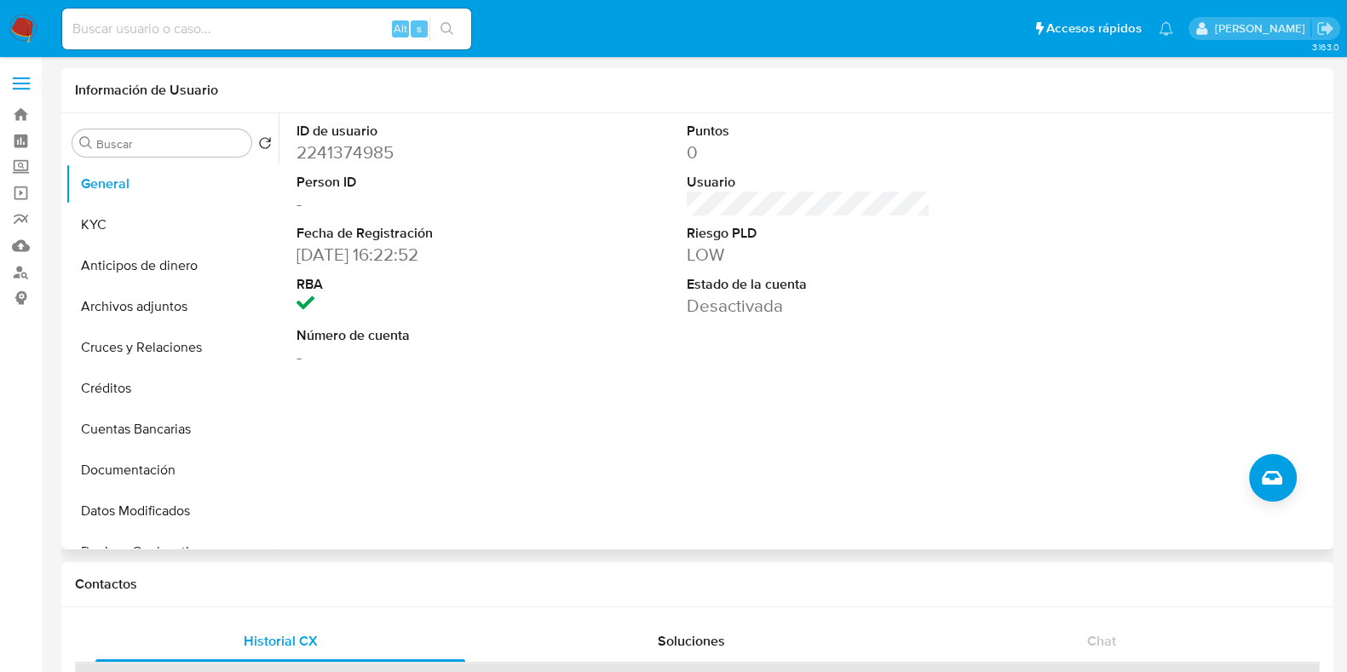
click at [369, 149] on dd "2241374985" at bounding box center [419, 153] width 244 height 24
copy dd "2241374985"
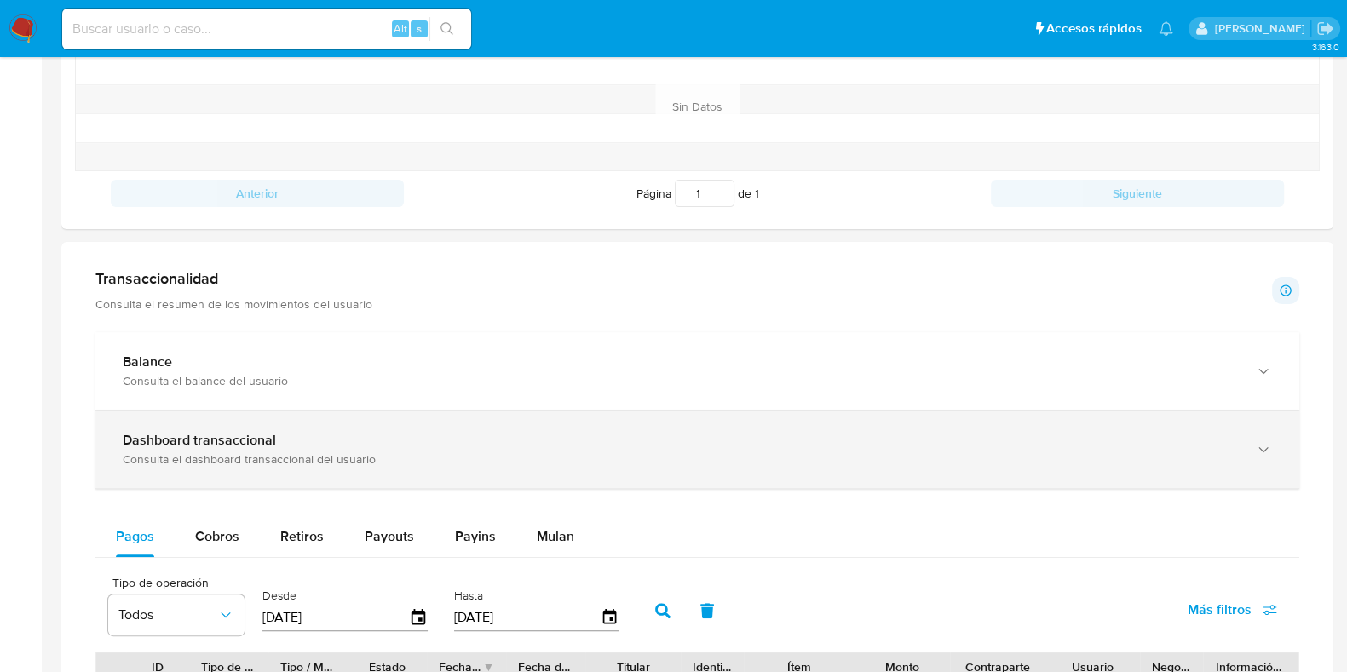
scroll to position [851, 0]
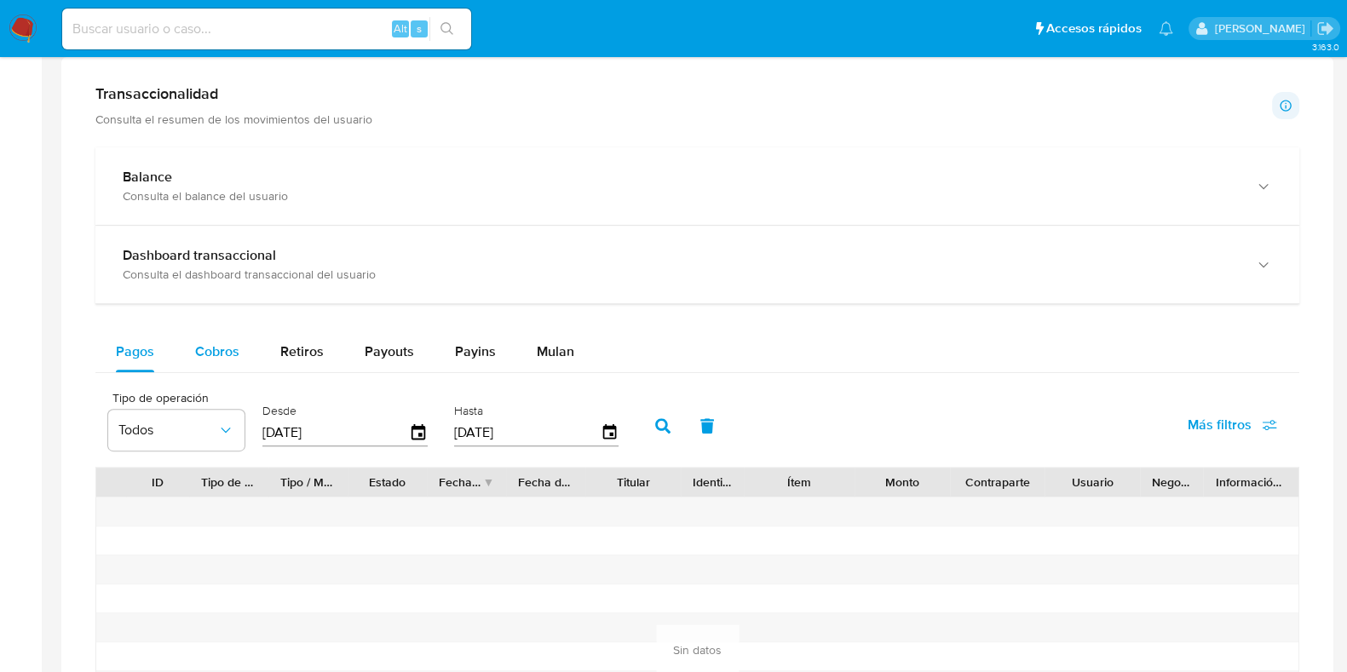
click at [224, 351] on span "Cobros" at bounding box center [217, 352] width 44 height 20
select select "10"
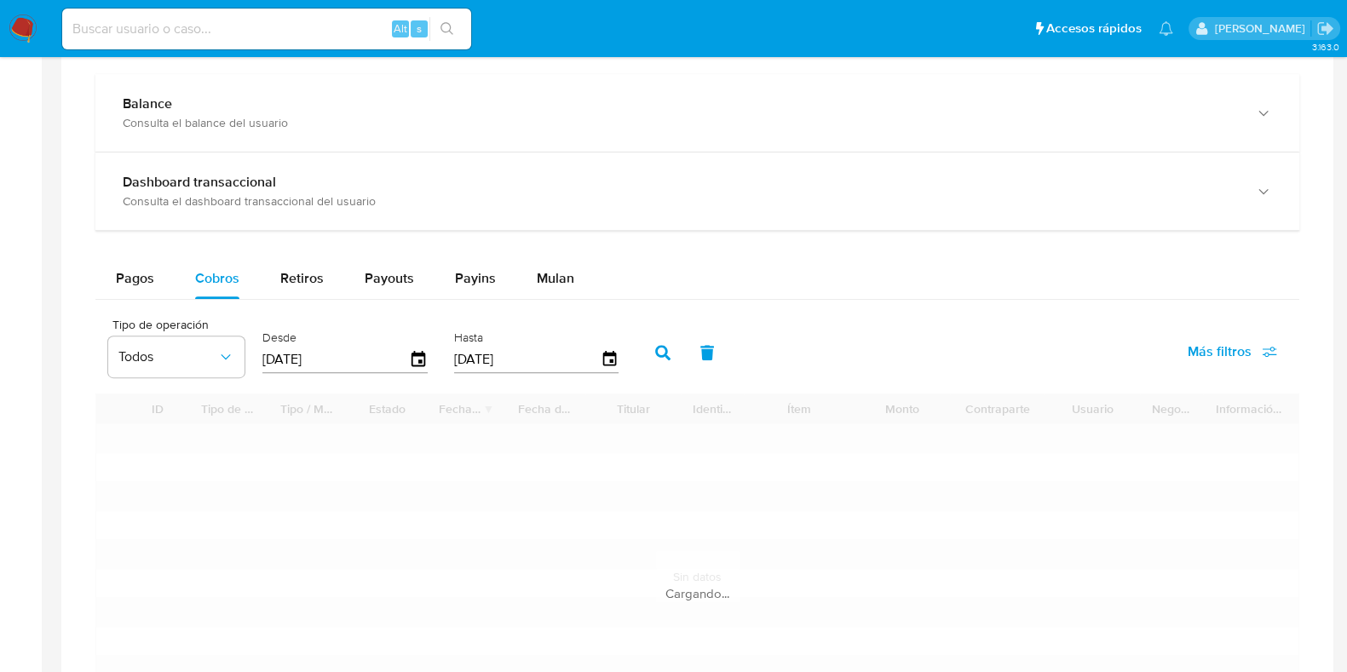
scroll to position [959, 0]
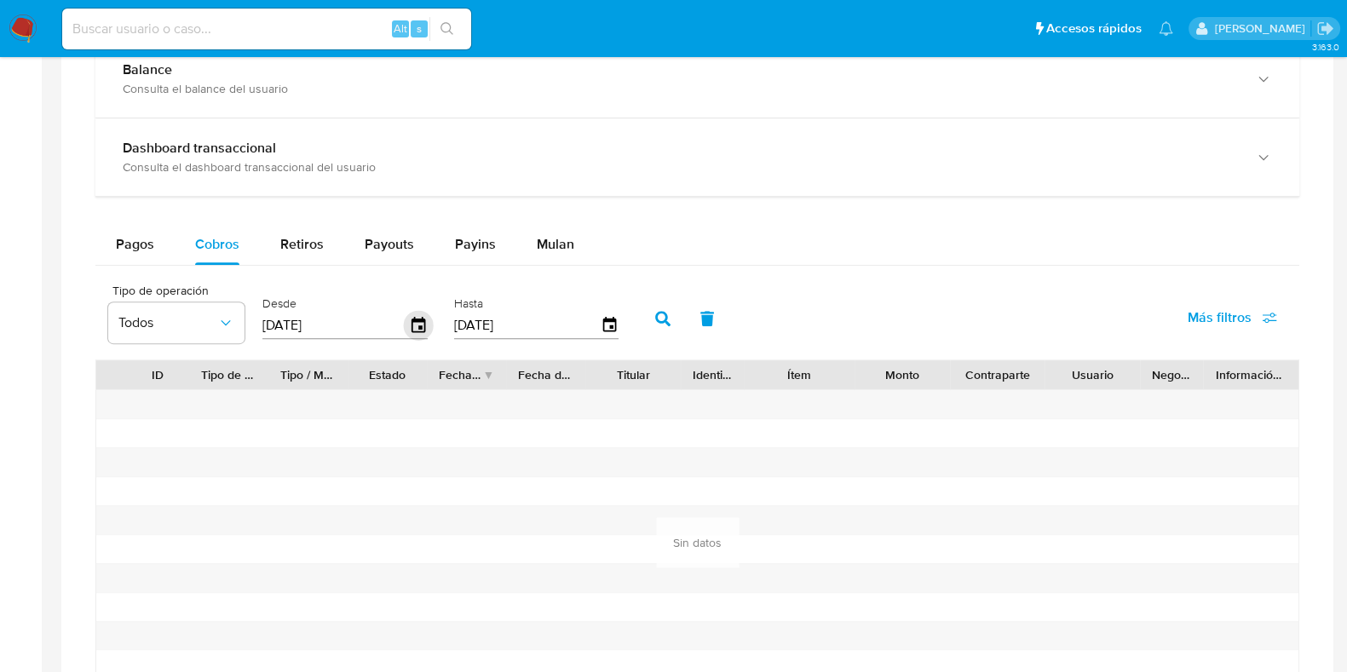
click at [413, 330] on icon "button" at bounding box center [419, 324] width 14 height 15
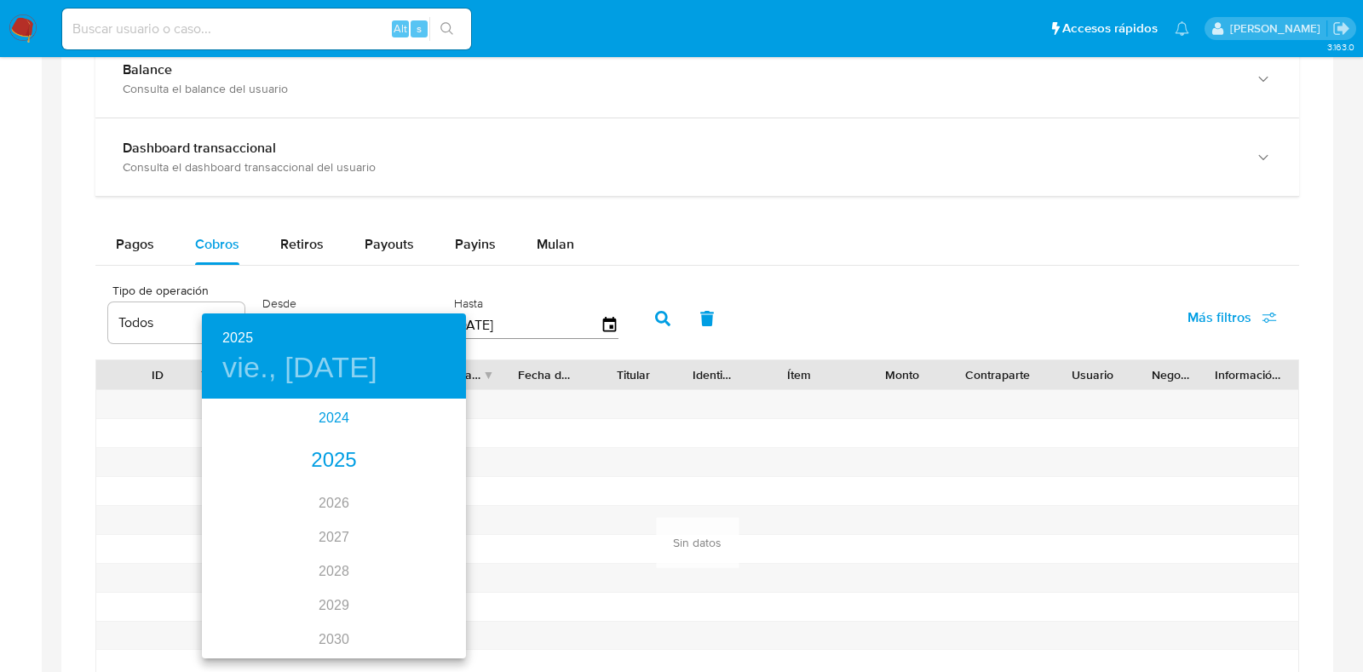
click at [337, 416] on div "2024" at bounding box center [334, 418] width 264 height 34
click at [248, 637] on div "oct." at bounding box center [246, 625] width 88 height 64
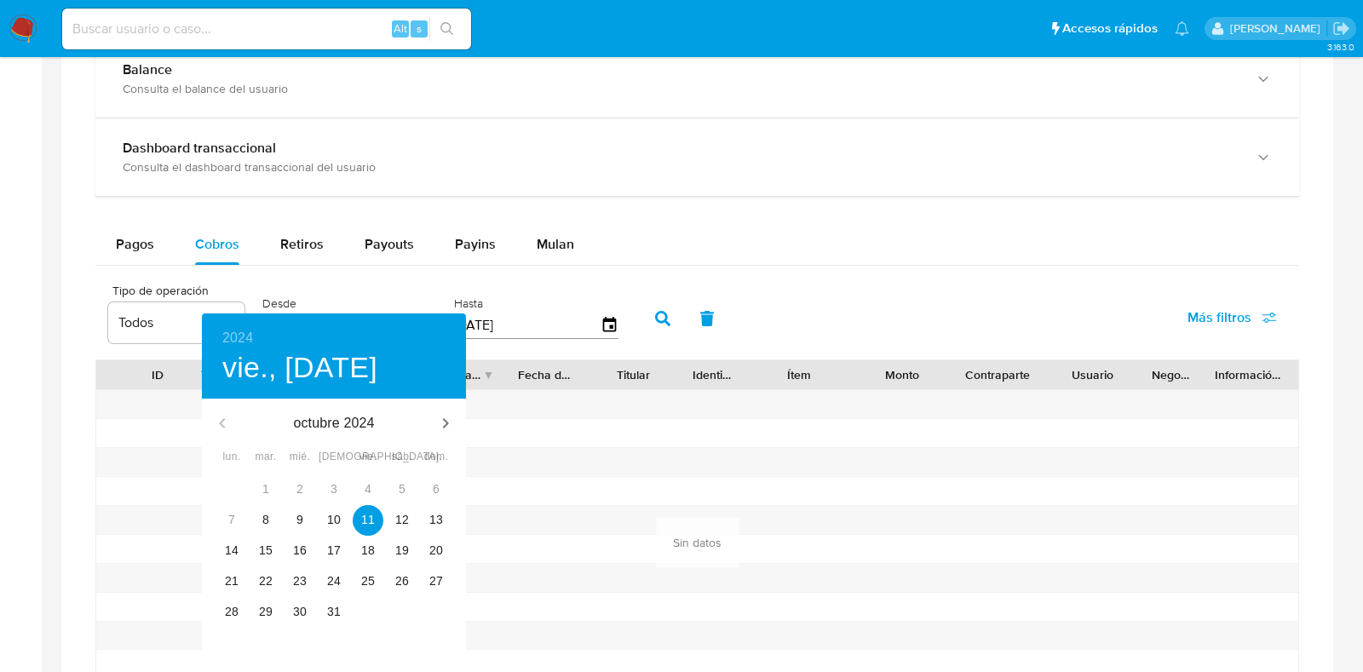
type input "[DATE]"
click at [374, 510] on button "11" at bounding box center [368, 520] width 31 height 31
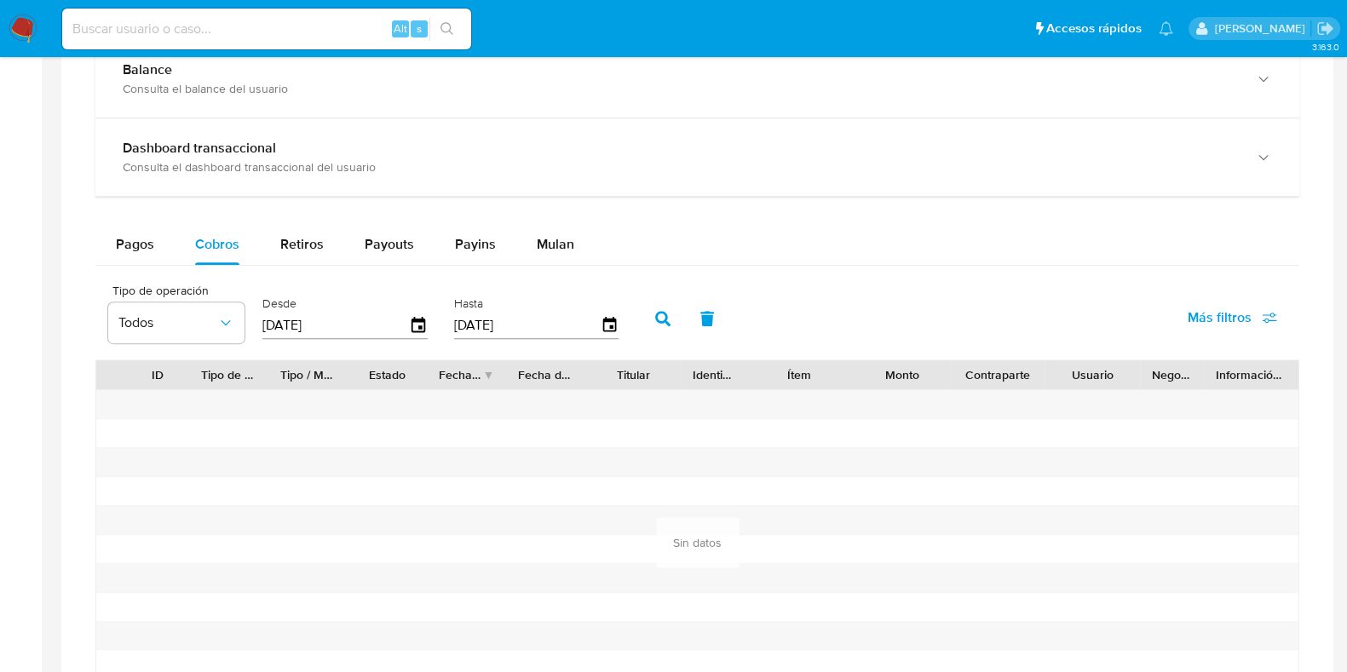
click at [655, 311] on icon "button" at bounding box center [662, 318] width 15 height 15
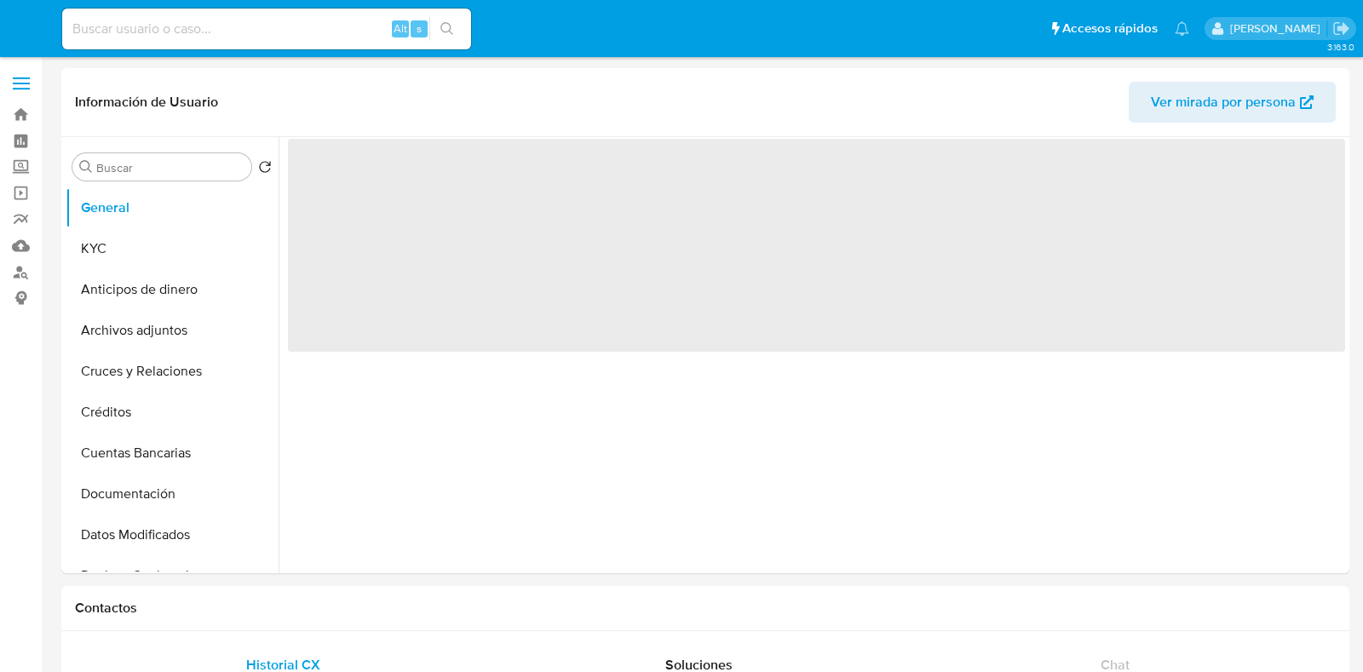
select select "10"
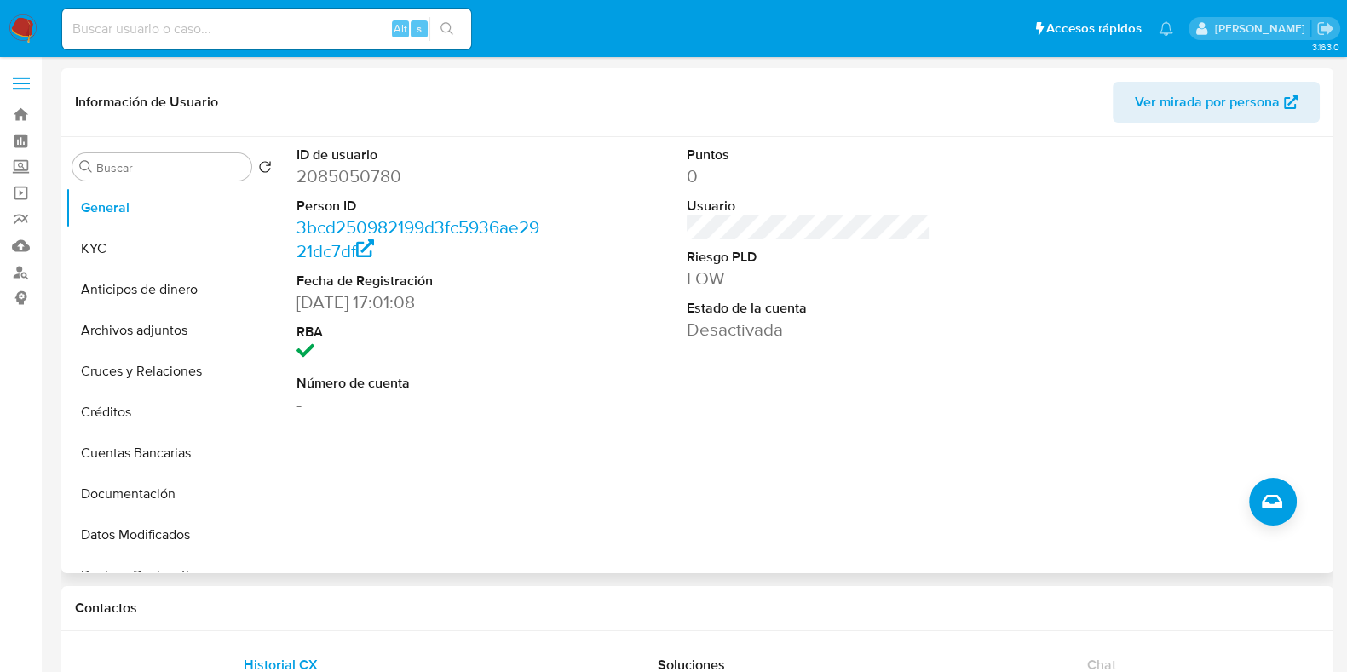
click at [356, 189] on dl "ID de usuario 2085050780 Person ID 3bcd250982199d3fc5936ae2921dc7df Fecha de Re…" at bounding box center [419, 281] width 244 height 271
click at [363, 181] on dd "2085050780" at bounding box center [419, 176] width 244 height 24
copy dd "2085050780"
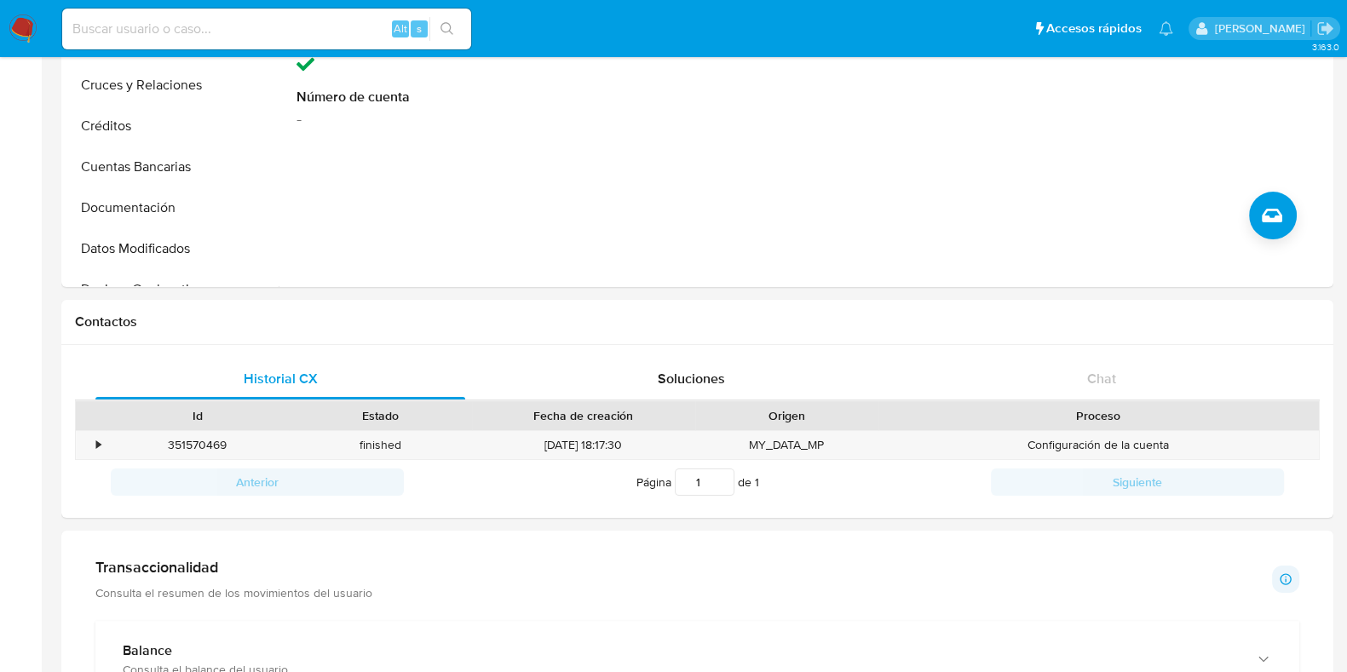
scroll to position [851, 0]
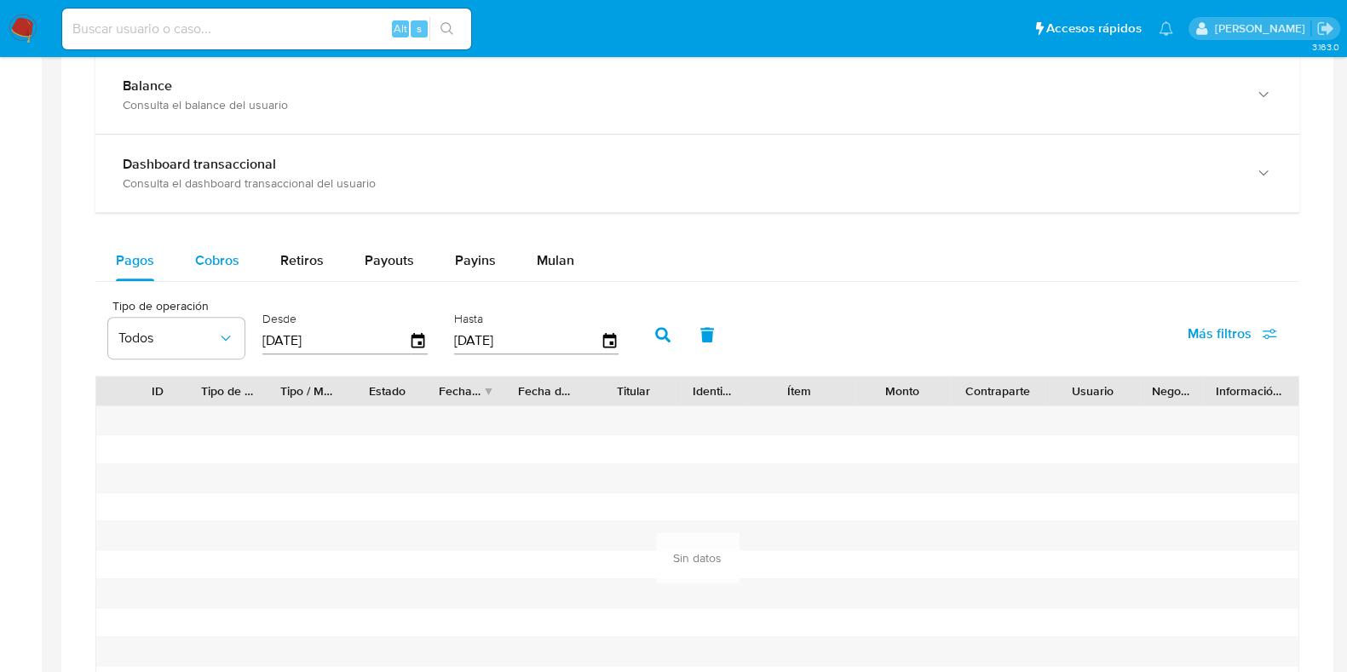
click at [217, 256] on span "Cobros" at bounding box center [217, 261] width 44 height 20
select select "10"
click at [417, 332] on icon "button" at bounding box center [419, 339] width 14 height 15
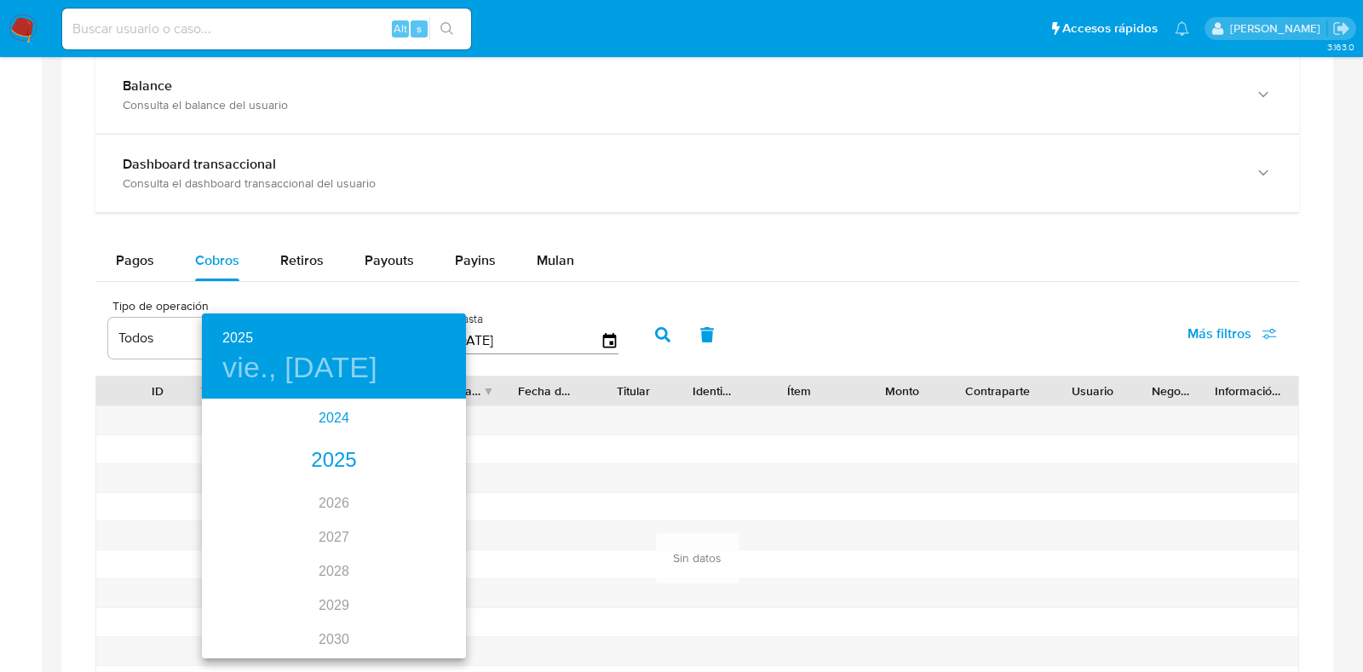
click at [326, 415] on div "2024" at bounding box center [334, 418] width 264 height 34
click at [248, 625] on div "oct." at bounding box center [246, 625] width 88 height 64
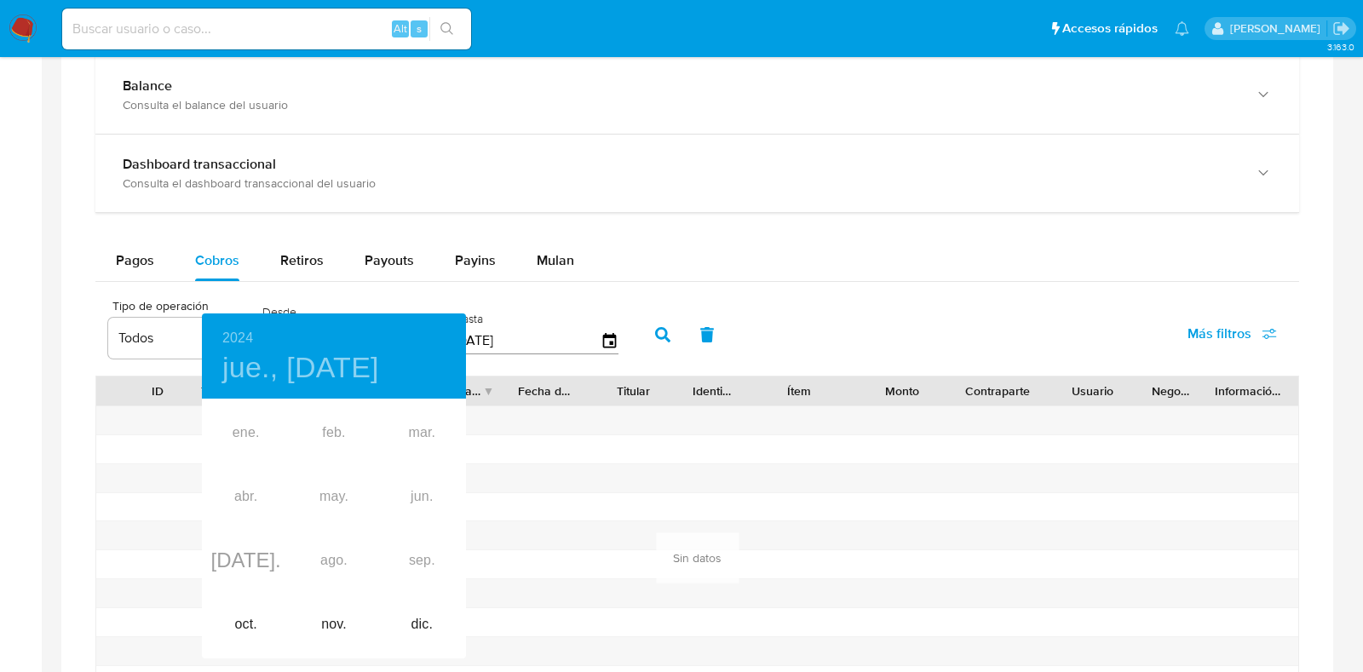
type input "[DATE]"
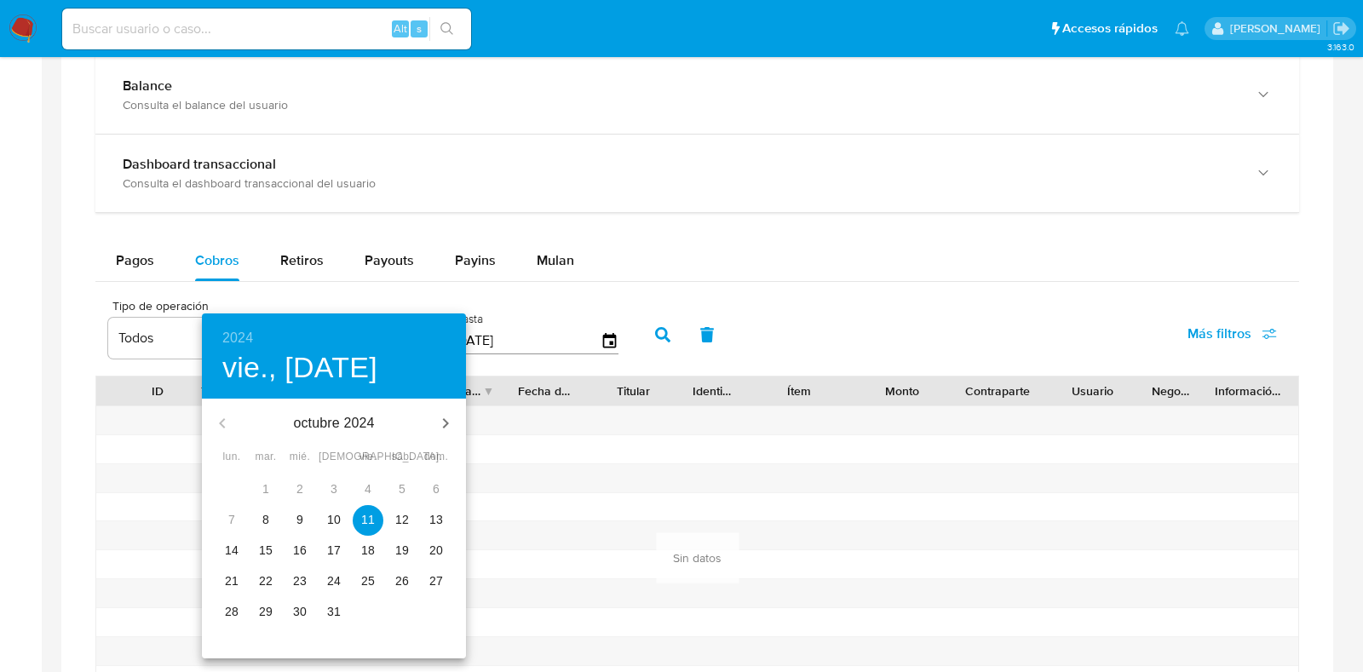
click at [374, 518] on p "11" at bounding box center [368, 519] width 14 height 17
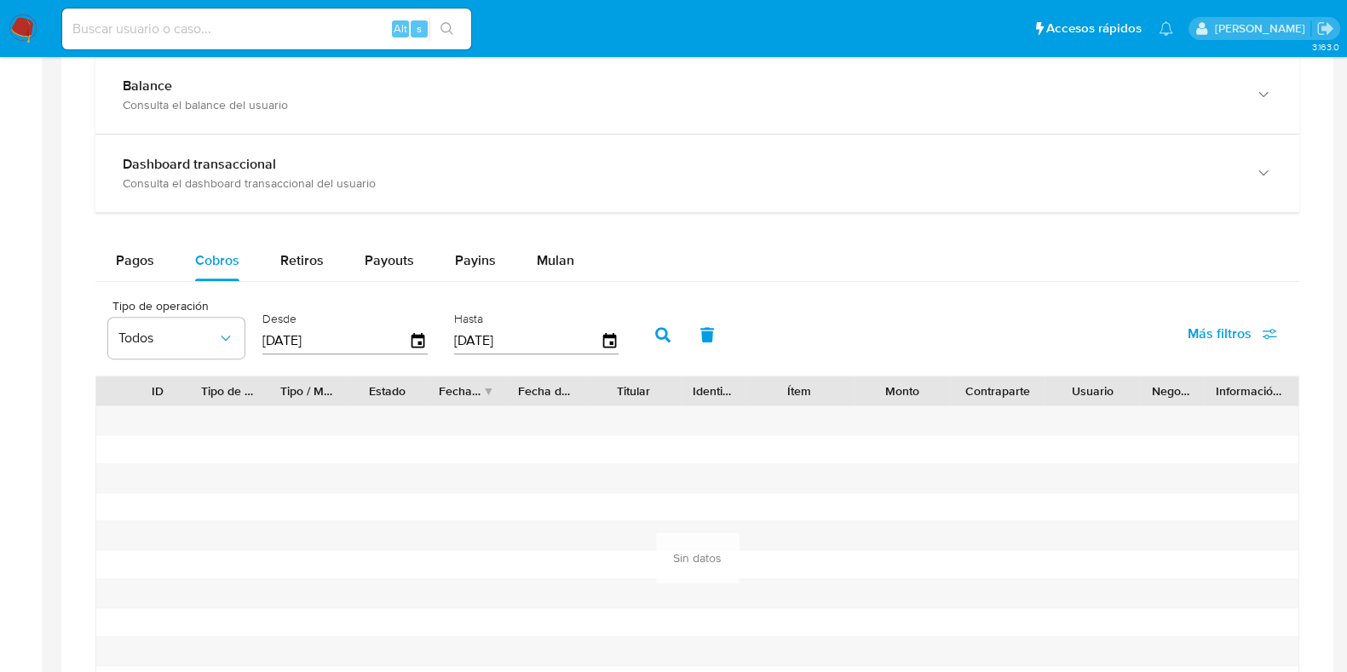
click at [655, 334] on icon "button" at bounding box center [662, 334] width 15 height 15
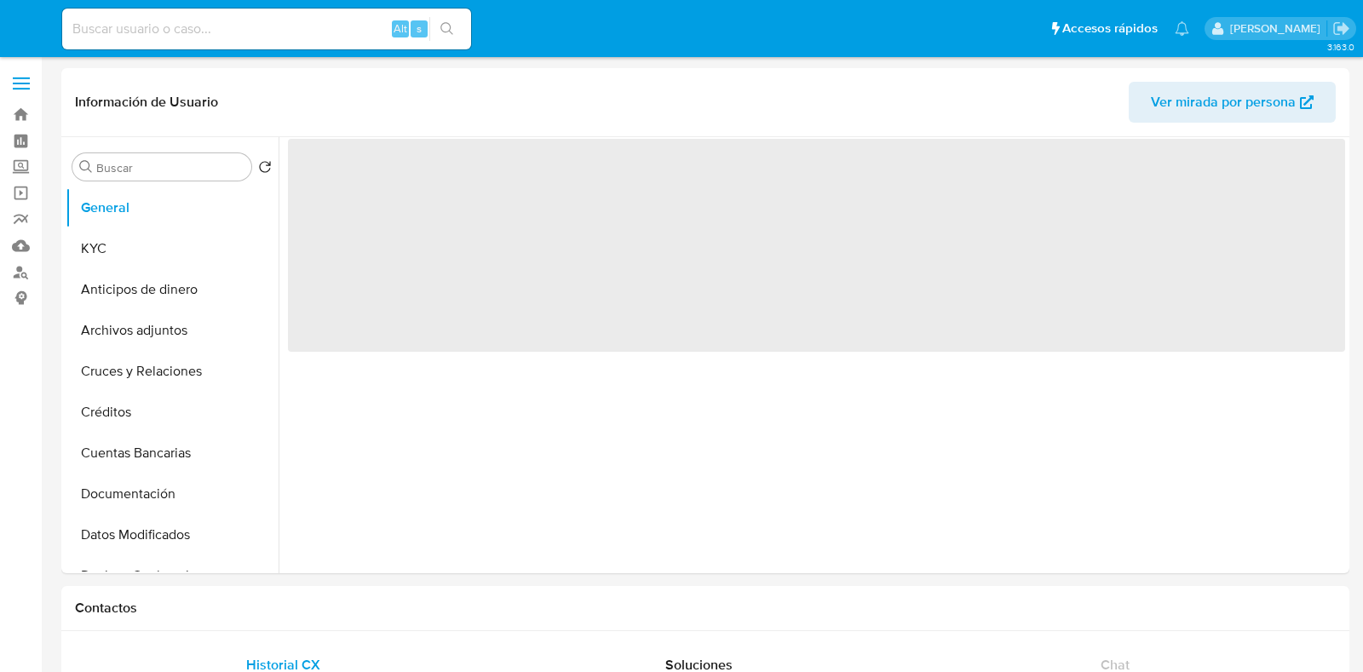
select select "10"
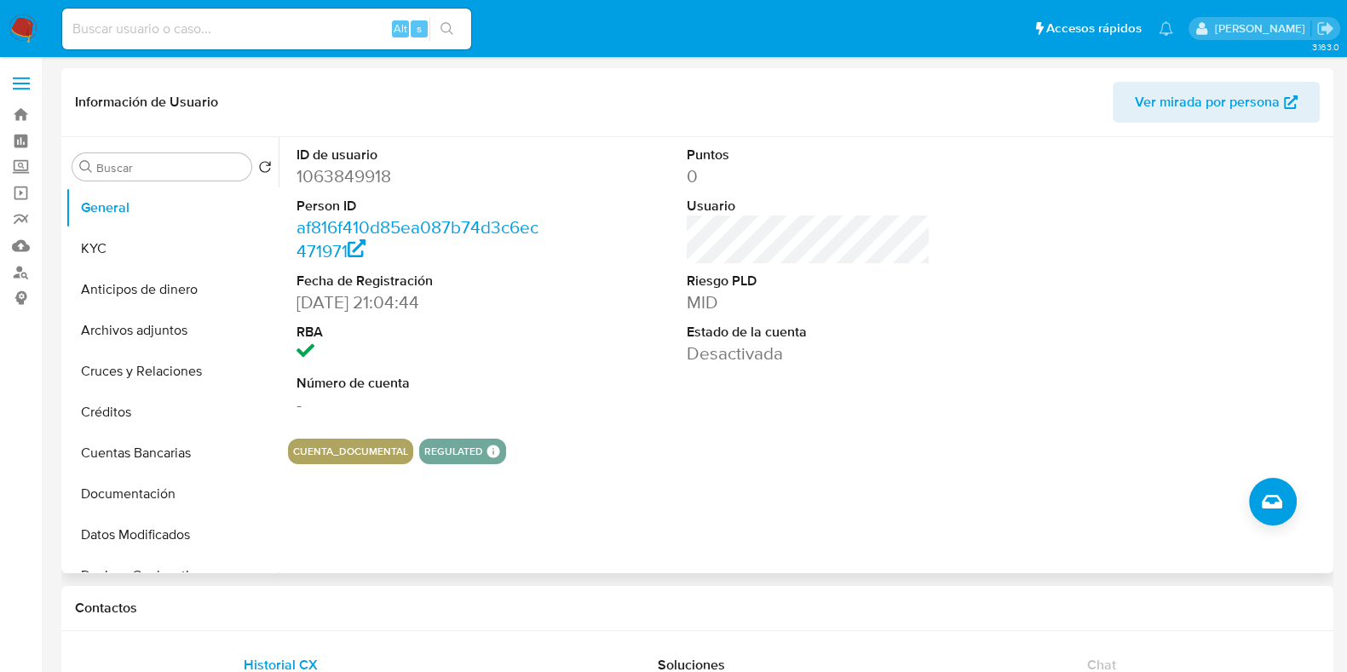
click at [344, 170] on dd "1063849918" at bounding box center [419, 176] width 244 height 24
copy dd "1063849918"
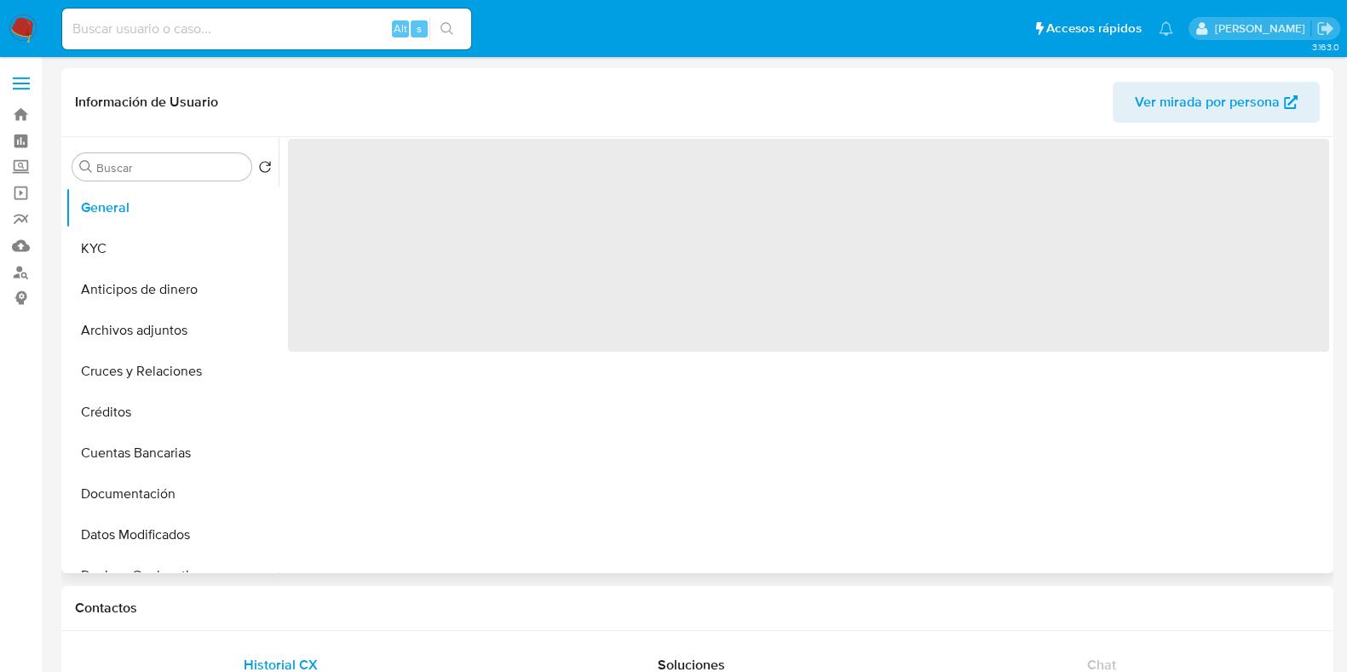
select select "10"
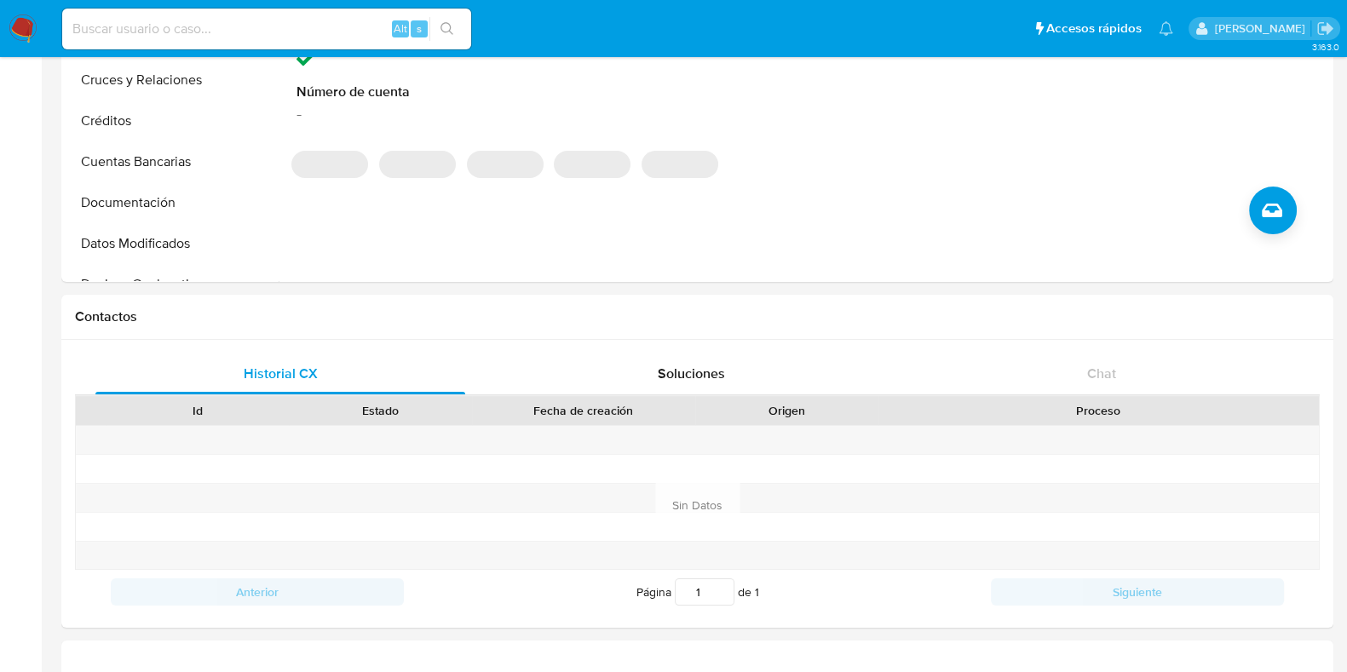
scroll to position [745, 0]
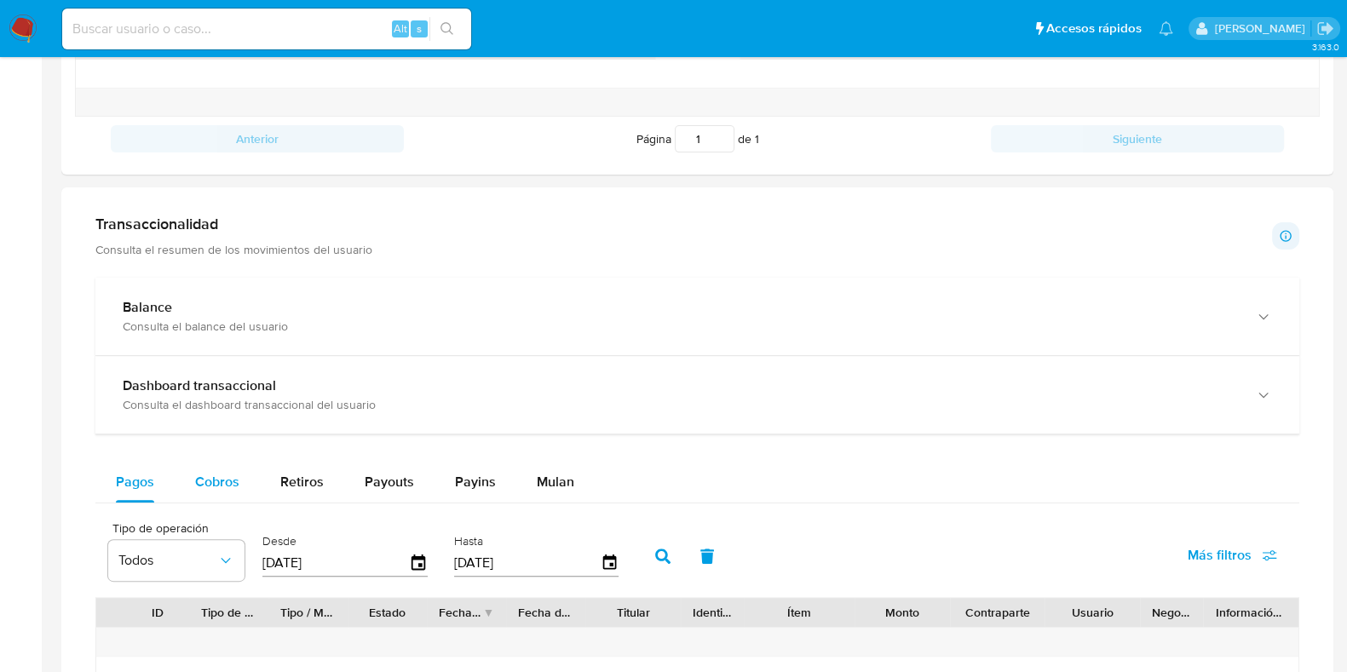
click at [229, 483] on span "Cobros" at bounding box center [217, 482] width 44 height 20
select select "10"
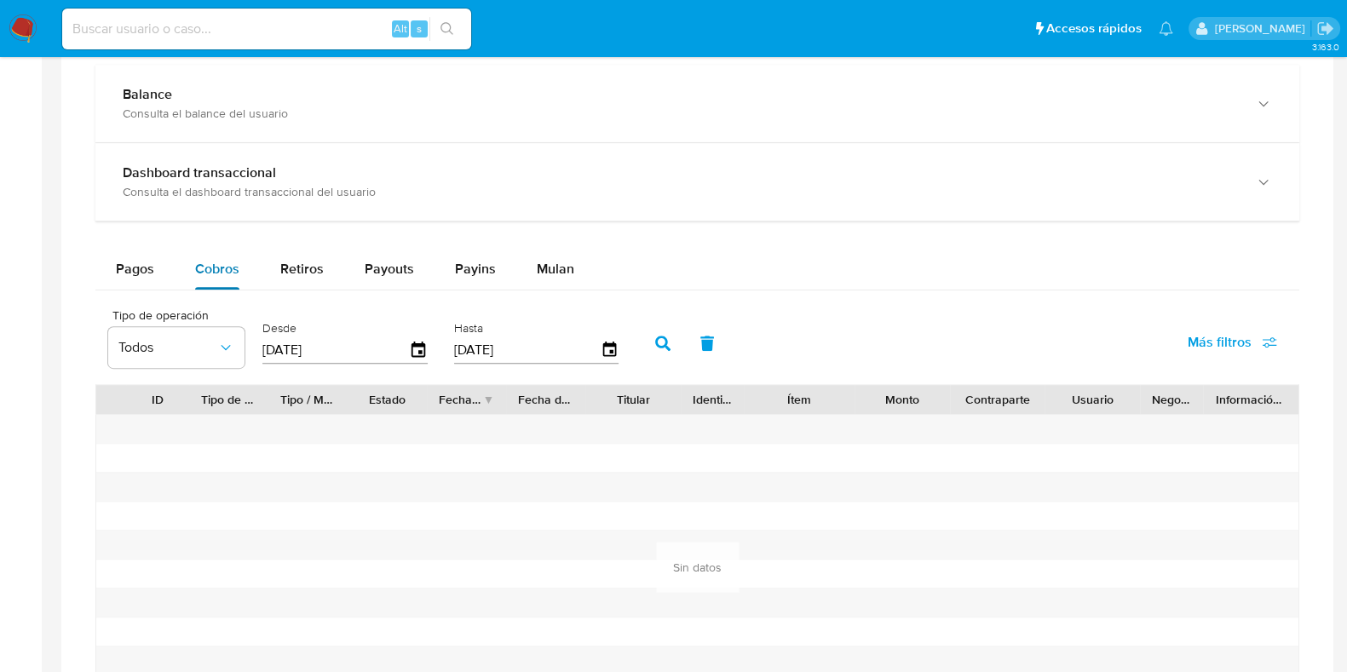
scroll to position [959, 0]
click at [428, 354] on div "Desde [DATE]" at bounding box center [347, 341] width 178 height 68
click at [421, 343] on icon "button" at bounding box center [419, 348] width 14 height 15
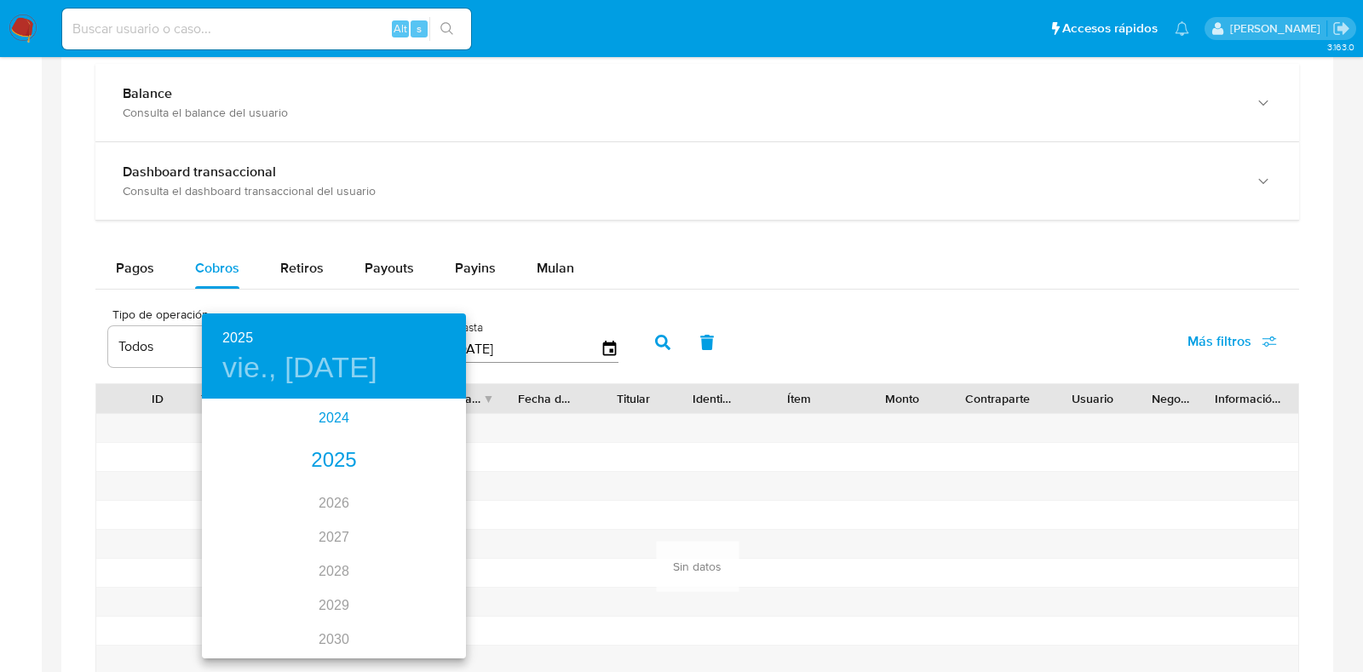
click at [330, 410] on div "2024" at bounding box center [334, 418] width 264 height 34
click at [245, 627] on div "oct." at bounding box center [246, 625] width 88 height 64
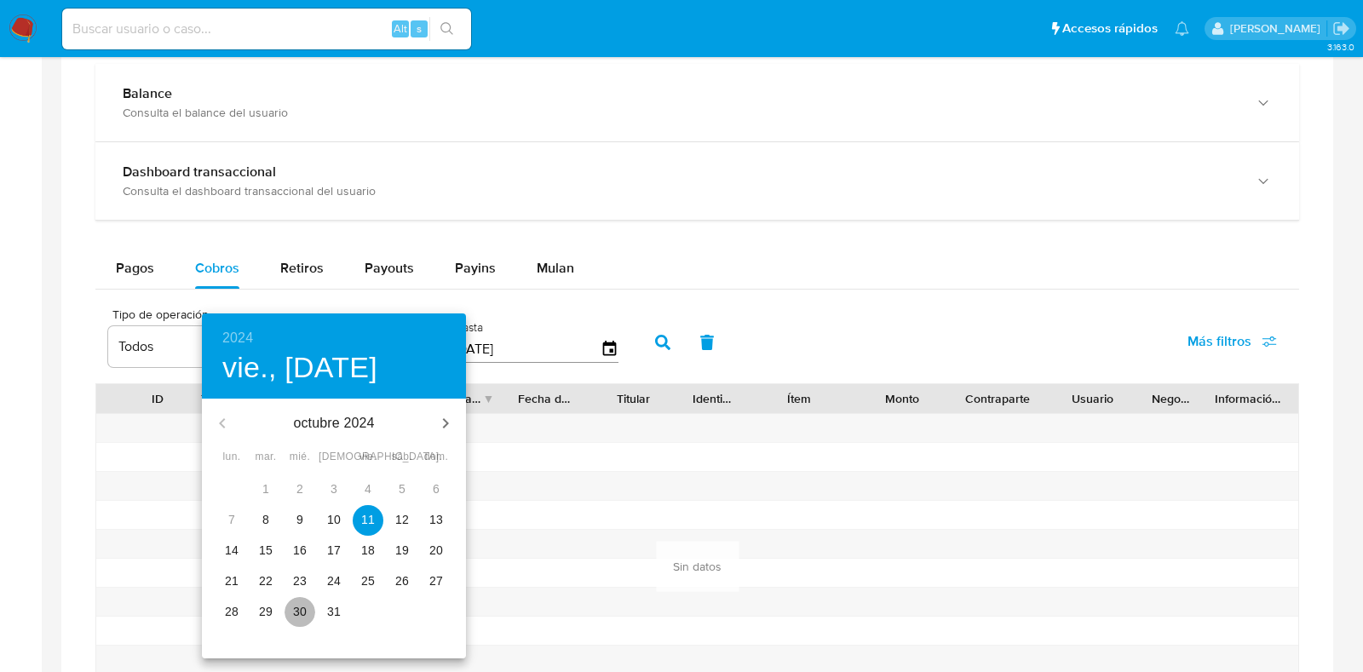
click at [296, 600] on button "30" at bounding box center [300, 612] width 31 height 31
type input "30/10/2024"
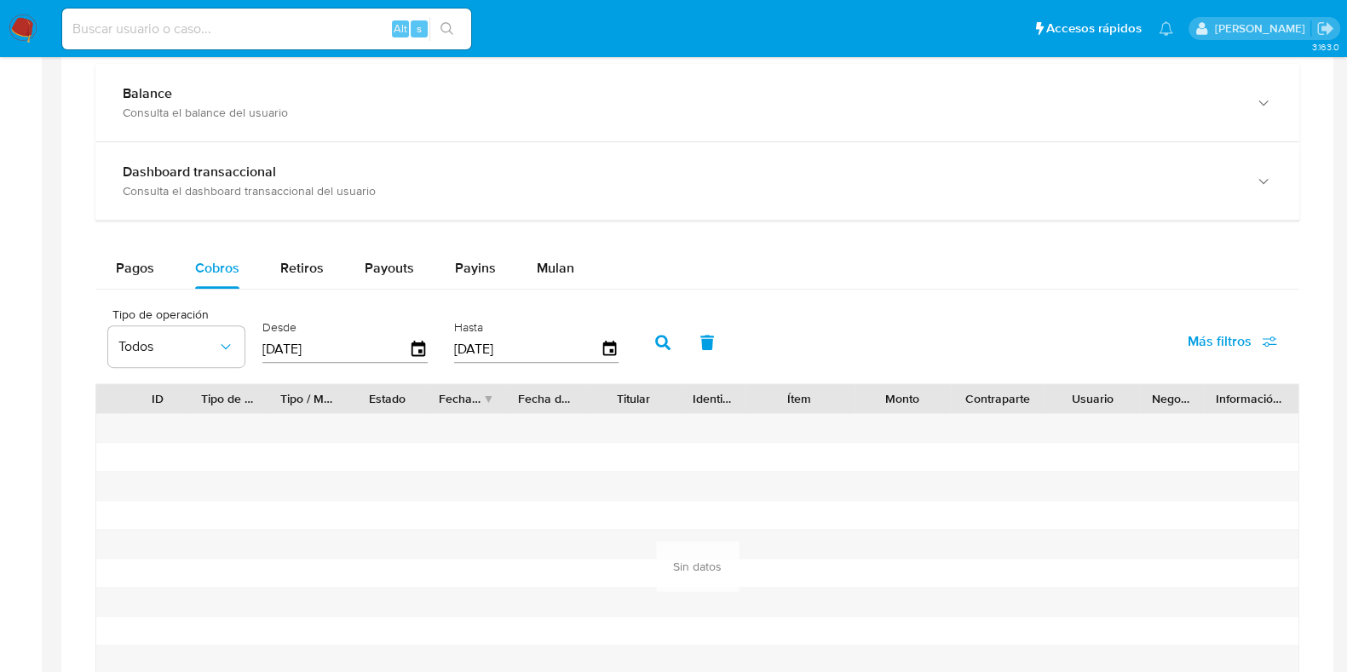
click at [661, 344] on icon "button" at bounding box center [662, 342] width 15 height 15
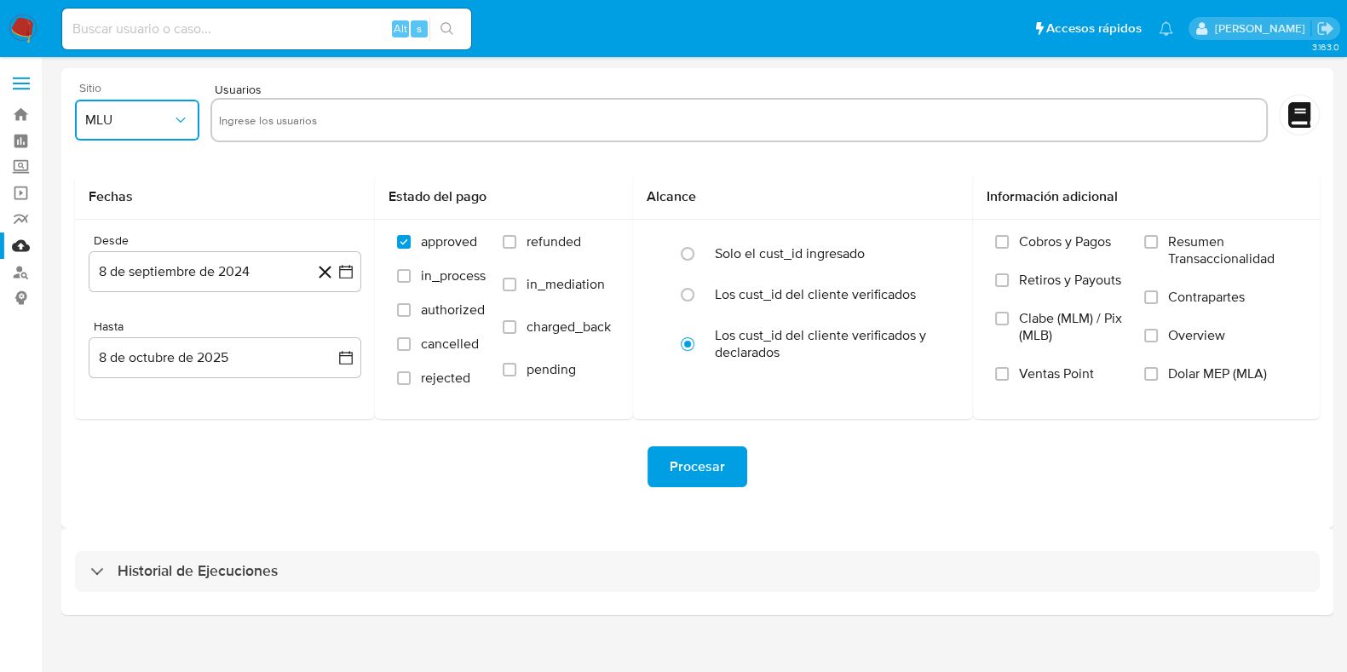
click at [147, 103] on button "MLU" at bounding box center [137, 120] width 124 height 41
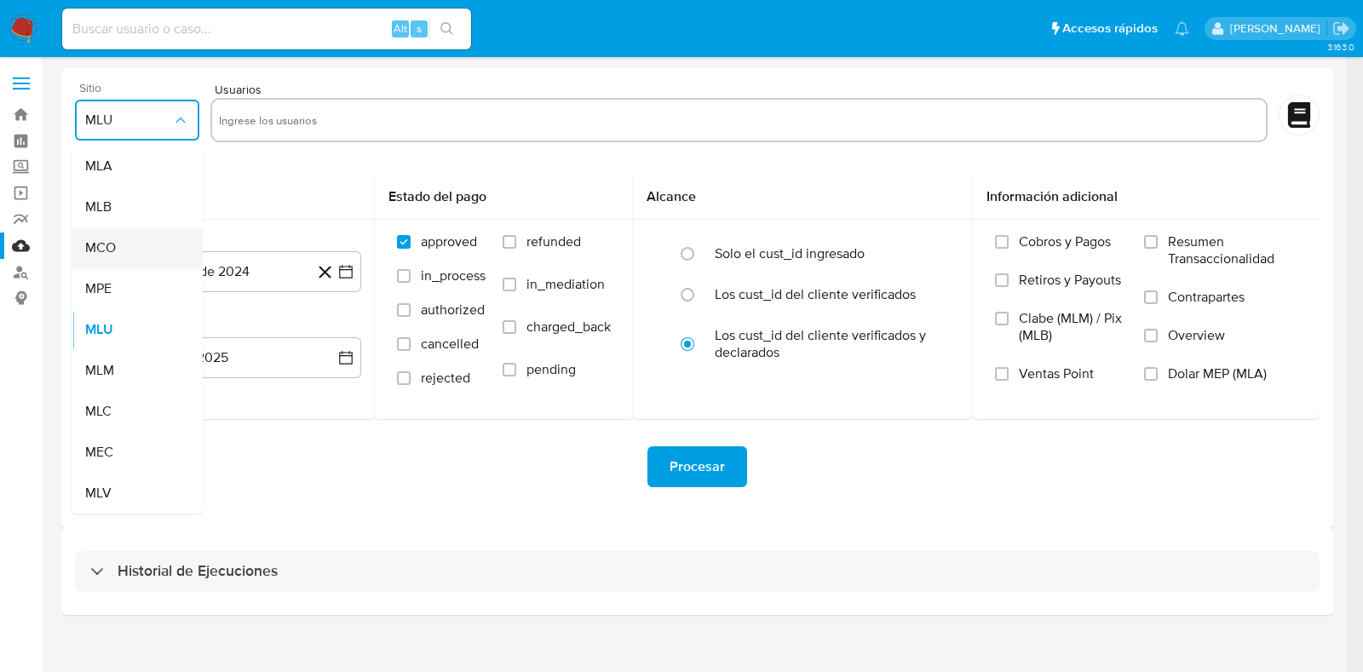
click at [138, 254] on div "MCO" at bounding box center [132, 248] width 94 height 41
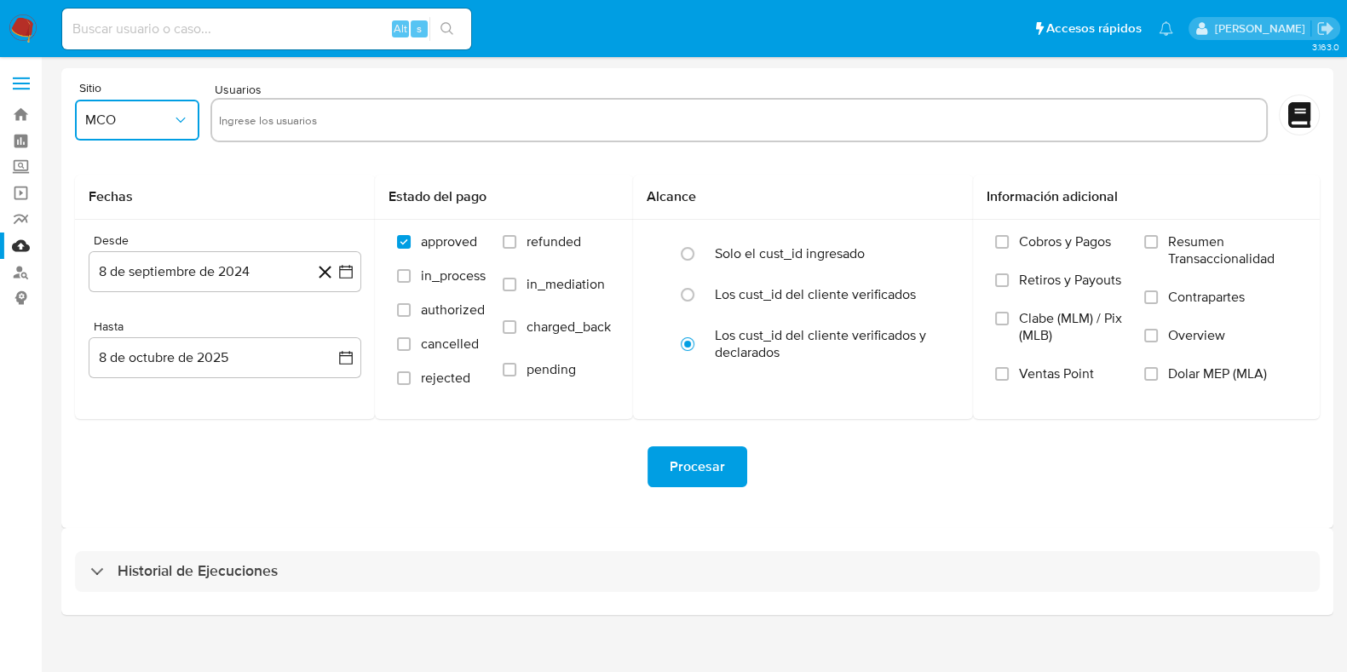
click at [242, 125] on input "text" at bounding box center [739, 120] width 1041 height 27
type input "1052864713"
click at [308, 124] on icon "quitar 1052864713" at bounding box center [307, 120] width 14 height 14
click at [308, 124] on input "text" at bounding box center [739, 120] width 1041 height 27
paste input "2355797431"
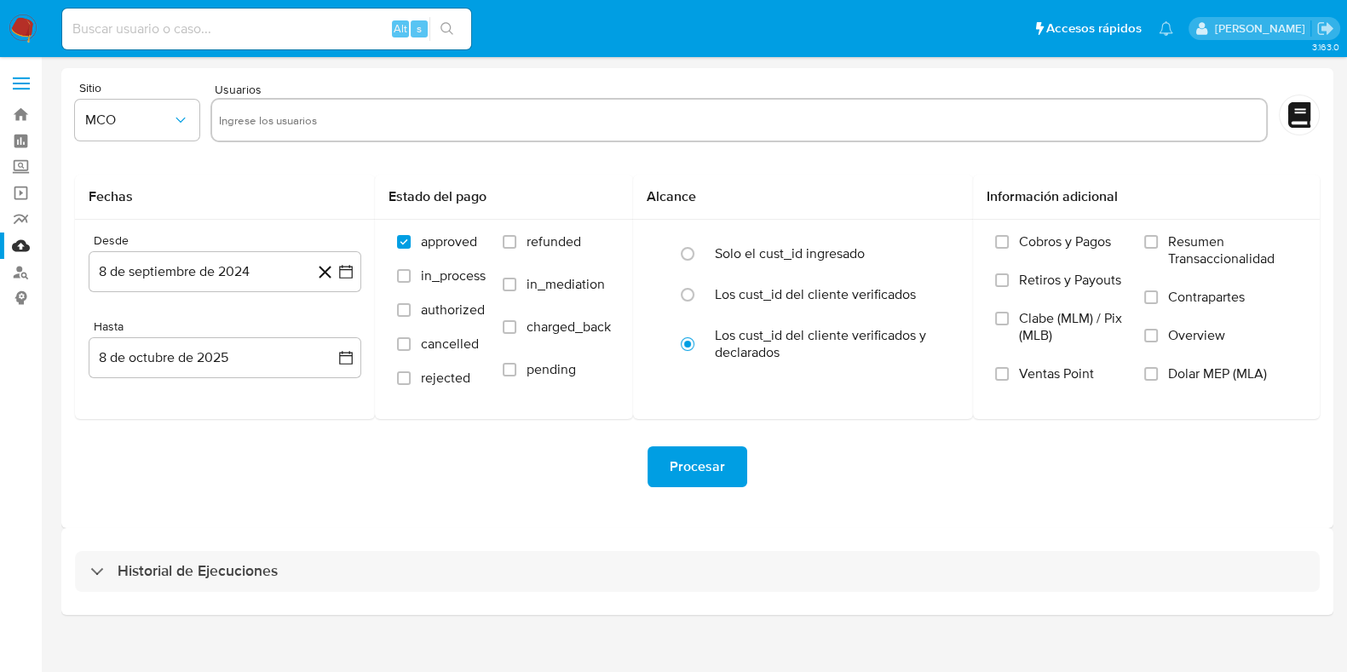
type input "2355797431"
paste input "2248798984"
type input "2248798984"
paste input "2303680722"
type input "2303680722"
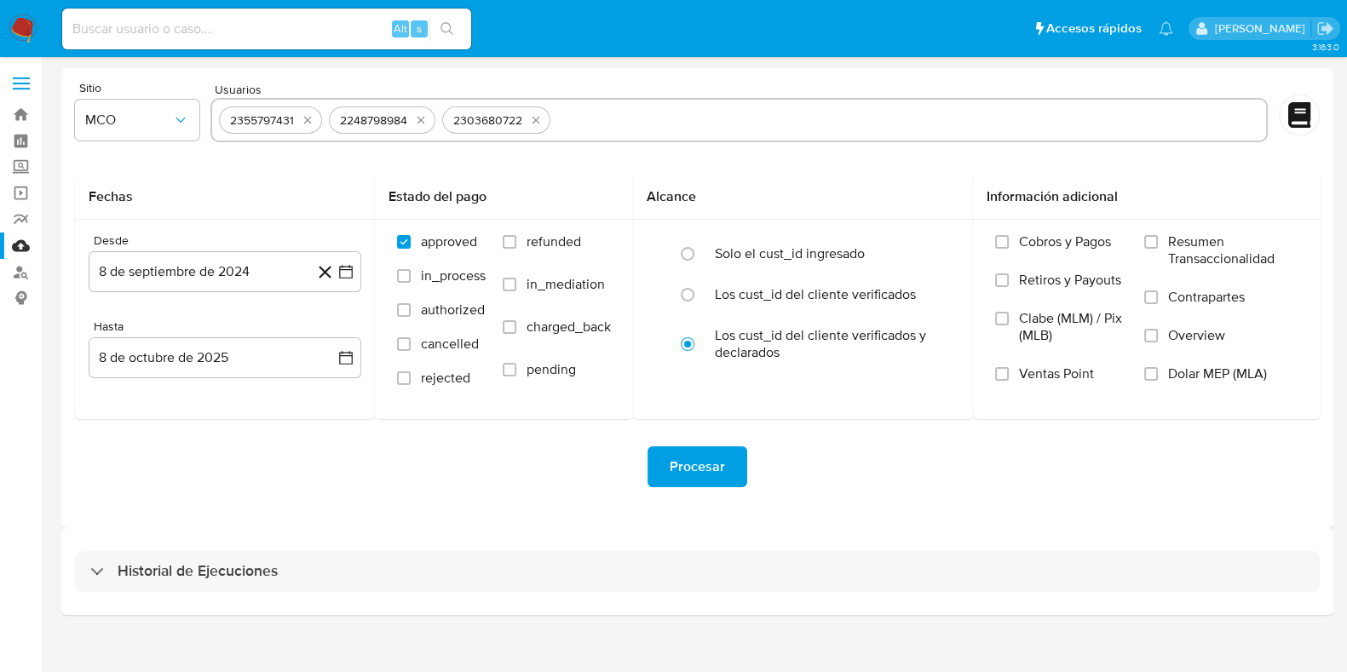
paste input "2607157692"
type input "2607157692"
paste input "2450397084"
type input "2450397084"
paste input "2221660879"
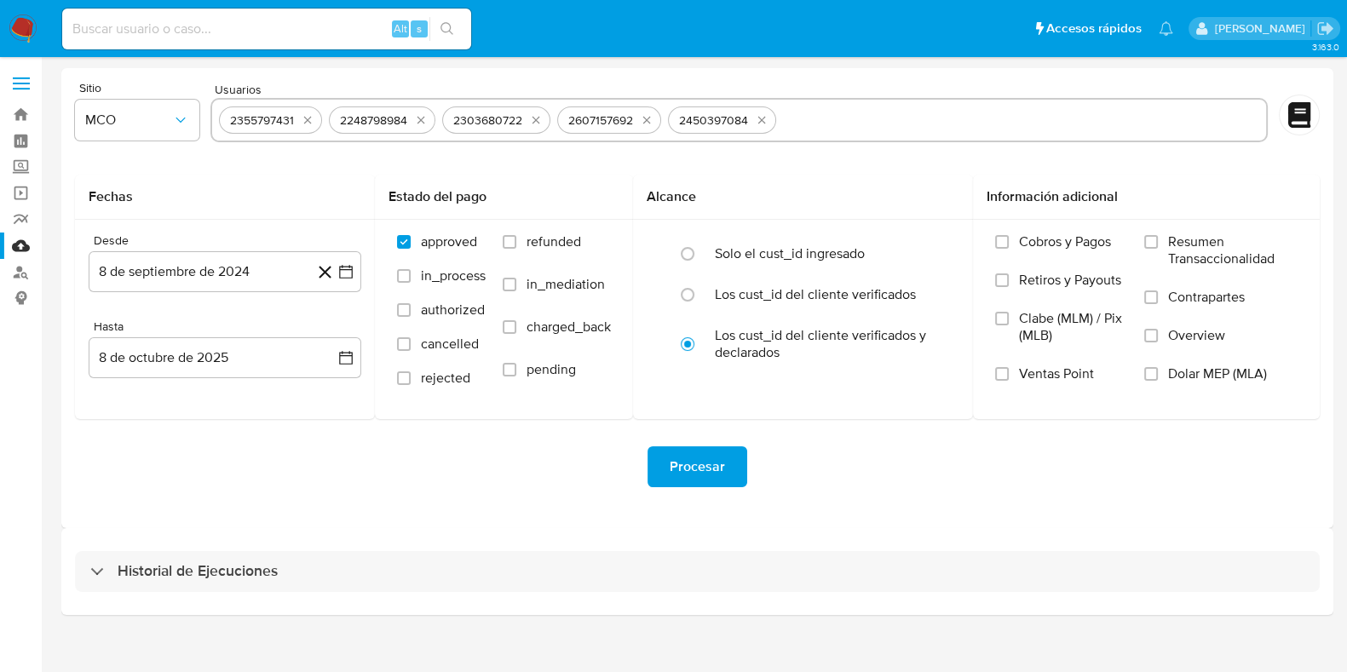
type input "2221660879"
paste input "767835711"
type input "767835711"
paste input "2083707385"
type input "2083707385"
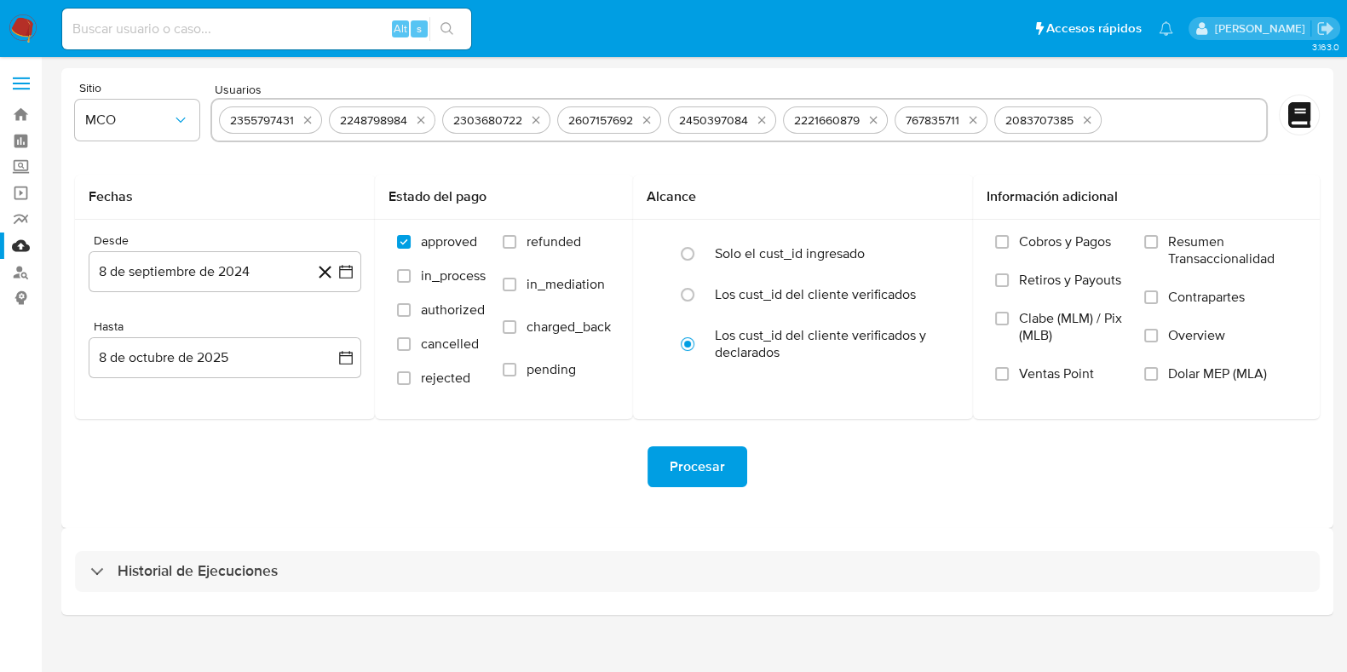
paste input "1063849918"
type input "1063849918"
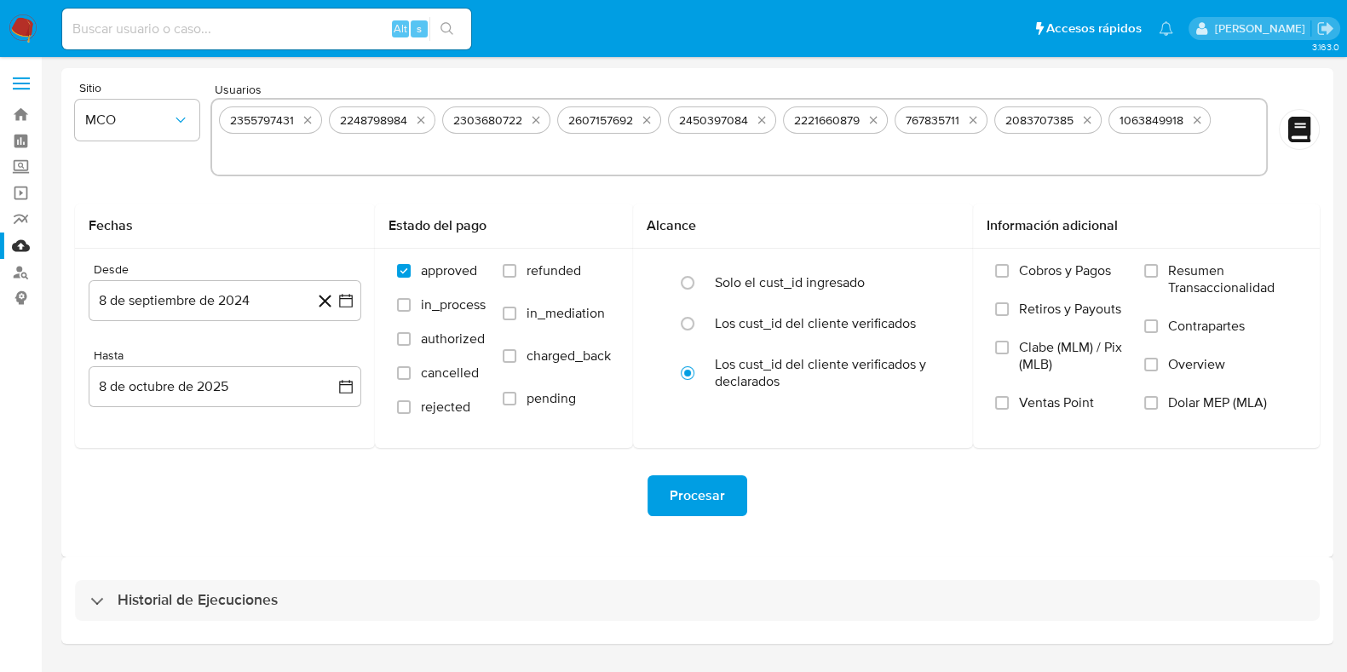
paste input "2038692397"
type input "2038692397"
click at [516, 266] on input "refunded" at bounding box center [510, 271] width 14 height 14
checkbox input "true"
click at [516, 359] on input "charged_back" at bounding box center [510, 356] width 14 height 14
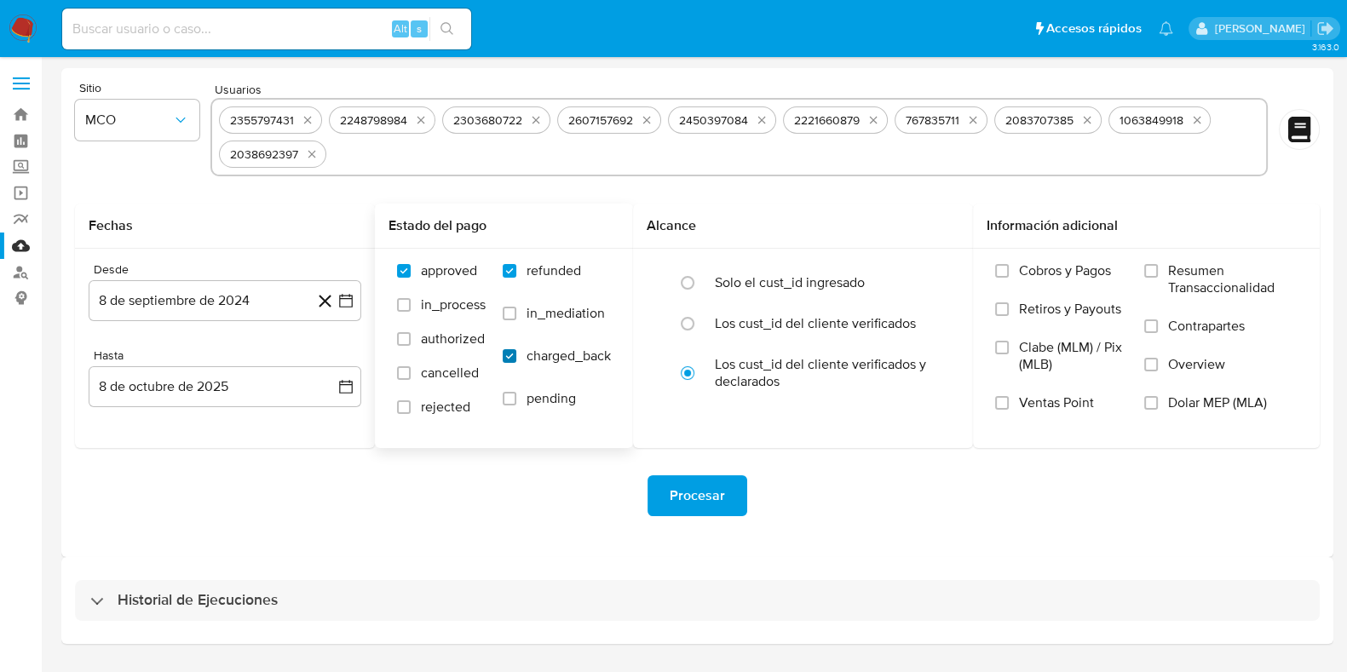
checkbox input "true"
click at [414, 406] on label "rejected" at bounding box center [441, 416] width 89 height 34
click at [411, 406] on input "rejected" at bounding box center [404, 407] width 14 height 14
checkbox input "true"
click at [352, 300] on icon "button" at bounding box center [346, 301] width 14 height 14
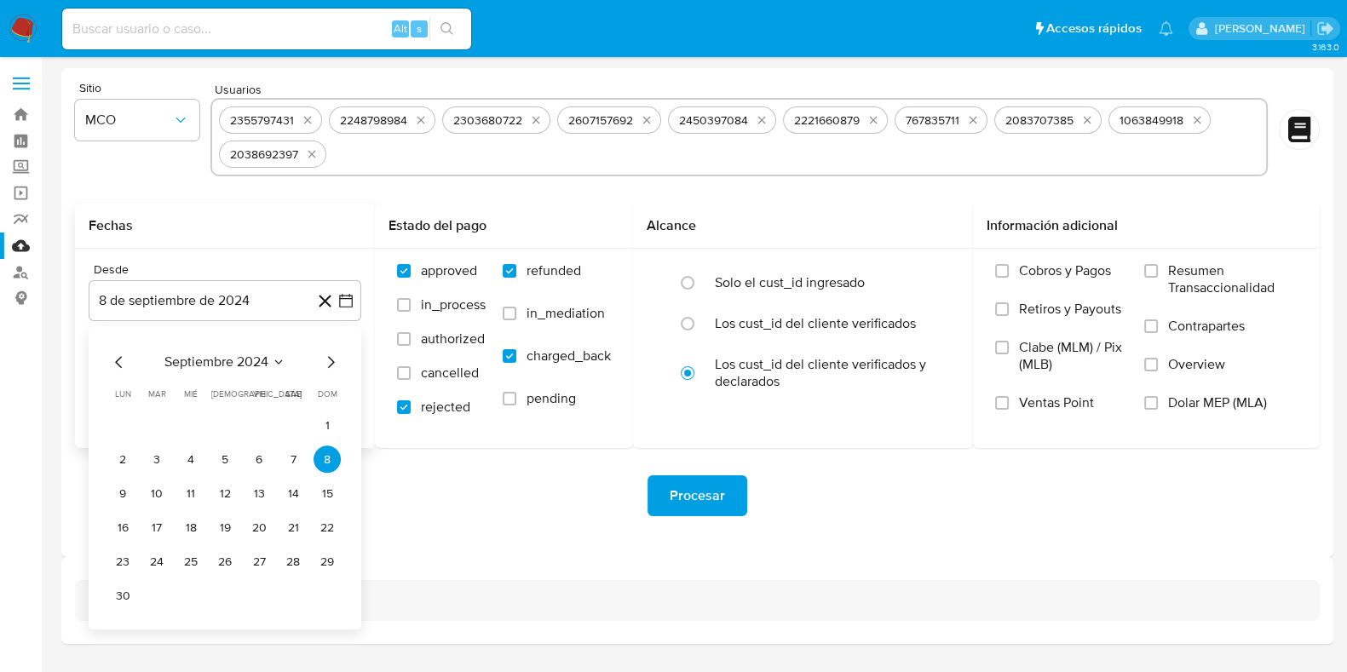
click at [331, 365] on icon "Mes siguiente" at bounding box center [331, 362] width 7 height 12
drag, startPoint x: 158, startPoint y: 464, endPoint x: 209, endPoint y: 447, distance: 54.2
click at [158, 463] on button "8" at bounding box center [156, 459] width 27 height 27
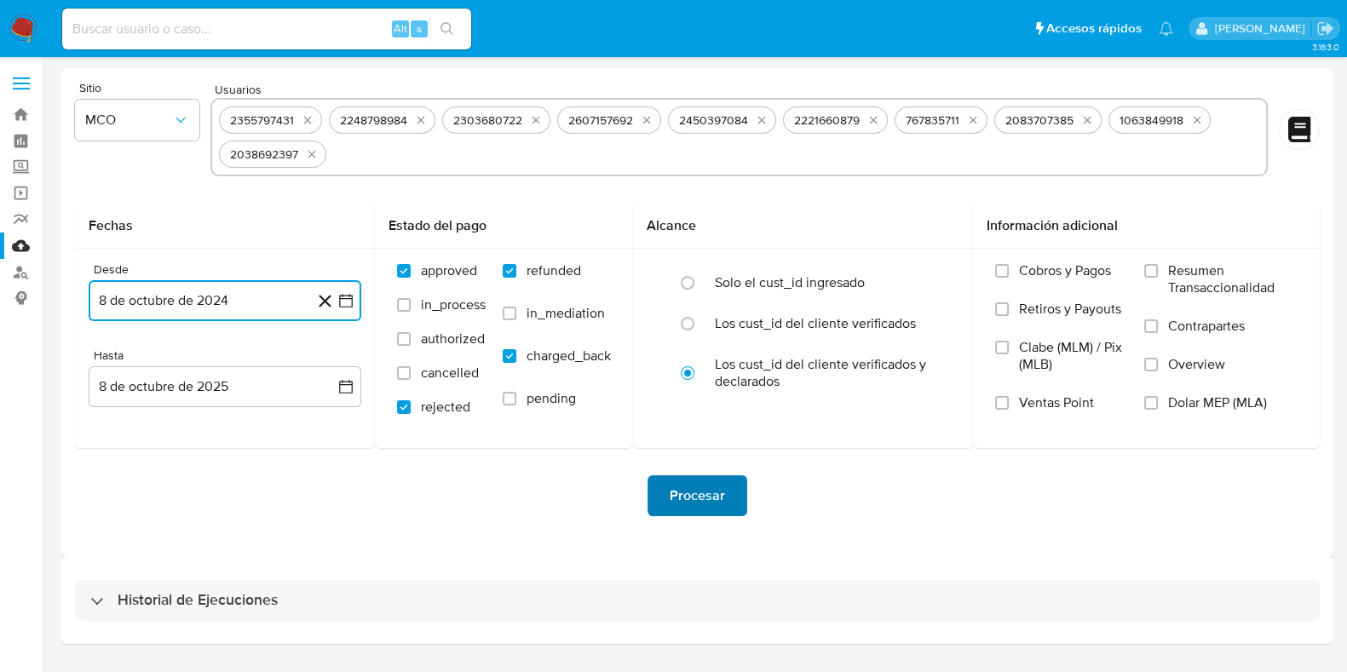
click at [706, 506] on span "Procesar" at bounding box center [697, 495] width 55 height 37
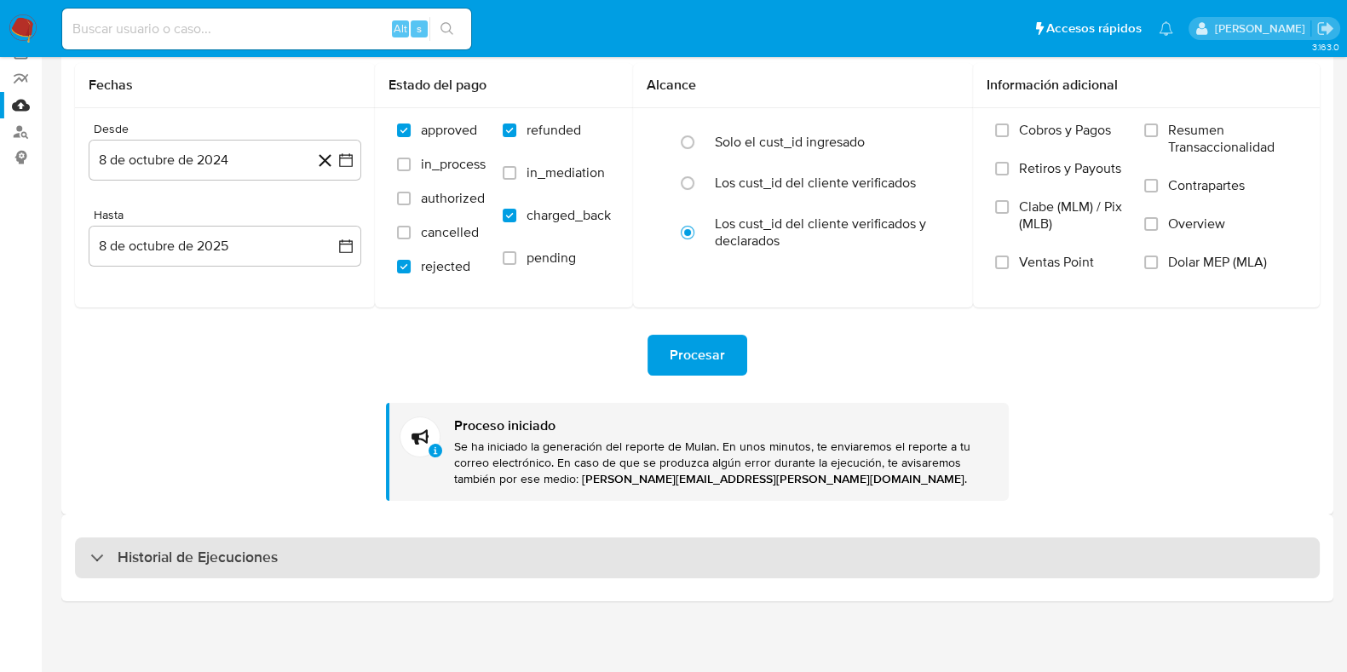
click at [232, 560] on h3 "Historial de Ejecuciones" at bounding box center [198, 558] width 160 height 20
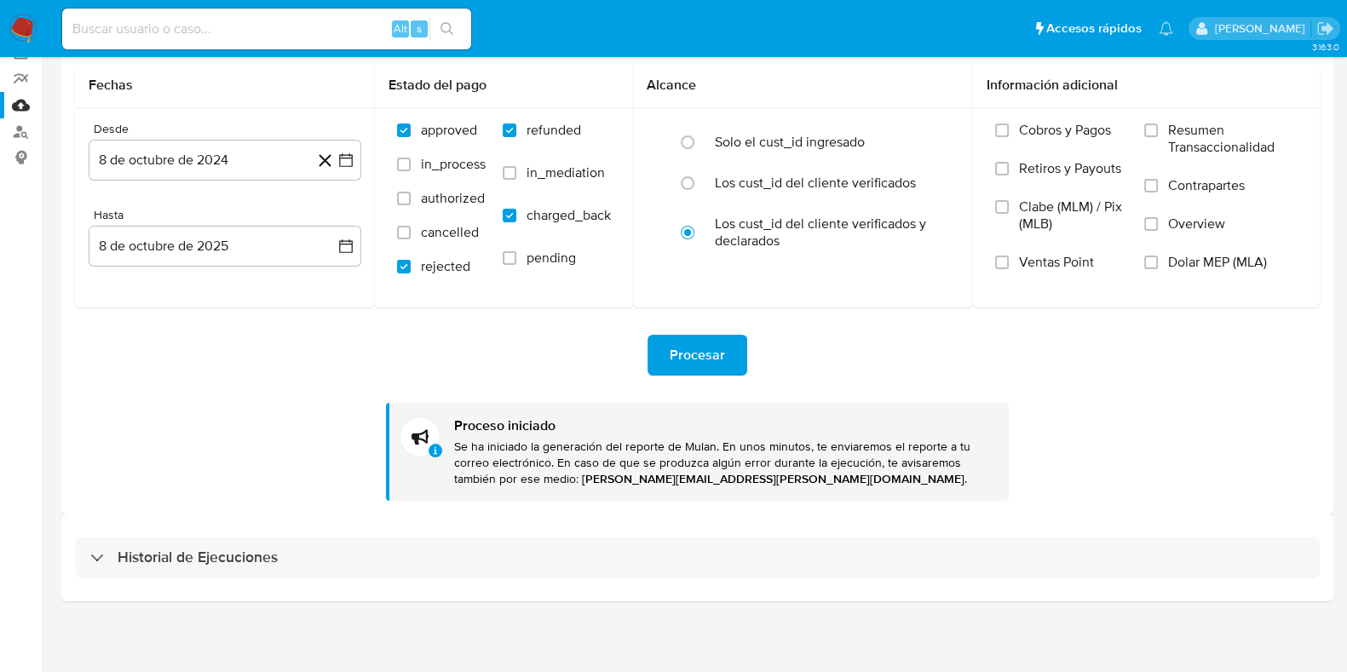
select select "10"
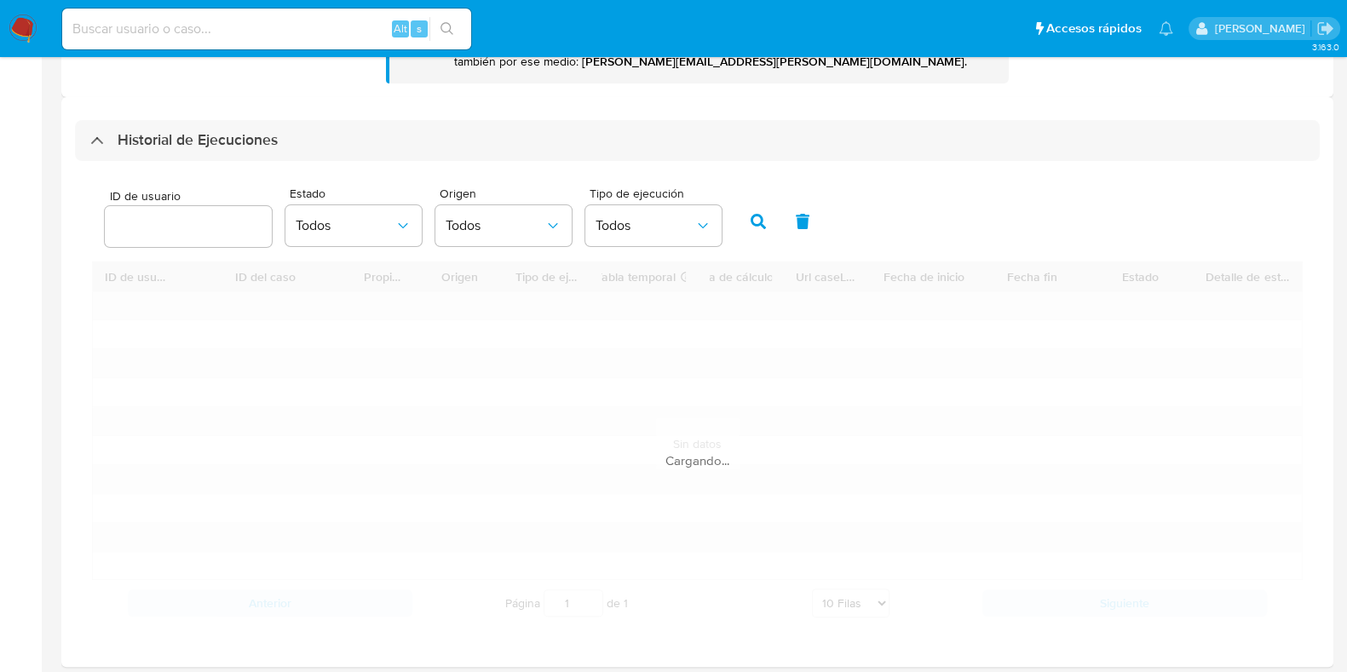
scroll to position [567, 0]
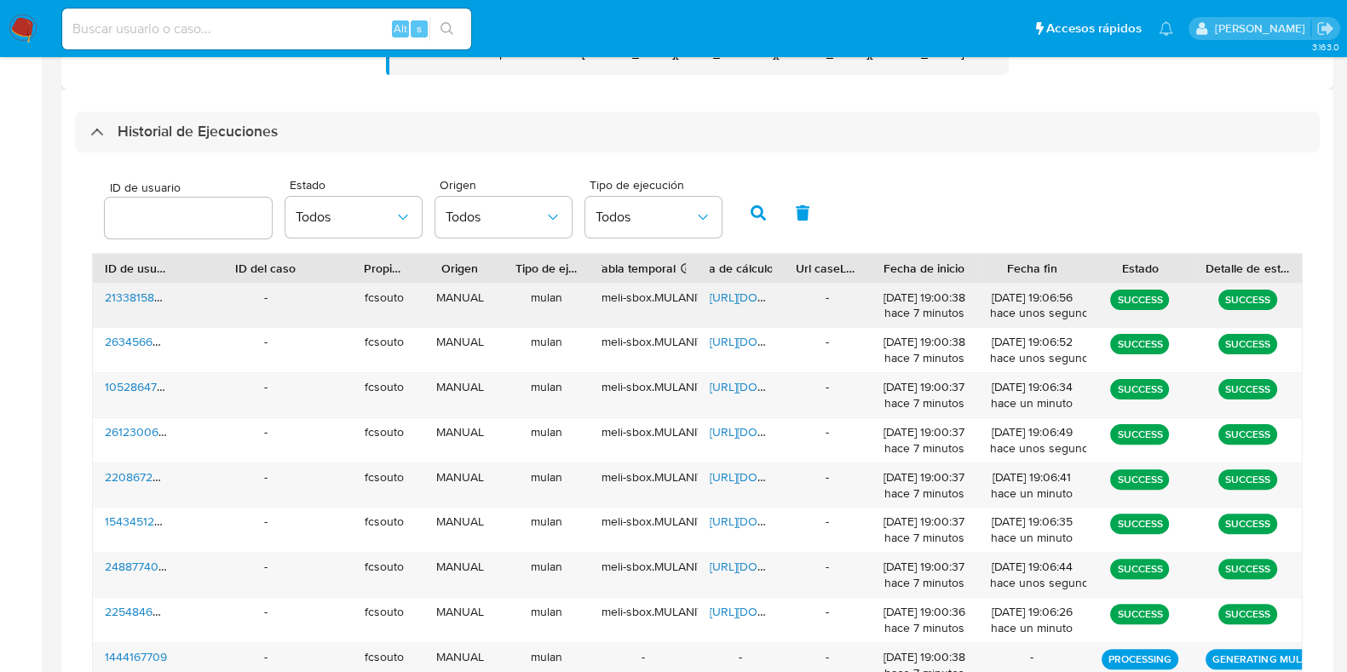
click at [729, 300] on span "https://docs.google.com/spreadsheets/d/1gjwRB06l-2JjaXeByNC4r8HGc_edTtrfklxpW2H…" at bounding box center [769, 297] width 118 height 17
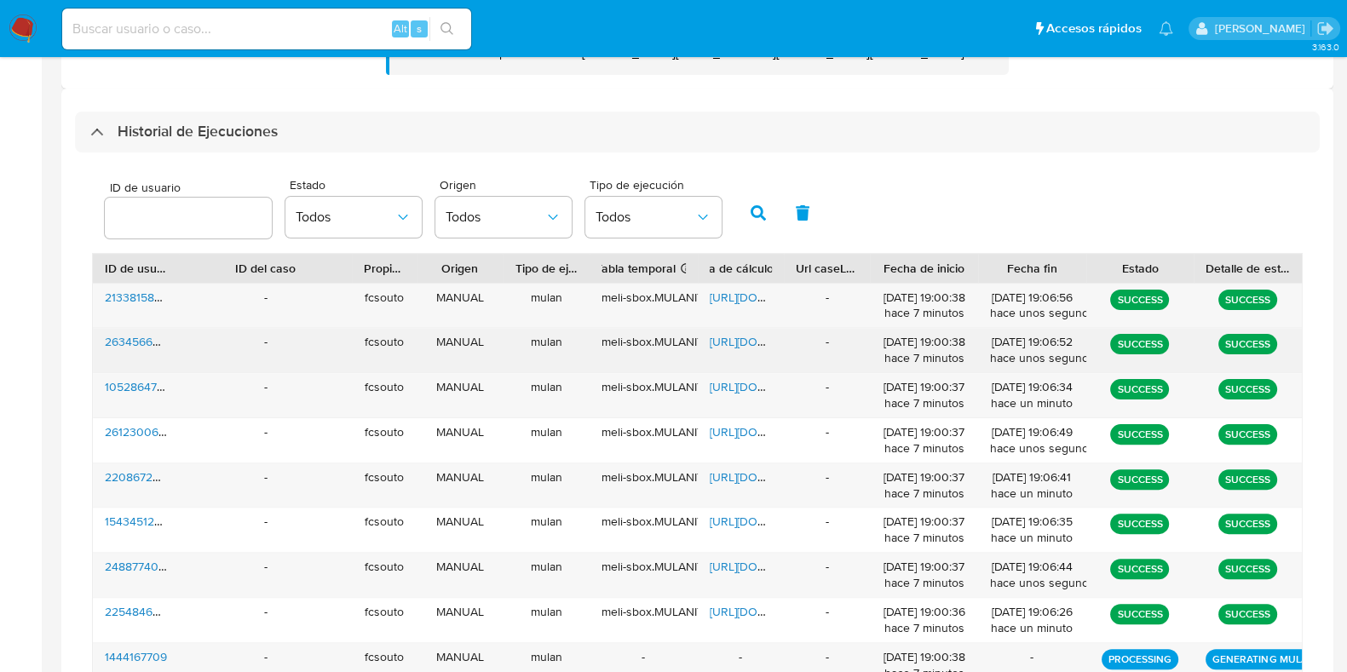
click at [740, 345] on span "https://docs.google.com/spreadsheets/d/1eTcc_6mnLlKT21tWV9JlPJ131sY9-JPMBcahYds…" at bounding box center [769, 341] width 118 height 17
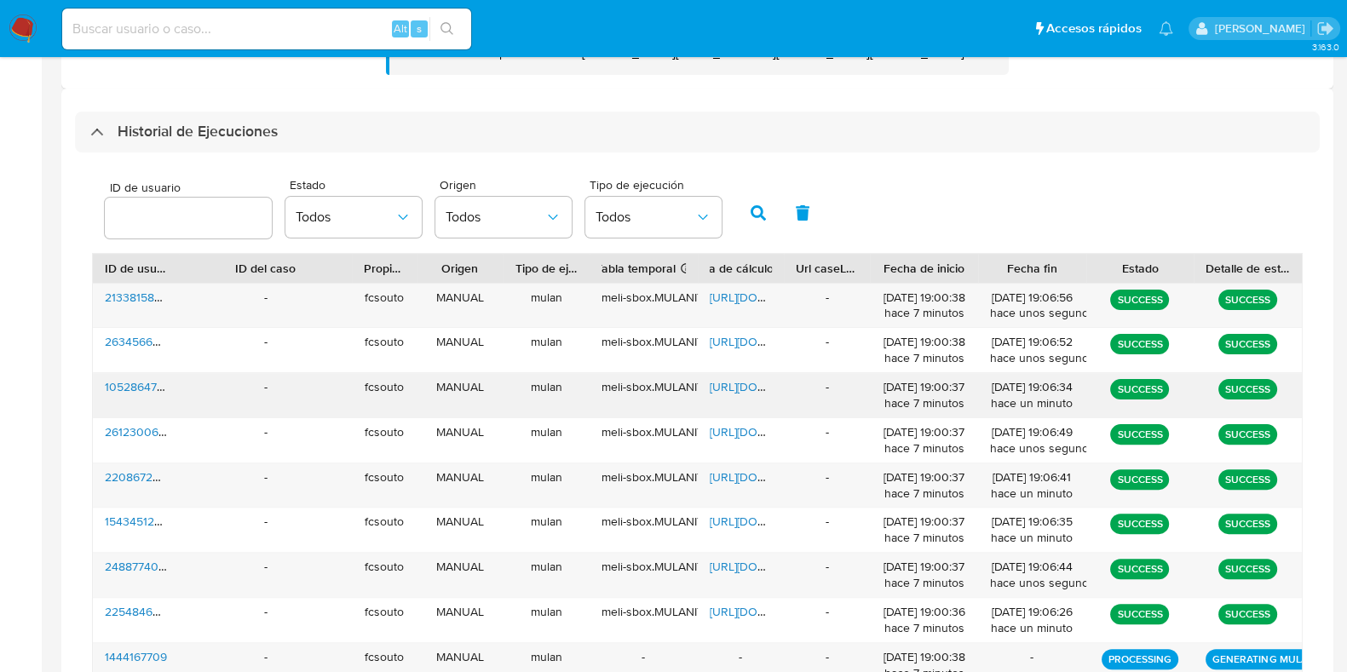
click at [735, 387] on span "https://docs.google.com/spreadsheets/d/1vVDKkxE0DY6Y8rYSJHLgcHe3SgtYmnwQKJ5YUPG…" at bounding box center [769, 386] width 118 height 17
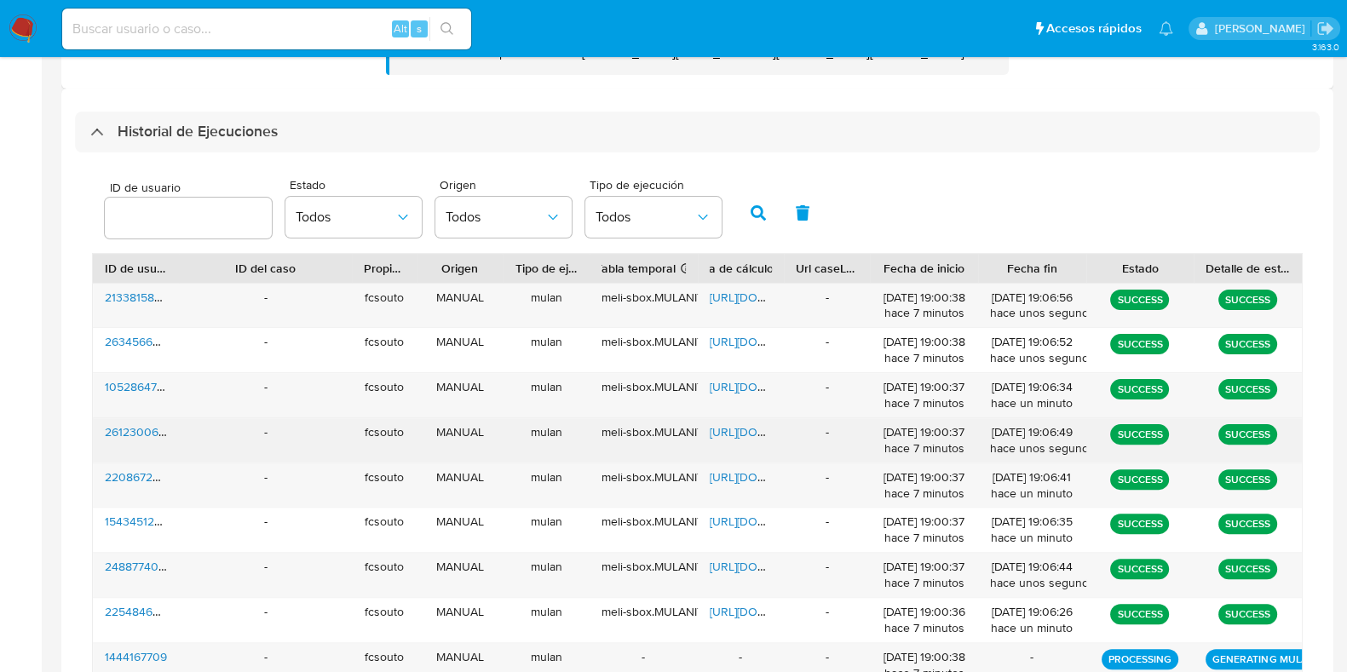
click at [736, 433] on span "https://docs.google.com/spreadsheets/d/1s2lzH7icrU2LQKYL5dqNuB9vpKT4alhuitJY465…" at bounding box center [769, 431] width 118 height 17
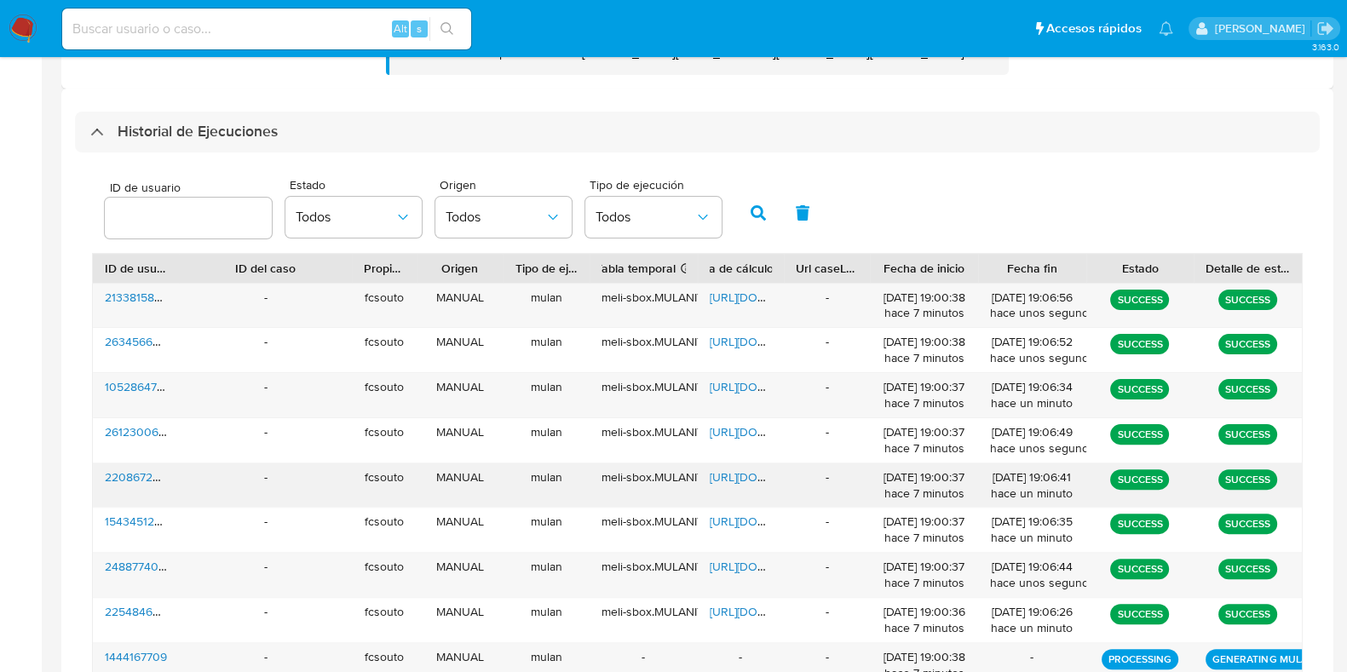
click at [731, 475] on span "https://docs.google.com/spreadsheets/d/1ZvHrjWR23ndhslnQ0atHkC93SOkOvFZuuDIkO5_…" at bounding box center [769, 477] width 118 height 17
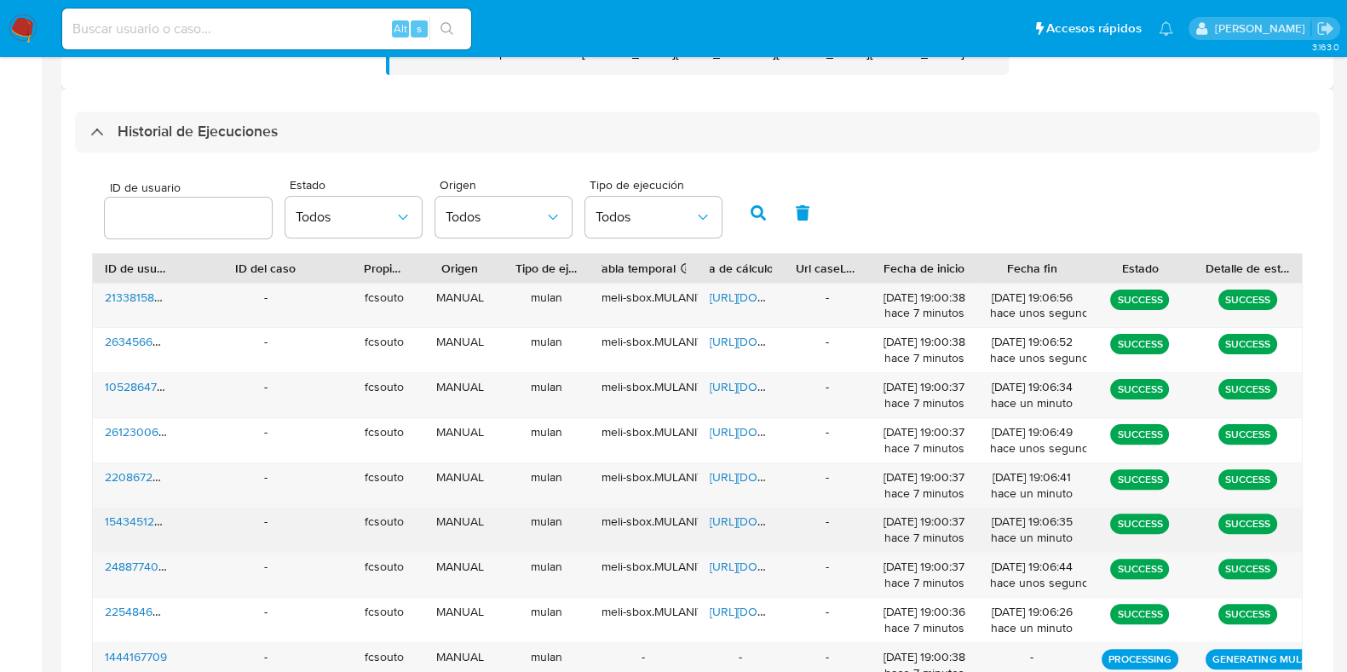
click at [733, 522] on span "https://docs.google.com/spreadsheets/d/1zVR3SrJdf8tL2ECVxBqcbPVadtlBCuuxvCwxGYT…" at bounding box center [769, 521] width 118 height 17
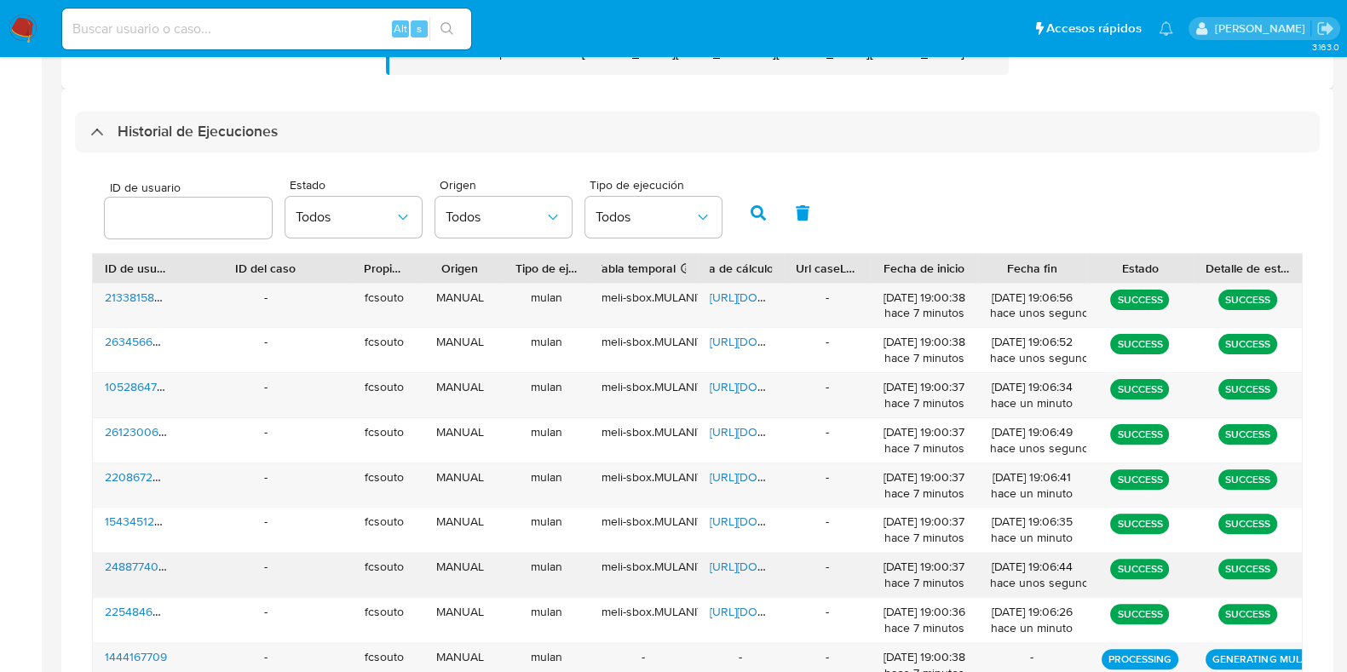
click at [733, 567] on span "https://docs.google.com/spreadsheets/d/13vyRHVO7gxpFIZkEEMFqVbaIbi2Rwgd-javLtjM…" at bounding box center [769, 566] width 118 height 17
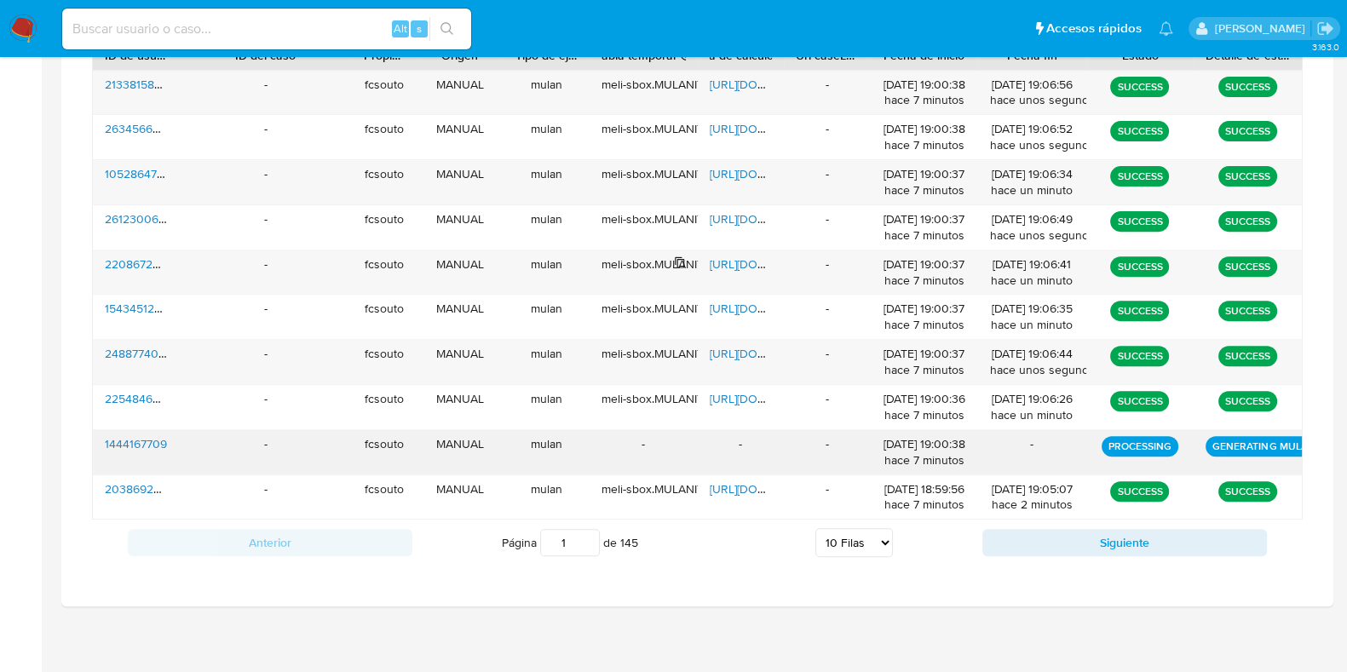
scroll to position [781, 0]
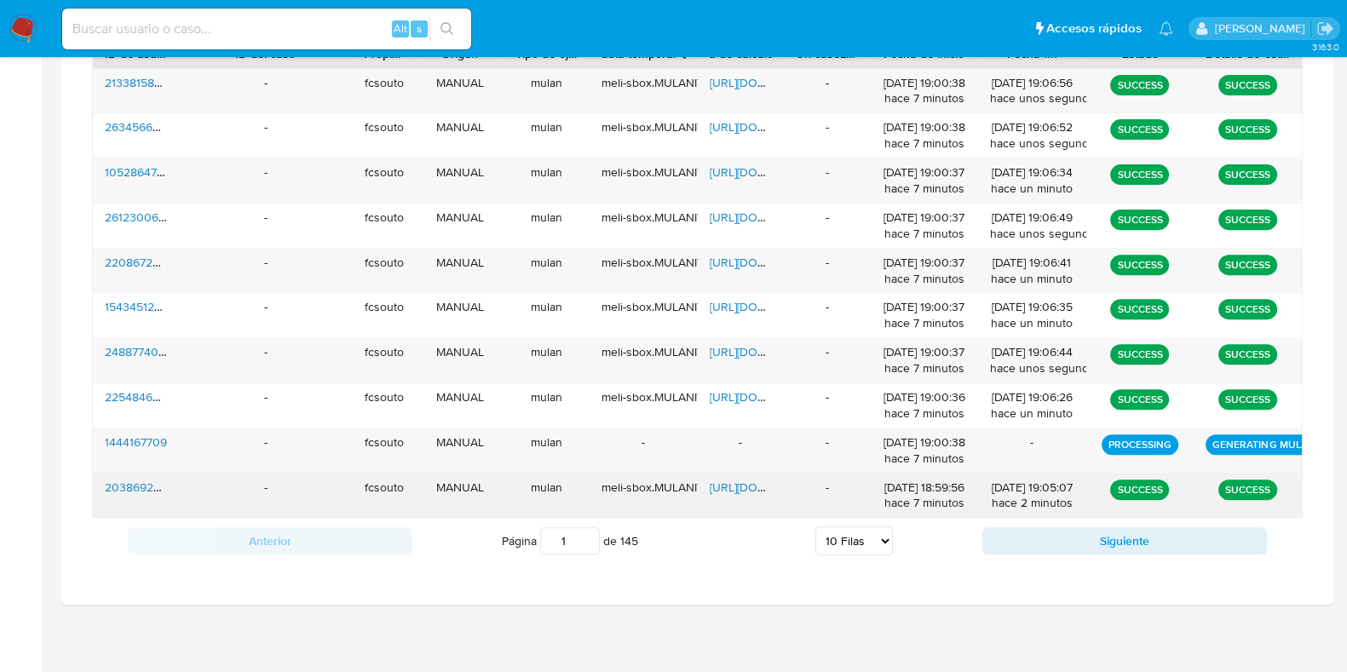
click at [738, 479] on span "https://docs.google.com/spreadsheets/d/1_eka1VExqqsSRY2vM5PF6tVKjxJaATeZn_g50CG…" at bounding box center [769, 487] width 118 height 17
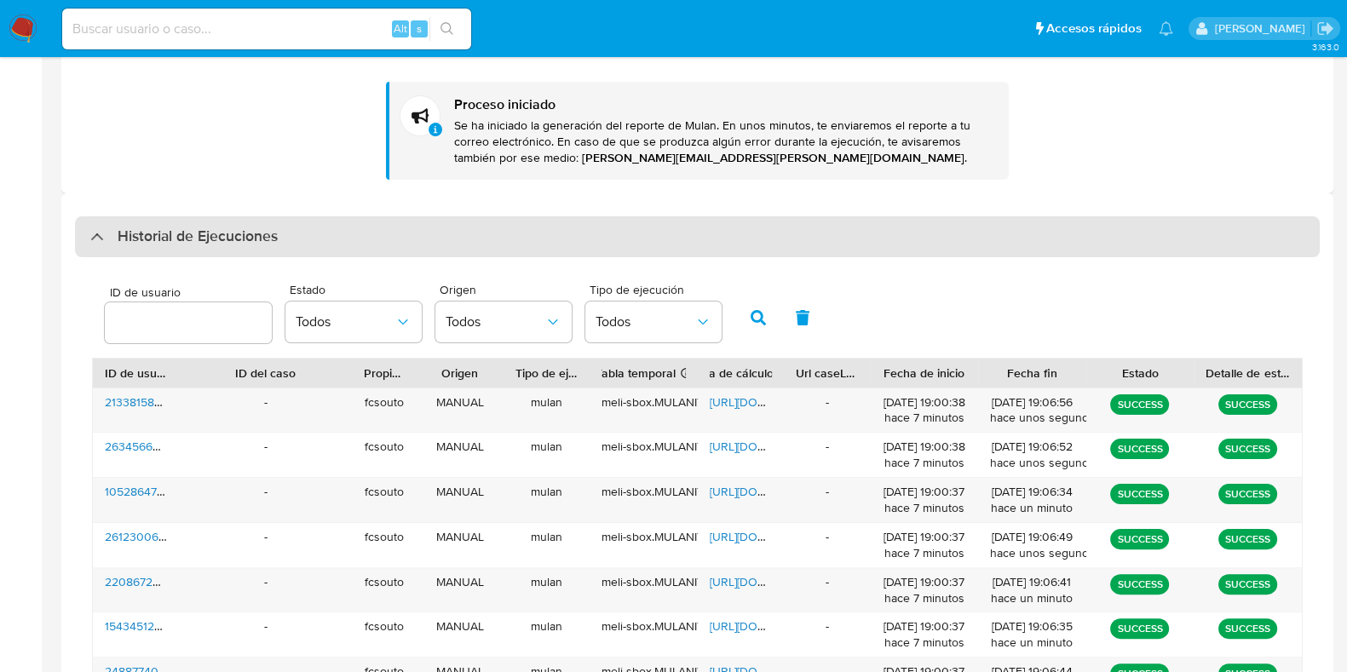
click at [370, 240] on div "Historial de Ejecuciones" at bounding box center [697, 236] width 1245 height 41
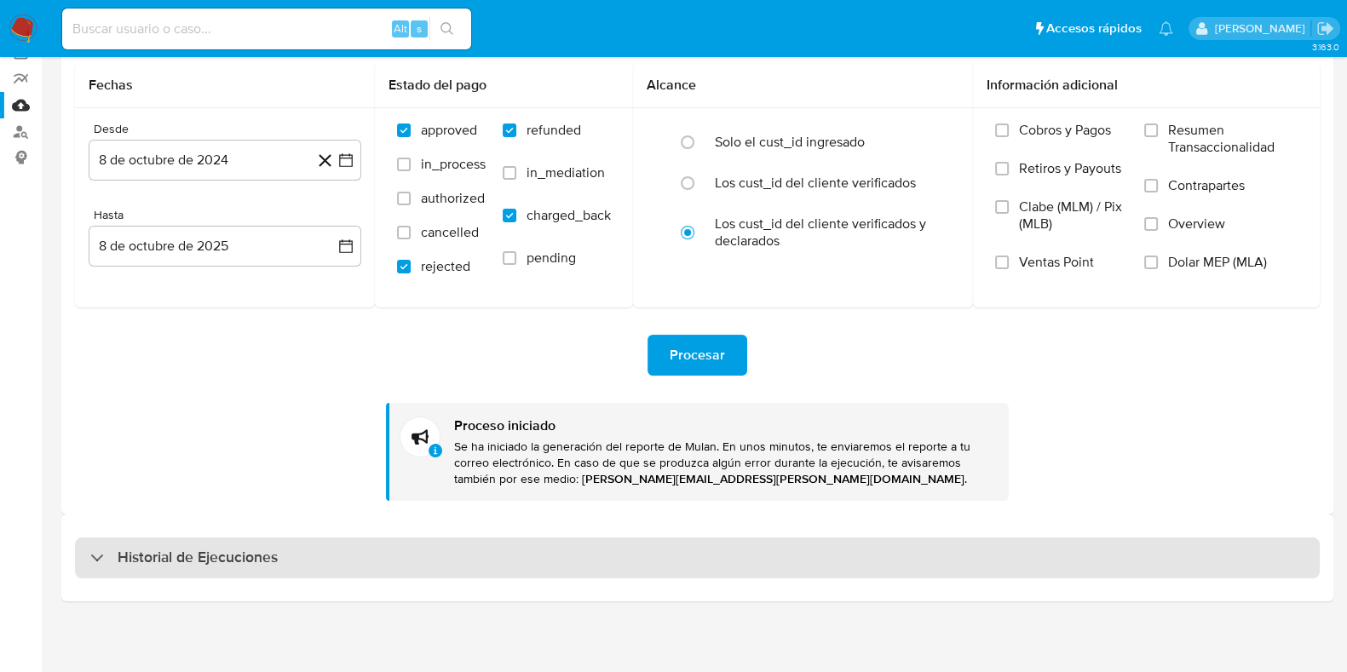
click at [349, 556] on div "Historial de Ejecuciones" at bounding box center [697, 558] width 1245 height 41
select select "10"
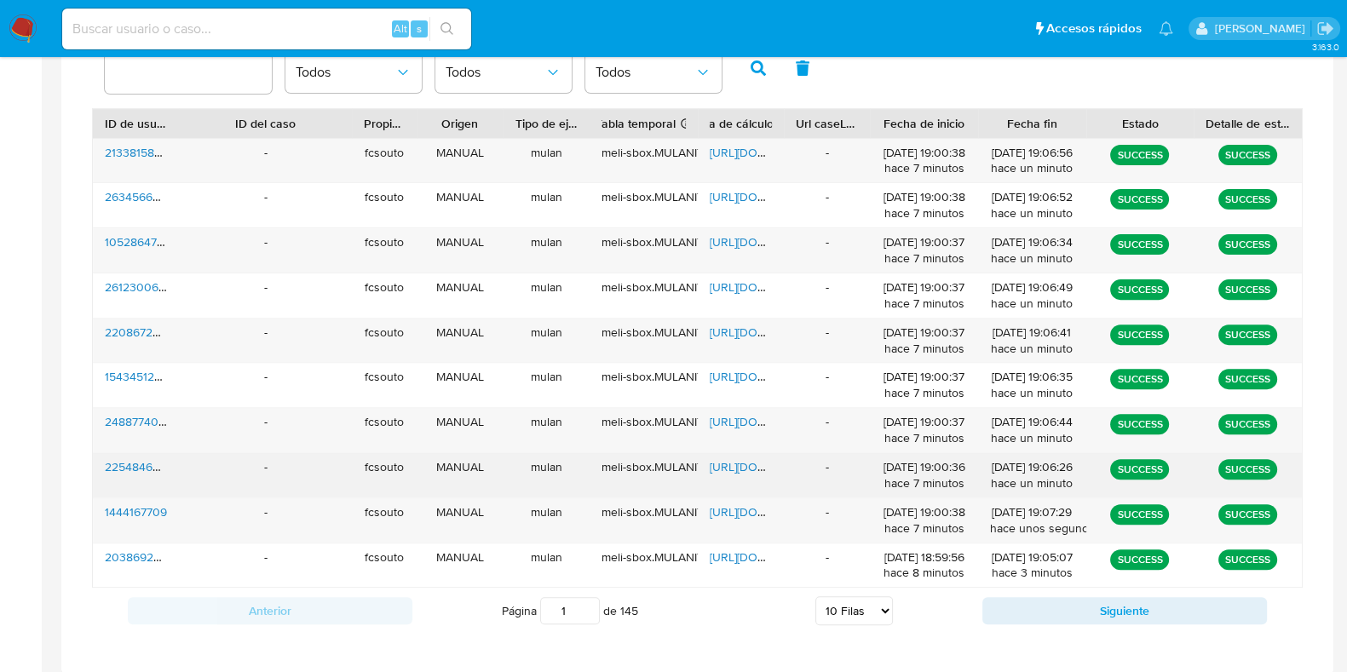
scroll to position [781, 0]
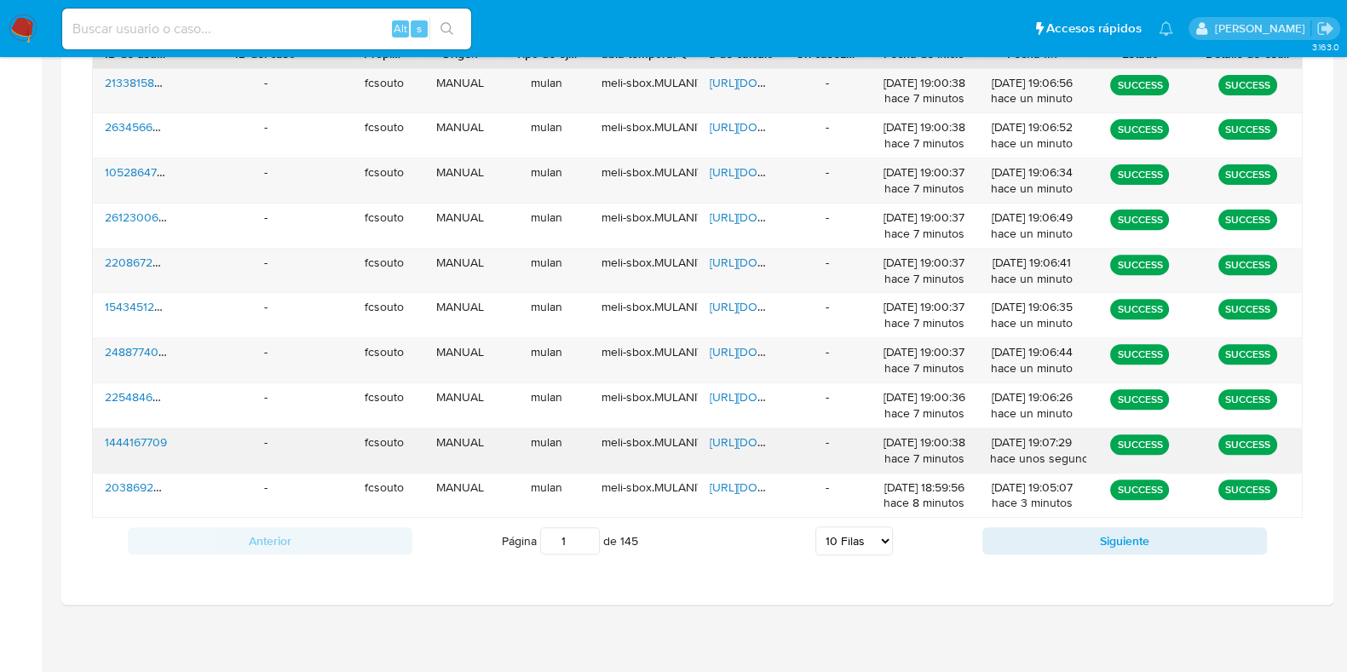
click at [729, 444] on span "https://docs.google.com/spreadsheets/d/1TeXoEFiakQp2k_1wuBGUaVCQNXStZ2Z7g8JAEI2…" at bounding box center [769, 442] width 118 height 17
click at [1051, 532] on button "Siguiente" at bounding box center [1124, 540] width 285 height 27
type input "2"
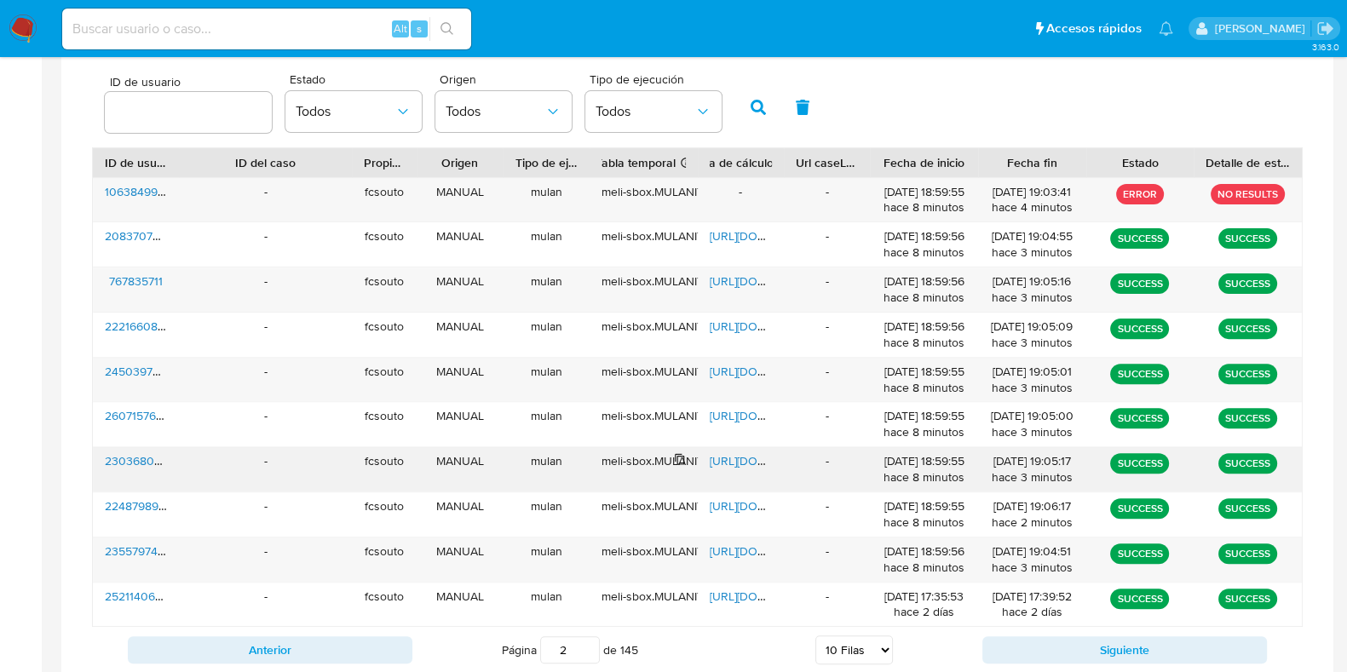
scroll to position [462, 0]
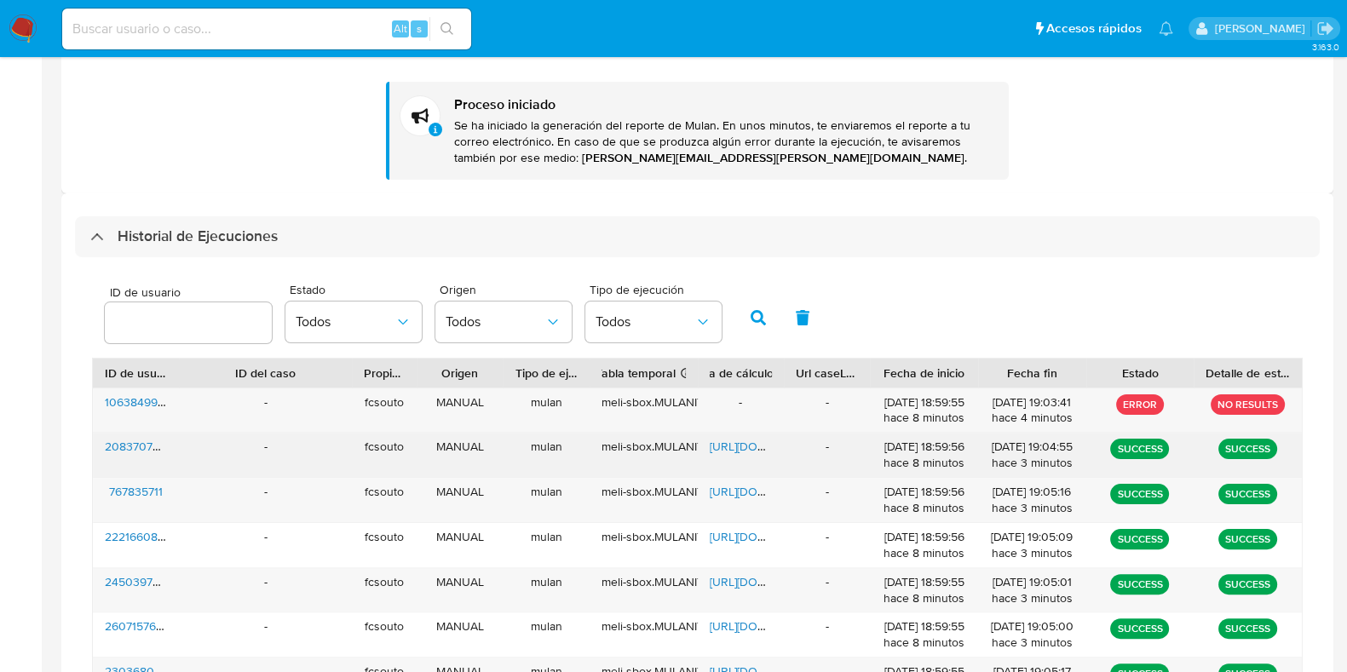
click at [729, 441] on span "https://docs.google.com/spreadsheets/d/1O7kG3lsivfihDDRWt6rcUildyGi-cuk1W_YmyXO…" at bounding box center [769, 446] width 118 height 17
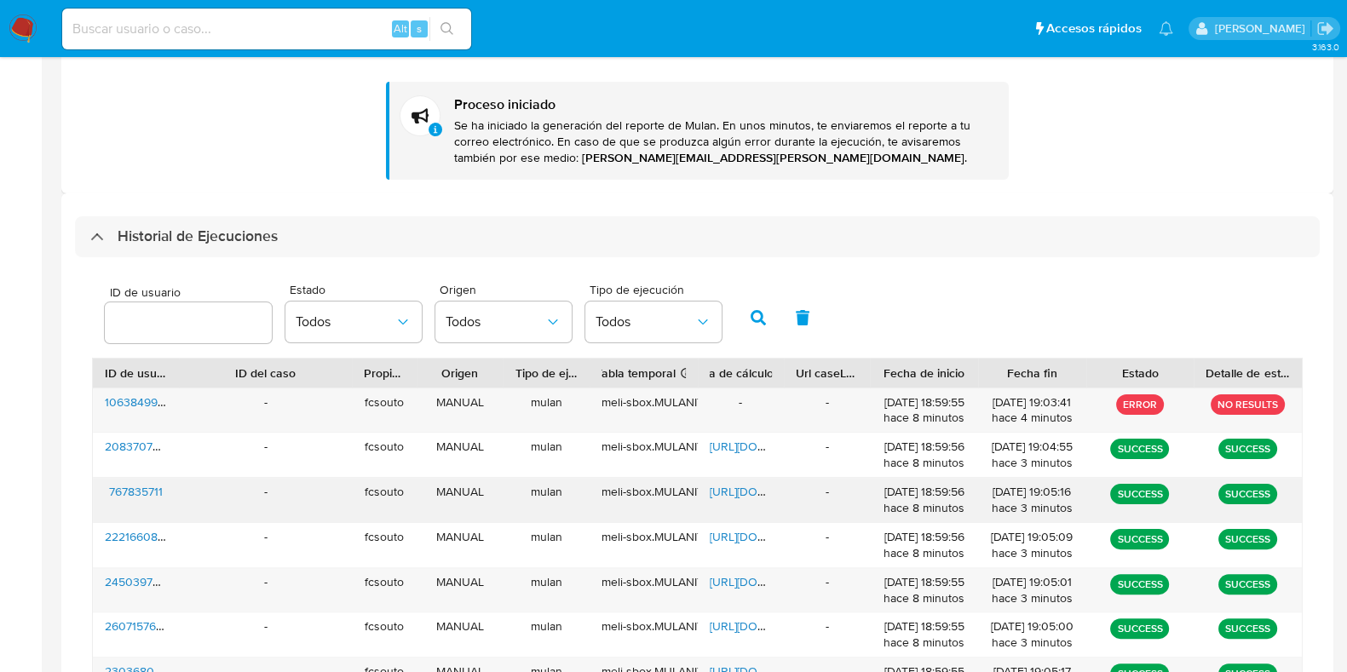
click at [751, 487] on span "https://docs.google.com/spreadsheets/d/1jXxZI5ZvAkuaUfKVpuuZI-Eg3QpmrPPr-cfdJEw…" at bounding box center [769, 491] width 118 height 17
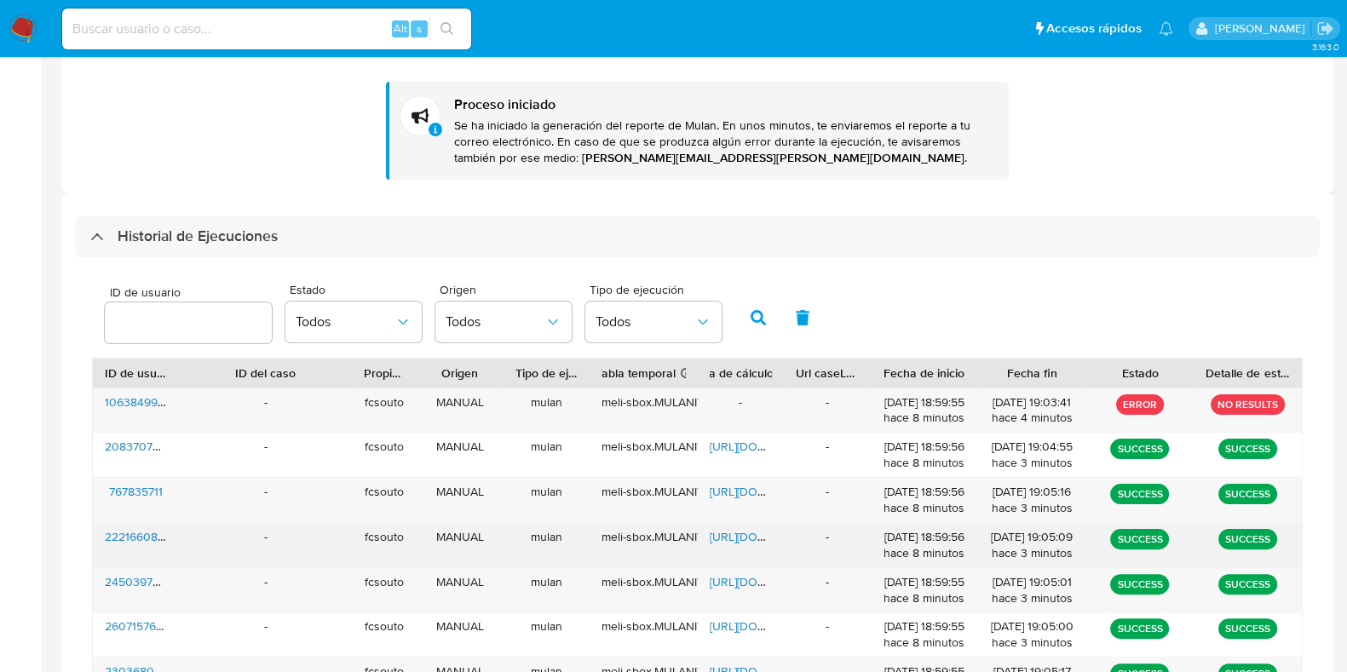
click at [738, 534] on span "https://docs.google.com/spreadsheets/d/10Xg6chpcIljT3-BTWpfLkq-9DWlE0n4XRkjoS5K…" at bounding box center [769, 536] width 118 height 17
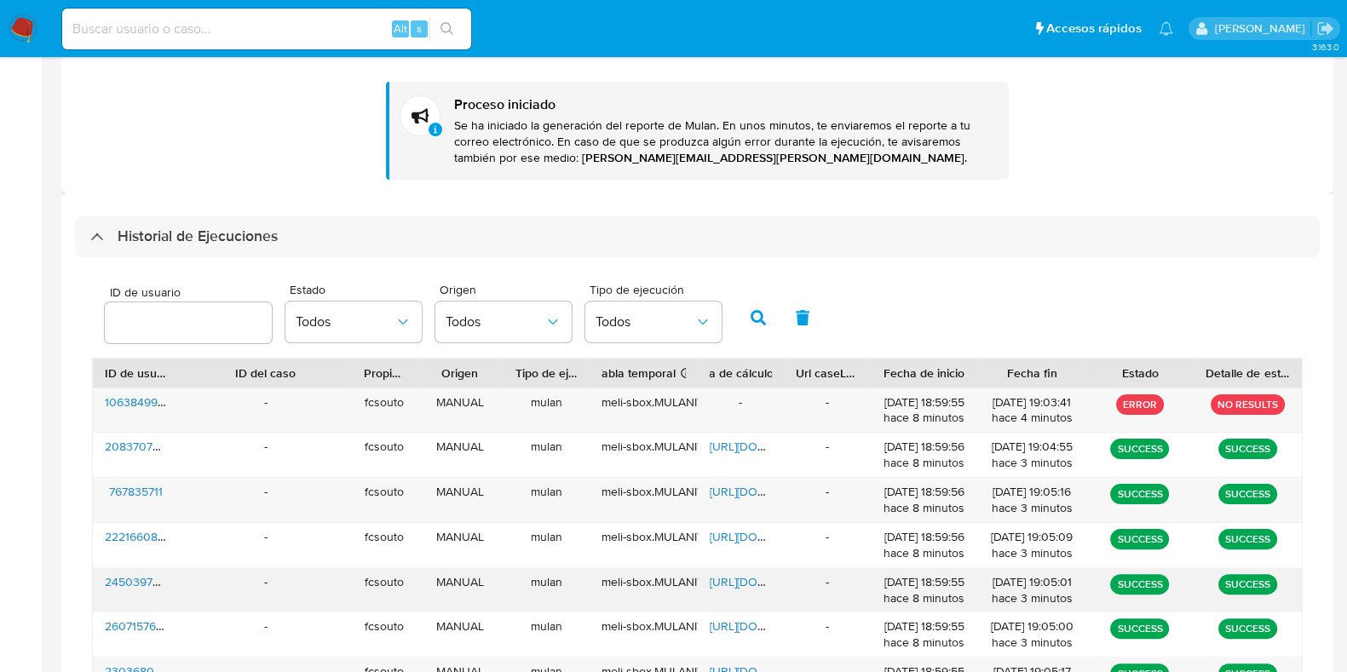
click at [756, 576] on span "https://docs.google.com/spreadsheets/d/1ctFr308DcFJSt5zN6t3KBFrBCWTOM14LLuAYf-w…" at bounding box center [769, 581] width 118 height 17
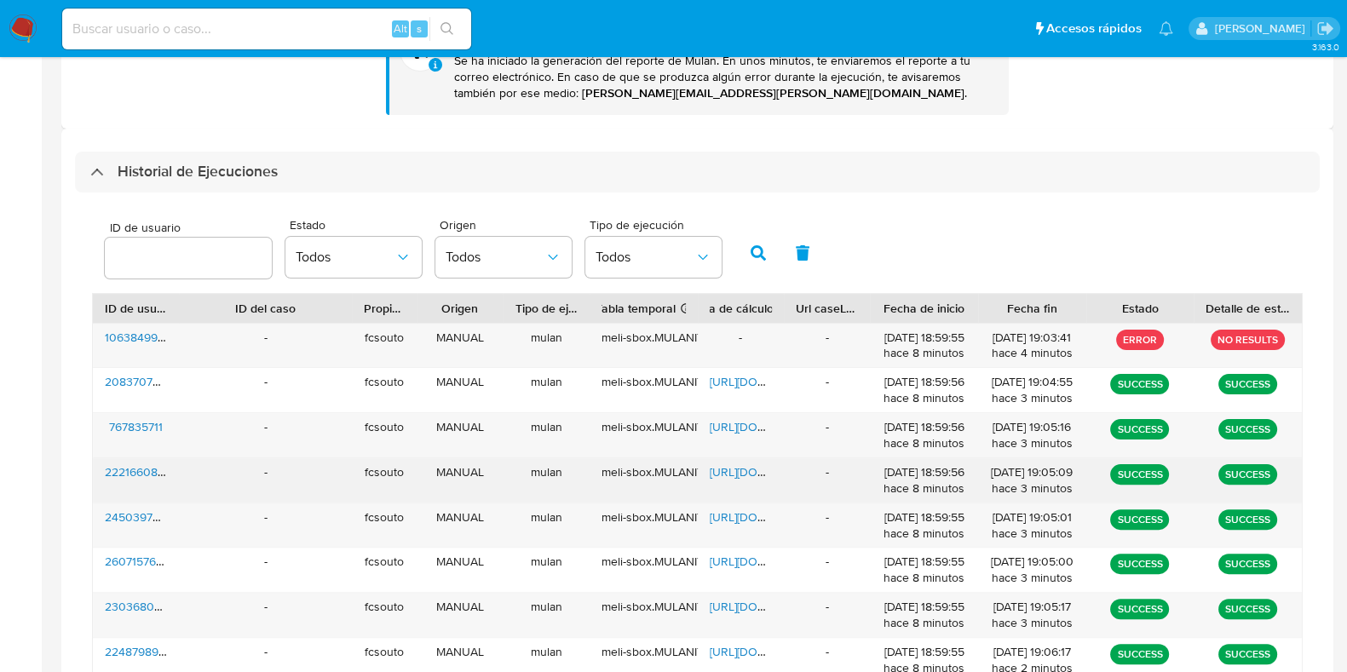
scroll to position [568, 0]
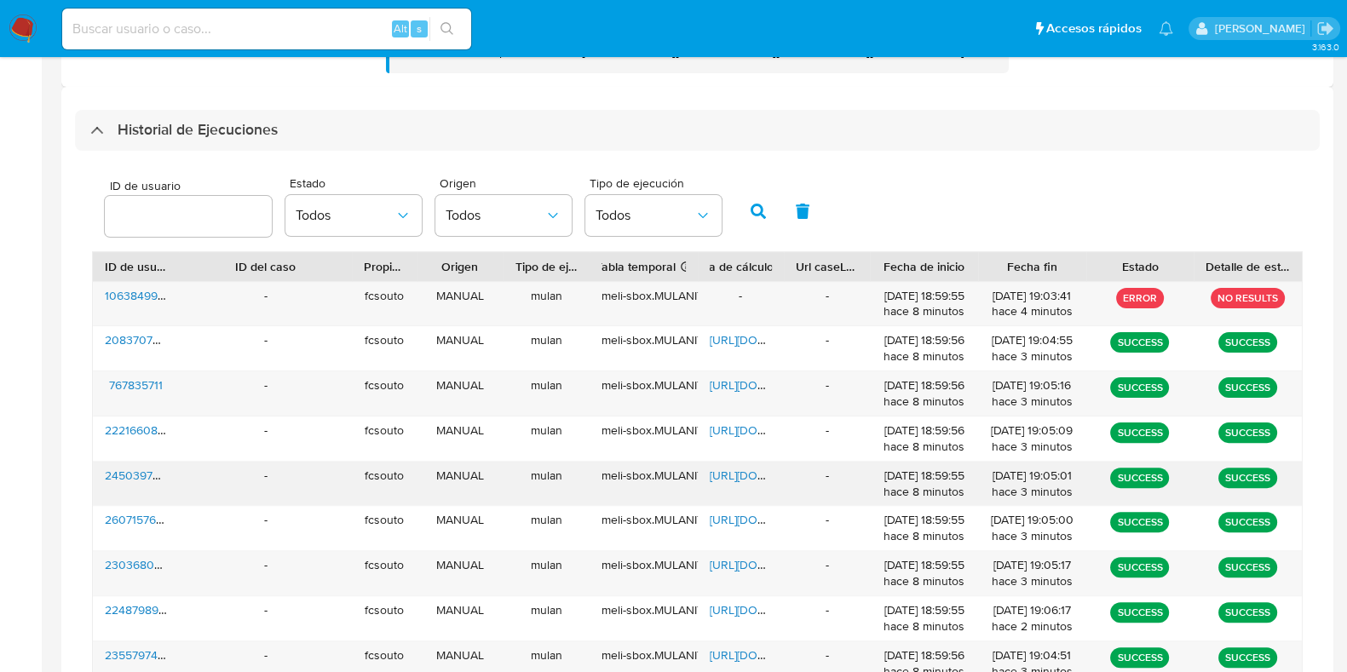
click at [732, 470] on span "https://docs.google.com/spreadsheets/d/1ctFr308DcFJSt5zN6t3KBFrBCWTOM14LLuAYf-w…" at bounding box center [769, 475] width 118 height 17
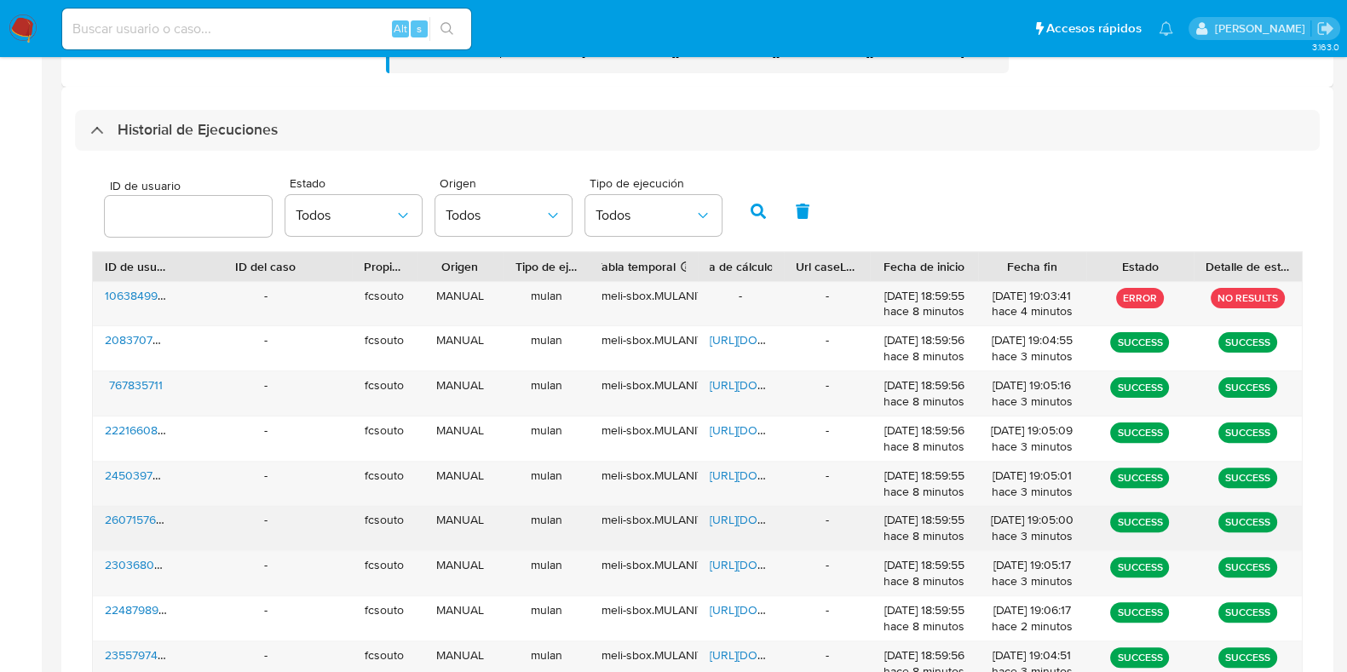
click at [741, 512] on span "https://docs.google.com/spreadsheets/d/1EZUqdK2Www3pfsXdV9GEbNgww6__mUfP-N_4X9I…" at bounding box center [769, 519] width 118 height 17
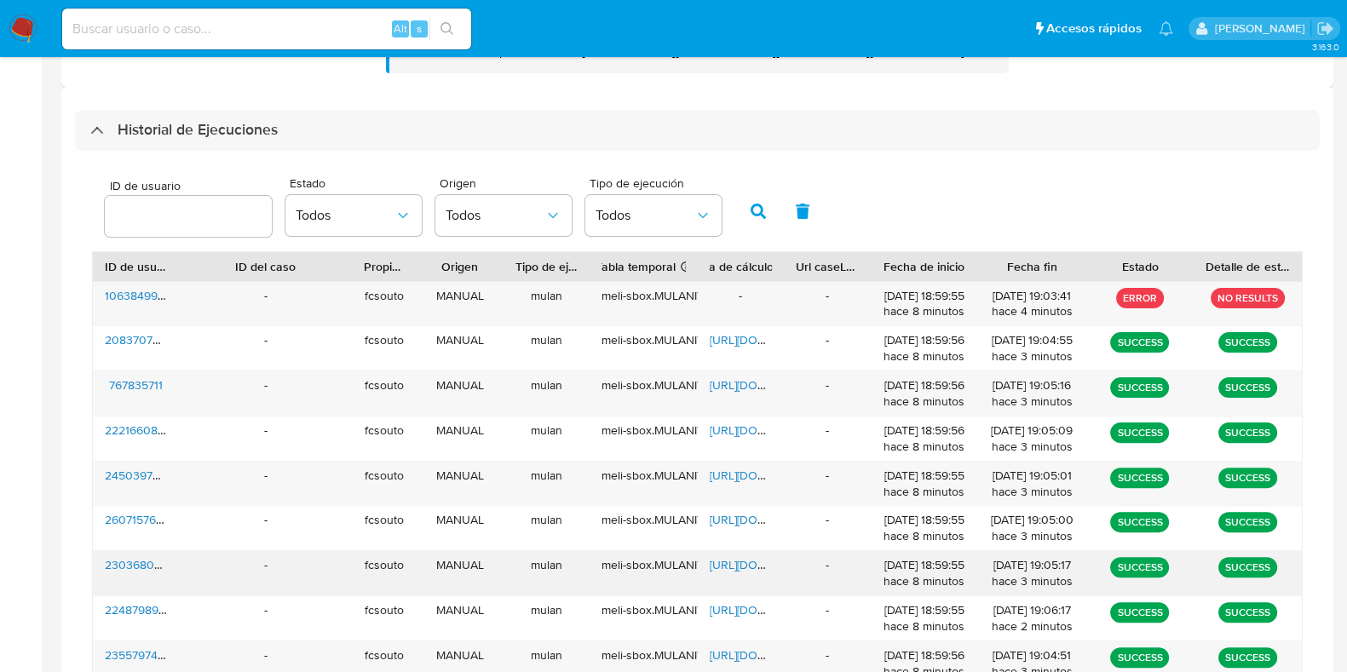
click at [750, 556] on span "https://docs.google.com/spreadsheets/d/1lEarvZyy74vx8G0Ix6RCuyyh2C1wFzrcqfC305P…" at bounding box center [769, 564] width 118 height 17
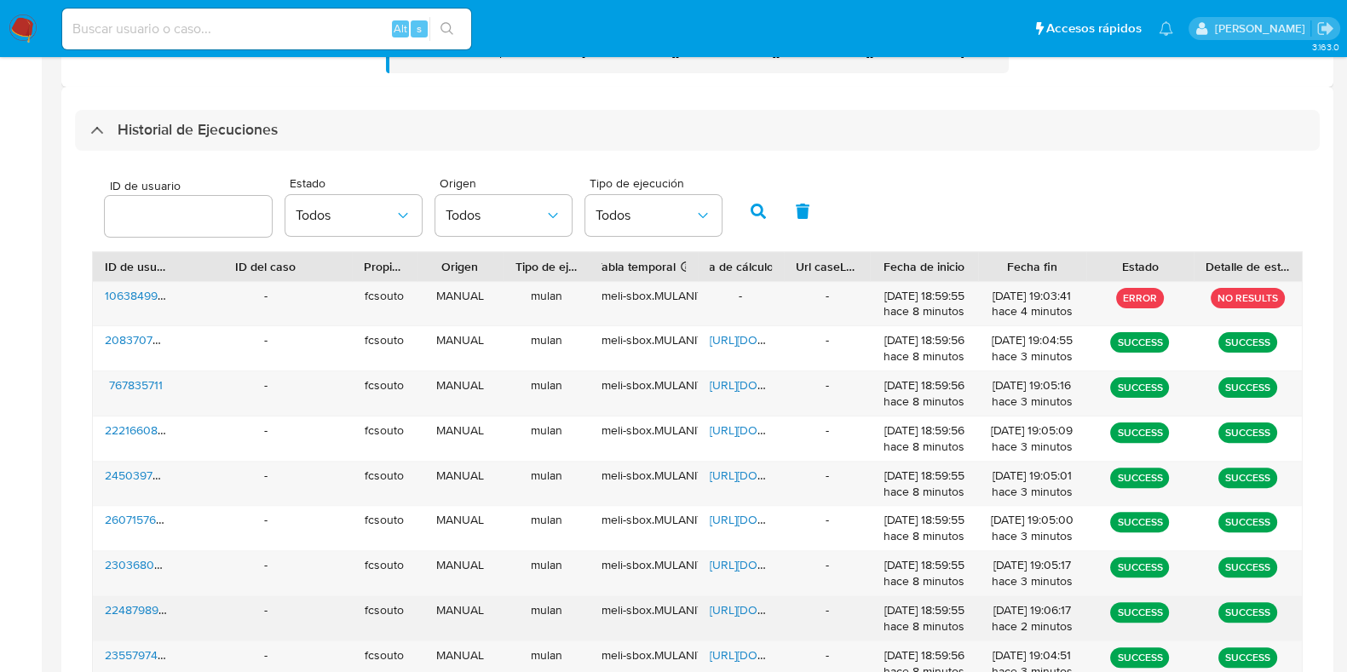
click at [737, 614] on span "https://docs.google.com/spreadsheets/d/1c-keVmgNwRTVL5uXBwwVqDm1MMShvoD_0IXHHAQ…" at bounding box center [769, 610] width 118 height 17
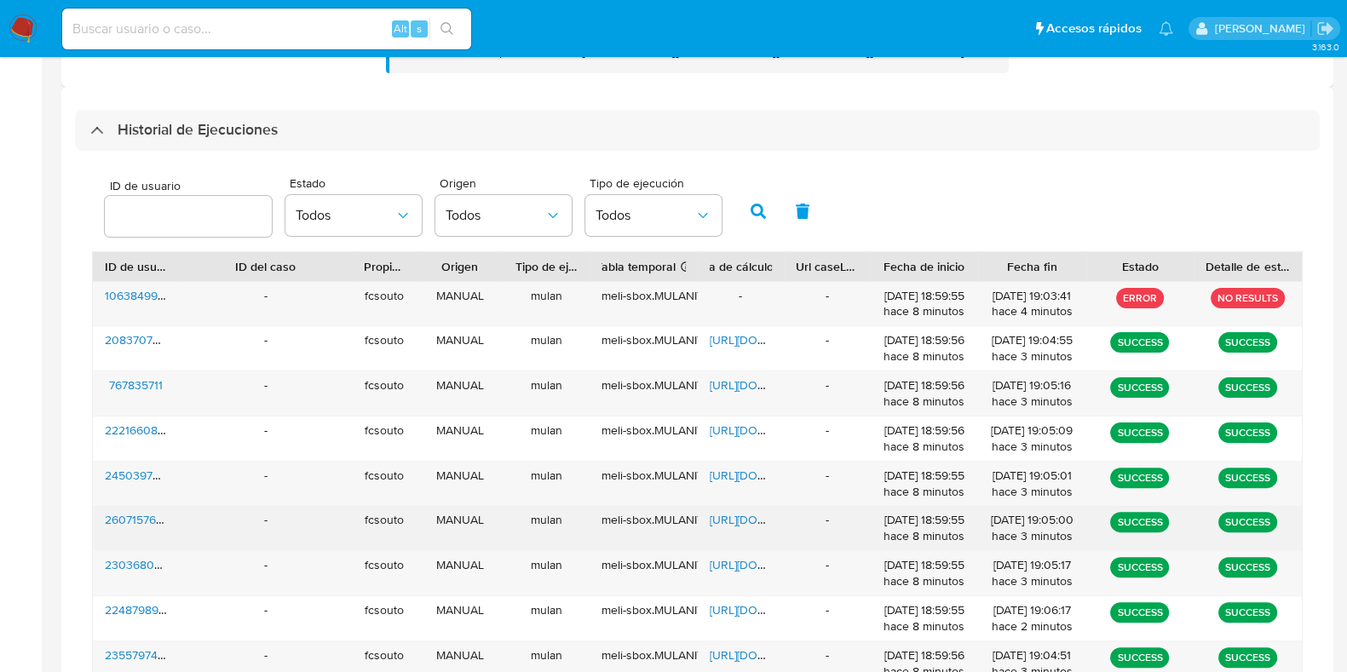
scroll to position [675, 0]
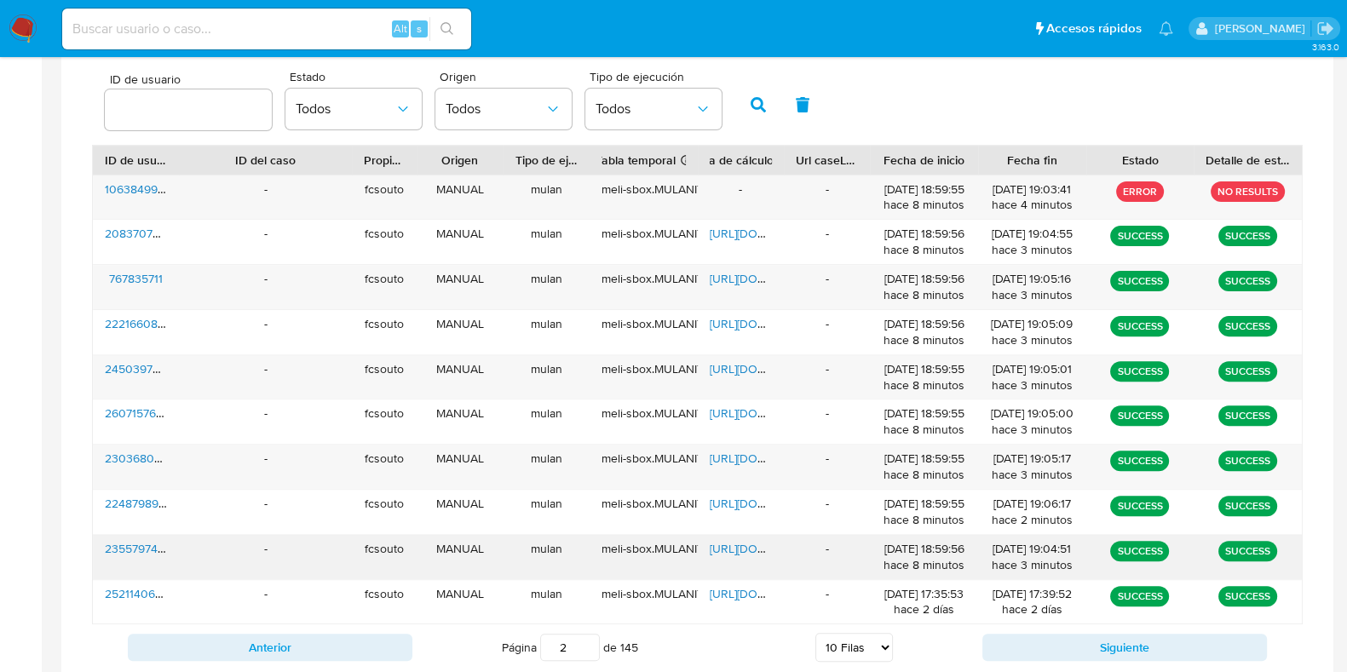
click at [717, 546] on span "https://docs.google.com/spreadsheets/d/1A25C2BShU6VG83klIKvBo-vfB5RifA-2WjaOuO8…" at bounding box center [769, 548] width 118 height 17
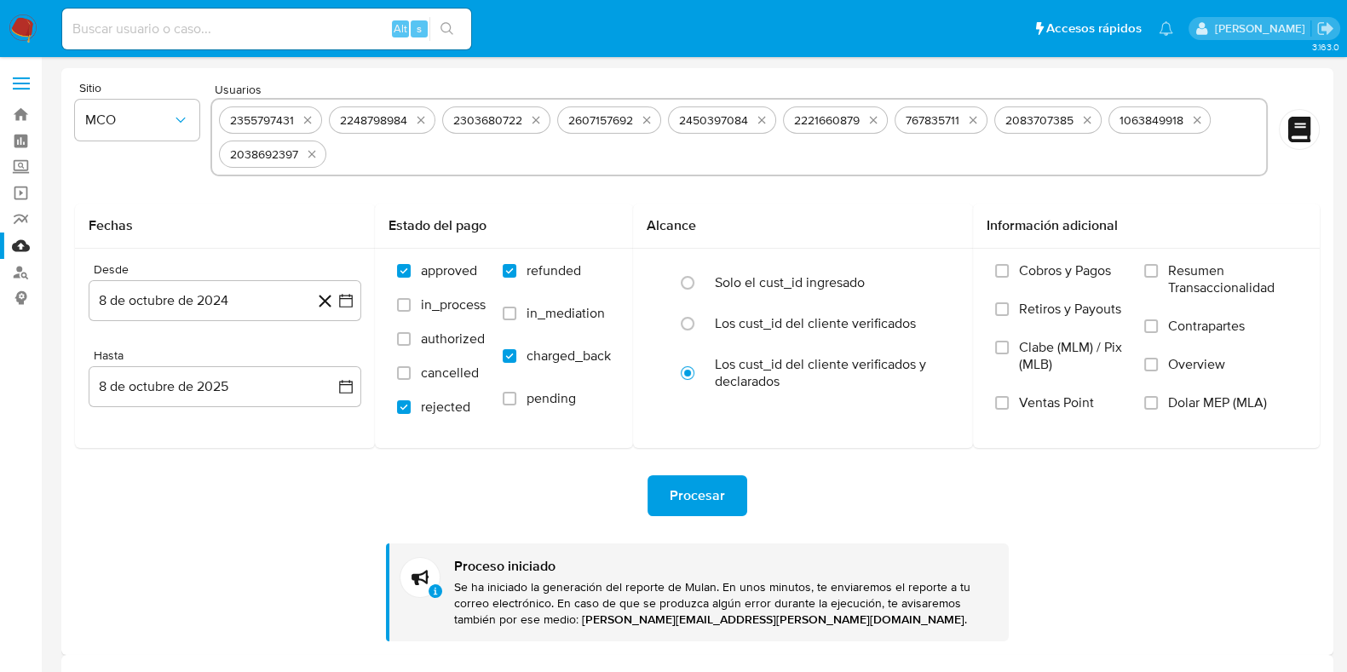
click at [170, 36] on input at bounding box center [266, 29] width 409 height 22
paste input "1063849918"
type input "1063849918"
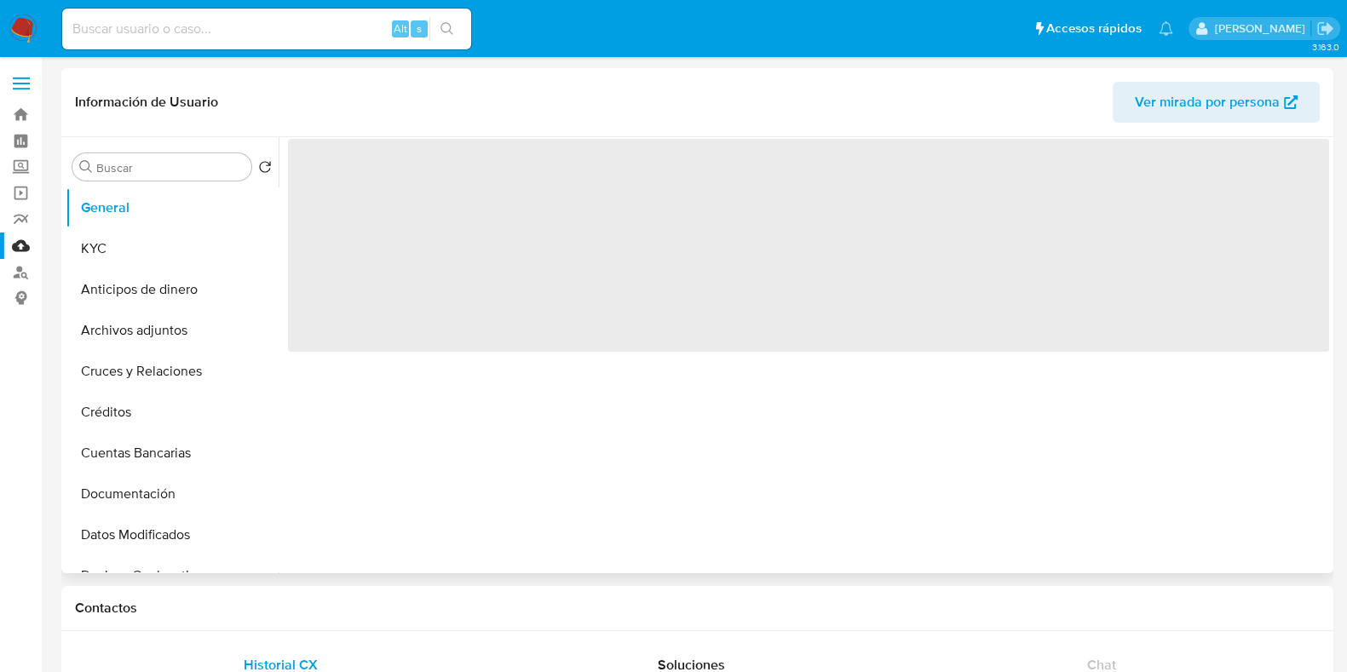
select select "10"
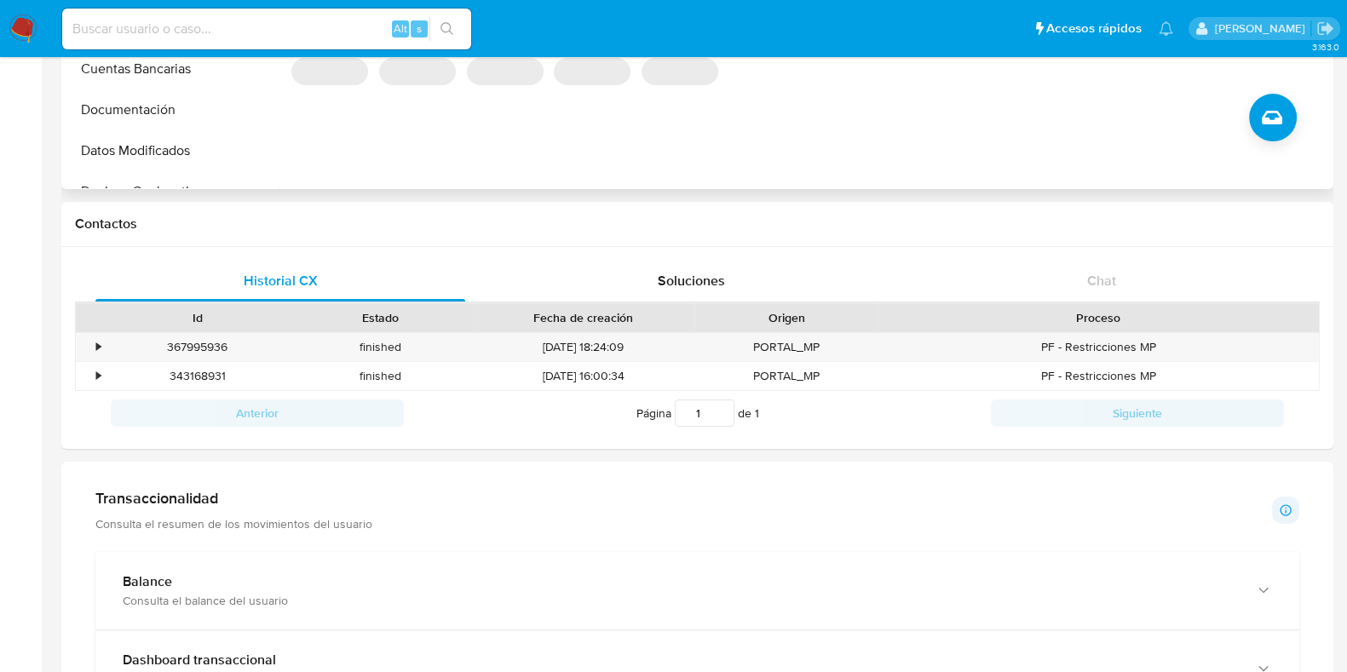
scroll to position [745, 0]
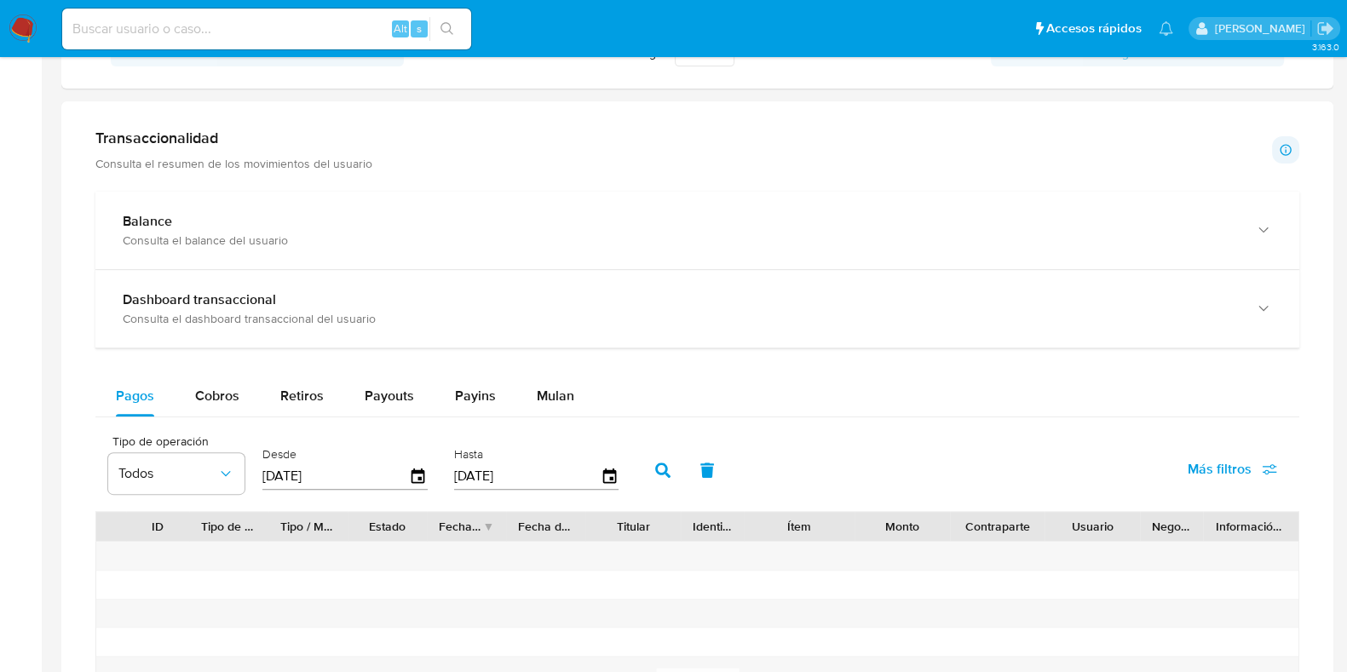
click at [211, 382] on div "Cobros" at bounding box center [217, 396] width 44 height 41
select select "10"
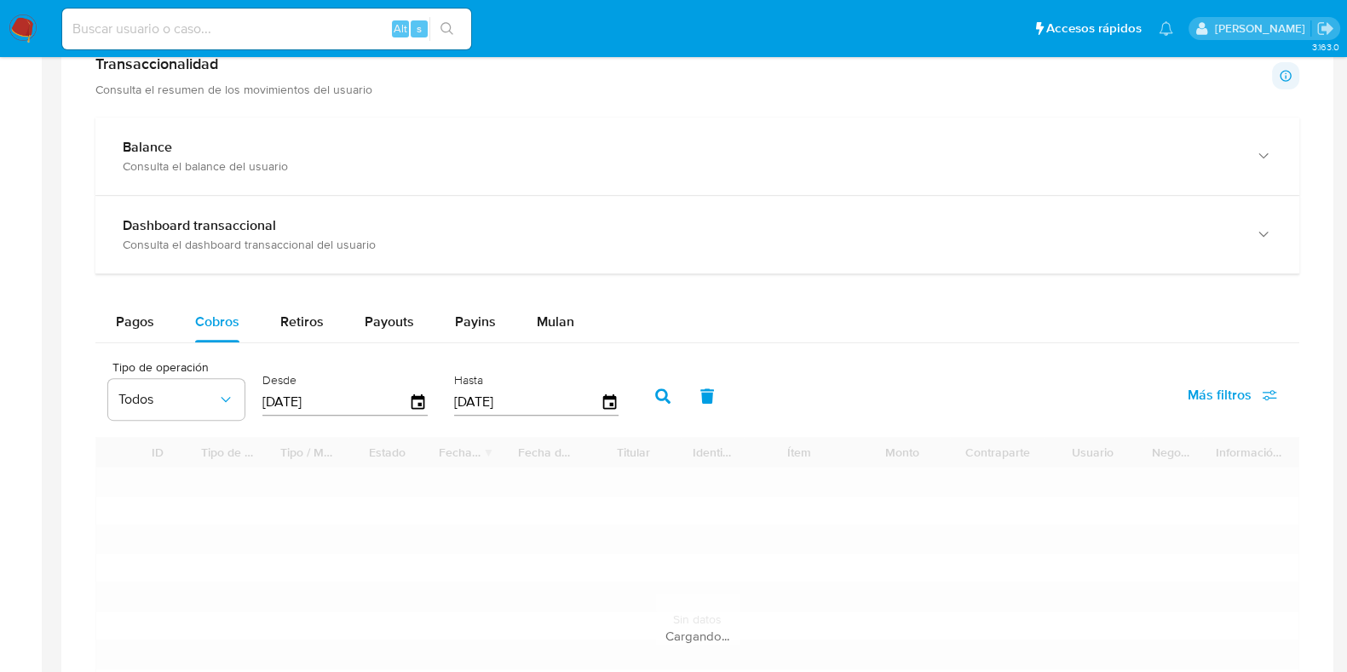
scroll to position [851, 0]
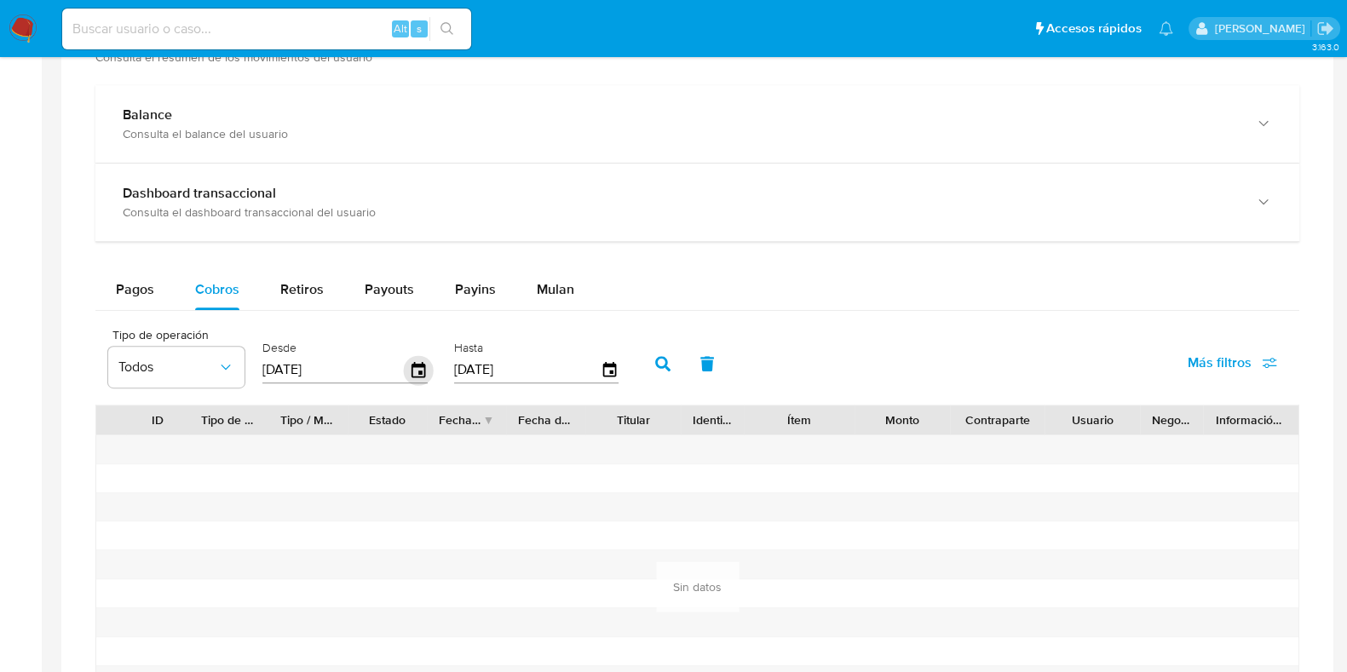
click at [418, 370] on icon "button" at bounding box center [419, 368] width 14 height 15
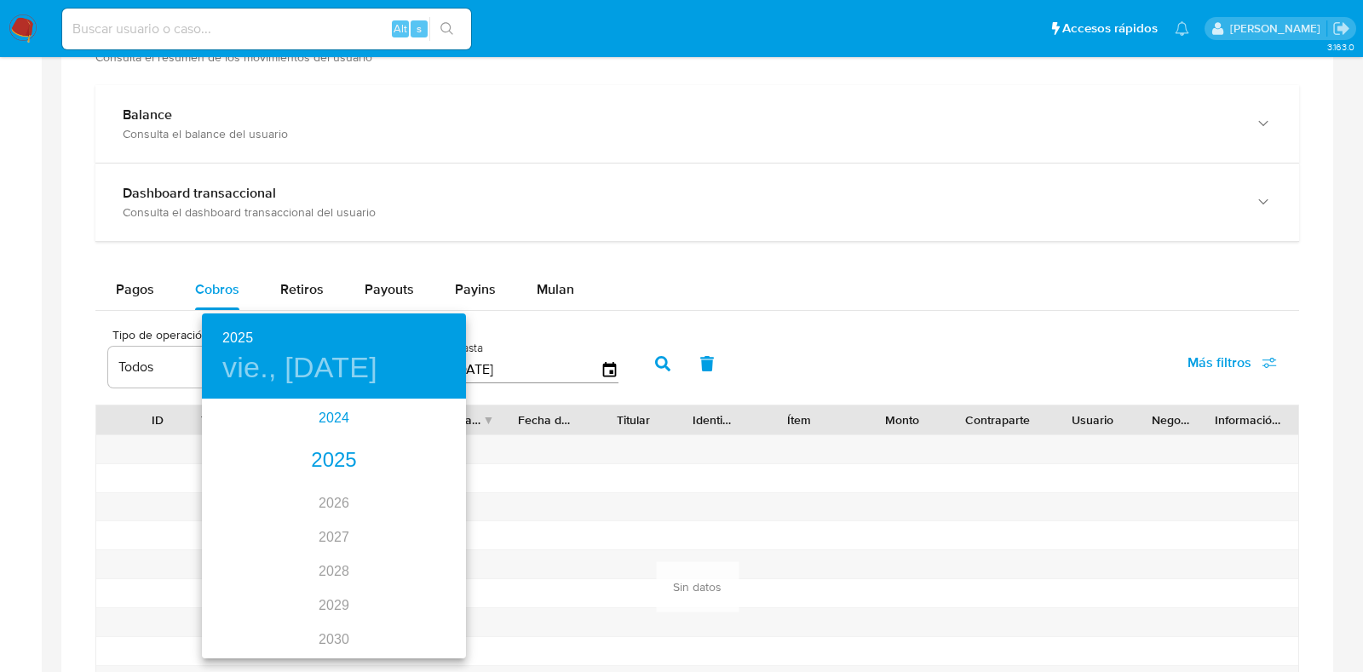
click at [331, 408] on div "2024" at bounding box center [334, 418] width 264 height 34
click at [248, 620] on div "oct." at bounding box center [246, 625] width 88 height 64
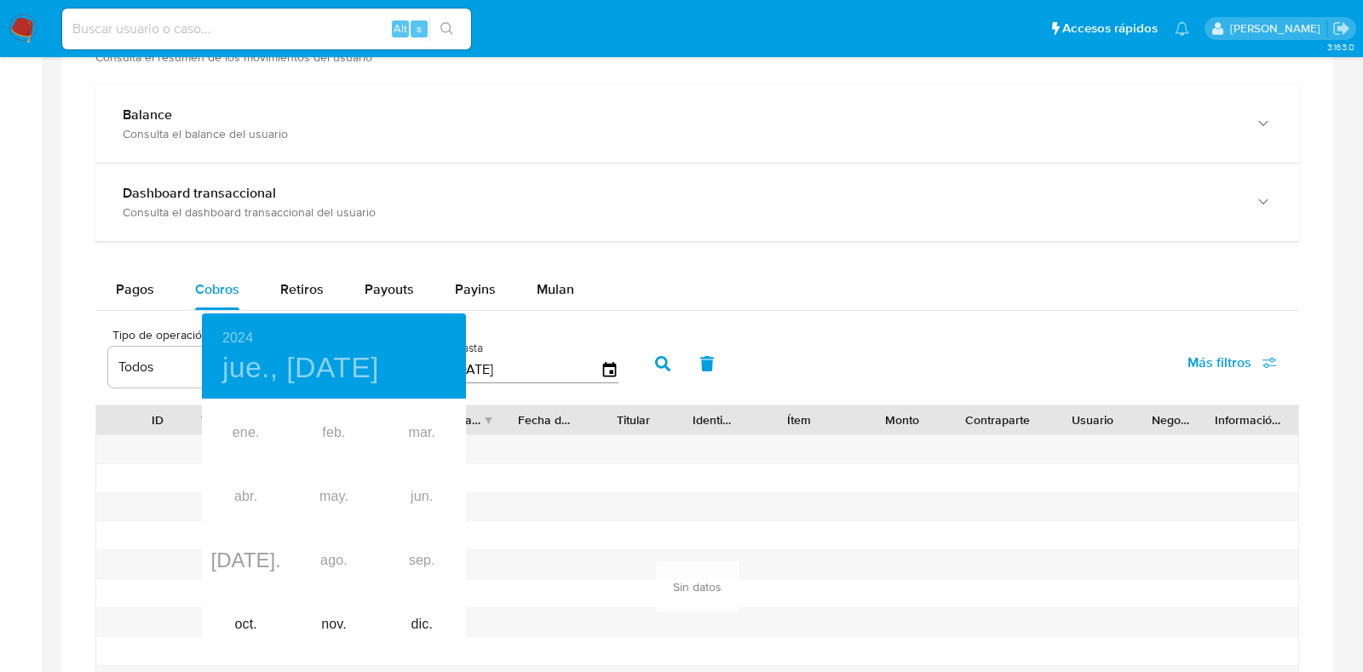
type input "11/10/2024"
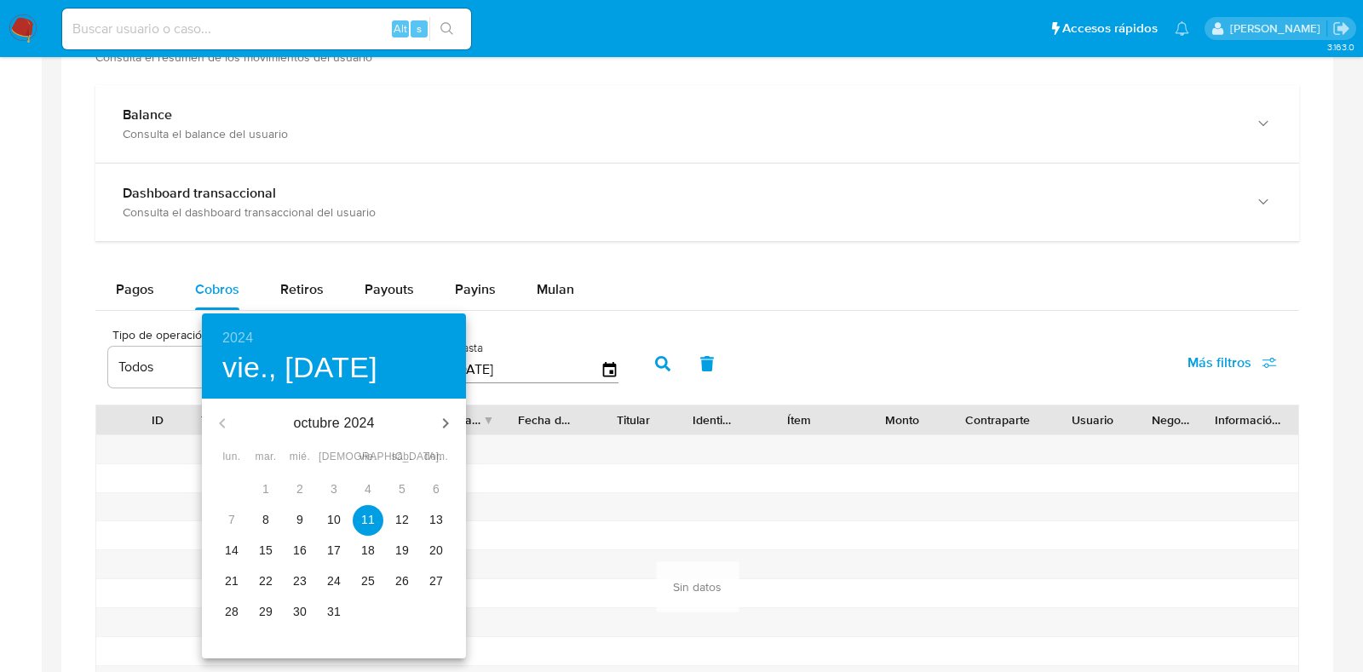
click at [363, 516] on p "11" at bounding box center [368, 519] width 14 height 17
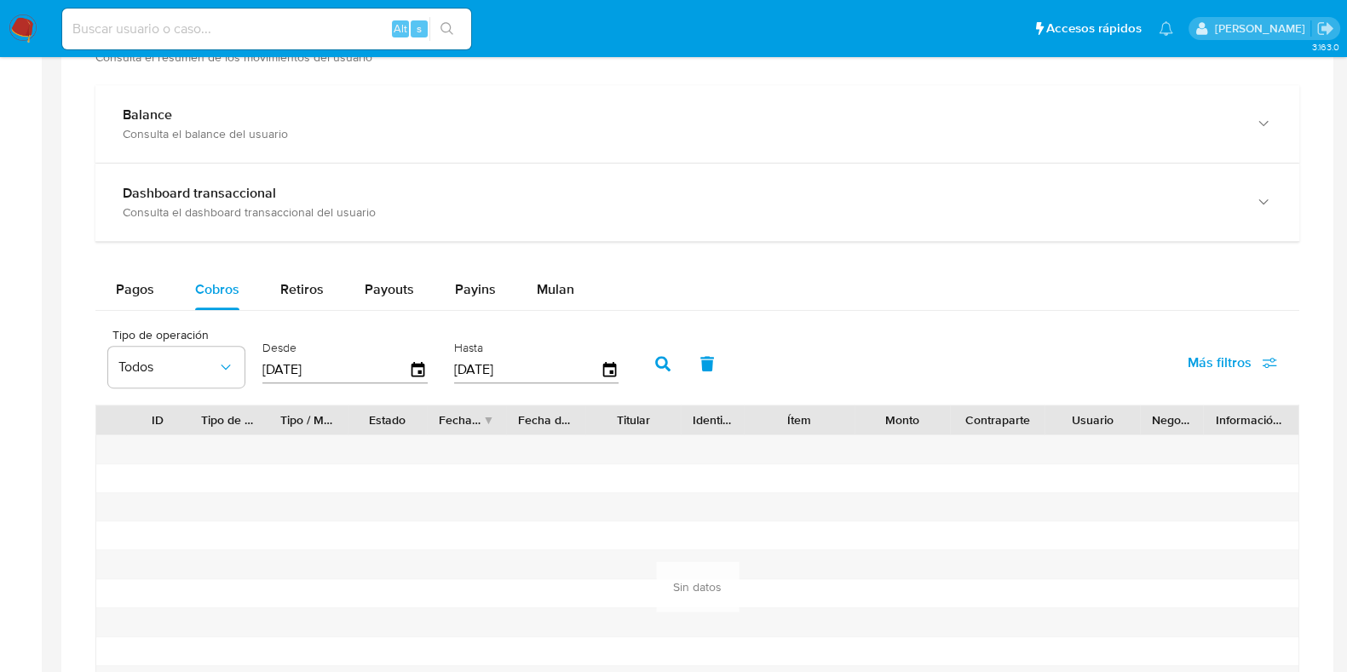
click at [661, 348] on button "button" at bounding box center [663, 363] width 44 height 41
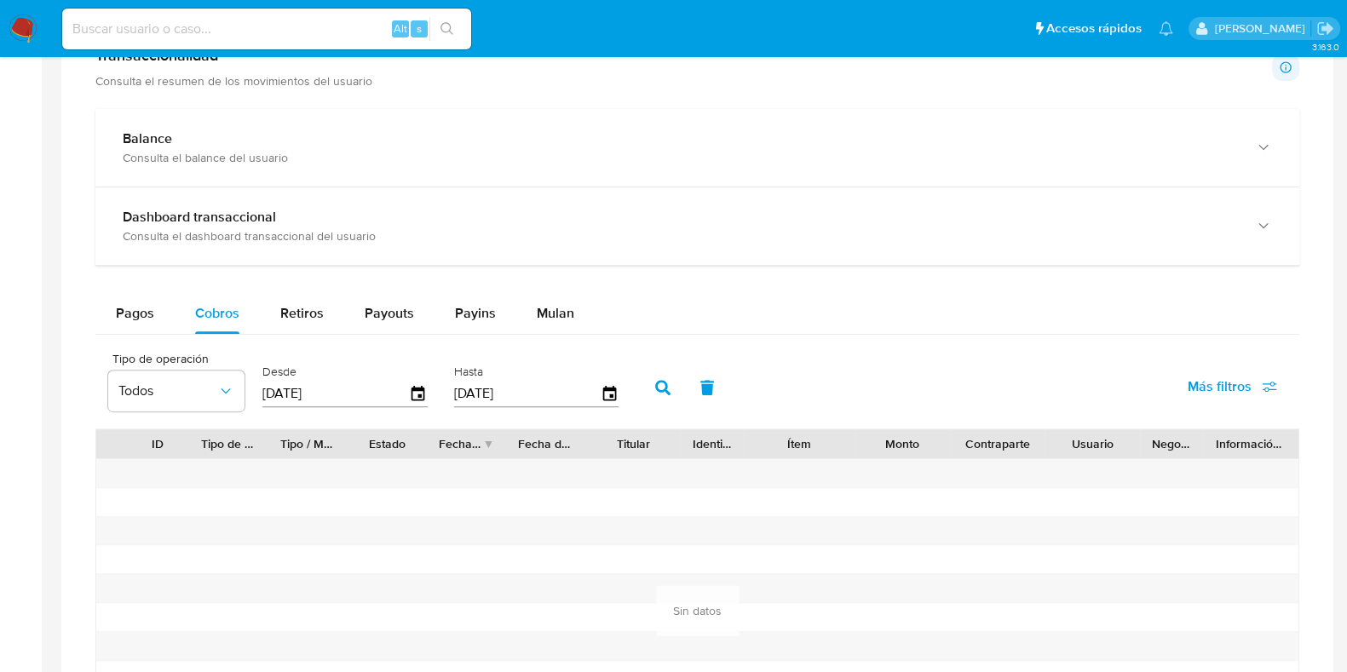
scroll to position [959, 0]
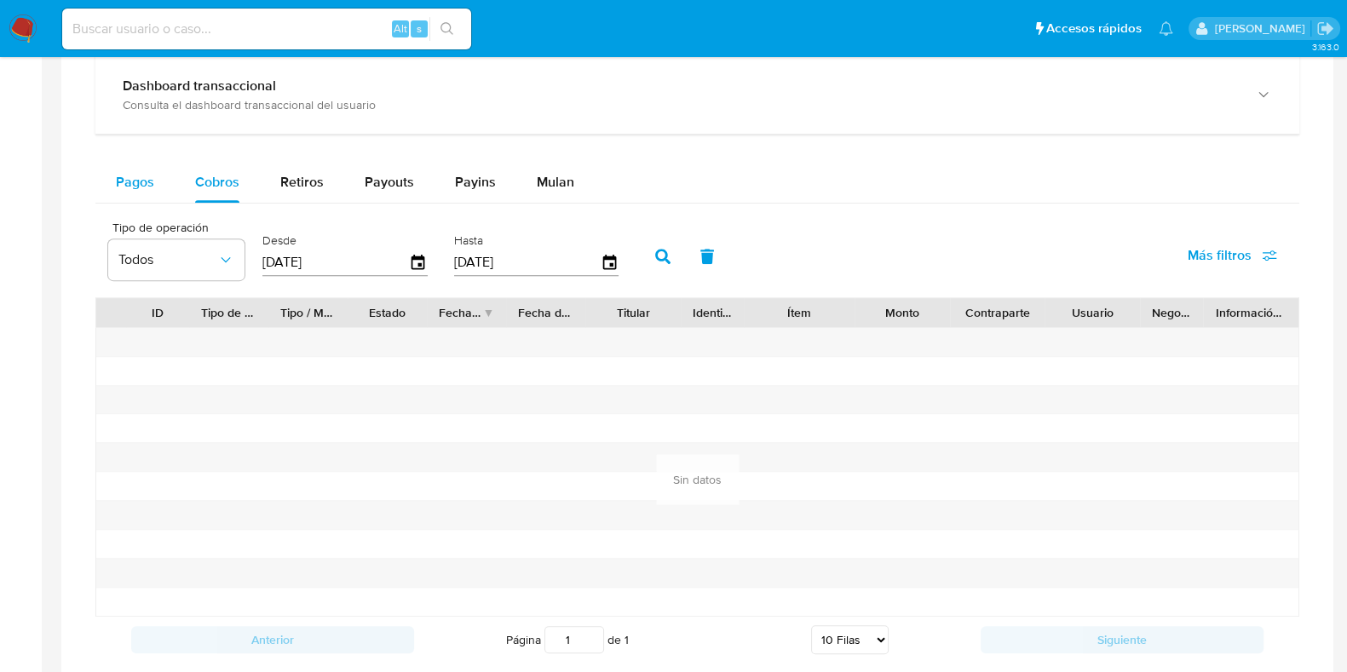
click at [146, 172] on span "Pagos" at bounding box center [135, 182] width 38 height 20
click at [415, 263] on icon "button" at bounding box center [419, 261] width 14 height 15
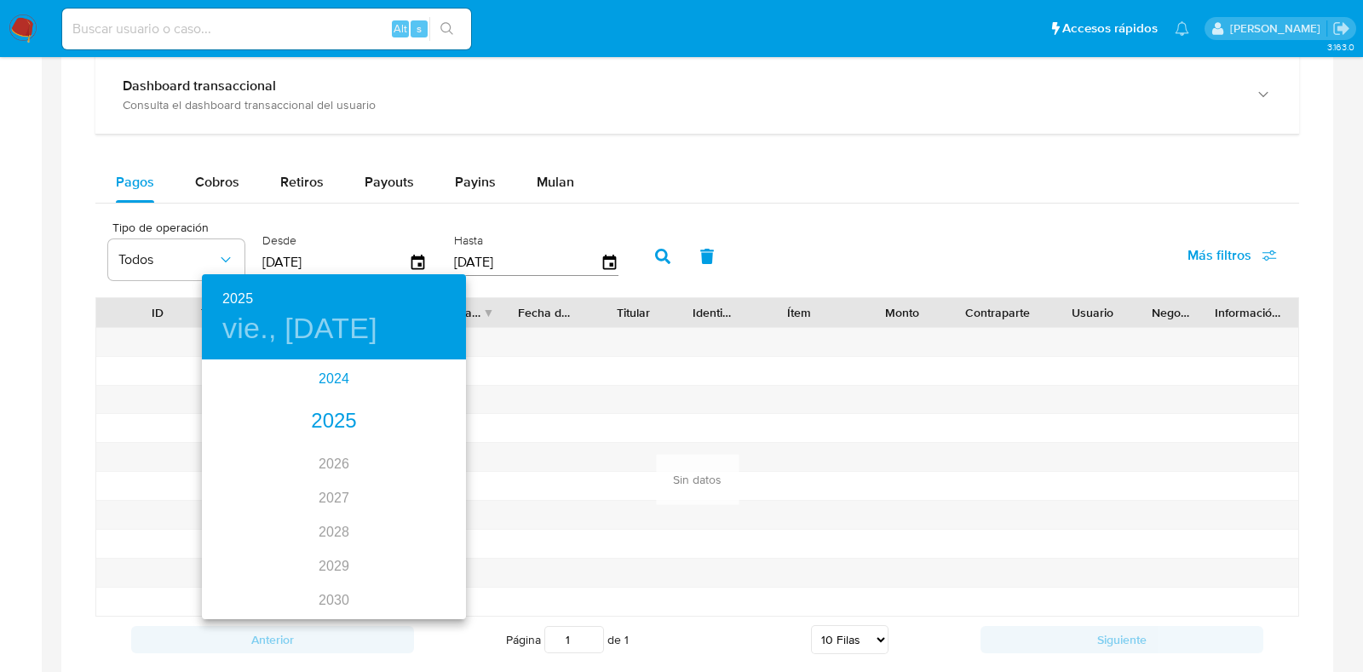
click at [337, 381] on div "2024" at bounding box center [334, 379] width 264 height 34
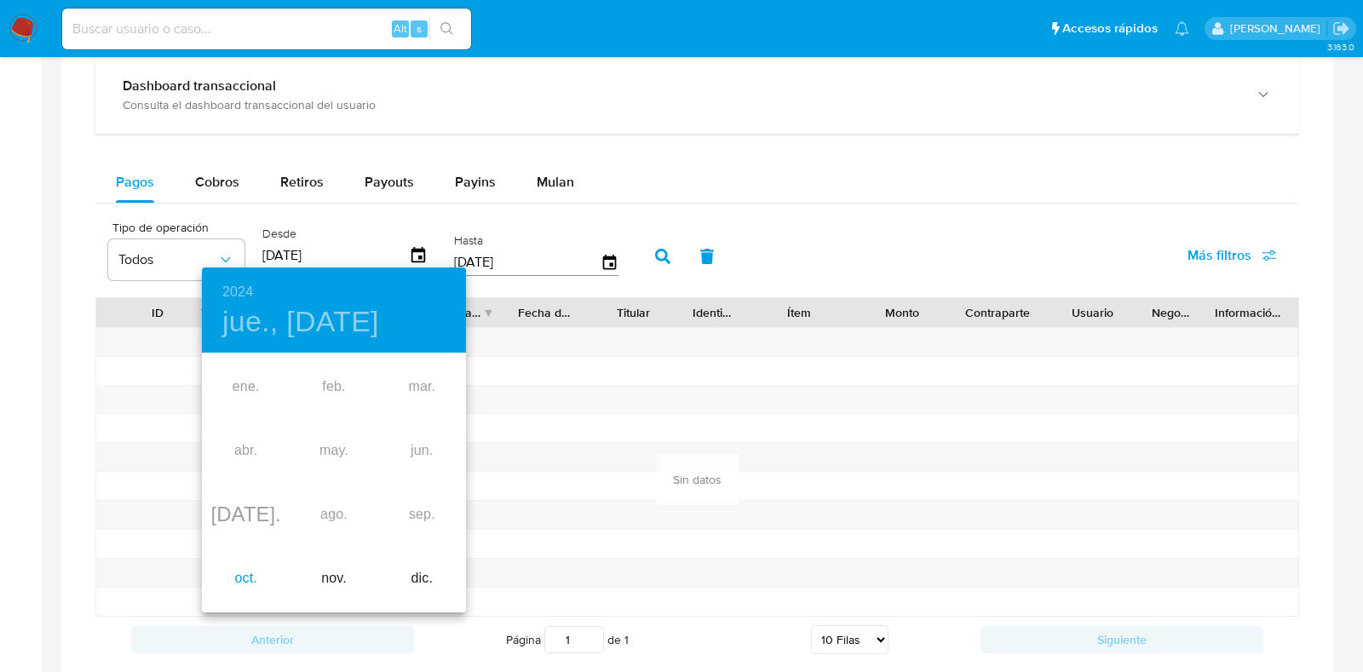
click at [243, 587] on div "oct." at bounding box center [246, 579] width 88 height 64
type input "11/10/2024"
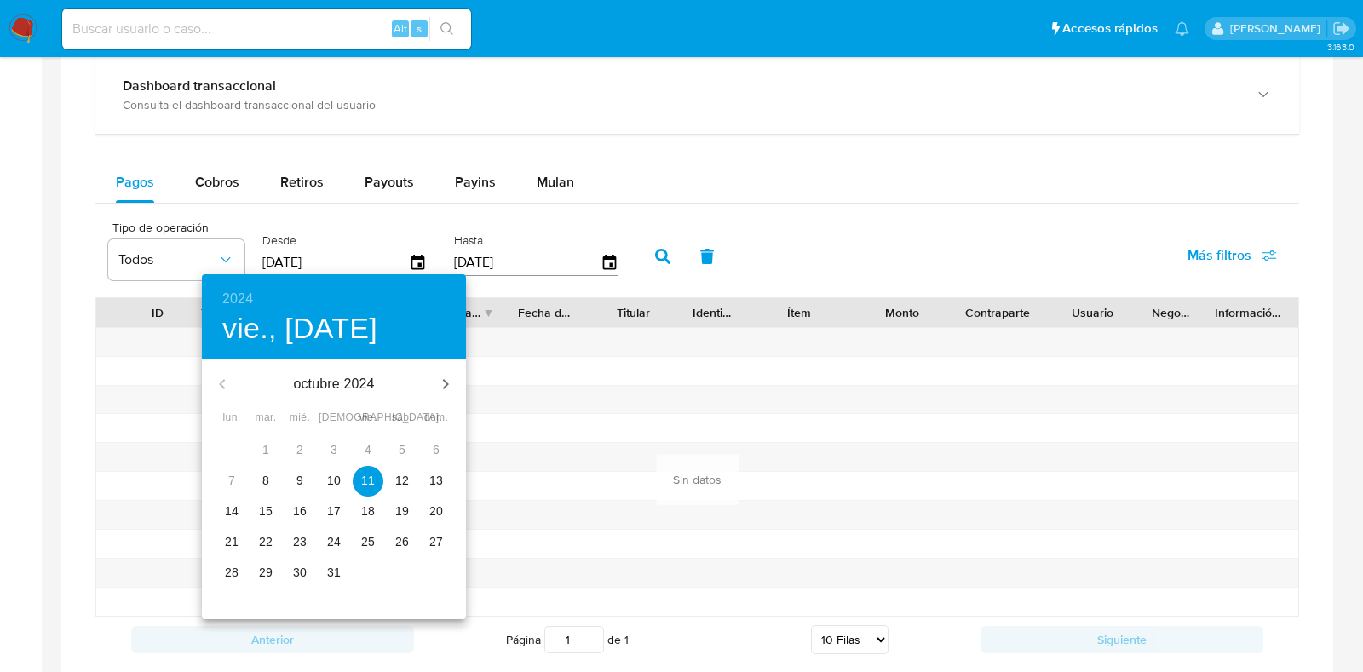
click at [372, 486] on span "11" at bounding box center [368, 480] width 31 height 17
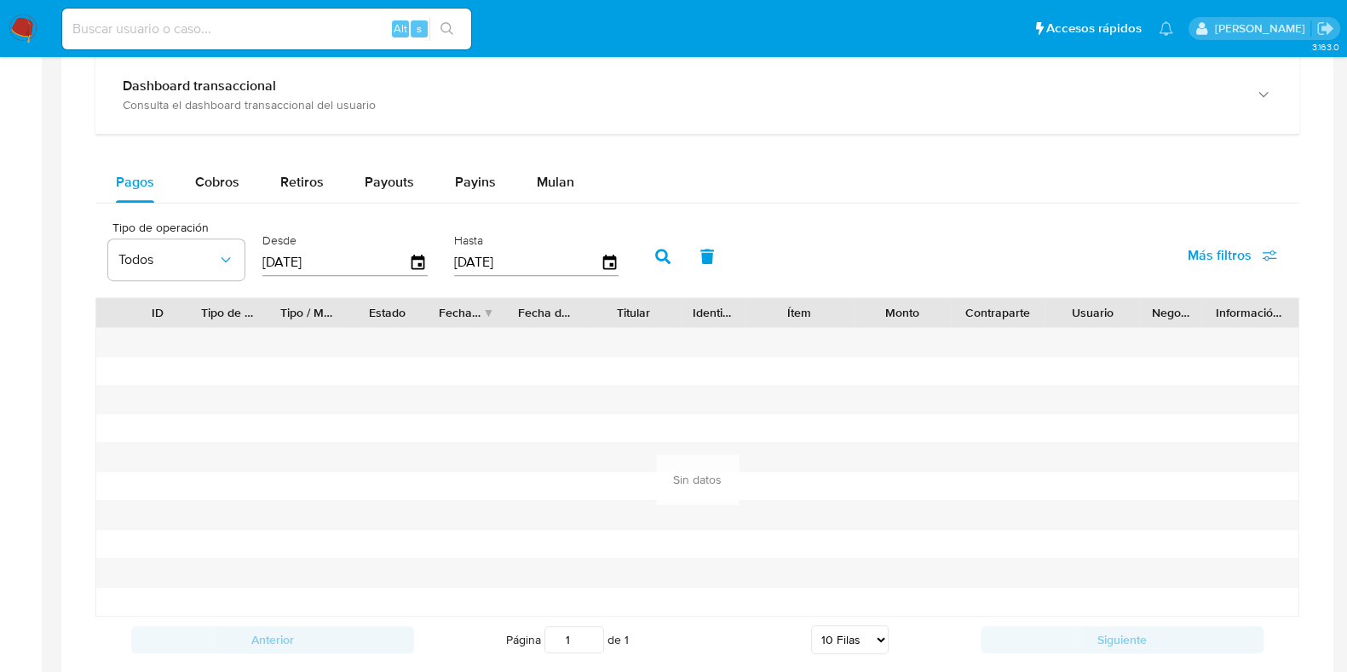
click at [658, 254] on icon "button" at bounding box center [662, 256] width 15 height 15
click at [215, 28] on input at bounding box center [266, 29] width 409 height 22
paste input "328329488"
type input "328329488"
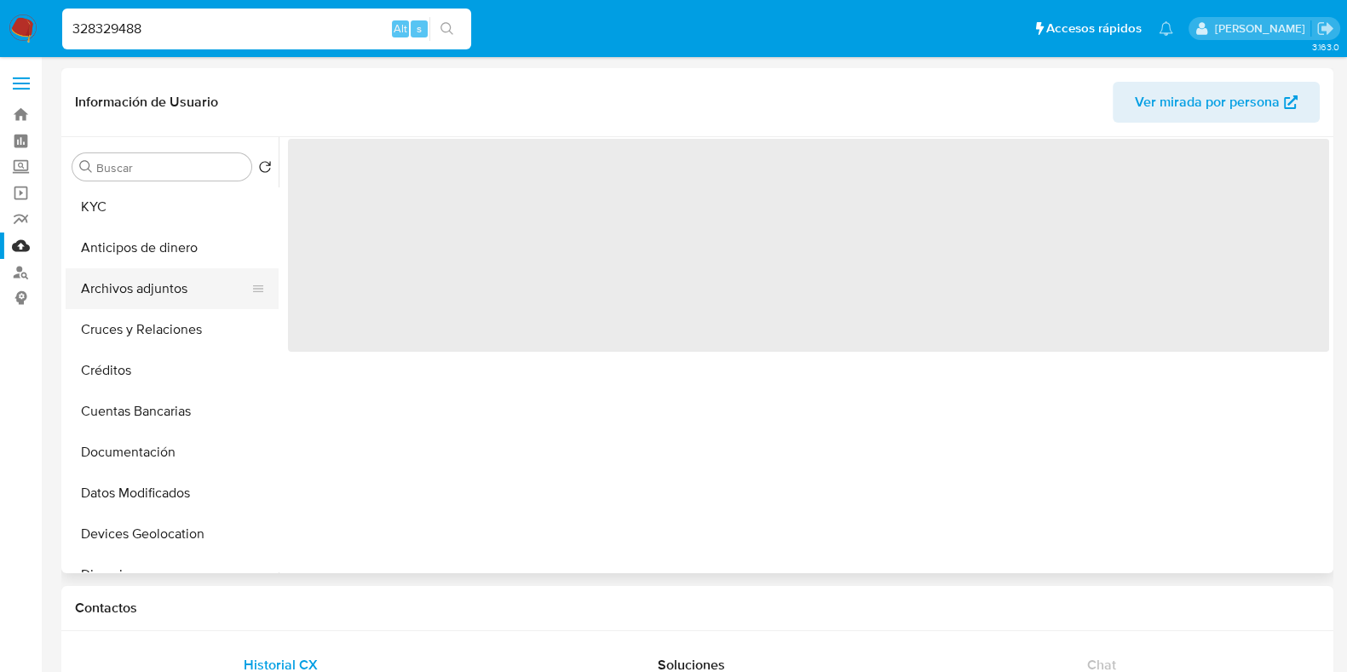
scroll to position [106, 0]
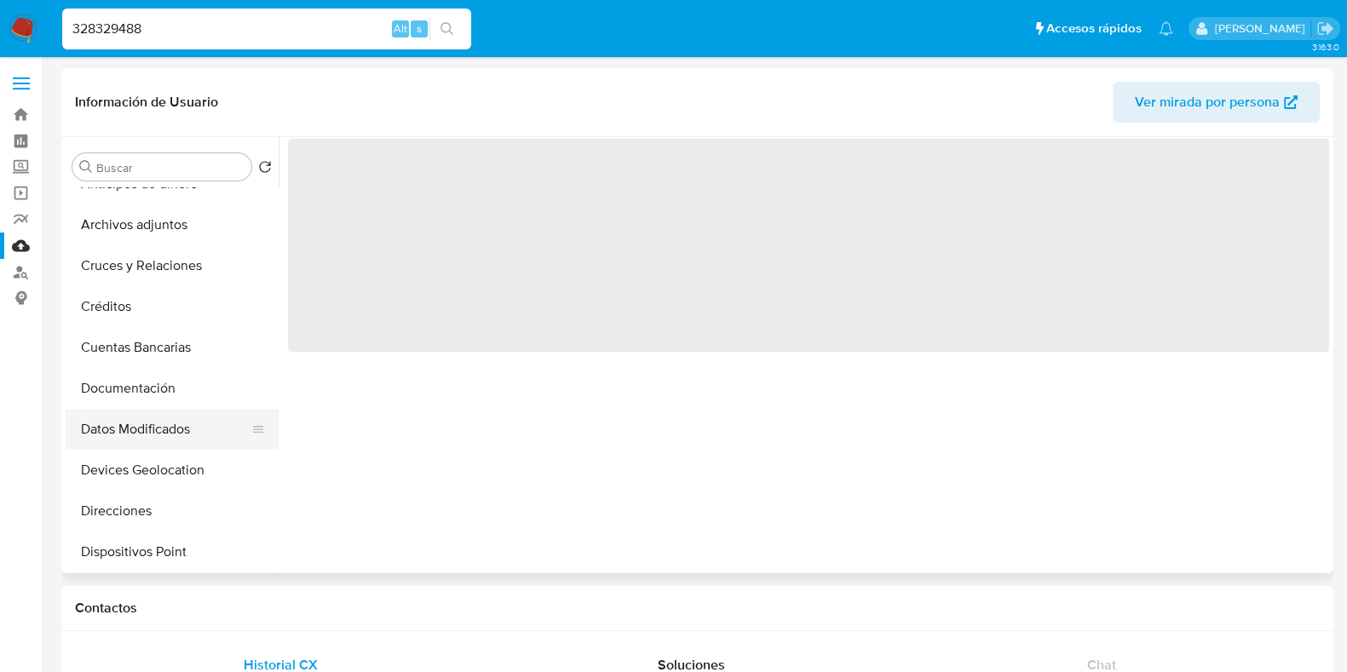
select select "10"
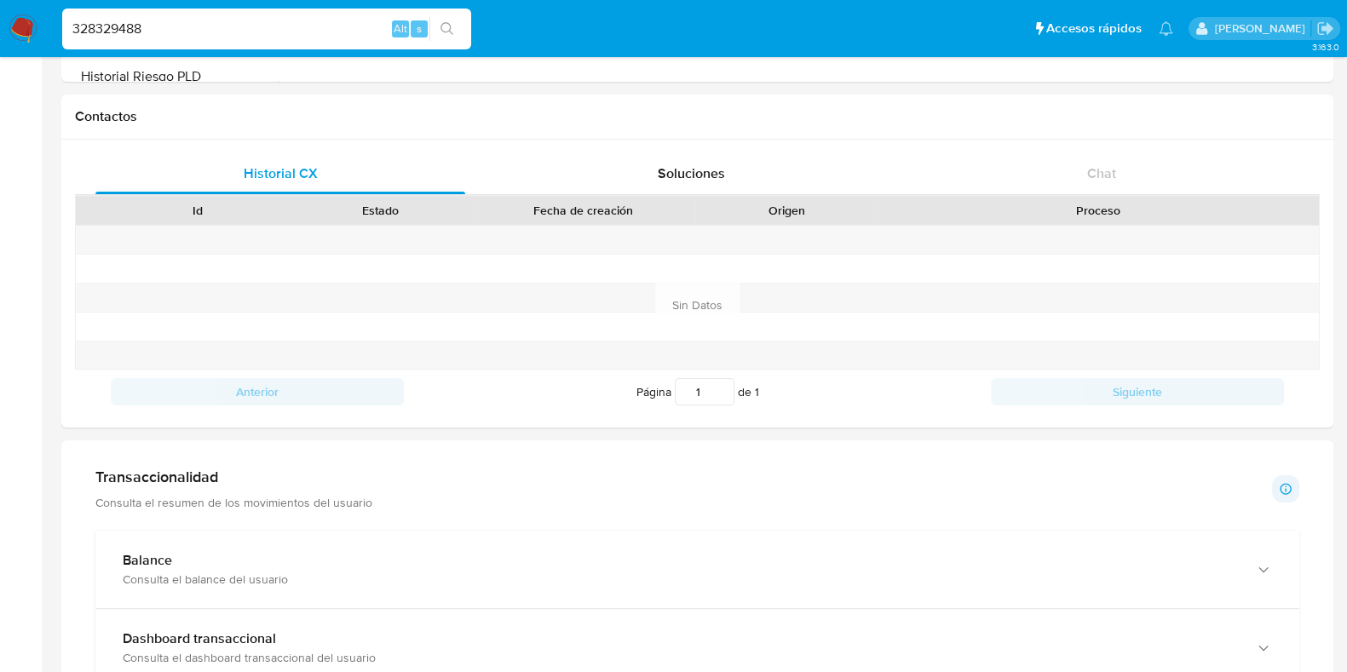
scroll to position [851, 0]
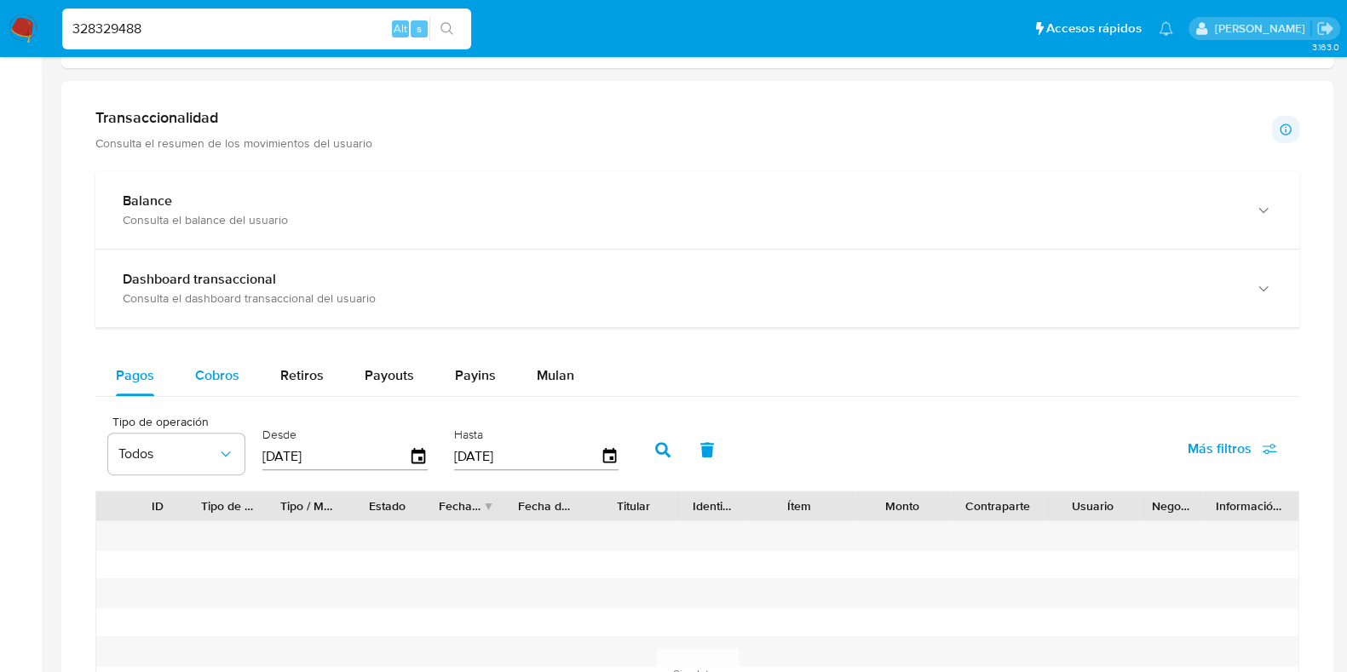
click at [222, 373] on span "Cobros" at bounding box center [217, 376] width 44 height 20
select select "10"
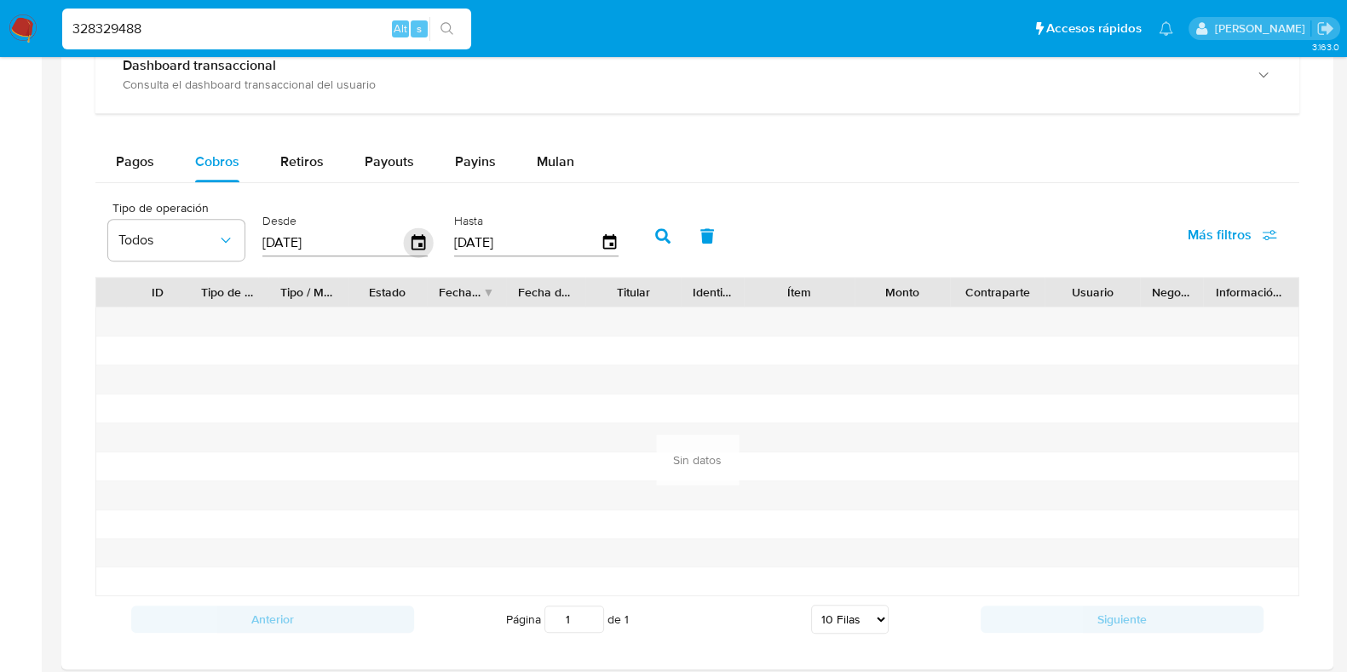
click at [412, 241] on icon "button" at bounding box center [419, 243] width 30 height 30
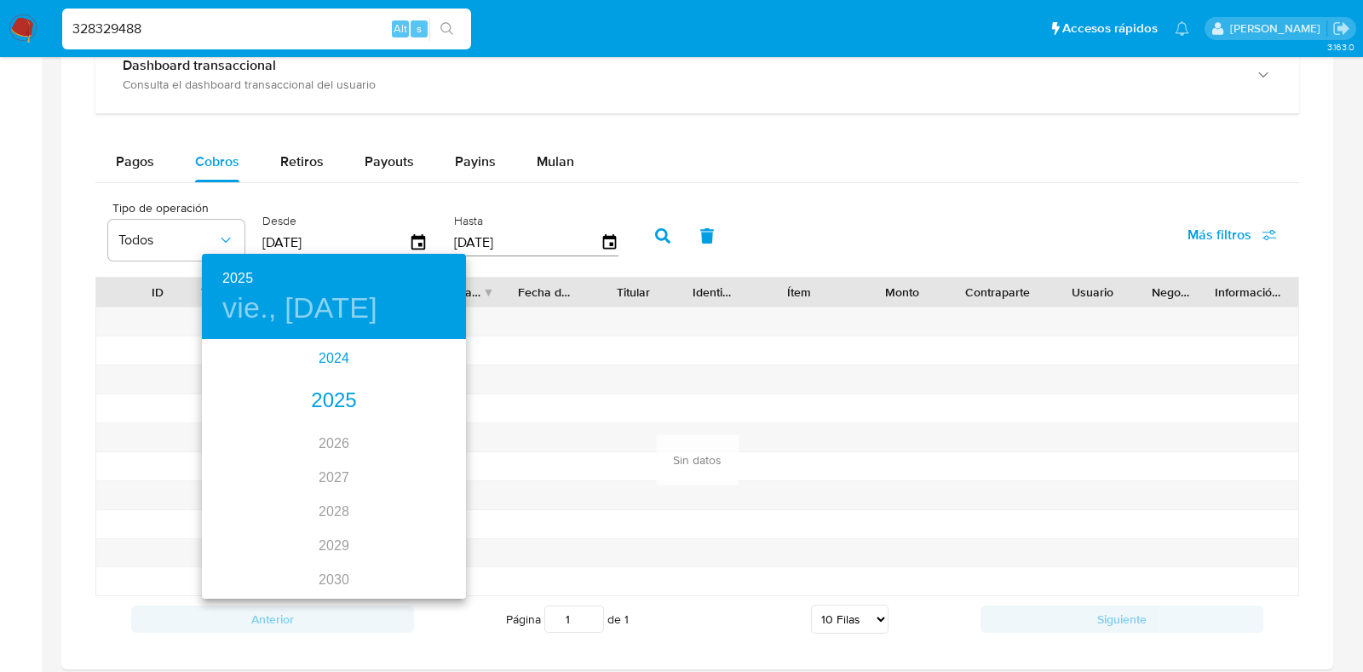
click at [324, 360] on div "2024" at bounding box center [334, 359] width 264 height 34
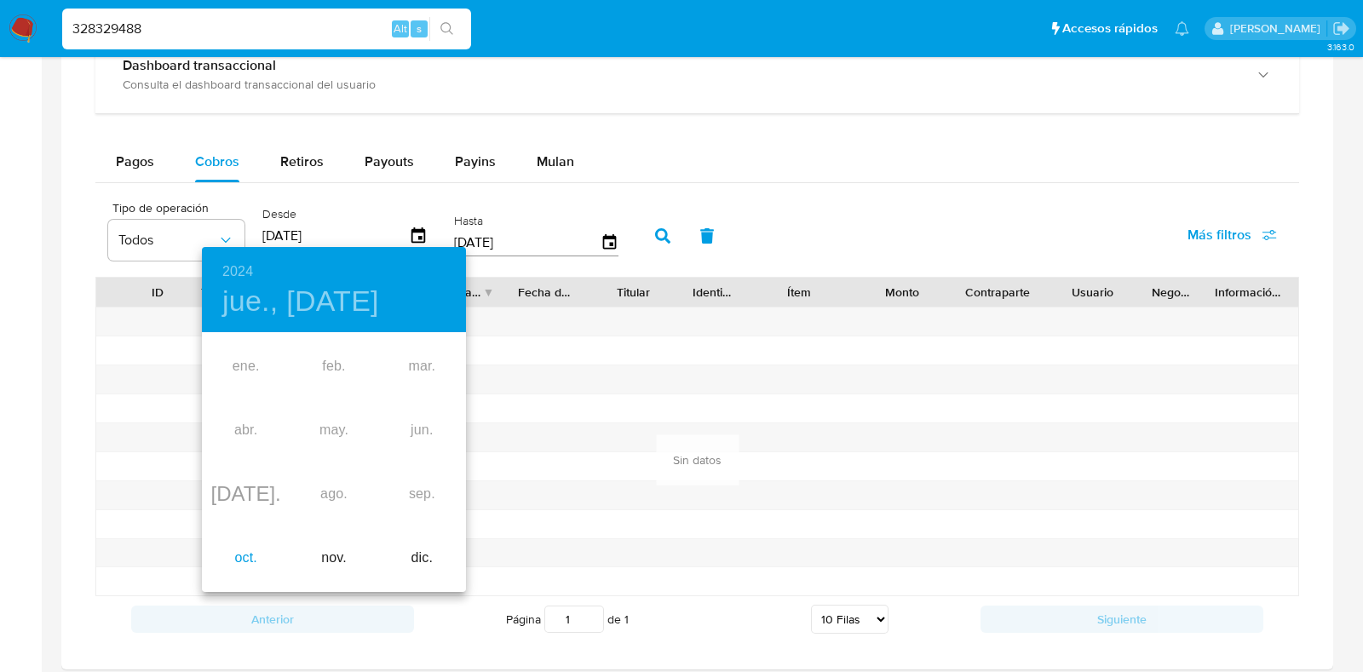
click at [233, 562] on div "oct." at bounding box center [246, 559] width 88 height 64
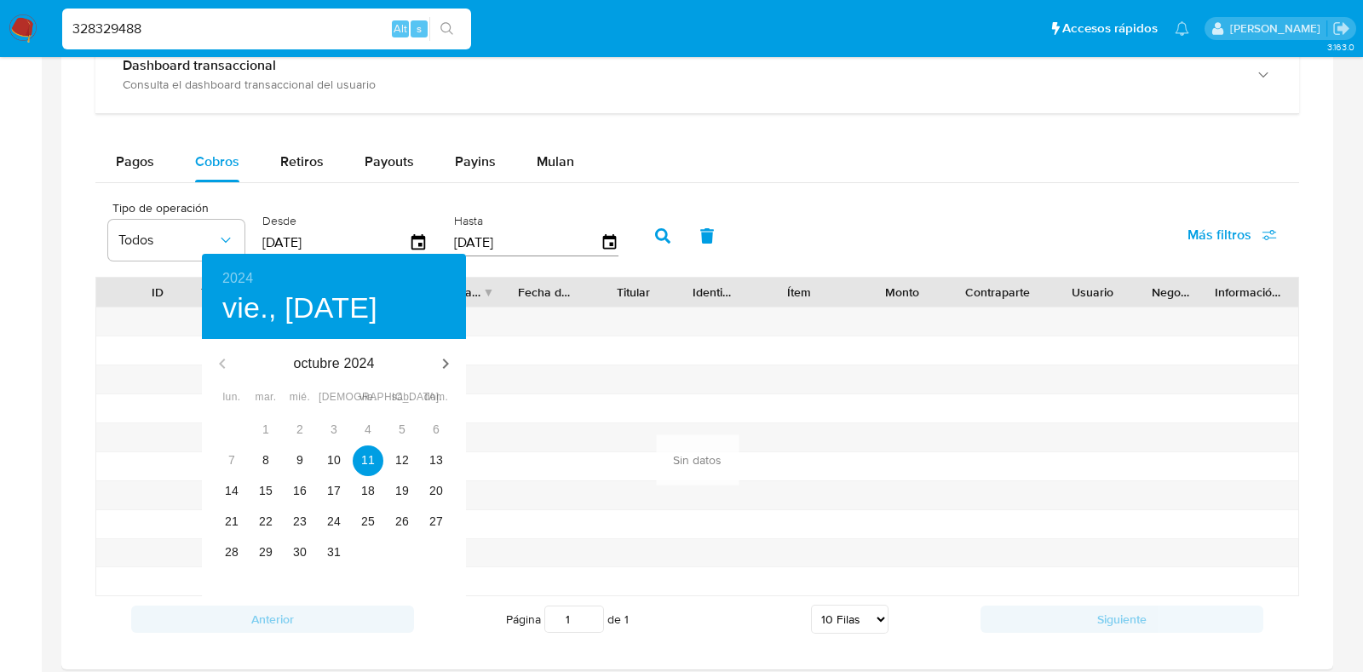
type input "11/10/2024"
click at [379, 452] on div "11" at bounding box center [368, 461] width 34 height 31
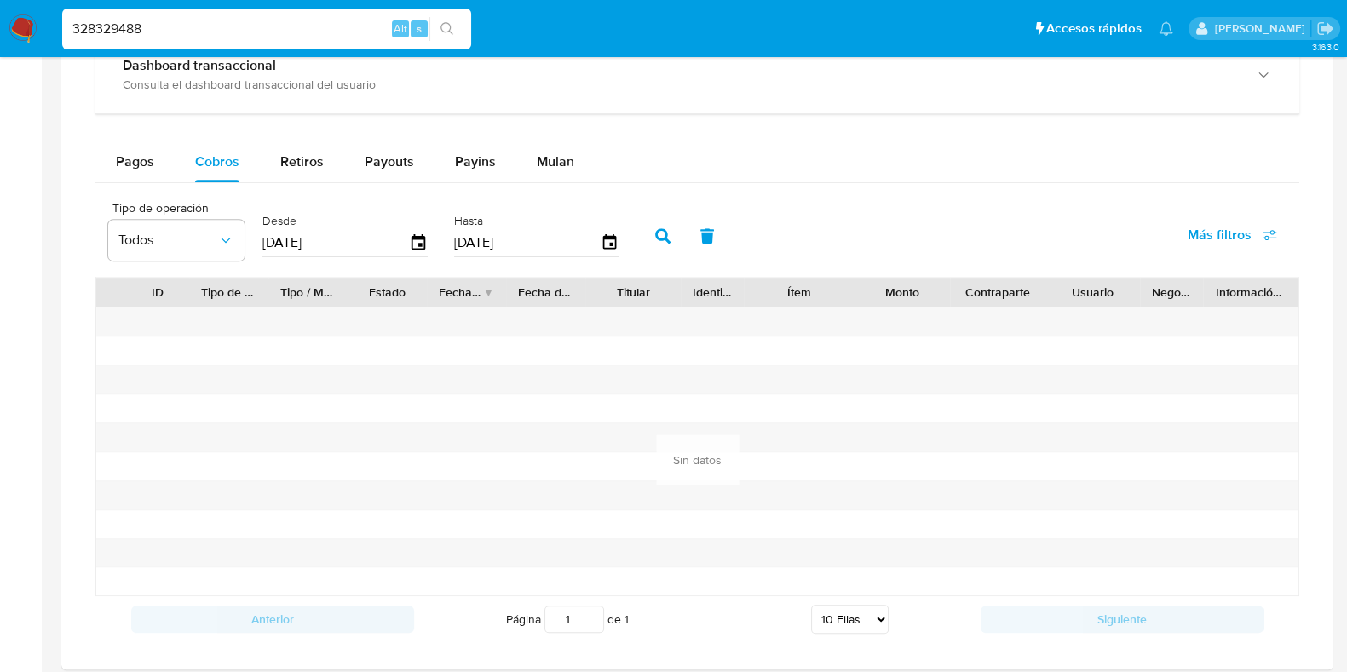
click at [652, 220] on button "button" at bounding box center [663, 236] width 44 height 41
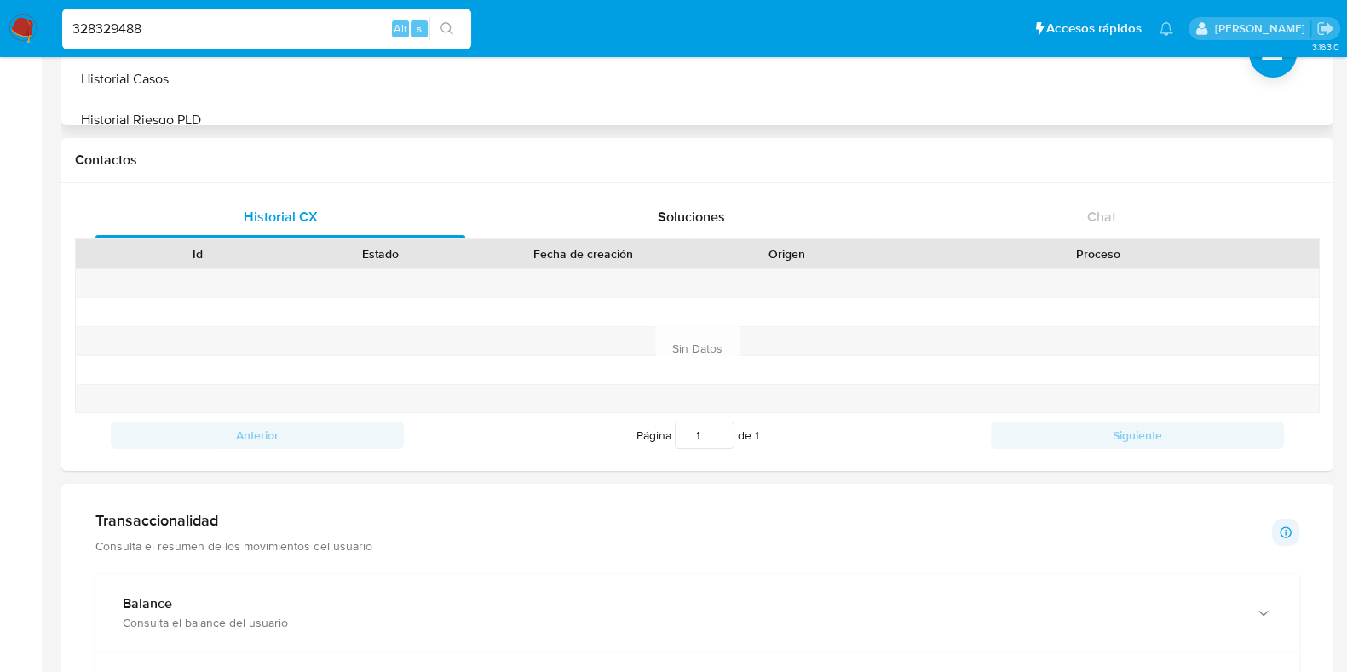
scroll to position [106, 0]
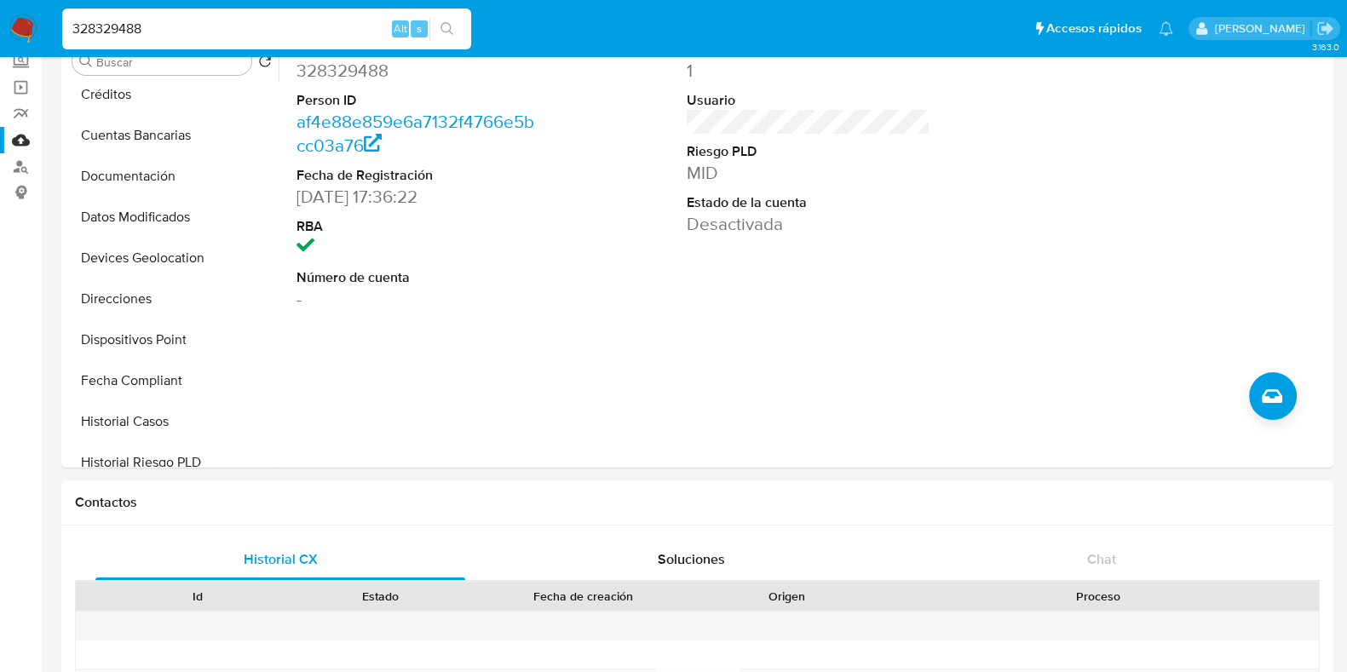
click at [217, 28] on input "328329488" at bounding box center [266, 29] width 409 height 22
click at [217, 27] on input "328329488" at bounding box center [266, 29] width 409 height 22
paste input "2355797431"
type input "2355797431"
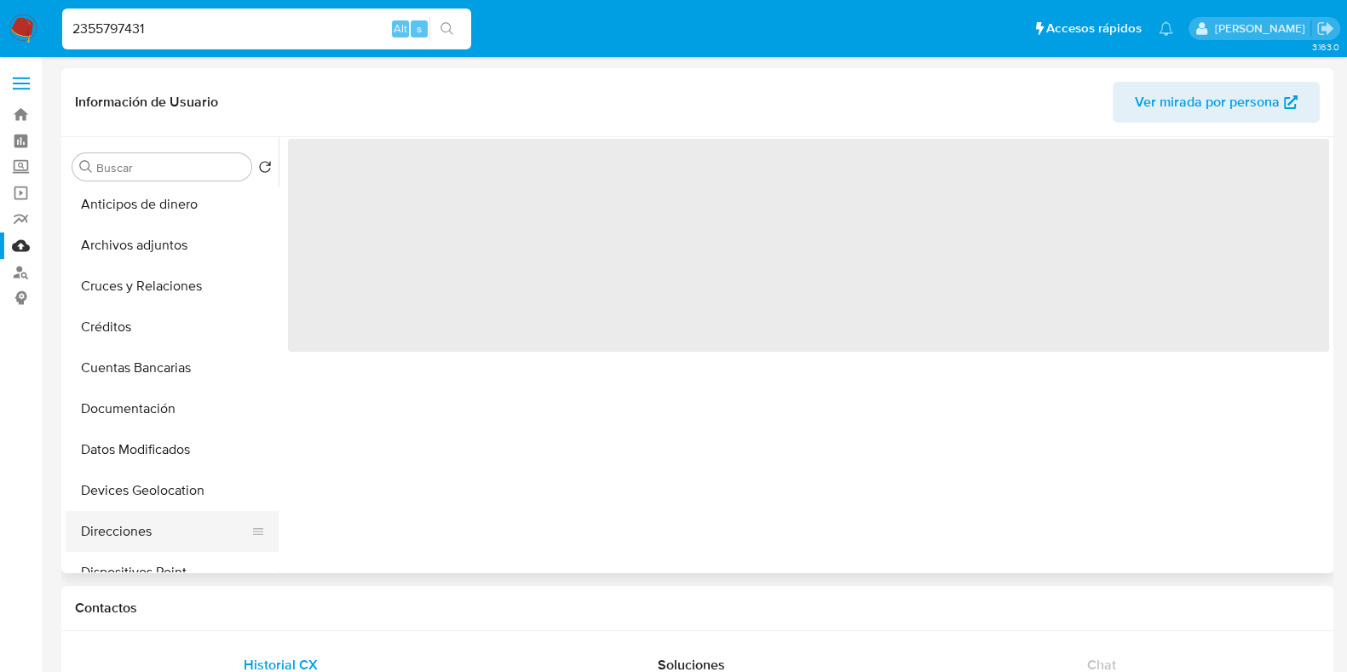
scroll to position [212, 0]
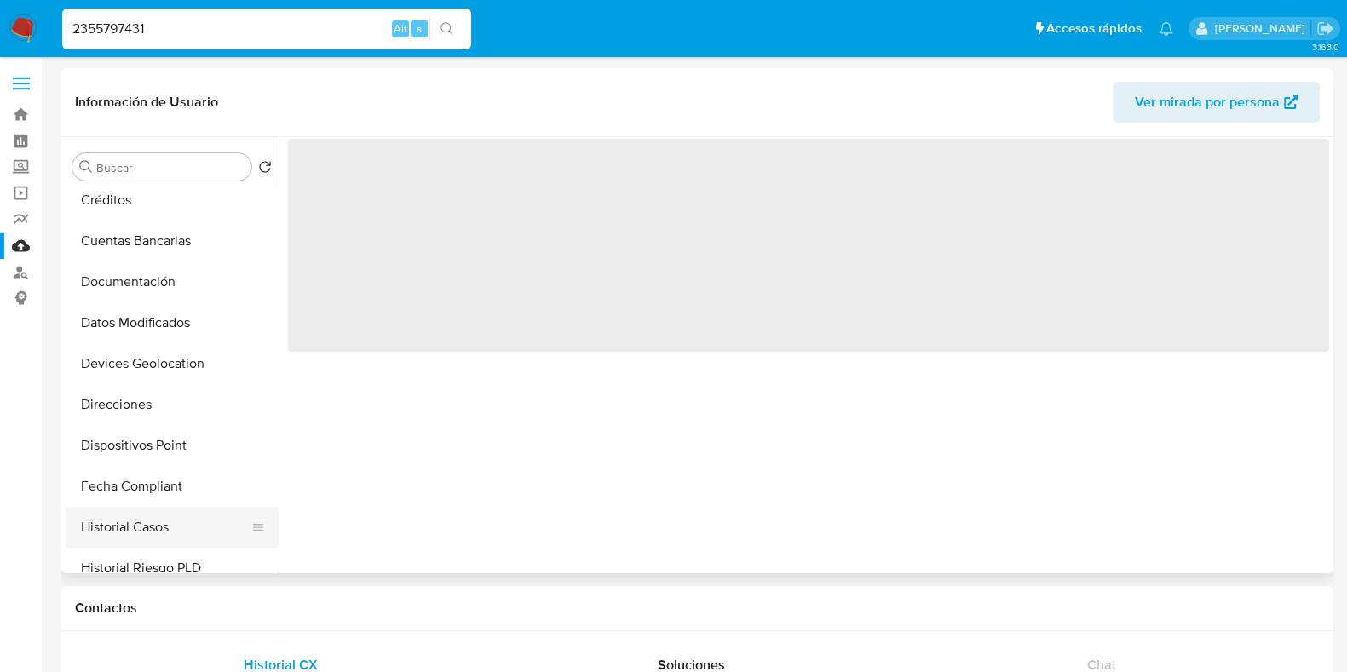
select select "10"
click at [175, 519] on button "Historial Casos" at bounding box center [165, 527] width 199 height 41
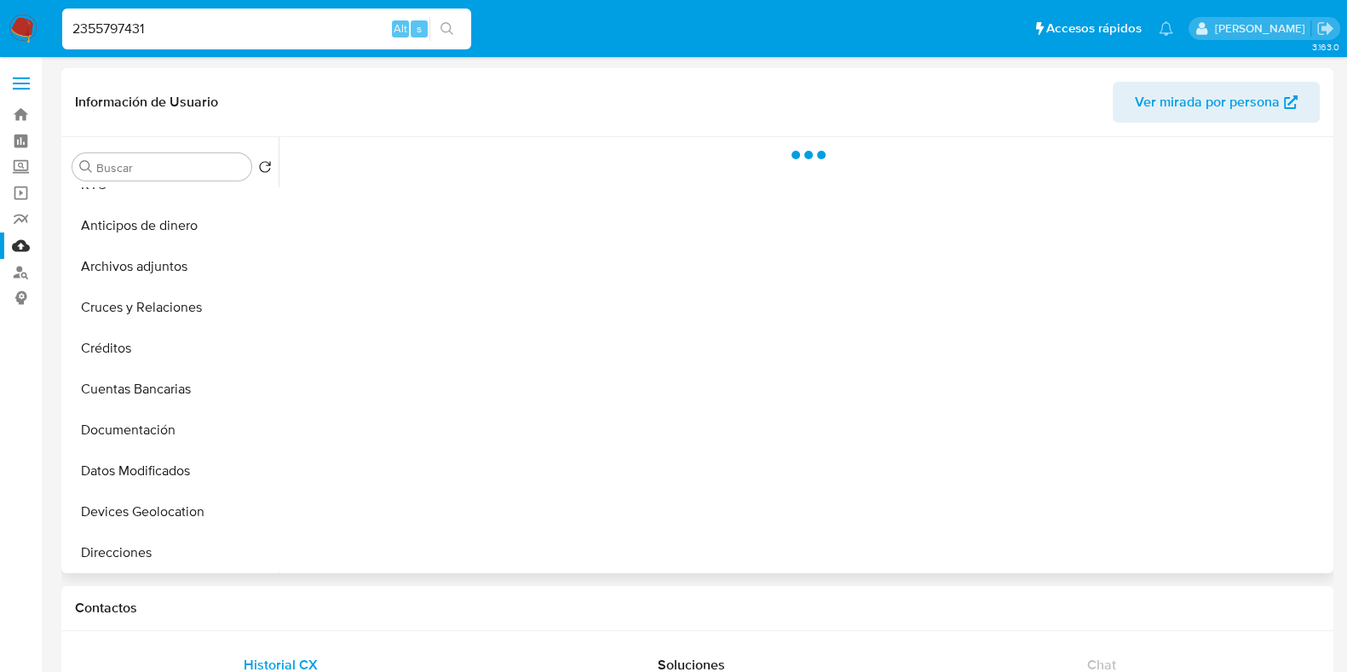
scroll to position [0, 0]
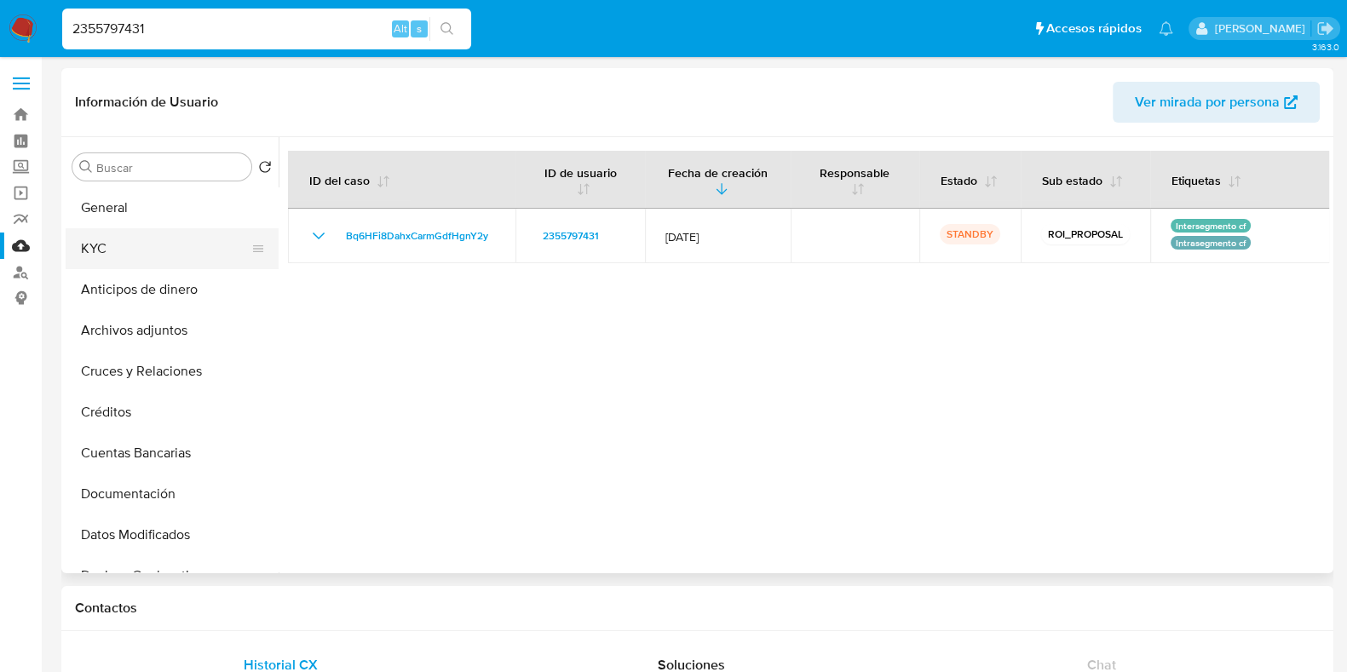
click at [141, 254] on button "KYC" at bounding box center [165, 248] width 199 height 41
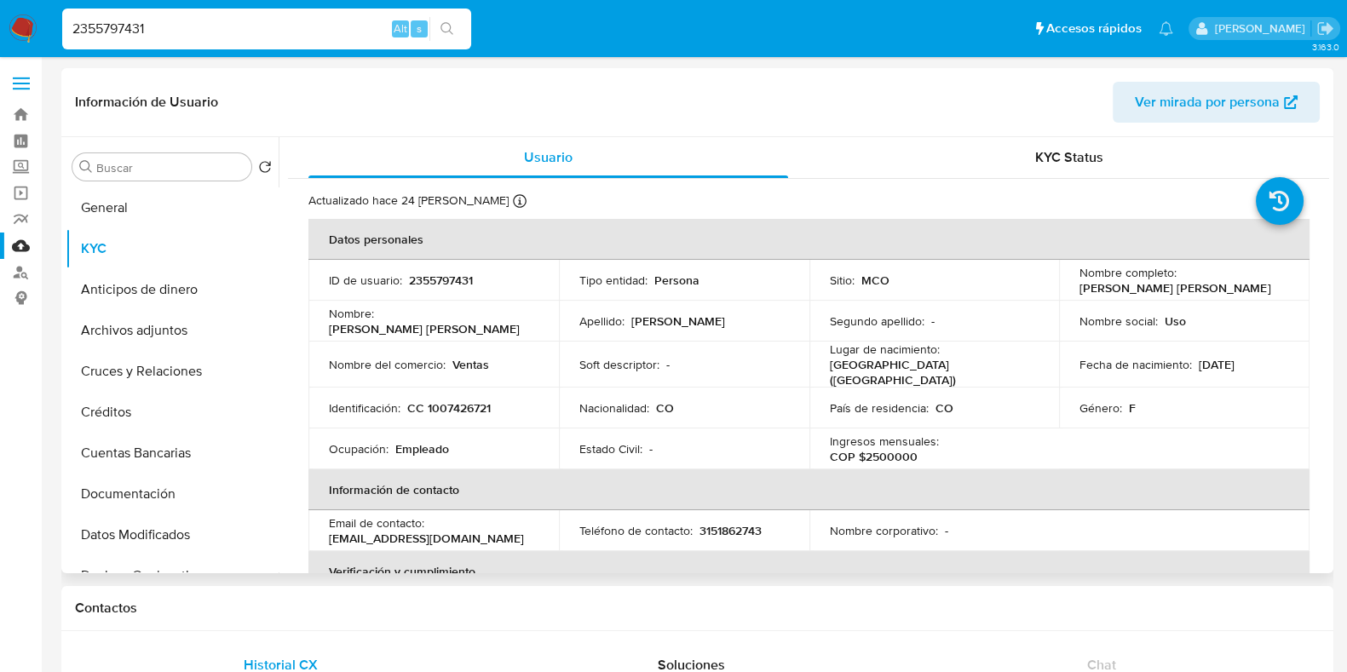
drag, startPoint x: 1078, startPoint y: 286, endPoint x: 1238, endPoint y: 289, distance: 160.2
click at [1238, 289] on div "Nombre completo : [PERSON_NAME] [PERSON_NAME]" at bounding box center [1185, 280] width 210 height 31
copy p "[PERSON_NAME] [PERSON_NAME]"
click at [460, 403] on p "CC 1007426721" at bounding box center [449, 407] width 84 height 15
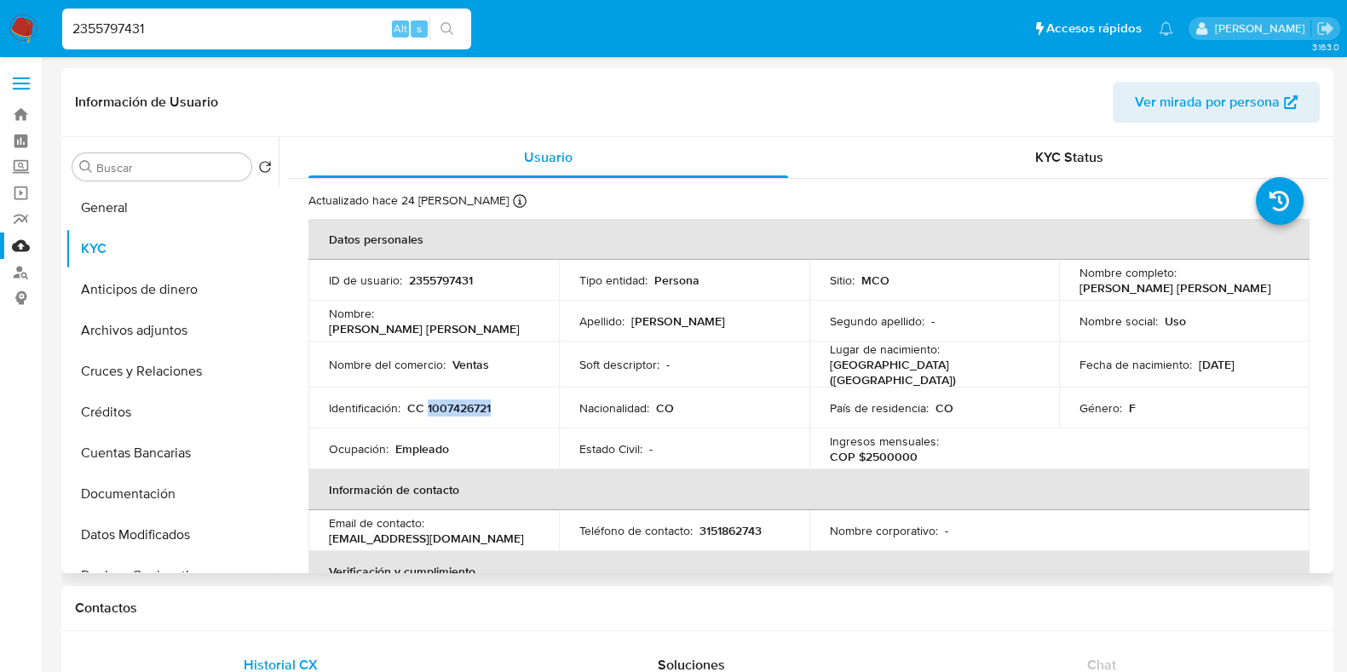
copy p "1007426721"
click at [709, 377] on td "Soft descriptor : -" at bounding box center [684, 365] width 251 height 46
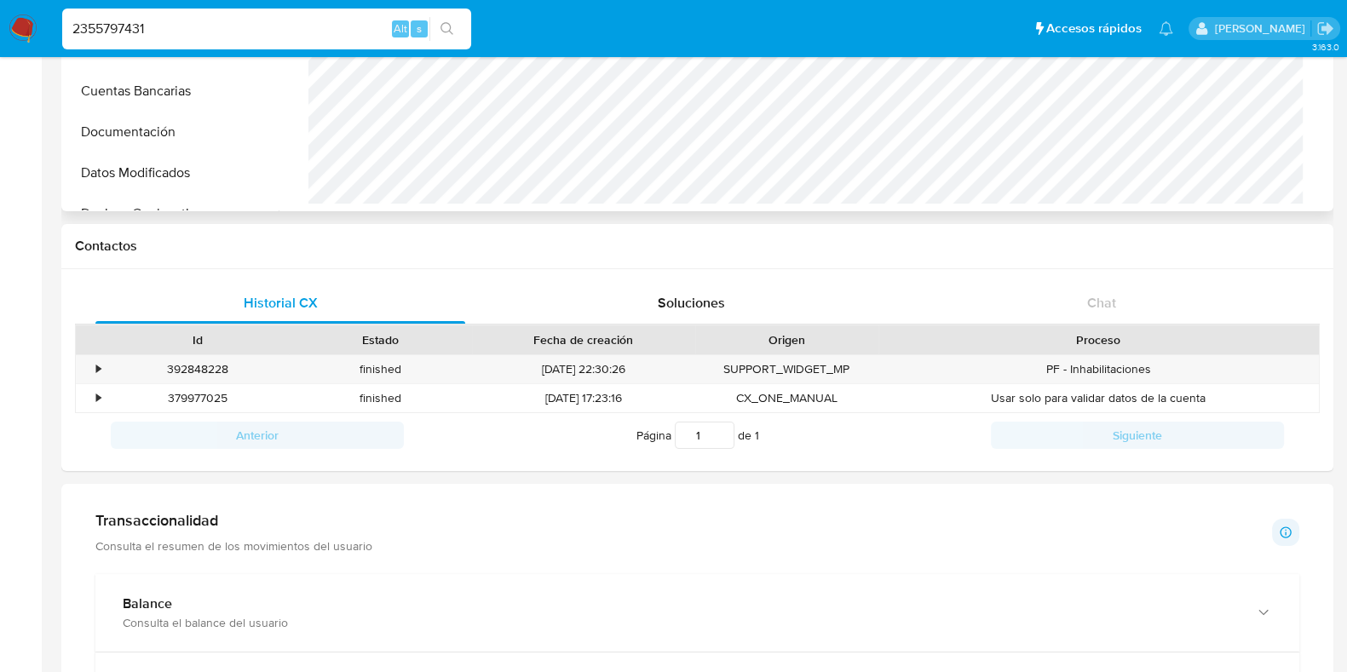
scroll to position [745, 0]
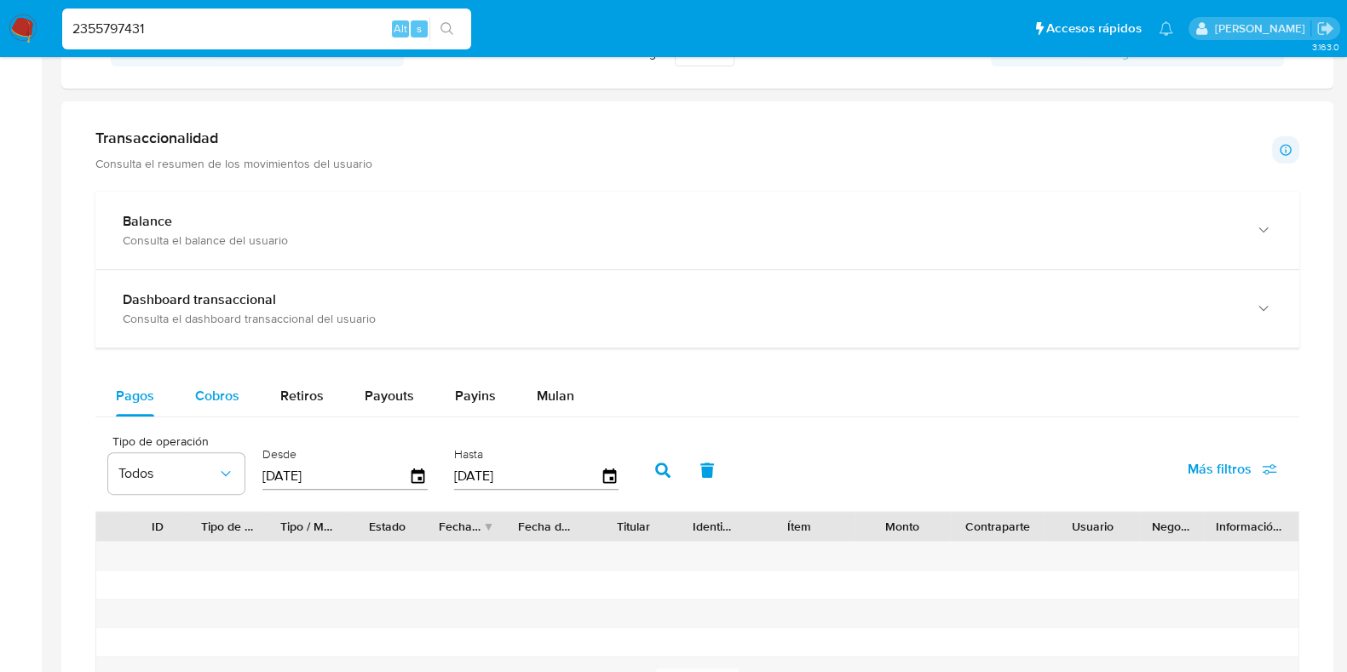
click at [218, 394] on span "Cobros" at bounding box center [217, 396] width 44 height 20
select select "10"
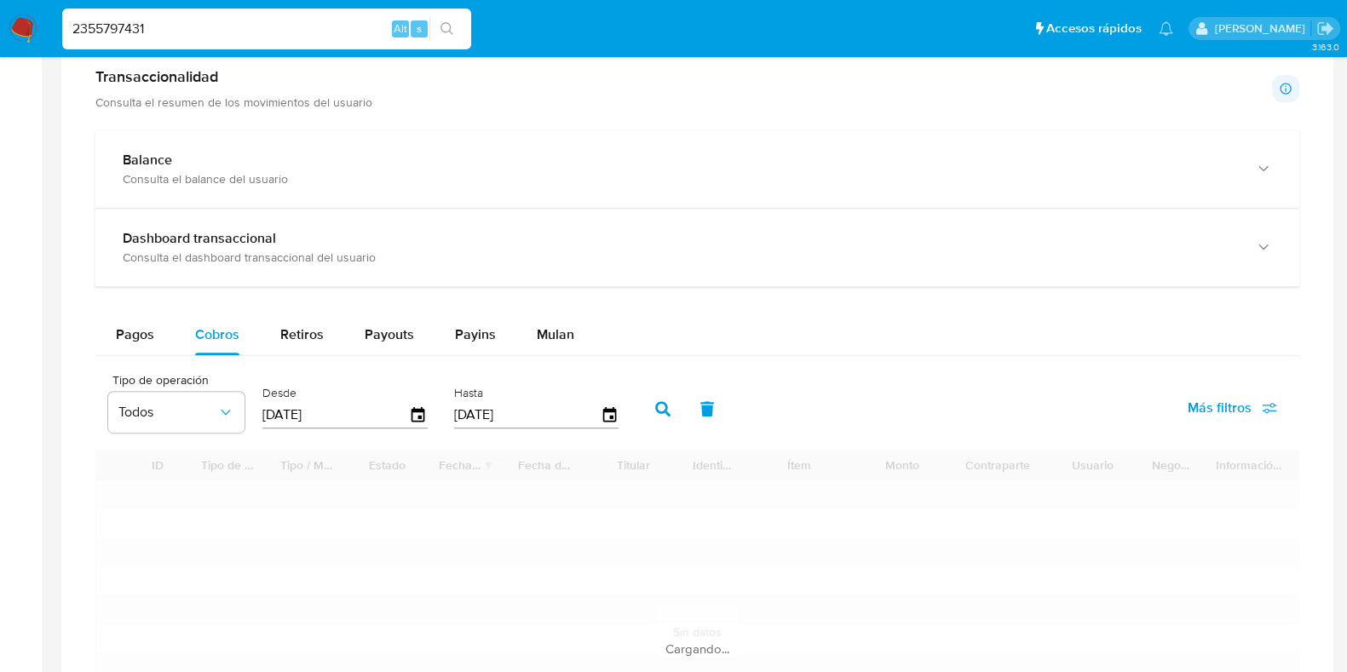
scroll to position [851, 0]
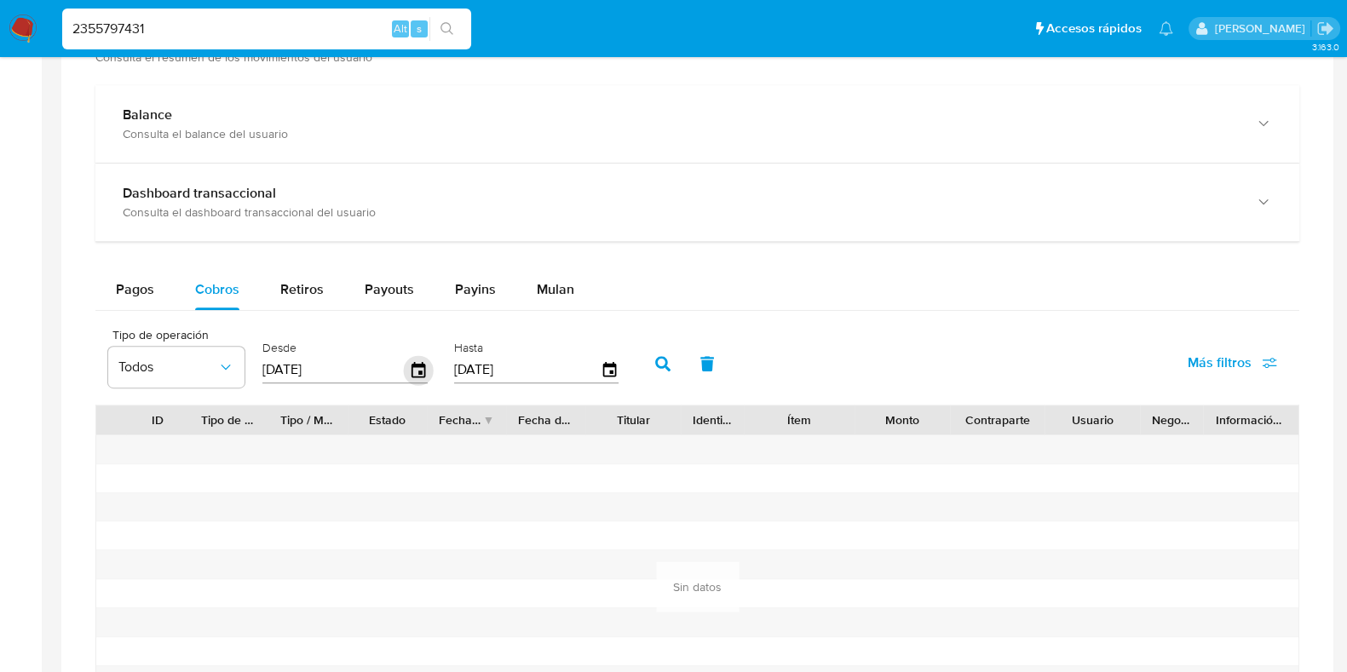
click at [409, 370] on icon "button" at bounding box center [419, 370] width 30 height 30
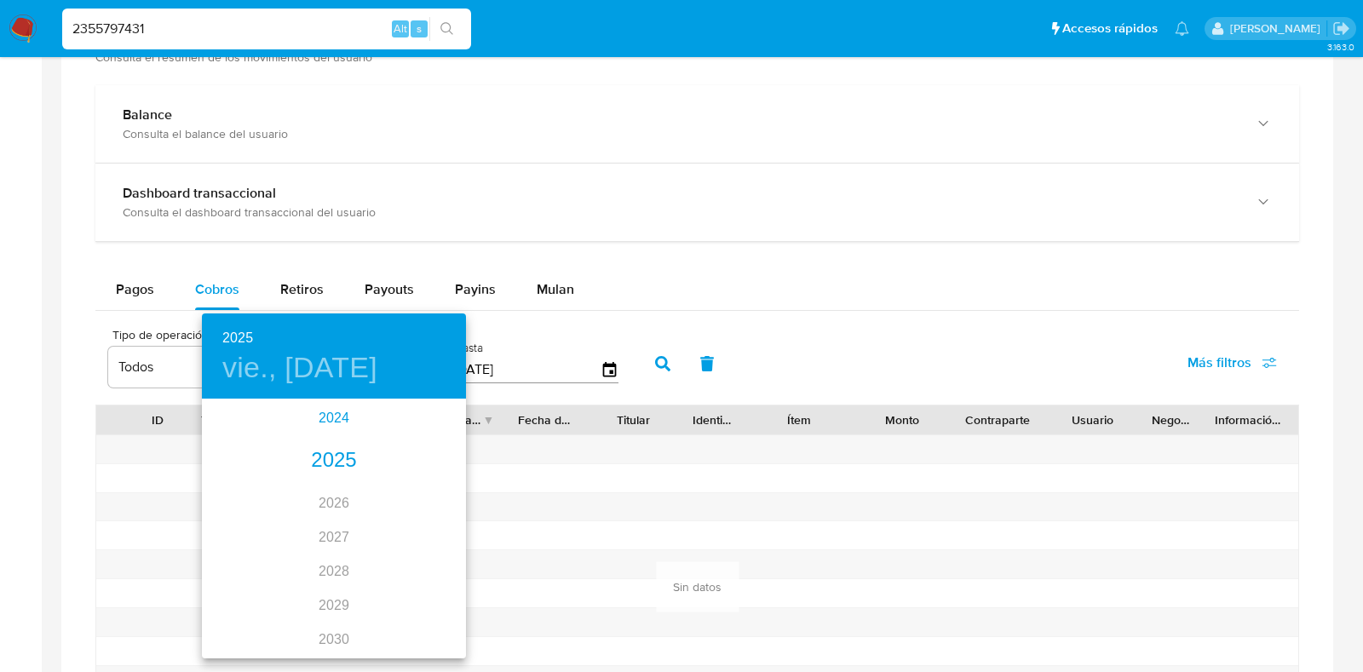
click at [333, 423] on div "2024" at bounding box center [334, 418] width 264 height 34
click at [327, 614] on div "nov." at bounding box center [334, 625] width 88 height 64
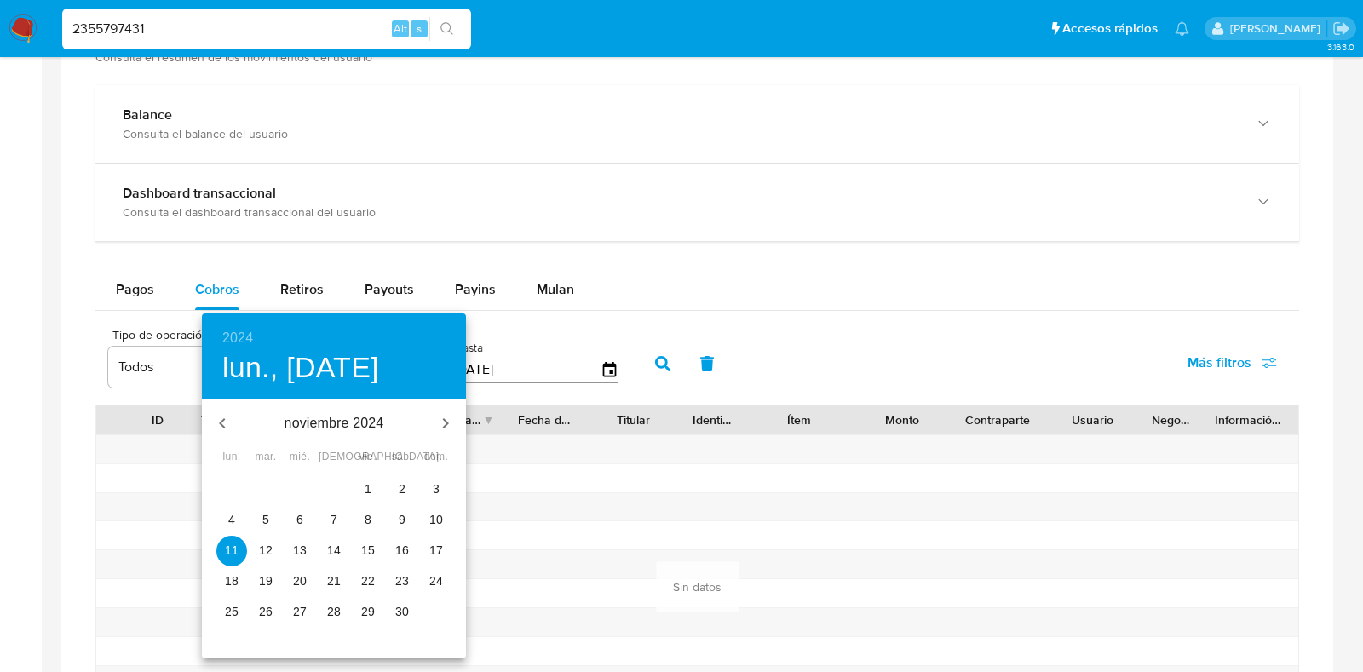
click at [343, 517] on span "7" at bounding box center [334, 519] width 31 height 17
type input "07/11/2024"
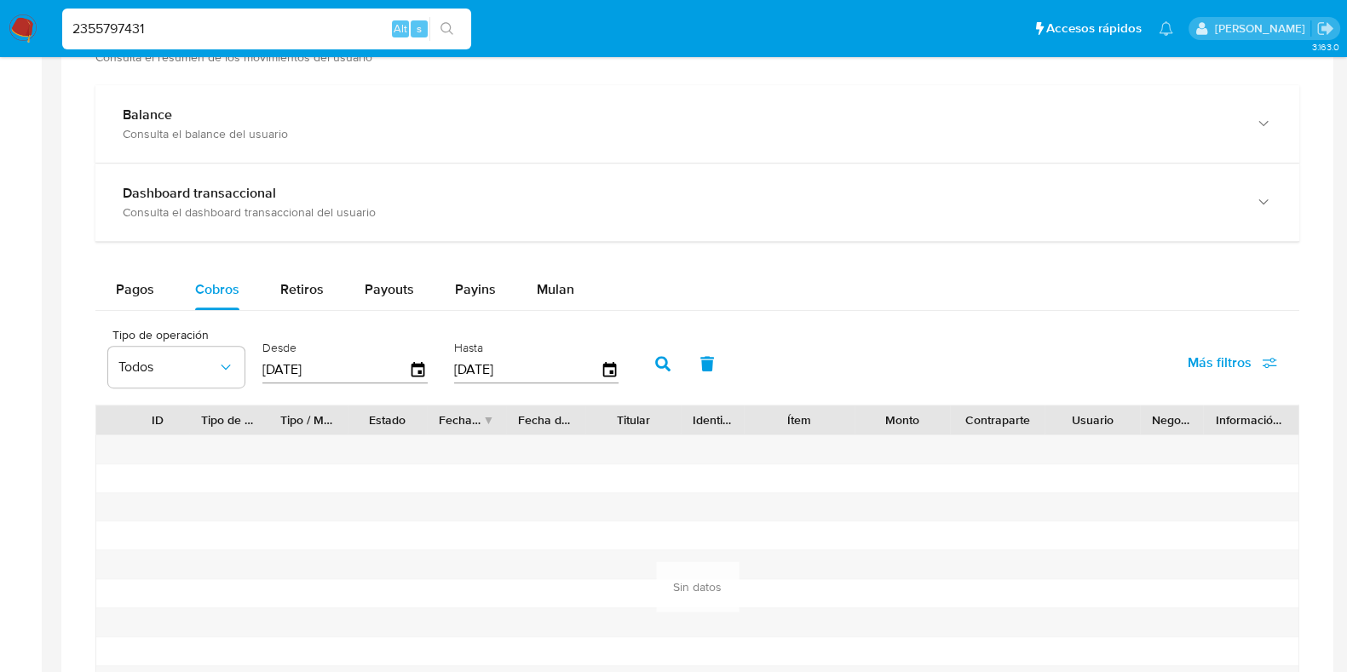
click at [654, 351] on button "button" at bounding box center [663, 363] width 44 height 41
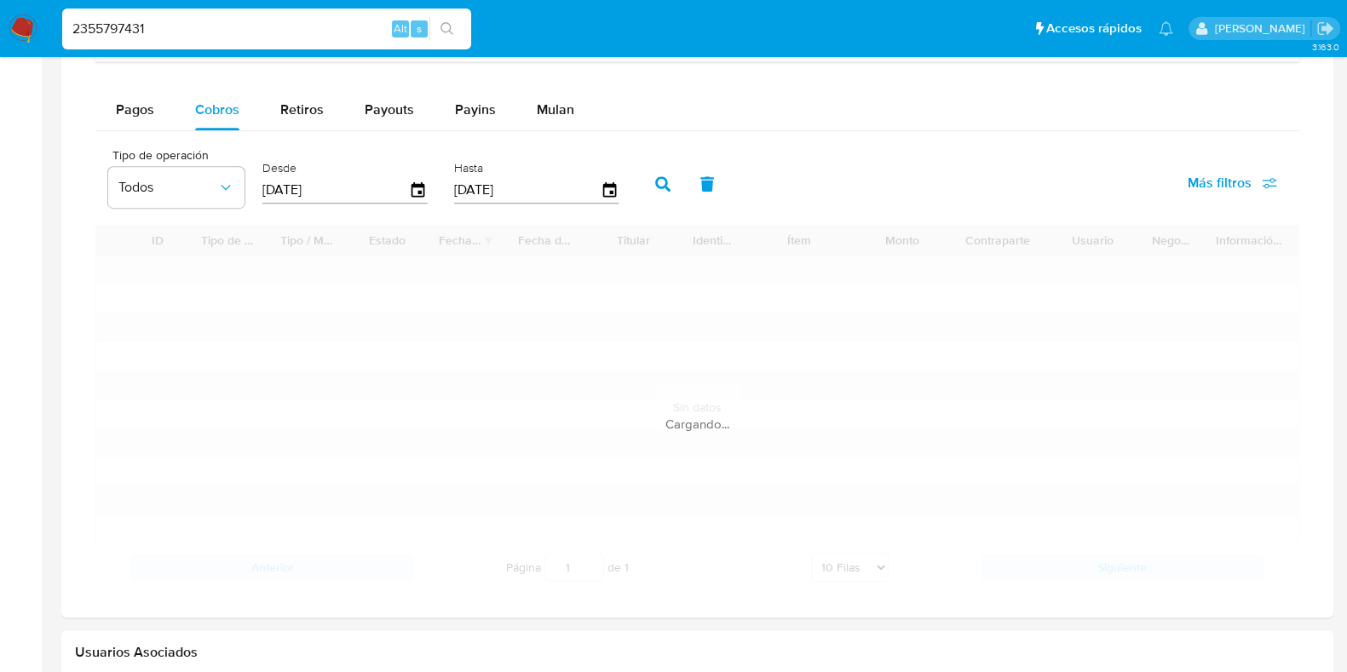
scroll to position [1065, 0]
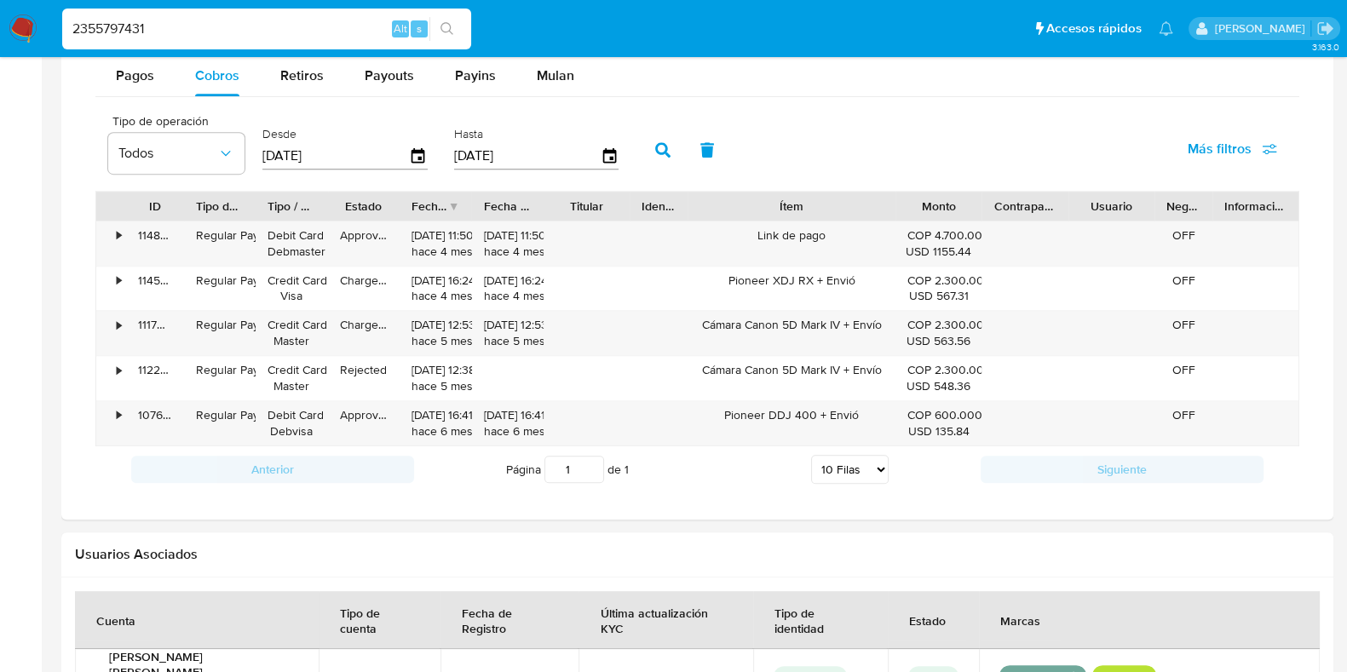
drag, startPoint x: 853, startPoint y: 211, endPoint x: 950, endPoint y: 191, distance: 99.3
click at [950, 192] on div "ID Tipo de operación Tipo / Método Estado Fecha de creación Fecha de aprobación…" at bounding box center [697, 206] width 1202 height 29
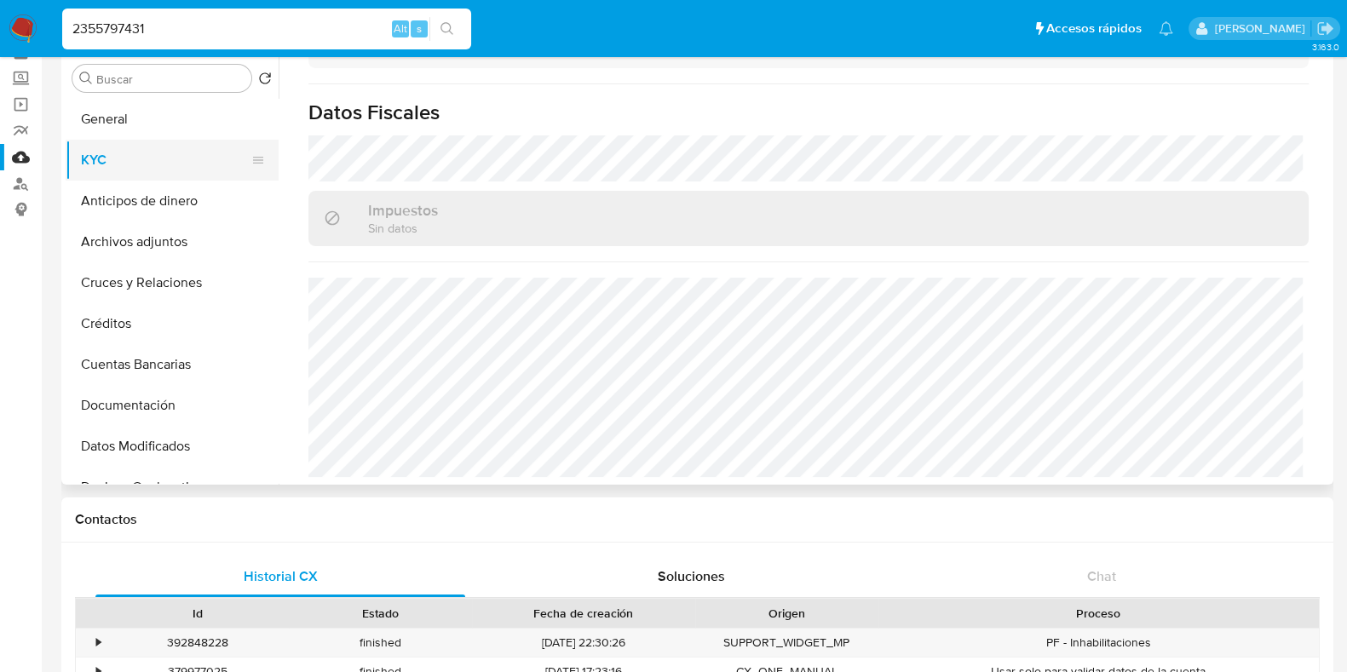
scroll to position [0, 0]
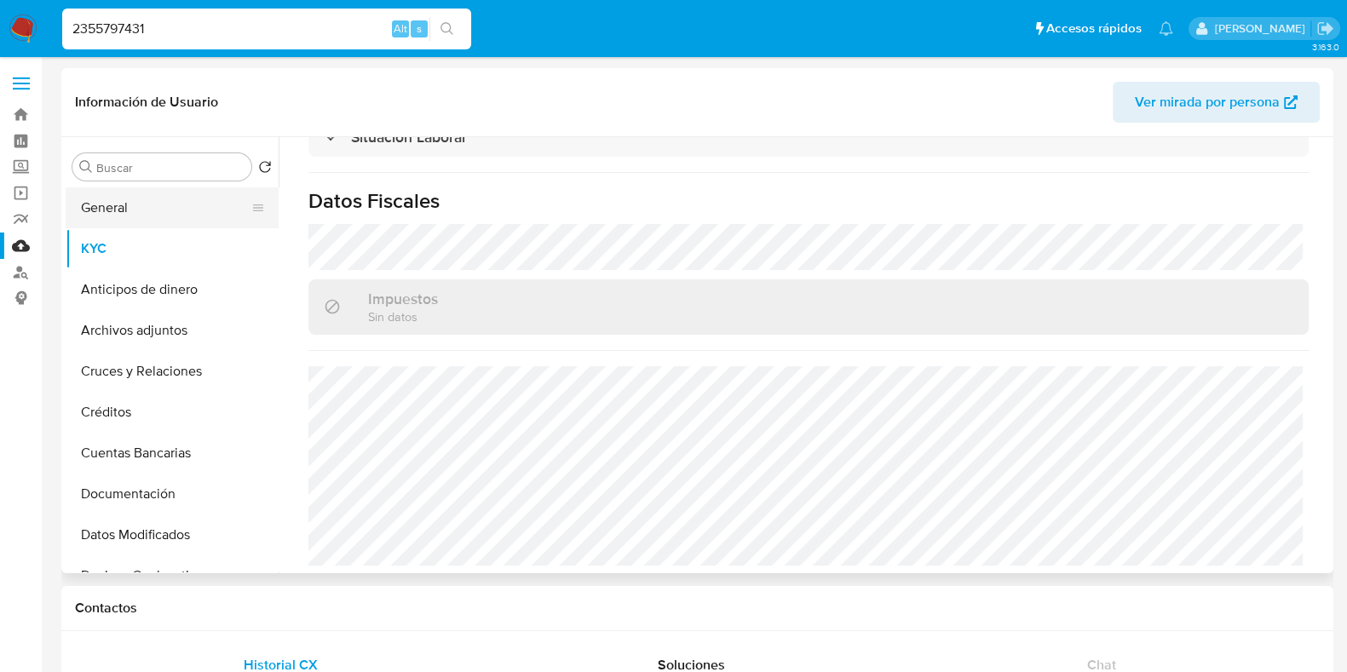
click at [150, 210] on button "General" at bounding box center [165, 207] width 199 height 41
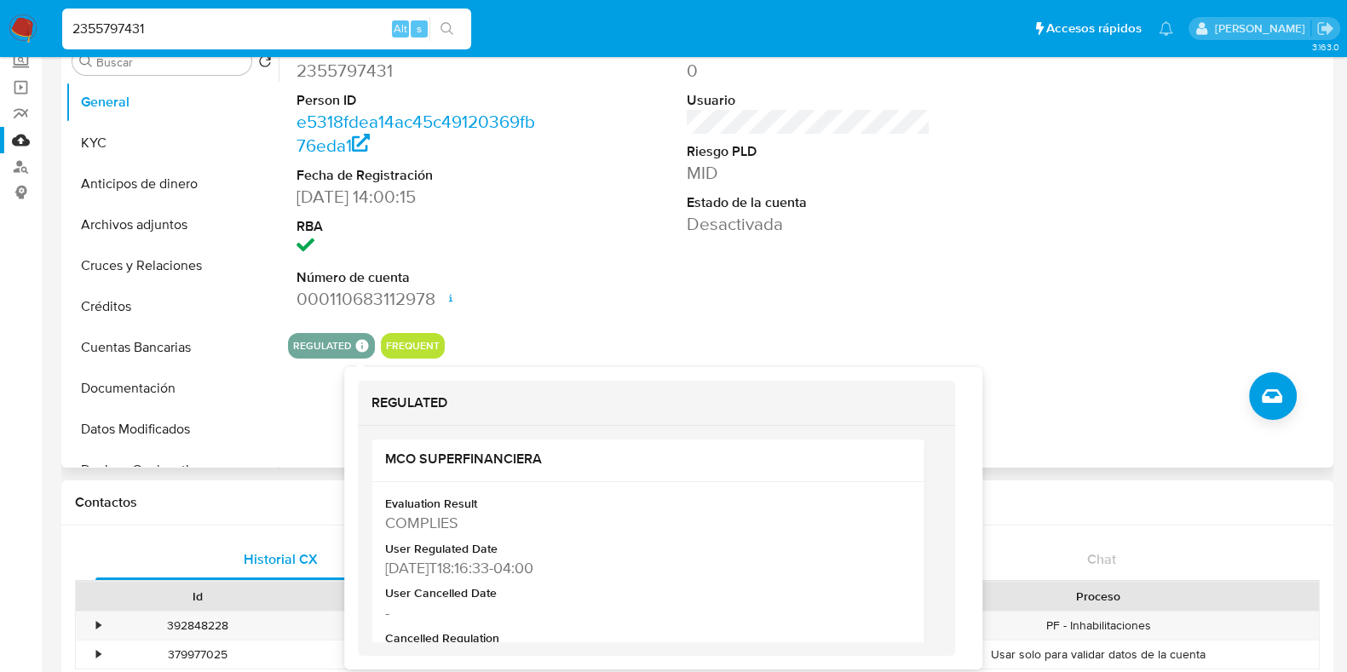
scroll to position [395, 0]
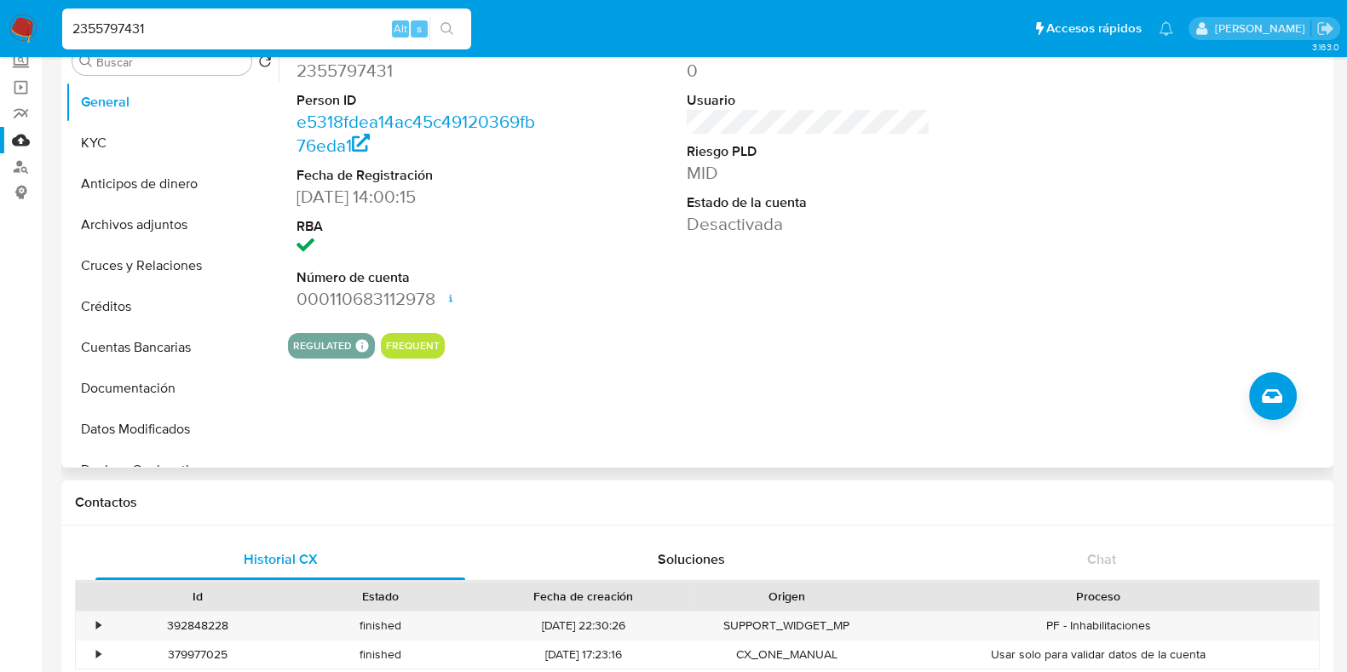
click at [196, 26] on input "2355797431" at bounding box center [266, 29] width 409 height 22
paste input "248798984"
type input "2248798984"
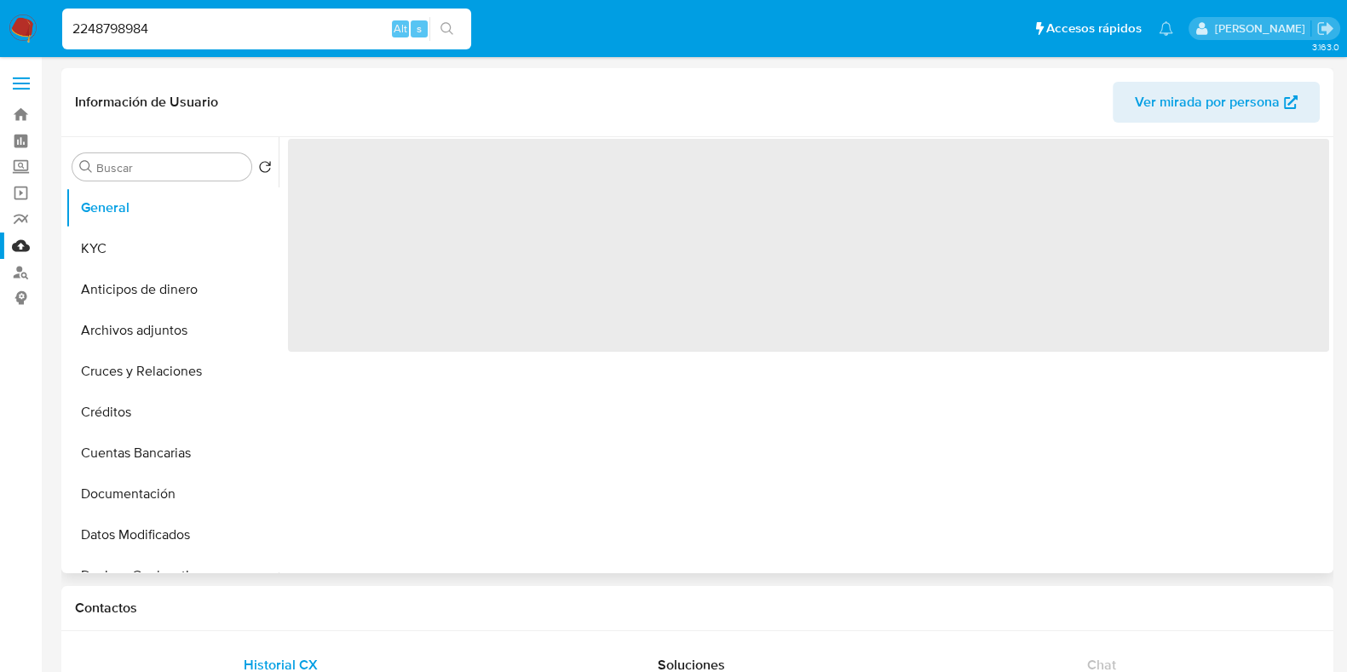
select select "10"
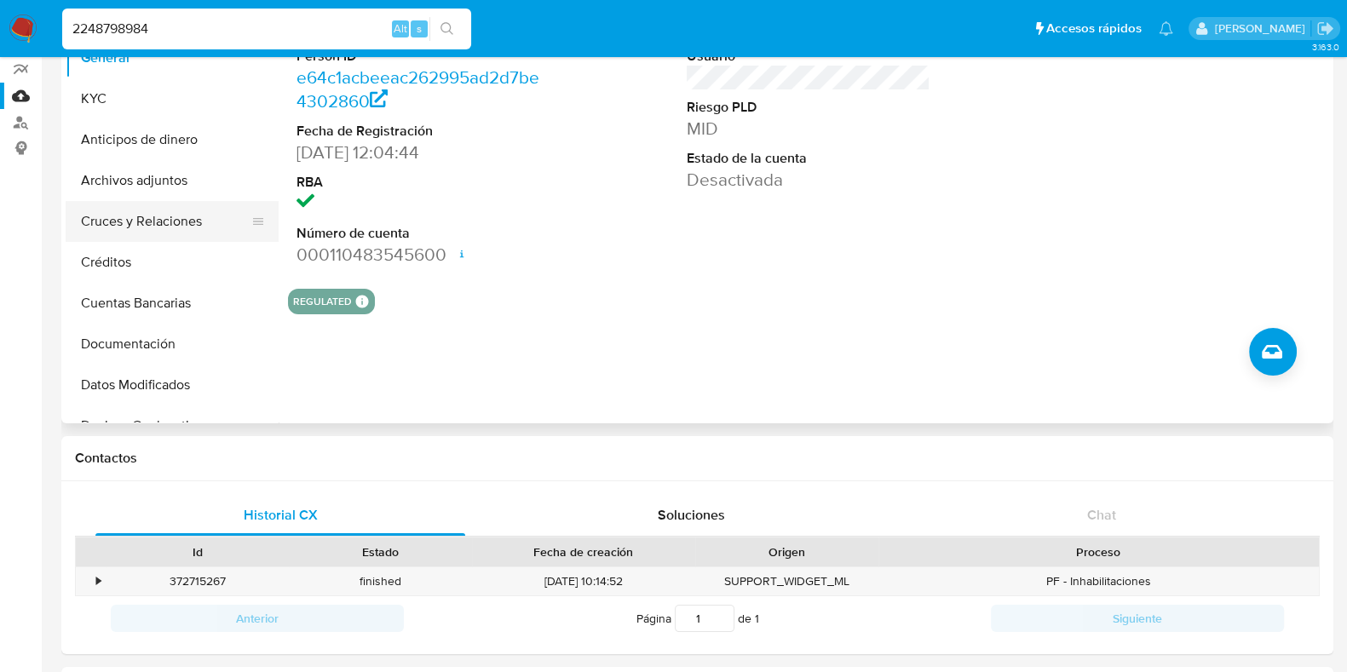
scroll to position [106, 0]
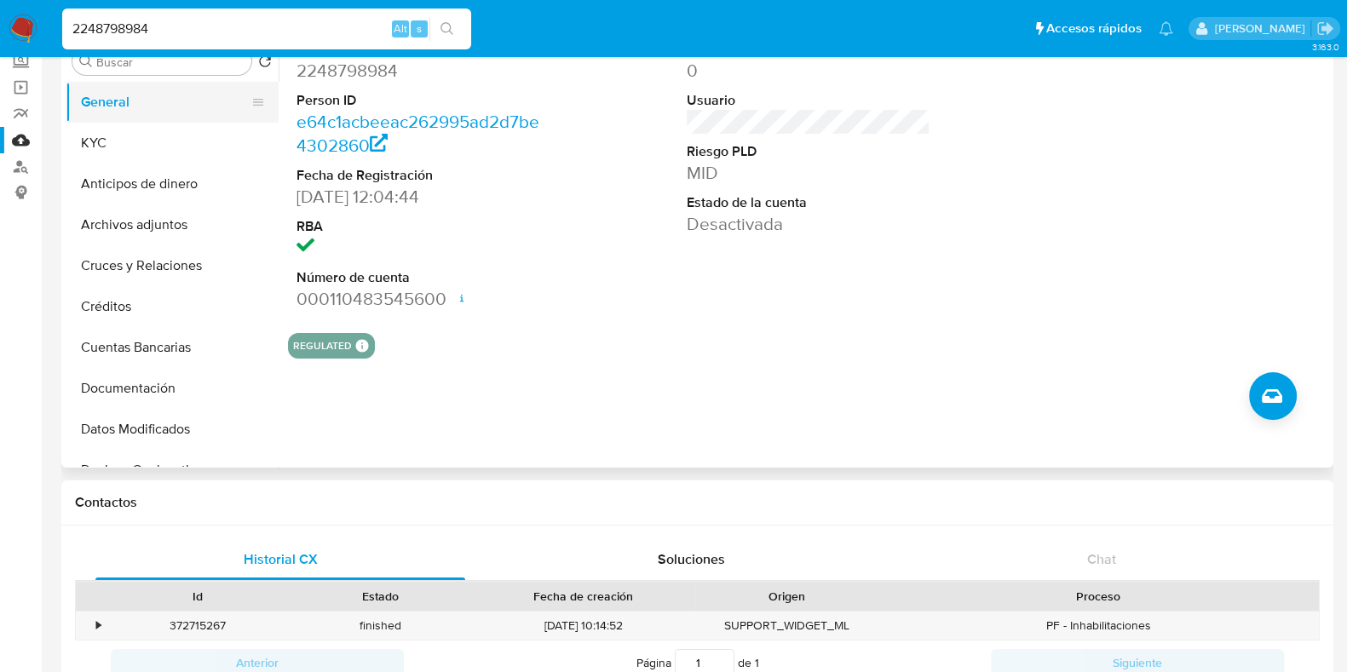
click at [139, 121] on ul "General KYC Anticipos de dinero Archivos adjuntos Cruces y Relaciones Créditos …" at bounding box center [172, 274] width 213 height 384
click at [128, 137] on button "KYC" at bounding box center [165, 143] width 199 height 41
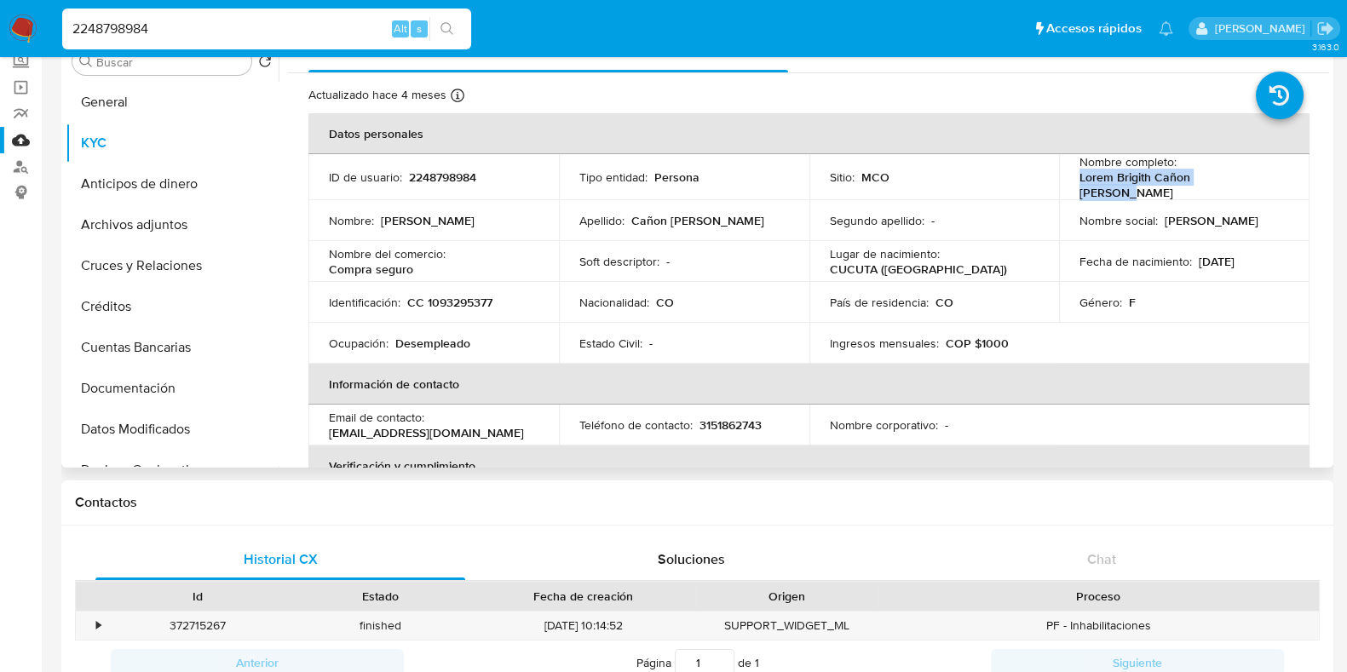
drag, startPoint x: 1075, startPoint y: 183, endPoint x: 1247, endPoint y: 191, distance: 171.4
click at [1247, 191] on td "Nombre completo : Lorem Brigith Cañon Velandia" at bounding box center [1184, 177] width 251 height 46
copy p "Lorem Brigith Cañon Velandia"
click at [178, 32] on input "2248798984" at bounding box center [266, 29] width 409 height 22
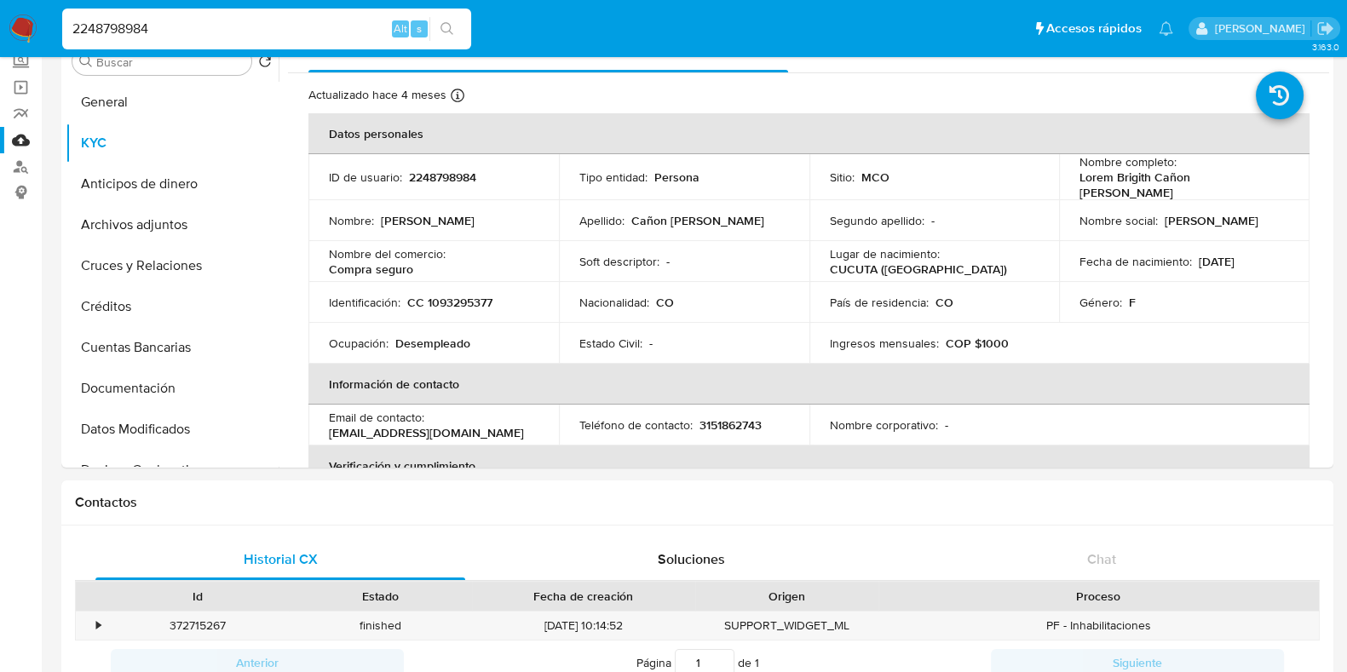
paste input "303680722"
type input "2303680722"
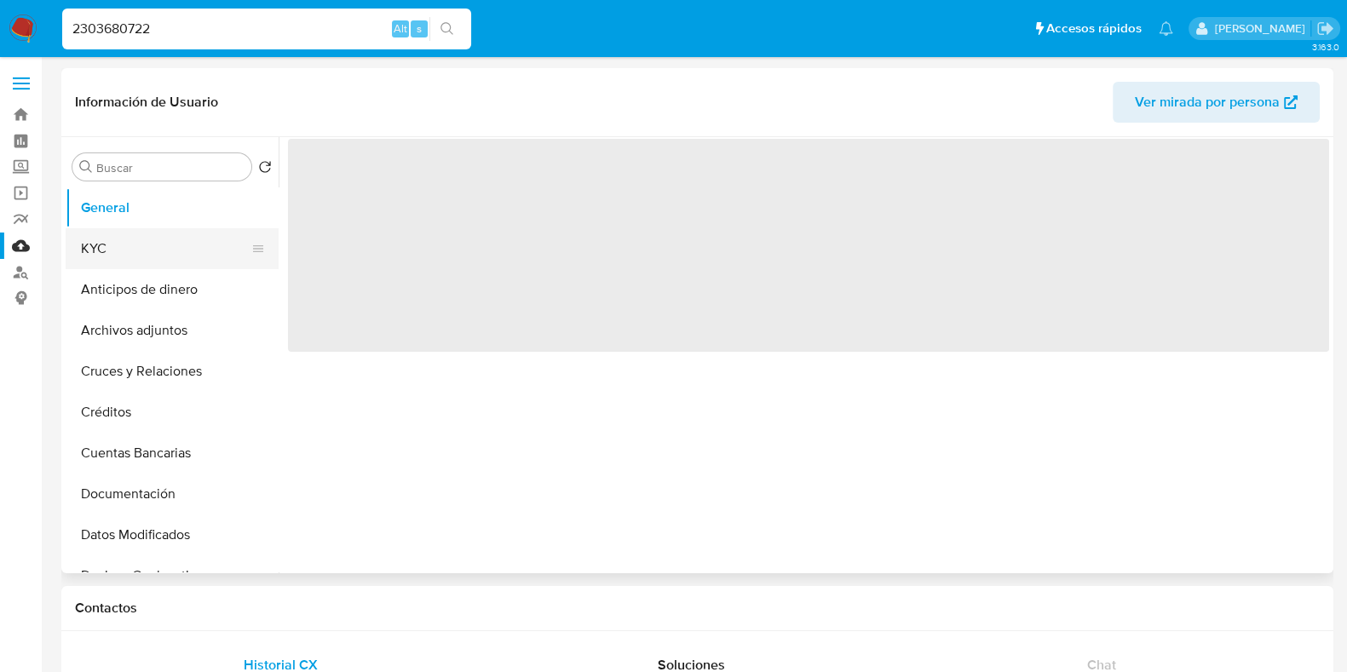
select select "10"
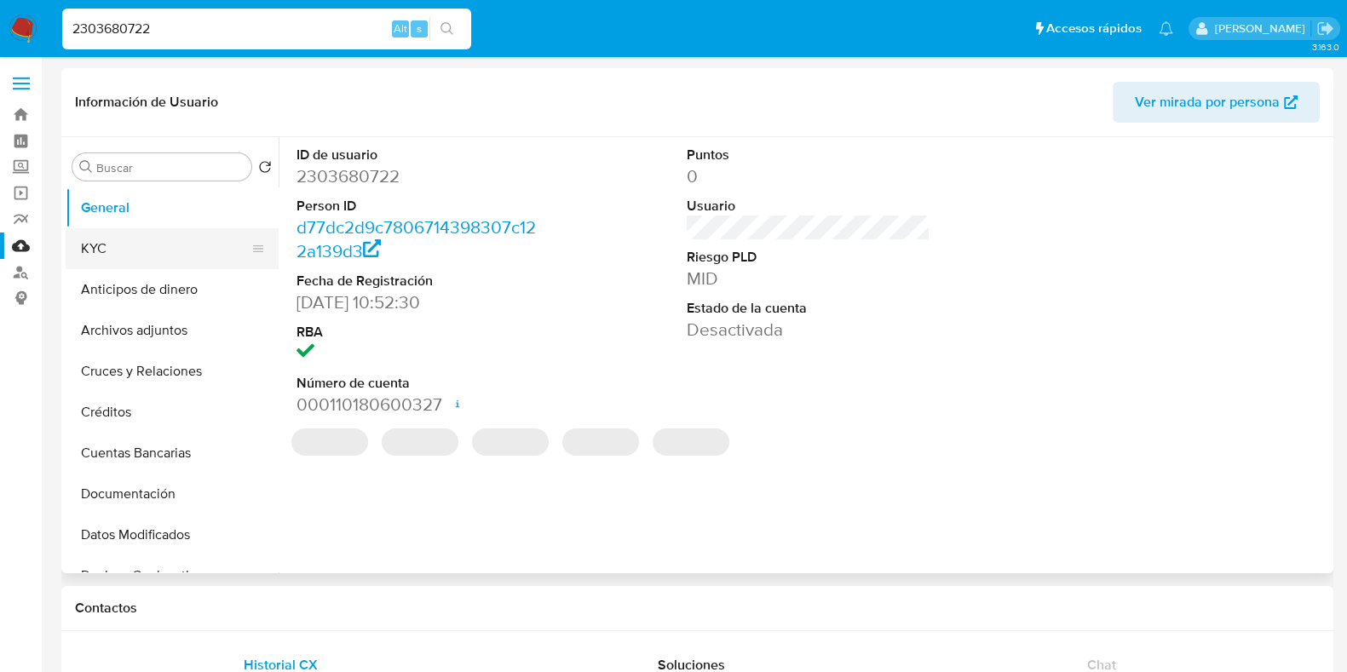
click at [104, 252] on button "KYC" at bounding box center [165, 248] width 199 height 41
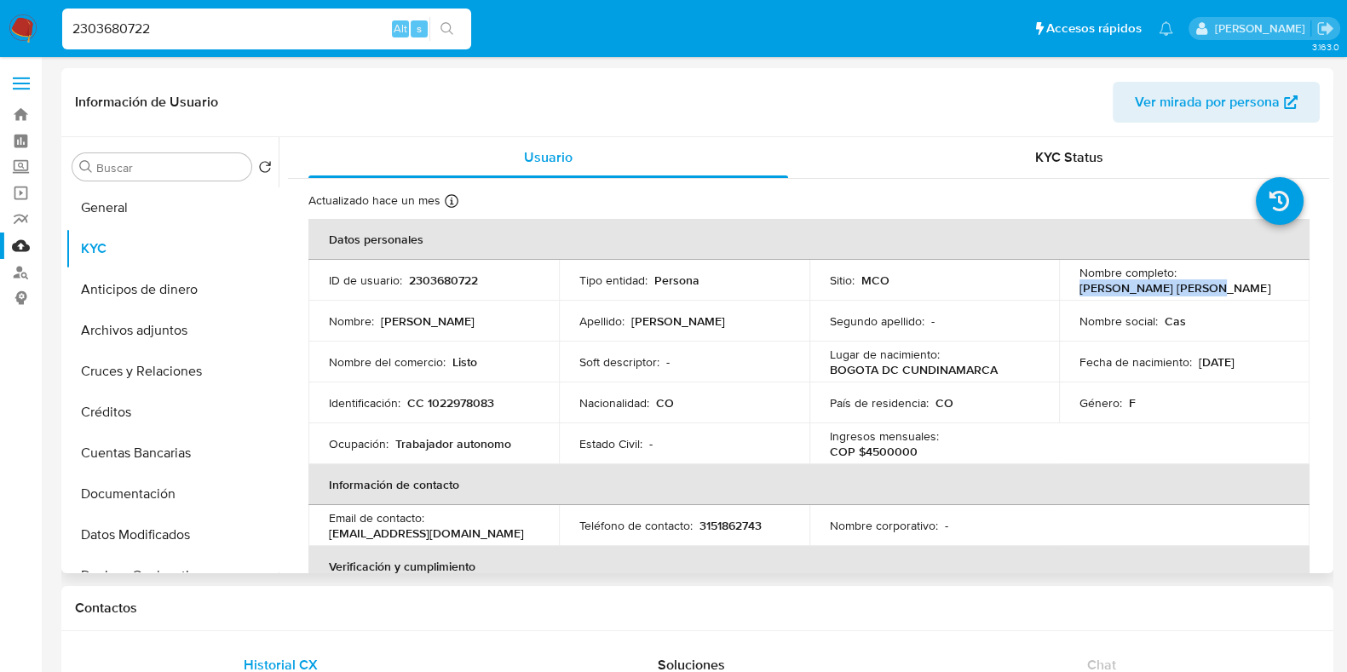
drag, startPoint x: 1073, startPoint y: 286, endPoint x: 1212, endPoint y: 287, distance: 138.9
click at [1212, 287] on td "Nombre completo : Jessica Morales Lopez" at bounding box center [1184, 280] width 251 height 41
copy p "Jessica Morales Lopez"
click at [149, 210] on button "General" at bounding box center [172, 207] width 213 height 41
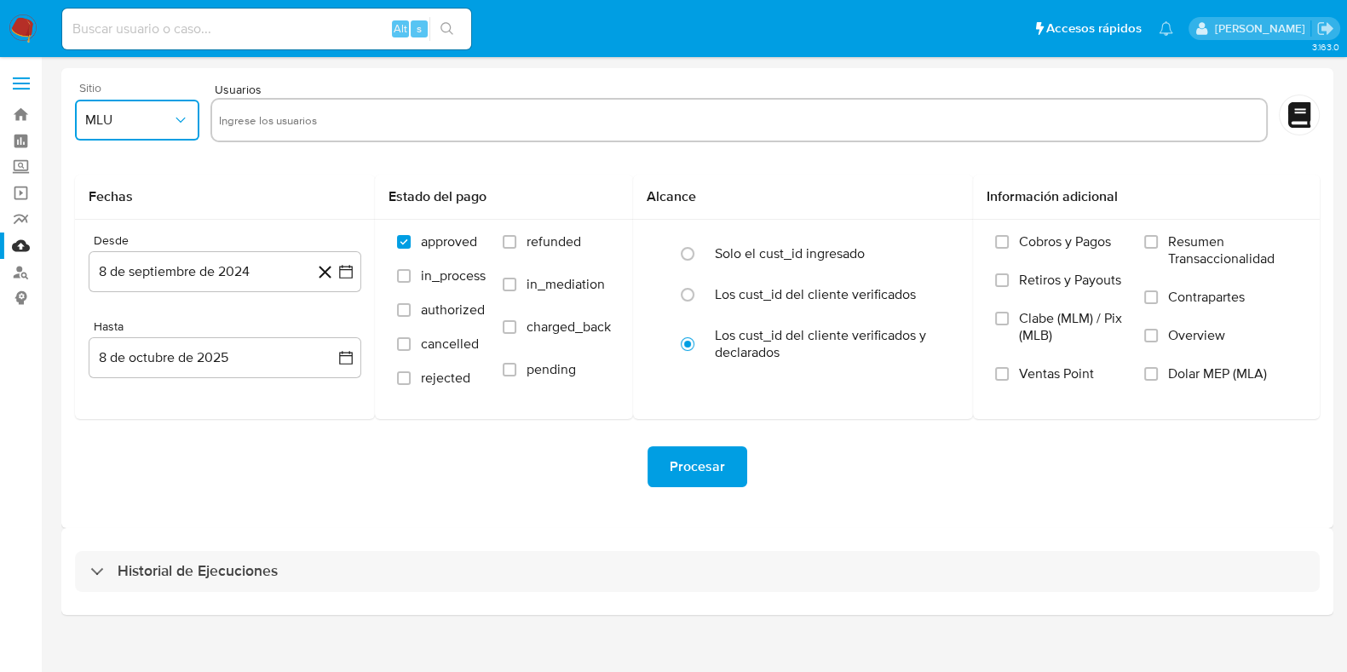
click at [165, 127] on span "MLU" at bounding box center [128, 120] width 87 height 17
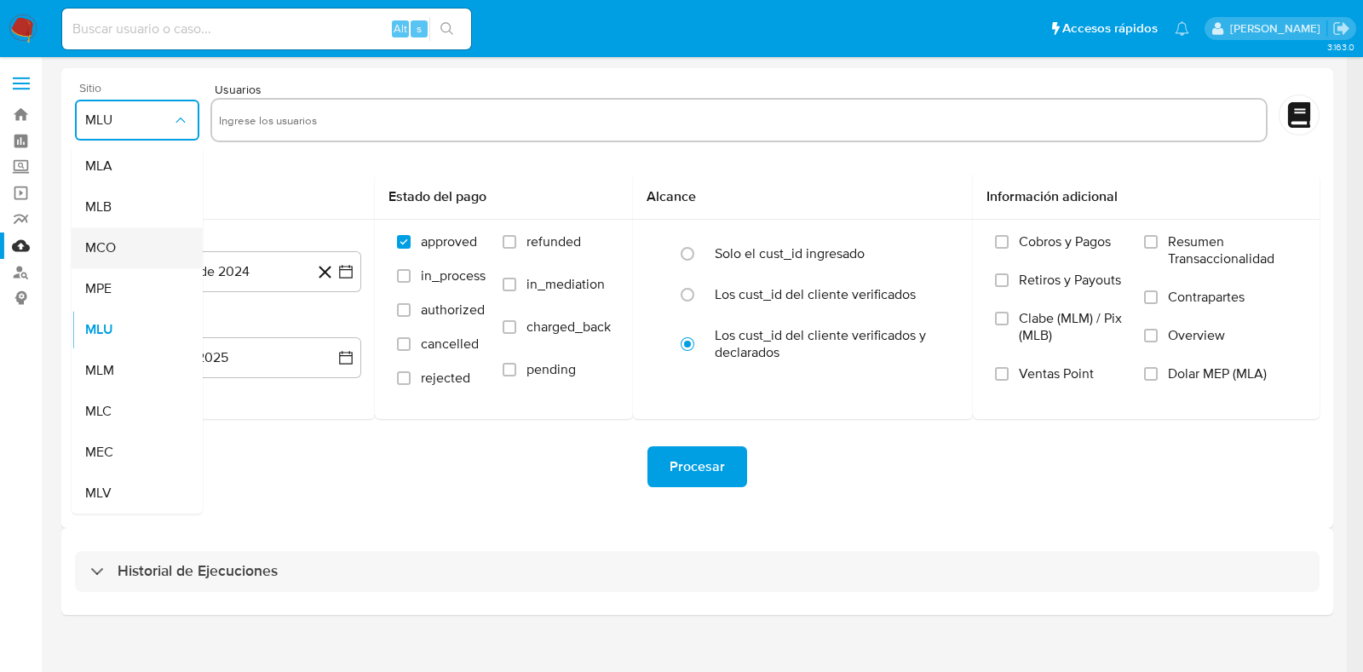
click at [153, 248] on div "MCO" at bounding box center [132, 248] width 94 height 41
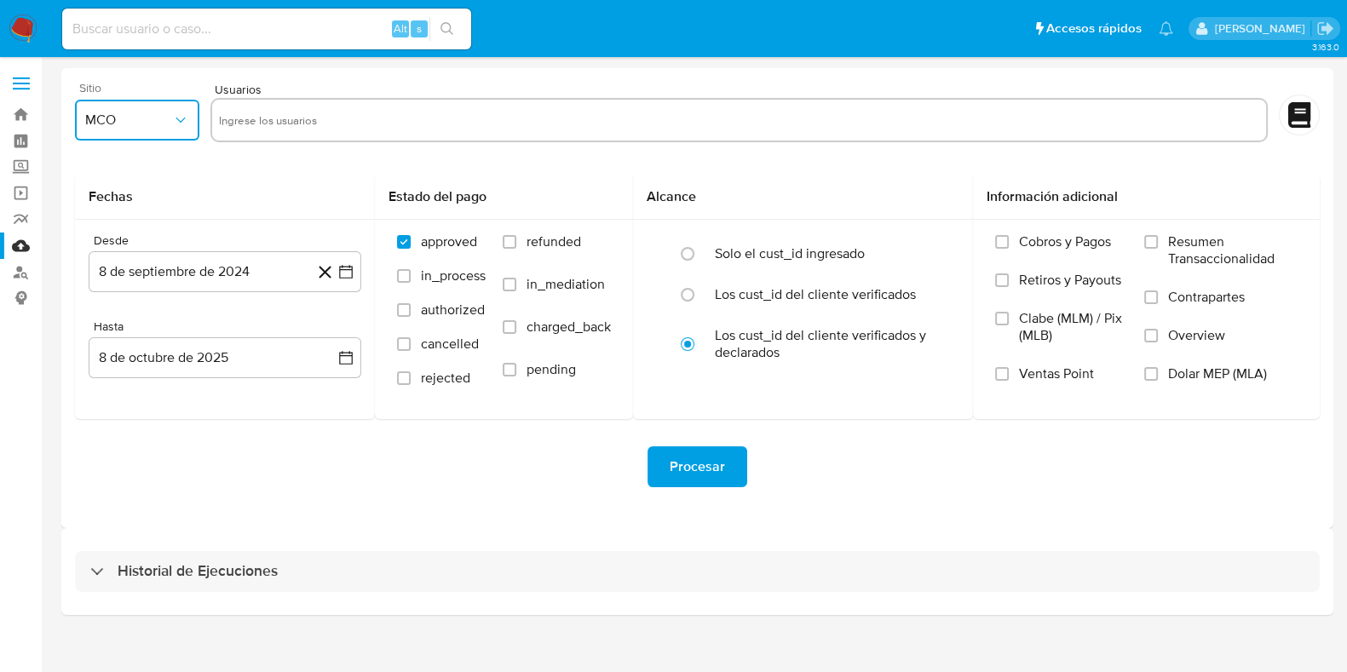
click at [288, 117] on input "text" at bounding box center [739, 120] width 1041 height 27
type input "1444167709"
paste input "2254846242"
type input "2254846242"
paste input "2488774063"
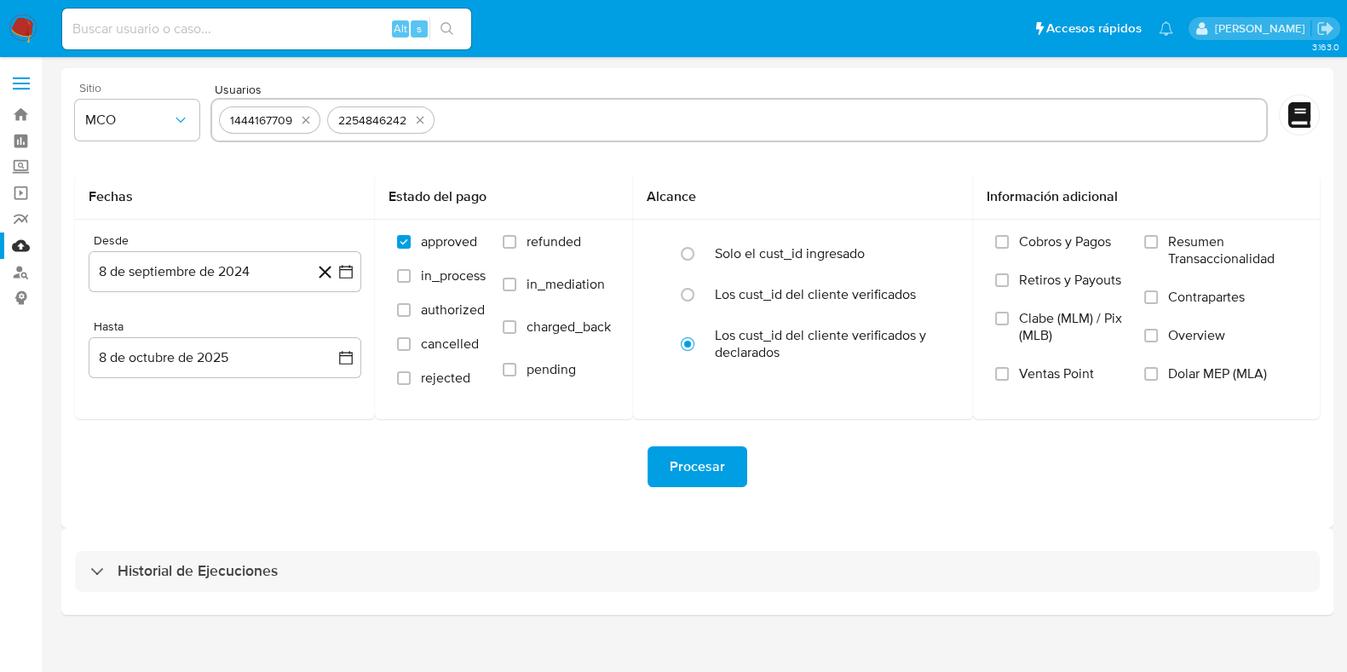
type input "2488774063"
paste input "1543451255"
type input "1543451255"
paste input "2208672073"
type input "2208672073"
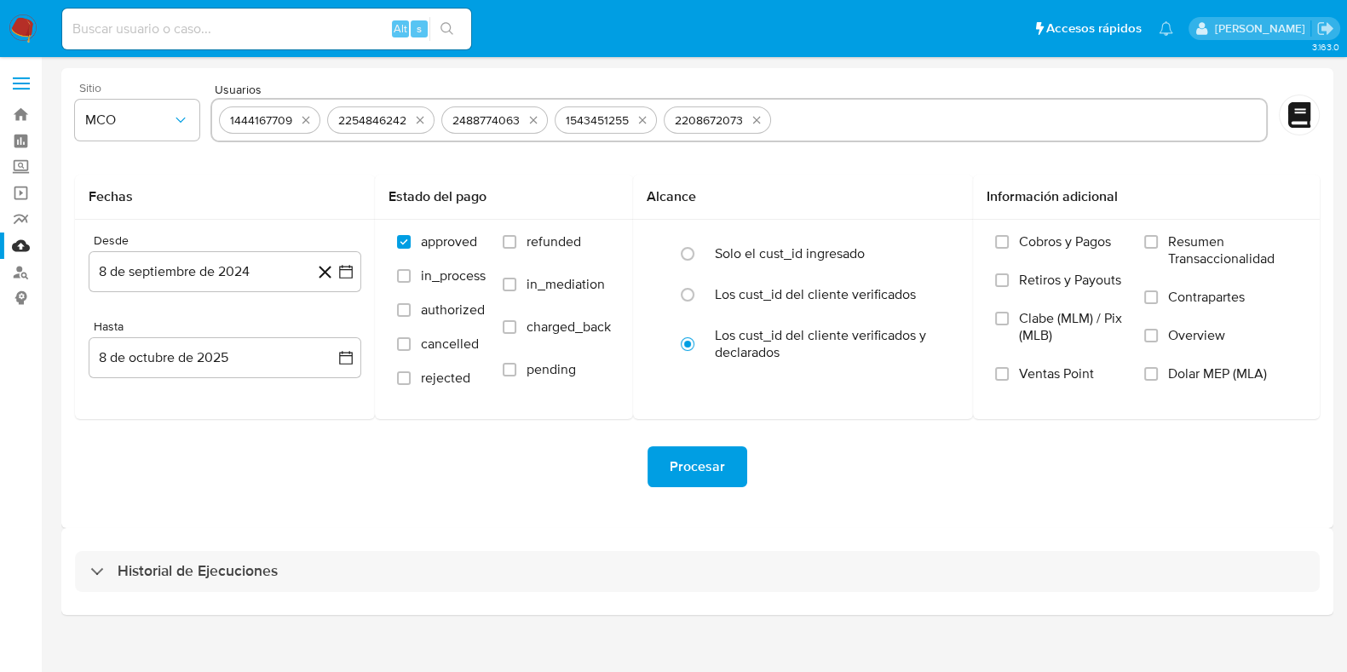
paste input "2612300685"
type input "2612300685"
click at [510, 250] on label "refunded" at bounding box center [557, 254] width 108 height 43
click at [510, 249] on input "refunded" at bounding box center [510, 242] width 14 height 14
checkbox input "true"
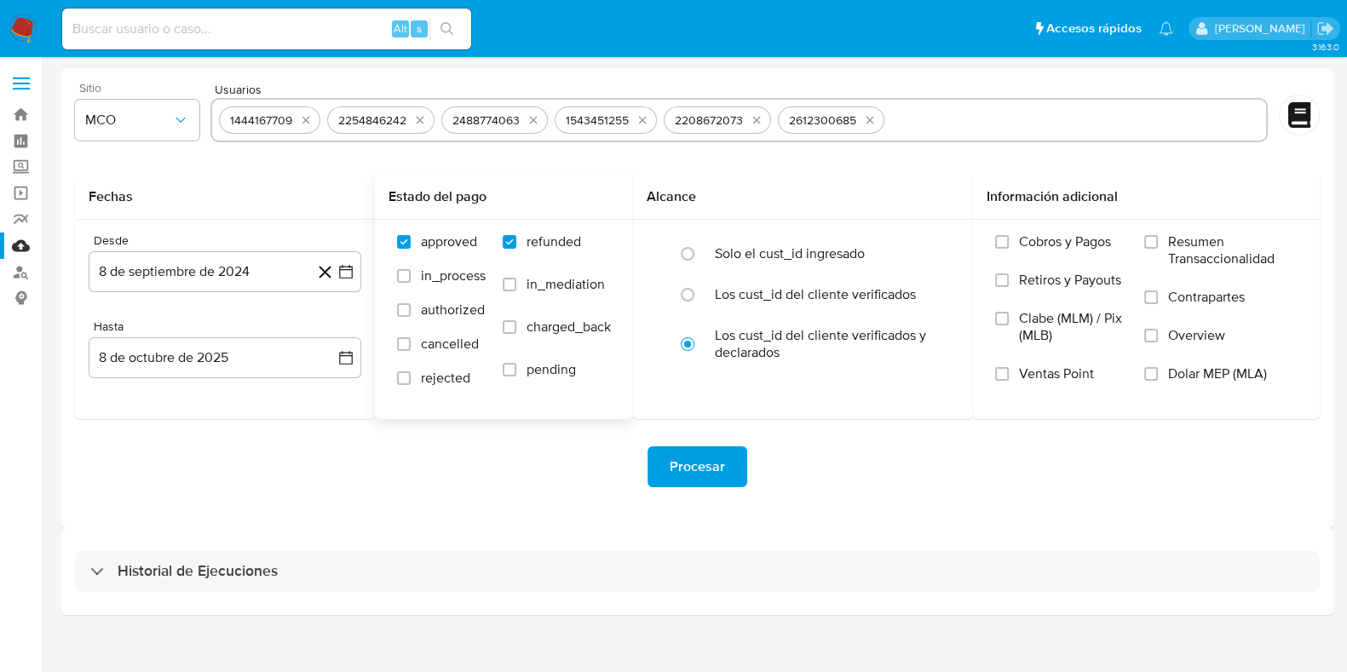
click at [507, 334] on label "charged_back" at bounding box center [557, 340] width 108 height 43
click at [507, 334] on input "charged_back" at bounding box center [510, 327] width 14 height 14
checkbox input "true"
click at [411, 380] on label "rejected" at bounding box center [441, 387] width 89 height 34
click at [411, 380] on input "rejected" at bounding box center [404, 379] width 14 height 14
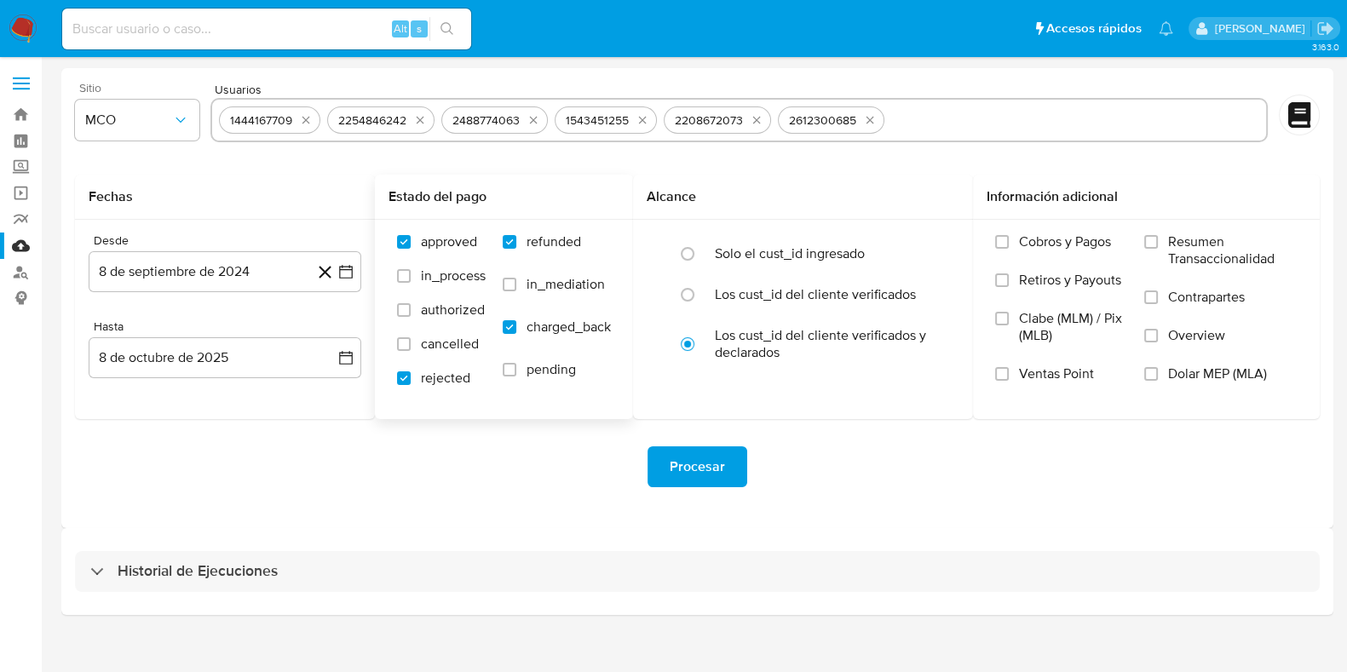
checkbox input "true"
click at [348, 270] on icon "button" at bounding box center [345, 271] width 17 height 17
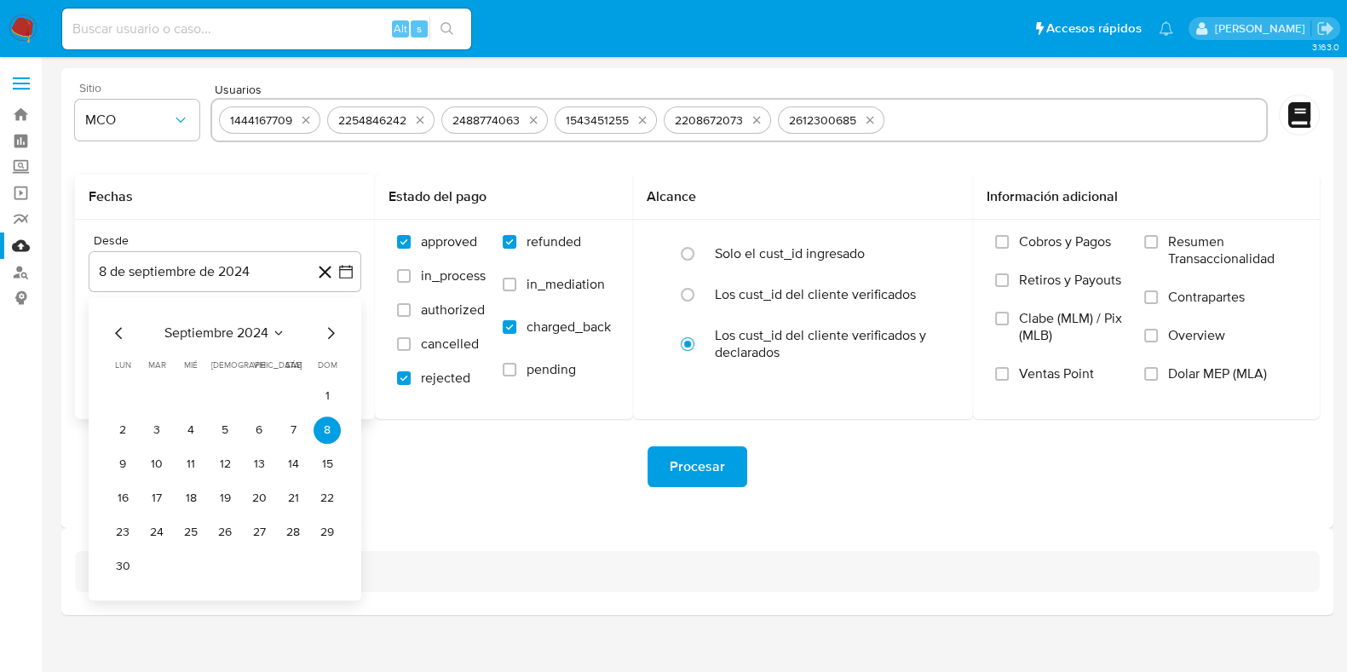
click at [331, 334] on icon "Mes siguiente" at bounding box center [331, 333] width 7 height 12
click at [160, 436] on button "8" at bounding box center [156, 430] width 27 height 27
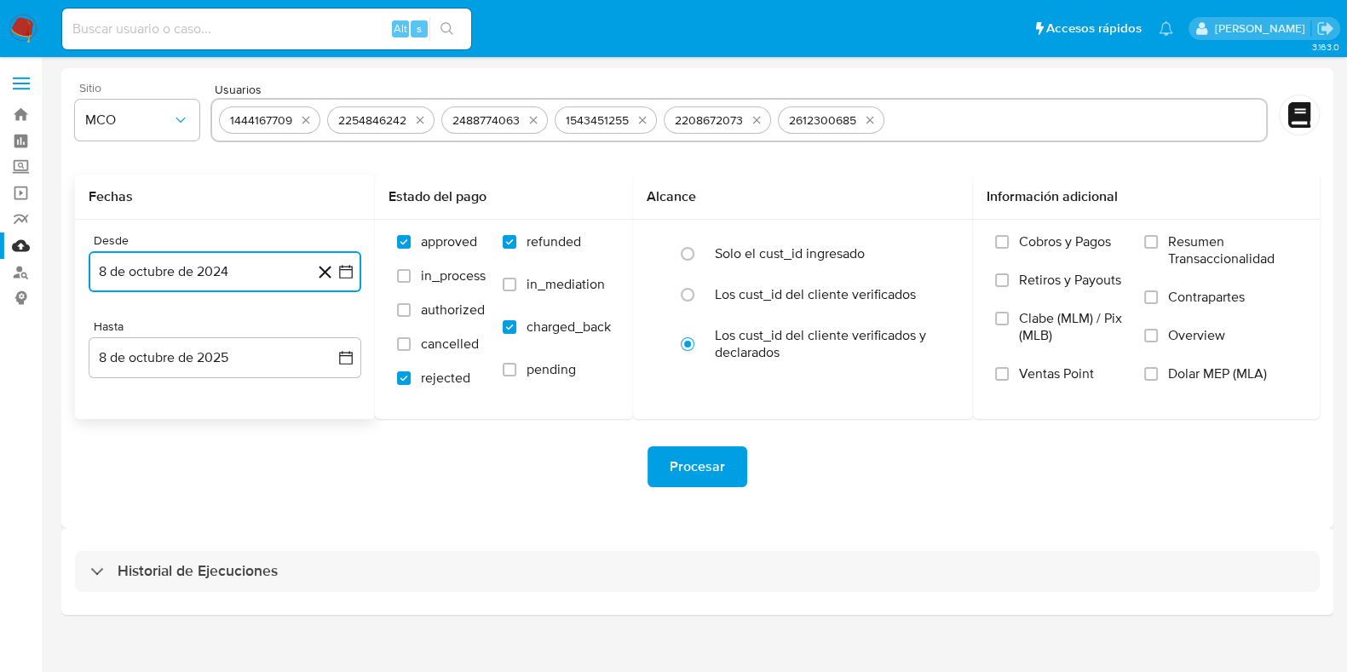
click at [902, 117] on input "text" at bounding box center [1075, 120] width 369 height 27
type input "1052864713"
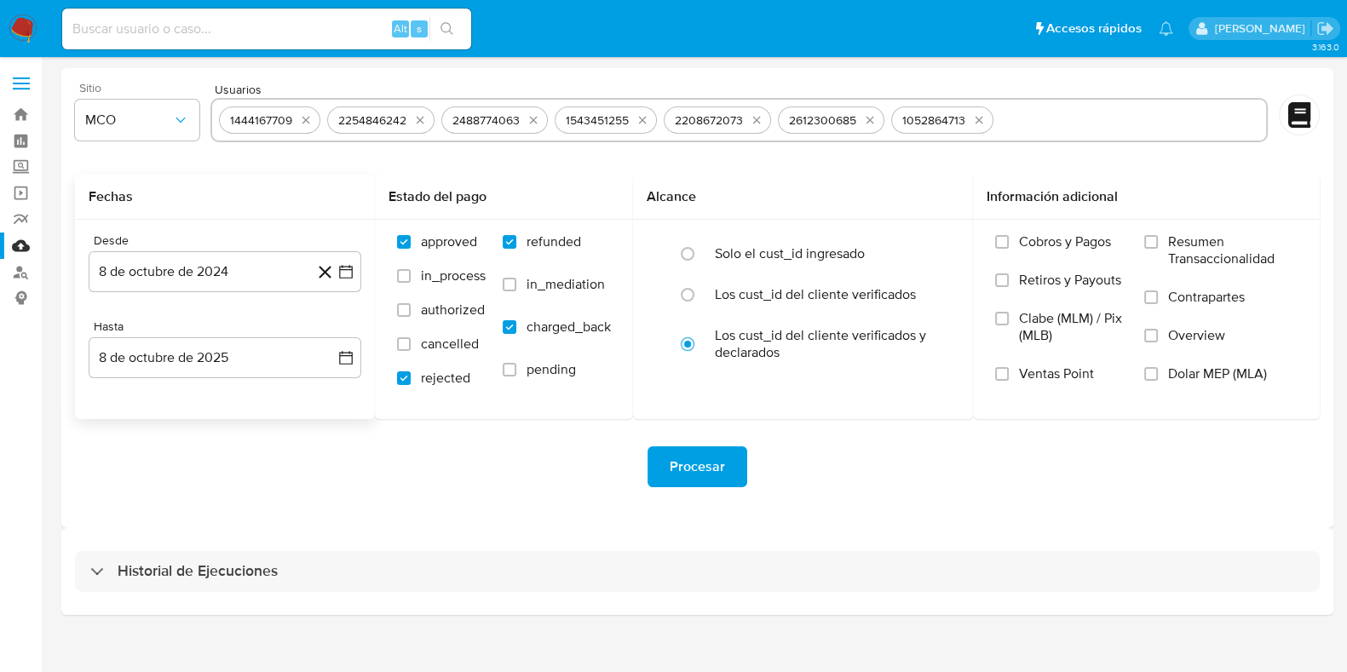
paste input "2634566857"
type input "2634566857"
paste input "2133815842"
type input "2133815842"
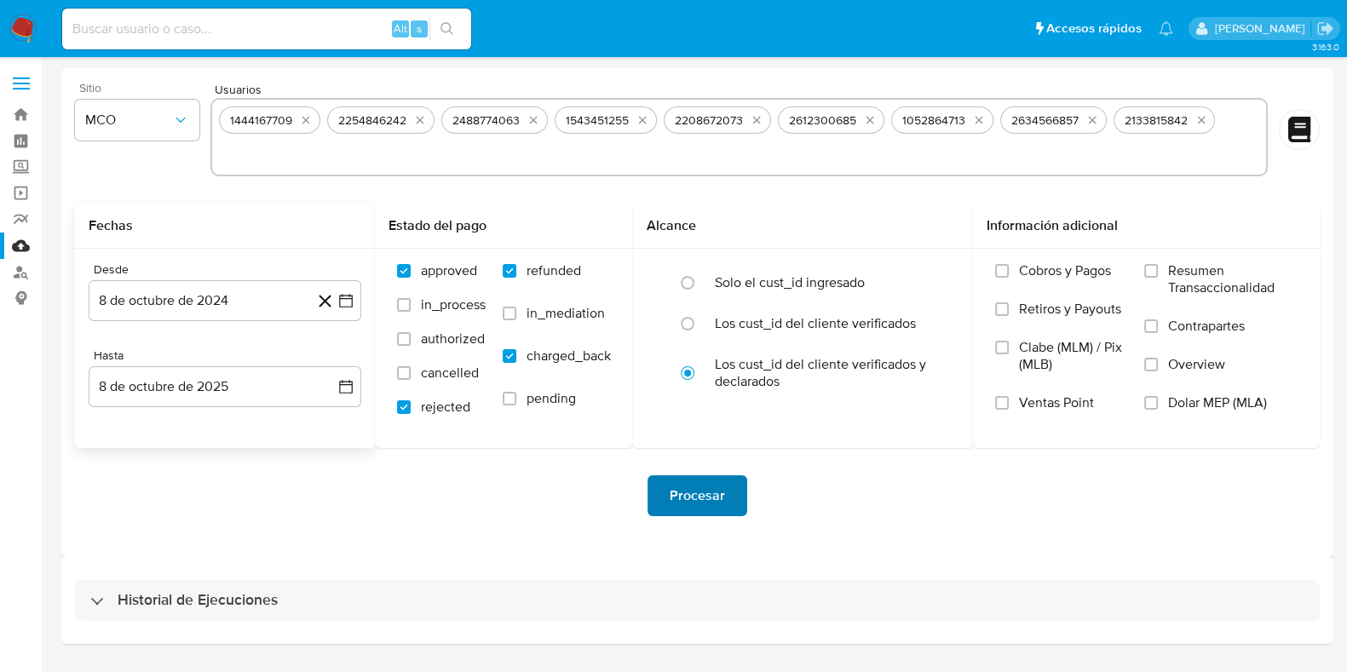
click at [664, 494] on button "Procesar" at bounding box center [698, 495] width 100 height 41
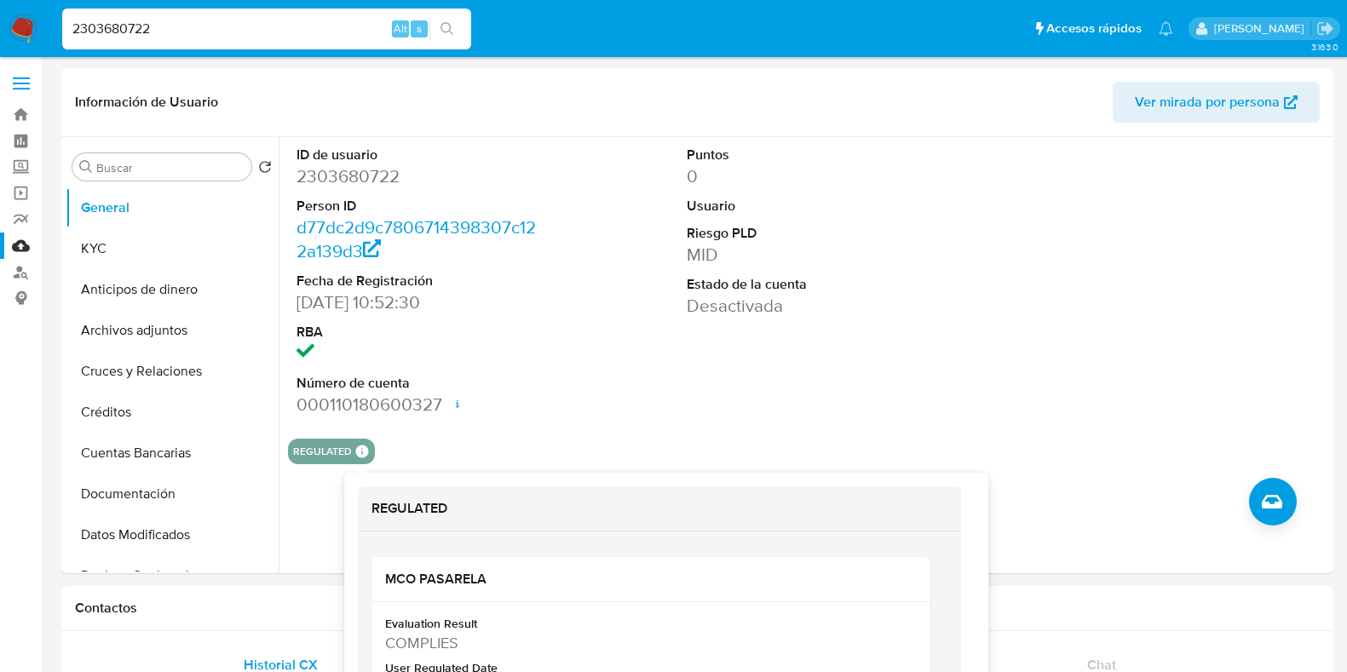
select select "10"
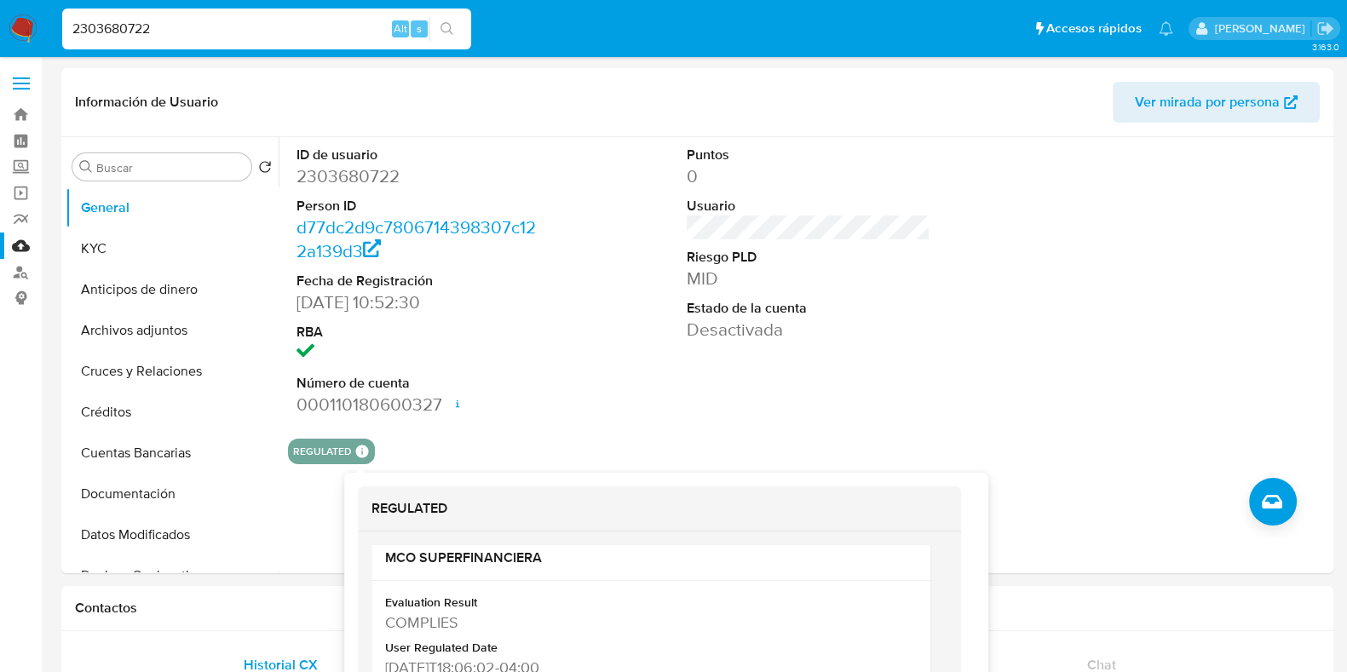
scroll to position [396, 0]
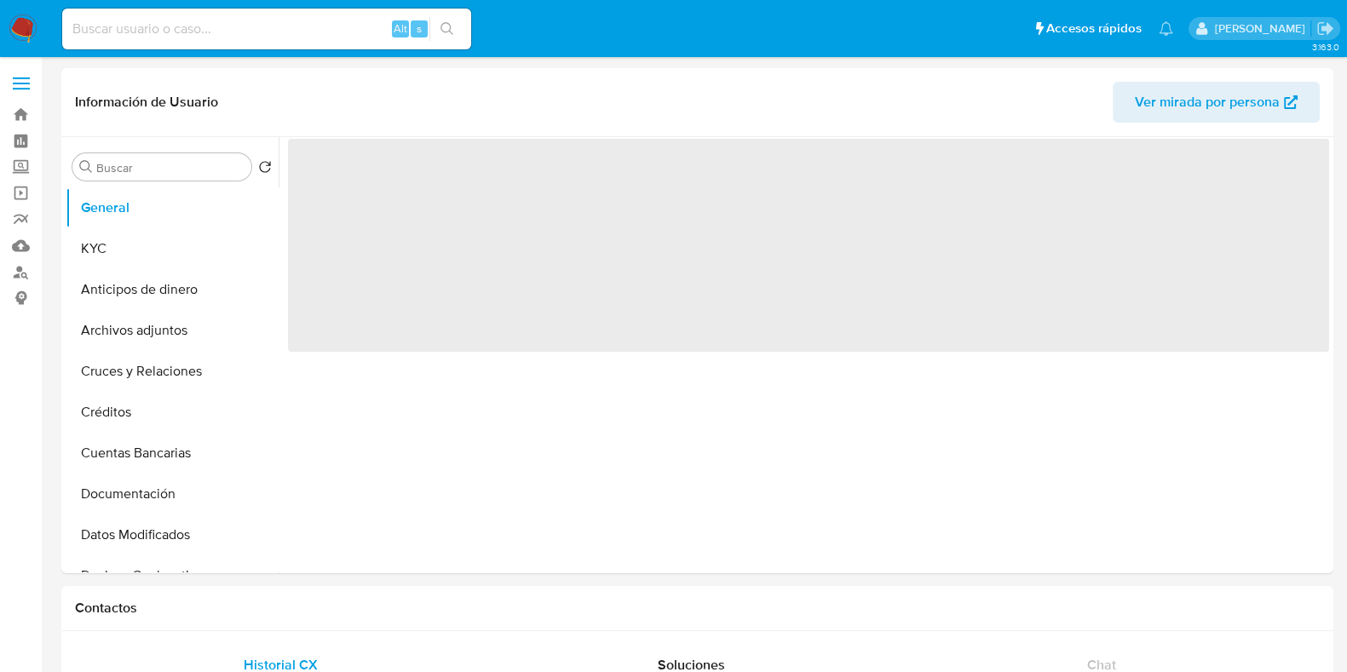
select select "10"
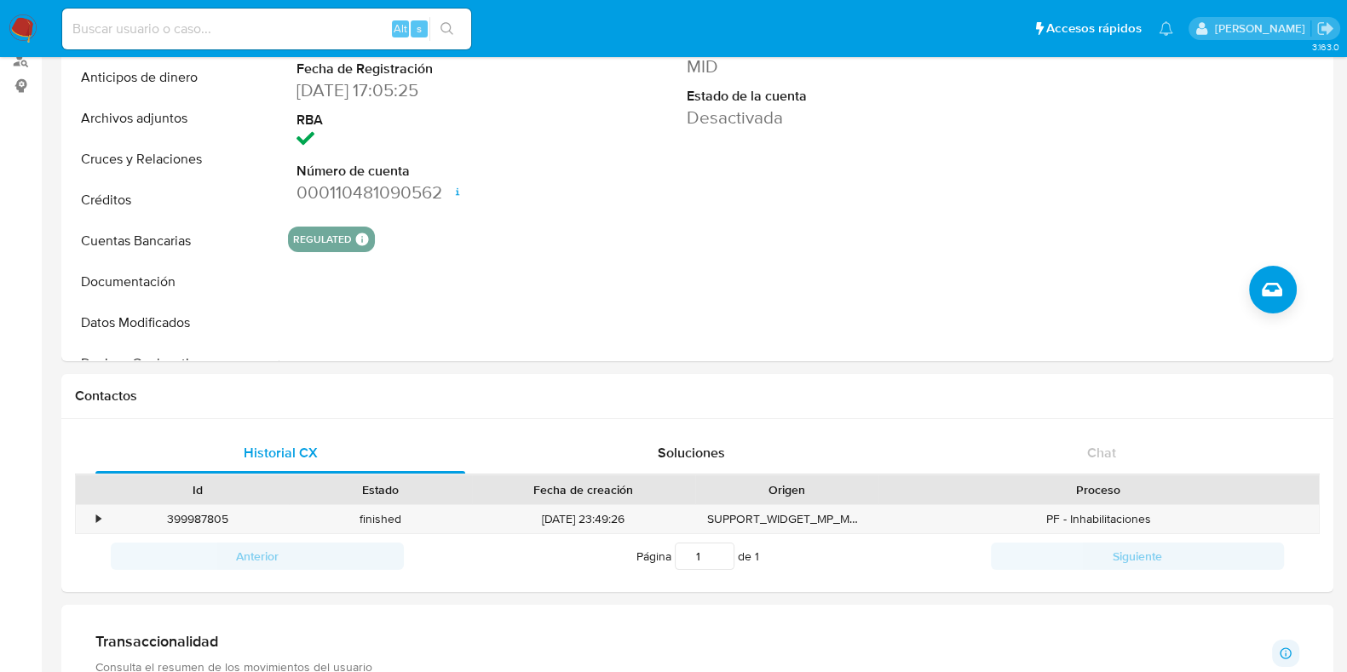
scroll to position [106, 0]
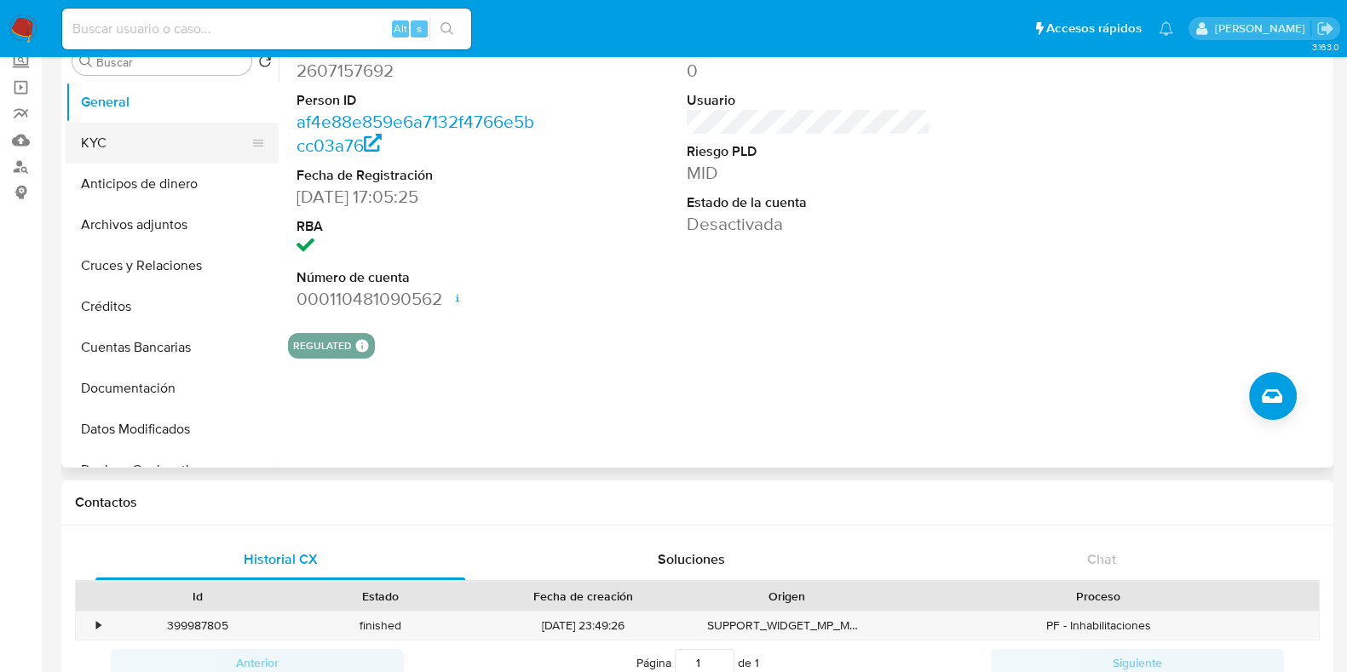
click at [122, 138] on button "KYC" at bounding box center [165, 143] width 199 height 41
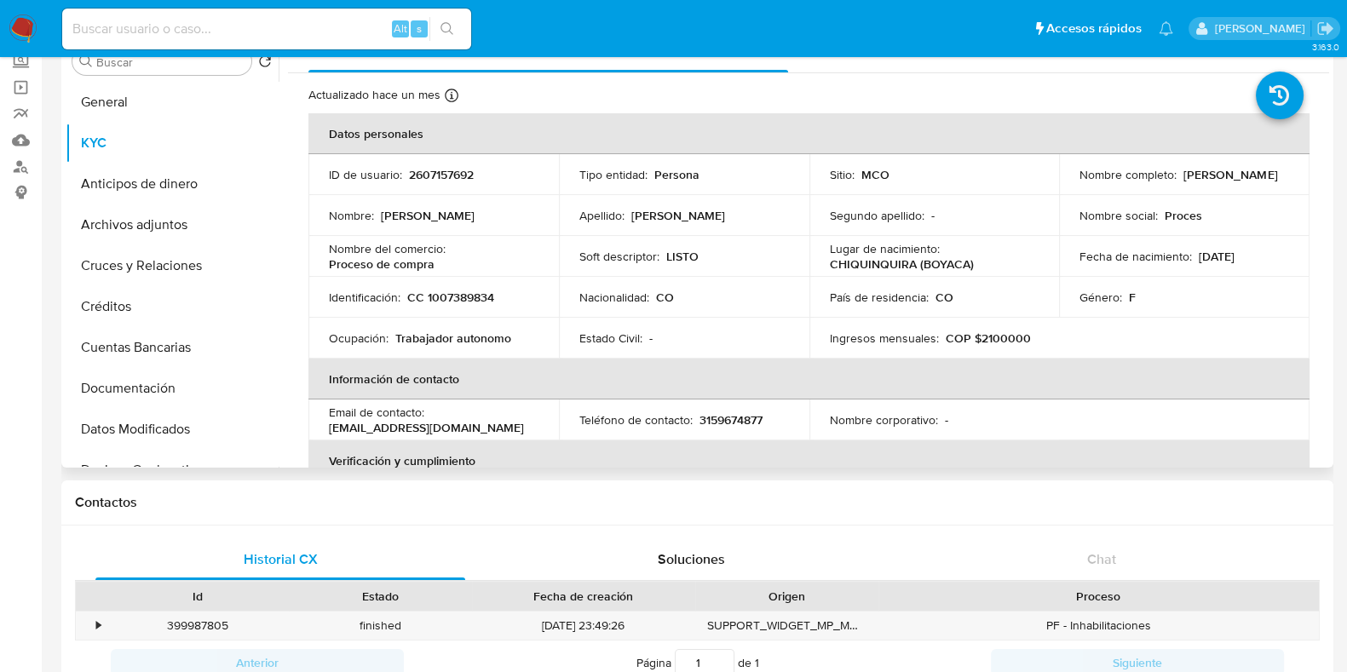
drag, startPoint x: 1076, startPoint y: 187, endPoint x: 1268, endPoint y: 177, distance: 192.0
click at [1268, 177] on div "Nombre completo : Anguie Natalia Murcia Rodriguez" at bounding box center [1185, 174] width 210 height 15
copy p "Anguie Natalia Murcia Rodriguez"
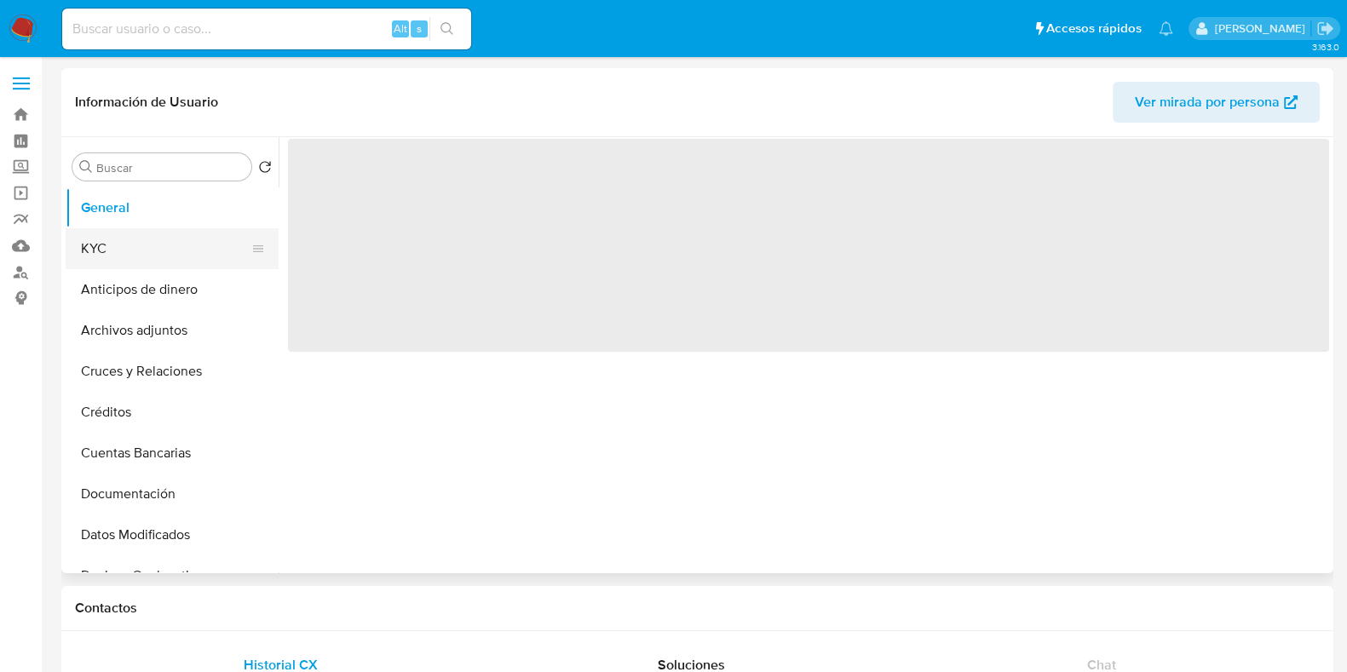
click at [166, 251] on button "KYC" at bounding box center [165, 248] width 199 height 41
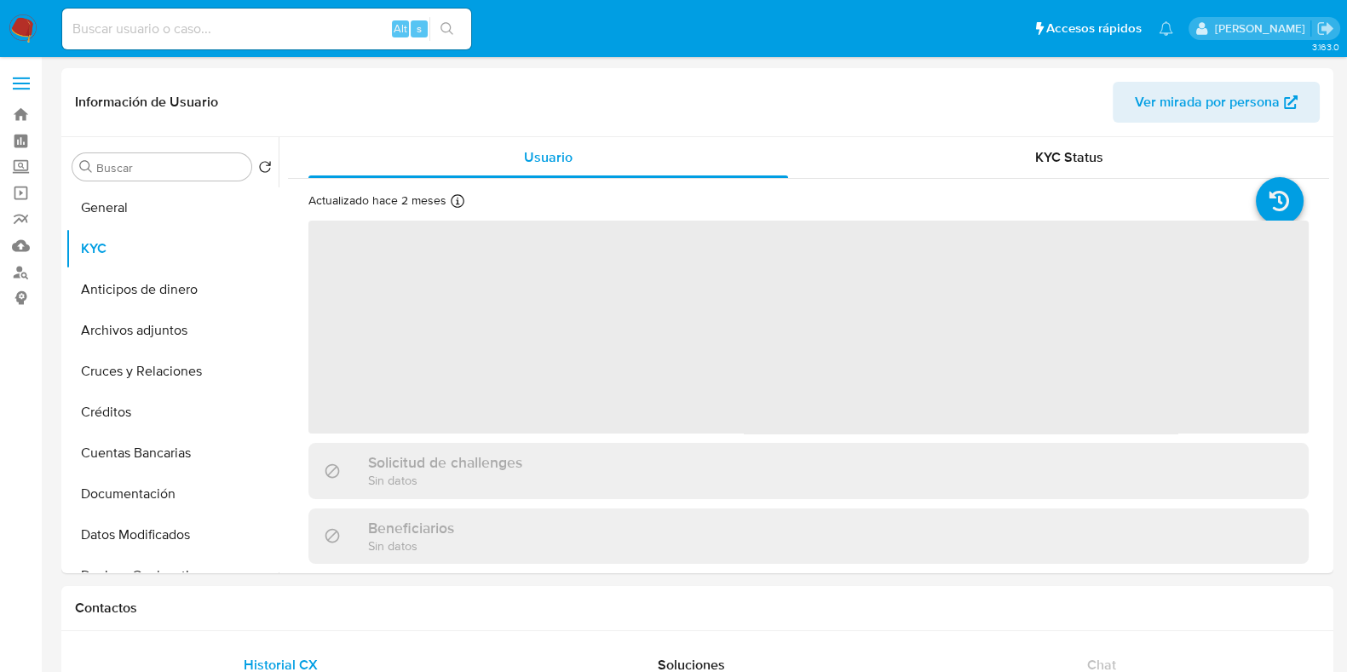
select select "10"
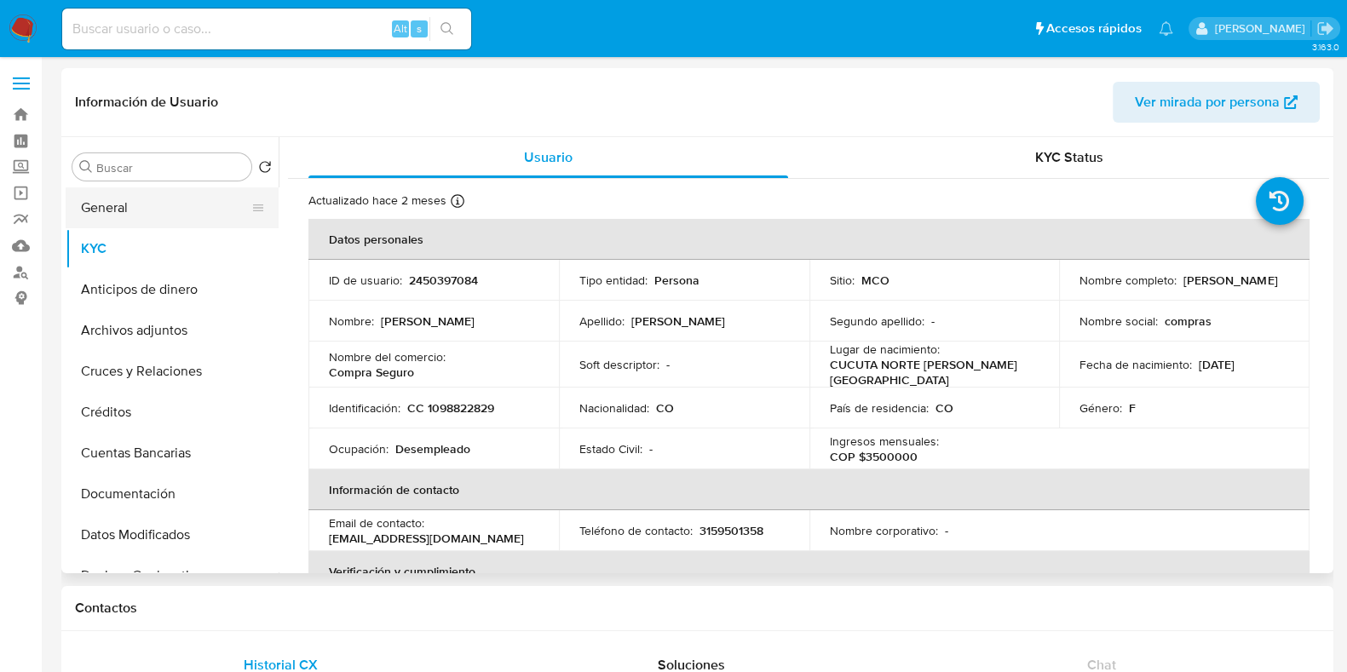
click at [152, 189] on button "General" at bounding box center [165, 207] width 199 height 41
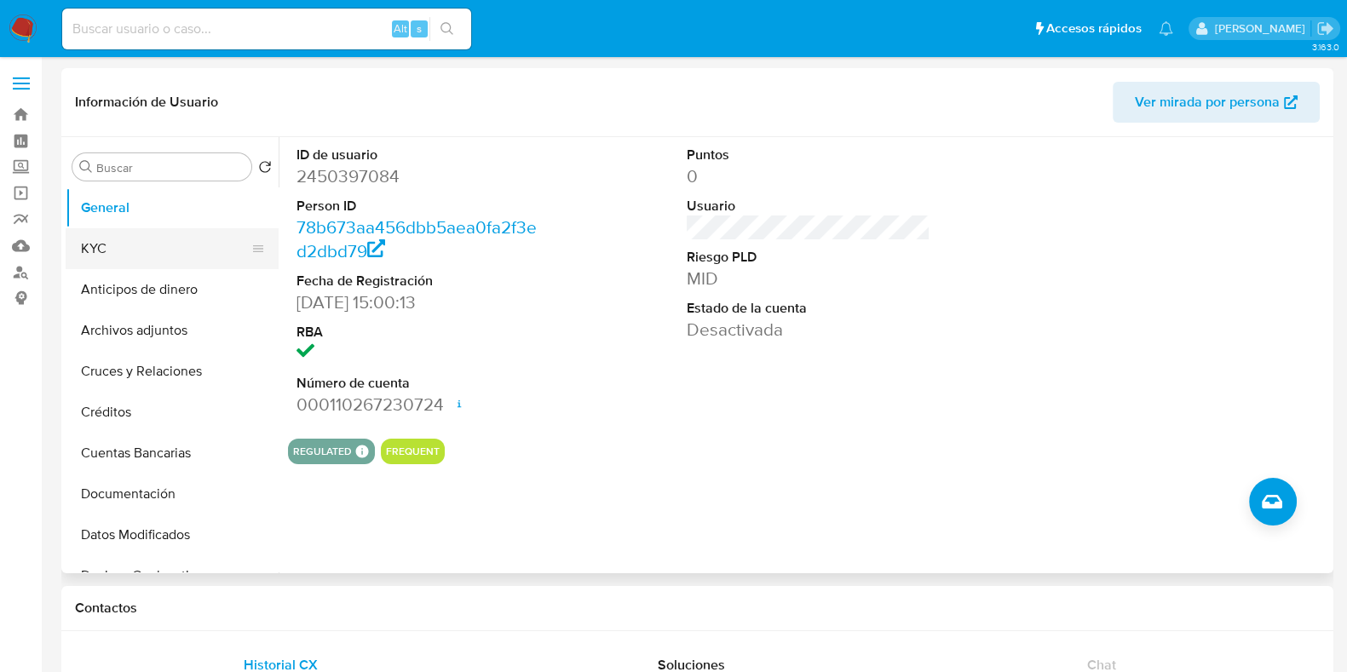
drag, startPoint x: 123, startPoint y: 236, endPoint x: 147, endPoint y: 240, distance: 25.1
click at [123, 236] on button "KYC" at bounding box center [165, 248] width 199 height 41
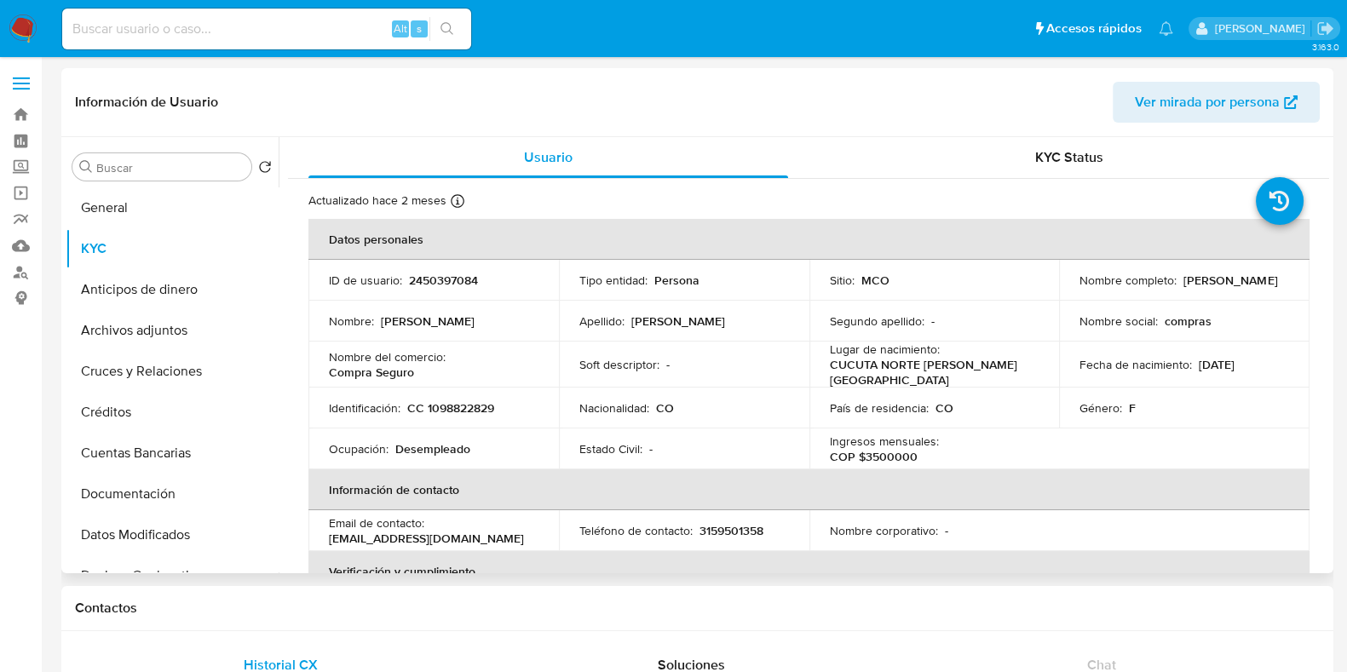
drag, startPoint x: 1078, startPoint y: 290, endPoint x: 1239, endPoint y: 291, distance: 161.1
click at [1239, 288] on div "Nombre completo : Maria Juliana Anaya Boada" at bounding box center [1185, 280] width 210 height 15
copy p "Maria Juliana Anaya Boada"
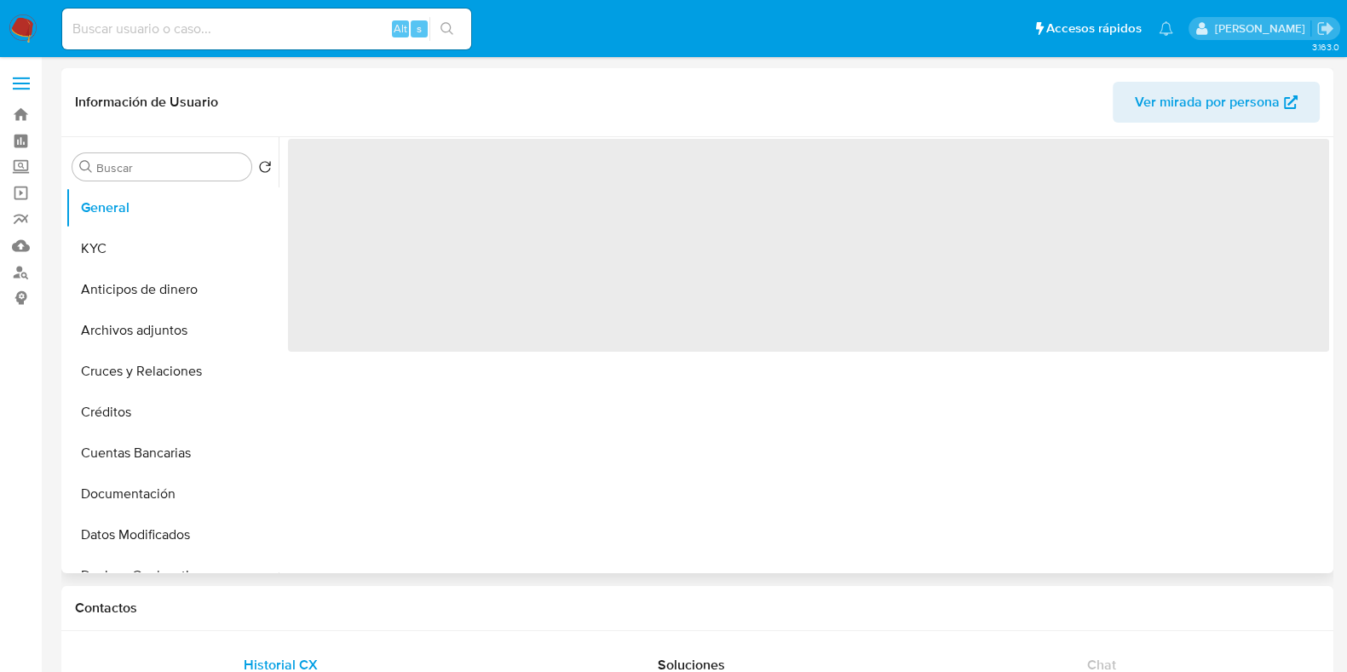
select select "10"
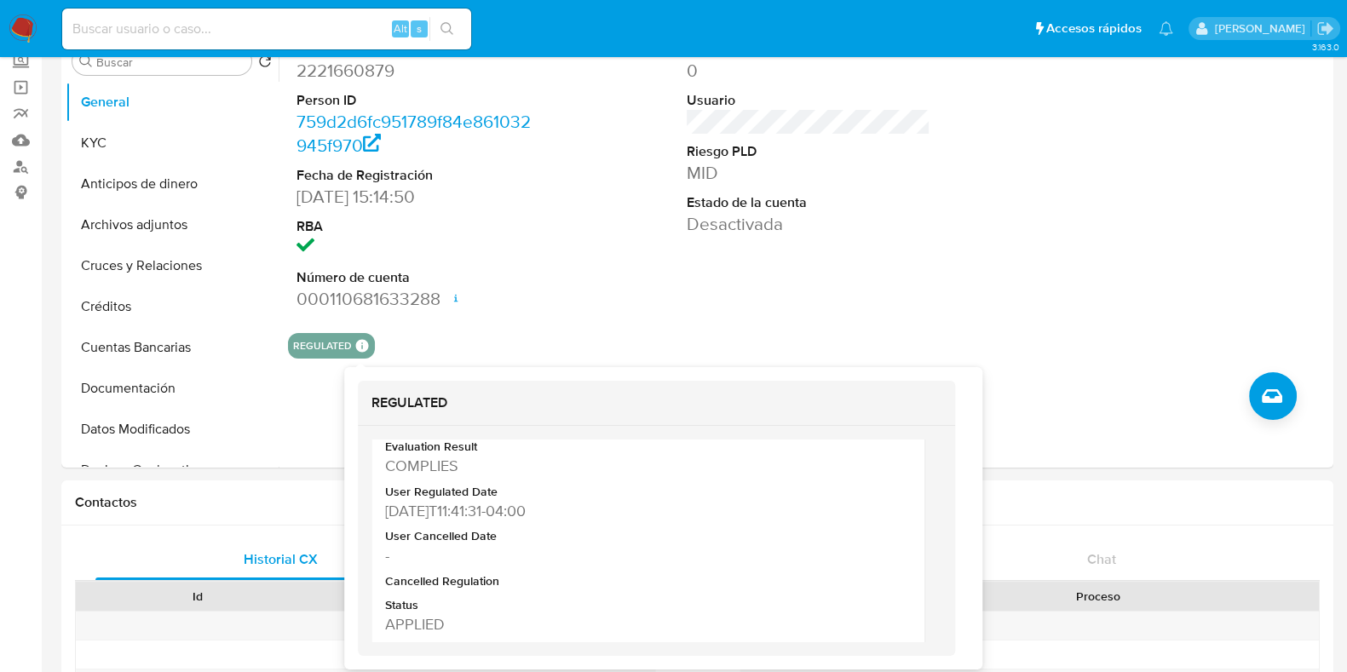
scroll to position [395, 0]
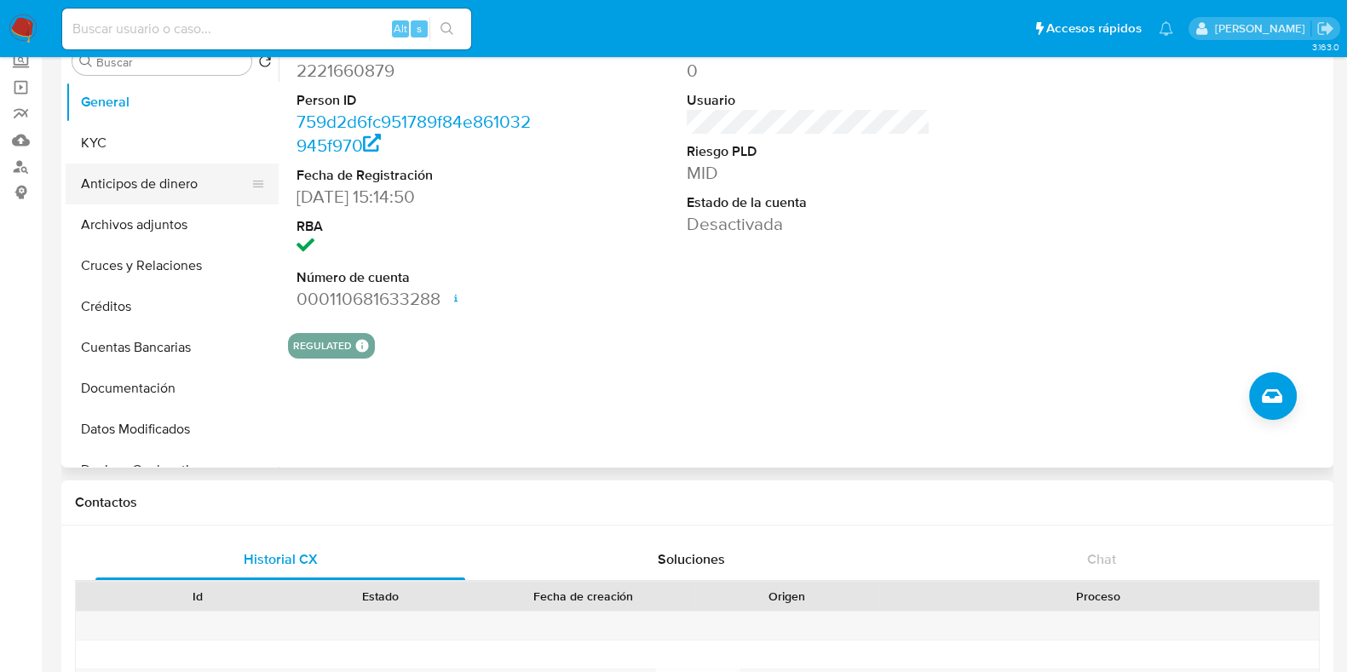
drag, startPoint x: 130, startPoint y: 128, endPoint x: 192, endPoint y: 164, distance: 72.2
click at [129, 128] on button "KYC" at bounding box center [172, 143] width 213 height 41
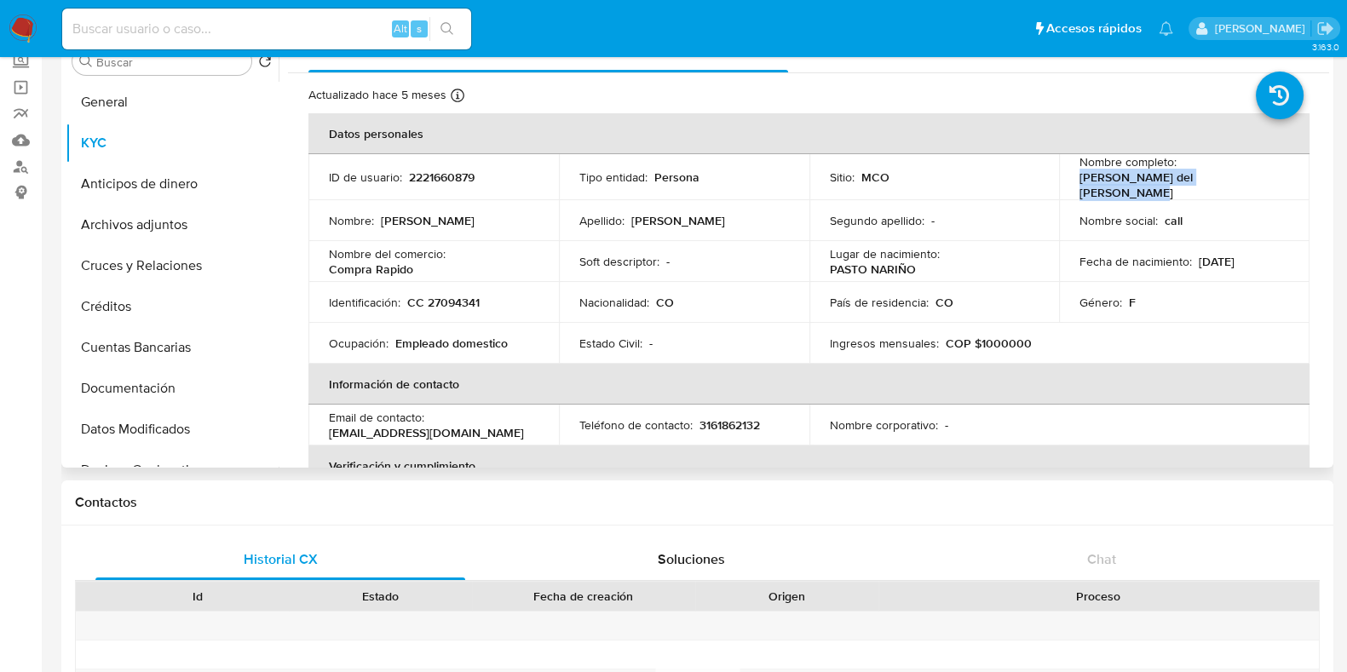
drag, startPoint x: 1074, startPoint y: 179, endPoint x: 1264, endPoint y: 176, distance: 190.0
click at [1264, 176] on div "Nombre completo : Edith del Socorro Ruano Florez" at bounding box center [1185, 177] width 210 height 46
copy p "Edith del Socorro Ruano Florez"
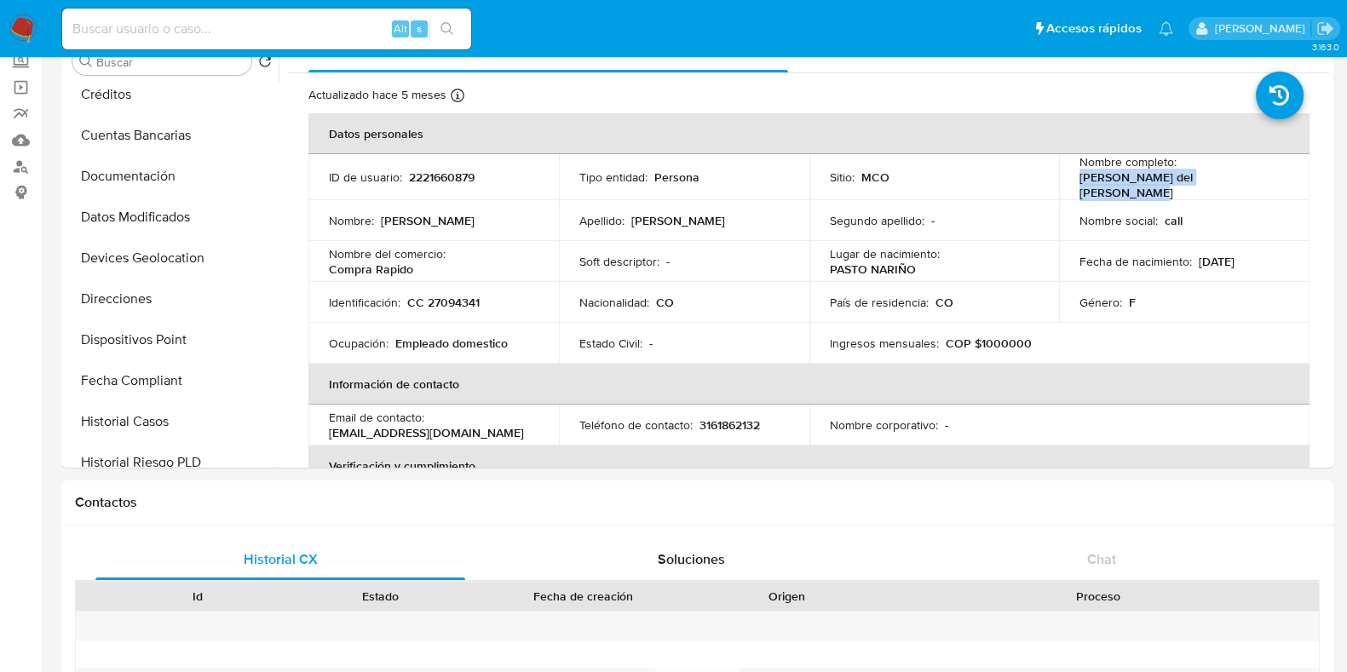
drag, startPoint x: 161, startPoint y: 170, endPoint x: 50, endPoint y: 256, distance: 140.8
click at [158, 173] on button "Documentación" at bounding box center [172, 176] width 213 height 41
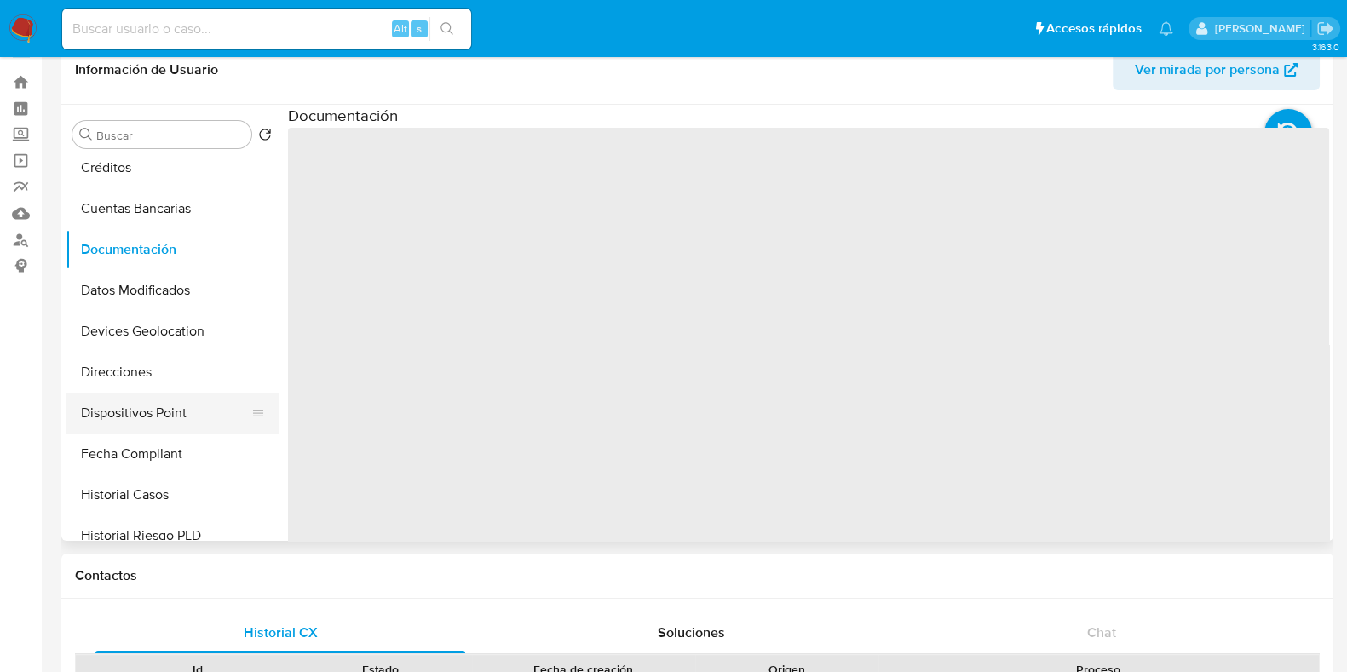
scroll to position [0, 0]
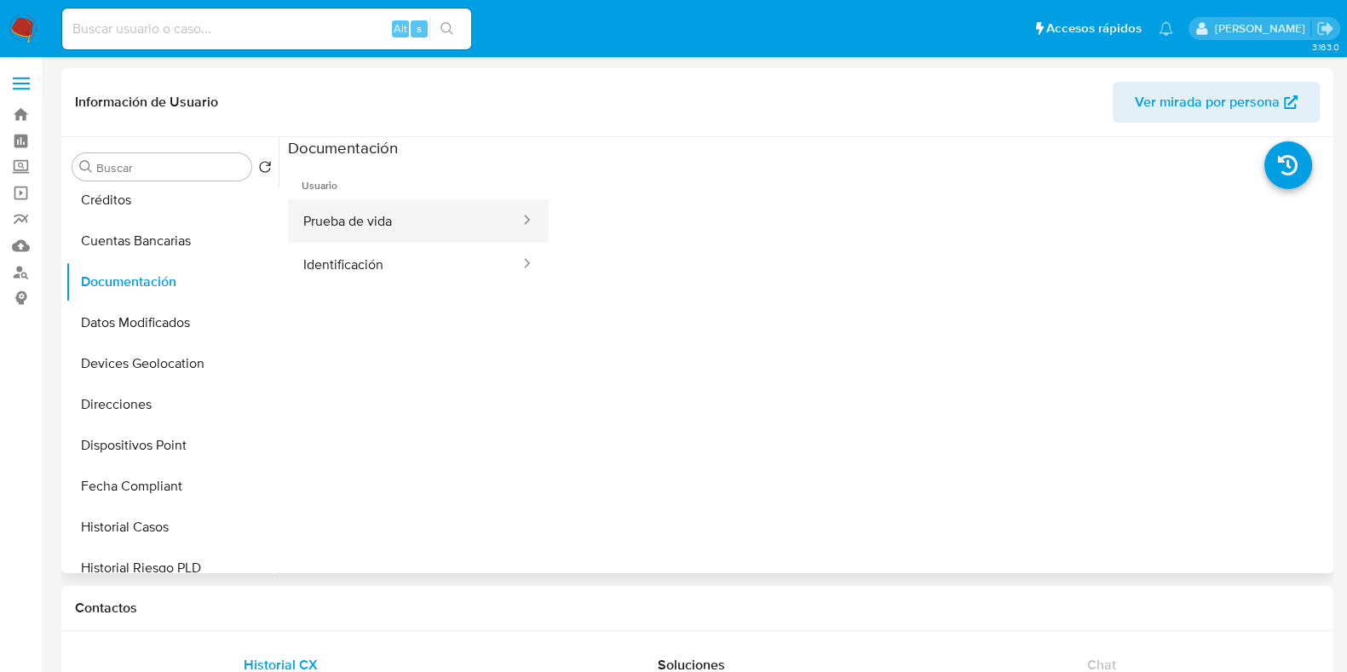
click at [438, 223] on button "Prueba de vida" at bounding box center [404, 220] width 233 height 43
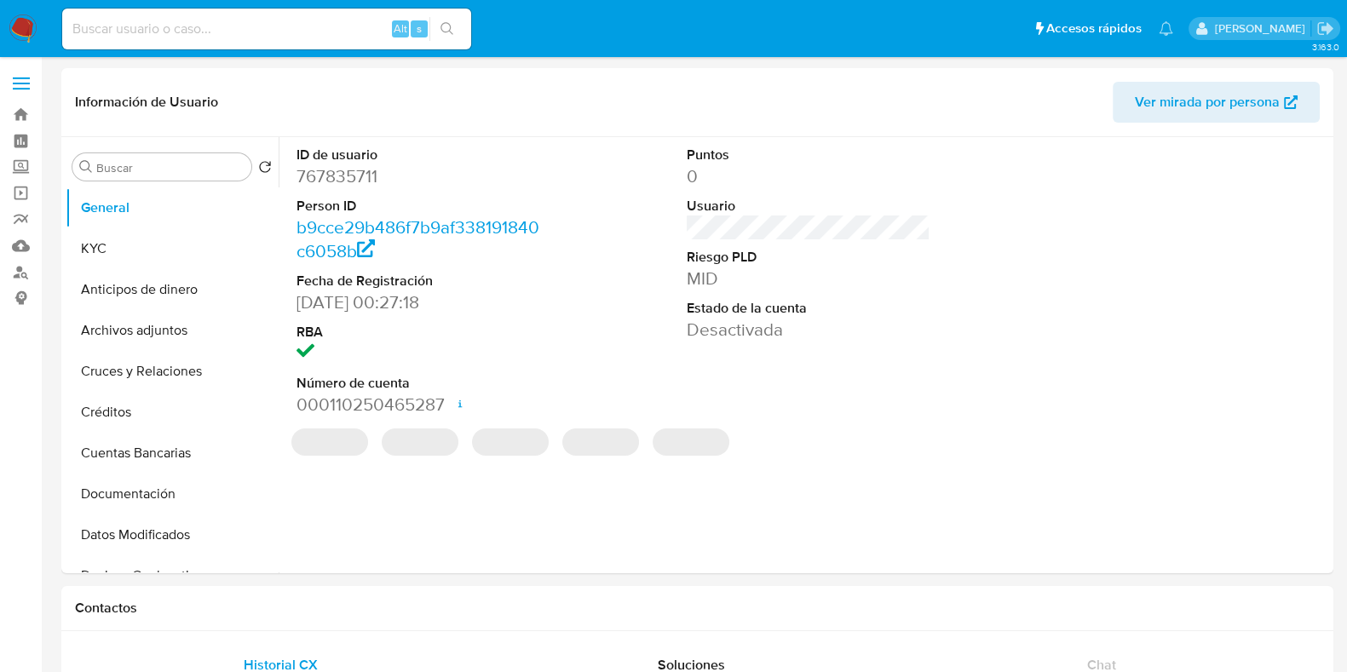
select select "10"
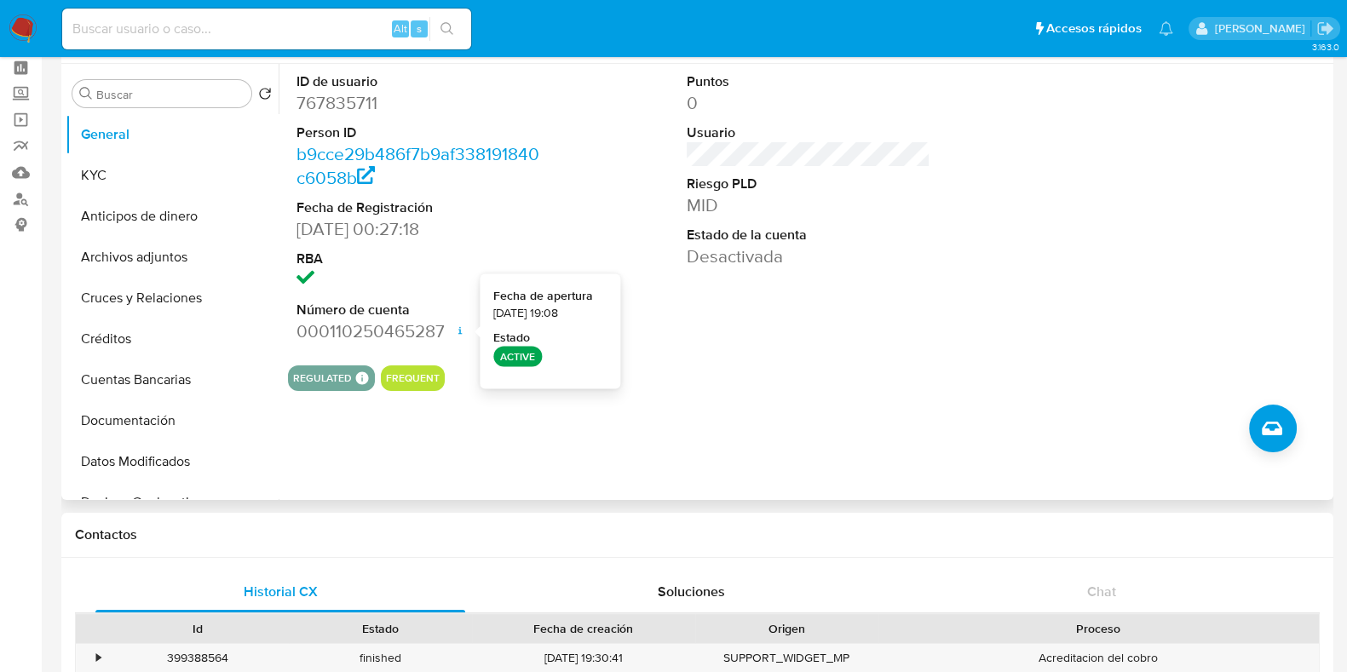
scroll to position [106, 0]
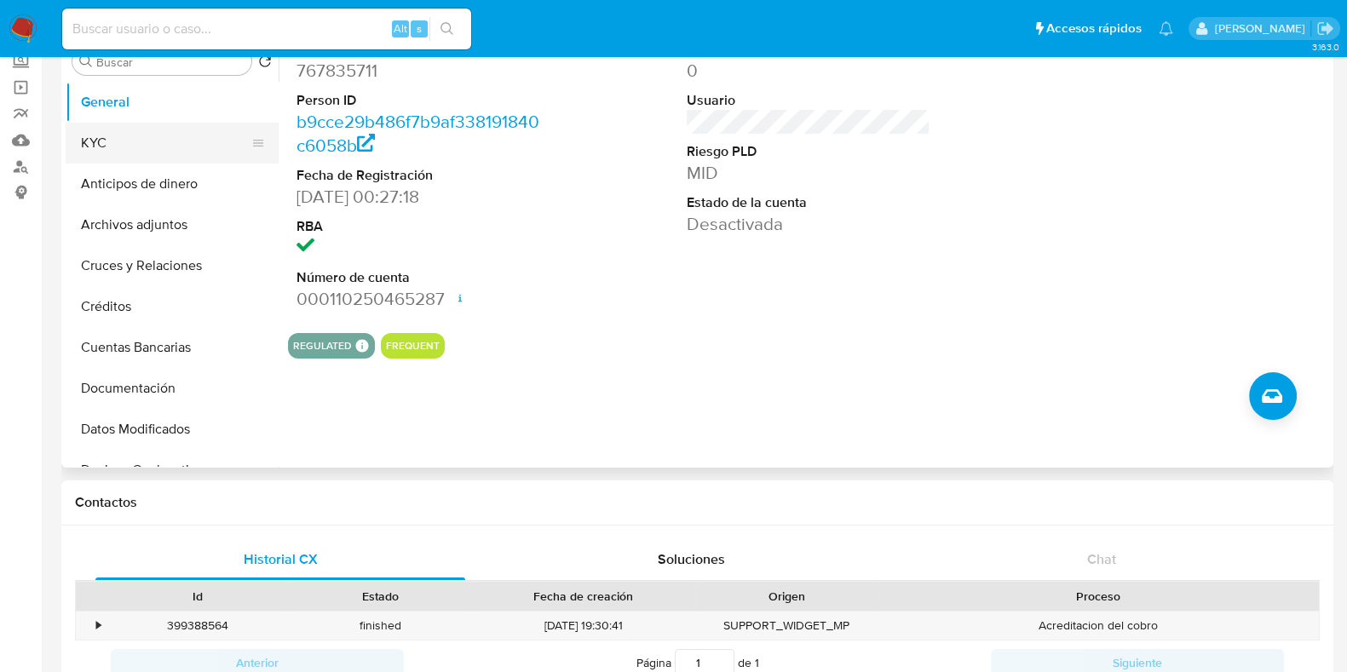
click at [147, 132] on button "KYC" at bounding box center [165, 143] width 199 height 41
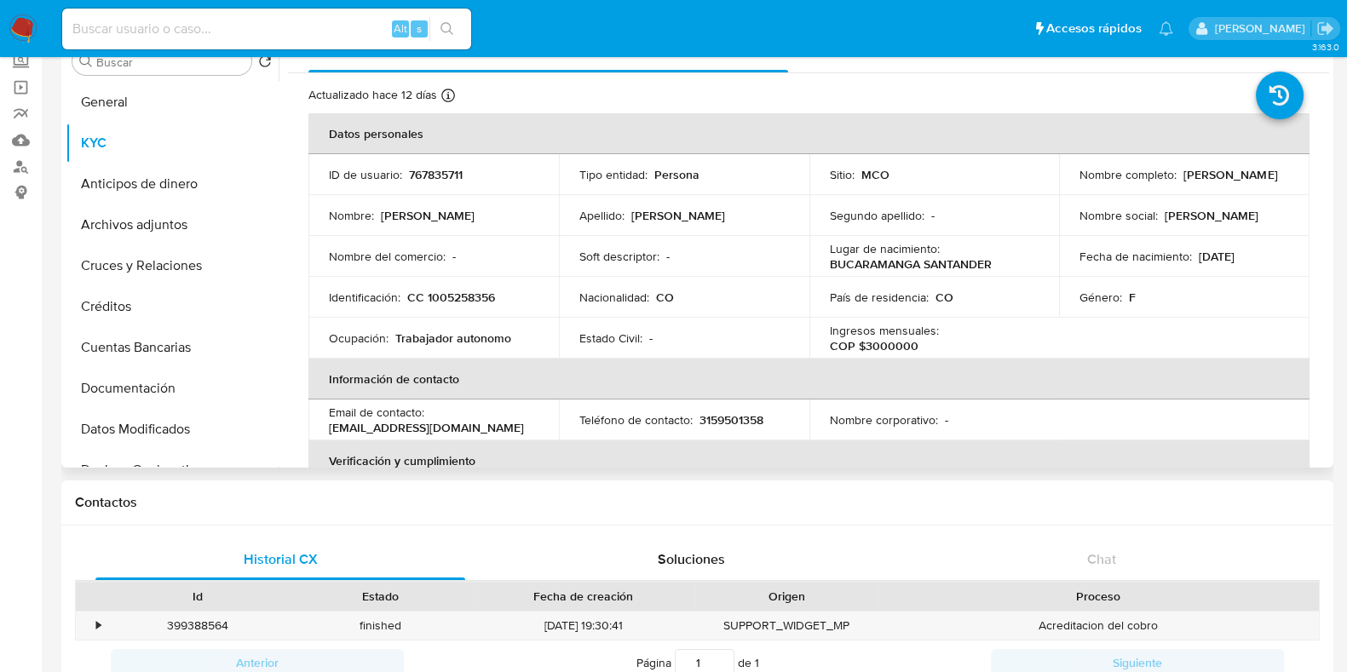
drag, startPoint x: 1253, startPoint y: 181, endPoint x: 1075, endPoint y: 180, distance: 178.1
click at [1080, 180] on div "Nombre completo : [PERSON_NAME]" at bounding box center [1185, 174] width 210 height 15
copy p "[PERSON_NAME]"
click at [174, 384] on button "Documentación" at bounding box center [165, 388] width 199 height 41
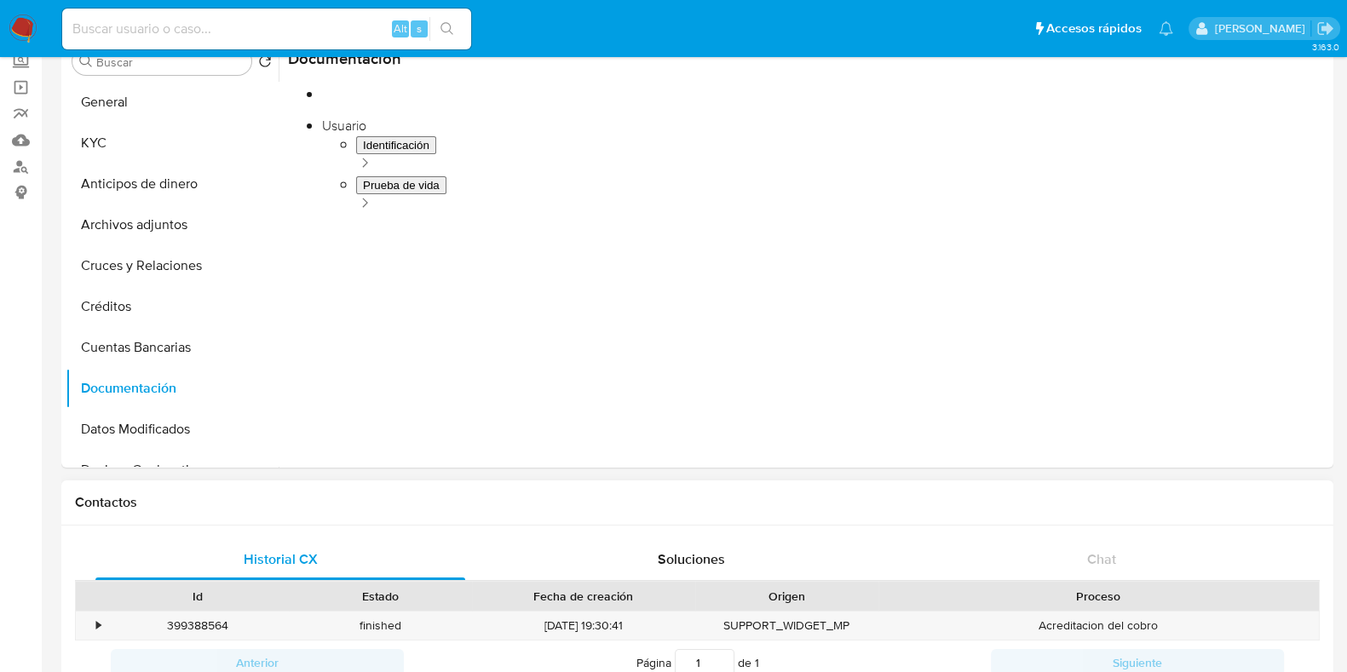
scroll to position [0, 0]
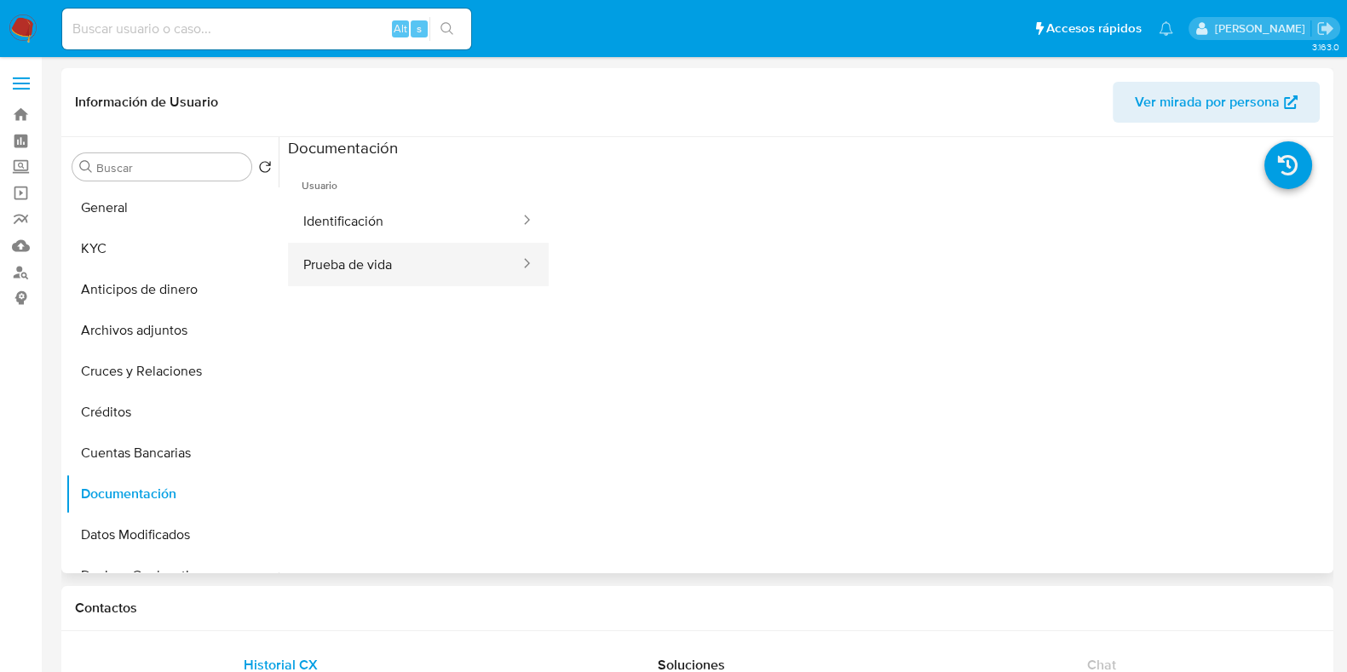
click at [417, 285] on button "Prueba de vida" at bounding box center [404, 264] width 233 height 43
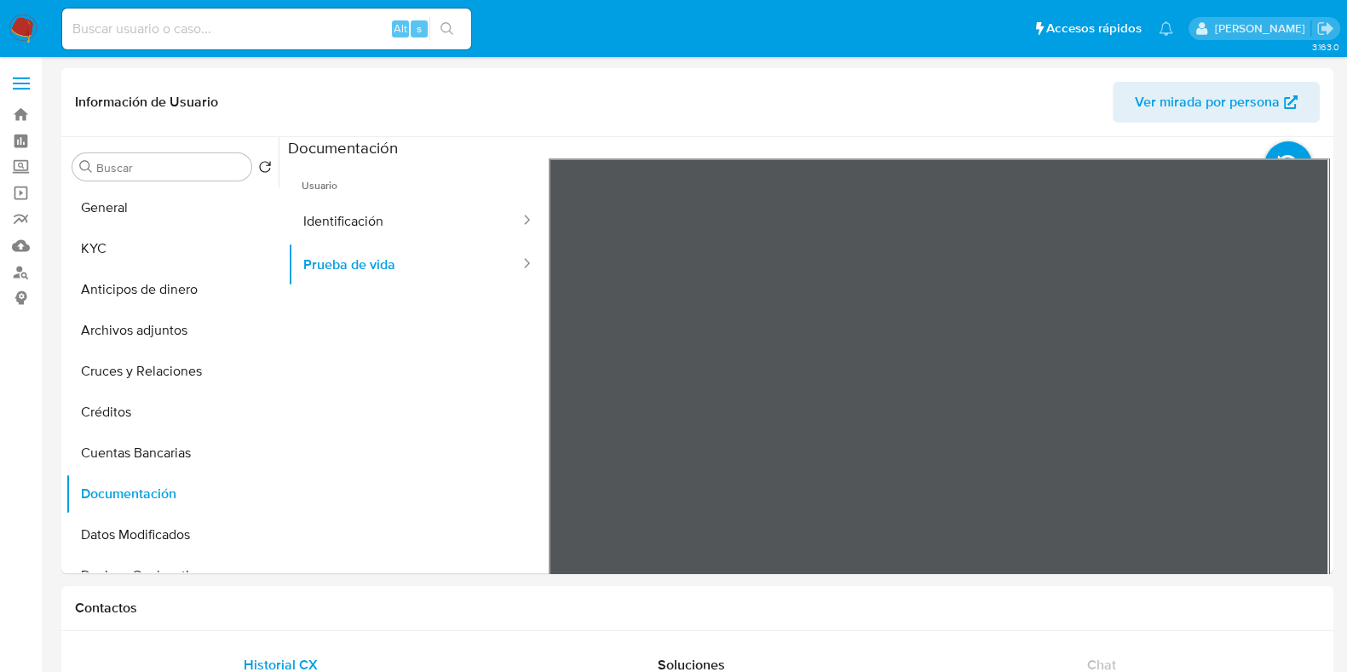
click at [189, 11] on div "Alt s" at bounding box center [266, 29] width 409 height 41
click at [192, 25] on input at bounding box center [266, 29] width 409 height 22
paste input "2083707385"
type input "2083707385"
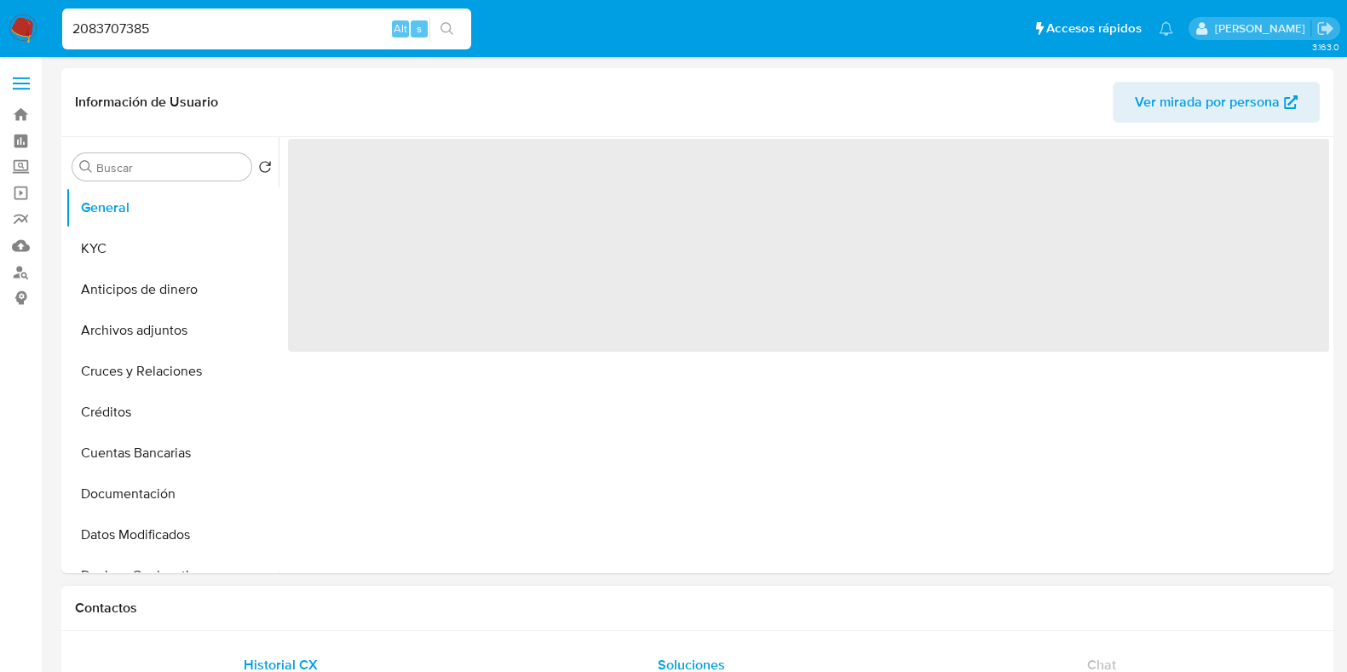
select select "10"
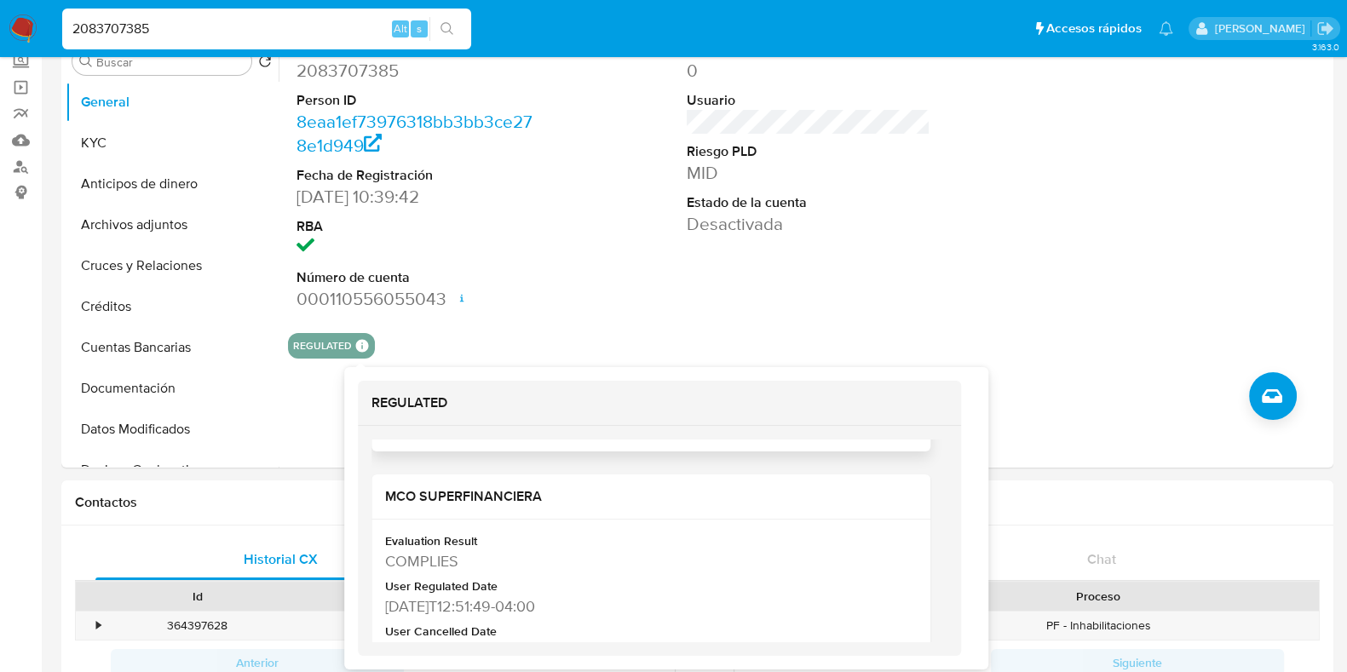
scroll to position [320, 0]
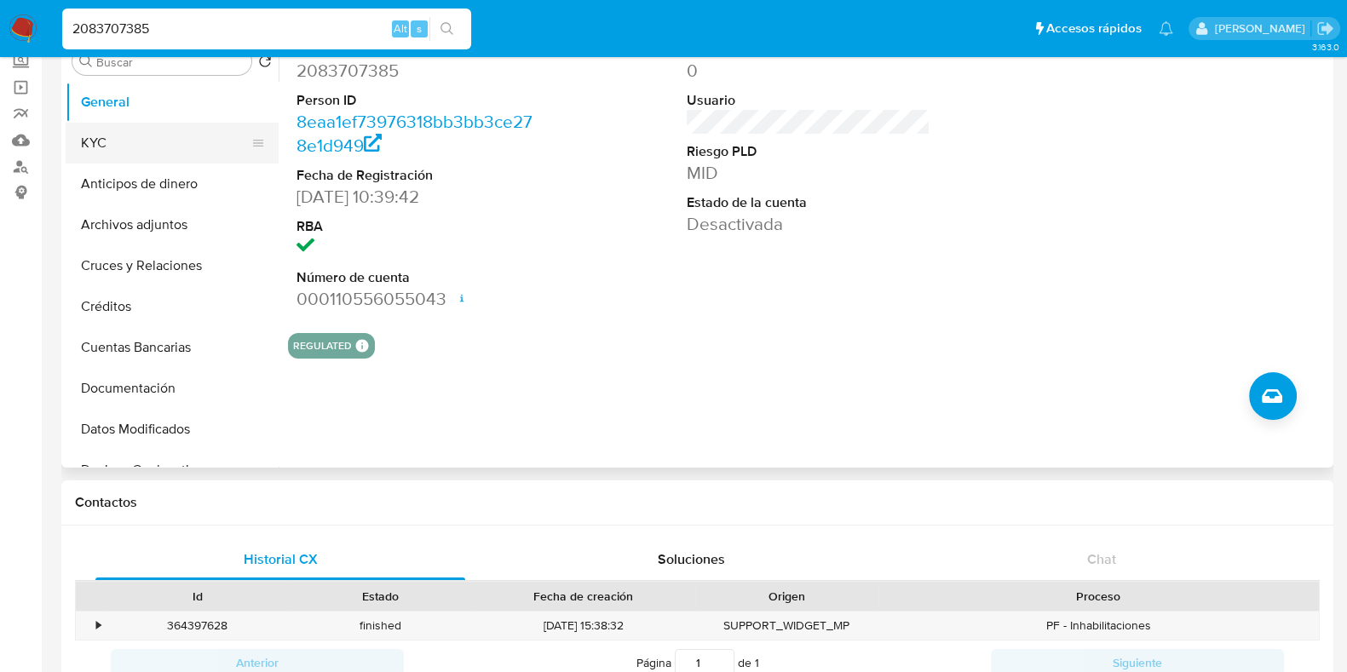
click at [132, 150] on button "KYC" at bounding box center [165, 143] width 199 height 41
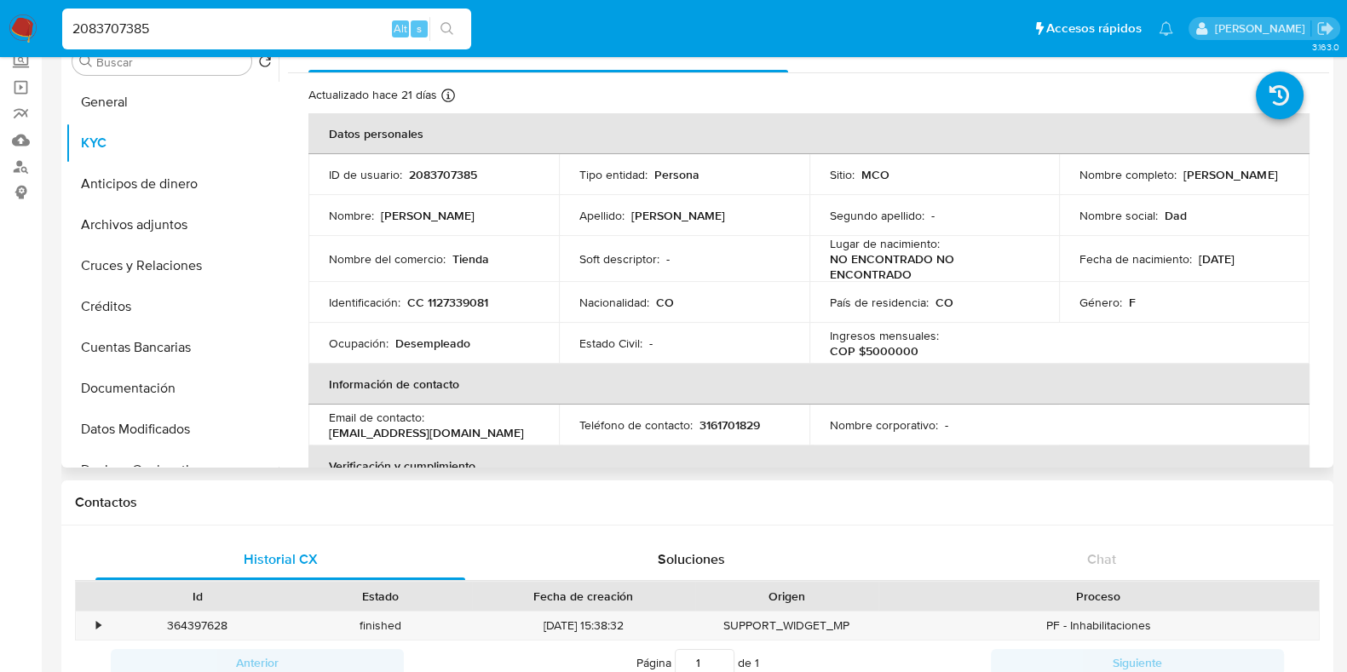
drag, startPoint x: 1241, startPoint y: 187, endPoint x: 1066, endPoint y: 187, distance: 174.7
click at [1066, 187] on td "Nombre completo : [PERSON_NAME]" at bounding box center [1184, 174] width 251 height 41
copy p "[PERSON_NAME]"
click at [178, 394] on button "Documentación" at bounding box center [165, 388] width 199 height 41
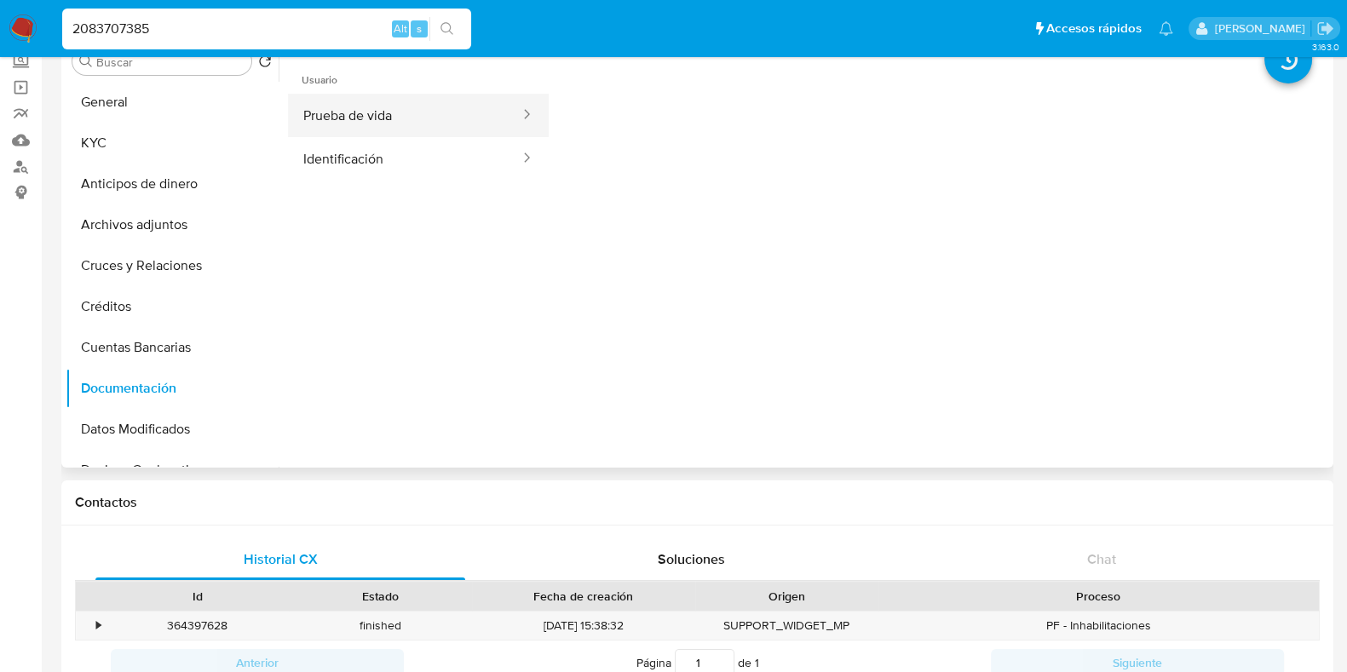
click at [429, 115] on button "Prueba de vida" at bounding box center [404, 115] width 233 height 43
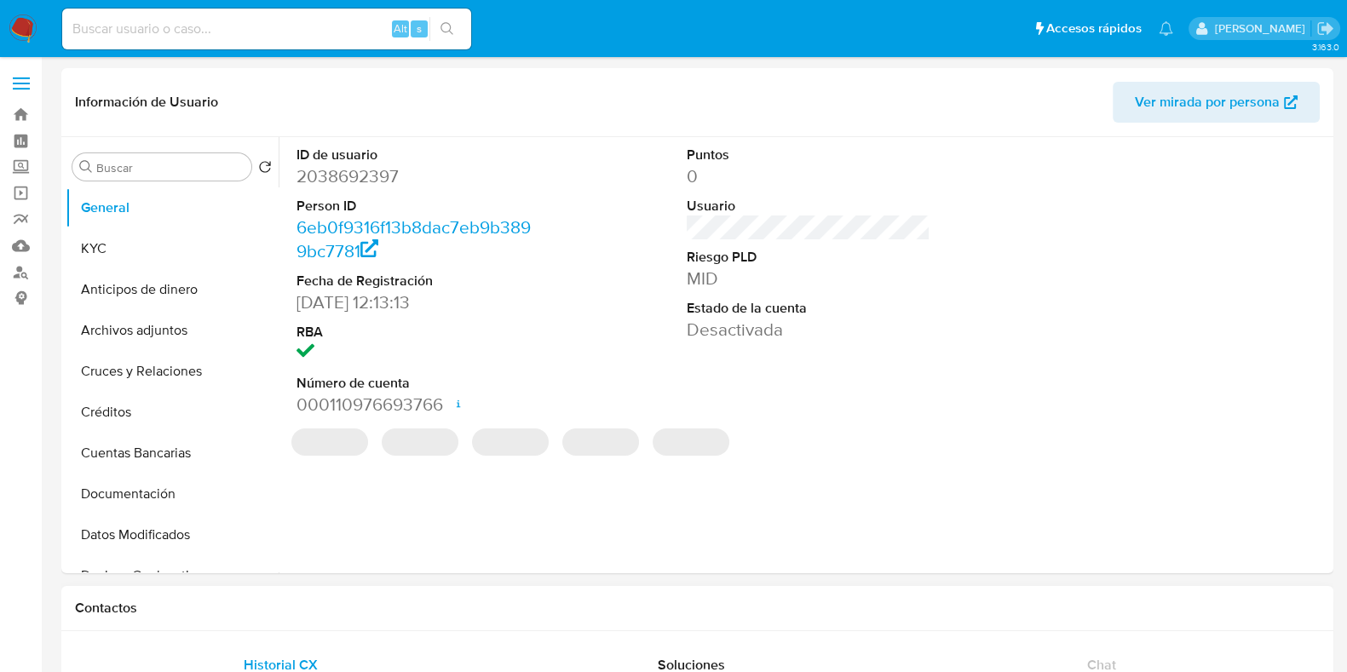
select select "10"
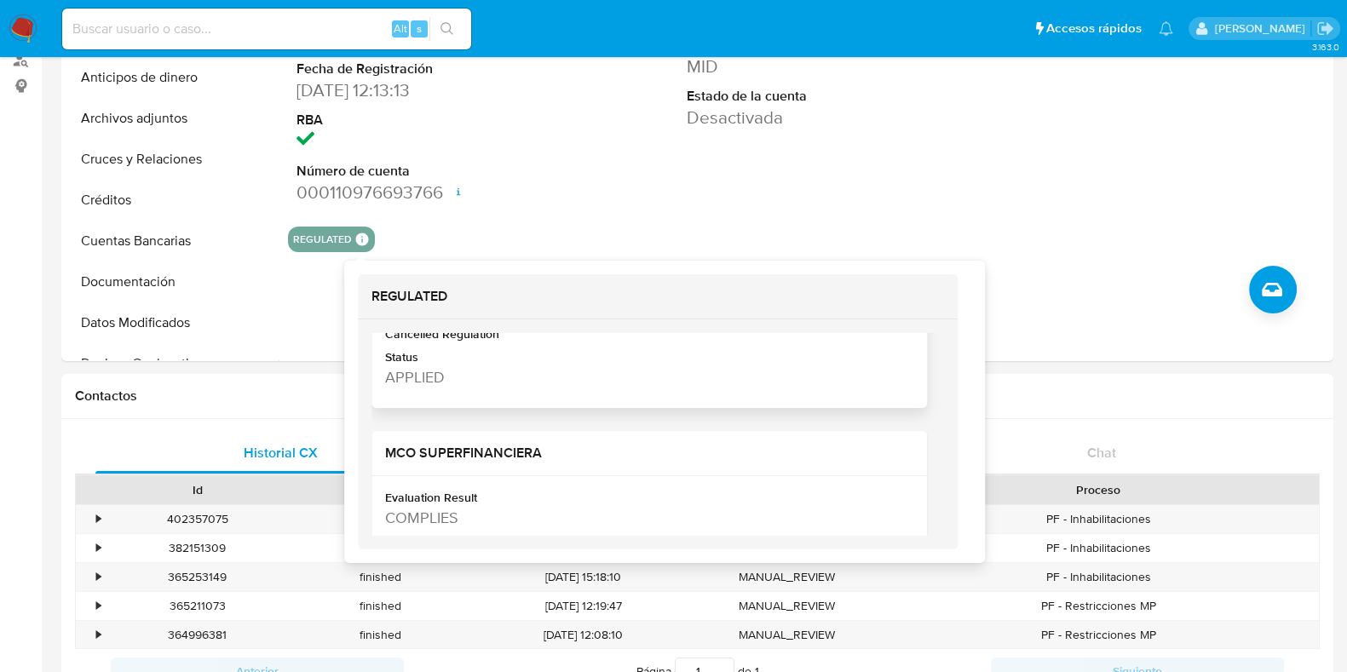
scroll to position [320, 0]
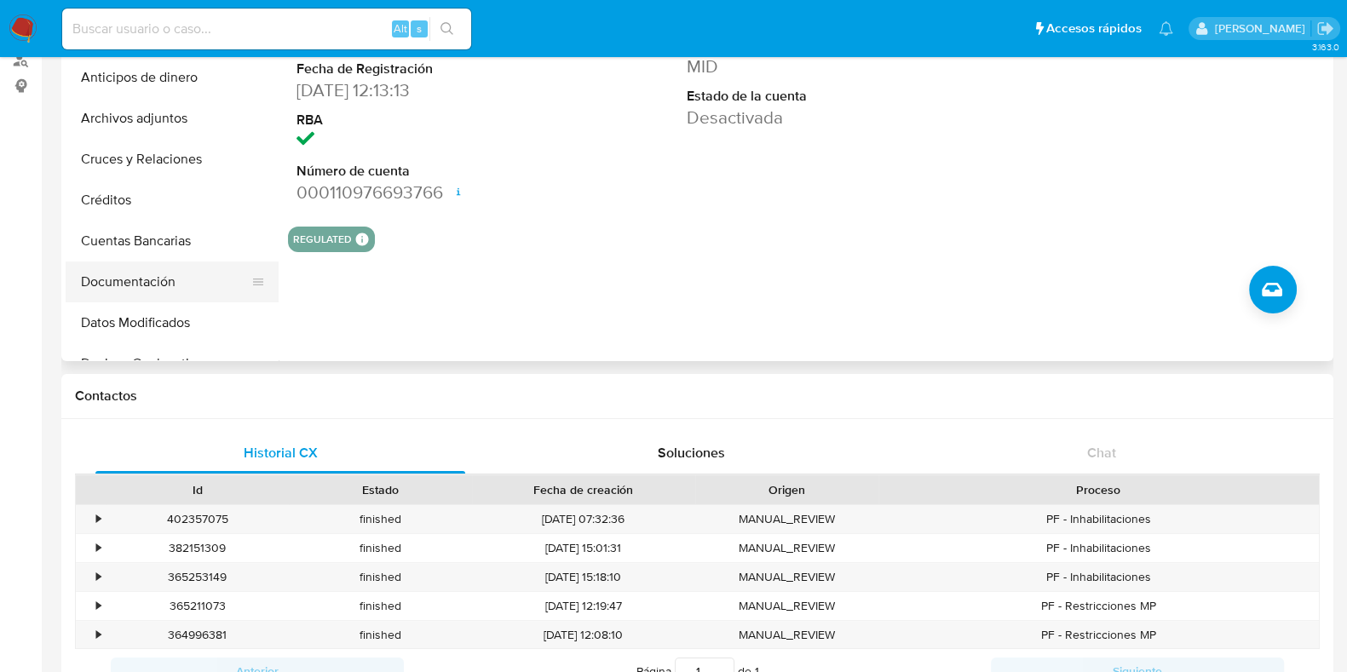
click at [161, 287] on button "Documentación" at bounding box center [165, 282] width 199 height 41
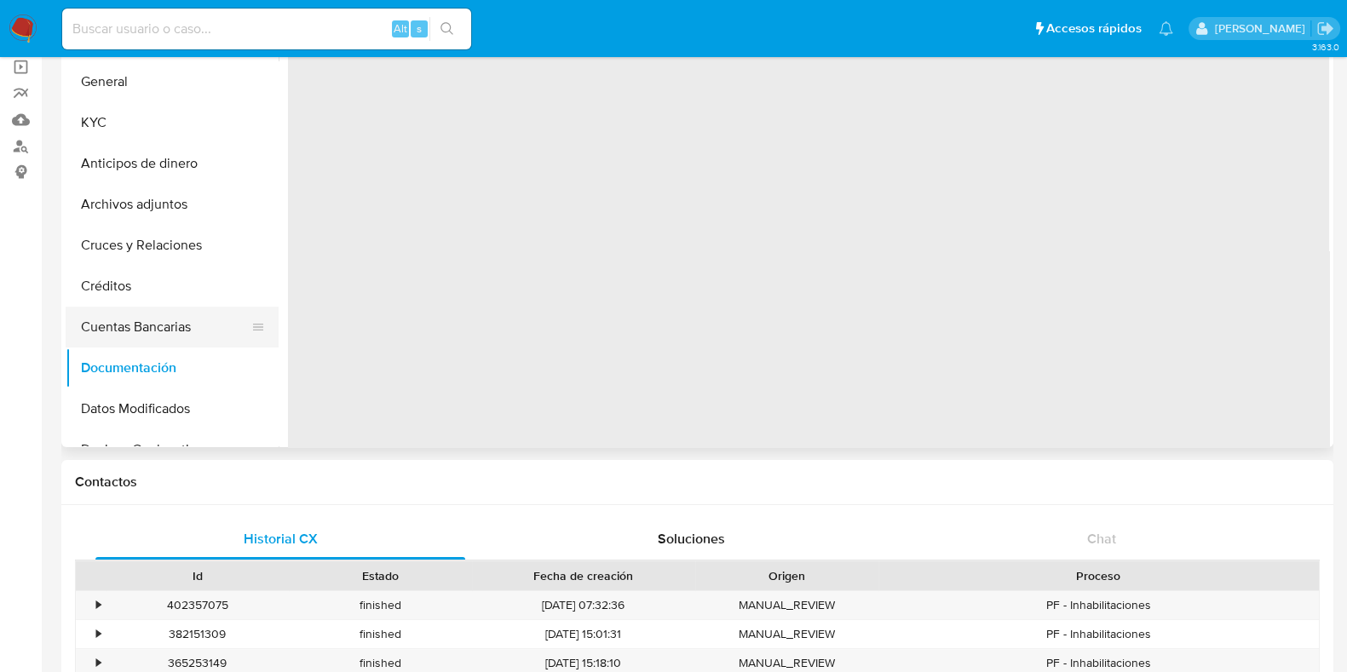
scroll to position [106, 0]
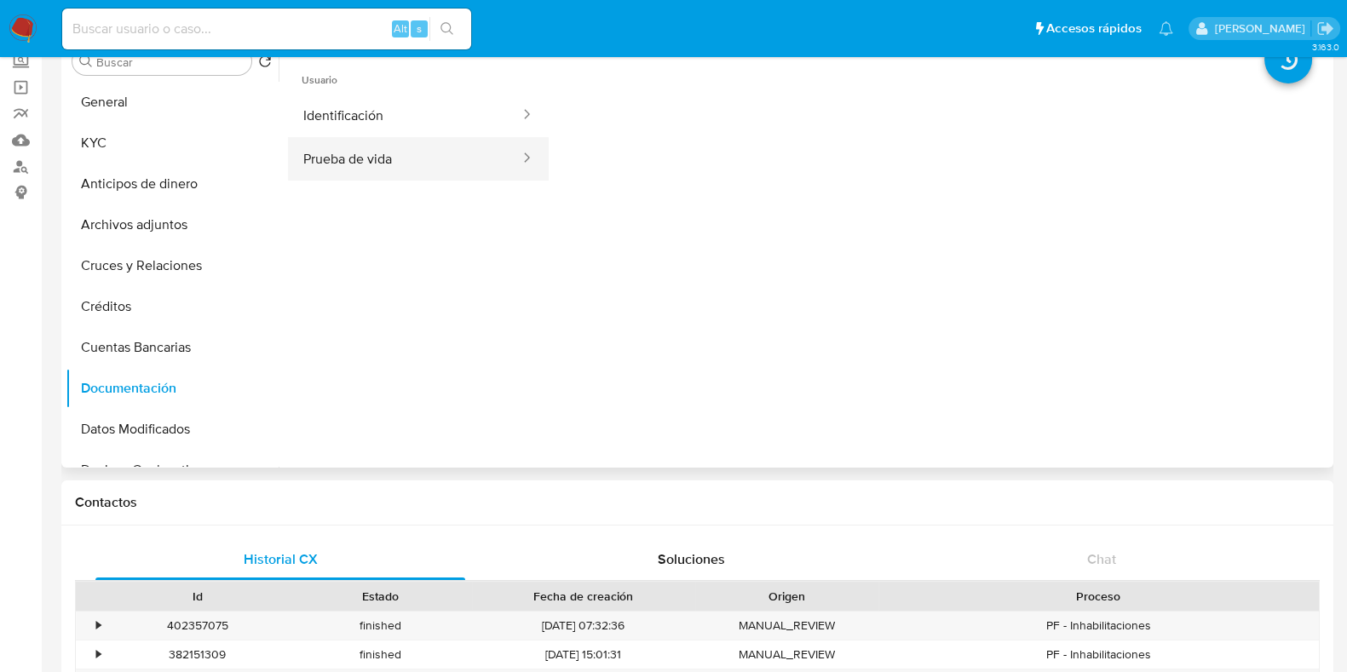
drag, startPoint x: 422, startPoint y: 169, endPoint x: 407, endPoint y: 173, distance: 15.1
click at [423, 169] on button "Prueba de vida" at bounding box center [404, 158] width 233 height 43
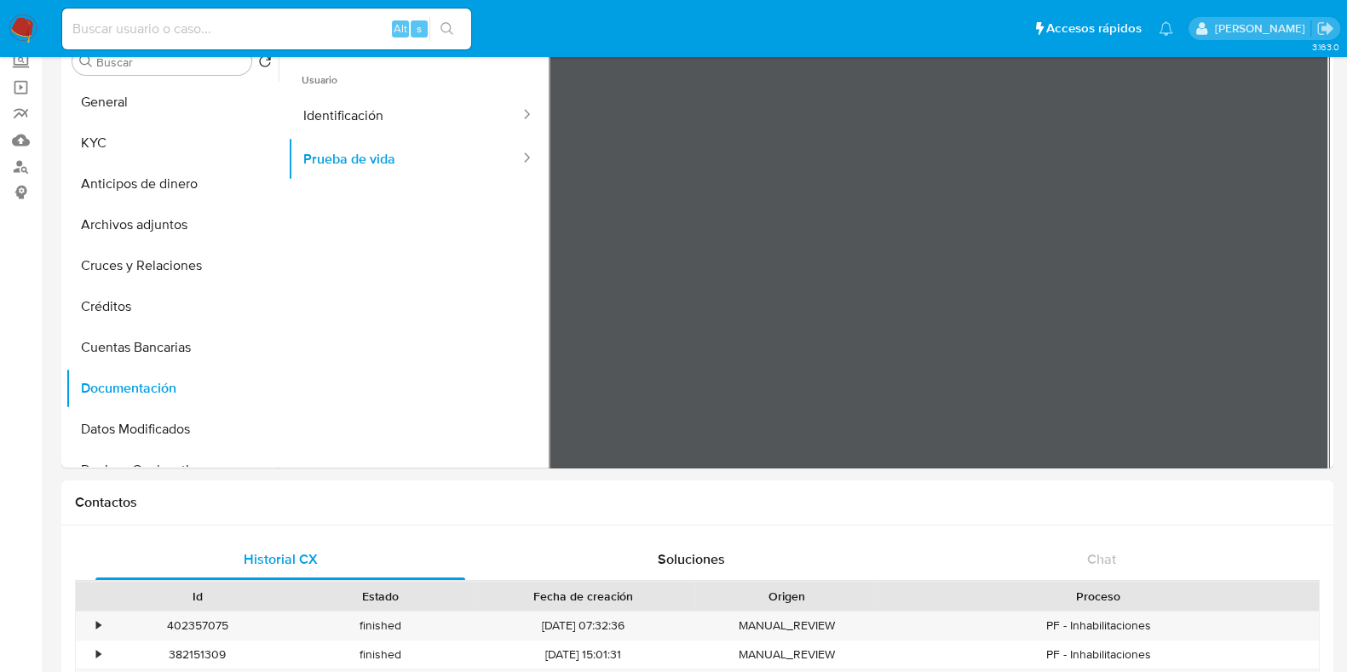
scroll to position [0, 0]
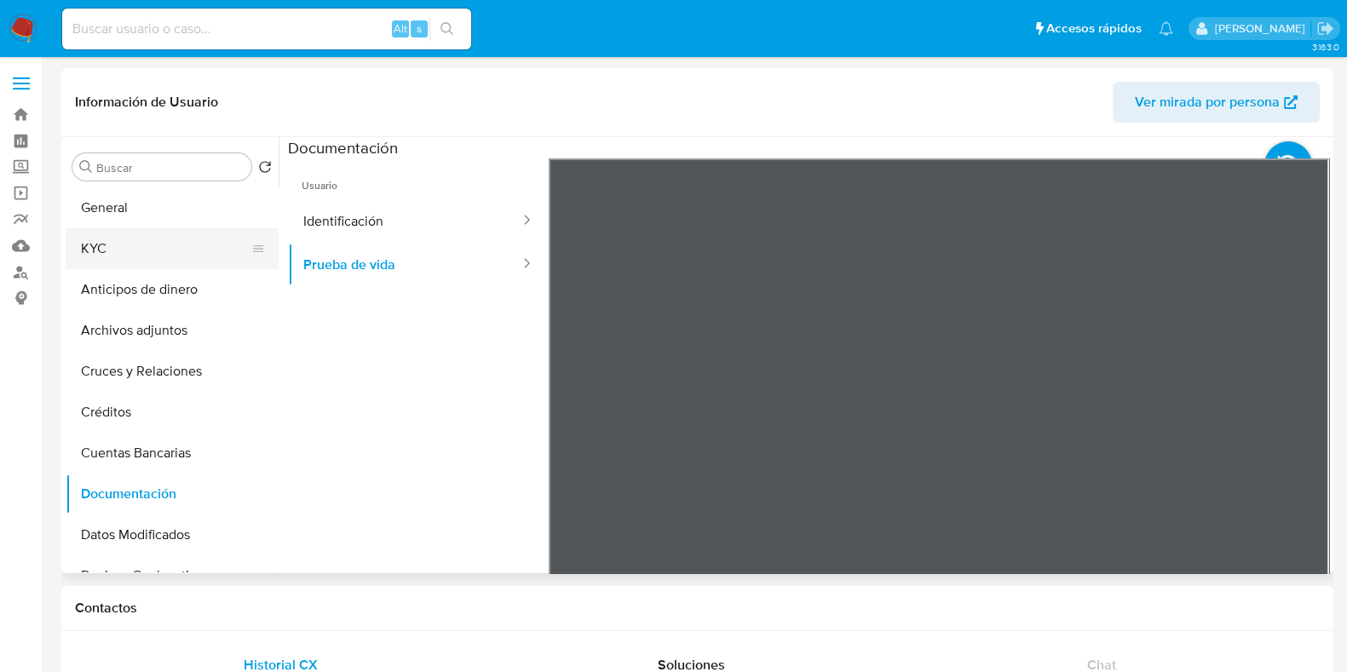
click at [130, 245] on button "KYC" at bounding box center [165, 248] width 199 height 41
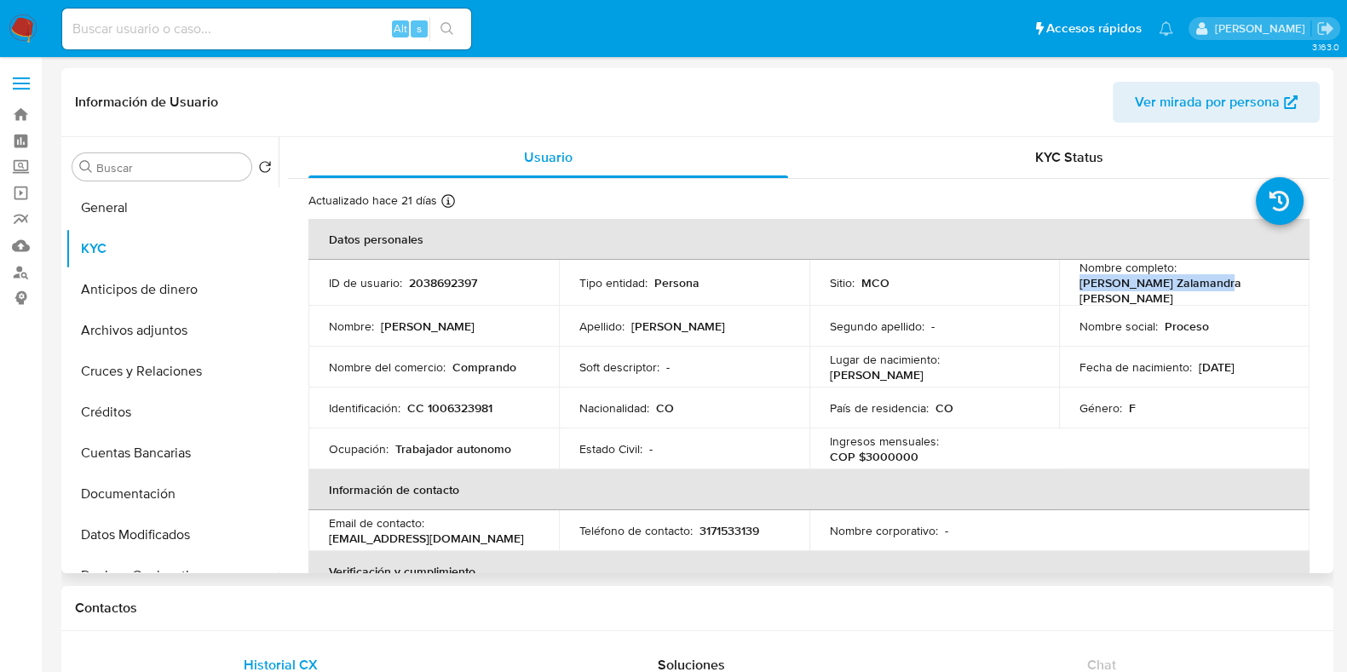
drag, startPoint x: 1074, startPoint y: 285, endPoint x: 1210, endPoint y: 285, distance: 136.3
click at [1210, 285] on td "Nombre completo : Sandra Zalamandra Solis" at bounding box center [1184, 283] width 251 height 46
copy p "Sandra Zalamandra Solis"
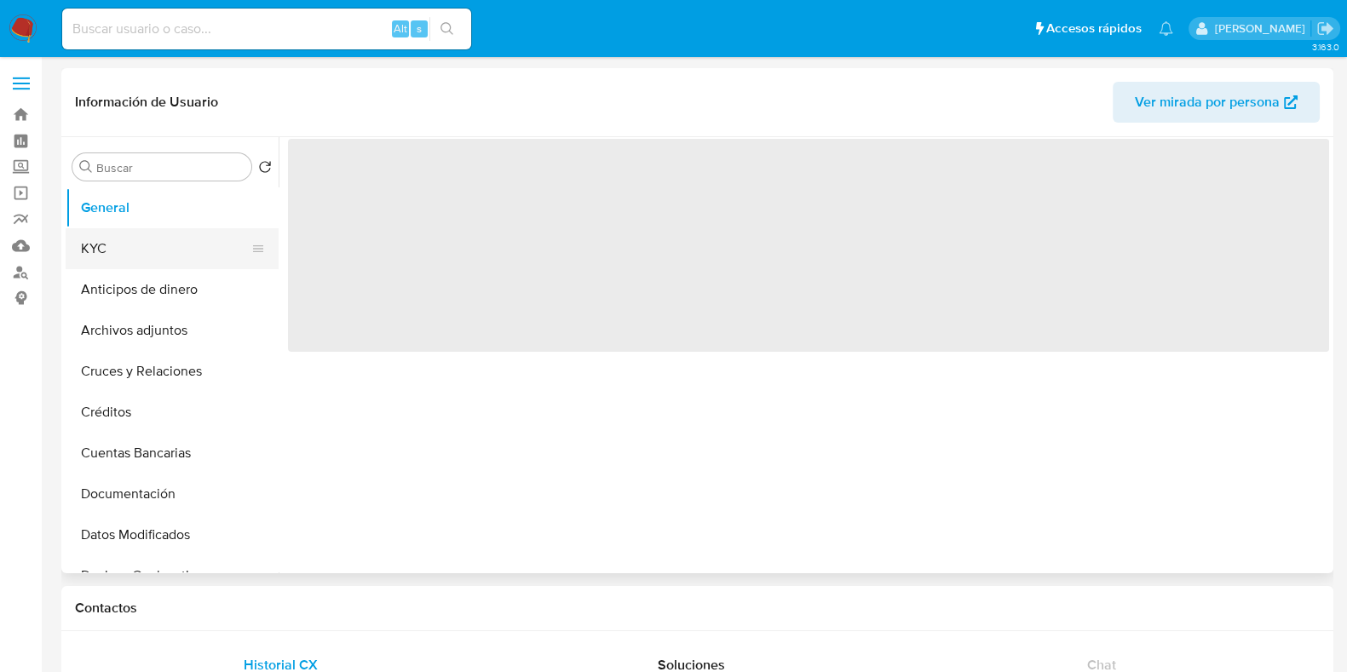
select select "10"
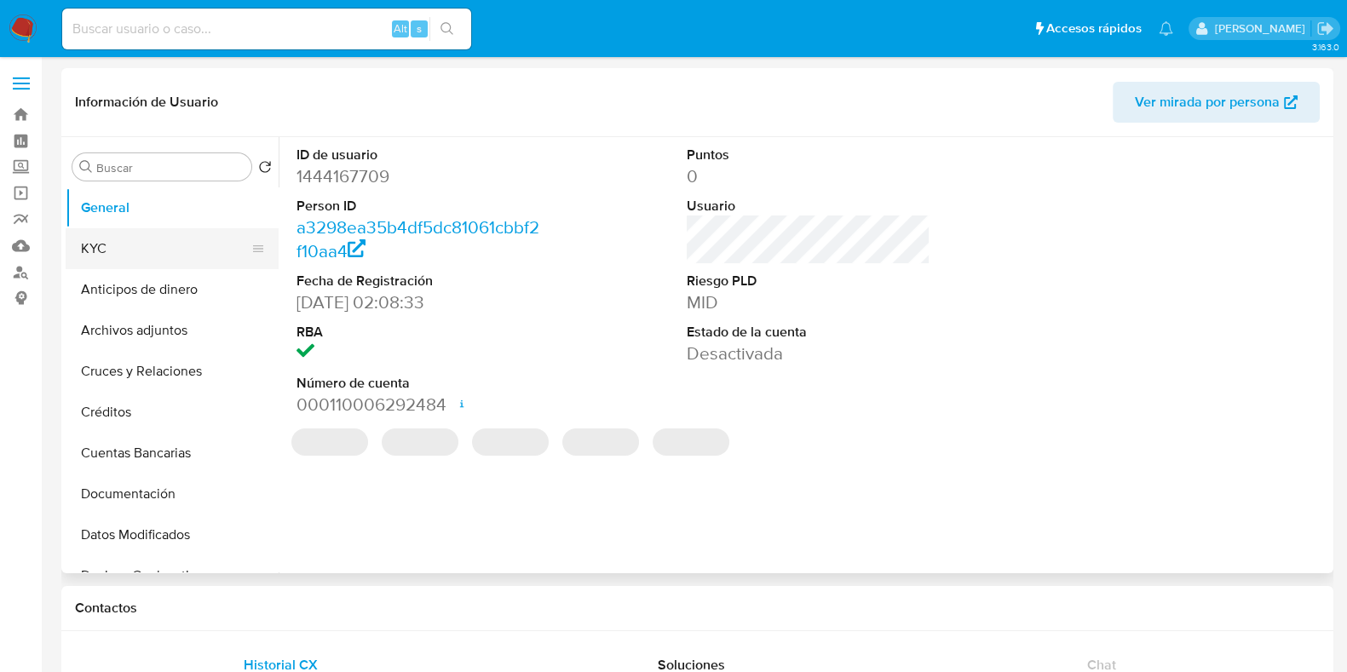
click at [187, 260] on button "KYC" at bounding box center [165, 248] width 199 height 41
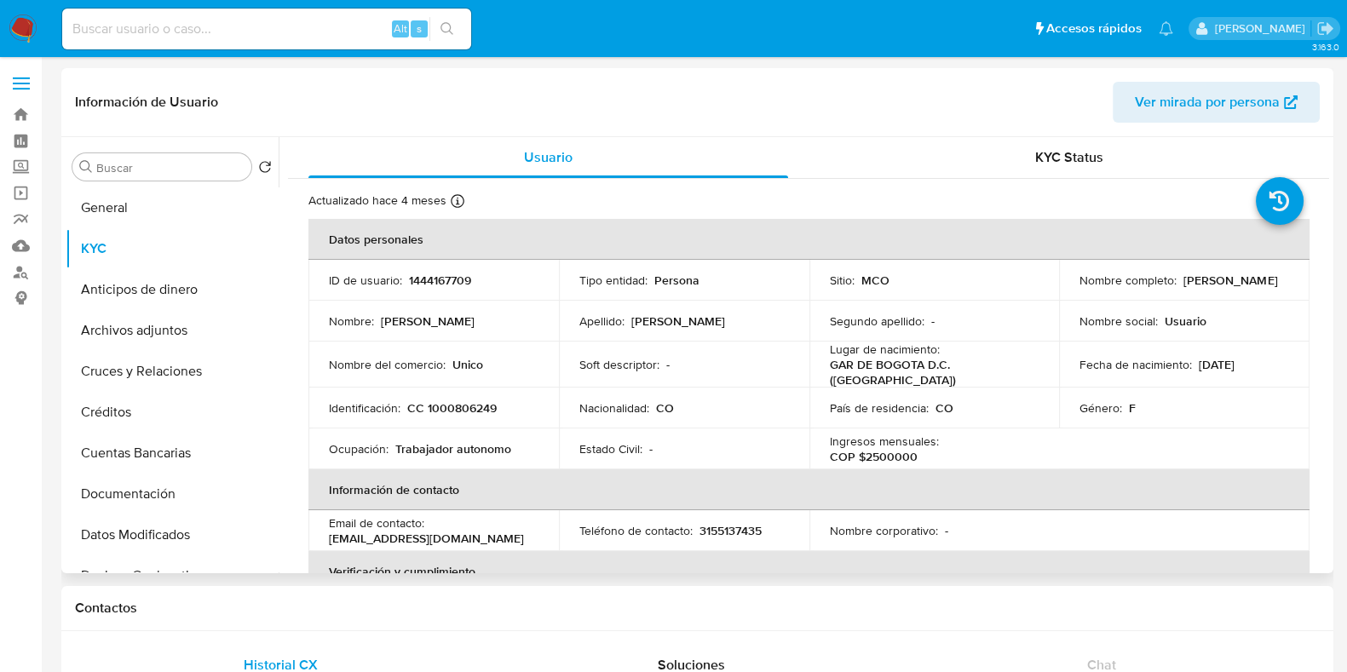
drag, startPoint x: 1074, startPoint y: 287, endPoint x: 1177, endPoint y: 297, distance: 103.5
click at [1177, 297] on td "Nombre completo : [PERSON_NAME]" at bounding box center [1184, 280] width 251 height 41
copy p "[PERSON_NAME]"
click at [164, 491] on button "Documentación" at bounding box center [165, 494] width 199 height 41
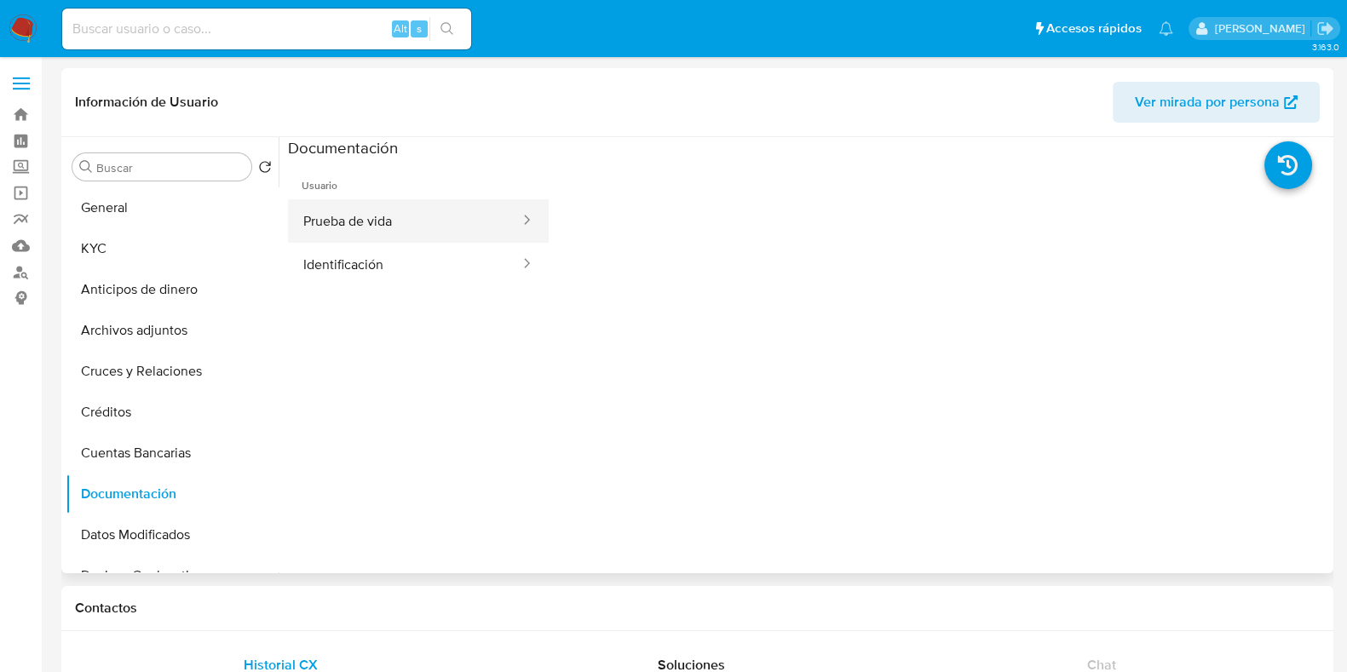
click at [450, 226] on button "Prueba de vida" at bounding box center [404, 220] width 233 height 43
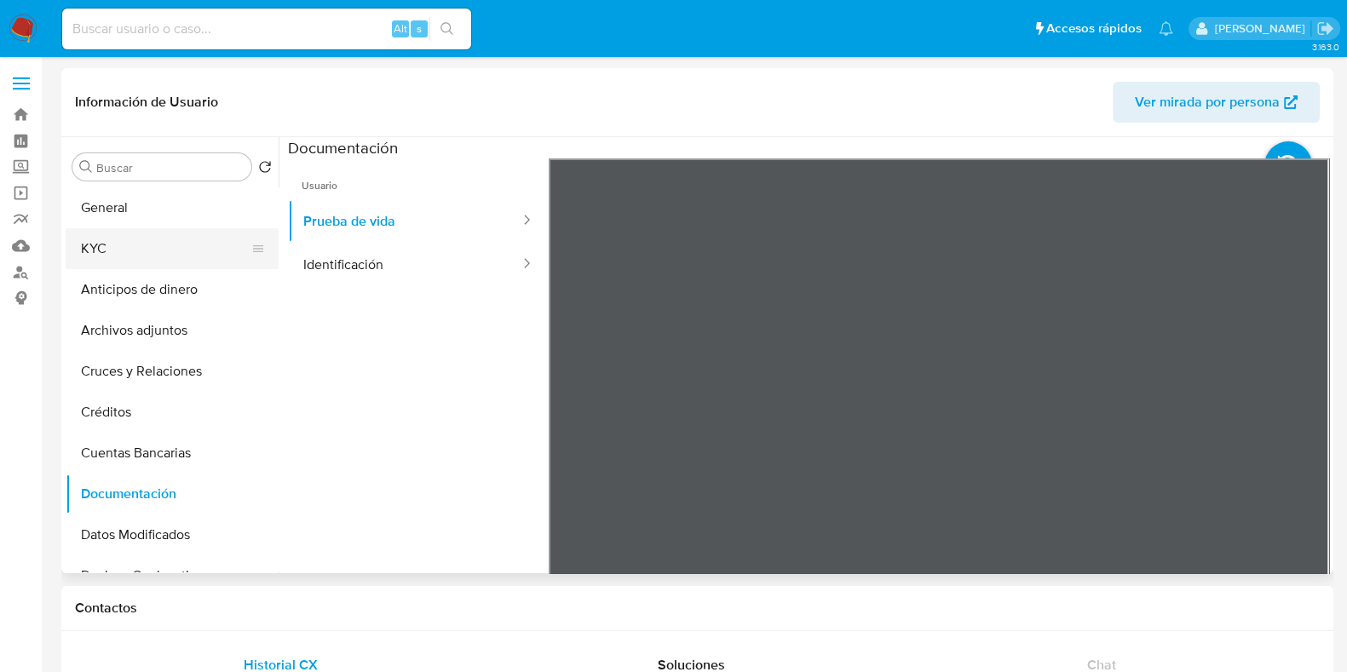
click at [170, 256] on button "KYC" at bounding box center [165, 248] width 199 height 41
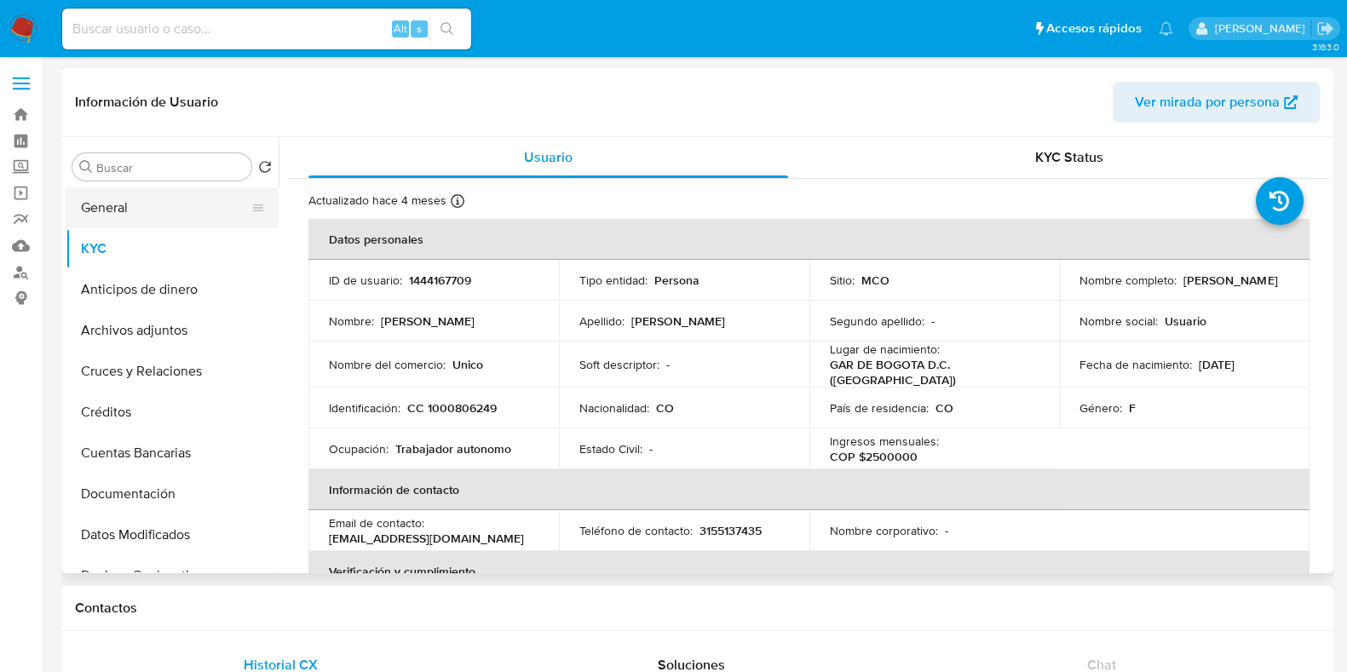
click at [170, 215] on button "General" at bounding box center [165, 207] width 199 height 41
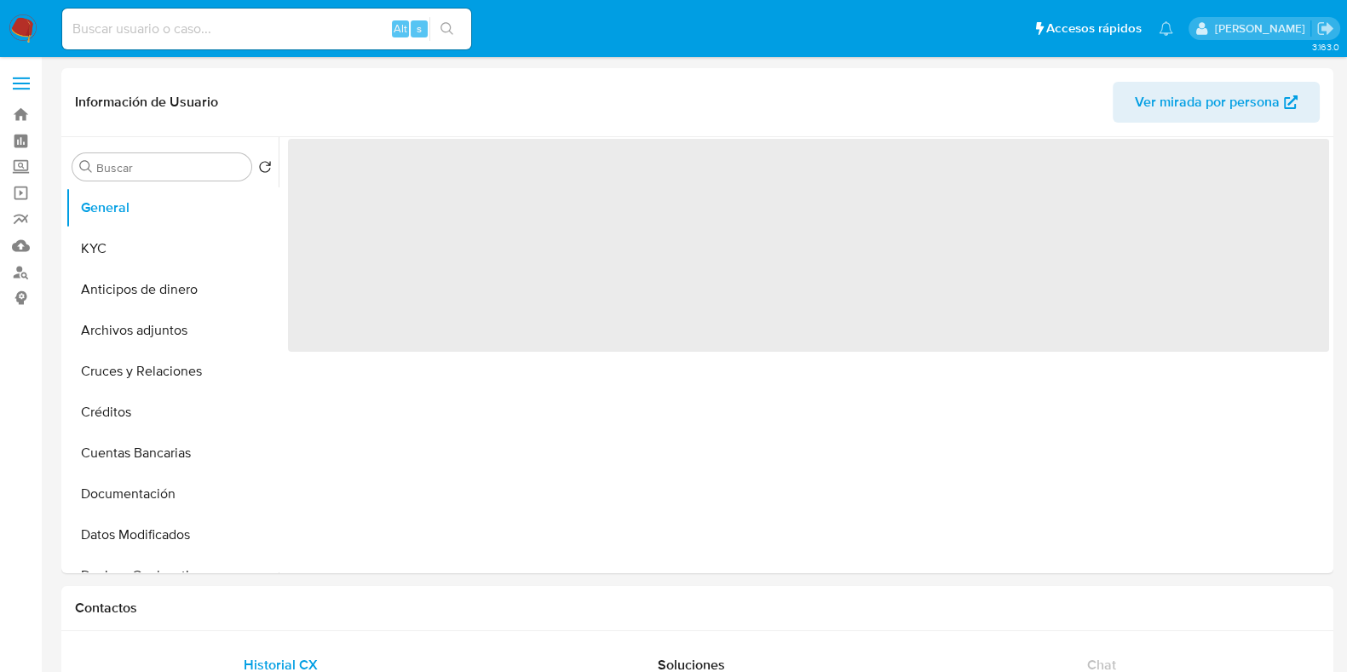
select select "10"
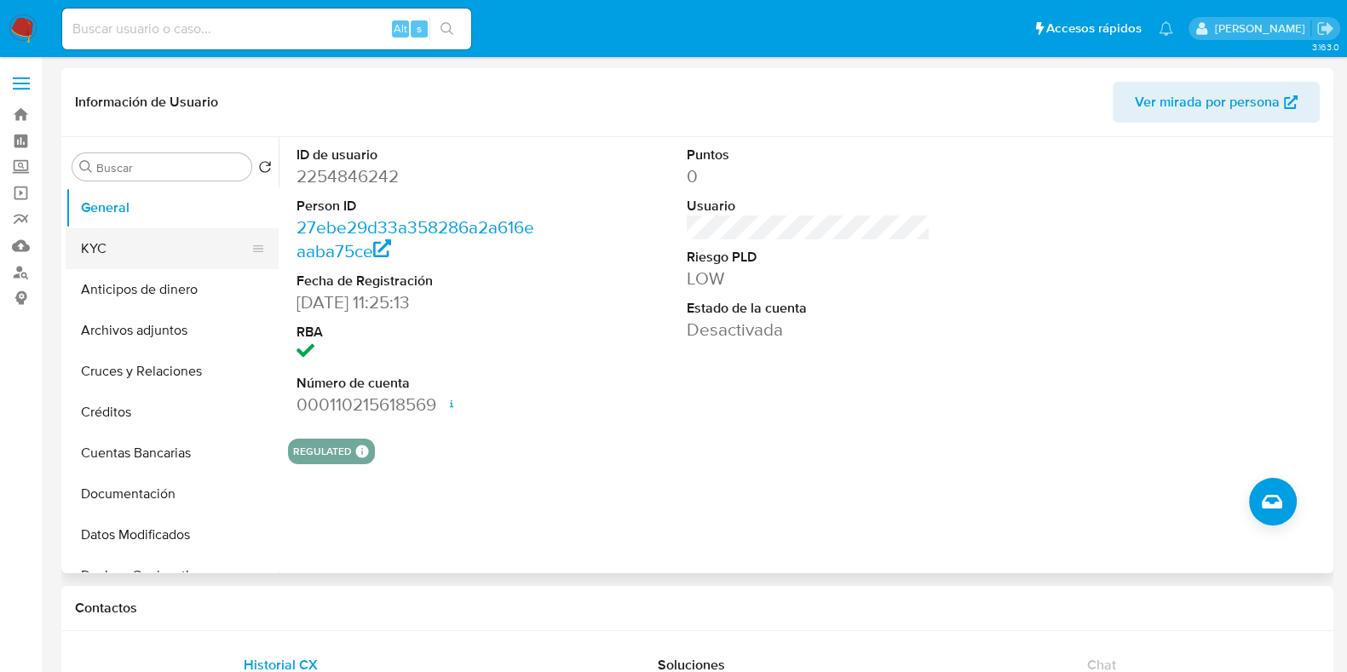
click at [156, 255] on button "KYC" at bounding box center [165, 248] width 199 height 41
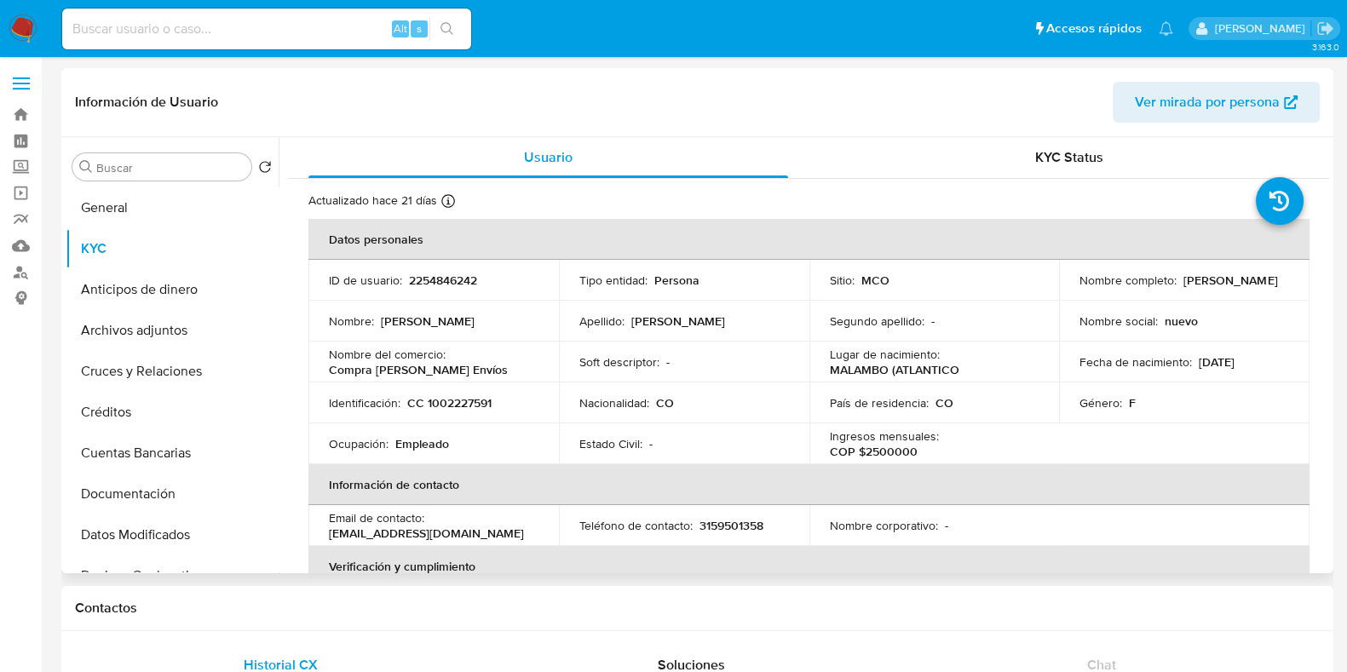
drag, startPoint x: 1078, startPoint y: 287, endPoint x: 1230, endPoint y: 286, distance: 151.7
click at [1230, 286] on div "Nombre completo : [PERSON_NAME]" at bounding box center [1185, 280] width 210 height 15
copy p "[PERSON_NAME]"
click at [134, 216] on button "General" at bounding box center [165, 207] width 199 height 41
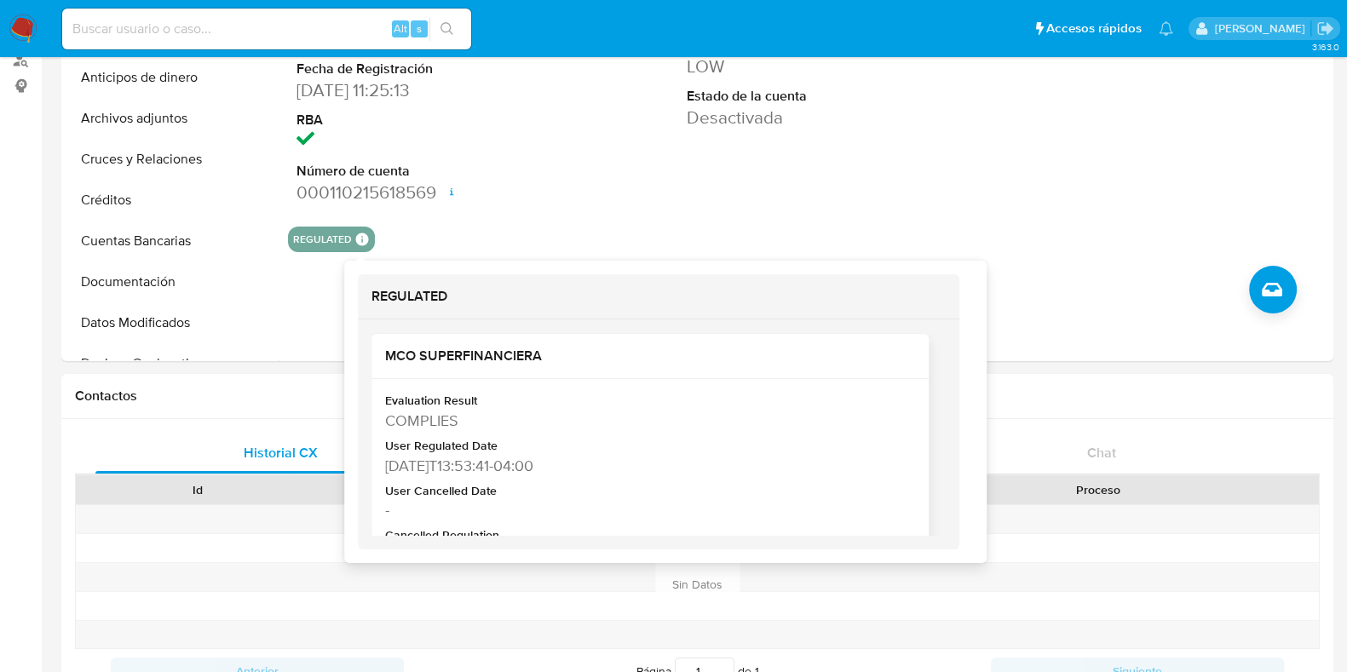
scroll to position [320, 0]
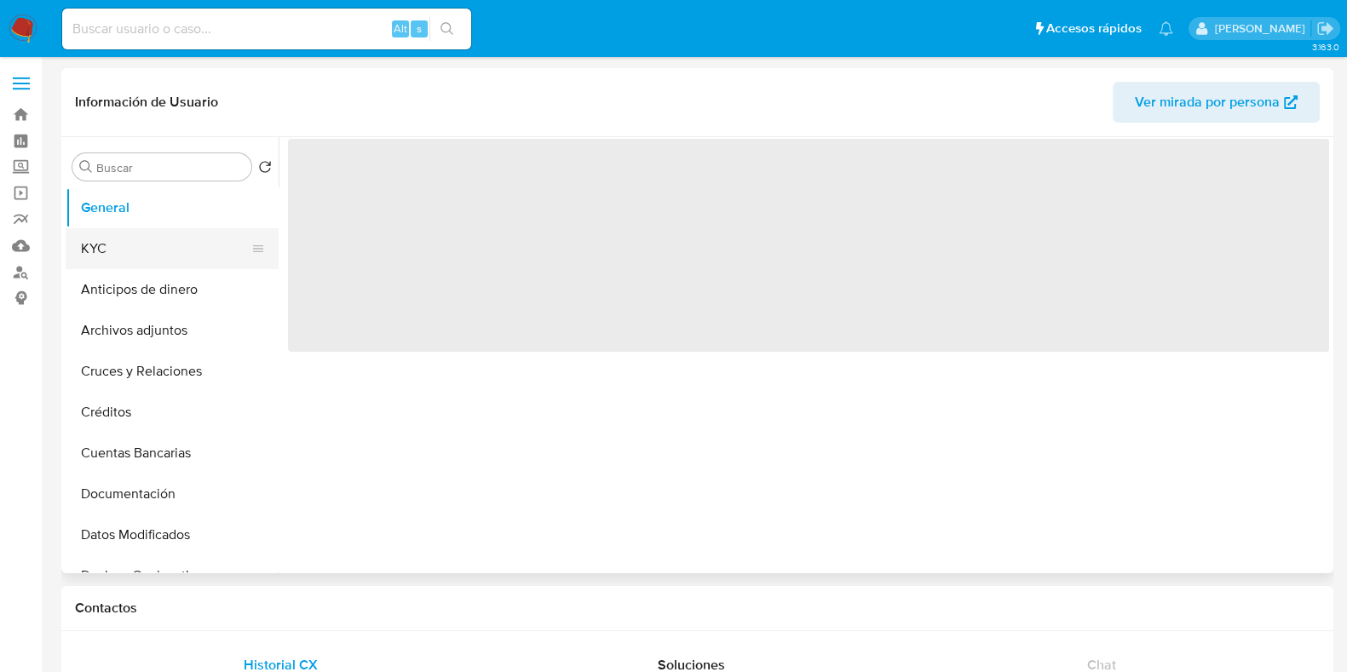
select select "10"
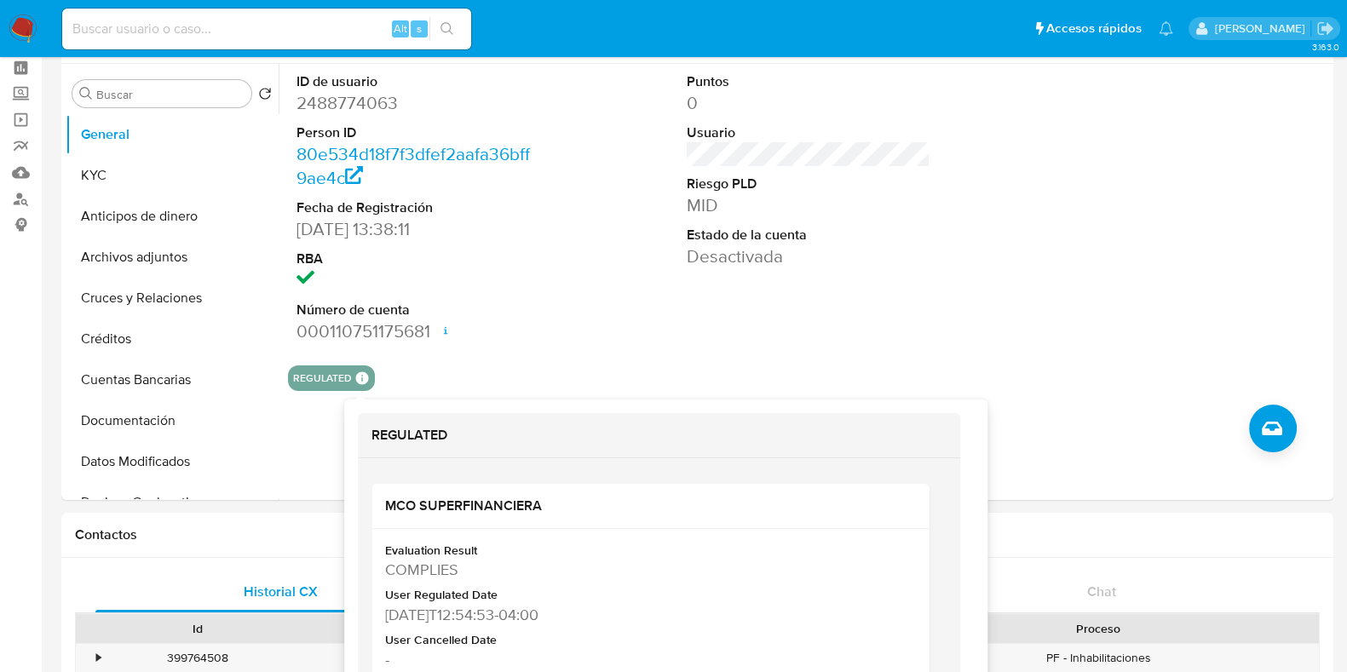
scroll to position [106, 0]
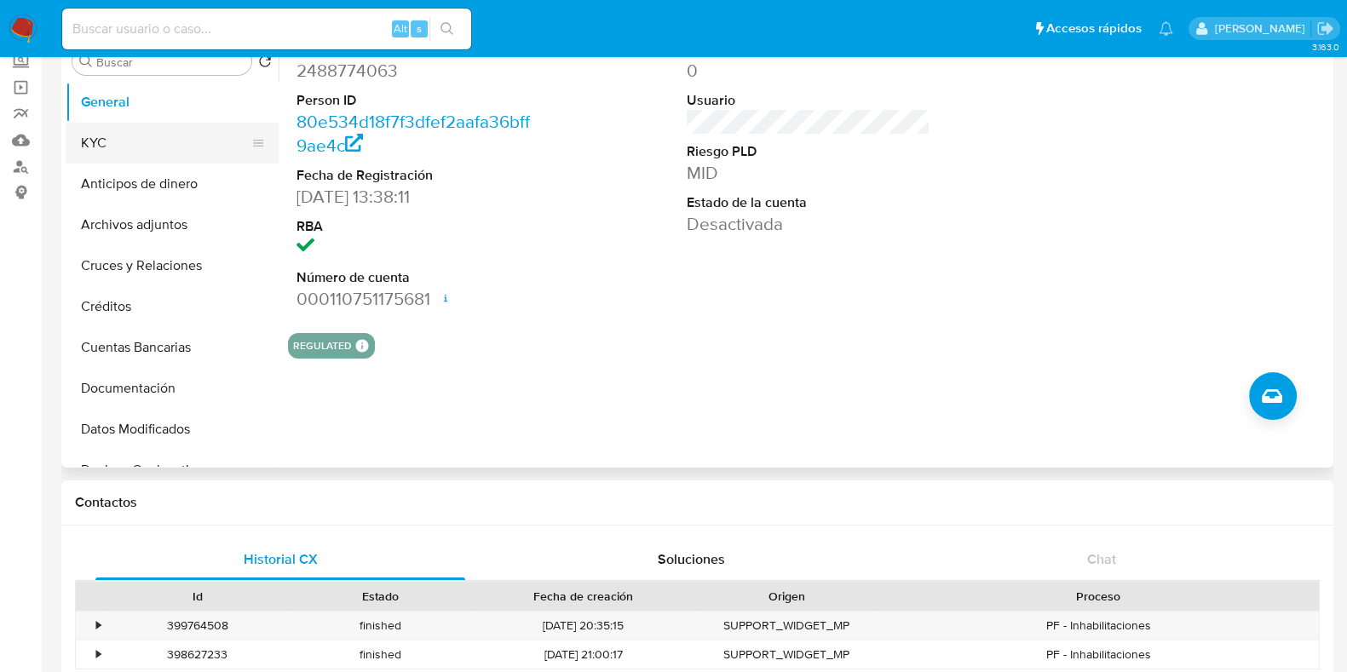
click at [158, 152] on button "KYC" at bounding box center [165, 143] width 199 height 41
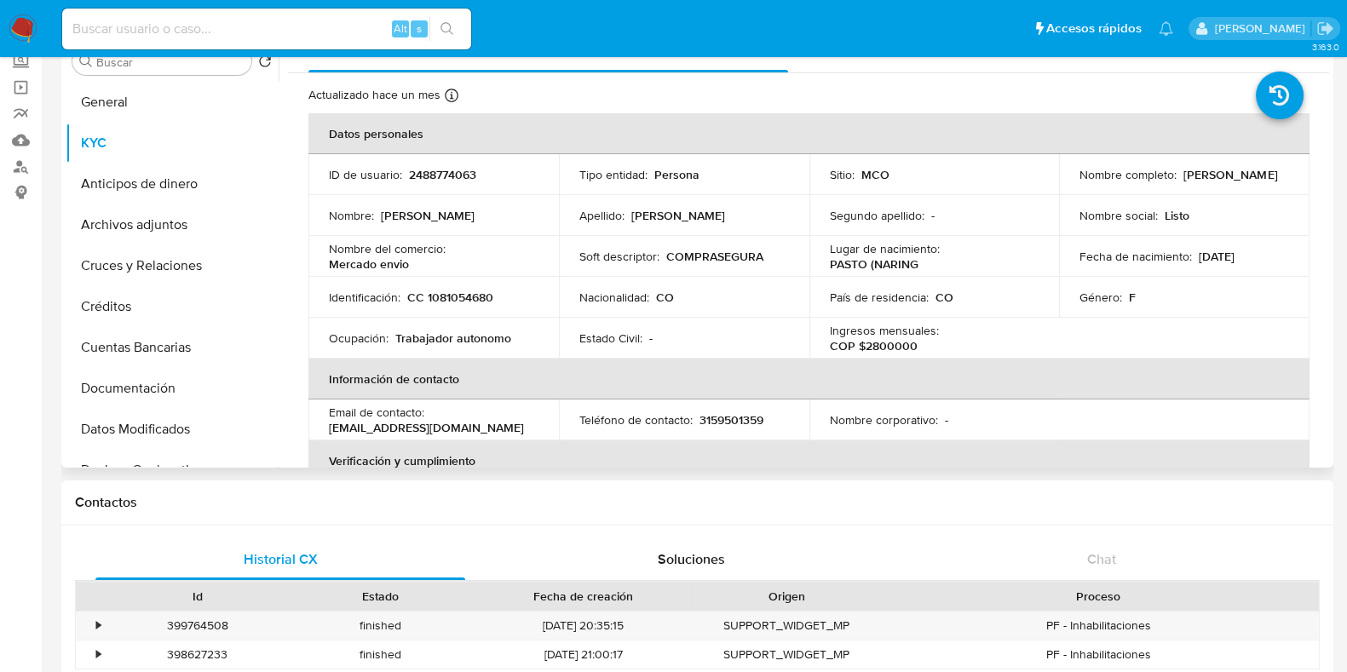
drag, startPoint x: 1077, startPoint y: 175, endPoint x: 1123, endPoint y: 189, distance: 48.2
click at [1184, 182] on p "Xiomara Katherine Rodriguez Cabrera" at bounding box center [1231, 174] width 94 height 15
copy p "Xiomara Katherine Rodriguez Cabrera"
click at [136, 364] on button "Cuentas Bancarias" at bounding box center [165, 347] width 199 height 41
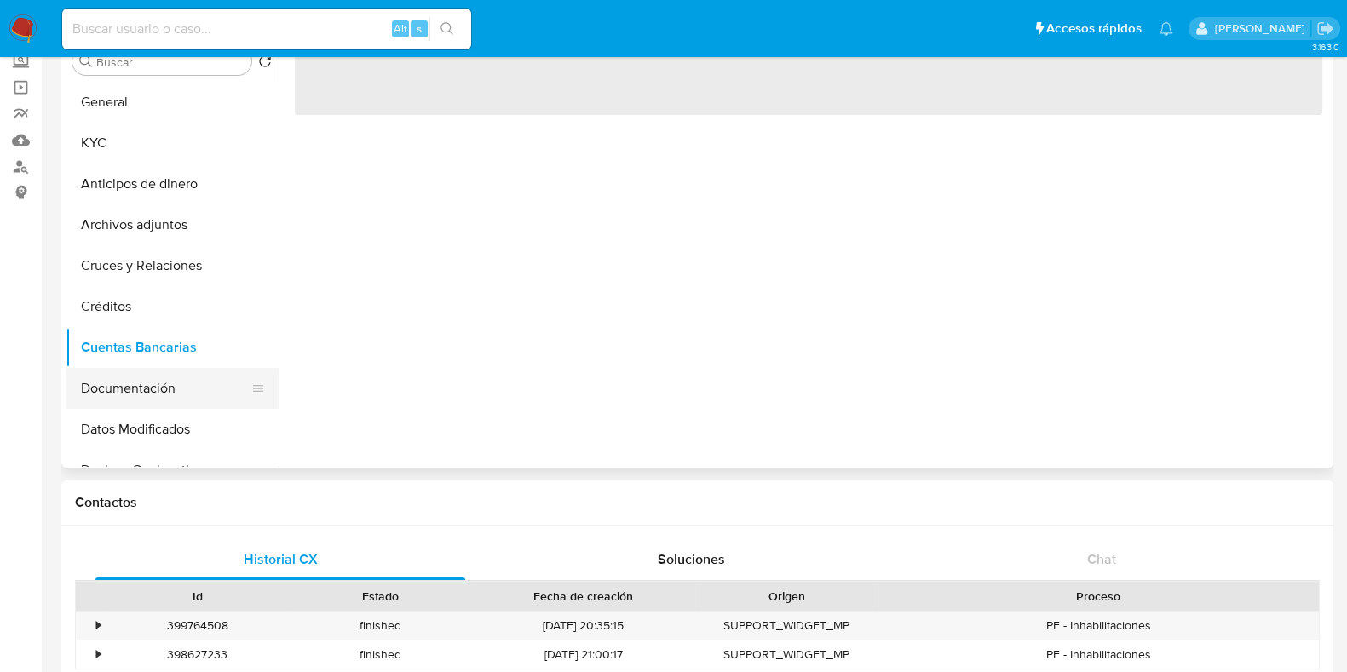
click at [142, 372] on button "Documentación" at bounding box center [165, 388] width 199 height 41
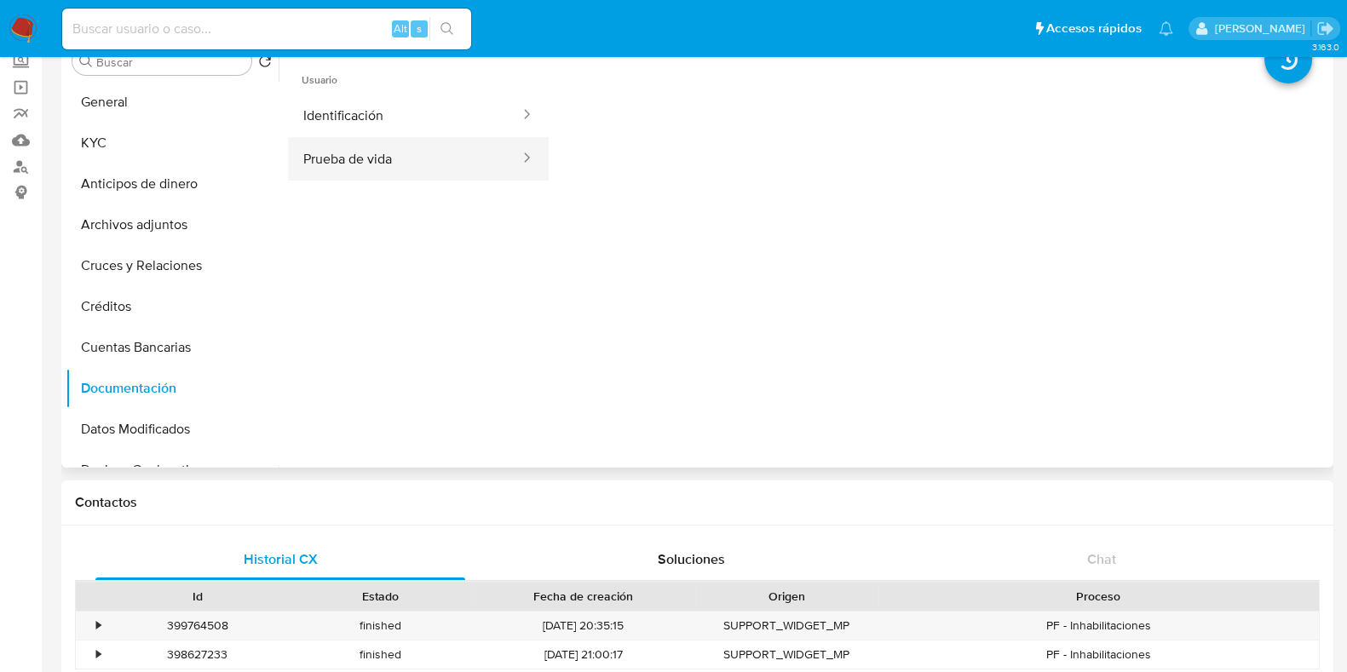
drag, startPoint x: 404, startPoint y: 150, endPoint x: 430, endPoint y: 156, distance: 27.1
click at [405, 151] on button "Prueba de vida" at bounding box center [404, 158] width 233 height 43
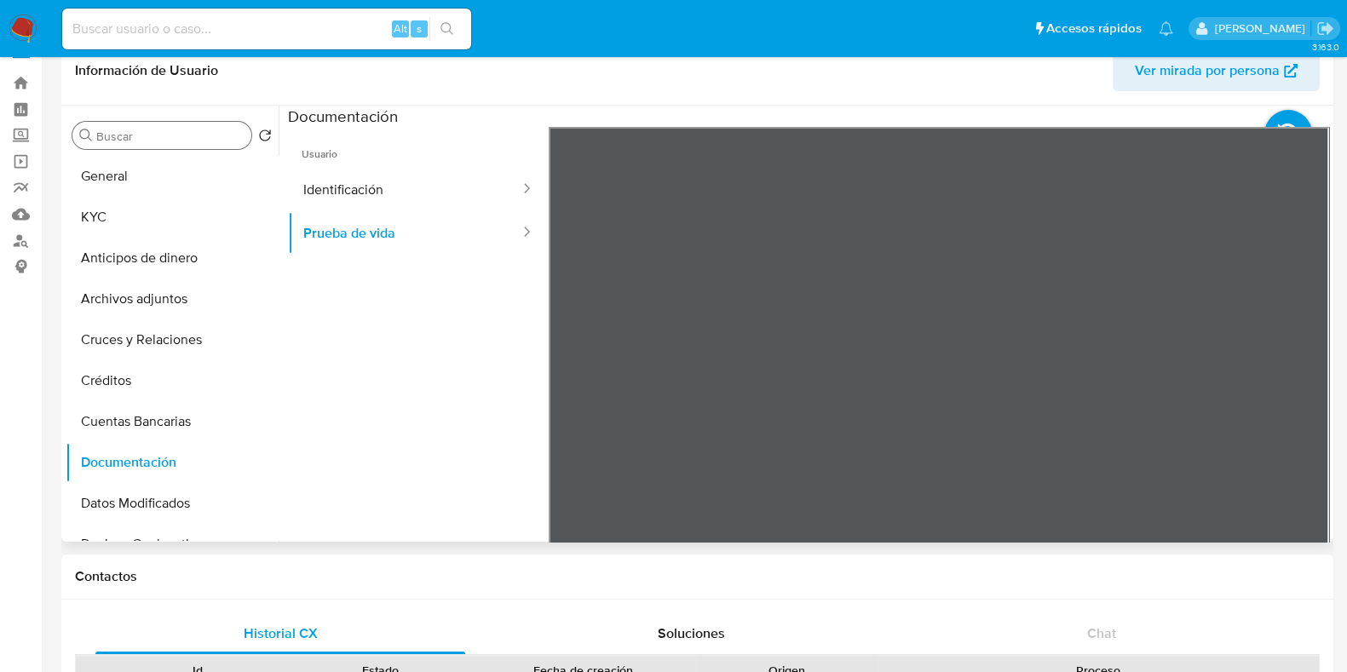
scroll to position [0, 0]
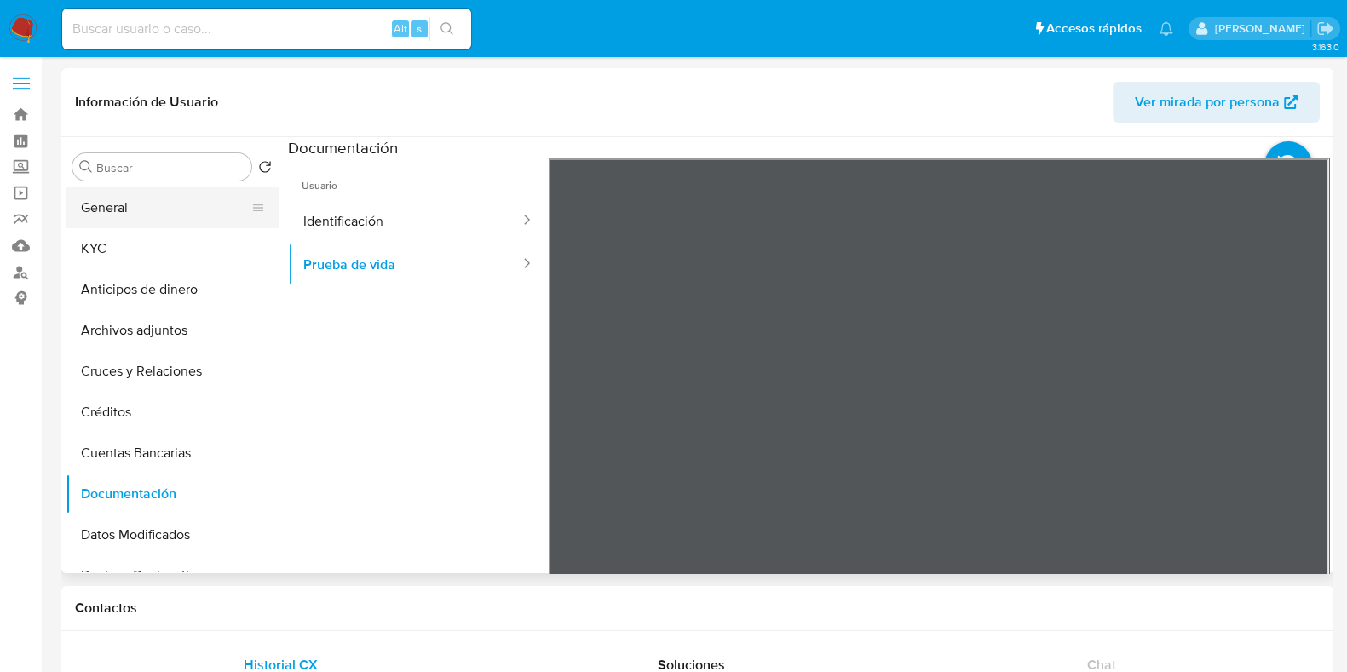
click at [179, 208] on button "General" at bounding box center [165, 207] width 199 height 41
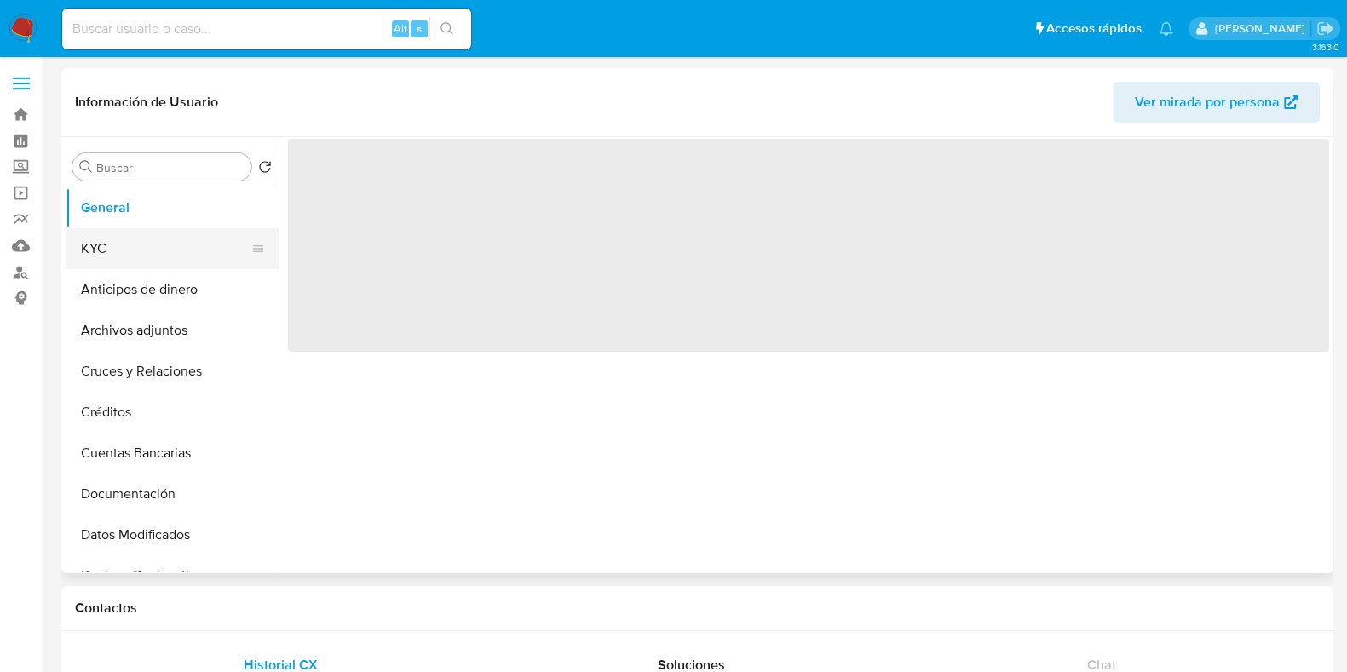
select select "10"
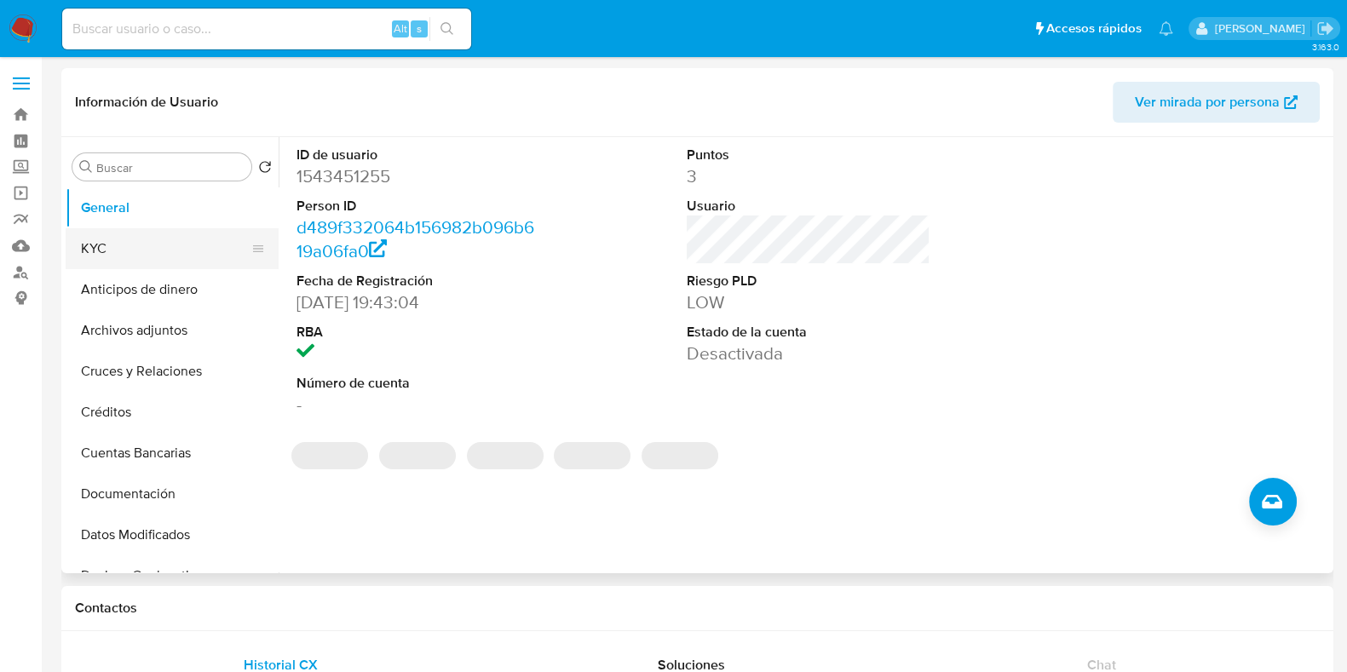
click at [175, 249] on button "KYC" at bounding box center [165, 248] width 199 height 41
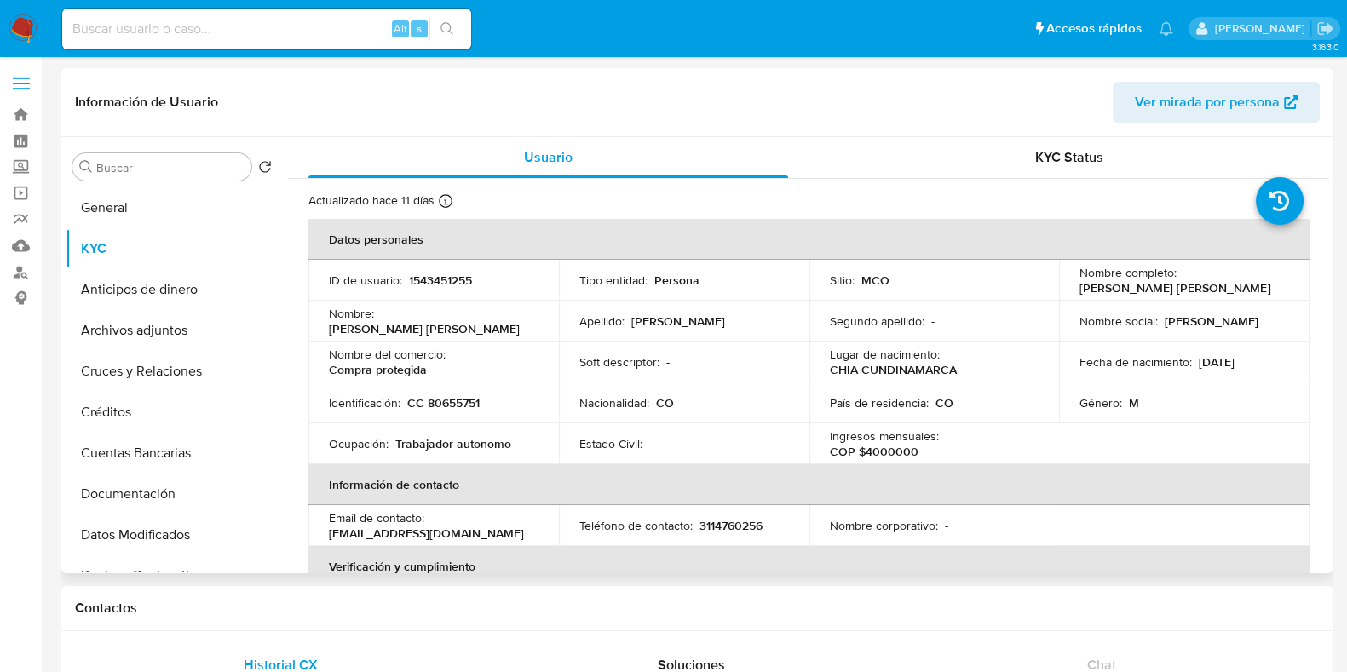
drag, startPoint x: 1074, startPoint y: 291, endPoint x: 1248, endPoint y: 287, distance: 174.7
click at [1248, 287] on div "Nombre completo : [PERSON_NAME] [PERSON_NAME]" at bounding box center [1185, 280] width 210 height 31
copy p "[PERSON_NAME] [PERSON_NAME]"
click at [117, 208] on button "General" at bounding box center [165, 207] width 199 height 41
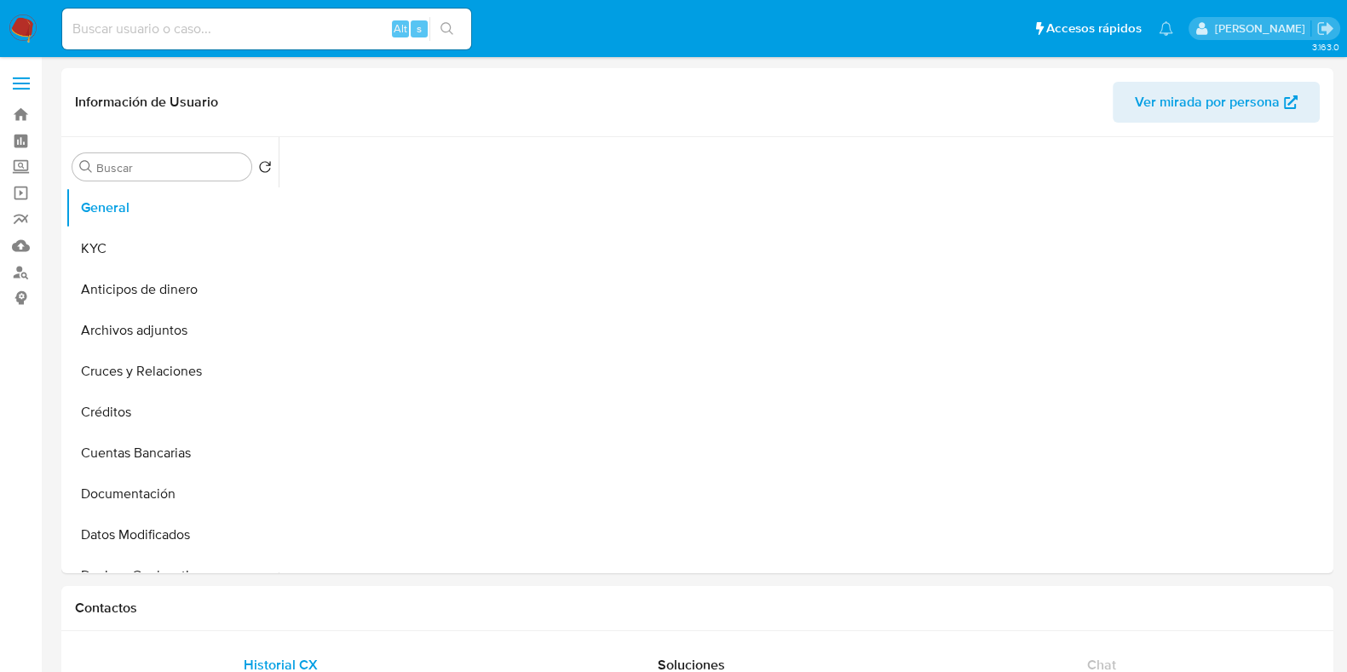
select select "10"
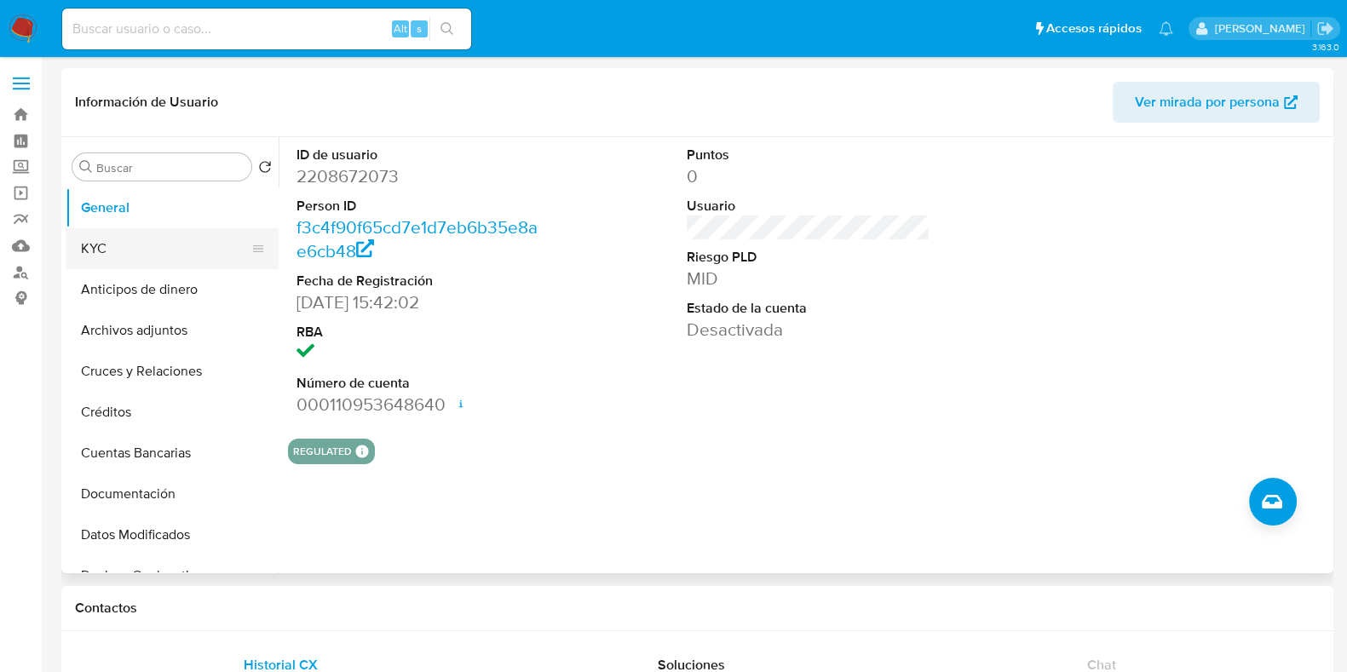
click at [142, 249] on button "KYC" at bounding box center [165, 248] width 199 height 41
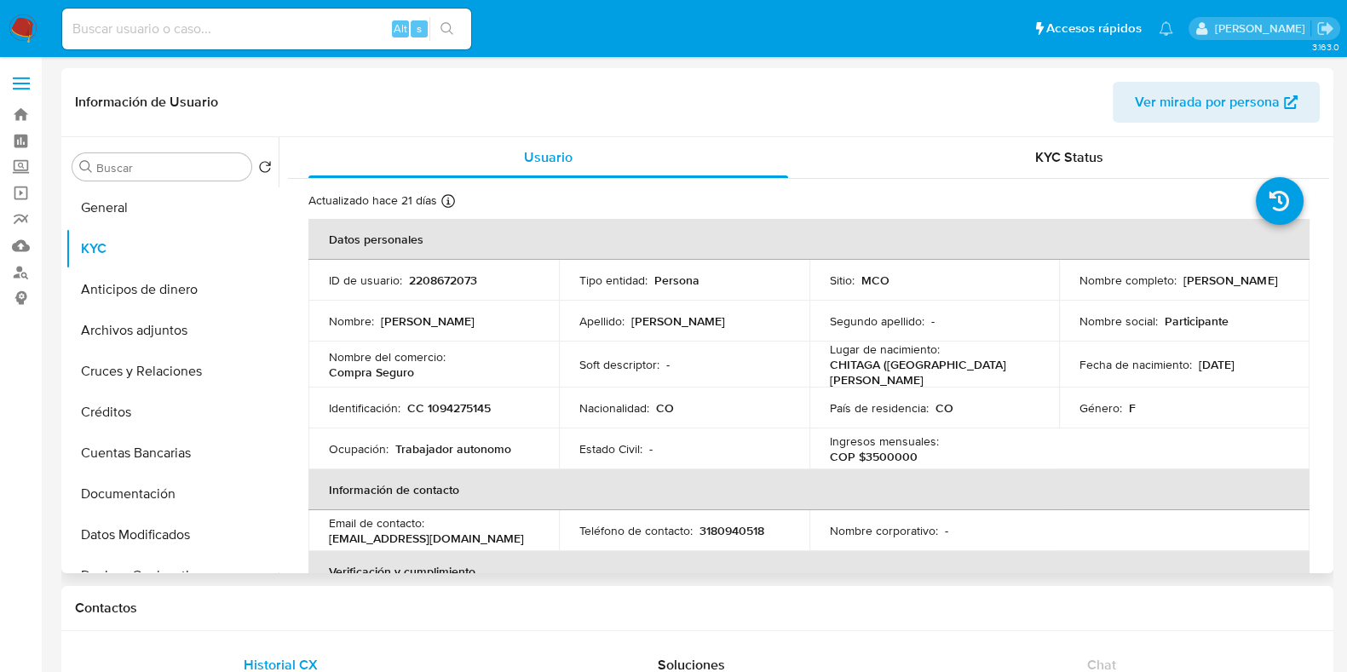
drag, startPoint x: 1268, startPoint y: 290, endPoint x: 1073, endPoint y: 294, distance: 195.2
click at [1073, 294] on td "Nombre completo : Jessica Andreina Jaimes Contreras" at bounding box center [1184, 280] width 251 height 41
copy p "Jessica Andreina Jaimes Contreras"
click at [175, 500] on button "Documentación" at bounding box center [165, 494] width 199 height 41
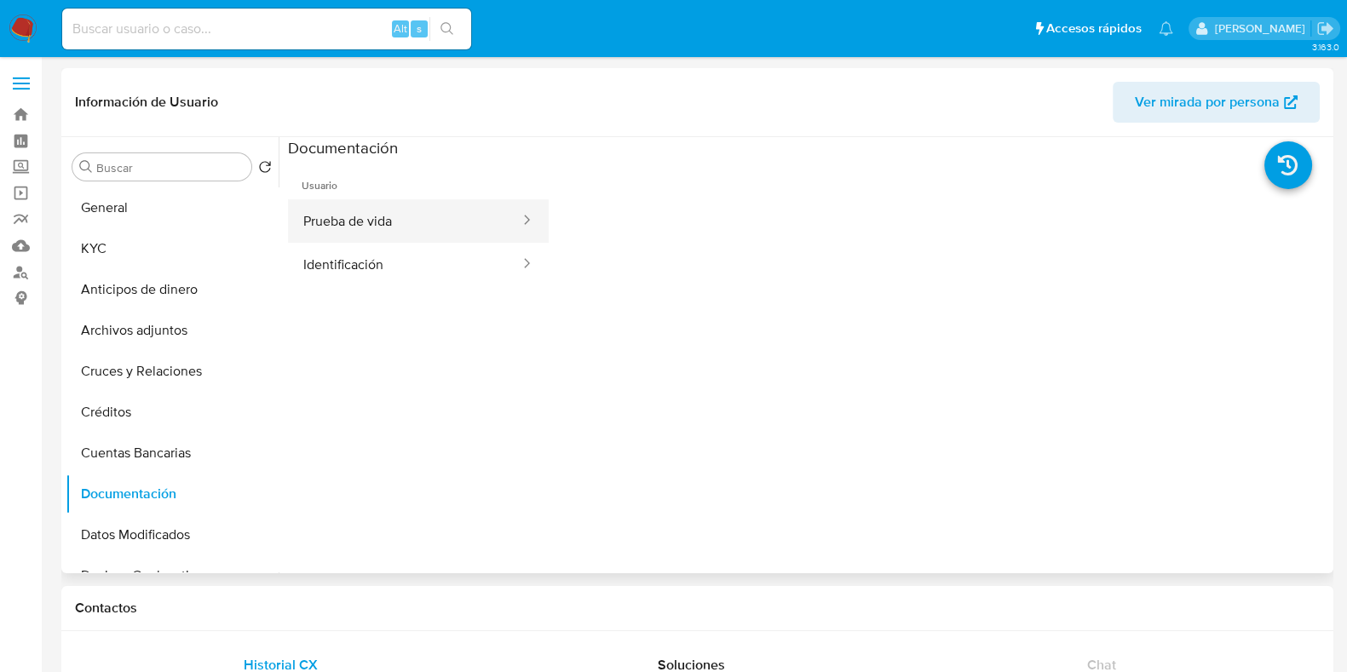
click at [465, 222] on button "Prueba de vida" at bounding box center [404, 220] width 233 height 43
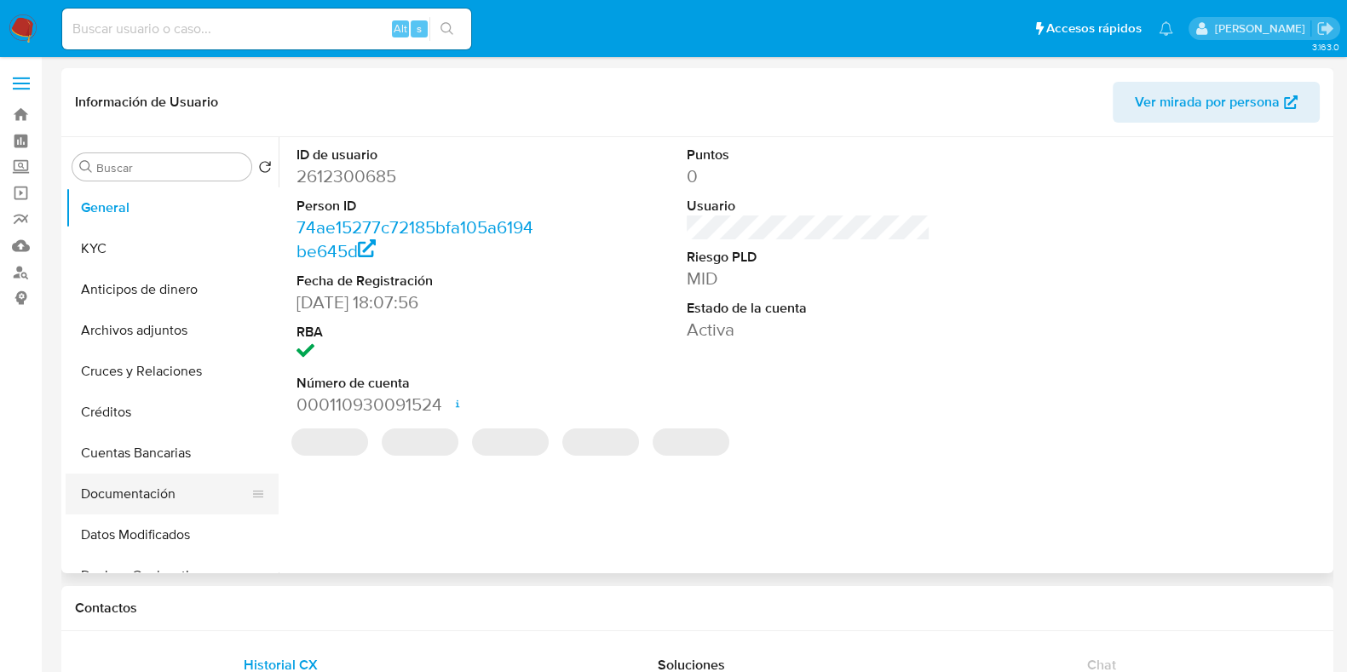
select select "10"
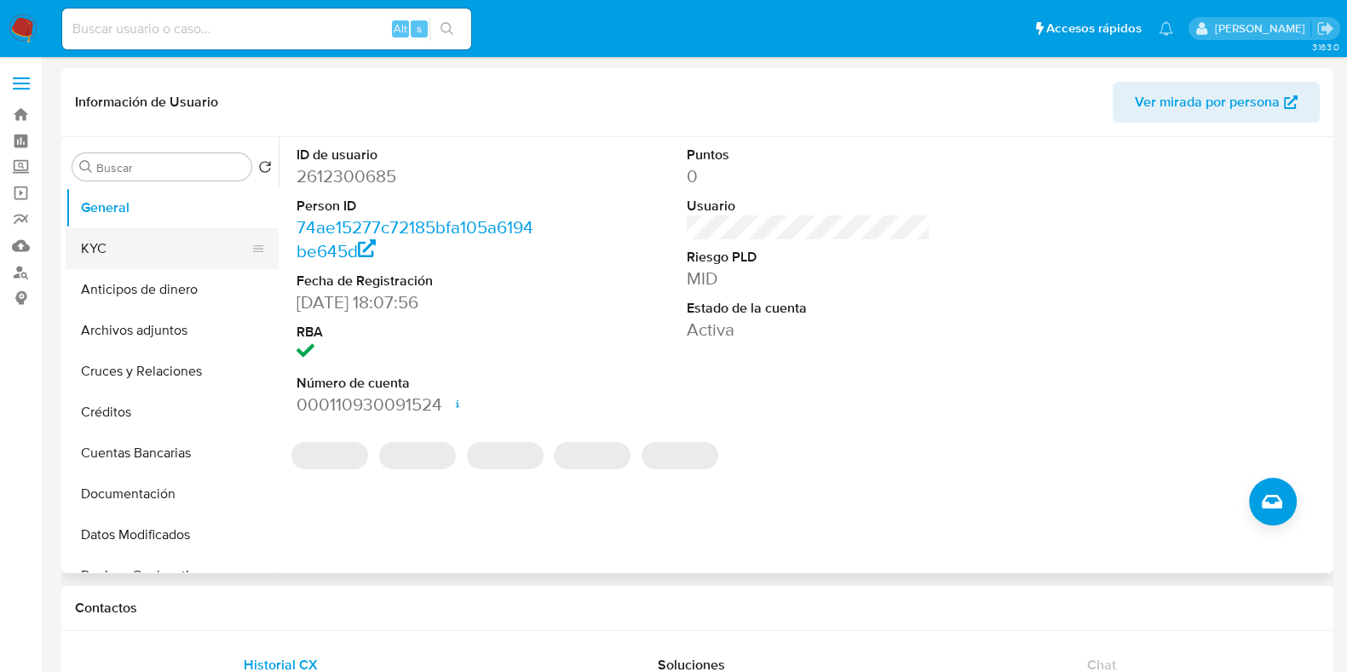
click at [160, 239] on button "KYC" at bounding box center [165, 248] width 199 height 41
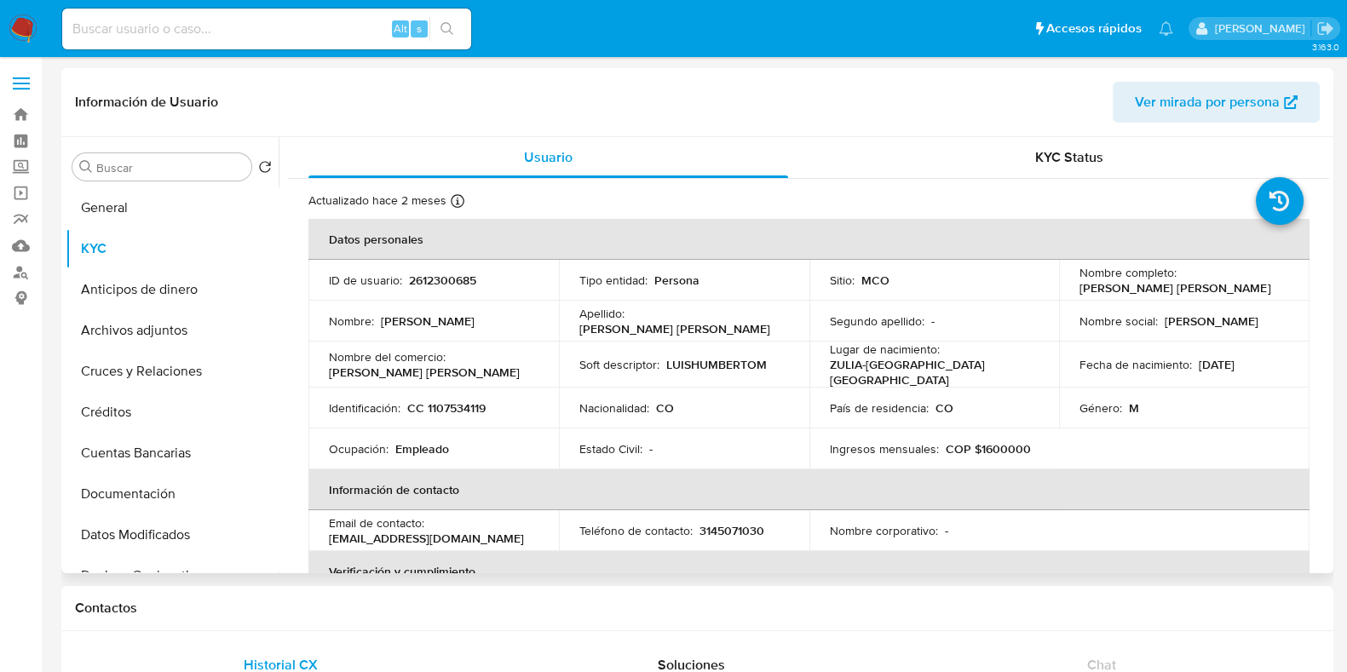
drag, startPoint x: 1080, startPoint y: 290, endPoint x: 1250, endPoint y: 290, distance: 170.4
click at [1250, 290] on td "Nombre completo : Luis Humberto Mosquera Lopez" at bounding box center [1184, 280] width 251 height 41
copy p "Luis Humberto Mosquera Lopez"
drag, startPoint x: 141, startPoint y: 189, endPoint x: 195, endPoint y: 234, distance: 70.2
click at [141, 190] on button "General" at bounding box center [172, 207] width 213 height 41
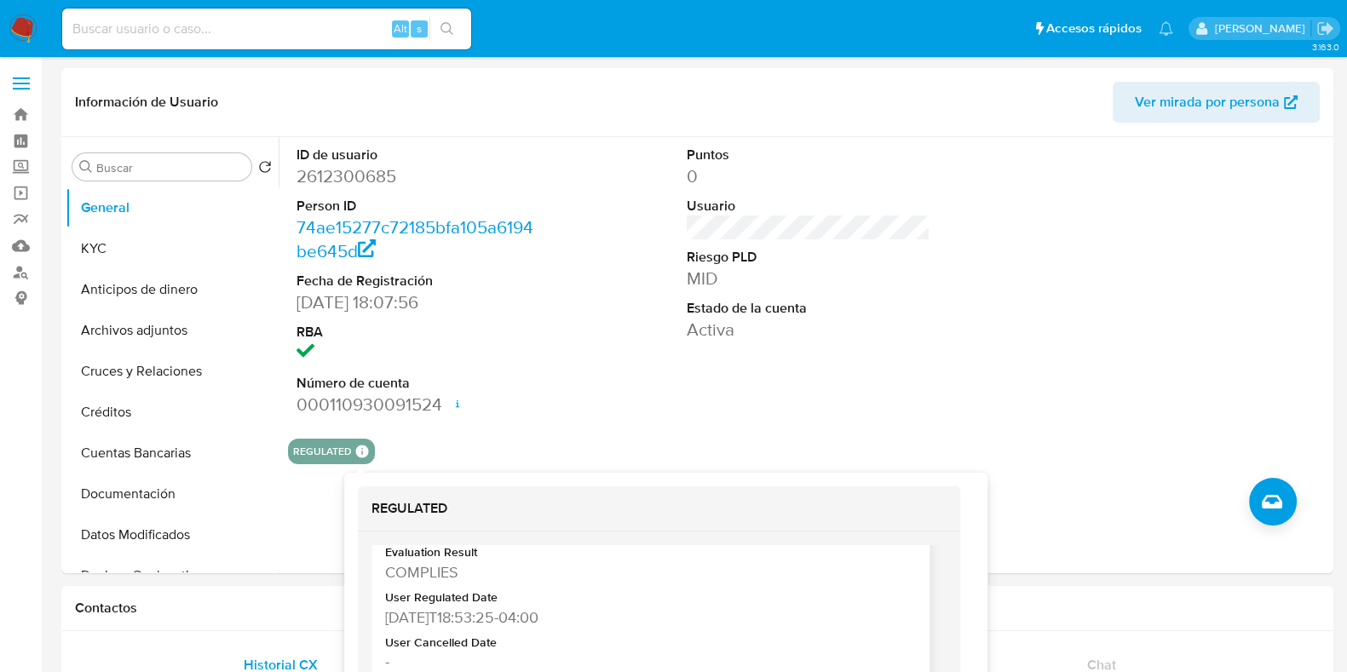
scroll to position [396, 0]
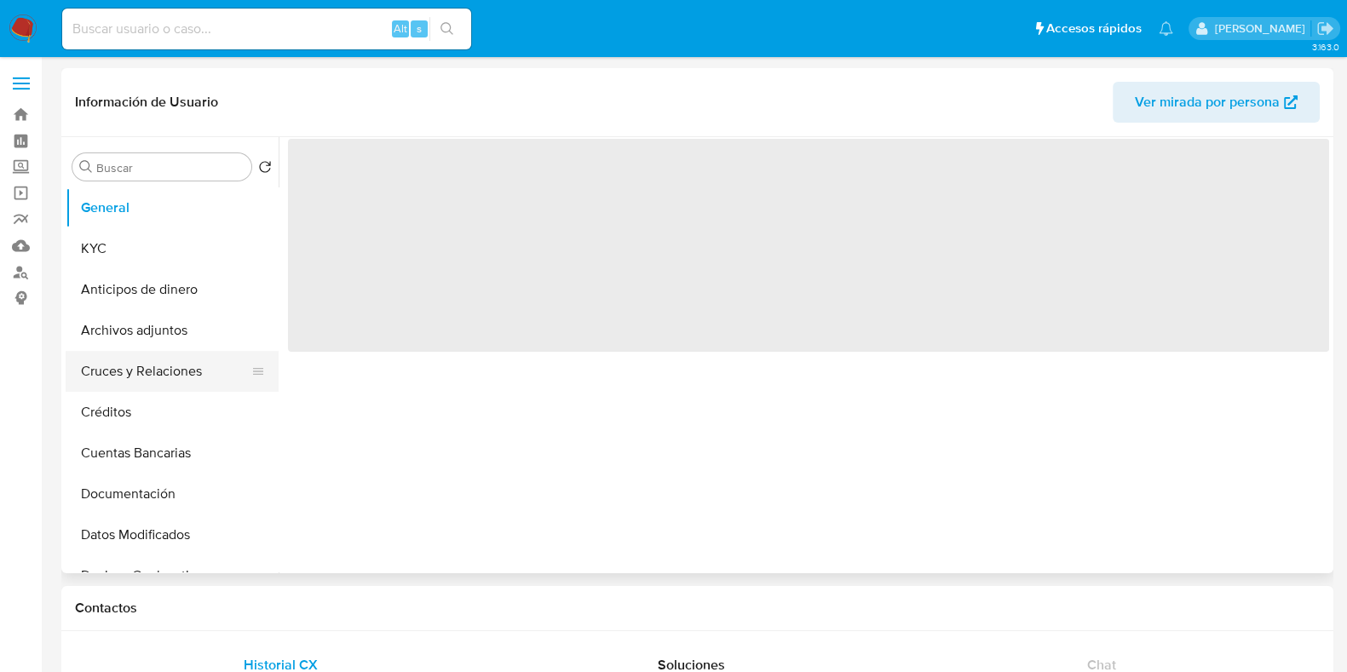
select select "10"
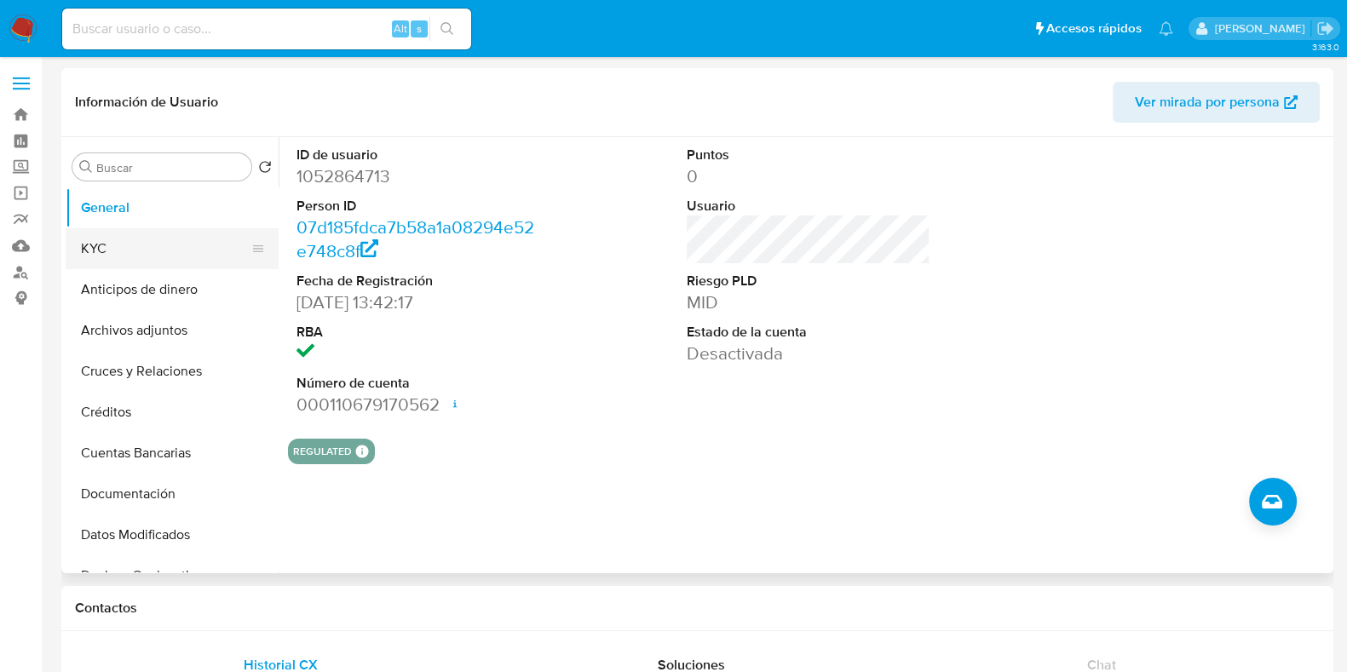
click at [115, 256] on button "KYC" at bounding box center [165, 248] width 199 height 41
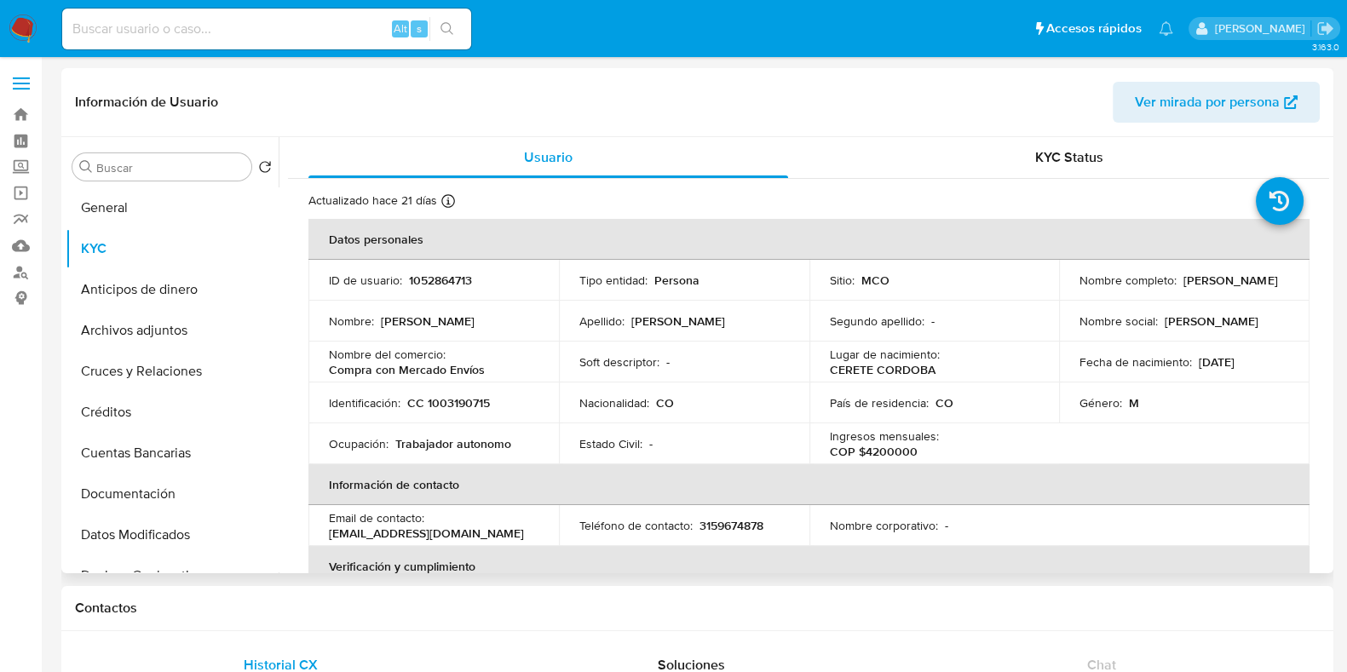
drag, startPoint x: 1075, startPoint y: 287, endPoint x: 1227, endPoint y: 291, distance: 152.6
click at [1227, 288] on div "Nombre completo : [PERSON_NAME]" at bounding box center [1185, 280] width 210 height 15
copy p "[PERSON_NAME]"
click at [157, 193] on button "General" at bounding box center [165, 207] width 199 height 41
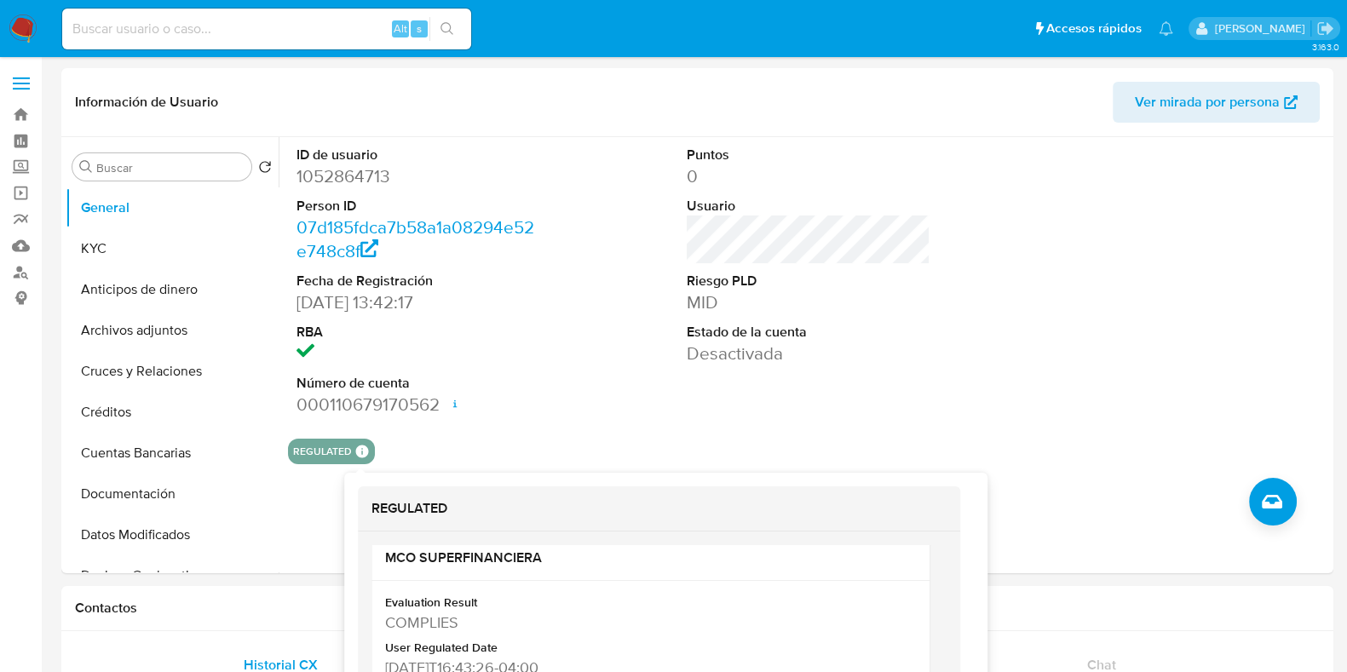
scroll to position [395, 0]
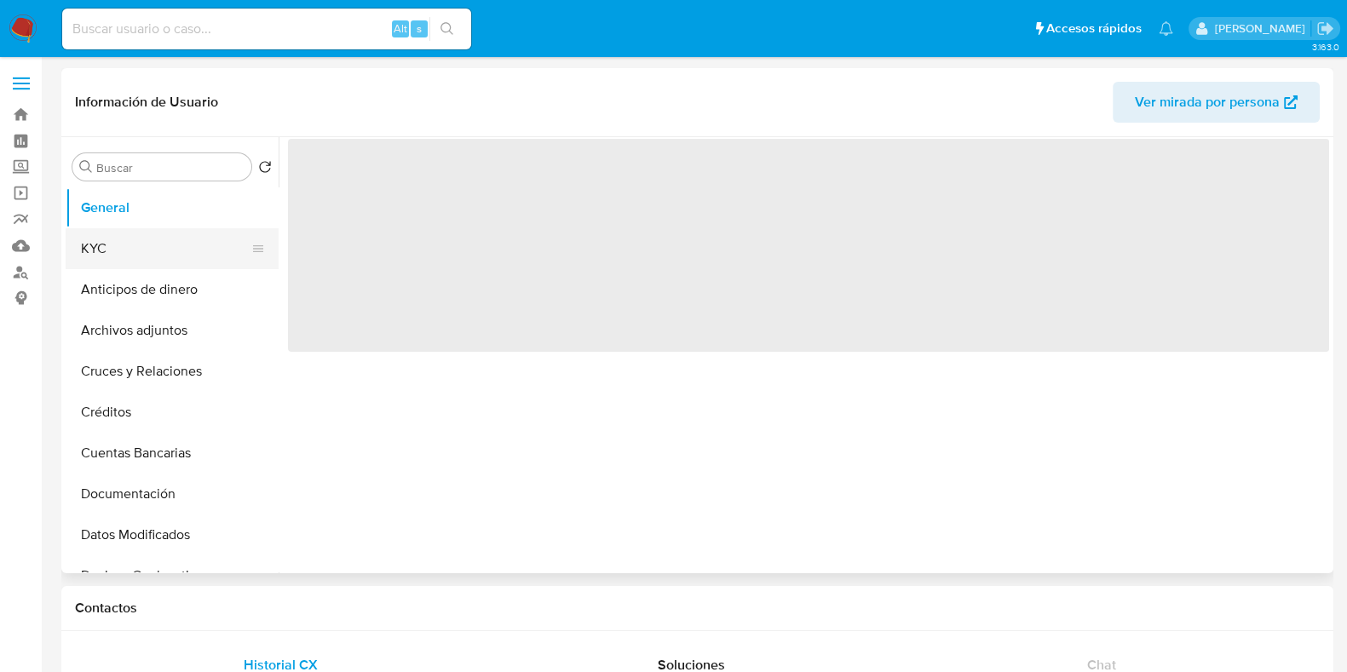
click at [170, 250] on button "KYC" at bounding box center [165, 248] width 199 height 41
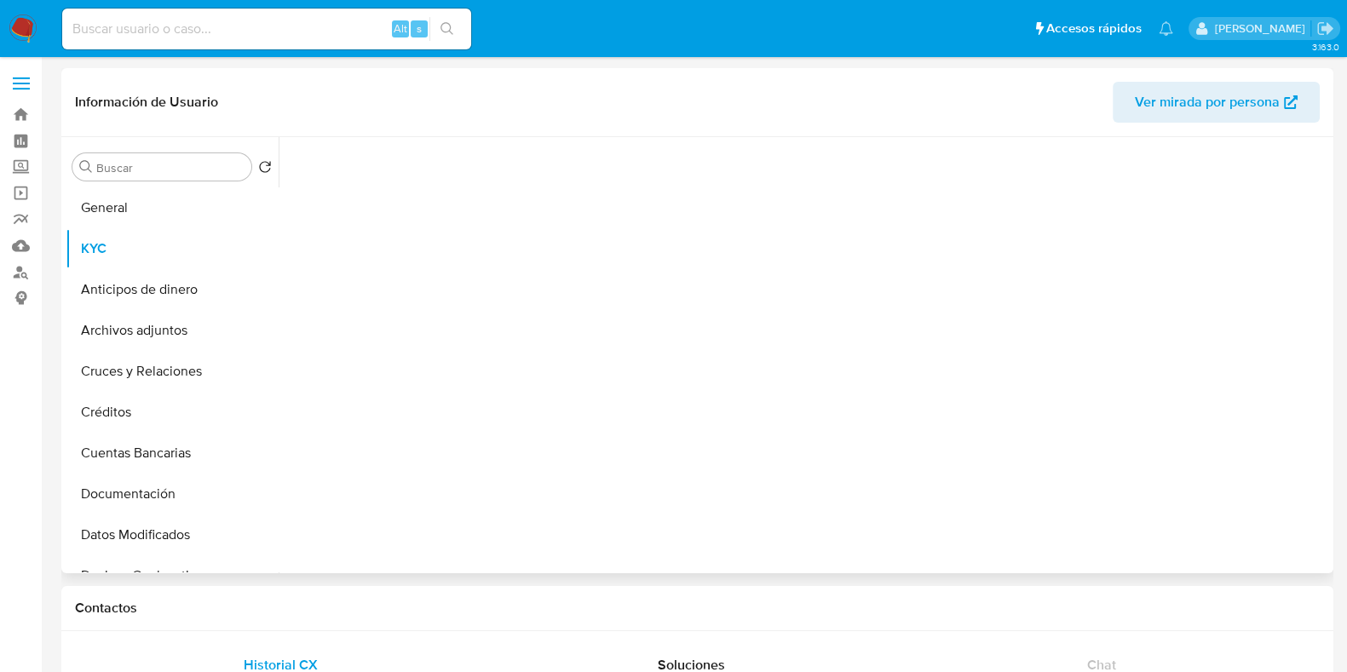
select select "10"
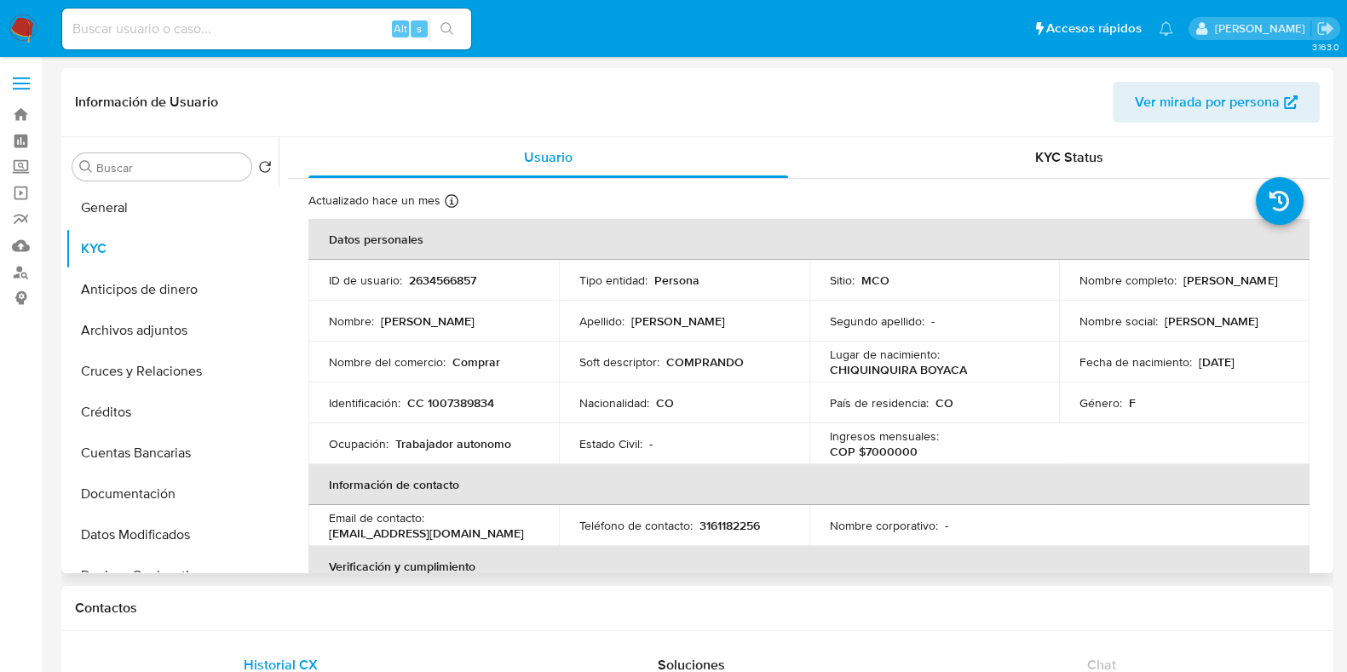
drag, startPoint x: 1076, startPoint y: 283, endPoint x: 1252, endPoint y: 297, distance: 176.1
click at [1252, 297] on td "Nombre completo : Anguie Natalia Murcia Rodriguez" at bounding box center [1184, 280] width 251 height 41
copy p "Anguie Natalia Murcia Rodriguez"
click at [172, 505] on button "Documentación" at bounding box center [165, 494] width 199 height 41
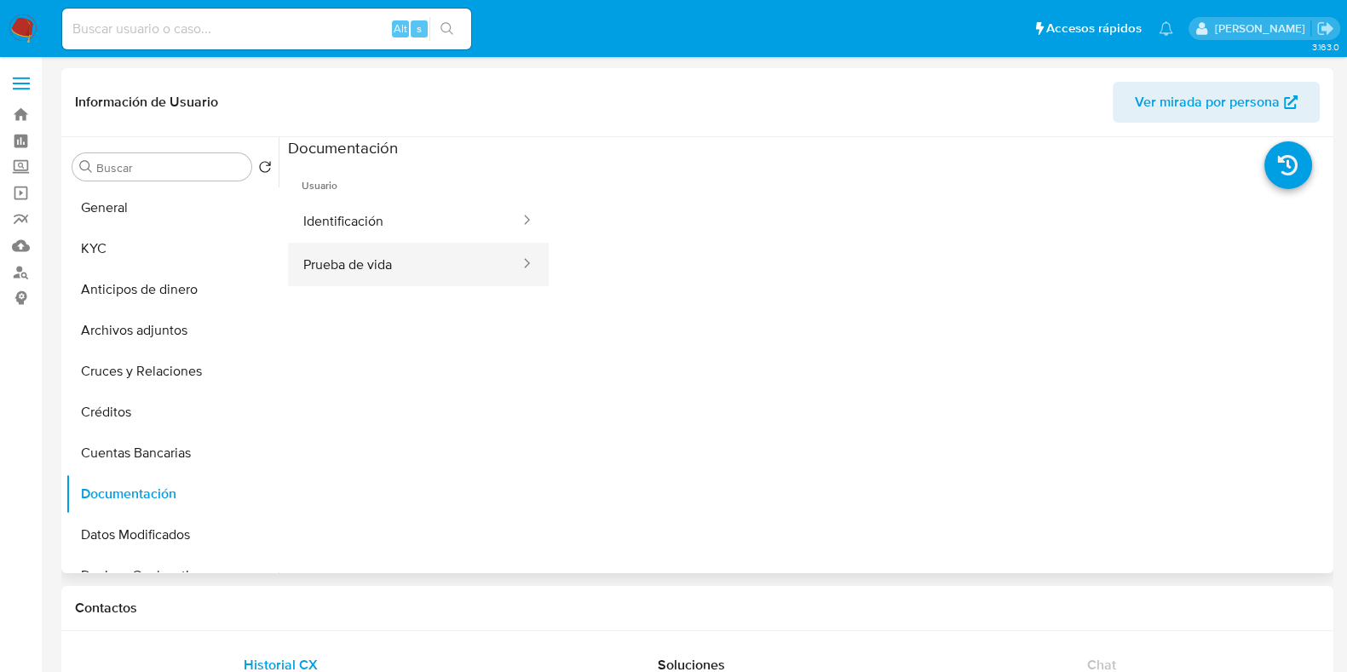
click at [401, 245] on button "Prueba de vida" at bounding box center [404, 264] width 233 height 43
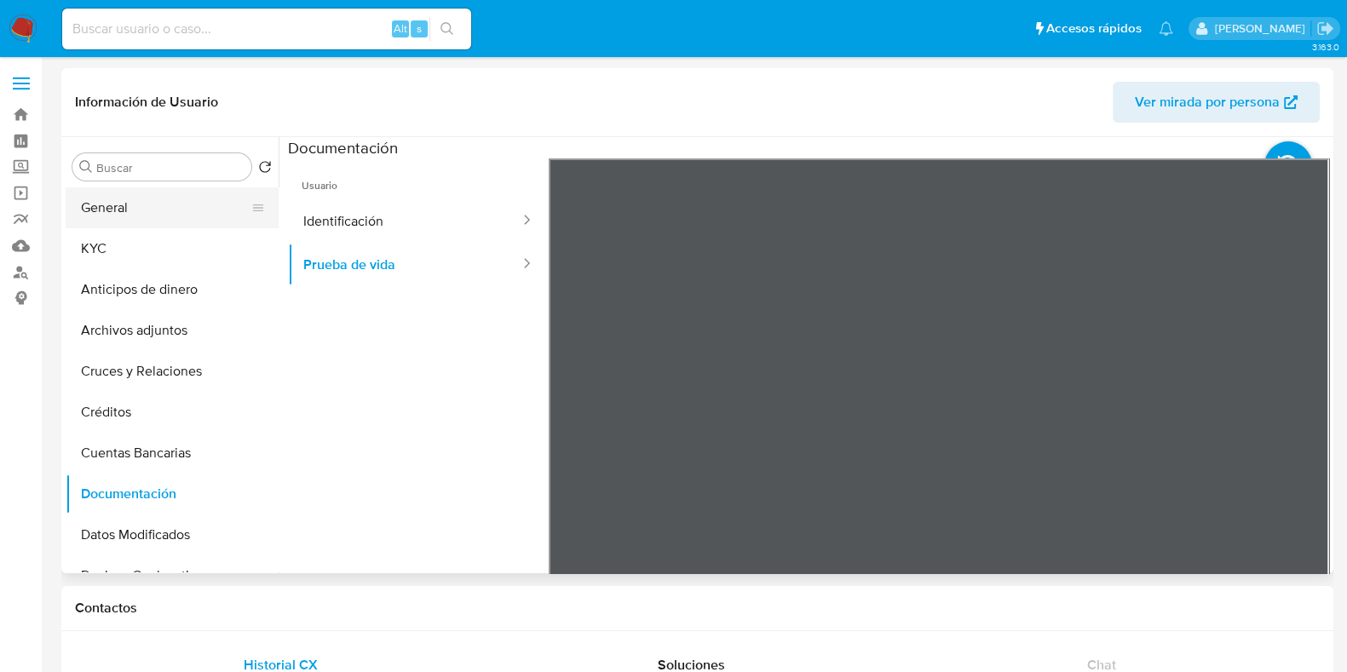
click at [187, 207] on button "General" at bounding box center [165, 207] width 199 height 41
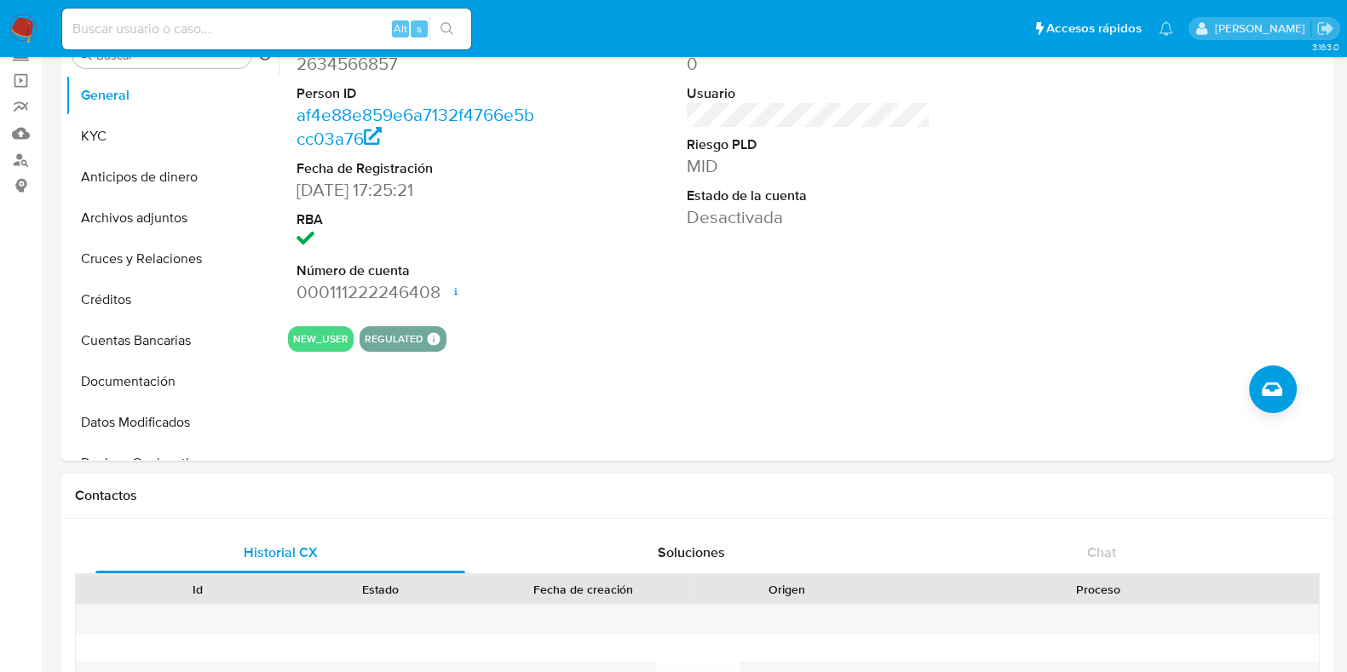
scroll to position [212, 0]
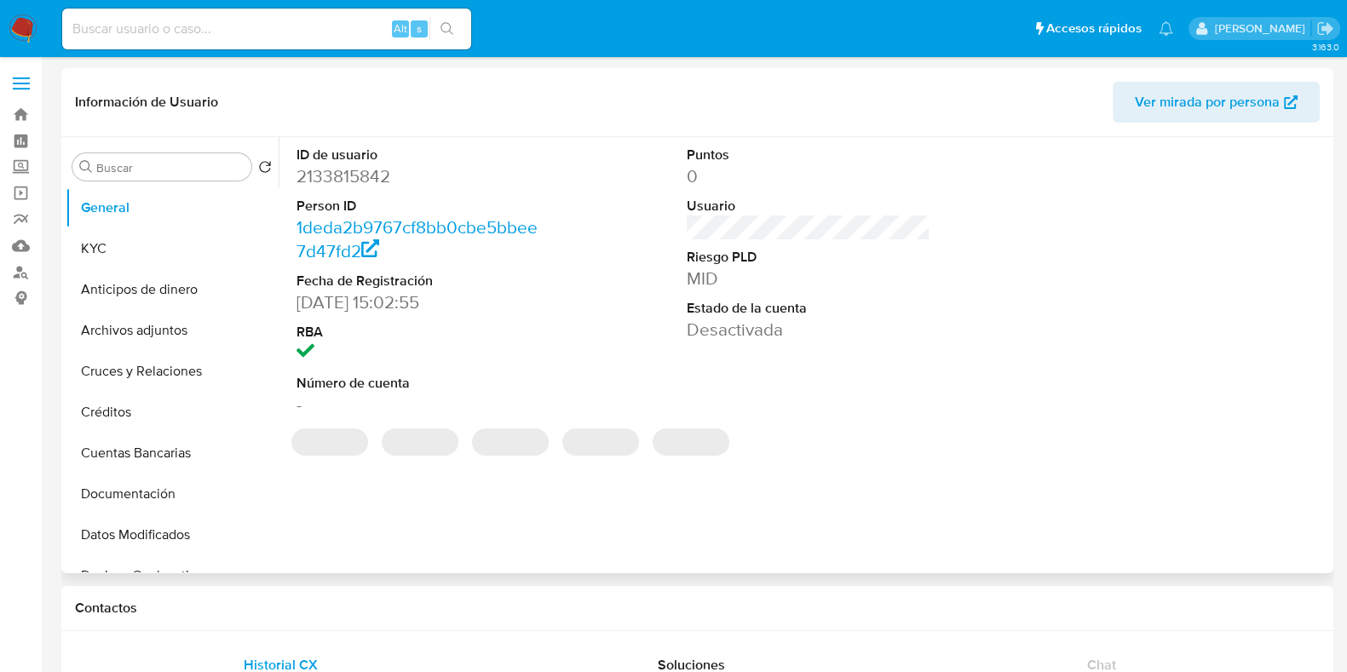
select select "10"
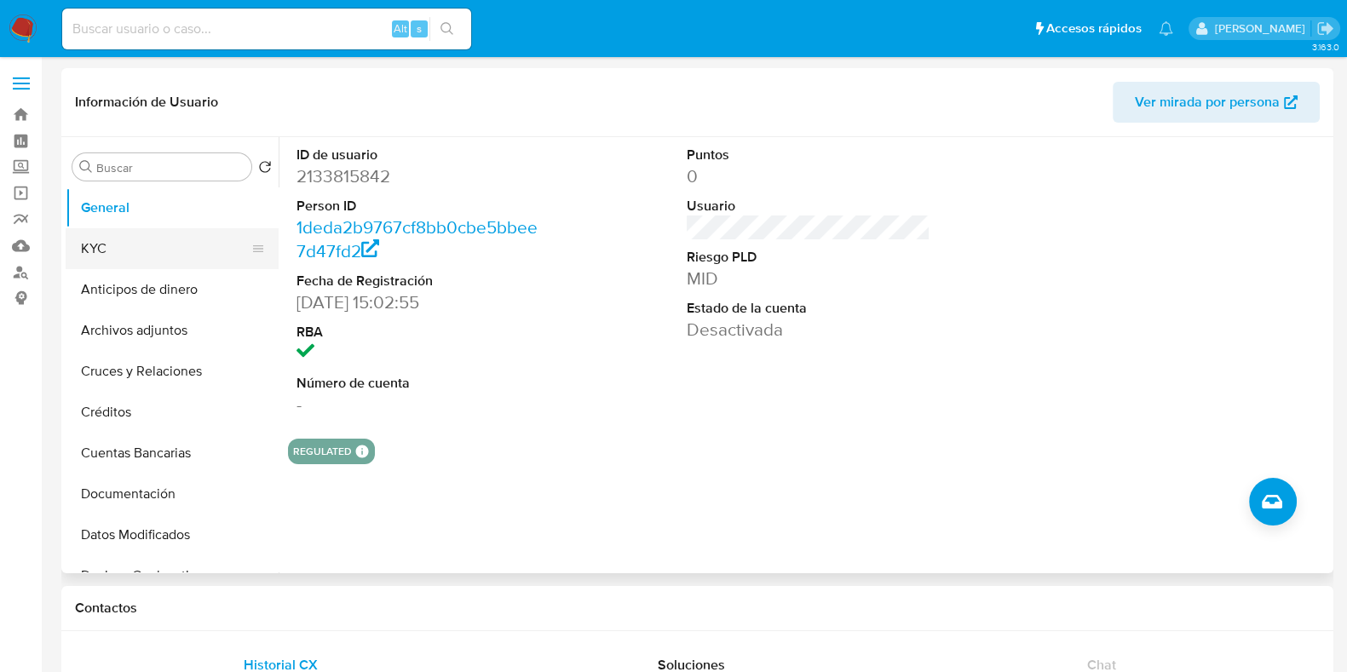
click at [137, 252] on button "KYC" at bounding box center [165, 248] width 199 height 41
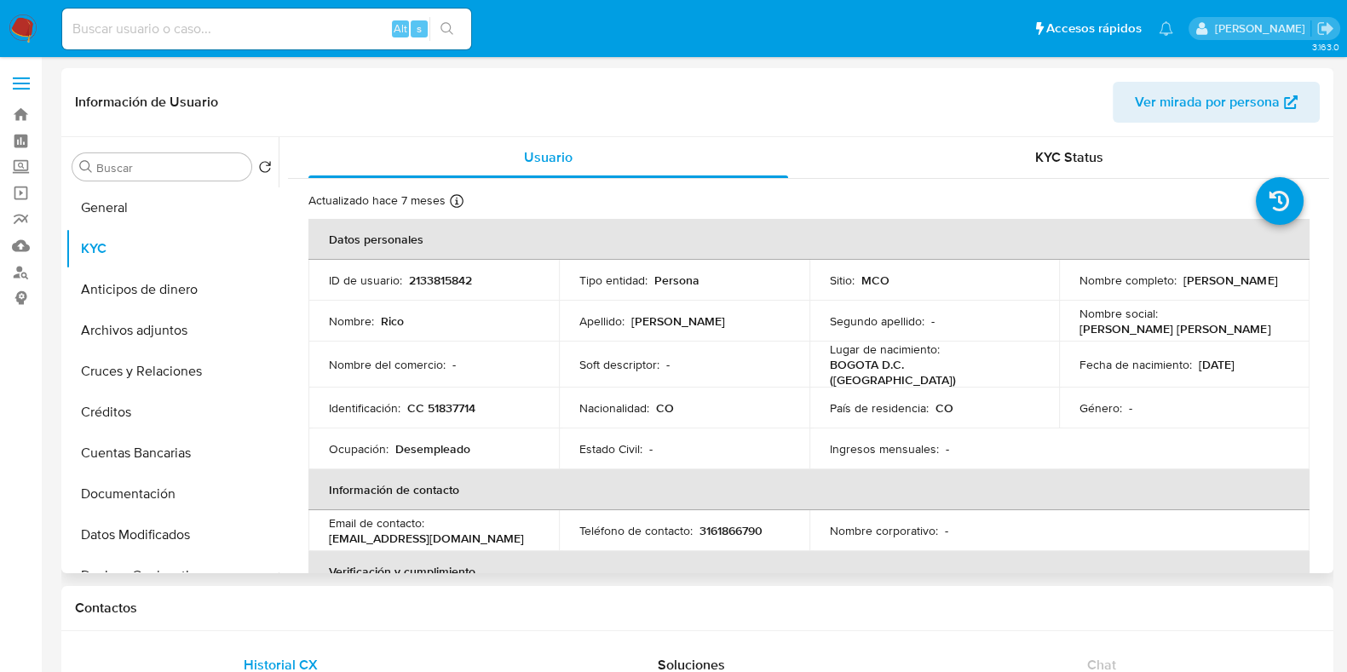
drag, startPoint x: 1221, startPoint y: 284, endPoint x: 1075, endPoint y: 287, distance: 145.7
click at [1080, 287] on div "Nombre completo : [PERSON_NAME]" at bounding box center [1185, 280] width 210 height 15
copy p "[PERSON_NAME]"
click at [223, 32] on input at bounding box center [266, 29] width 409 height 22
paste input "2355797431"
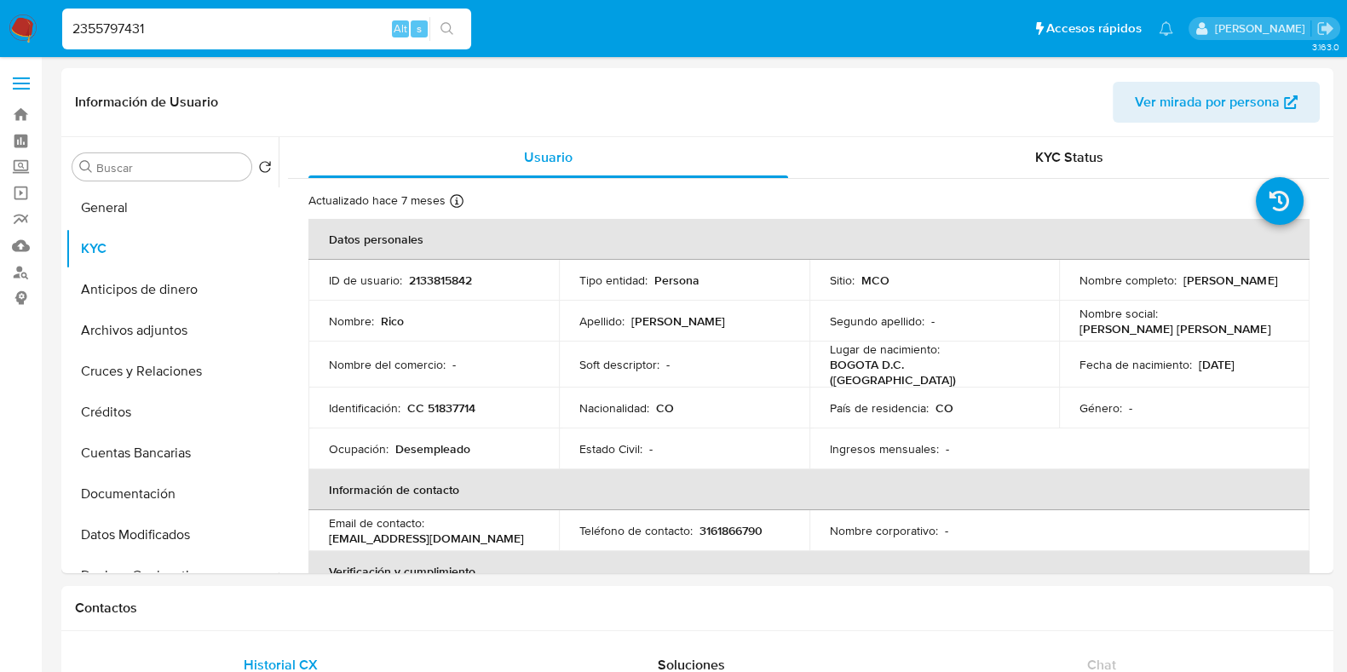
type input "2355797431"
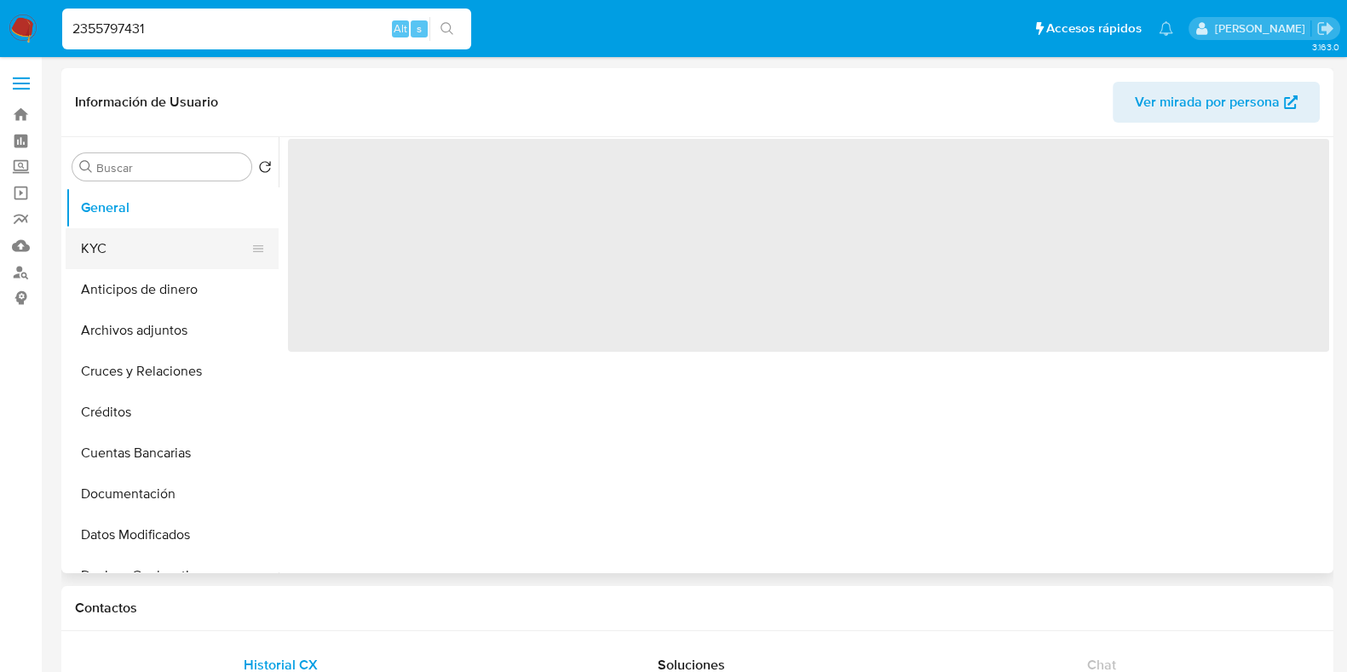
click at [136, 241] on button "KYC" at bounding box center [165, 248] width 199 height 41
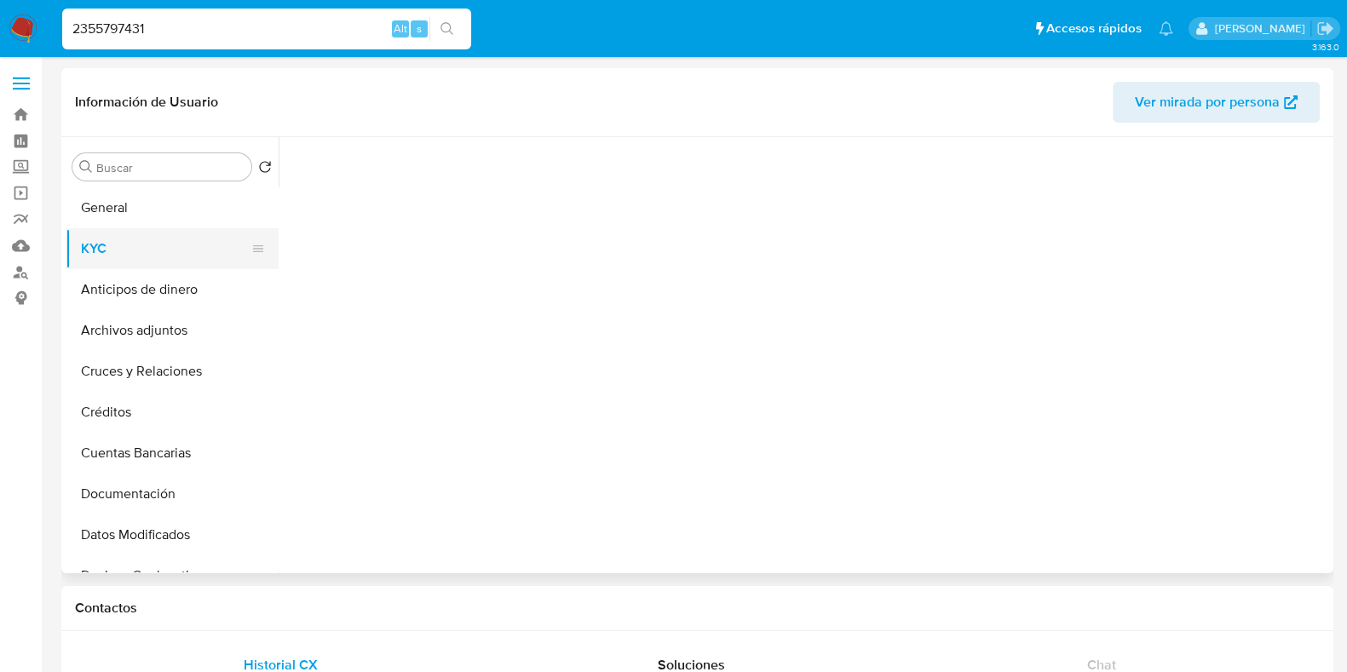
select select "10"
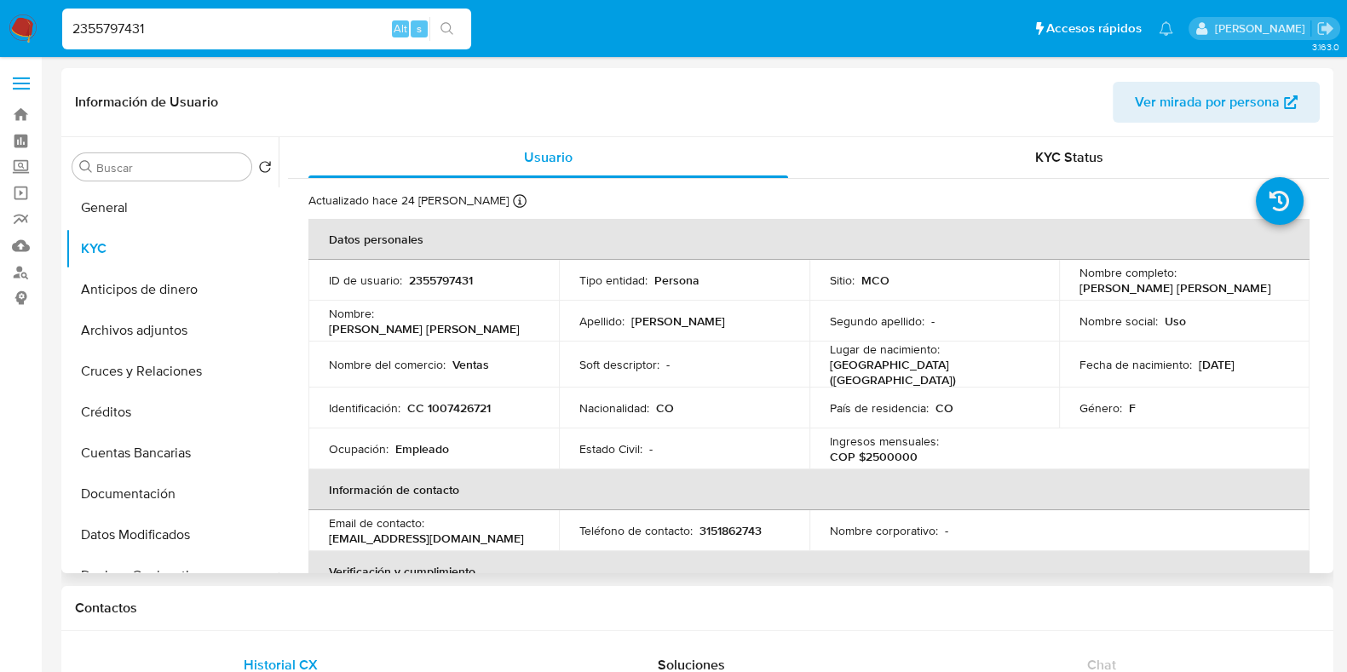
drag, startPoint x: 1251, startPoint y: 282, endPoint x: 1075, endPoint y: 287, distance: 175.6
click at [1080, 287] on div "Nombre completo : [PERSON_NAME] [PERSON_NAME]" at bounding box center [1185, 280] width 210 height 31
copy p "[PERSON_NAME] [PERSON_NAME]"
click at [464, 408] on p "CC 1007426721" at bounding box center [449, 407] width 84 height 15
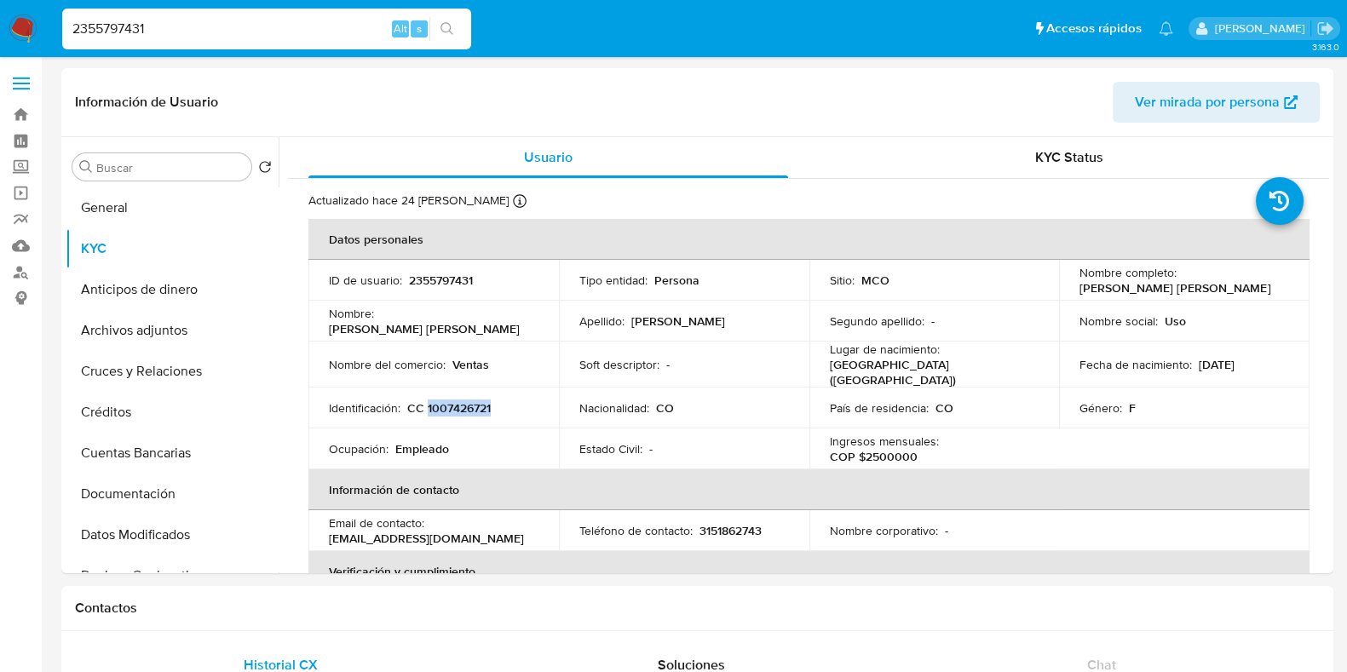
copy p "1007426721"
click at [142, 210] on button "General" at bounding box center [165, 207] width 199 height 41
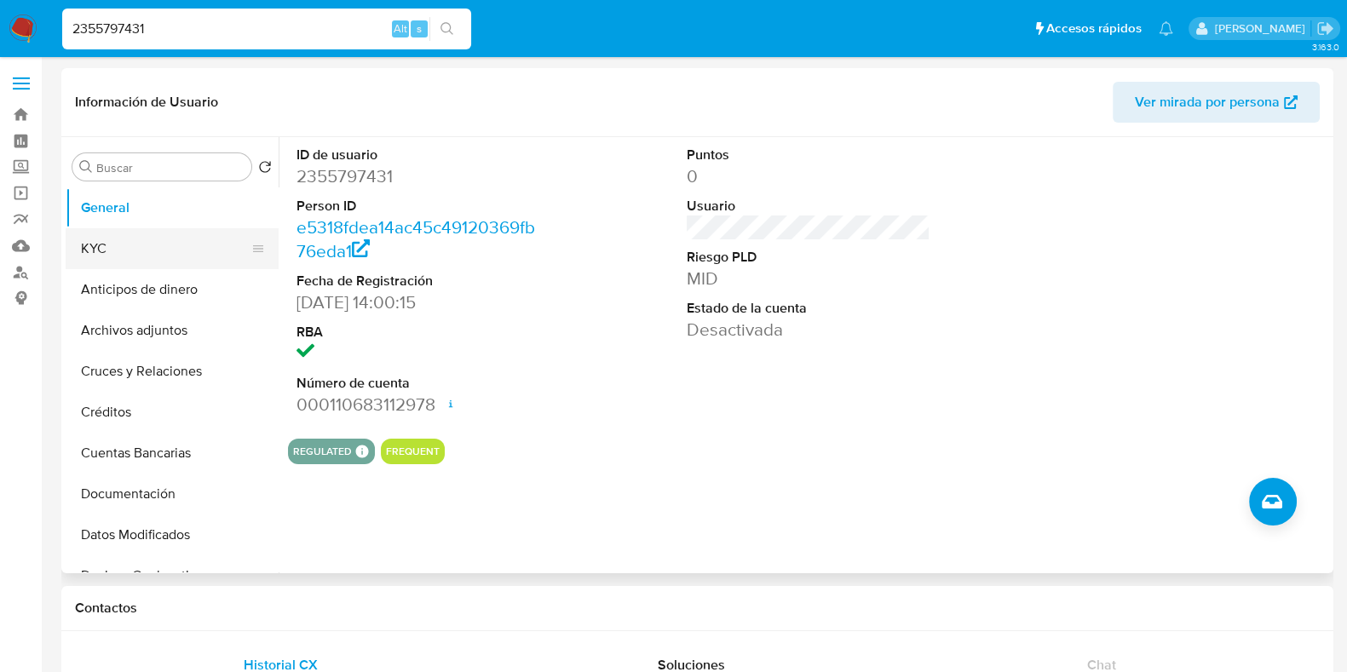
drag, startPoint x: 101, startPoint y: 223, endPoint x: 121, endPoint y: 242, distance: 27.1
click at [102, 223] on button "General" at bounding box center [172, 207] width 213 height 41
drag, startPoint x: 121, startPoint y: 242, endPoint x: 210, endPoint y: 284, distance: 98.0
click at [122, 242] on button "KYC" at bounding box center [172, 248] width 213 height 41
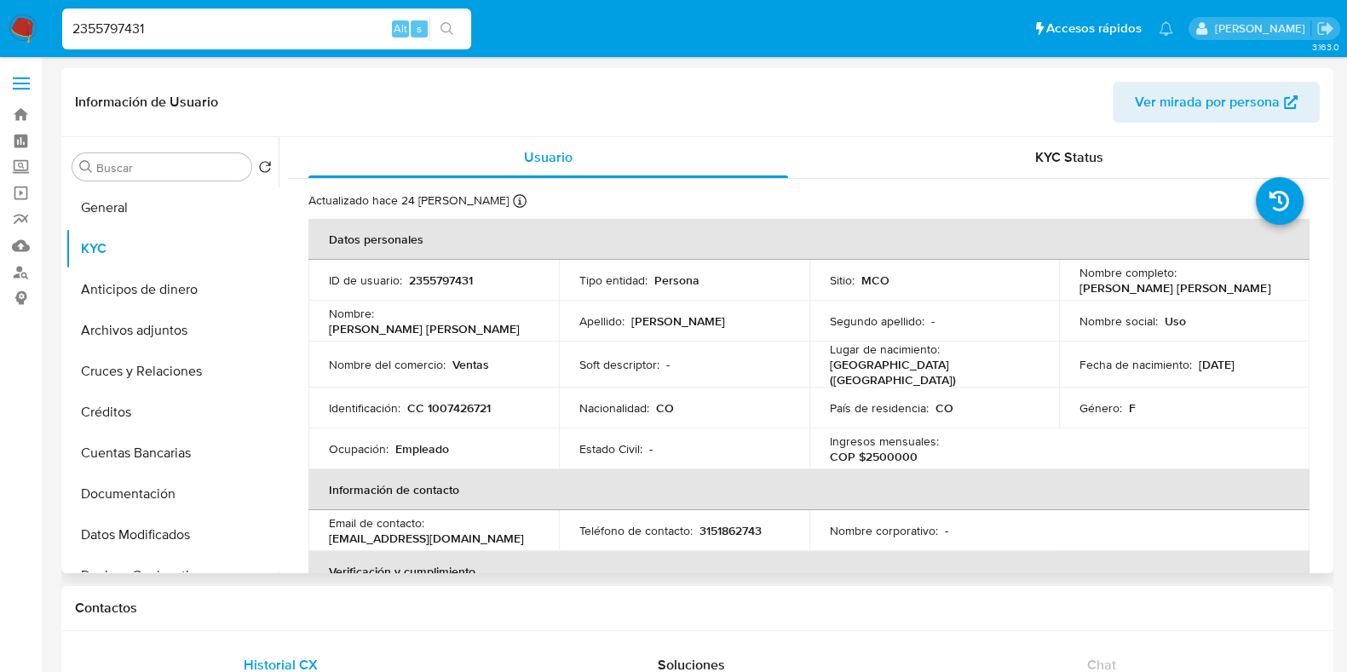
scroll to position [106, 0]
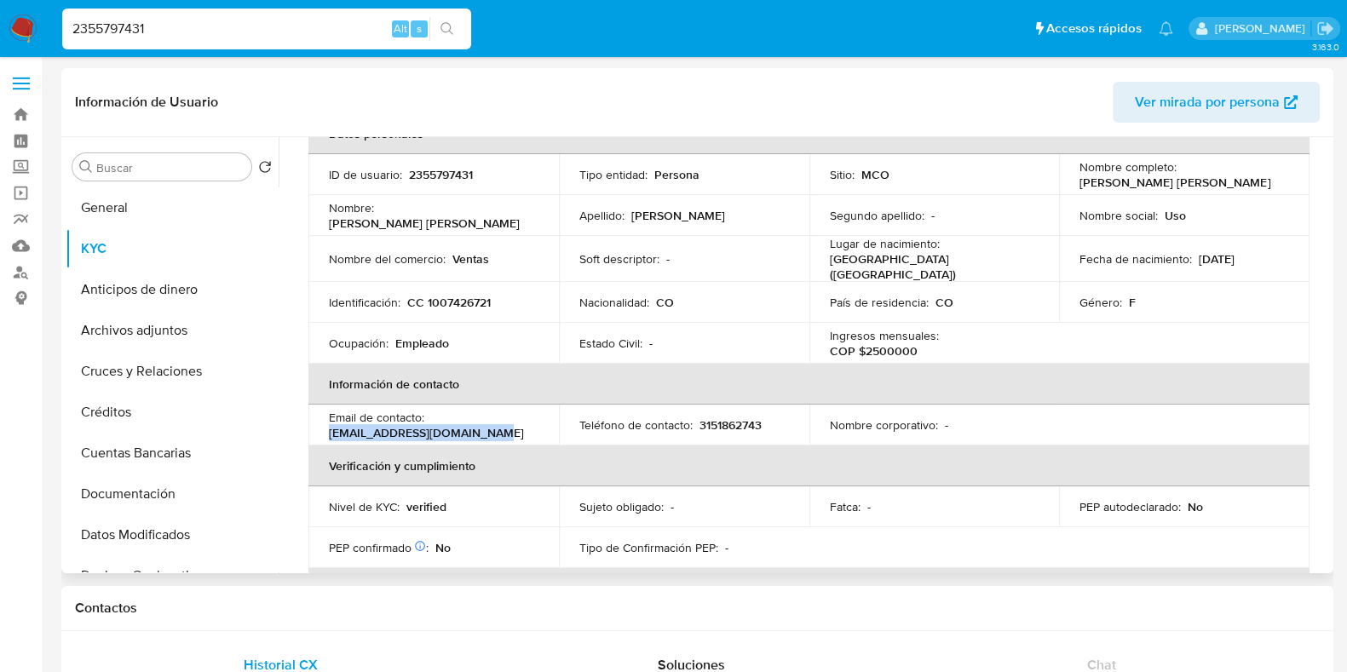
drag, startPoint x: 504, startPoint y: 425, endPoint x: 318, endPoint y: 430, distance: 185.8
click at [318, 430] on td "Email de contacto : [EMAIL_ADDRESS][DOMAIN_NAME]" at bounding box center [433, 425] width 251 height 41
copy p "[EMAIL_ADDRESS][DOMAIN_NAME]"
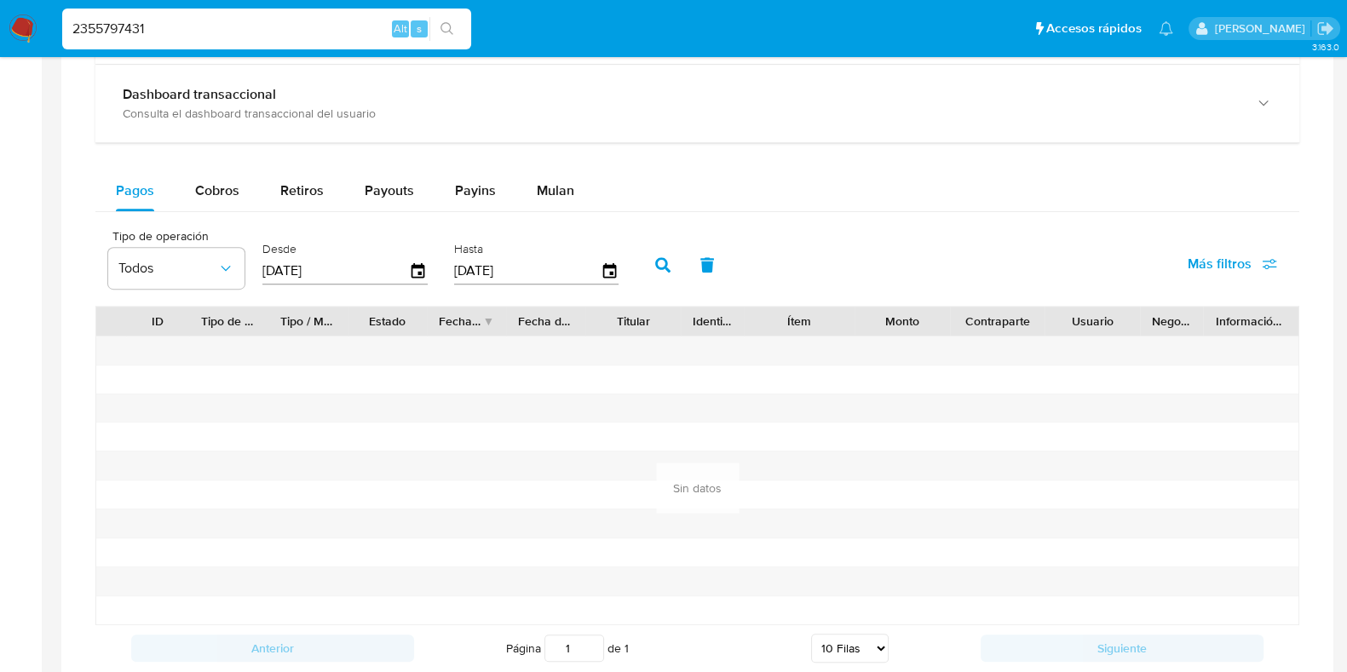
scroll to position [851, 0]
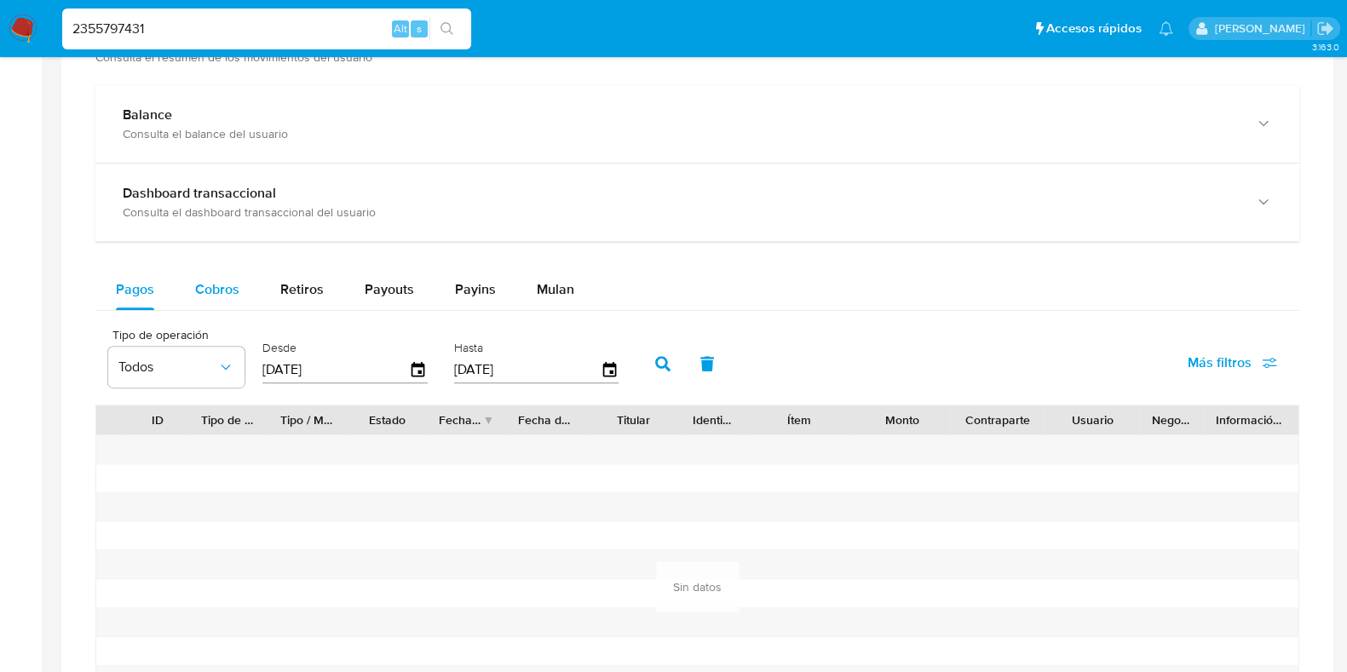
click at [221, 271] on div "Cobros" at bounding box center [217, 289] width 44 height 41
select select "10"
click at [413, 374] on icon "button" at bounding box center [419, 368] width 14 height 15
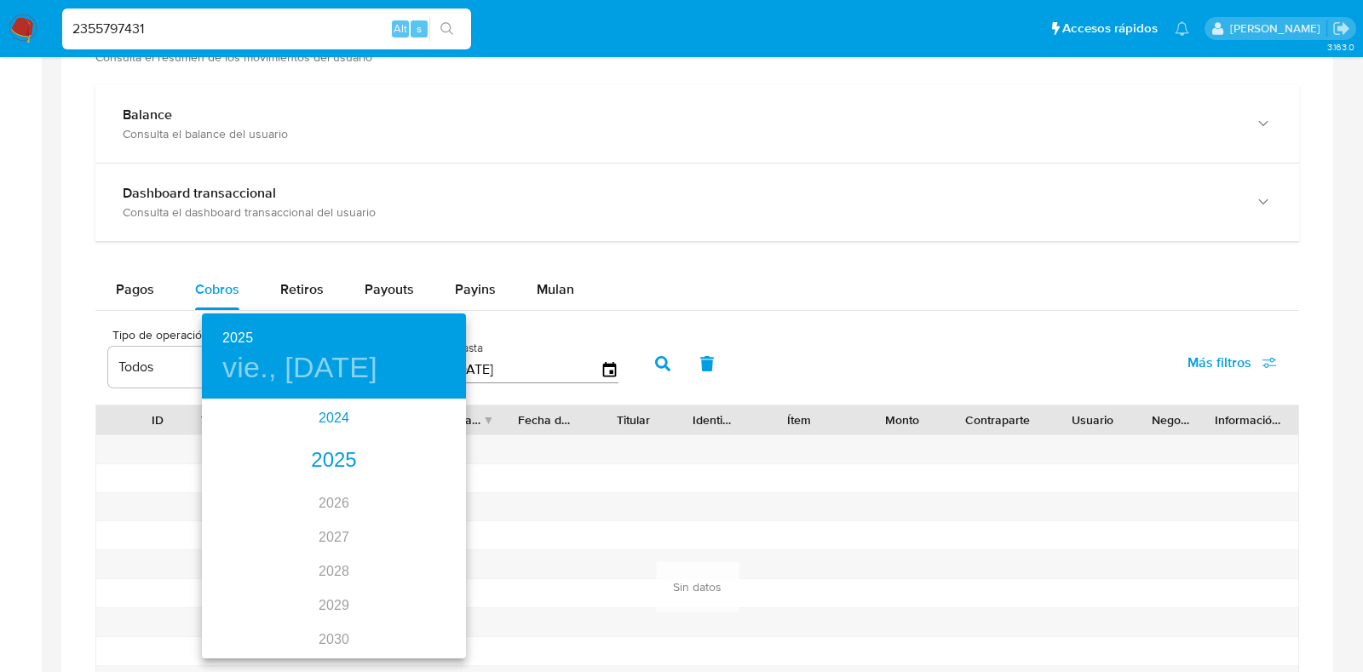
click at [320, 423] on div "2024" at bounding box center [334, 418] width 264 height 34
click at [335, 626] on div "nov." at bounding box center [334, 625] width 88 height 64
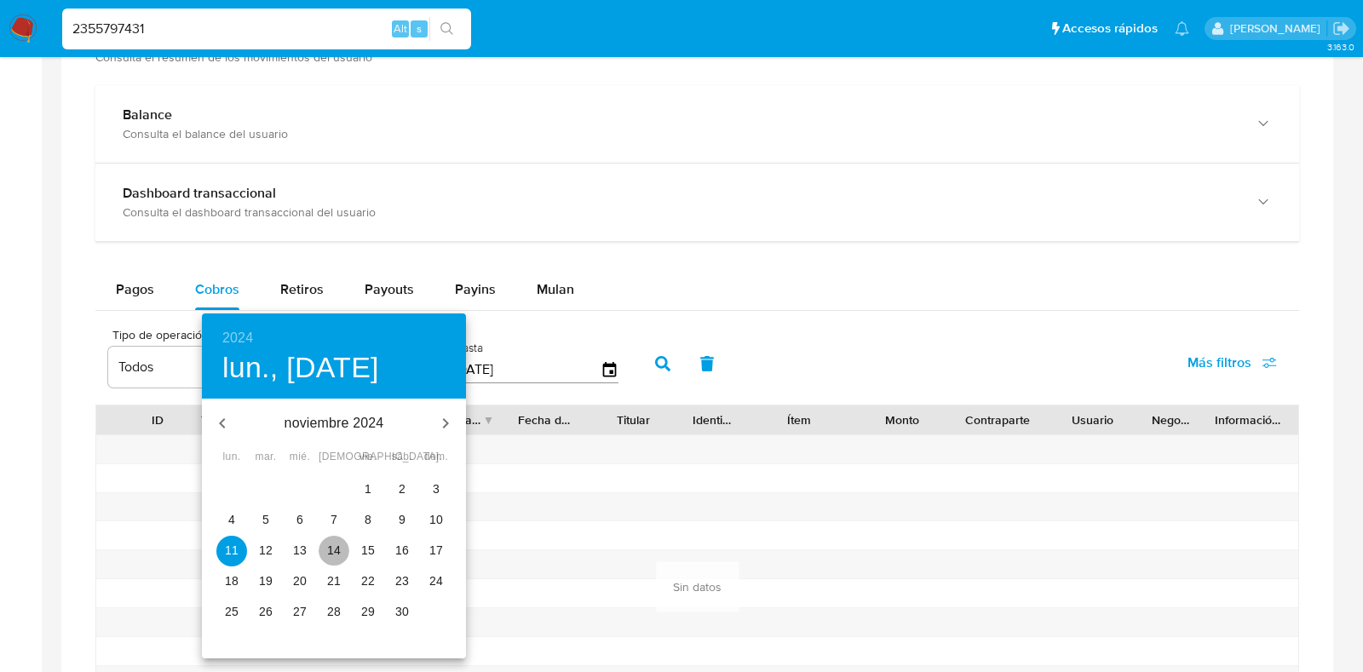
click at [324, 548] on span "14" at bounding box center [334, 550] width 31 height 17
type input "[DATE]"
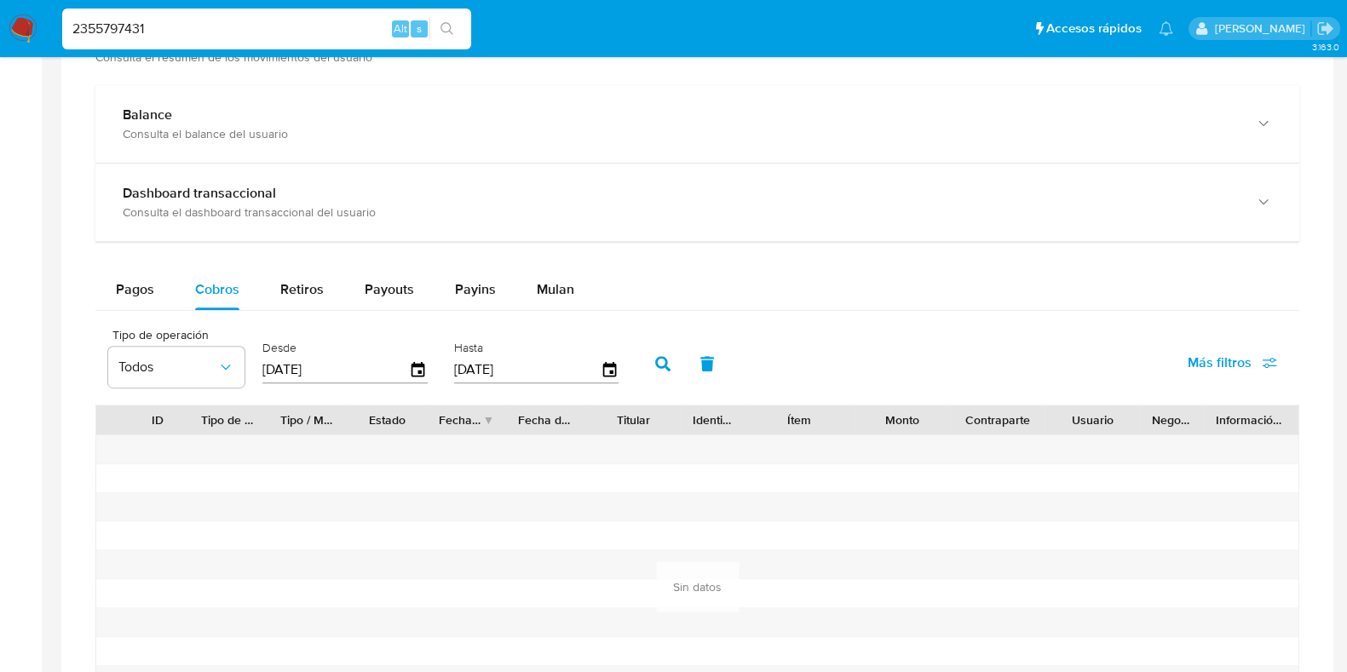
click at [655, 356] on icon "button" at bounding box center [662, 363] width 15 height 15
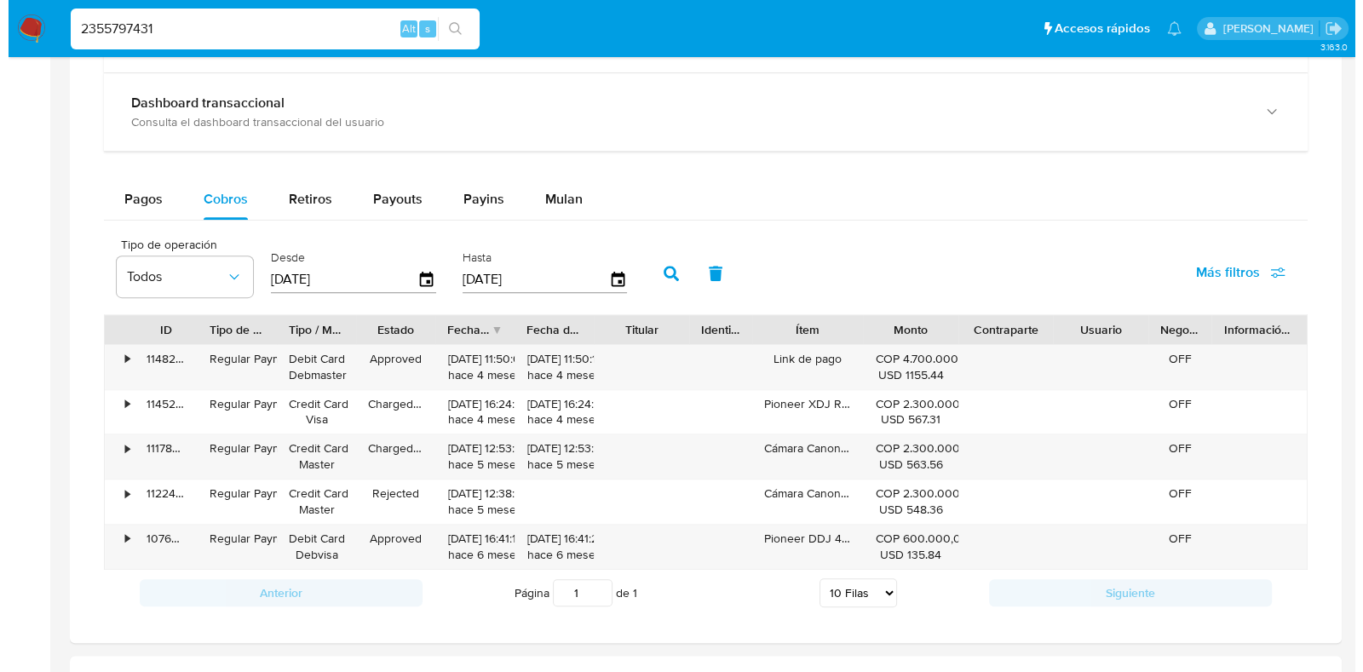
scroll to position [959, 0]
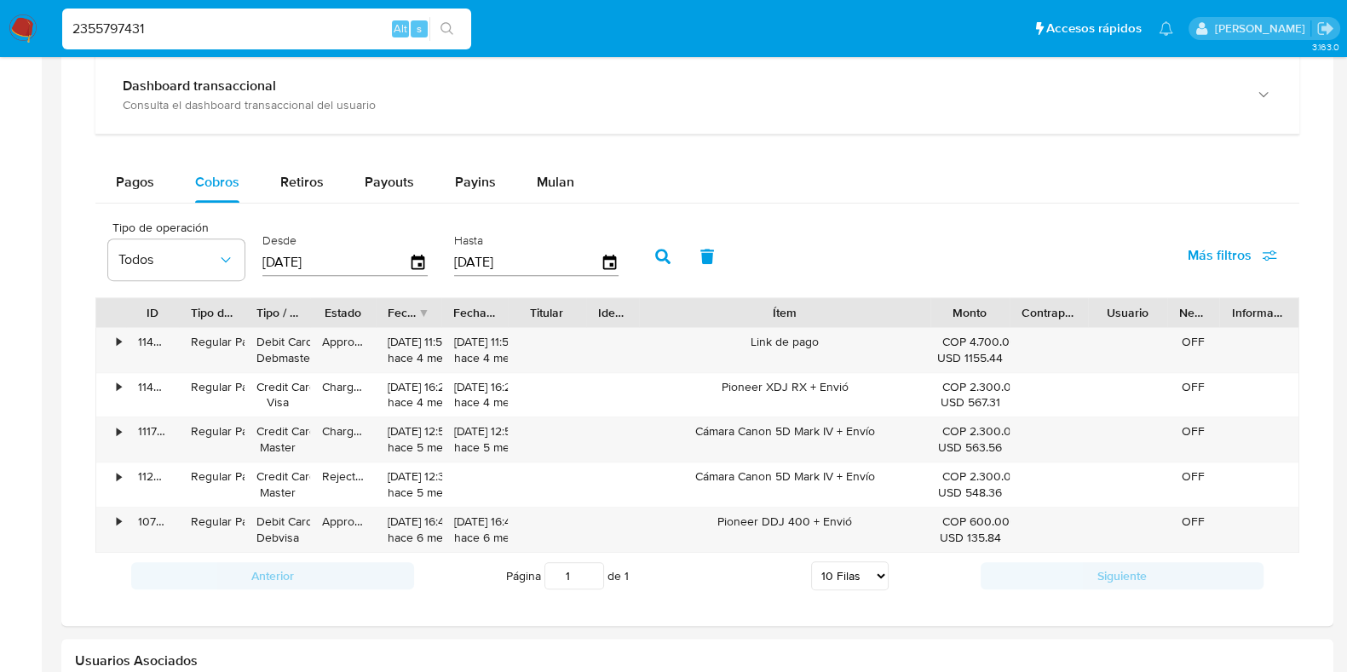
drag, startPoint x: 860, startPoint y: 317, endPoint x: 1040, endPoint y: 320, distance: 180.7
click at [1040, 320] on div "ID Tipo de operación Tipo / Método Estado Fecha de creación Fecha de aprobación…" at bounding box center [697, 312] width 1202 height 29
drag, startPoint x: 700, startPoint y: 431, endPoint x: 833, endPoint y: 431, distance: 132.1
click at [833, 431] on div "Cámara Canon 5D Mark IV + Envío" at bounding box center [784, 440] width 291 height 44
drag, startPoint x: 761, startPoint y: 445, endPoint x: 712, endPoint y: 428, distance: 52.3
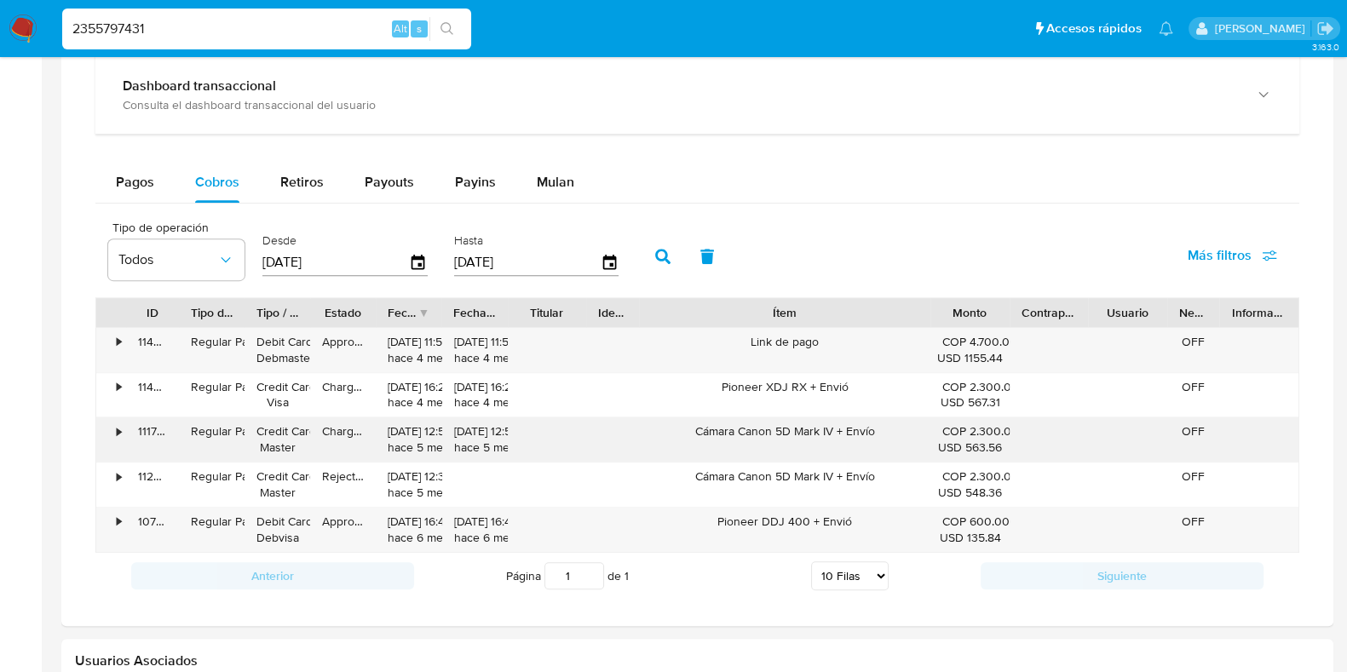
click at [759, 443] on div "Cámara Canon 5D Mark IV + Envío" at bounding box center [784, 440] width 291 height 44
click at [695, 430] on div "Cámara Canon 5D Mark IV + Envío" at bounding box center [784, 440] width 291 height 44
drag, startPoint x: 694, startPoint y: 430, endPoint x: 832, endPoint y: 429, distance: 137.2
click at [833, 432] on div "Cámara Canon 5D Mark IV + Envío" at bounding box center [784, 440] width 291 height 44
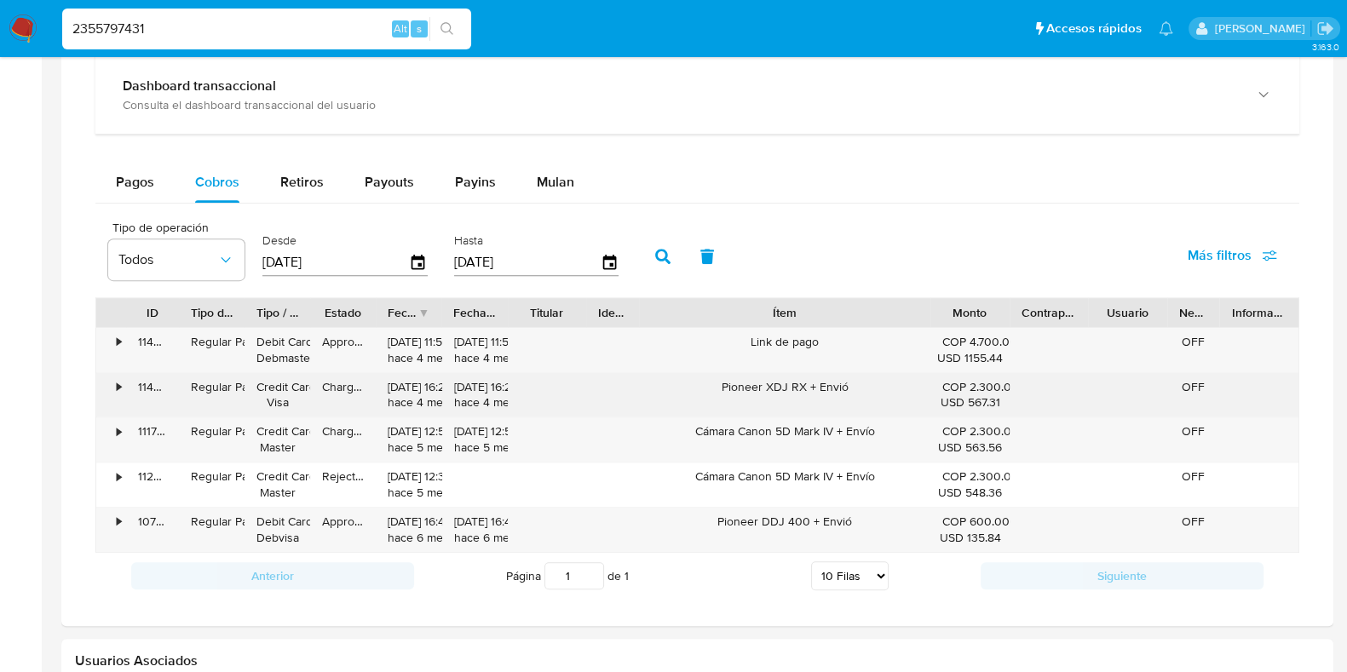
drag, startPoint x: 716, startPoint y: 383, endPoint x: 804, endPoint y: 395, distance: 89.4
click at [804, 395] on div "Pioneer XDJ RX + Envió" at bounding box center [784, 395] width 291 height 44
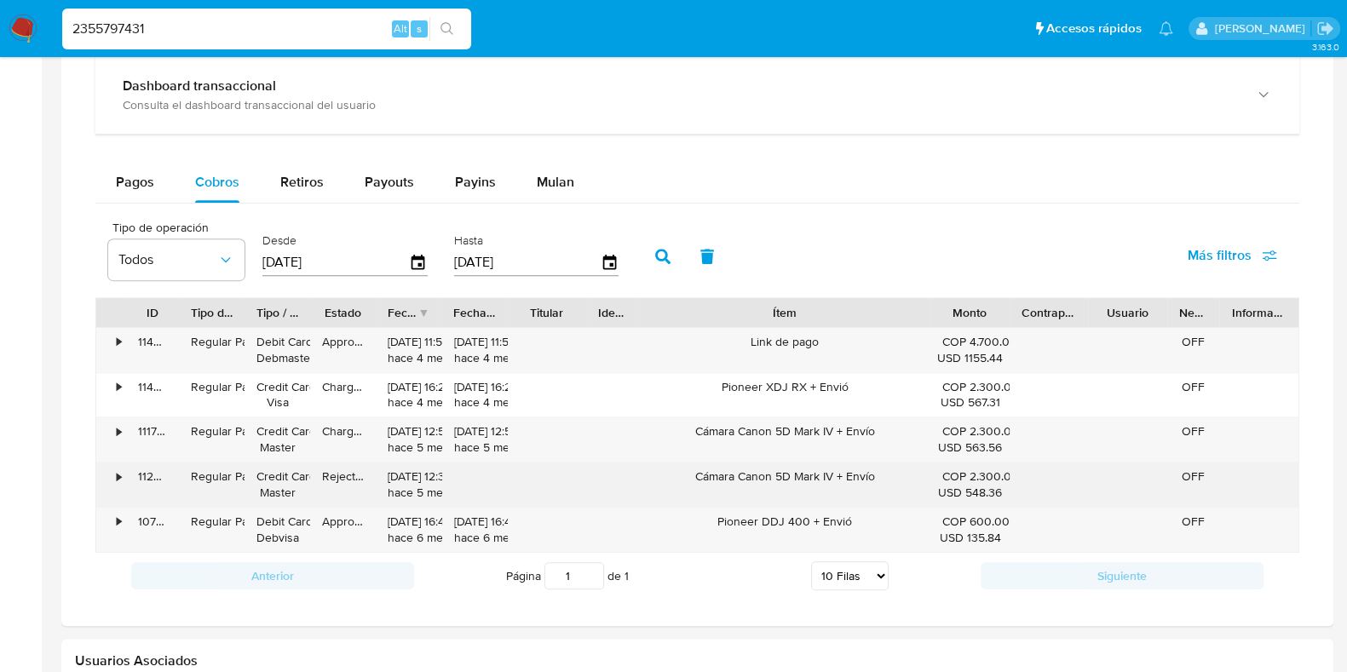
click at [769, 470] on div "Cámara Canon 5D Mark IV + Envío" at bounding box center [784, 485] width 291 height 44
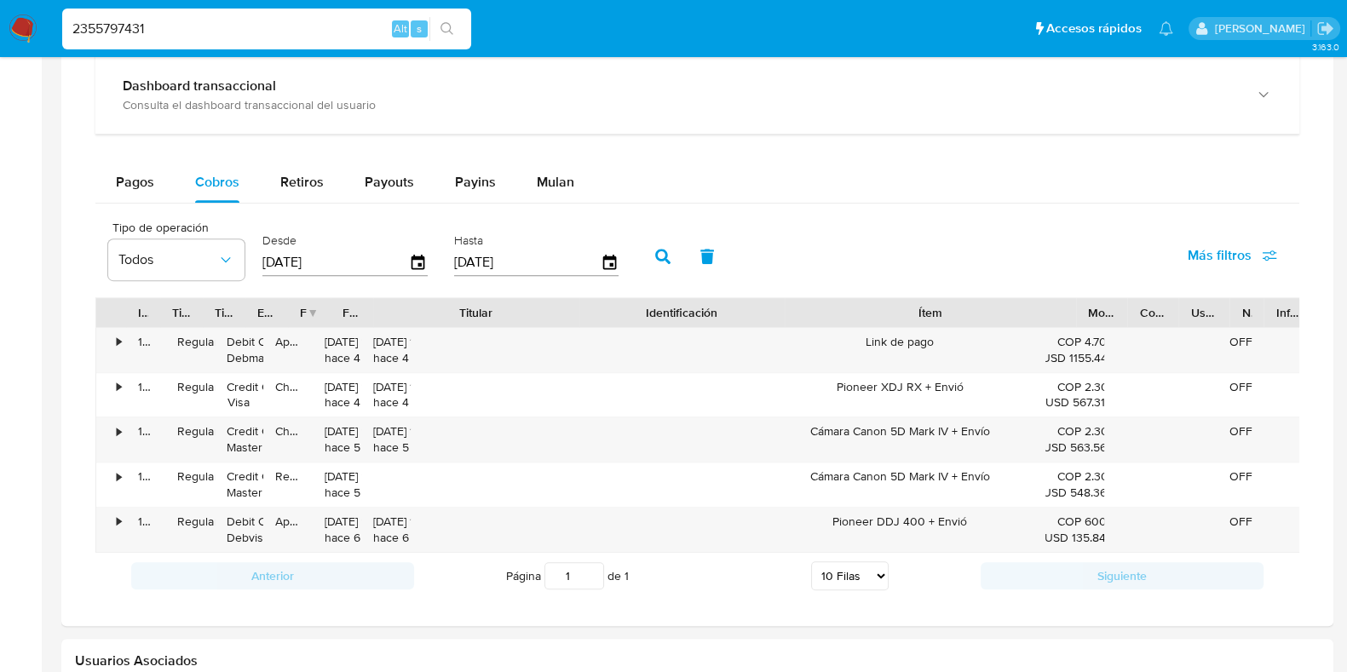
drag, startPoint x: 585, startPoint y: 309, endPoint x: 731, endPoint y: 317, distance: 146.8
click at [737, 315] on div "ID Tipo de operación Tipo / Método Estado Fecha de creación Fecha de aprobación…" at bounding box center [704, 312] width 1217 height 29
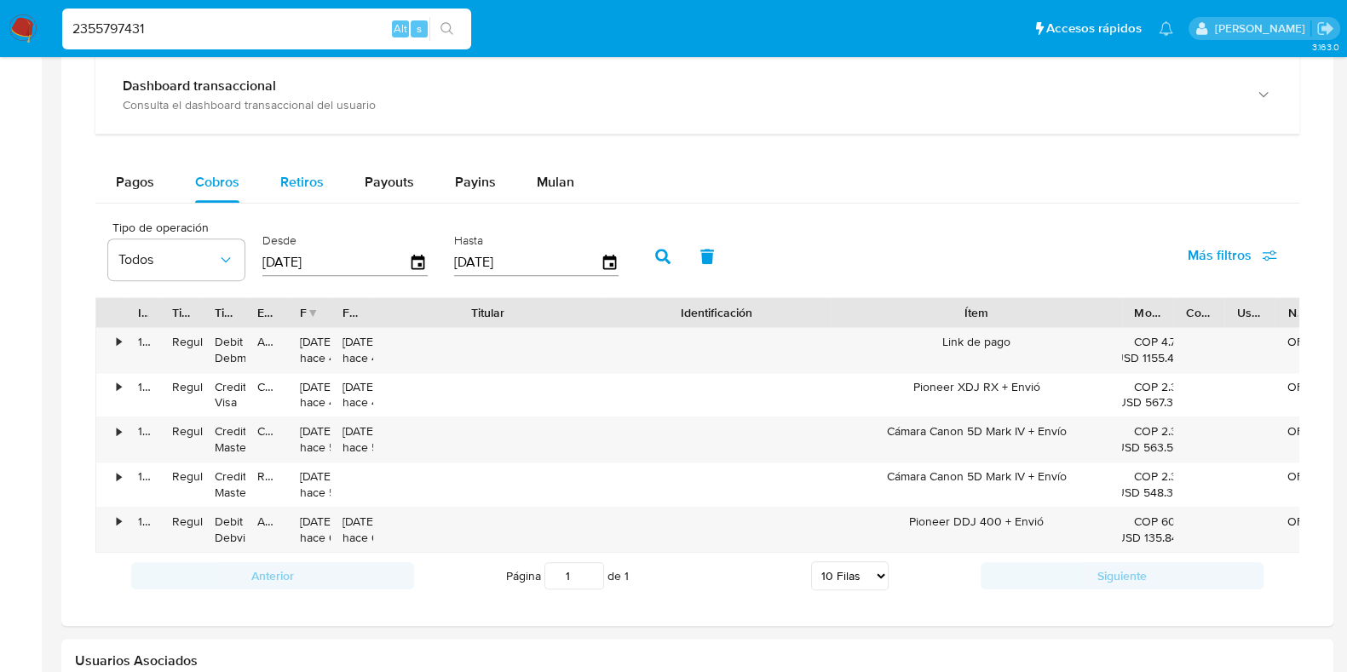
click at [316, 176] on span "Retiros" at bounding box center [301, 182] width 43 height 20
select select "10"
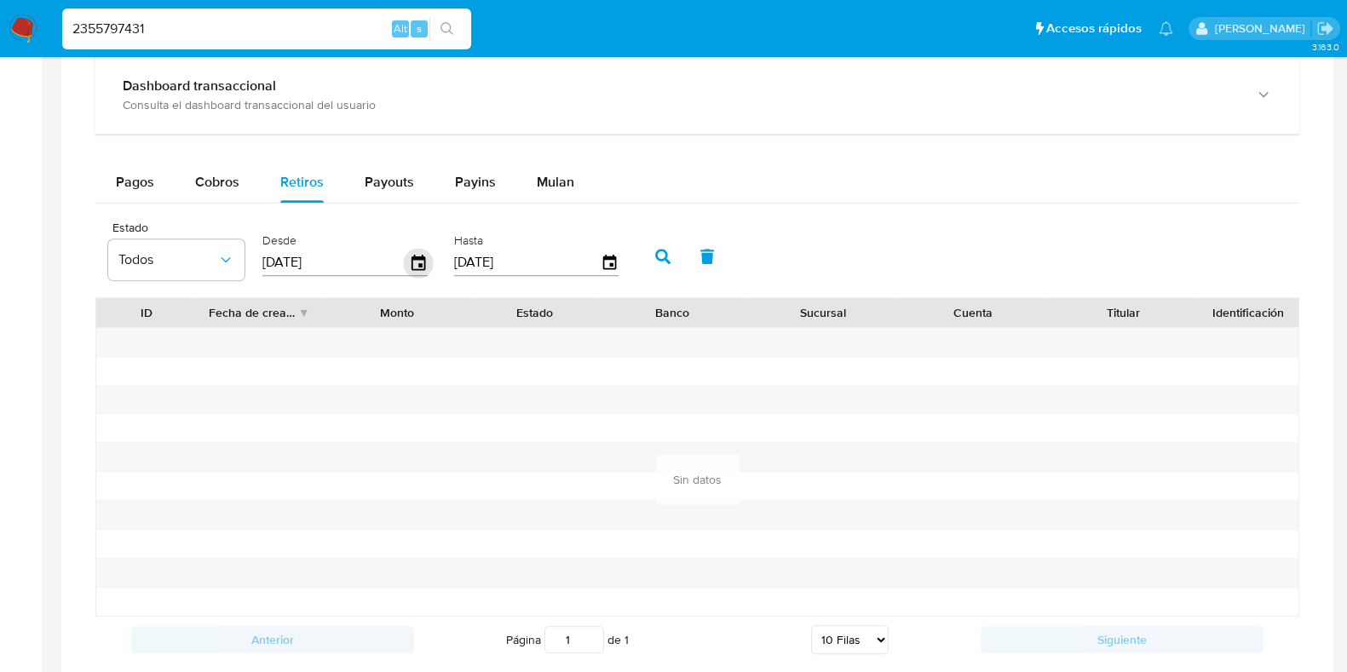
click at [410, 260] on icon "button" at bounding box center [419, 263] width 30 height 30
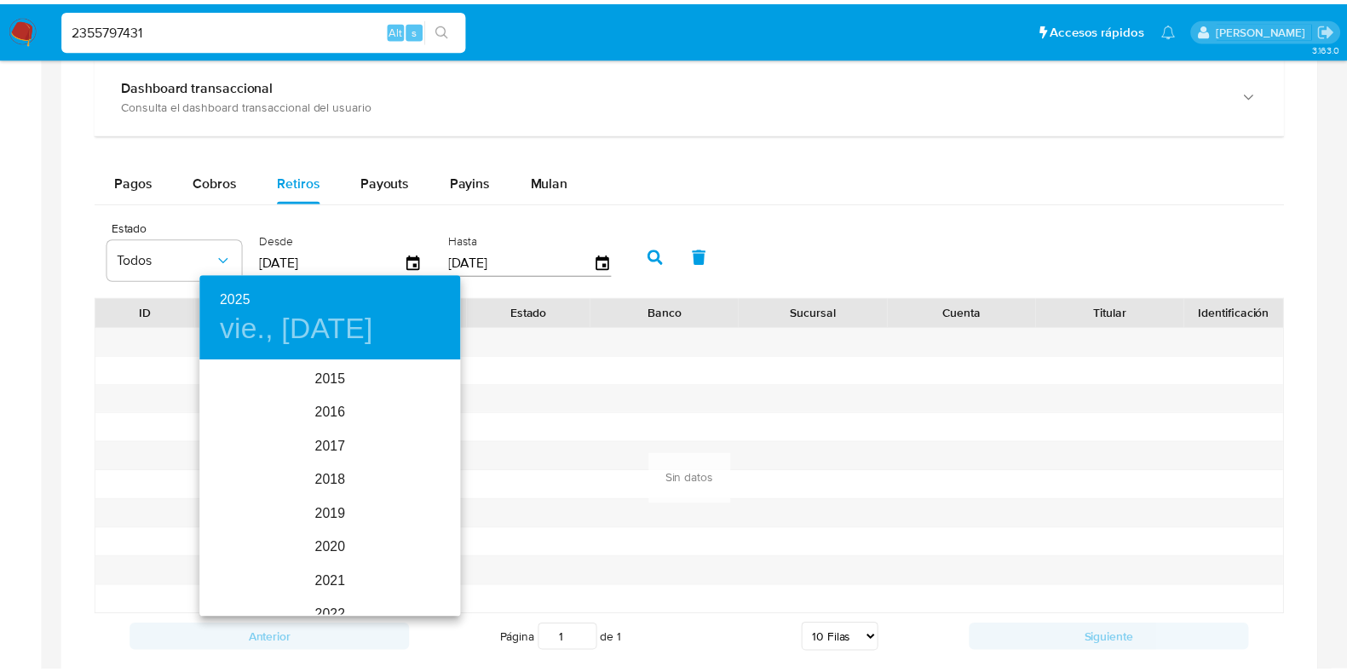
scroll to position [239, 0]
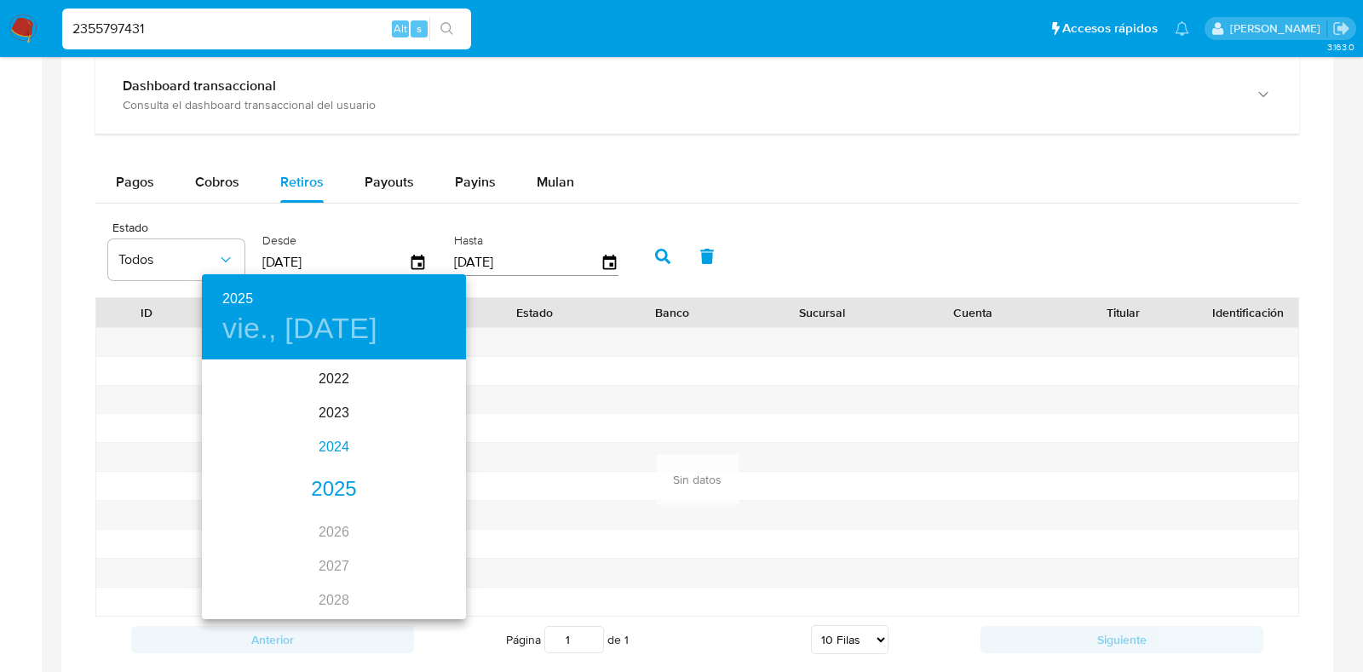
click at [331, 447] on div "2024" at bounding box center [334, 447] width 264 height 34
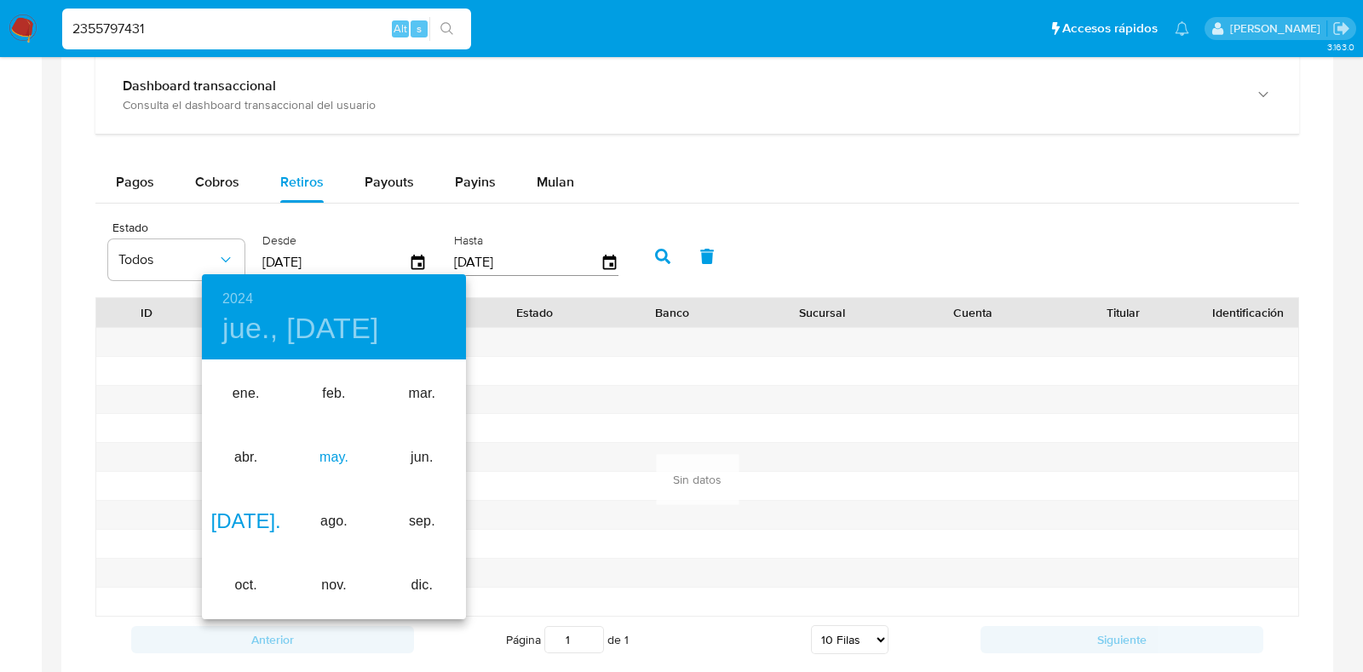
click at [343, 470] on div "may." at bounding box center [334, 458] width 88 height 64
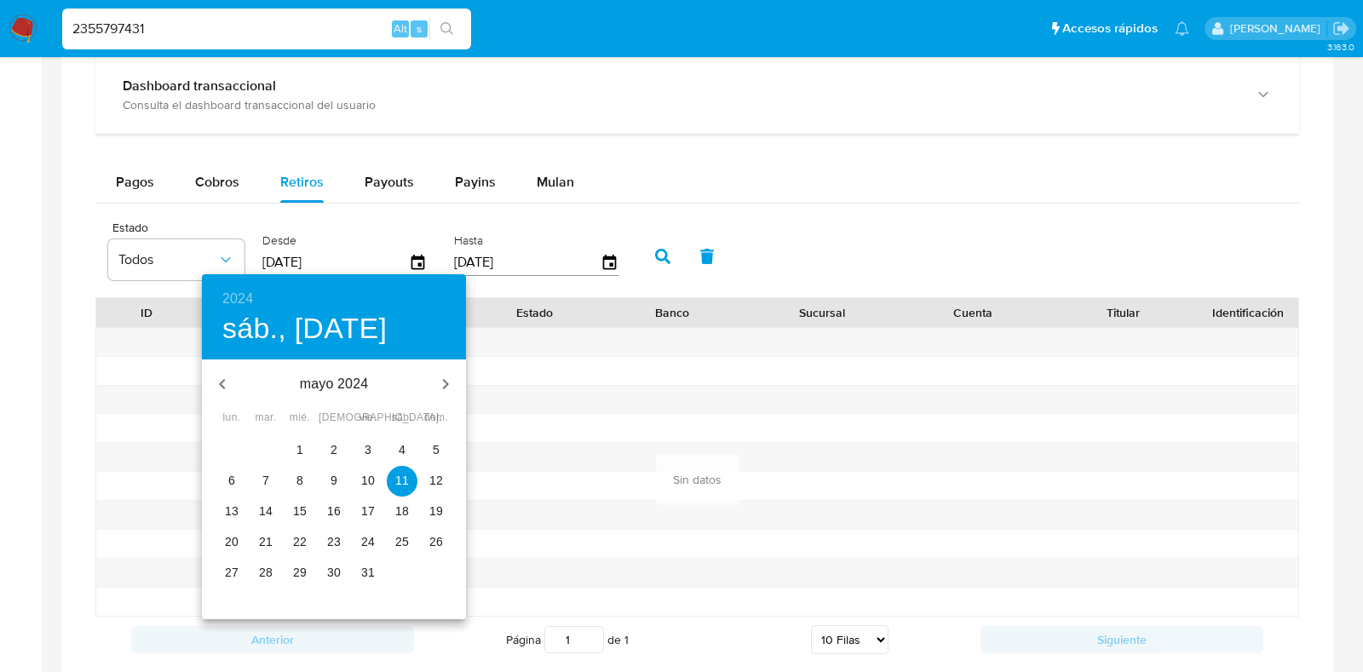
click at [359, 493] on button "10" at bounding box center [368, 481] width 31 height 31
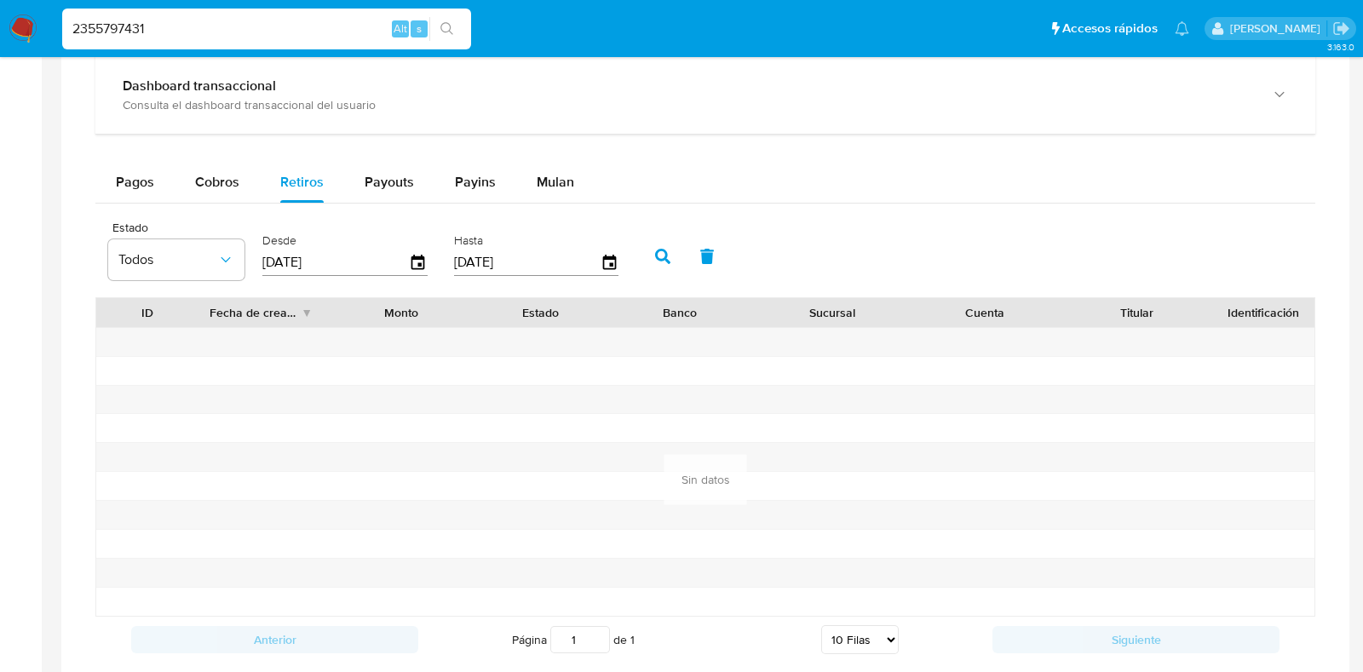
type input "[DATE]"
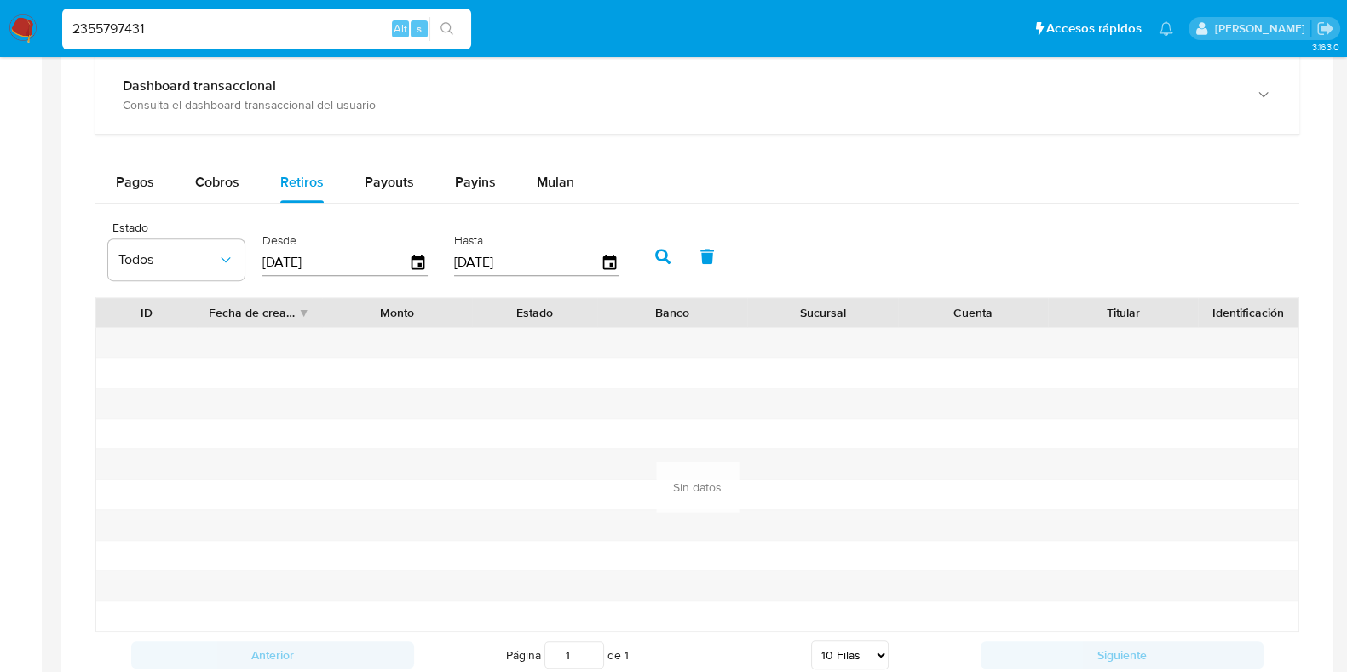
click at [656, 249] on icon "button" at bounding box center [662, 256] width 15 height 15
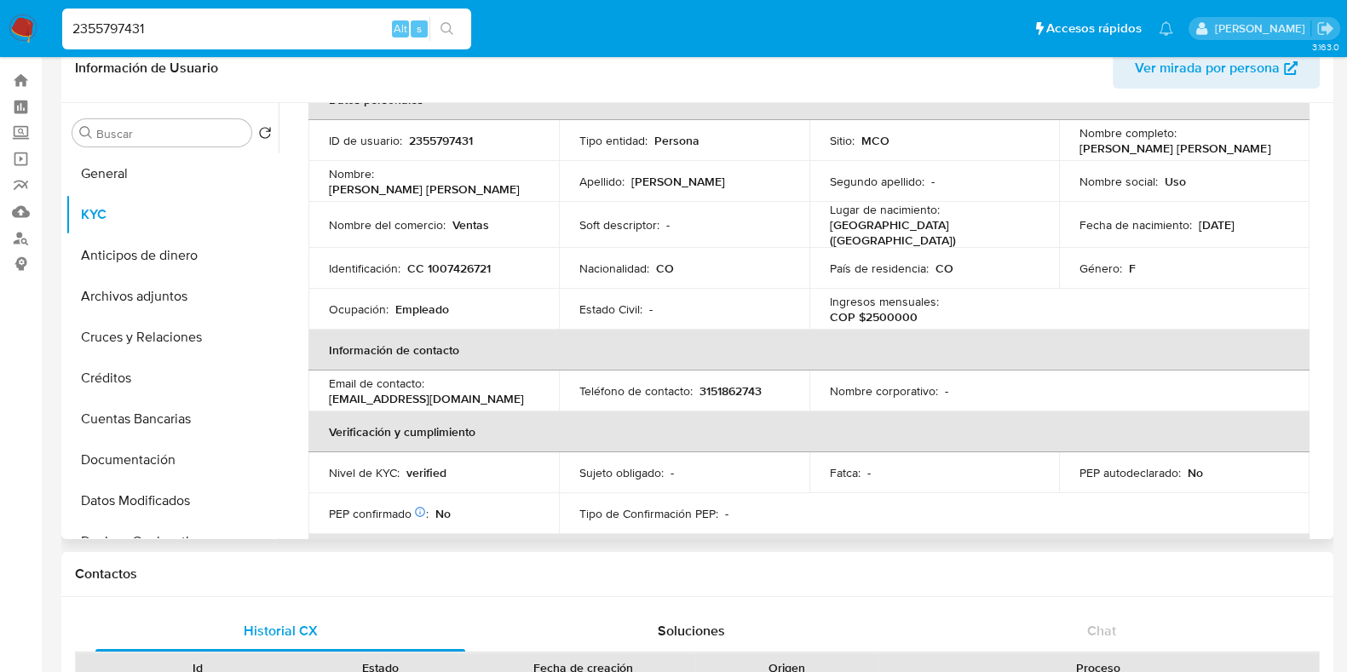
scroll to position [0, 0]
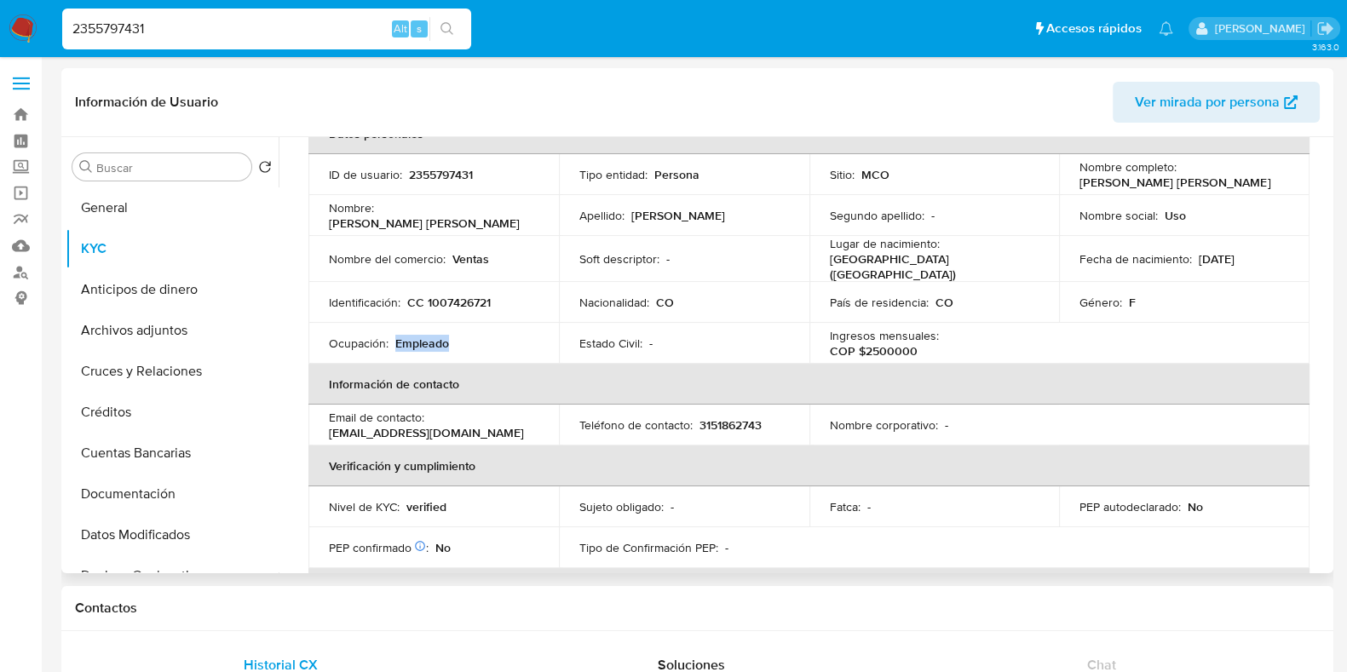
drag, startPoint x: 464, startPoint y: 338, endPoint x: 395, endPoint y: 330, distance: 69.5
click at [395, 336] on div "Ocupación : Empleado" at bounding box center [434, 343] width 210 height 15
copy p "Empleado"
drag, startPoint x: 1046, startPoint y: 326, endPoint x: 971, endPoint y: 338, distance: 76.1
click at [971, 338] on td "Ingresos mensuales : COP $2500000" at bounding box center [934, 343] width 251 height 41
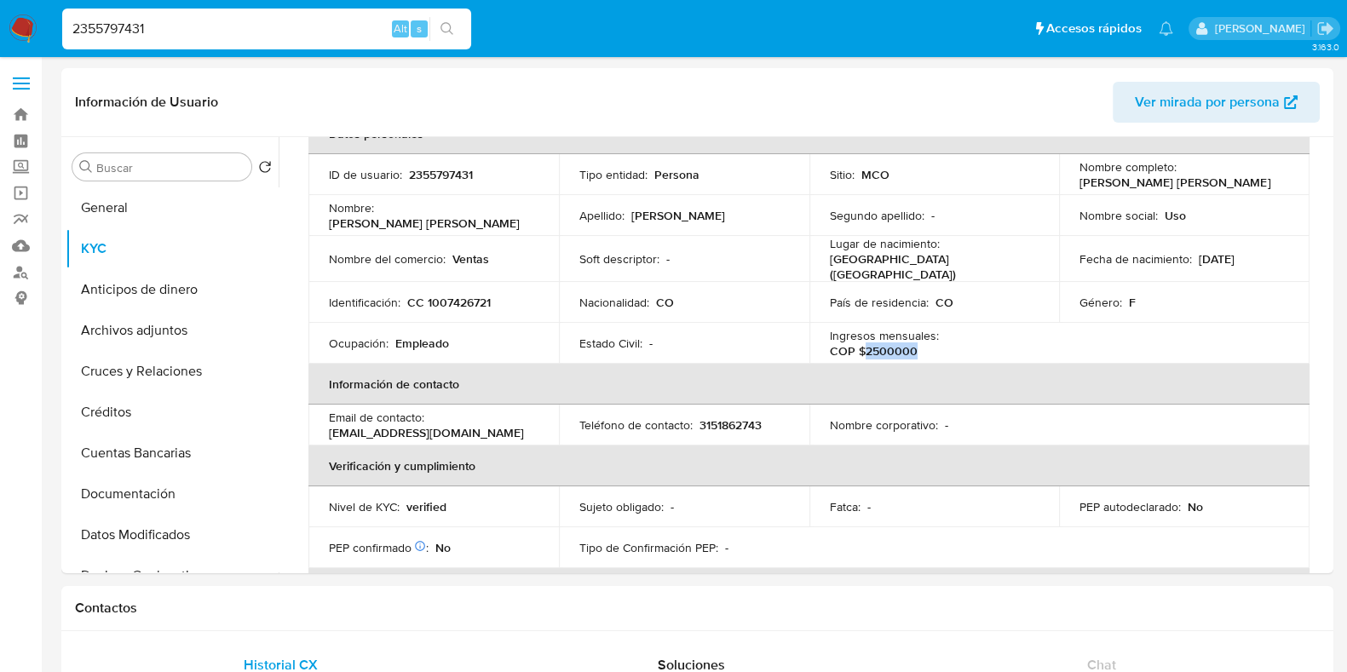
copy p "2500000"
click at [958, 364] on th "Información de contacto" at bounding box center [808, 384] width 1001 height 41
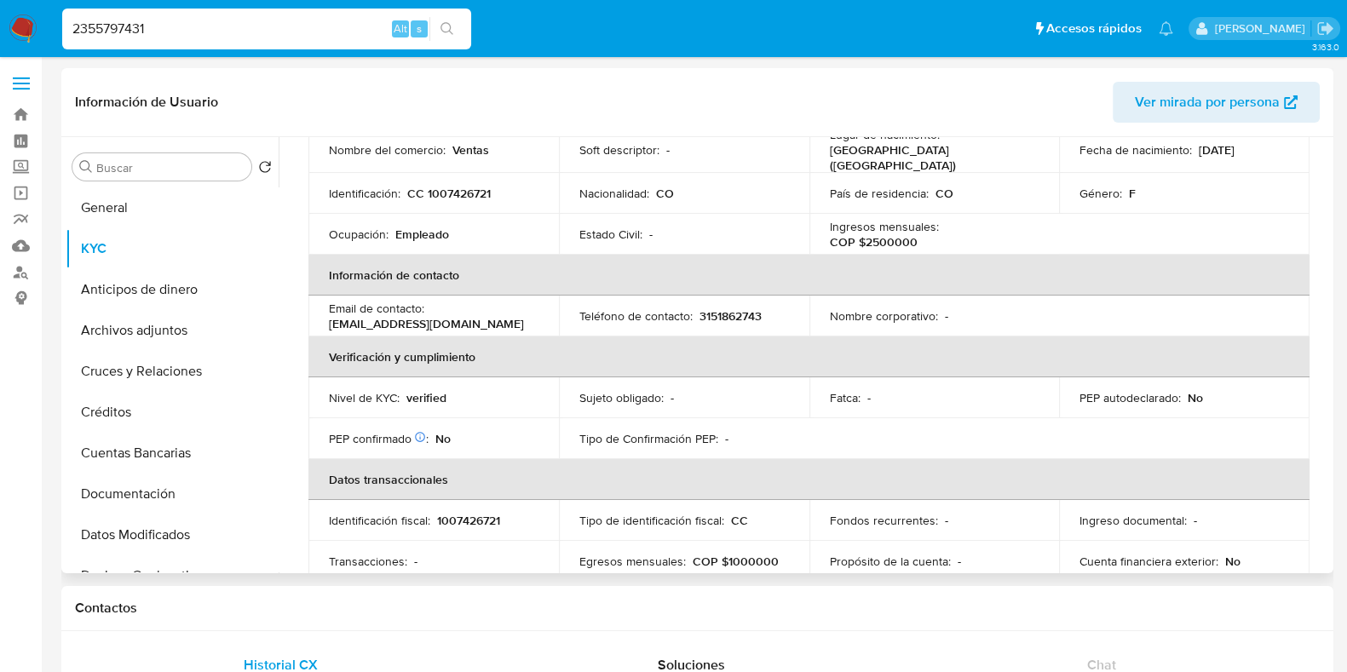
scroll to position [106, 0]
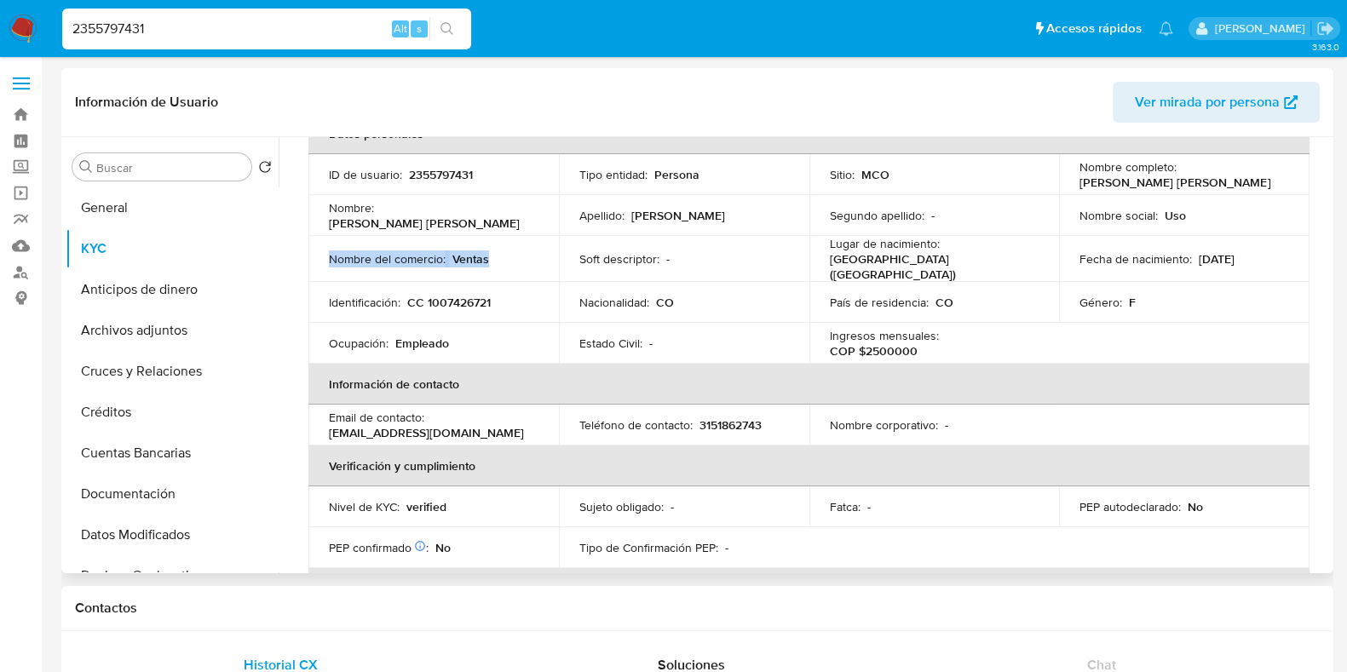
drag, startPoint x: 483, startPoint y: 263, endPoint x: 322, endPoint y: 251, distance: 161.6
click at [322, 251] on td "Nombre del comercio : Ventas" at bounding box center [433, 259] width 251 height 46
copy div "Nombre del comercio : Ventas"
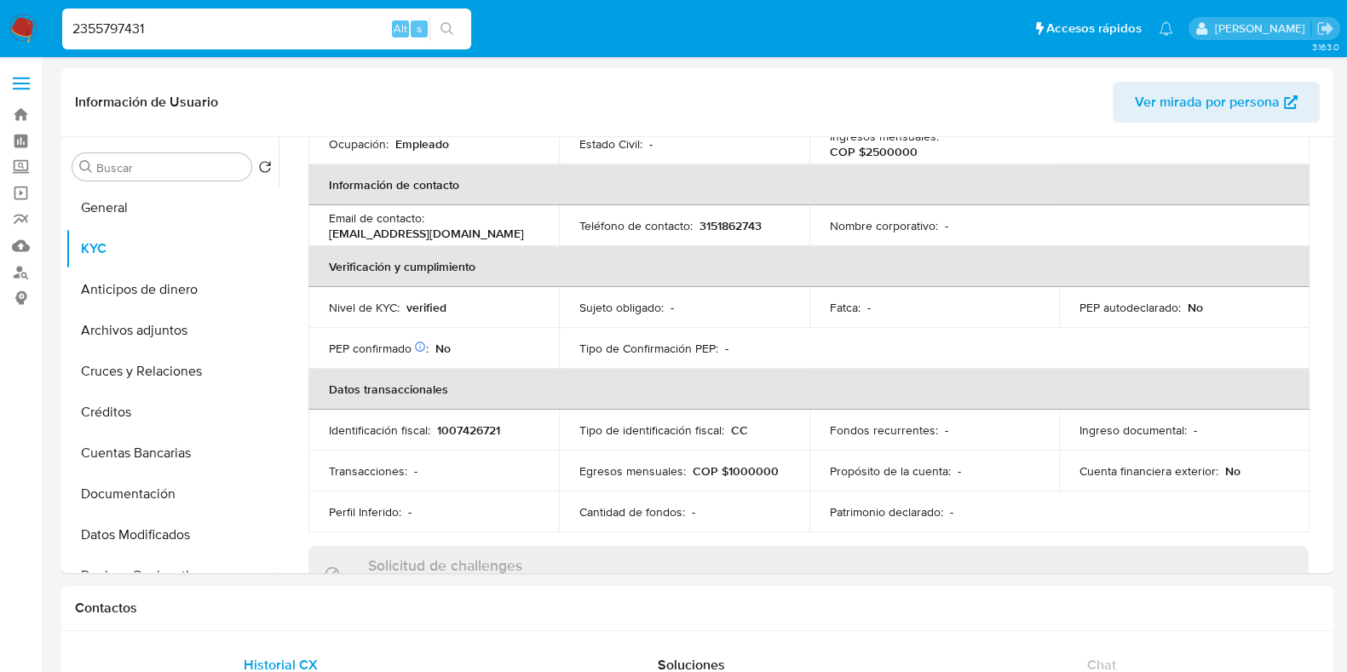
scroll to position [0, 0]
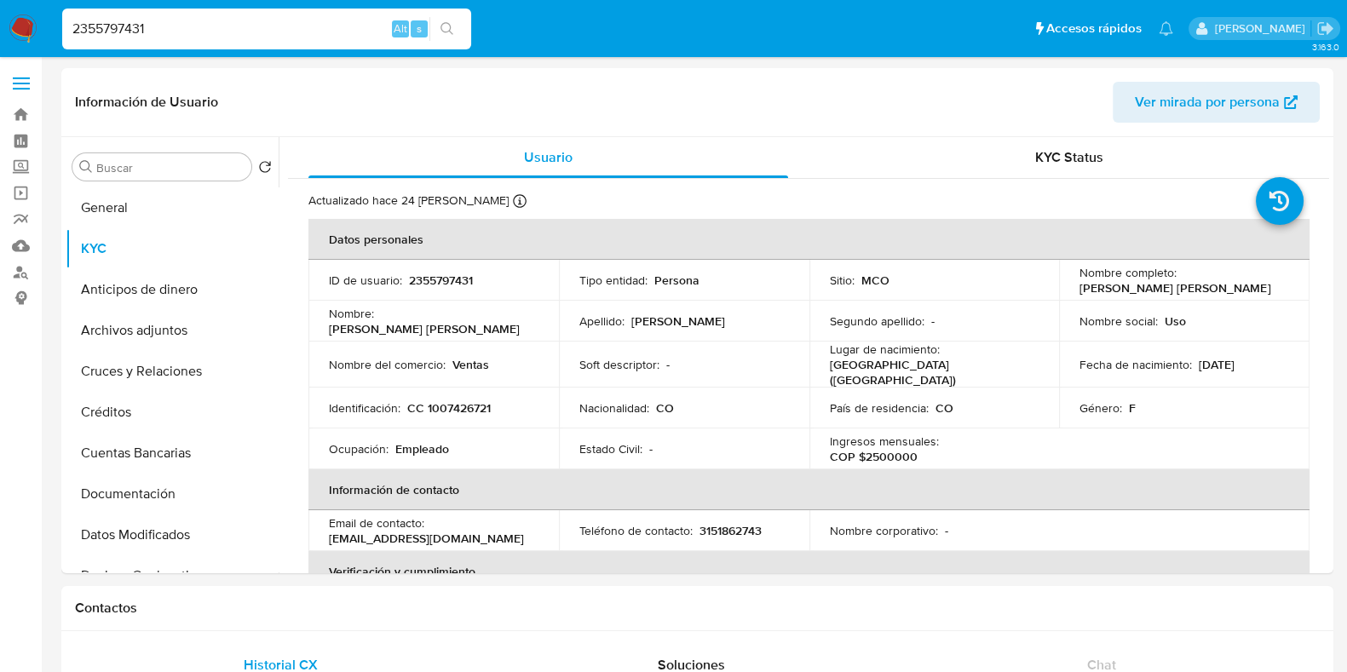
click at [184, 23] on input "2355797431" at bounding box center [266, 29] width 409 height 22
paste input "125310136"
type input "125310136"
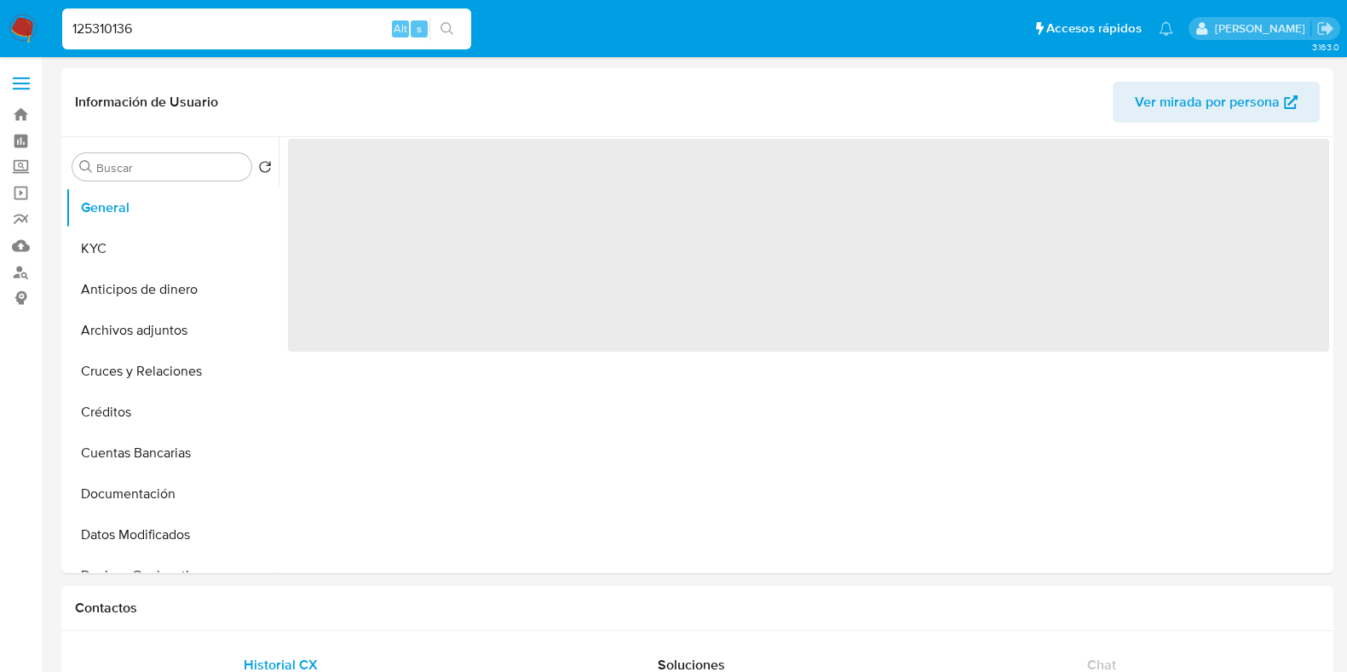
select select "10"
